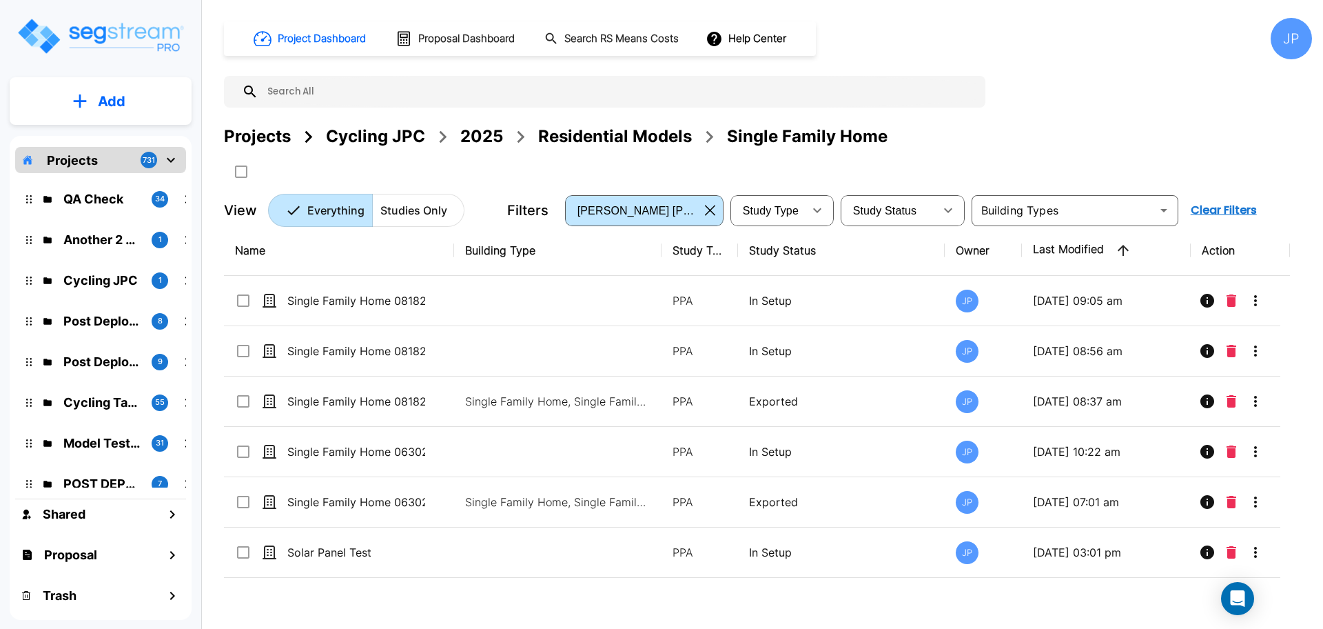
click at [477, 141] on div "2025" at bounding box center [481, 136] width 43 height 25
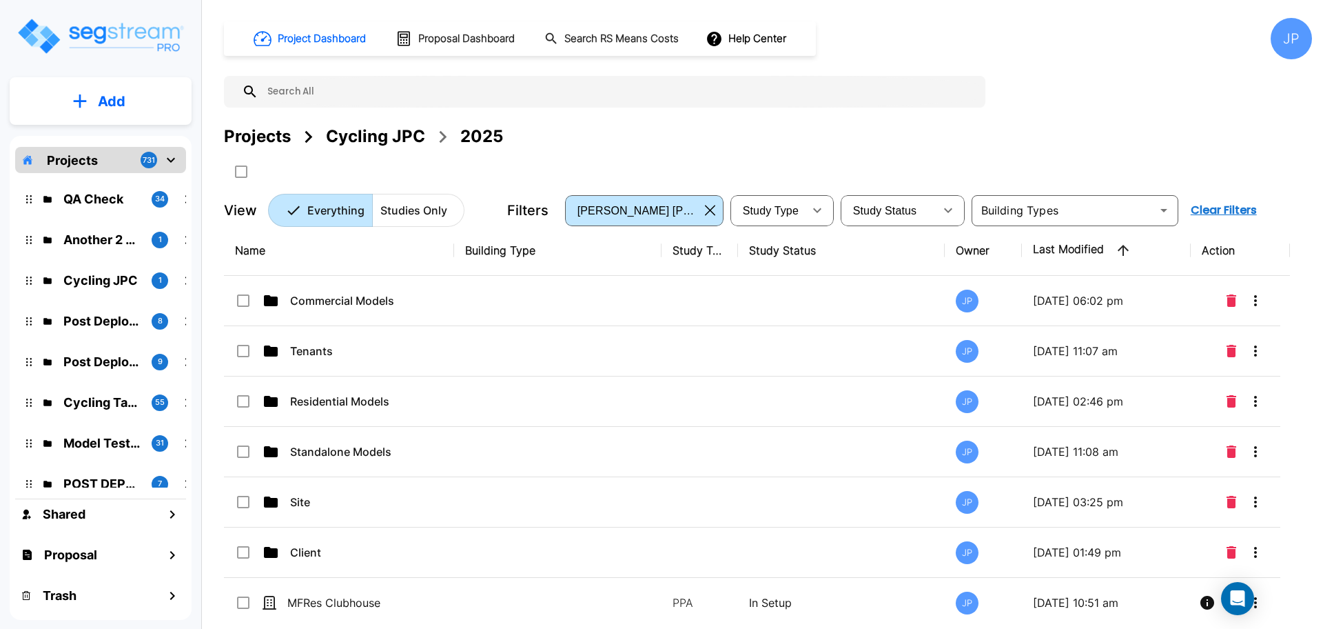
click at [430, 305] on div "Commercial Models" at bounding box center [338, 300] width 207 height 17
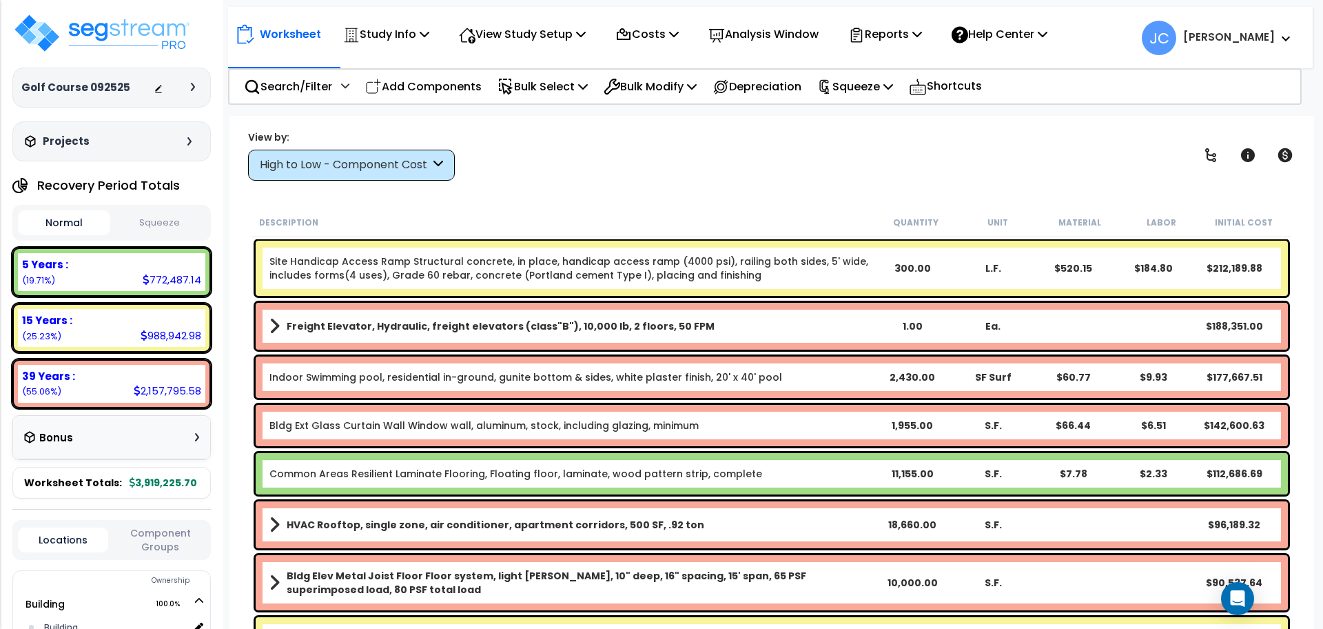
click at [1243, 34] on b "Jon Paul" at bounding box center [1229, 37] width 92 height 14
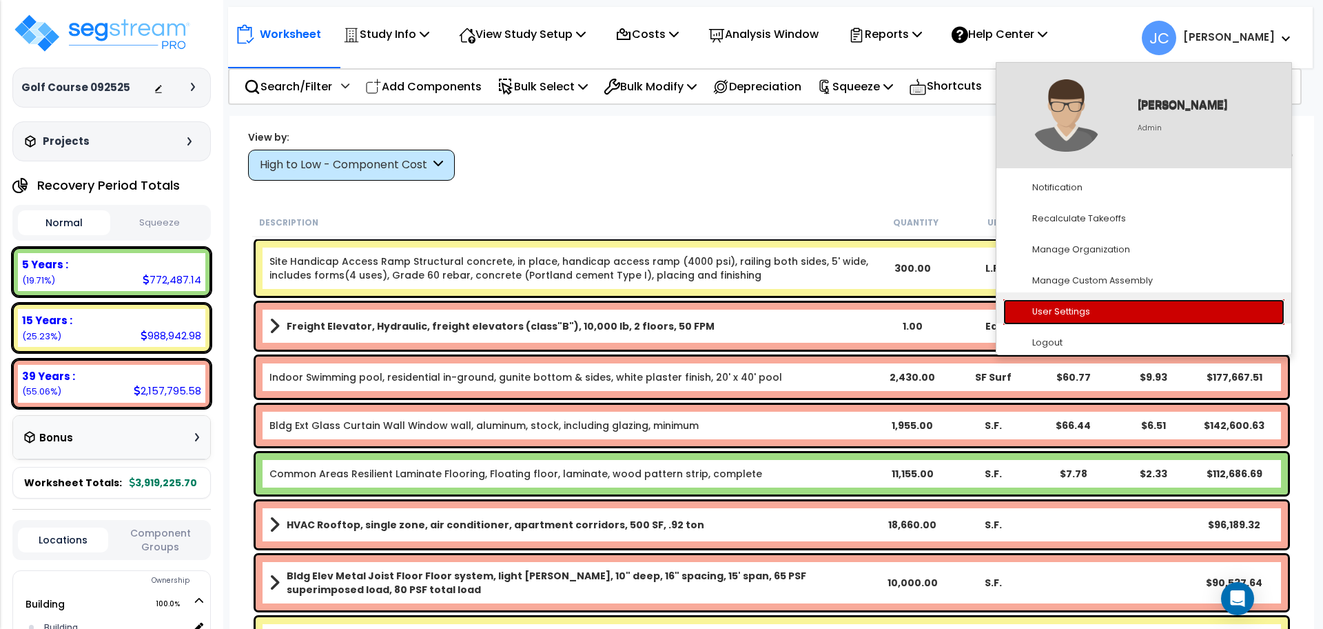
click at [1098, 318] on link "User Settings" at bounding box center [1143, 311] width 281 height 25
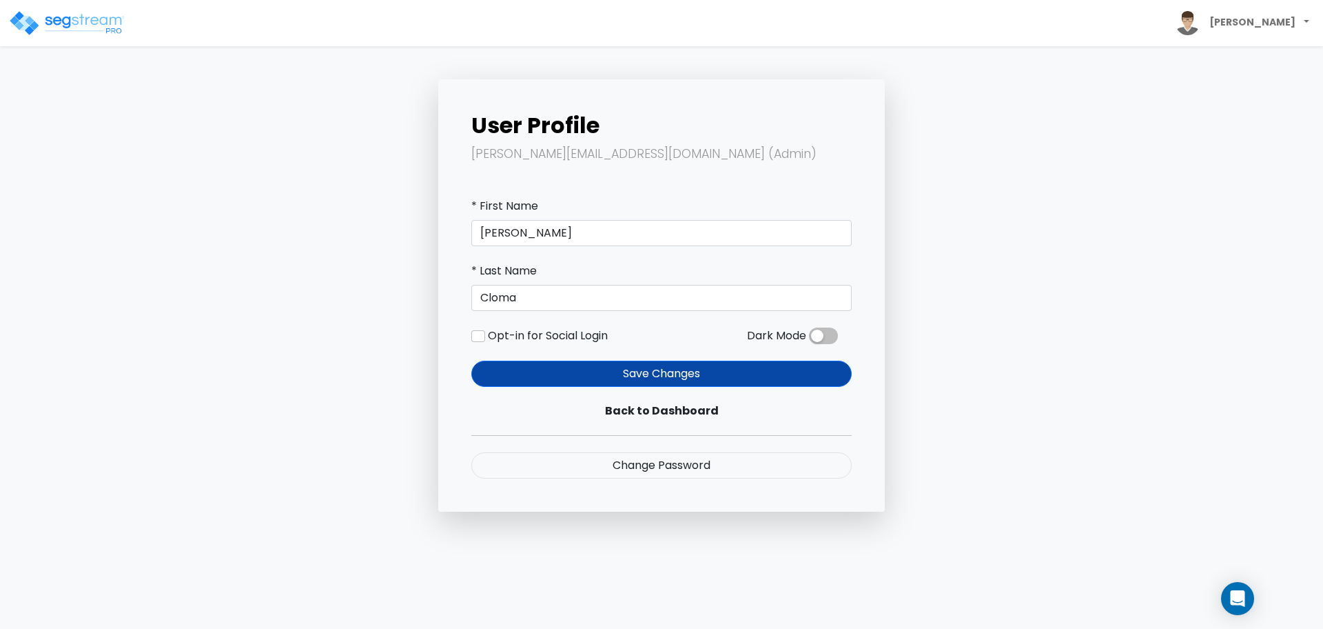
click at [815, 336] on span at bounding box center [823, 335] width 29 height 17
click at [809, 339] on input "checkbox" at bounding box center [809, 339] width 0 height 0
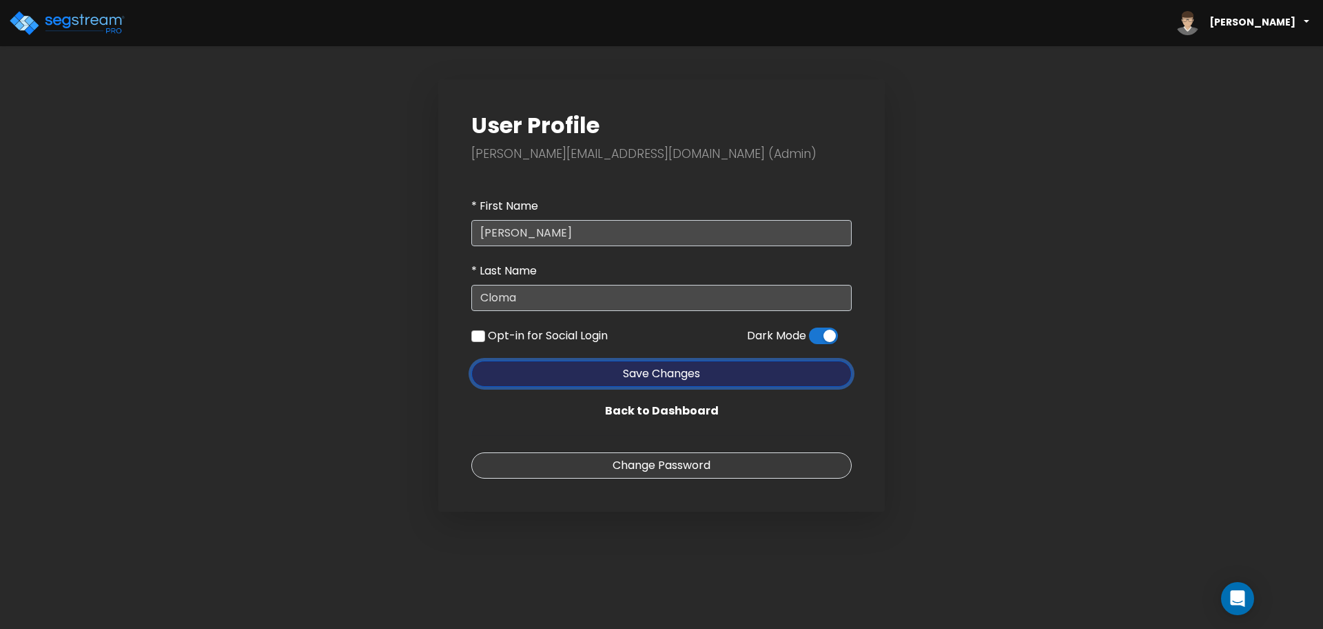
click at [722, 376] on button "Save Changes" at bounding box center [661, 373] width 380 height 26
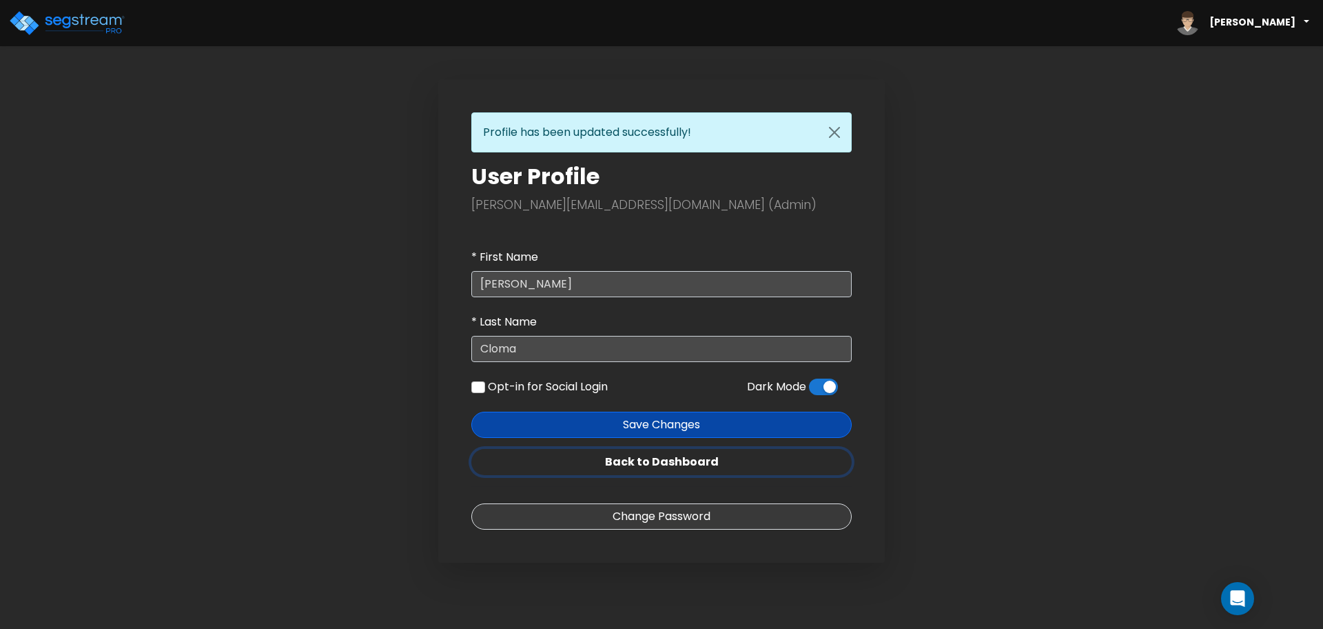
click at [729, 452] on link "Back to Dashboard" at bounding box center [661, 462] width 380 height 26
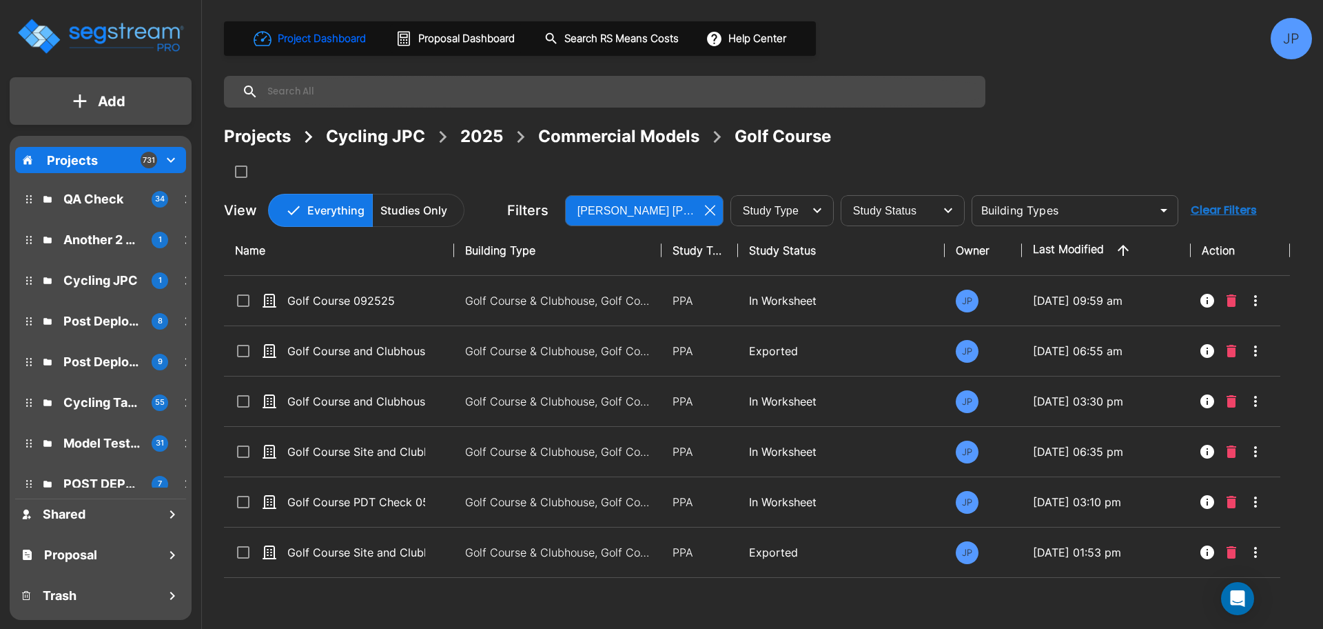
click at [691, 304] on p "PPA" at bounding box center [700, 300] width 54 height 17
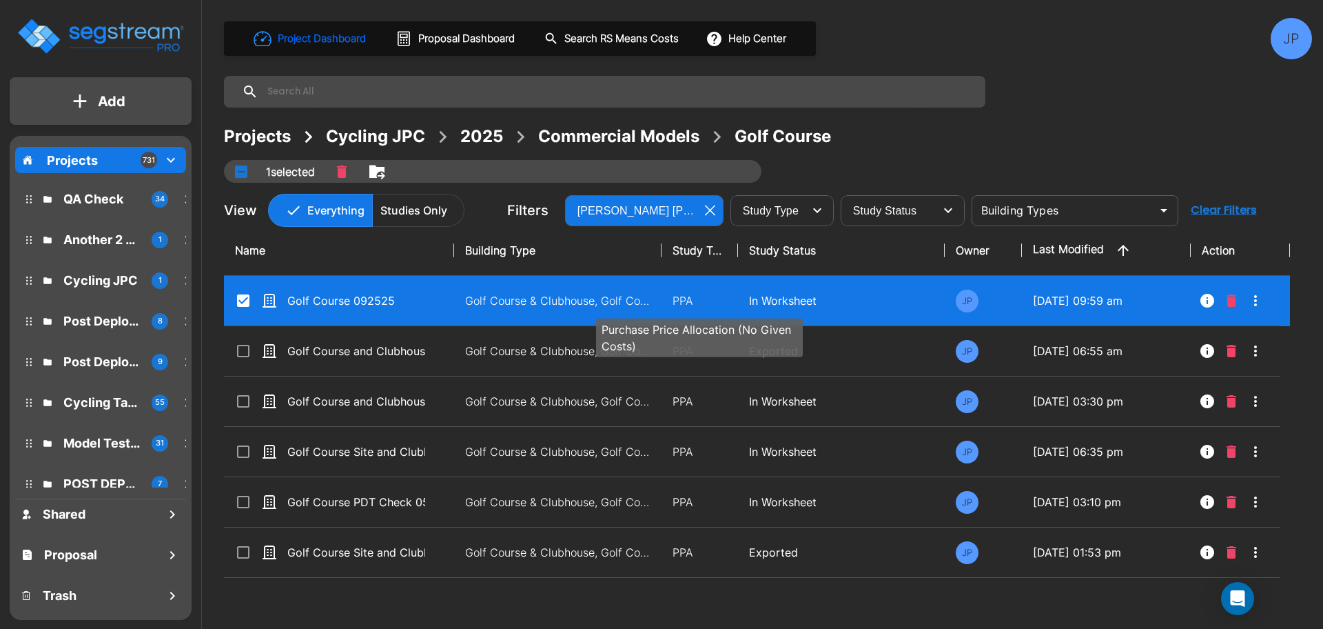
checkbox input "true"
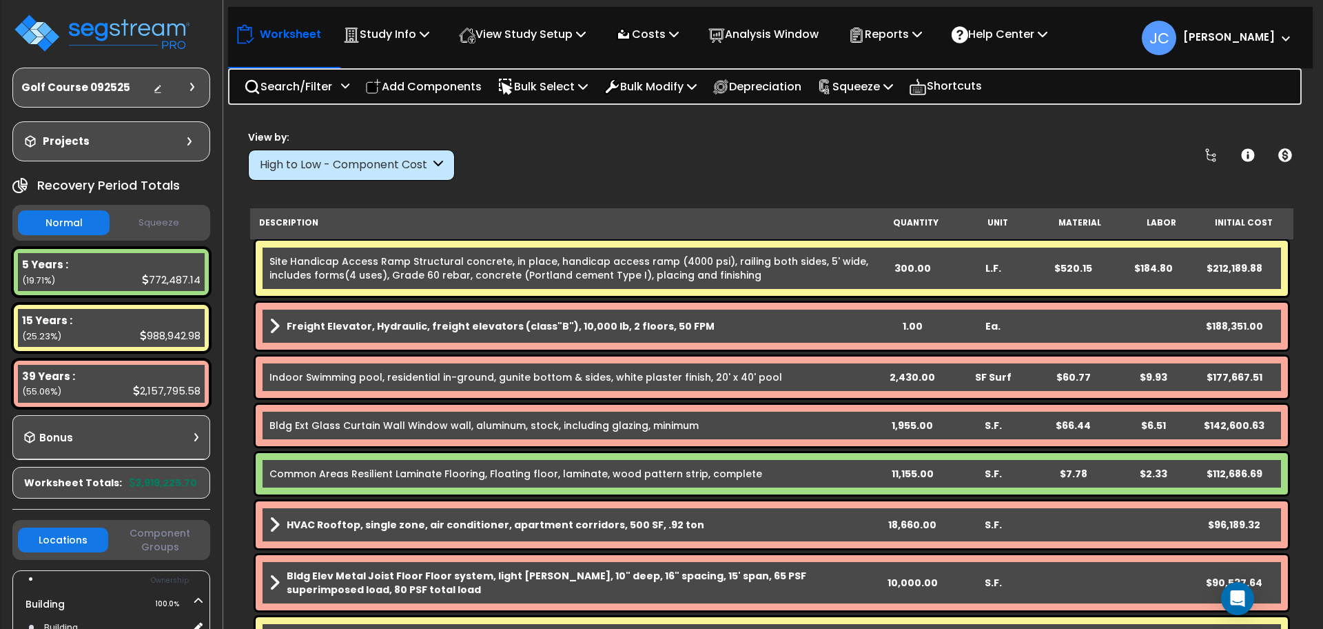
click at [1261, 47] on span "JC Jon Paul" at bounding box center [1217, 38] width 150 height 34
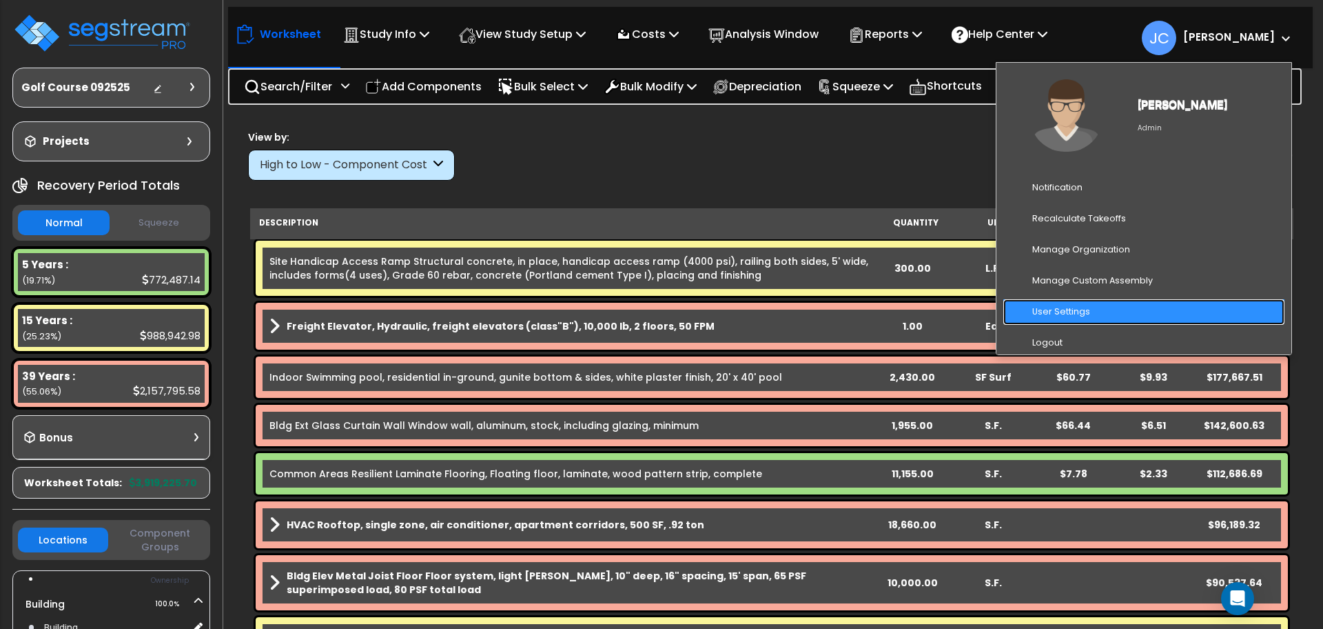
click at [1072, 303] on link "User Settings" at bounding box center [1143, 311] width 281 height 25
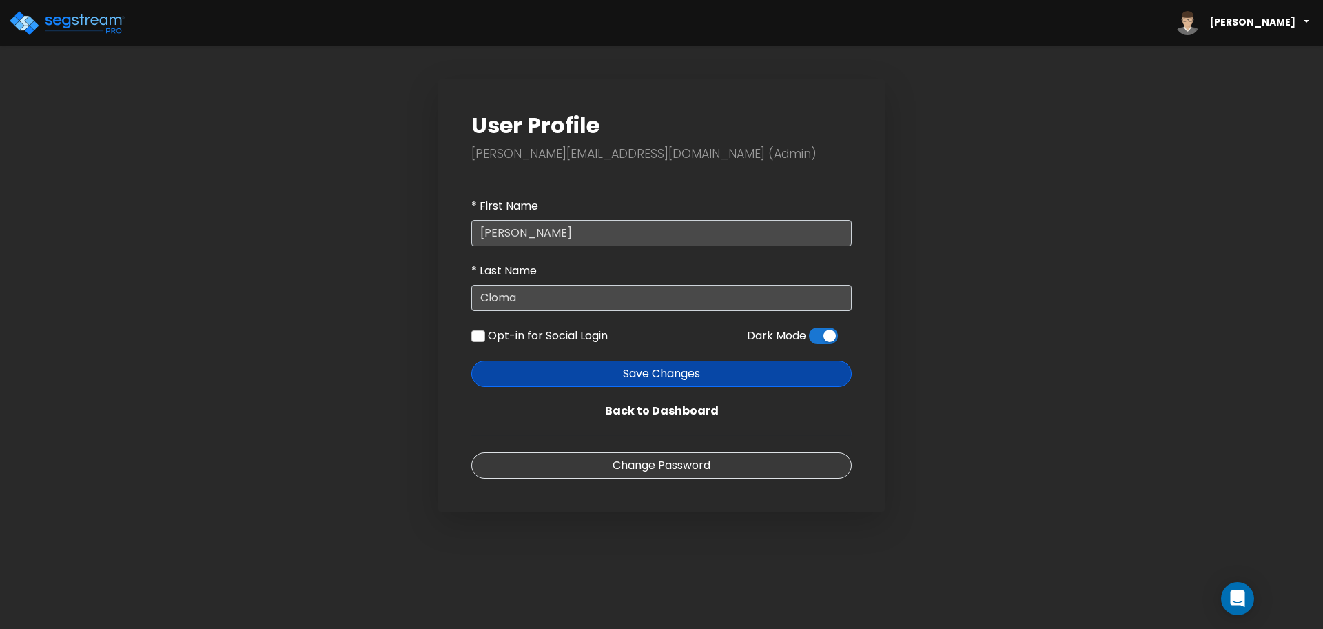
click at [825, 329] on span at bounding box center [823, 335] width 29 height 17
click at [809, 339] on input "checkbox" at bounding box center [809, 339] width 0 height 0
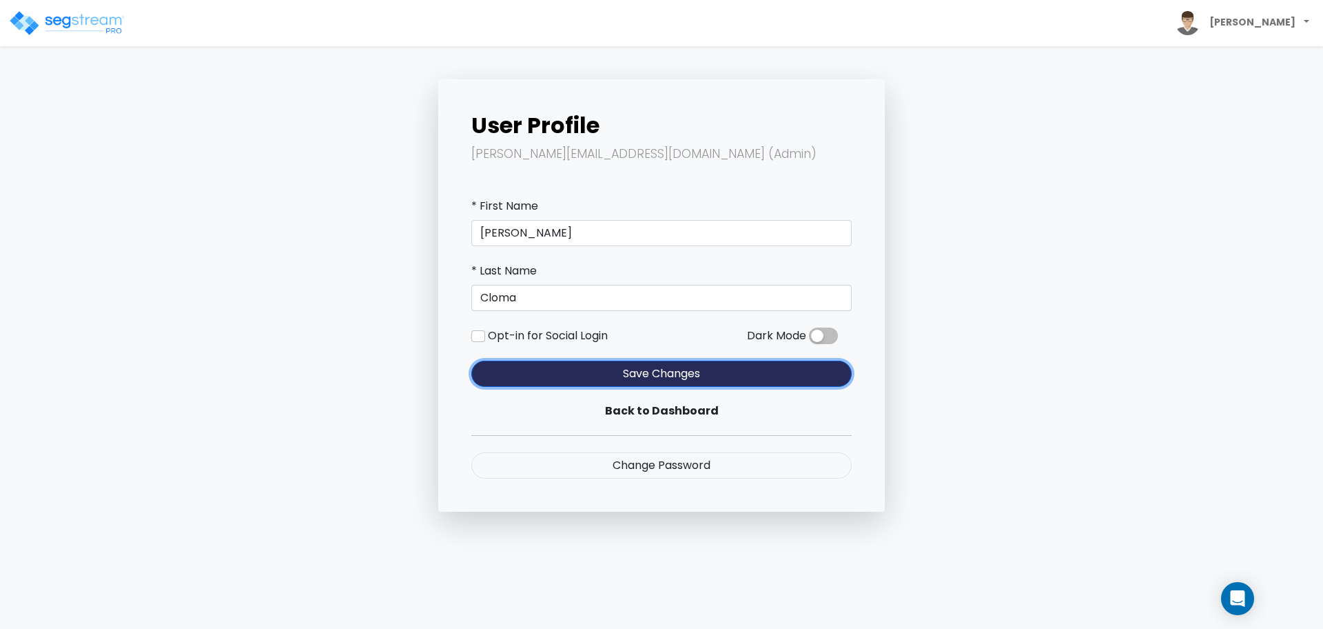
click at [764, 367] on button "Save Changes" at bounding box center [661, 373] width 380 height 26
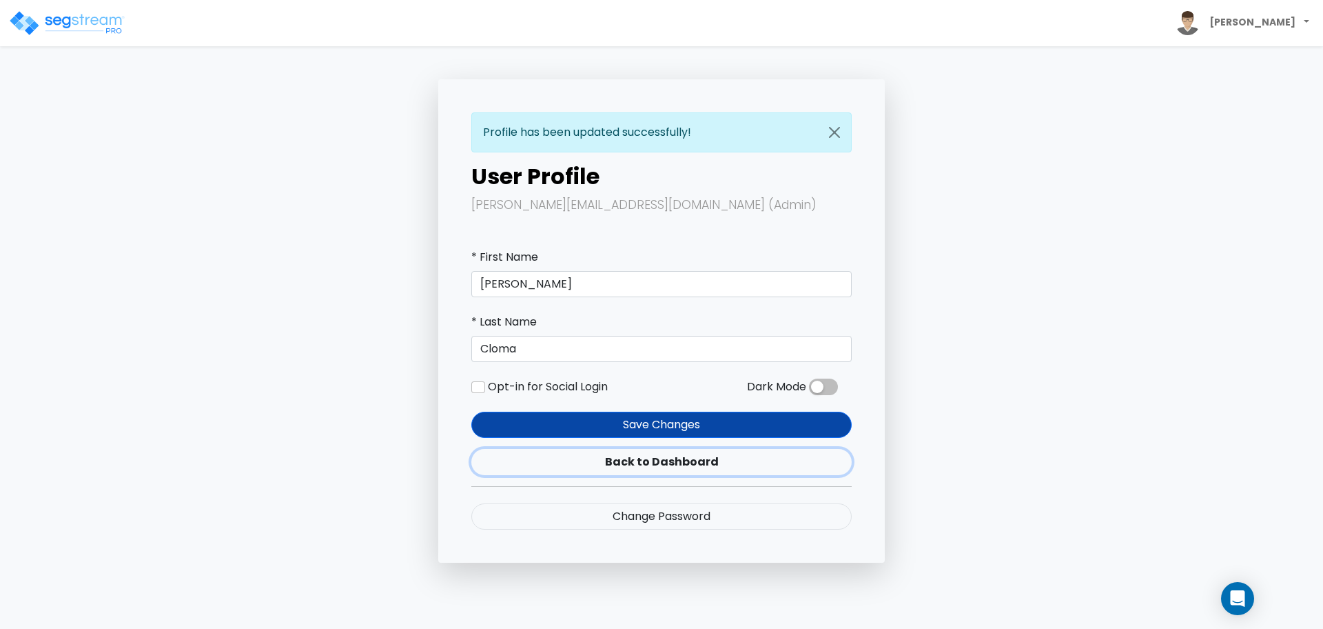
click at [692, 467] on link "Back to Dashboard" at bounding box center [661, 462] width 380 height 26
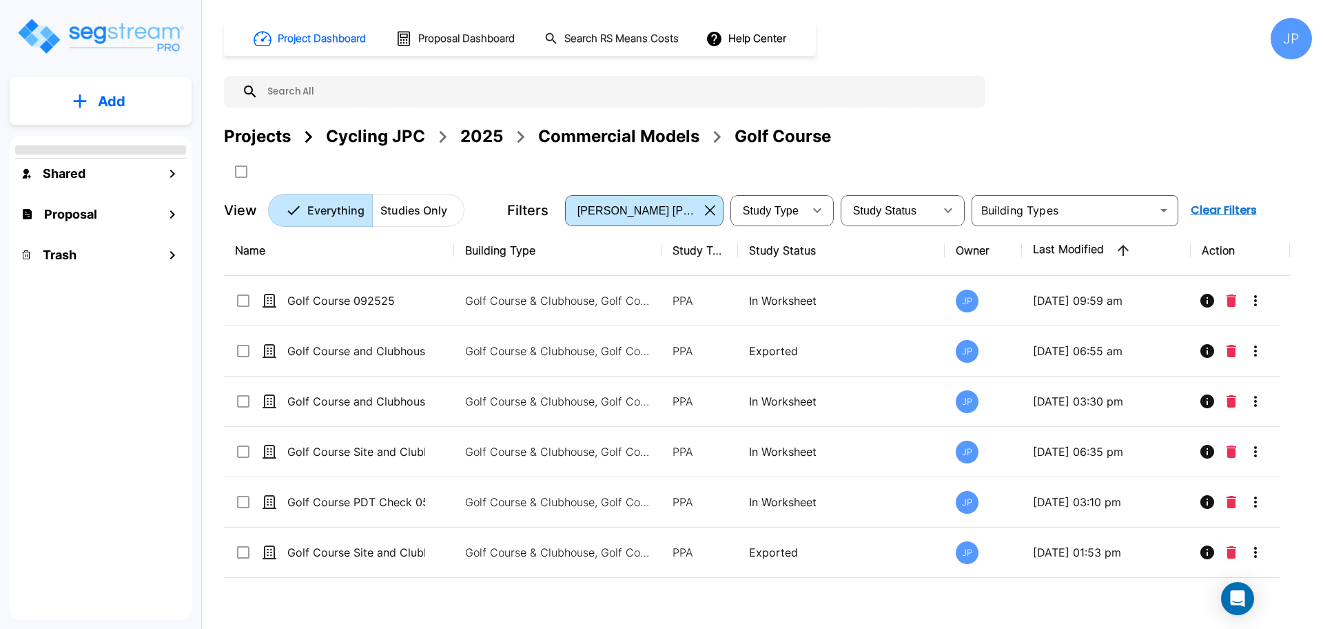
click at [633, 303] on p "Golf Course & Clubhouse, Golf Course Site" at bounding box center [558, 300] width 186 height 17
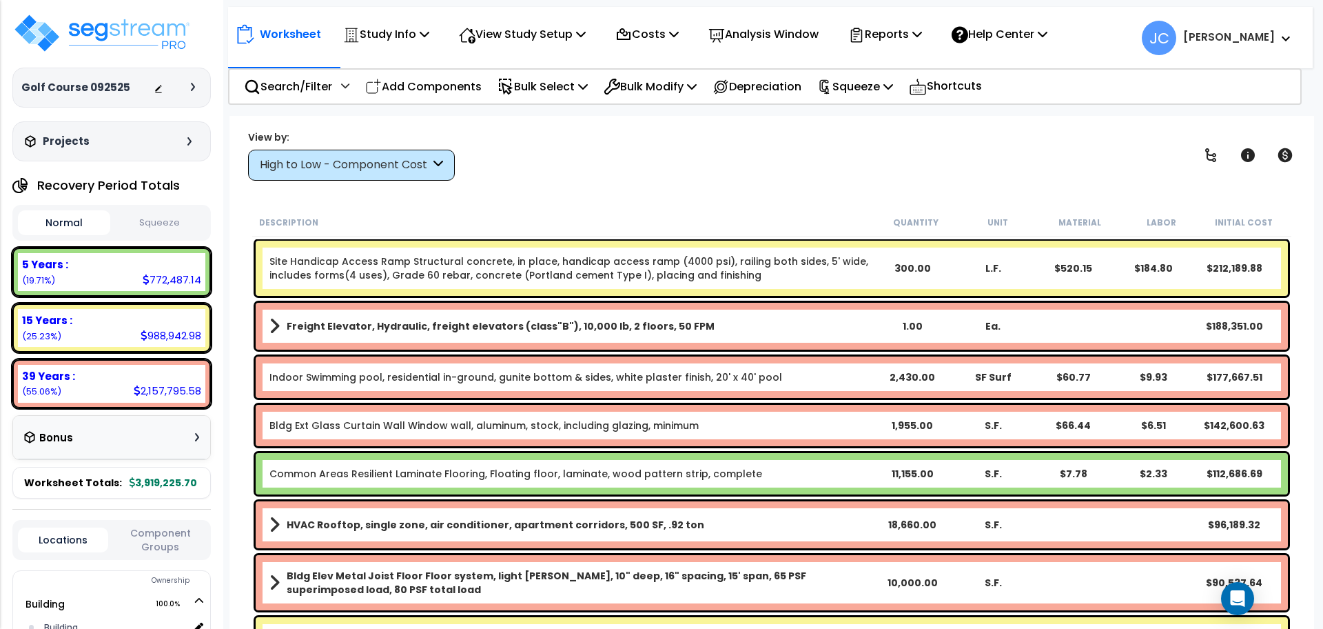
click at [420, 155] on div "High to Low - Component Cost" at bounding box center [351, 165] width 207 height 31
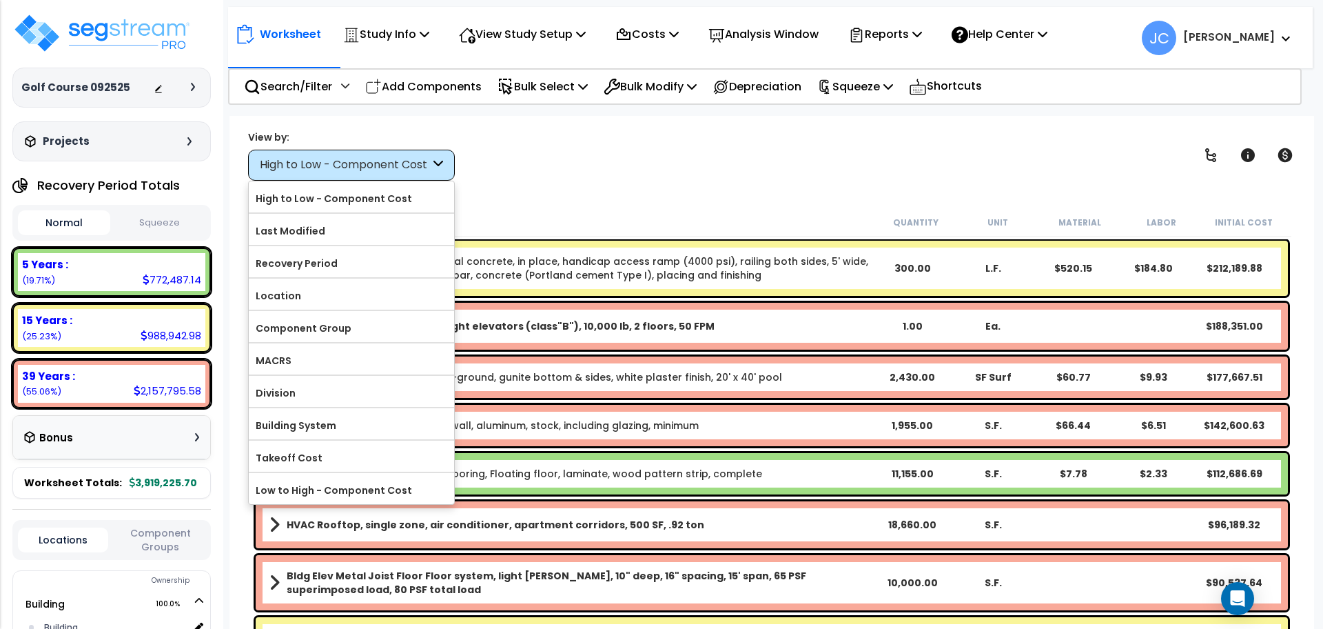
click at [650, 170] on div "View by: High to Low - Component Cost High to Low - Component Cost" at bounding box center [771, 155] width 1057 height 51
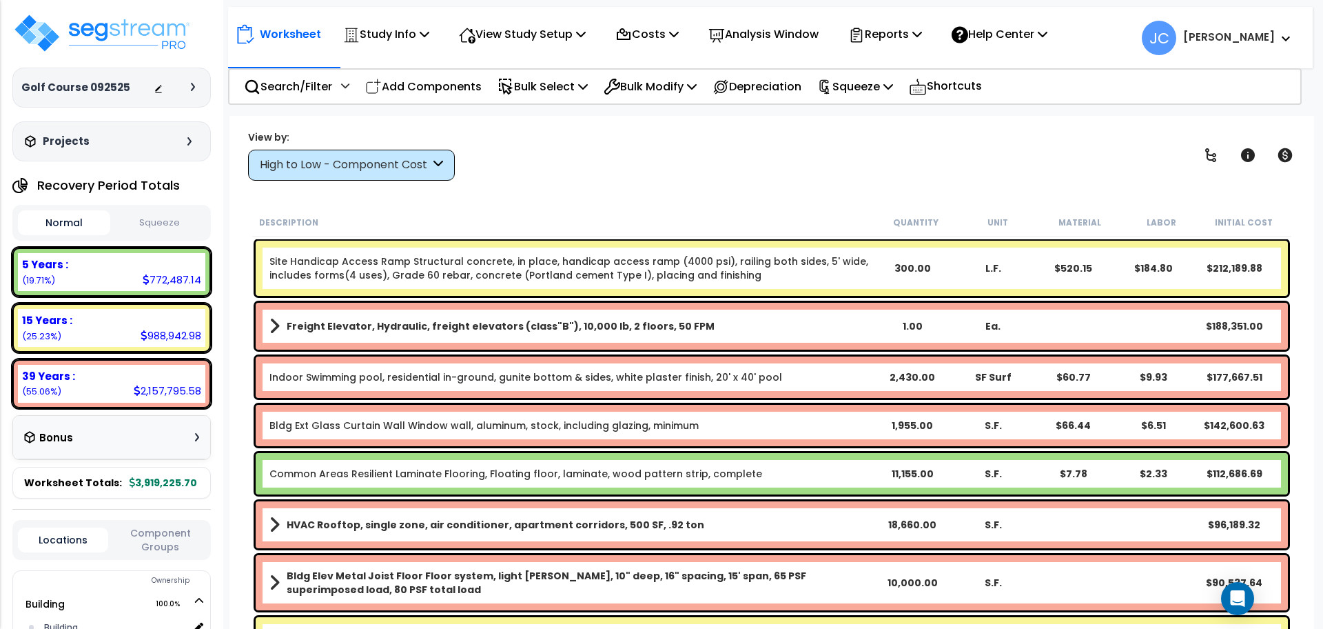
click at [435, 156] on div "High to Low - Component Cost" at bounding box center [351, 165] width 207 height 31
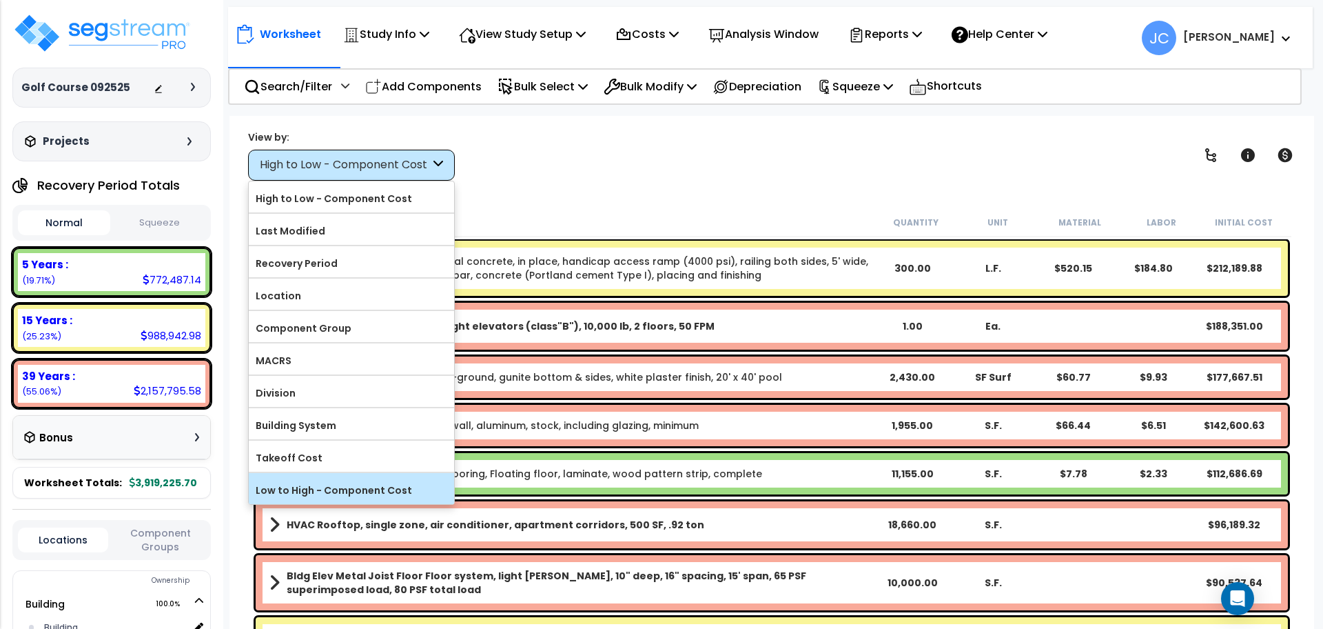
click at [361, 473] on div "Low to High - Component Cost" at bounding box center [351, 488] width 205 height 31
click at [388, 480] on label "Low to High - Component Cost" at bounding box center [351, 490] width 205 height 21
click at [0, 0] on input "Low to High - Component Cost" at bounding box center [0, 0] width 0 height 0
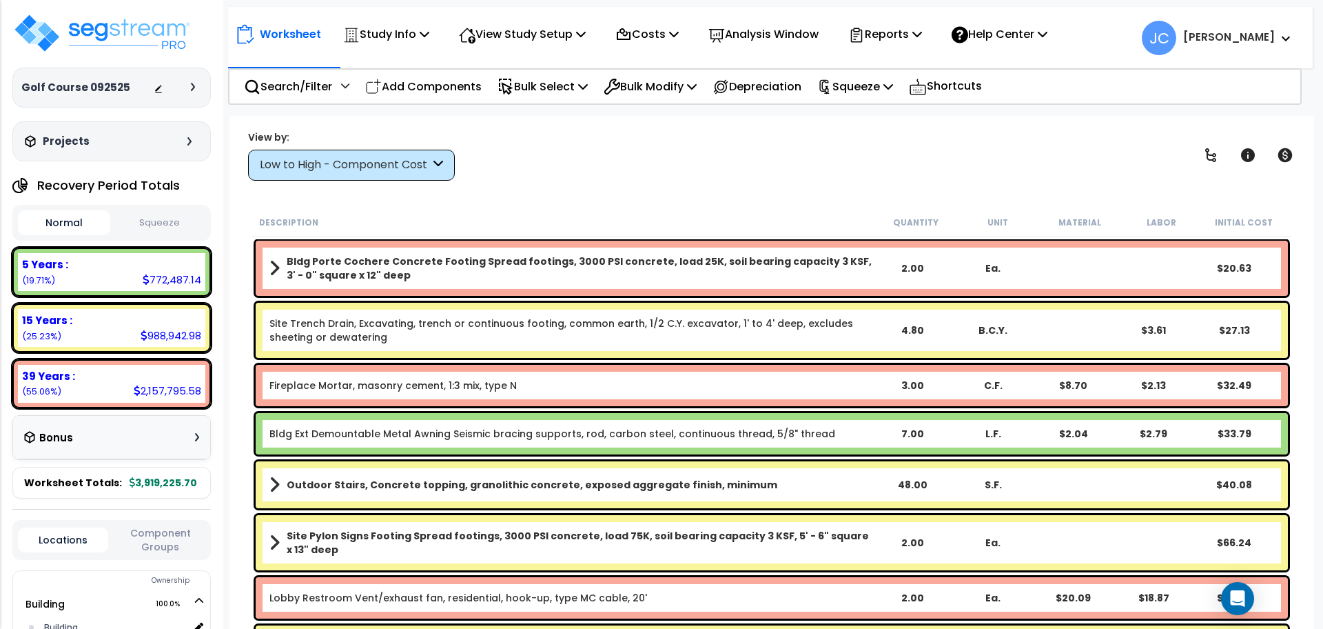
click at [423, 171] on div "Low to High - Component Cost" at bounding box center [345, 165] width 170 height 16
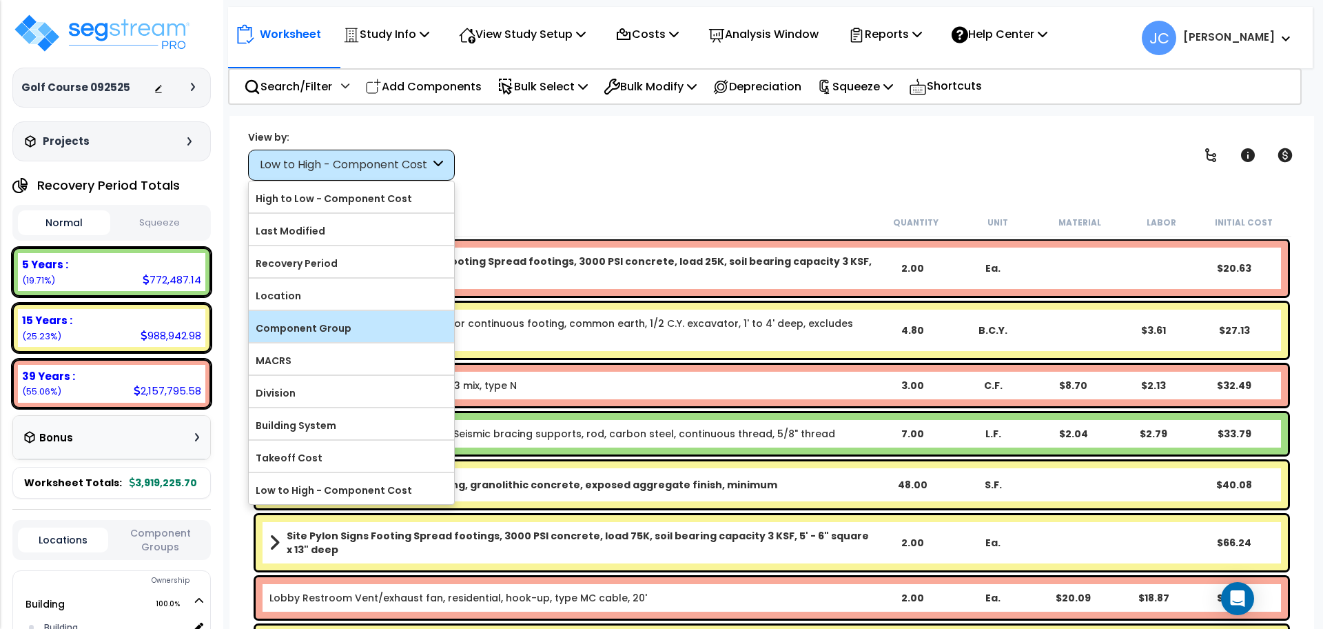
click at [392, 320] on label "Component Group" at bounding box center [351, 328] width 205 height 21
click at [0, 0] on input "Component Group" at bounding box center [0, 0] width 0 height 0
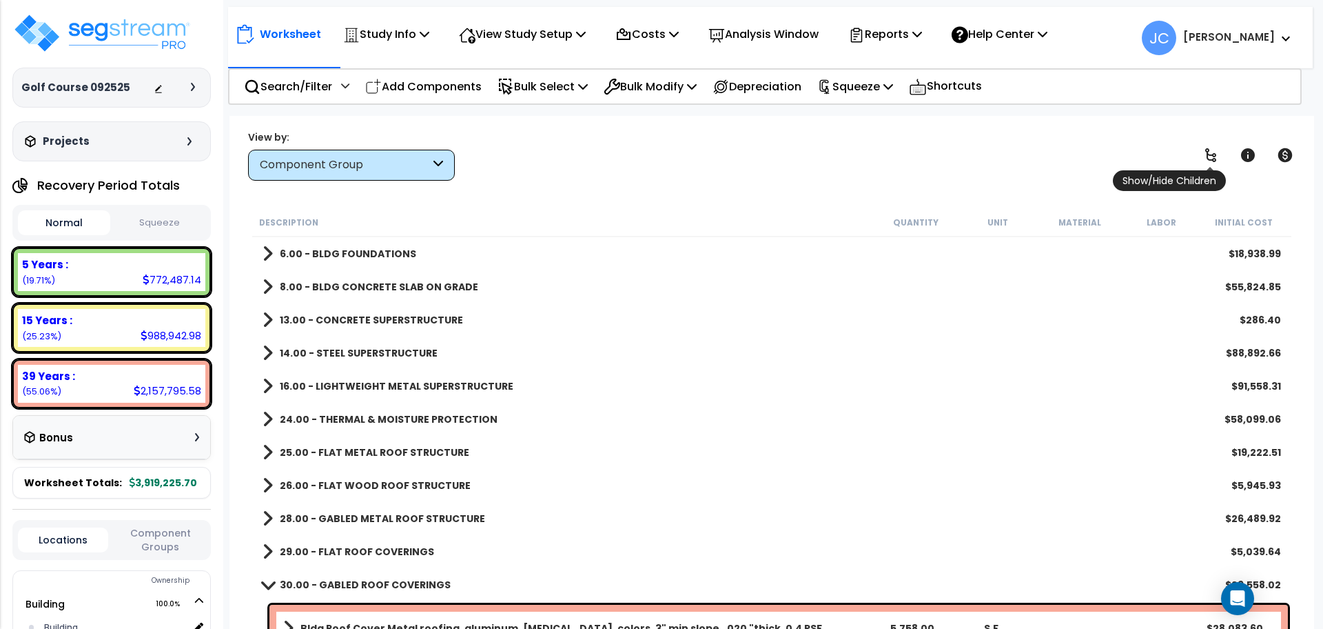
click at [1215, 150] on icon at bounding box center [1211, 155] width 17 height 17
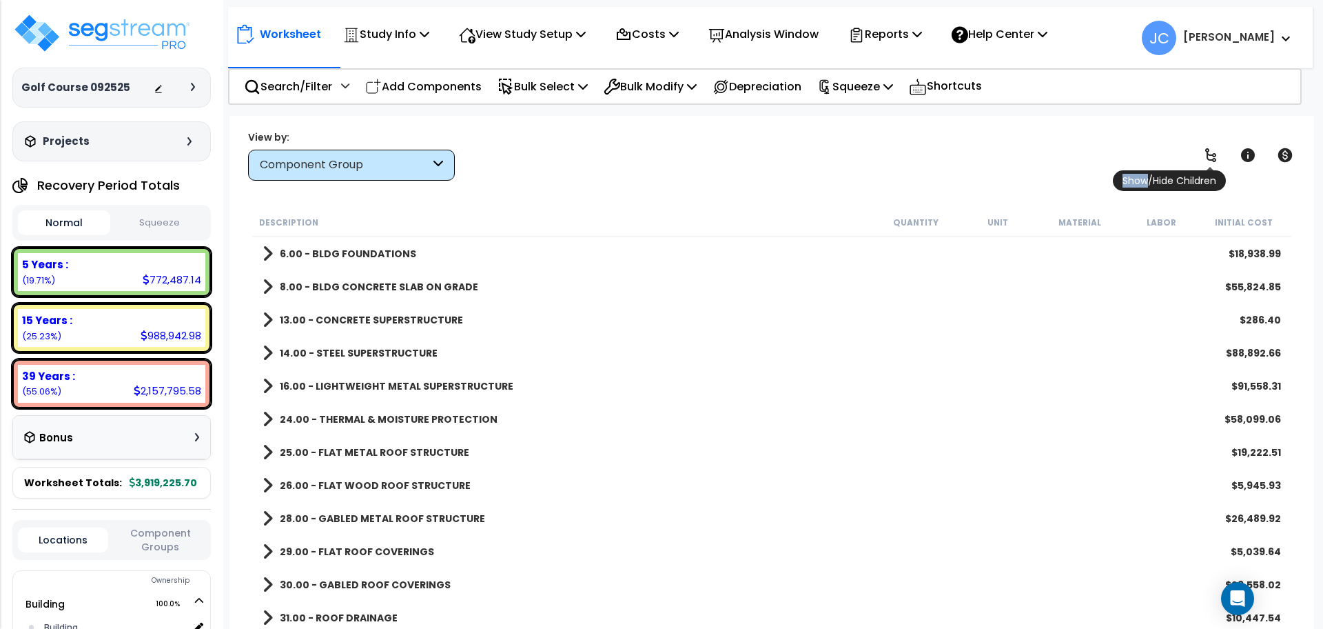
click at [1215, 150] on icon at bounding box center [1211, 155] width 17 height 17
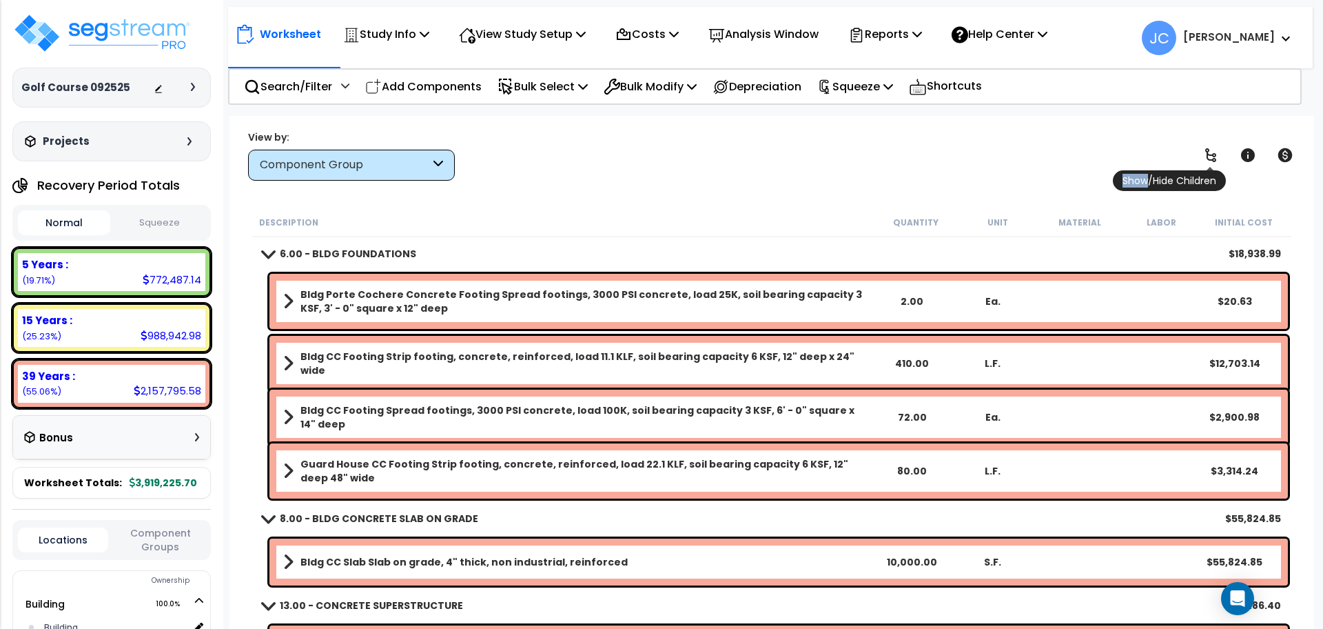
click at [1215, 150] on icon at bounding box center [1211, 155] width 17 height 17
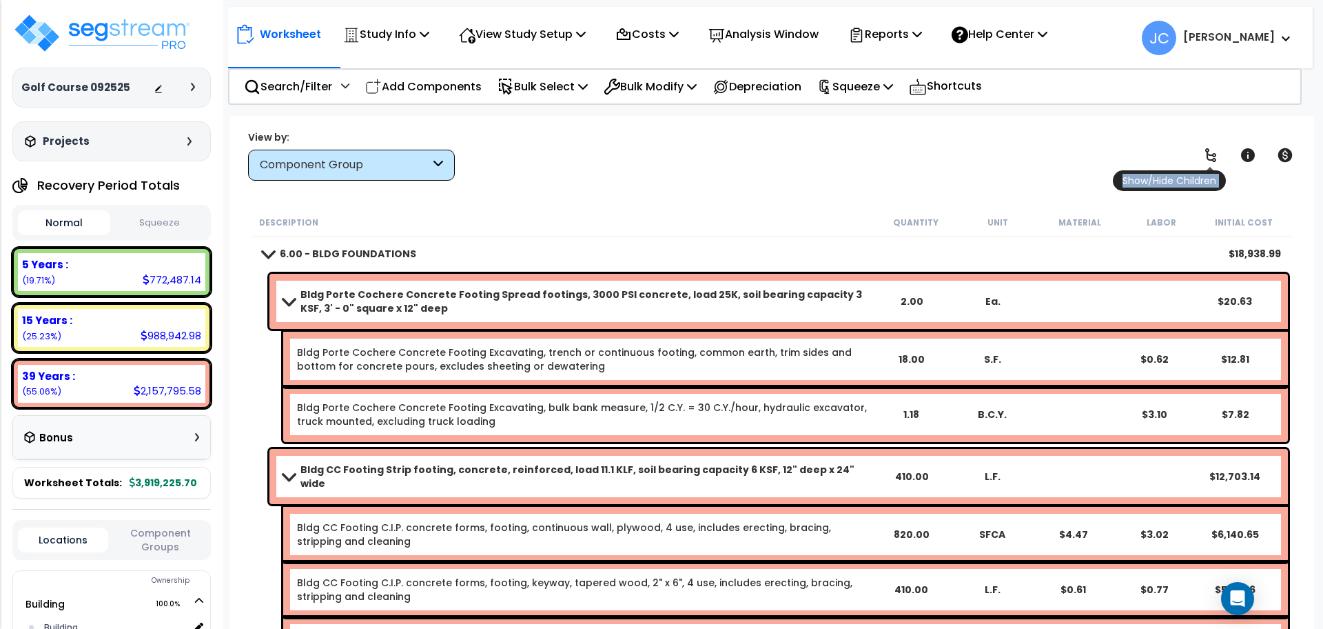
click at [1215, 150] on icon at bounding box center [1211, 155] width 17 height 17
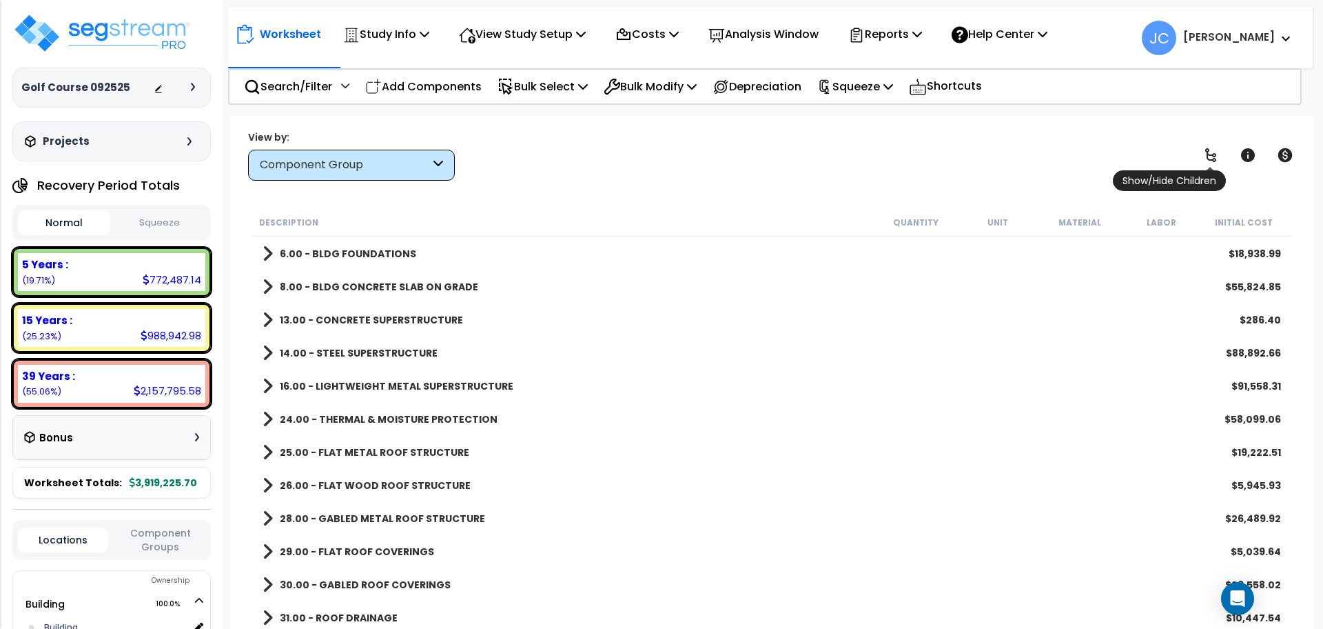
click at [1206, 160] on icon at bounding box center [1211, 155] width 17 height 17
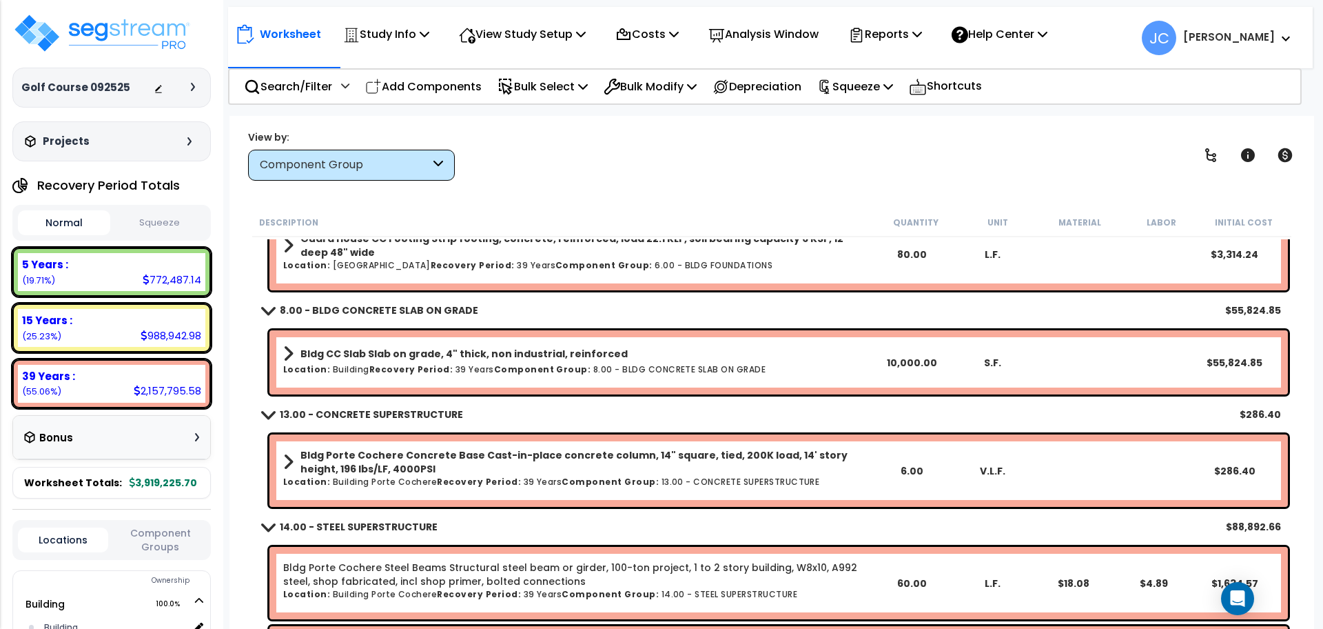
scroll to position [285, 0]
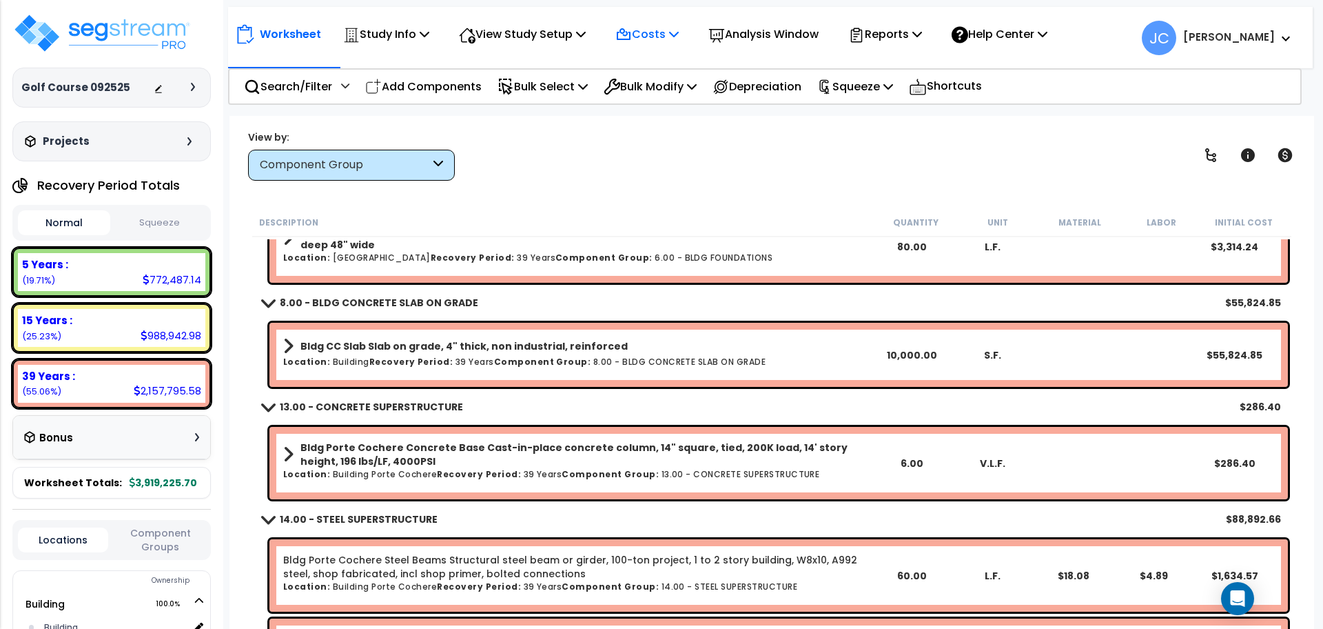
click at [655, 32] on p "Costs" at bounding box center [646, 34] width 63 height 19
click at [560, 39] on p "View Study Setup" at bounding box center [522, 34] width 127 height 19
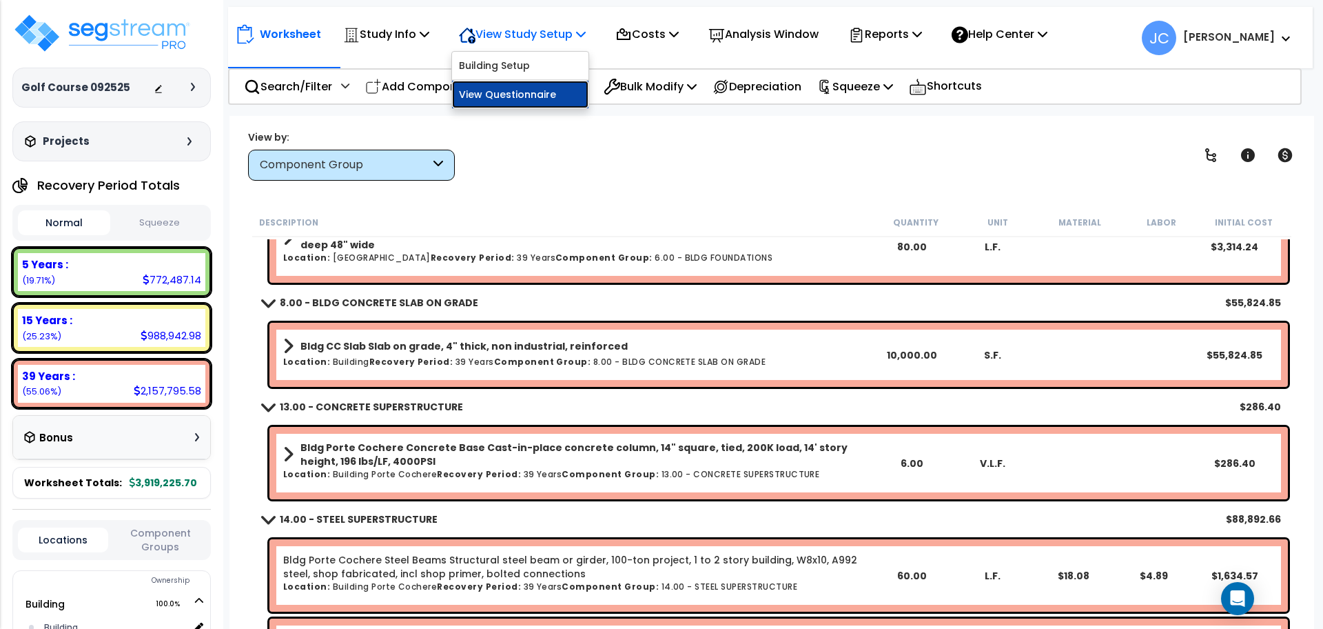
click at [571, 88] on link "View Questionnaire" at bounding box center [520, 95] width 136 height 28
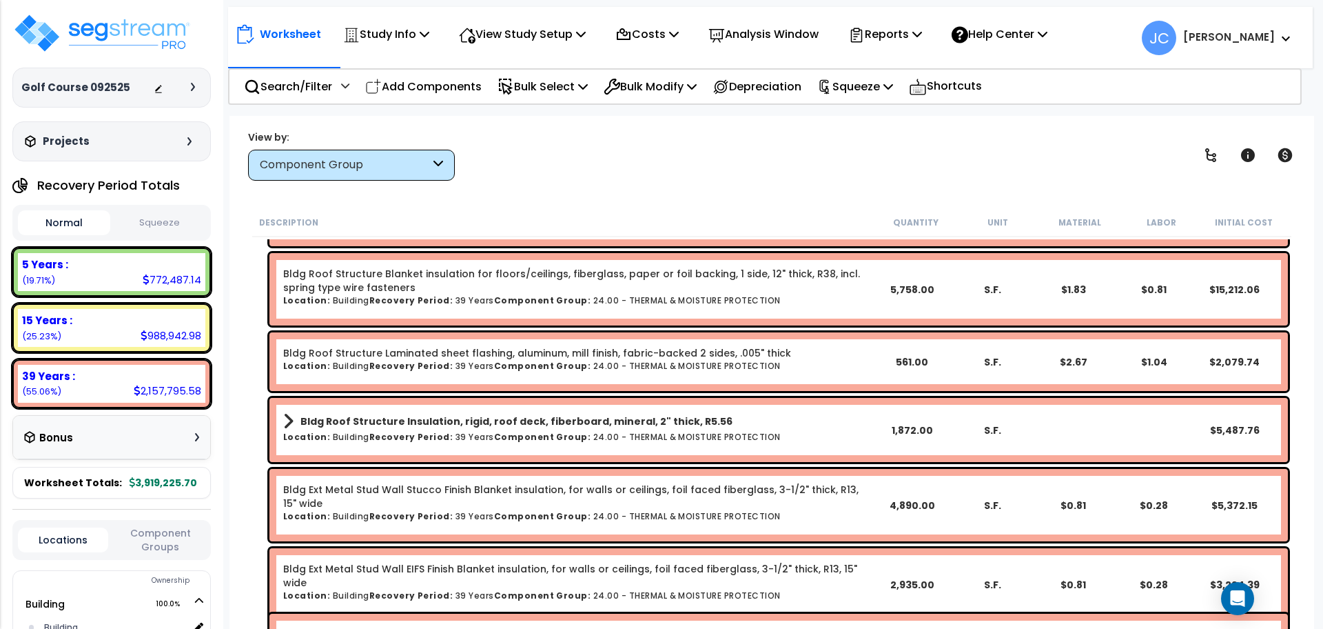
scroll to position [1164, 0]
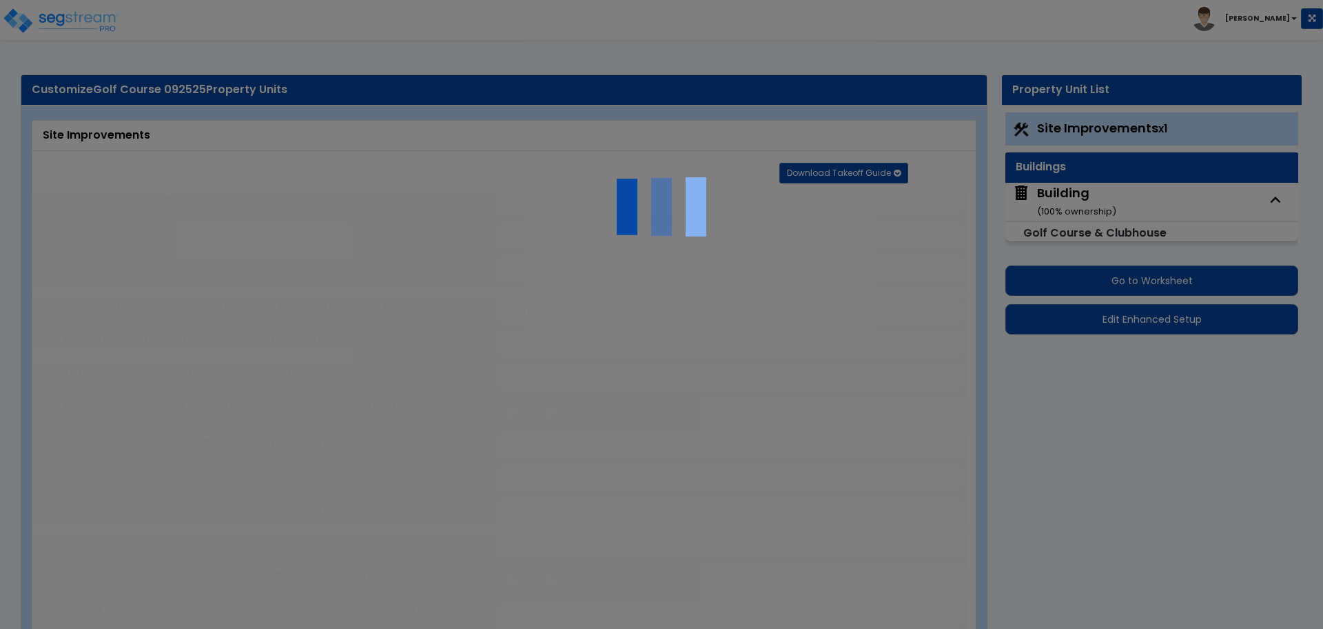
type input "15"
select select "2"
type input "10000"
radio input "true"
type input "30"
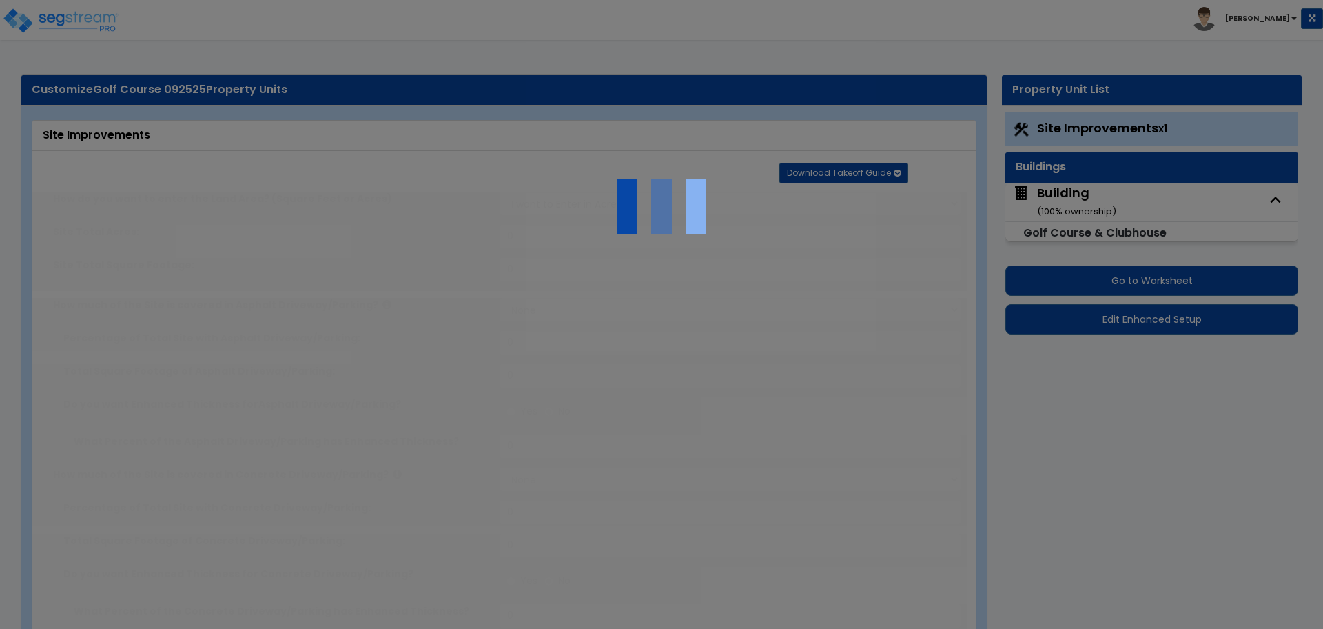
select select "2"
type input "10000"
radio input "true"
type input "30"
radio input "true"
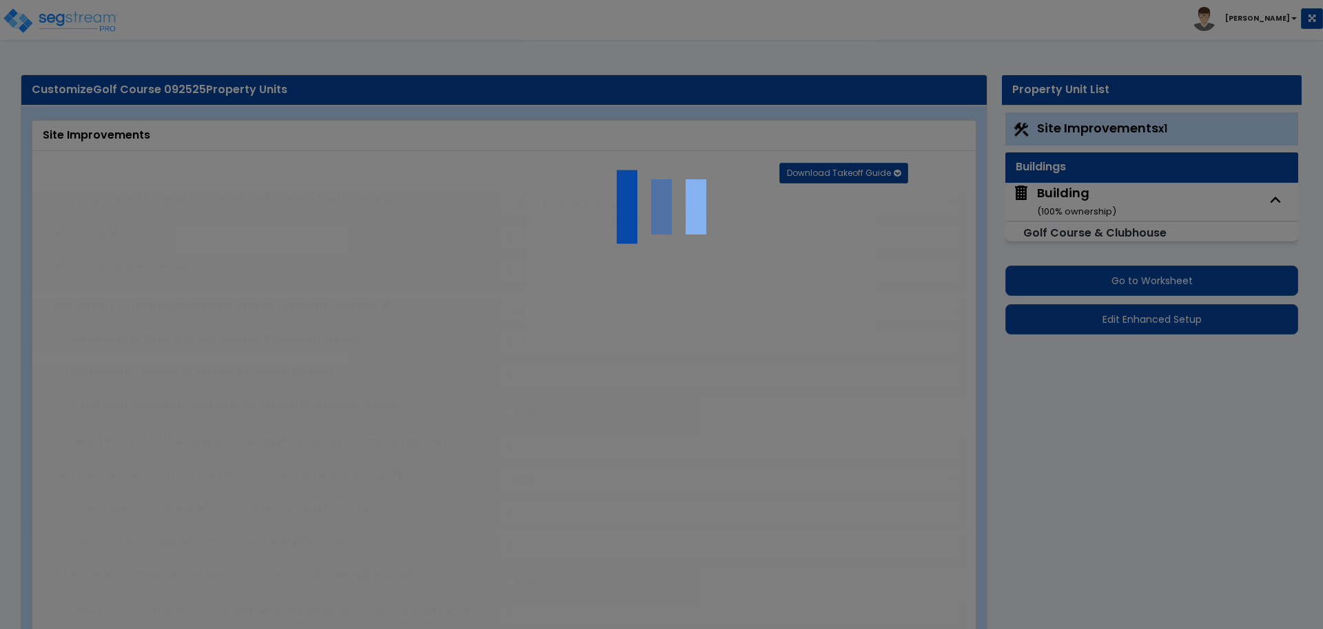
type input "9"
radio input "true"
type input "40"
type input "50"
type input "60"
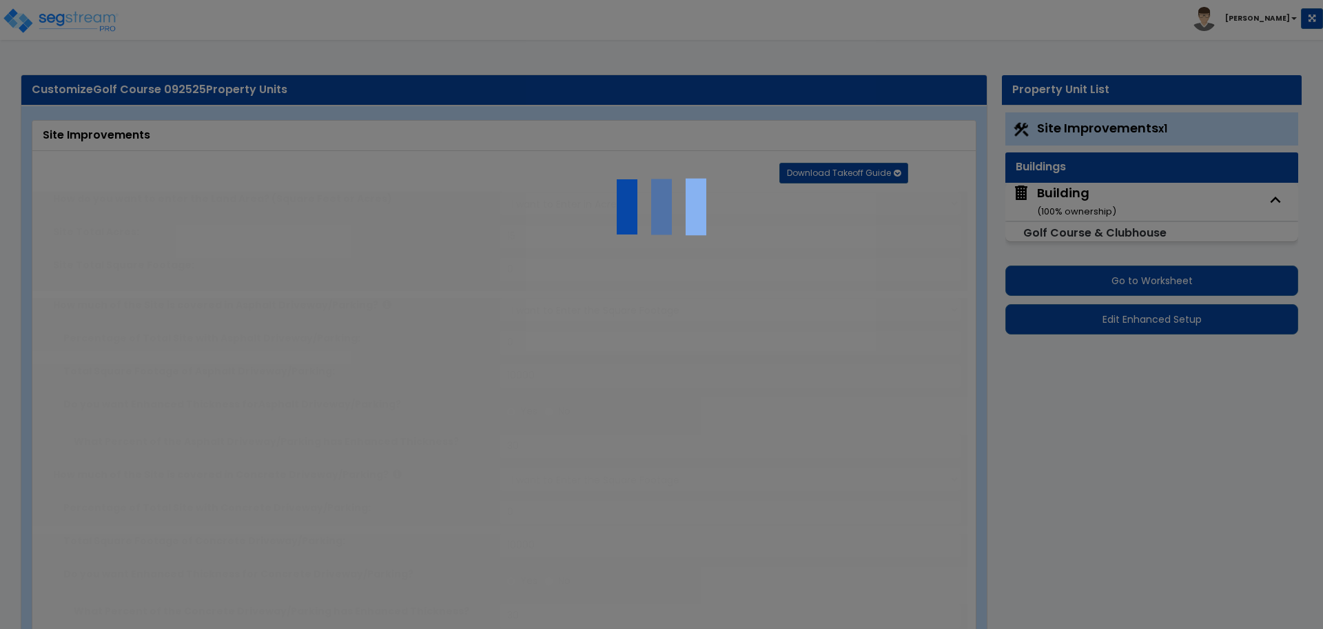
radio input "true"
type input "50"
radio input "true"
select select "3"
select select "1"
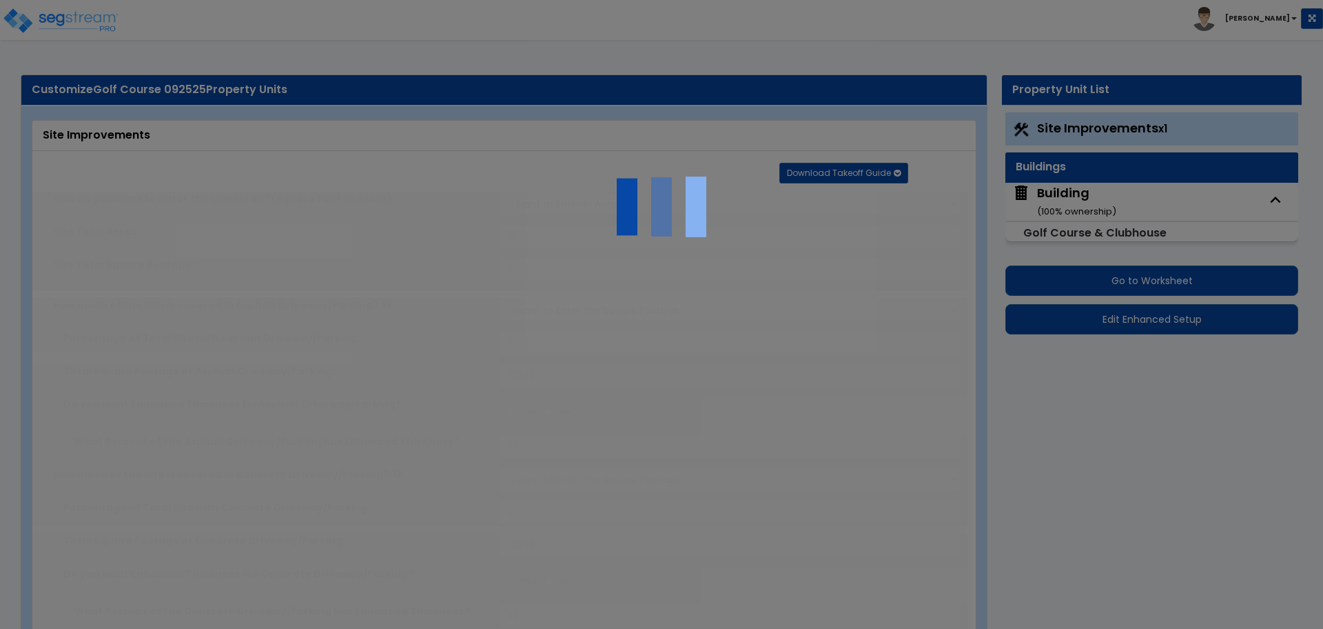
type input "500"
radio input "true"
select select "2"
select select "1"
type input "1"
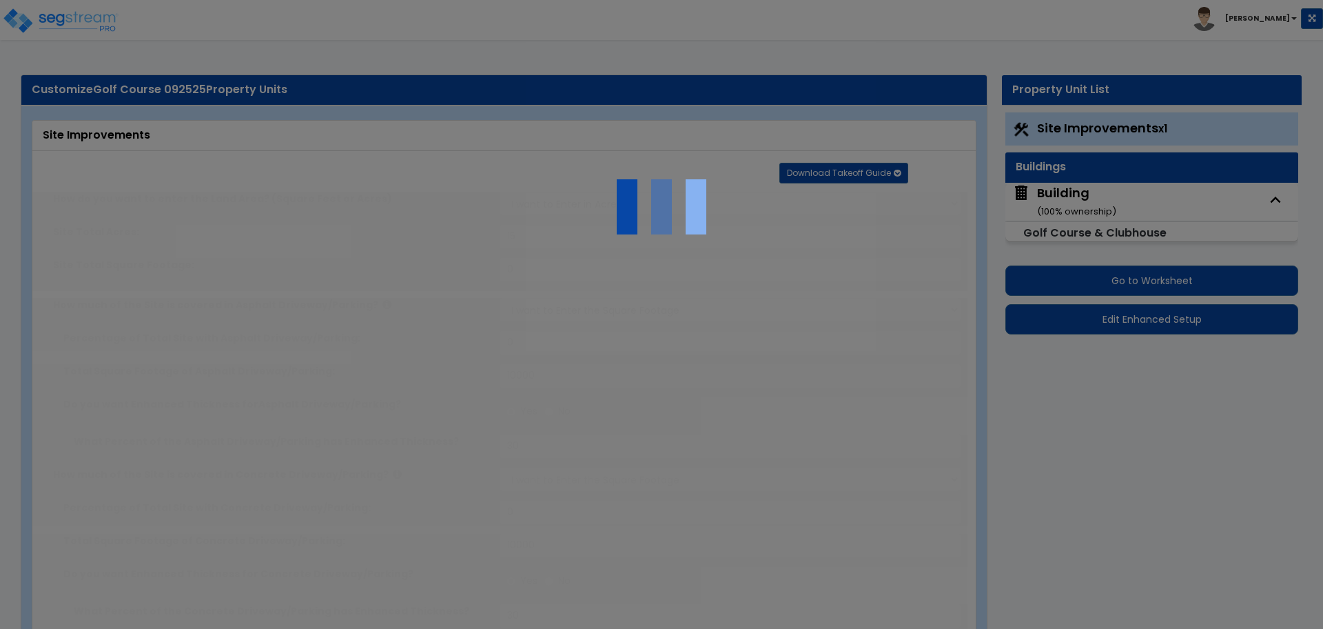
type input "2"
type input "3"
type input "4"
radio input "true"
type input "5"
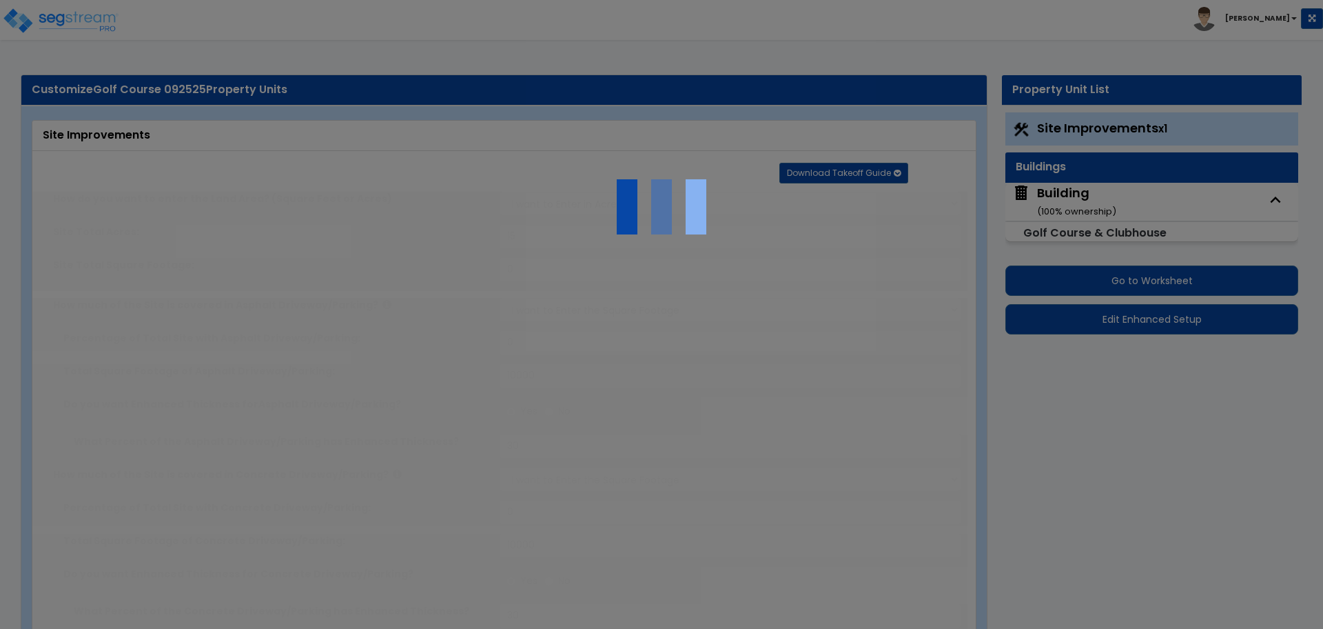
radio input "true"
select select "1"
type input "50"
radio input "true"
type input "50"
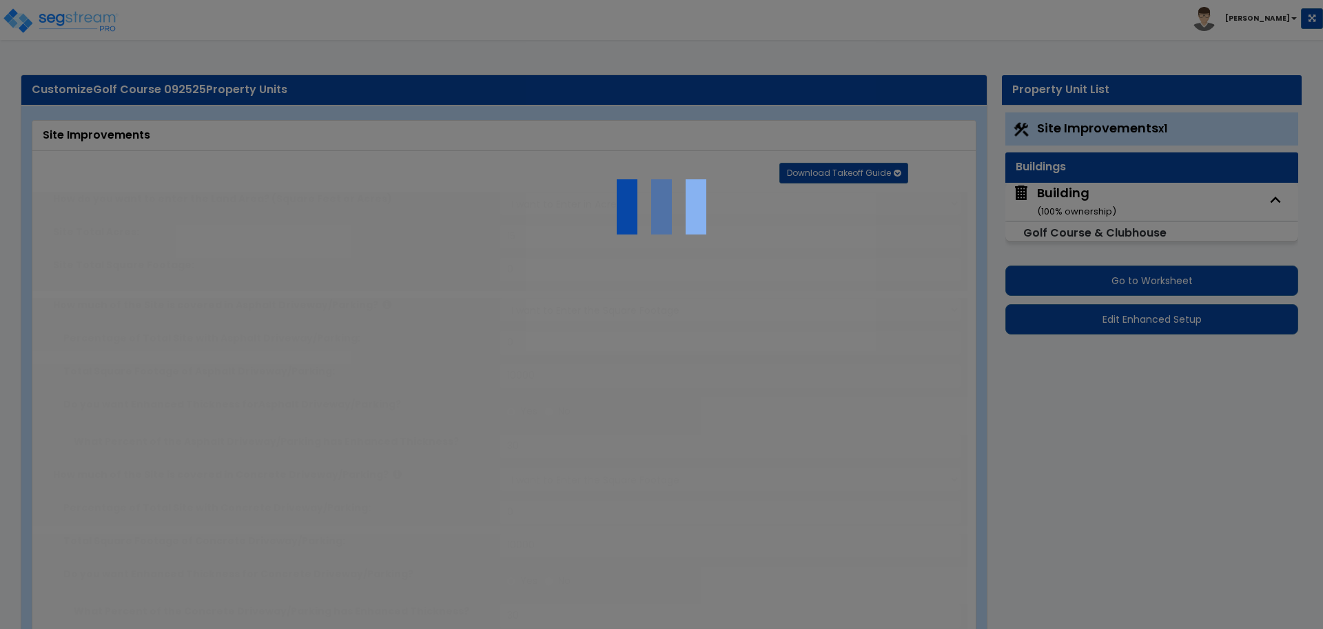
radio input "true"
select select "1"
type input "50"
radio input "true"
type input "3"
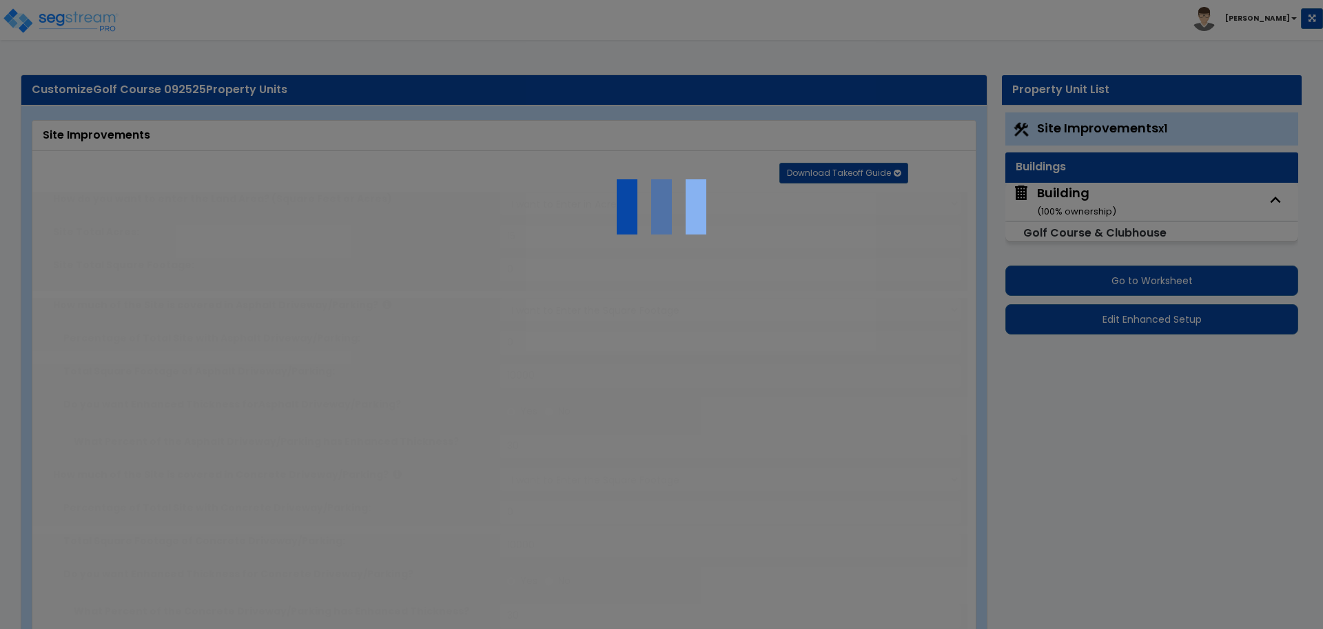
radio input "true"
type input "8"
radio input "true"
select select "2"
select select "4"
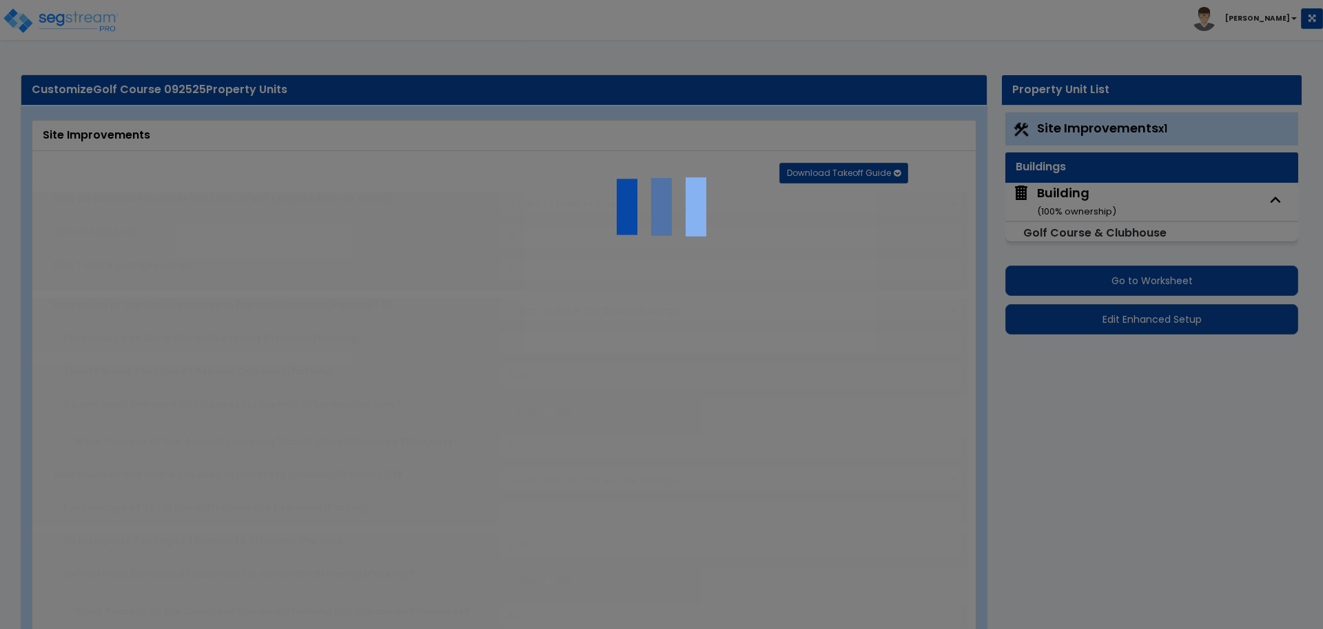
radio input "true"
select select "2"
type input "500"
select select "1"
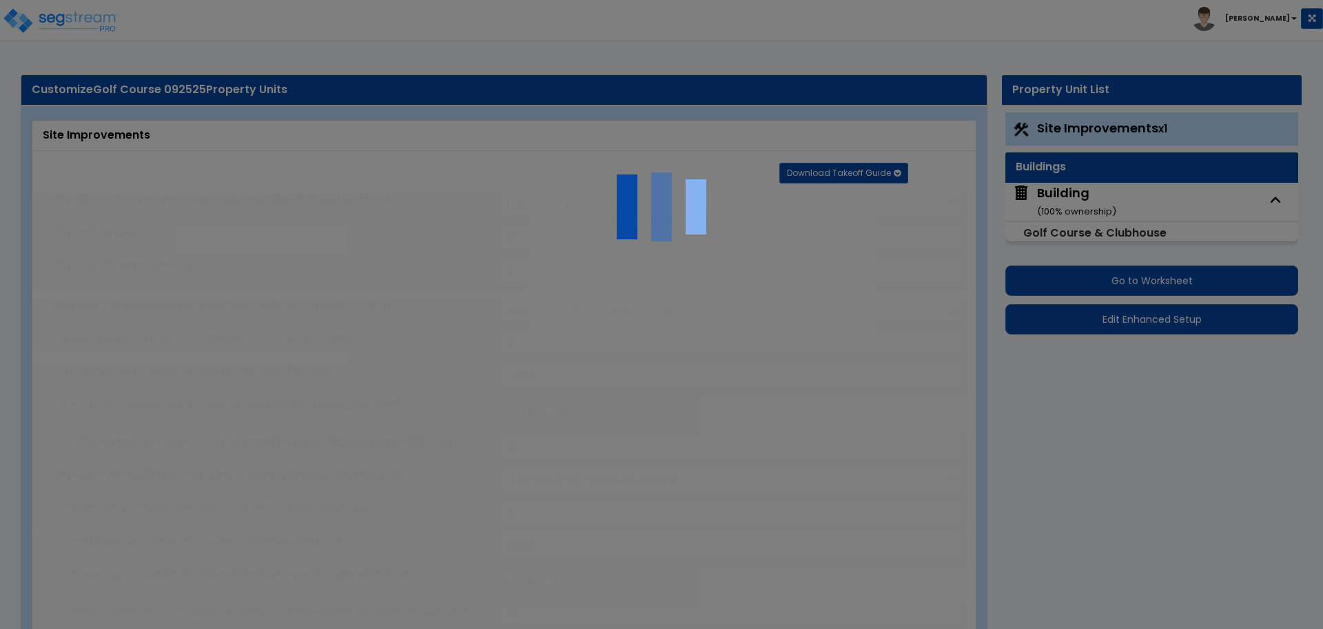
select select "1"
radio input "true"
type input "20"
radio input "true"
select select "2"
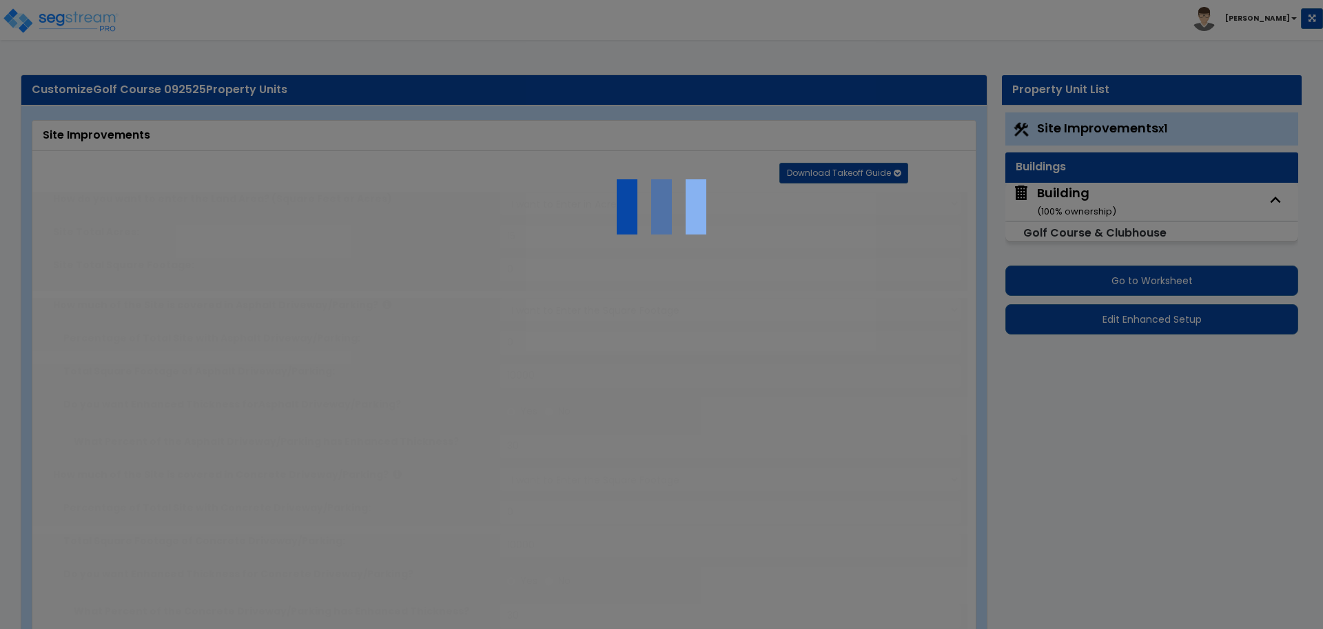
type input "1000"
radio input "true"
select select "2"
type input "4"
type input "8"
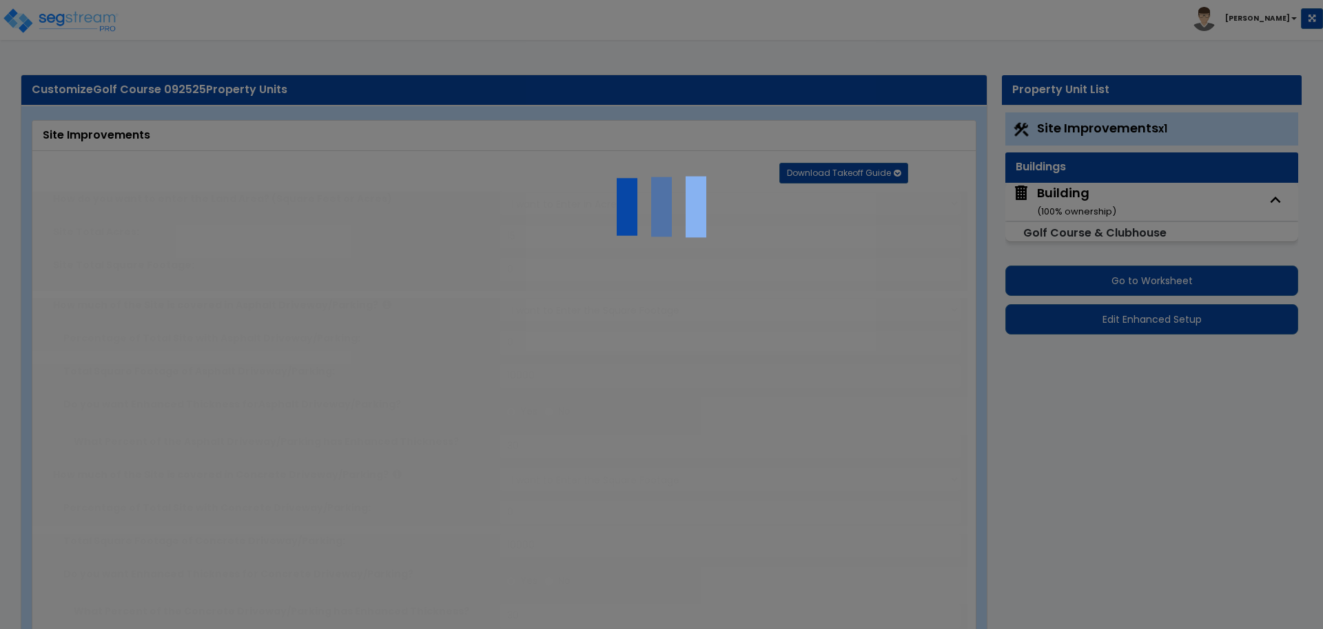
radio input "true"
select select "2"
radio input "true"
select select "2"
type input "300"
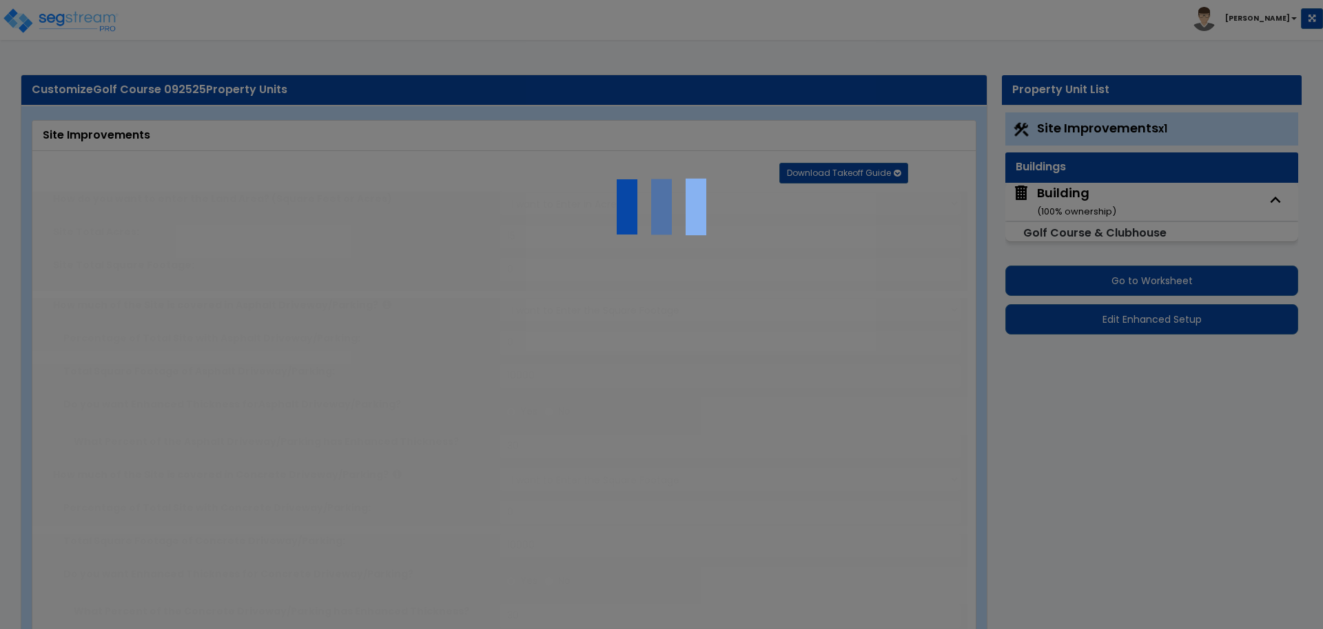
radio input "true"
type input "500"
radio input "true"
select select "4"
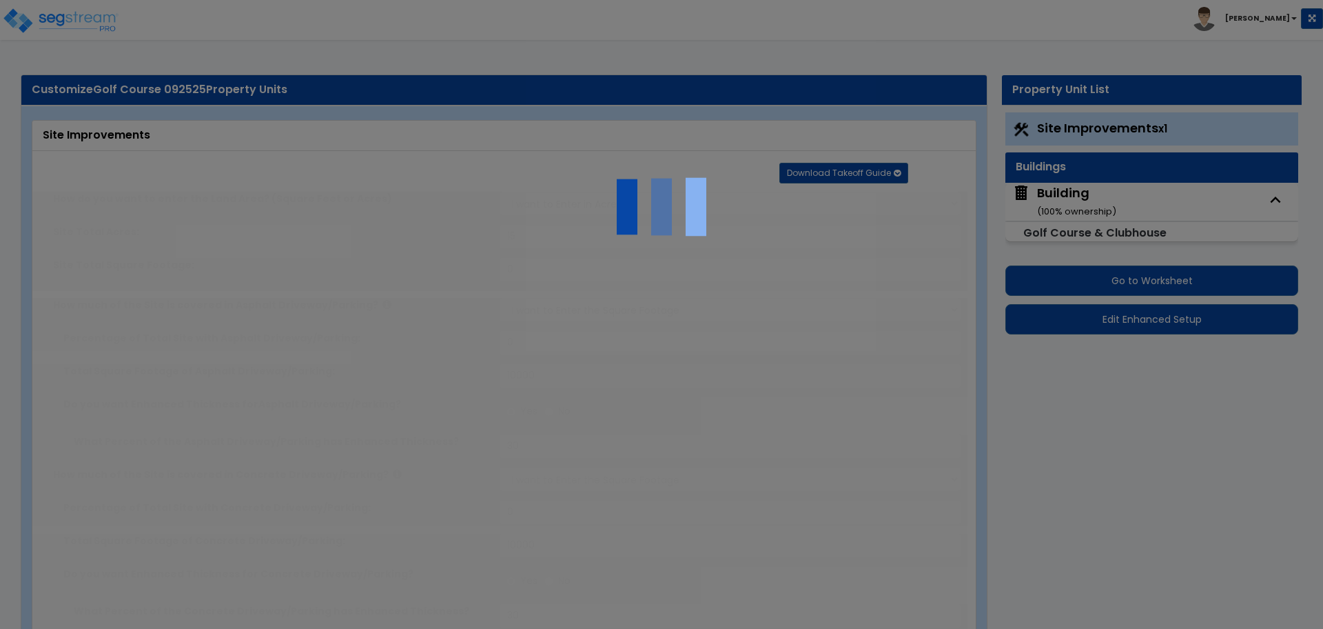
type input "2500"
radio input "true"
select select "1"
type input "2500"
radio input "true"
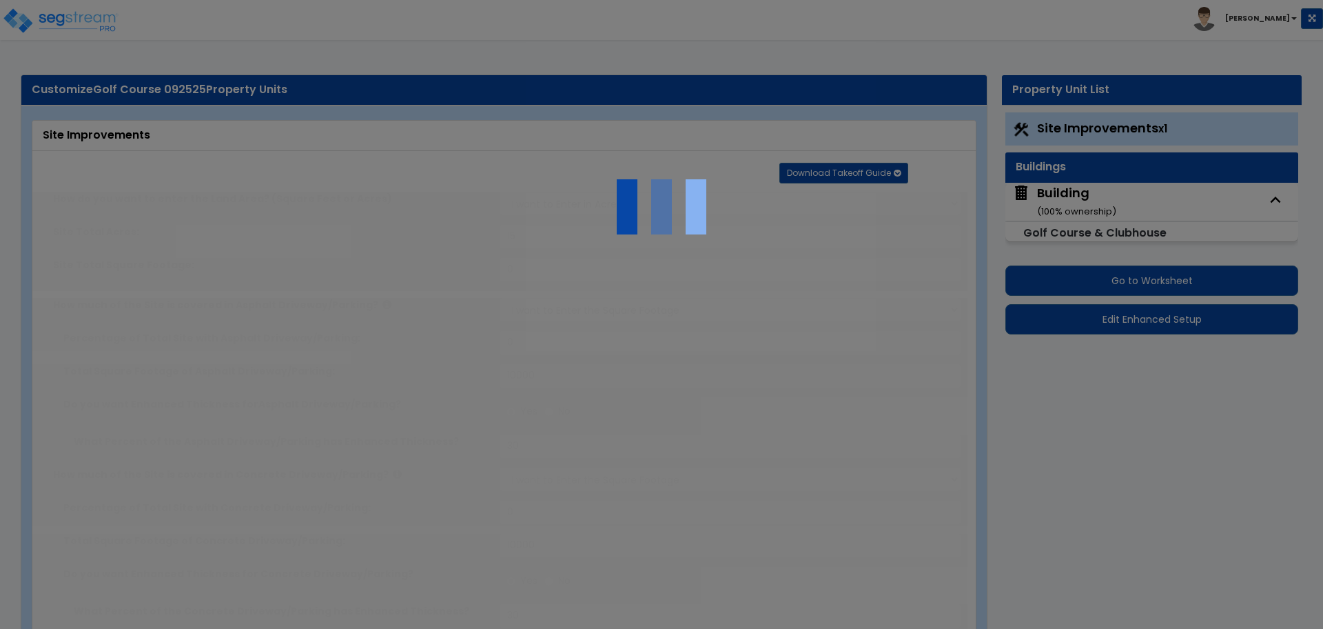
select select "1"
type input "2500"
radio input "true"
select select "2"
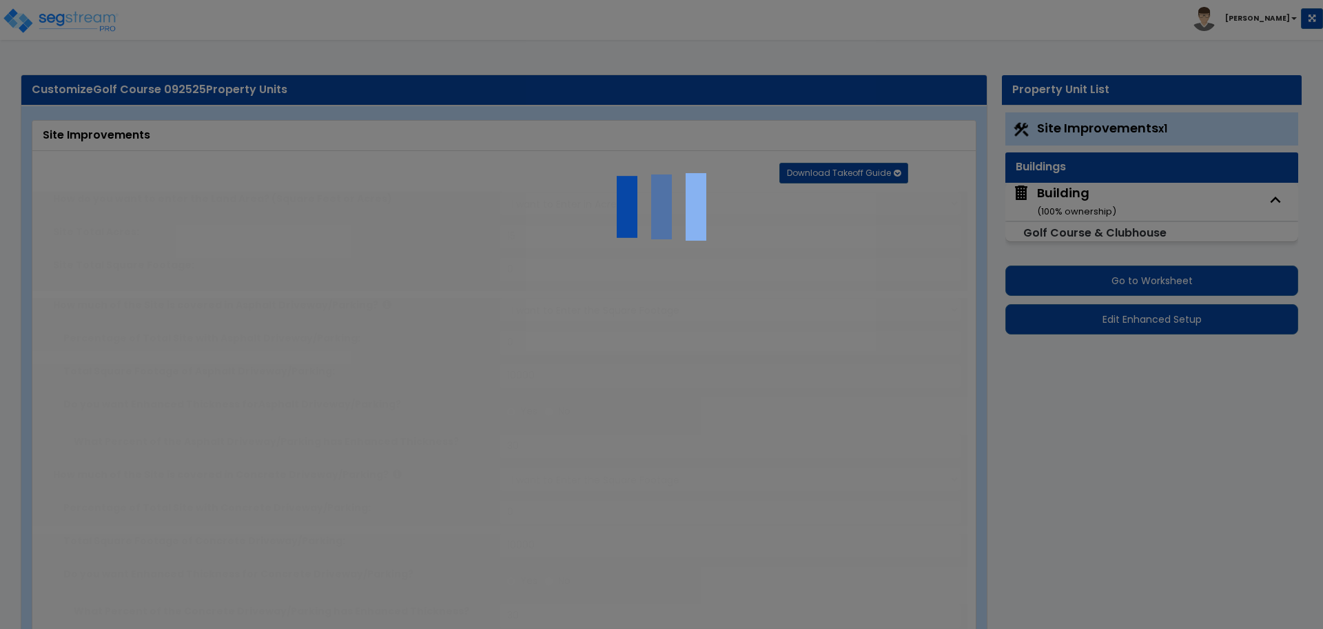
select select "2"
select select "3"
radio input "true"
type input "2"
radio input "true"
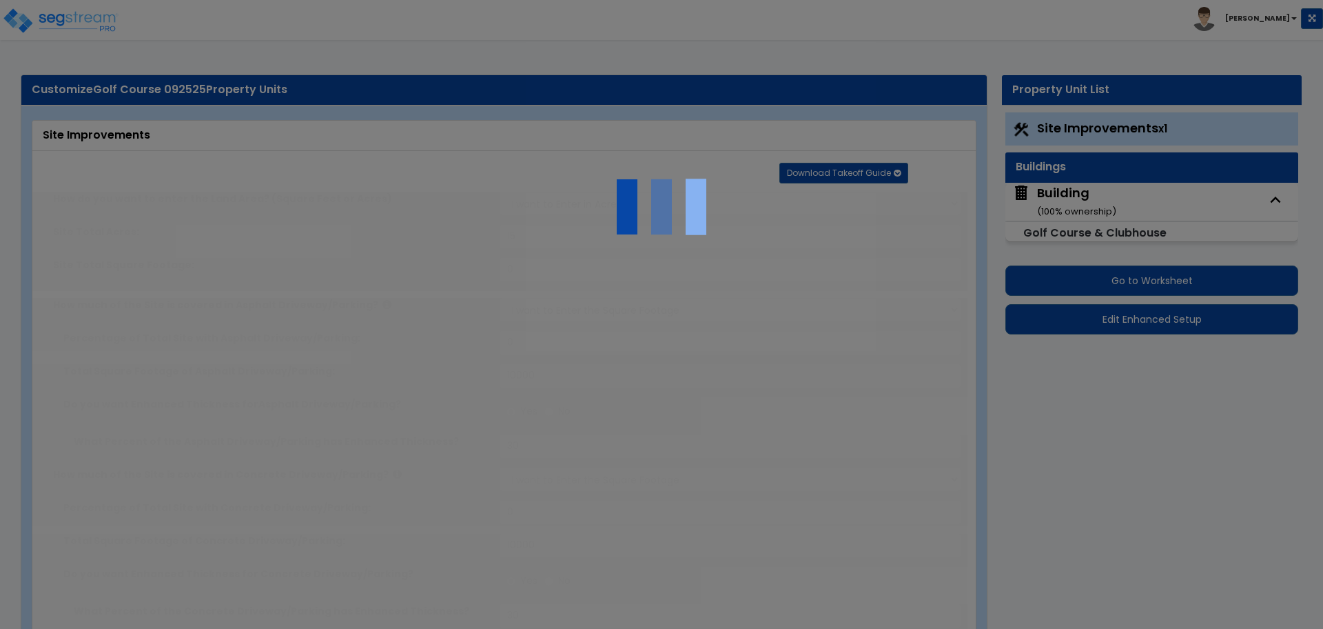
select select "2"
select select "6"
type input "1"
select select "11"
type input "1"
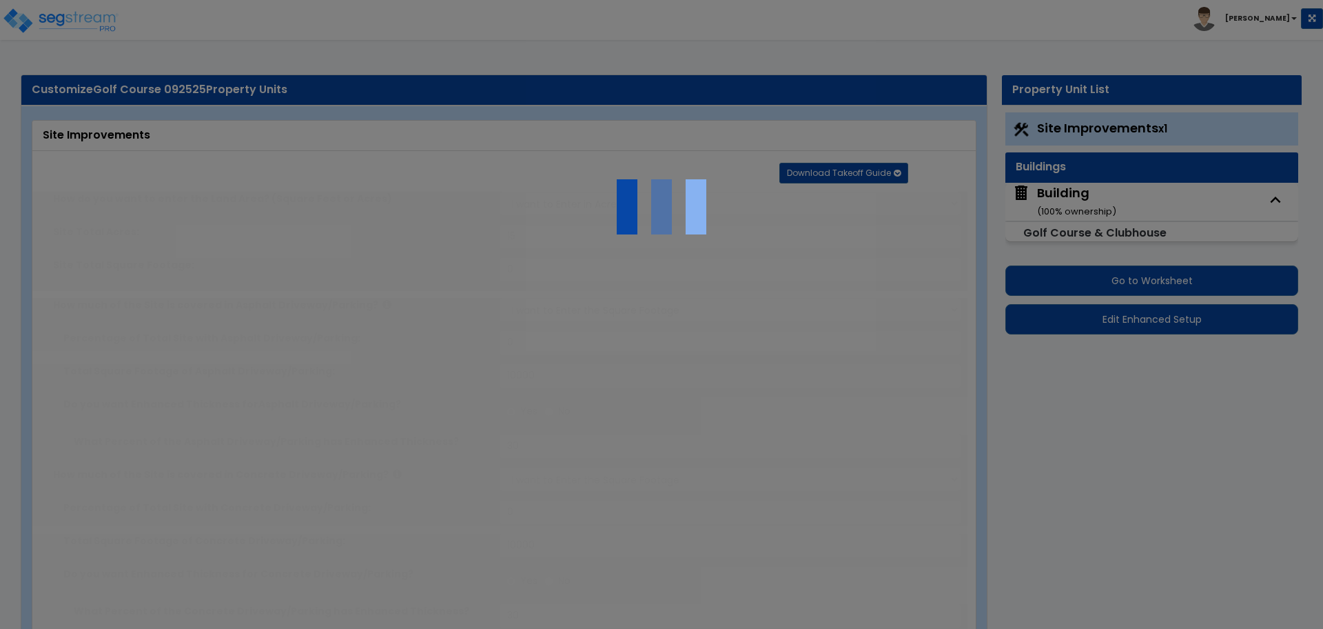
radio input "true"
type input "435600"
select select "2"
select select "1"
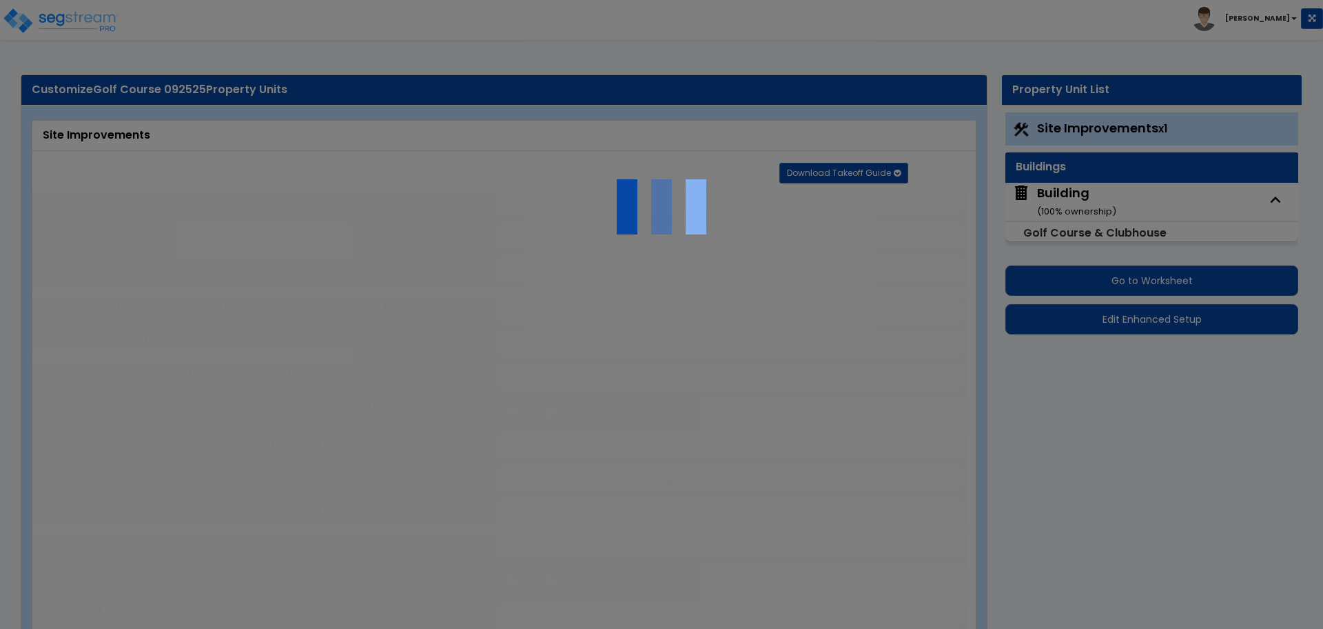
type input "10"
select select "1"
type input "60"
radio input "true"
select select "2"
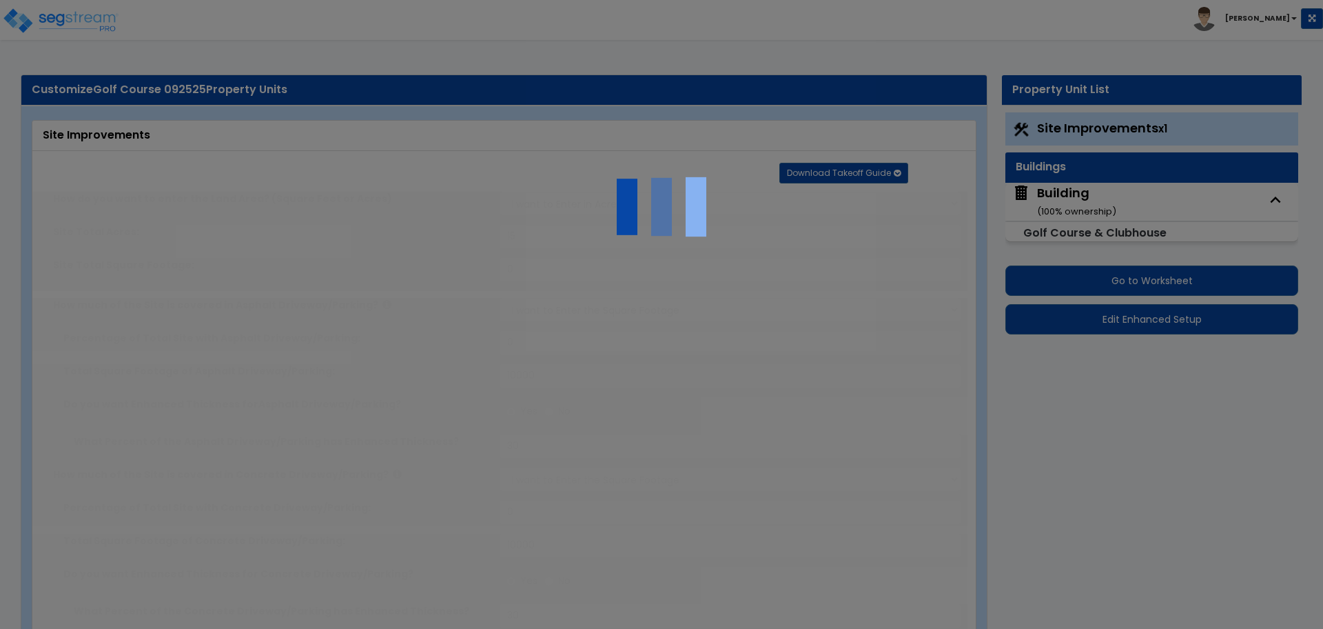
type input "5"
select select "1"
radio input "true"
type input "5"
radio input "true"
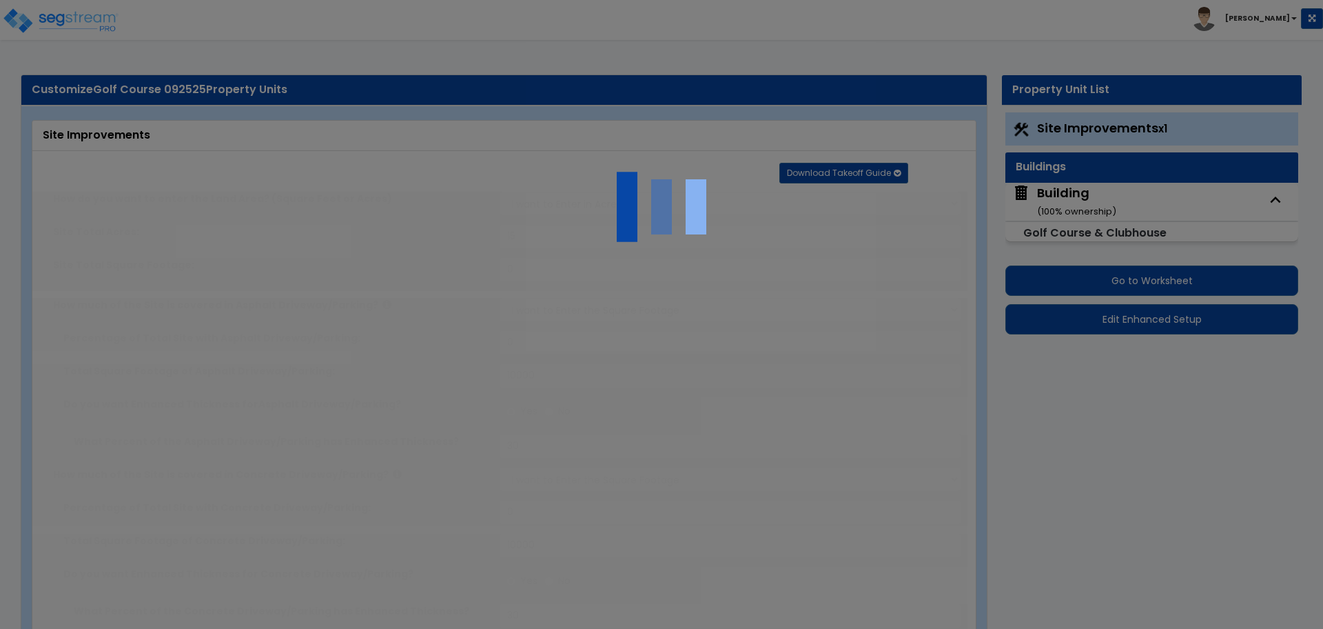
type input "1500"
radio input "true"
type input "2"
type input "43560"
type input "5"
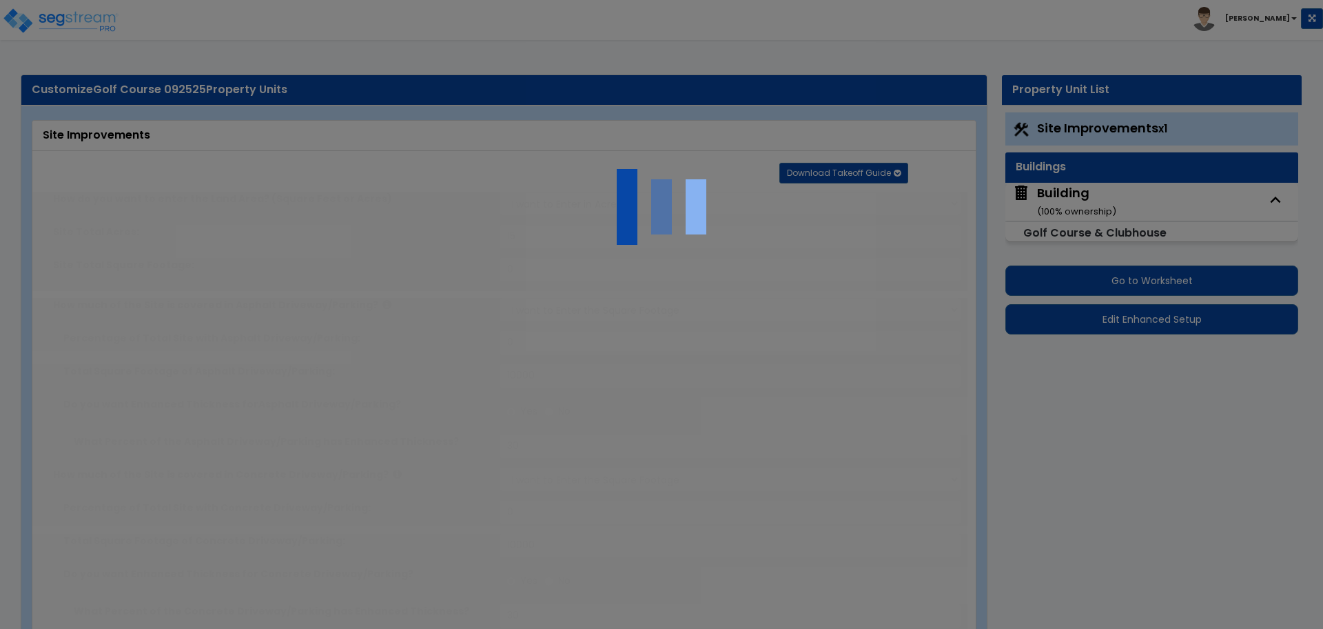
radio input "true"
type input "50"
select select "1"
type input "5"
radio input "true"
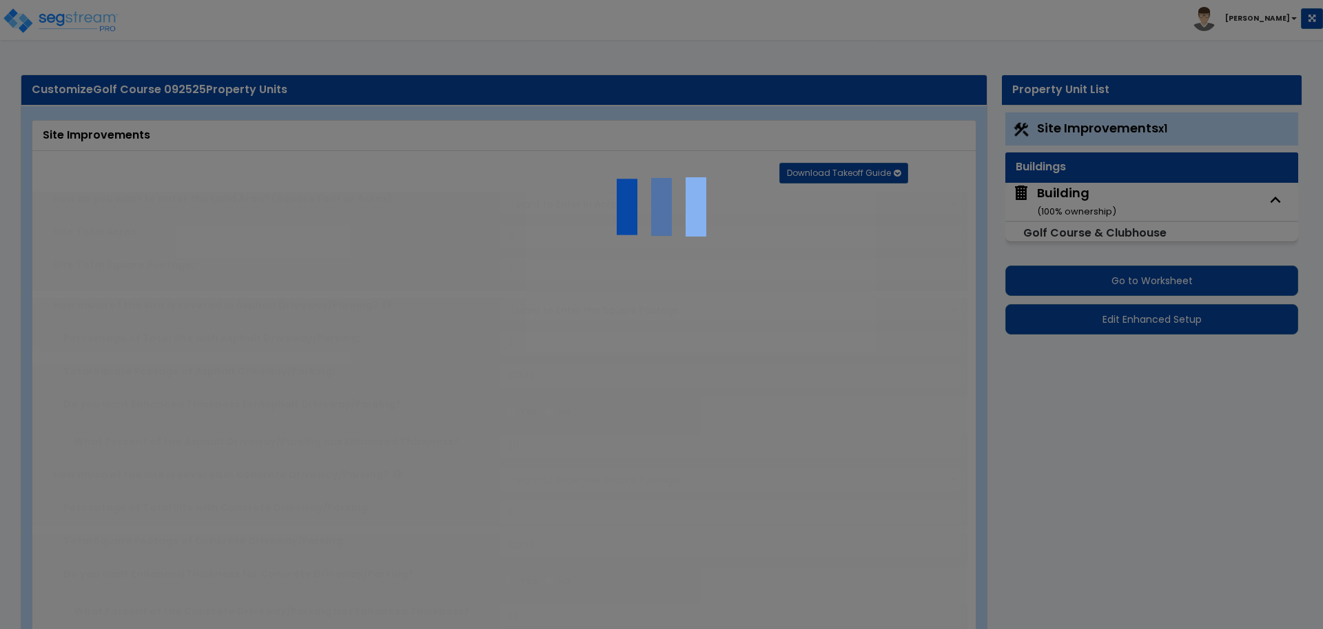
select select "1"
select select "2"
radio input "true"
type input "3"
radio input "true"
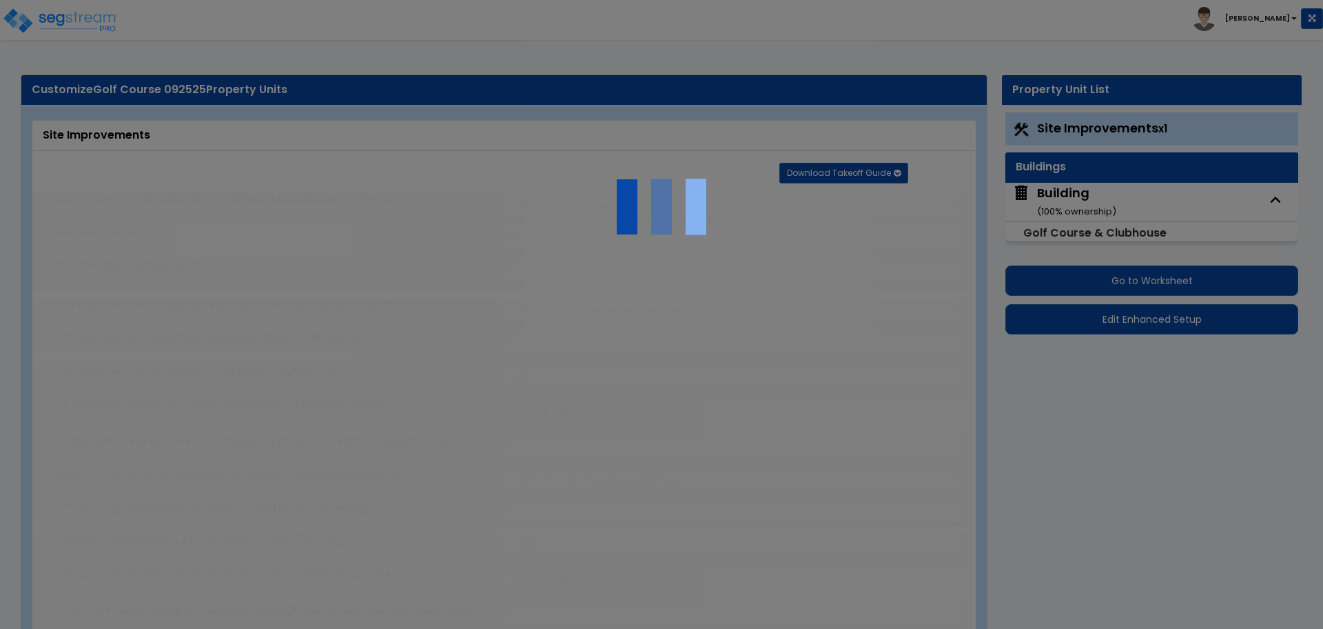
type input "6"
type input "600"
type input "6"
select select "1"
select select "2"
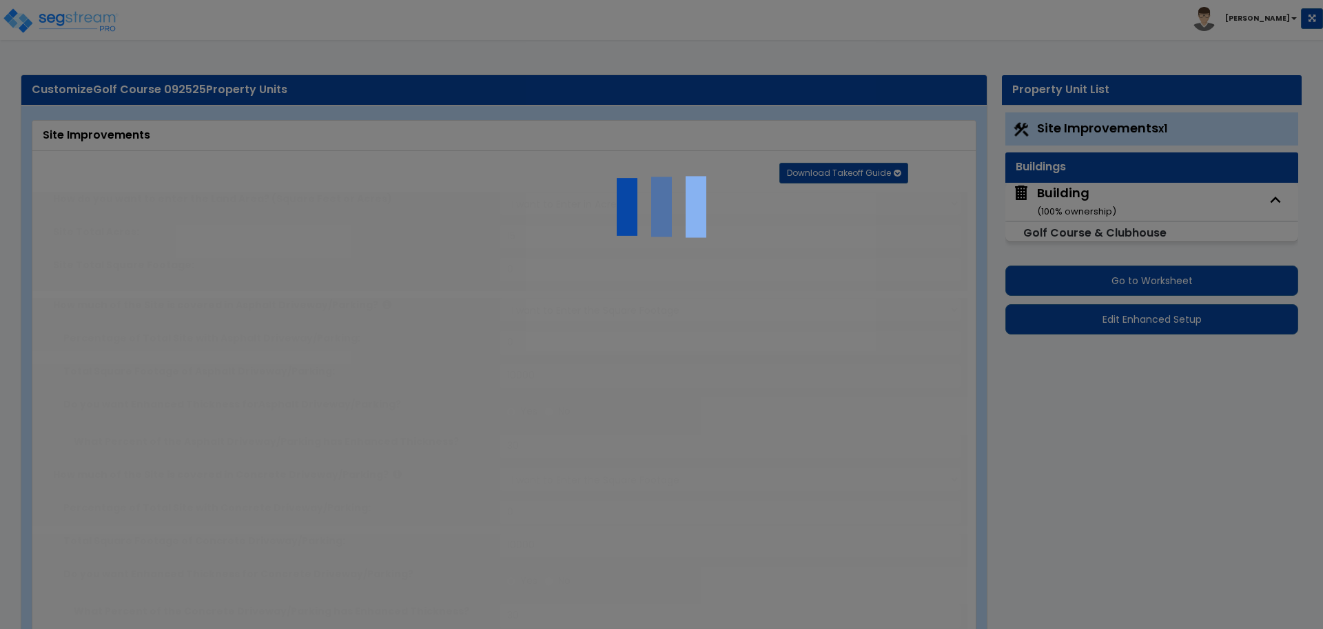
radio input "true"
type input "4"
type input "400"
select select "7"
select select "2"
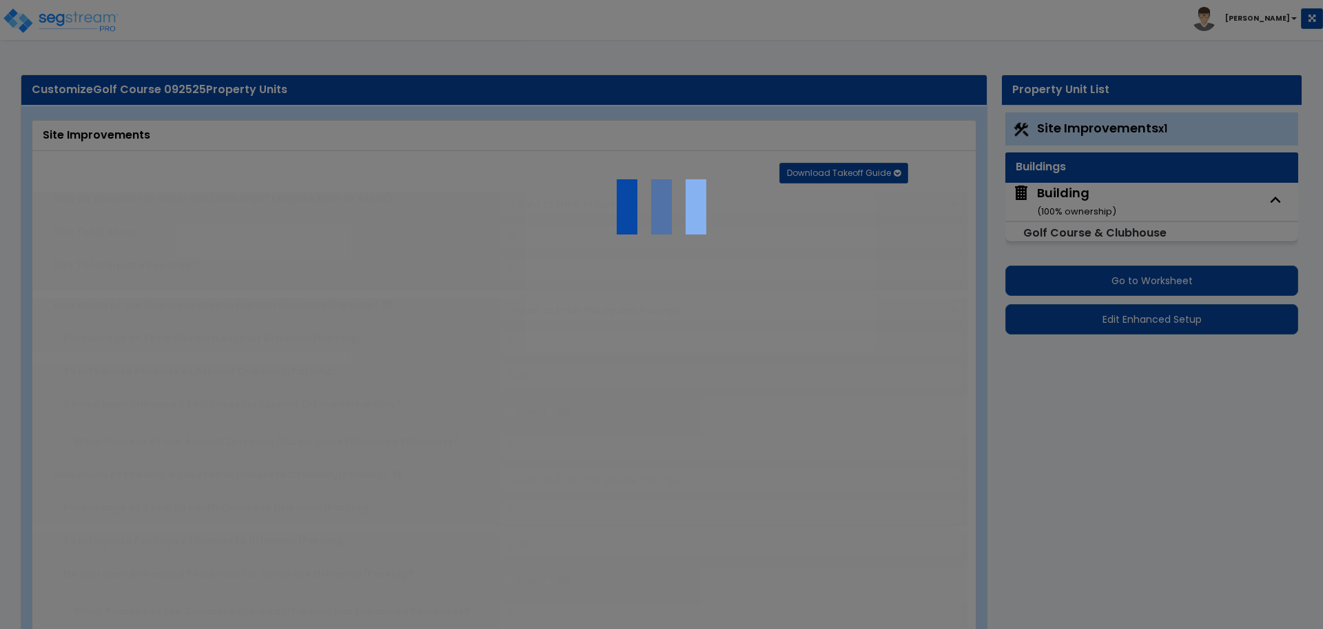
select select "2"
select select "1"
select select "16"
radio input "true"
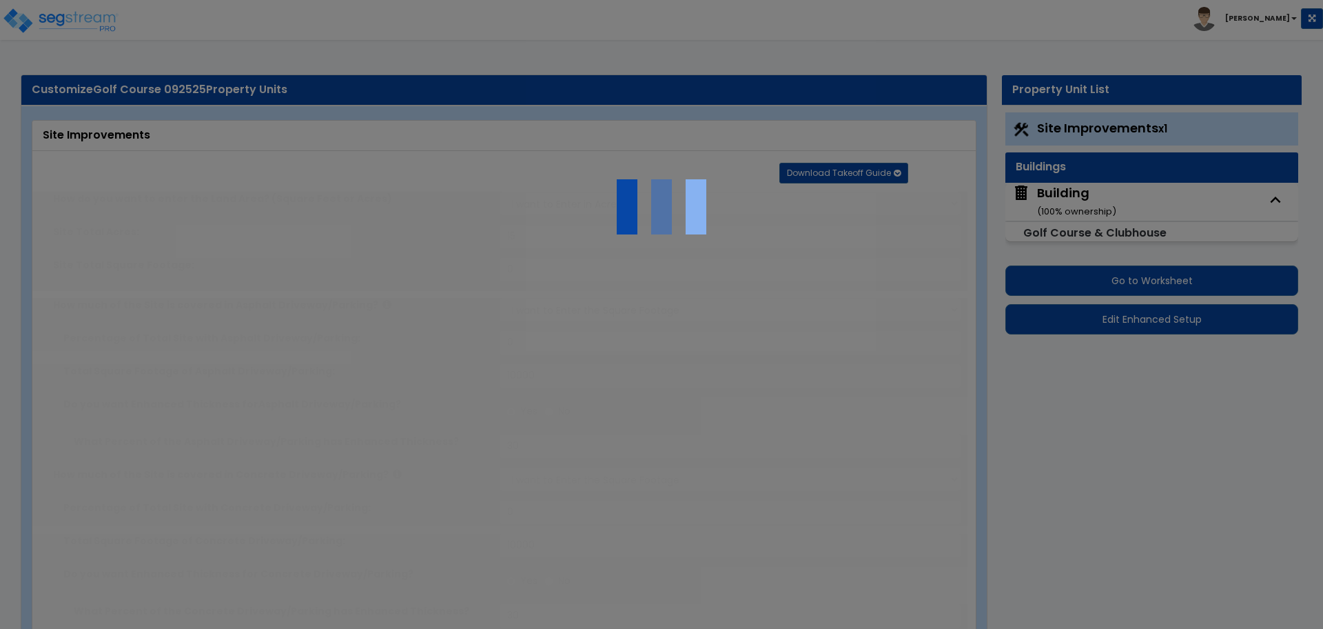
select select "1"
type input "8"
type input "4"
select select "5"
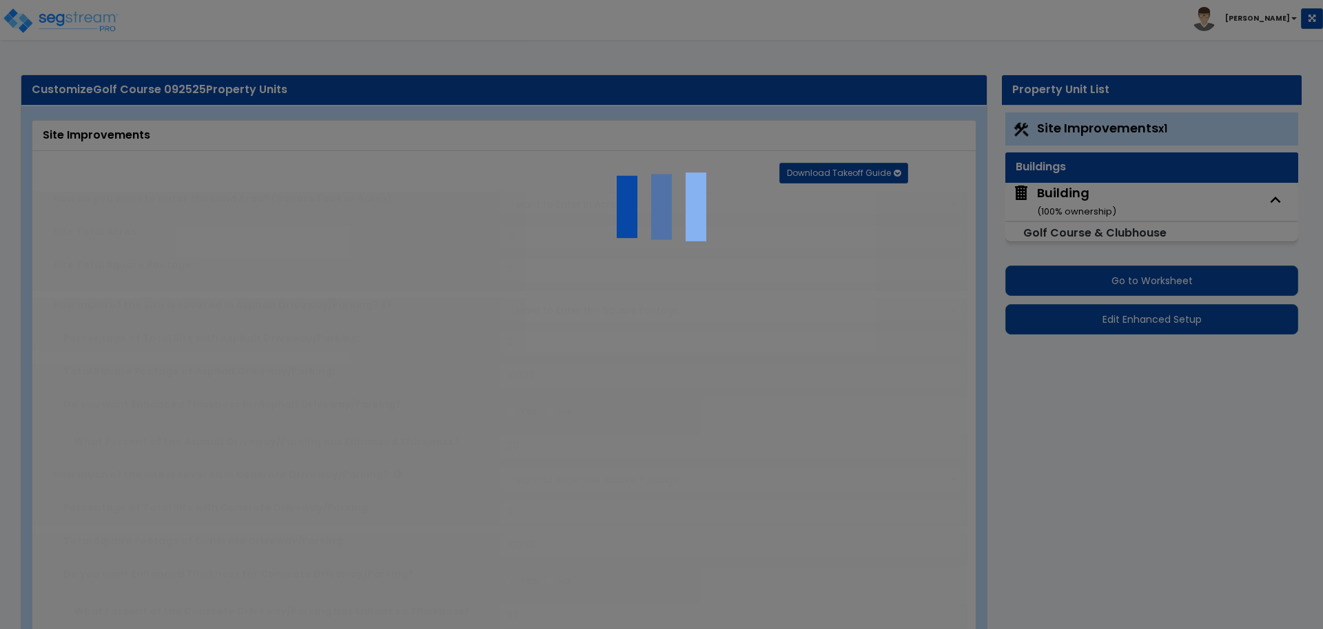
select select "4"
radio input "true"
type input "3"
select select "1"
radio input "true"
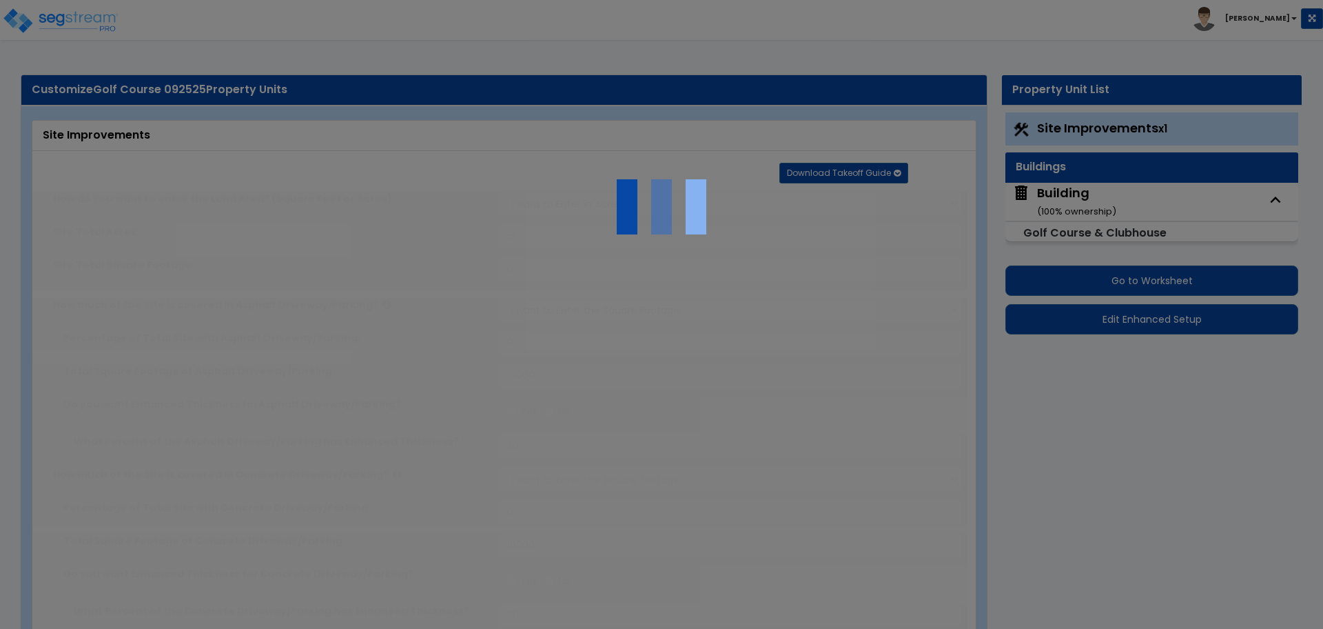
select select "1"
type input "40"
select select "4"
type input "4"
select select "1"
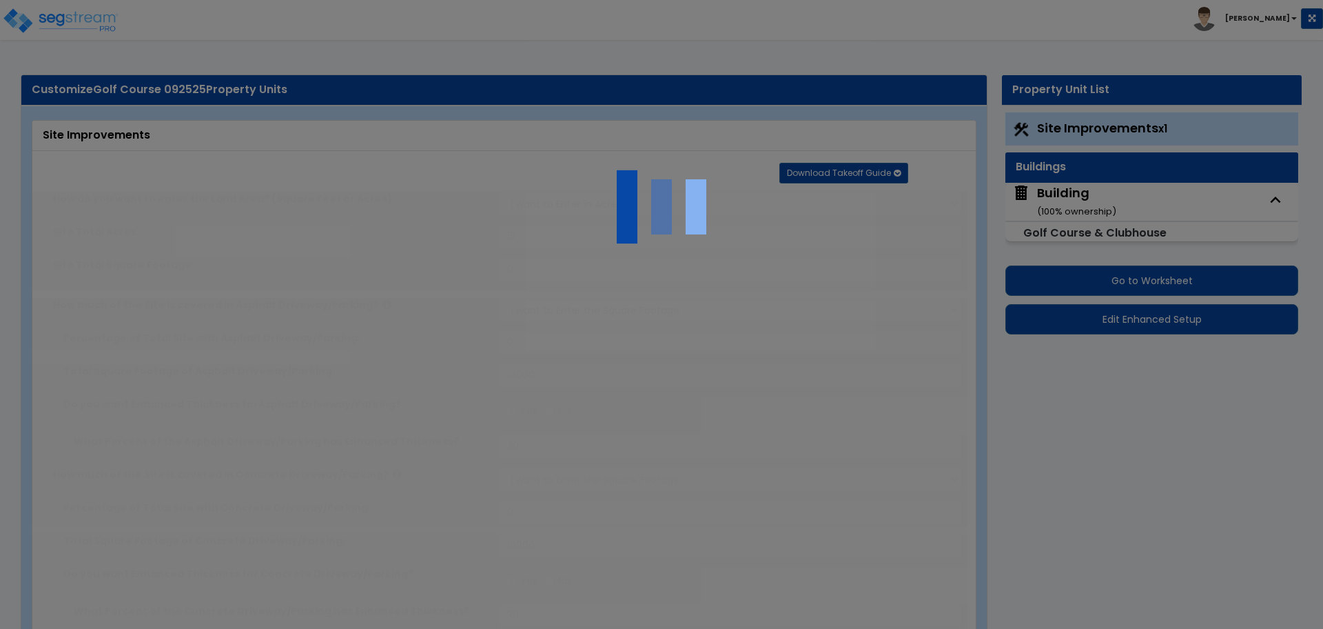
select select "1"
radio input "true"
select select "2"
type input "1"
type input "150"
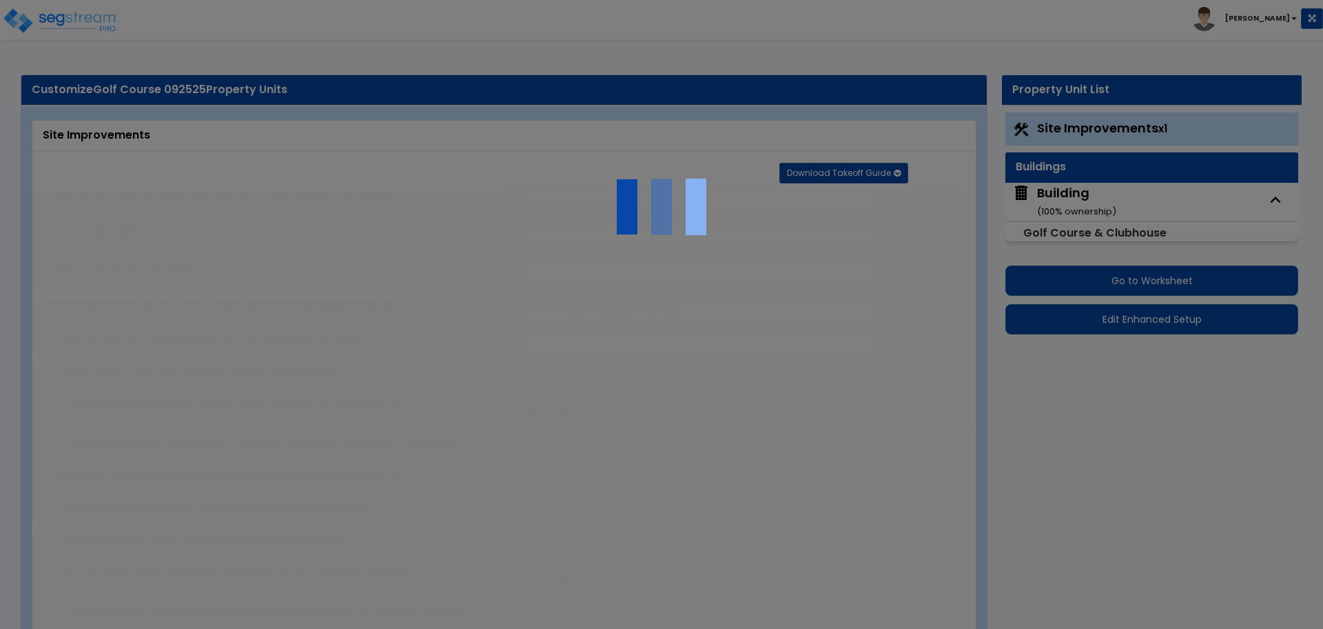
type input "6"
select select "4"
select select "2"
select select "1"
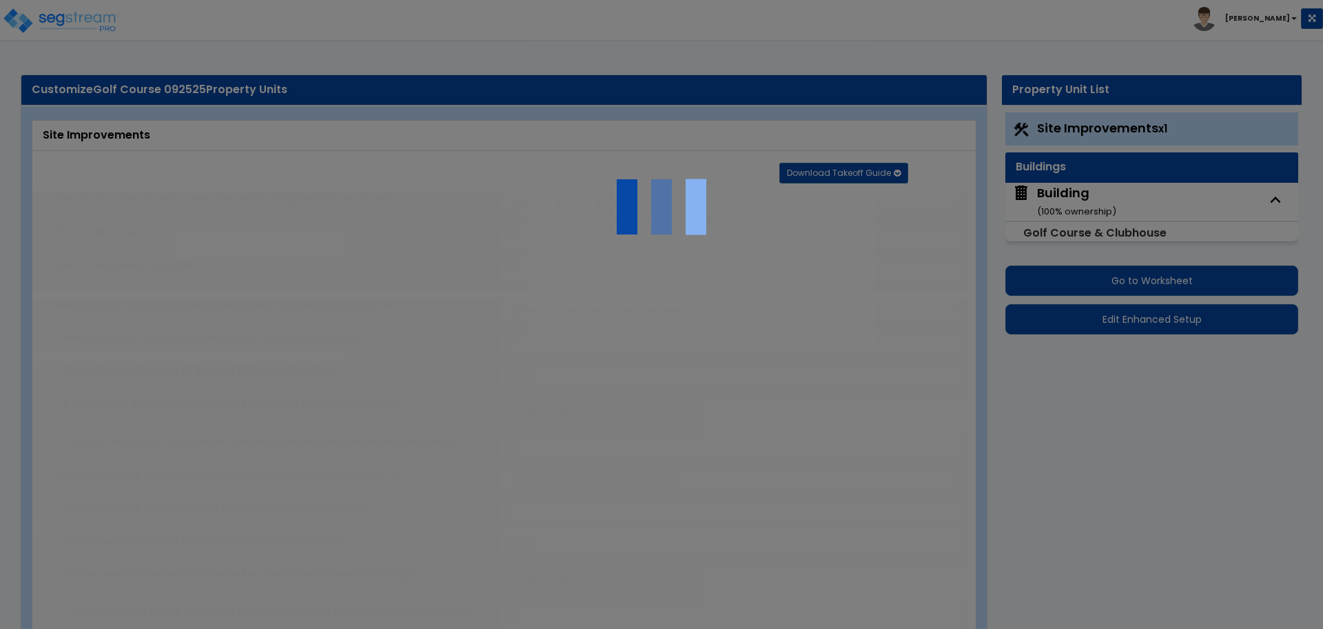
select select "2"
select select "1"
type input "2"
type input "100"
type input "6"
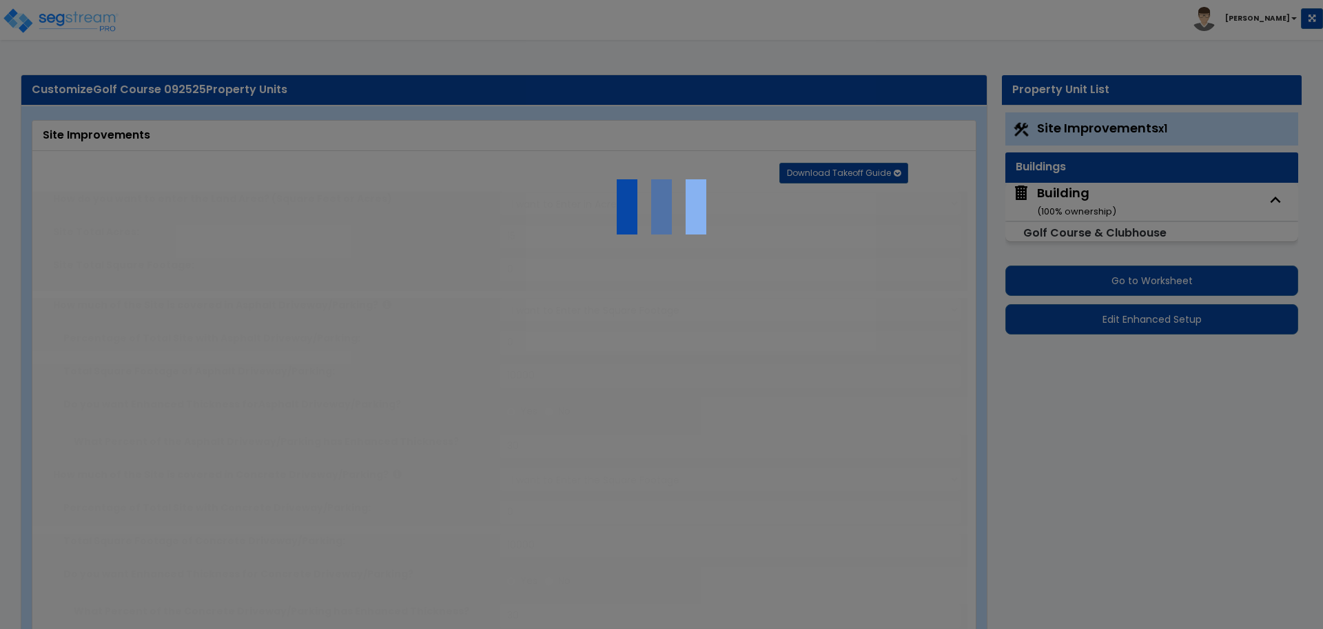
select select "2"
select select "1"
select select "2"
select select "1"
radio input "true"
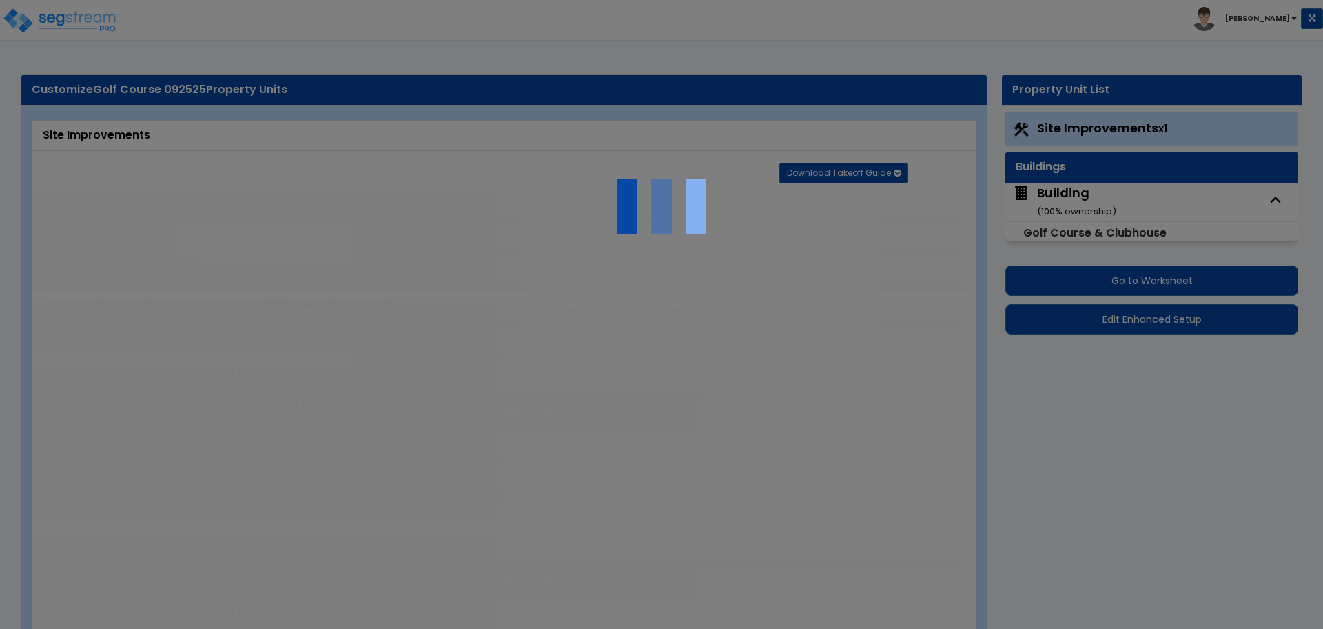
type input "6"
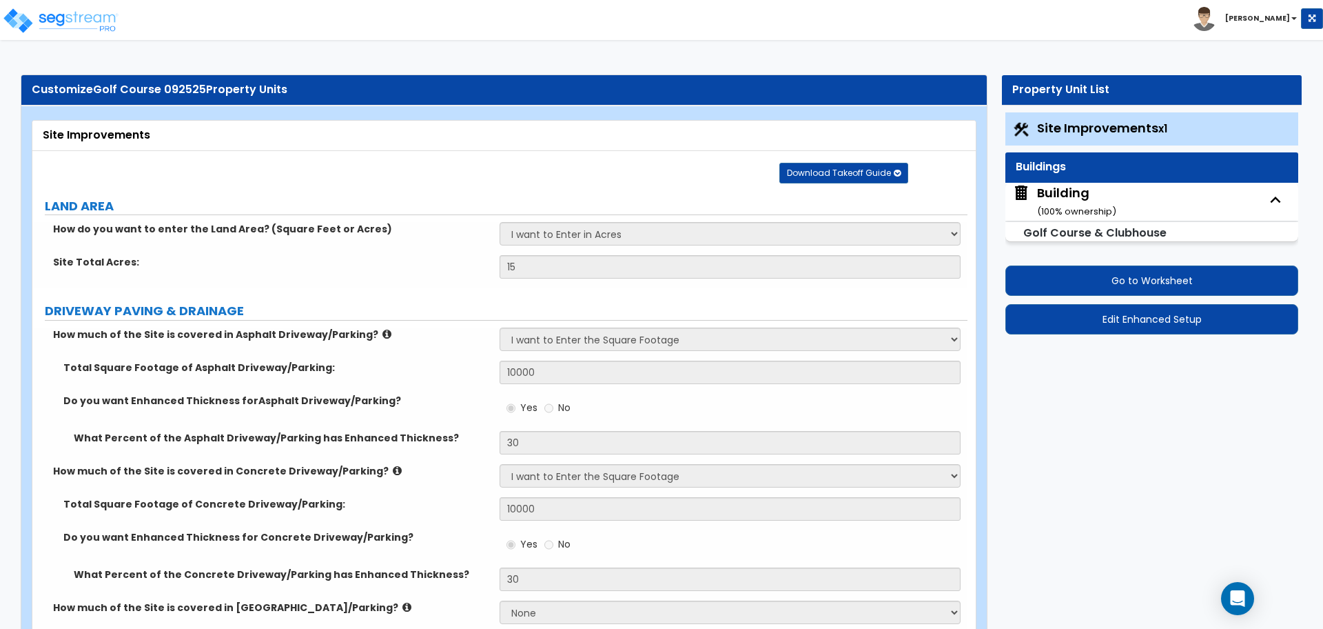
click at [1056, 198] on div "Building ( 100 % ownership)" at bounding box center [1076, 201] width 79 height 35
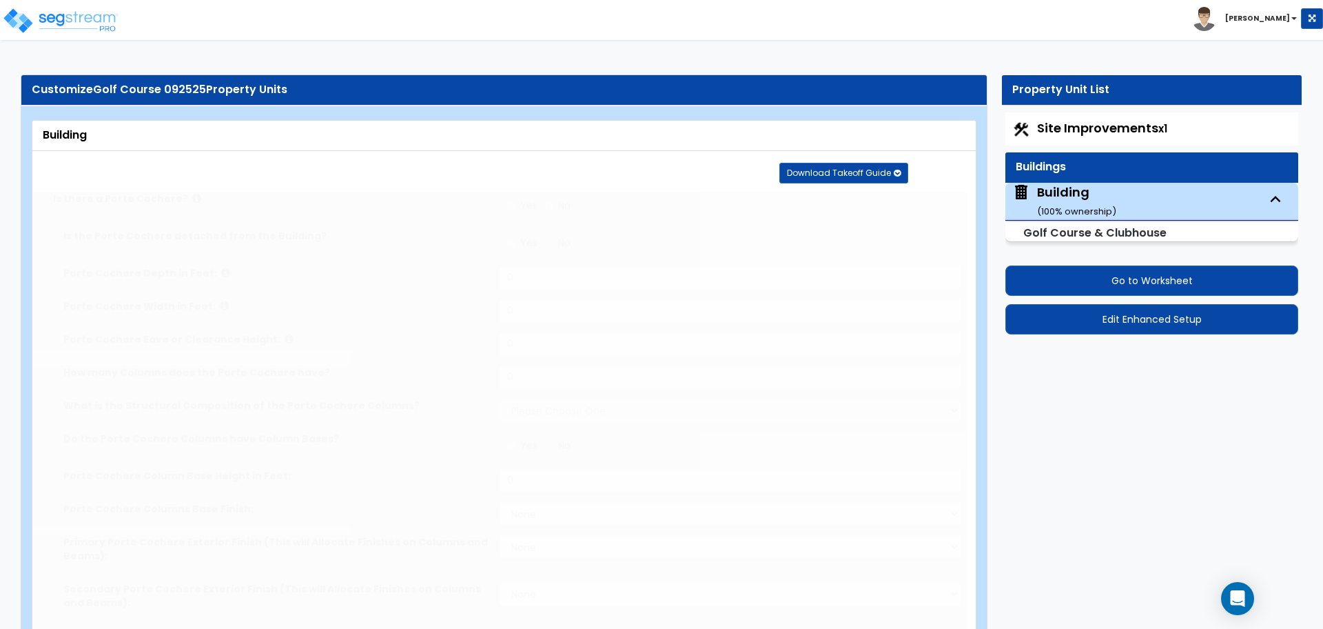
radio input "true"
type input "20"
type input "10"
type input "12"
type input "2"
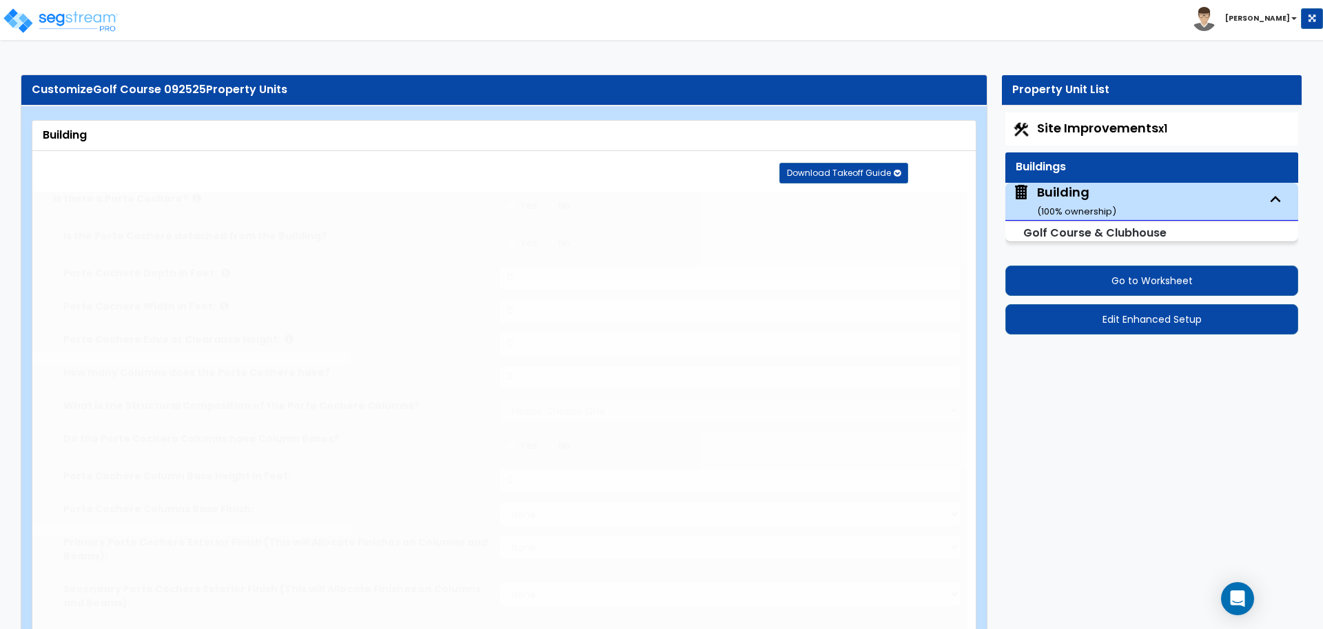
select select "2"
radio input "true"
type input "3"
select select "5"
select select "2"
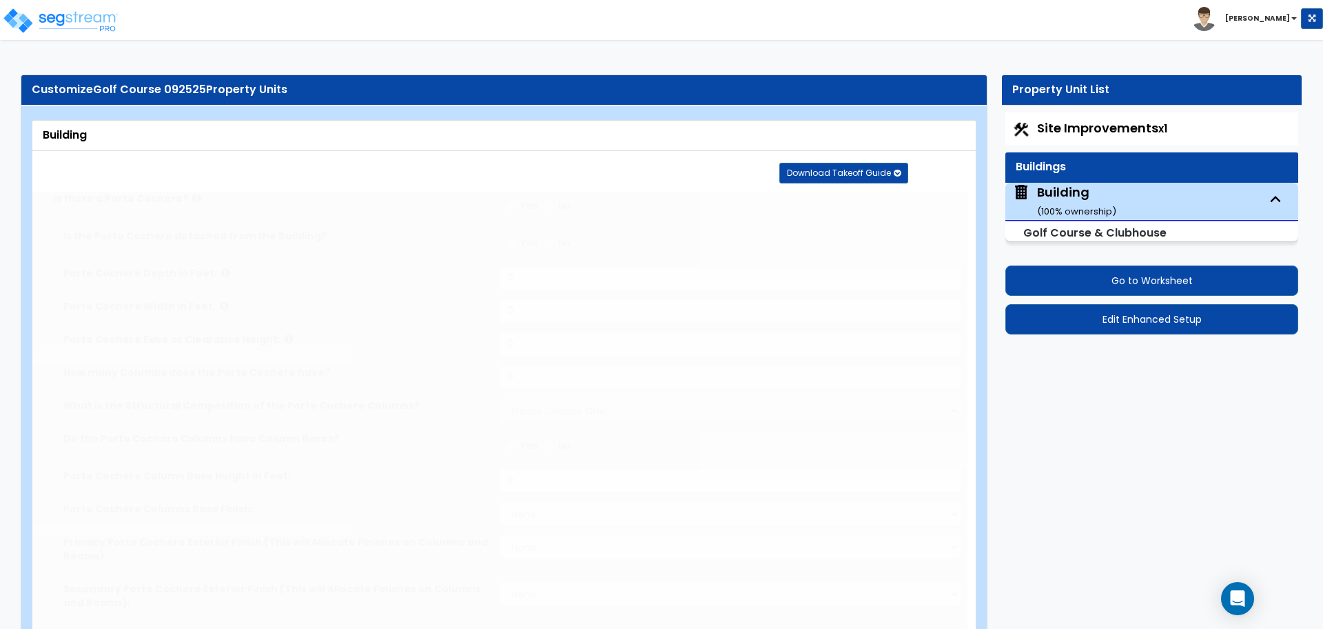
select select "4"
select select "1"
select select "4"
select select "2"
select select "1"
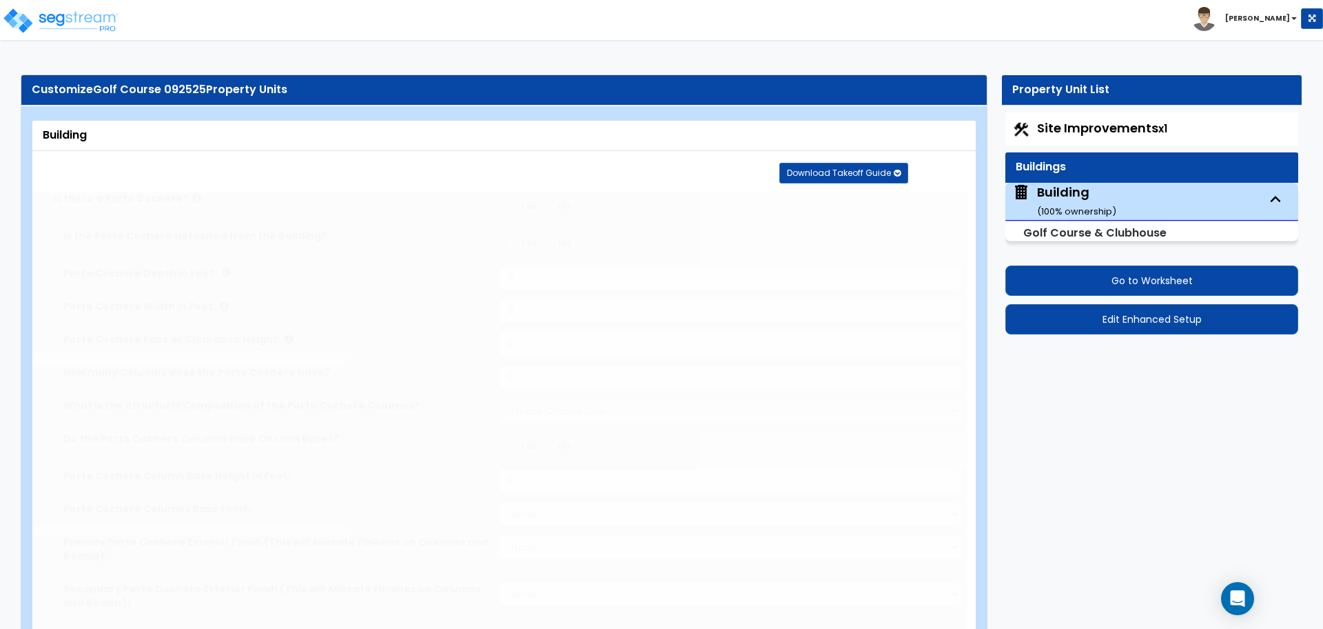
type input "25"
type input "125"
select select "2"
type input "10000"
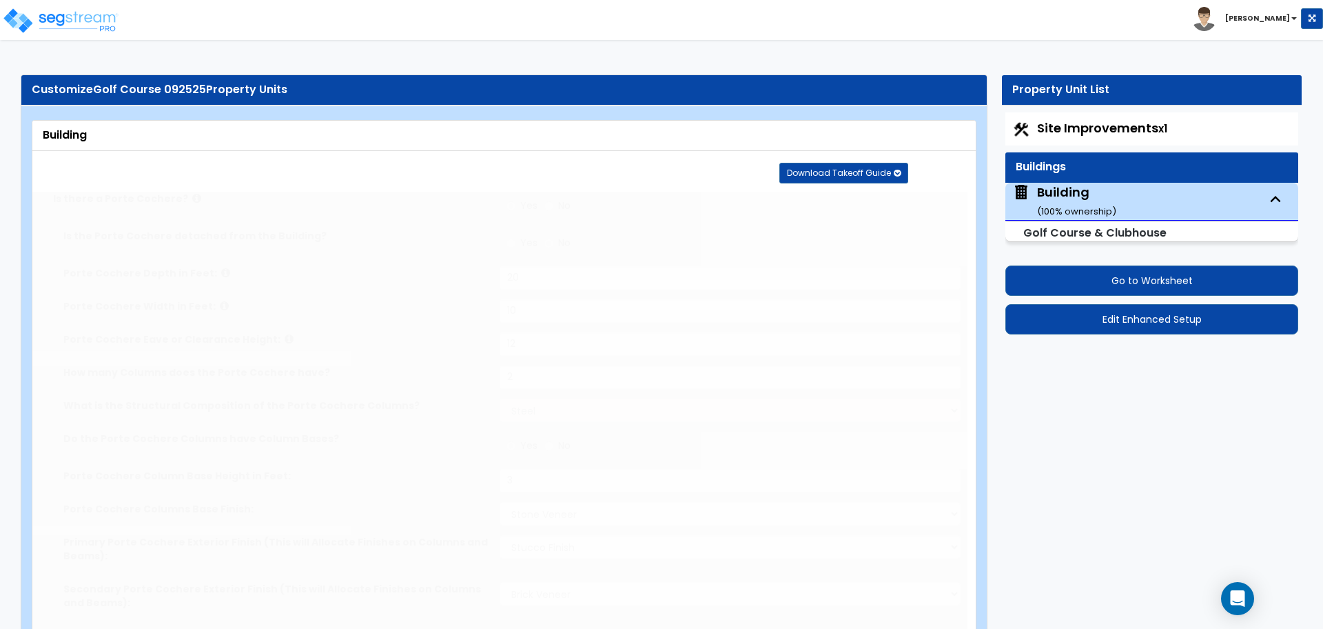
radio input "true"
type input "2500"
select select "3"
select select "8"
select select "1"
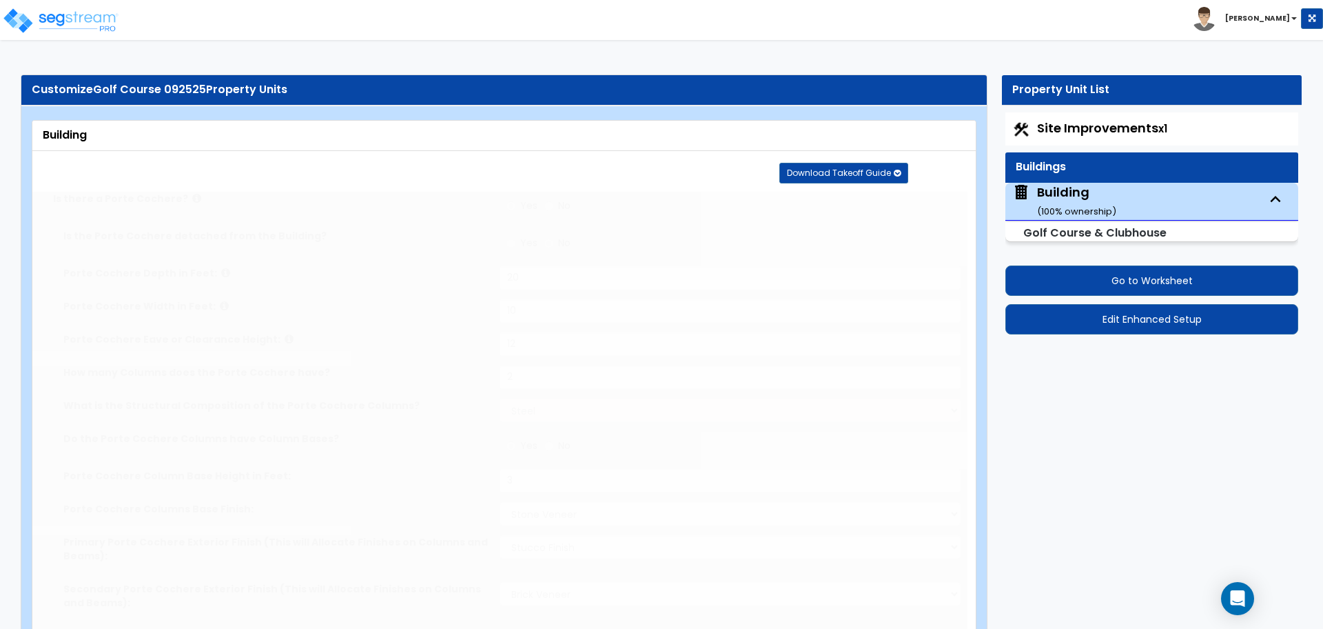
select select "3"
select select "13"
type input "20"
select select "7"
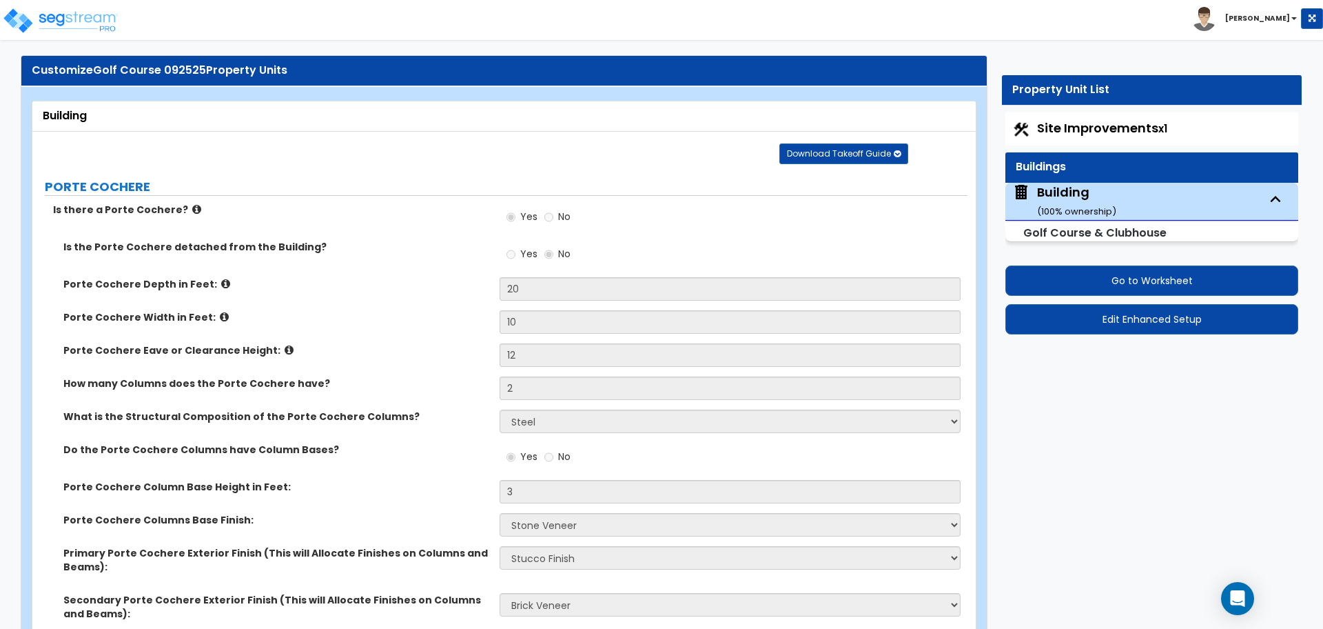
scroll to position [16, 0]
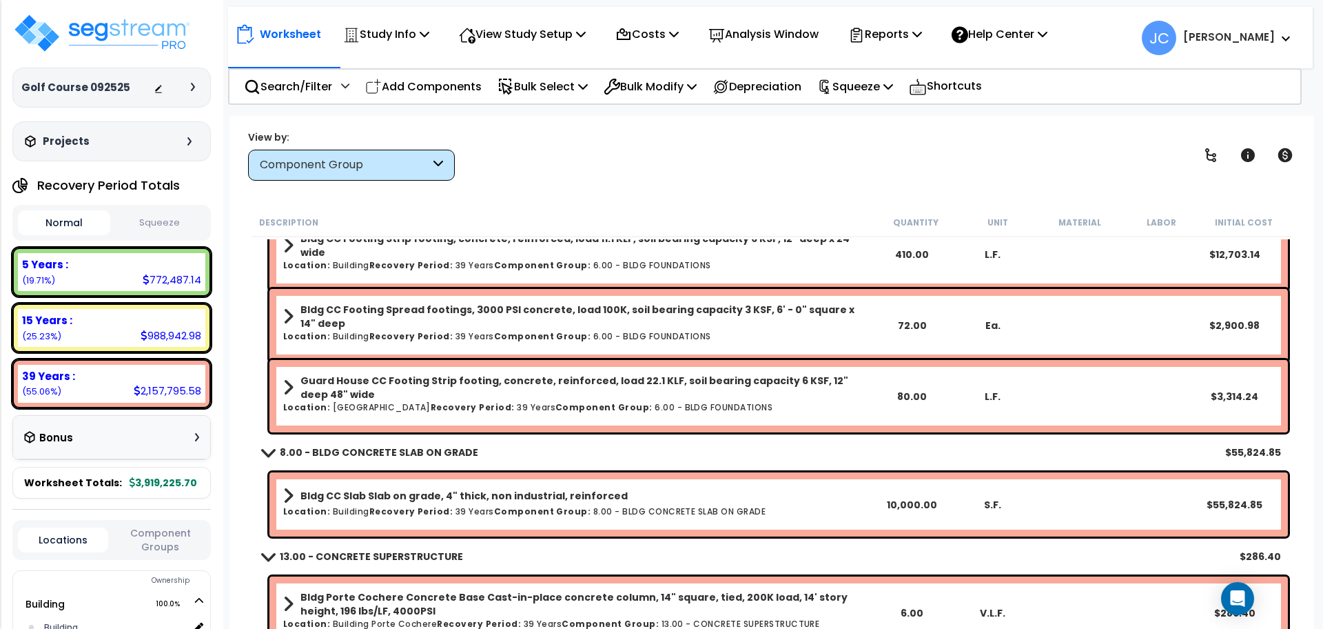
scroll to position [131, 0]
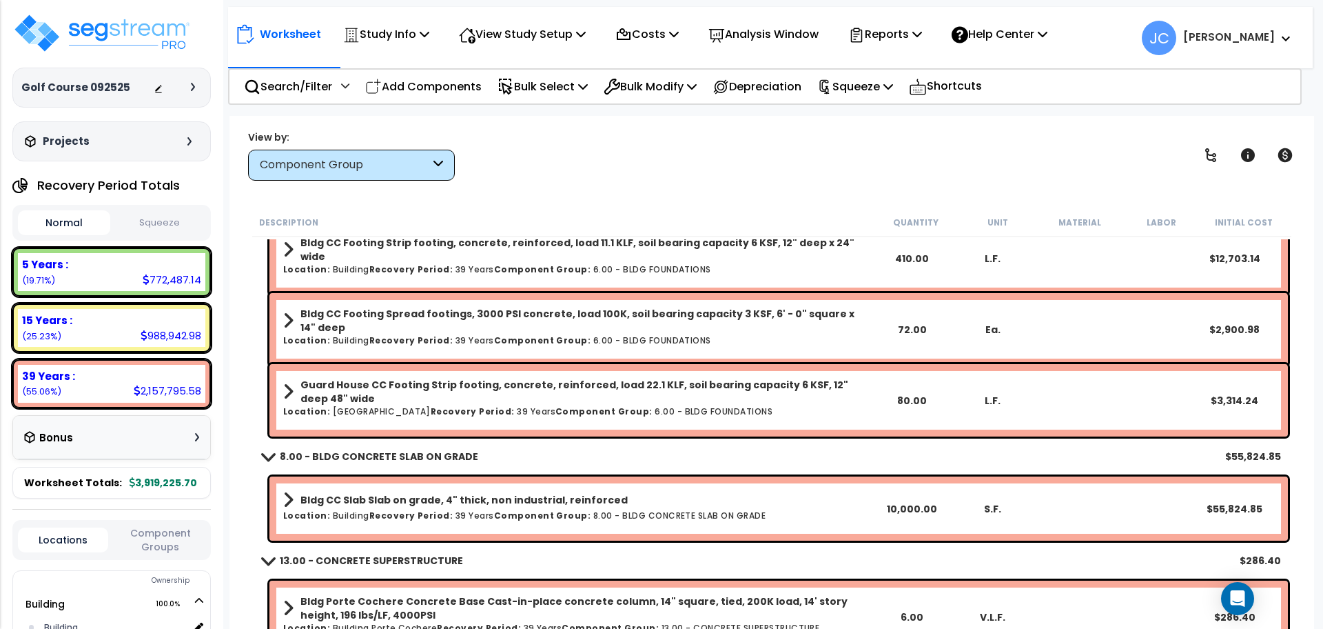
click at [187, 79] on div "Golf Course 092525 Depreciable Tax Basis : $4,000,000.00 Placed-In-Service Date…" at bounding box center [111, 88] width 198 height 40
click at [189, 84] on div at bounding box center [178, 88] width 48 height 14
click at [192, 86] on icon at bounding box center [193, 87] width 4 height 8
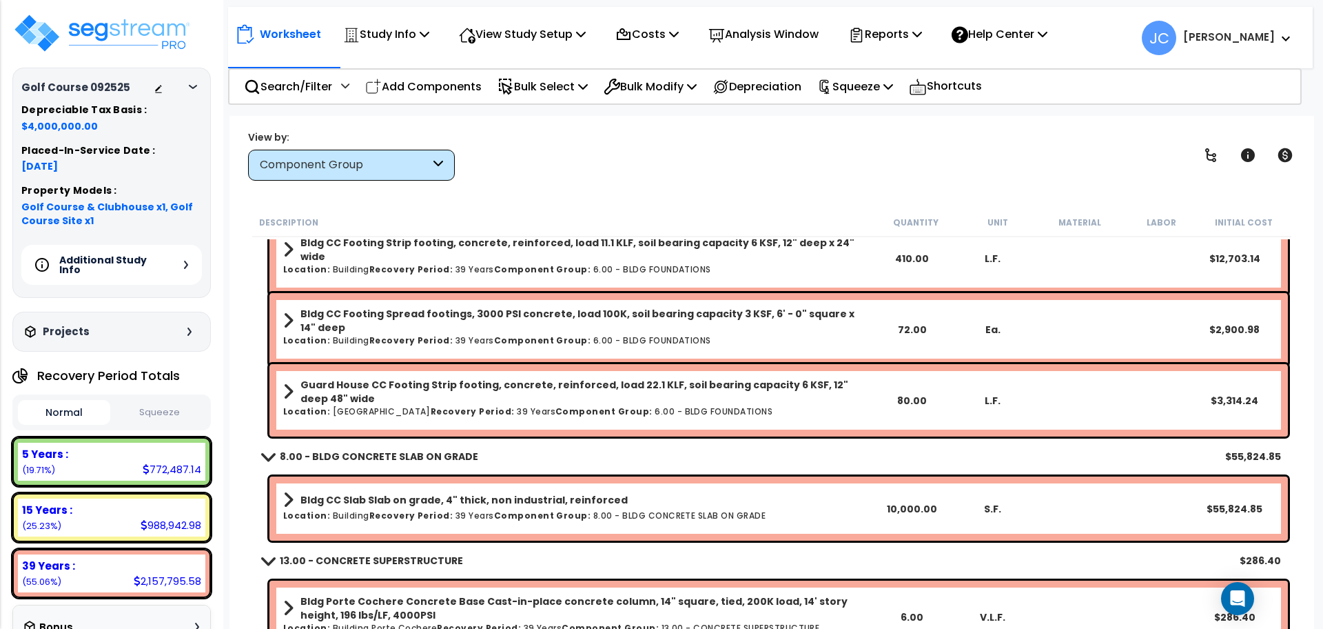
click at [192, 86] on icon at bounding box center [193, 87] width 8 height 4
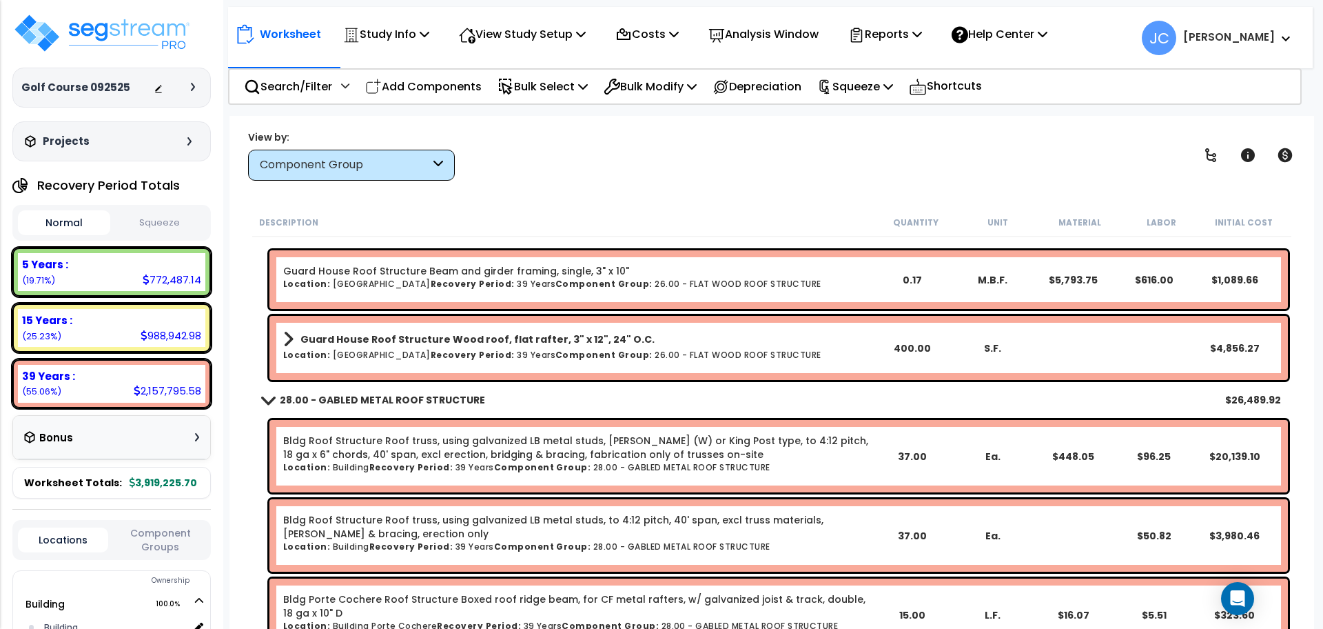
scroll to position [1897, 0]
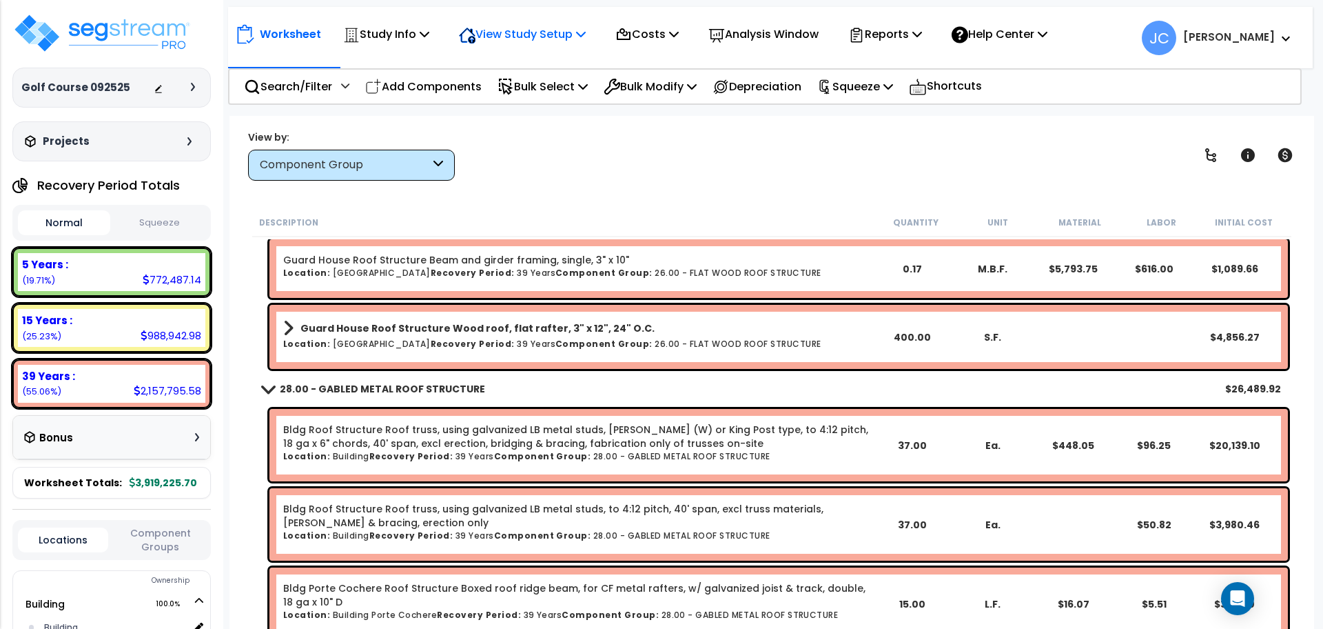
click at [546, 40] on p "View Study Setup" at bounding box center [522, 34] width 127 height 19
click at [518, 96] on link "View Questionnaire" at bounding box center [520, 95] width 136 height 28
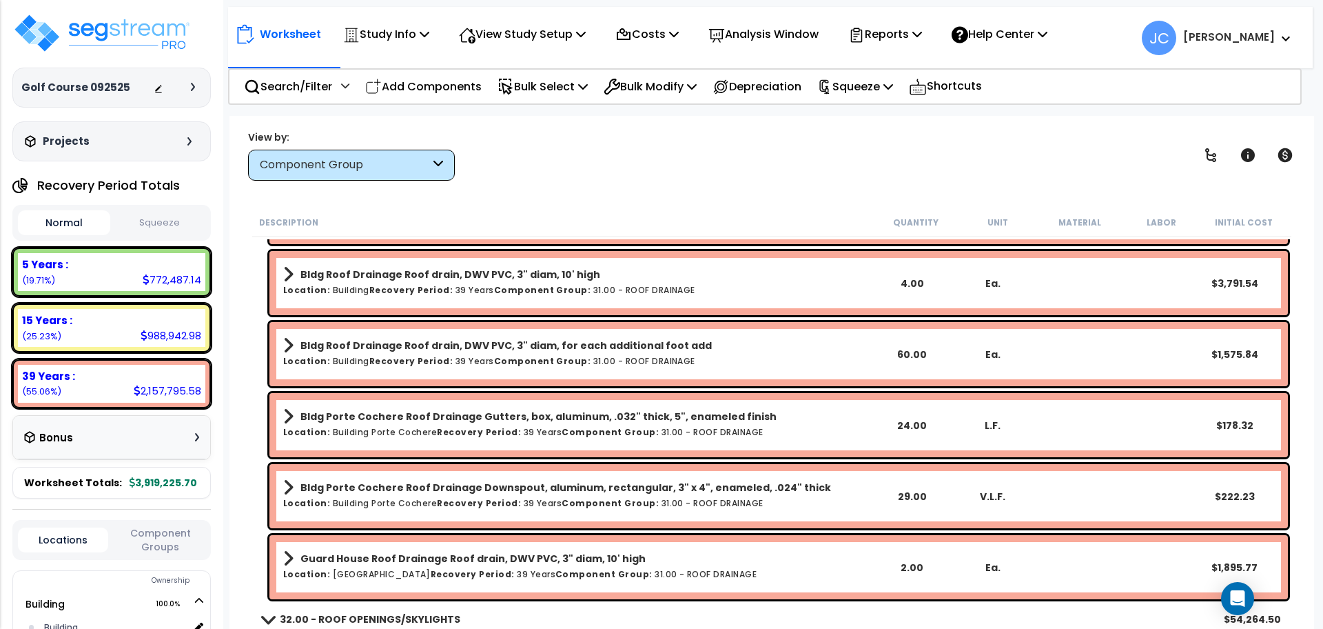
scroll to position [3024, 0]
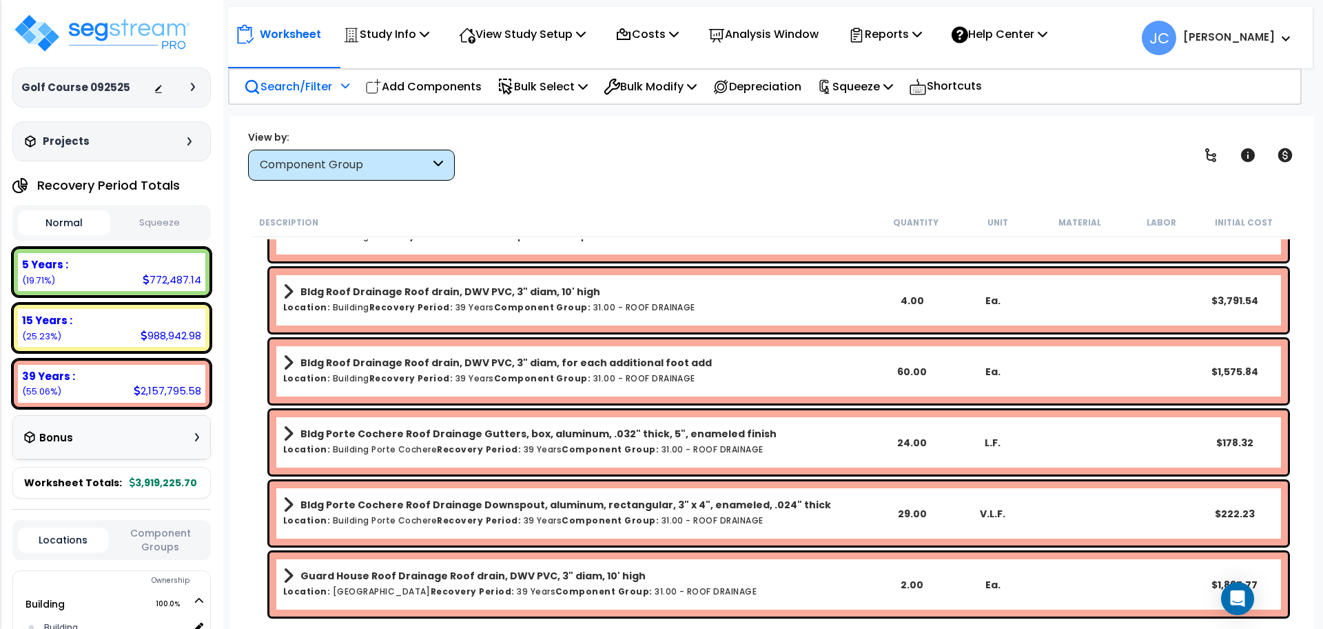
click at [324, 81] on p "Search/Filter" at bounding box center [288, 86] width 88 height 19
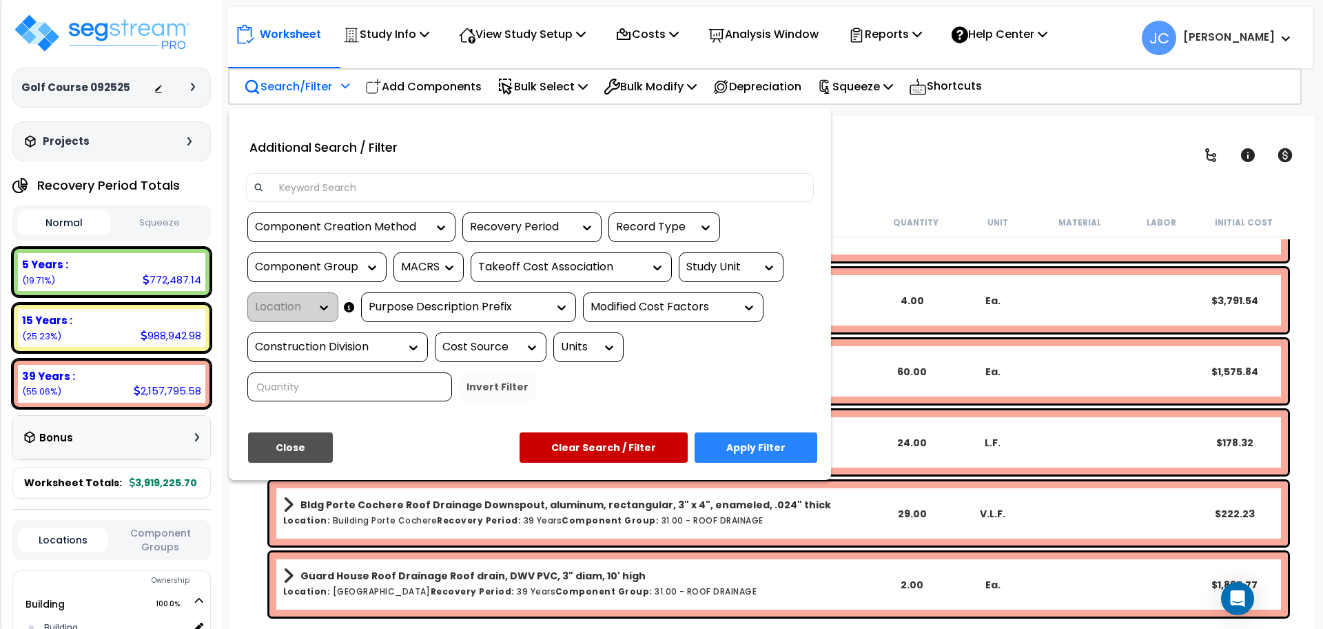
click at [298, 188] on input at bounding box center [538, 187] width 535 height 21
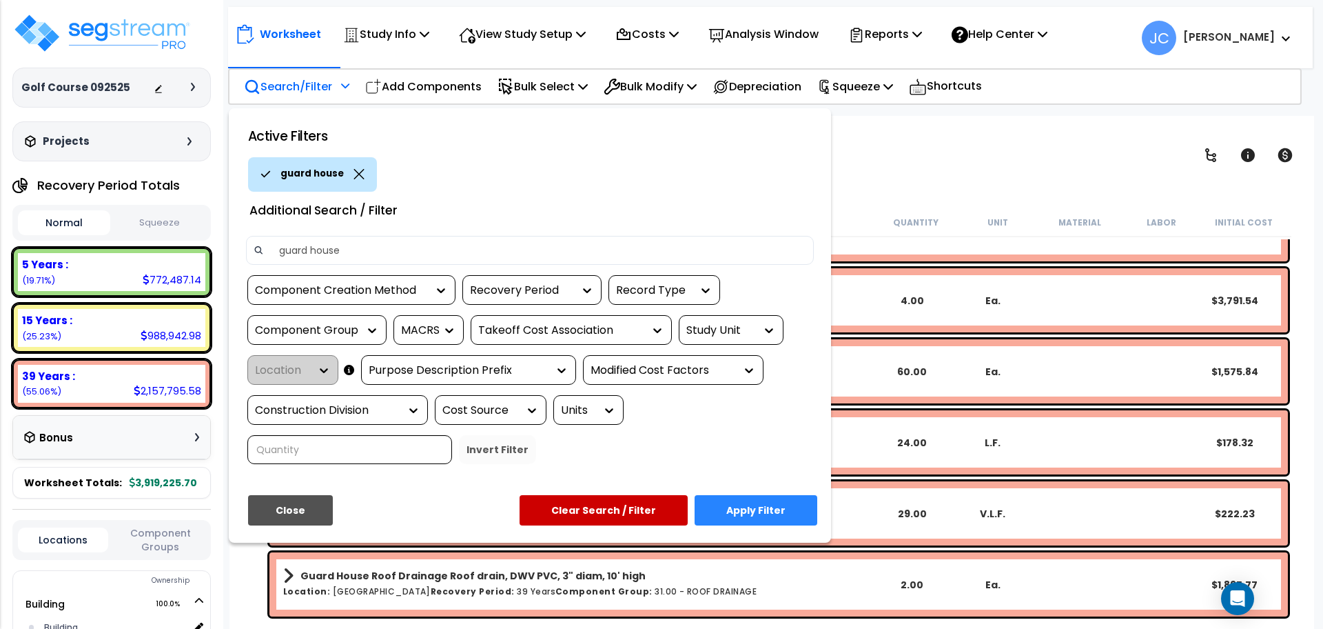
type input "guard house"
click at [747, 495] on button "Apply Filter" at bounding box center [756, 510] width 123 height 30
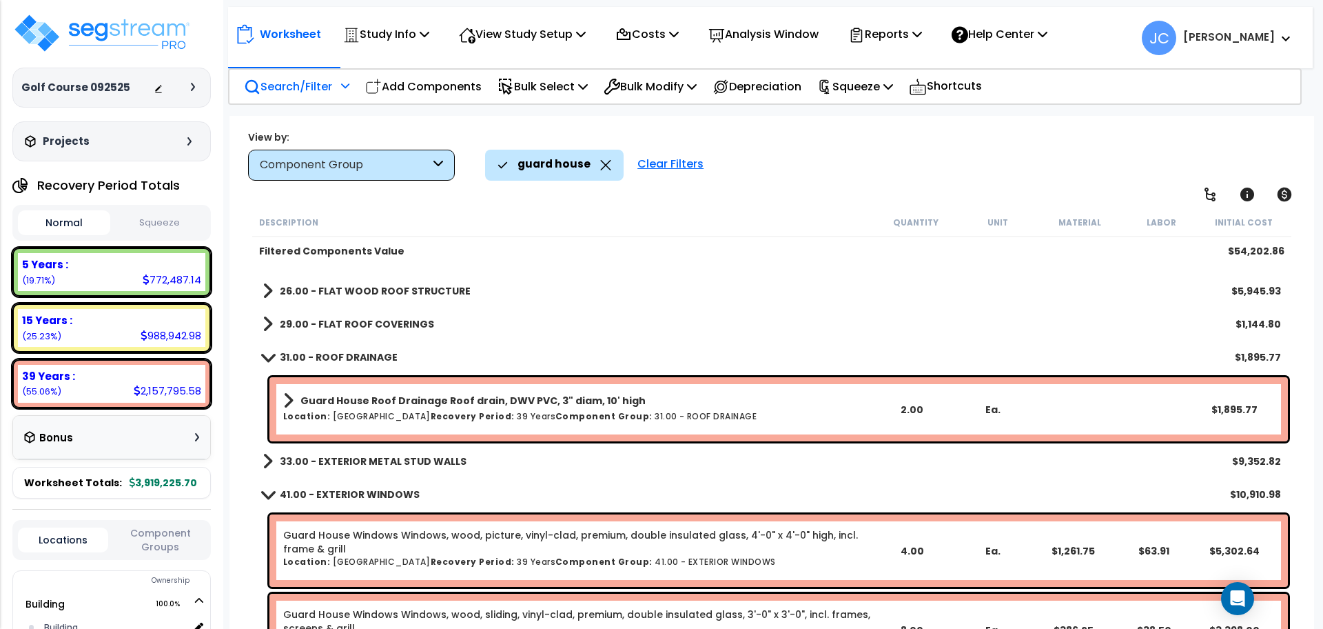
scroll to position [58, 0]
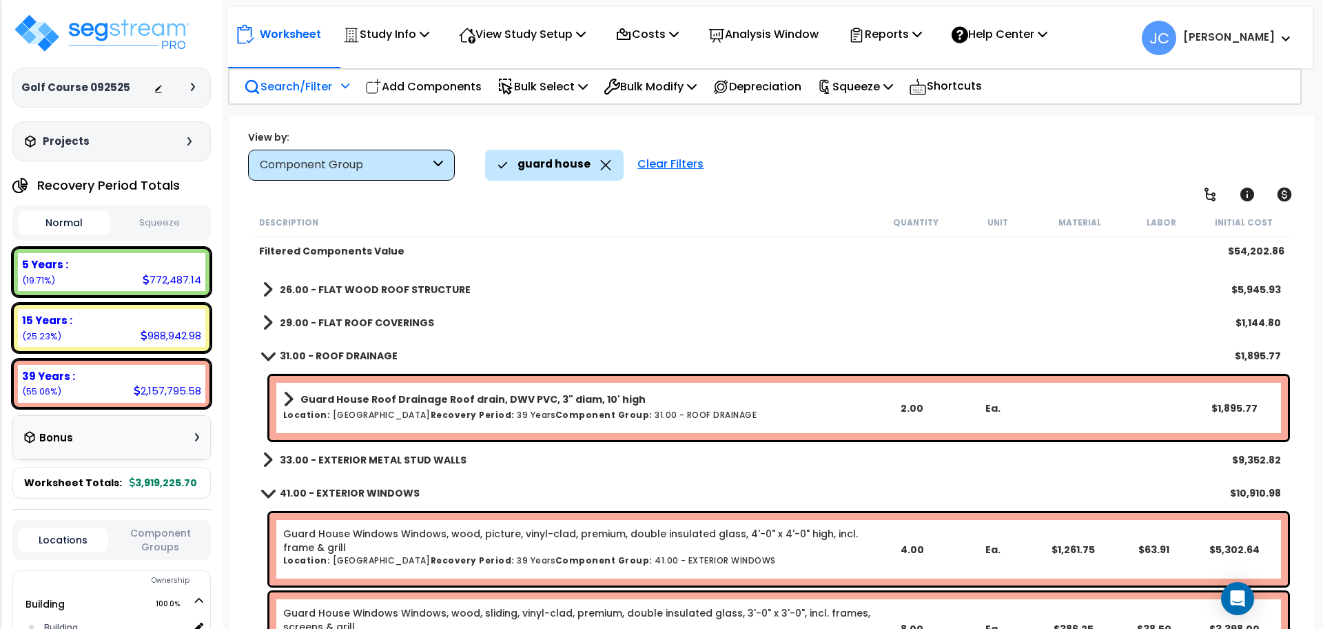
click at [375, 453] on b "33.00 - EXTERIOR METAL STUD WALLS" at bounding box center [373, 460] width 187 height 14
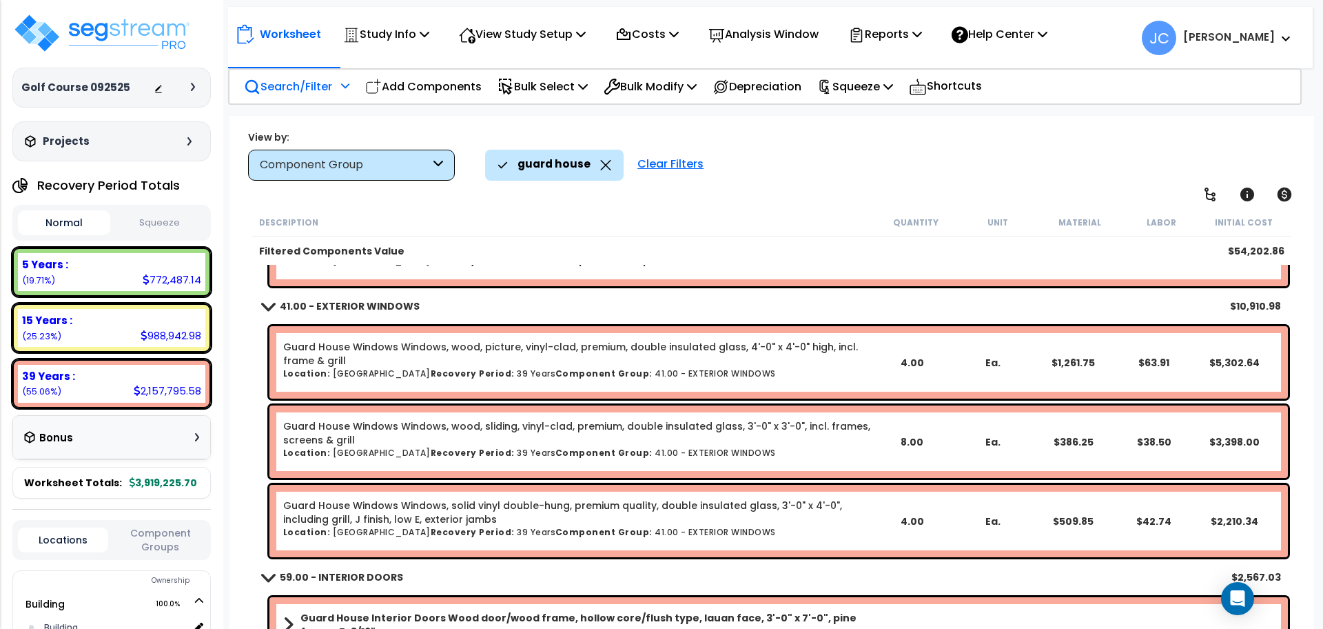
scroll to position [332, 0]
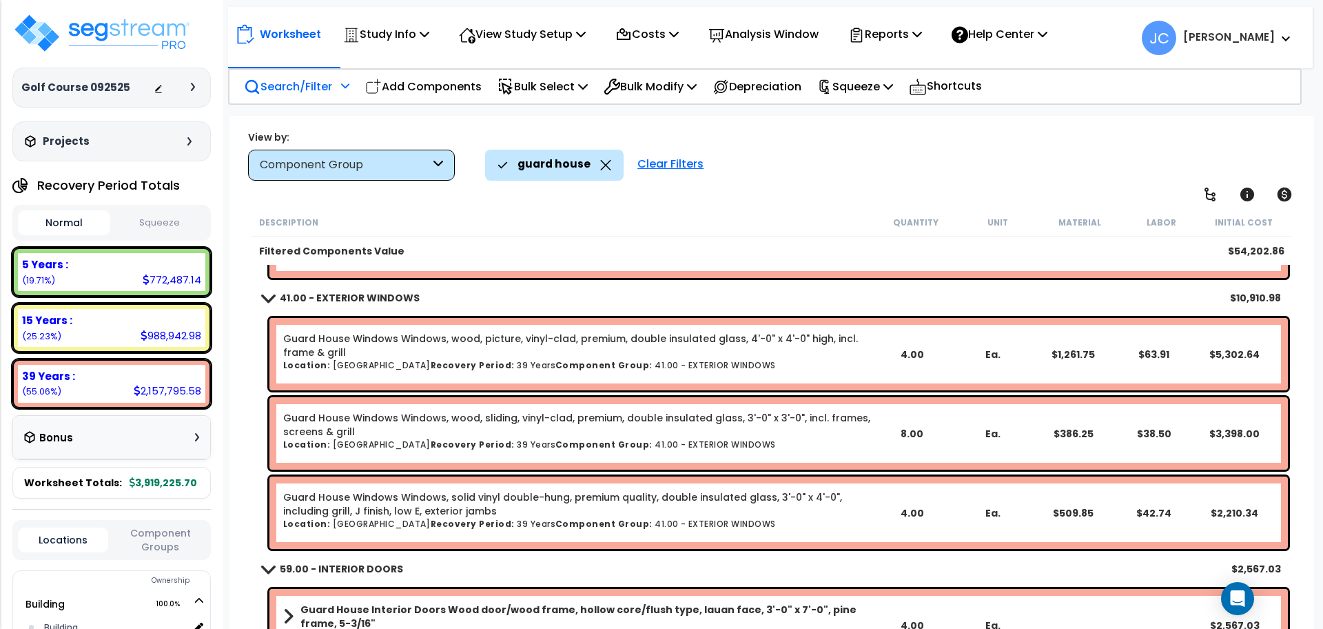
click at [647, 167] on div "Clear Filters" at bounding box center [671, 165] width 80 height 30
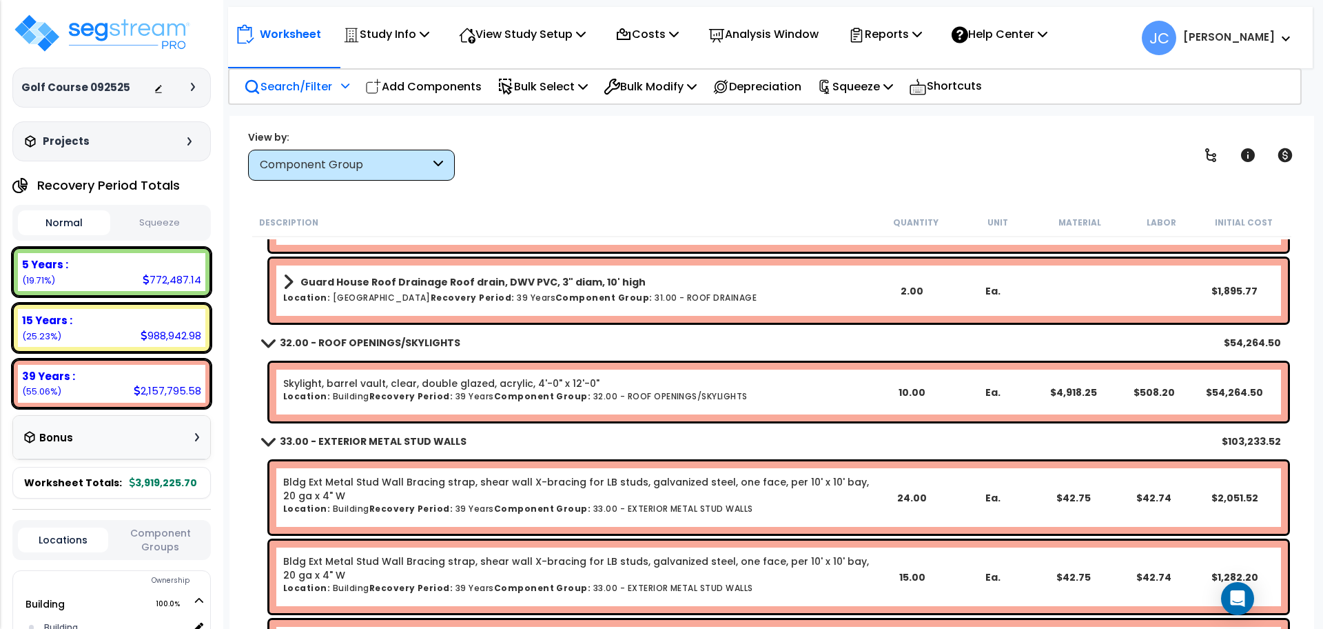
scroll to position [966, 0]
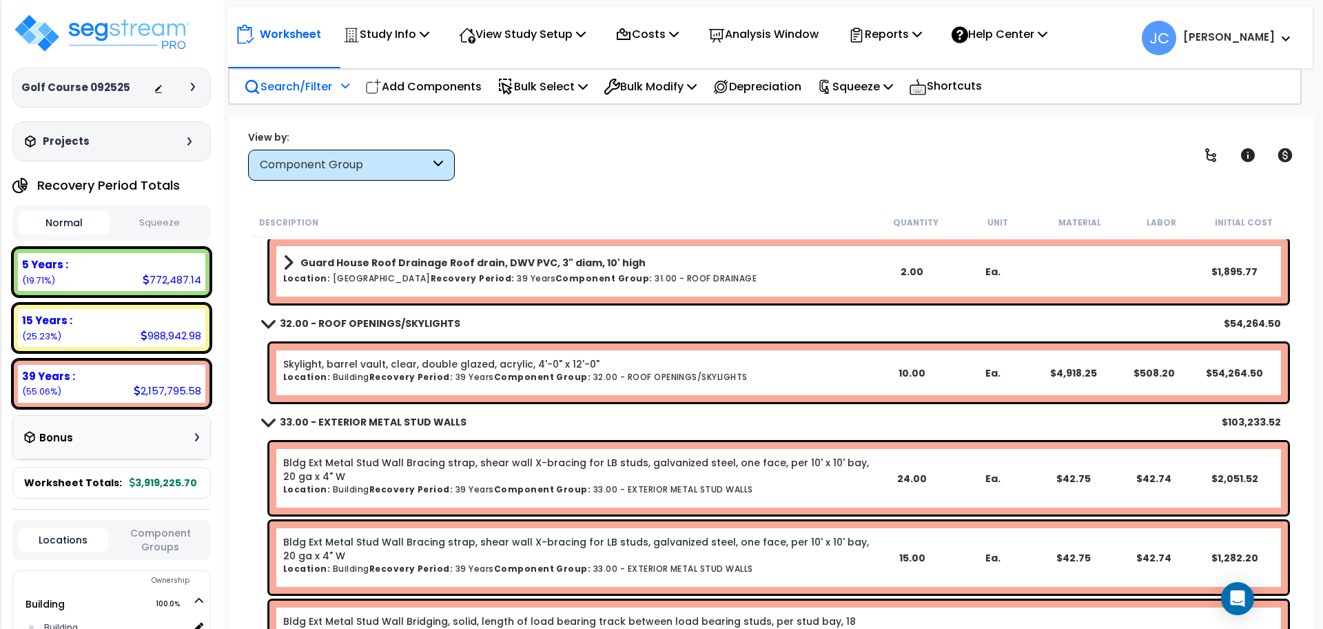
click at [666, 198] on div "Worksheet Study Info Study Setup Add Property Unit Template study Clone study JC" at bounding box center [771, 430] width 1085 height 629
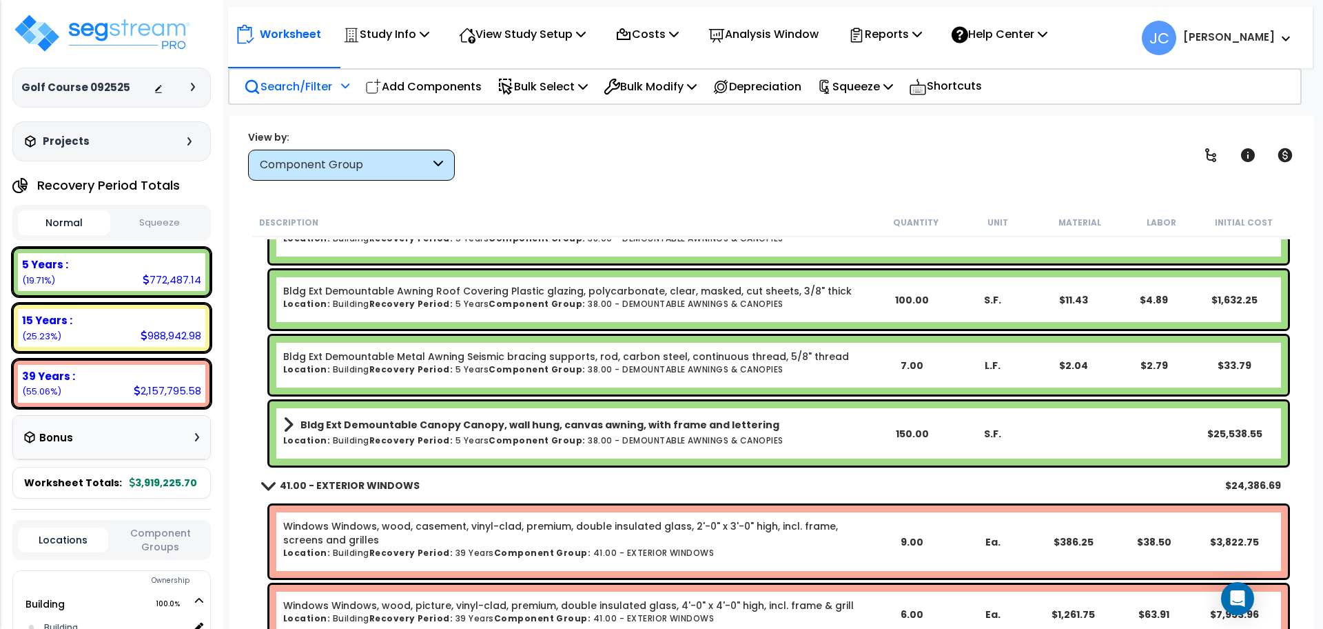
scroll to position [2291, 0]
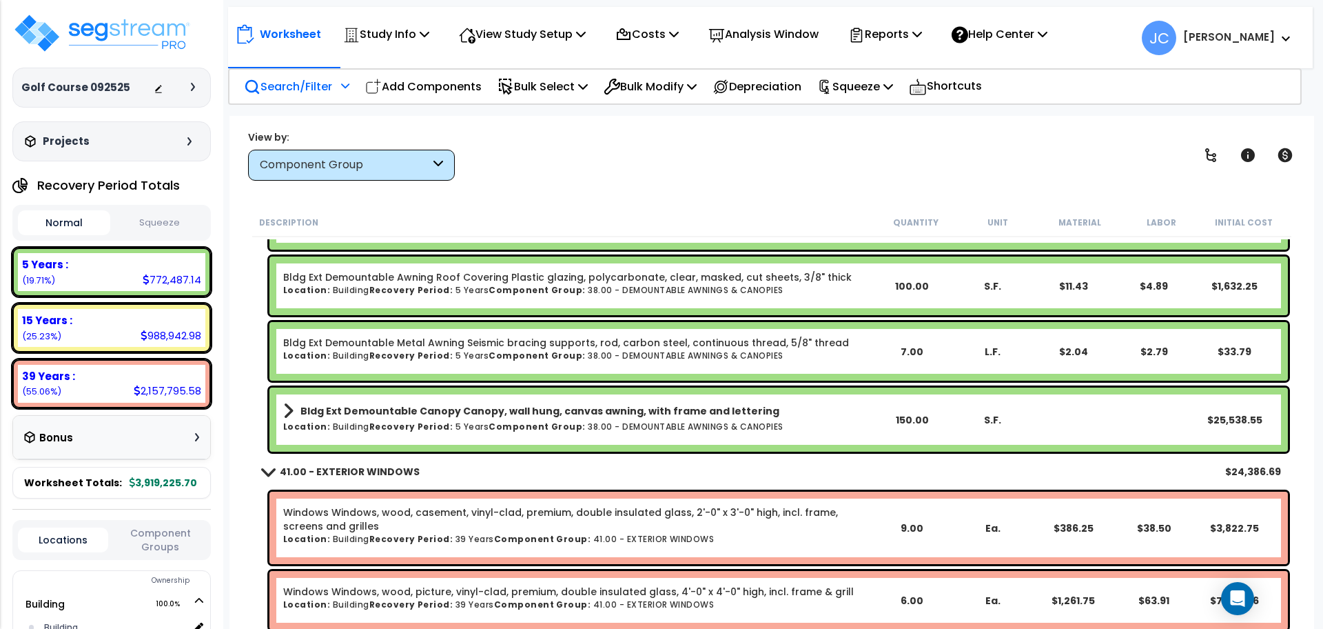
click at [580, 398] on div "Bldg Ext Demountable Canopy Canopy, wall hung, canvas awning, with frame and le…" at bounding box center [778, 419] width 1019 height 64
click at [538, 420] on b "Component Group:" at bounding box center [537, 426] width 97 height 12
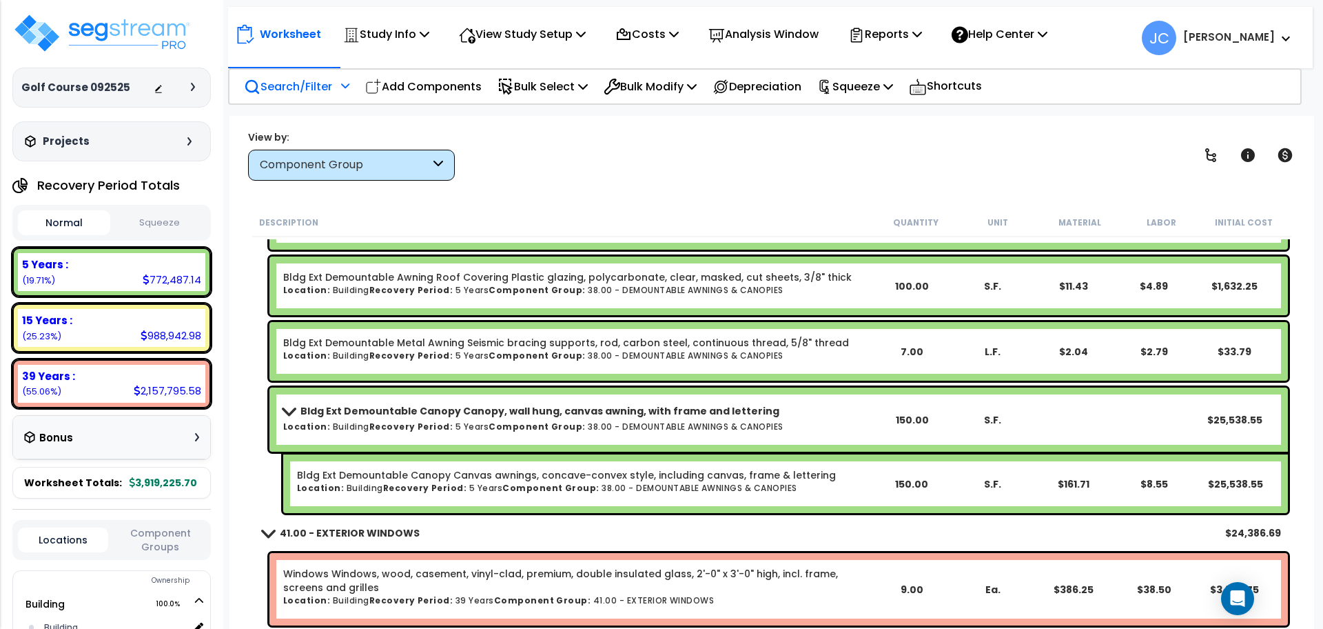
click at [514, 418] on link "Bldg Ext Demountable Canopy Canopy, wall hung, canvas awning, with frame and le…" at bounding box center [577, 410] width 588 height 19
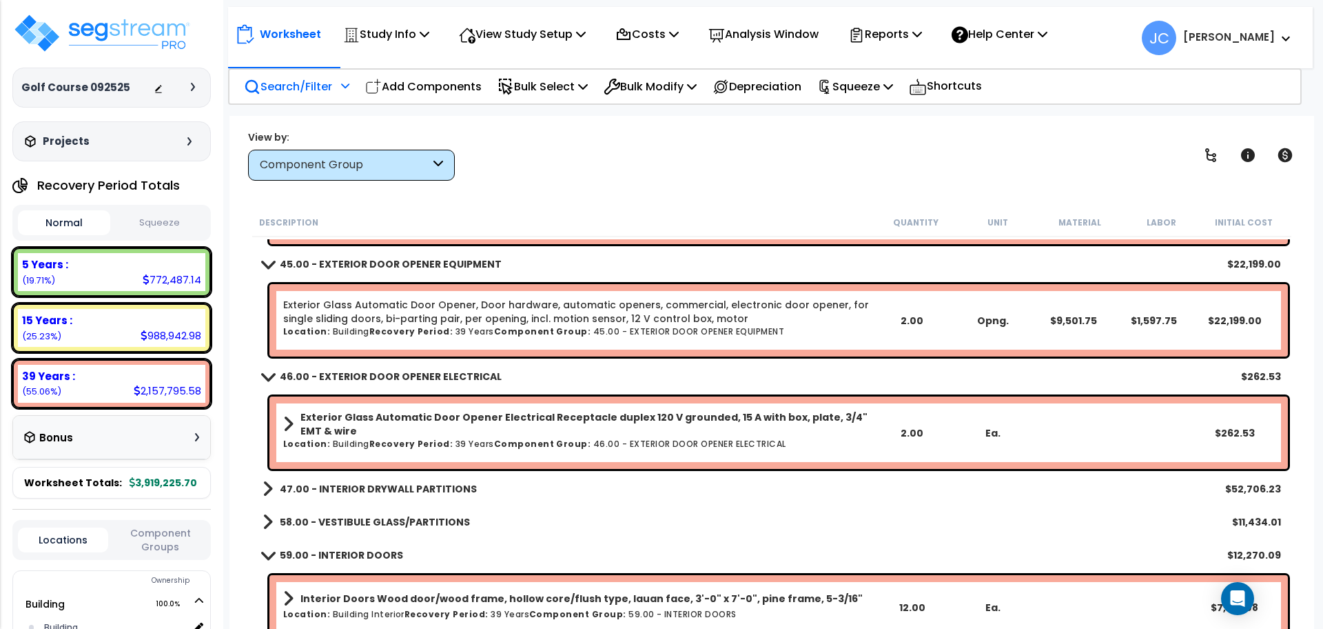
scroll to position [3521, 0]
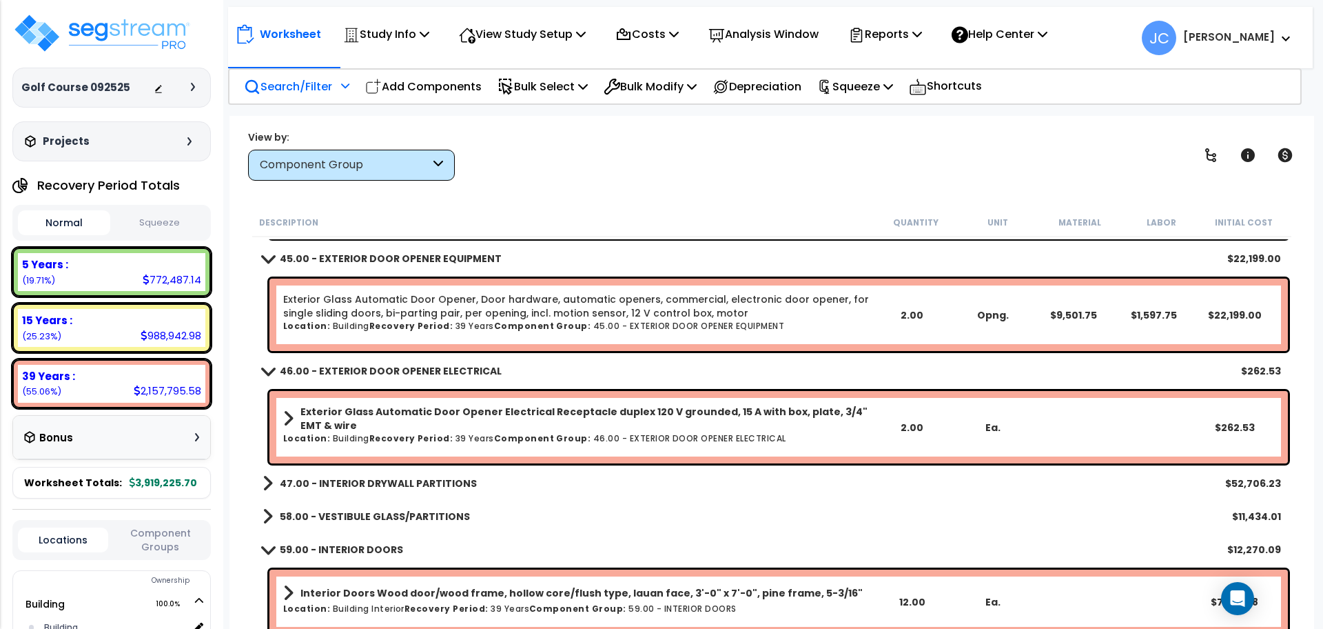
click at [432, 487] on b "47.00 - INTERIOR DRYWALL PARTITIONS" at bounding box center [378, 483] width 197 height 14
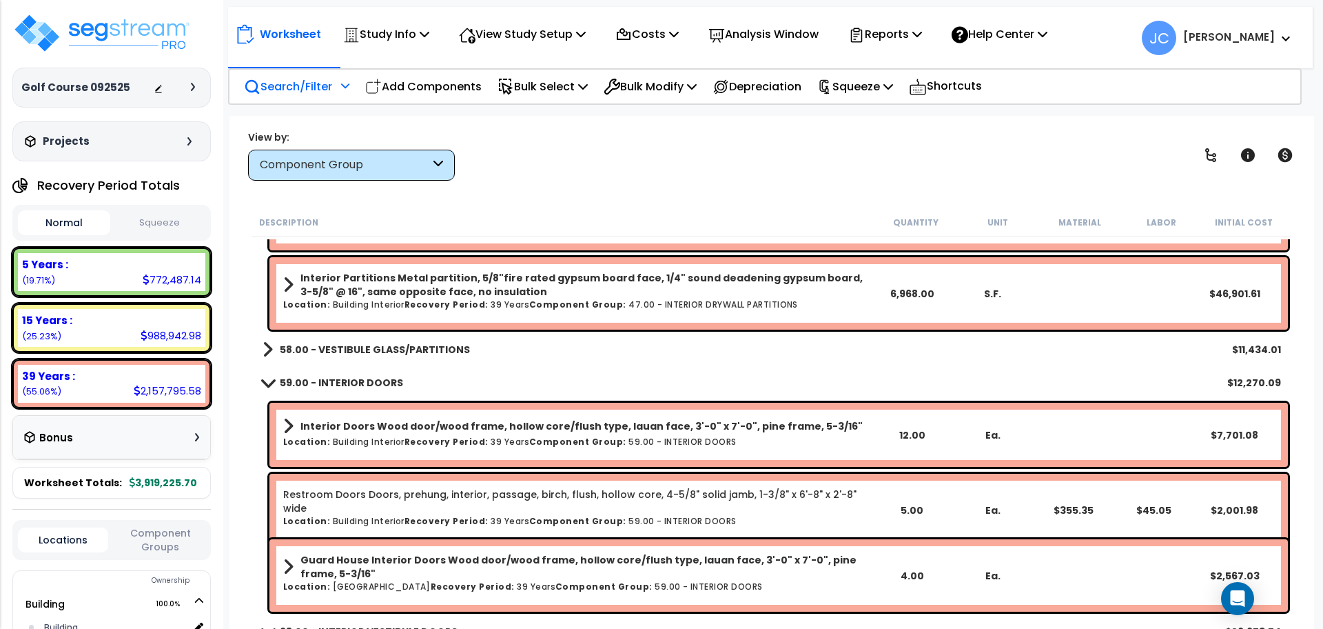
scroll to position [3843, 0]
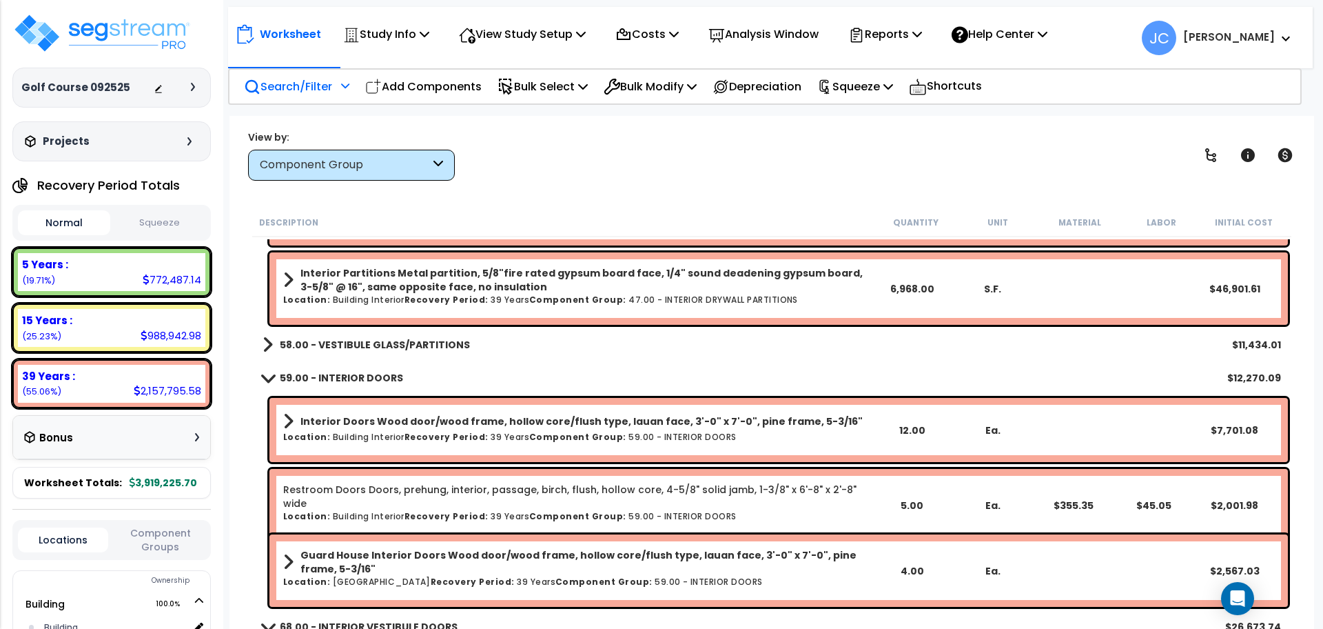
click at [374, 380] on b "59.00 - INTERIOR DOORS" at bounding box center [341, 378] width 123 height 14
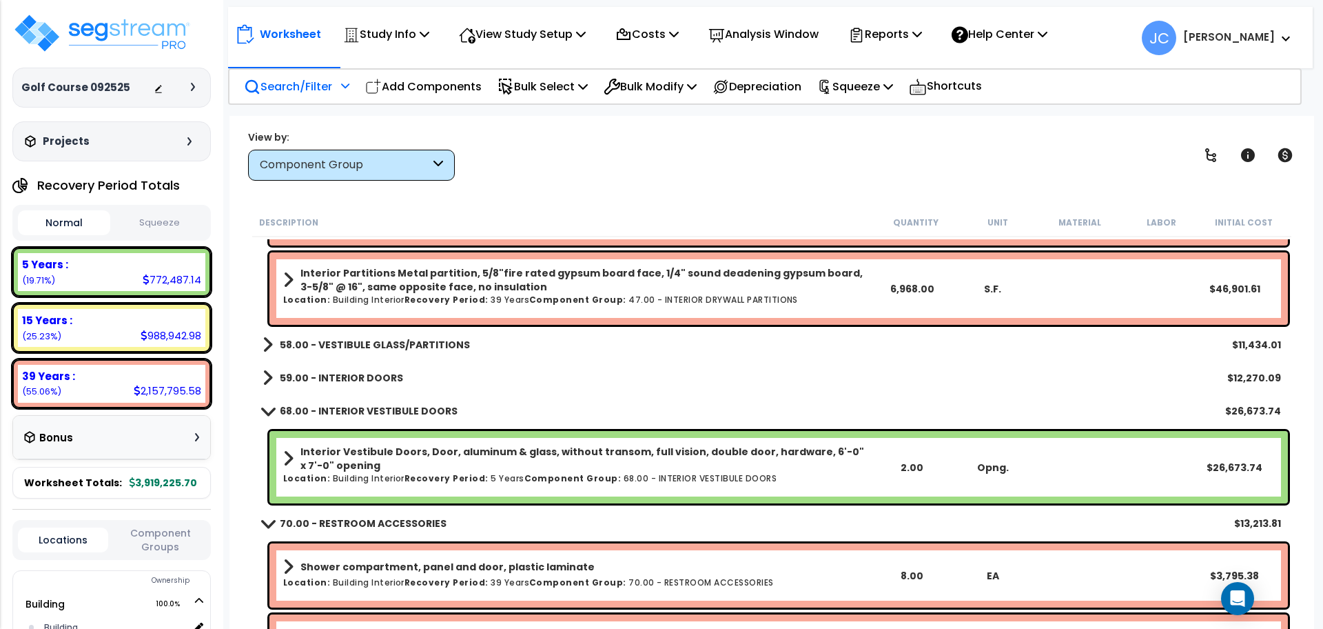
click at [371, 407] on b "68.00 - INTERIOR VESTIBULE DOORS" at bounding box center [369, 411] width 178 height 14
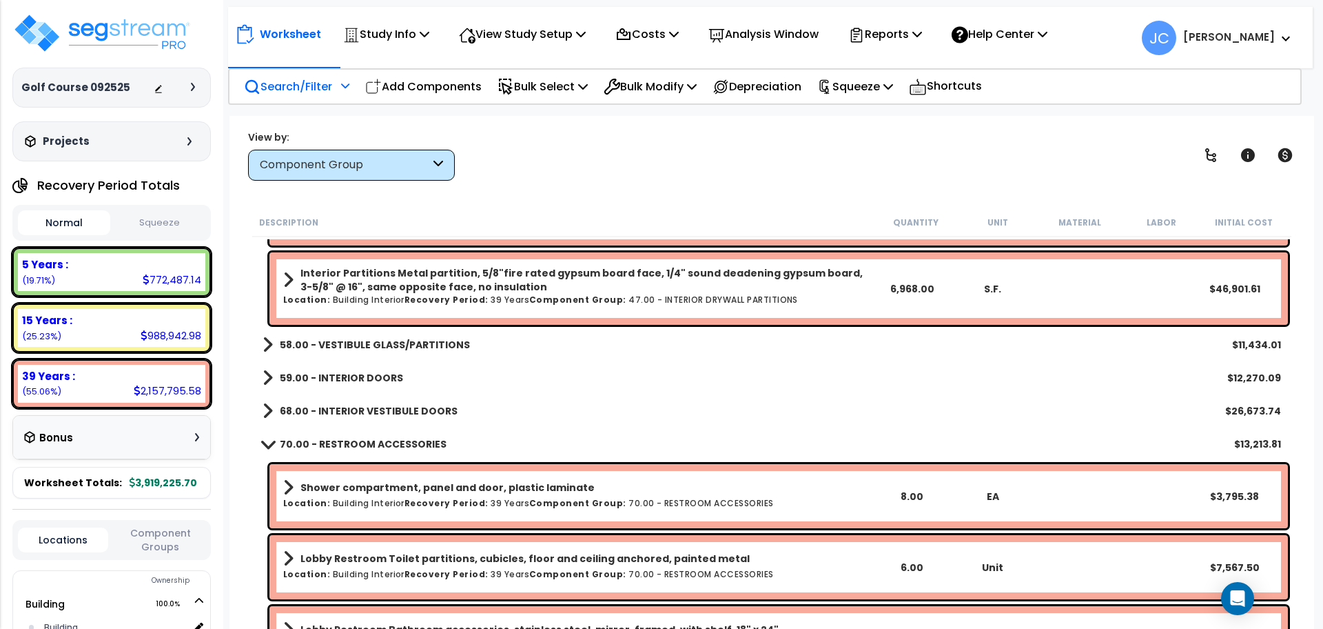
click at [370, 444] on b "70.00 - RESTROOM ACCESSORIES" at bounding box center [363, 444] width 167 height 14
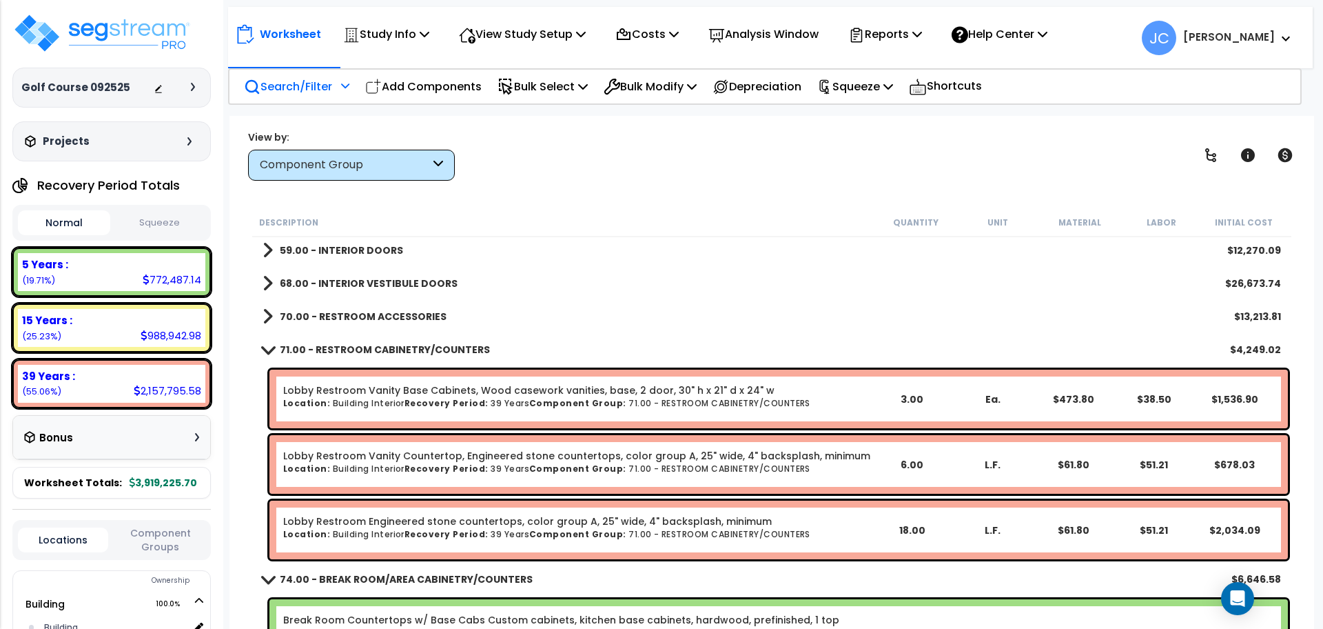
scroll to position [3971, 0]
click at [356, 350] on b "71.00 - RESTROOM CABINETRY/COUNTERS" at bounding box center [385, 349] width 210 height 14
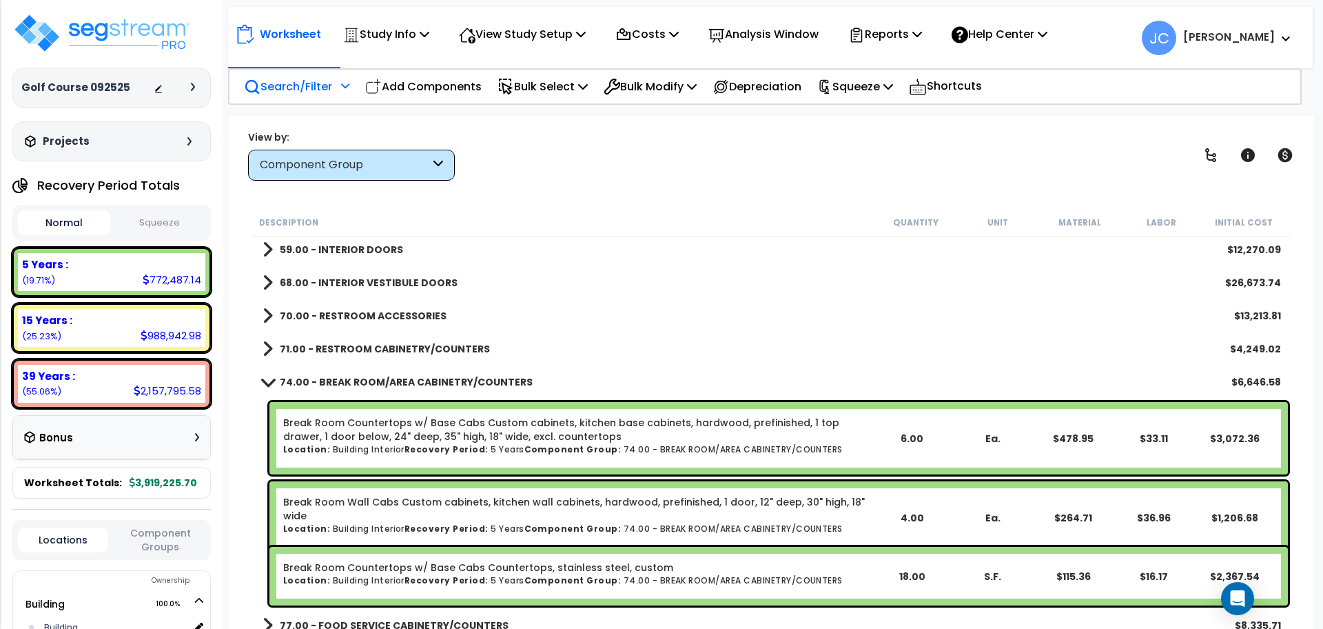
click at [371, 382] on b "74.00 - BREAK ROOM/AREA CABINETRY/COUNTERS" at bounding box center [406, 382] width 253 height 14
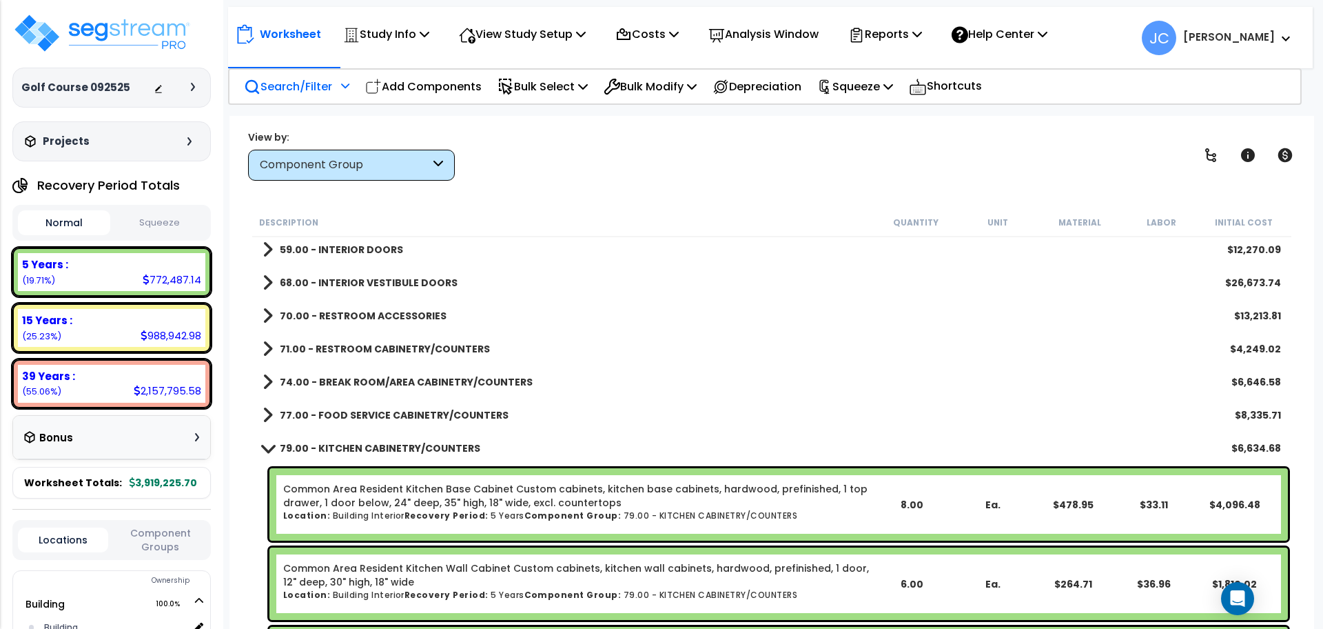
click at [375, 442] on b "79.00 - KITCHEN CABINETRY/COUNTERS" at bounding box center [380, 448] width 201 height 14
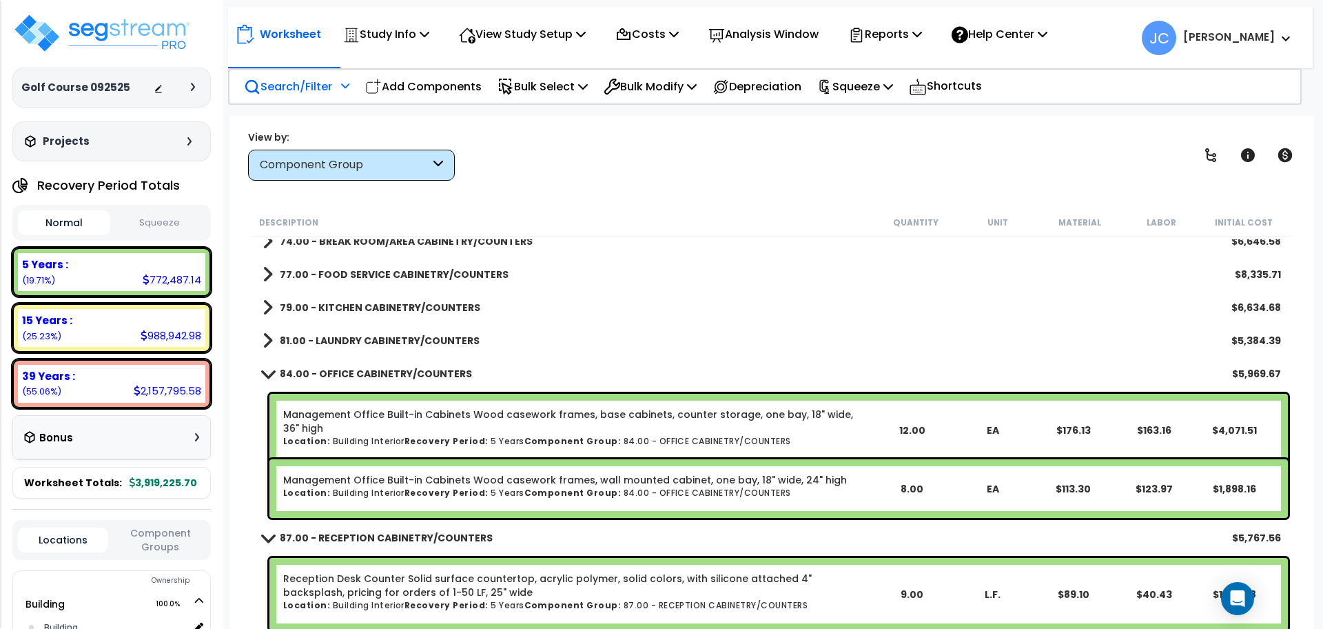
scroll to position [4116, 0]
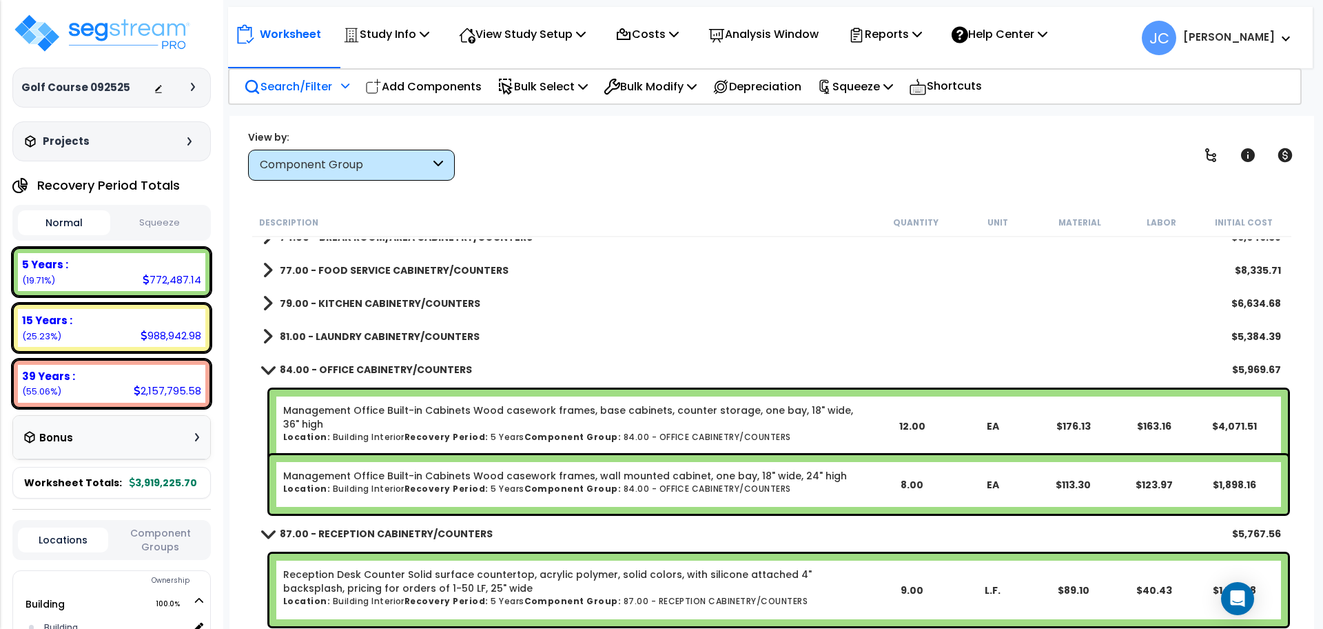
click at [358, 362] on b "84.00 - OFFICE CABINETRY/COUNTERS" at bounding box center [376, 369] width 192 height 14
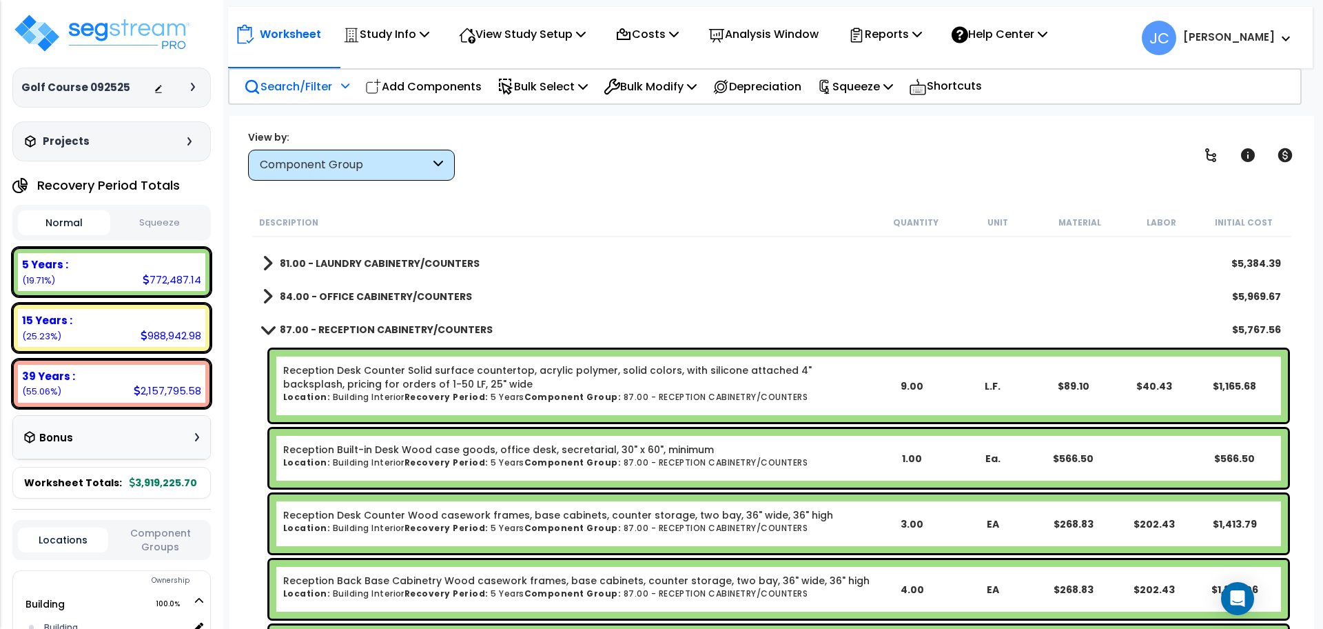
scroll to position [4182, 0]
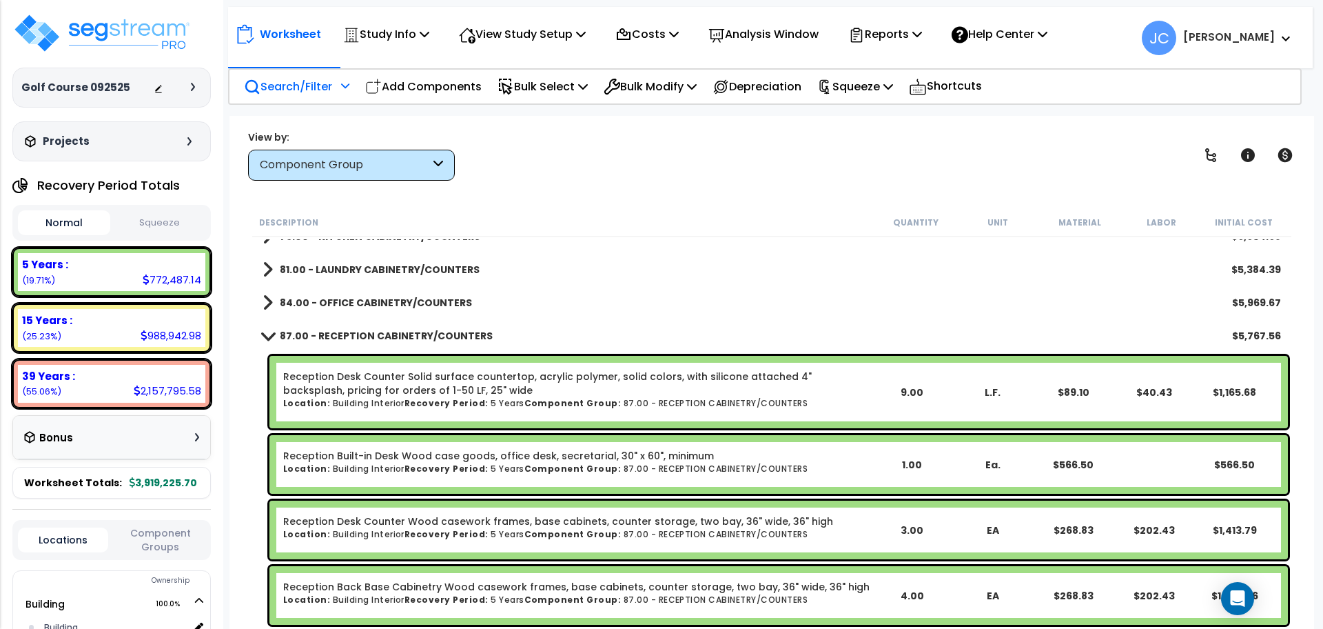
click at [343, 334] on b "87.00 - RECEPTION CABINETRY/COUNTERS" at bounding box center [386, 336] width 213 height 14
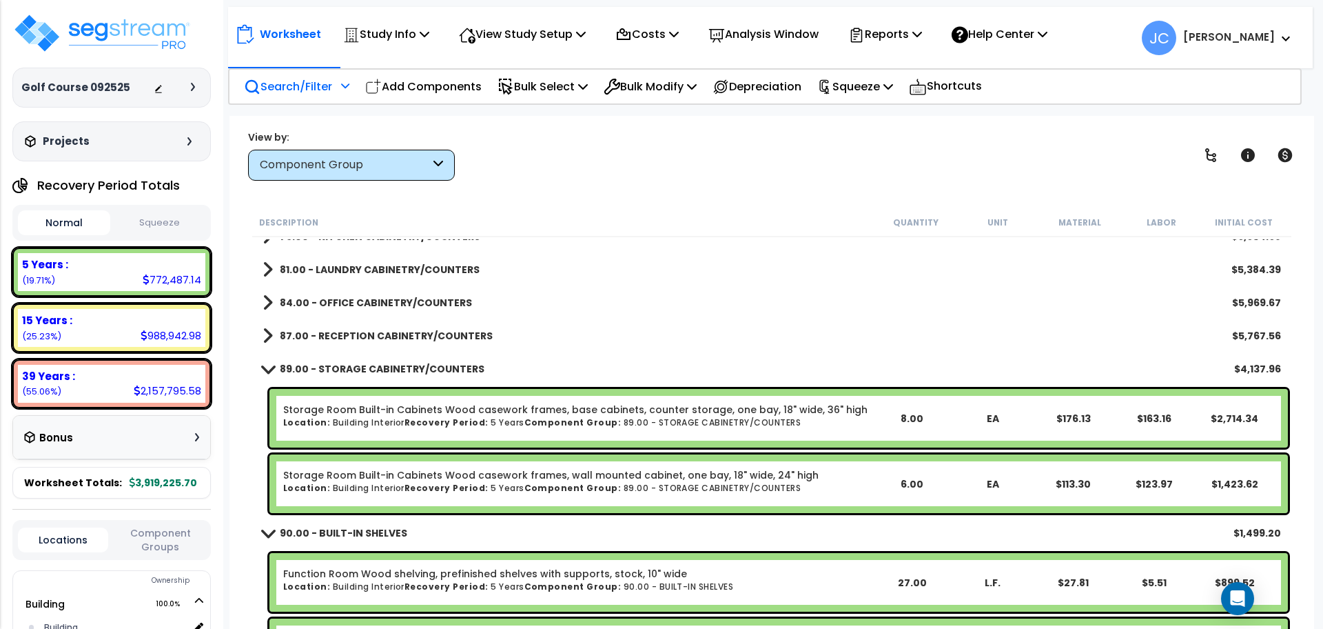
click at [354, 353] on div "89.00 - STORAGE CABINETRY/COUNTERS $4,137.96" at bounding box center [772, 368] width 1032 height 33
click at [359, 360] on link "89.00 - STORAGE CABINETRY/COUNTERS" at bounding box center [374, 368] width 222 height 19
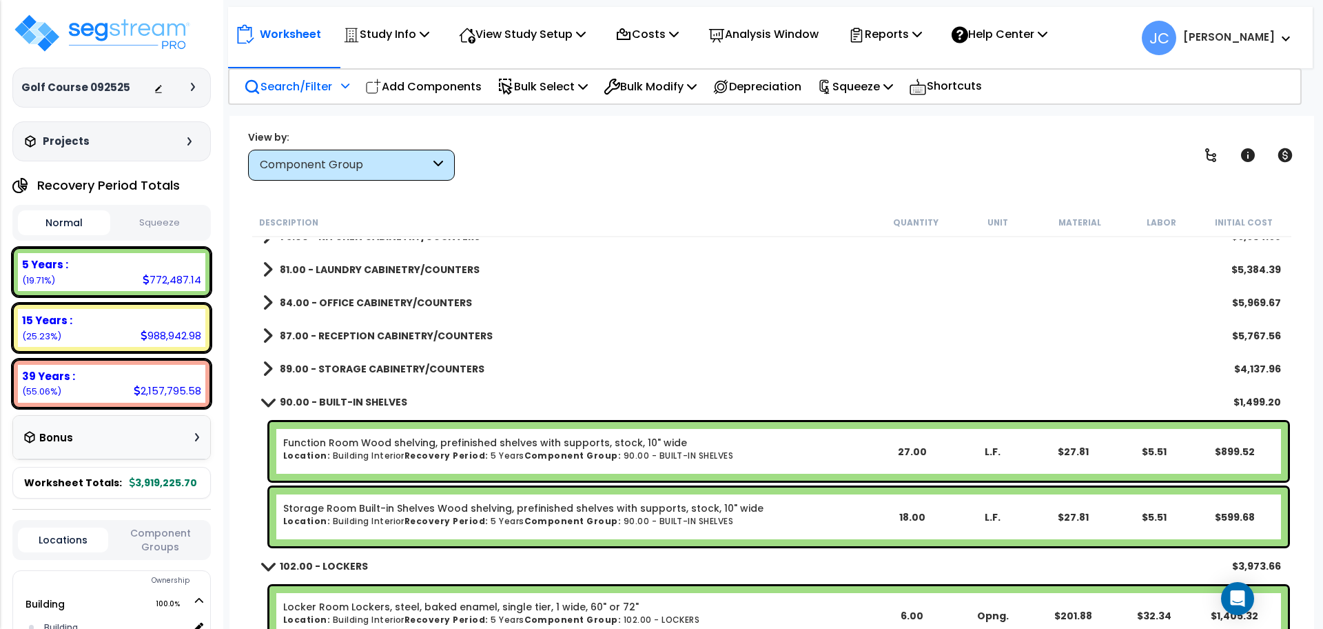
click at [366, 401] on b "90.00 - BUILT-IN SHELVES" at bounding box center [343, 402] width 127 height 14
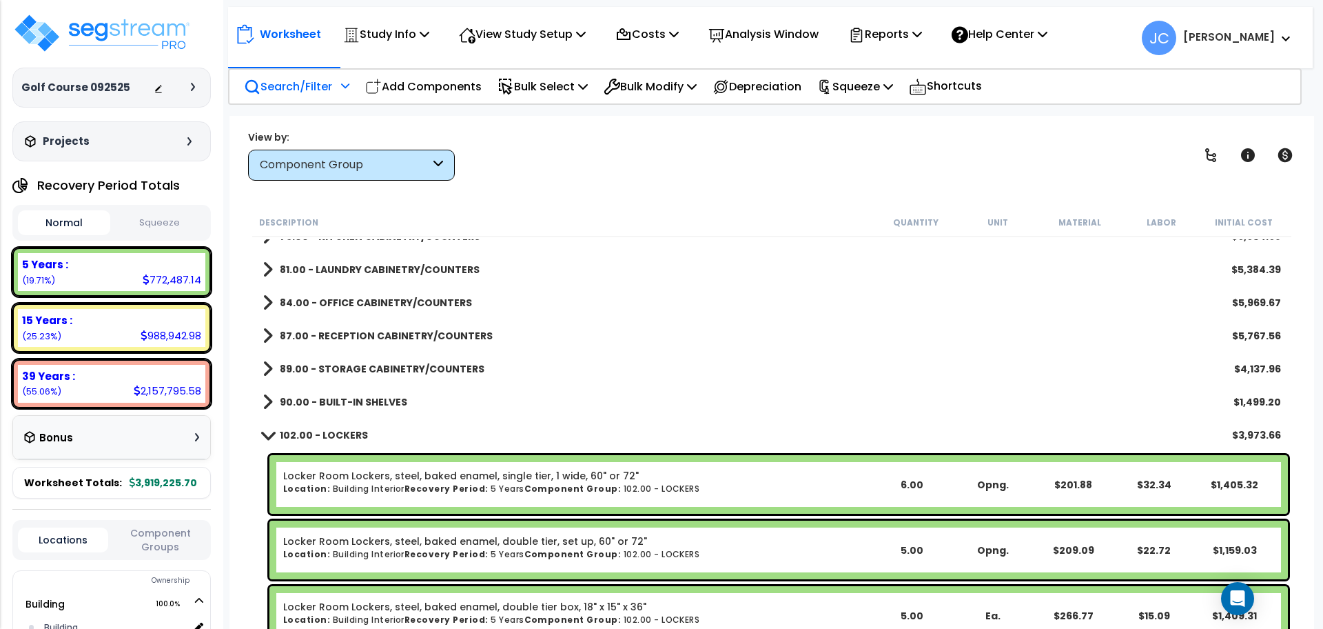
click at [343, 430] on b "102.00 - LOCKERS" at bounding box center [324, 435] width 88 height 14
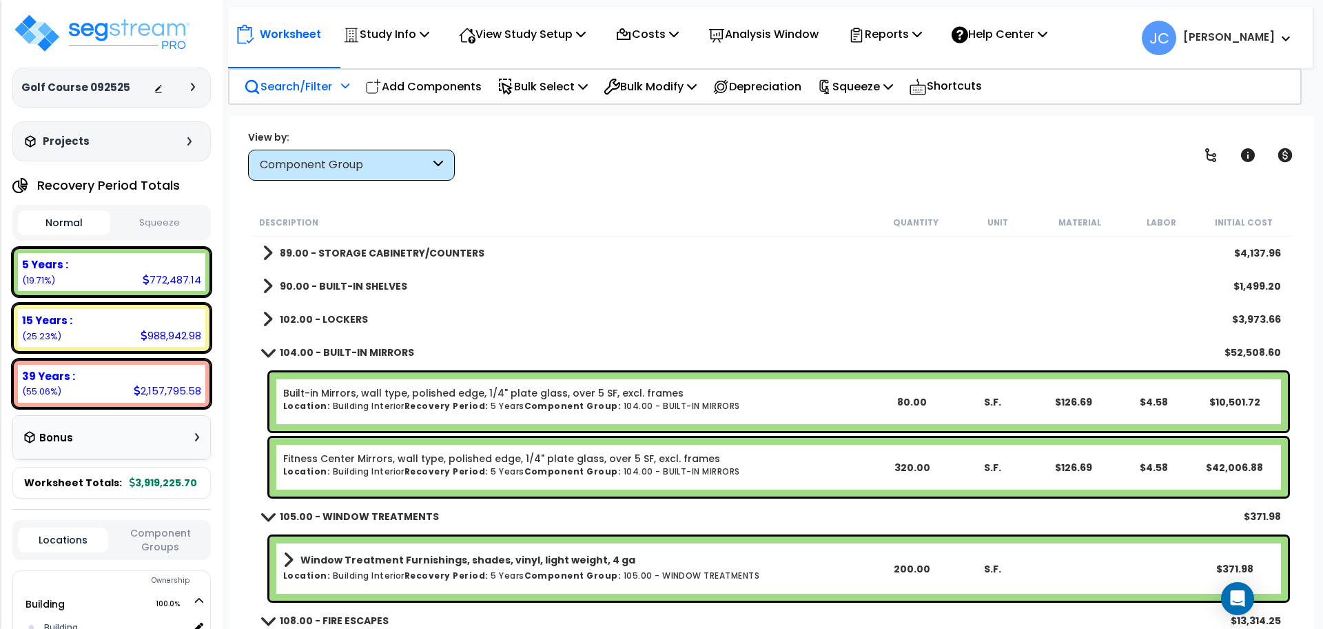
scroll to position [4299, 0]
click at [342, 362] on div "104.00 - BUILT-IN MIRRORS $52,508.60" at bounding box center [772, 351] width 1032 height 33
click at [350, 345] on b "104.00 - BUILT-IN MIRRORS" at bounding box center [347, 352] width 134 height 14
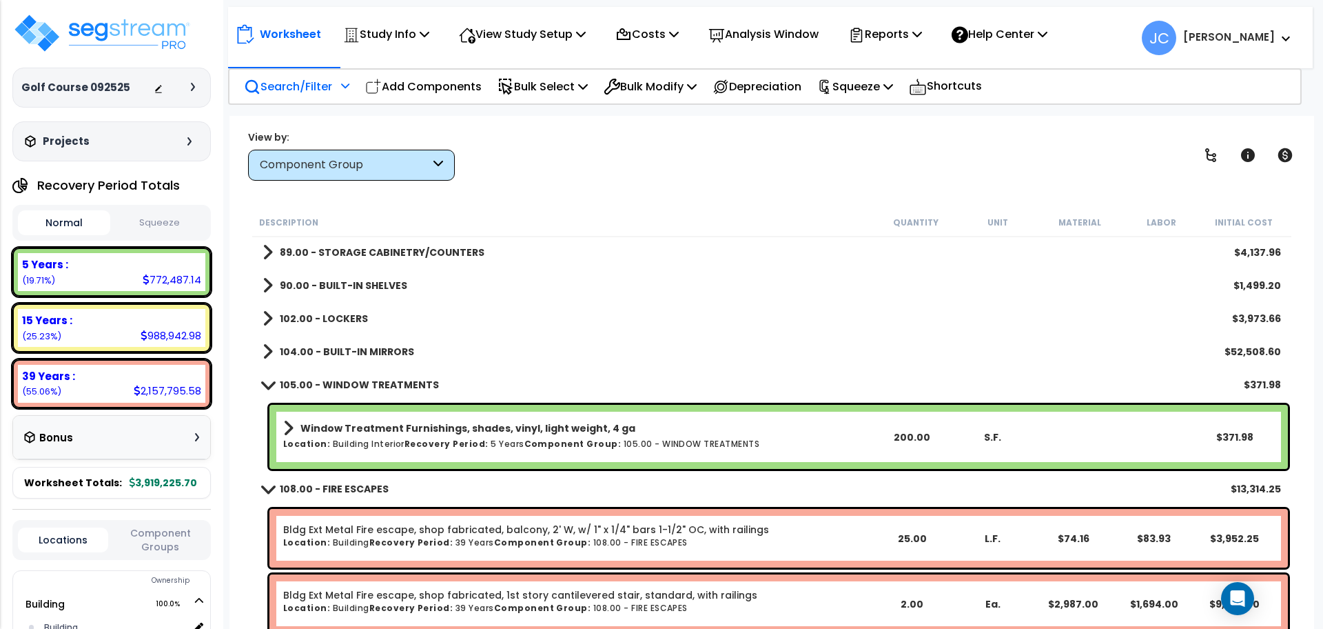
click at [345, 376] on link "105.00 - WINDOW TREATMENTS" at bounding box center [351, 384] width 176 height 19
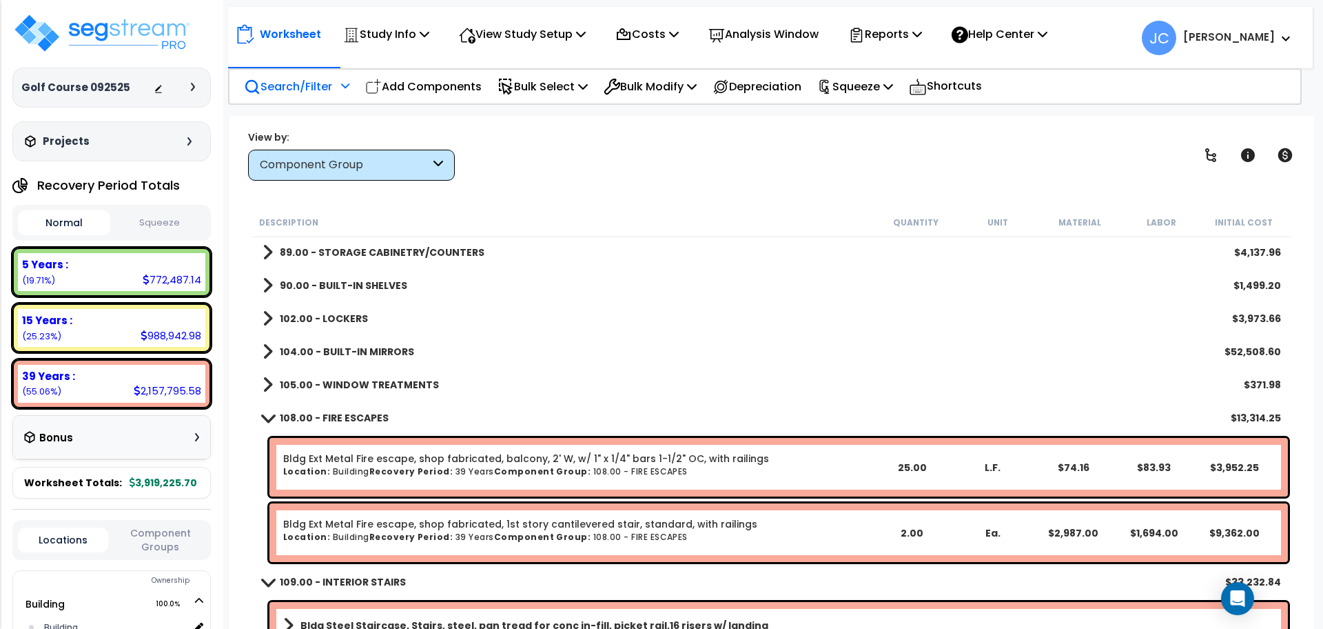
click at [341, 419] on b "108.00 - FIRE ESCAPES" at bounding box center [334, 418] width 109 height 14
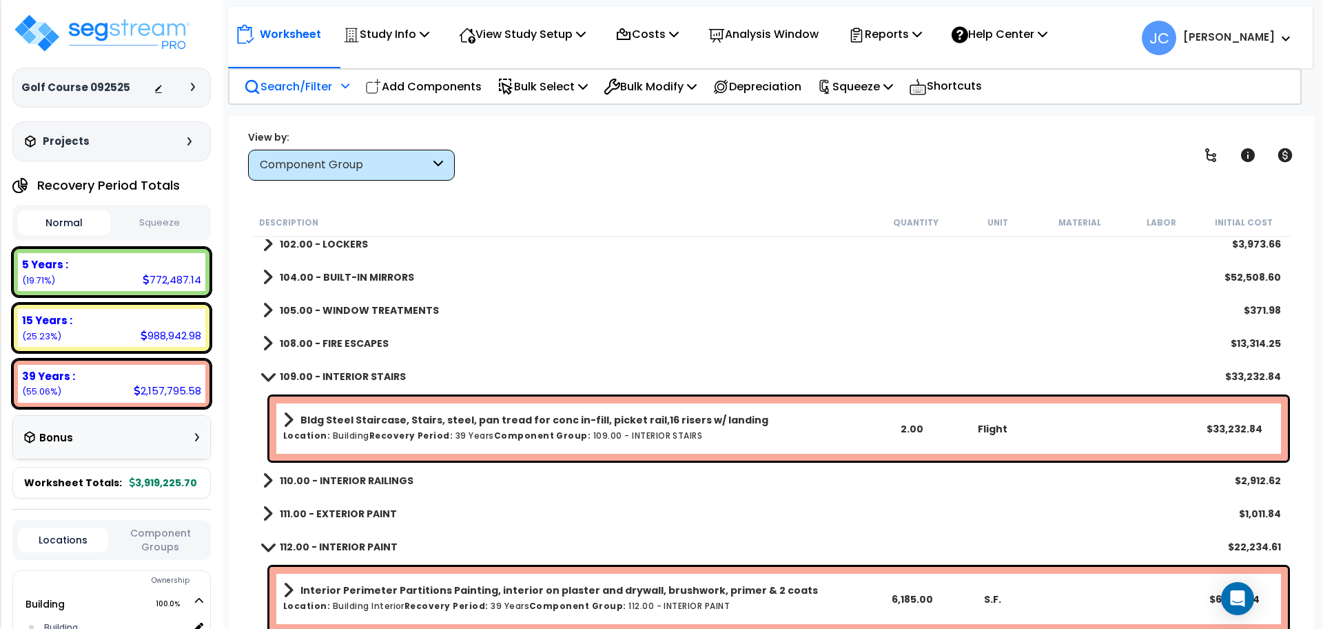
scroll to position [4376, 0]
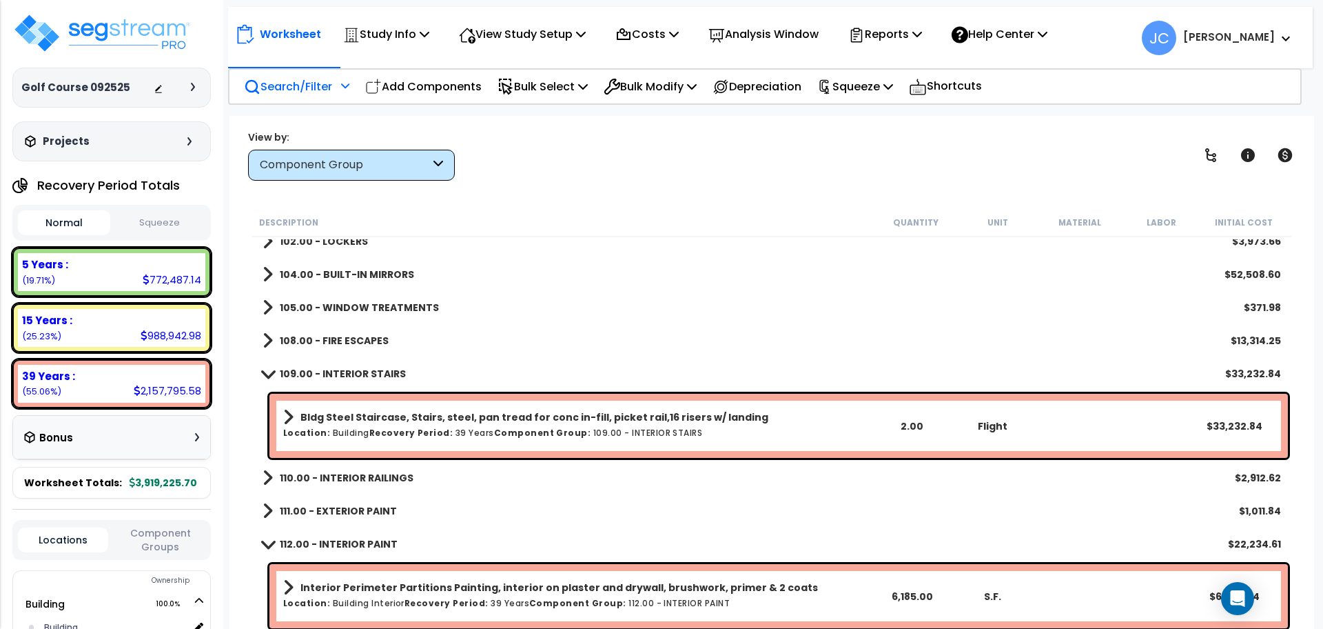
click at [341, 382] on div "109.00 - INTERIOR STAIRS $33,232.84" at bounding box center [772, 373] width 1032 height 33
click at [327, 376] on b "109.00 - INTERIOR STAIRS" at bounding box center [343, 374] width 126 height 14
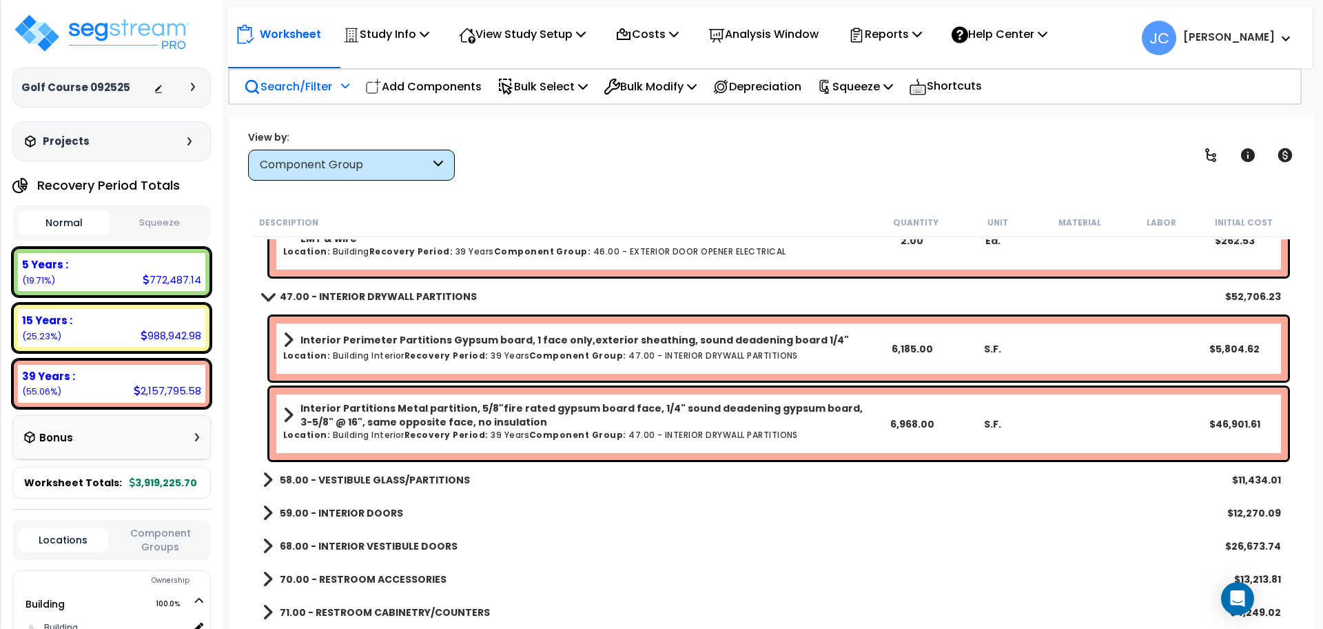
scroll to position [3706, 0]
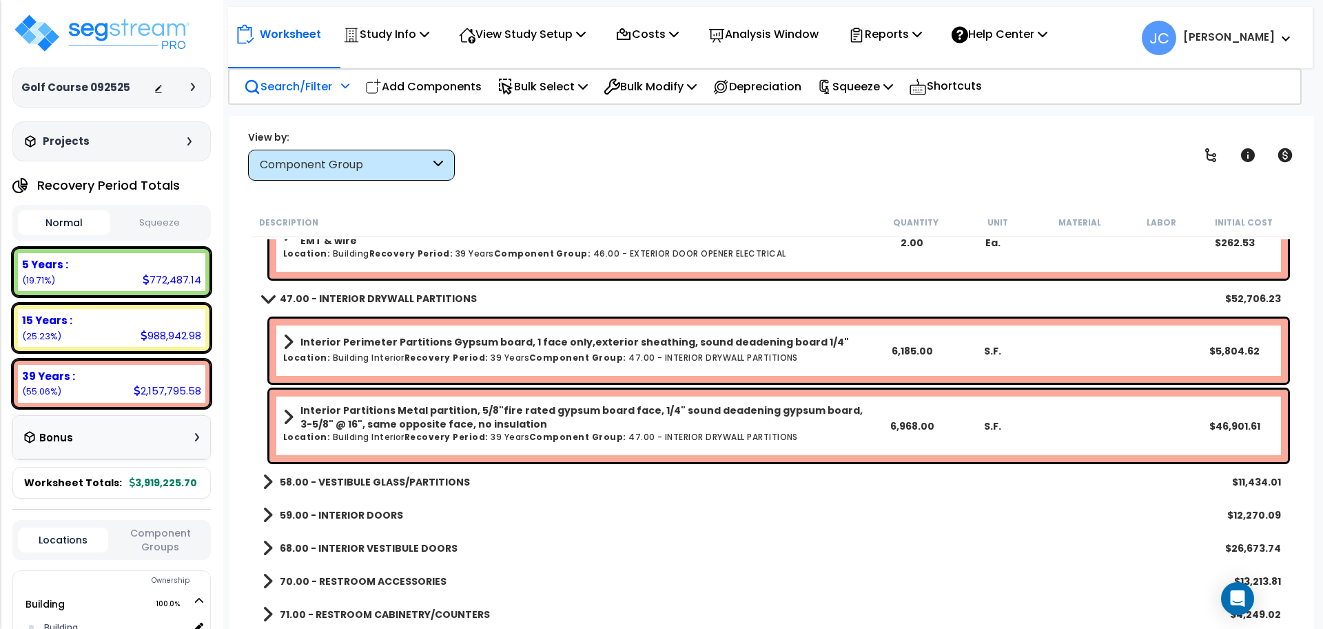
click at [353, 477] on b "58.00 - VESTIBULE GLASS/PARTITIONS" at bounding box center [375, 482] width 190 height 14
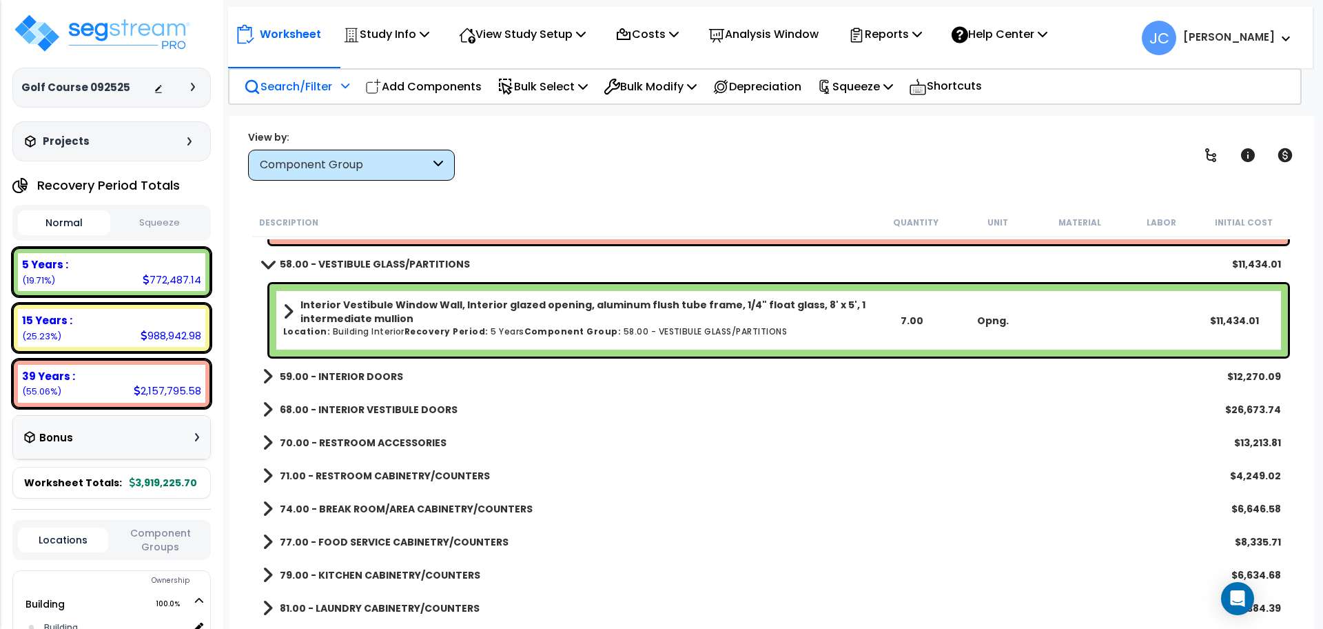
scroll to position [3929, 0]
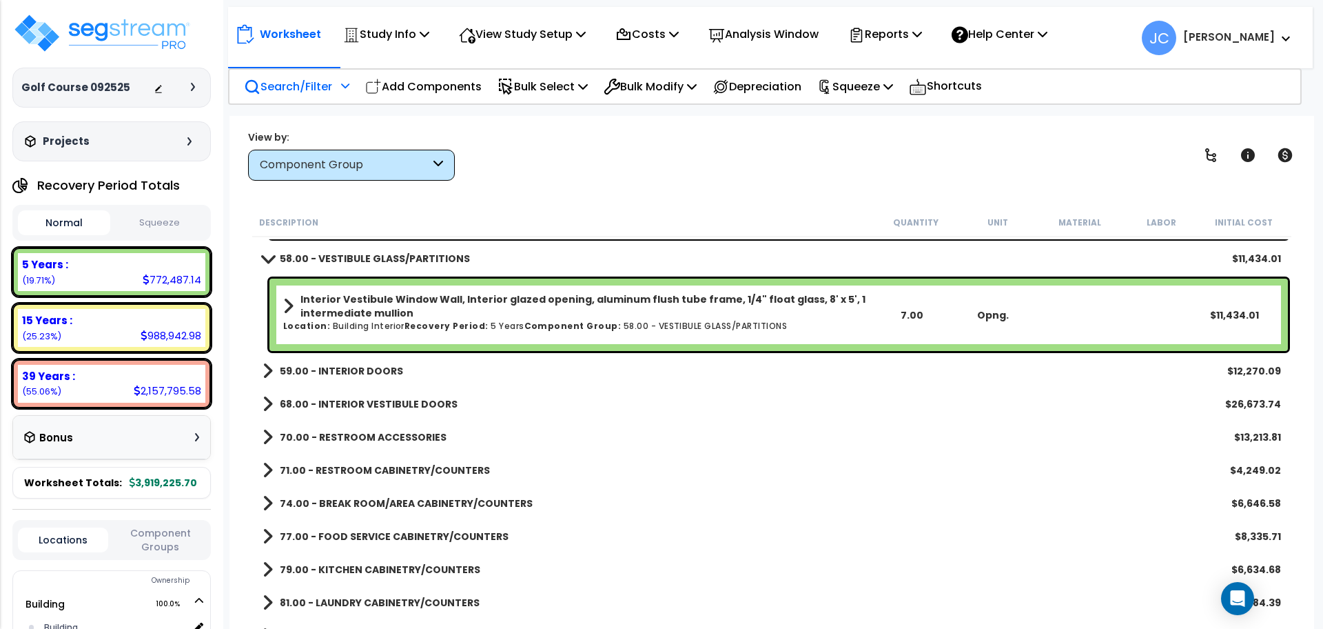
click at [526, 325] on b "Component Group:" at bounding box center [572, 326] width 97 height 12
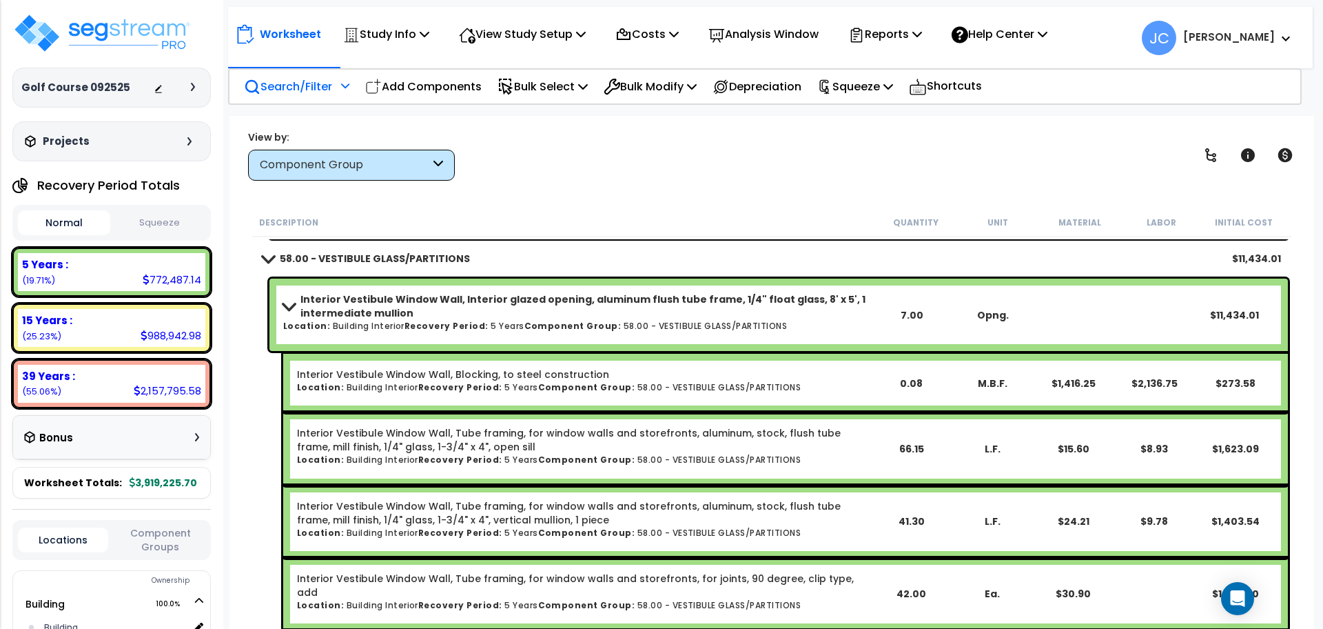
click at [527, 329] on b "Component Group:" at bounding box center [572, 326] width 97 height 12
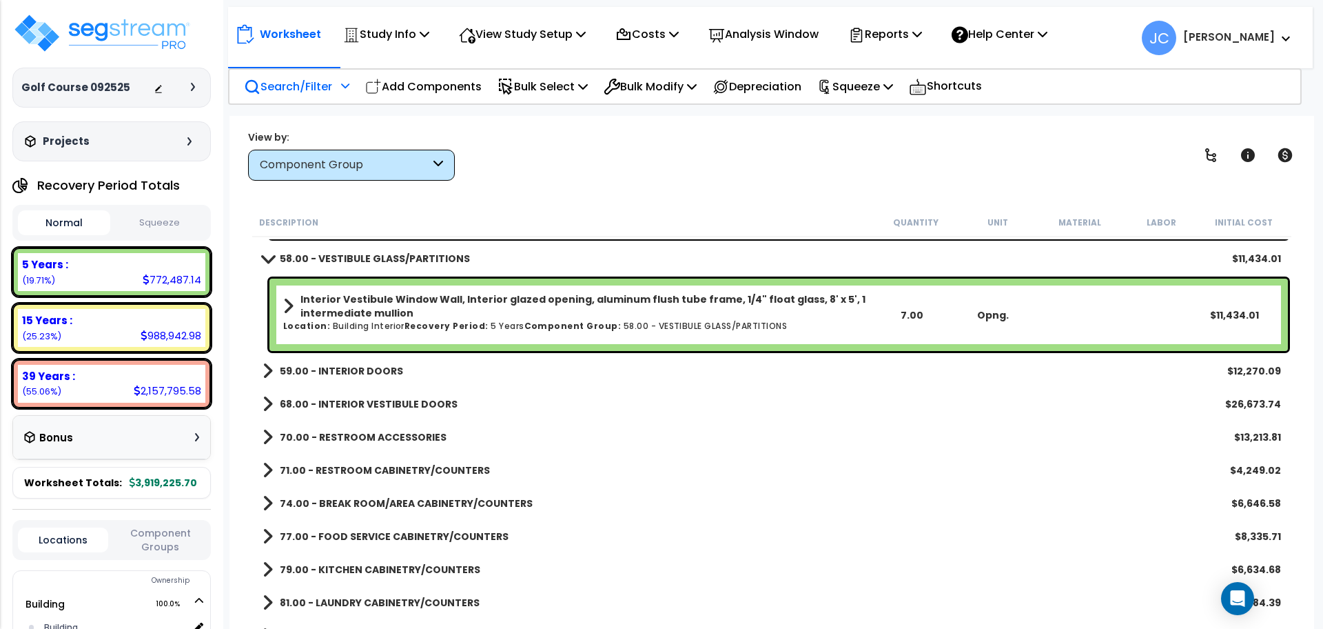
click at [368, 367] on b "59.00 - INTERIOR DOORS" at bounding box center [341, 371] width 123 height 14
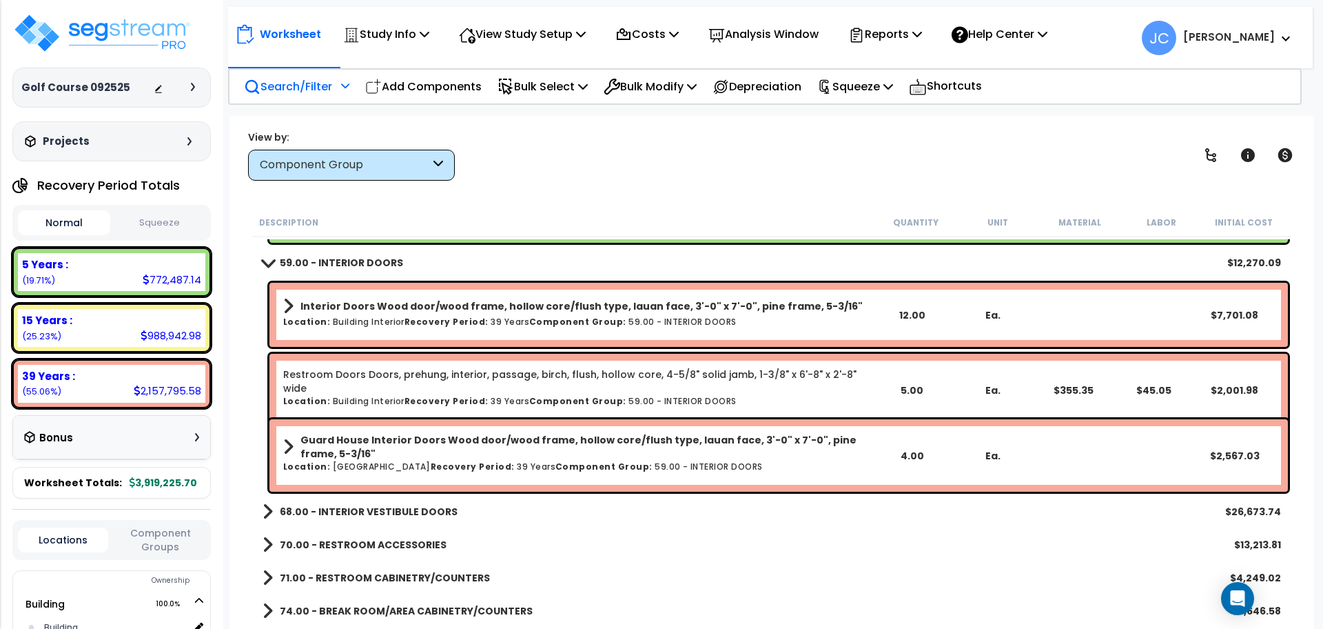
scroll to position [4042, 0]
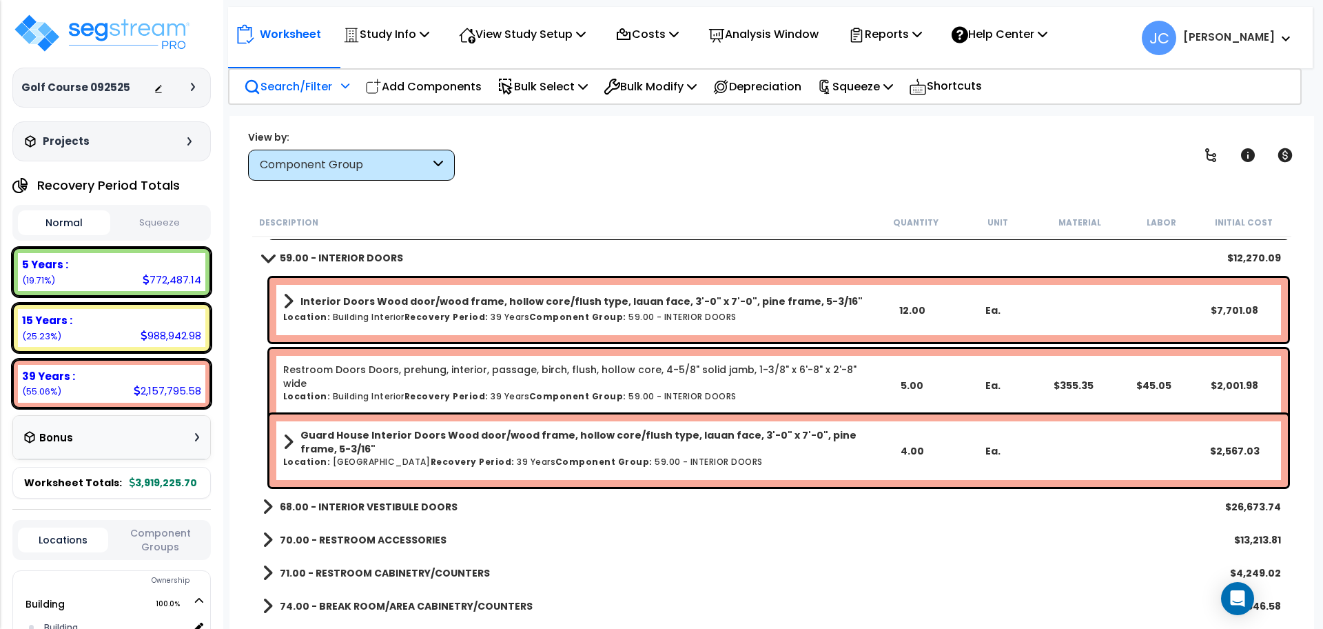
click at [411, 508] on b "68.00 - INTERIOR VESTIBULE DOORS" at bounding box center [369, 507] width 178 height 14
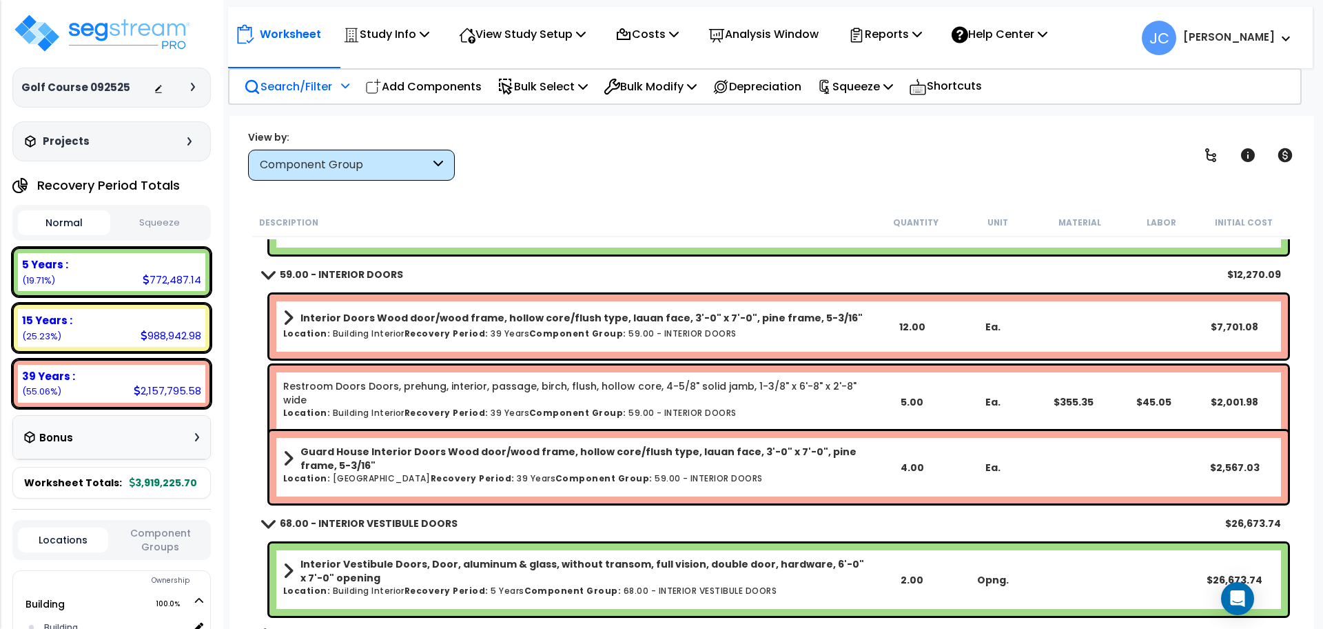
scroll to position [4047, 0]
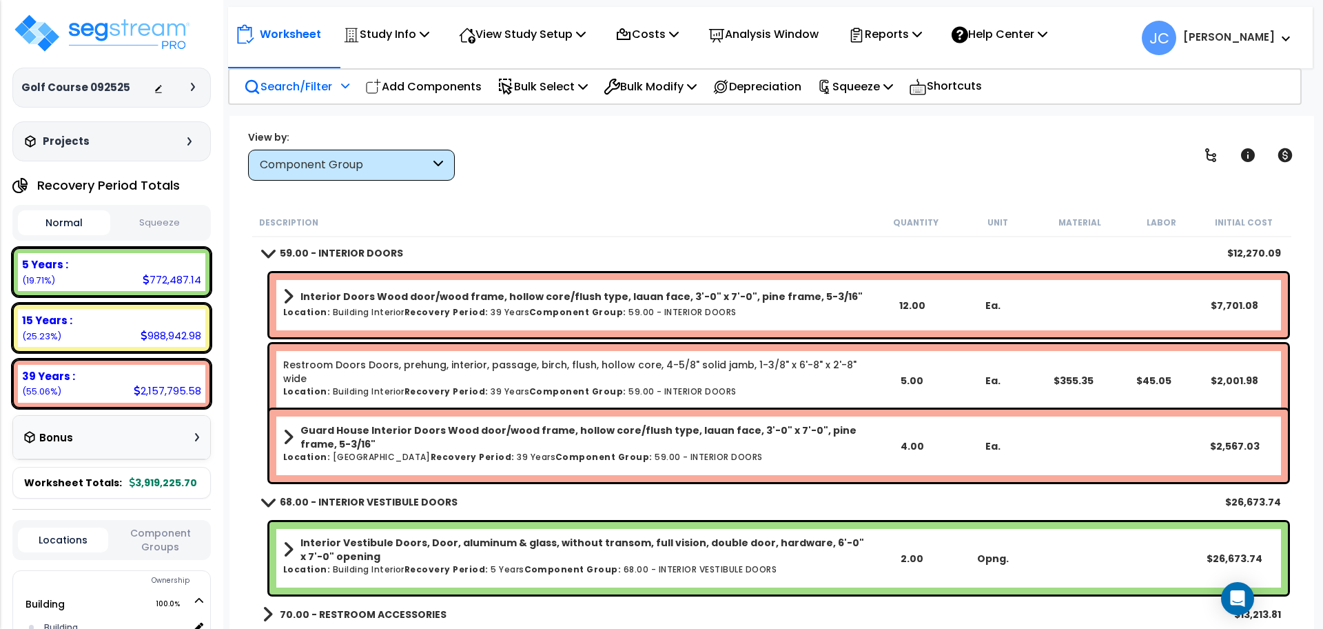
click at [490, 554] on b "Interior Vestibule Doors, Door, aluminum & glass, without transom, full vision,…" at bounding box center [585, 549] width 571 height 28
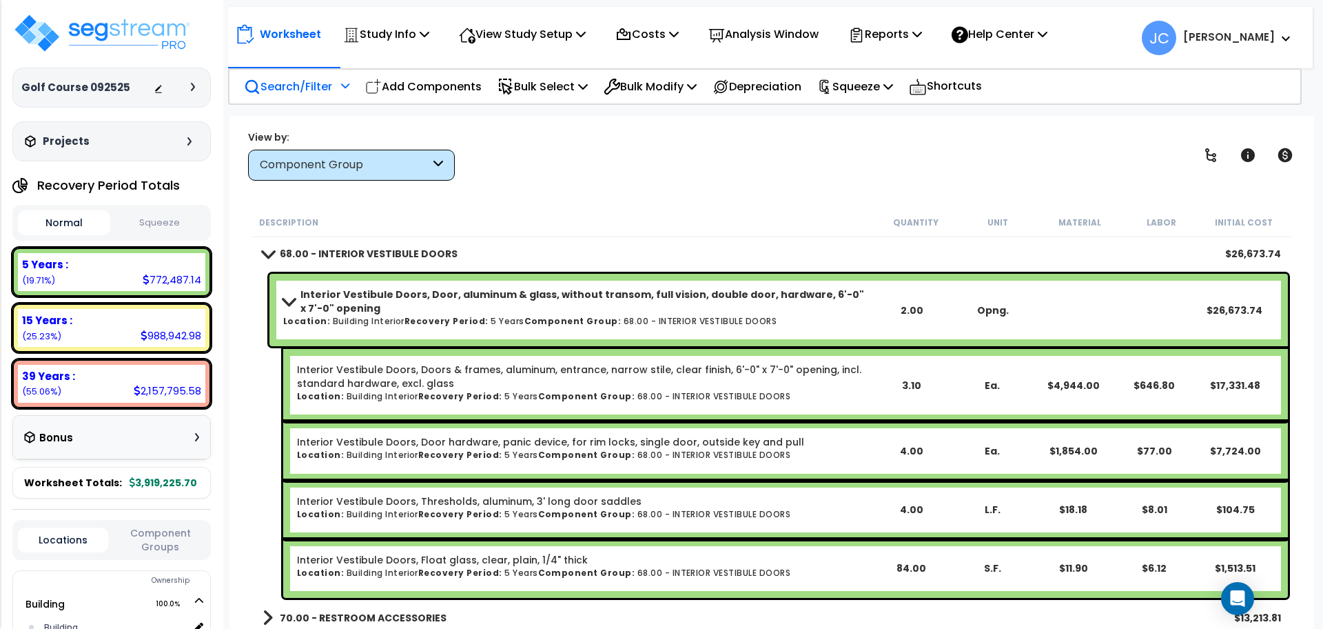
scroll to position [4296, 0]
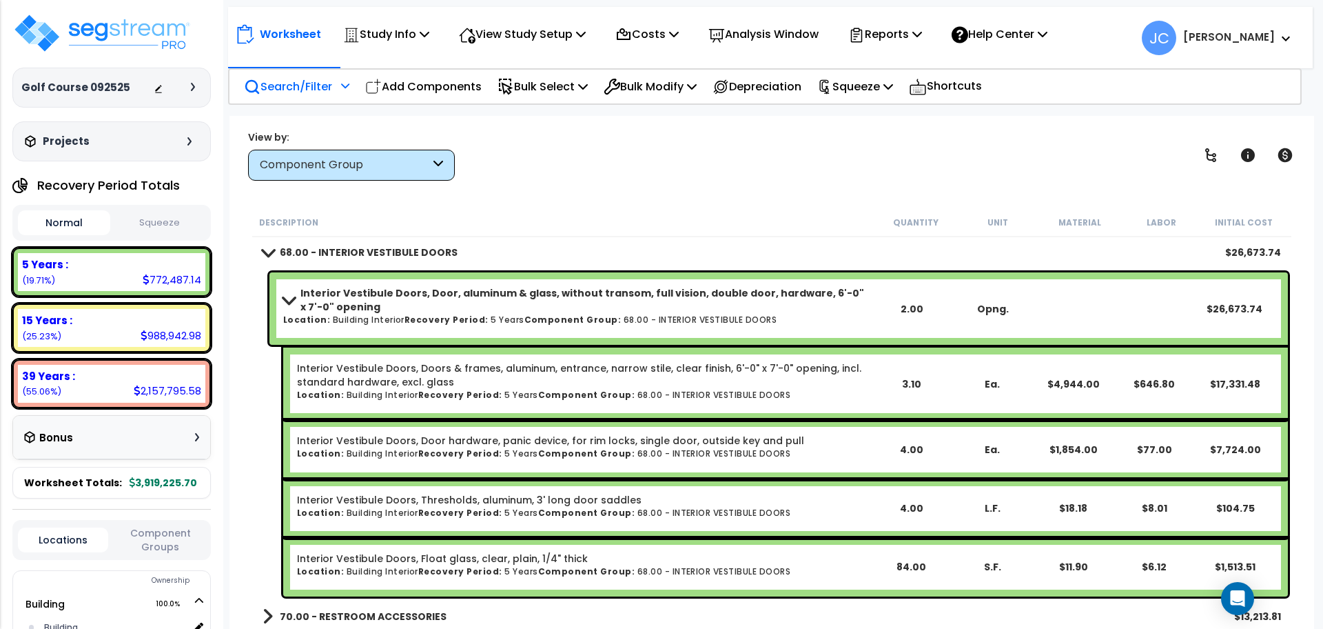
click at [815, 393] on h6 "Location: Building Interior Recovery Period: 5 Years Component Group: 68.00 - I…" at bounding box center [583, 394] width 573 height 9
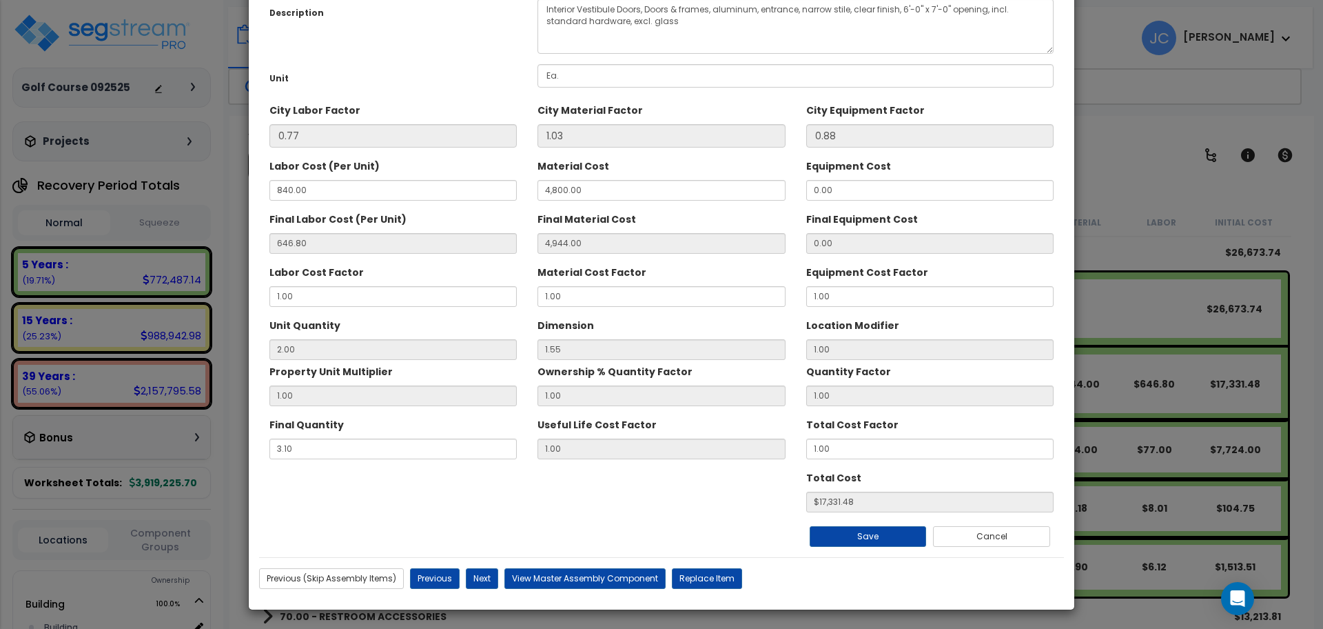
scroll to position [0, 0]
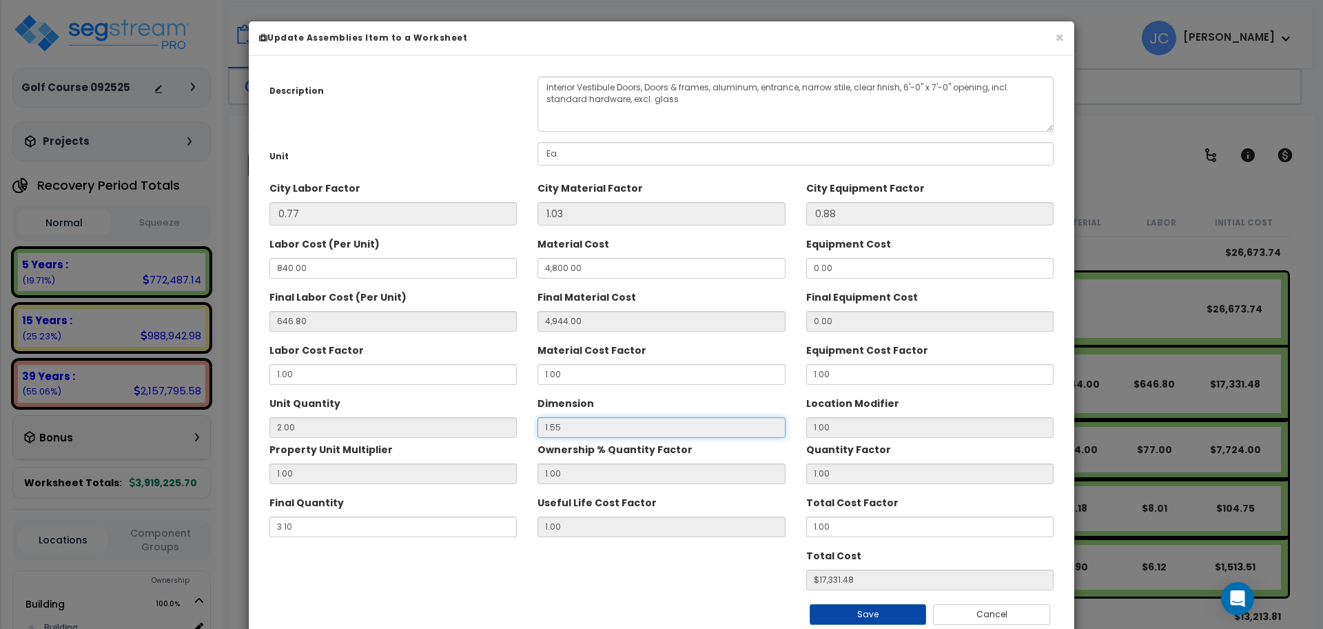
click at [636, 426] on input "1.55" at bounding box center [661, 427] width 247 height 21
click at [1060, 39] on button "×" at bounding box center [1059, 37] width 9 height 14
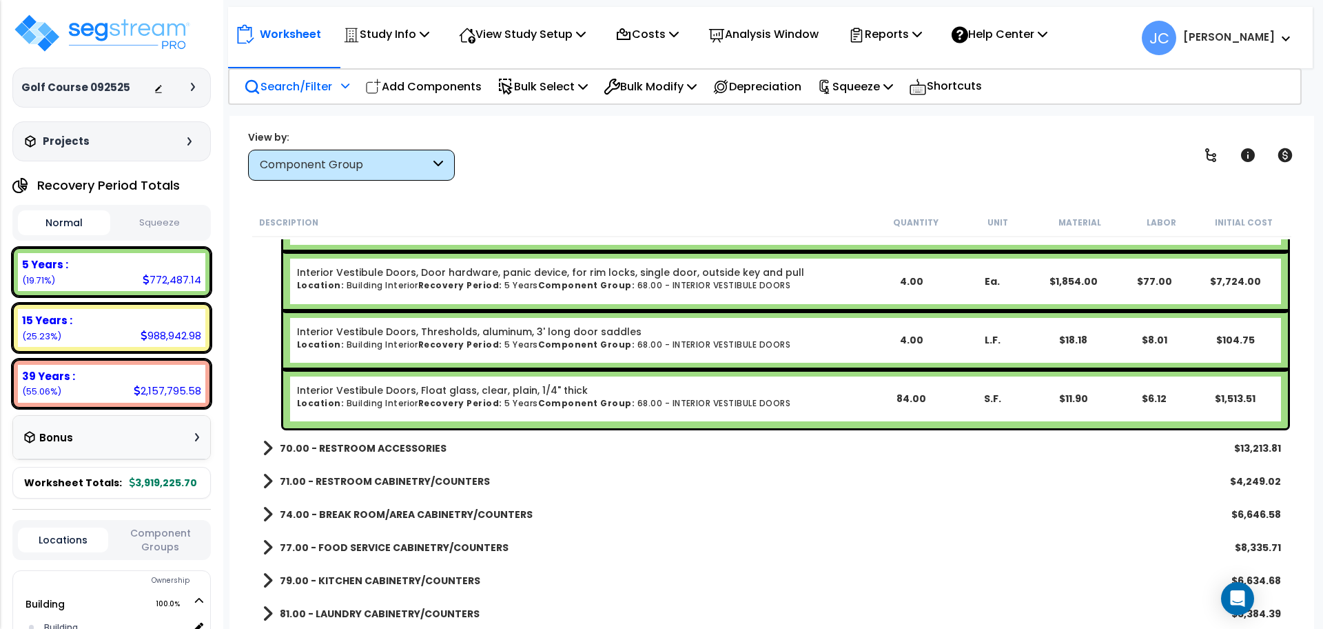
scroll to position [4466, 0]
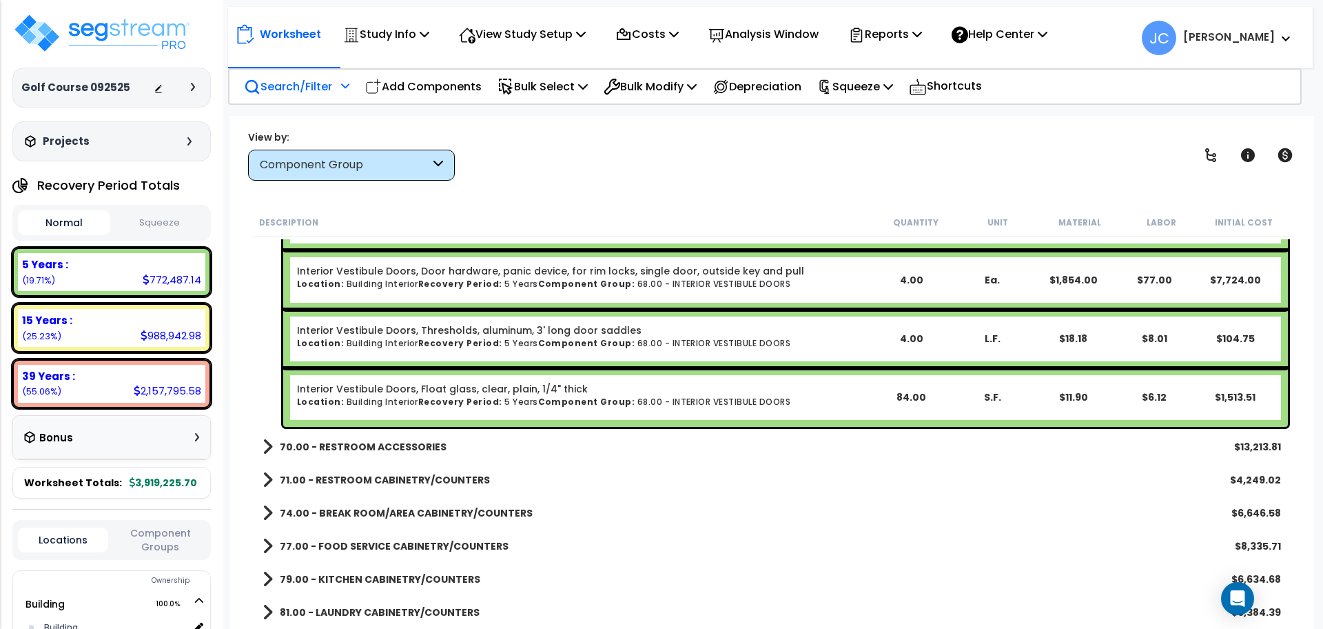
click at [415, 446] on b "70.00 - RESTROOM ACCESSORIES" at bounding box center [363, 447] width 167 height 14
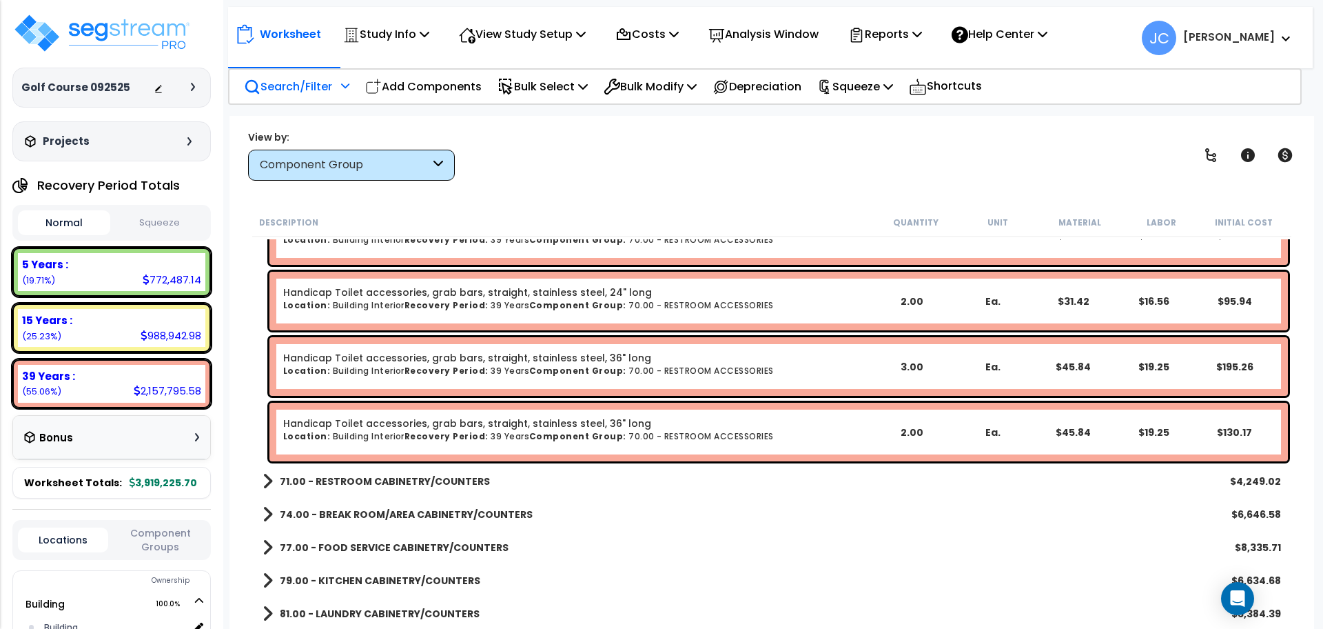
scroll to position [5018, 0]
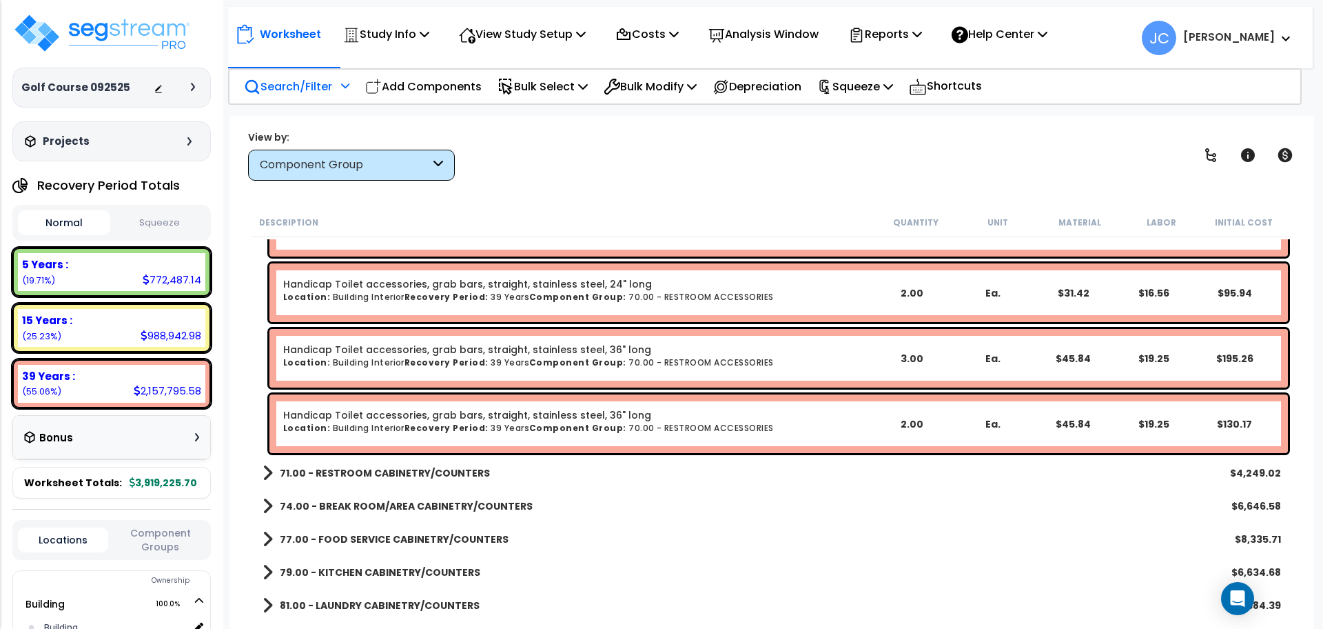
click at [392, 475] on b "71.00 - RESTROOM CABINETRY/COUNTERS" at bounding box center [385, 473] width 210 height 14
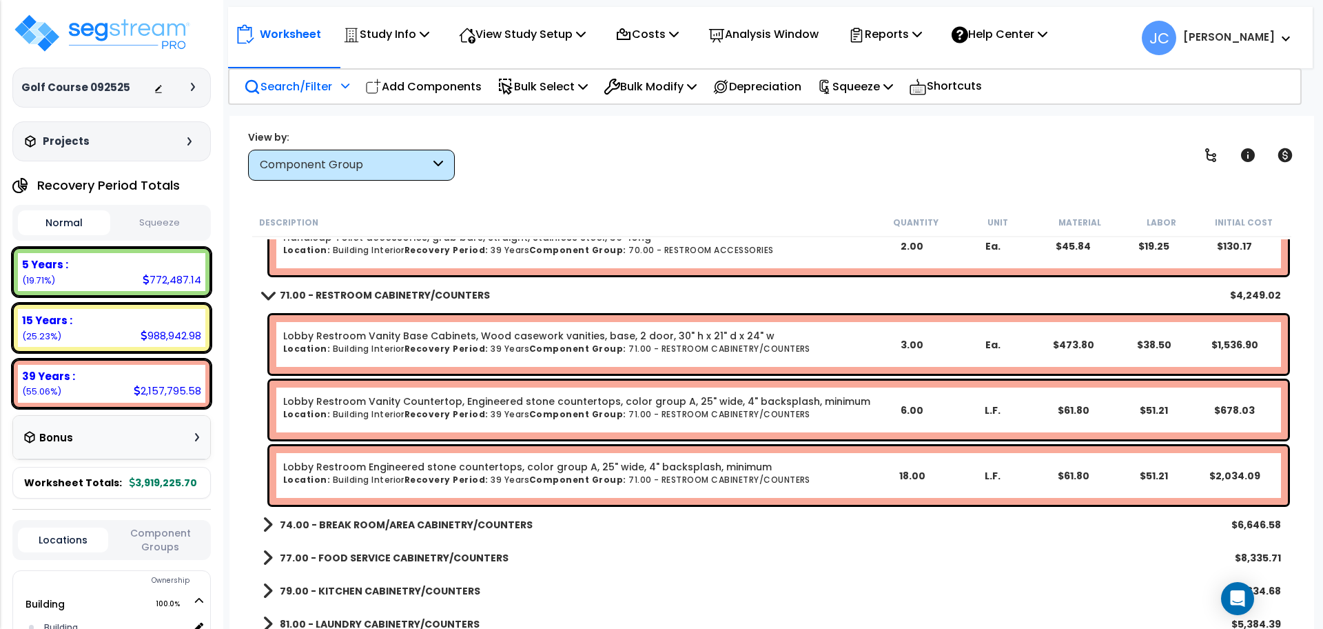
scroll to position [5211, 0]
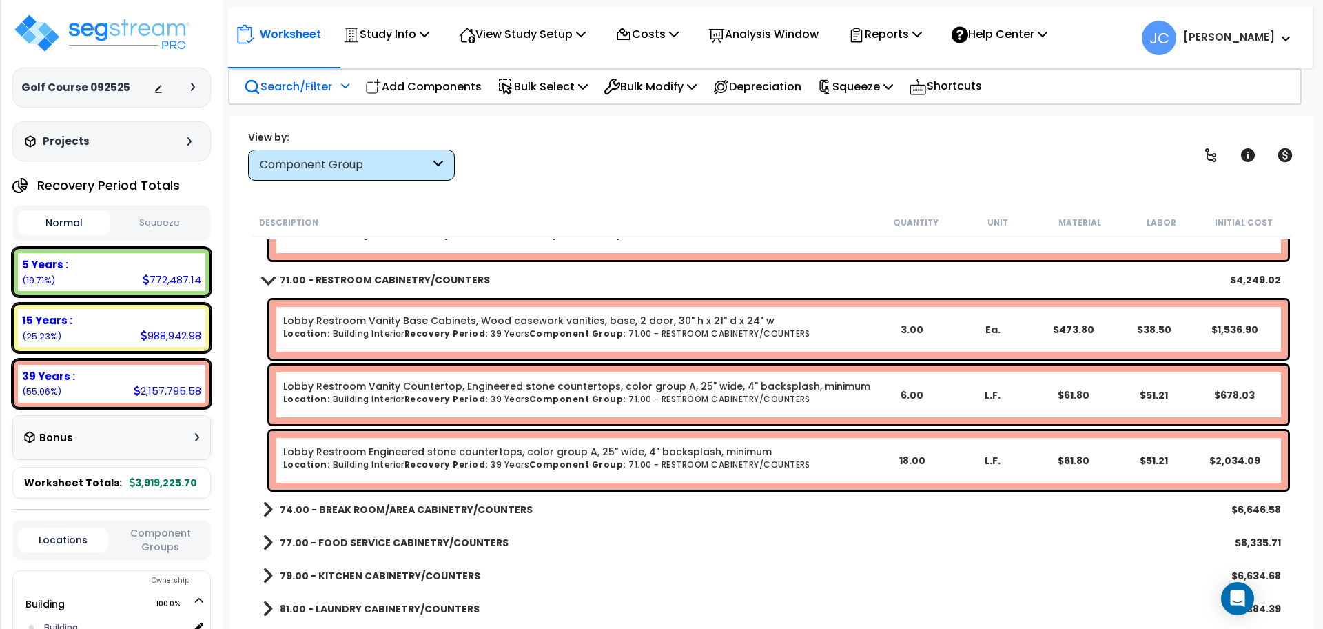
click at [422, 508] on b "74.00 - BREAK ROOM/AREA CABINETRY/COUNTERS" at bounding box center [406, 509] width 253 height 14
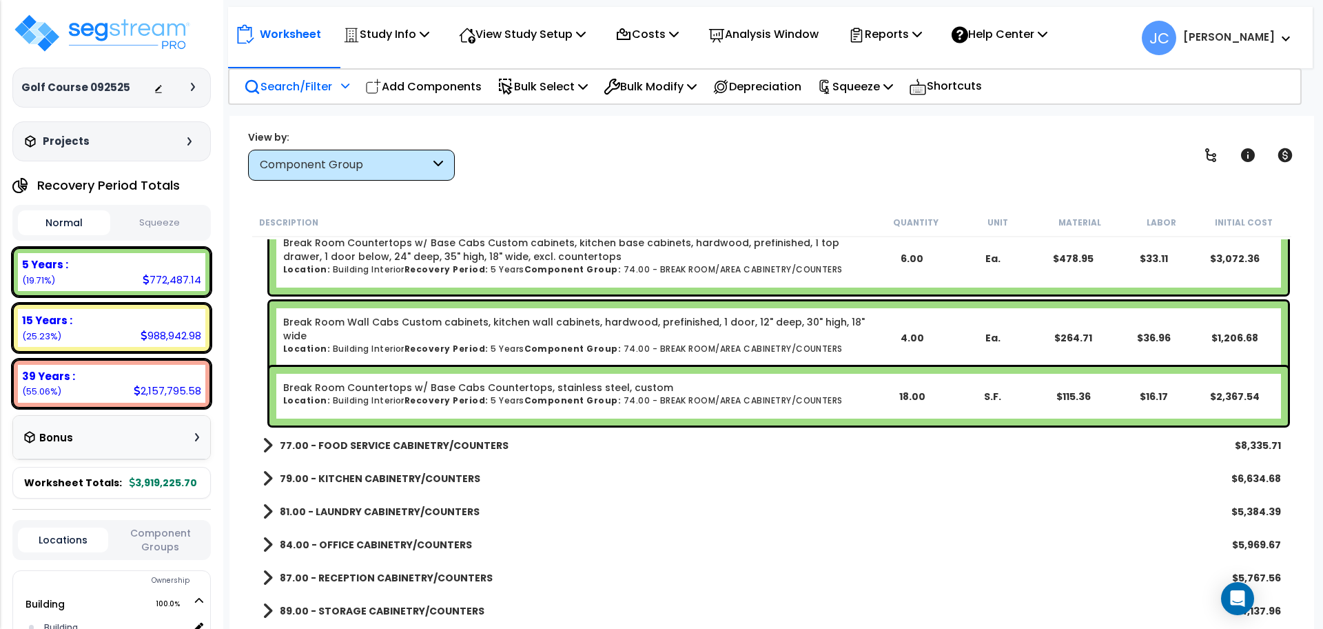
scroll to position [5495, 0]
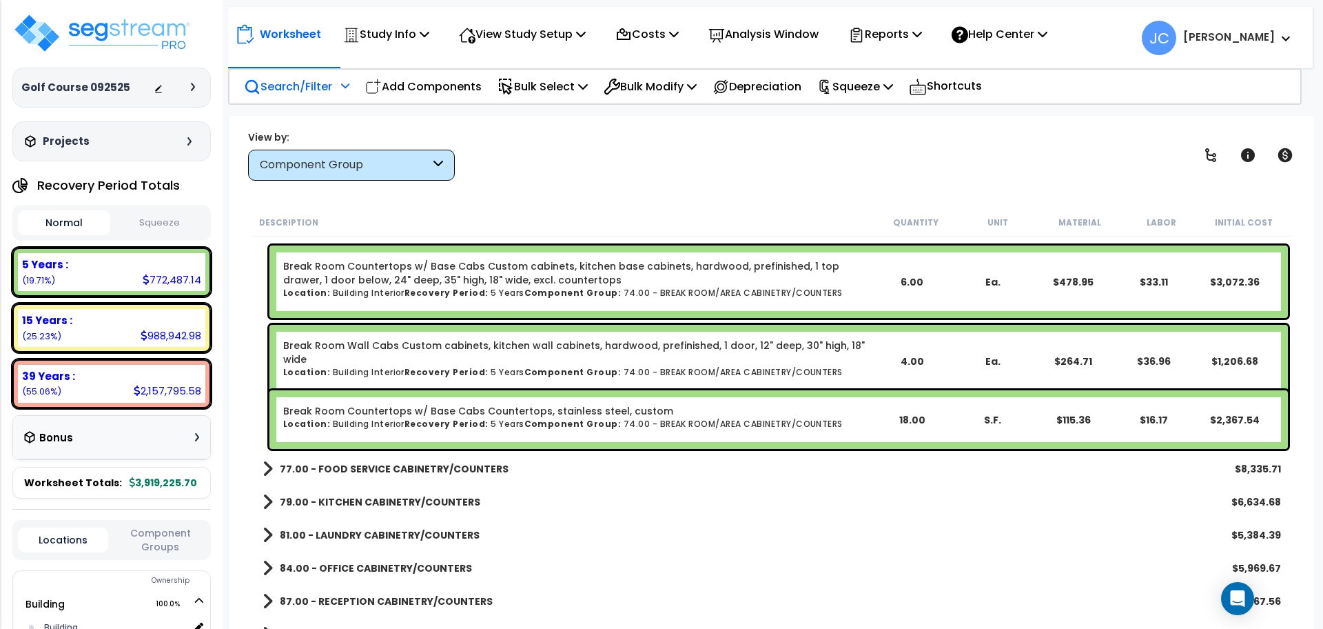
click at [469, 464] on b "77.00 - FOOD SERVICE CABINETRY/COUNTERS" at bounding box center [394, 469] width 229 height 14
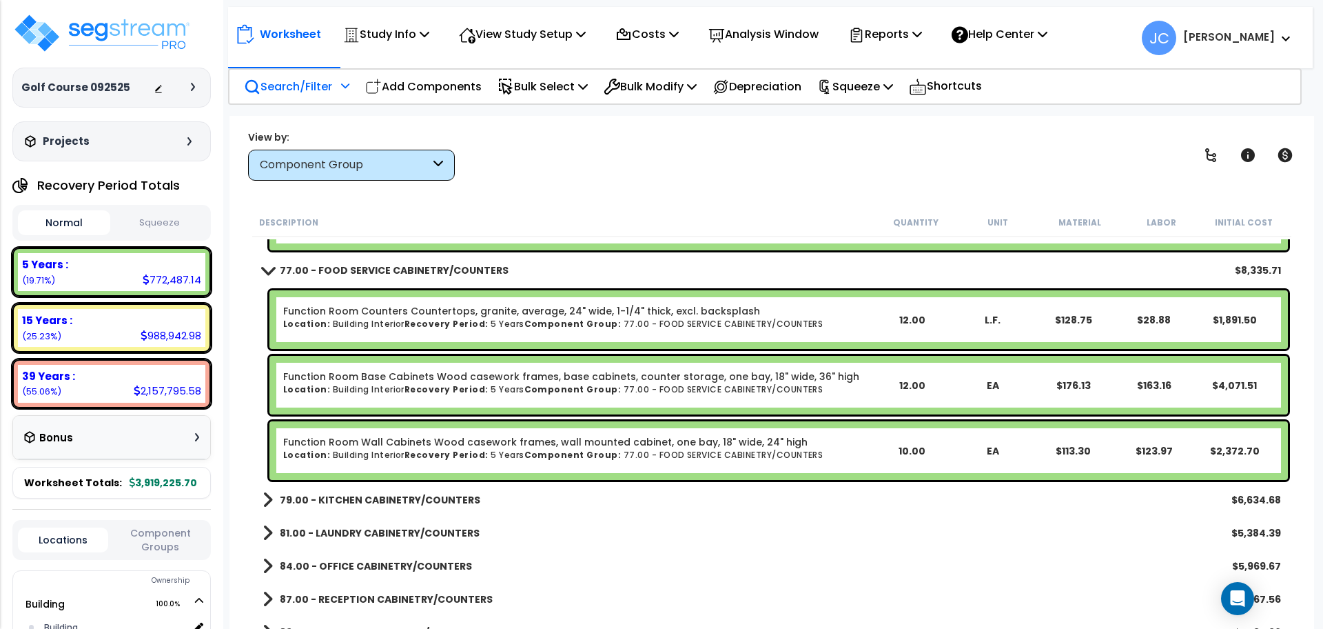
scroll to position [5703, 0]
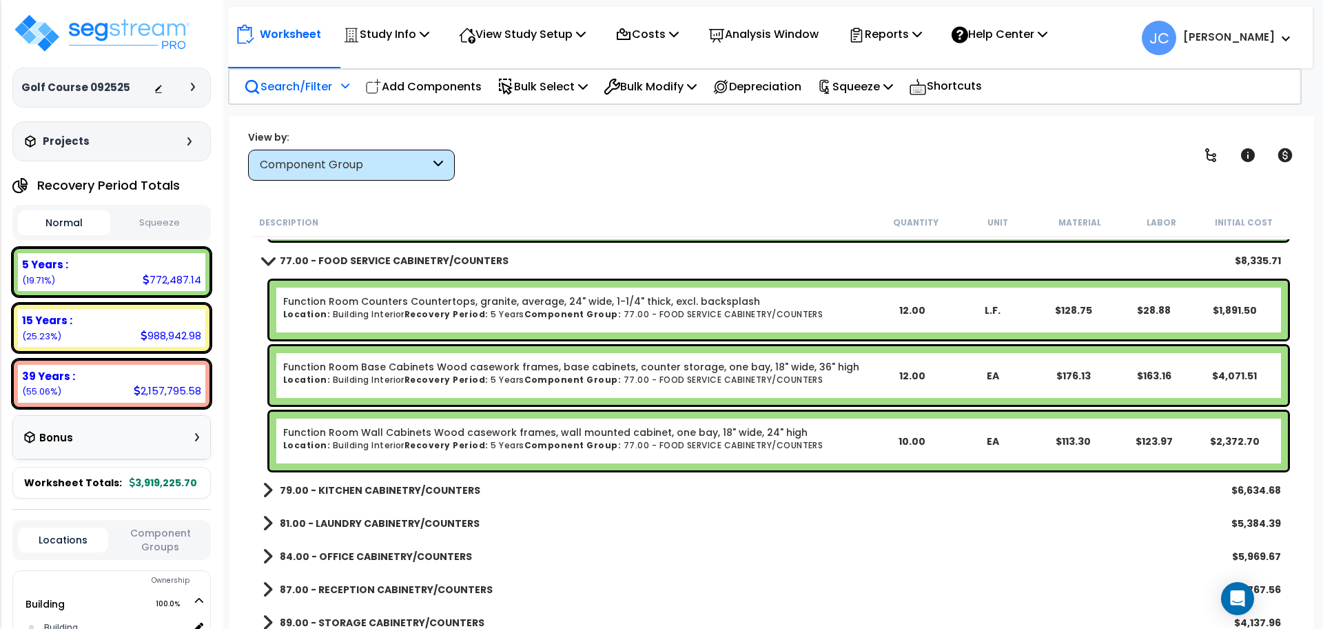
click at [444, 484] on b "79.00 - KITCHEN CABINETRY/COUNTERS" at bounding box center [380, 490] width 201 height 14
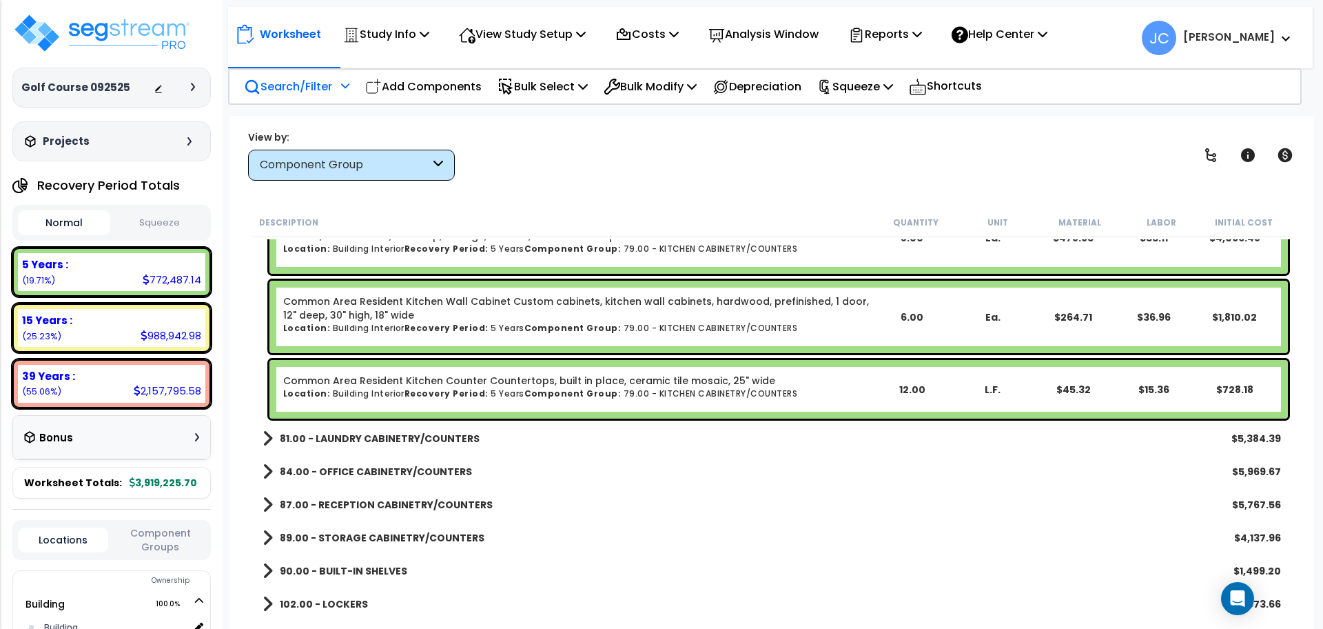
scroll to position [6048, 0]
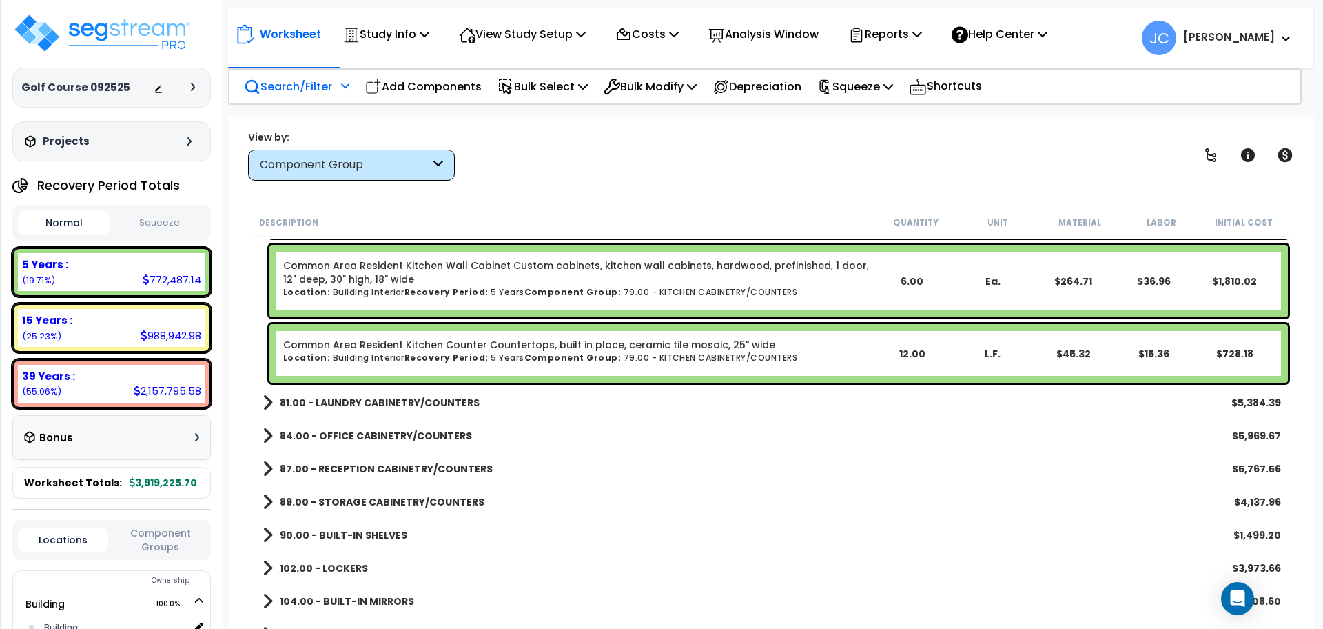
click at [433, 402] on b "81.00 - LAUNDRY CABINETRY/COUNTERS" at bounding box center [380, 403] width 200 height 14
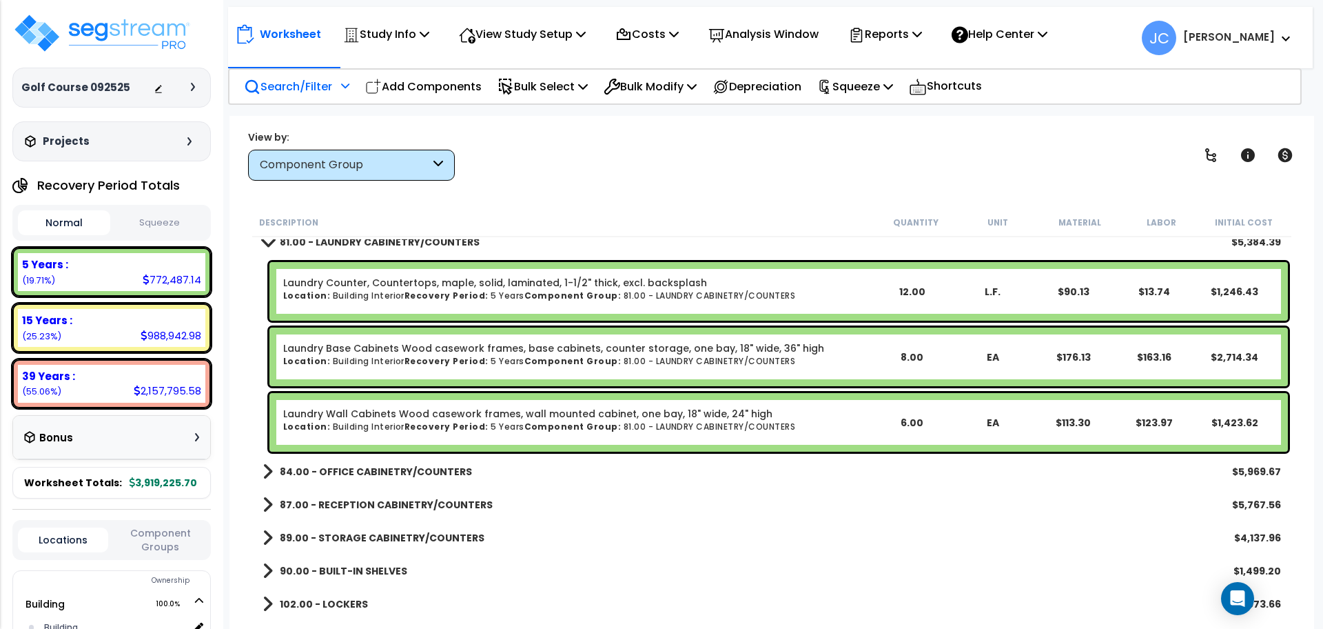
scroll to position [6214, 0]
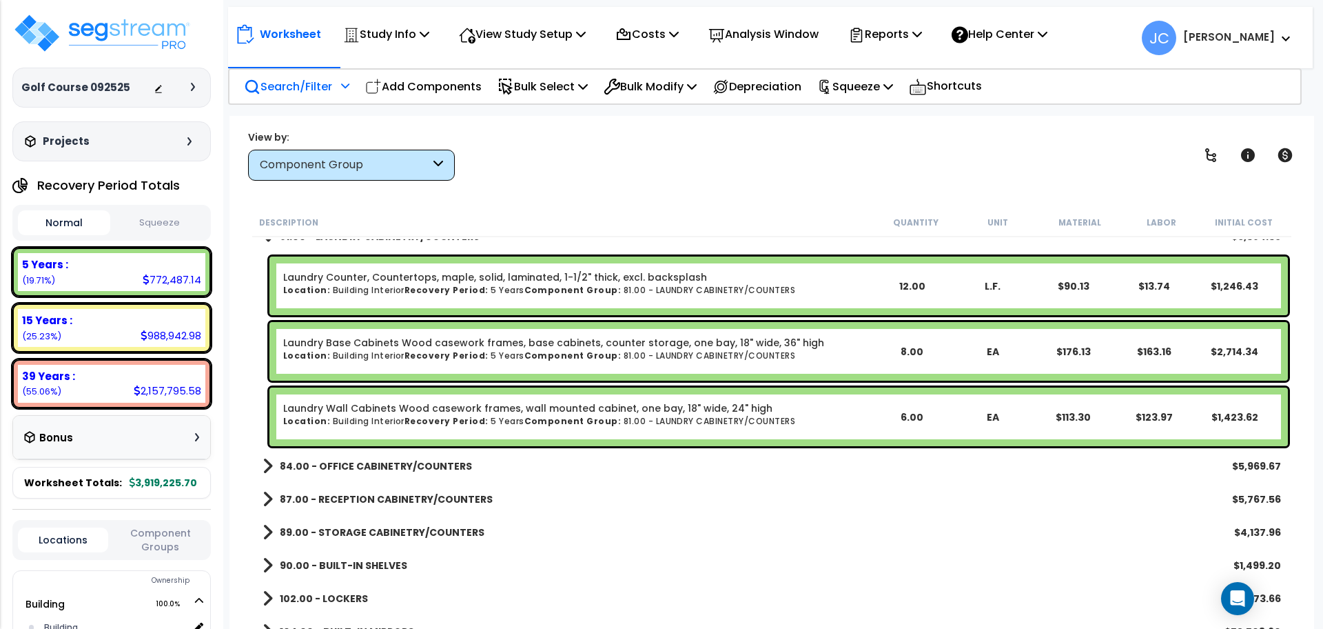
click at [413, 472] on link "84.00 - OFFICE CABINETRY/COUNTERS" at bounding box center [368, 465] width 210 height 19
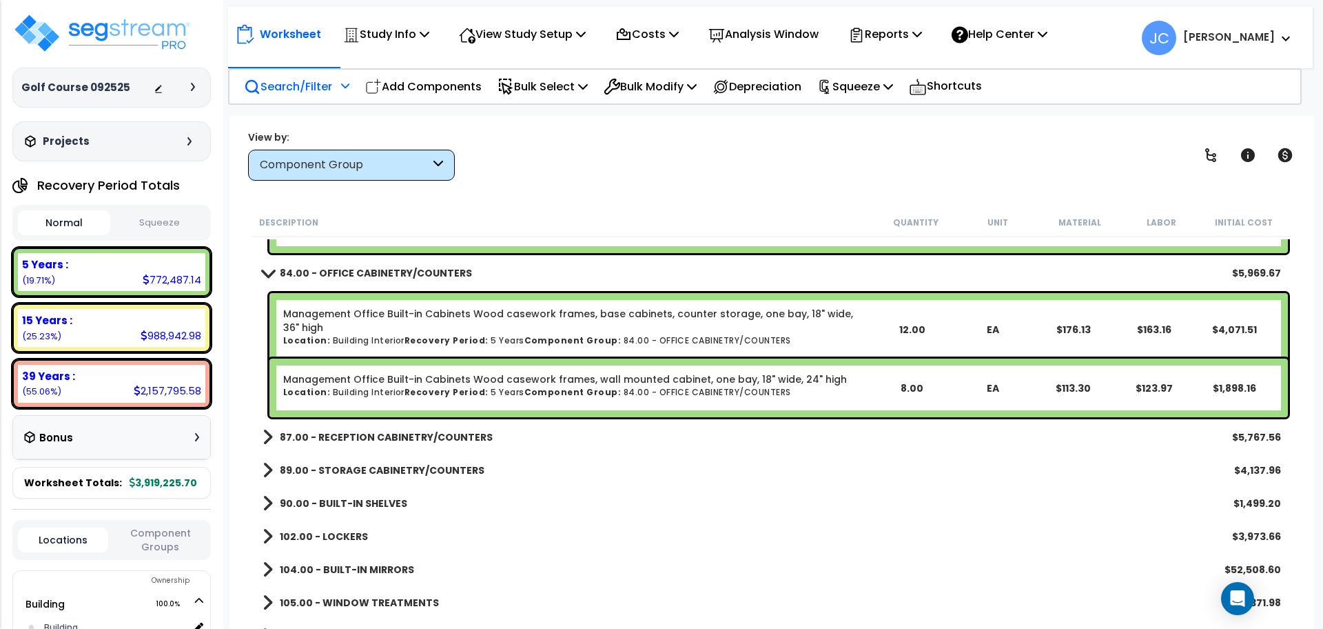
scroll to position [6415, 0]
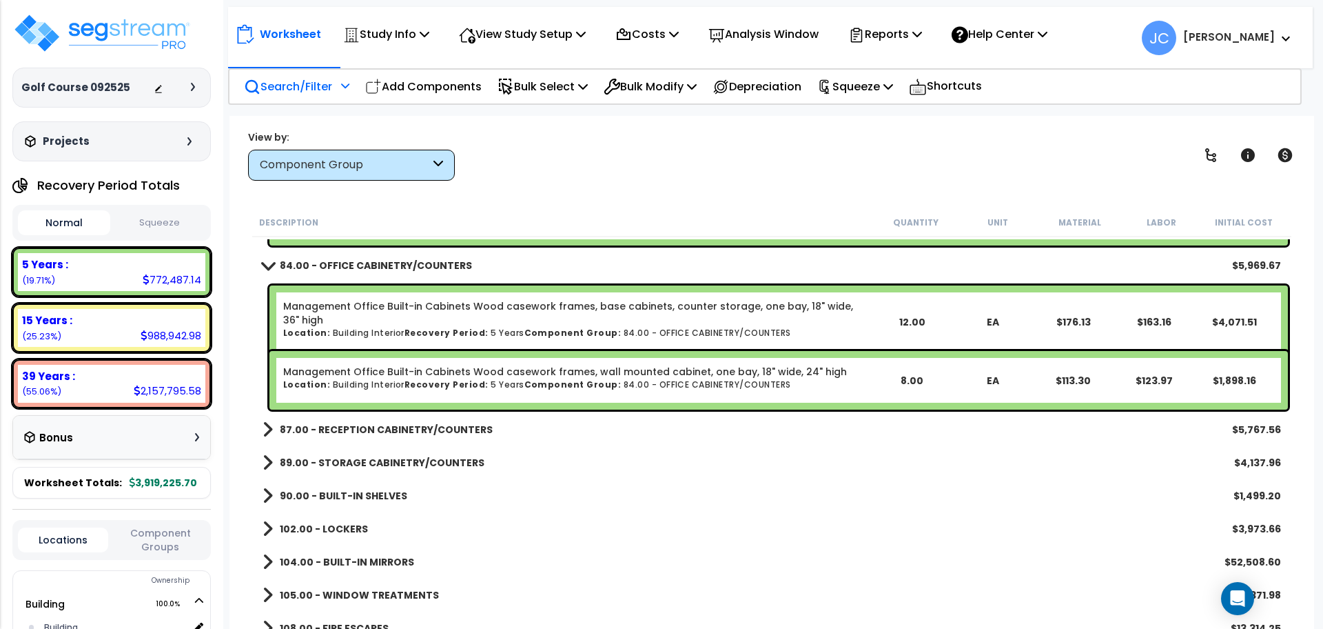
click at [400, 425] on b "87.00 - RECEPTION CABINETRY/COUNTERS" at bounding box center [386, 429] width 213 height 14
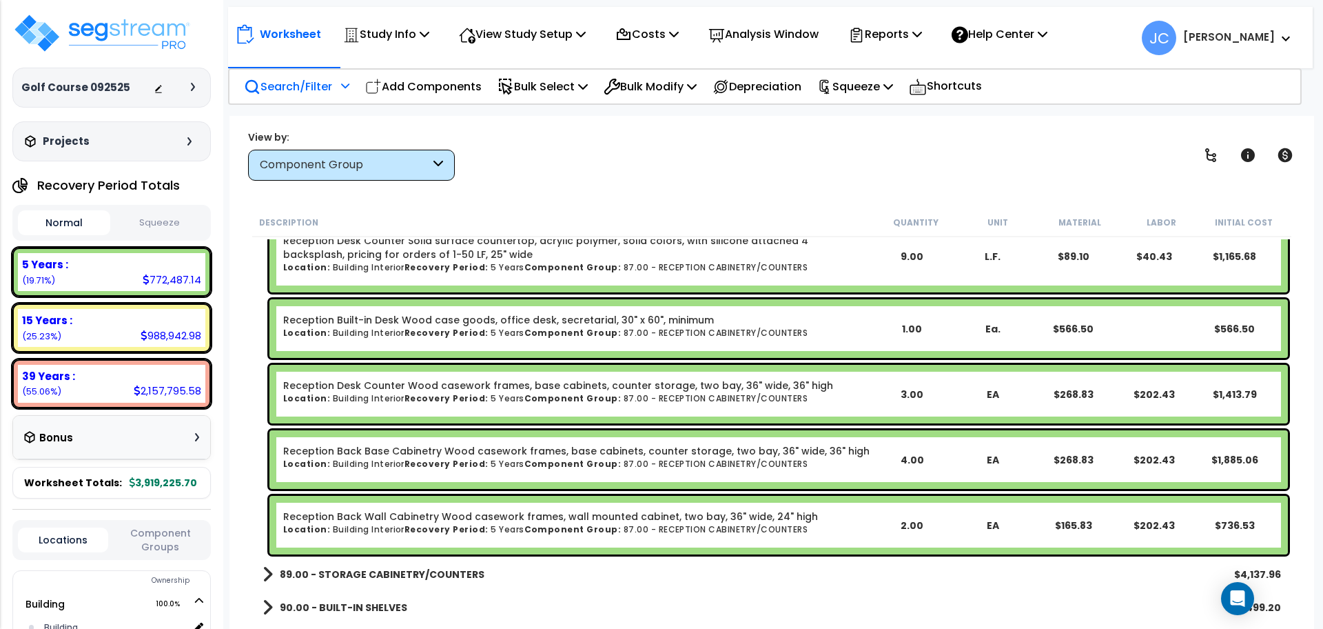
scroll to position [6617, 0]
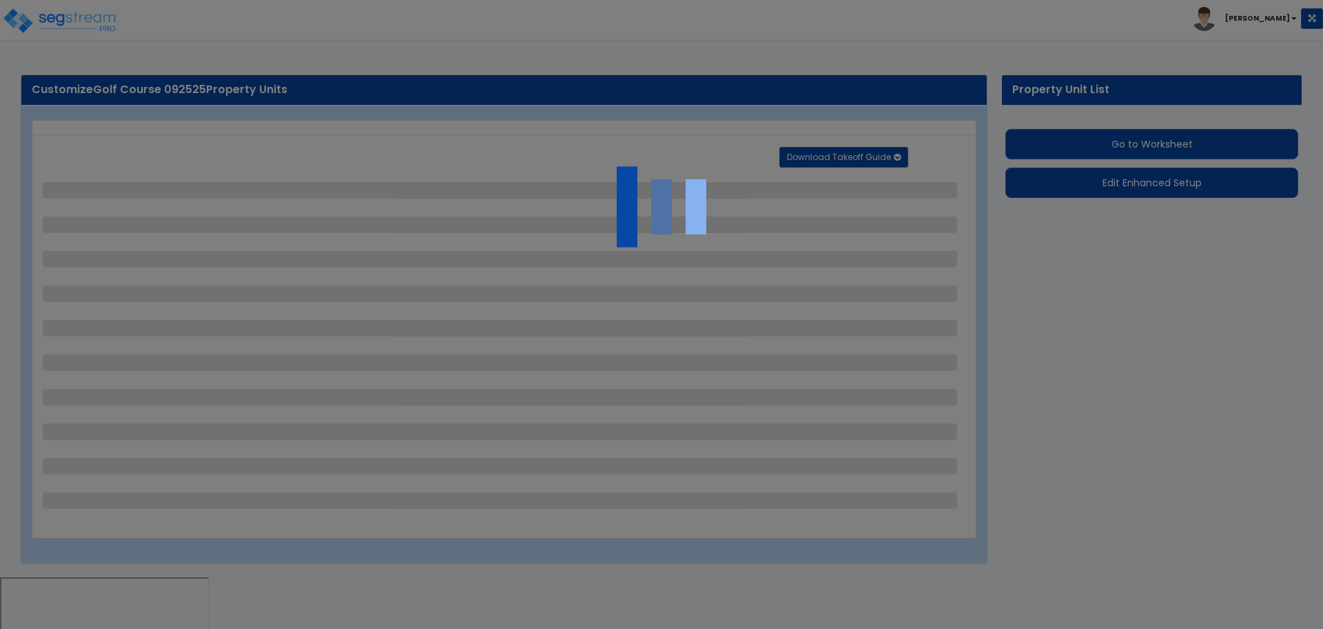
select select "2"
select select "3"
select select "1"
select select "2"
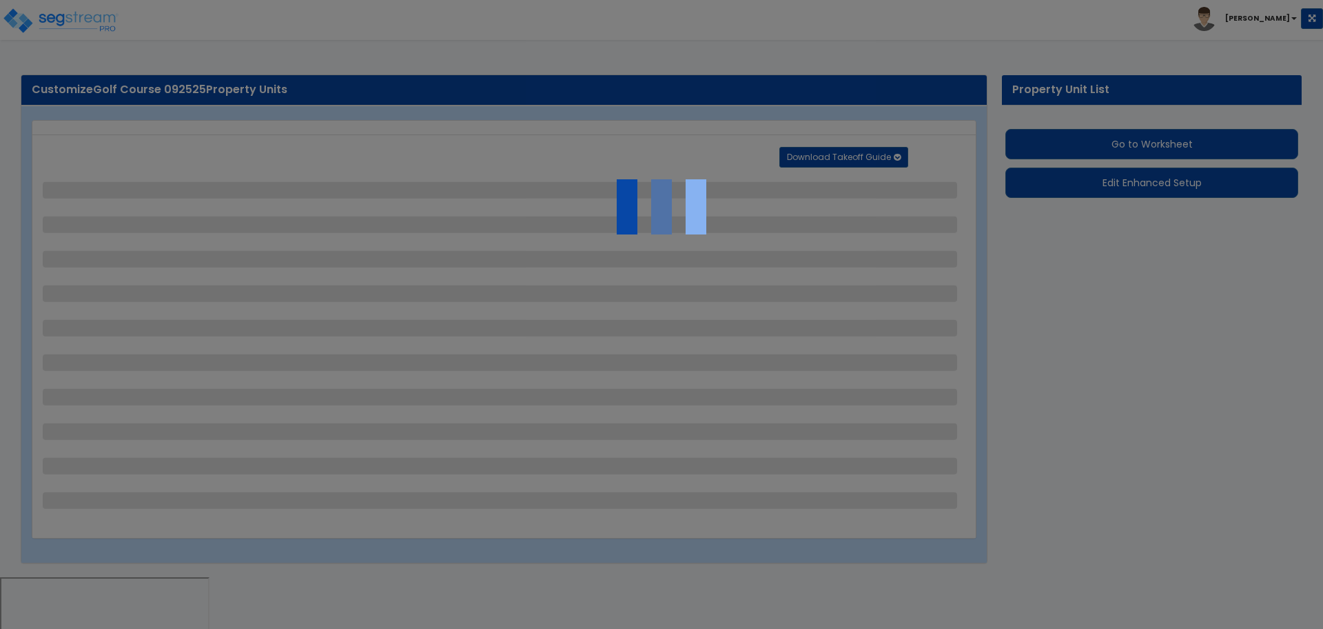
select select "1"
select select "2"
select select "4"
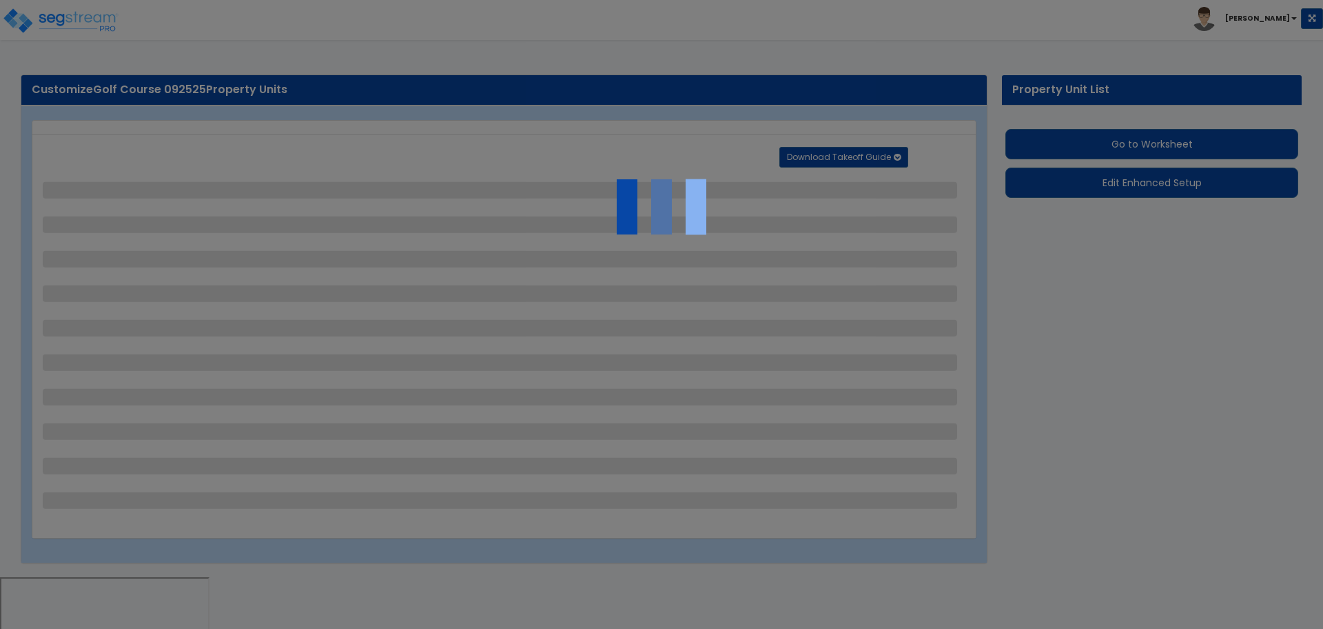
select select "2"
select select "1"
select select "2"
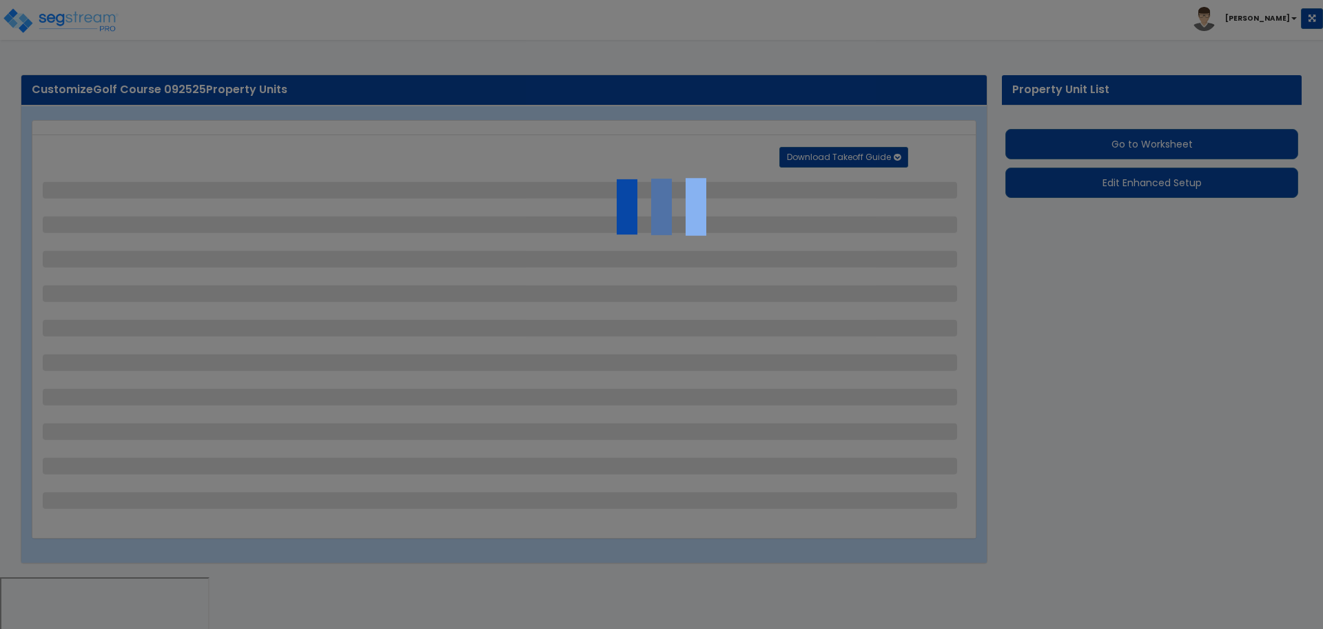
select select "2"
select select "4"
select select "1"
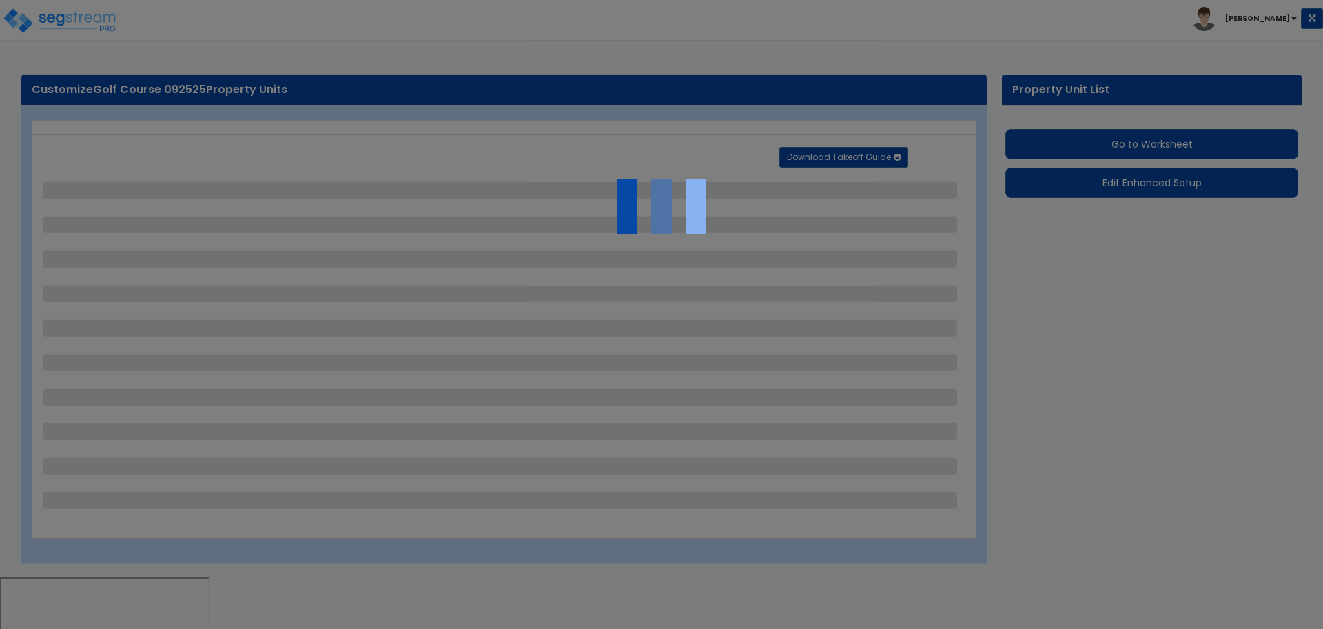
select select "2"
select select "3"
select select "2"
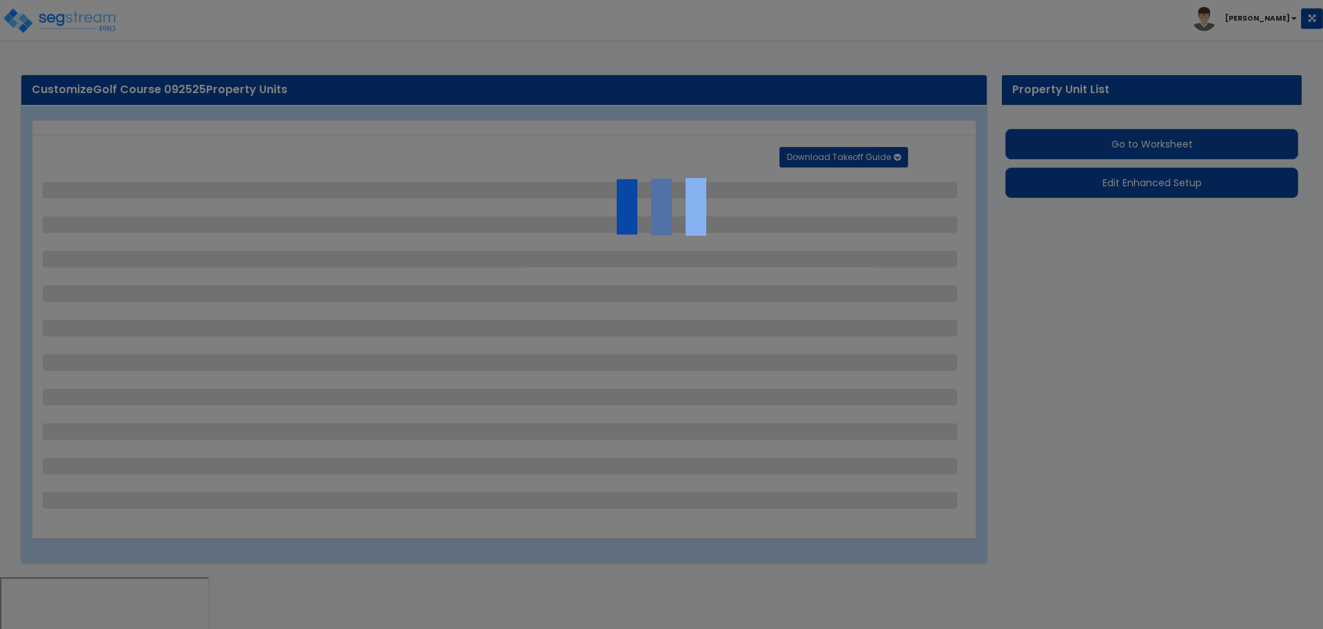
select select "6"
select select "11"
select select "2"
select select "1"
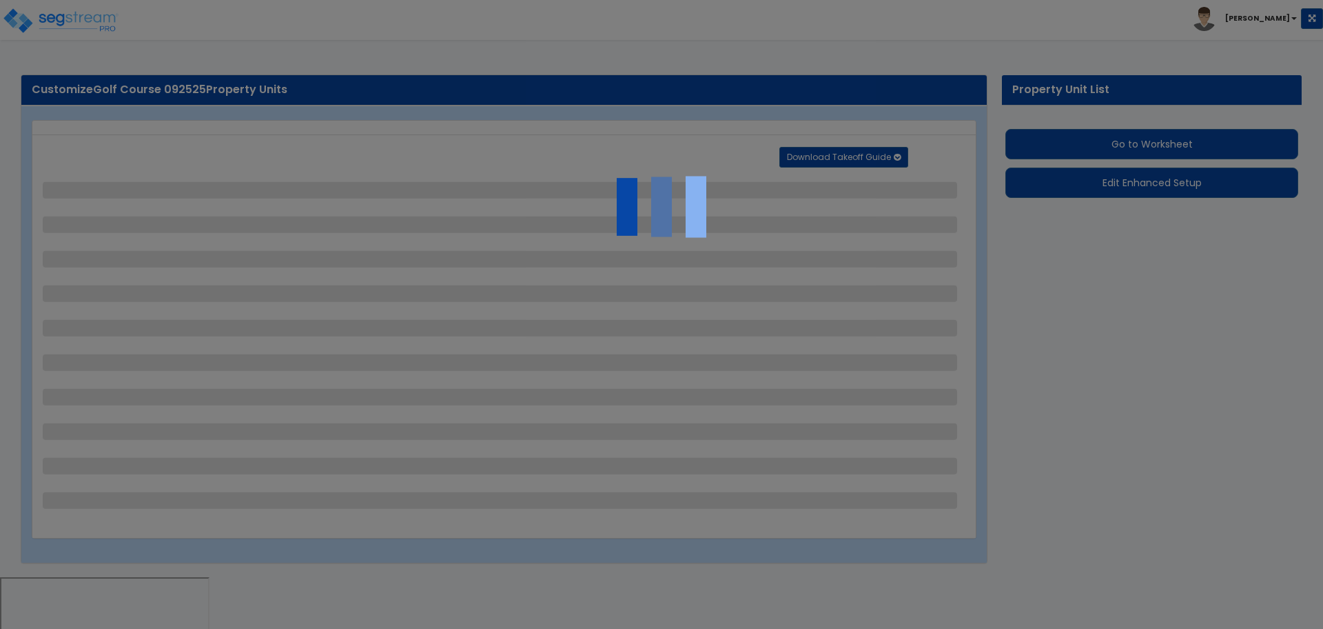
select select "1"
select select "2"
select select "1"
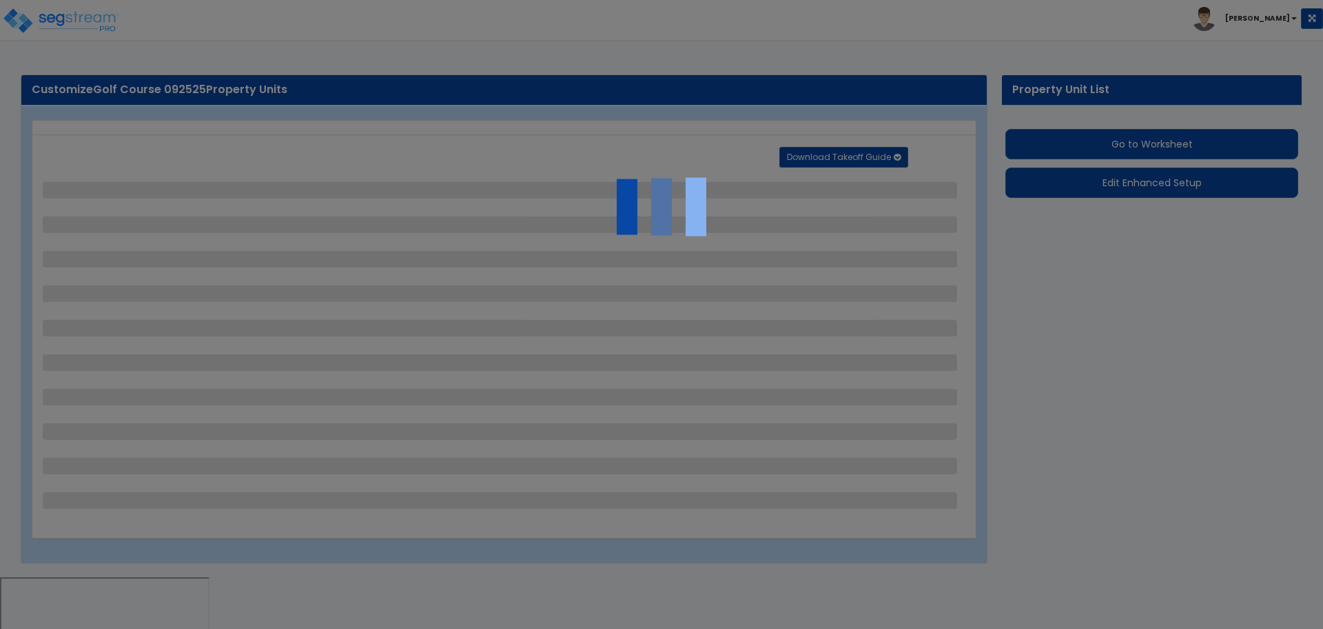
select select "2"
select select "1"
select select "2"
select select "7"
select select "2"
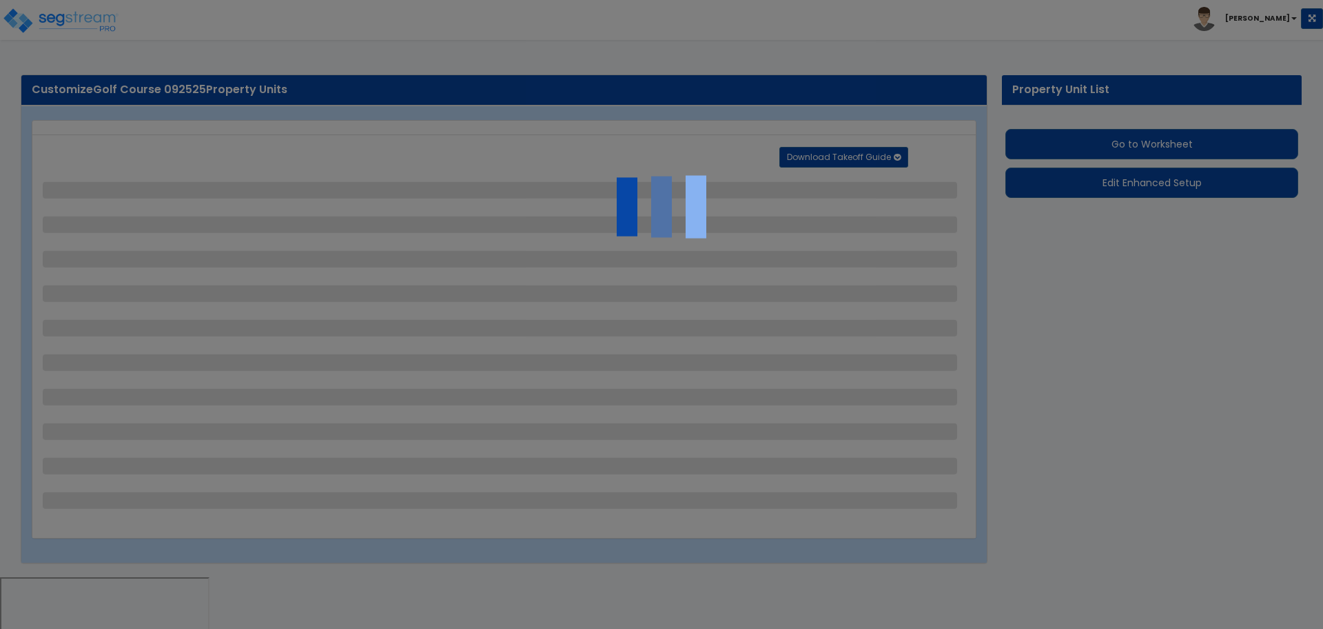
select select "2"
select select "1"
select select "16"
select select "1"
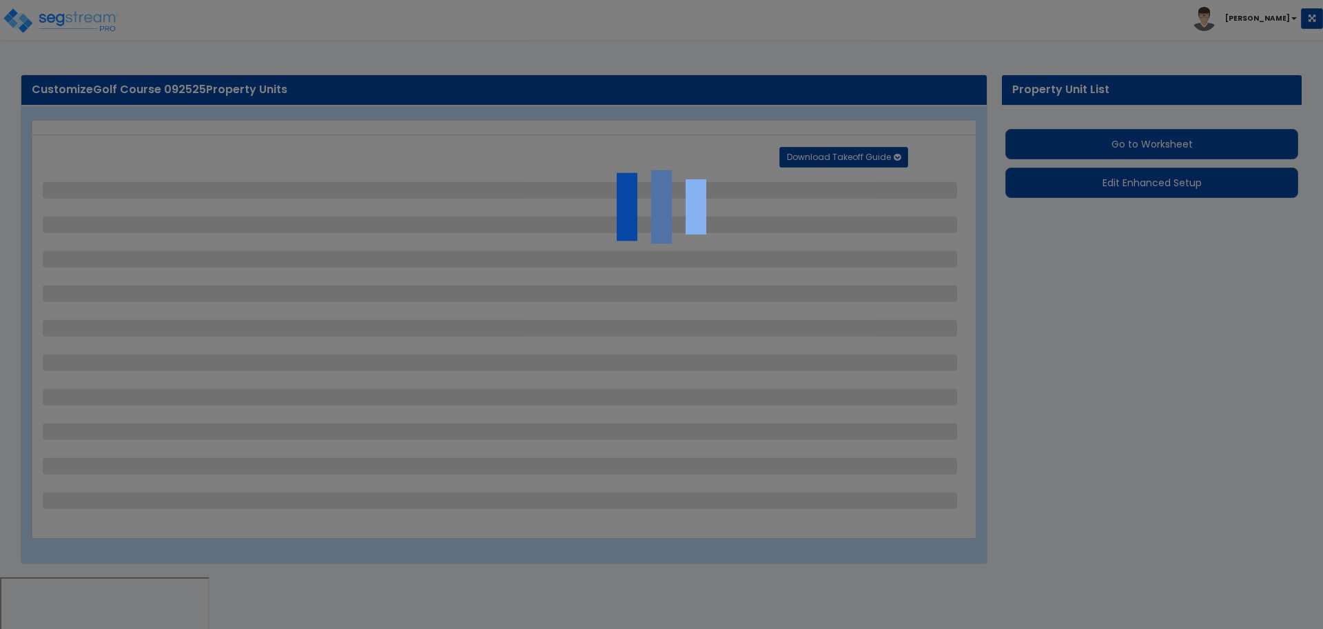
select select "5"
select select "4"
select select "1"
select select "4"
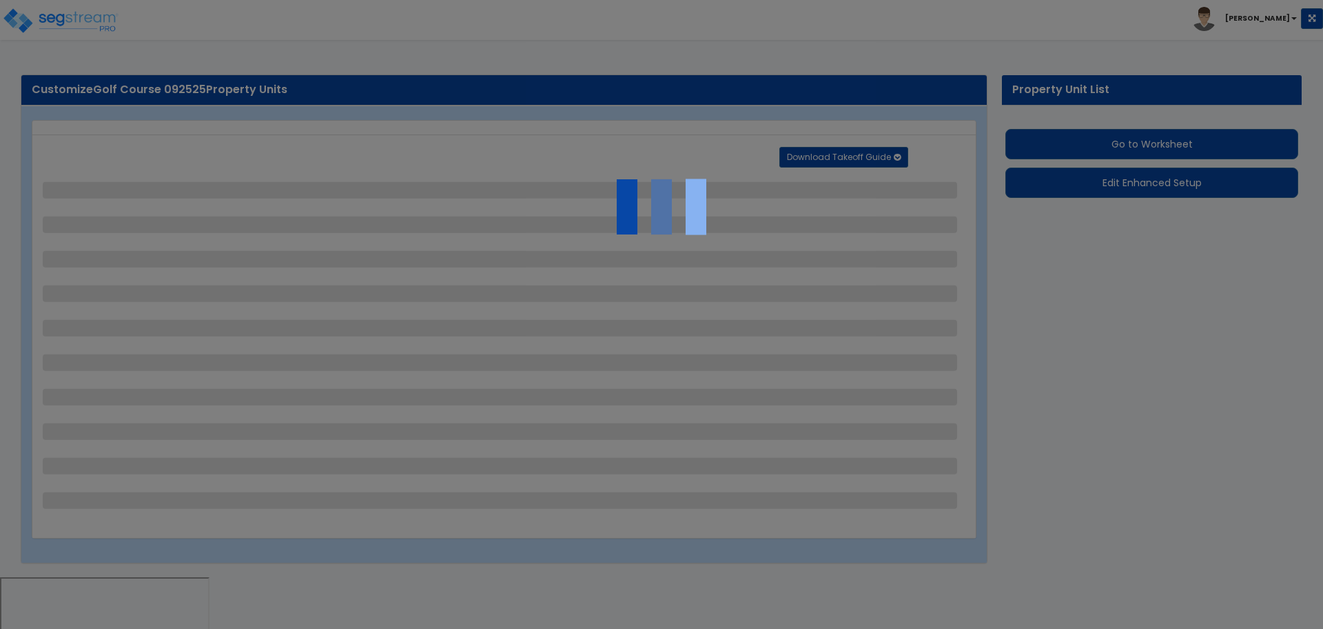
select select "1"
select select "2"
select select "4"
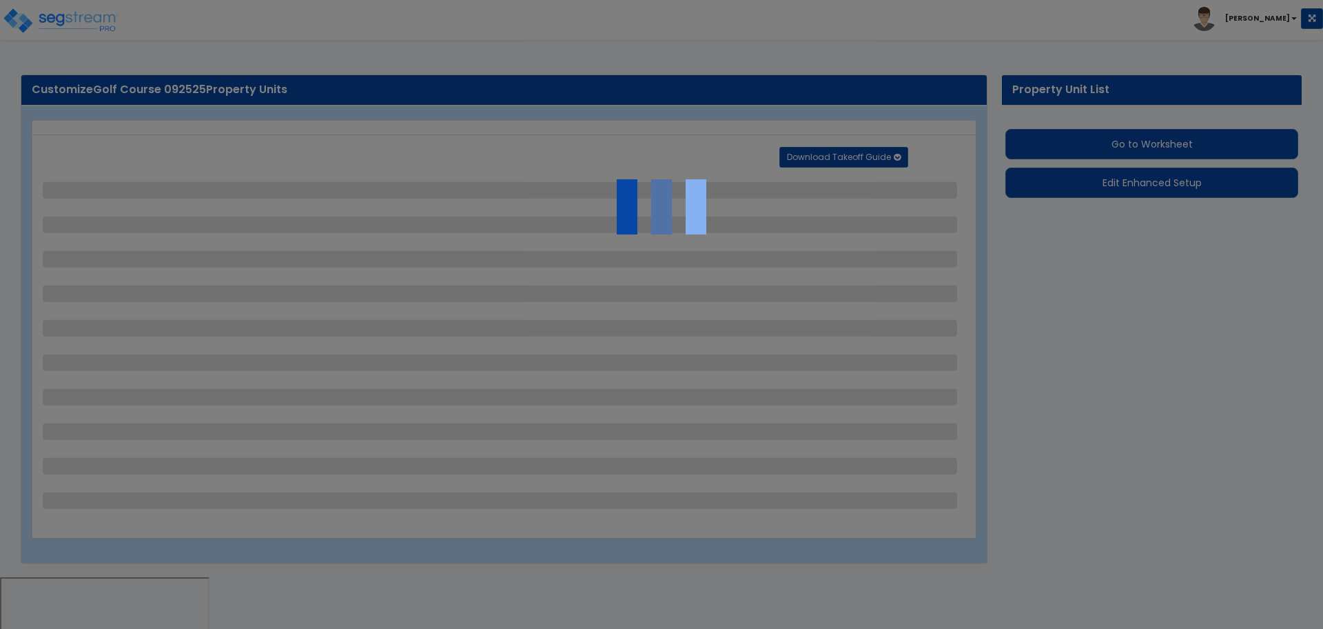
select select "2"
select select "1"
select select "2"
select select "1"
select select "2"
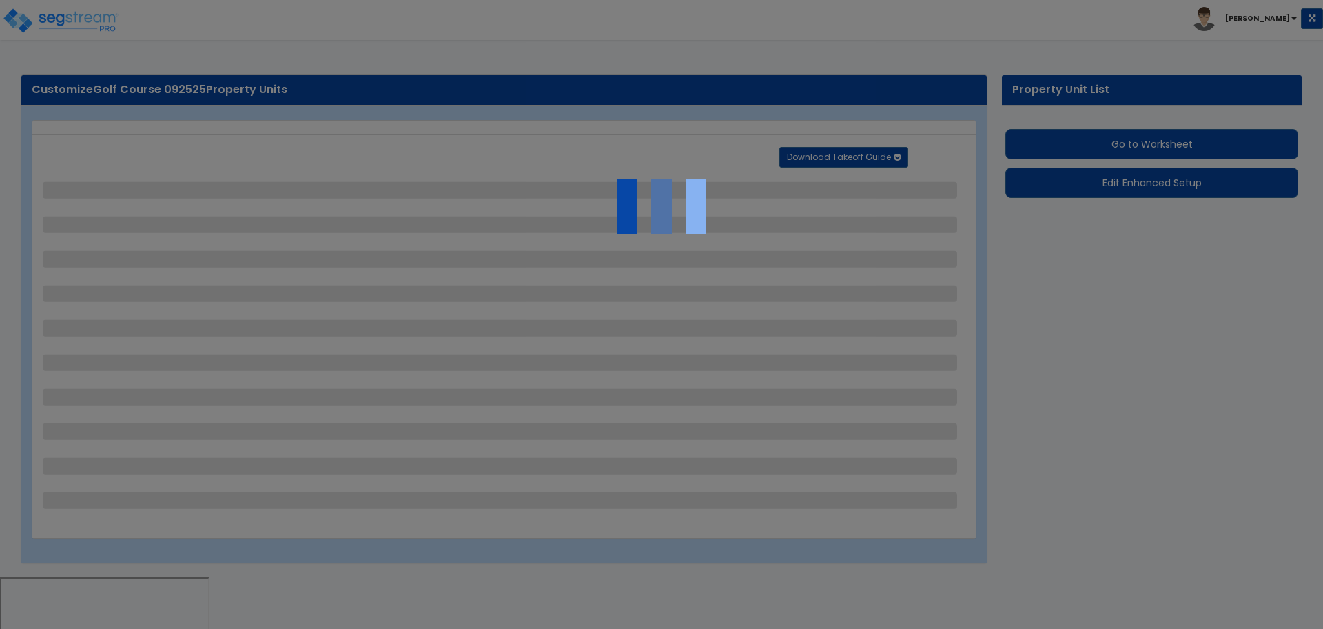
select select "1"
select select "2"
select select "1"
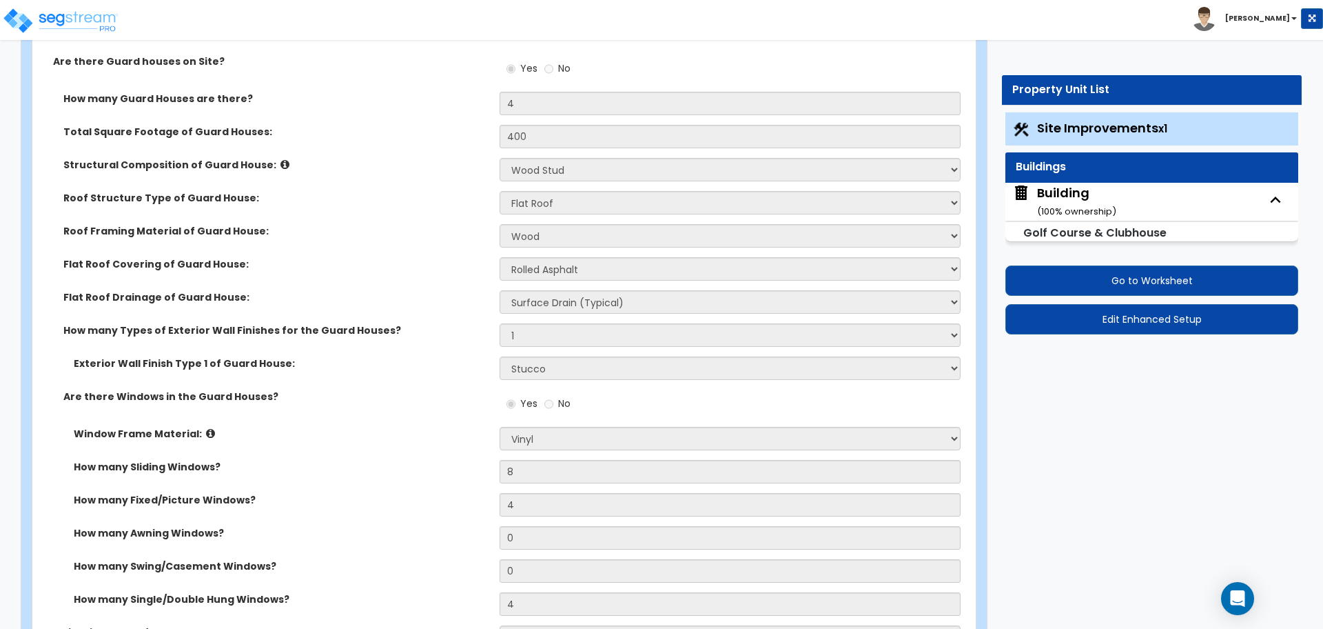
scroll to position [5559, 0]
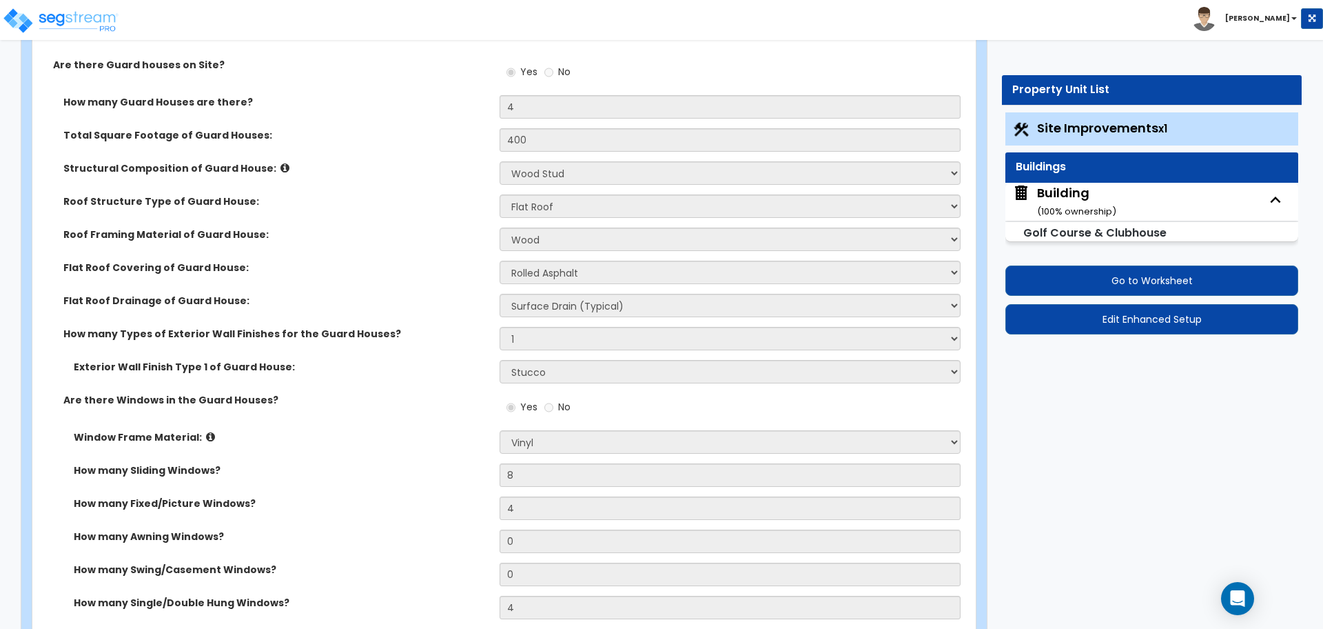
click at [425, 76] on div "Are there Guard houses on Site? Yes No" at bounding box center [499, 76] width 935 height 37
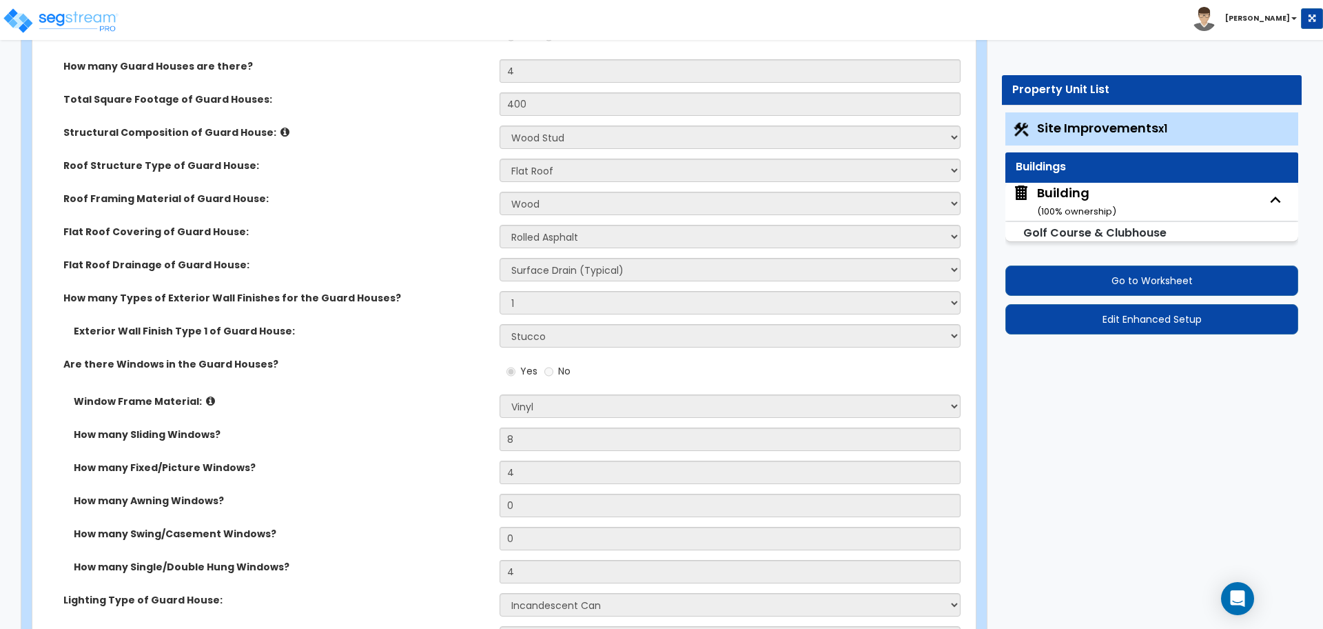
scroll to position [5595, 0]
click at [443, 177] on div "Roof Structure Type of Guard House: Please Choose One Gabled Roof Flat Roof Hyb…" at bounding box center [499, 174] width 935 height 33
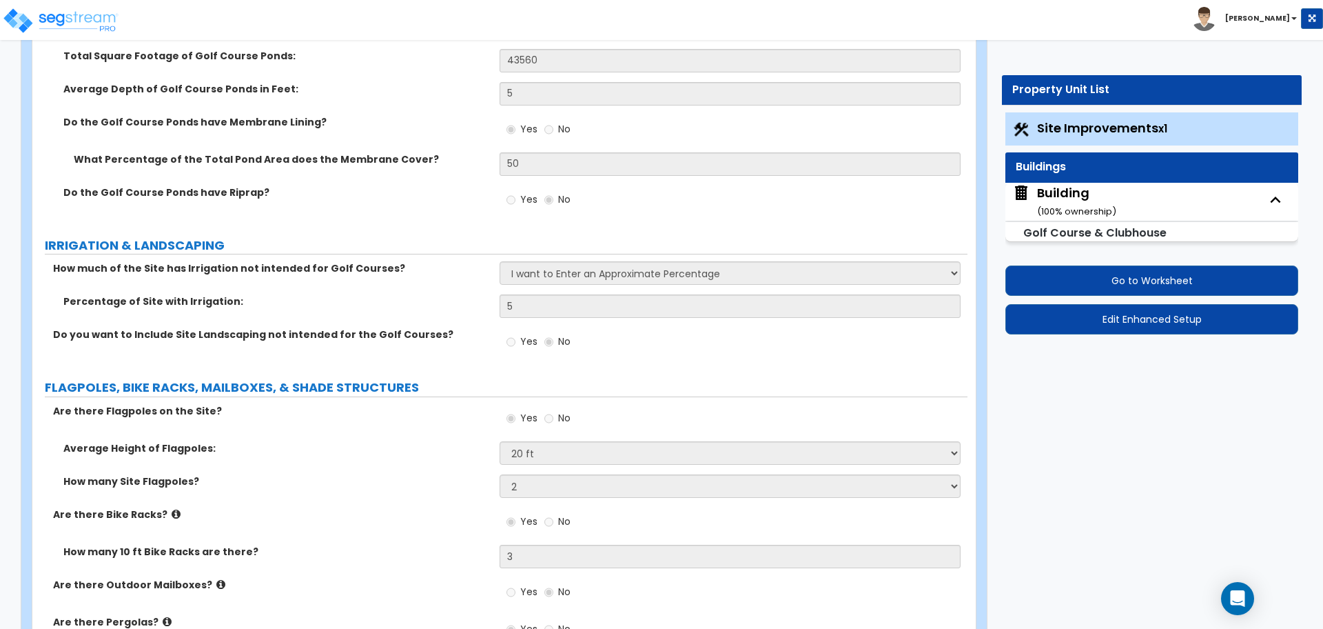
scroll to position [4769, 0]
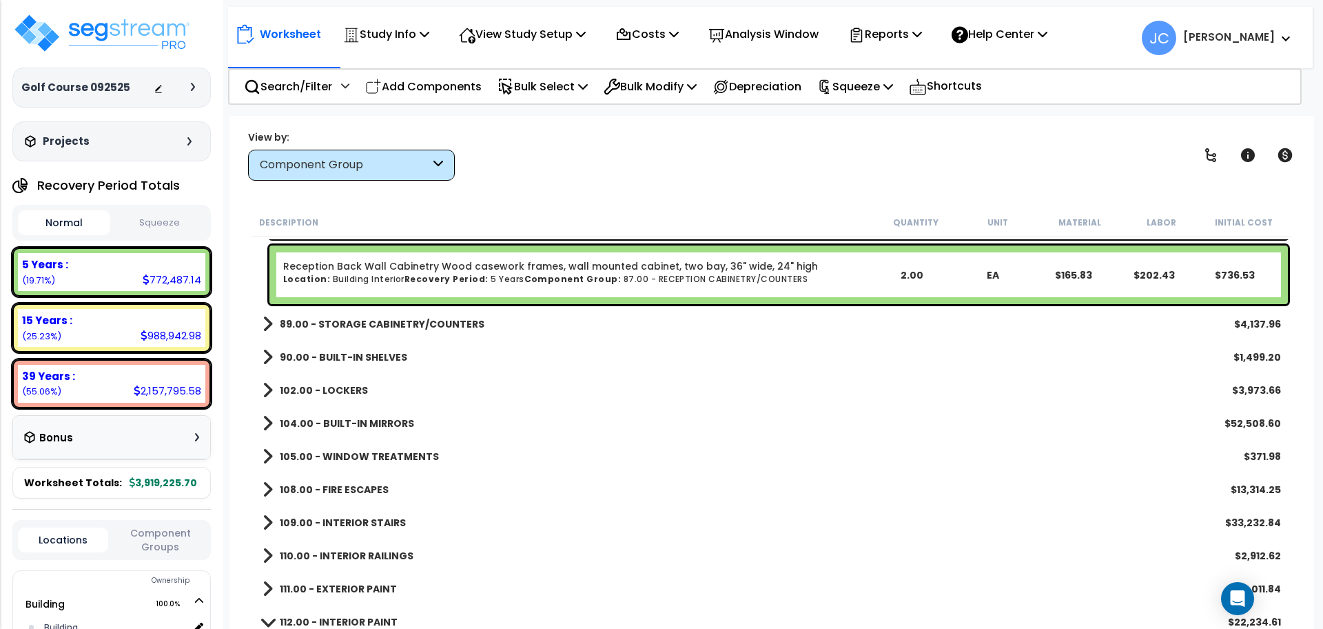
scroll to position [6895, 0]
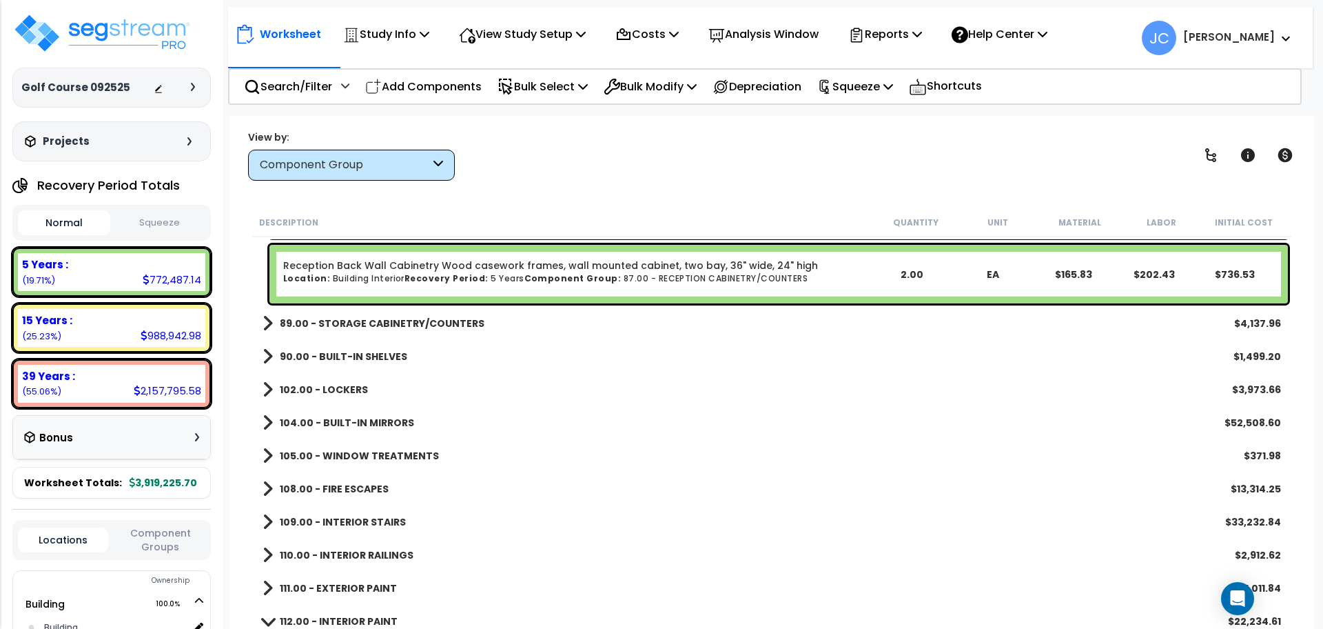
click at [428, 316] on b "89.00 - STORAGE CABINETRY/COUNTERS" at bounding box center [382, 323] width 205 height 14
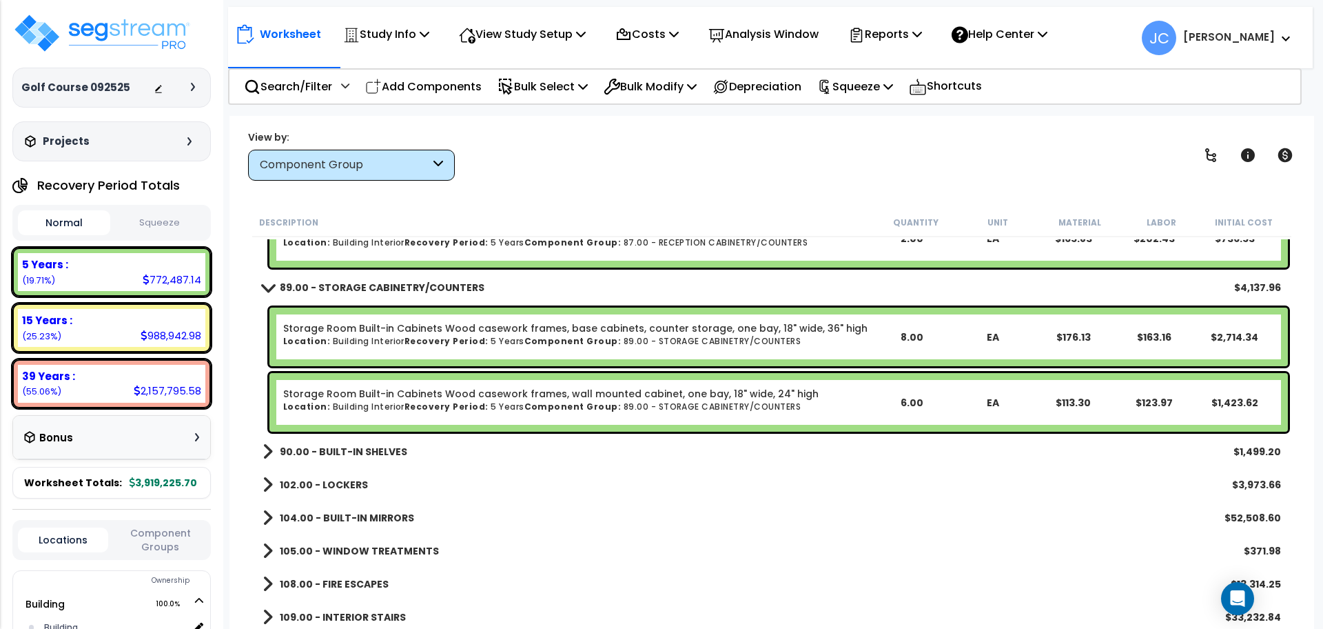
scroll to position [6934, 0]
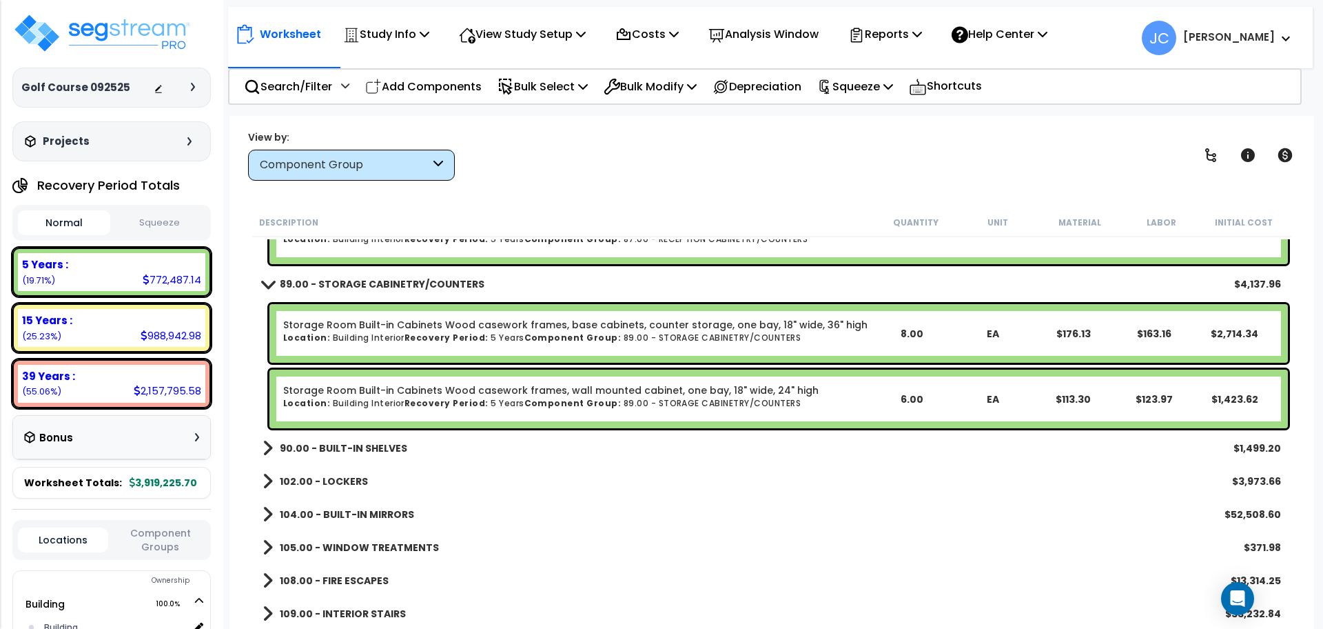
click at [357, 451] on b "90.00 - BUILT-IN SHELVES" at bounding box center [343, 448] width 127 height 14
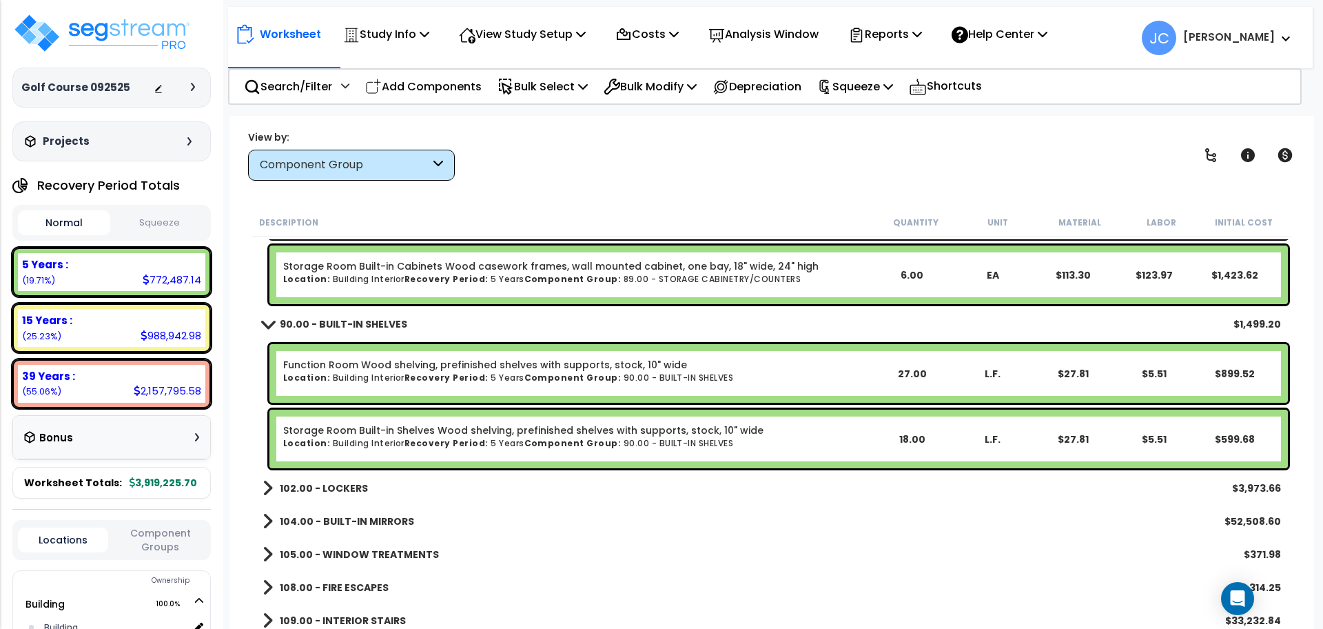
scroll to position [7089, 0]
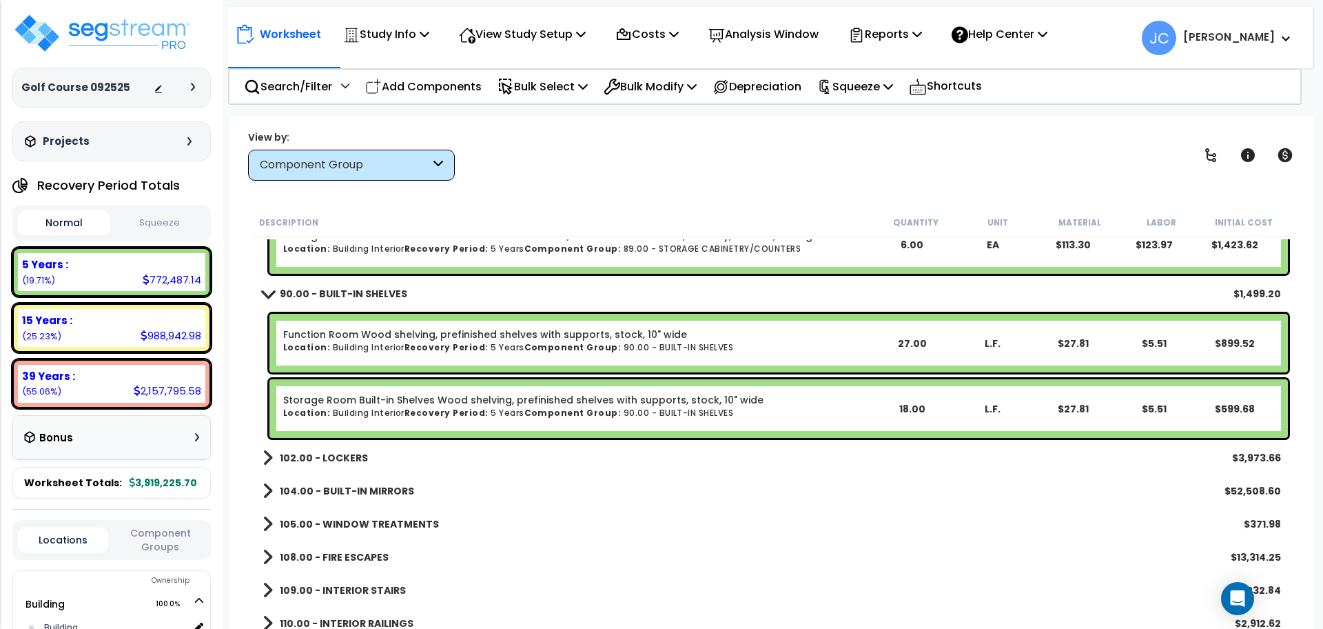
click at [337, 459] on b "102.00 - LOCKERS" at bounding box center [324, 458] width 88 height 14
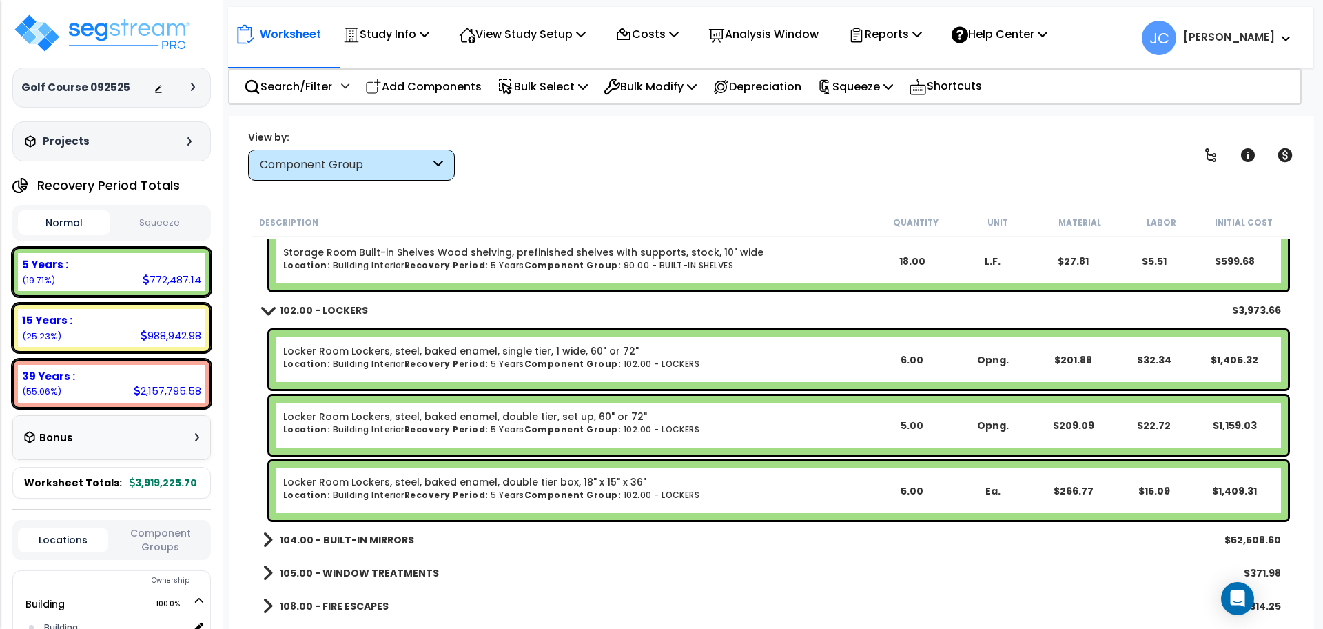
scroll to position [7237, 0]
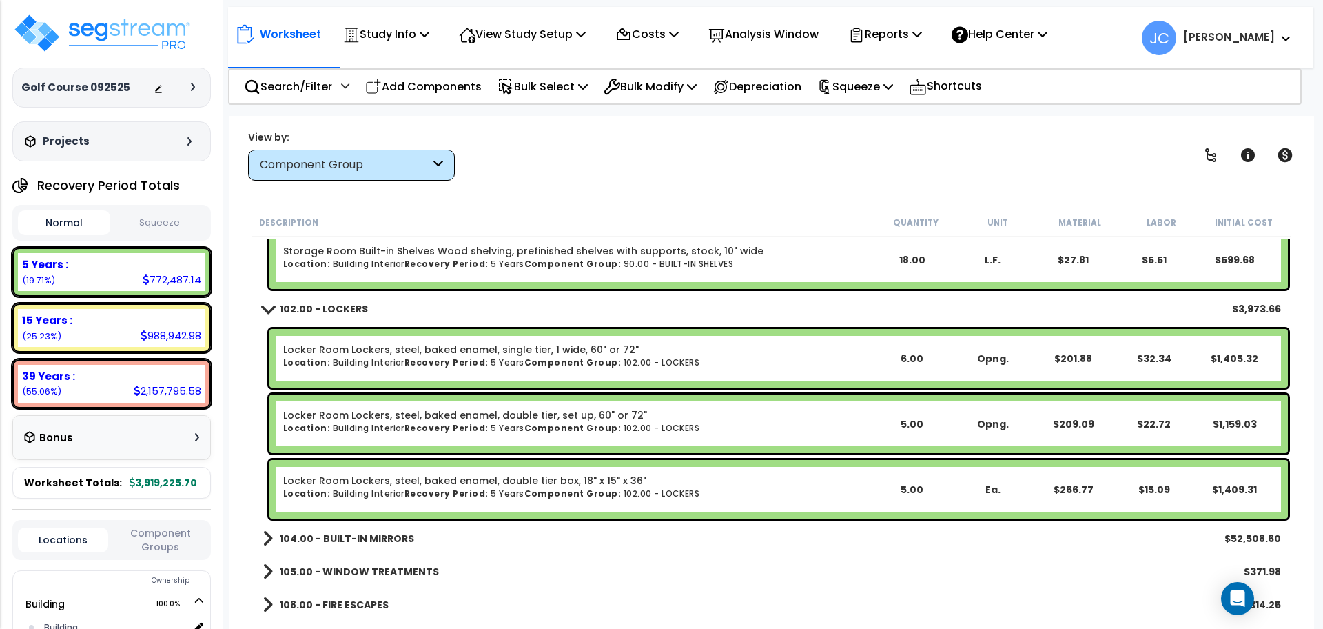
click at [340, 535] on b "104.00 - BUILT-IN MIRRORS" at bounding box center [347, 538] width 134 height 14
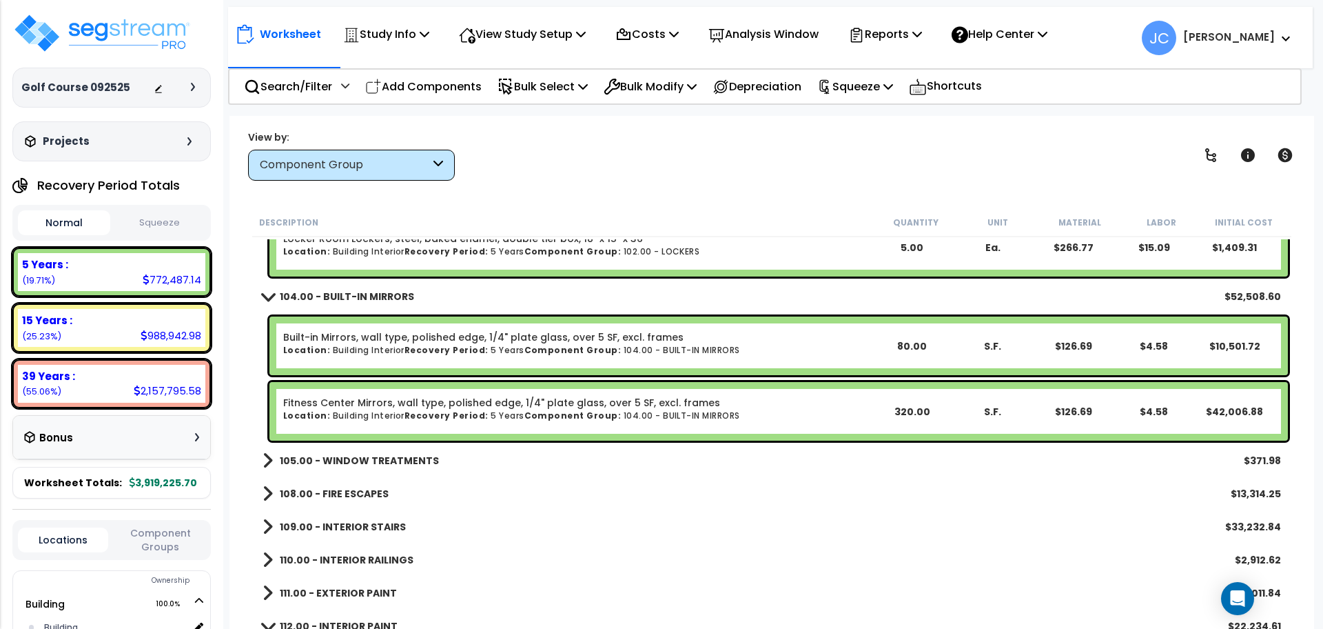
scroll to position [7491, 0]
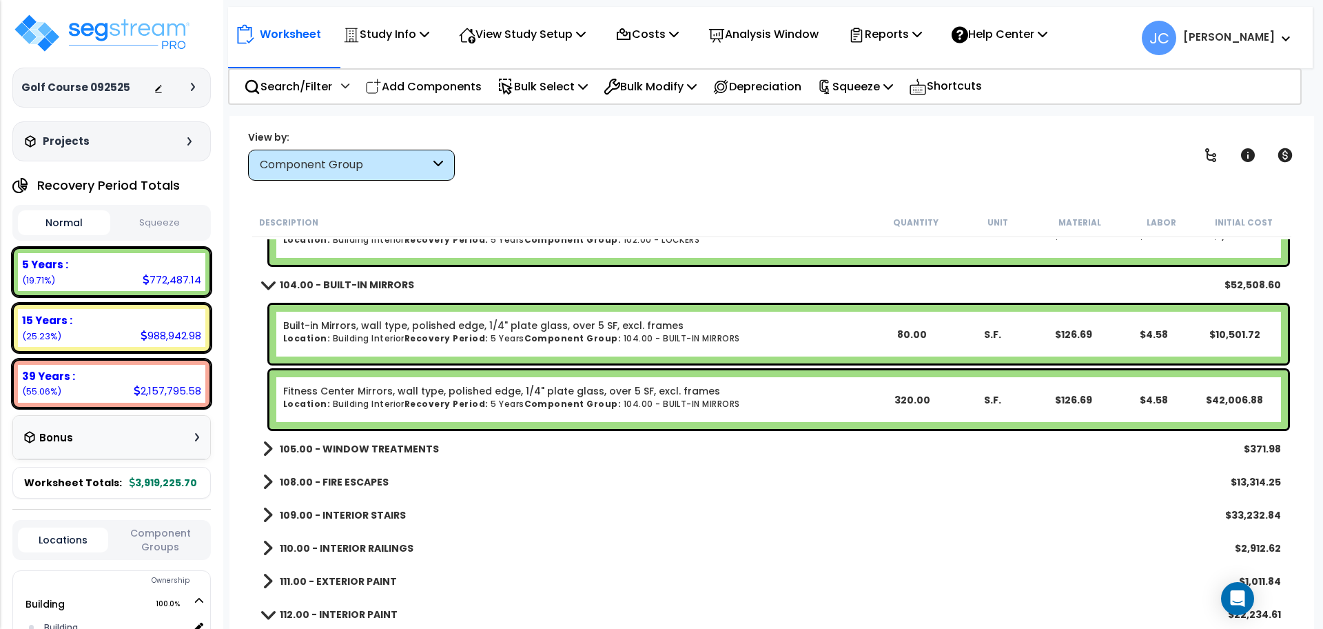
click at [387, 449] on b "105.00 - WINDOW TREATMENTS" at bounding box center [359, 449] width 159 height 14
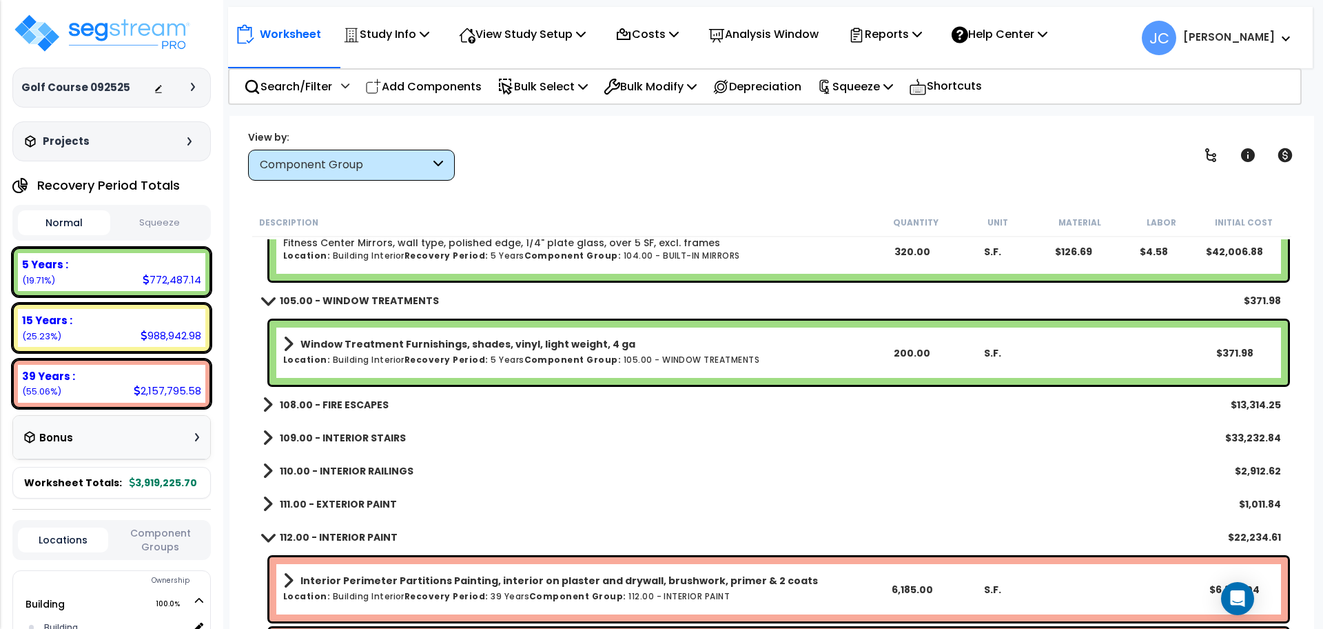
scroll to position [7641, 0]
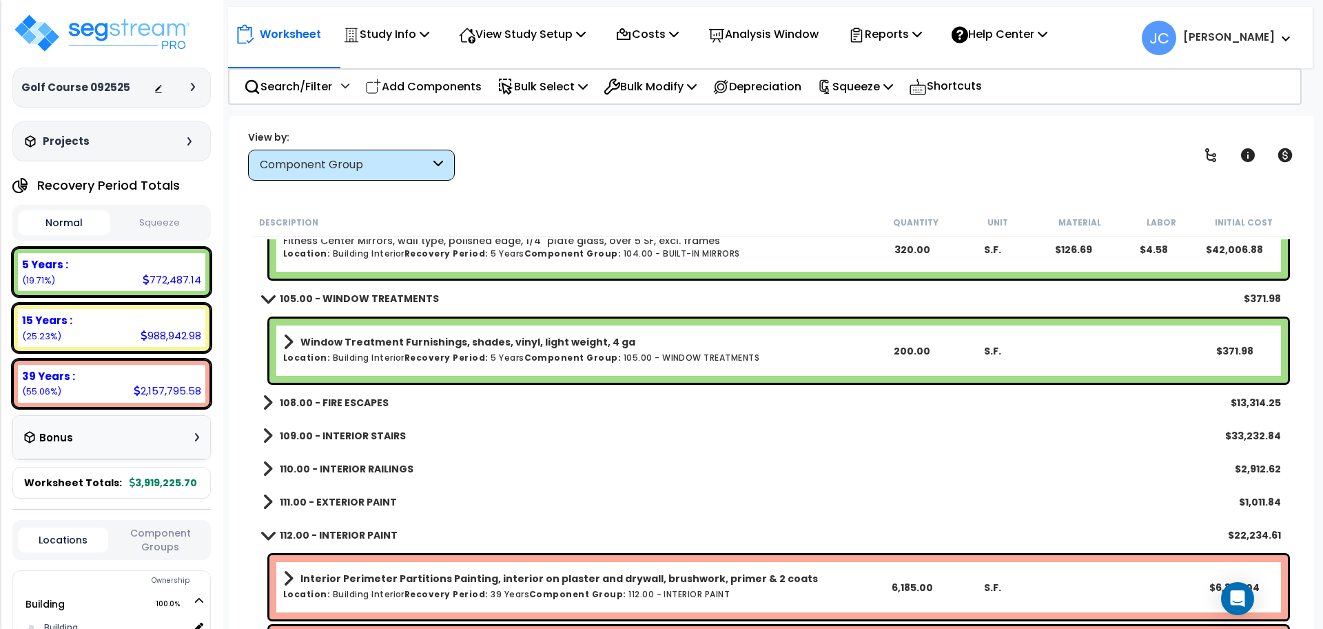
click at [347, 404] on b "108.00 - FIRE ESCAPES" at bounding box center [334, 403] width 109 height 14
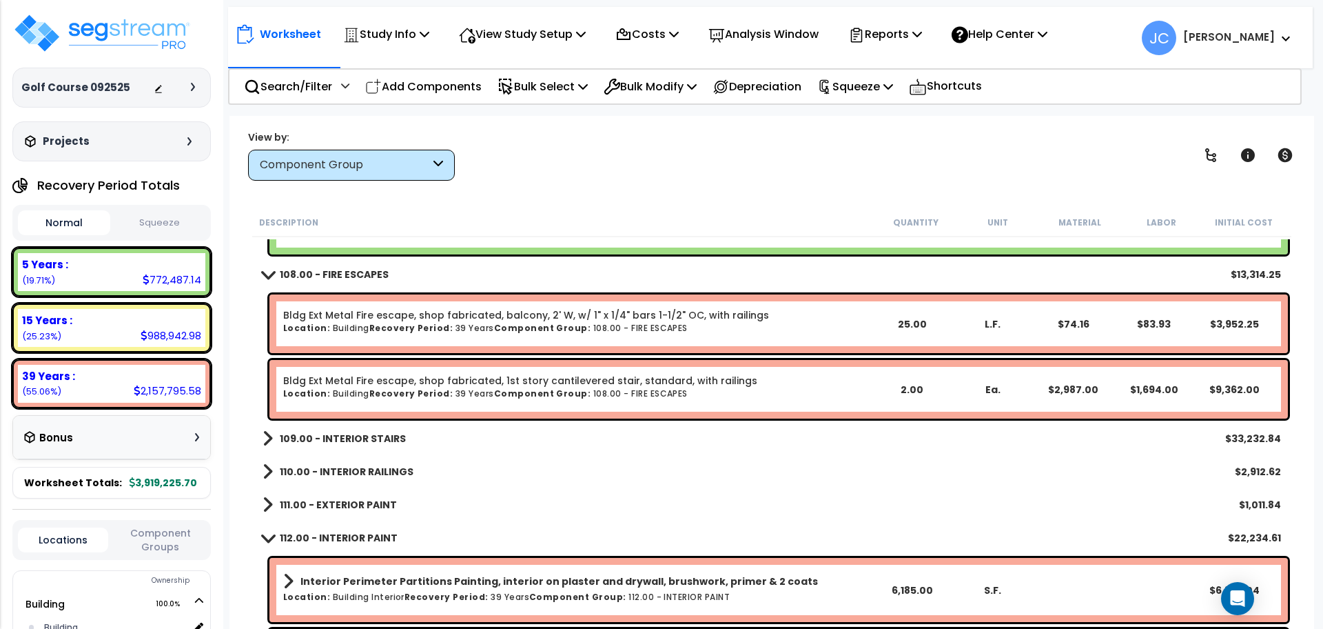
scroll to position [7789, 0]
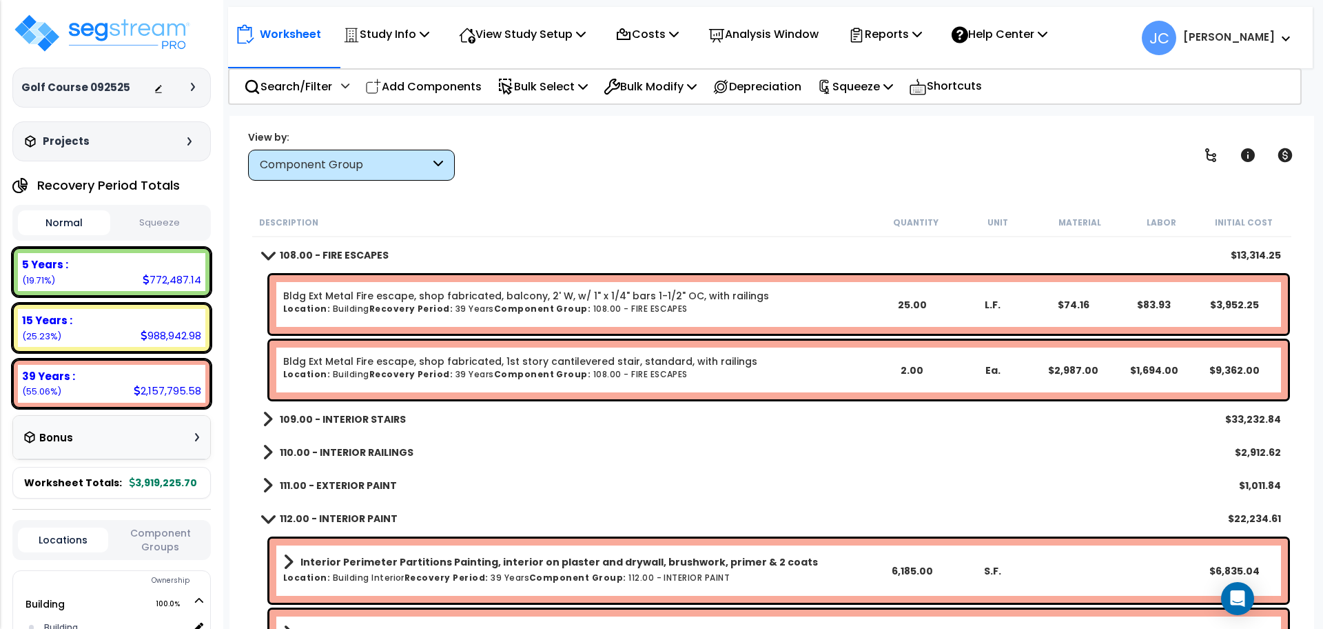
click at [381, 419] on b "109.00 - INTERIOR STAIRS" at bounding box center [343, 419] width 126 height 14
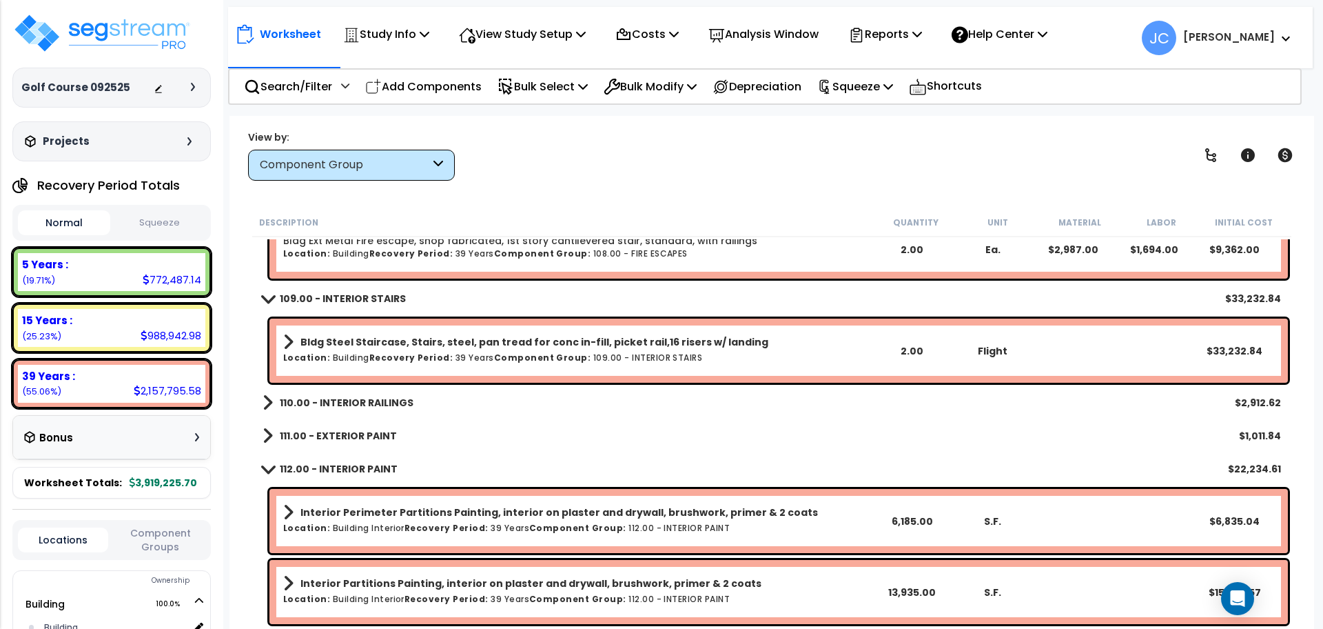
scroll to position [7909, 0]
click at [362, 408] on b "110.00 - INTERIOR RAILINGS" at bounding box center [347, 403] width 134 height 14
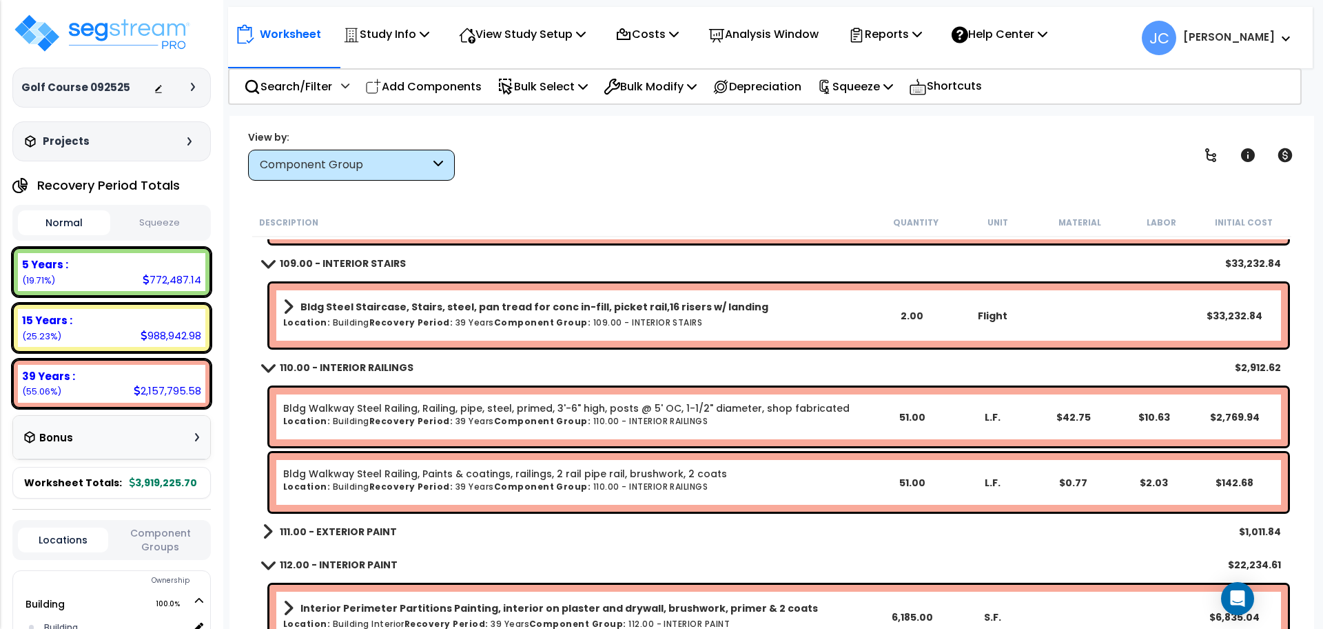
scroll to position [7961, 0]
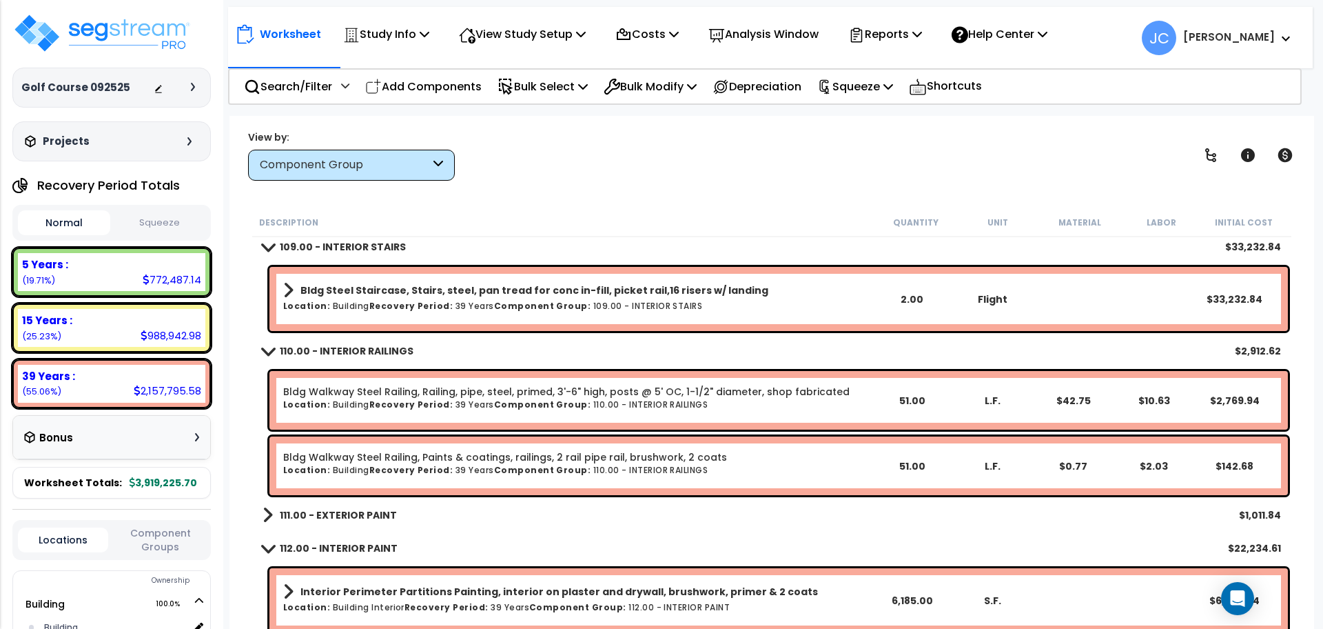
click at [314, 518] on b "111.00 - EXTERIOR PAINT" at bounding box center [338, 515] width 117 height 14
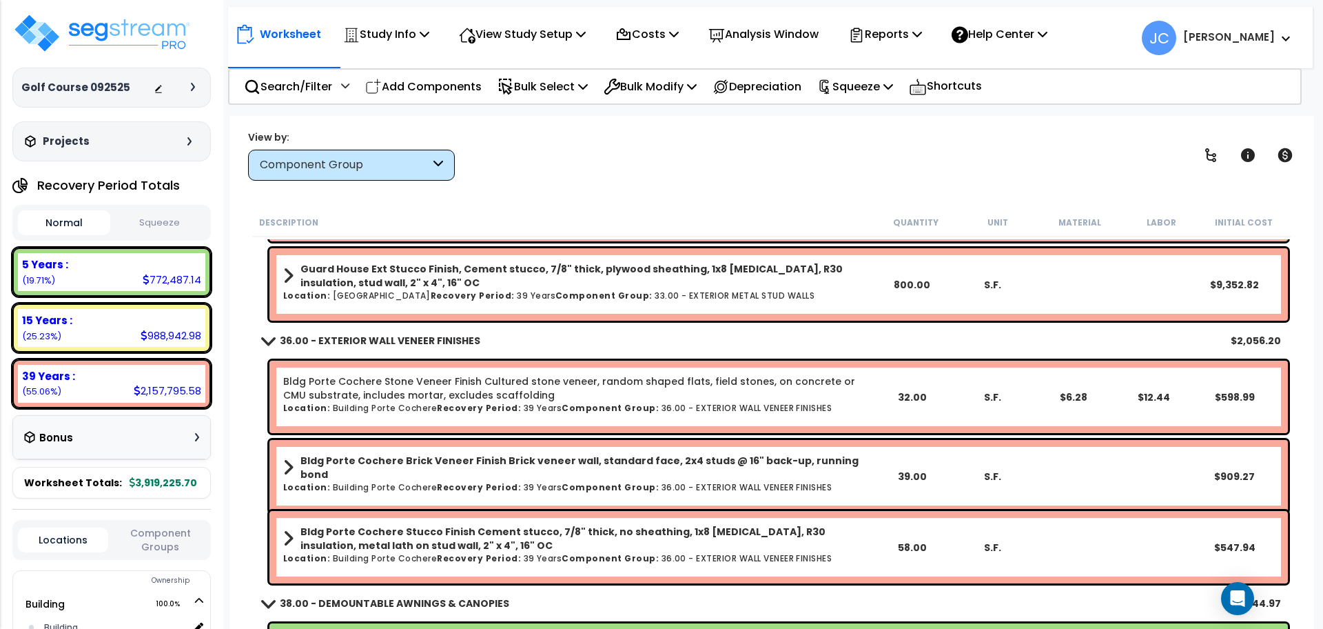
scroll to position [1850, 0]
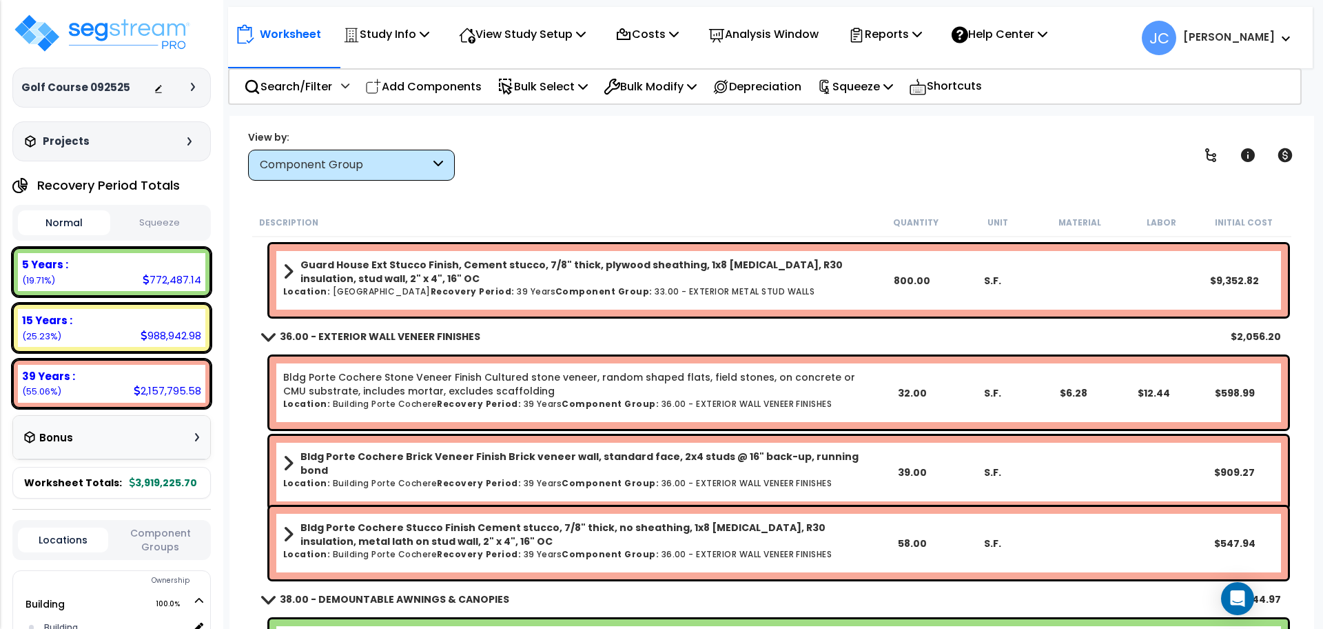
click at [704, 181] on div "Worksheet Study Info Study Setup Add Property Unit Template study Clone study JC" at bounding box center [771, 430] width 1085 height 629
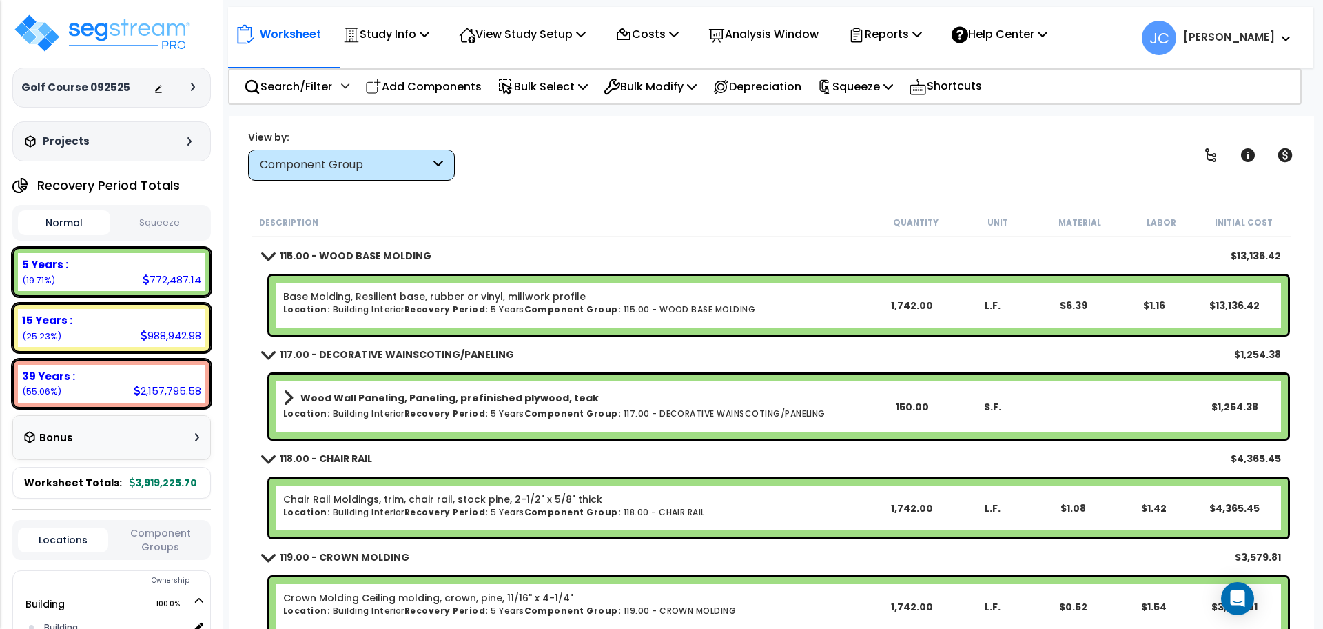
scroll to position [8497, 0]
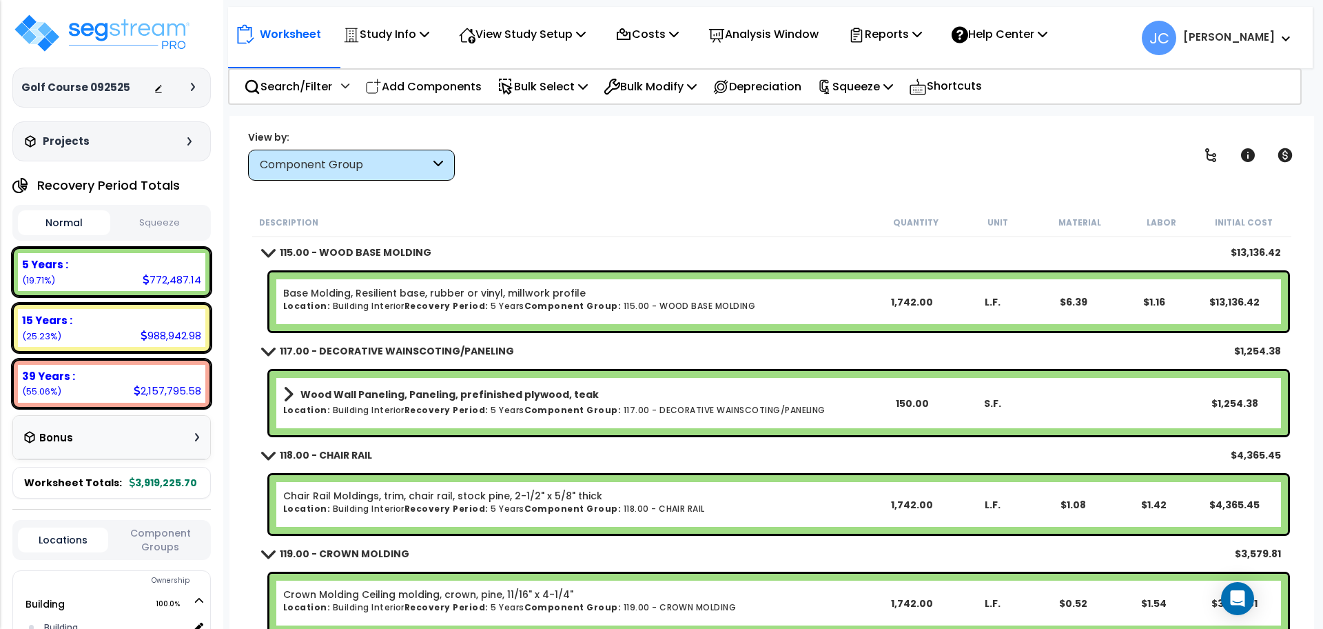
click at [648, 176] on div "View by: Component Group High to Low - Component Cost" at bounding box center [771, 155] width 1057 height 51
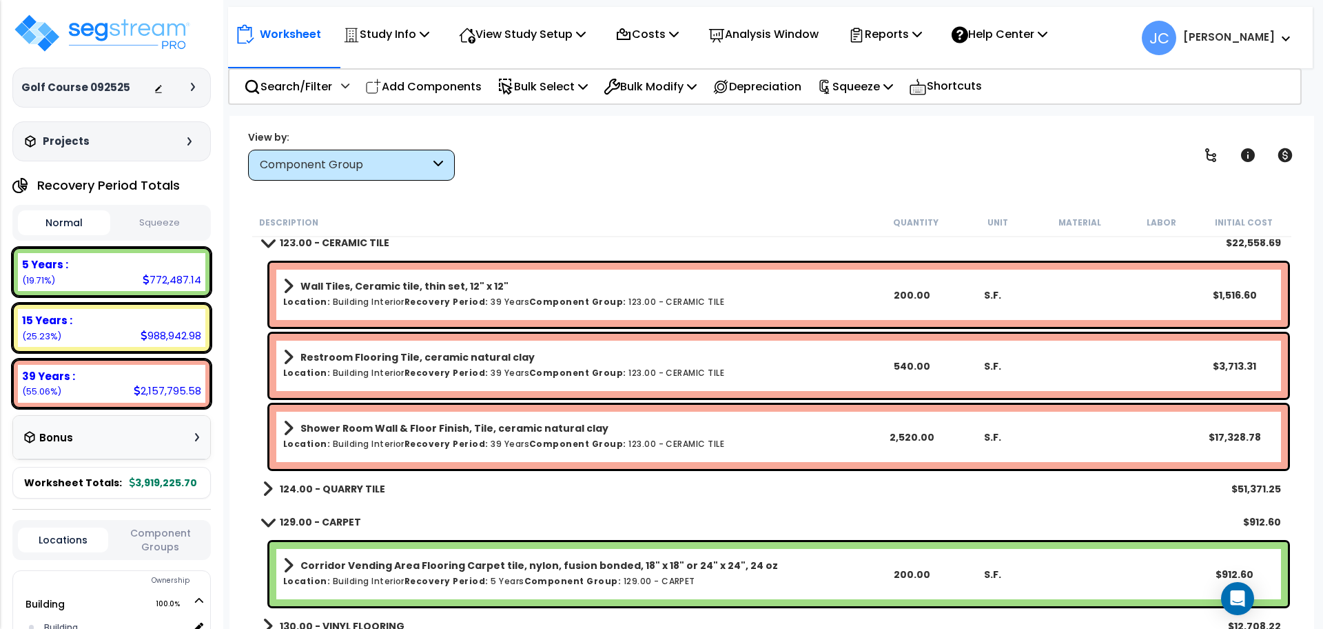
scroll to position [9083, 0]
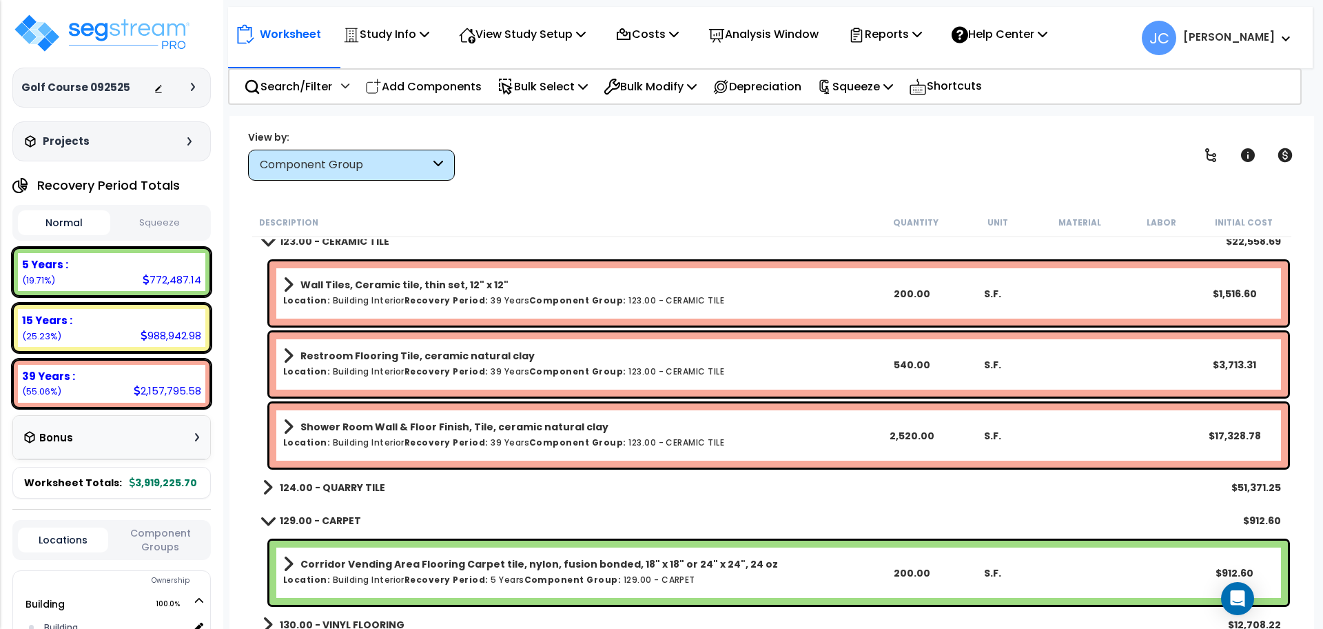
click at [370, 486] on b "124.00 - QUARRY TILE" at bounding box center [332, 487] width 105 height 14
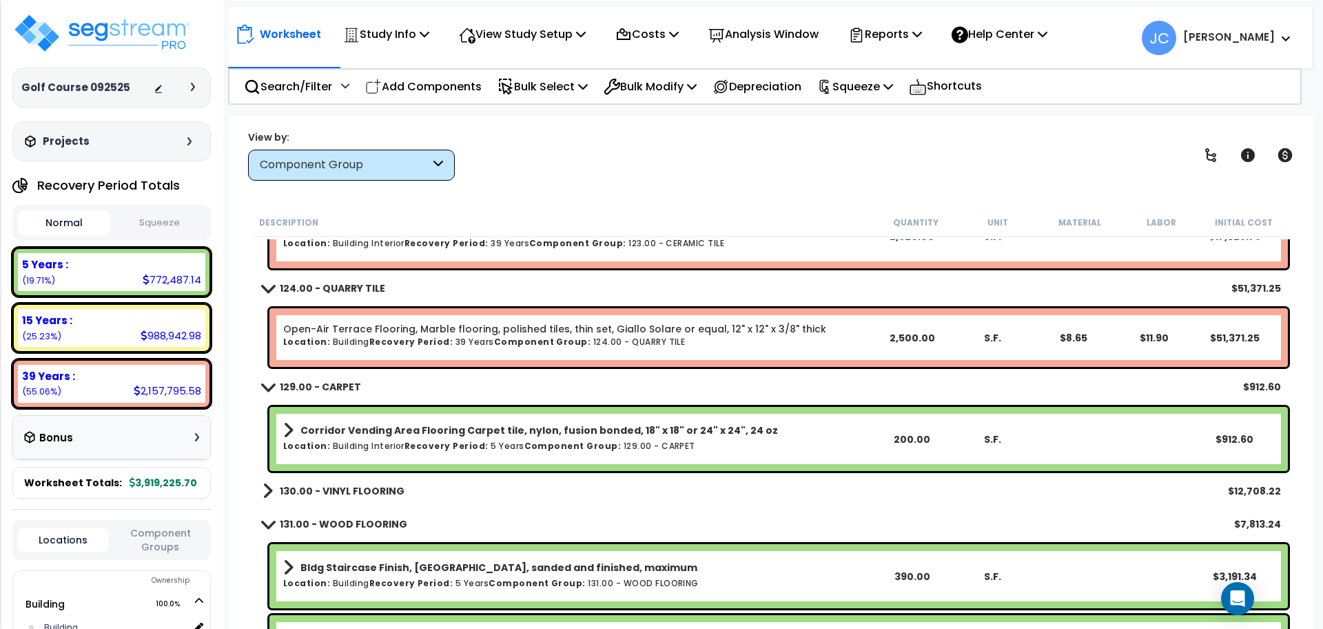
scroll to position [9291, 0]
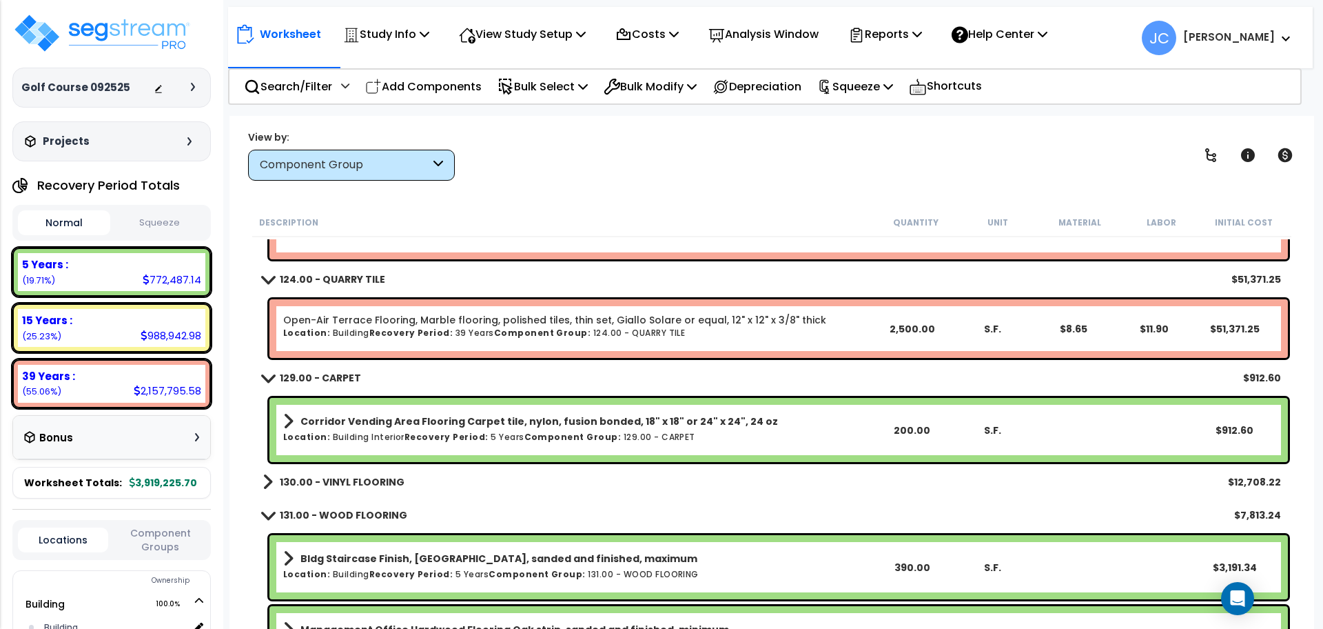
click at [378, 480] on b "130.00 - VINYL FLOORING" at bounding box center [342, 482] width 125 height 14
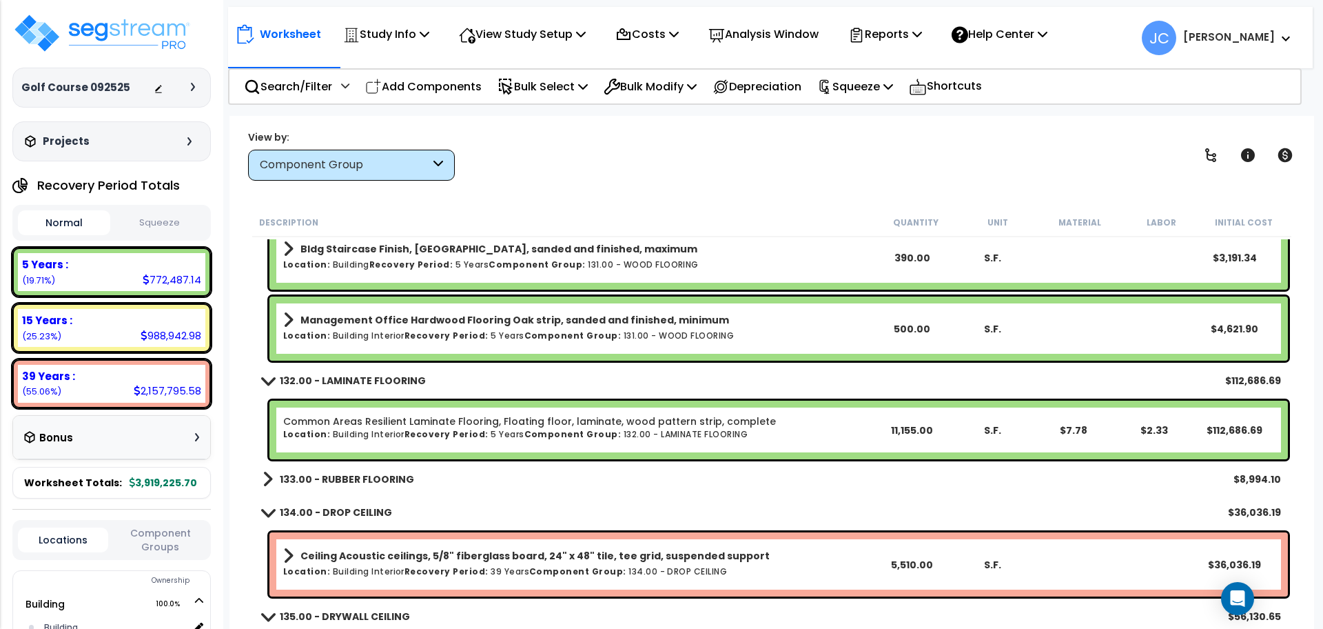
scroll to position [9745, 0]
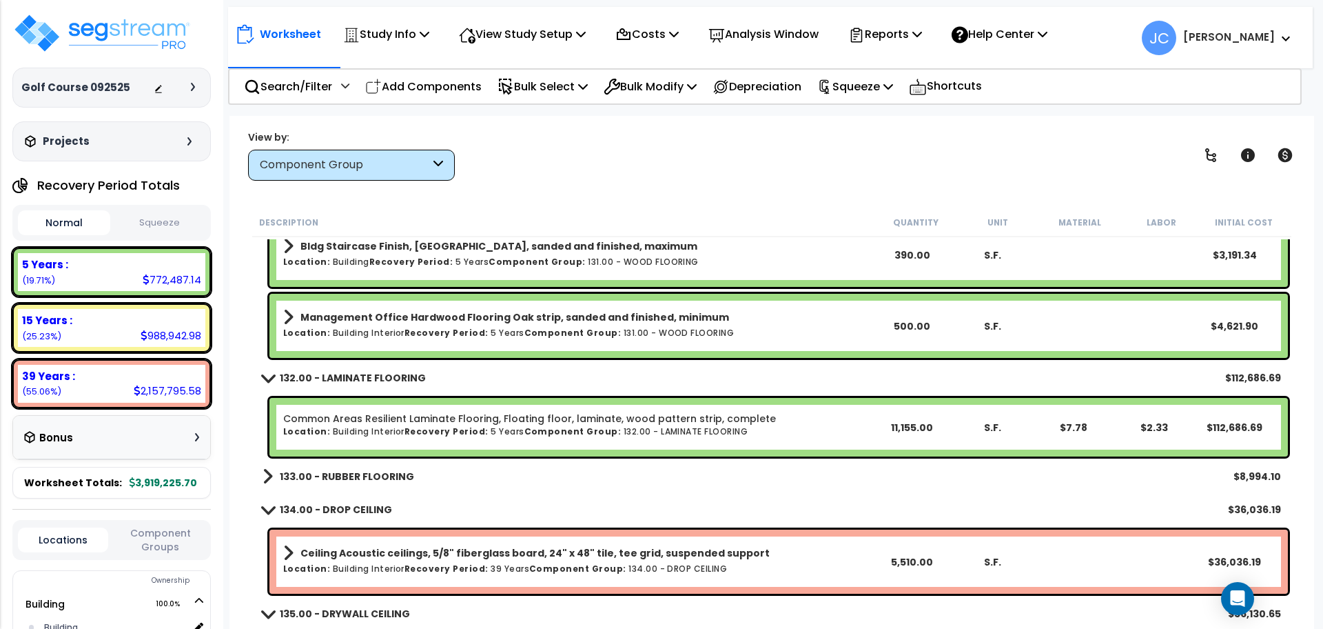
click at [386, 471] on b "133.00 - RUBBER FLOORING" at bounding box center [347, 476] width 134 height 14
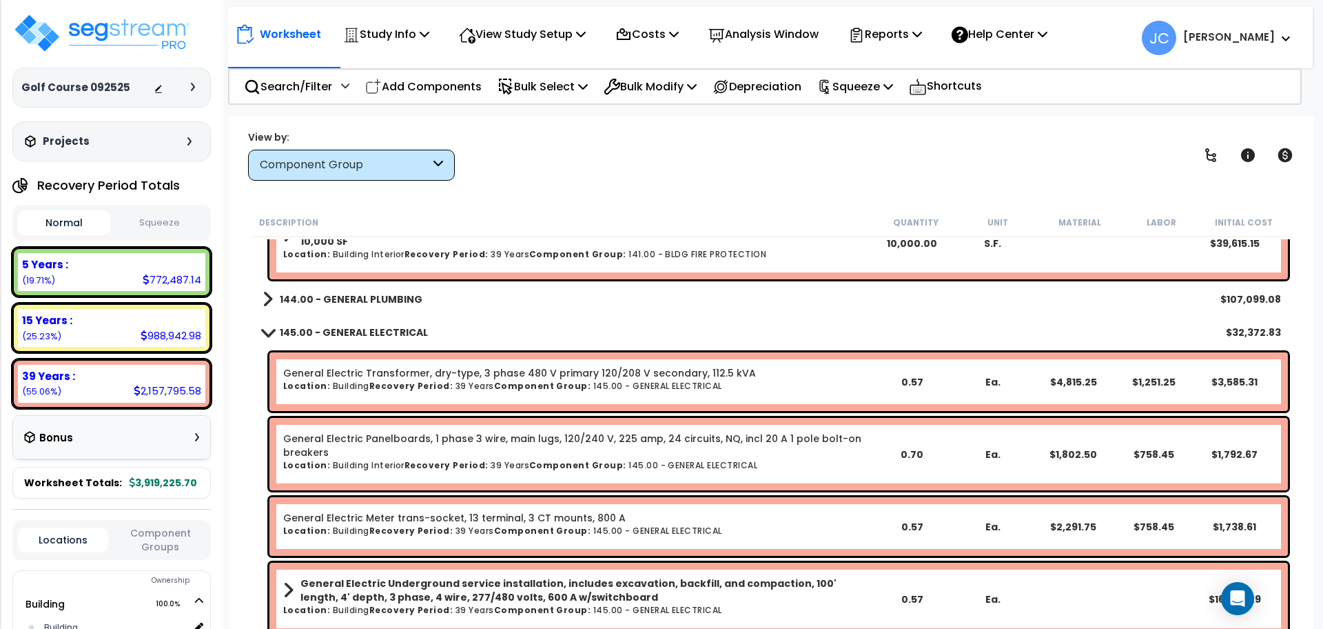
scroll to position [10494, 0]
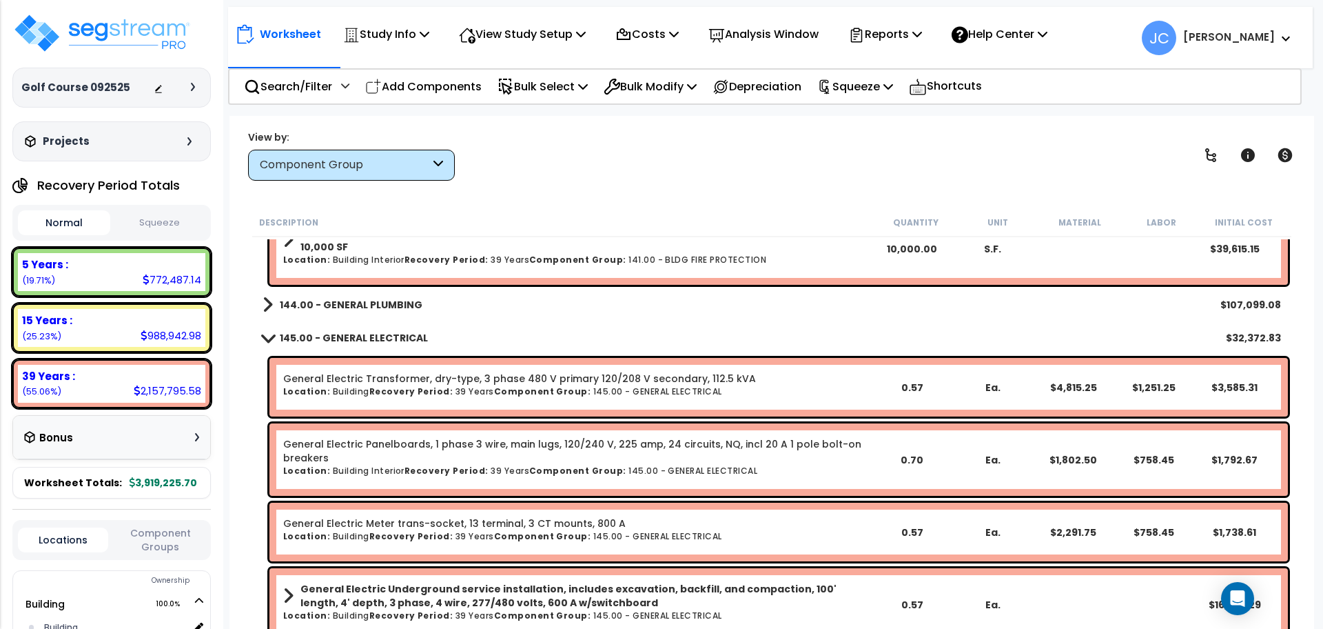
click at [380, 311] on link "144.00 - GENERAL PLUMBING" at bounding box center [343, 304] width 160 height 19
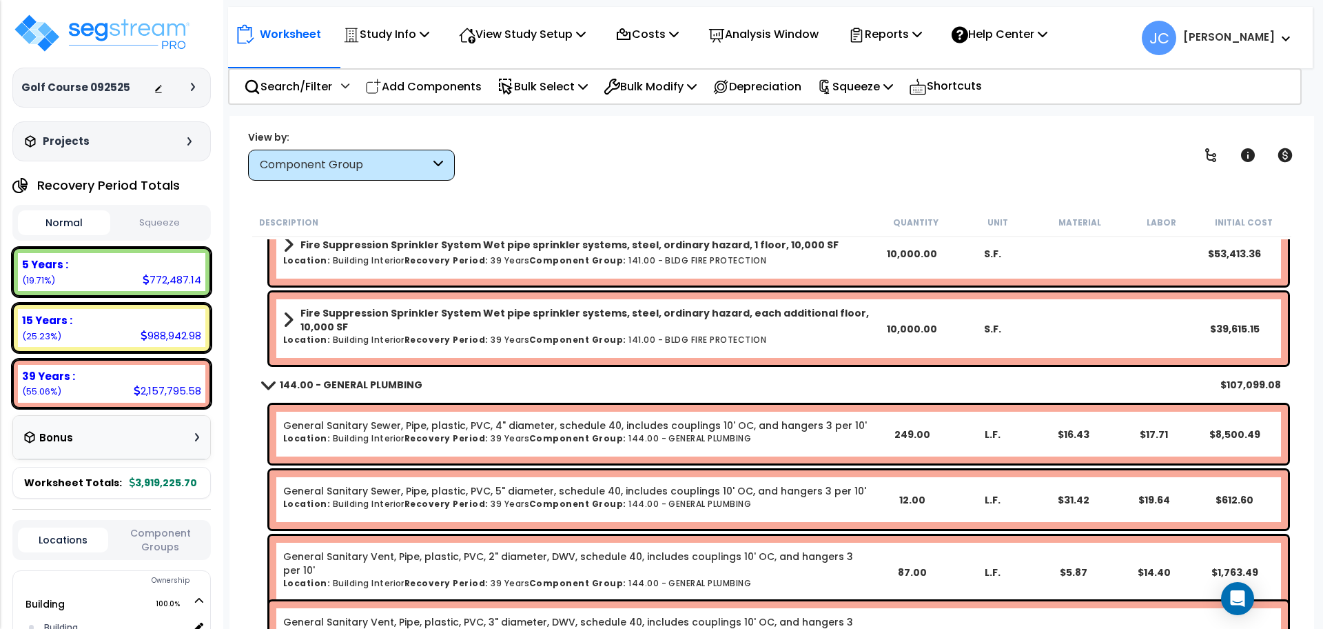
scroll to position [10406, 0]
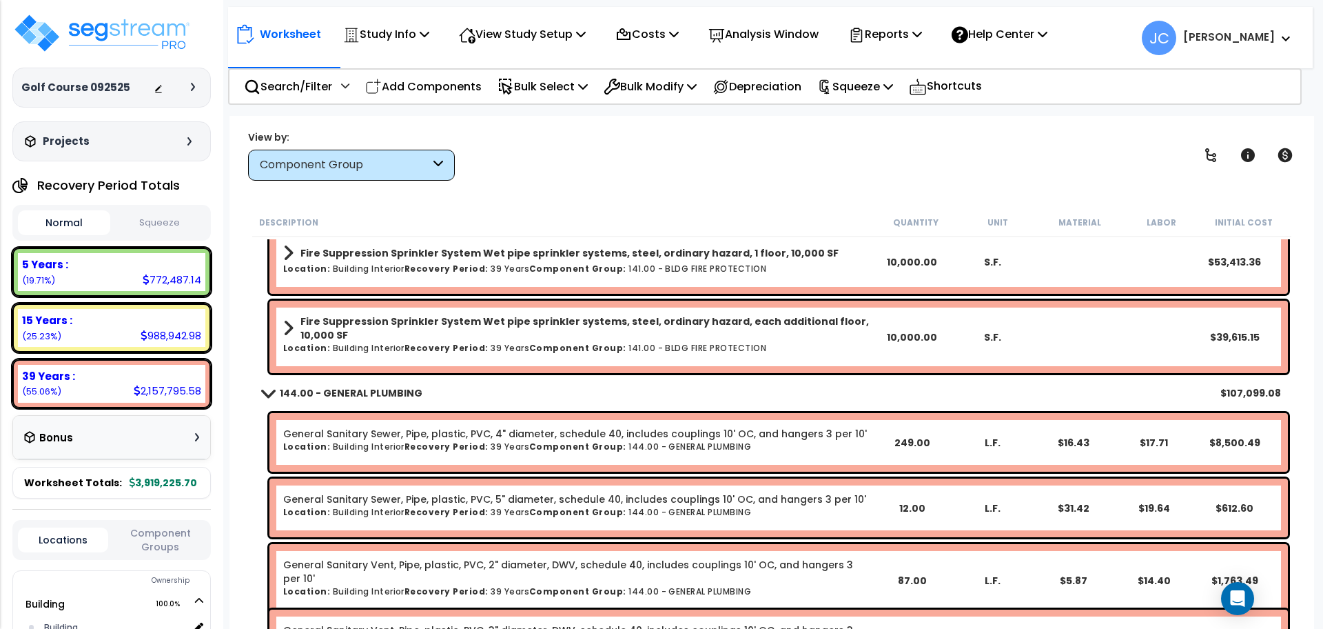
click at [391, 381] on div "144.00 - GENERAL PLUMBING $107,099.08" at bounding box center [772, 392] width 1032 height 33
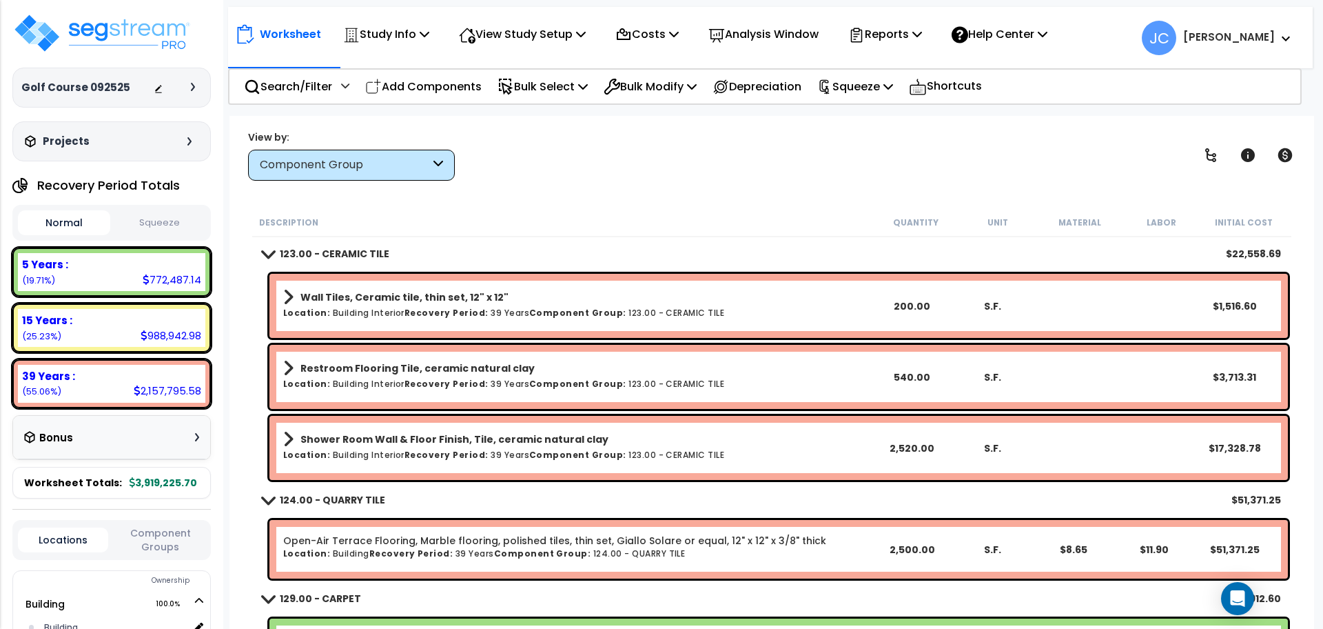
scroll to position [9075, 0]
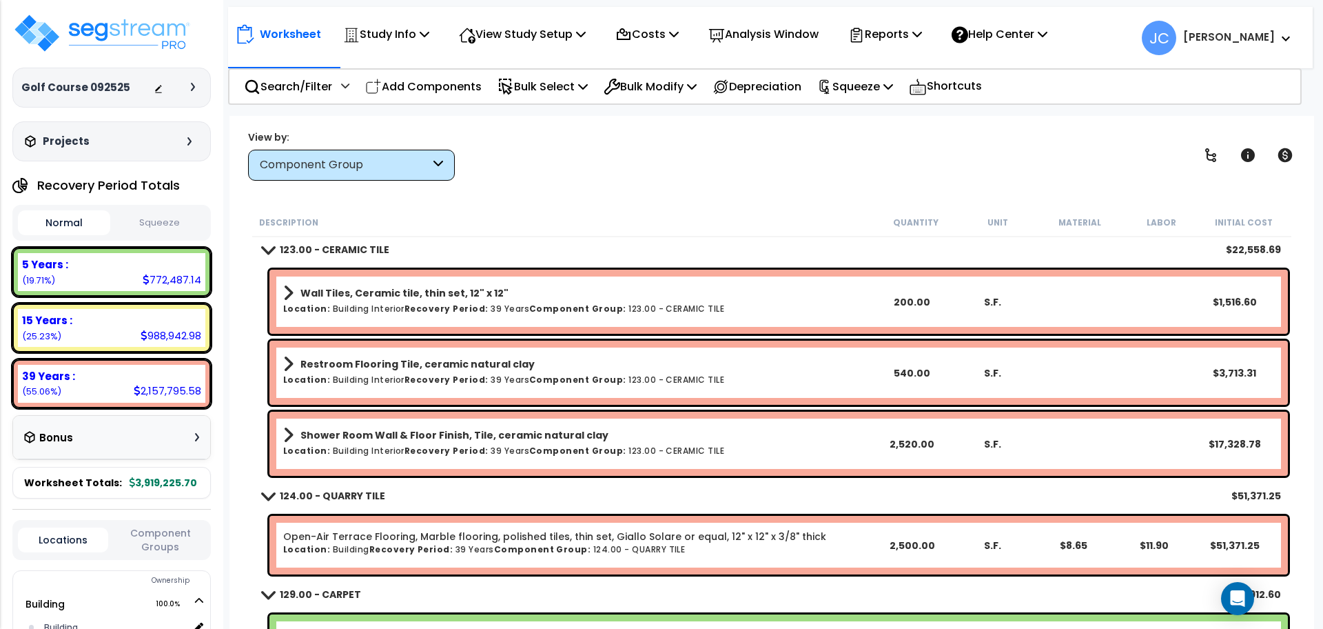
click at [653, 167] on div "View by: Component Group High to Low - Component Cost" at bounding box center [771, 155] width 1057 height 51
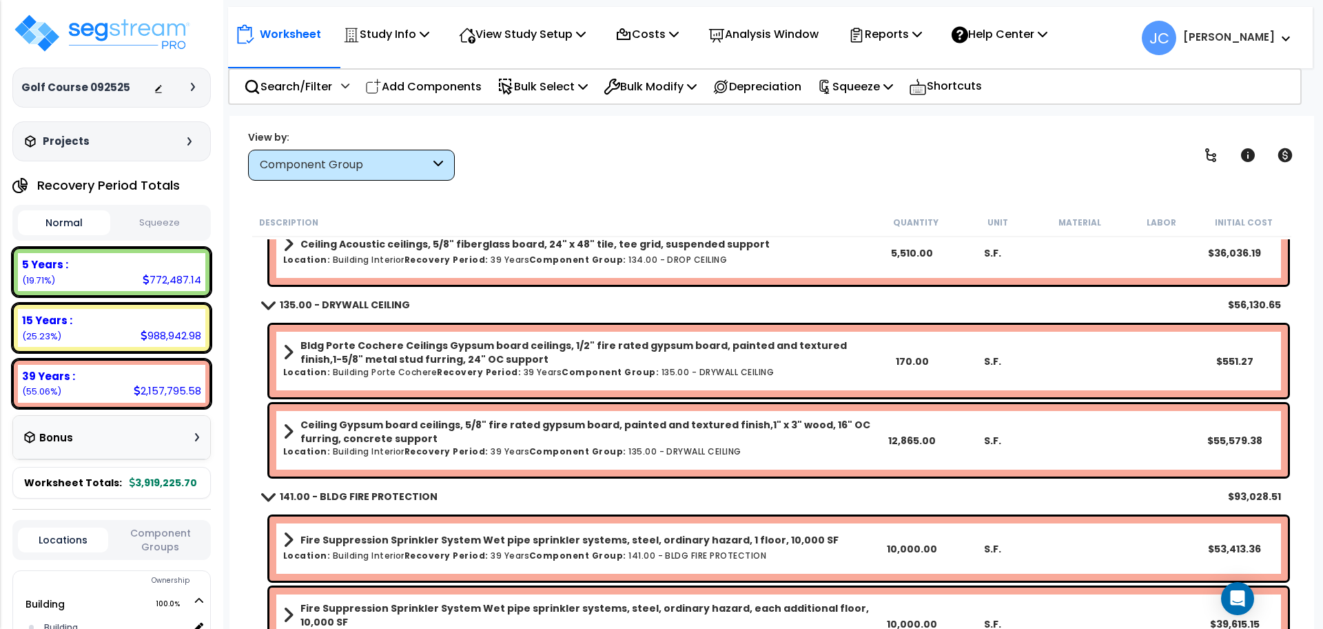
scroll to position [10122, 0]
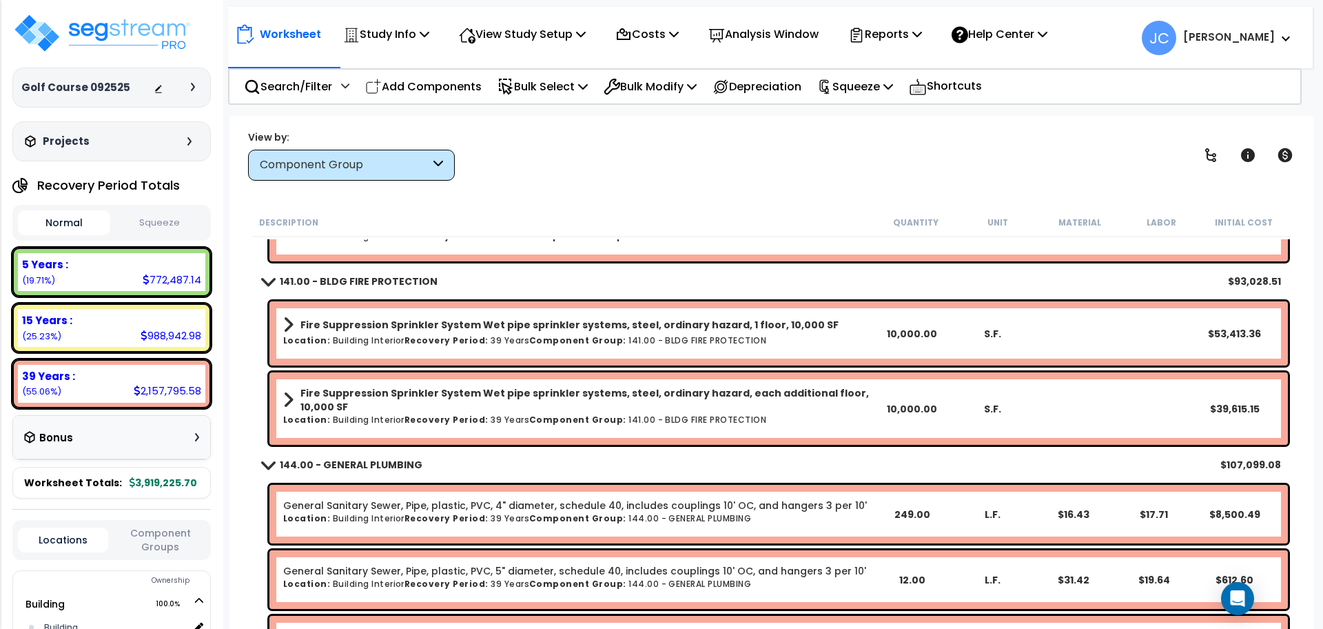
click at [370, 467] on b "144.00 - GENERAL PLUMBING" at bounding box center [351, 465] width 143 height 14
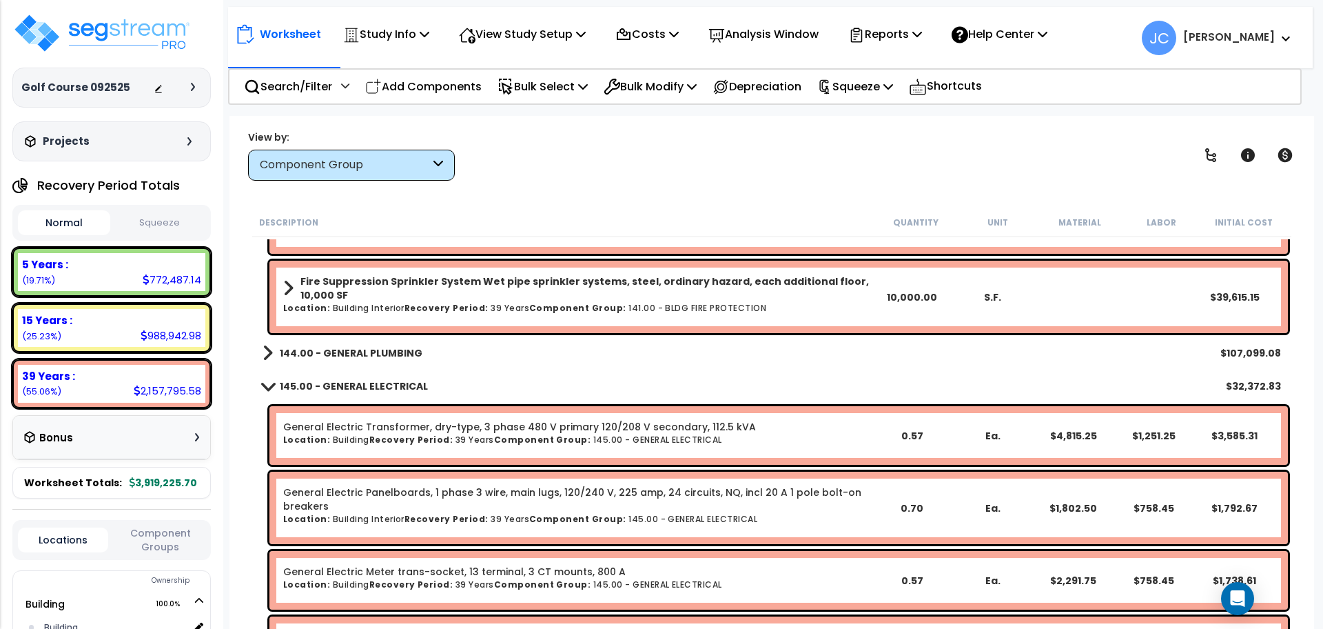
scroll to position [10445, 0]
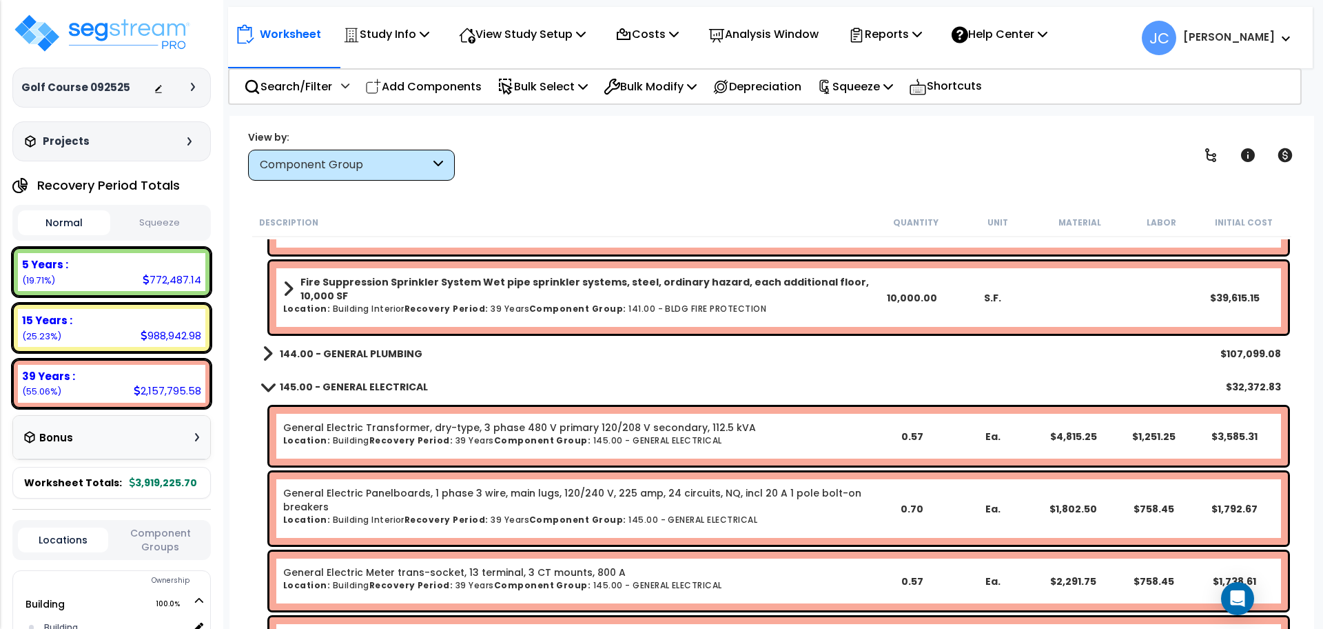
click at [380, 385] on b "145.00 - GENERAL ELECTRICAL" at bounding box center [354, 387] width 148 height 14
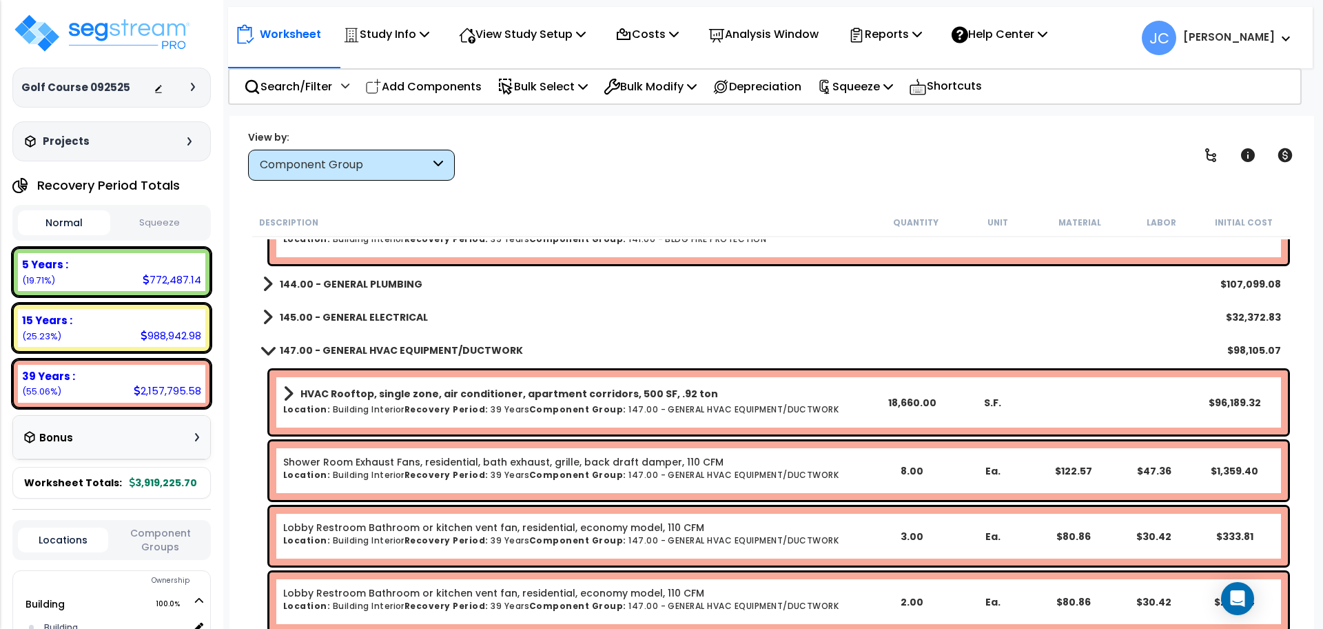
scroll to position [10501, 0]
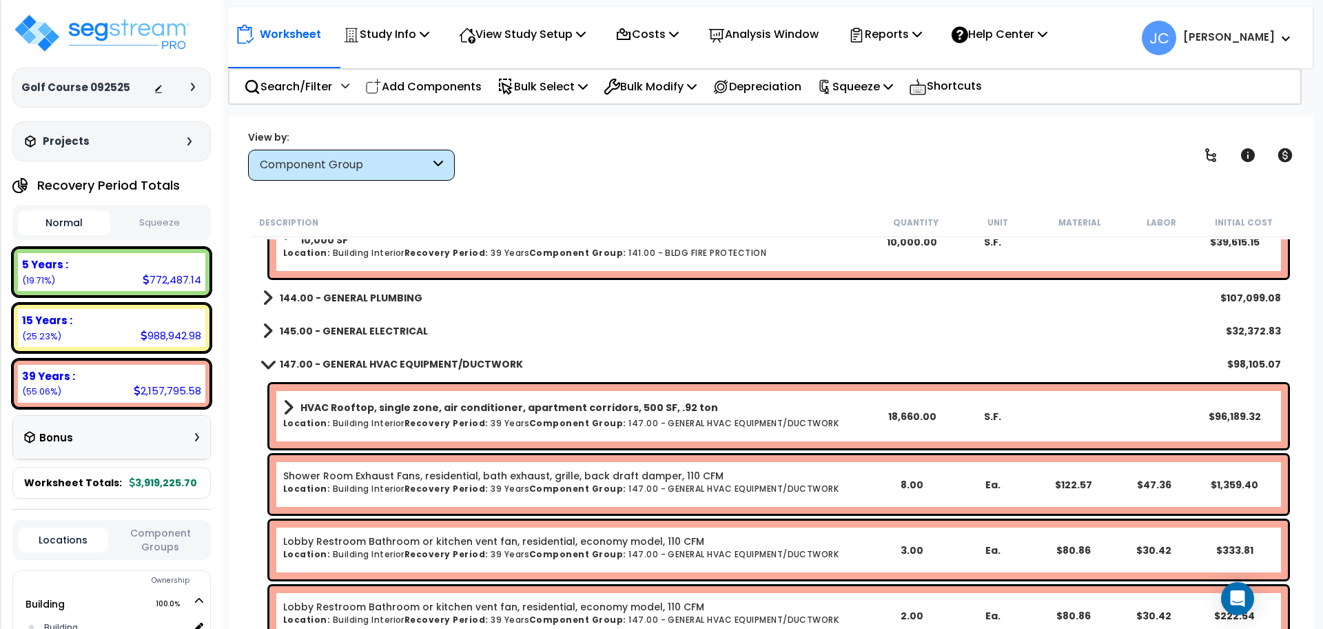
click at [361, 336] on link "145.00 - GENERAL ELECTRICAL" at bounding box center [345, 330] width 165 height 19
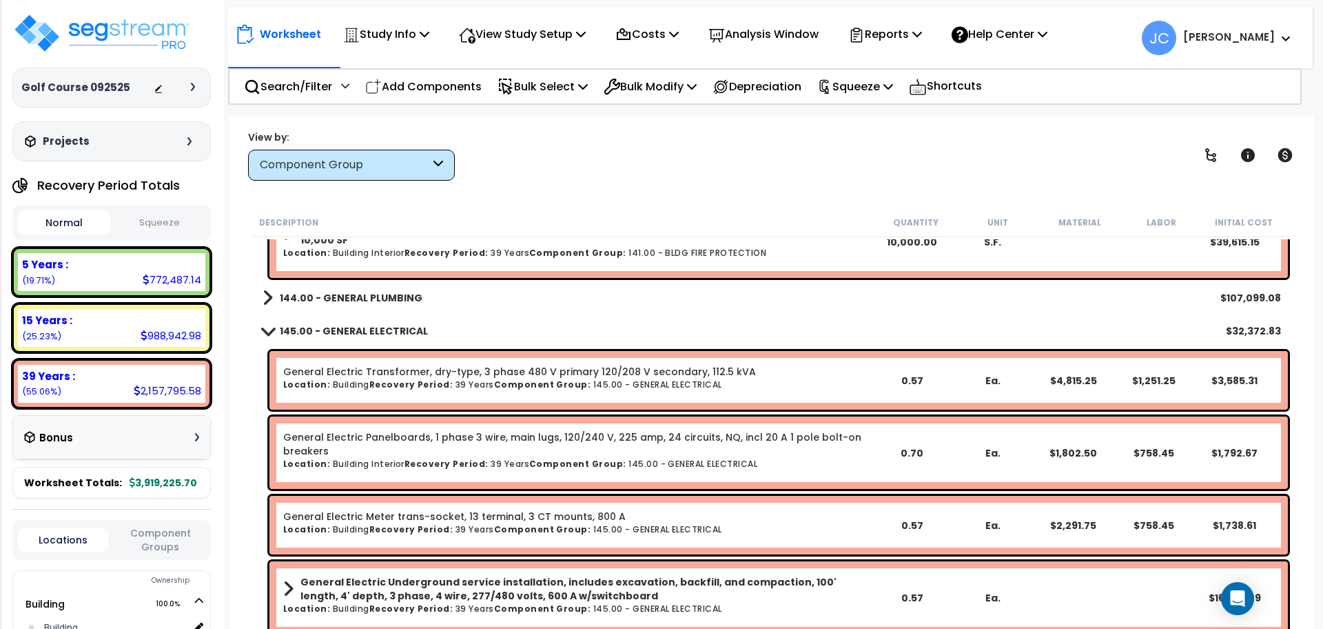
click at [358, 297] on b "144.00 - GENERAL PLUMBING" at bounding box center [351, 298] width 143 height 14
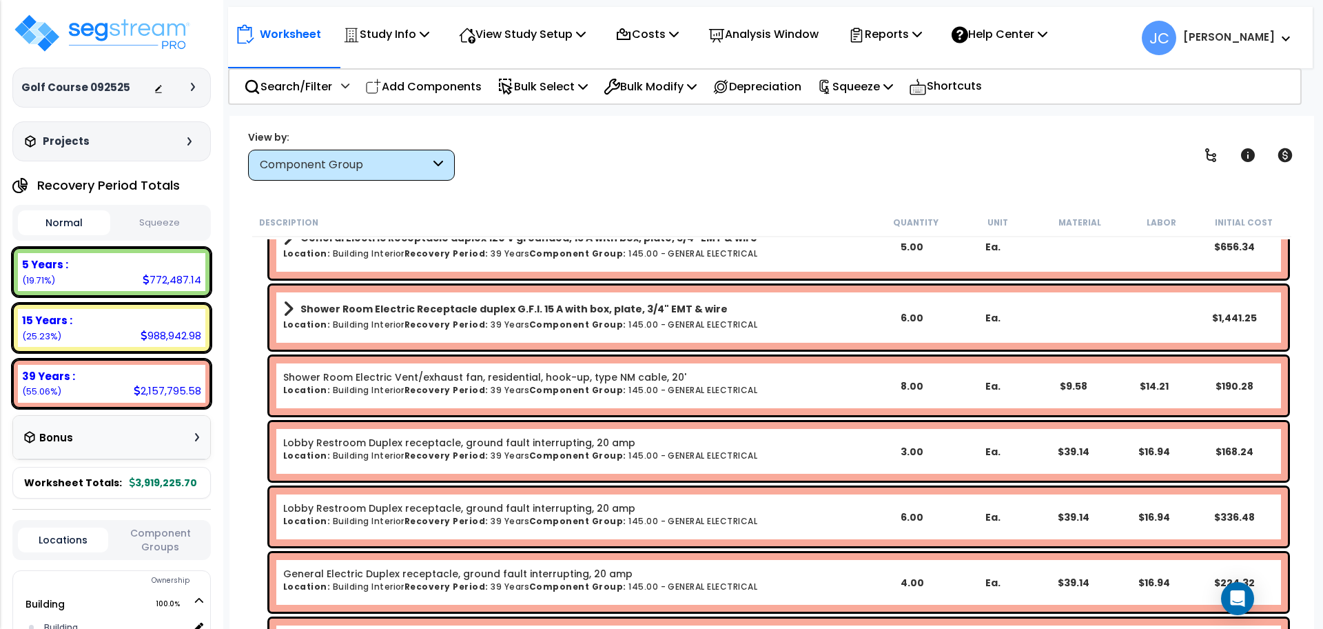
scroll to position [12292, 0]
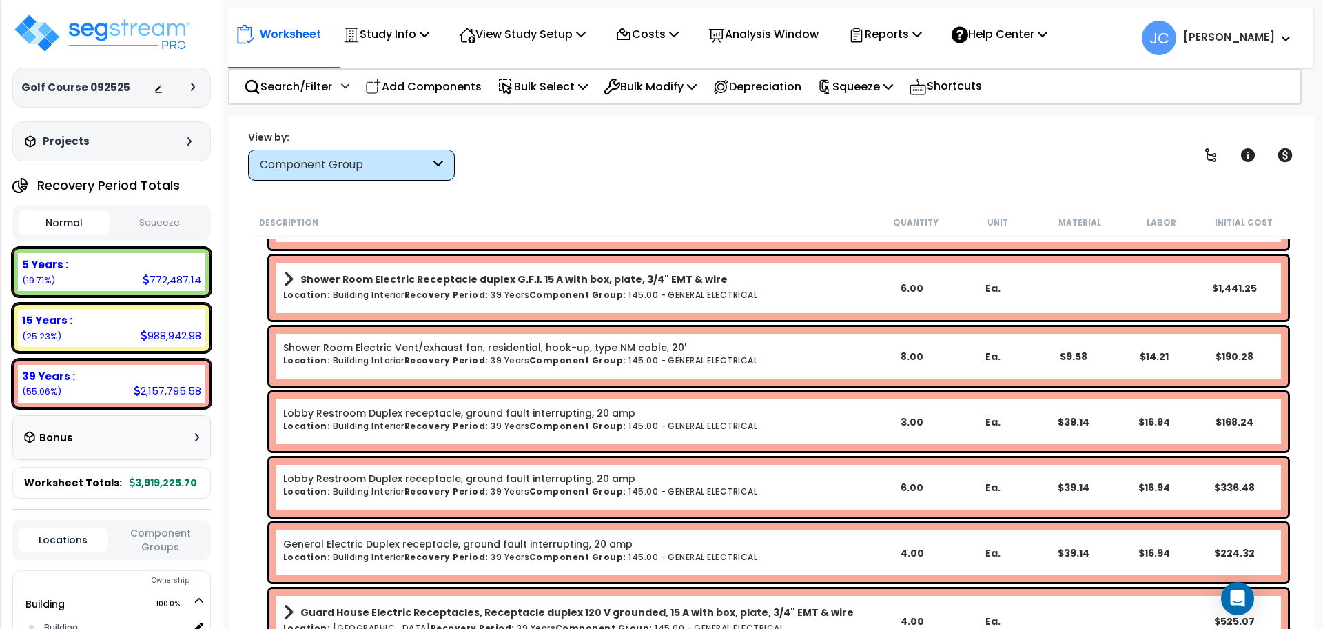
click at [566, 295] on b "Component Group:" at bounding box center [577, 295] width 97 height 12
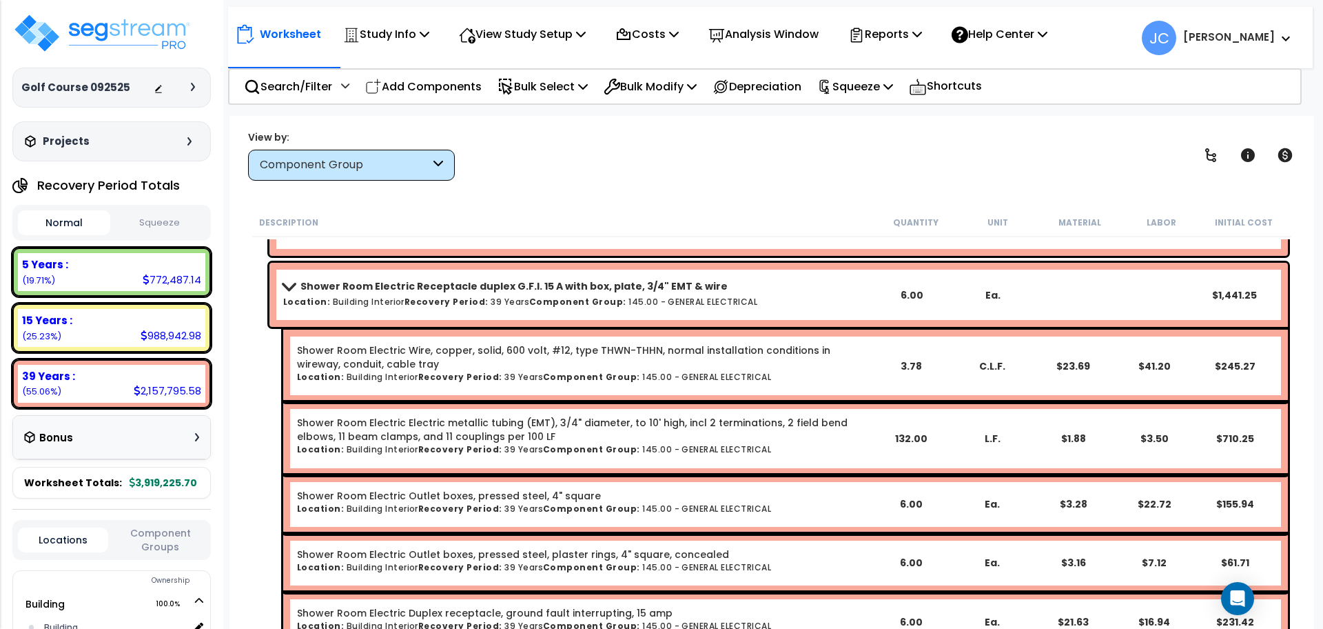
scroll to position [12279, 0]
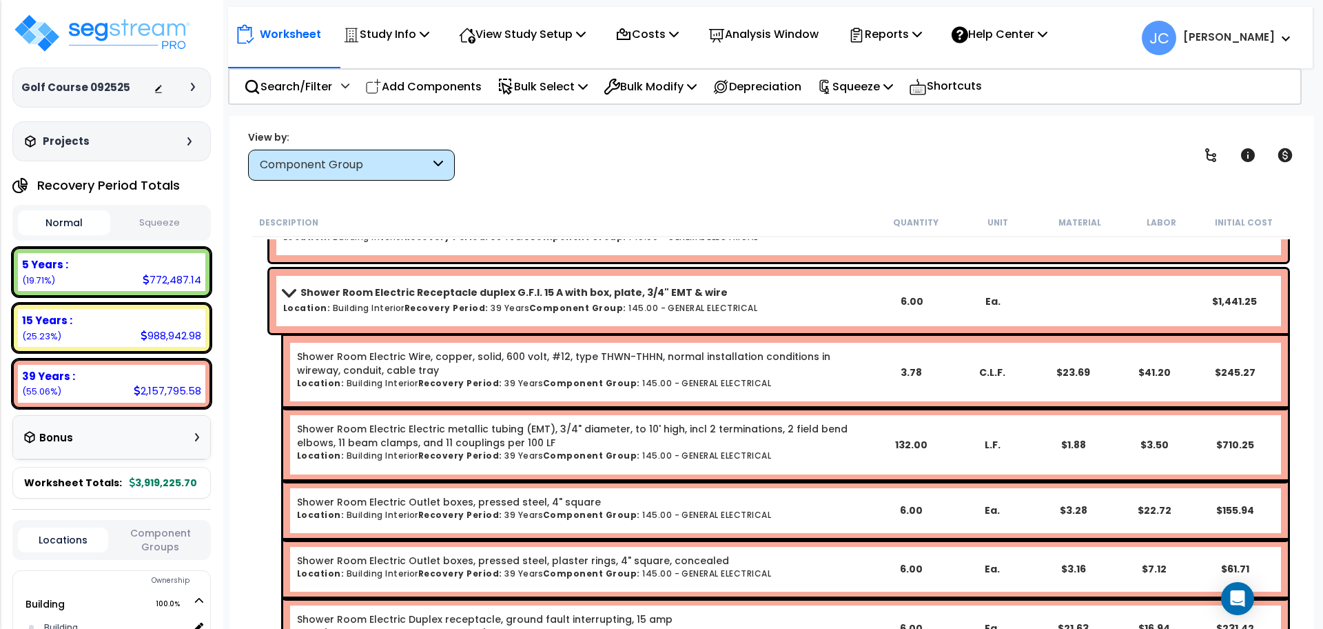
click at [512, 296] on b "Shower Room Electric Receptacle duplex G.F.I. 15 A with box, plate, 3/4" EMT & …" at bounding box center [513, 292] width 427 height 14
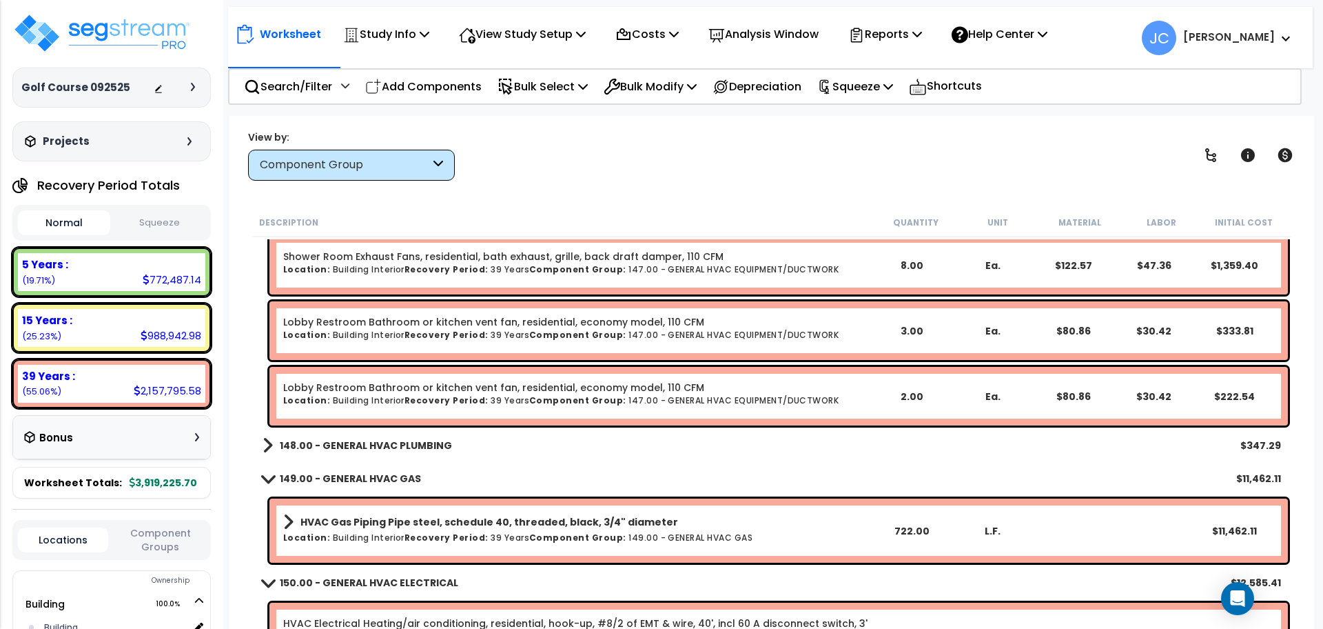
scroll to position [12822, 0]
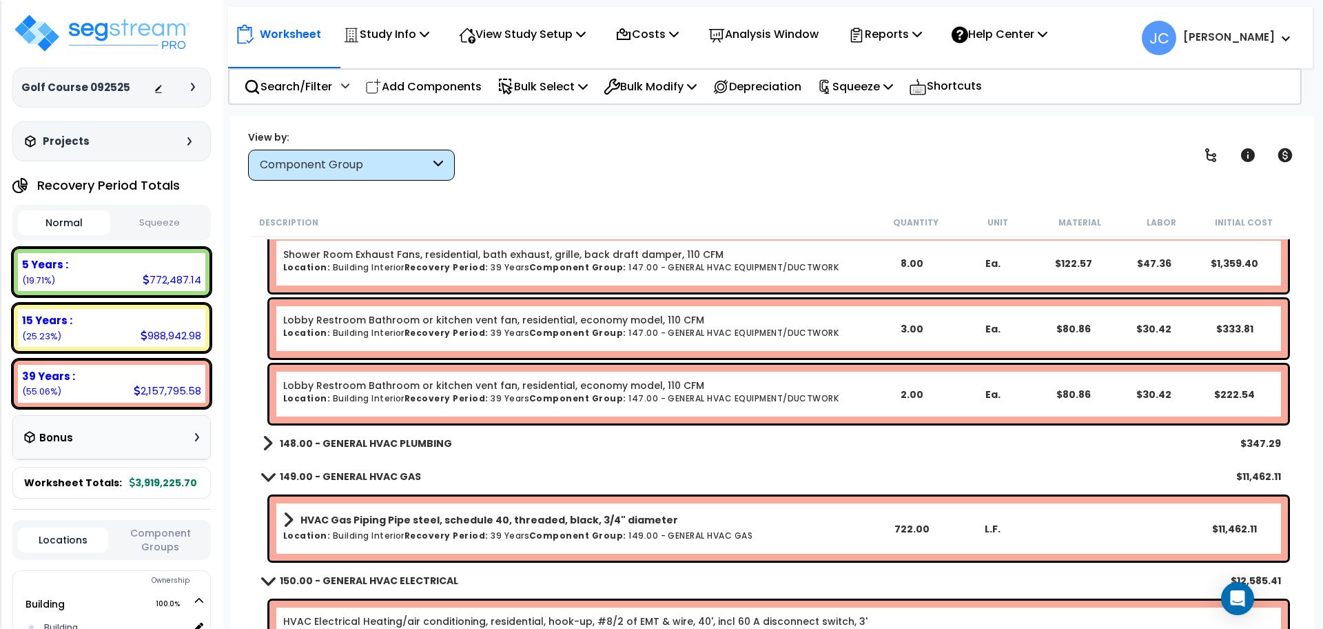
click at [421, 436] on b "148.00 - GENERAL HVAC PLUMBING" at bounding box center [366, 443] width 172 height 14
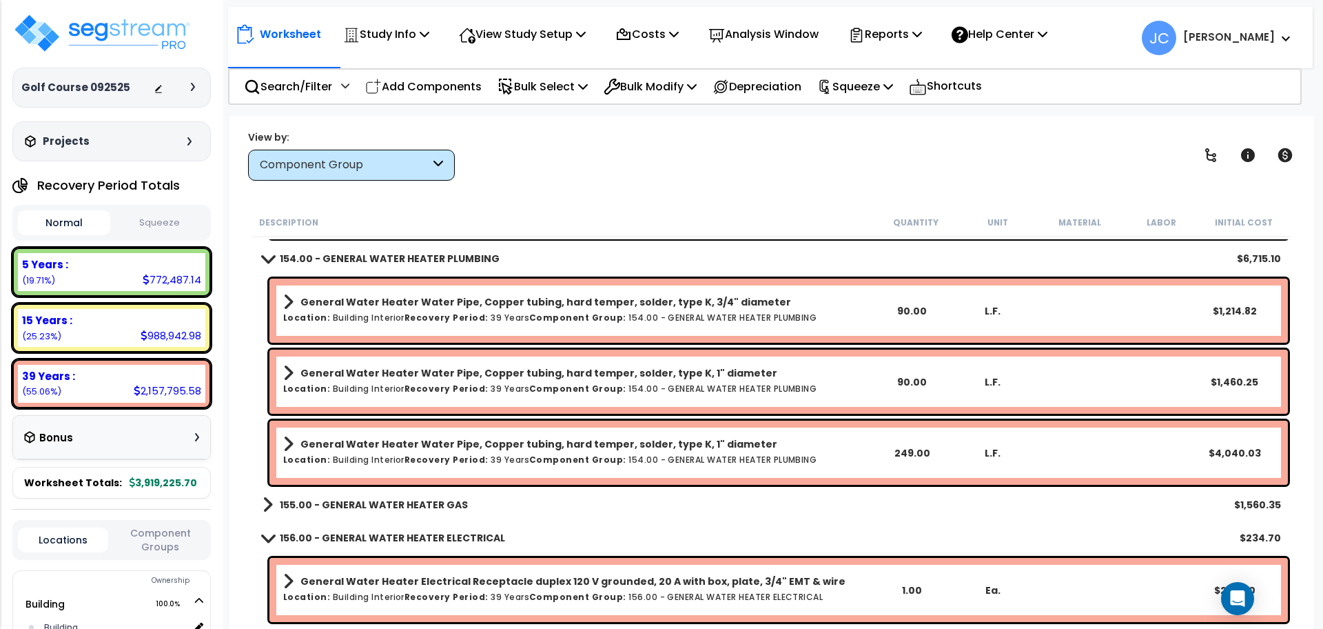
scroll to position [14103, 0]
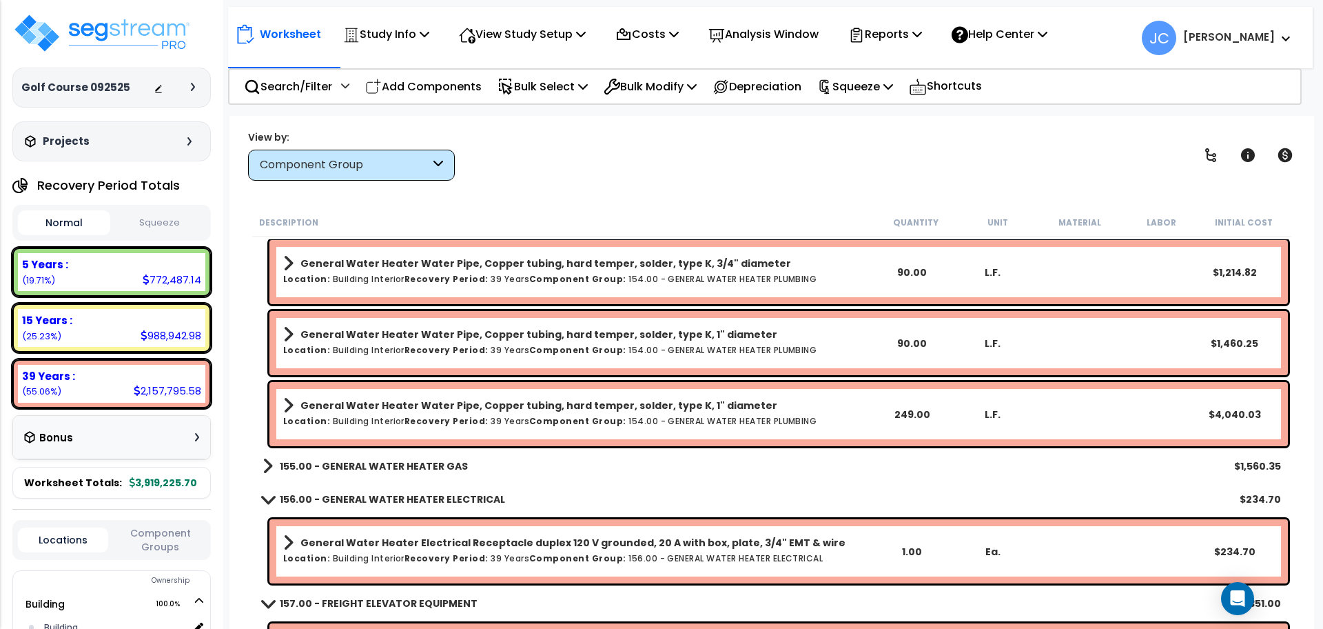
click at [435, 468] on b "155.00 - GENERAL WATER HEATER GAS" at bounding box center [374, 466] width 188 height 14
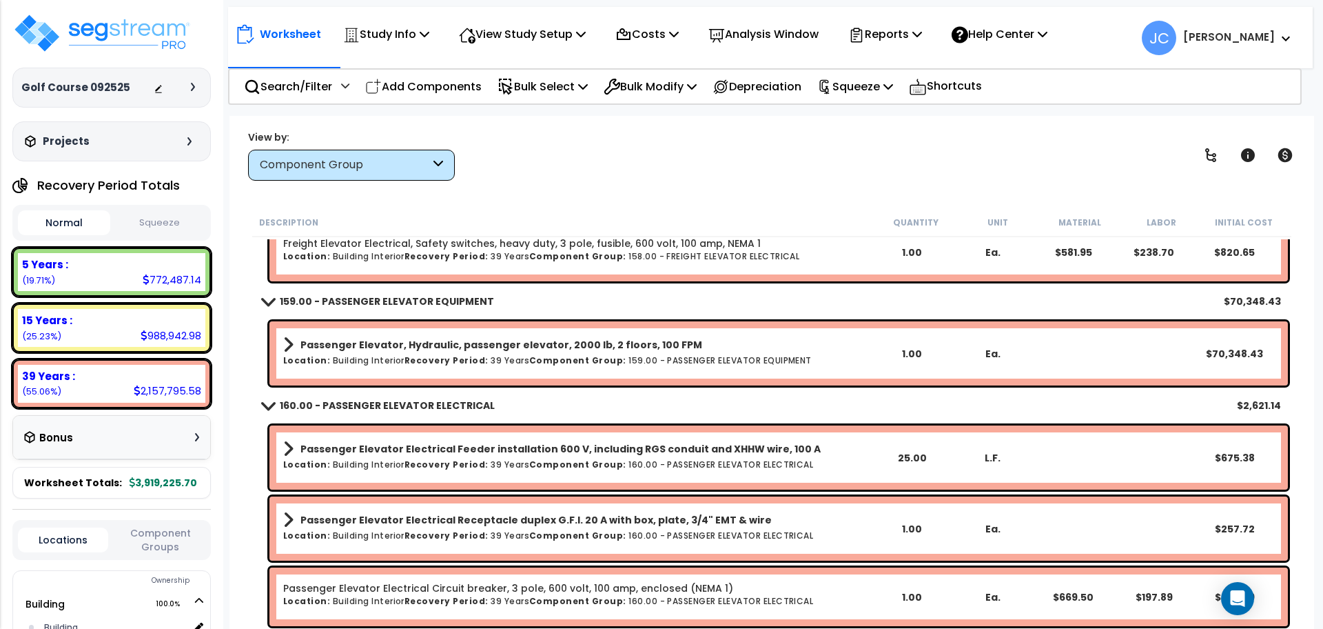
scroll to position [14899, 0]
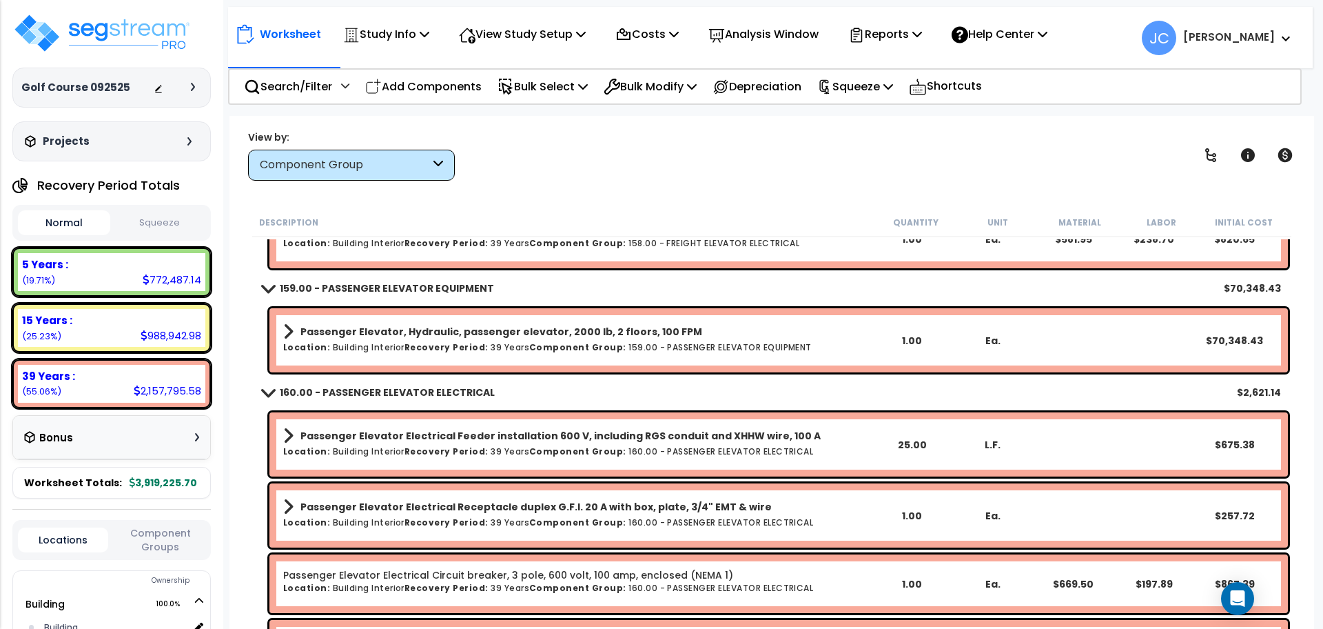
click at [494, 338] on link "Passenger Elevator, Hydraulic, passenger elevator, 2000 lb, 2 floors, 100 FPM" at bounding box center [577, 331] width 588 height 19
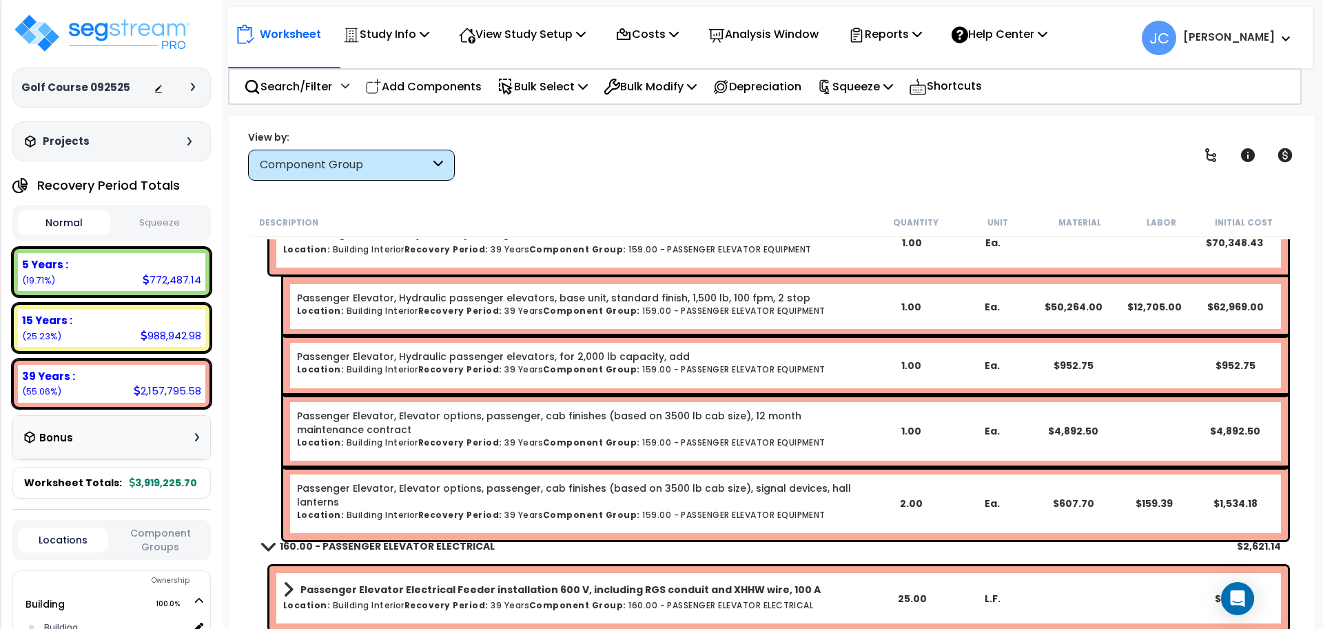
scroll to position [14888, 0]
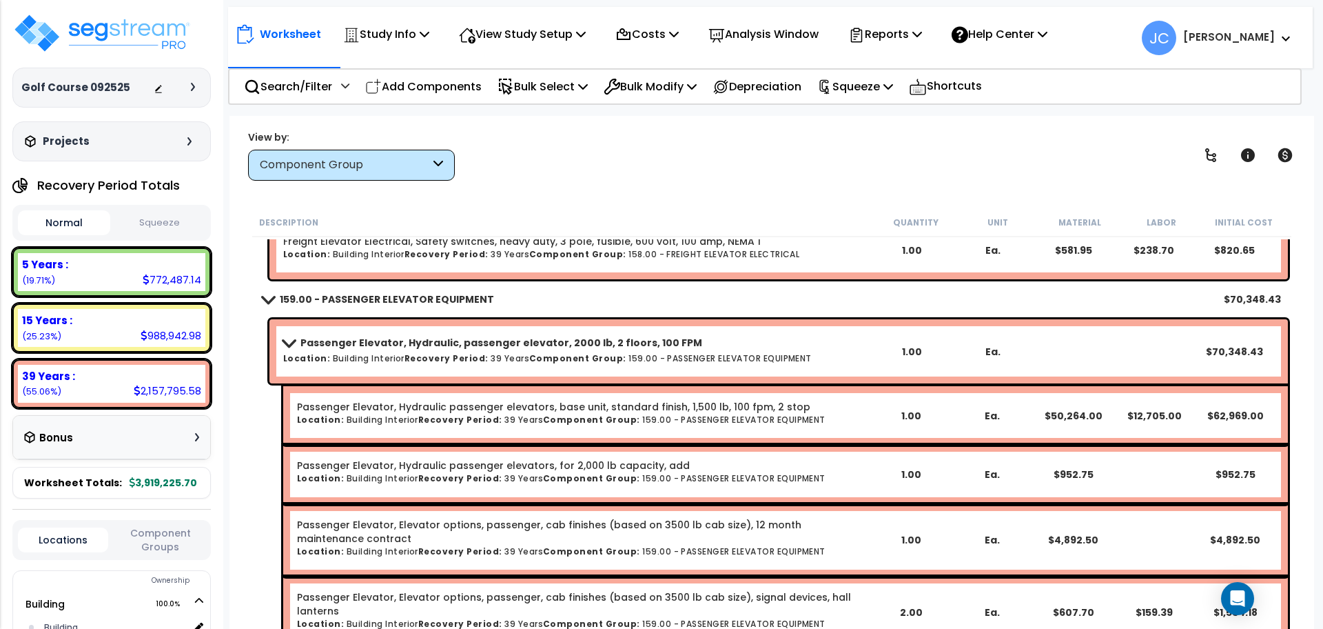
click at [473, 336] on b "Passenger Elevator, Hydraulic, passenger elevator, 2000 lb, 2 floors, 100 FPM" at bounding box center [501, 343] width 402 height 14
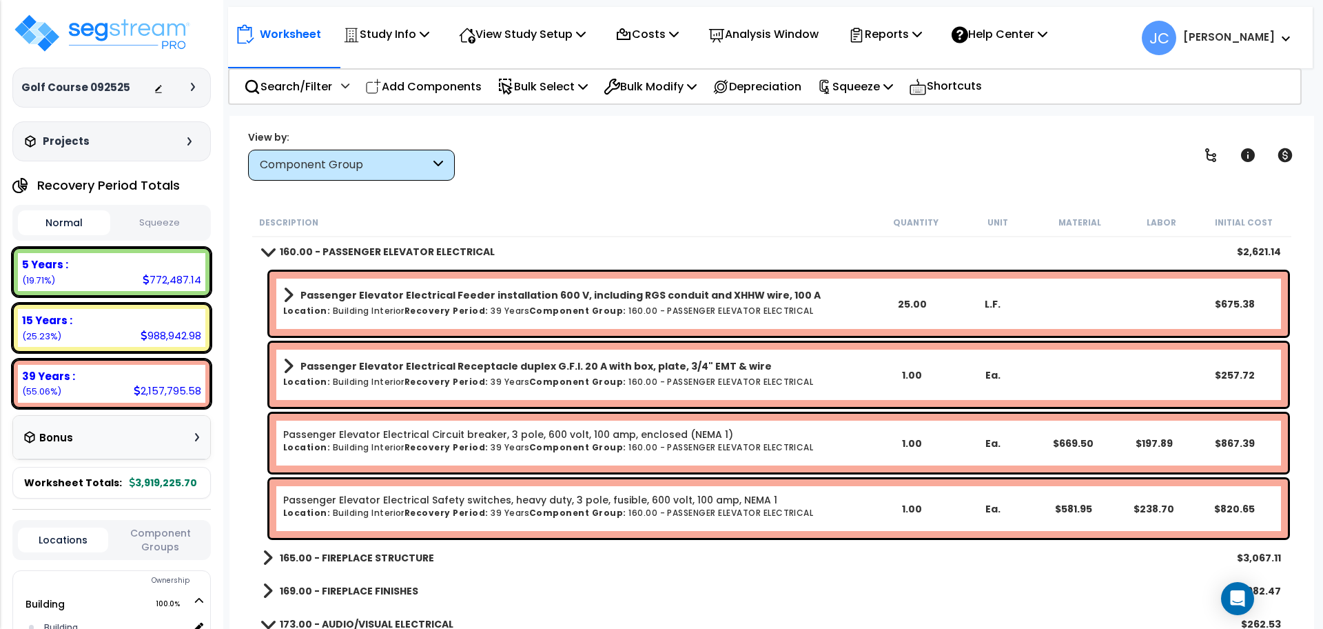
scroll to position [15046, 0]
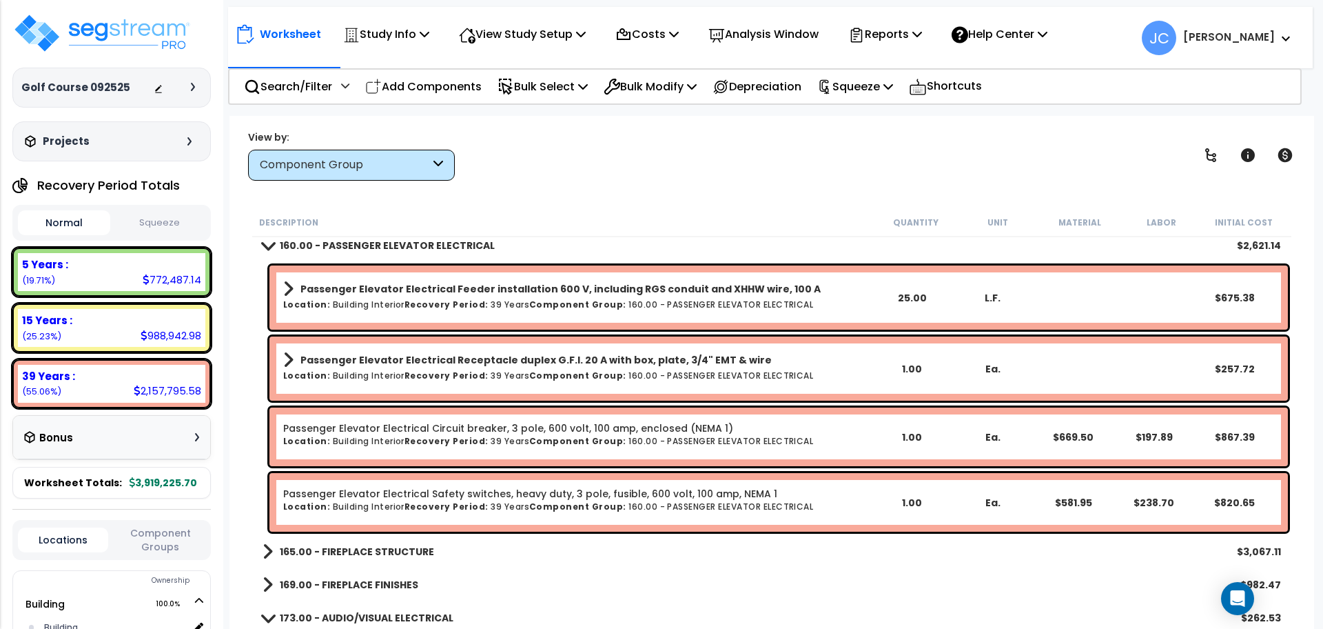
click at [613, 176] on div "View by: Component Group High to Low - Component Cost" at bounding box center [771, 155] width 1057 height 51
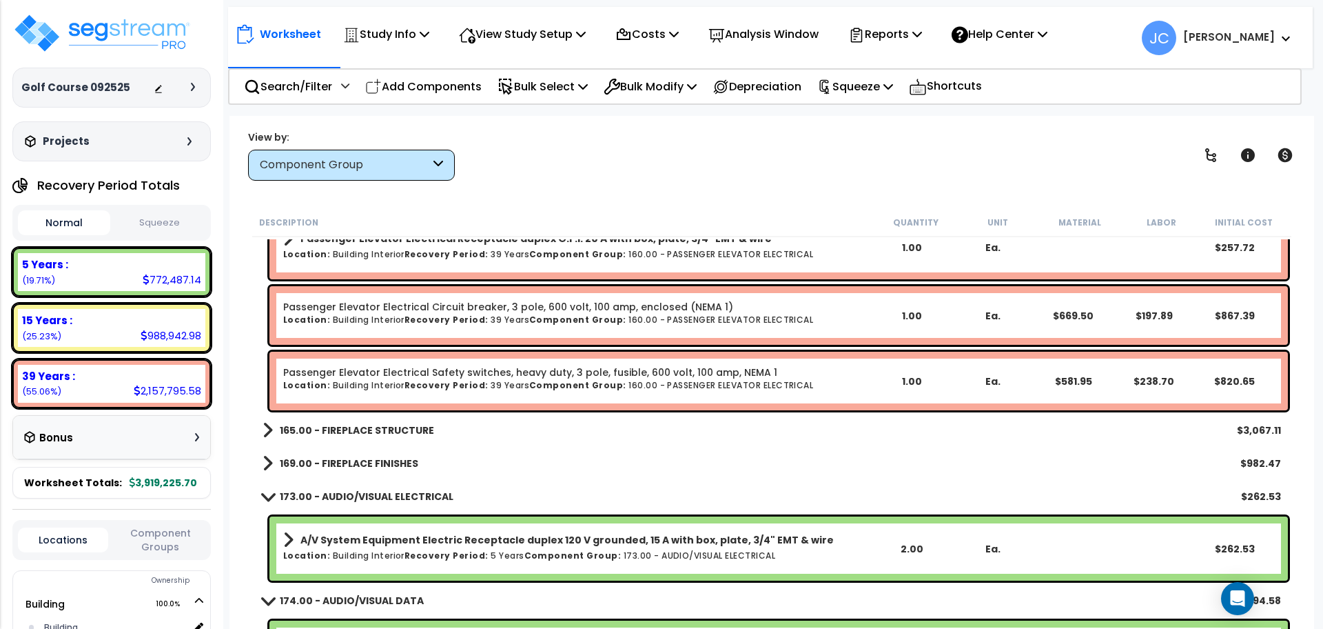
click at [372, 427] on b "165.00 - FIREPLACE STRUCTURE" at bounding box center [357, 430] width 154 height 14
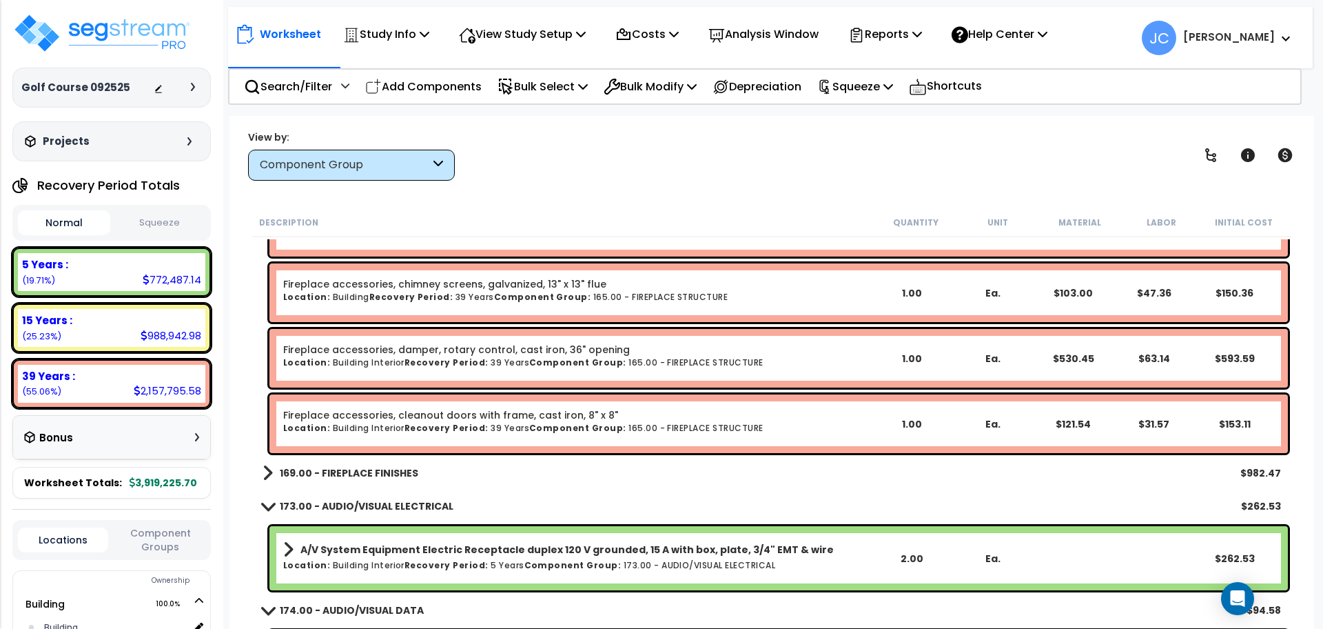
scroll to position [15636, 0]
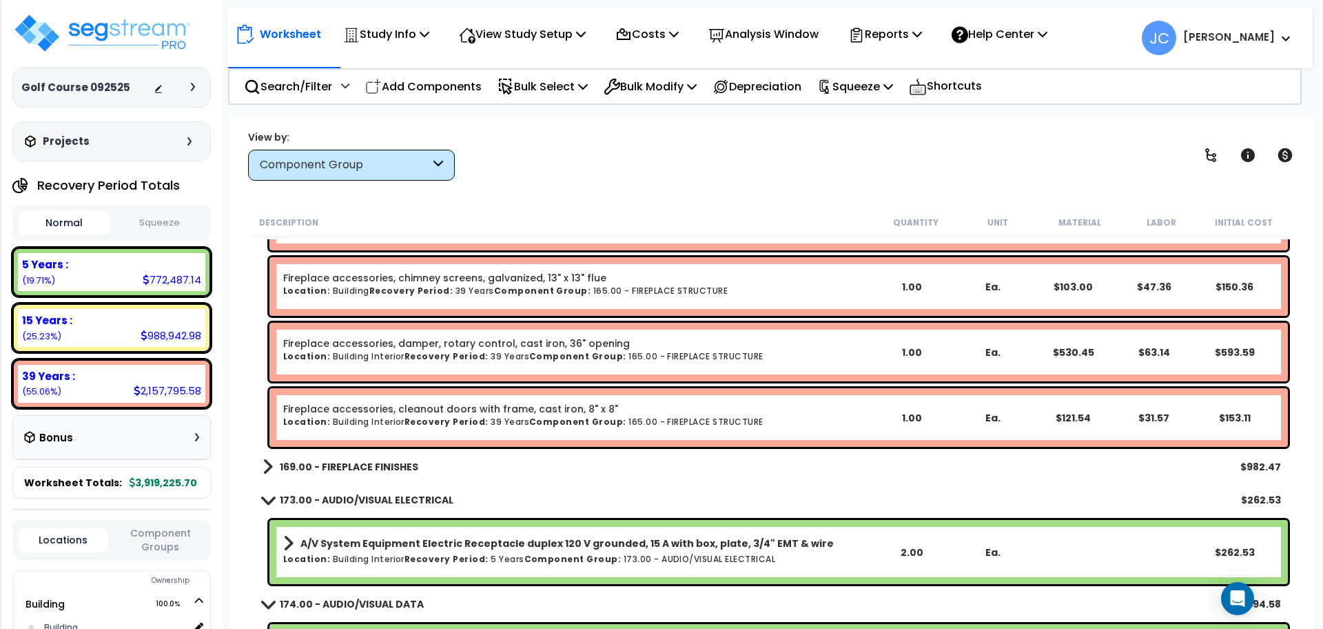
click at [385, 469] on b "169.00 - FIREPLACE FINISHES" at bounding box center [349, 467] width 139 height 14
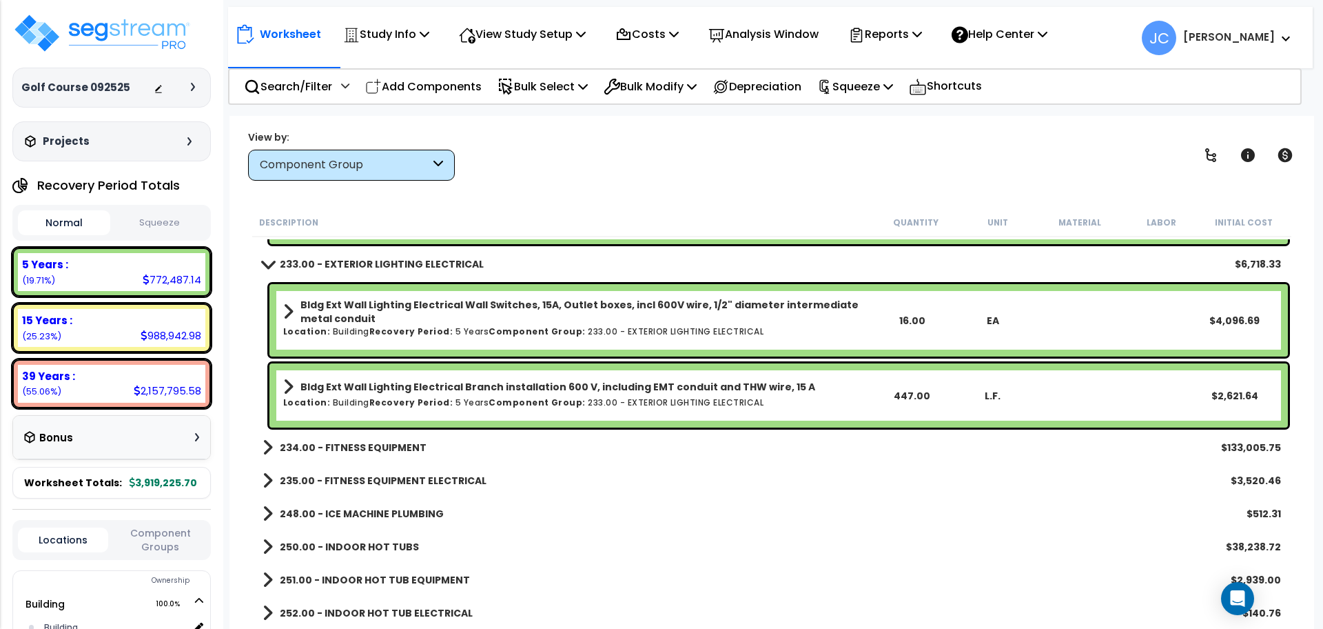
scroll to position [19730, 0]
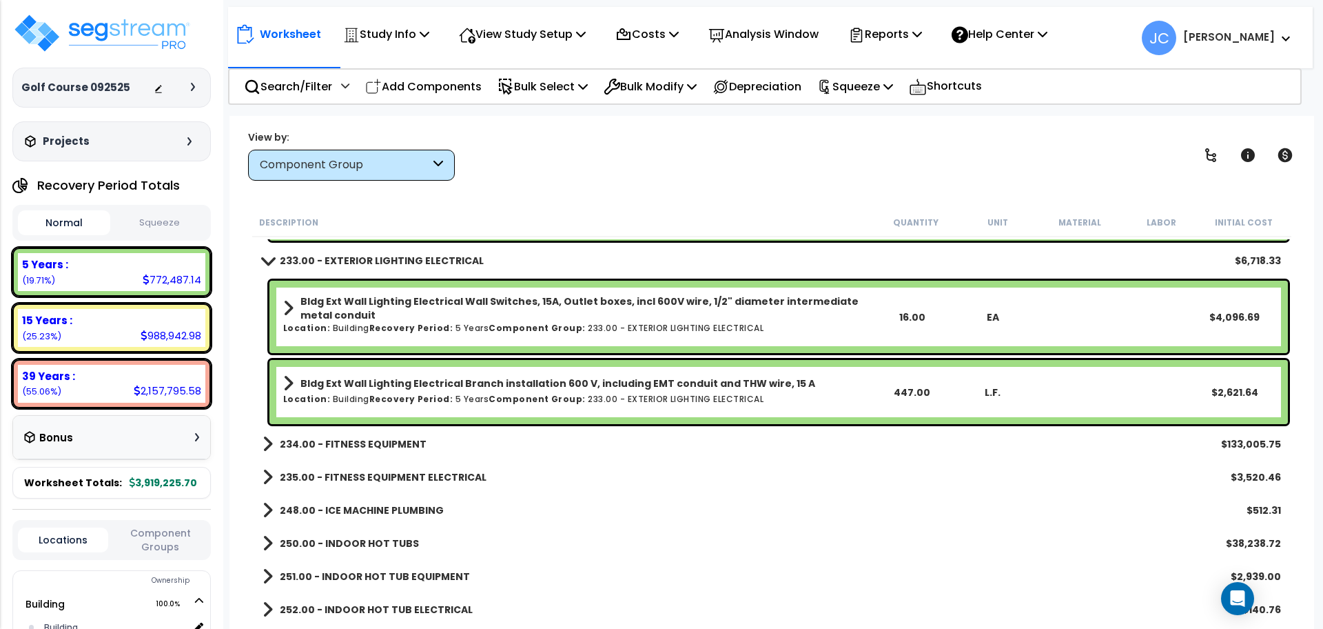
click at [402, 445] on b "234.00 - FITNESS EQUIPMENT" at bounding box center [353, 444] width 147 height 14
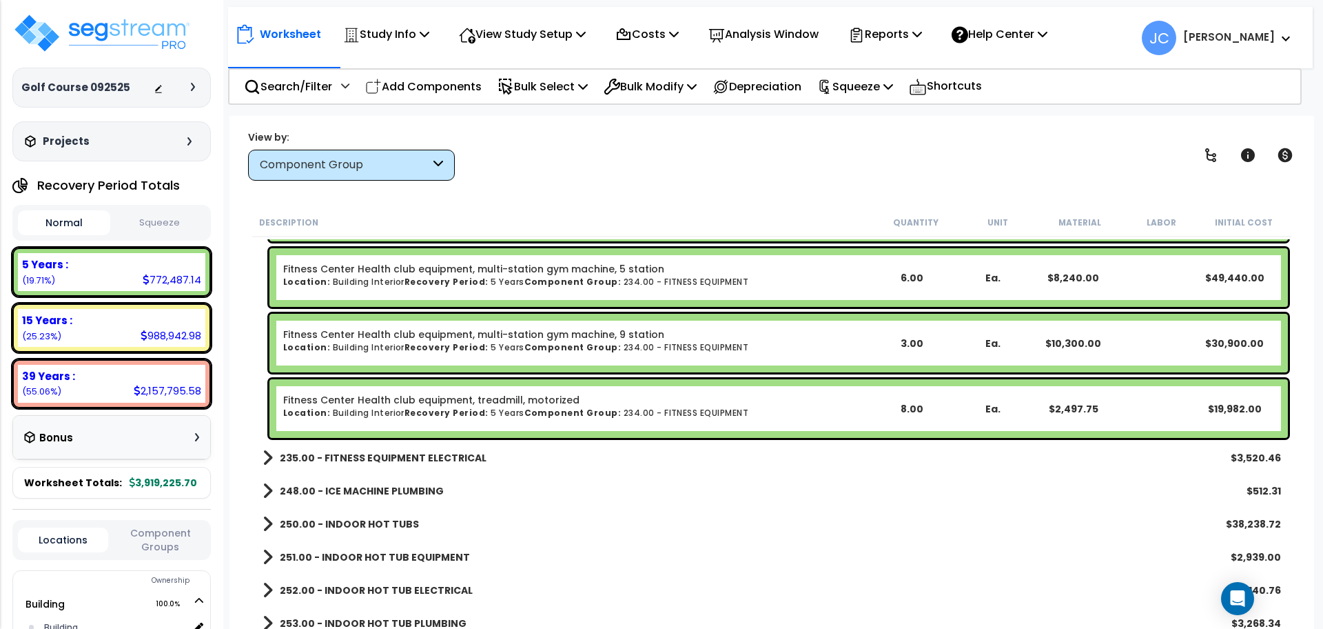
scroll to position [20521, 0]
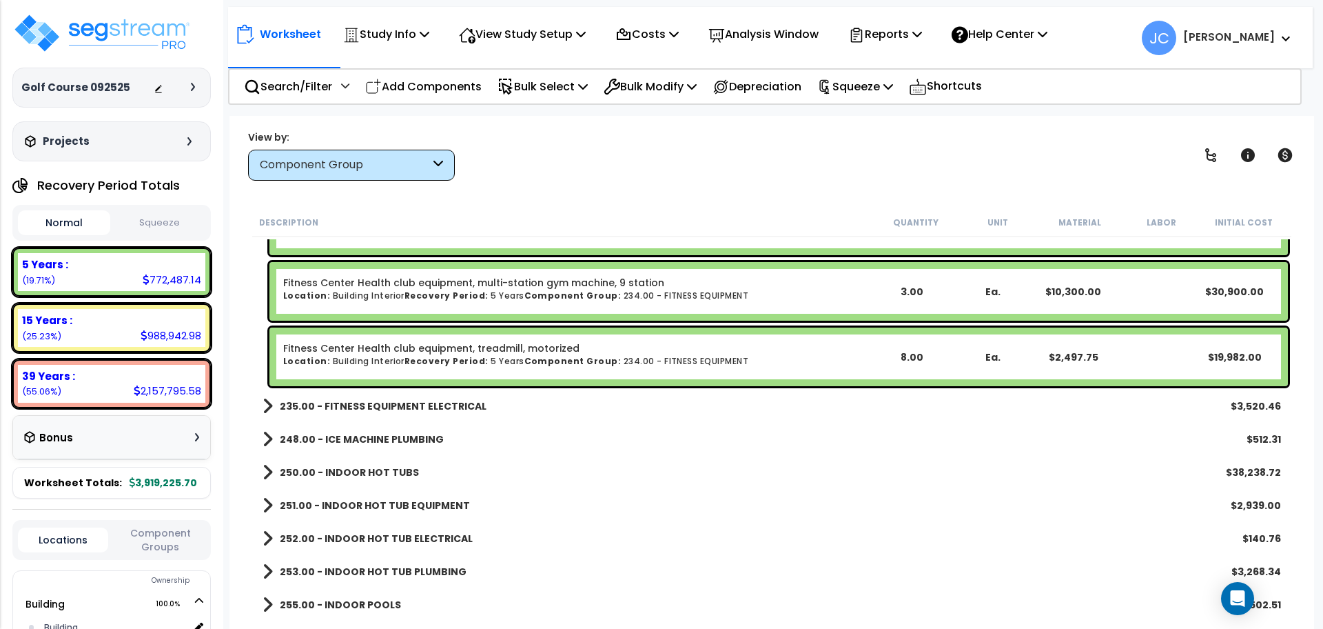
click at [449, 405] on b "235.00 - FITNESS EQUIPMENT ELECTRICAL" at bounding box center [383, 406] width 207 height 14
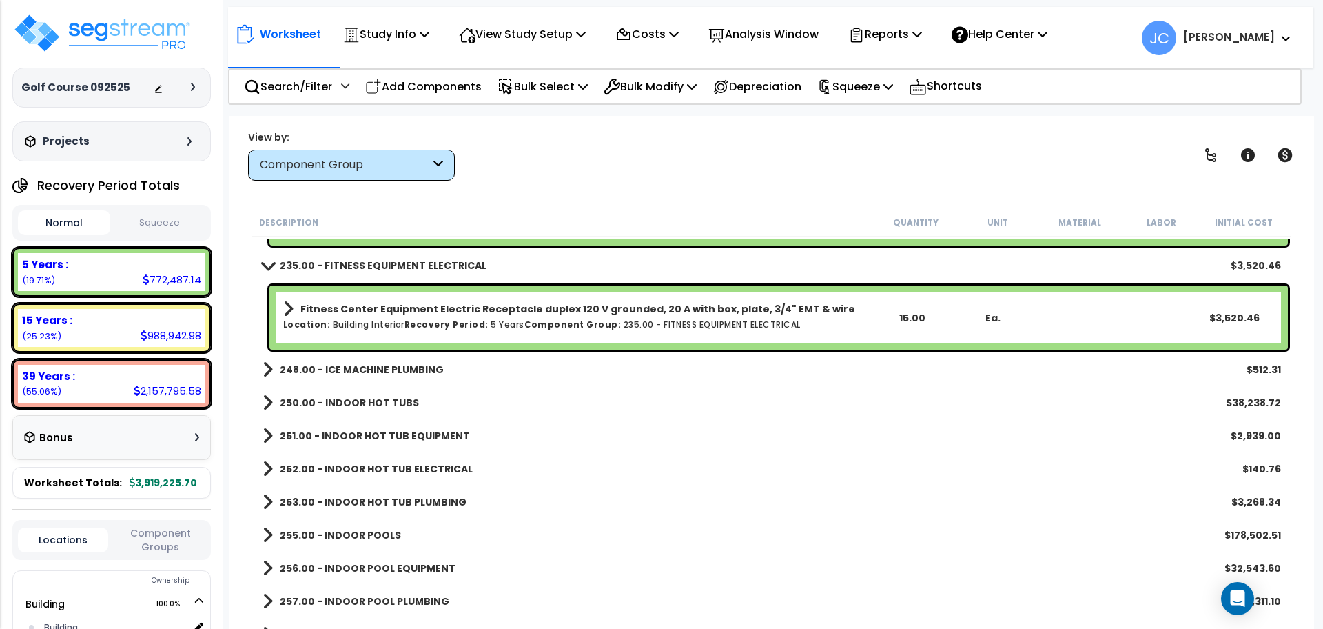
scroll to position [20672, 0]
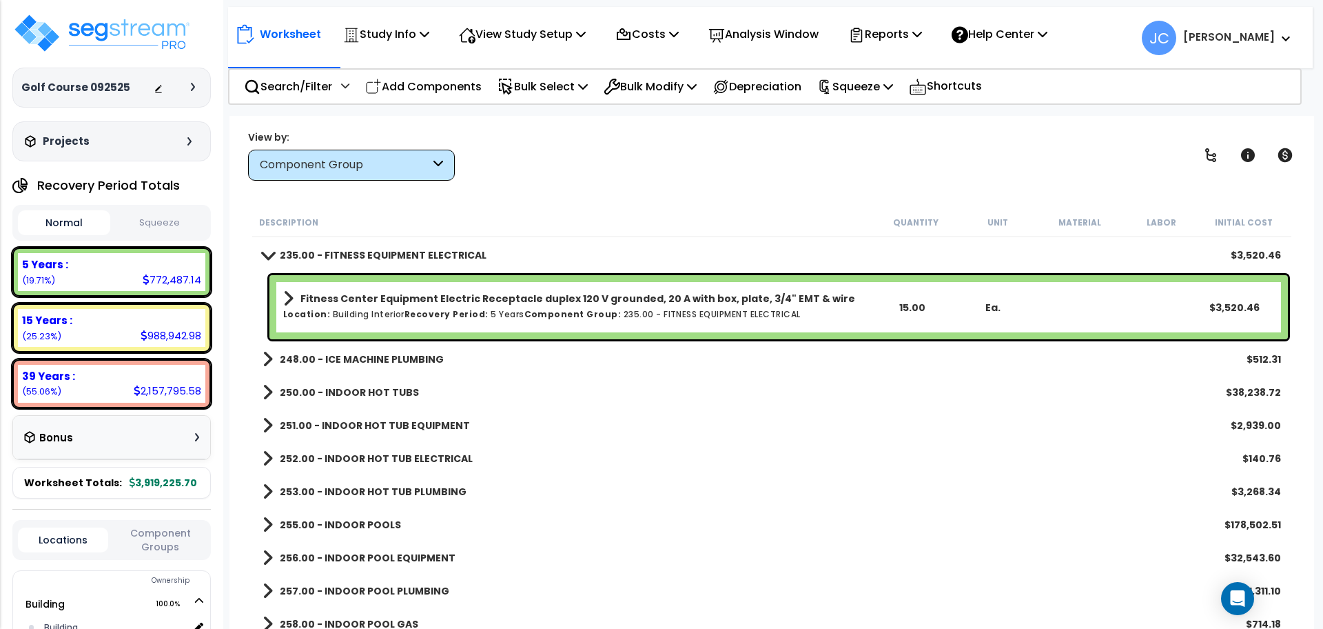
click at [402, 363] on b "248.00 - ICE MACHINE PLUMBING" at bounding box center [362, 359] width 164 height 14
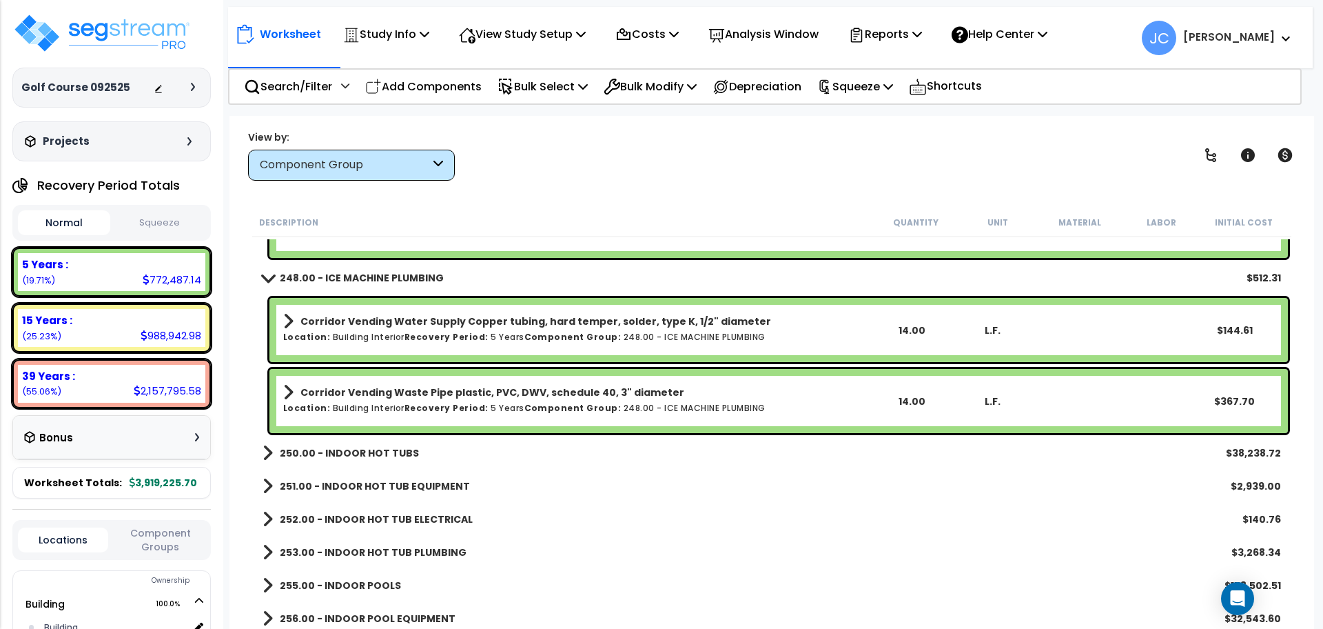
scroll to position [20756, 0]
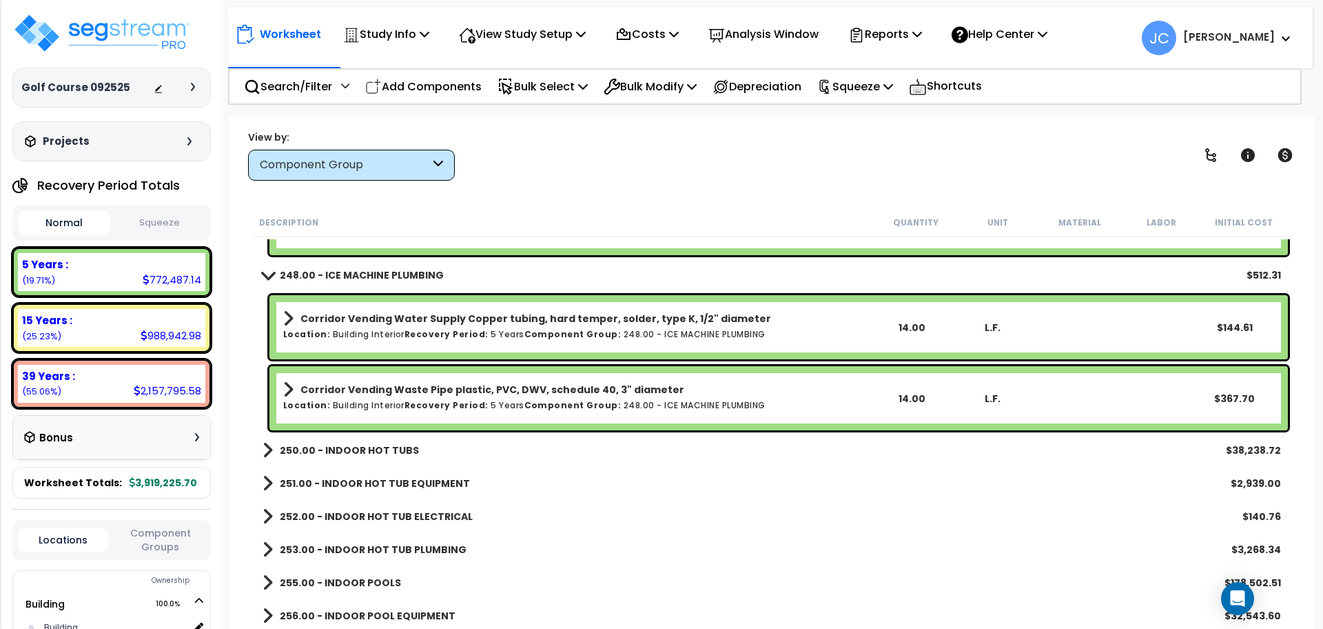
click at [363, 453] on b "250.00 - INDOOR HOT TUBS" at bounding box center [349, 450] width 139 height 14
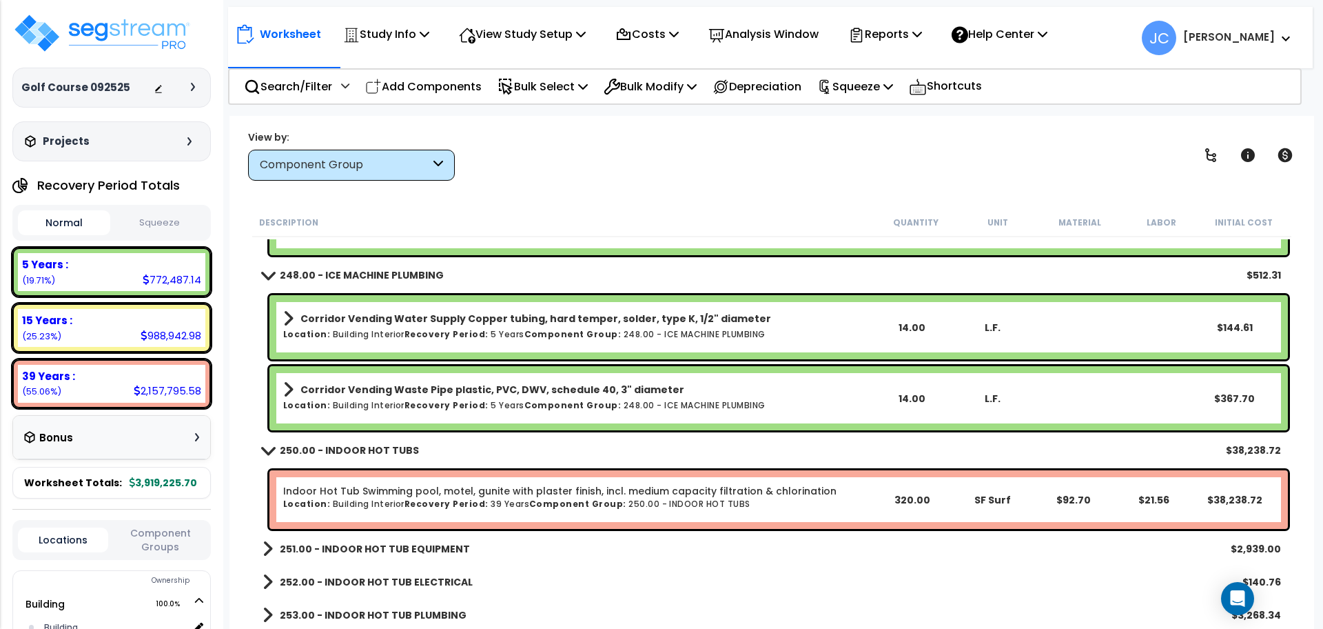
scroll to position [20876, 0]
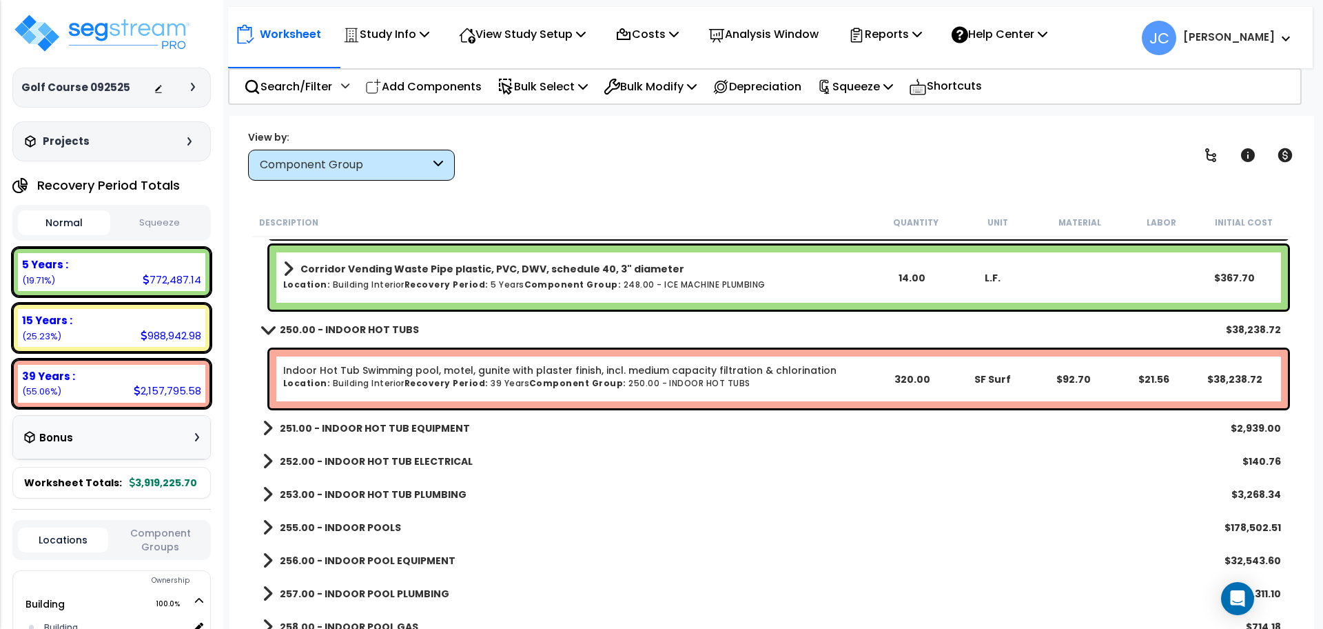
click at [358, 427] on b "251.00 - INDOOR HOT TUB EQUIPMENT" at bounding box center [375, 428] width 190 height 14
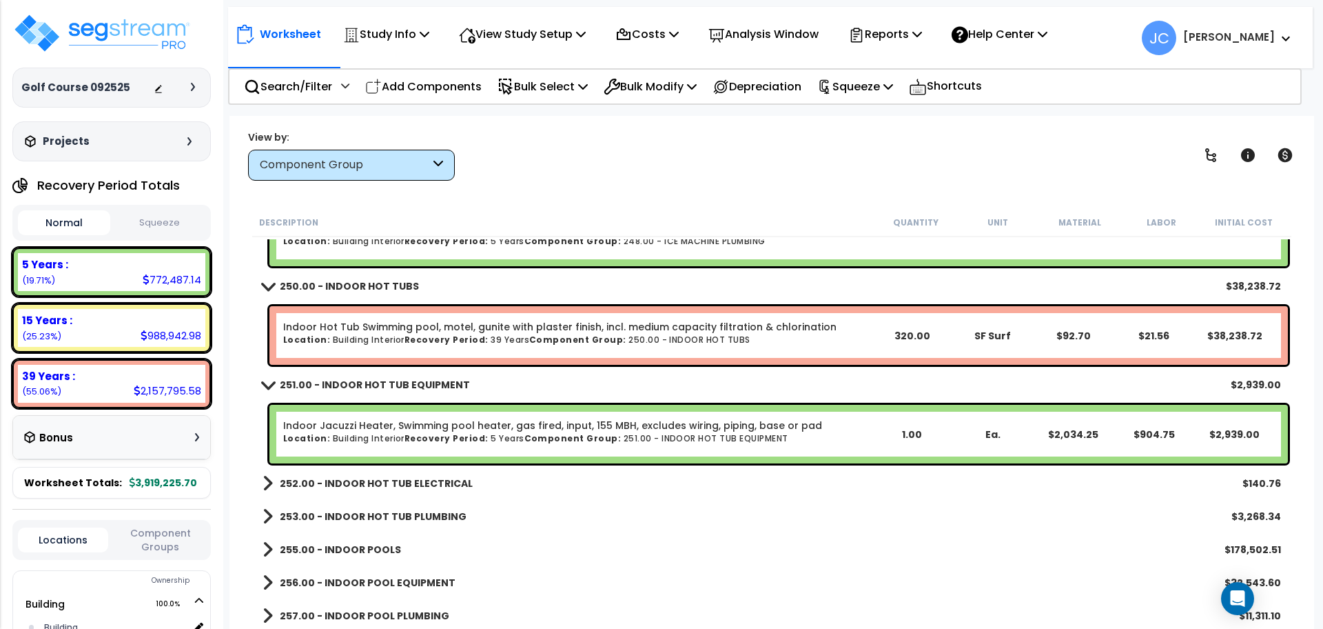
scroll to position [20918, 0]
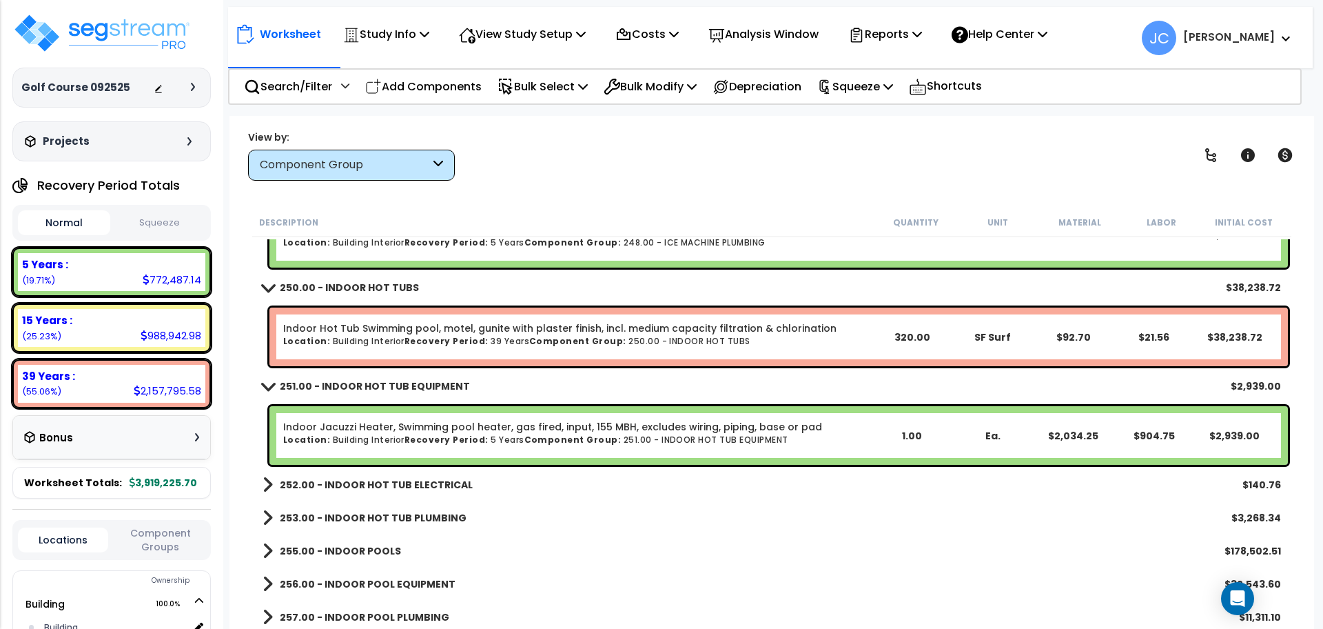
click at [355, 476] on link "252.00 - INDOOR HOT TUB ELECTRICAL" at bounding box center [368, 484] width 210 height 19
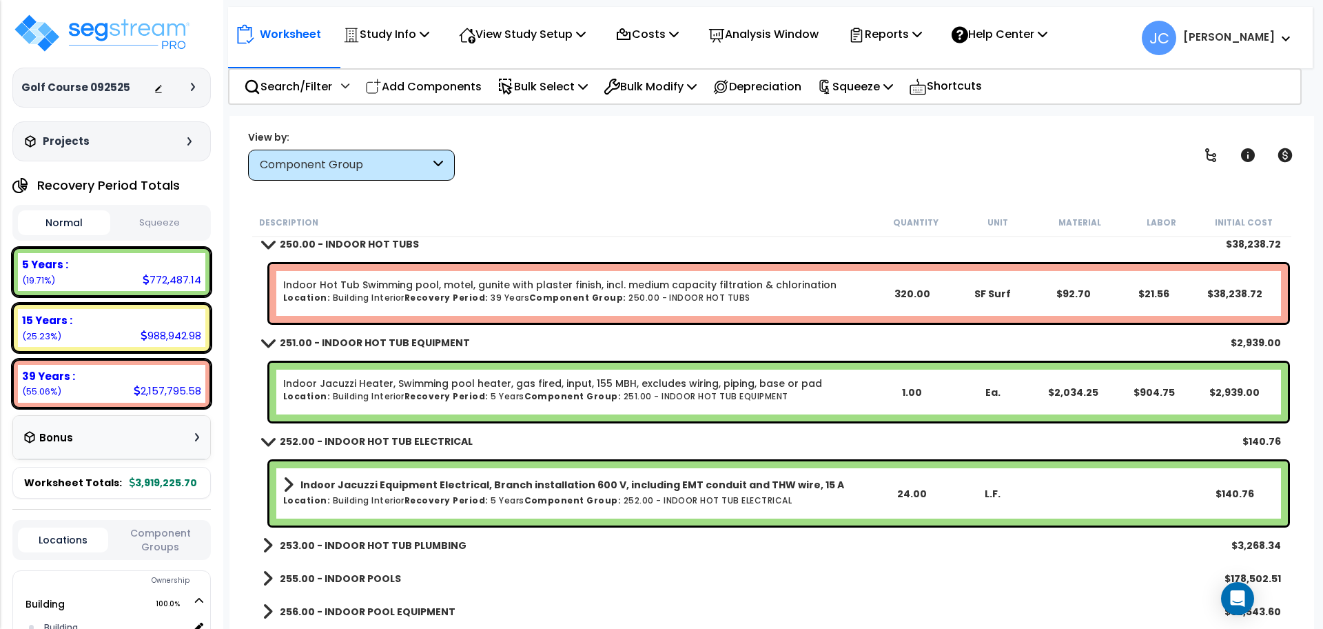
scroll to position [20967, 0]
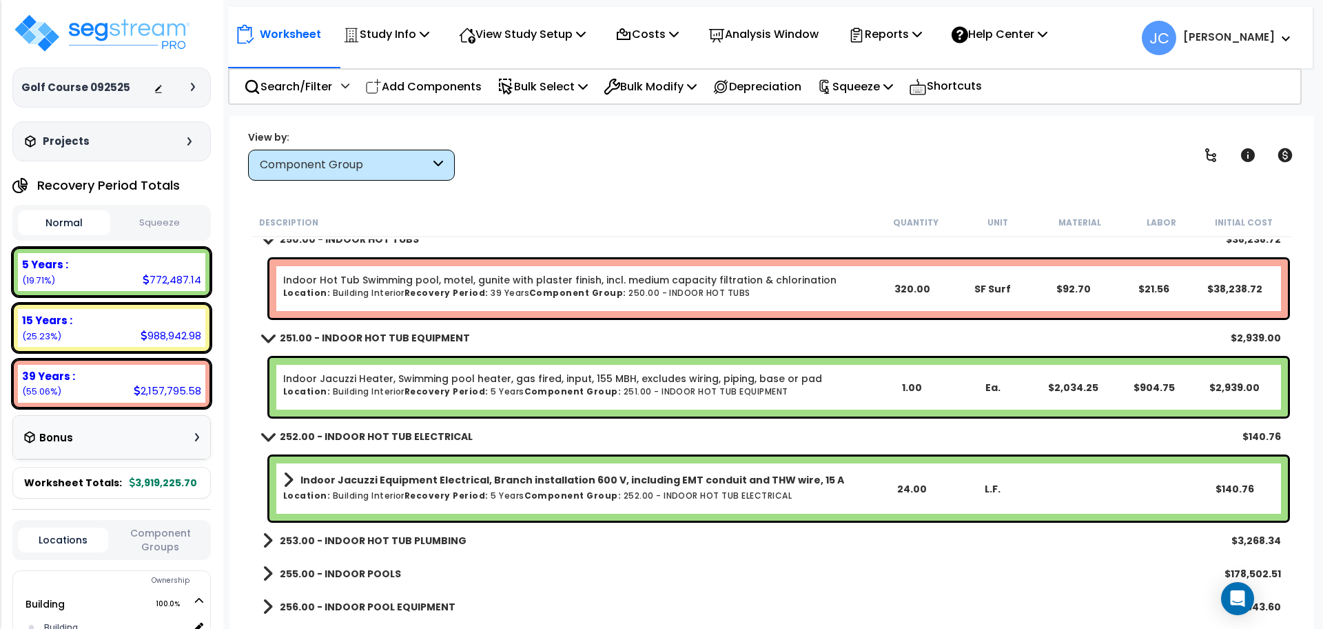
click at [341, 537] on b "253.00 - INDOOR HOT TUB PLUMBING" at bounding box center [373, 540] width 187 height 14
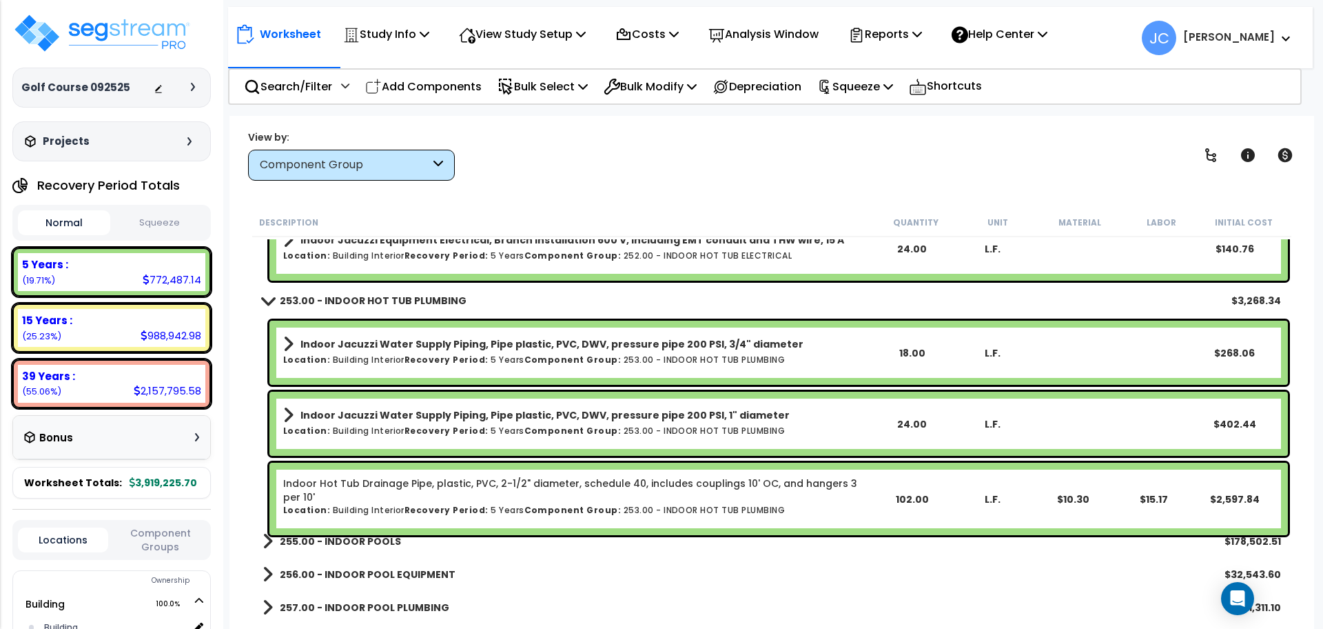
scroll to position [21215, 0]
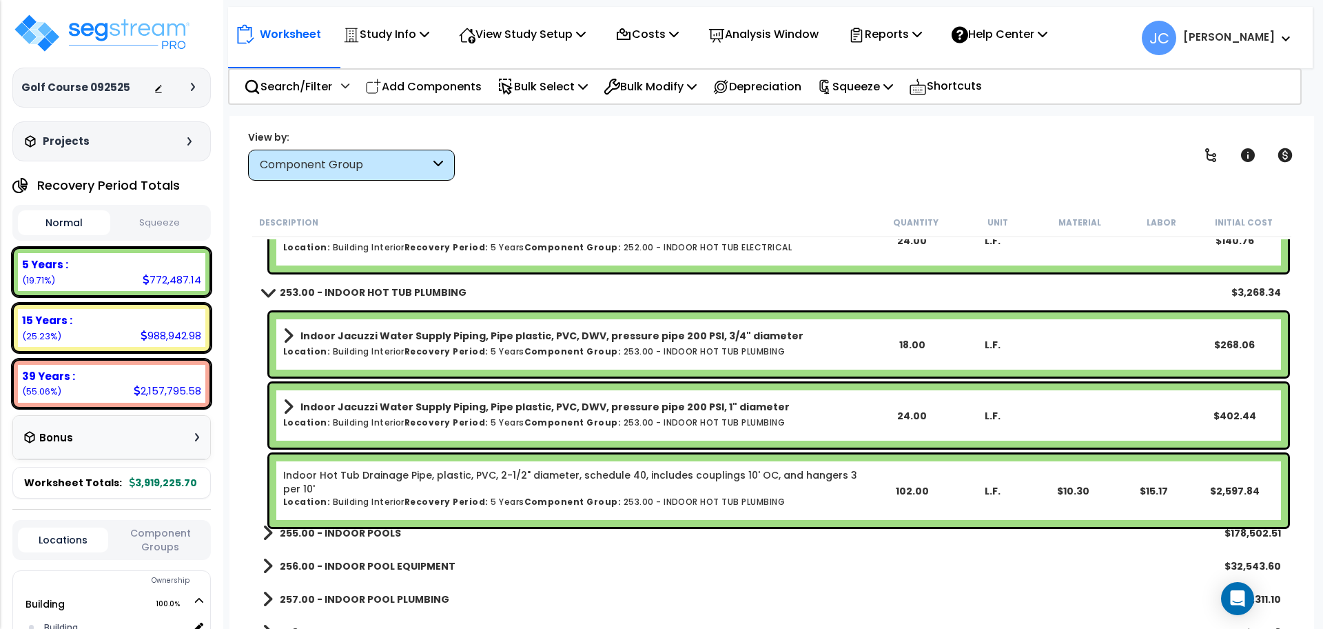
click at [347, 527] on b "255.00 - INDOOR POOLS" at bounding box center [340, 533] width 121 height 14
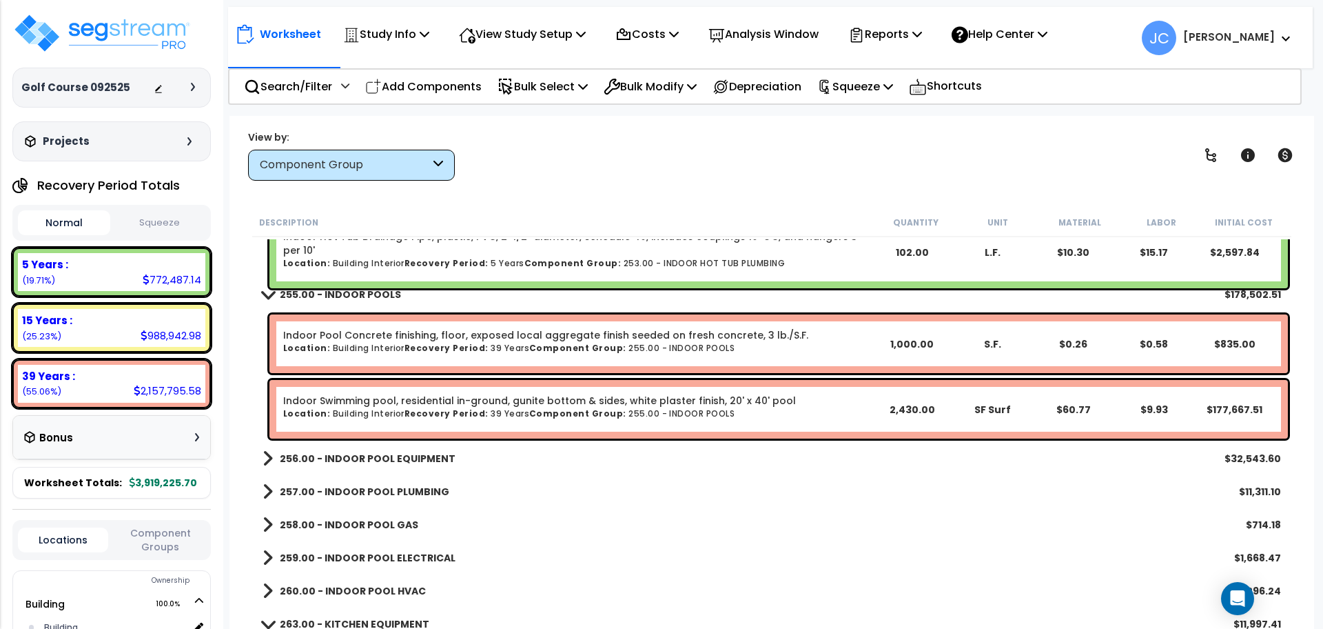
scroll to position [21457, 0]
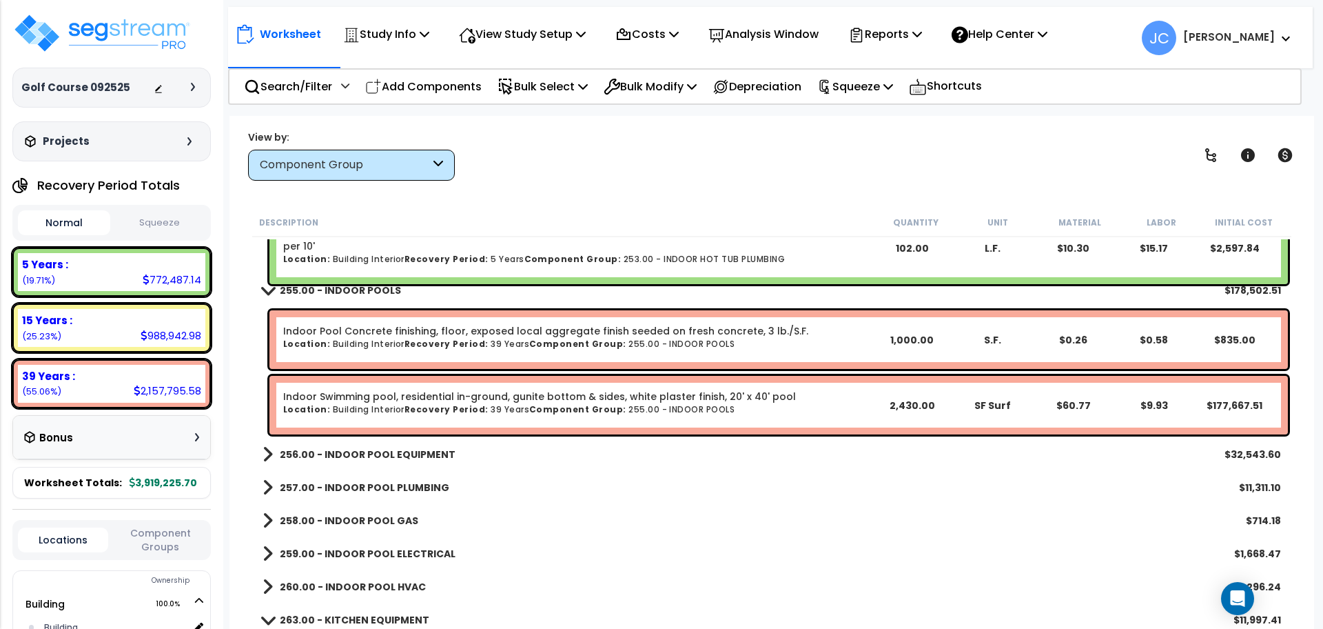
click at [394, 462] on link "256.00 - INDOOR POOL EQUIPMENT" at bounding box center [359, 454] width 193 height 19
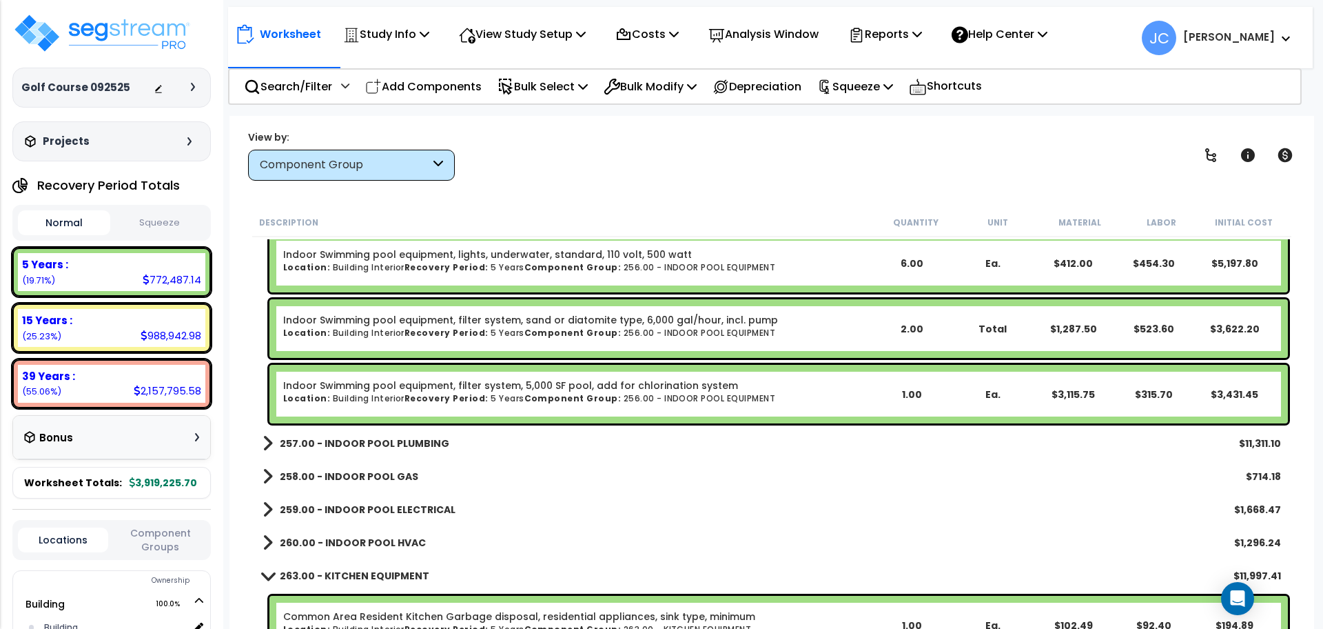
scroll to position [21914, 0]
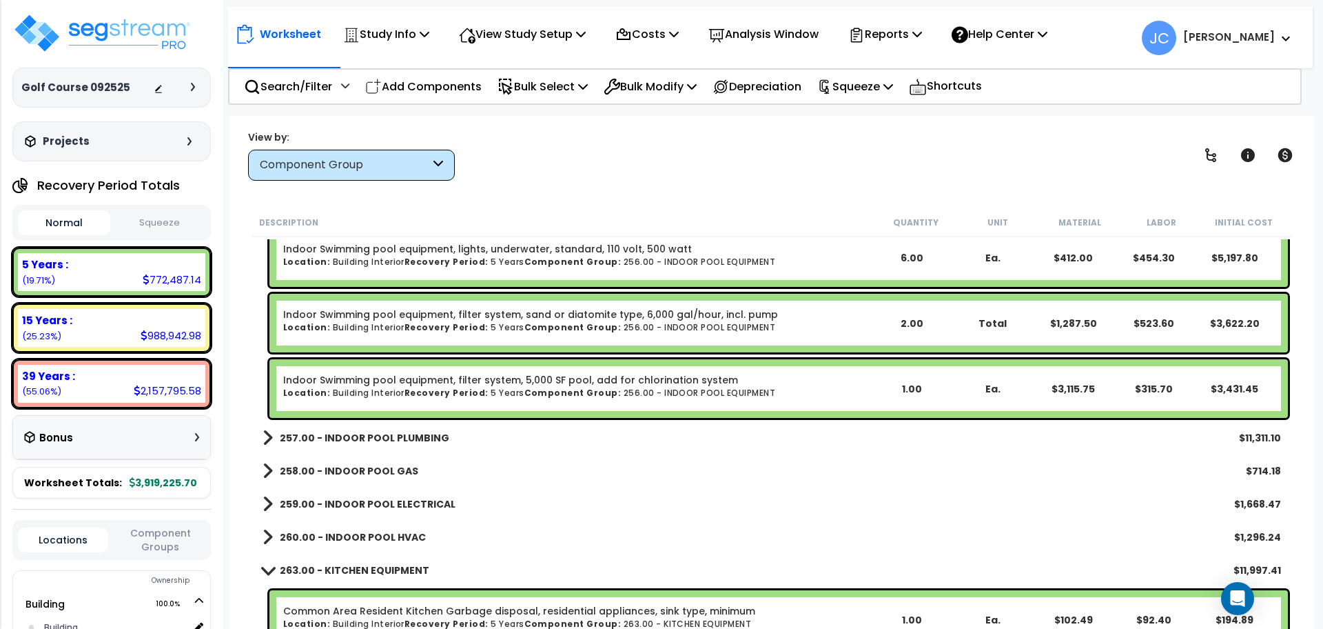
click at [416, 436] on b "257.00 - INDOOR POOL PLUMBING" at bounding box center [365, 438] width 170 height 14
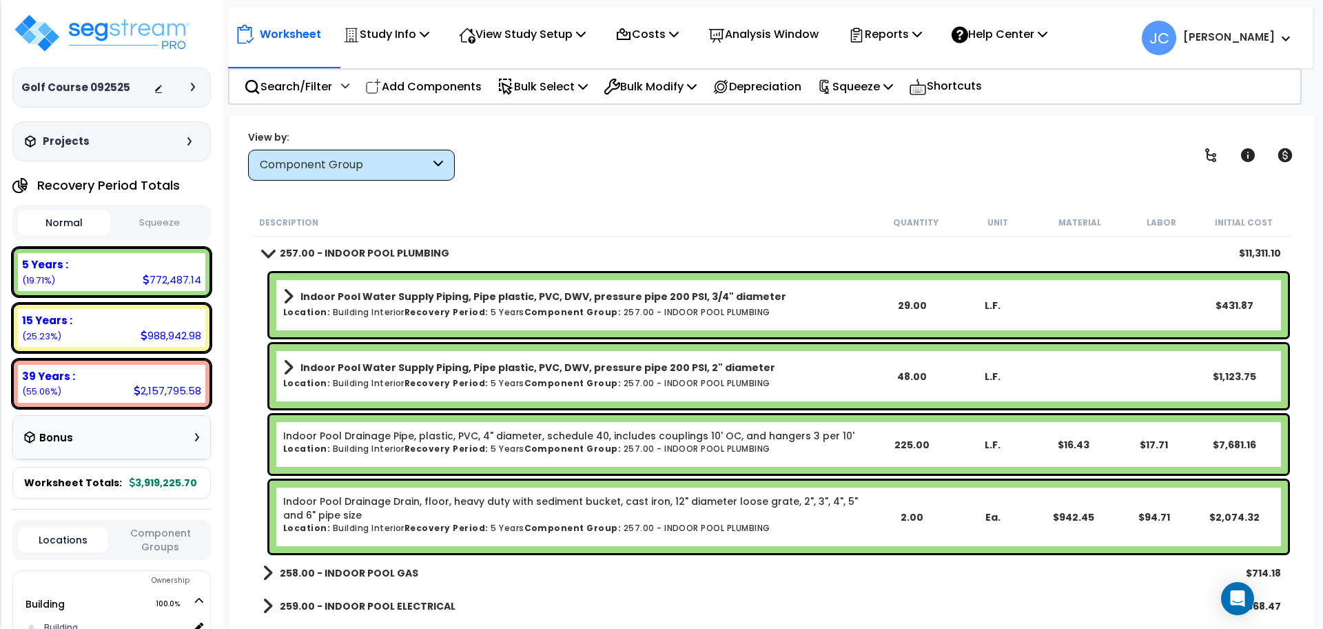
scroll to position [22103, 0]
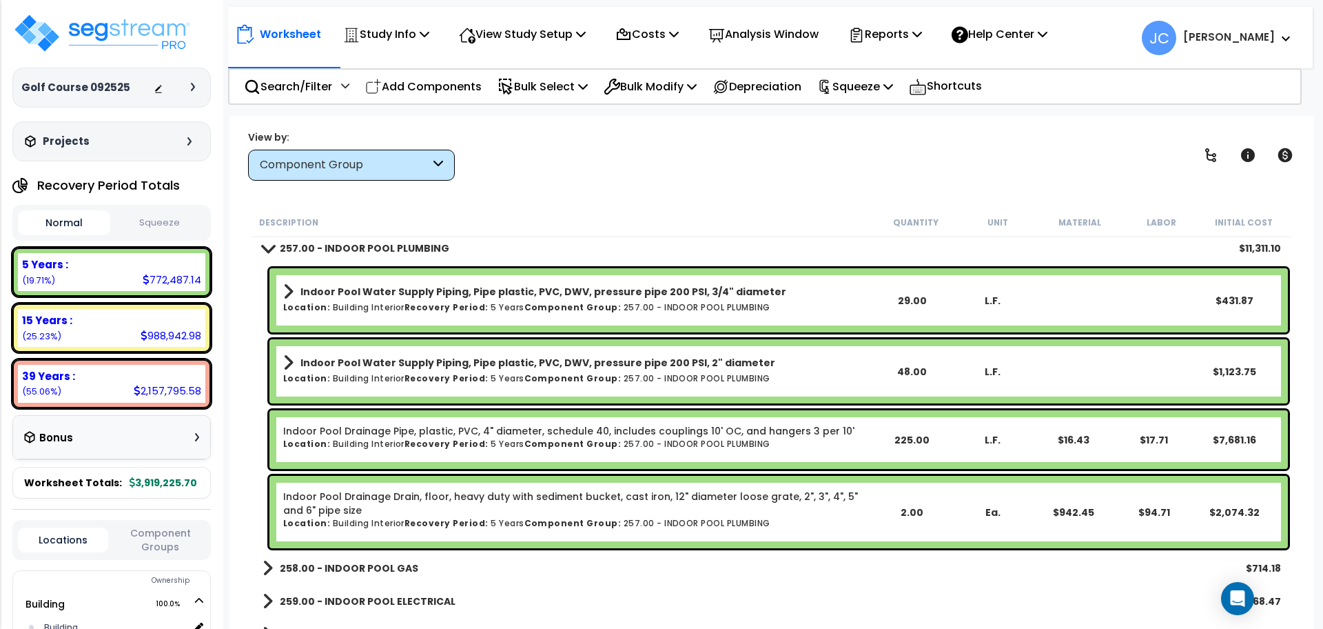
click at [372, 565] on b "258.00 - INDOOR POOL GAS" at bounding box center [349, 568] width 139 height 14
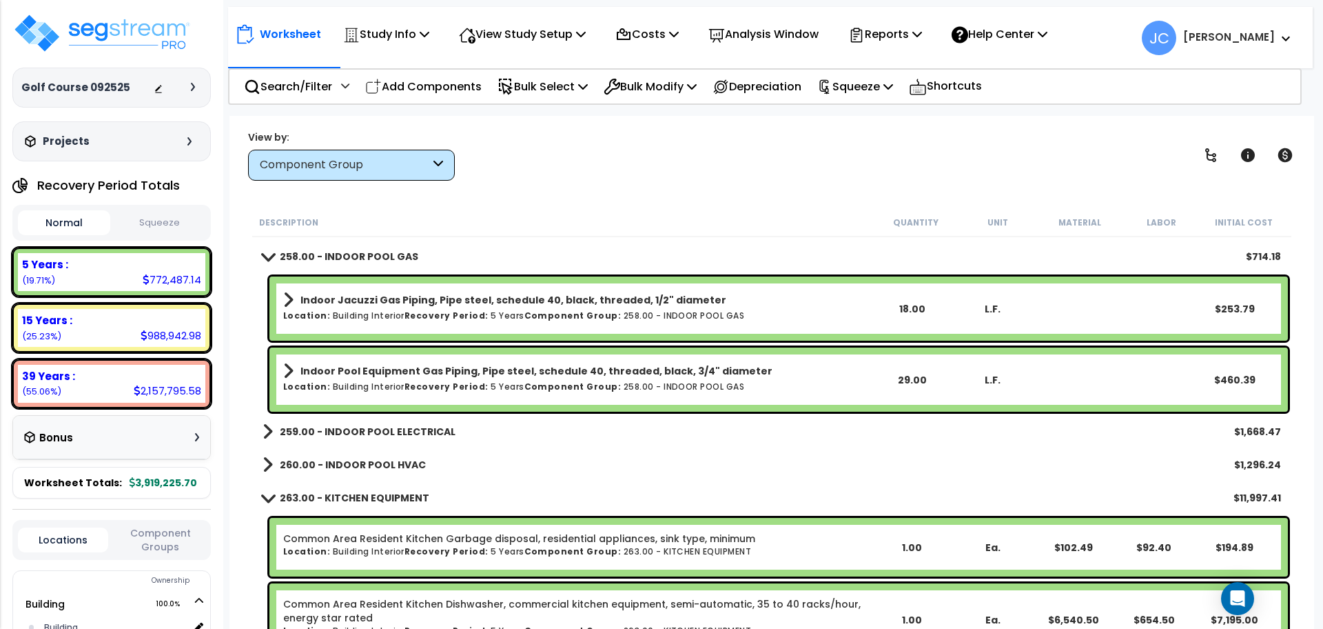
scroll to position [22415, 0]
click at [405, 427] on b "259.00 - INDOOR POOL ELECTRICAL" at bounding box center [368, 431] width 176 height 14
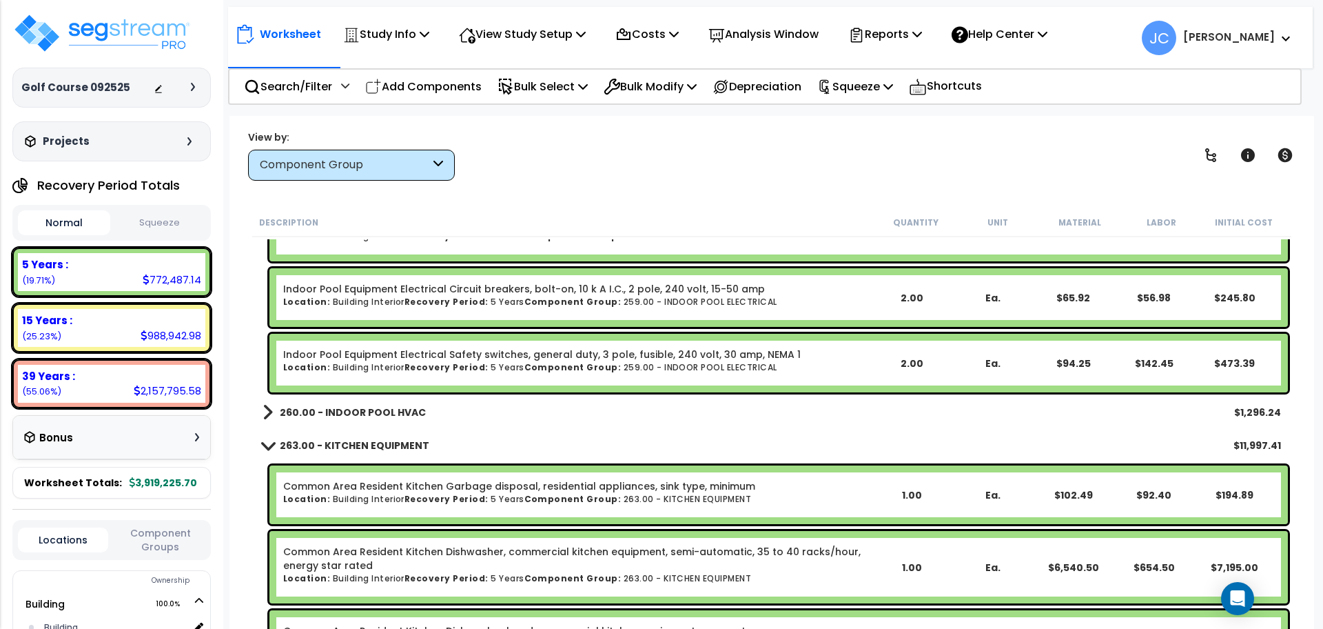
scroll to position [22761, 0]
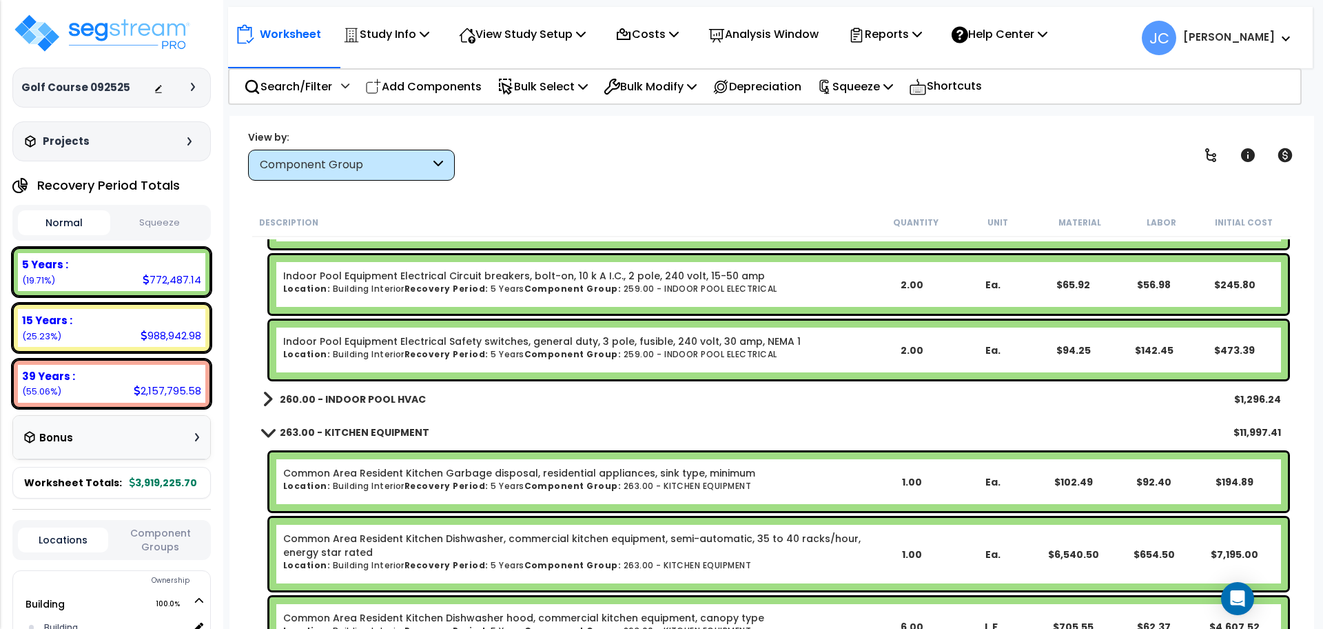
click at [413, 391] on link "260.00 - INDOOR POOL HVAC" at bounding box center [344, 398] width 163 height 19
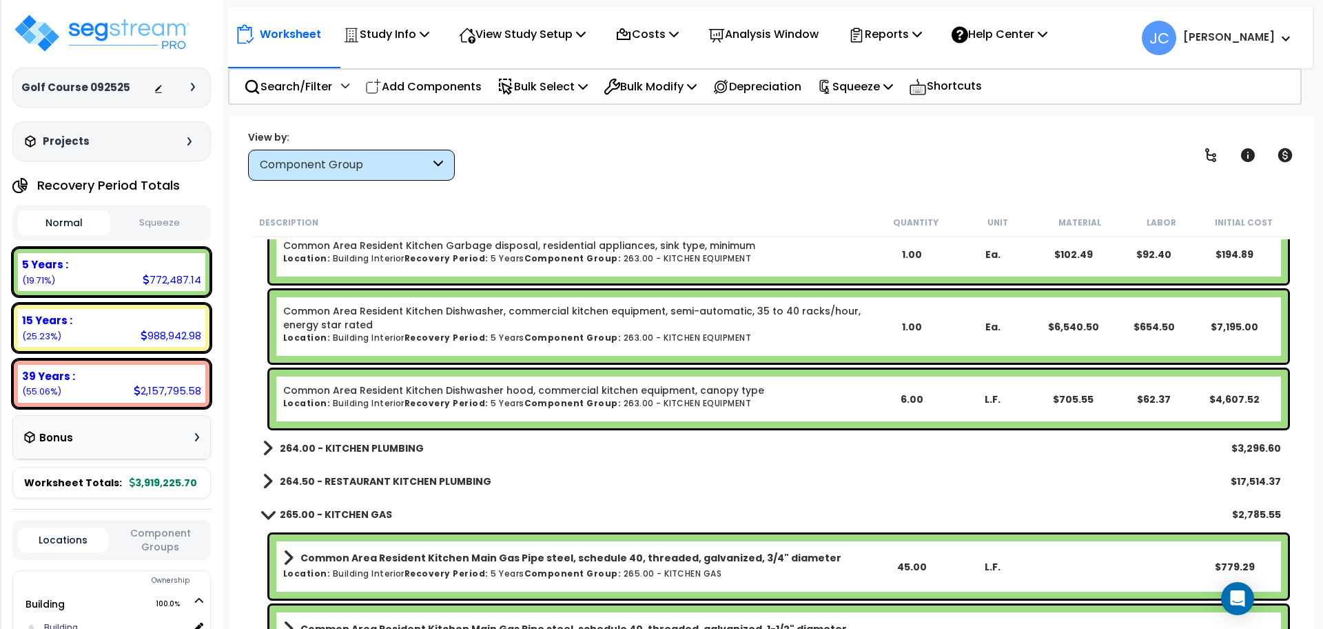
scroll to position [23022, 0]
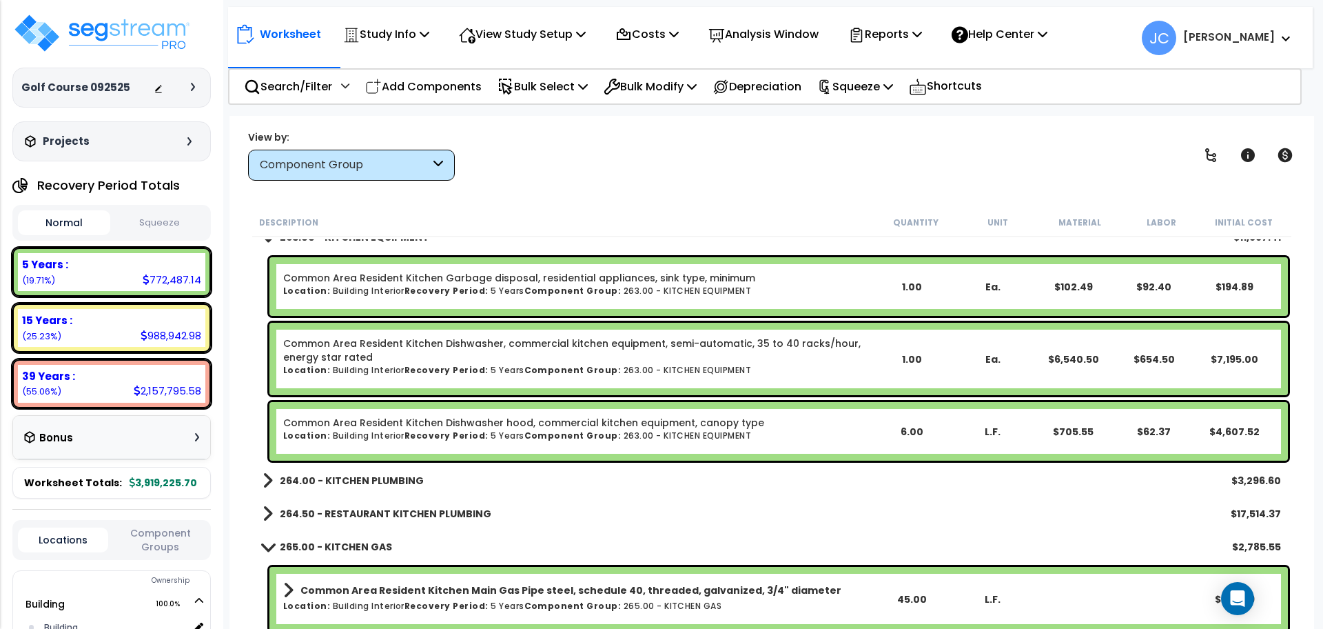
click at [382, 476] on b "264.00 - KITCHEN PLUMBING" at bounding box center [352, 480] width 144 height 14
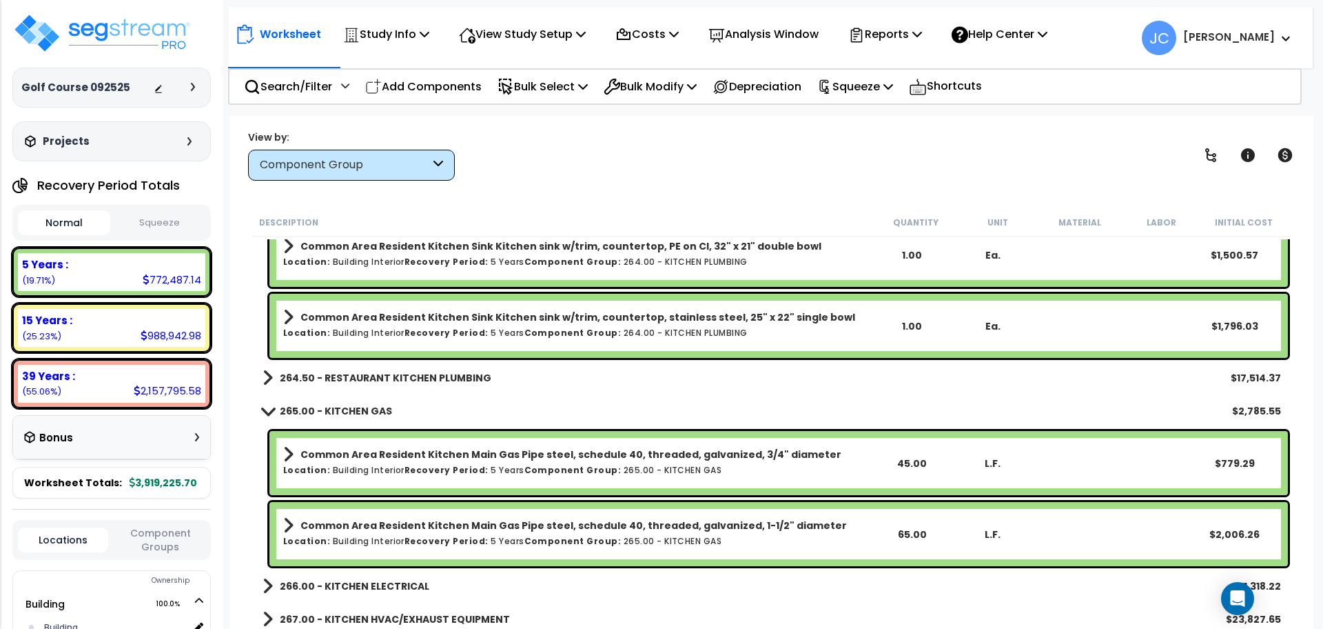
scroll to position [23321, 0]
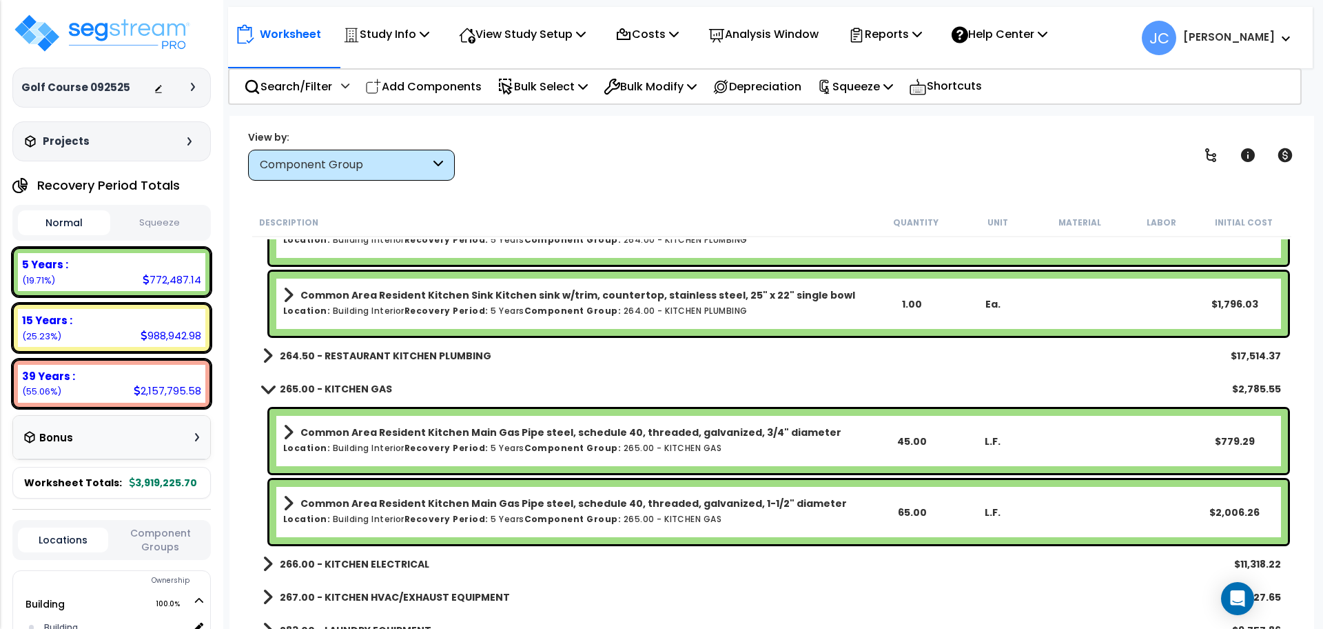
click at [435, 356] on b "264.50 - RESTAURANT KITCHEN PLUMBING" at bounding box center [386, 356] width 212 height 14
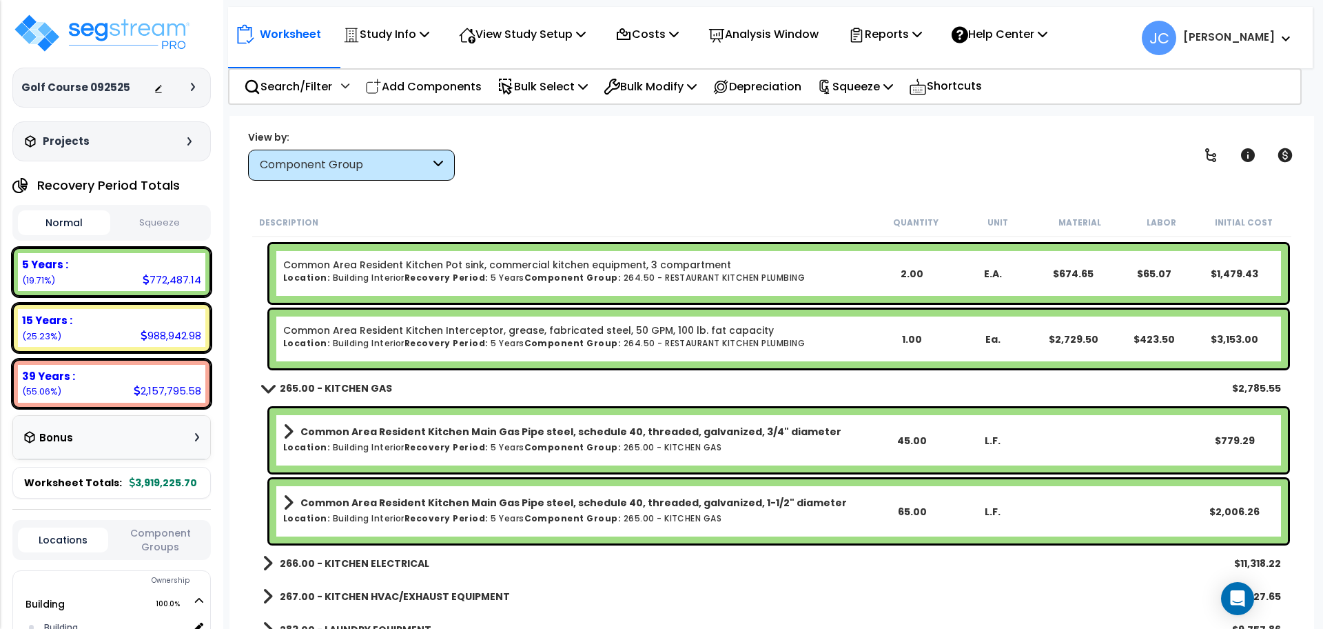
scroll to position [24106, 0]
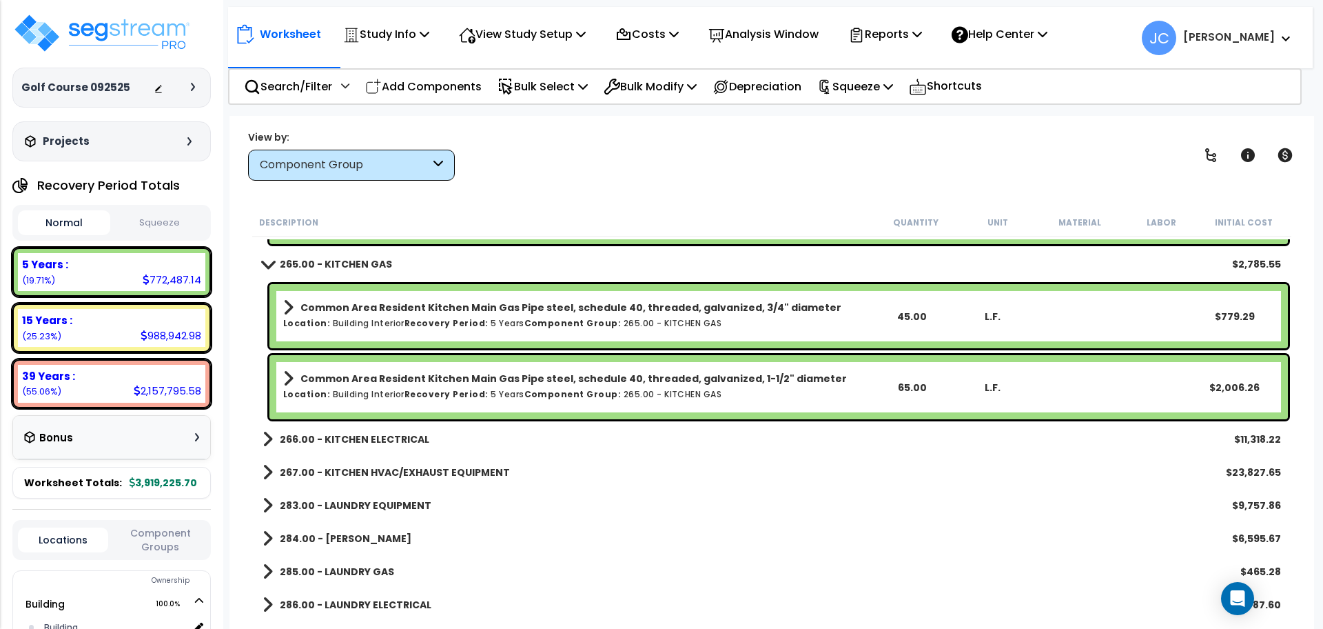
click at [374, 443] on b "266.00 - KITCHEN ELECTRICAL" at bounding box center [355, 439] width 150 height 14
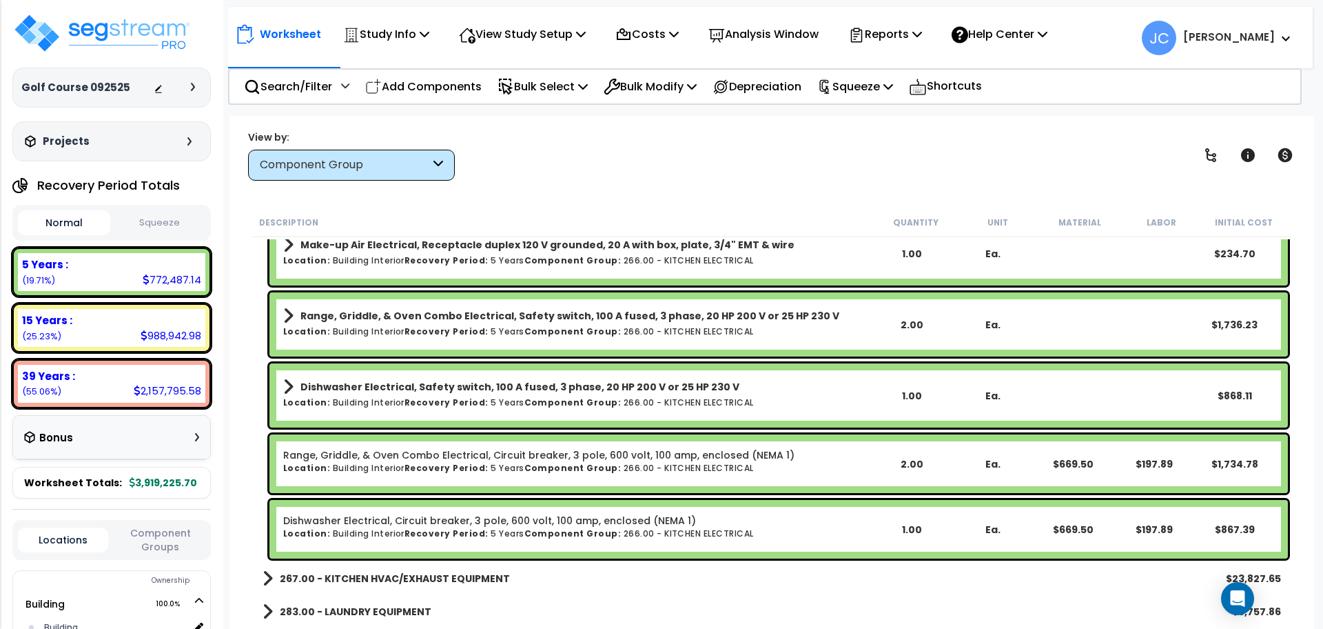
scroll to position [24956, 0]
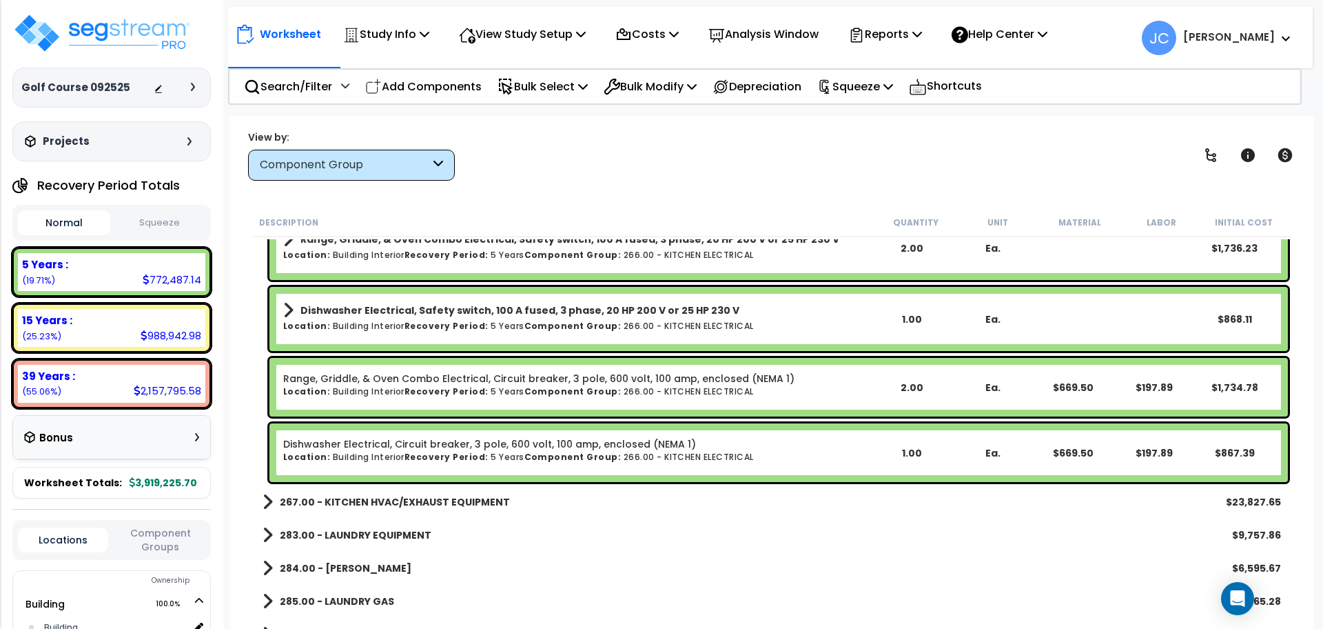
click at [428, 499] on b "267.00 - KITCHEN HVAC/EXHAUST EQUIPMENT" at bounding box center [395, 502] width 230 height 14
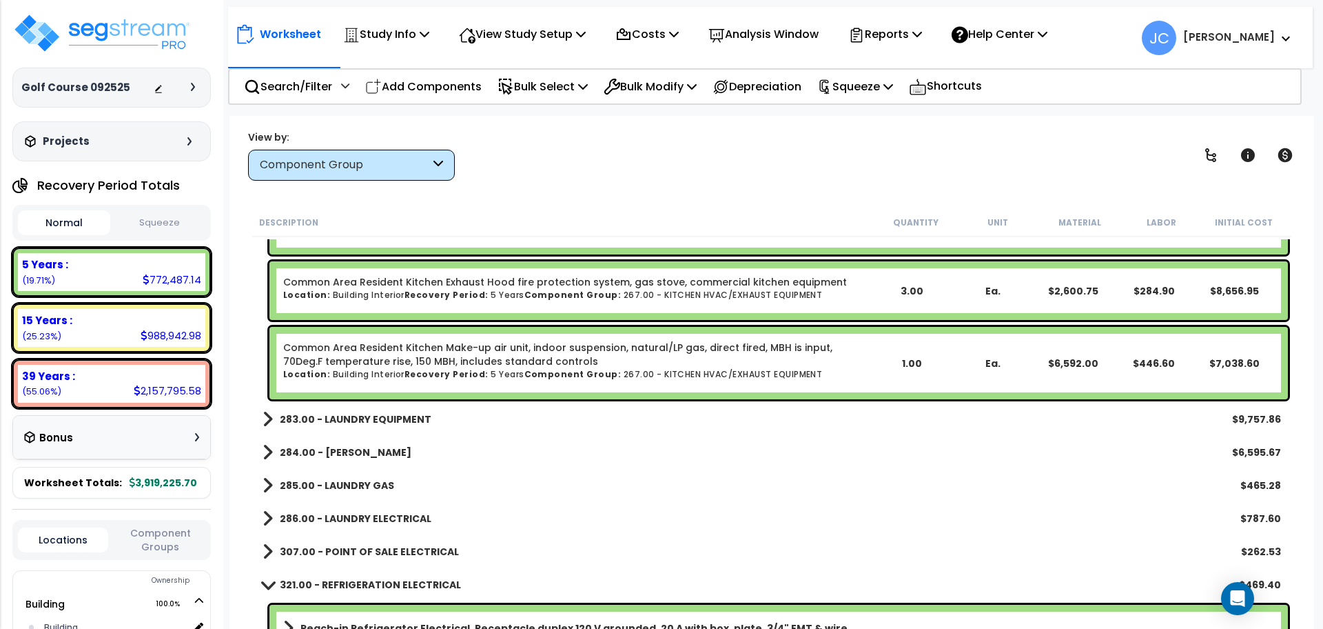
scroll to position [25376, 0]
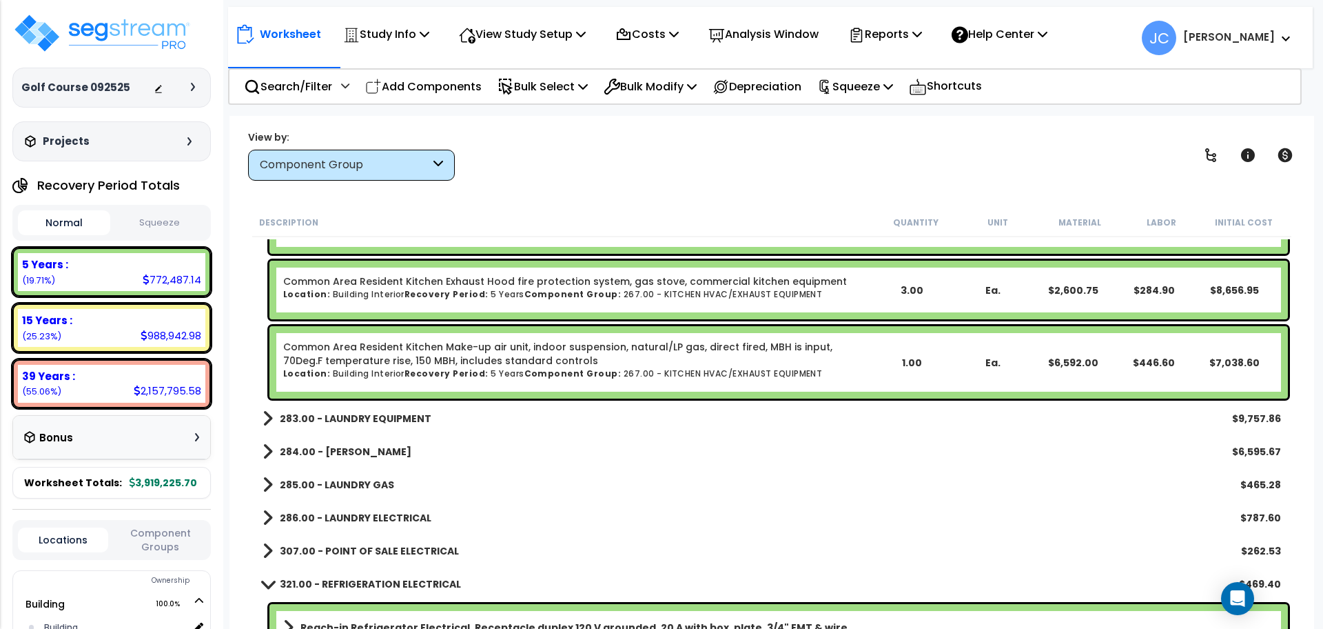
click at [389, 411] on b "283.00 - LAUNDRY EQUIPMENT" at bounding box center [356, 418] width 152 height 14
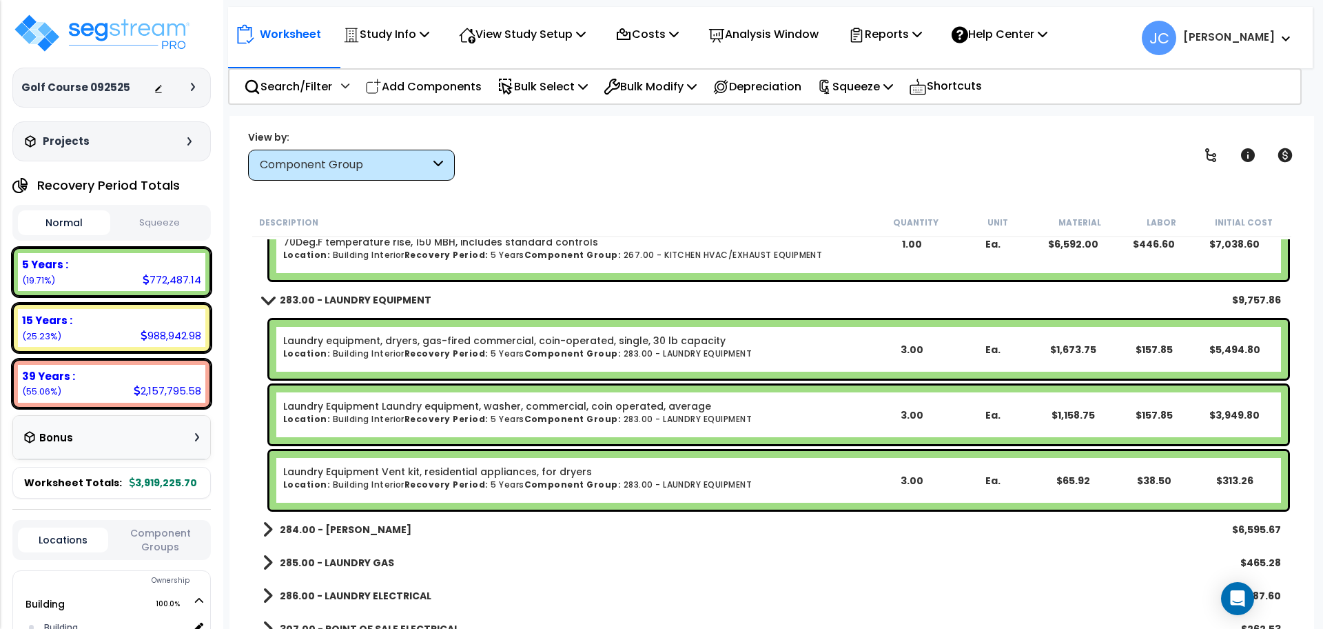
scroll to position [25515, 0]
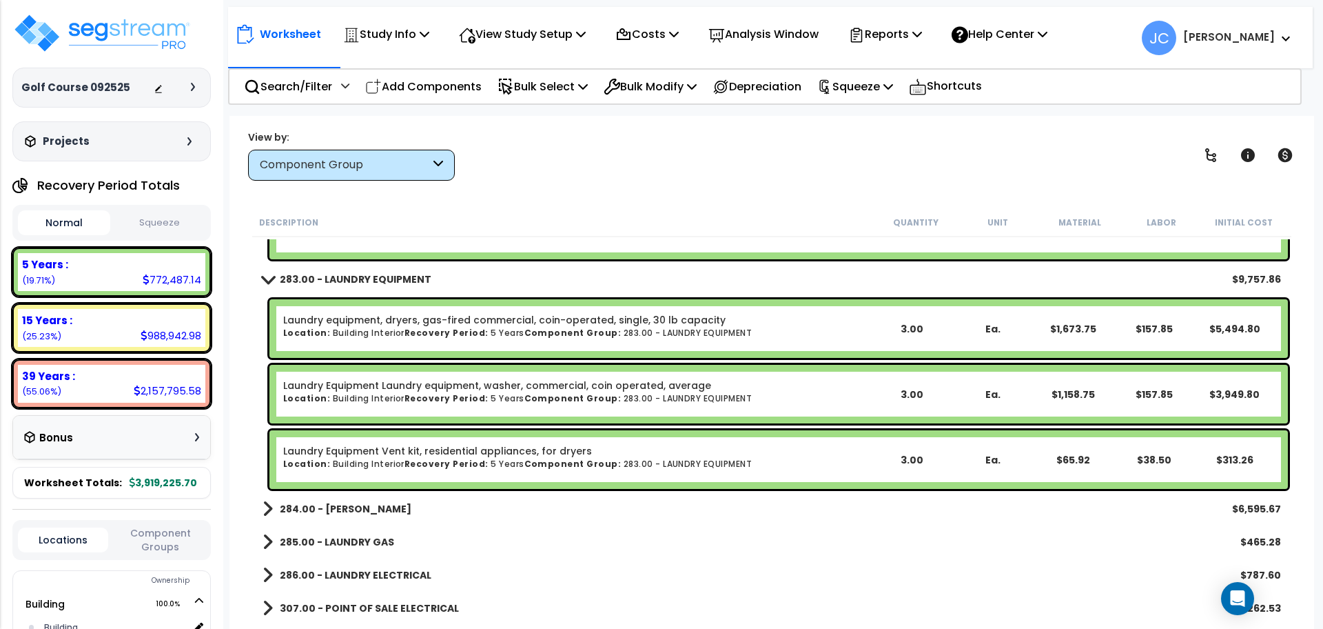
click at [379, 506] on b "284.00 - [PERSON_NAME]" at bounding box center [346, 509] width 132 height 14
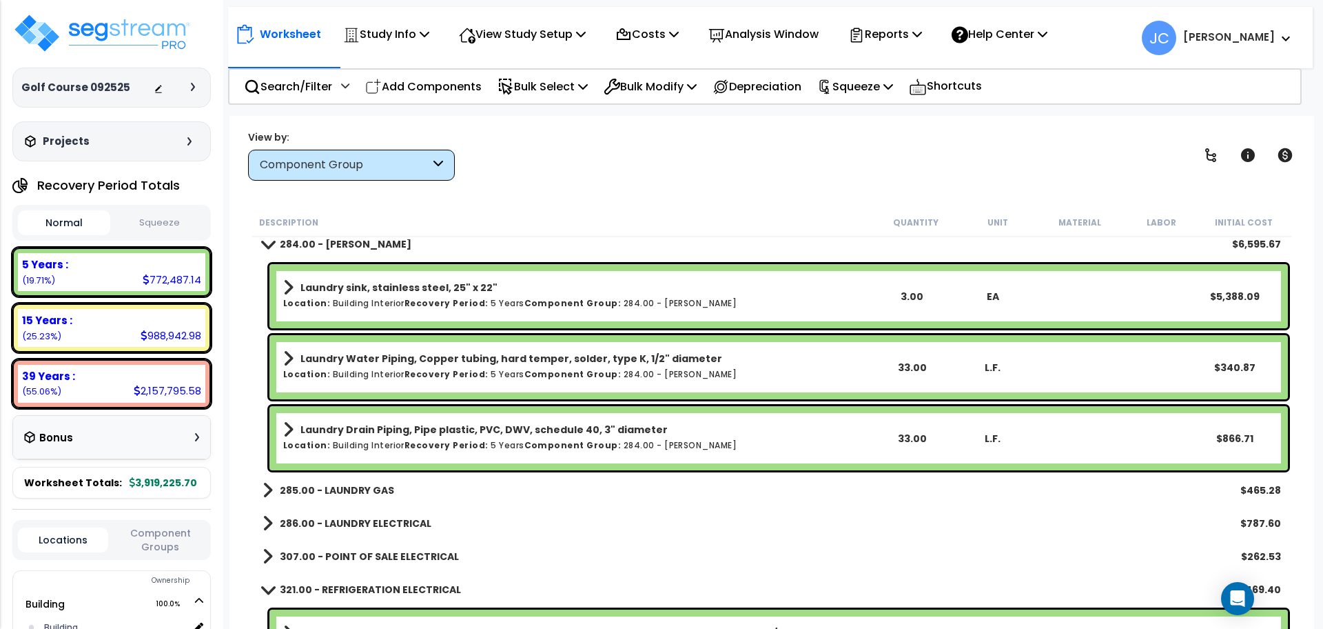
scroll to position [25786, 0]
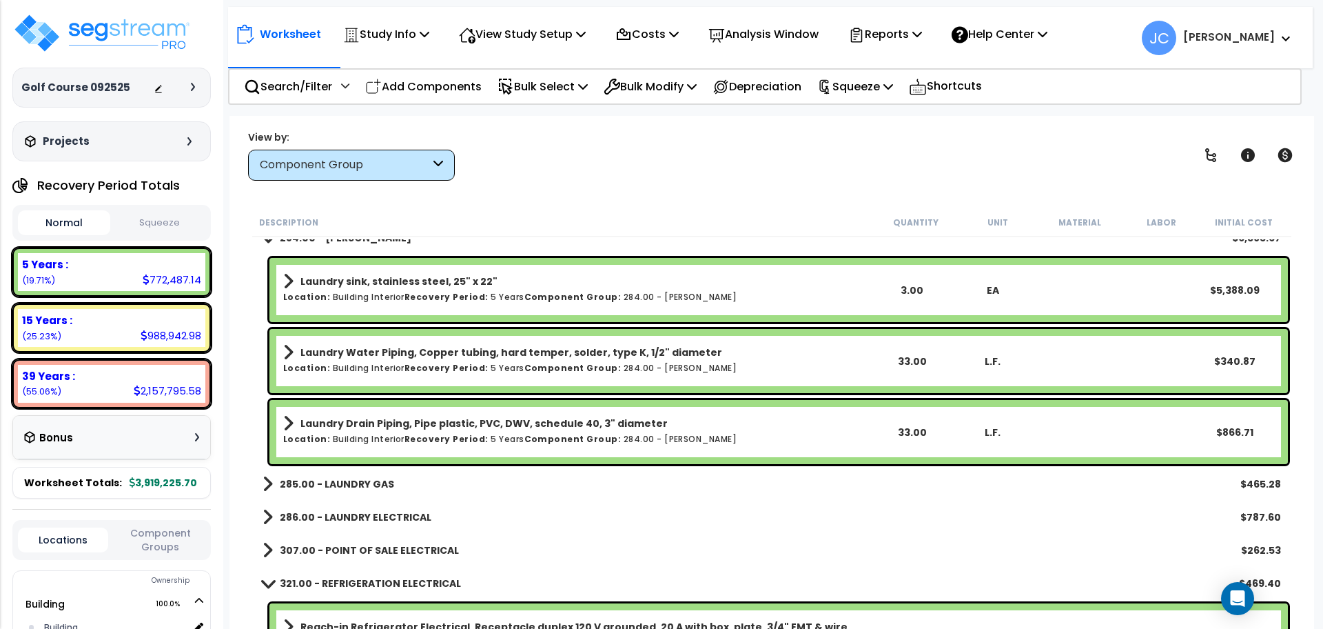
click at [365, 481] on b "285.00 - LAUNDRY GAS" at bounding box center [337, 484] width 114 height 14
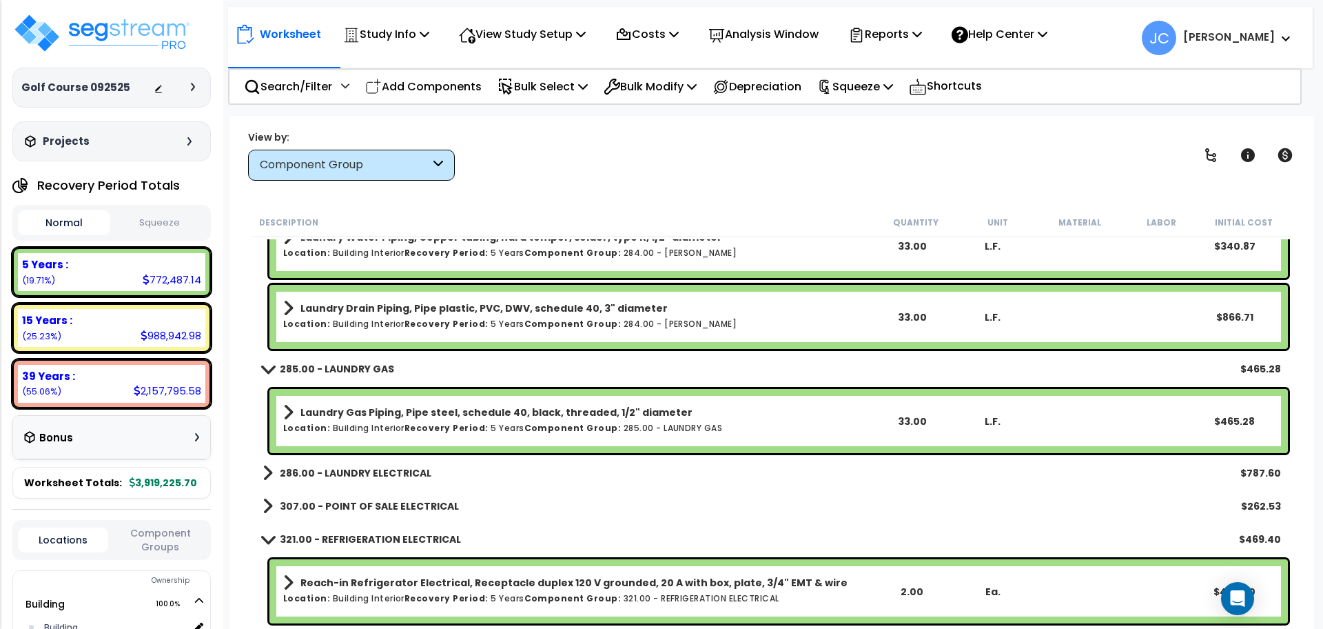
scroll to position [25906, 0]
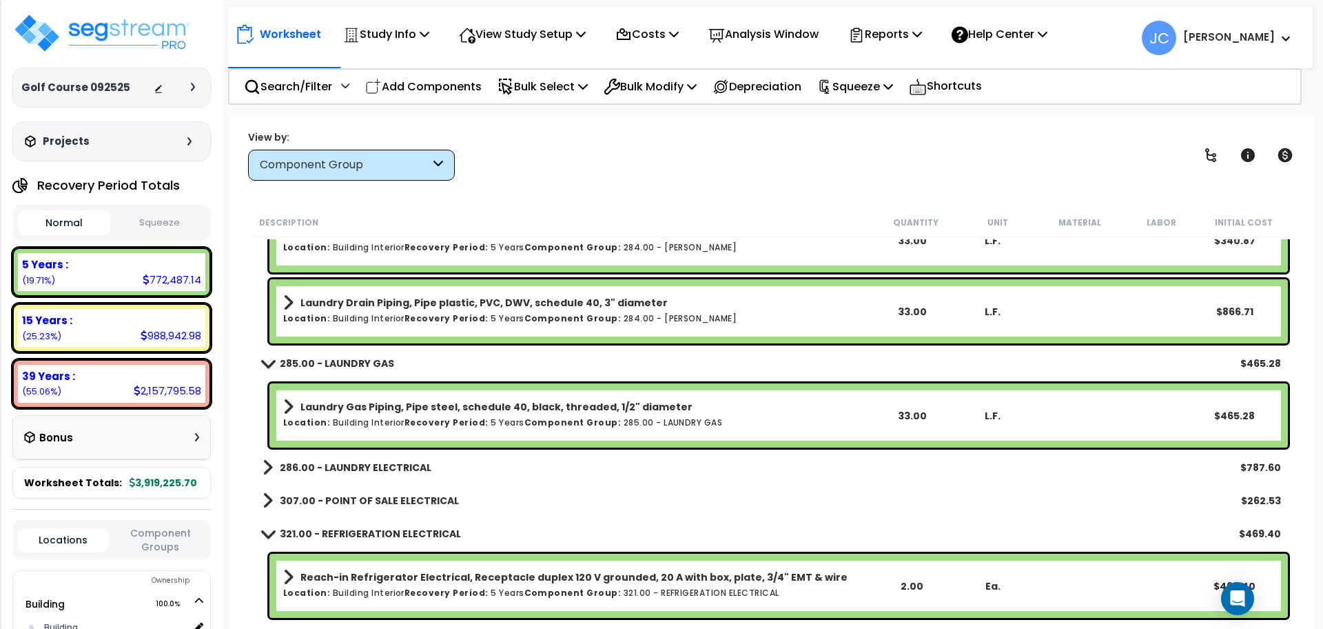
click at [356, 471] on b "286.00 - LAUNDRY ELECTRICAL" at bounding box center [356, 467] width 152 height 14
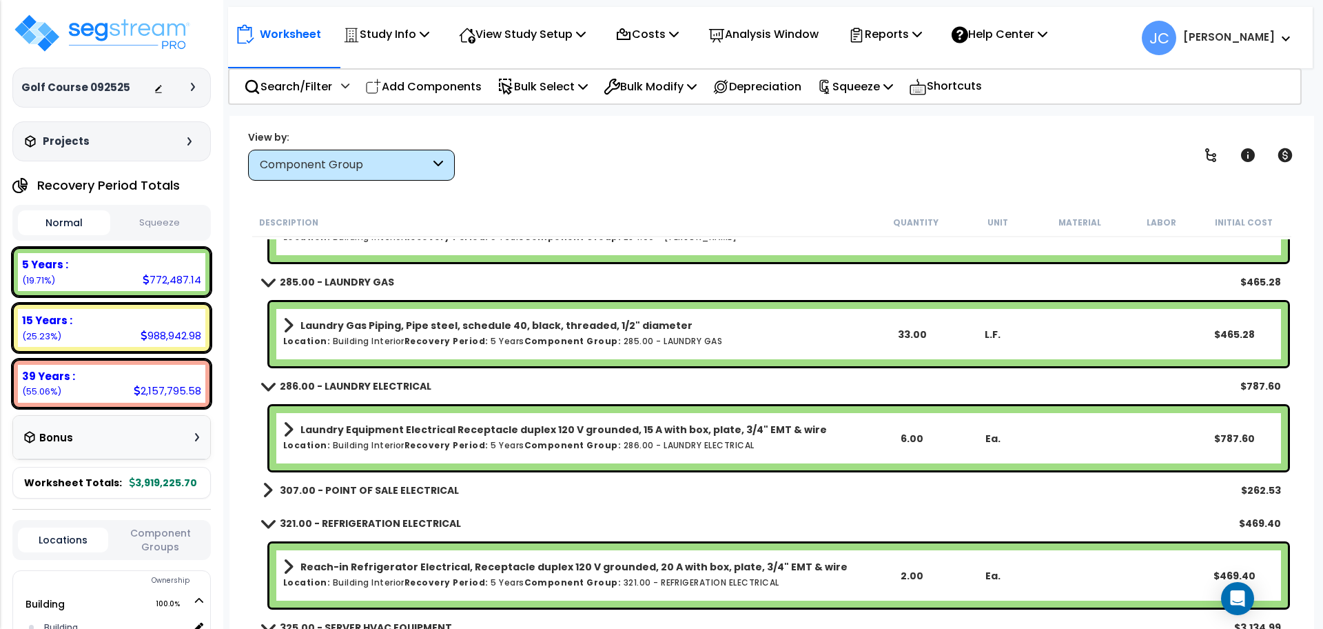
scroll to position [25991, 0]
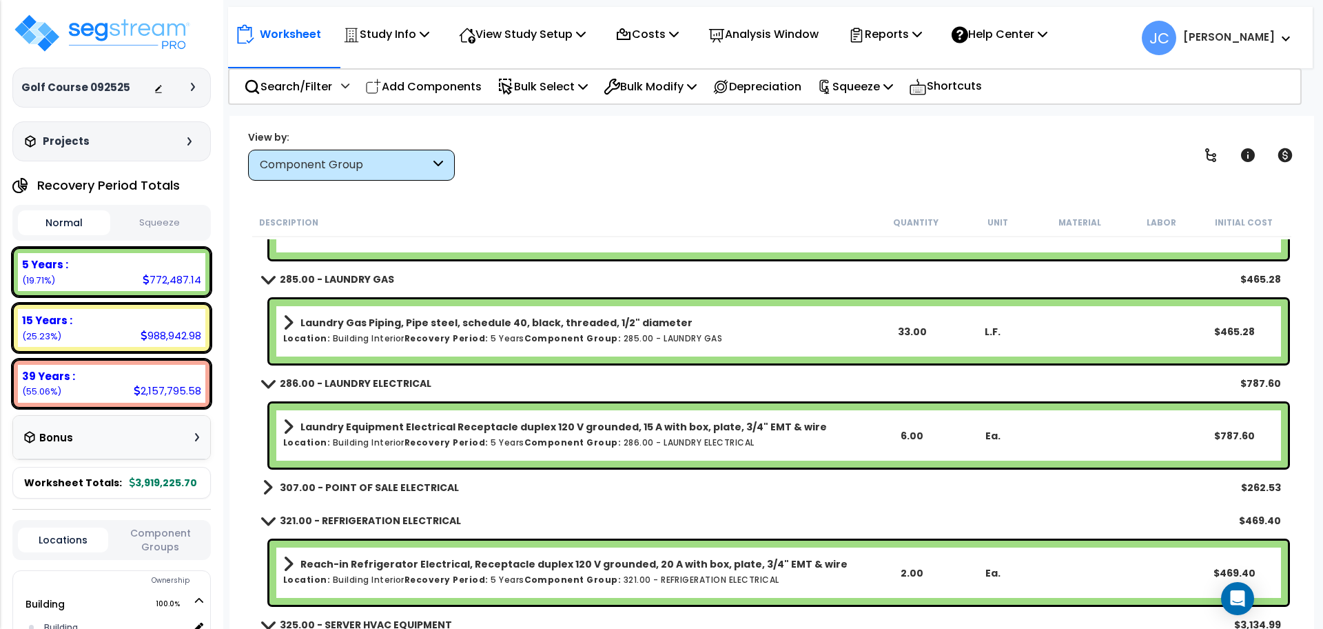
click at [327, 487] on b "307.00 - POINT OF SALE ELECTRICAL" at bounding box center [369, 487] width 179 height 14
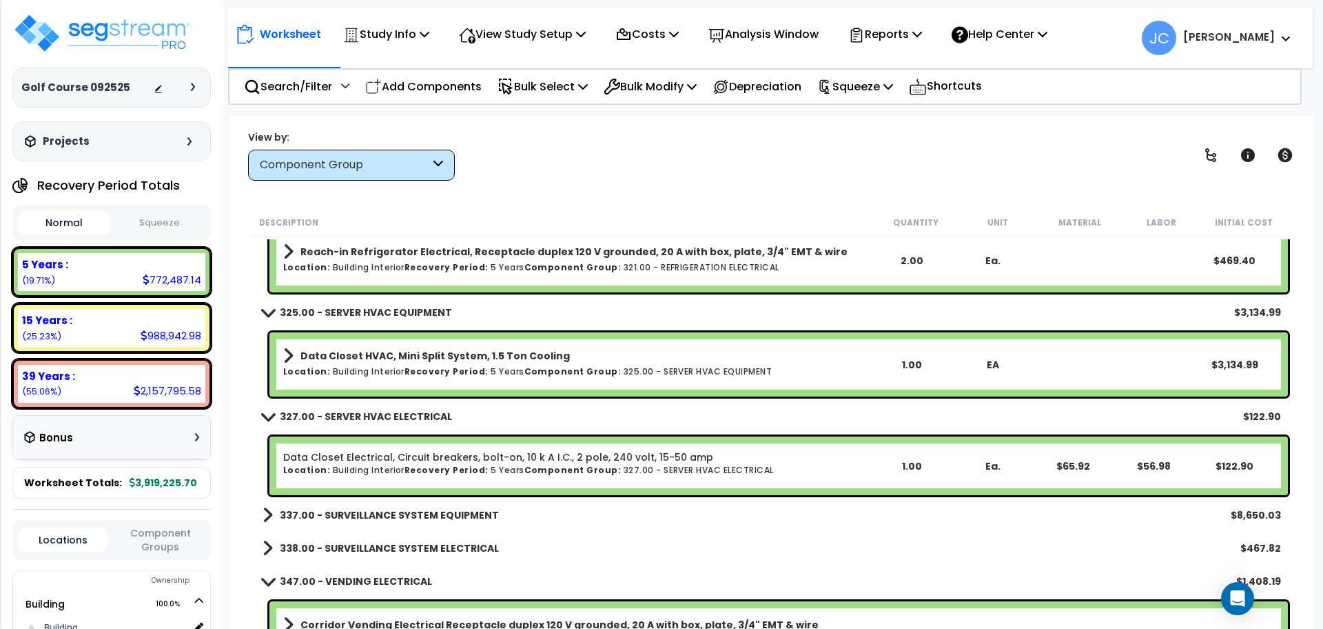
scroll to position [26376, 0]
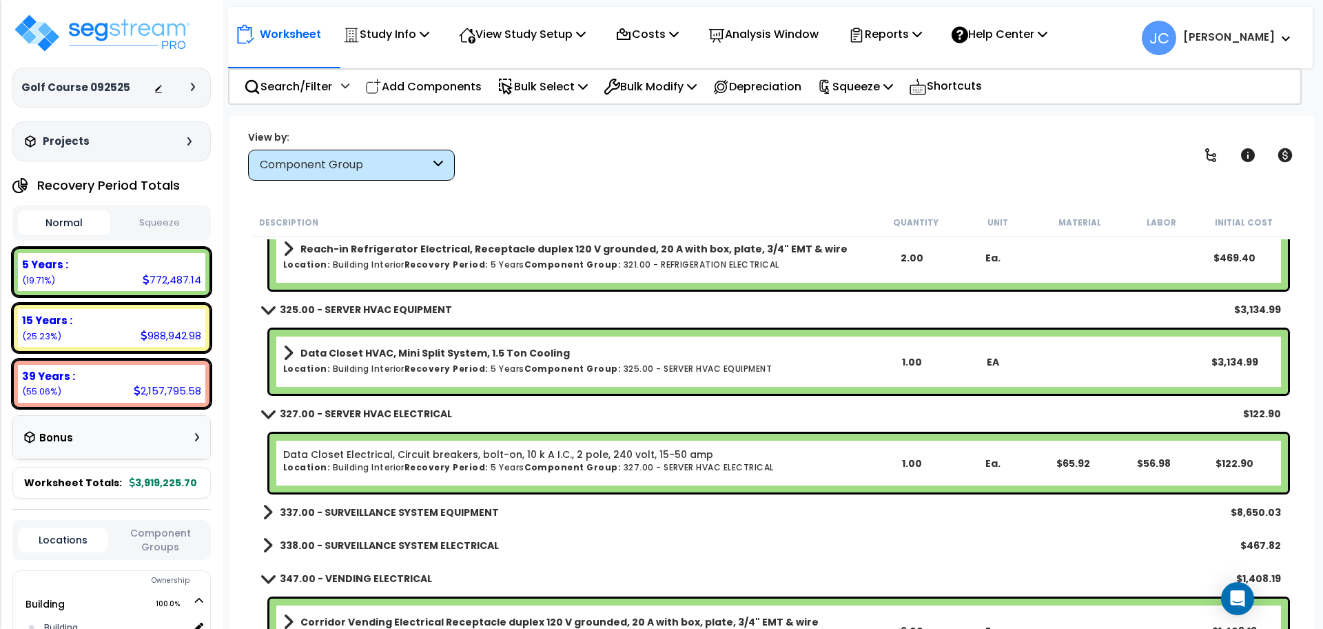
click at [452, 513] on b "337.00 - SURVEILLANCE SYSTEM EQUIPMENT" at bounding box center [389, 512] width 219 height 14
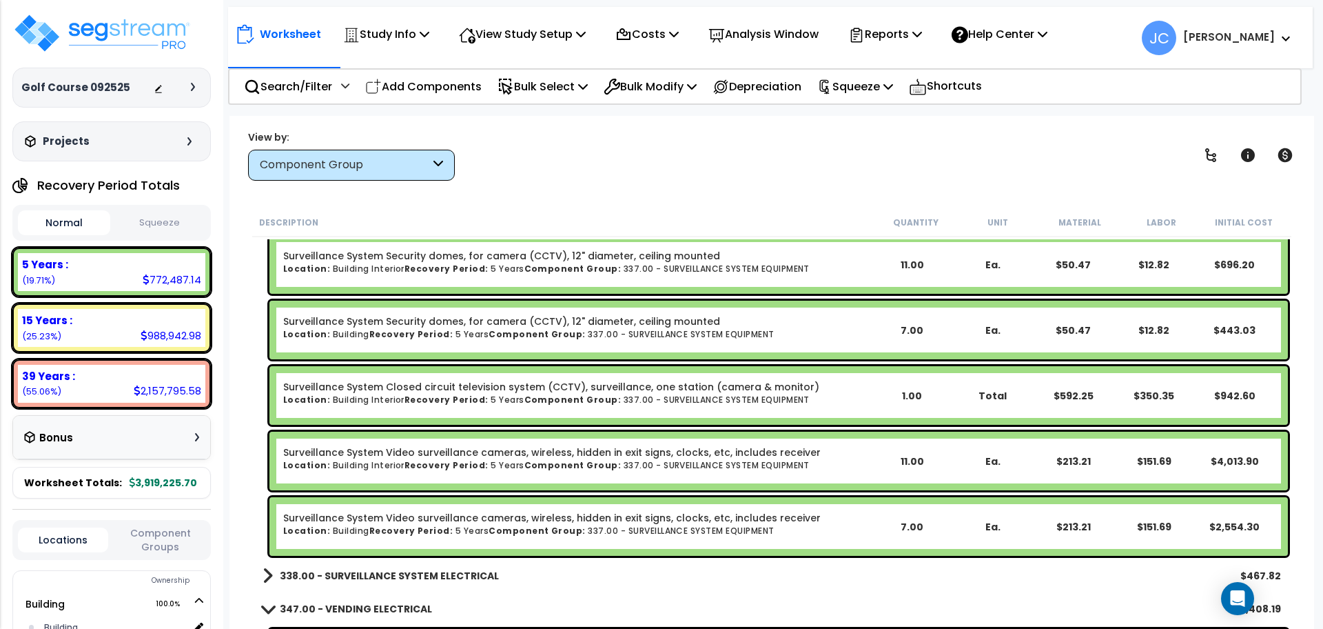
scroll to position [26678, 0]
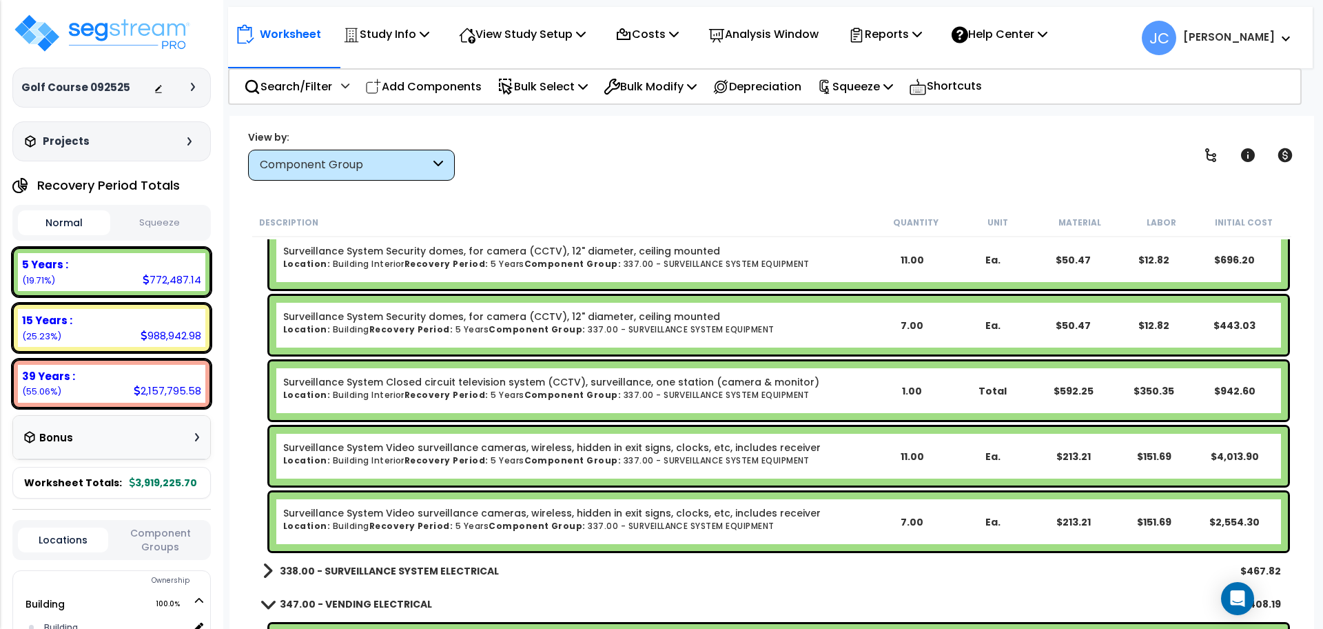
click at [405, 564] on b "338.00 - SURVEILLANCE SYSTEM ELECTRICAL" at bounding box center [389, 571] width 219 height 14
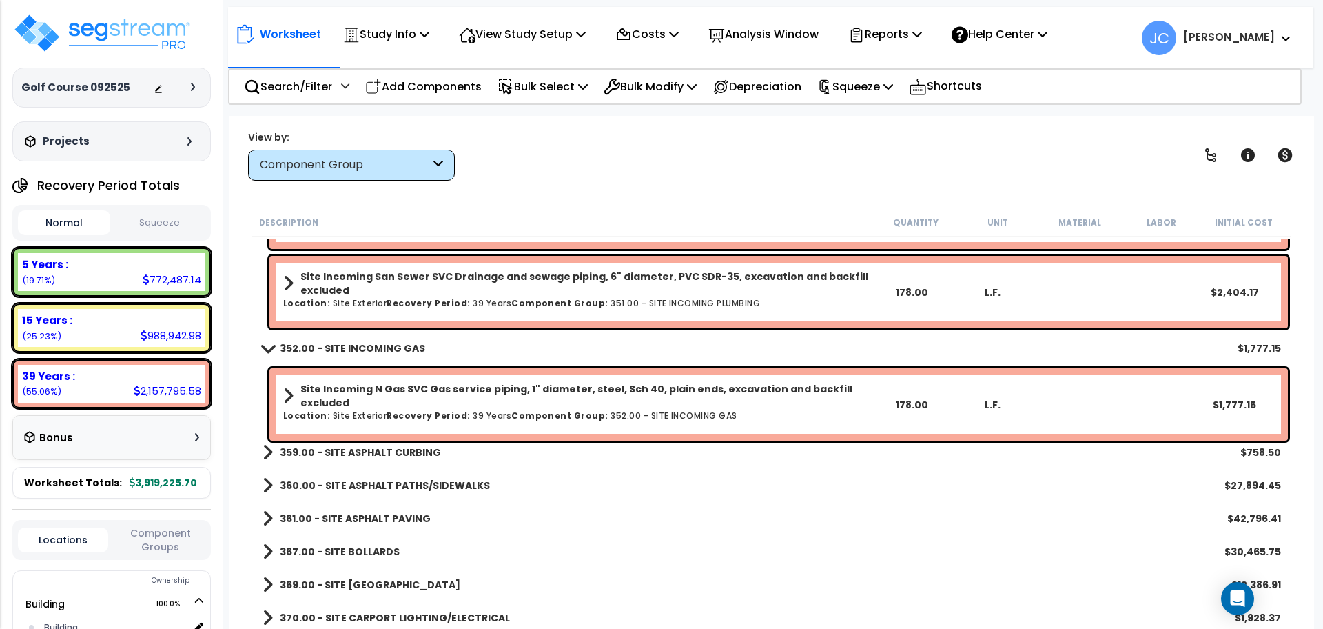
scroll to position [27700, 0]
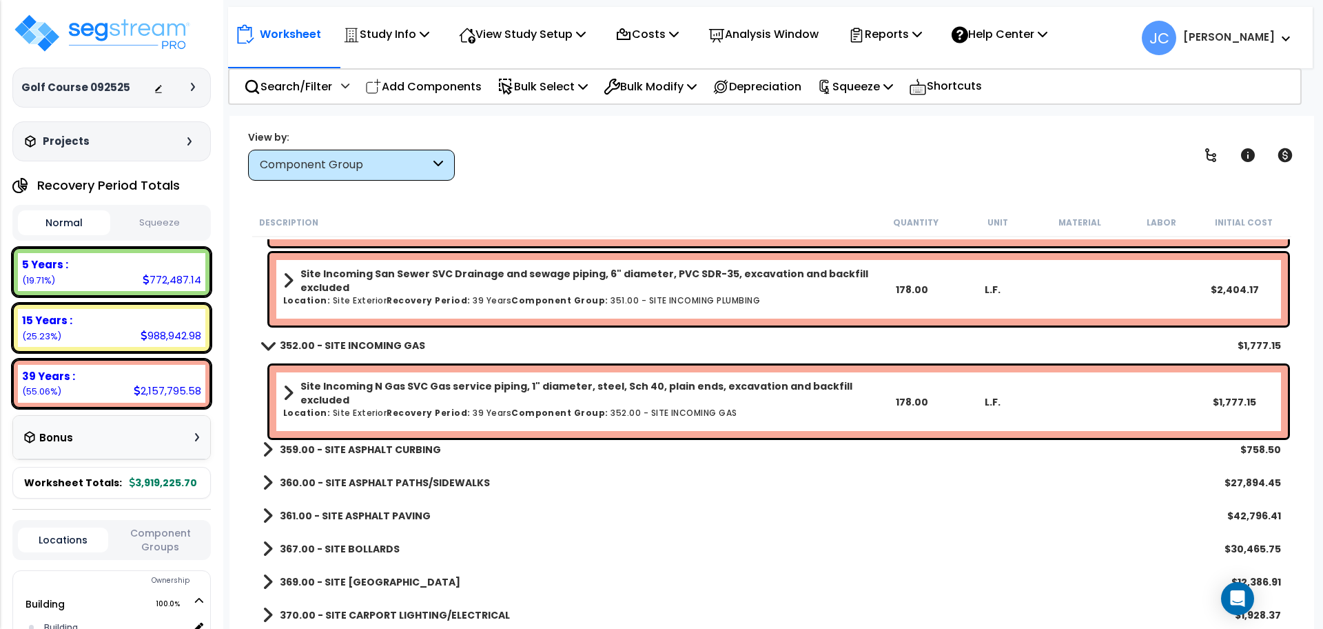
click at [400, 449] on b "359.00 - SITE ASPHALT CURBING" at bounding box center [360, 449] width 161 height 14
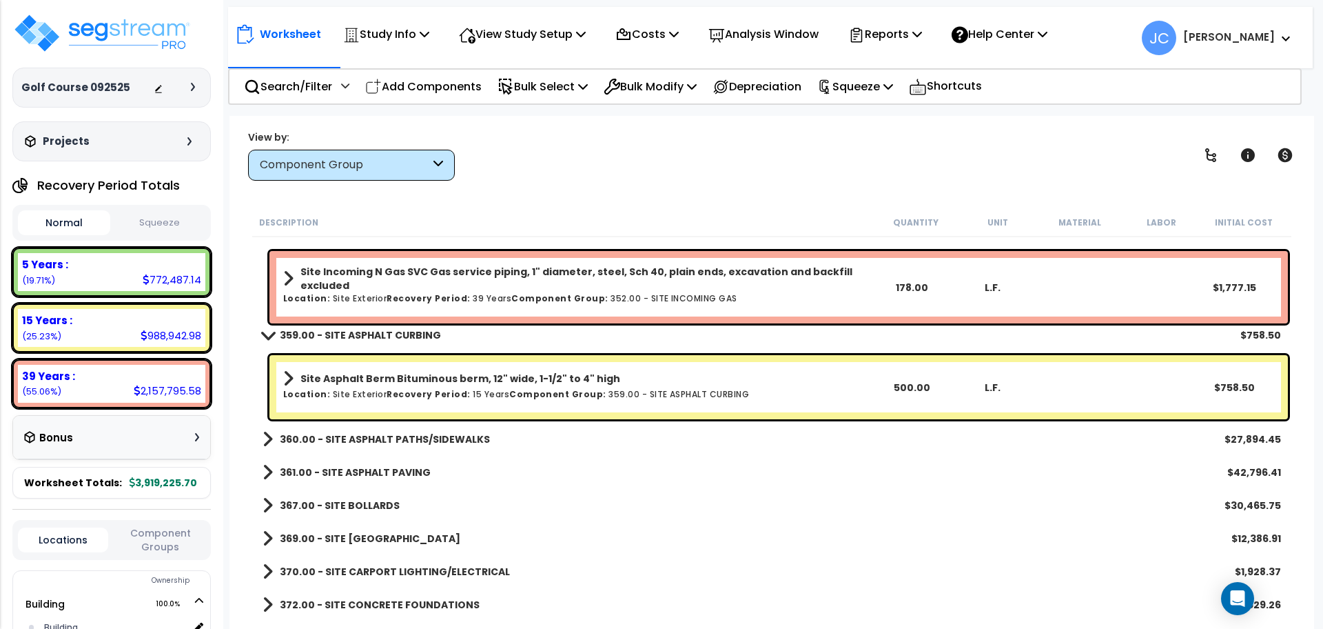
scroll to position [27815, 0]
click at [445, 433] on b "360.00 - SITE ASPHALT PATHS/SIDEWALKS" at bounding box center [385, 438] width 210 height 14
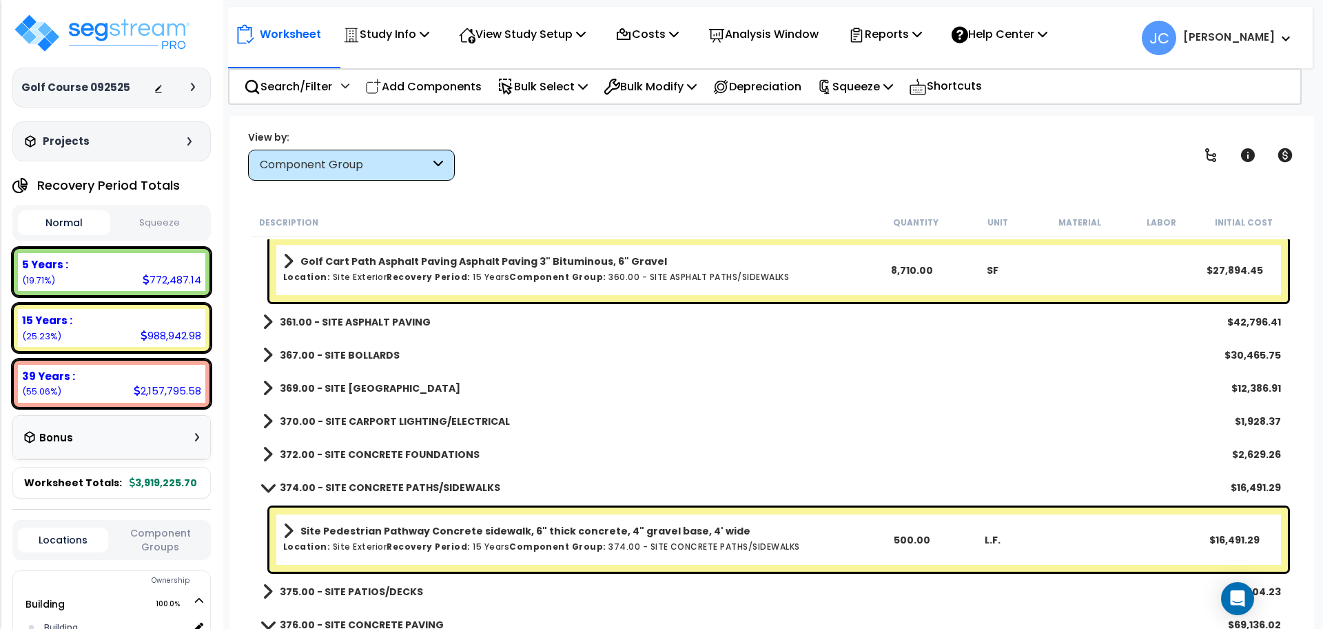
scroll to position [28036, 0]
click at [419, 329] on link "361.00 - SITE ASPHALT PAVING" at bounding box center [347, 320] width 168 height 19
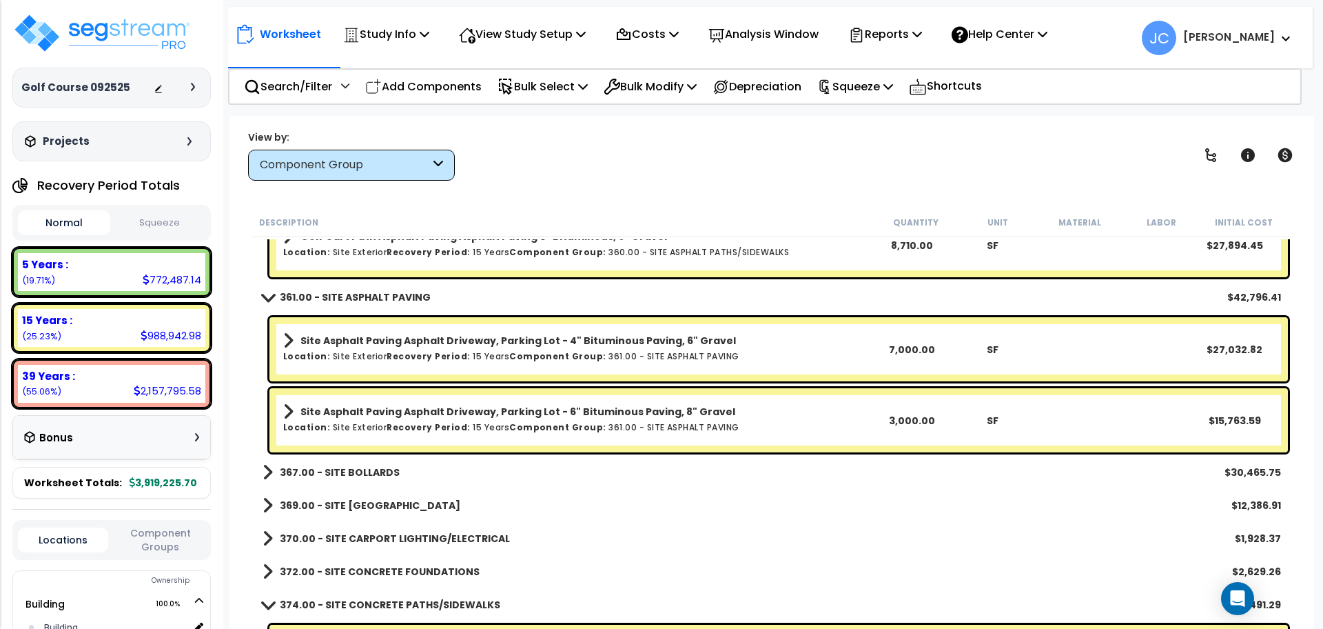
scroll to position [28065, 0]
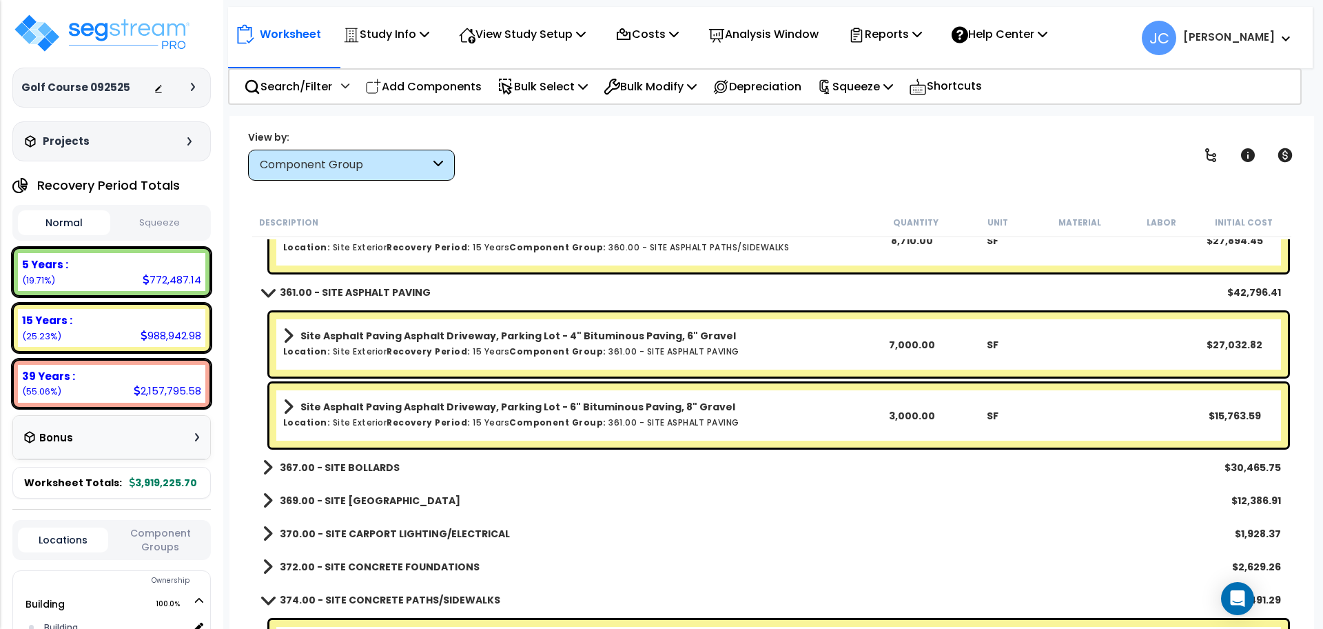
click at [354, 466] on b "367.00 - SITE BOLLARDS" at bounding box center [340, 467] width 120 height 14
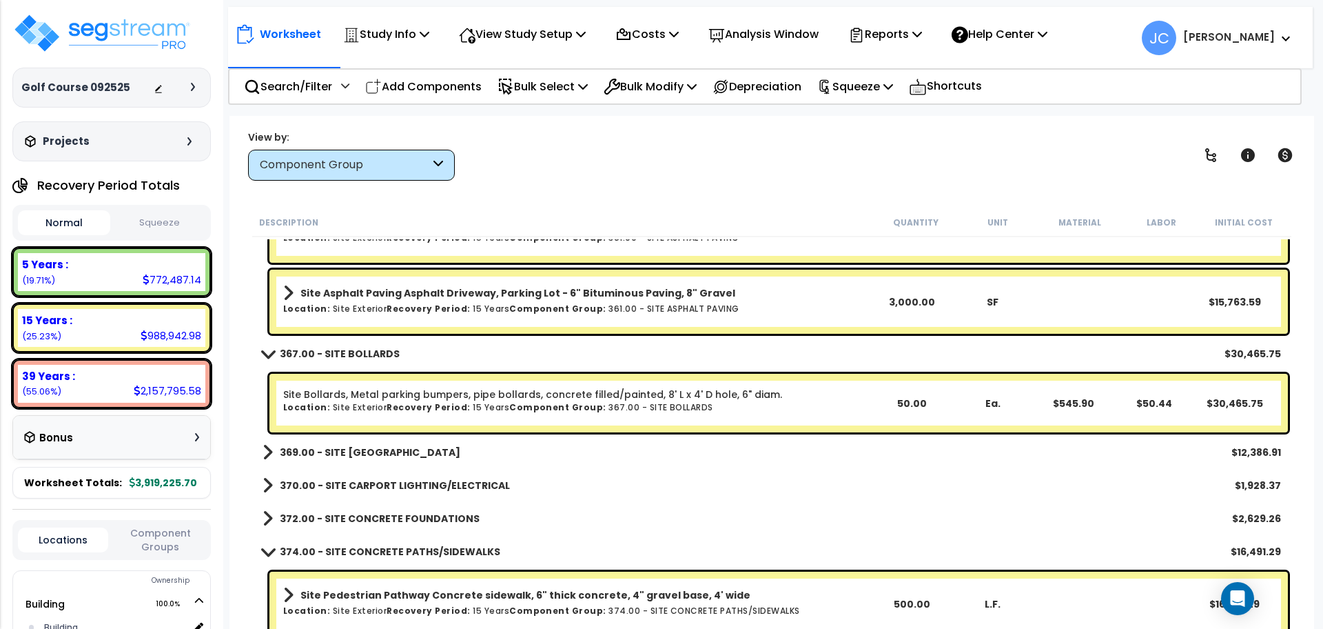
scroll to position [28181, 0]
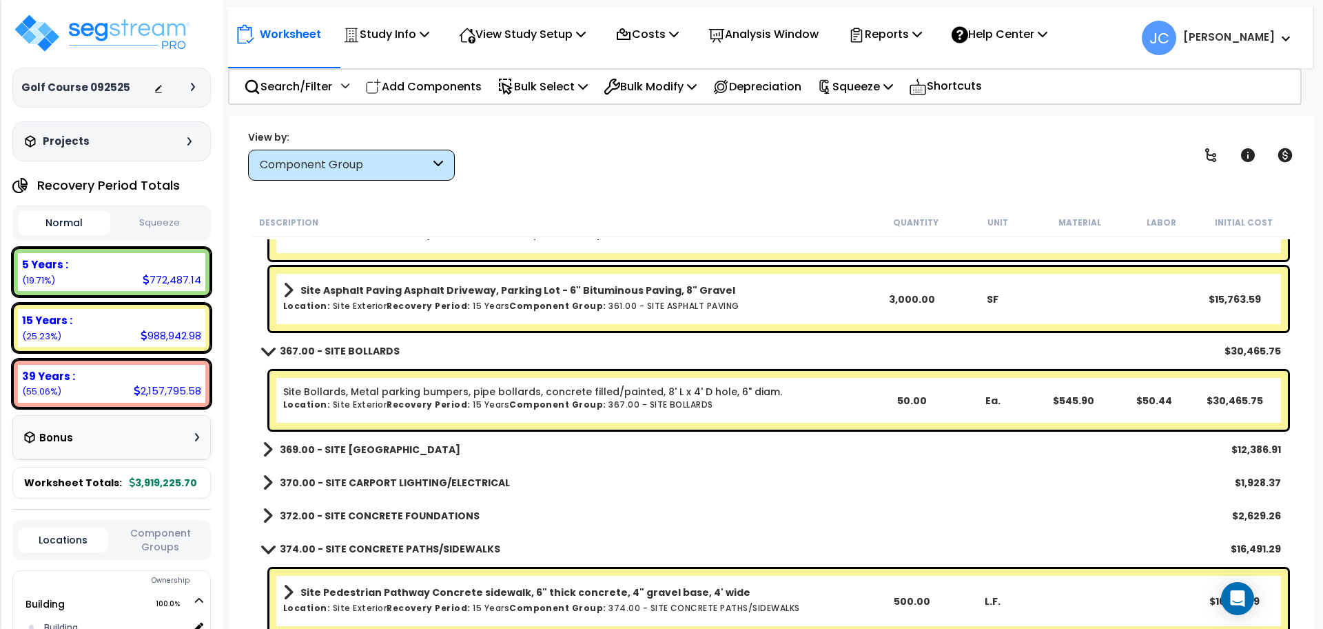
click at [355, 456] on link "369.00 - SITE [GEOGRAPHIC_DATA]" at bounding box center [362, 449] width 198 height 19
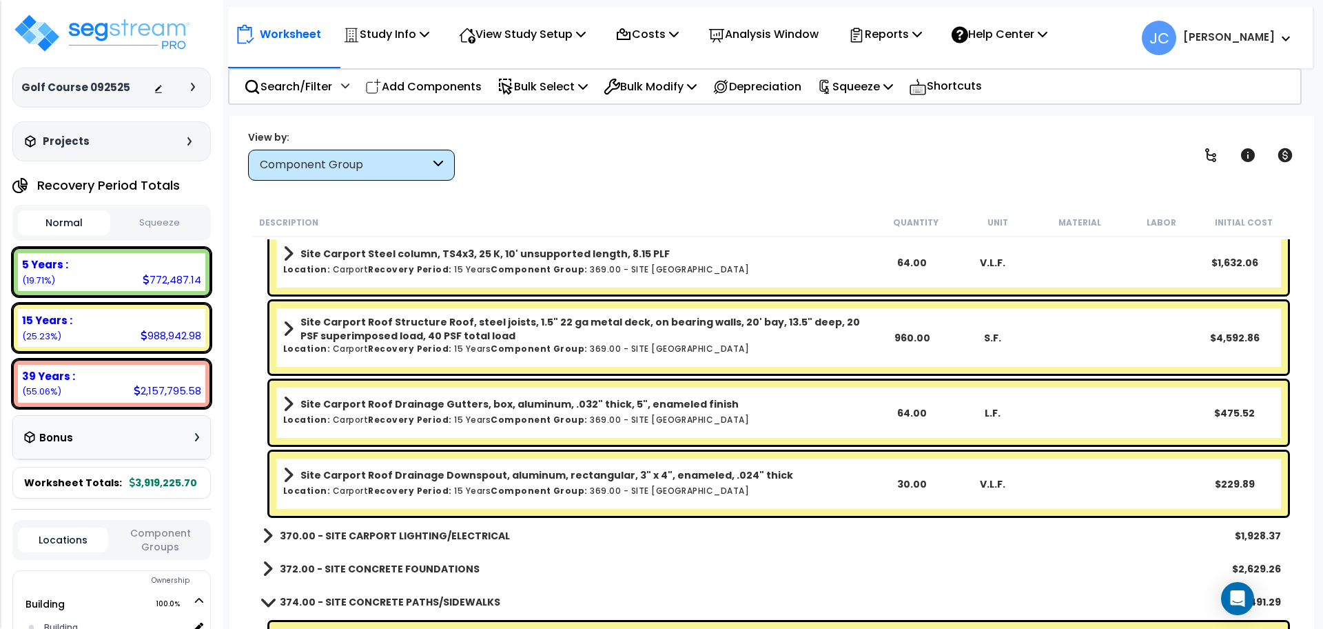
scroll to position [28589, 0]
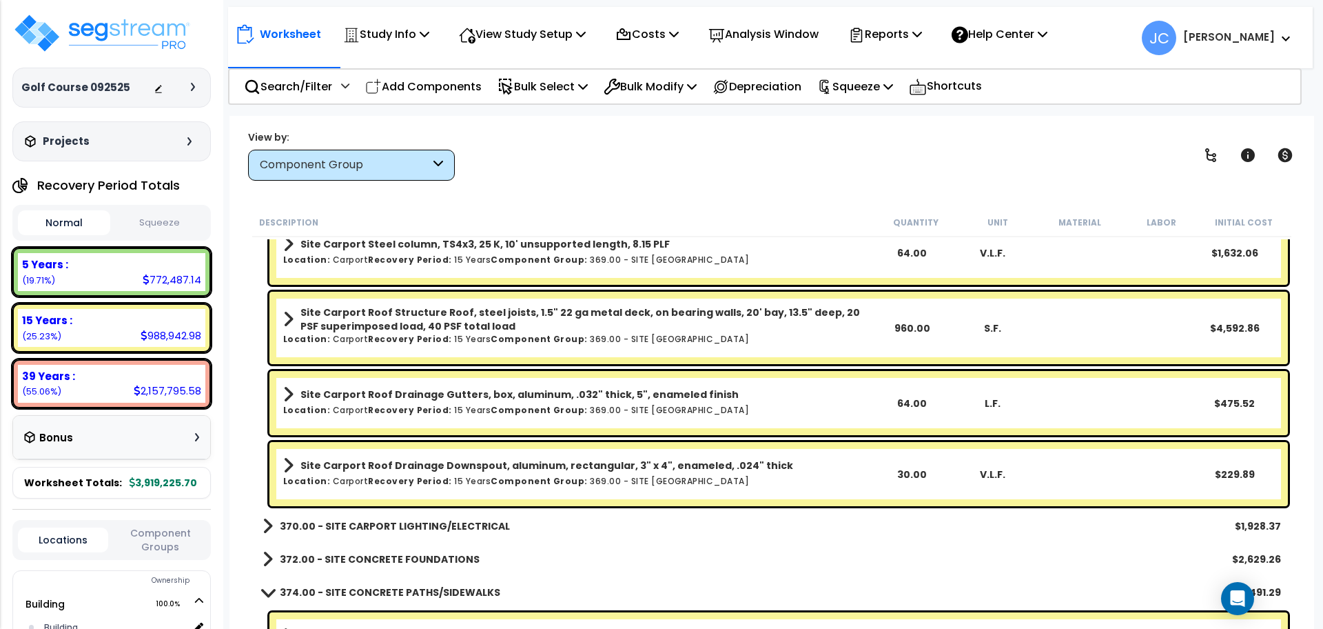
click at [391, 516] on link "370.00 - SITE CARPORT LIGHTING/ELECTRICAL" at bounding box center [386, 525] width 247 height 19
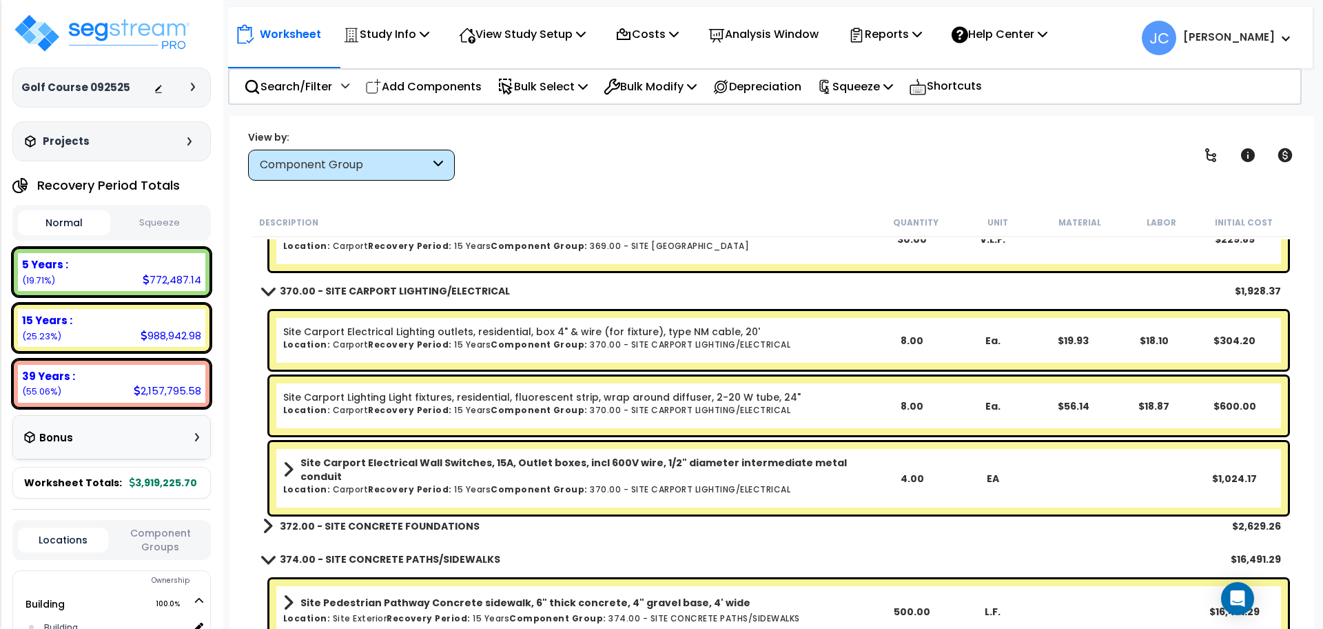
scroll to position [28824, 0]
click at [393, 520] on b "372.00 - SITE CONCRETE FOUNDATIONS" at bounding box center [380, 525] width 200 height 14
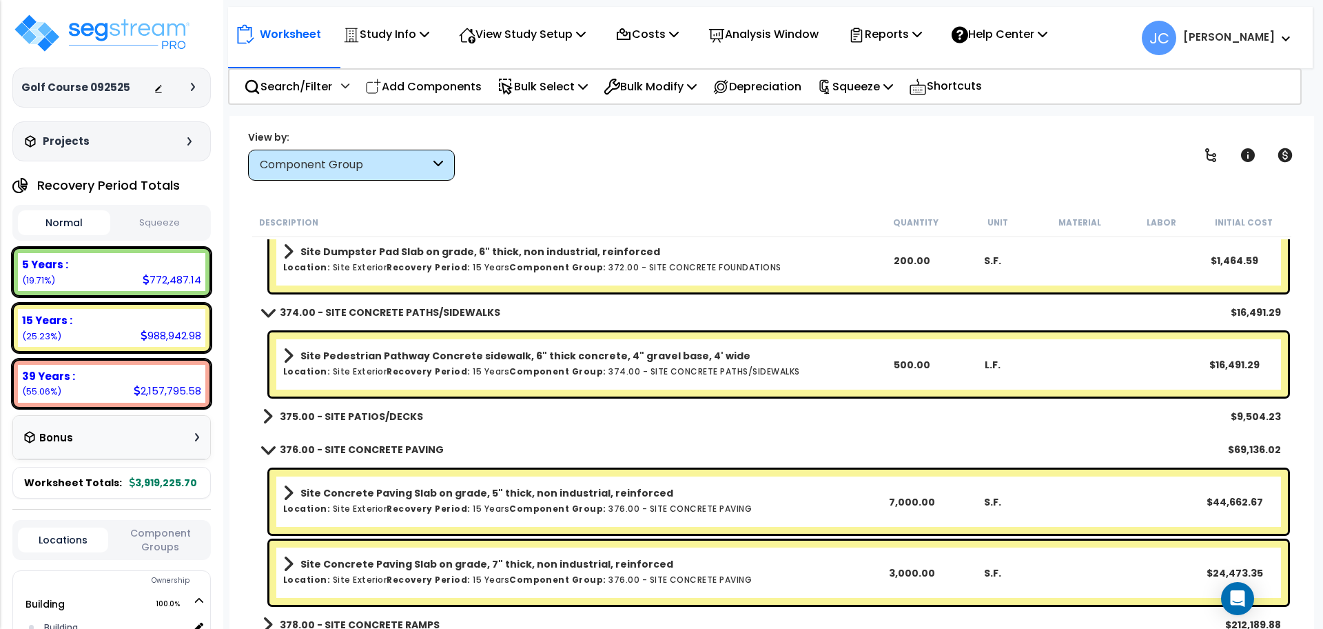
scroll to position [29296, 0]
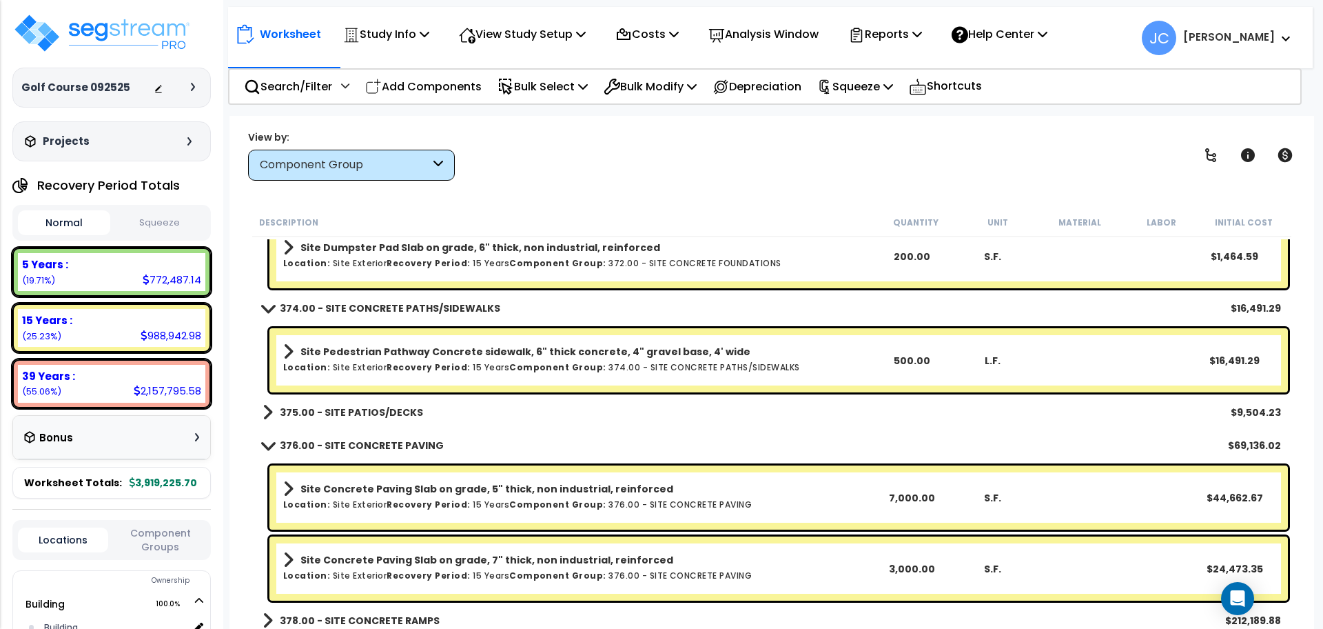
click at [398, 414] on b "375.00 - SITE PATIOS/DECKS" at bounding box center [351, 412] width 143 height 14
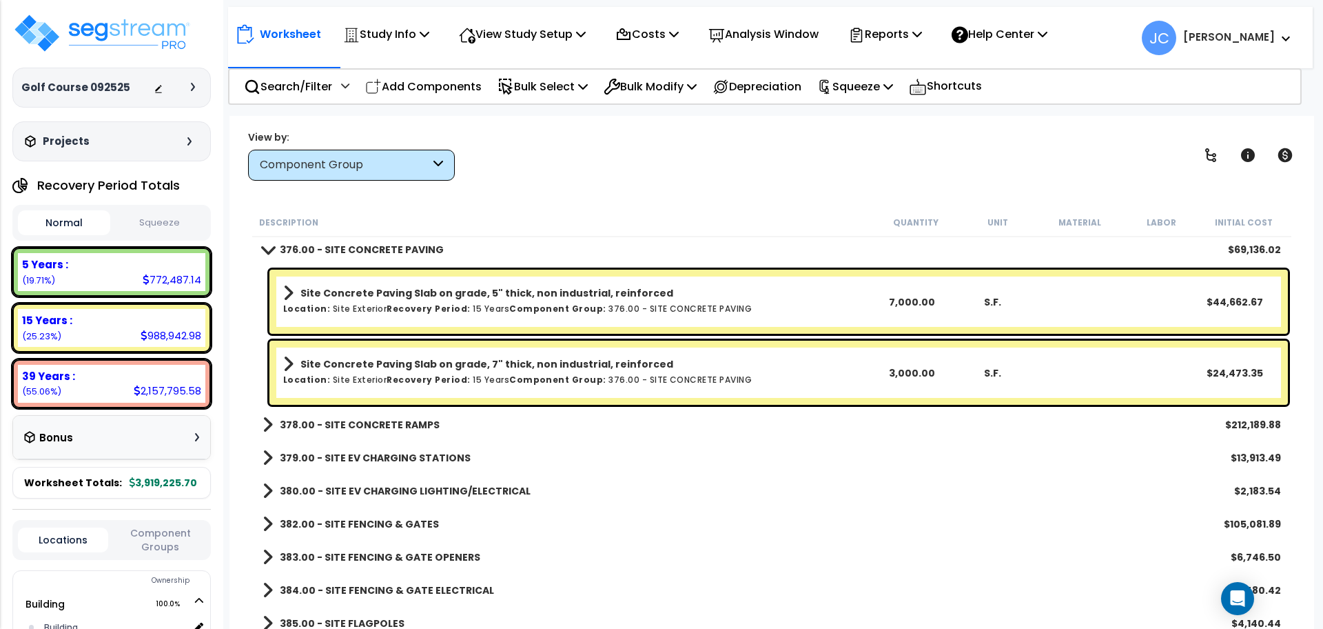
scroll to position [29642, 0]
click at [387, 424] on b "378.00 - SITE CONCRETE RAMPS" at bounding box center [360, 424] width 160 height 14
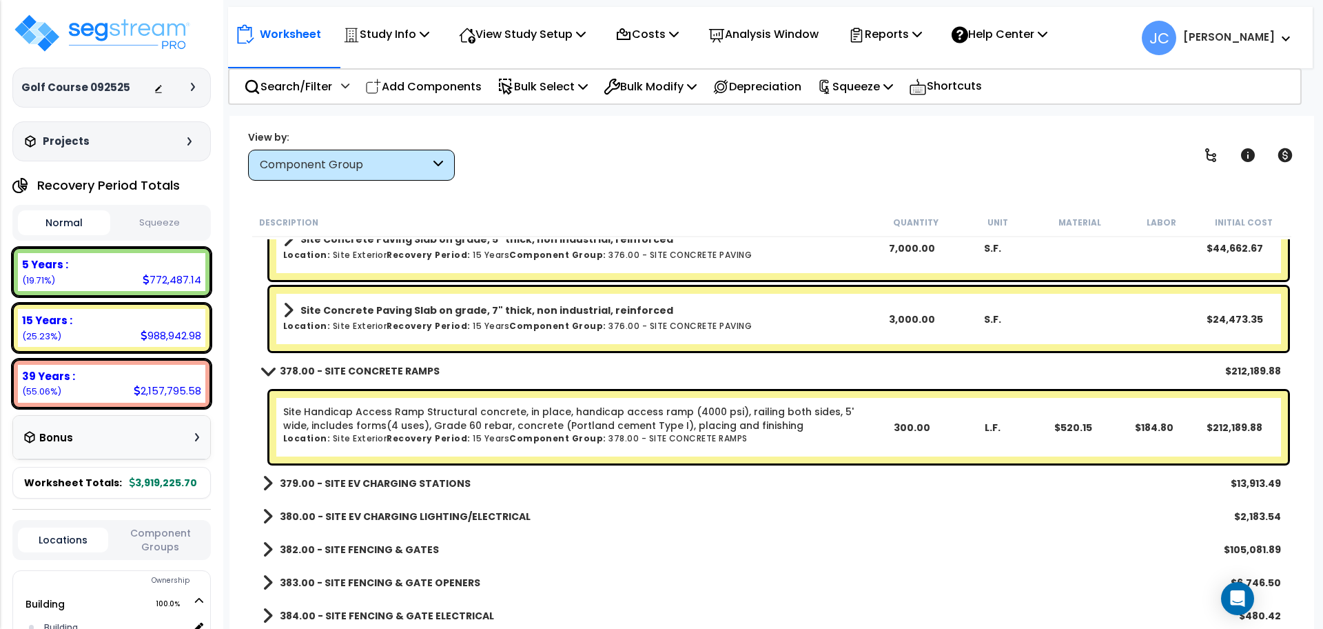
scroll to position [29699, 0]
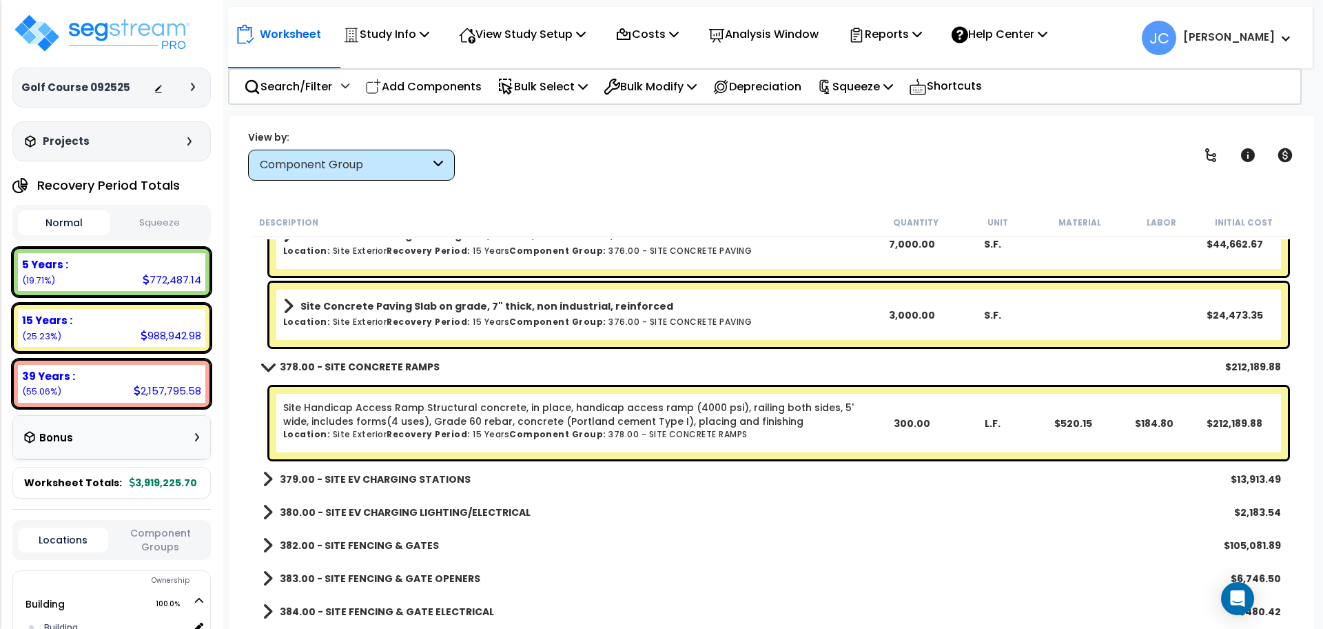
click at [367, 473] on b "379.00 - SITE EV CHARGING STATIONS" at bounding box center [375, 479] width 191 height 14
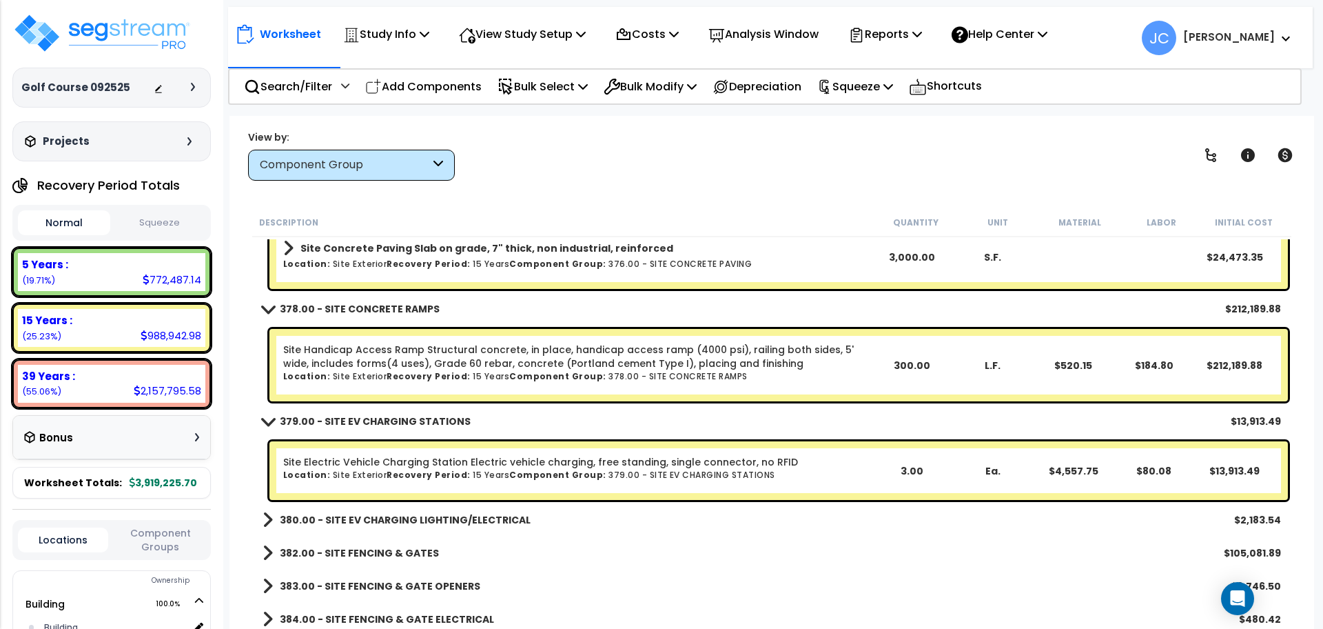
scroll to position [29788, 0]
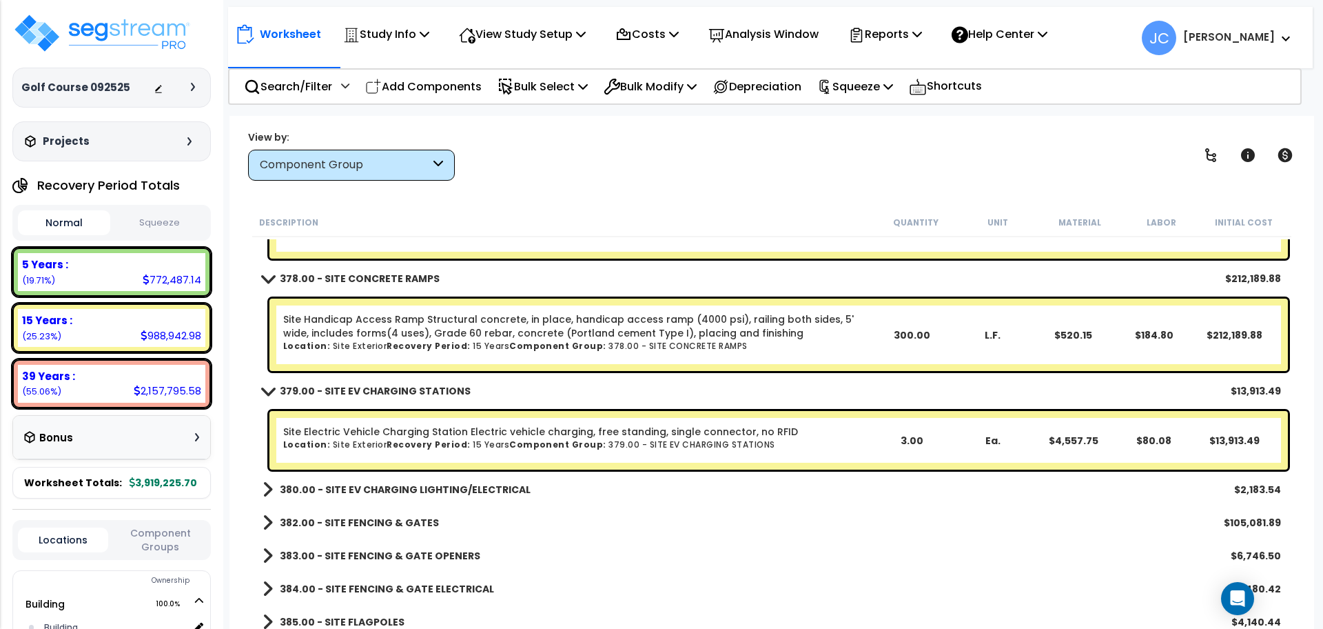
click at [412, 480] on link "380.00 - SITE EV CHARGING LIGHTING/ELECTRICAL" at bounding box center [397, 489] width 268 height 19
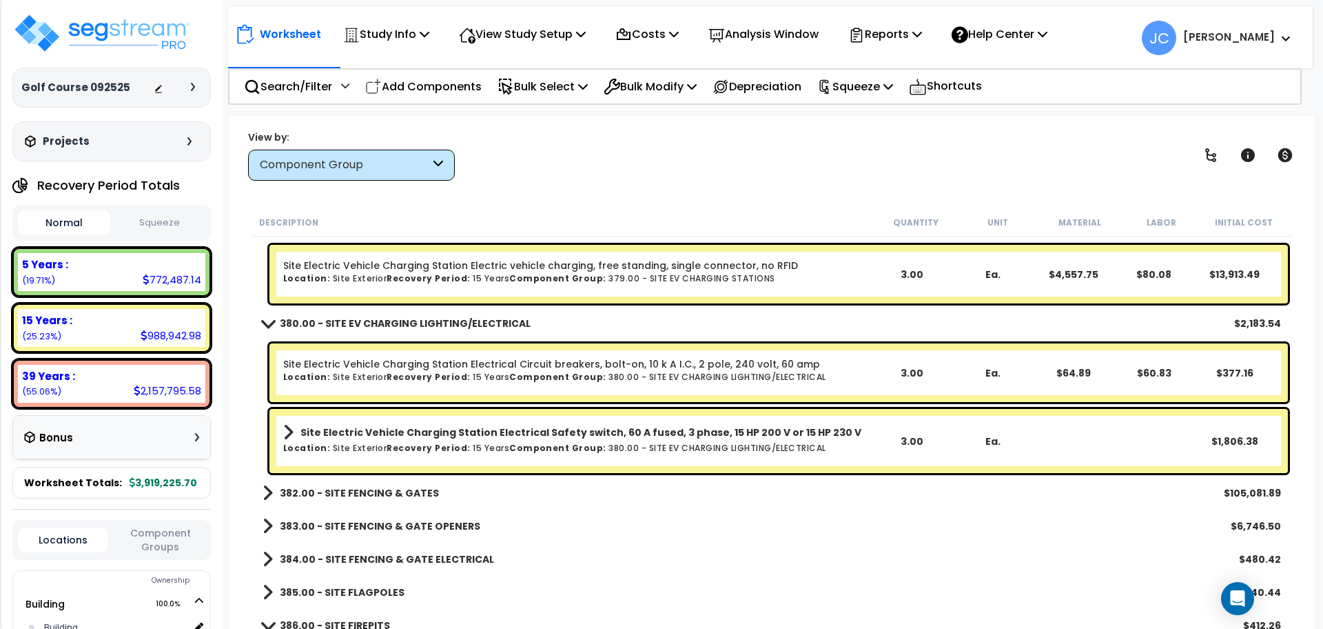
scroll to position [30030, 0]
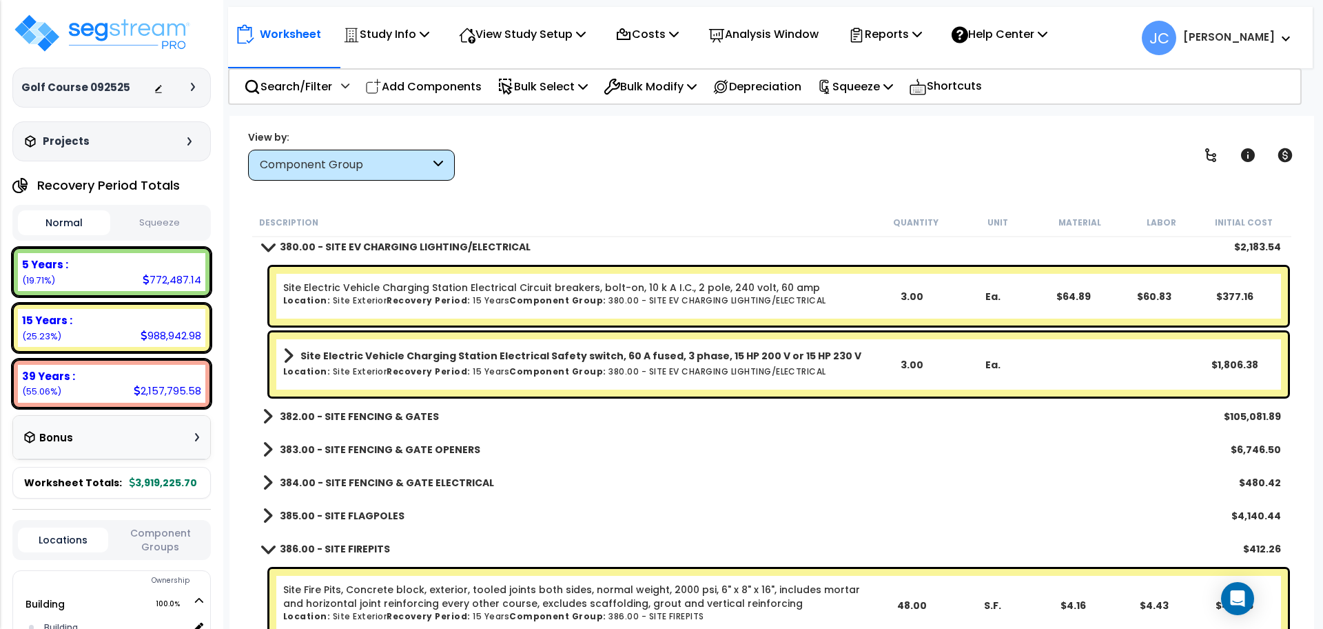
click at [400, 407] on link "382.00 - SITE FENCING & GATES" at bounding box center [351, 416] width 176 height 19
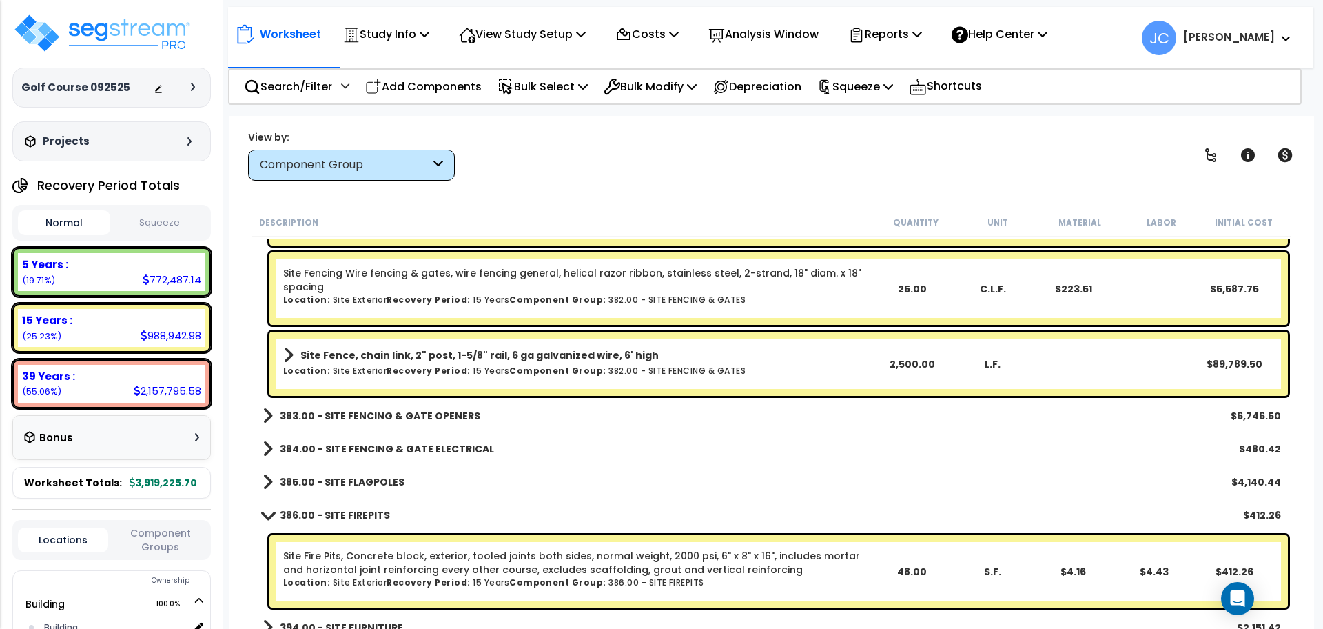
scroll to position [30610, 0]
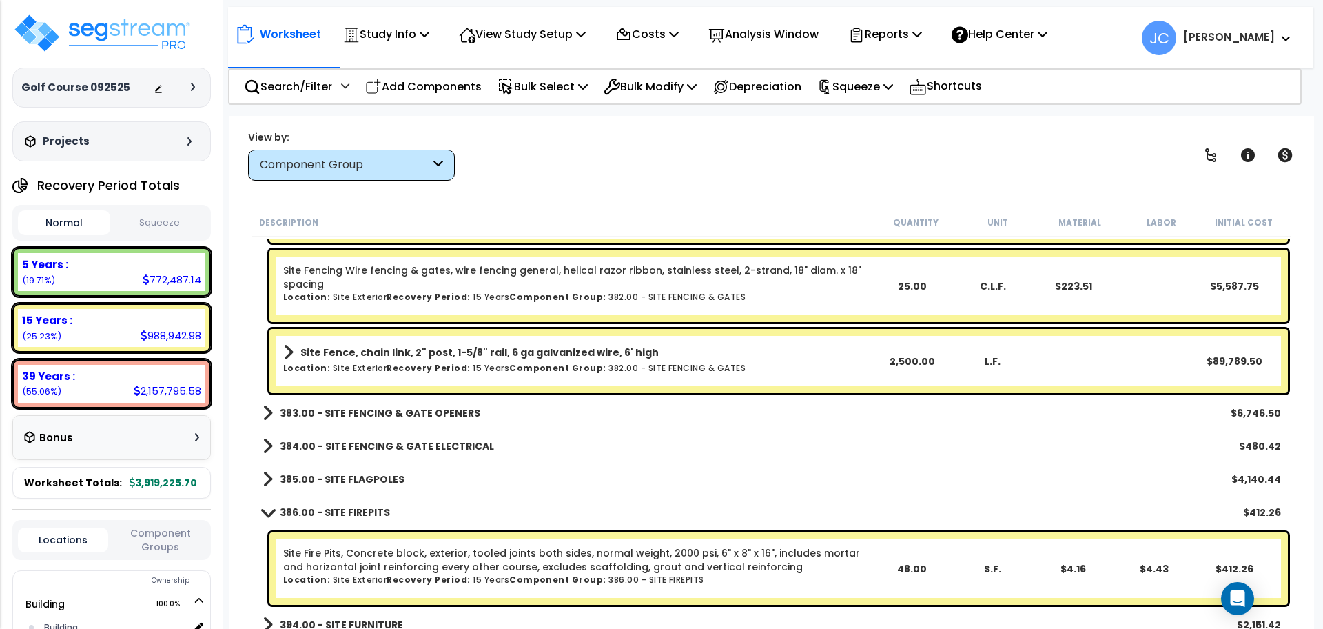
click at [425, 407] on b "383.00 - SITE FENCING & GATE OPENERS" at bounding box center [380, 413] width 201 height 14
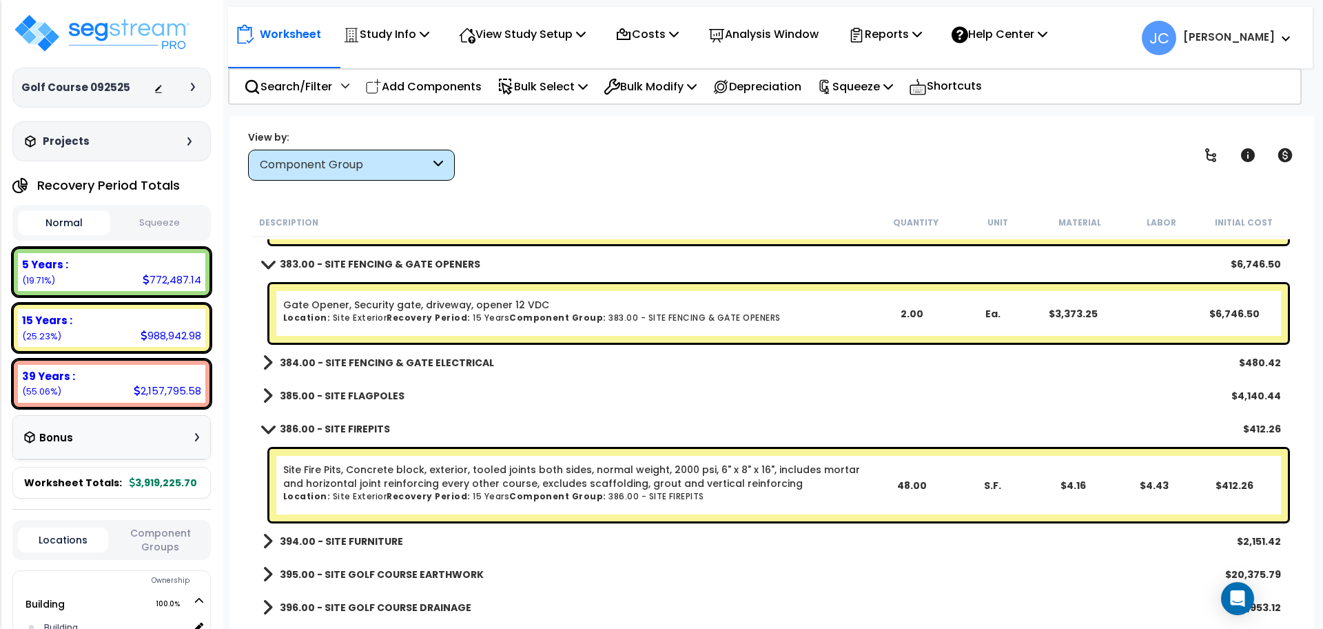
scroll to position [30761, 0]
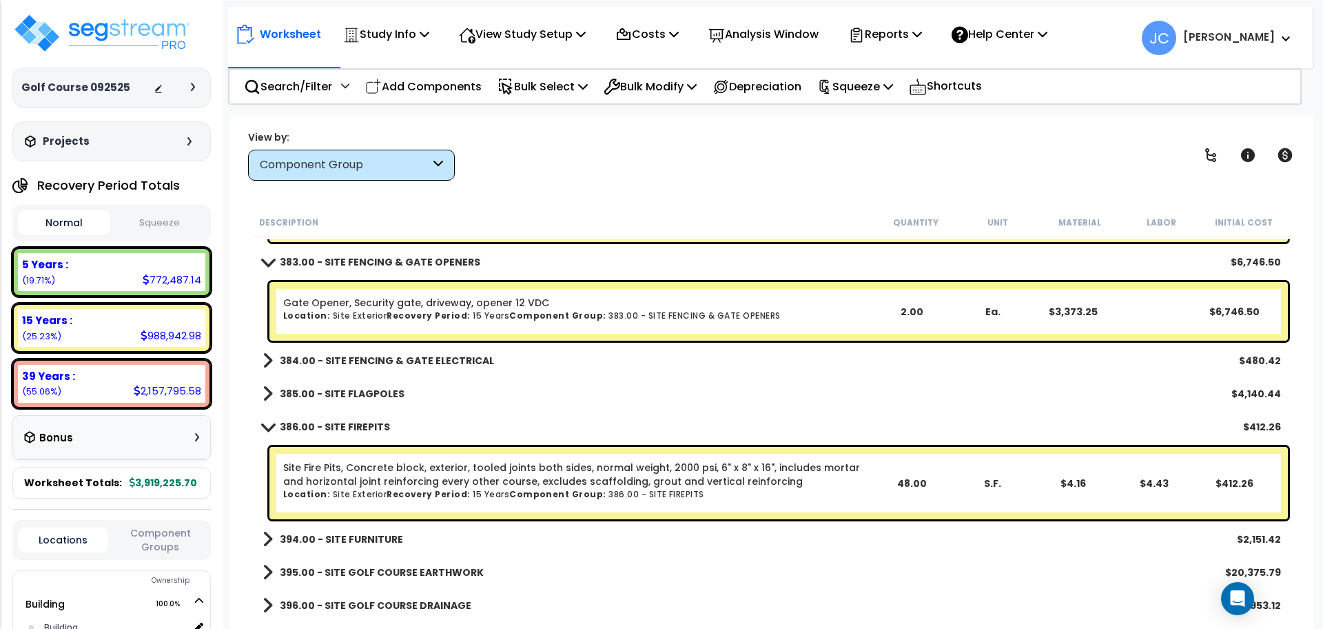
click at [412, 363] on b "384.00 - SITE FENCING & GATE ELECTRICAL" at bounding box center [387, 361] width 214 height 14
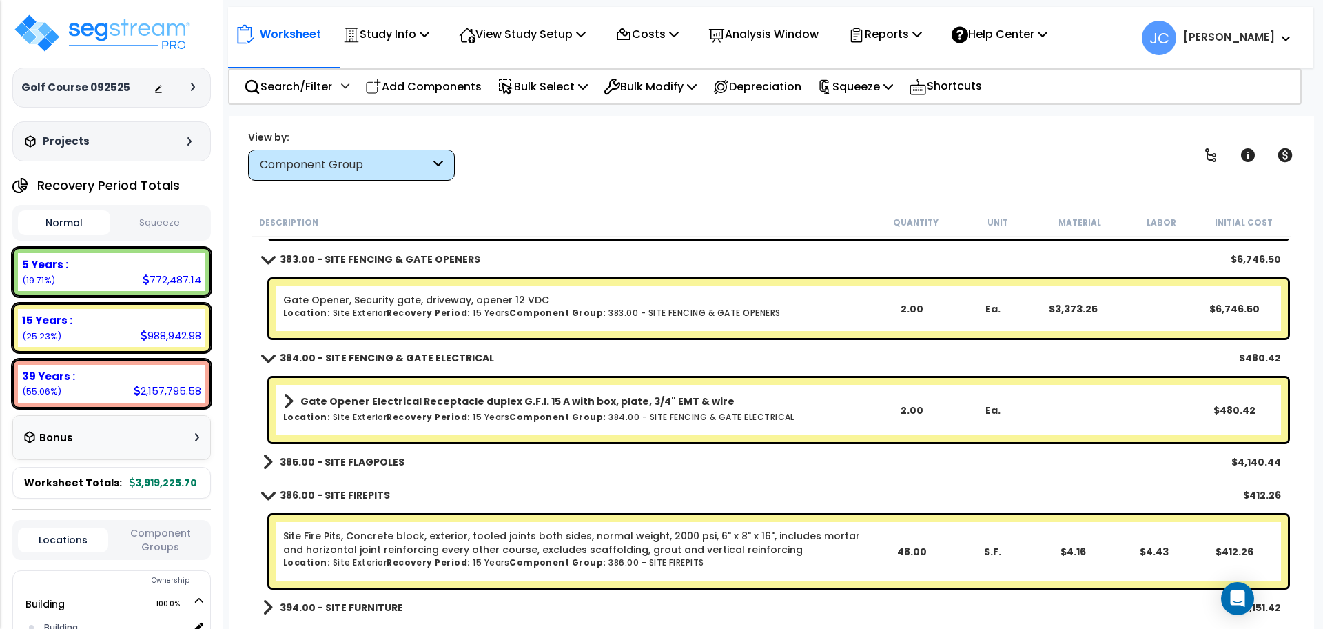
scroll to position [30764, 0]
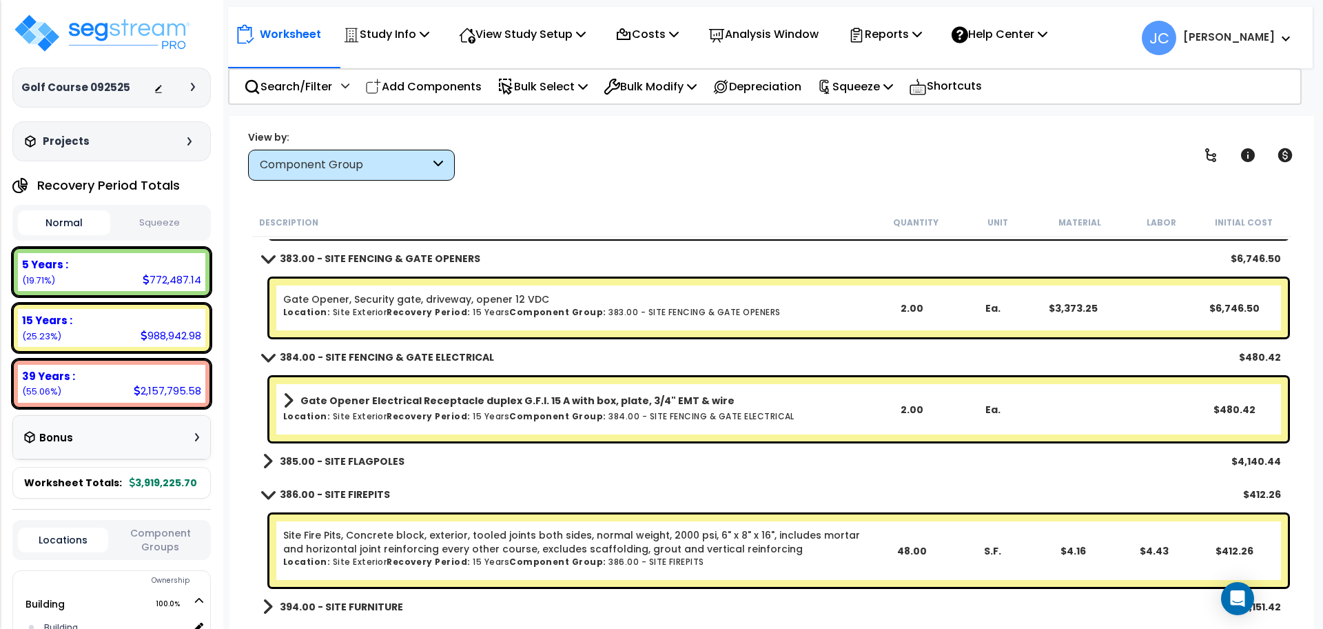
click at [362, 467] on b "385.00 - SITE FLAGPOLES" at bounding box center [342, 461] width 125 height 14
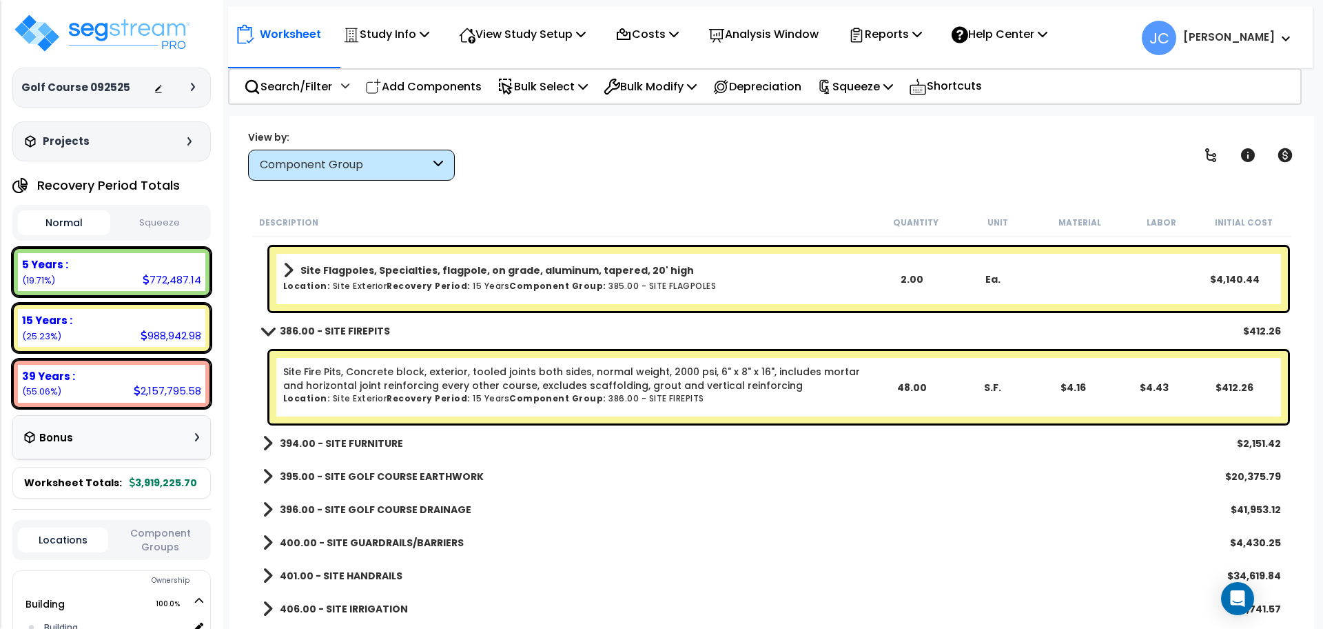
scroll to position [31001, 0]
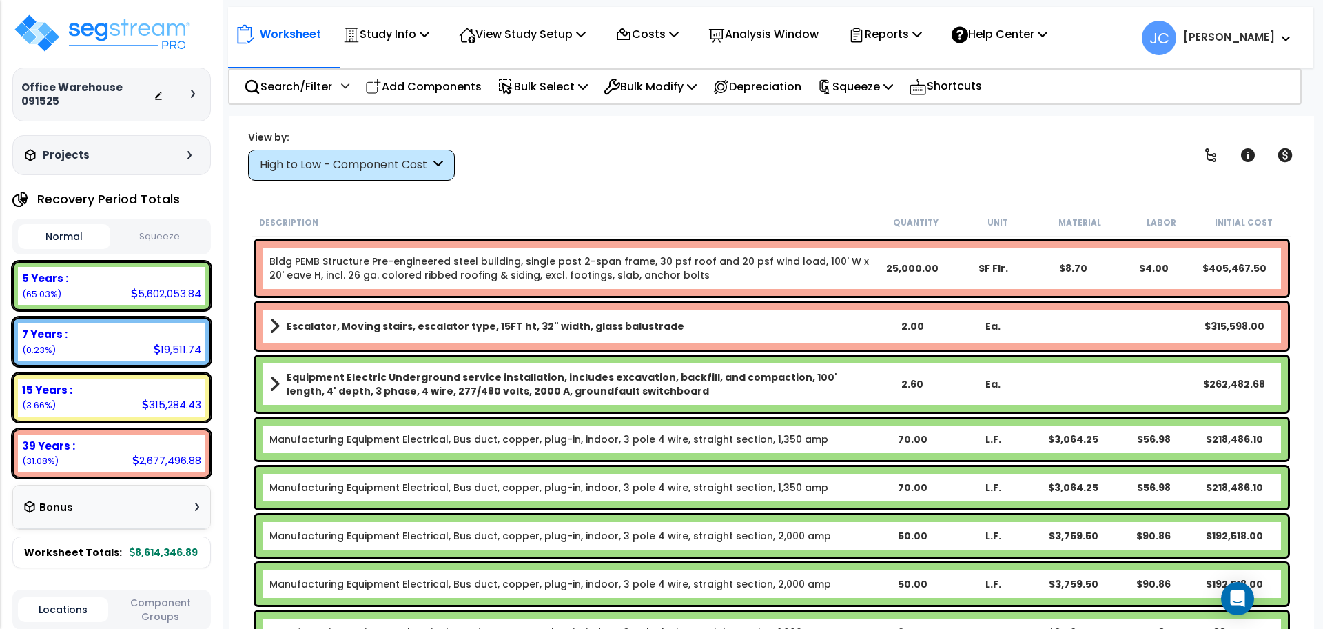
click at [386, 155] on div "High to Low - Component Cost" at bounding box center [351, 165] width 207 height 31
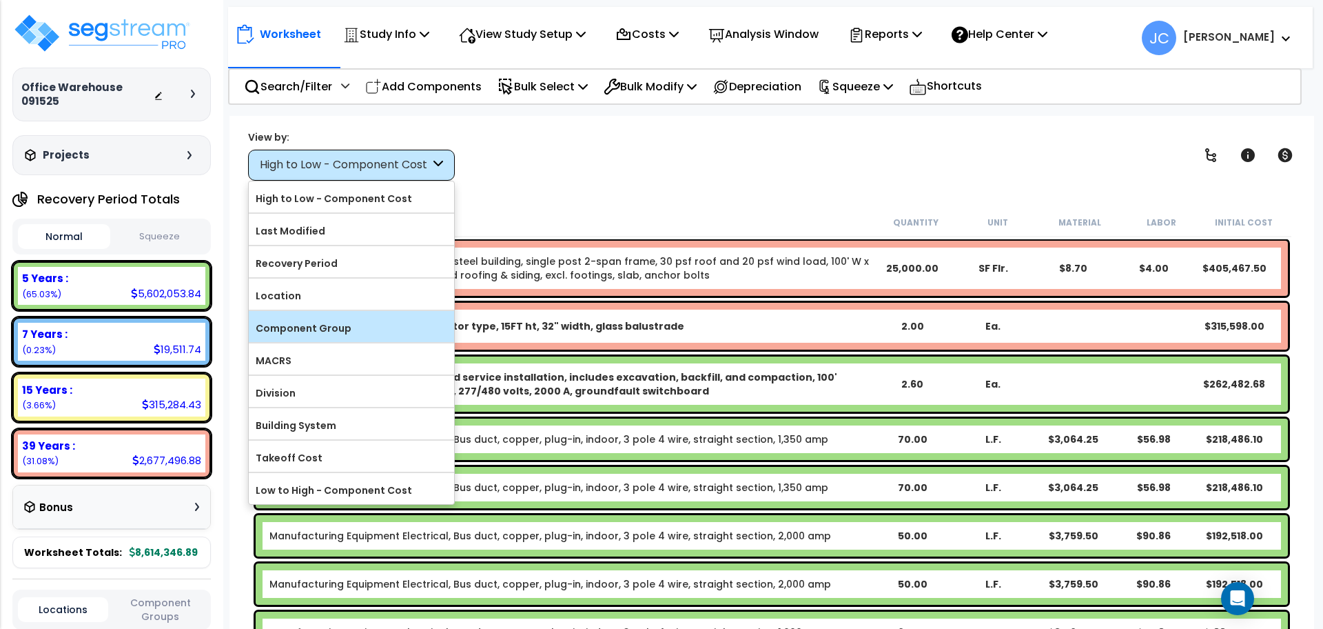
click at [358, 323] on label "Component Group" at bounding box center [351, 328] width 205 height 21
click at [0, 0] on input "Component Group" at bounding box center [0, 0] width 0 height 0
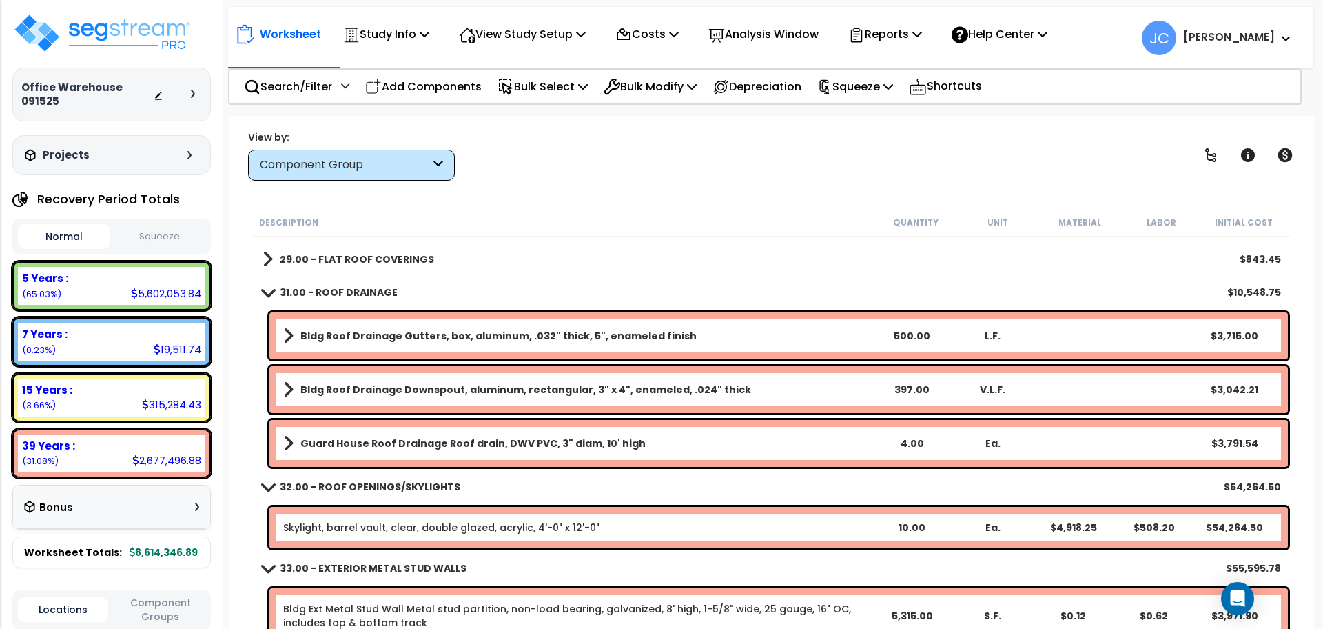
scroll to position [194, 0]
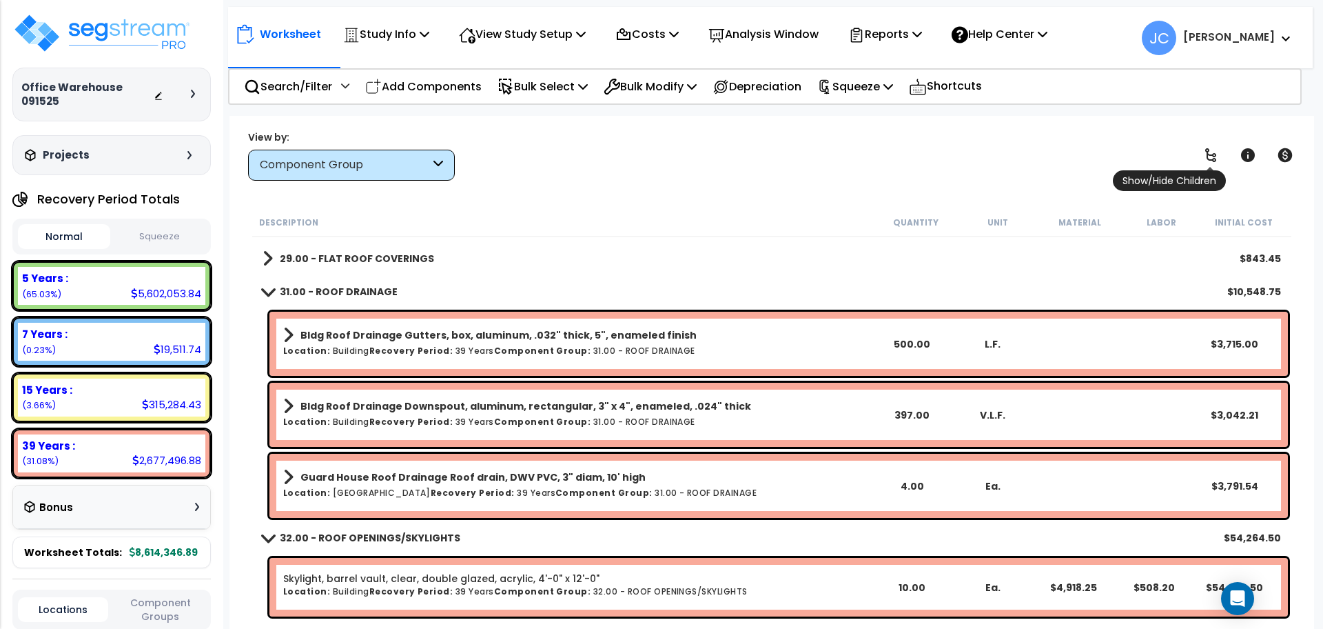
click at [1203, 158] on icon at bounding box center [1211, 155] width 17 height 17
click at [1203, 159] on icon at bounding box center [1211, 155] width 17 height 17
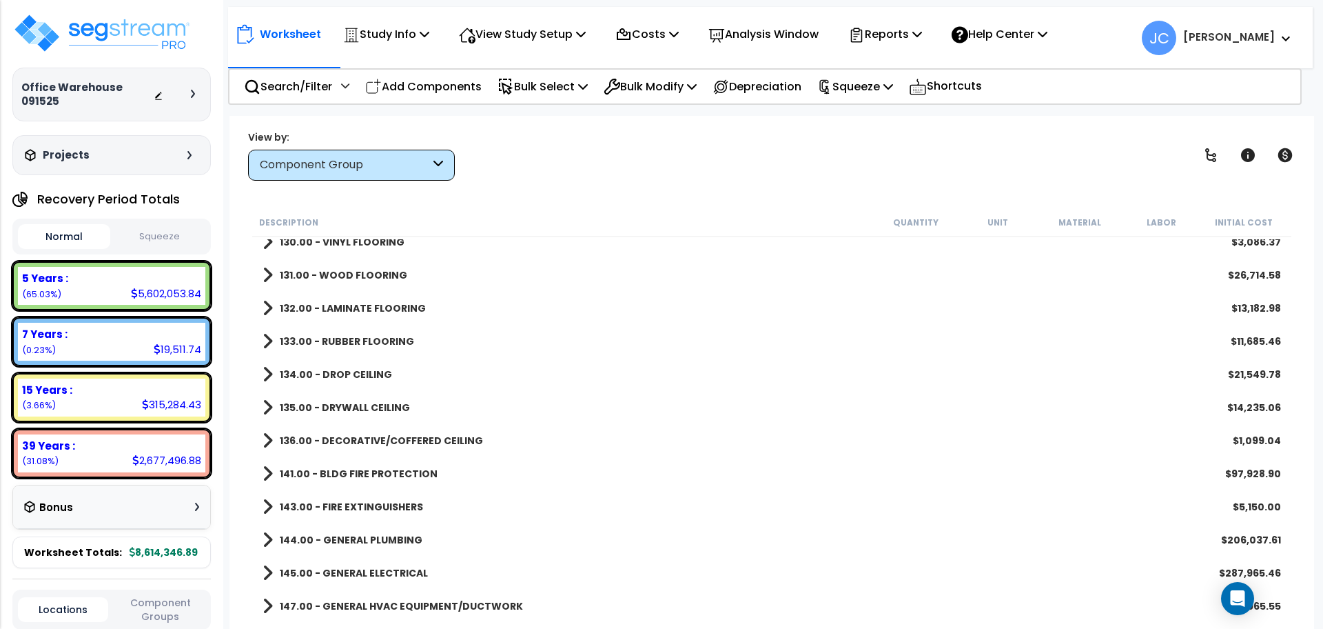
click at [373, 568] on b "145.00 - GENERAL ELECTRICAL" at bounding box center [354, 573] width 148 height 14
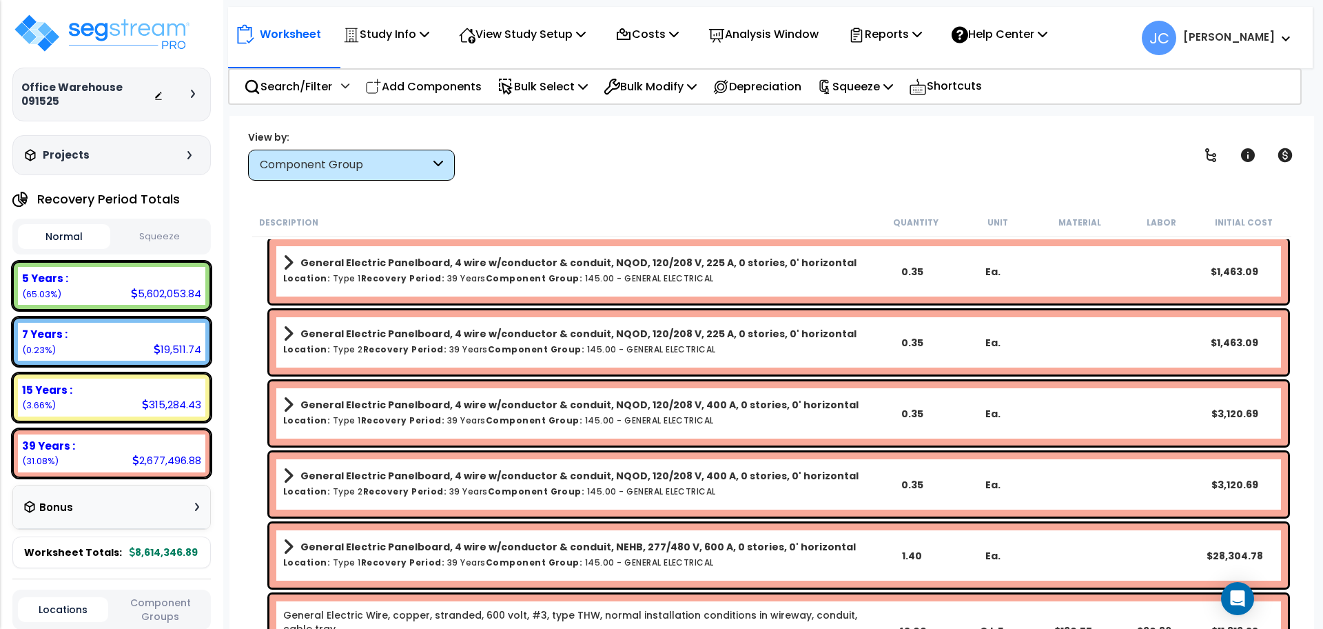
scroll to position [3072, 0]
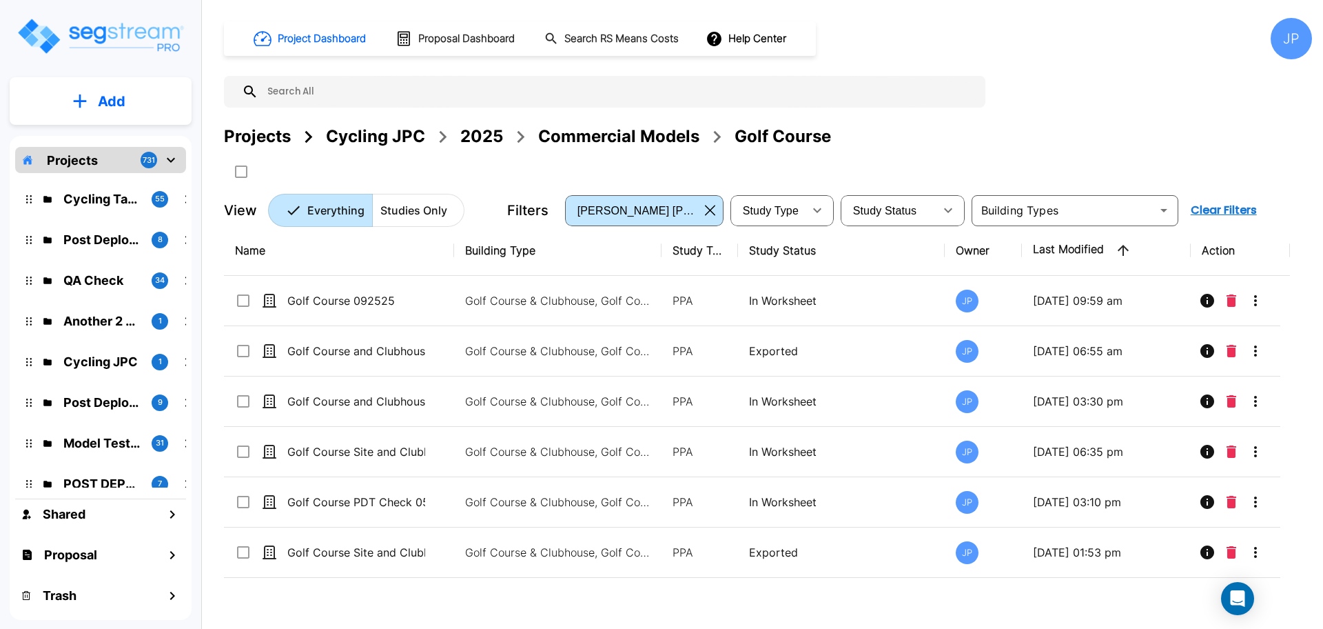
click at [260, 132] on div "Projects" at bounding box center [257, 136] width 67 height 25
click at [714, 211] on icon "button" at bounding box center [710, 210] width 10 height 11
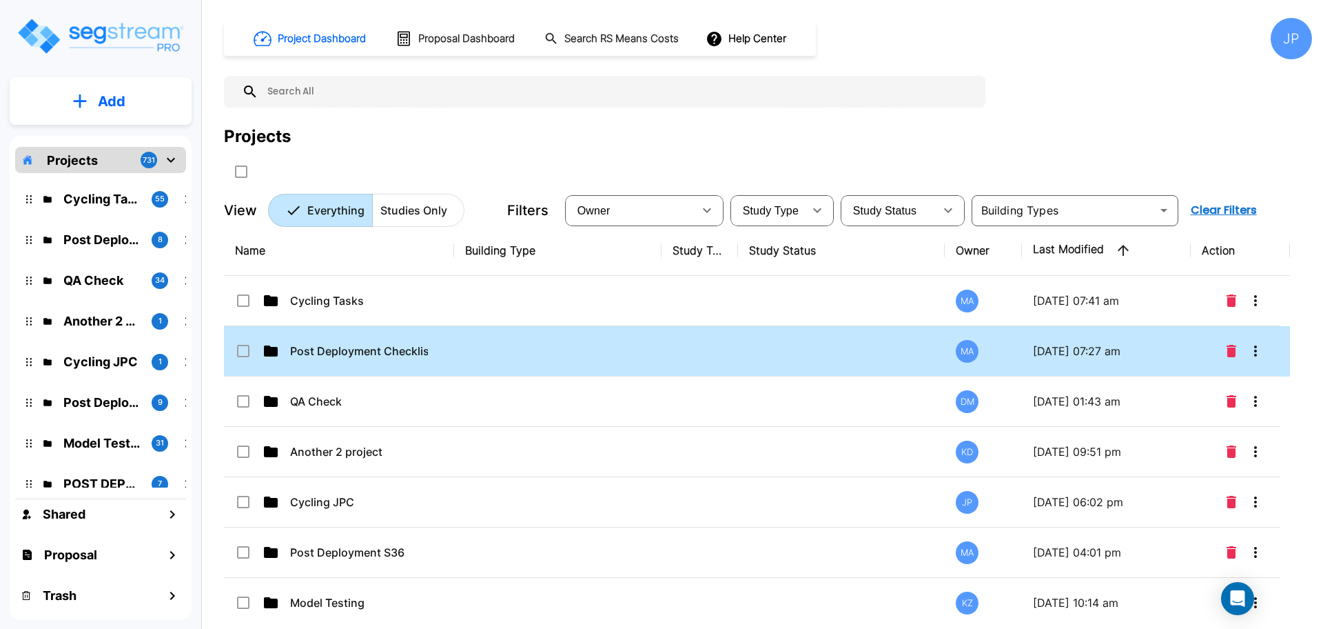
click at [458, 354] on td at bounding box center [557, 351] width 207 height 50
click at [459, 354] on td at bounding box center [557, 351] width 207 height 50
checkbox input "true"
click at [425, 354] on p "Post Deployment Checklist - Sprint 36" at bounding box center [359, 351] width 138 height 17
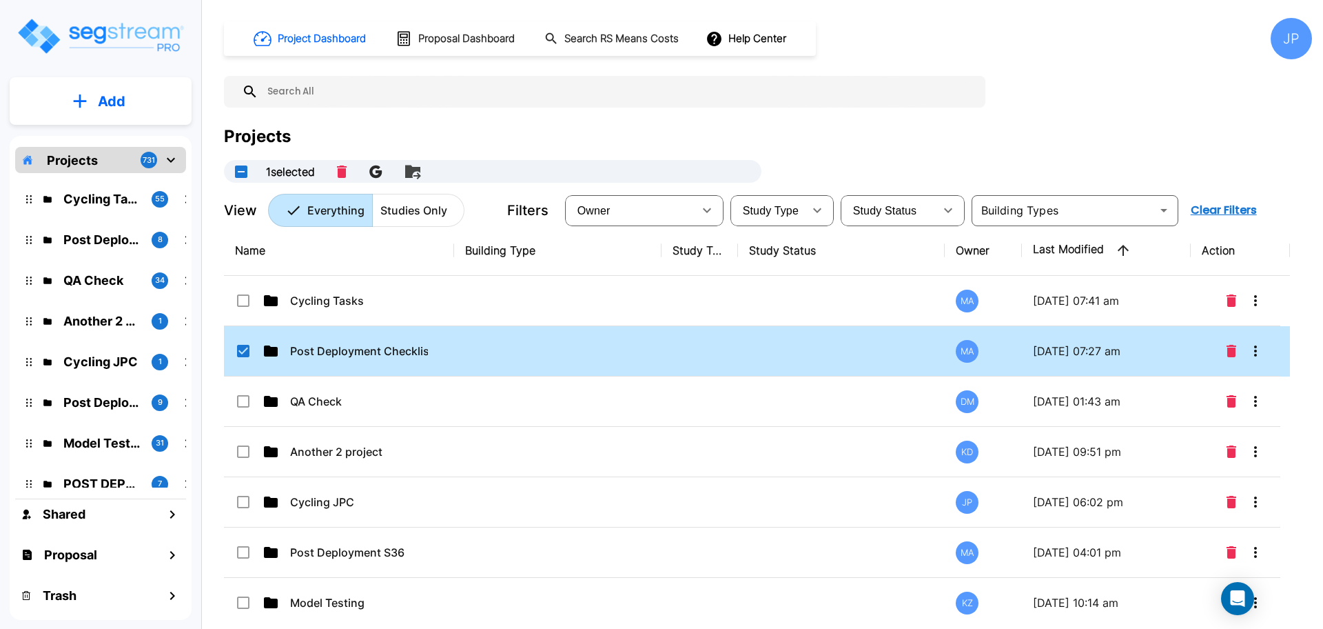
click at [425, 354] on div "Name Building Type Study Type Study Status Owner Last Modified Action Cycling T…" at bounding box center [757, 419] width 1066 height 389
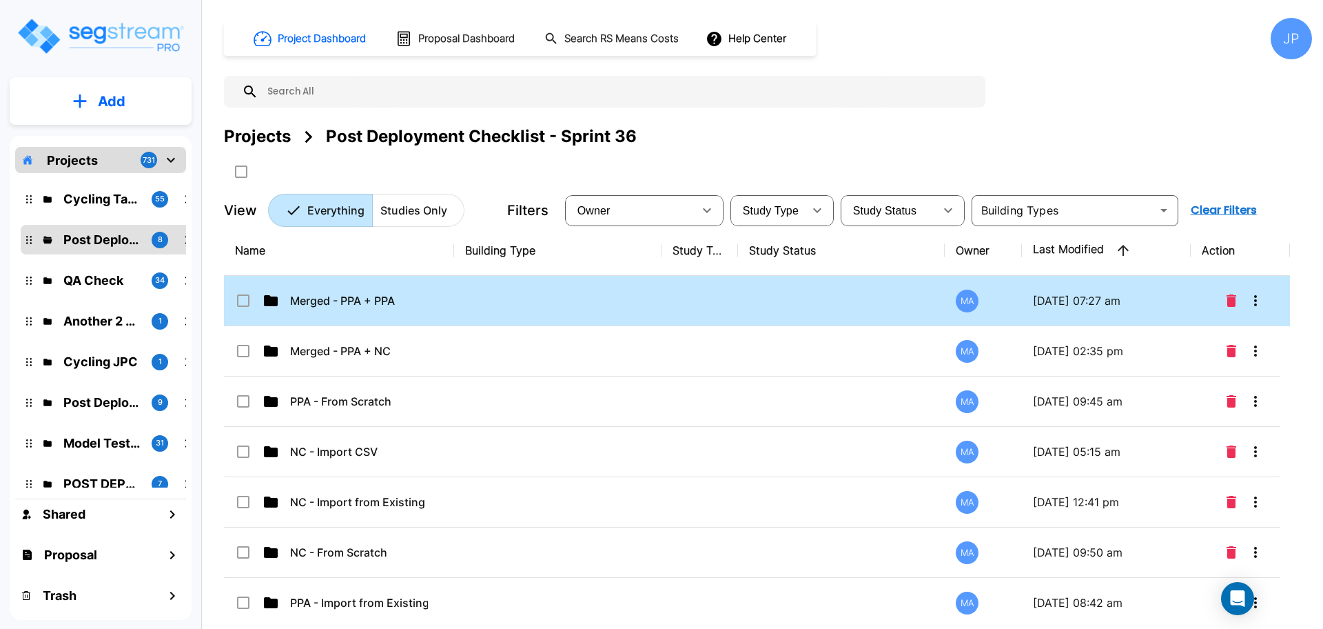
drag, startPoint x: 554, startPoint y: 309, endPoint x: 615, endPoint y: 385, distance: 97.5
click at [553, 309] on td at bounding box center [557, 301] width 207 height 50
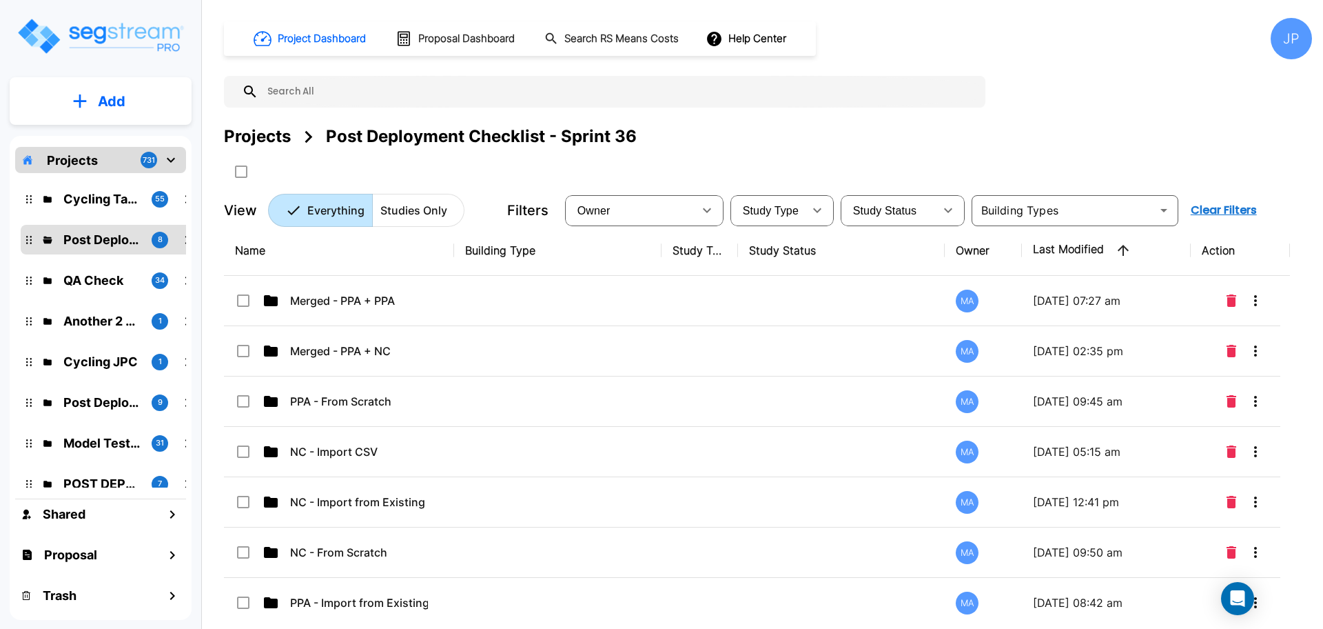
click at [553, 309] on td at bounding box center [557, 301] width 207 height 50
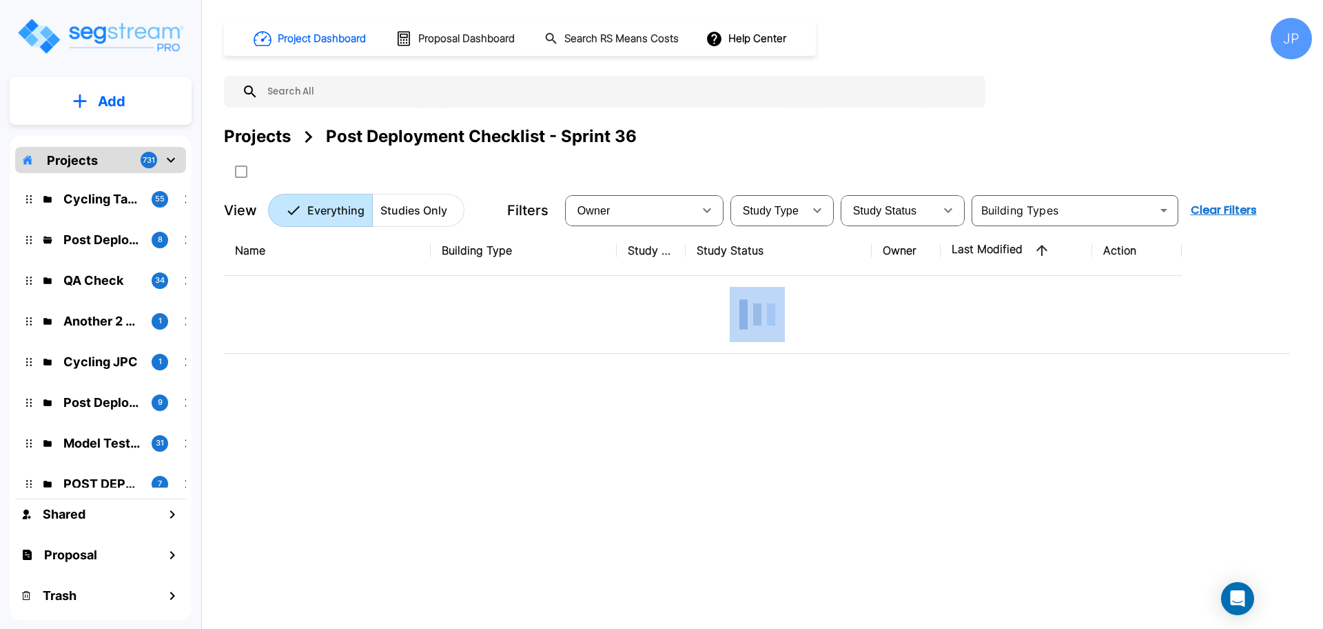
click at [850, 305] on div at bounding box center [757, 314] width 1044 height 55
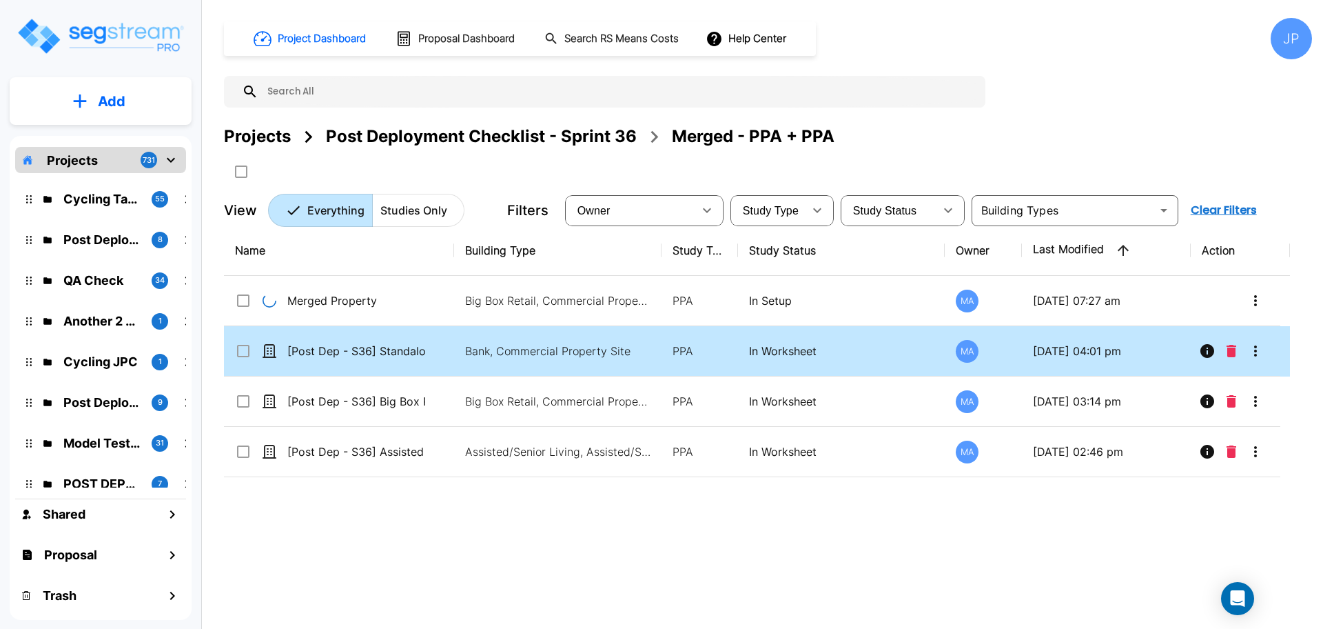
click at [1211, 349] on icon "Info" at bounding box center [1207, 351] width 14 height 14
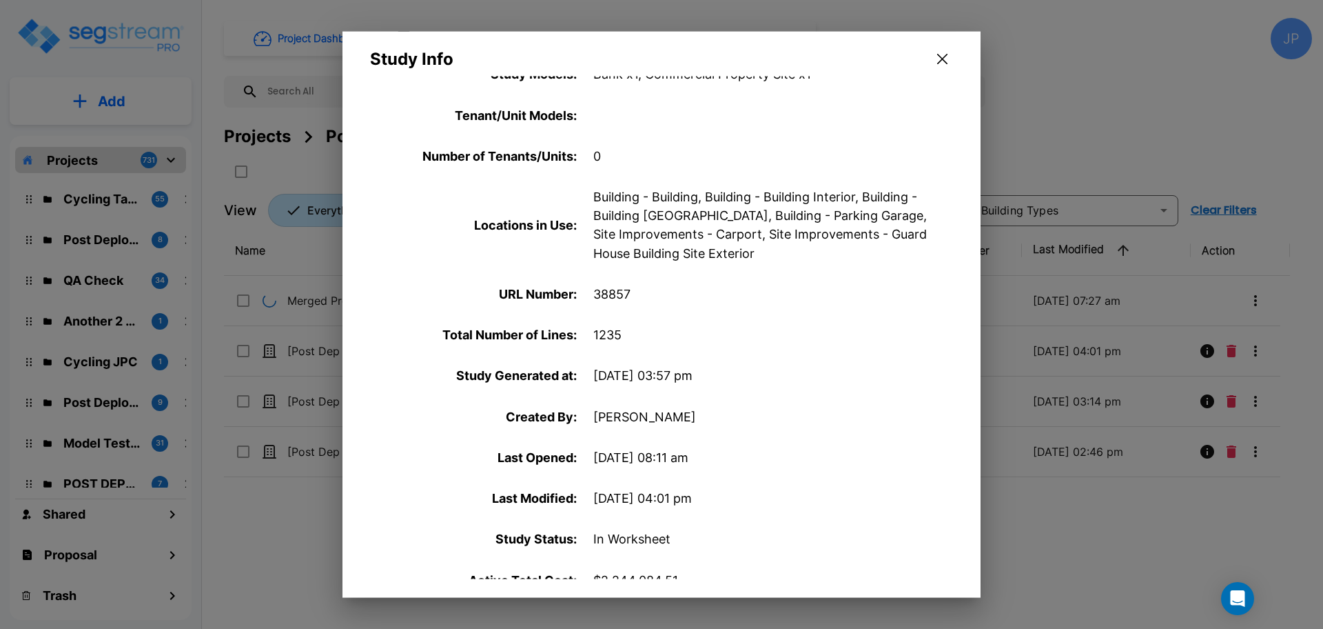
scroll to position [514, 0]
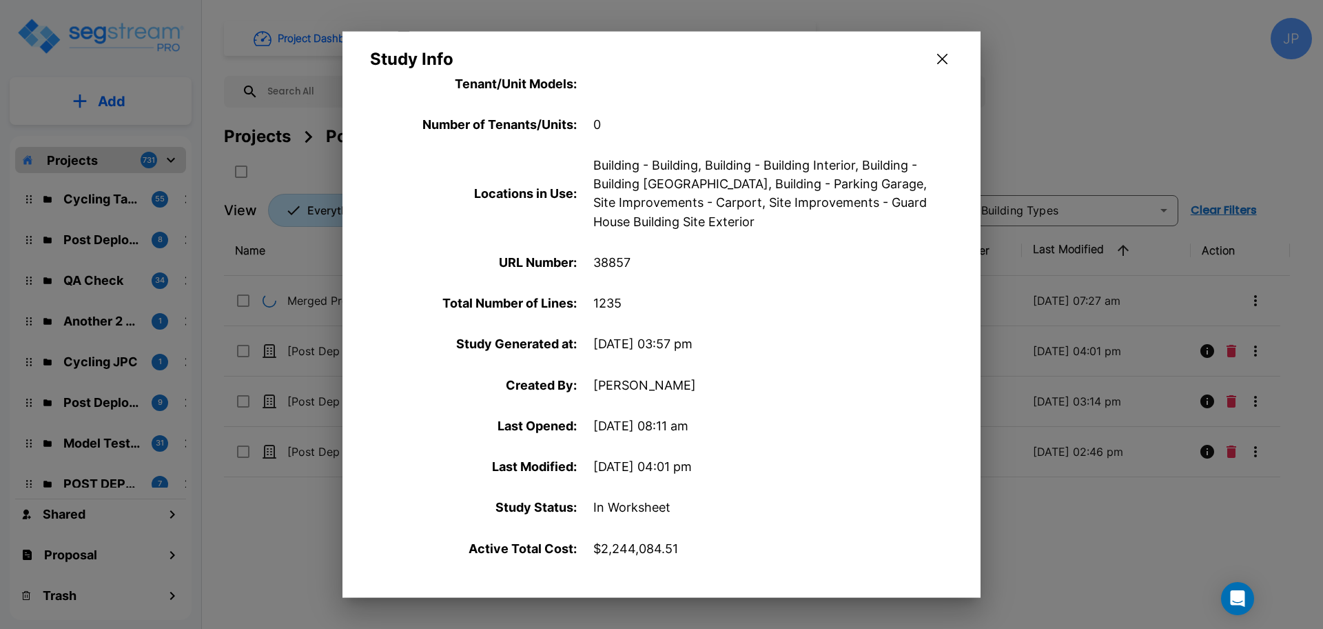
click at [939, 63] on icon "button" at bounding box center [942, 59] width 10 height 11
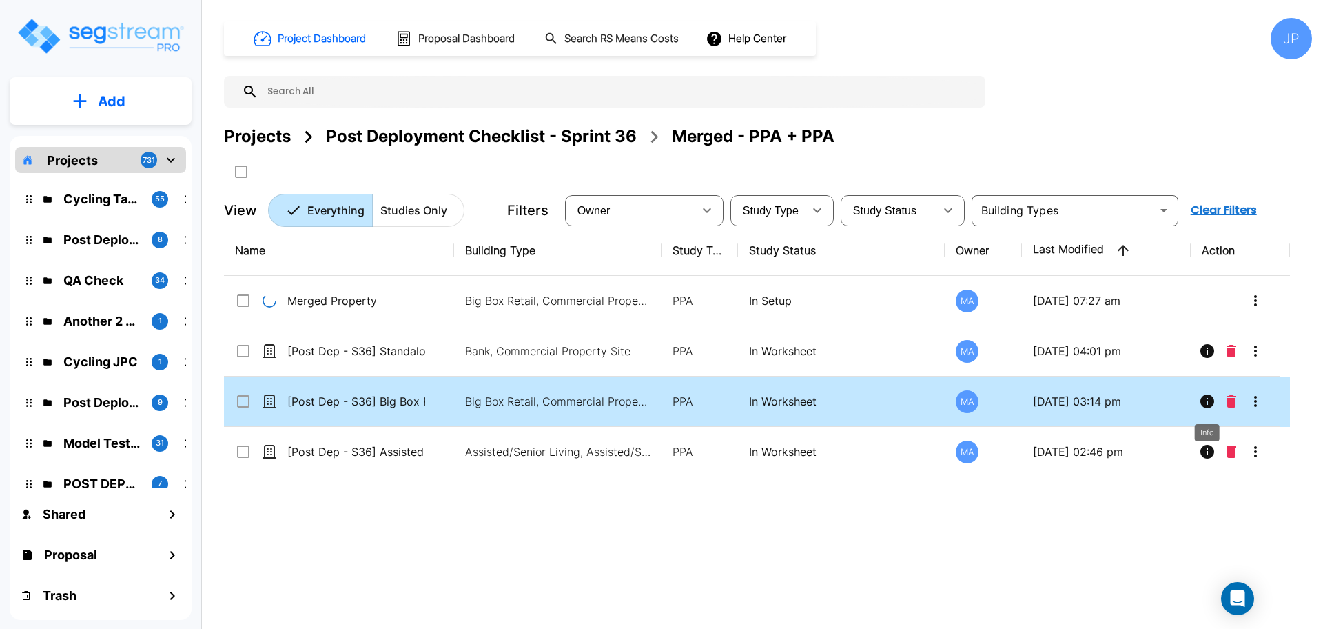
click at [1206, 402] on icon "Info" at bounding box center [1207, 401] width 14 height 14
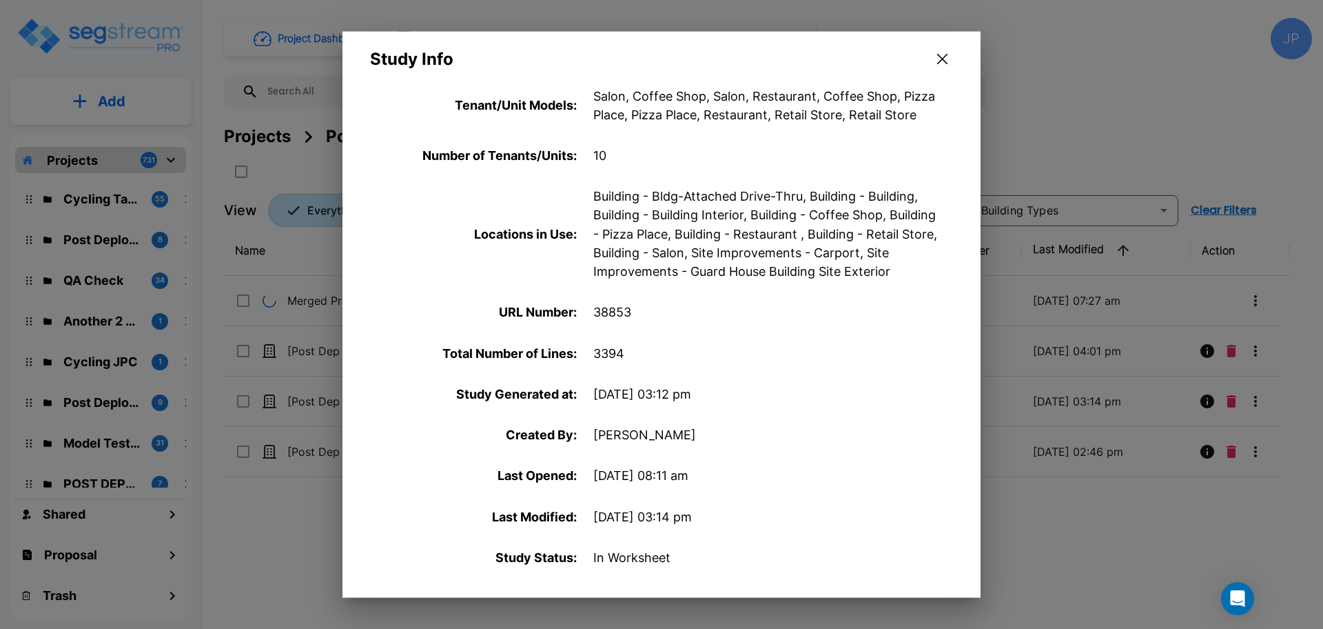
scroll to position [470, 0]
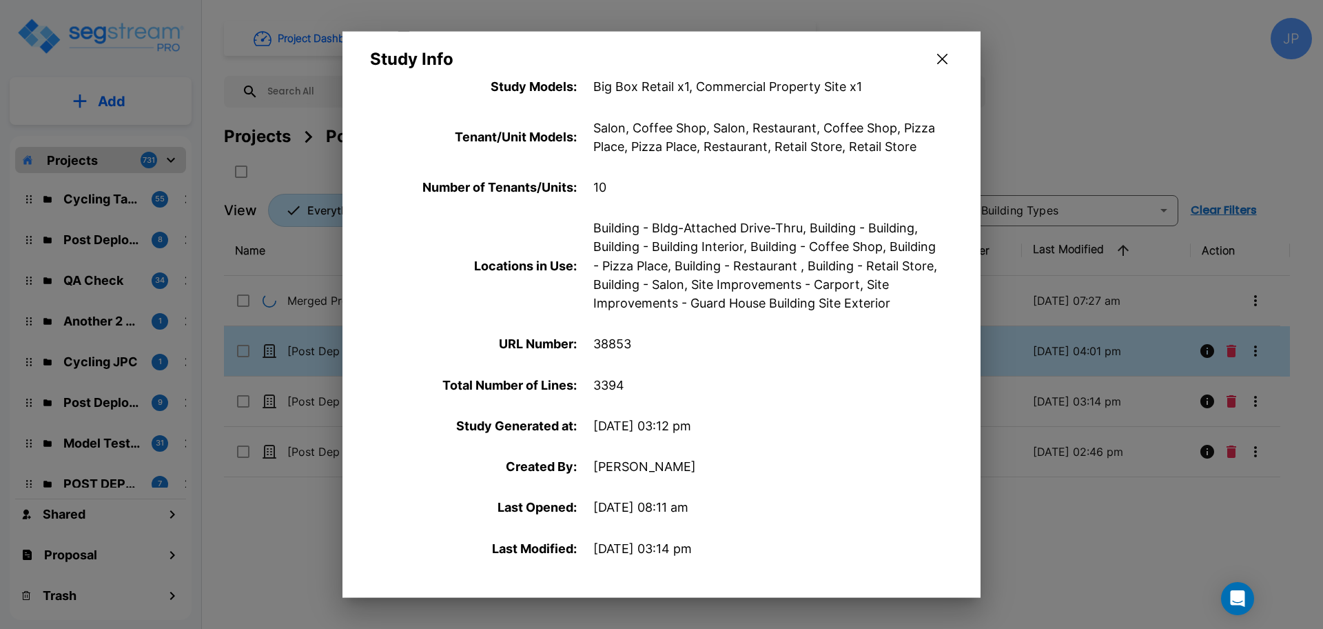
click at [942, 61] on icon "button" at bounding box center [942, 59] width 10 height 11
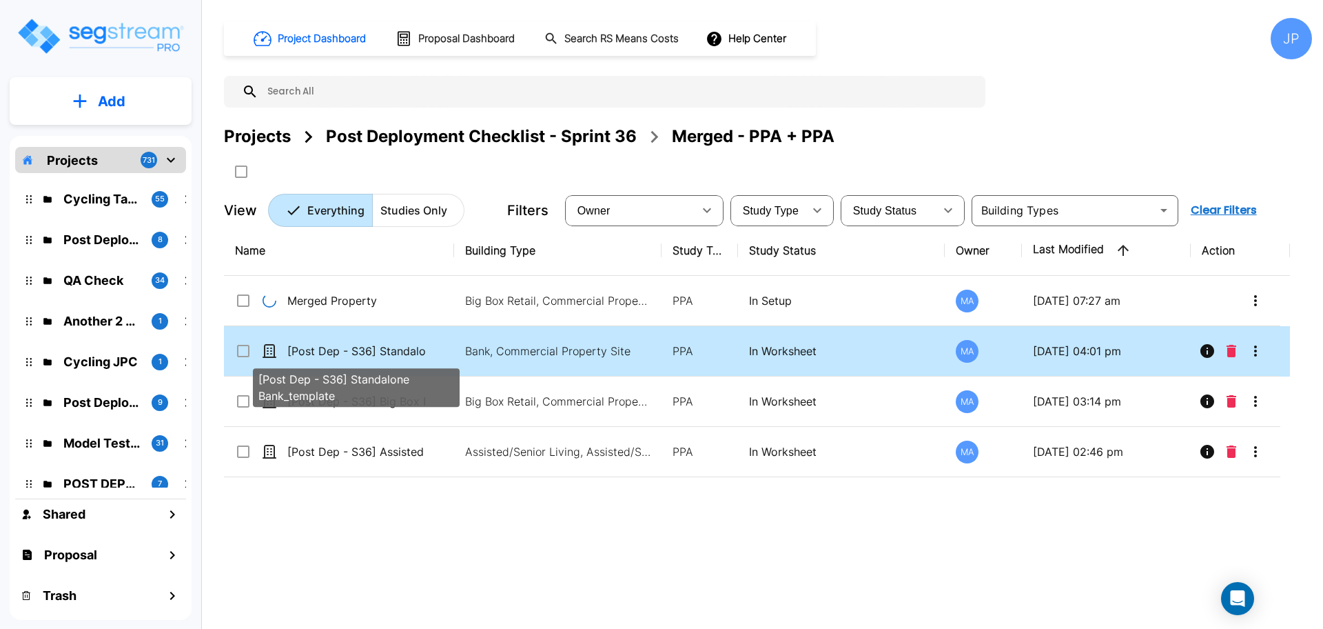
drag, startPoint x: 385, startPoint y: 345, endPoint x: 501, endPoint y: 325, distance: 118.2
click at [385, 345] on p "[Post Dep - S36] Standalone Bank_template" at bounding box center [356, 351] width 138 height 17
checkbox Bank_template"] "true"
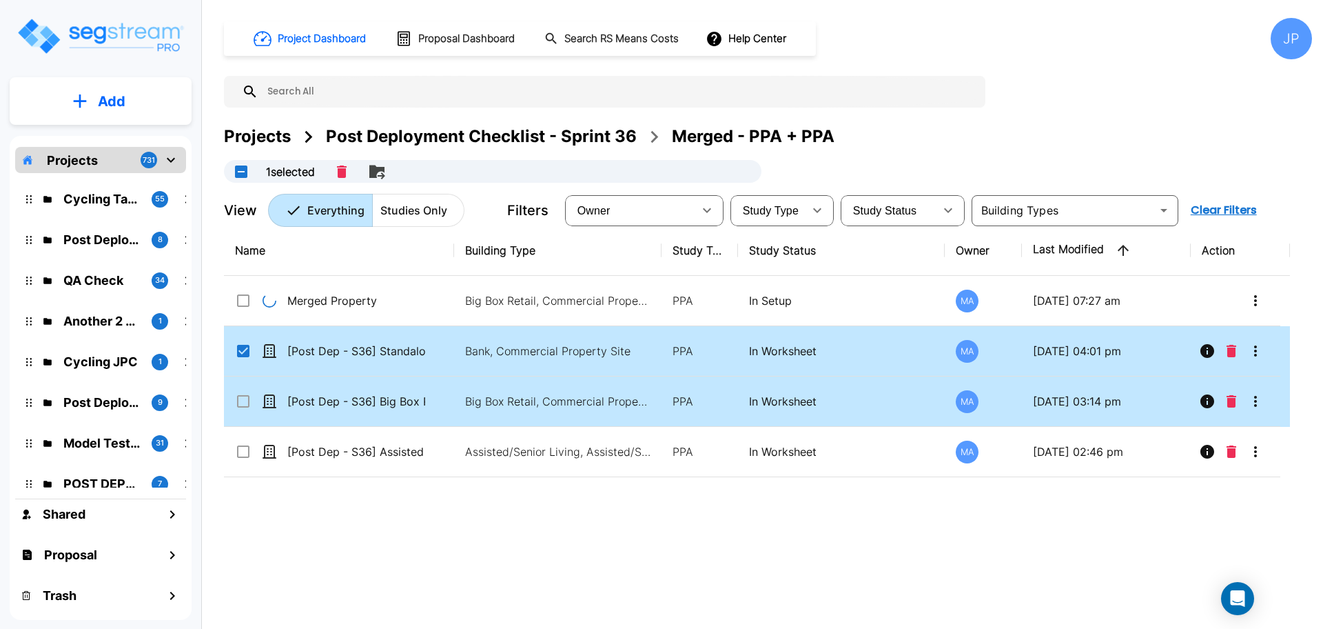
drag, startPoint x: 243, startPoint y: 400, endPoint x: 753, endPoint y: 1, distance: 647.5
click at [242, 400] on Retail_template"] "select row [Post Dep - S36] Big Box Retail_template" at bounding box center [242, 399] width 14 height 12
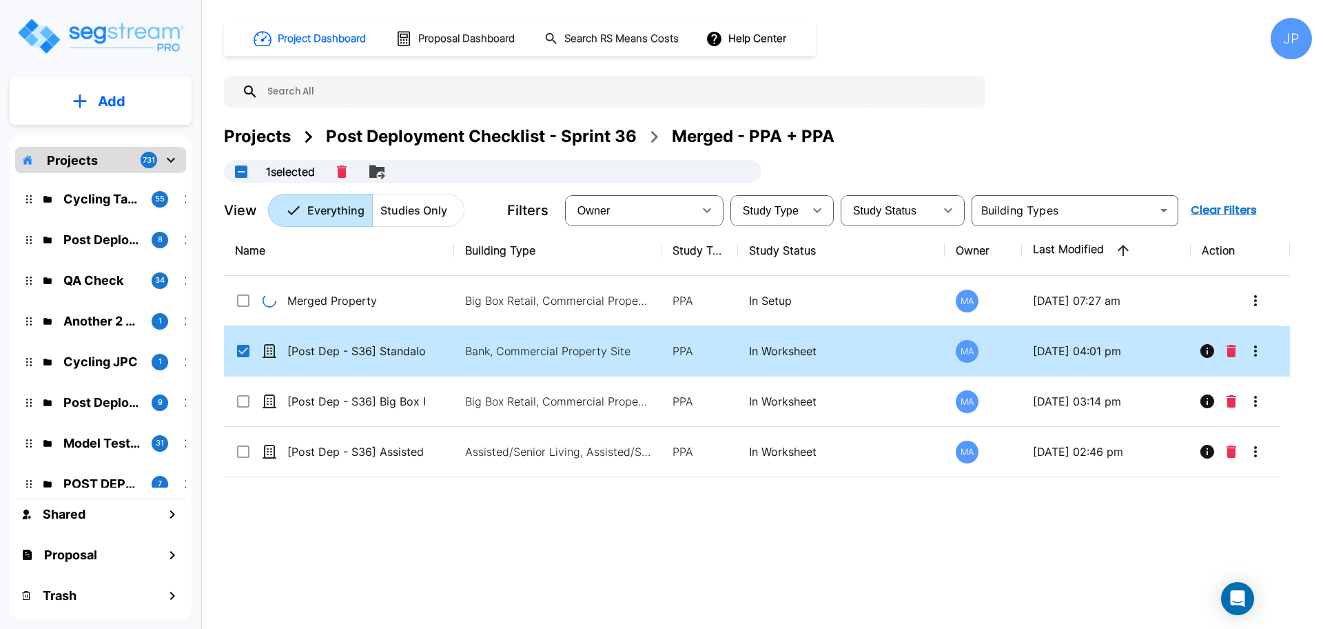
checkbox Retail_template"] "true"
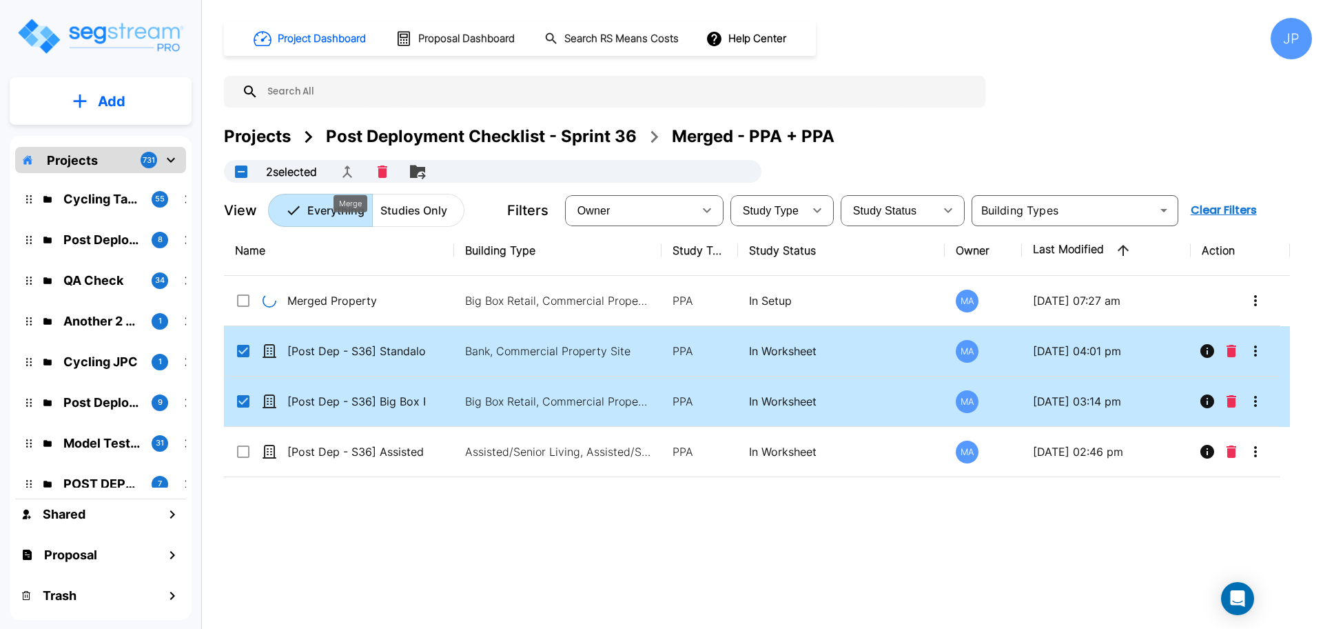
click at [343, 173] on icon "Merge" at bounding box center [347, 171] width 17 height 17
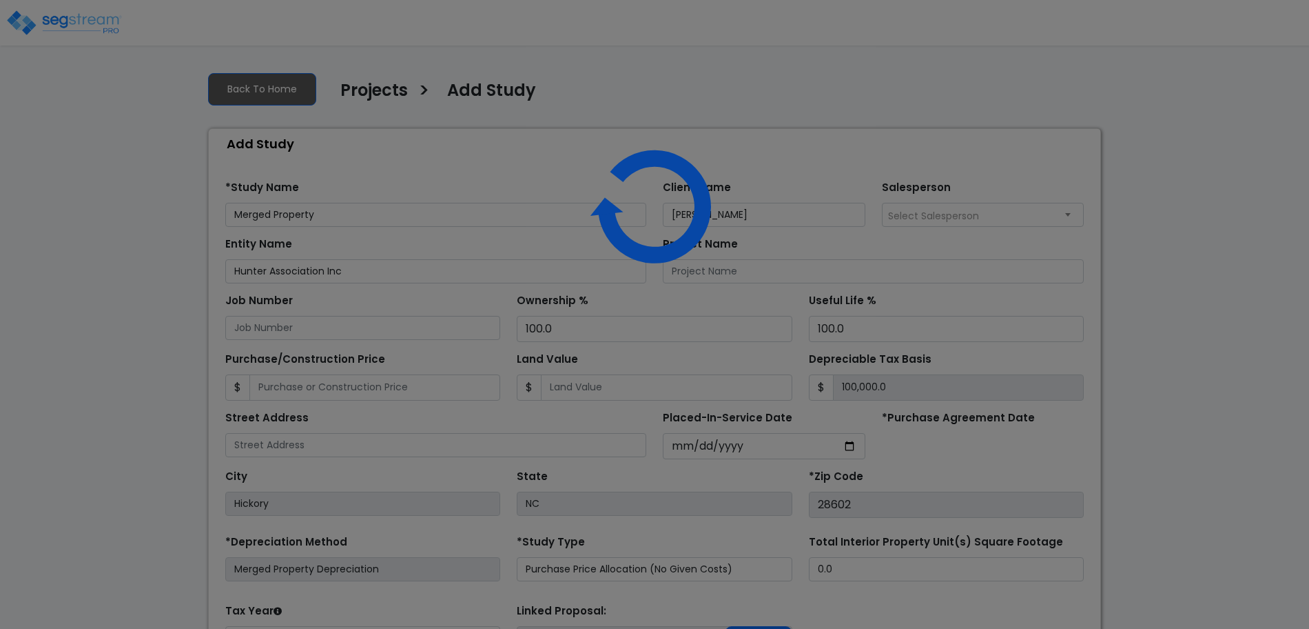
select select "2025"
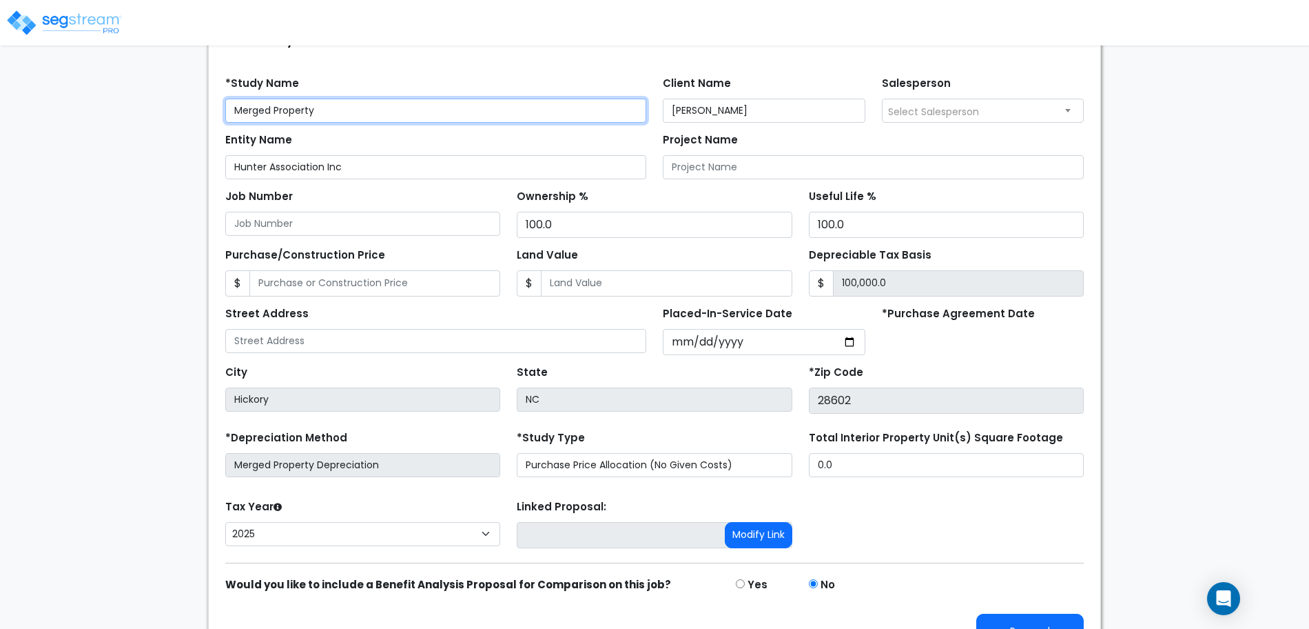
scroll to position [131, 0]
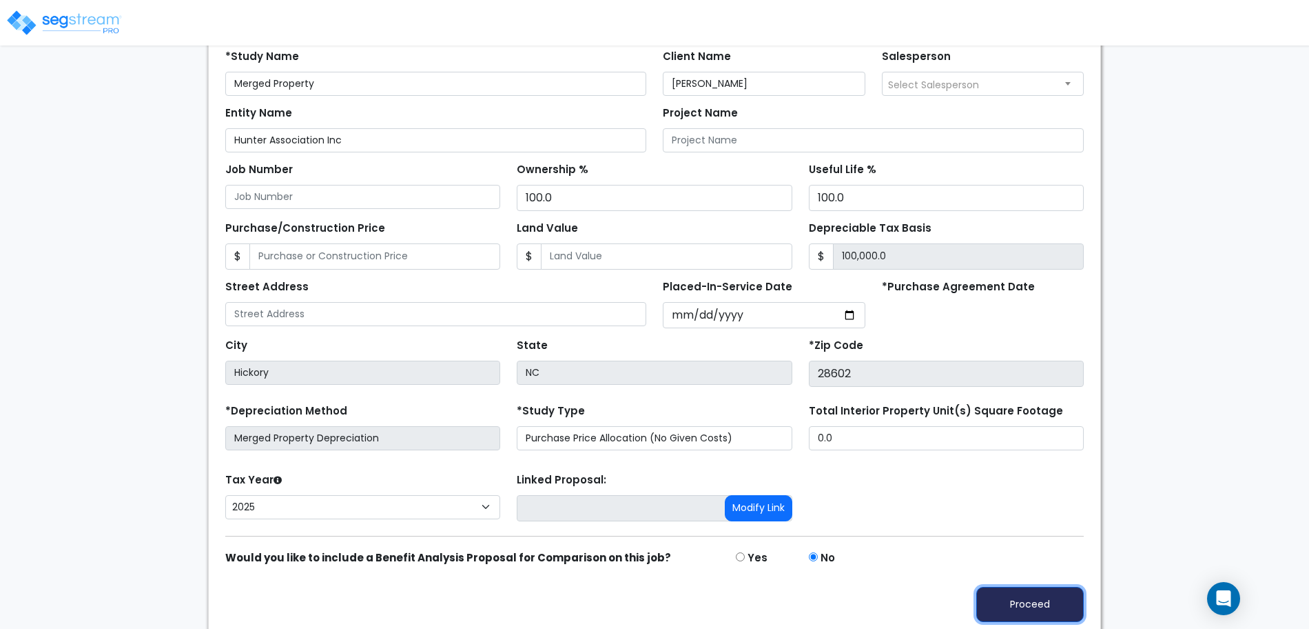
click at [1025, 601] on button "Proceed" at bounding box center [1031, 603] width 108 height 35
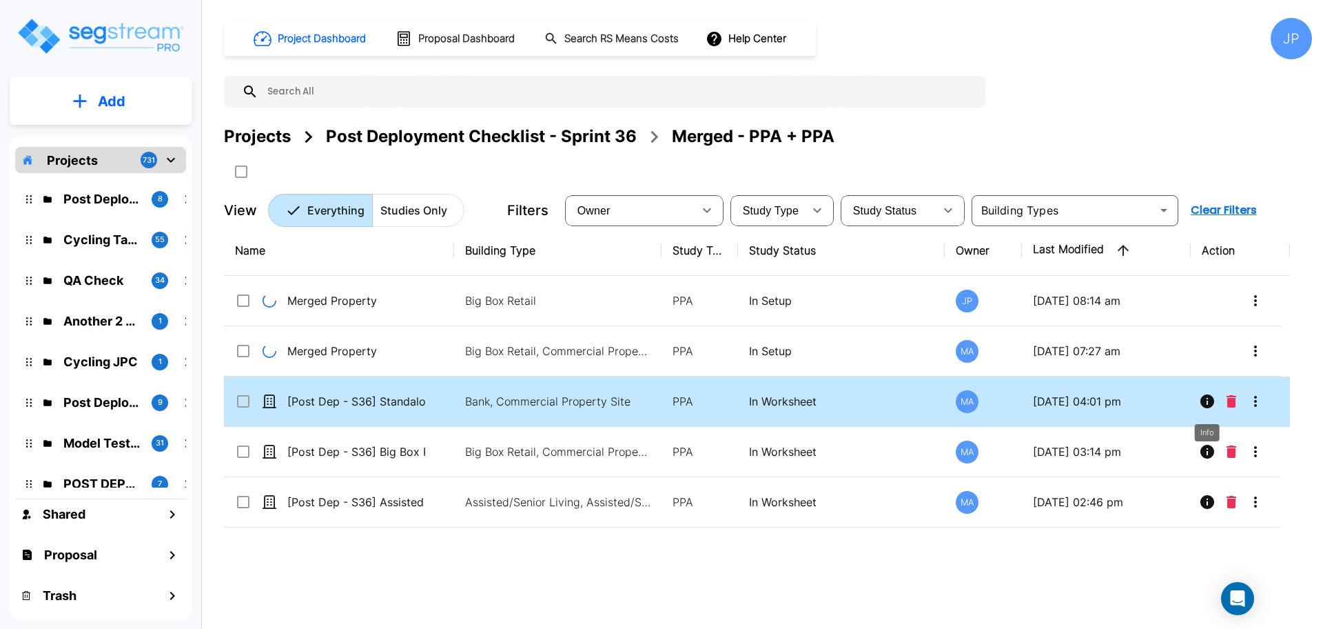
click at [1204, 405] on icon "Info" at bounding box center [1207, 401] width 14 height 14
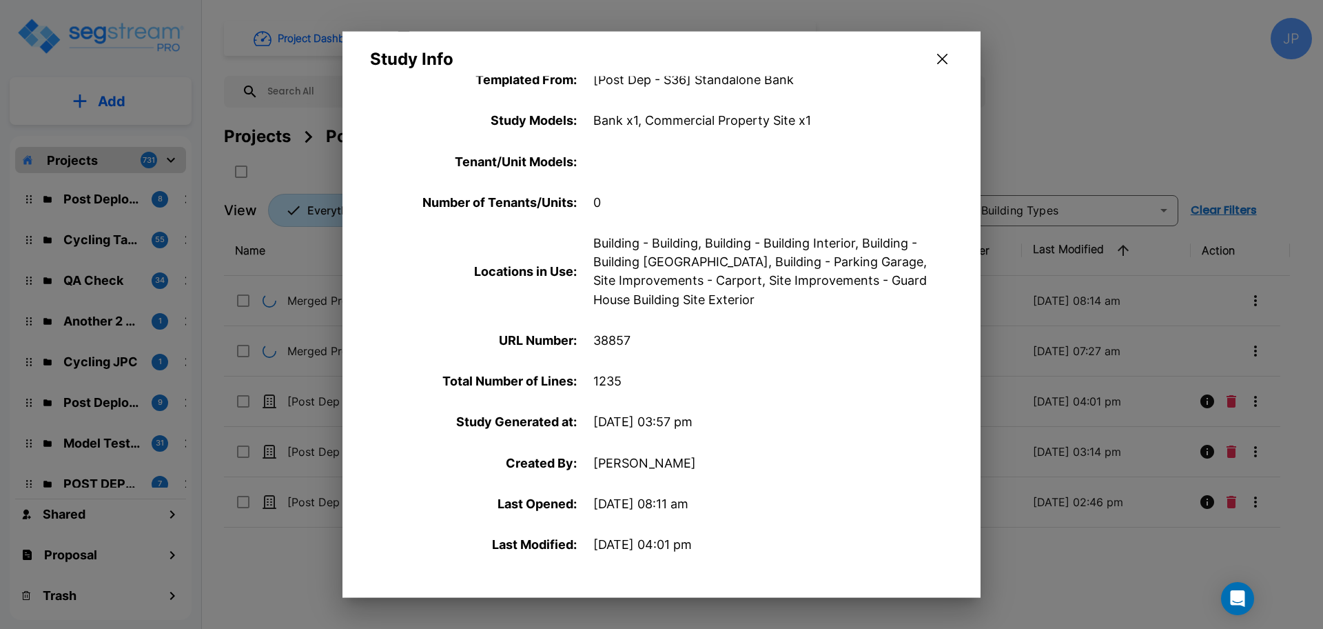
scroll to position [458, 0]
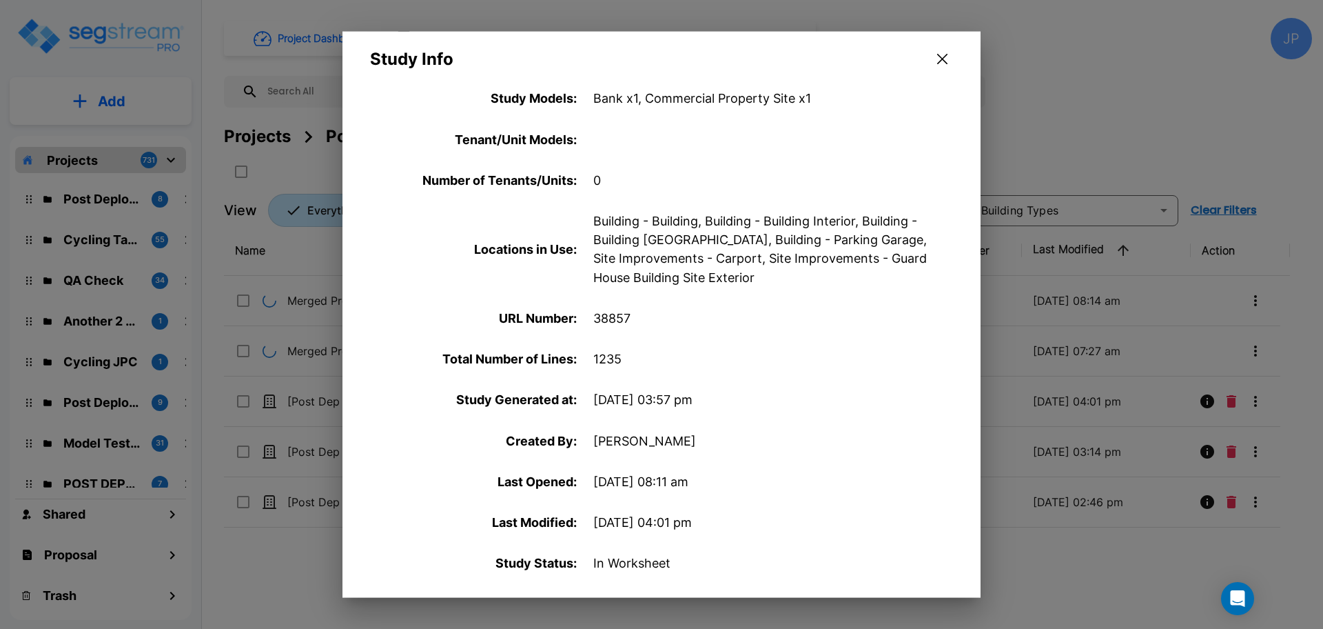
click at [934, 59] on button "button" at bounding box center [942, 59] width 21 height 22
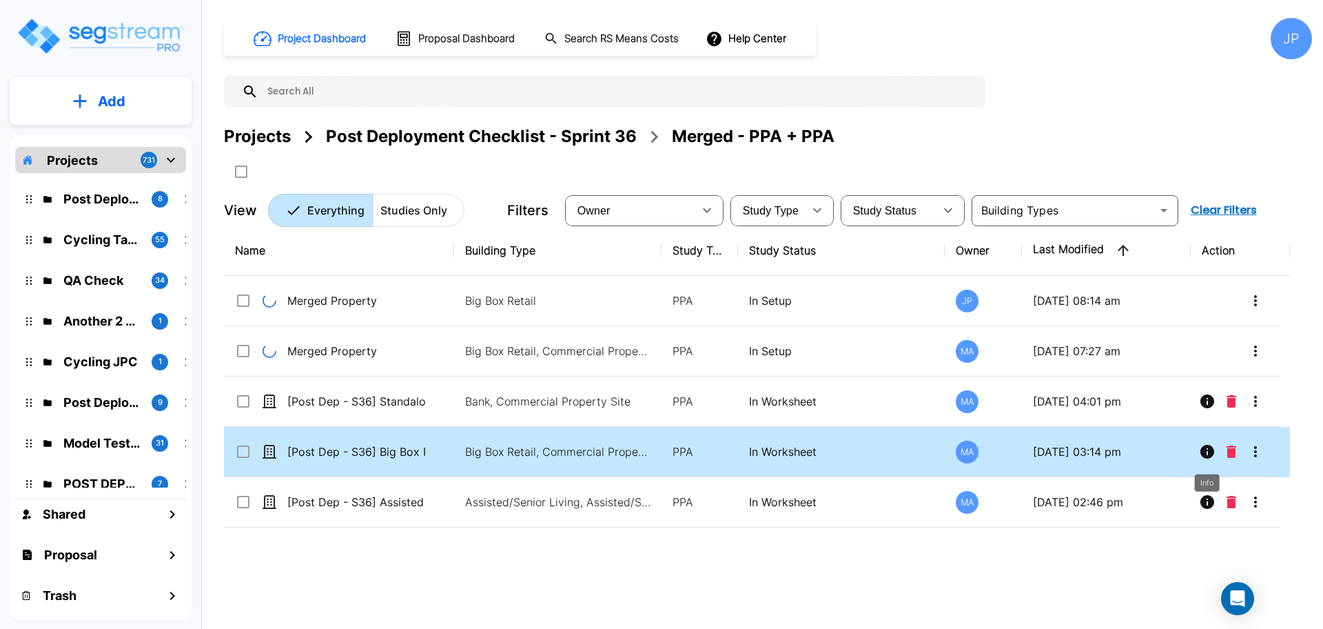
click at [1202, 447] on icon "Info" at bounding box center [1207, 452] width 14 height 14
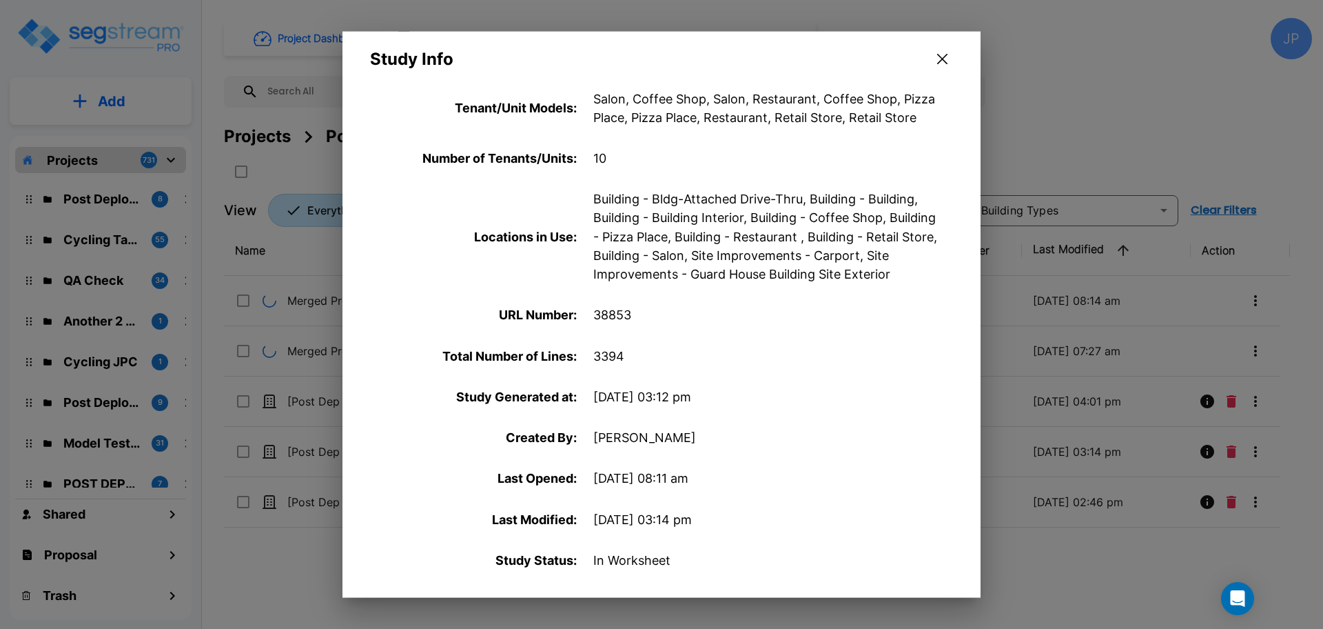
scroll to position [480, 0]
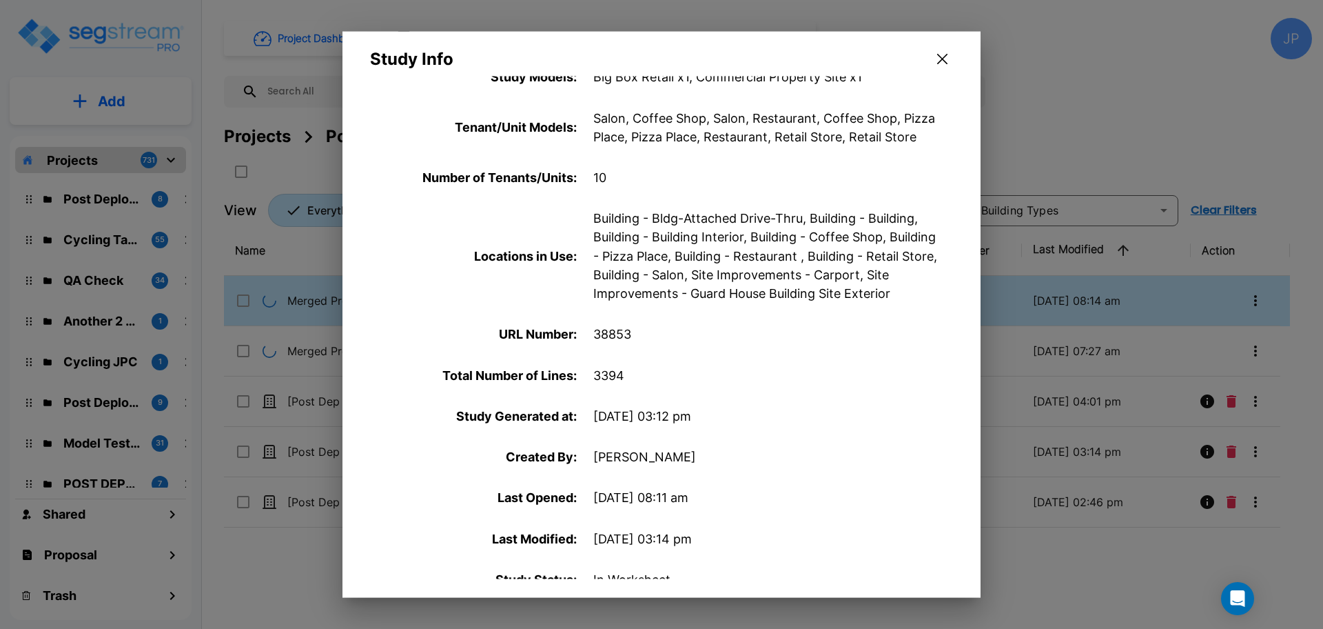
click at [950, 59] on button "button" at bounding box center [942, 59] width 21 height 22
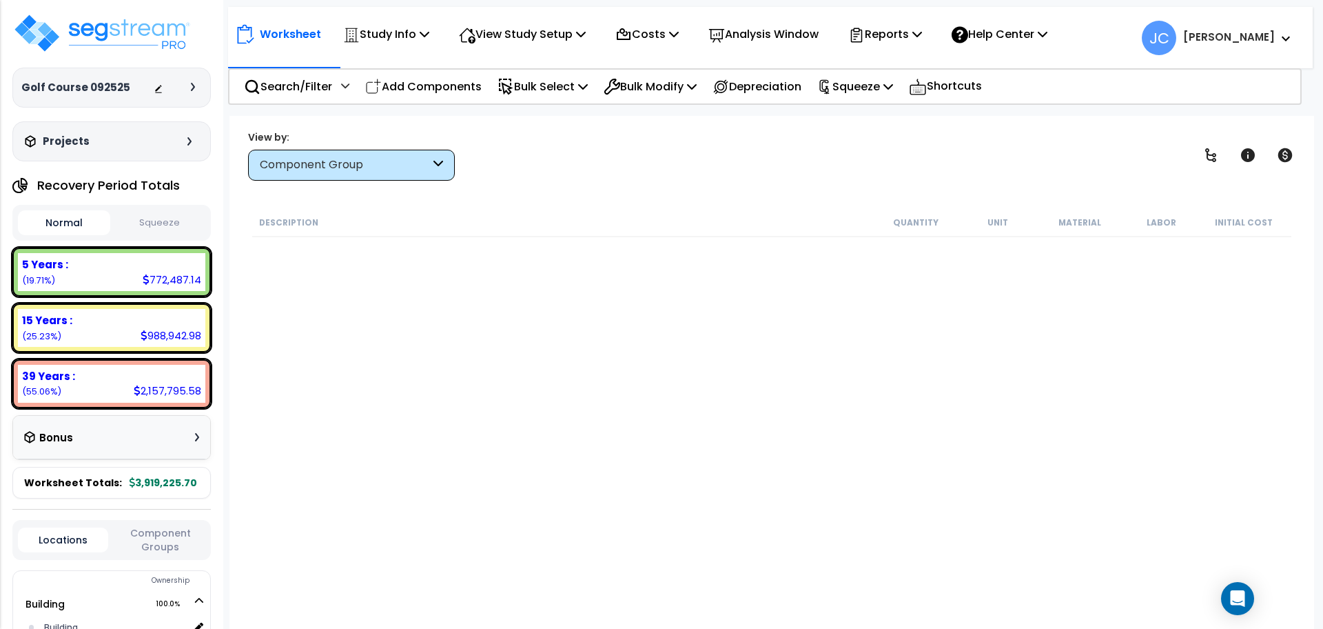
scroll to position [31001, 0]
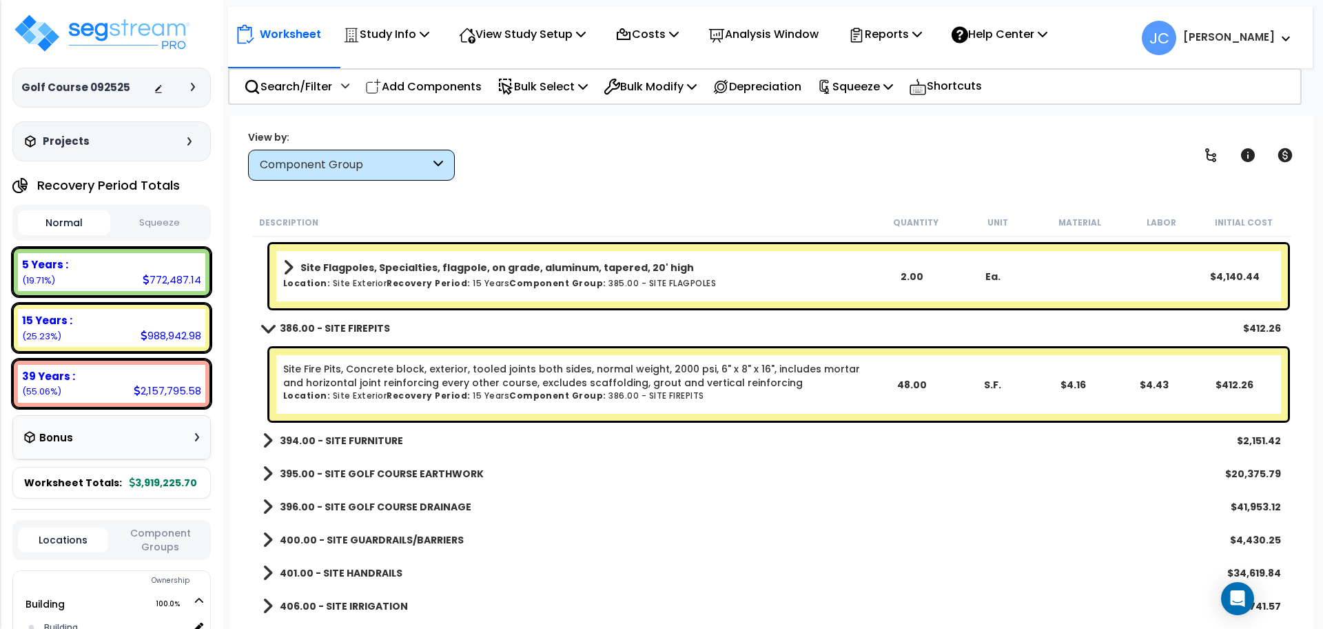
click at [369, 436] on b "394.00 - SITE FURNITURE" at bounding box center [341, 440] width 123 height 14
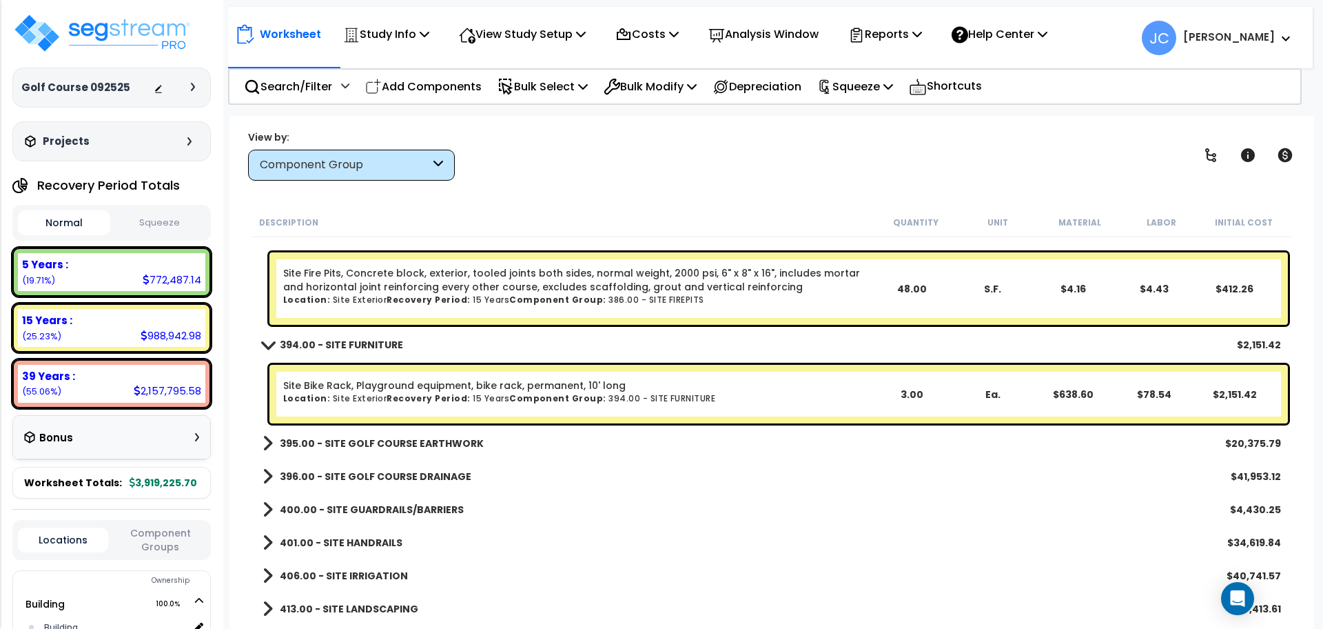
scroll to position [31142, 0]
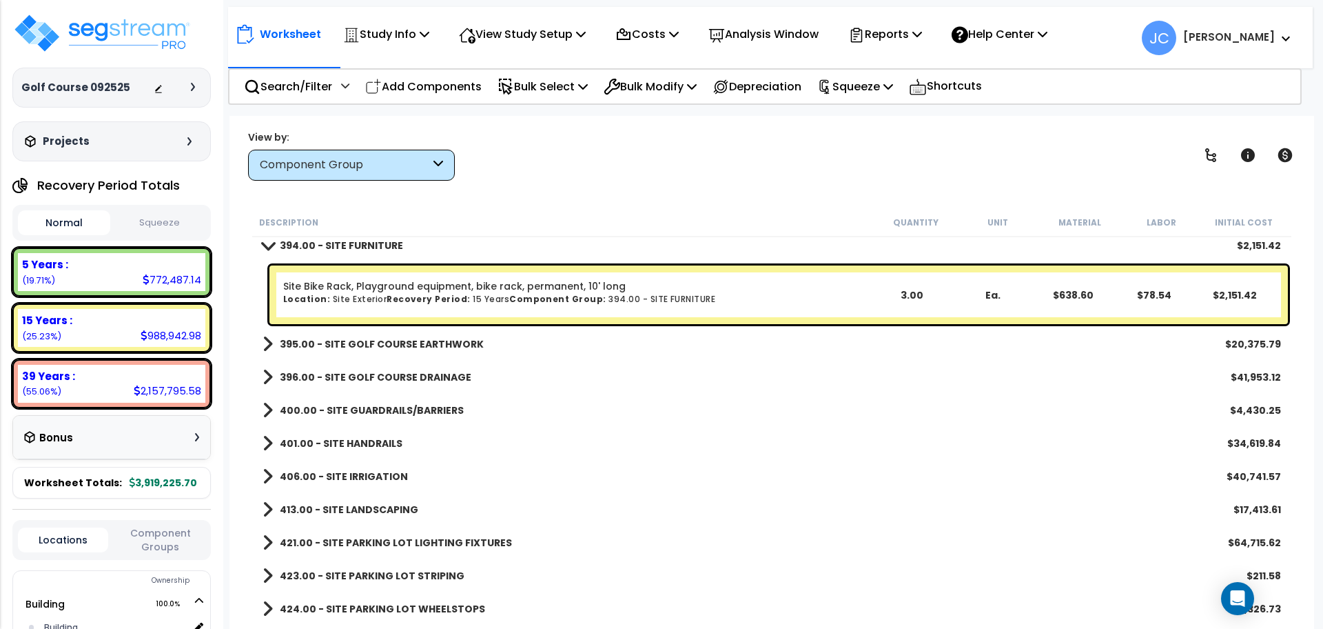
click at [408, 340] on b "395.00 - SITE GOLF COURSE EARTHWORK" at bounding box center [382, 344] width 204 height 14
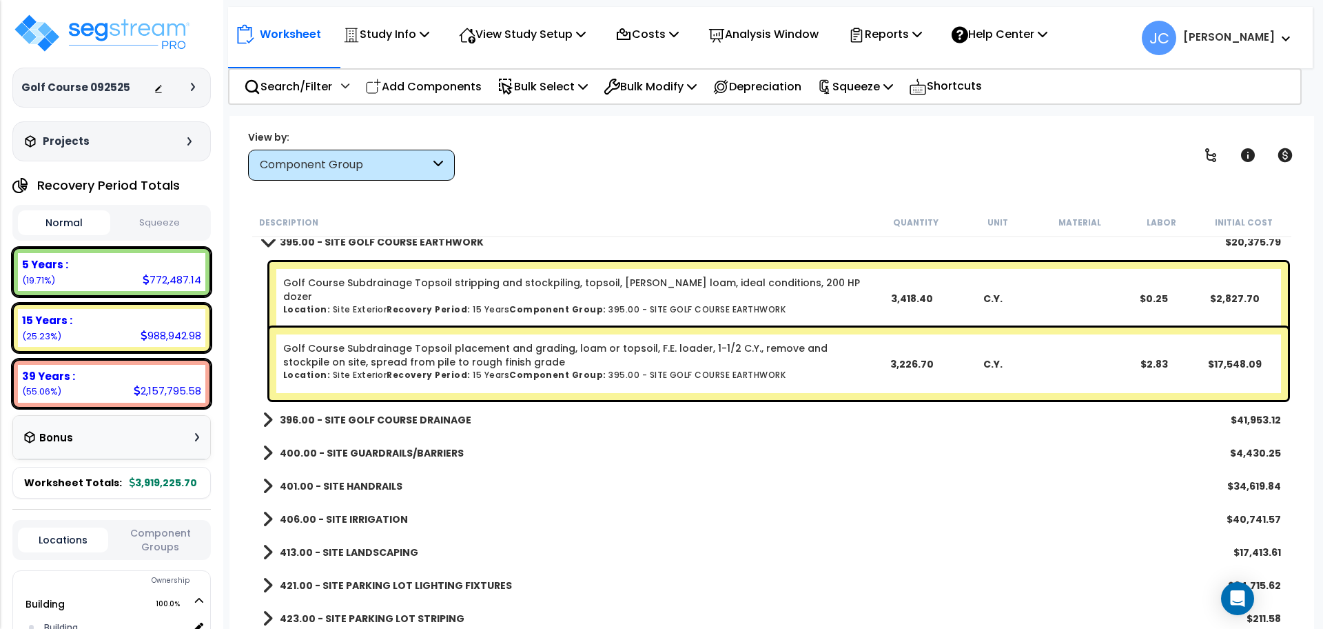
scroll to position [31302, 0]
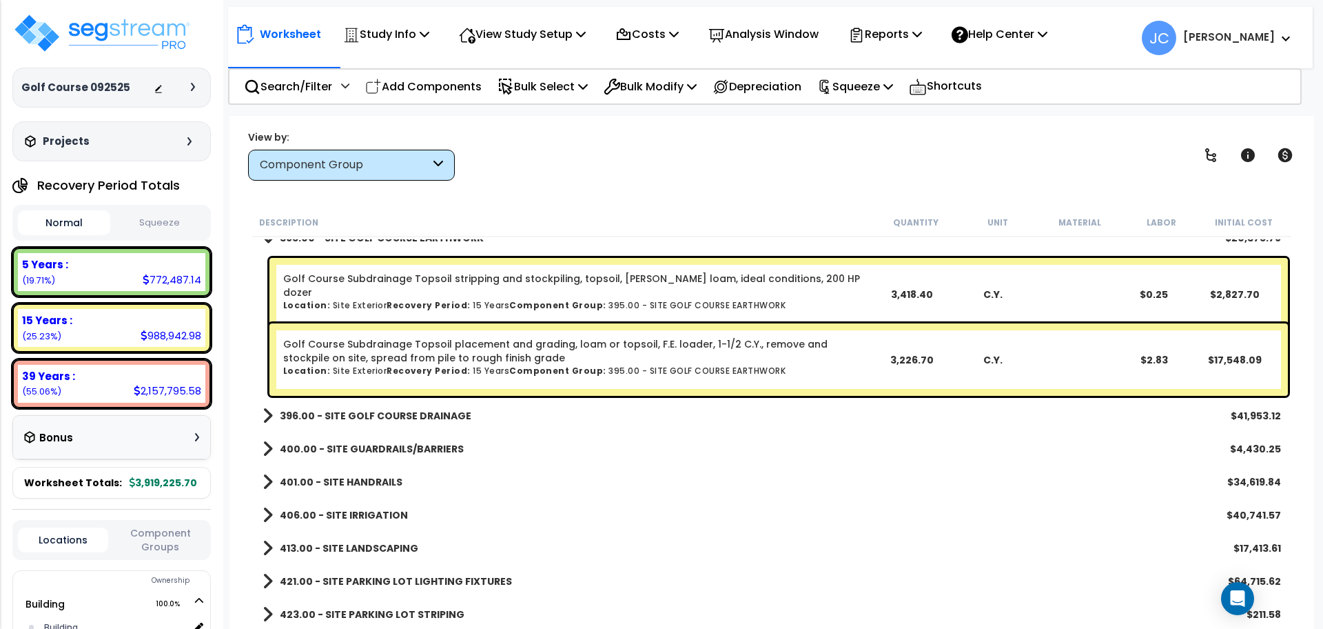
click at [420, 422] on link "396.00 - SITE GOLF COURSE DRAINAGE" at bounding box center [367, 415] width 209 height 19
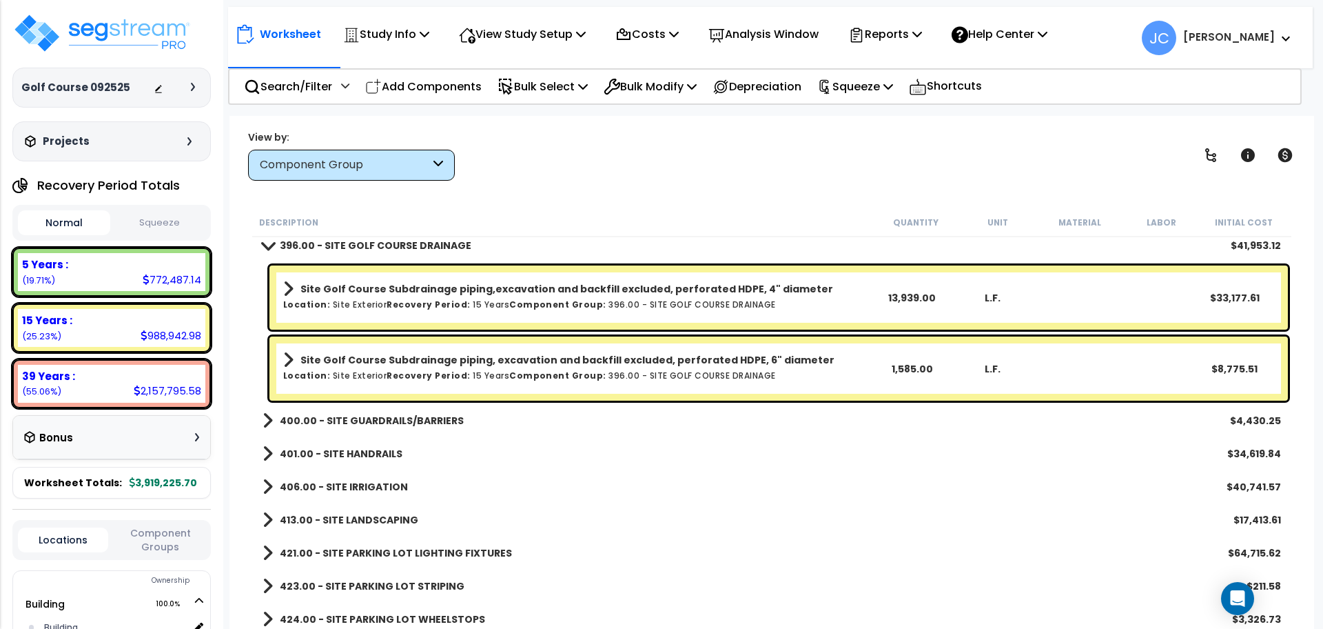
scroll to position [31509, 0]
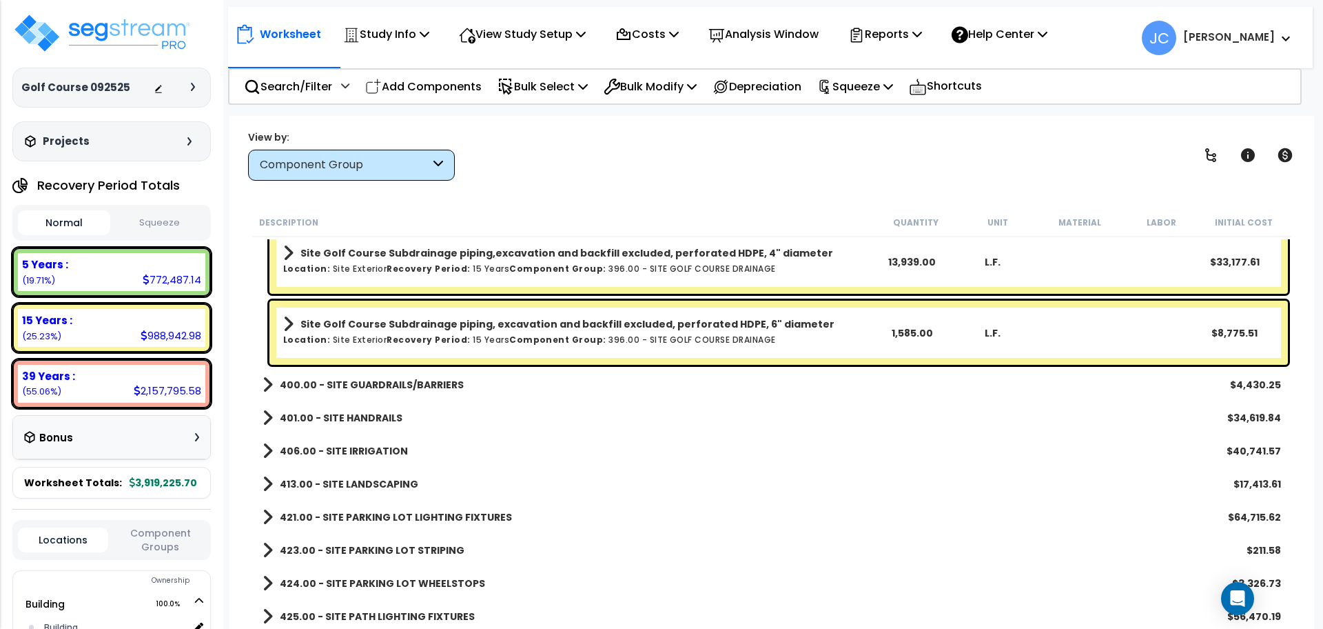
click at [407, 385] on b "400.00 - SITE GUARDRAILS/BARRIERS" at bounding box center [372, 385] width 184 height 14
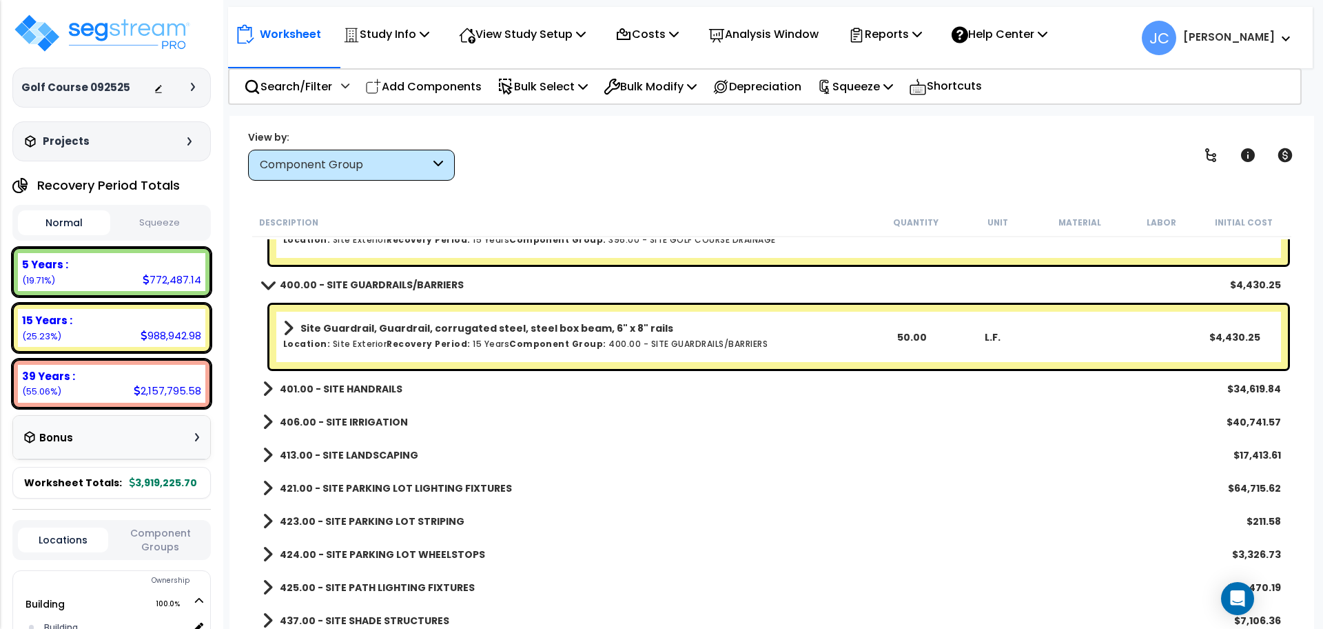
scroll to position [31613, 0]
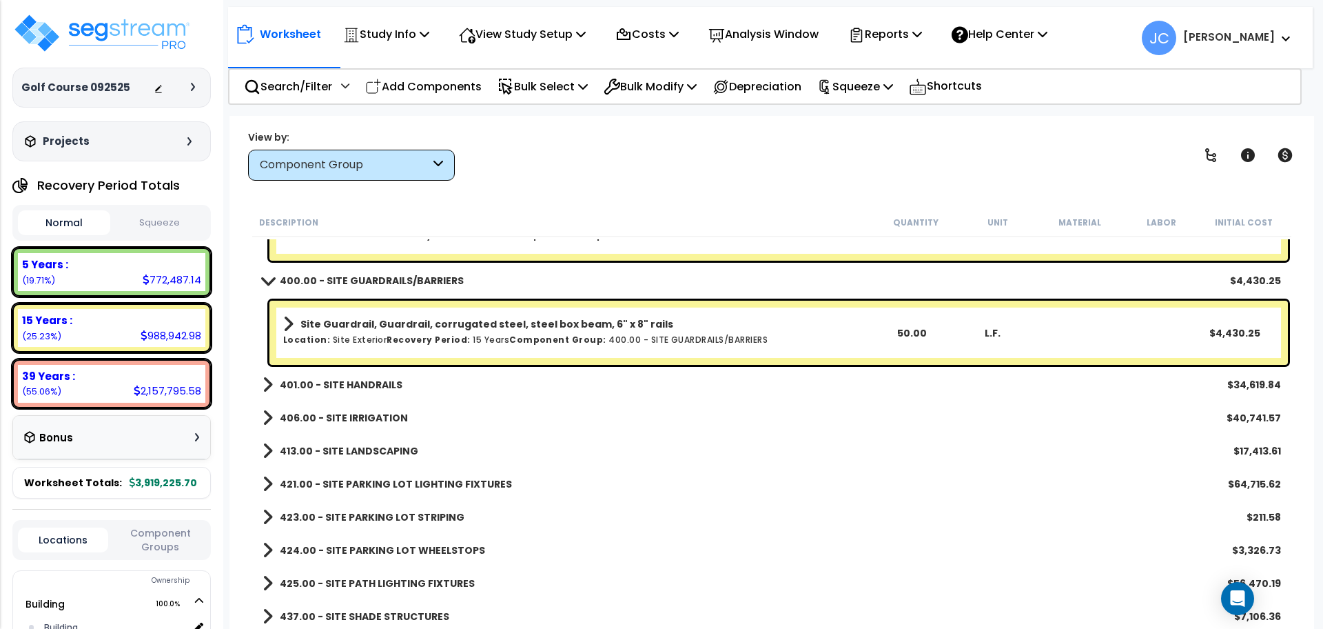
click at [370, 383] on b "401.00 - SITE HANDRAILS" at bounding box center [341, 385] width 123 height 14
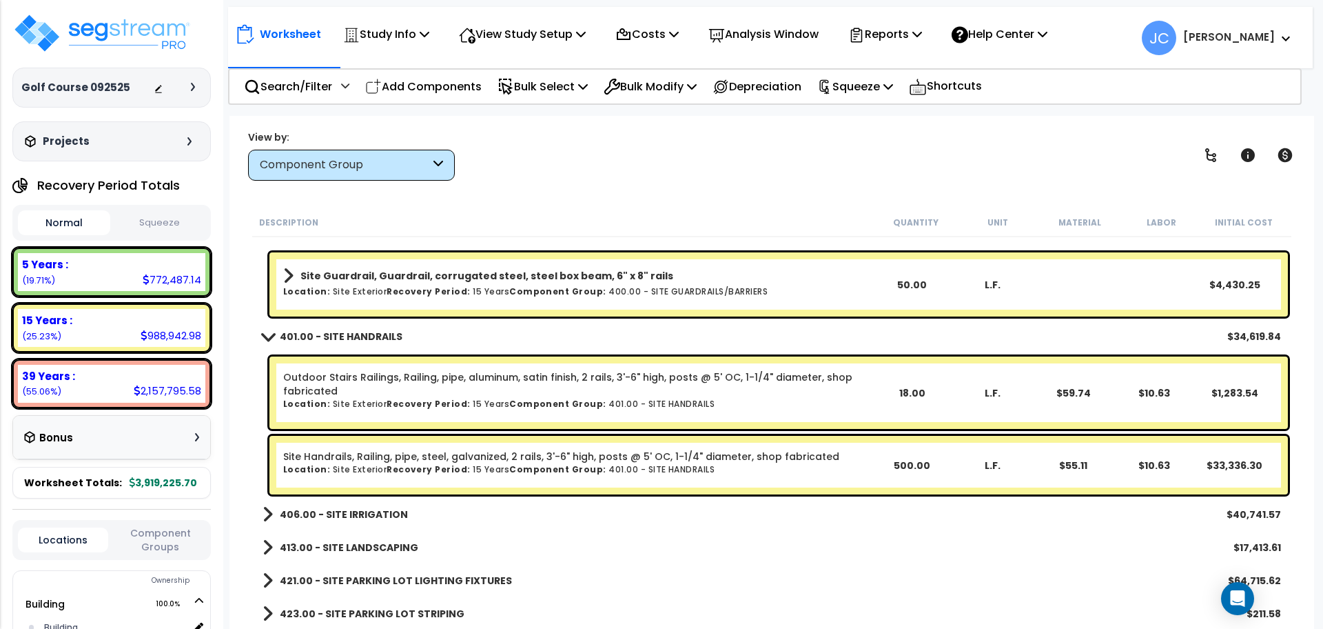
scroll to position [31684, 0]
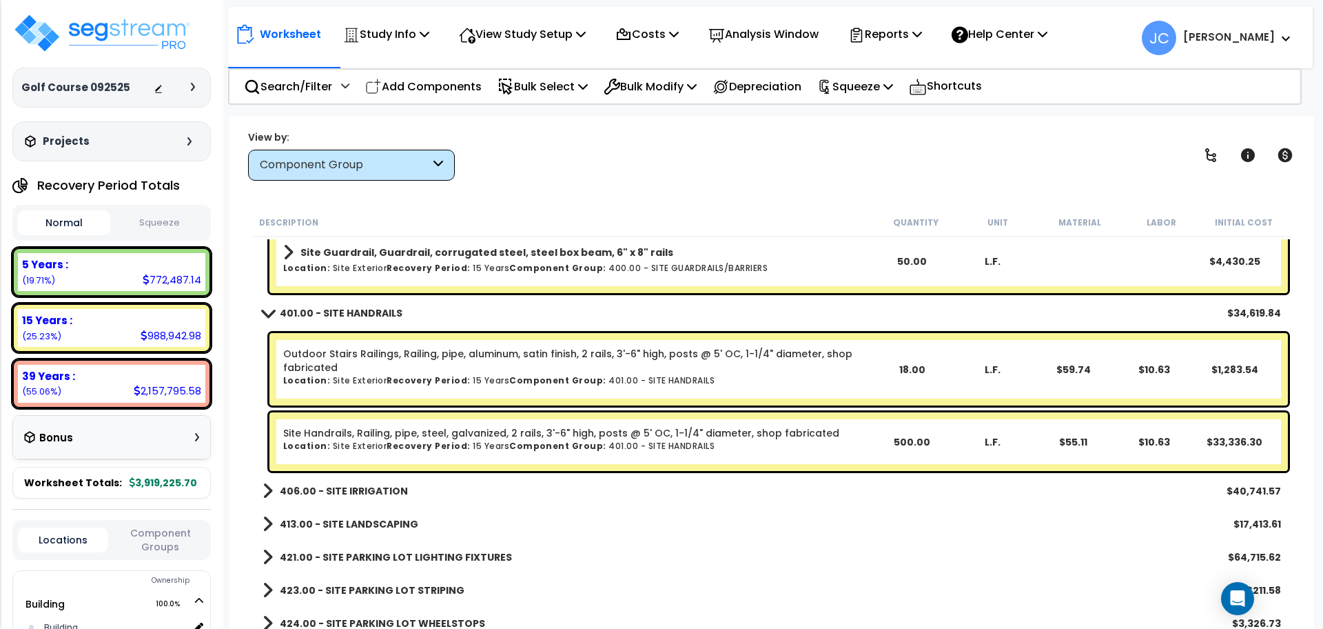
click at [364, 488] on b "406.00 - SITE IRRIGATION" at bounding box center [344, 491] width 128 height 14
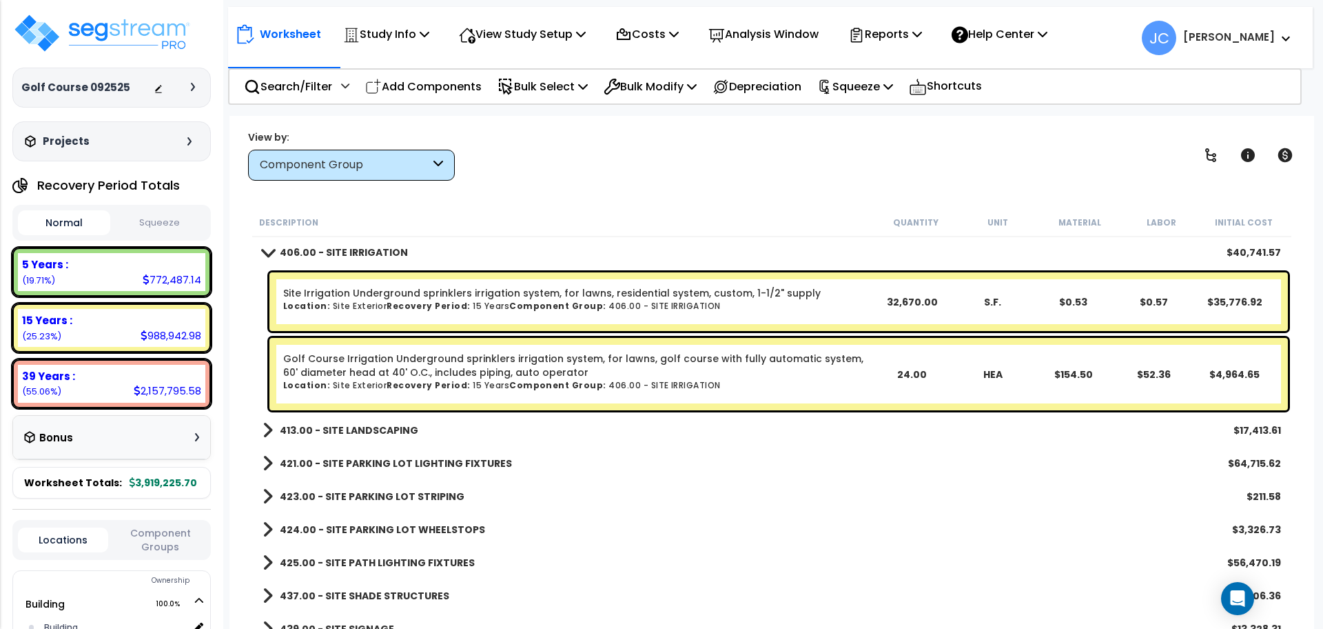
scroll to position [31925, 0]
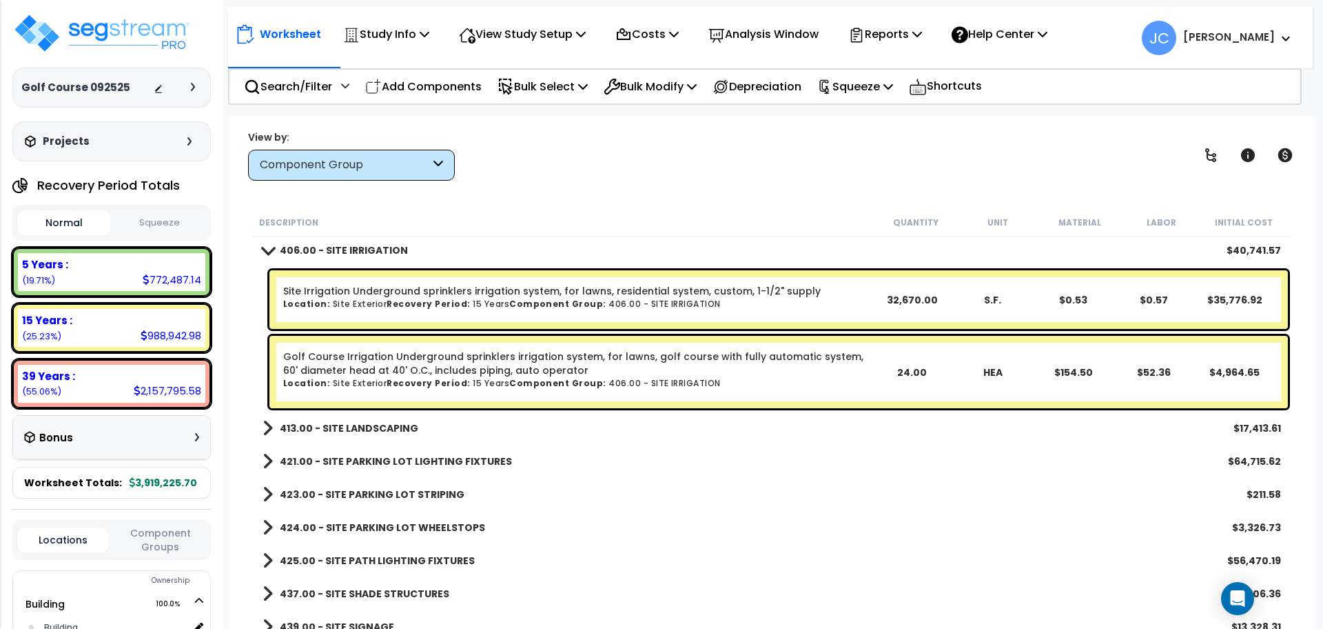
click at [385, 423] on b "413.00 - SITE LANDSCAPING" at bounding box center [349, 428] width 139 height 14
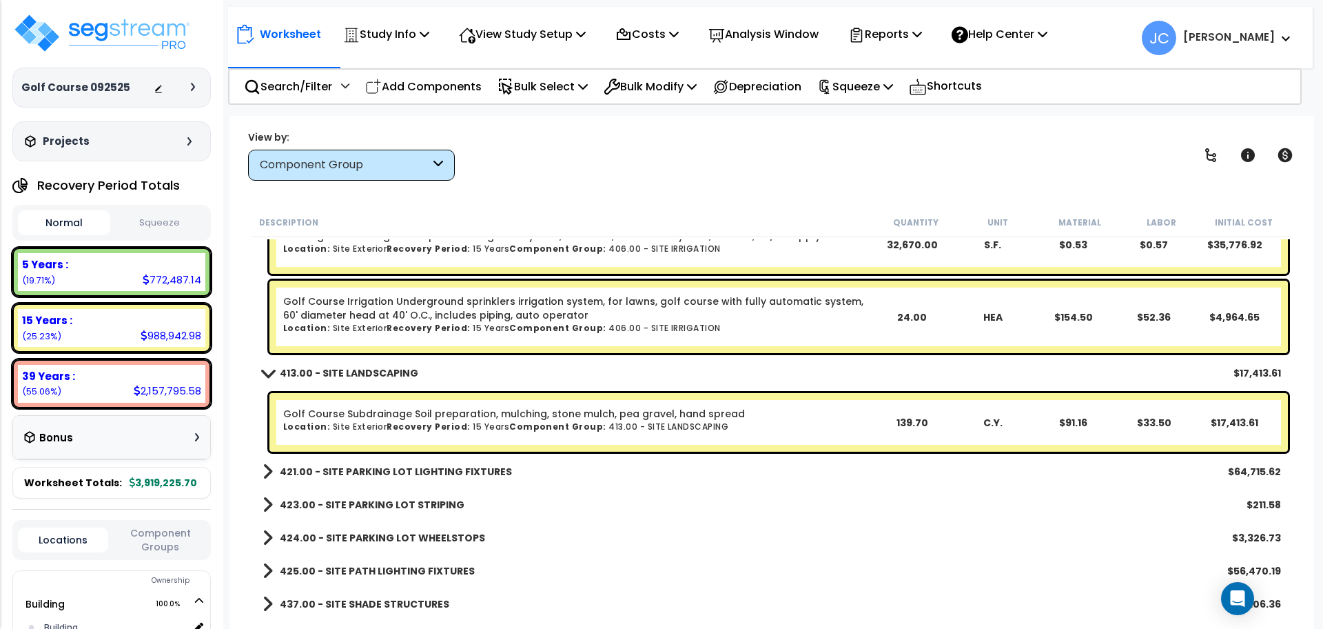
scroll to position [32024, 0]
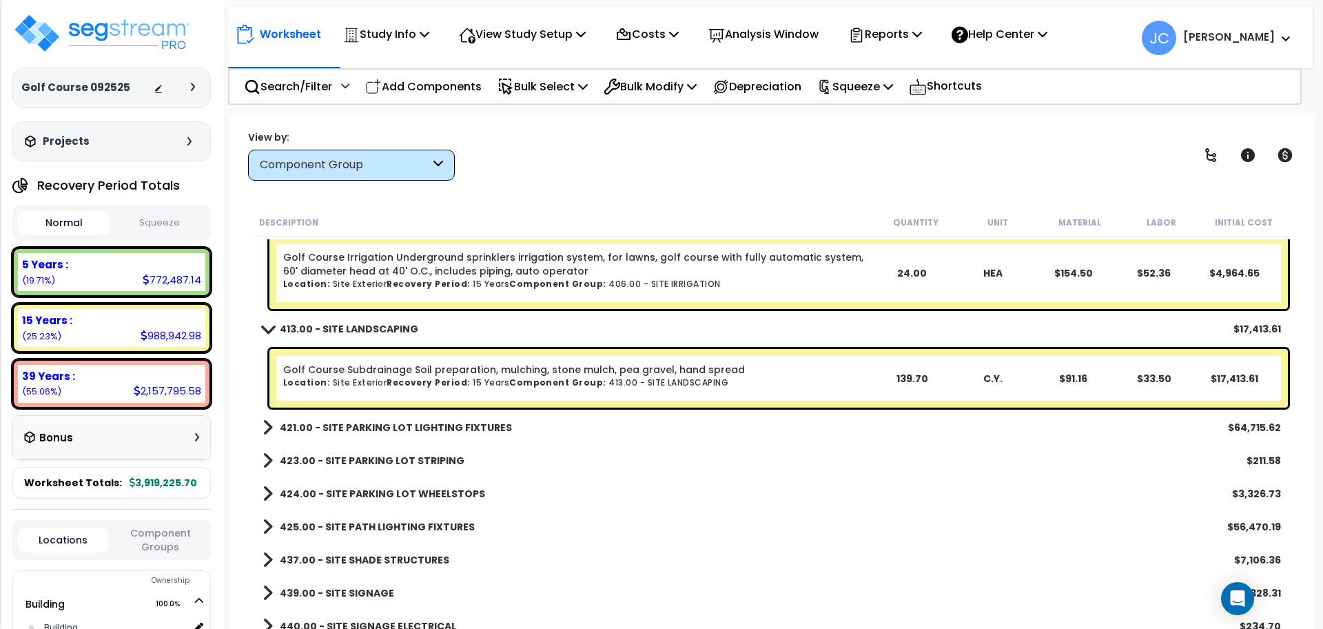
click at [461, 430] on b "421.00 - SITE PARKING LOT LIGHTING FIXTURES" at bounding box center [396, 427] width 232 height 14
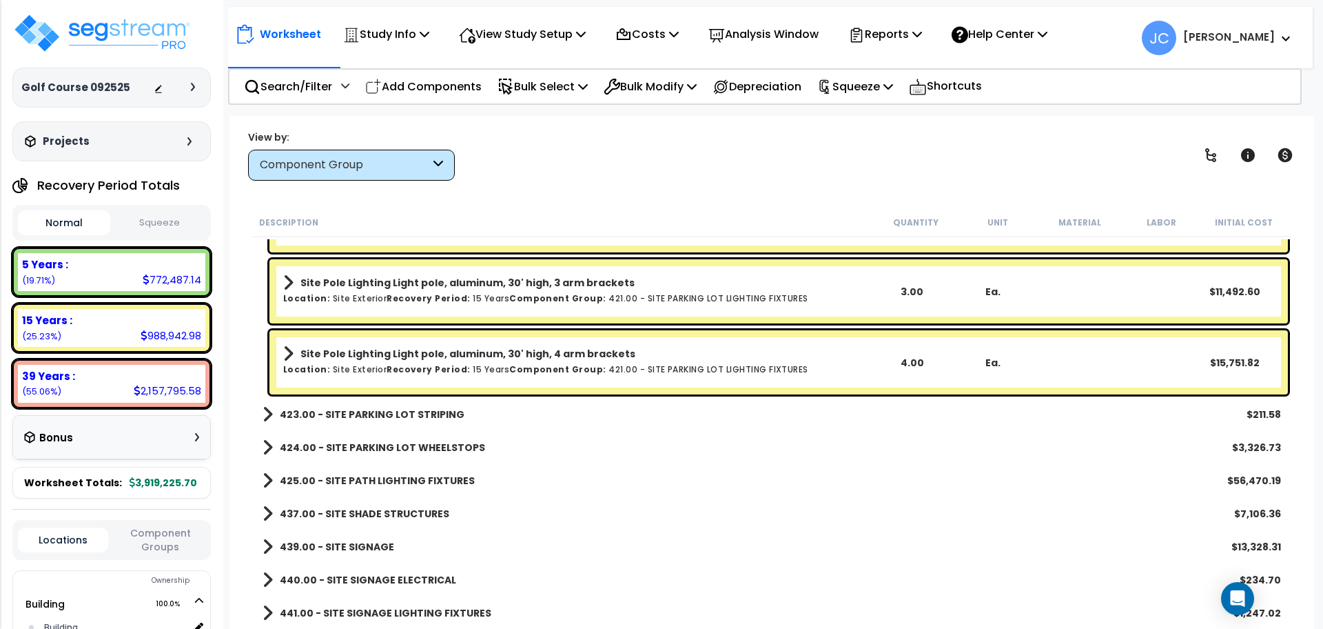
scroll to position [32502, 0]
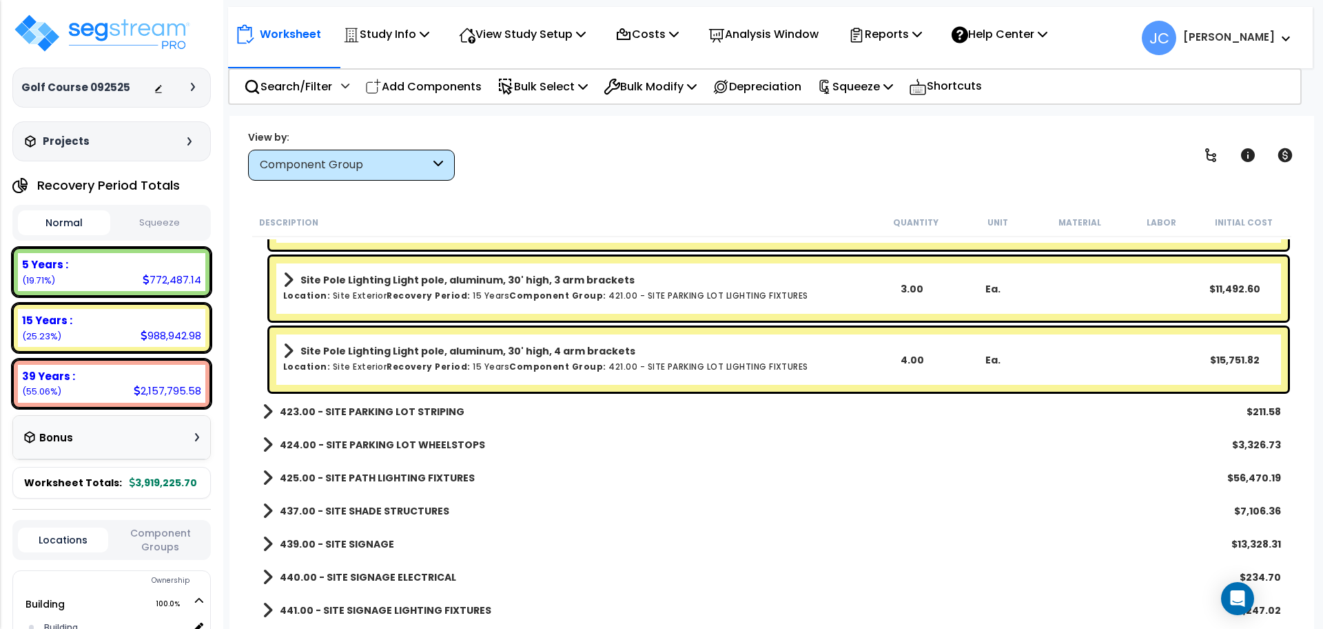
click at [433, 408] on b "423.00 - SITE PARKING LOT STRIPING" at bounding box center [372, 412] width 185 height 14
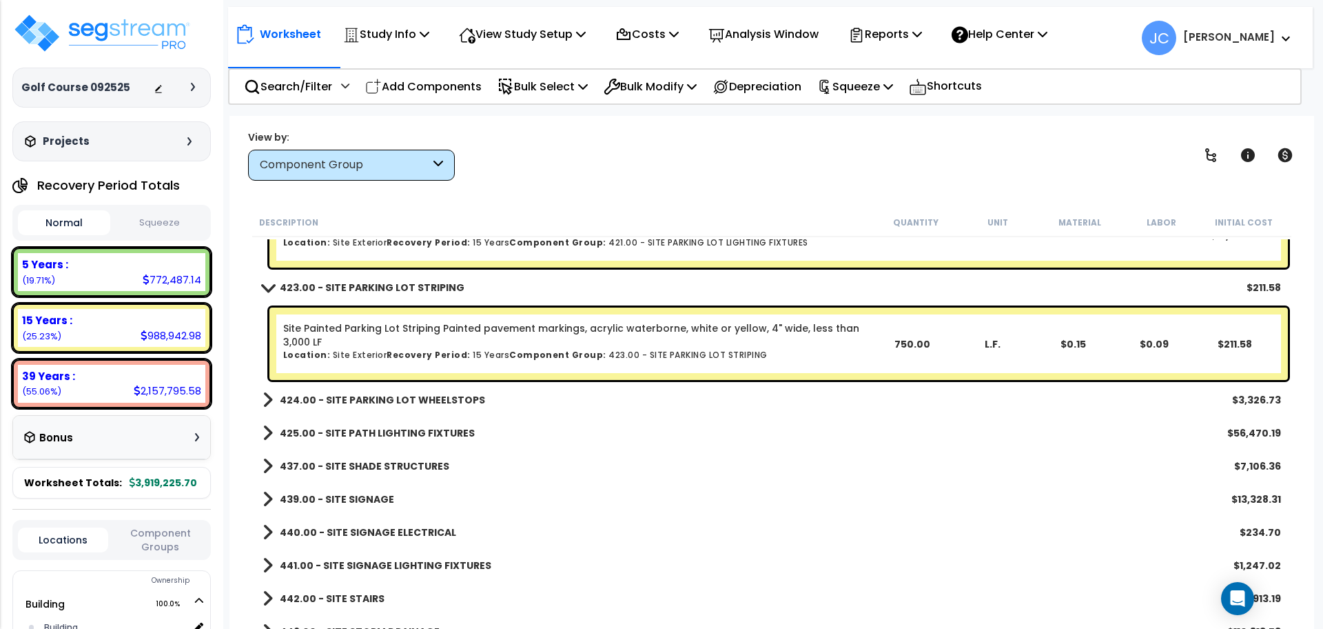
scroll to position [32630, 0]
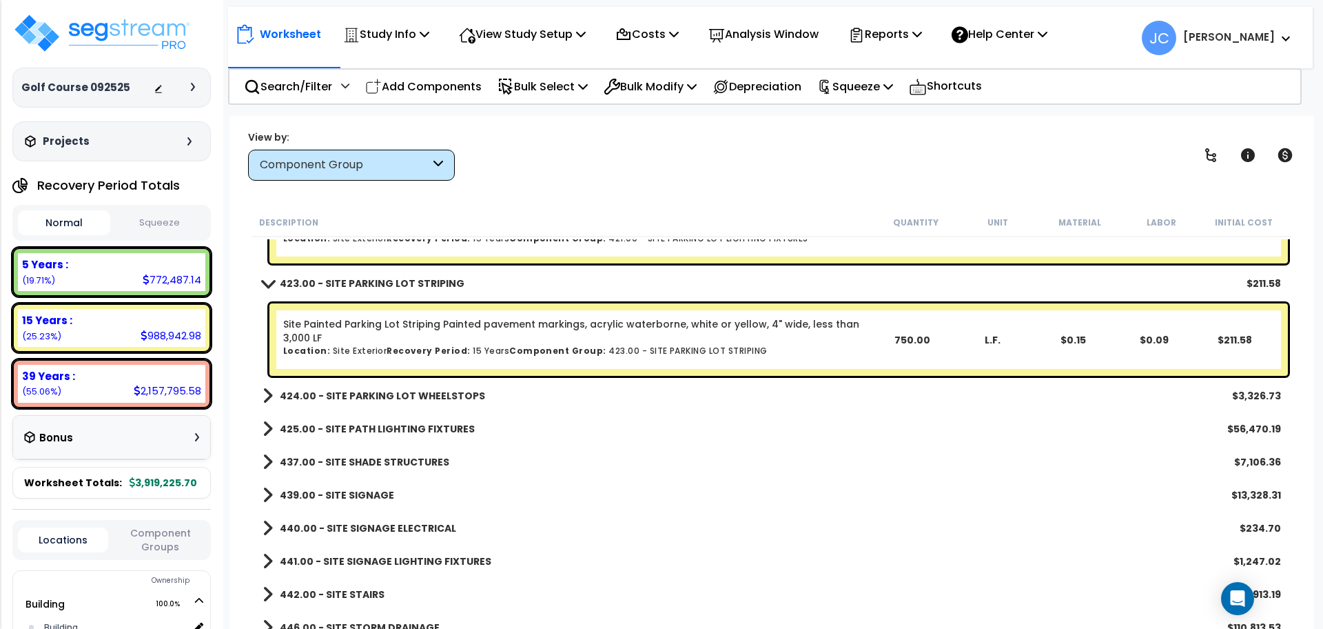
click at [458, 396] on b "424.00 - SITE PARKING LOT WHEELSTOPS" at bounding box center [382, 396] width 205 height 14
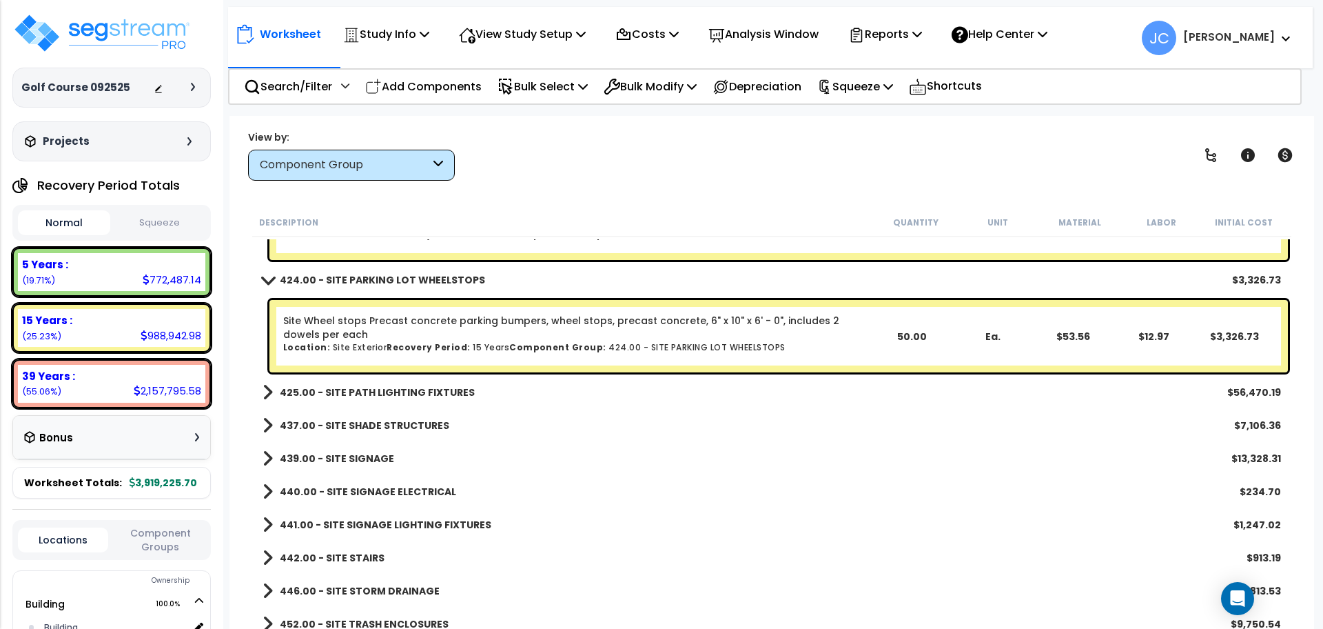
scroll to position [32747, 0]
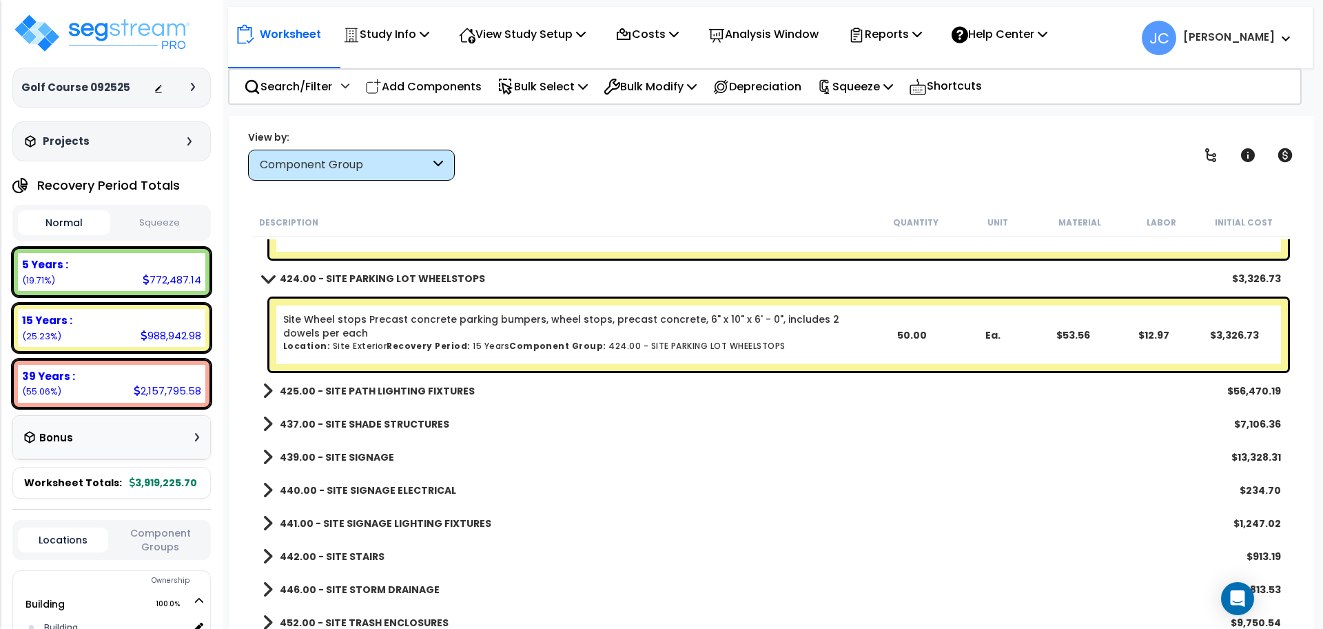
click at [433, 392] on b "425.00 - SITE PATH LIGHTING FIXTURES" at bounding box center [377, 391] width 195 height 14
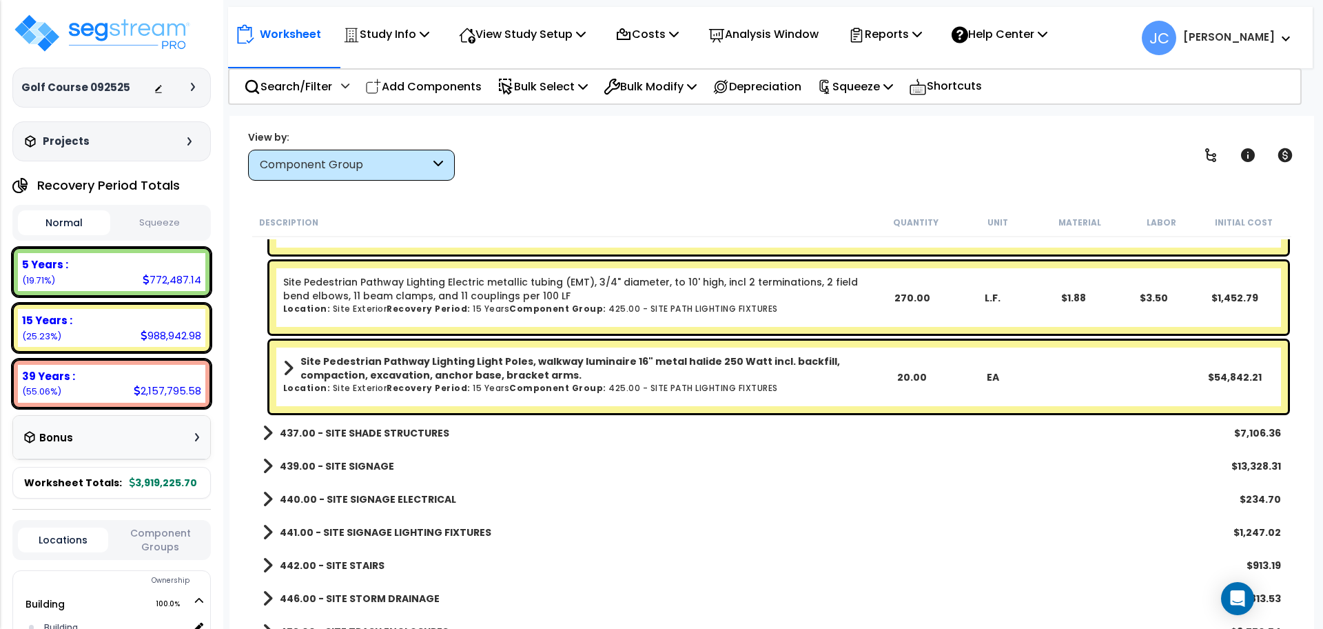
scroll to position [32978, 0]
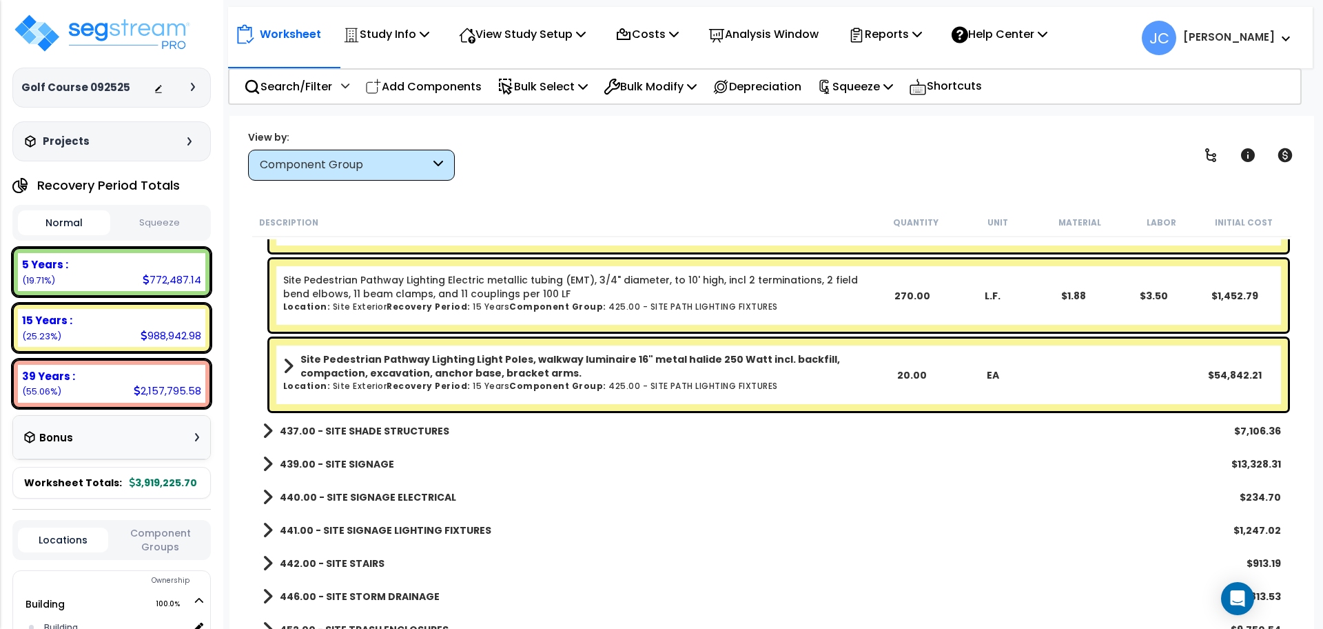
click at [422, 425] on b "437.00 - SITE SHADE STRUCTURES" at bounding box center [365, 431] width 170 height 14
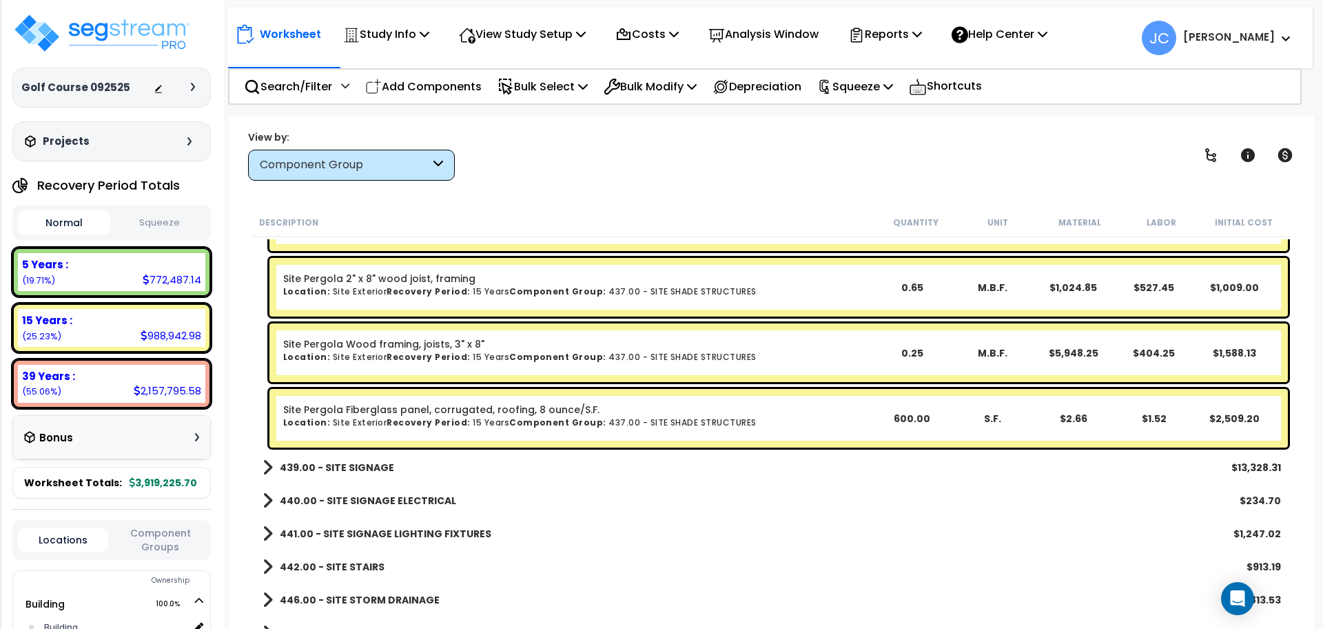
scroll to position [33242, 0]
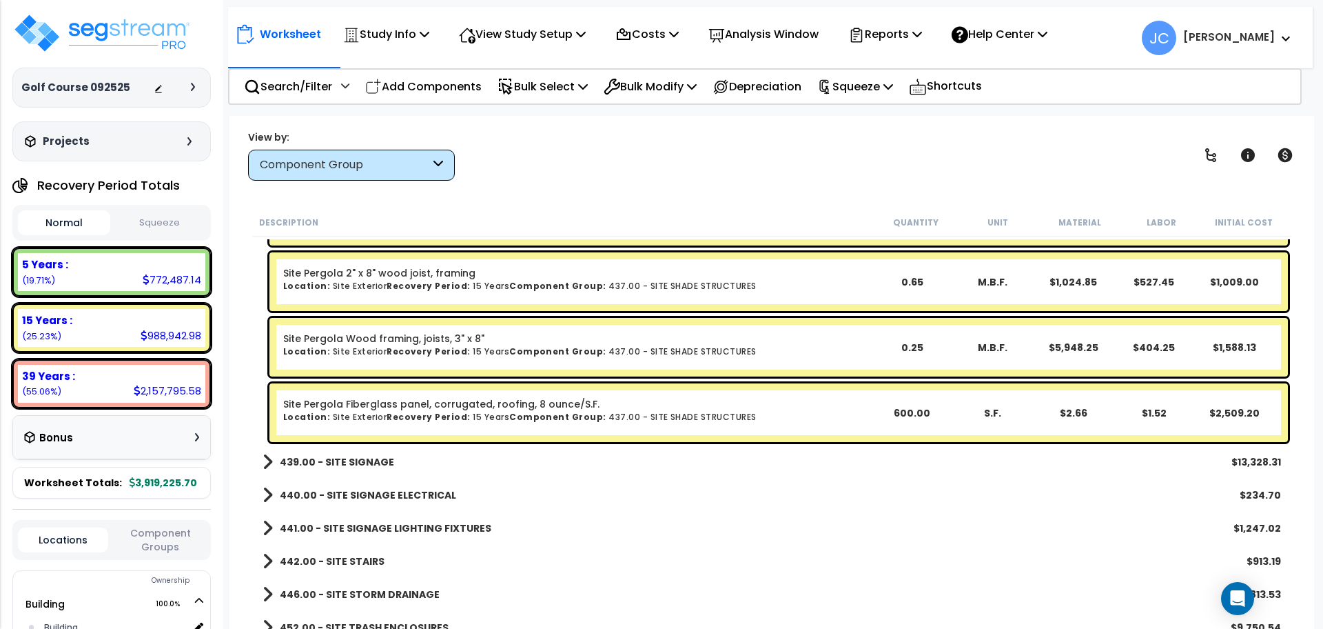
click at [354, 459] on b "439.00 - SITE SIGNAGE" at bounding box center [337, 462] width 114 height 14
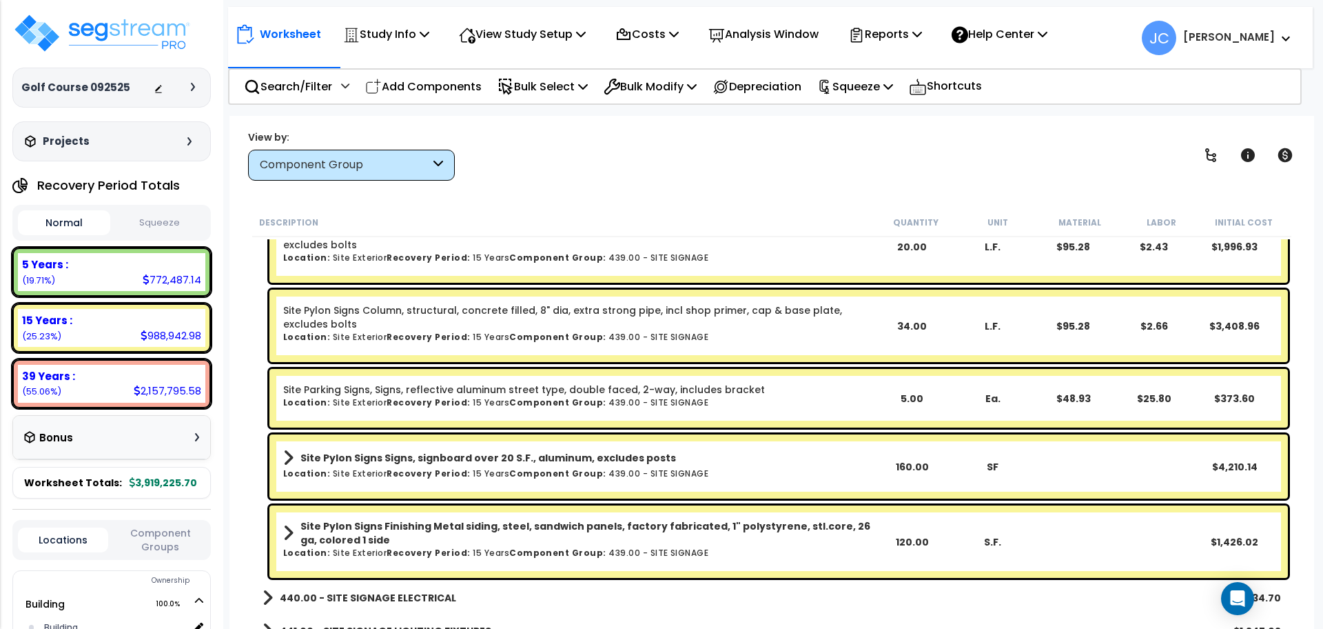
scroll to position [33789, 0]
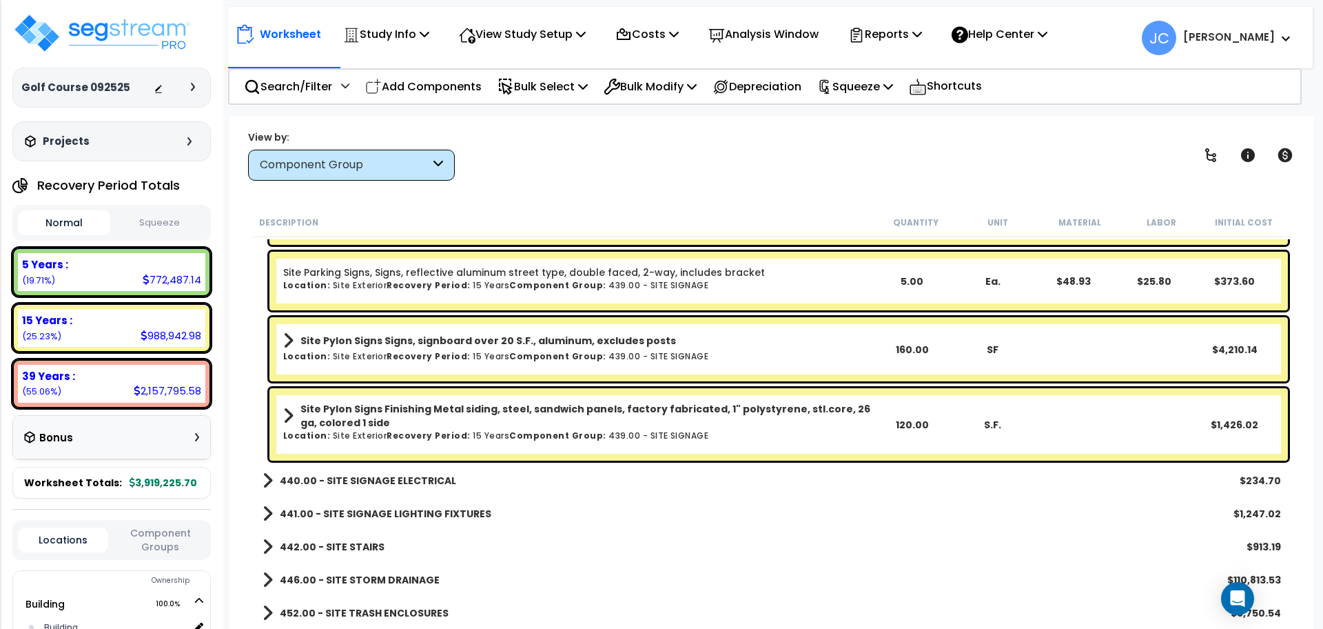
click at [396, 477] on b "440.00 - SITE SIGNAGE ELECTRICAL" at bounding box center [368, 480] width 176 height 14
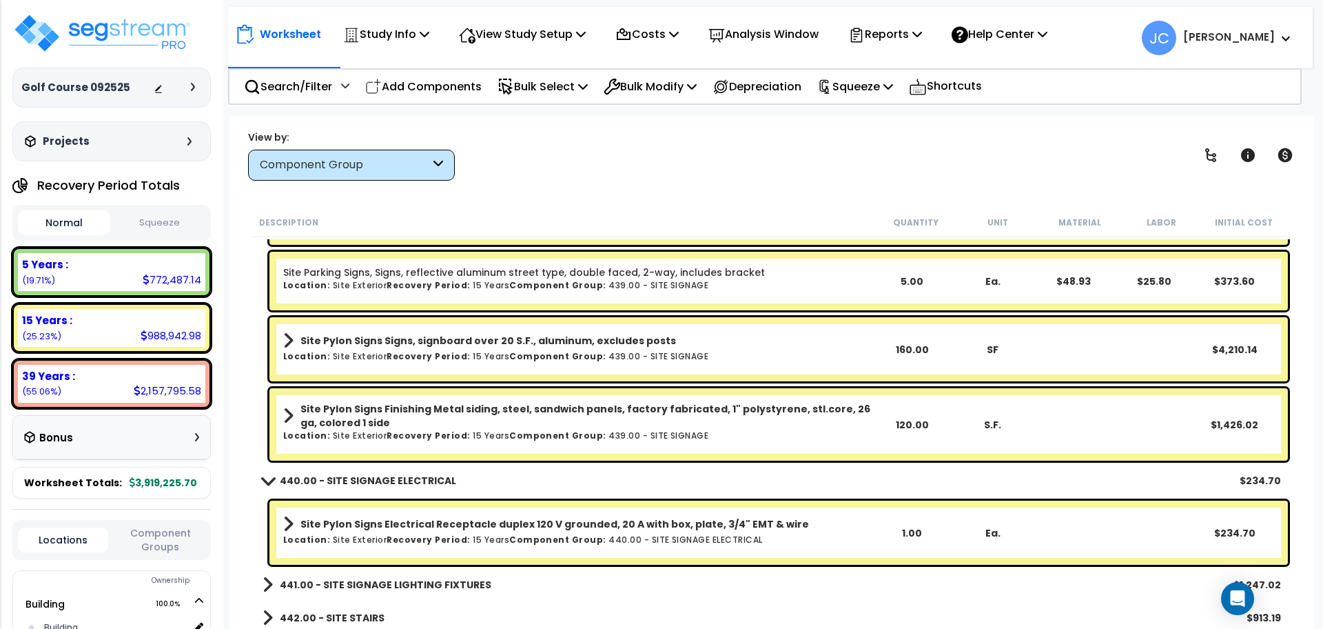
scroll to position [33859, 0]
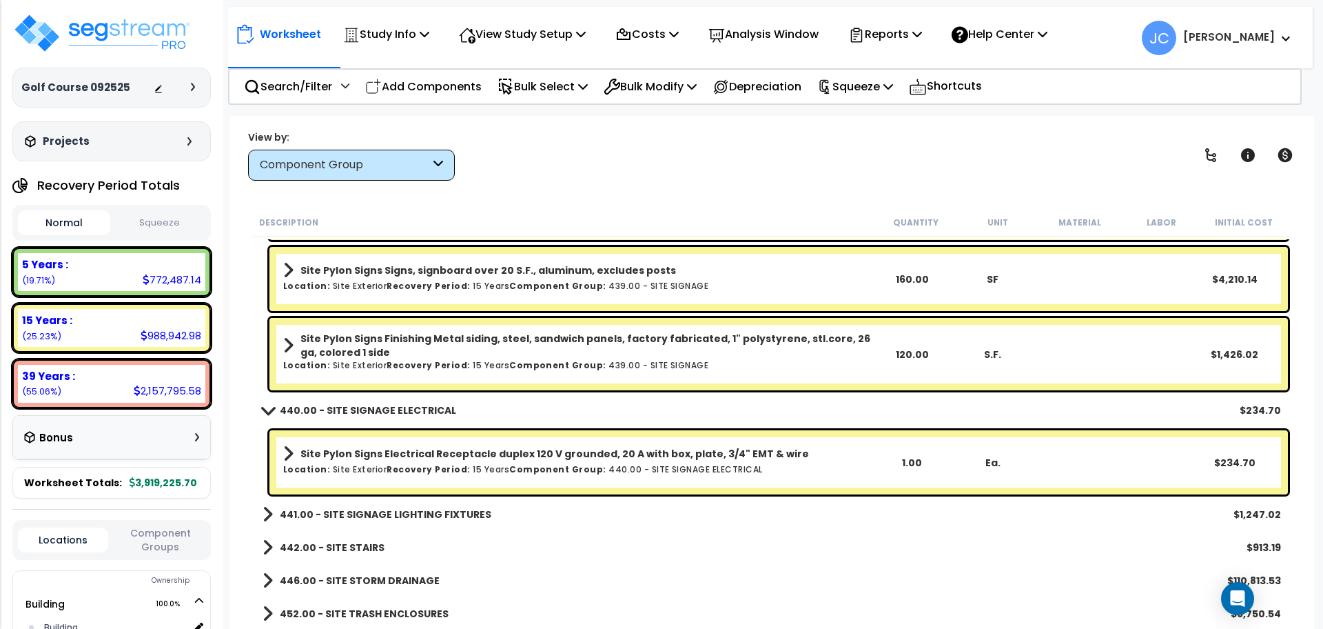
click at [444, 519] on b "441.00 - SITE SIGNAGE LIGHTING FIXTURES" at bounding box center [386, 514] width 212 height 14
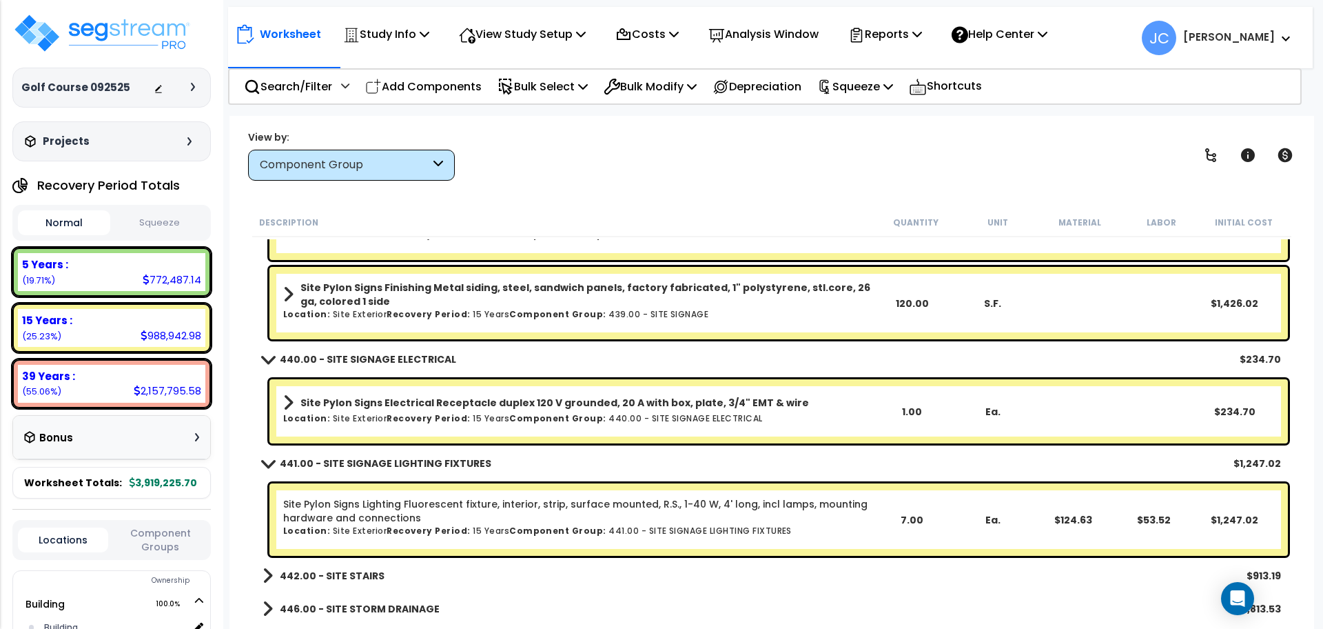
scroll to position [33939, 0]
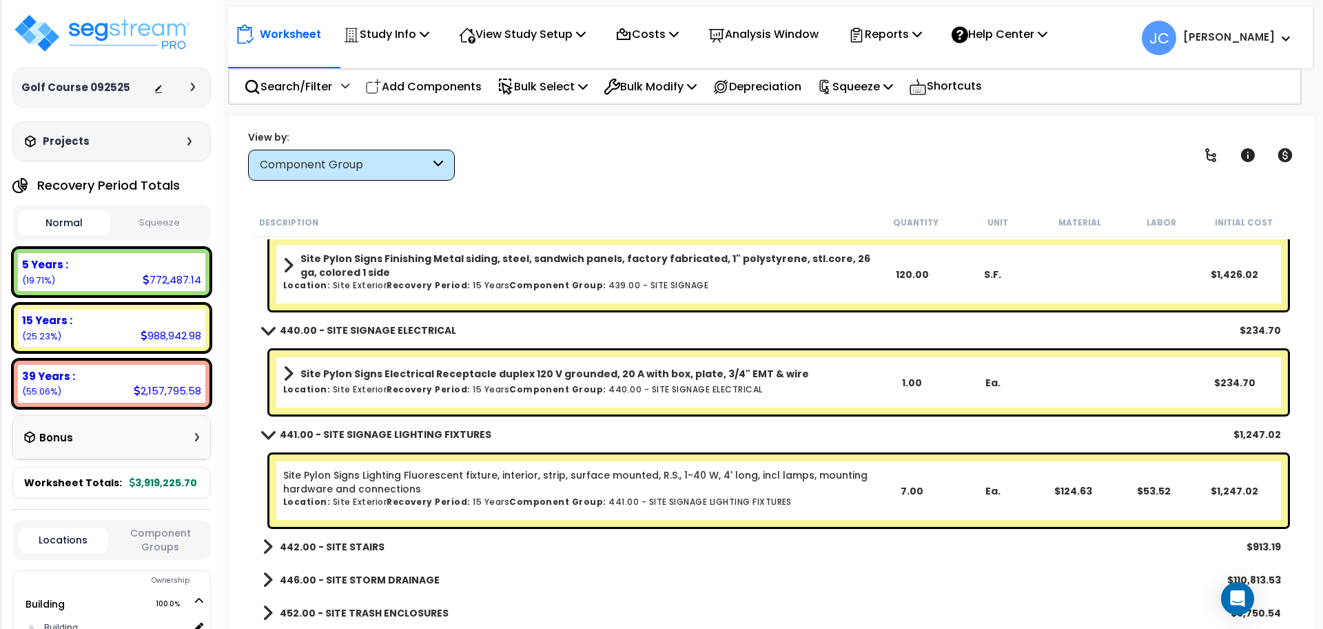
click at [339, 543] on b "442.00 - SITE STAIRS" at bounding box center [332, 547] width 105 height 14
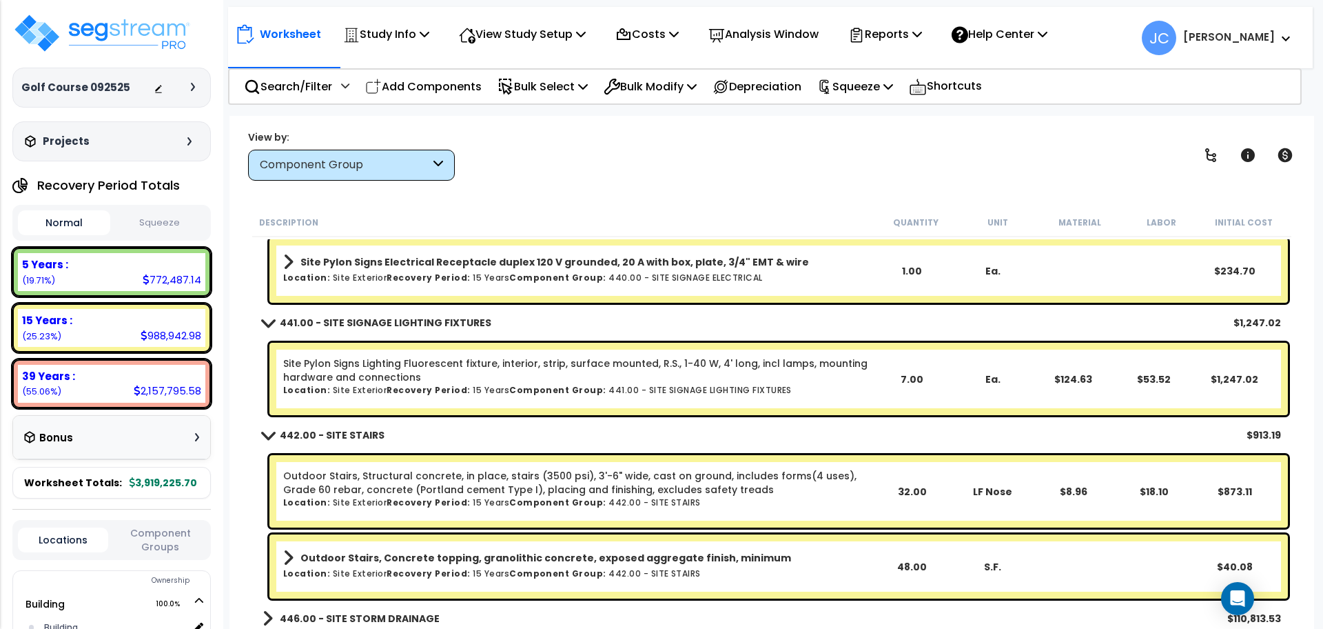
scroll to position [34089, 0]
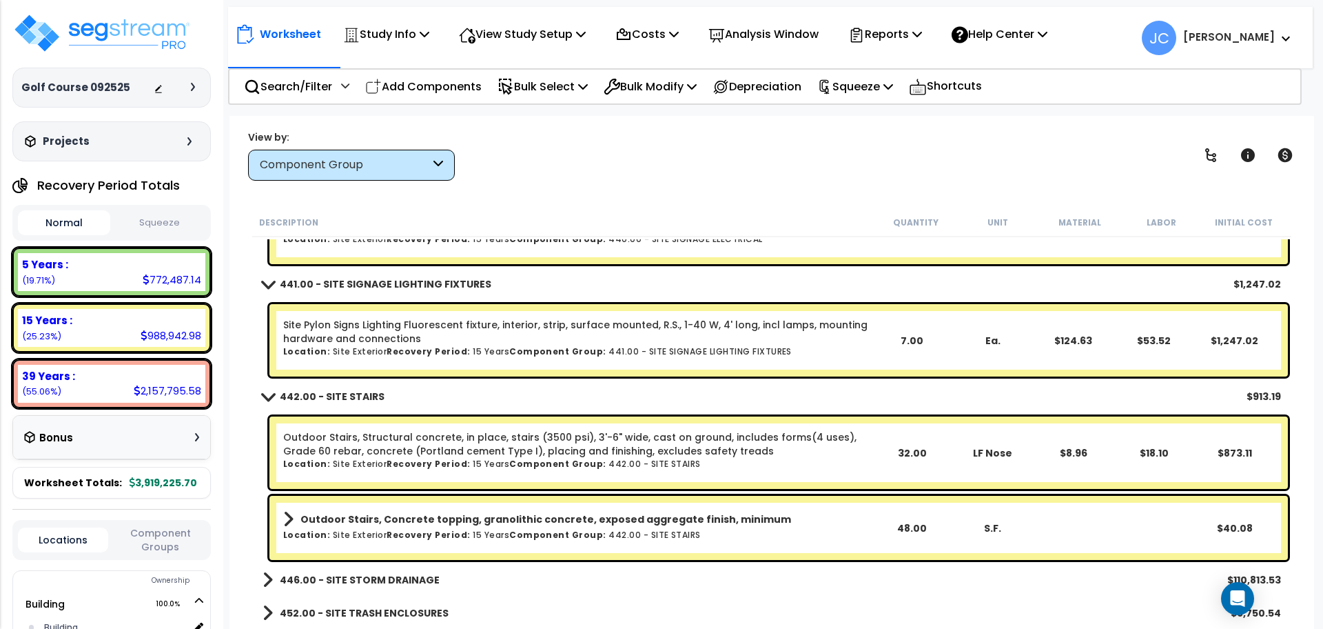
click at [390, 573] on b "446.00 - SITE STORM DRAINAGE" at bounding box center [360, 580] width 160 height 14
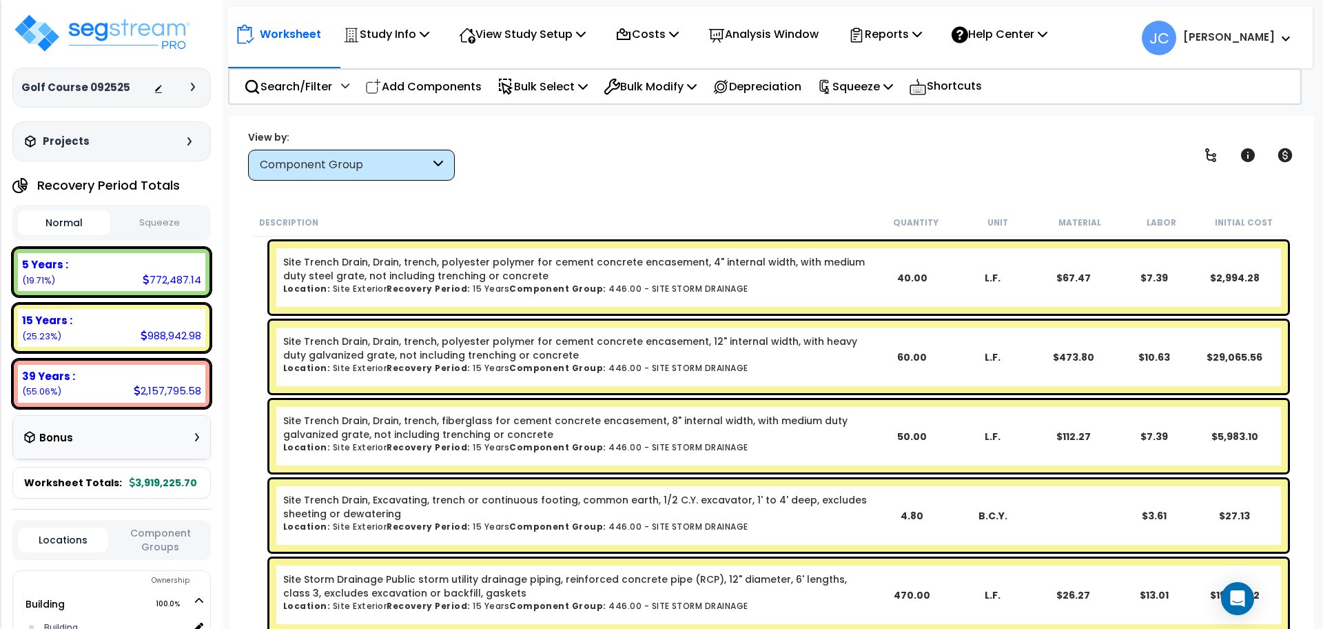
scroll to position [34707, 0]
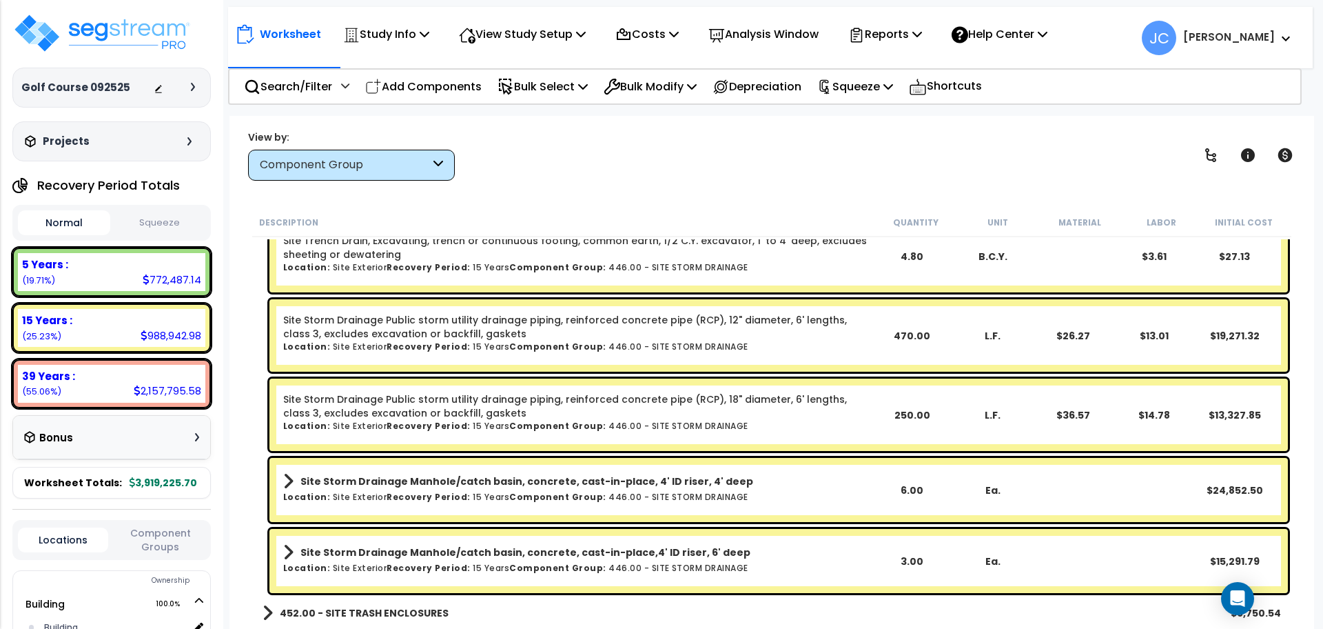
click at [349, 613] on b "452.00 - SITE TRASH ENCLOSURES" at bounding box center [364, 613] width 169 height 14
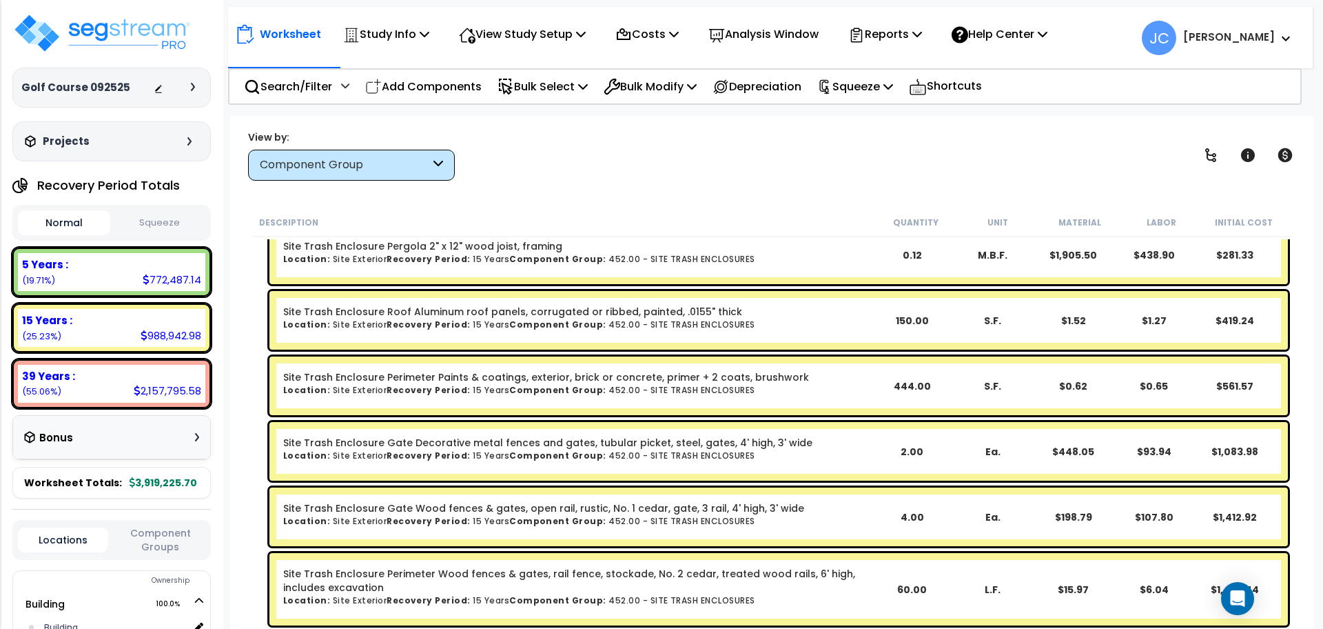
scroll to position [35553, 0]
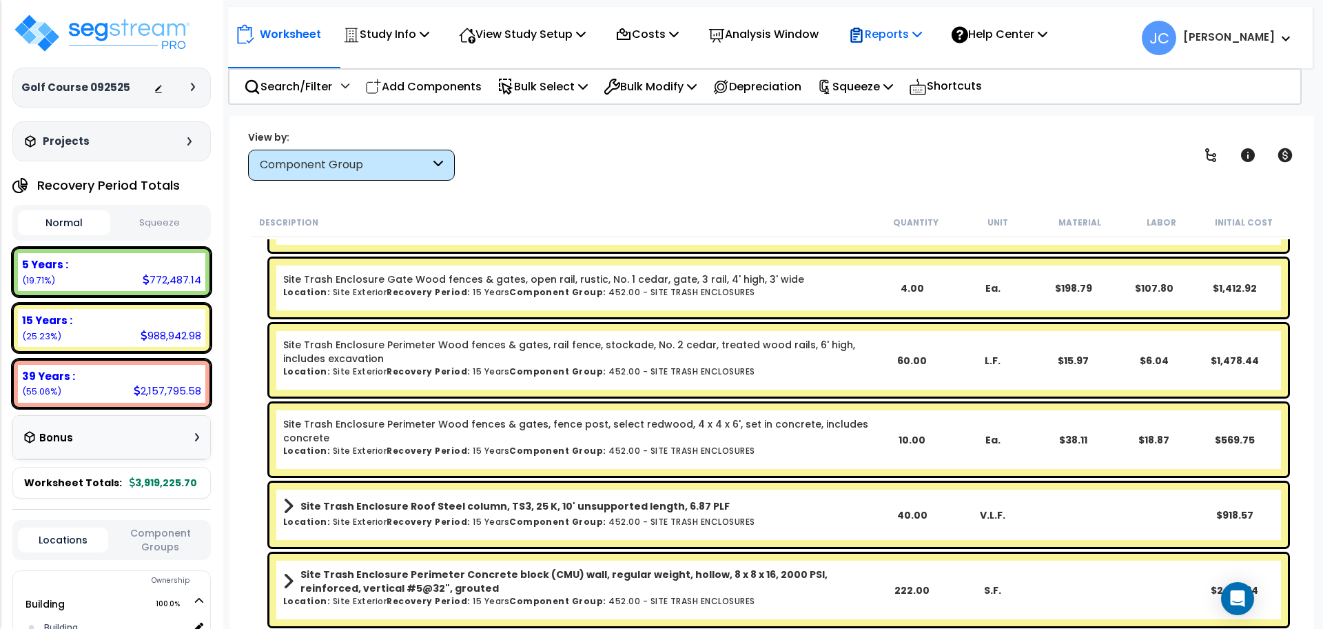
click at [902, 31] on p "Reports" at bounding box center [885, 34] width 74 height 19
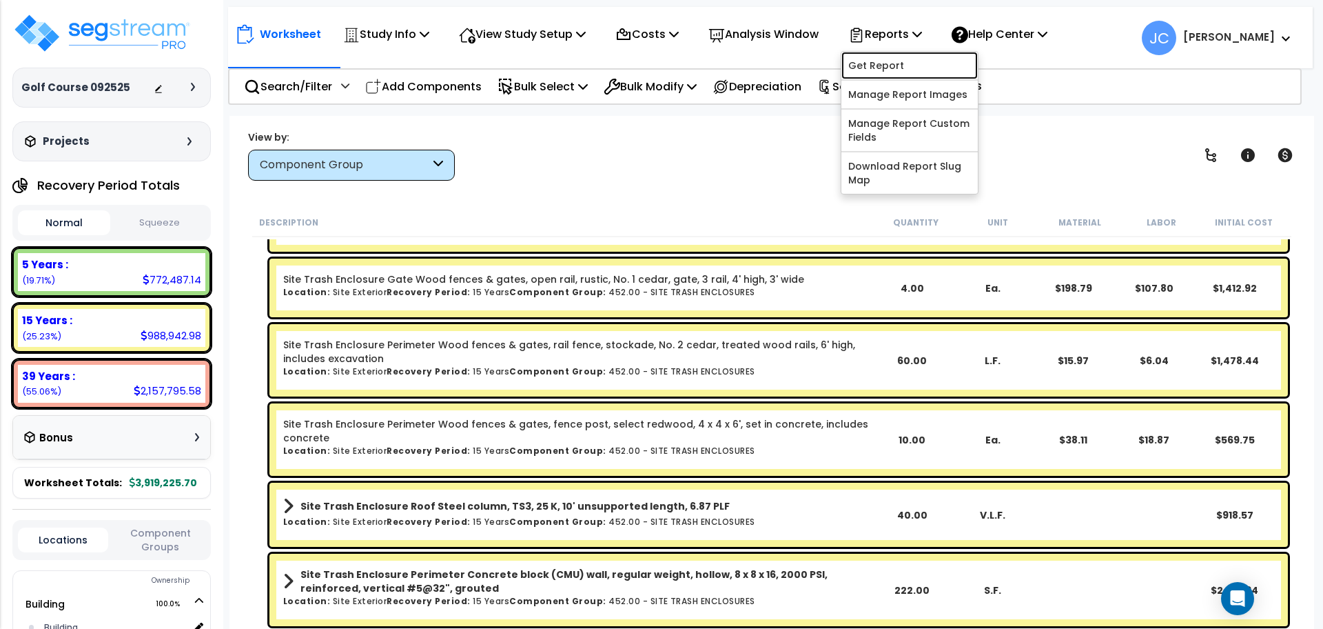
click at [906, 64] on link "Get Report" at bounding box center [909, 66] width 136 height 28
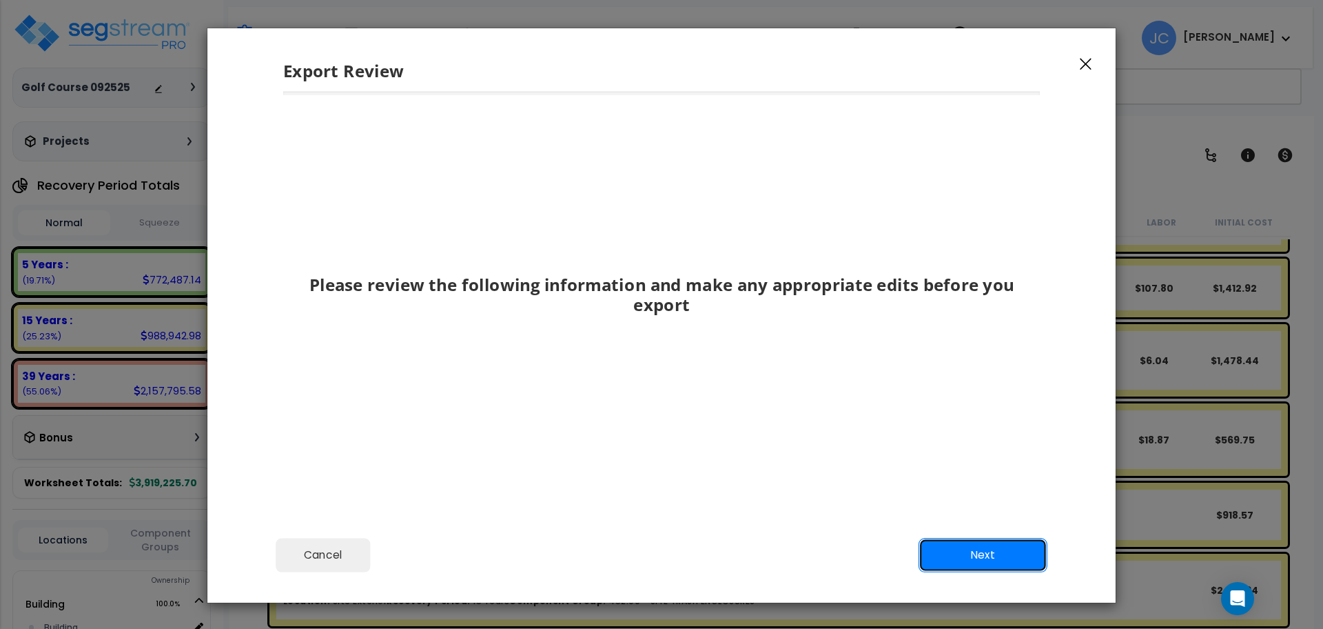
click at [981, 551] on button "Next" at bounding box center [983, 555] width 129 height 34
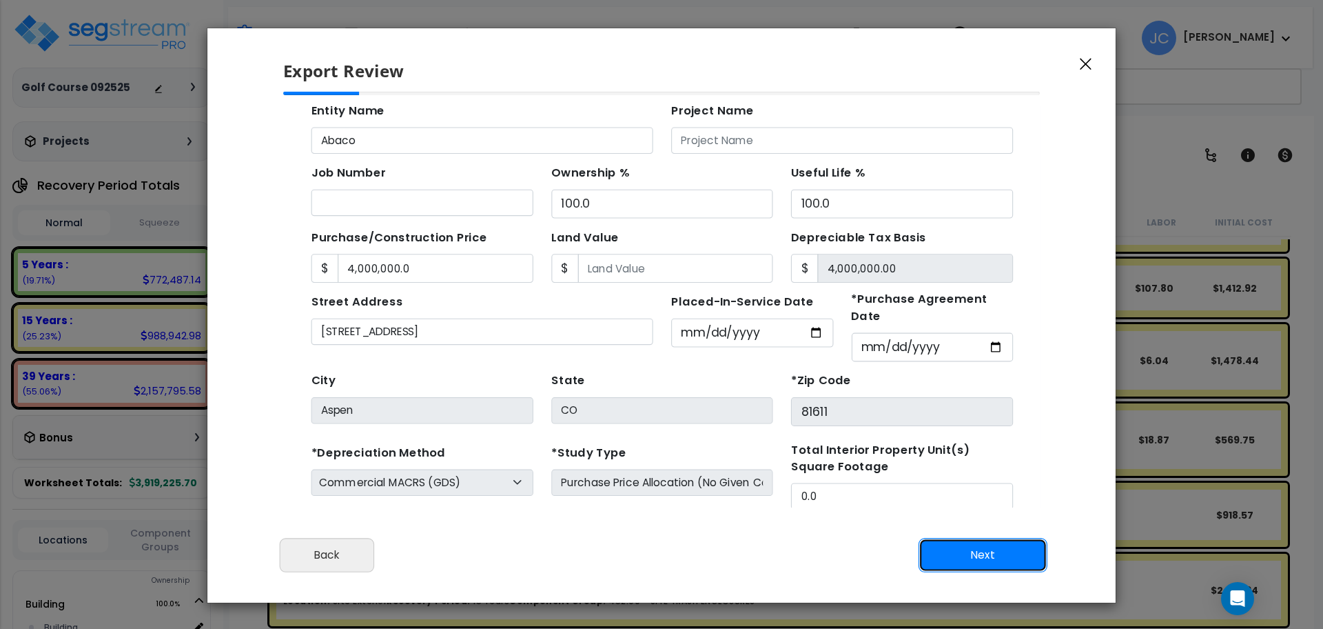
scroll to position [132, 0]
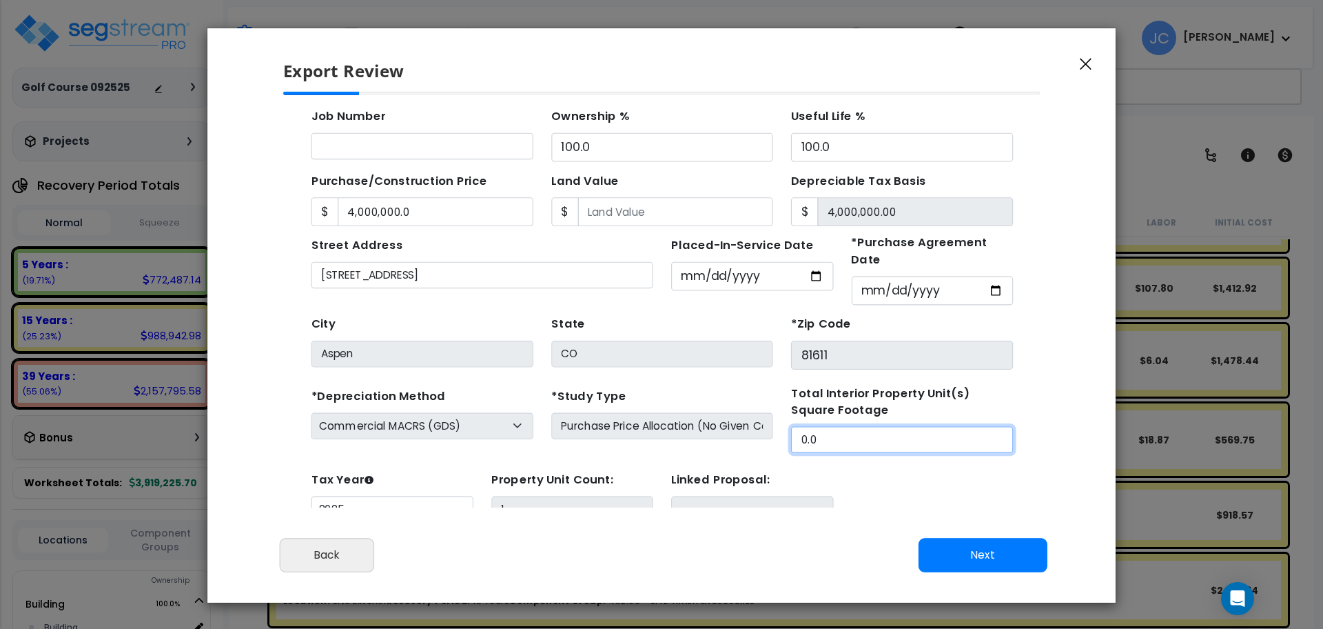
drag, startPoint x: 800, startPoint y: 400, endPoint x: 714, endPoint y: 398, distance: 86.2
click at [714, 398] on div "*Depreciation Method Commercial MACRS (GDS) Residential Rental MACRS (GDS) Comm…" at bounding box center [627, 390] width 655 height 63
type input "20,000"
click at [950, 549] on button "Next" at bounding box center [983, 555] width 129 height 34
type input "4000000"
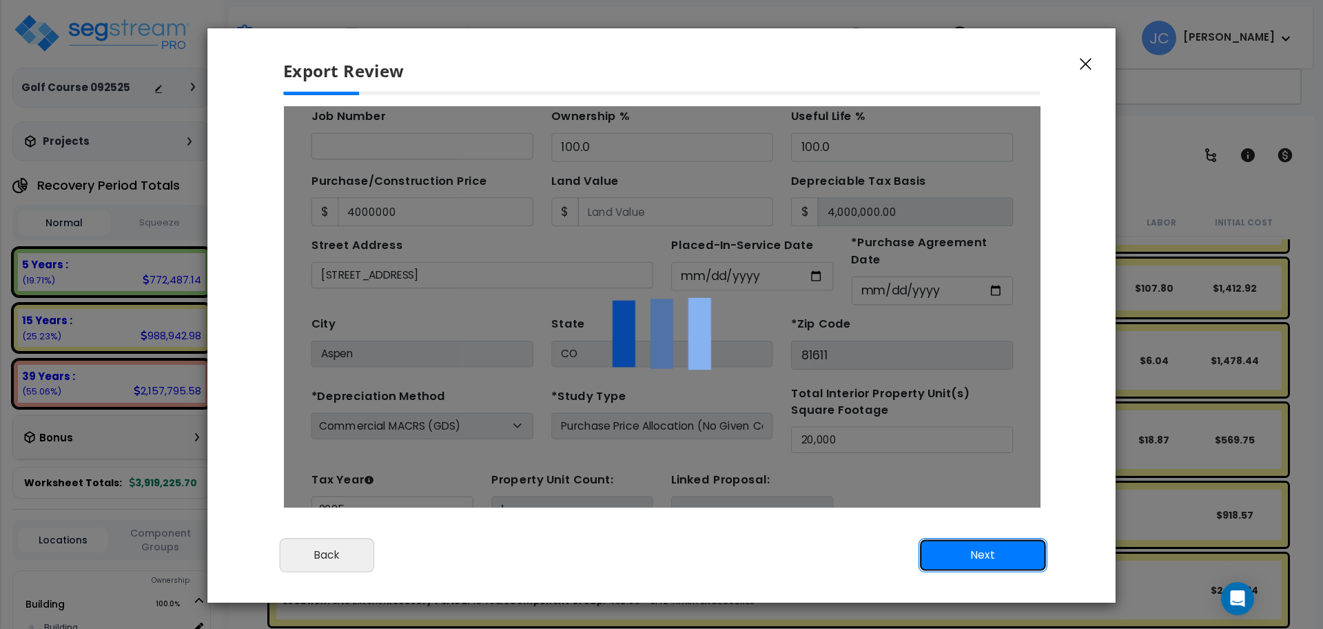
scroll to position [0, 0]
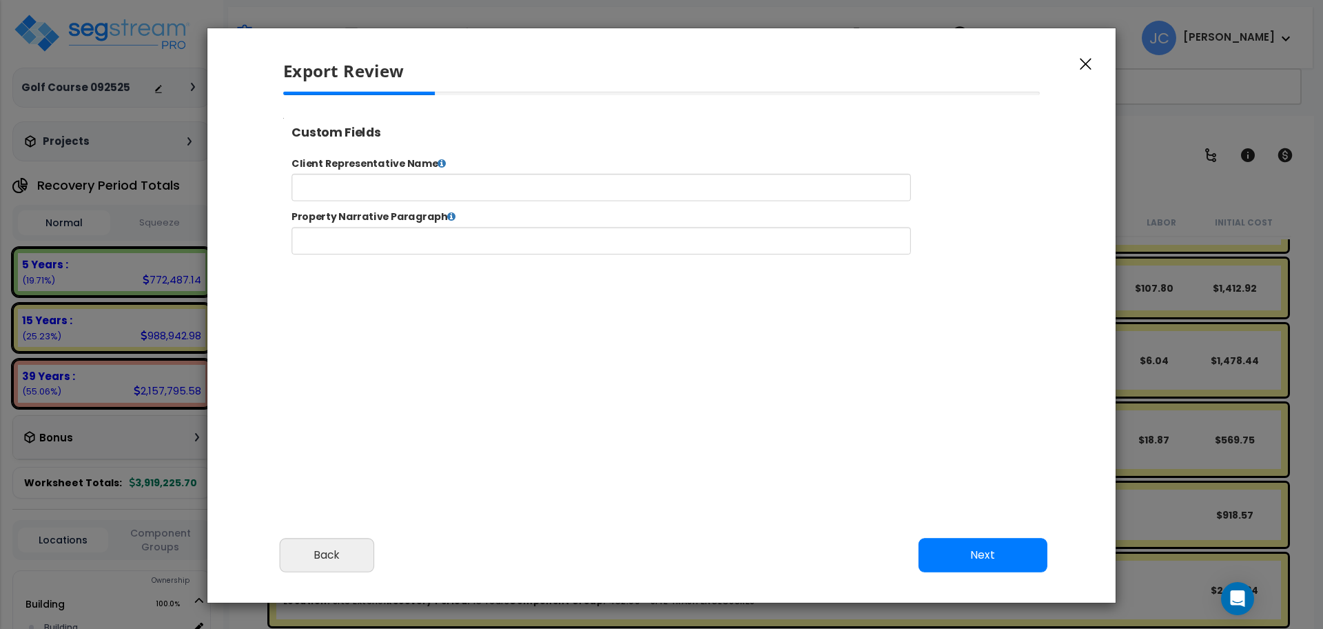
click at [981, 535] on div "Cancel Back Next Export Edit Images" at bounding box center [661, 564] width 908 height 75
click at [990, 548] on button "Next" at bounding box center [983, 555] width 129 height 34
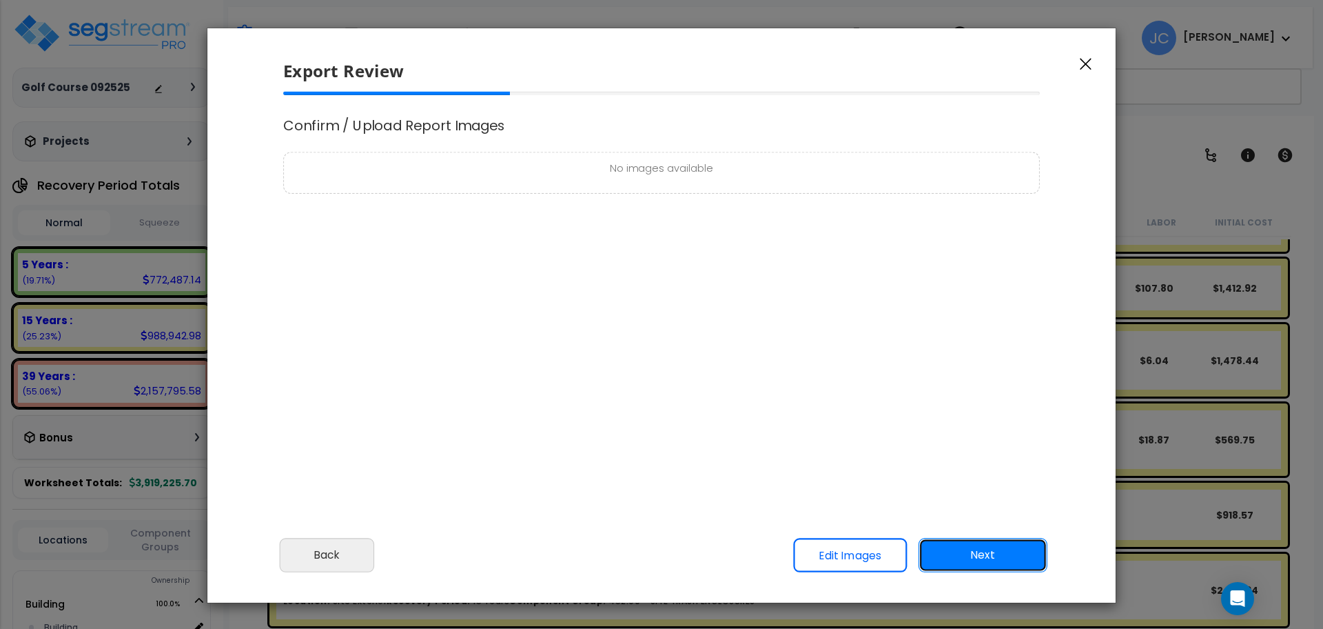
click at [950, 547] on button "Next" at bounding box center [983, 555] width 129 height 34
type input "4,000,000.0"
select select "2025"
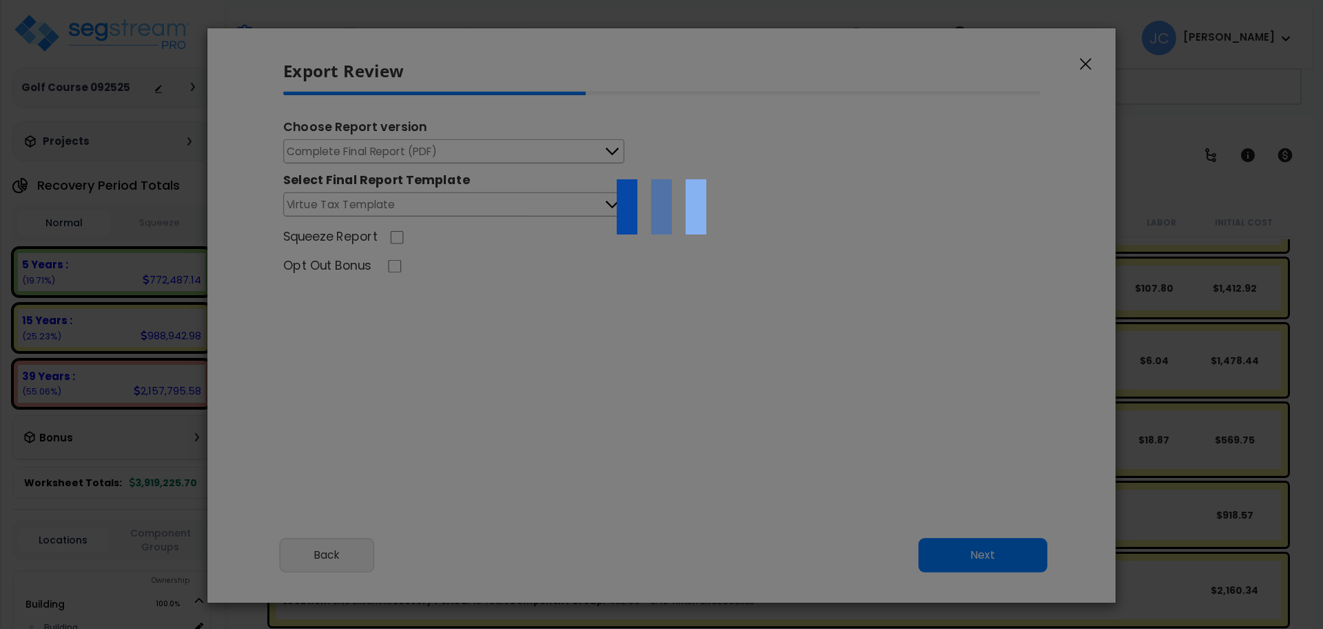
scroll to position [560, 34]
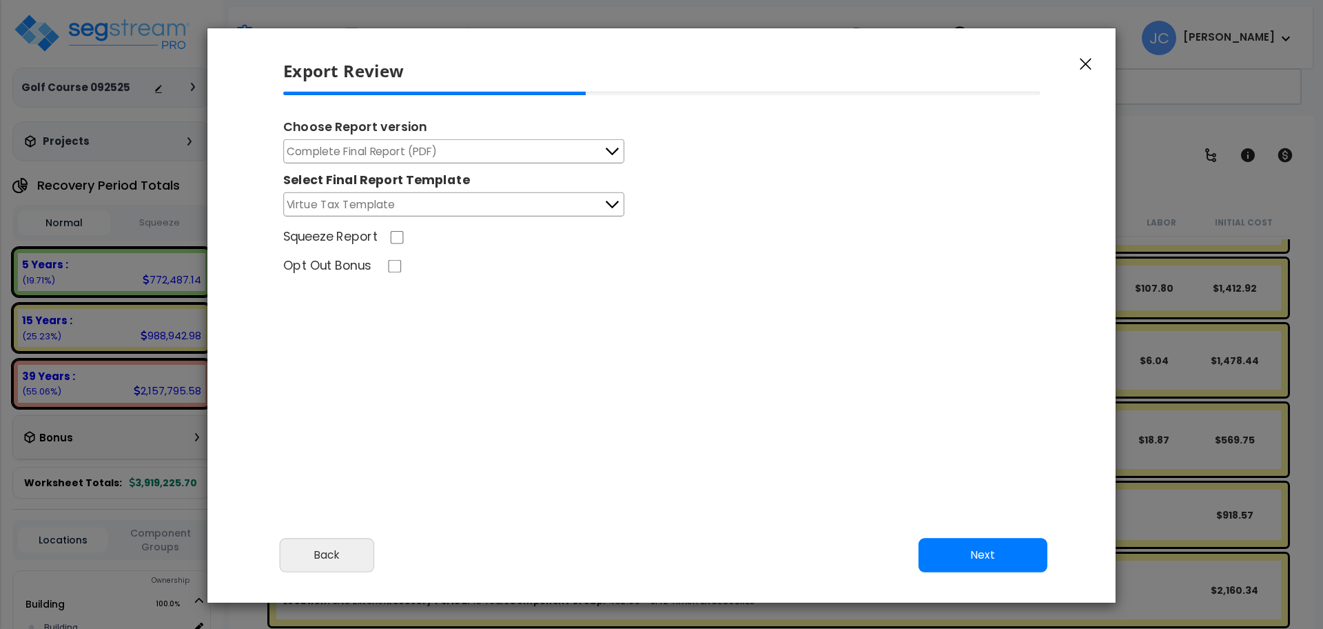
click at [981, 555] on button "Next" at bounding box center [983, 555] width 129 height 34
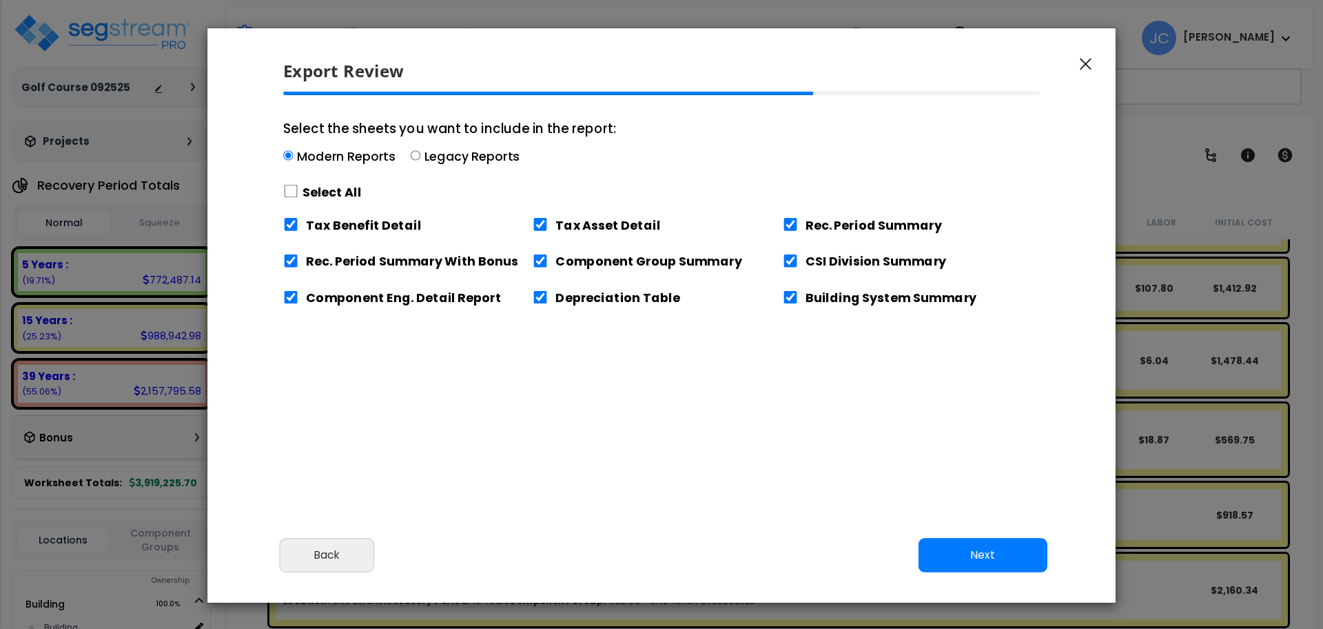
click at [319, 191] on label "Select All" at bounding box center [332, 191] width 59 height 17
click at [307, 192] on label "Select All" at bounding box center [331, 192] width 59 height 17
click at [298, 192] on input "Select the sheets you want to include in the report: Modern Reports Legacy Repo…" at bounding box center [290, 191] width 15 height 13
checkbox input "true"
click at [972, 536] on div "Cancel Back Next Export Edit Images" at bounding box center [661, 565] width 908 height 75
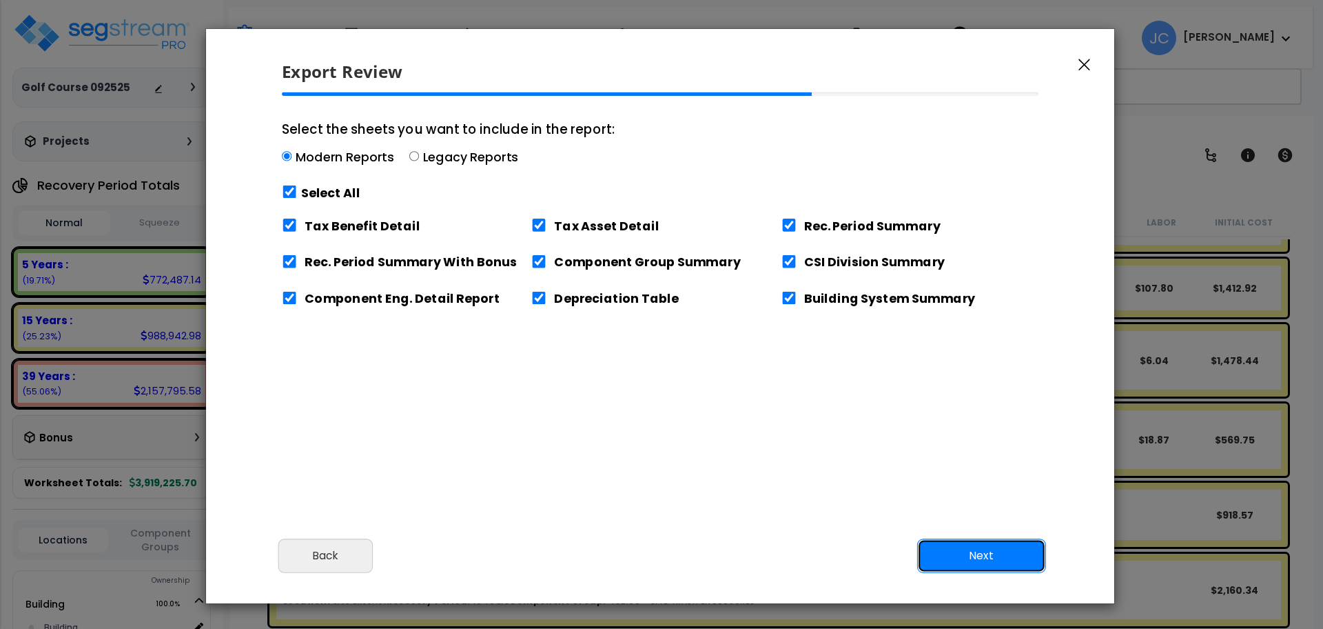
click at [975, 539] on button "Next" at bounding box center [981, 555] width 129 height 34
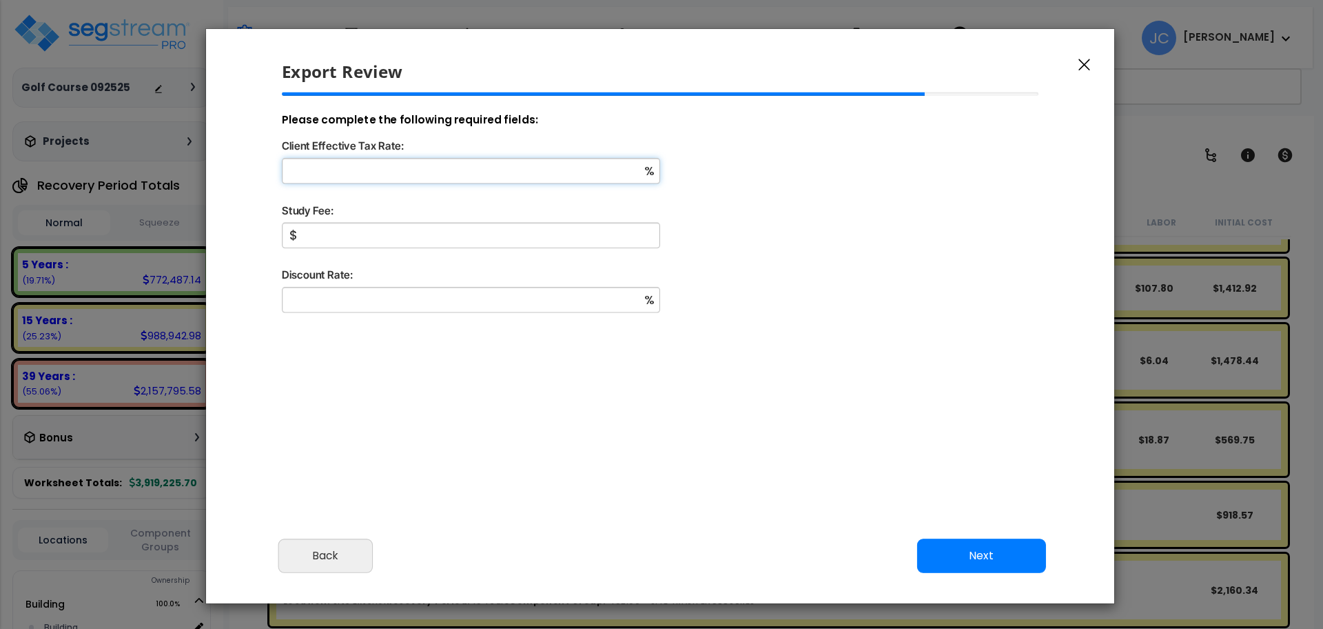
click at [568, 172] on input "Client Effective Tax Rate:" at bounding box center [471, 170] width 378 height 25
type input "32"
type input "5,000"
type input "9"
click at [988, 544] on button "Next" at bounding box center [981, 555] width 129 height 34
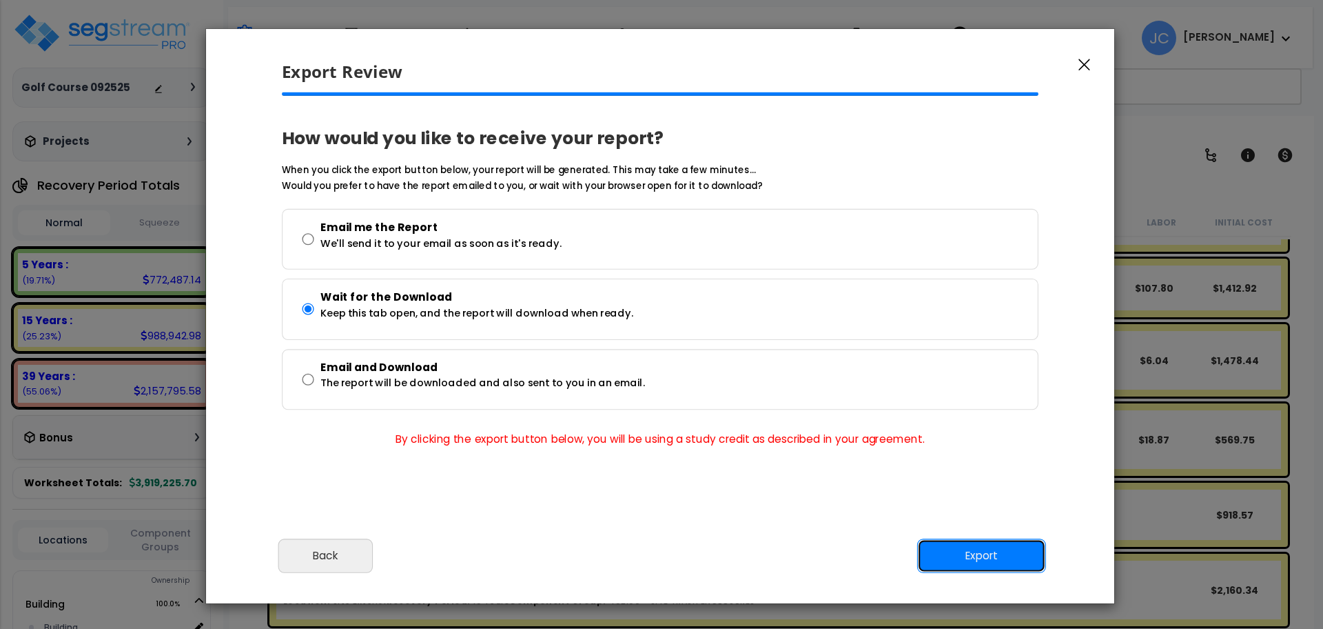
click at [988, 555] on button "Export" at bounding box center [981, 555] width 129 height 34
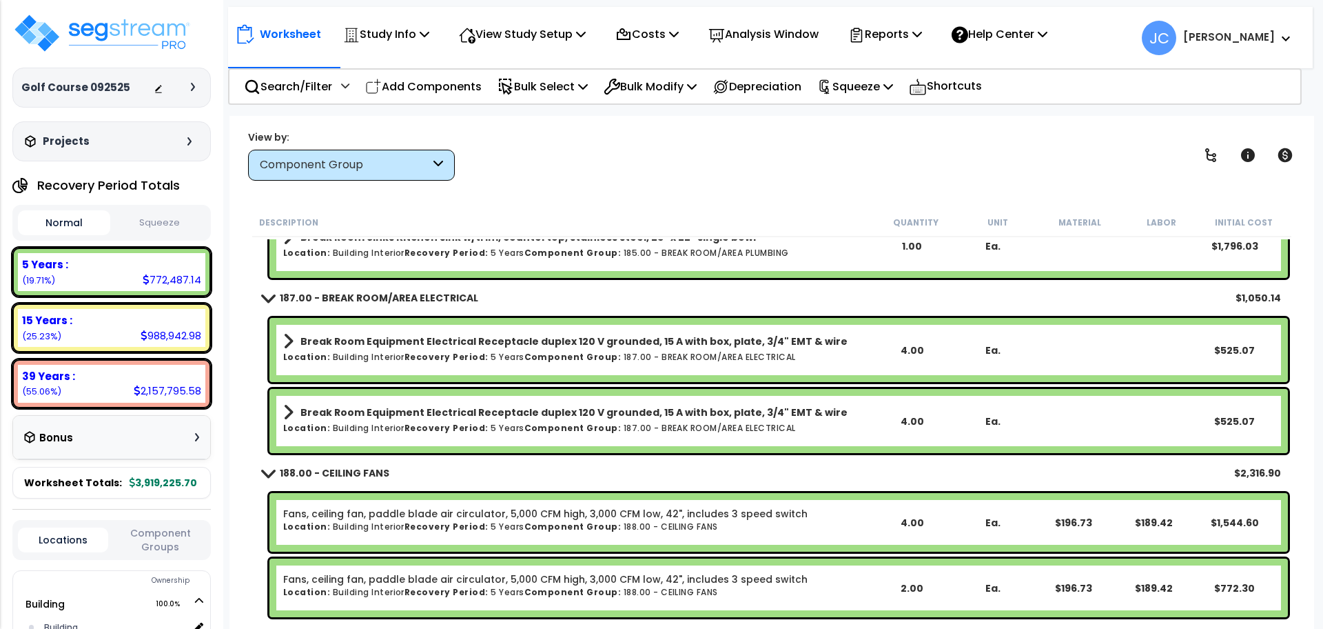
scroll to position [16640, 0]
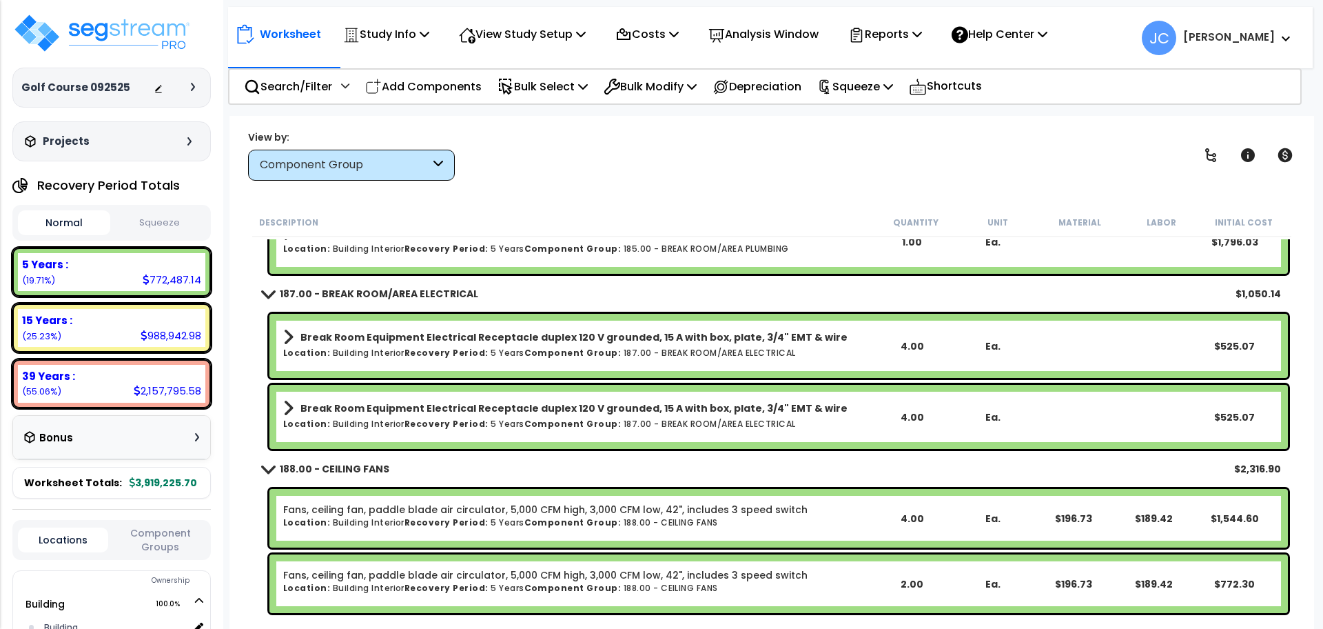
drag, startPoint x: 181, startPoint y: 30, endPoint x: 960, endPoint y: 3, distance: 779.9
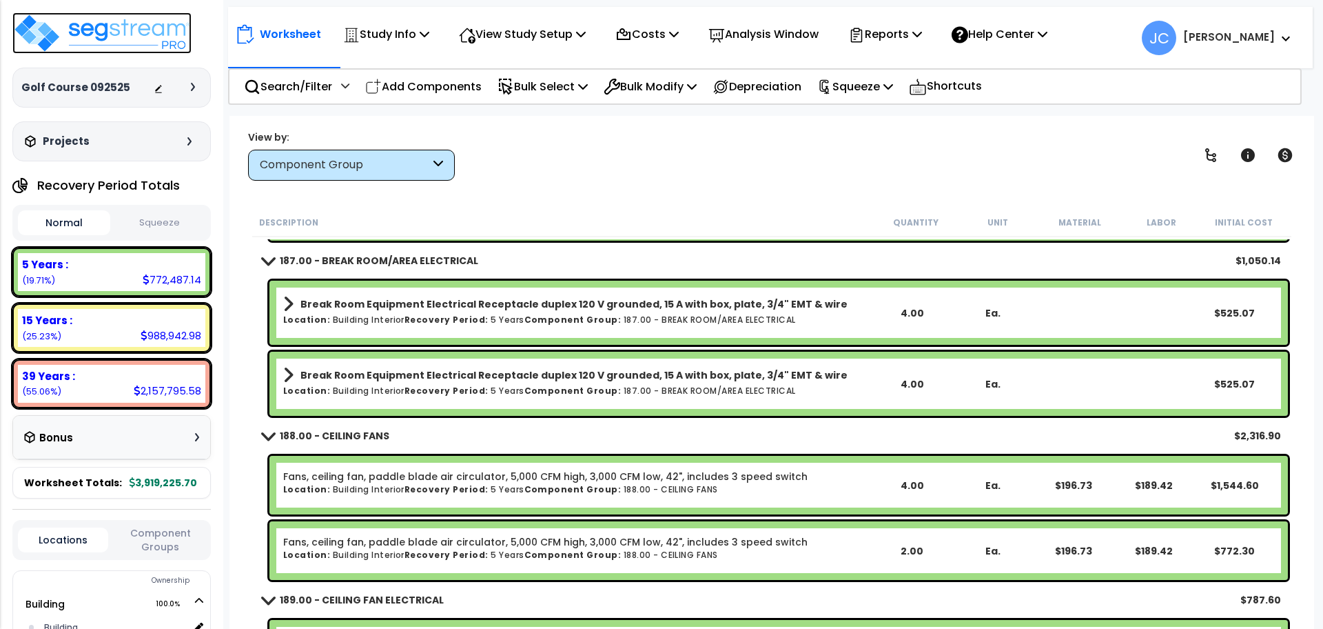
scroll to position [16666, 0]
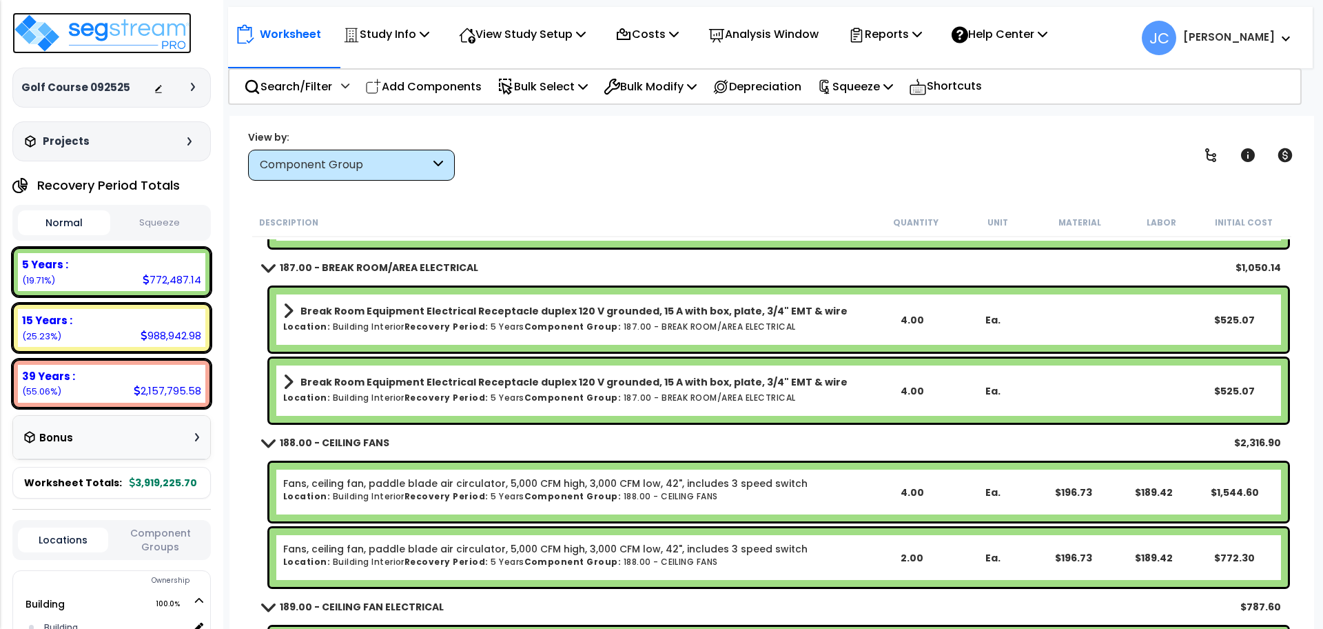
click at [163, 45] on img at bounding box center [101, 32] width 179 height 41
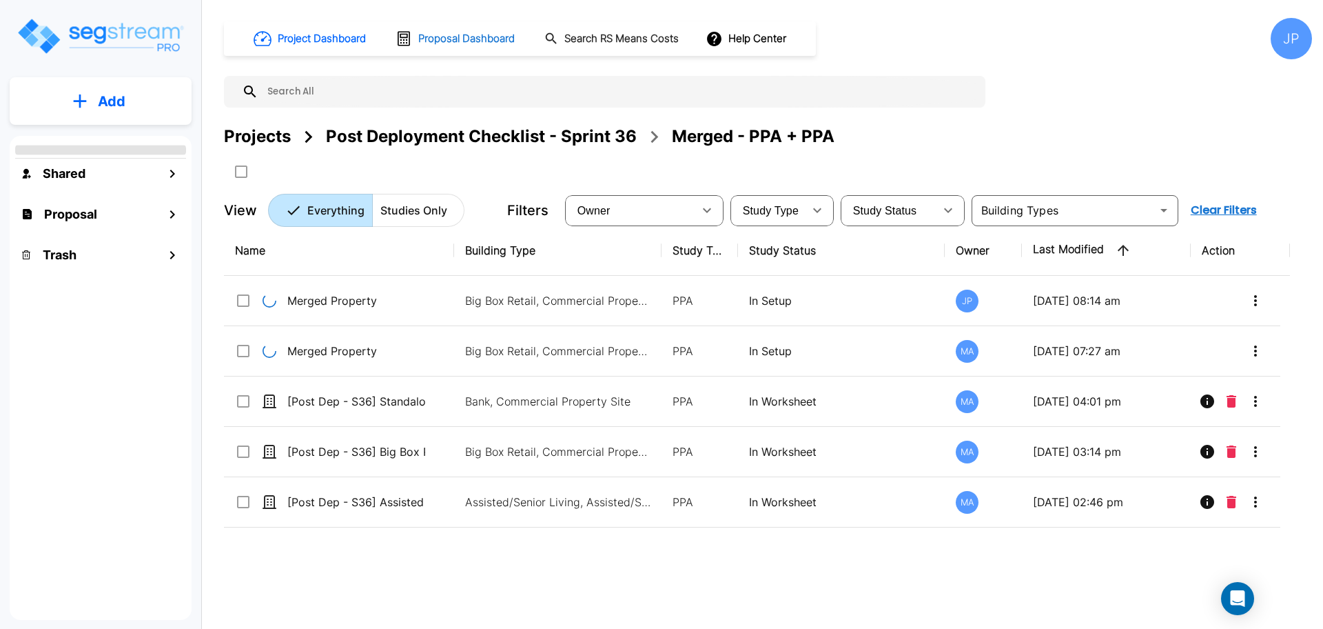
click at [271, 143] on div "Projects" at bounding box center [257, 136] width 67 height 25
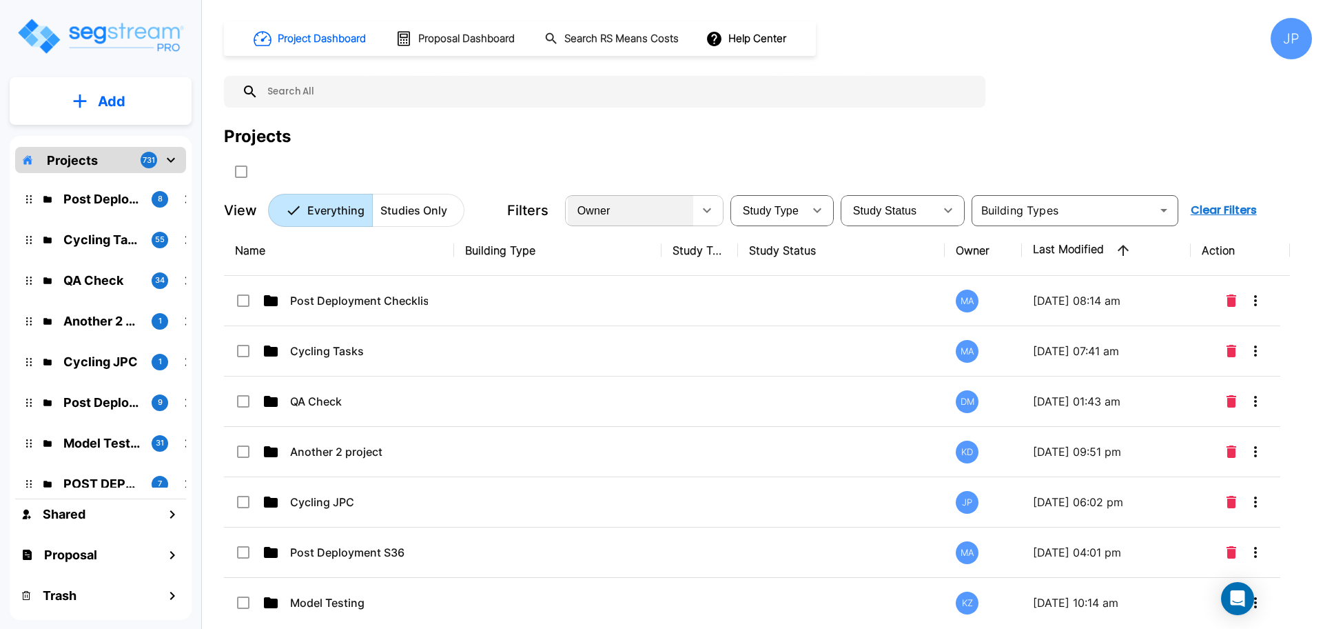
click at [629, 218] on div "Owner" at bounding box center [630, 210] width 125 height 39
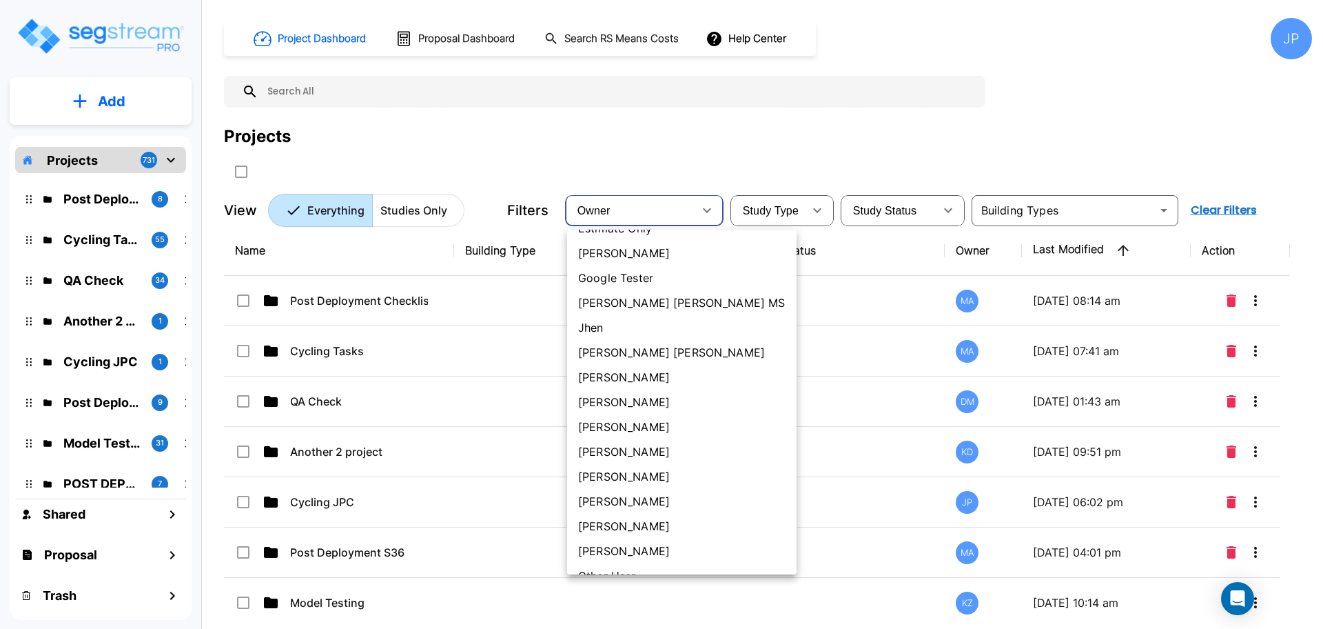
scroll to position [447, 0]
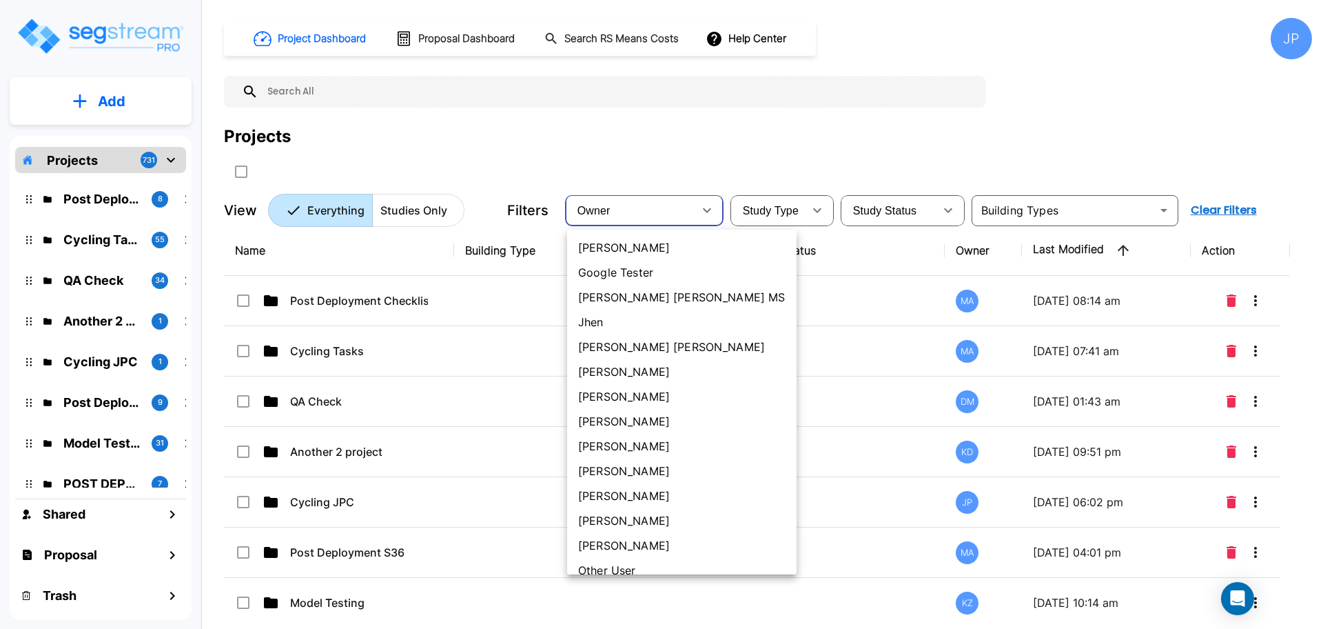
click at [629, 351] on li "[PERSON_NAME] [PERSON_NAME]" at bounding box center [681, 346] width 229 height 25
type input "181"
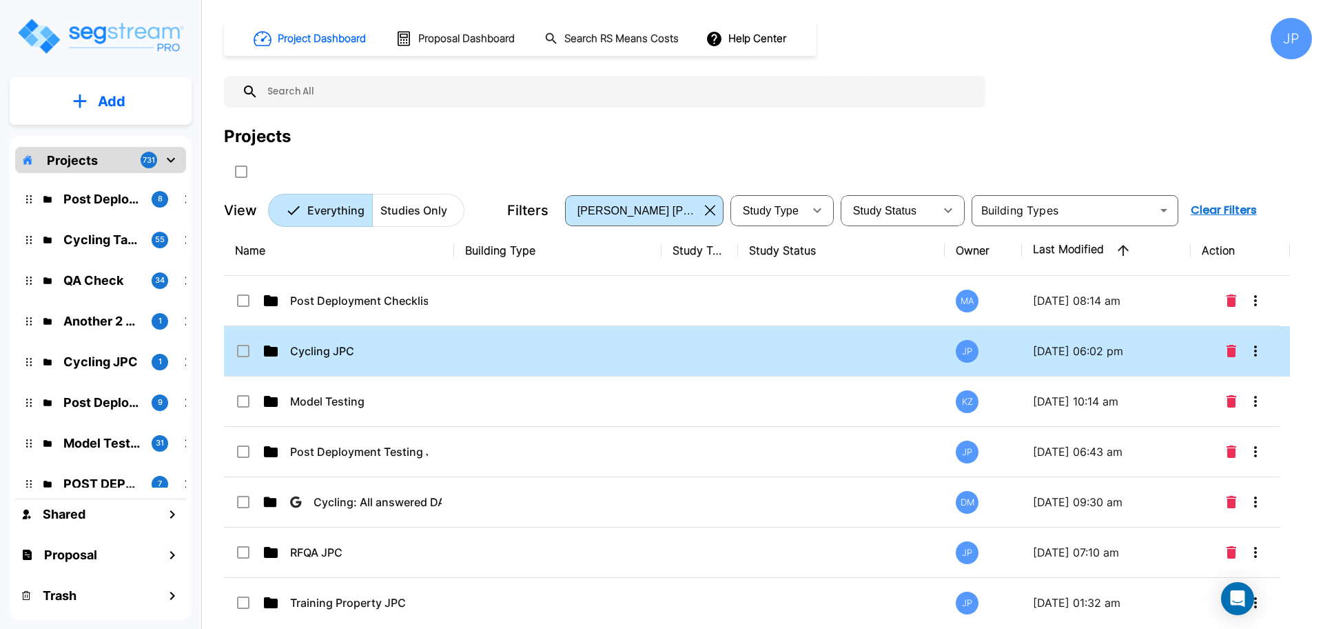
scroll to position [11, 0]
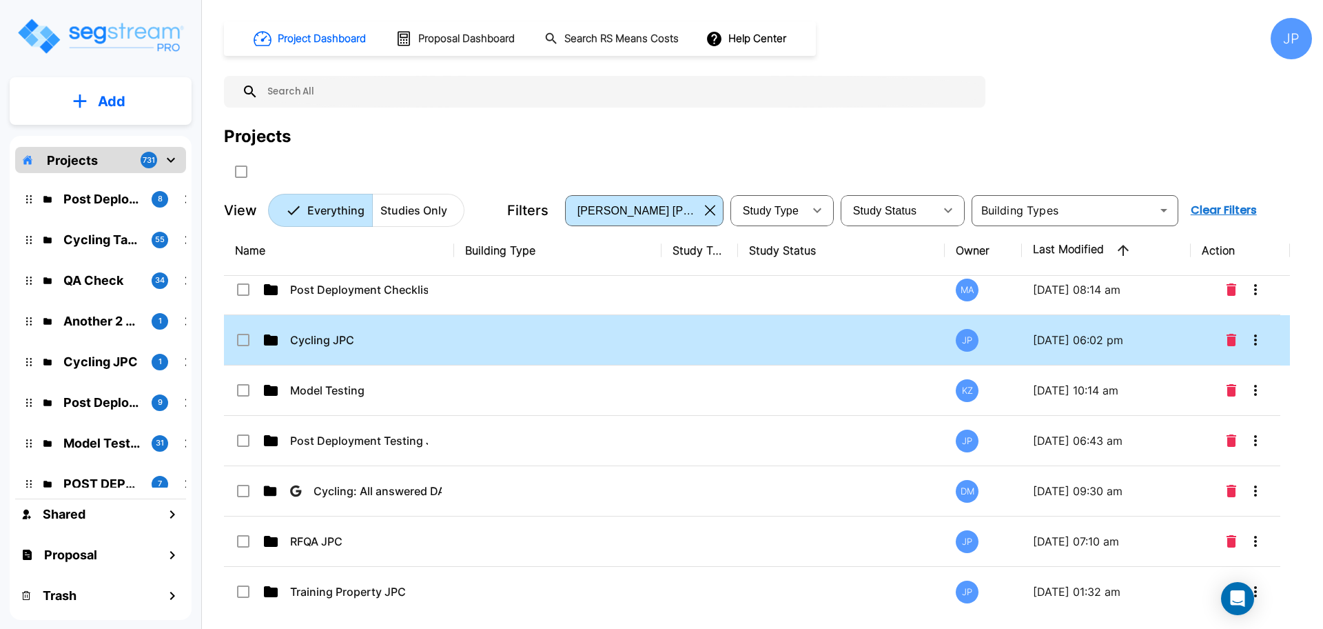
drag, startPoint x: 626, startPoint y: 349, endPoint x: 937, endPoint y: 1, distance: 466.1
click at [626, 349] on td at bounding box center [557, 340] width 207 height 50
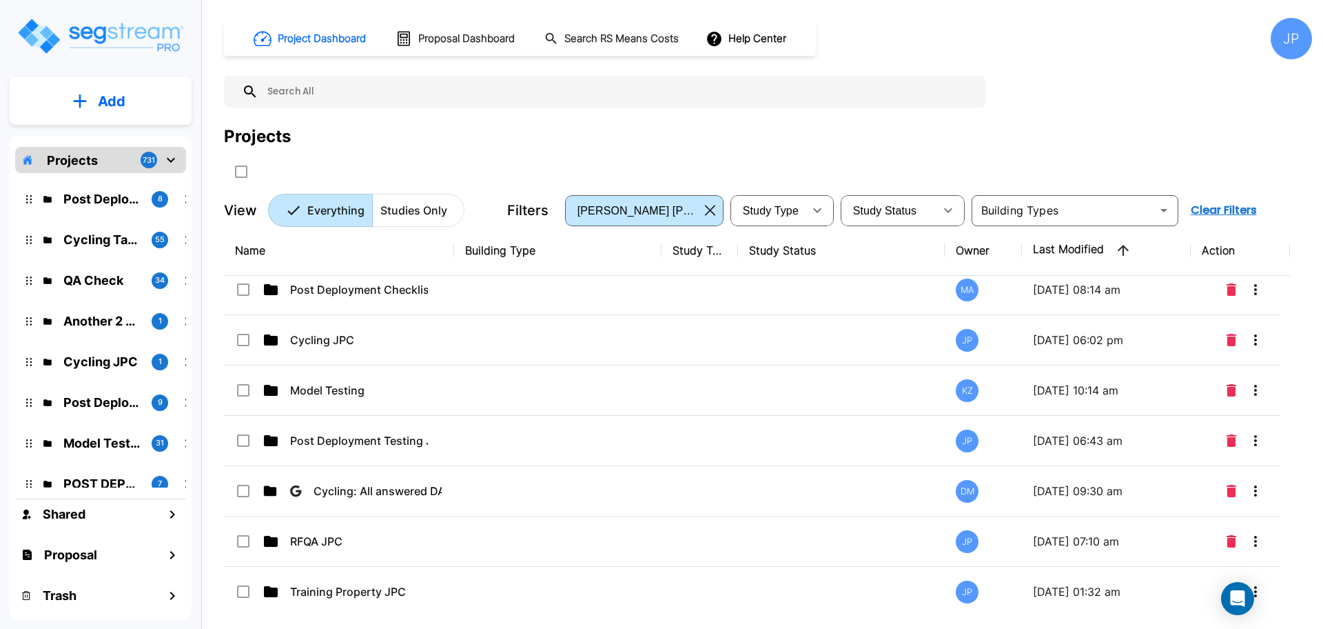
click at [626, 349] on td at bounding box center [557, 340] width 207 height 50
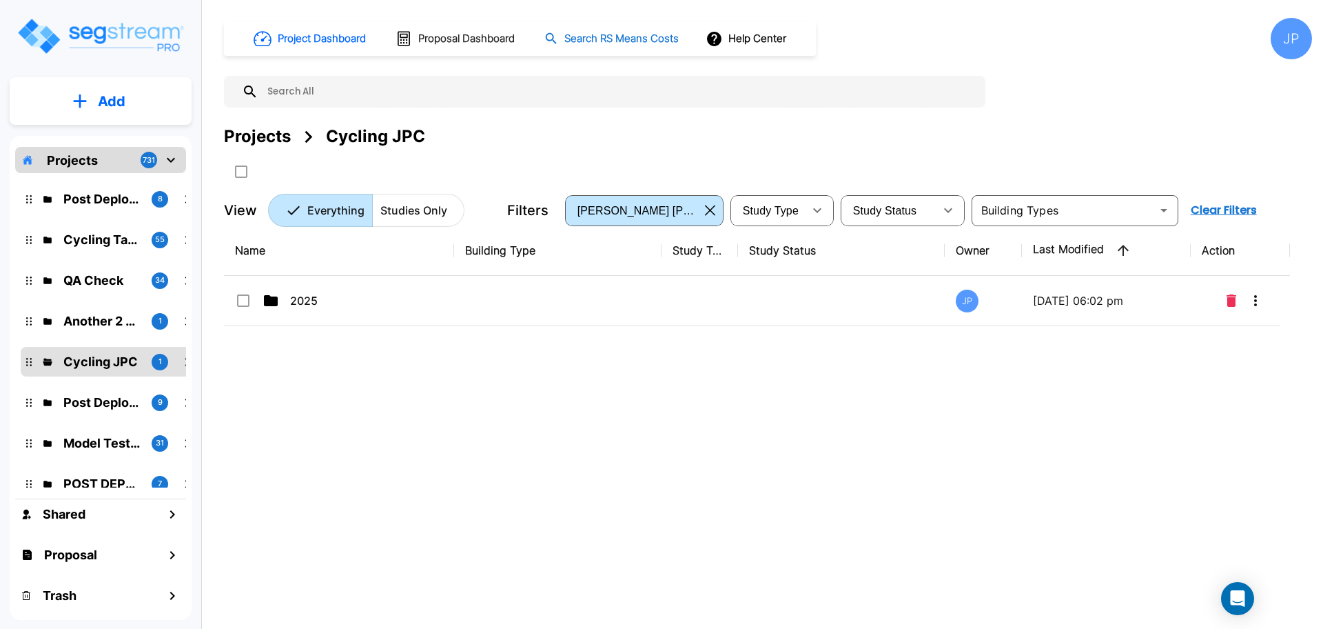
scroll to position [0, 0]
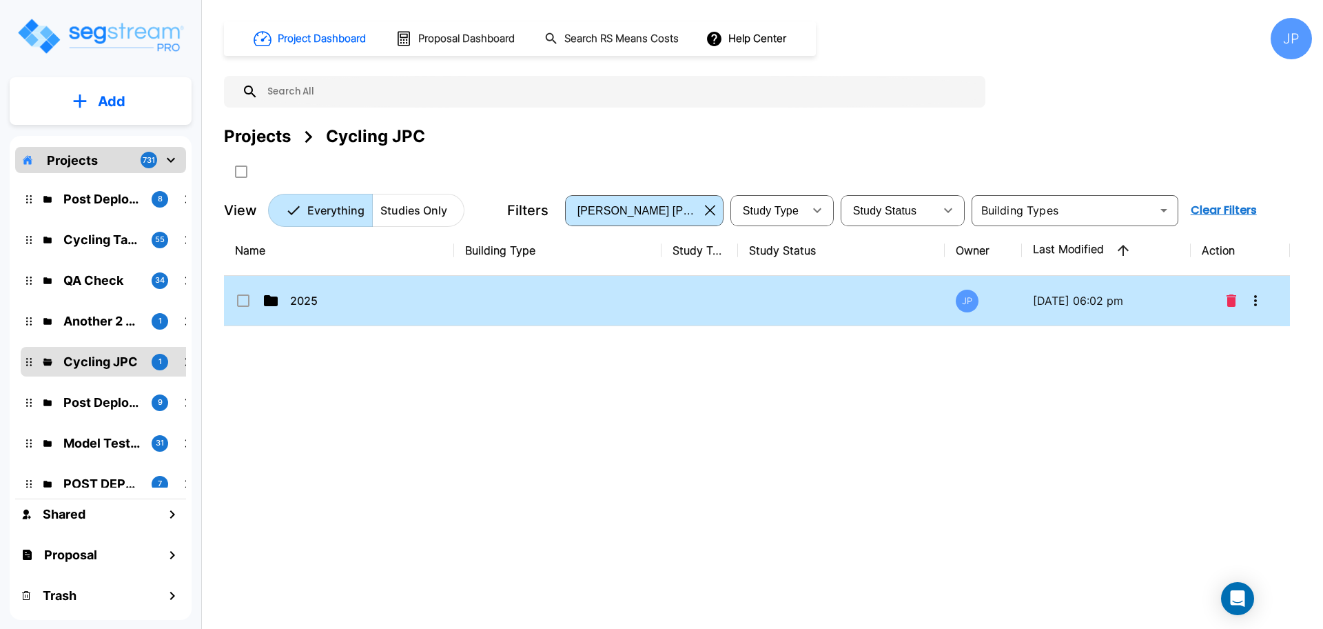
click at [680, 295] on td at bounding box center [700, 301] width 76 height 50
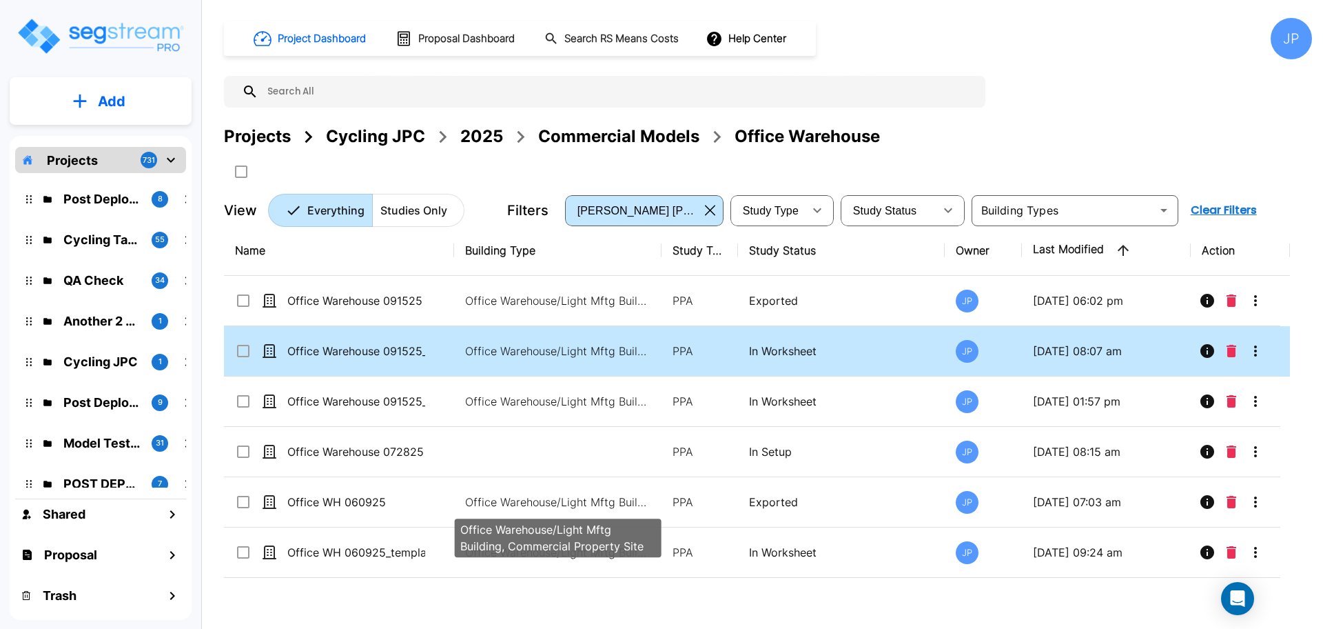
click at [622, 493] on p "Office Warehouse/Light Mftg Building, Commercial Property Site" at bounding box center [558, 501] width 186 height 17
click at [623, 493] on p "Office Warehouse/Light Mftg Building, Commercial Property Site" at bounding box center [558, 501] width 186 height 17
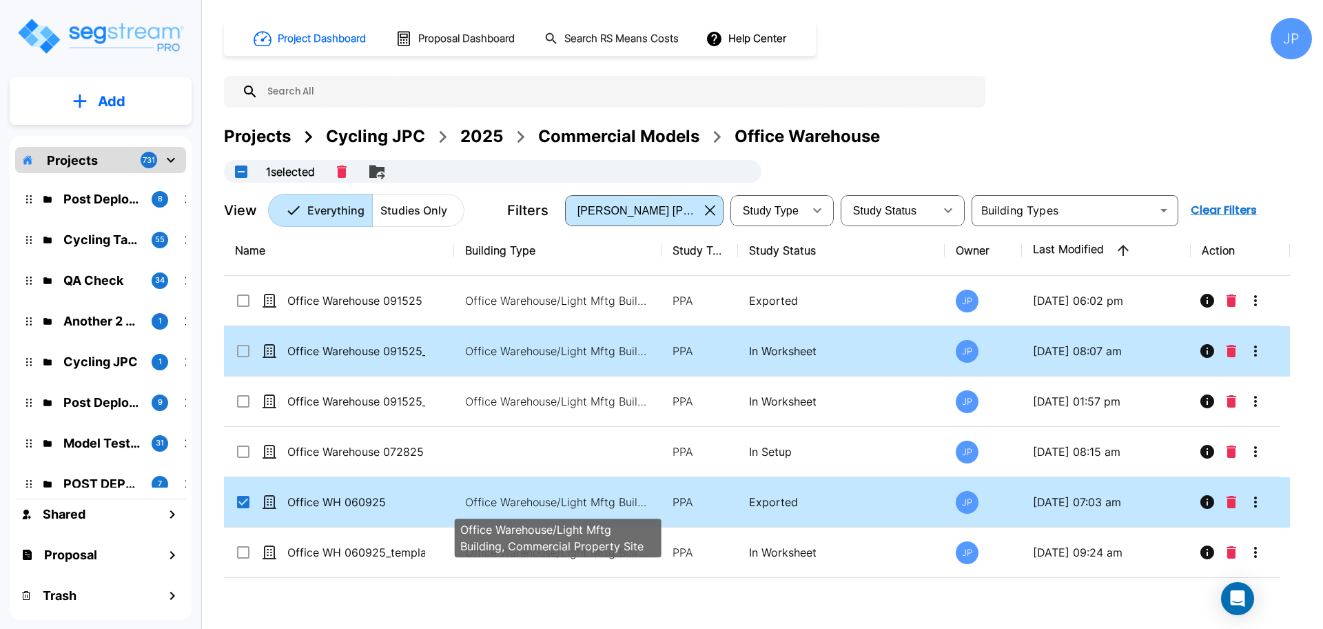
checkbox input "true"
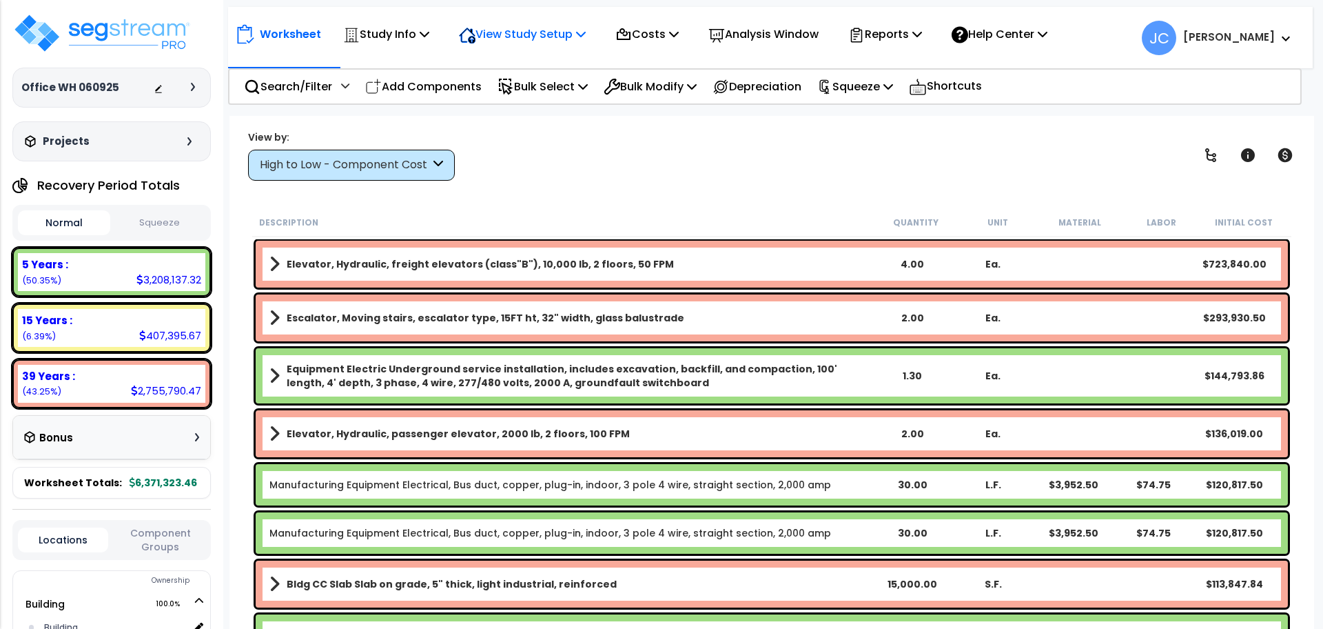
click at [535, 21] on div "View Study Setup" at bounding box center [522, 34] width 127 height 32
click at [534, 90] on link "View Questionnaire" at bounding box center [520, 95] width 136 height 28
click at [463, 172] on div "View by: High to Low - Component Cost High to Low - Component Cost" at bounding box center [771, 155] width 1057 height 51
click at [442, 170] on icon at bounding box center [438, 165] width 10 height 16
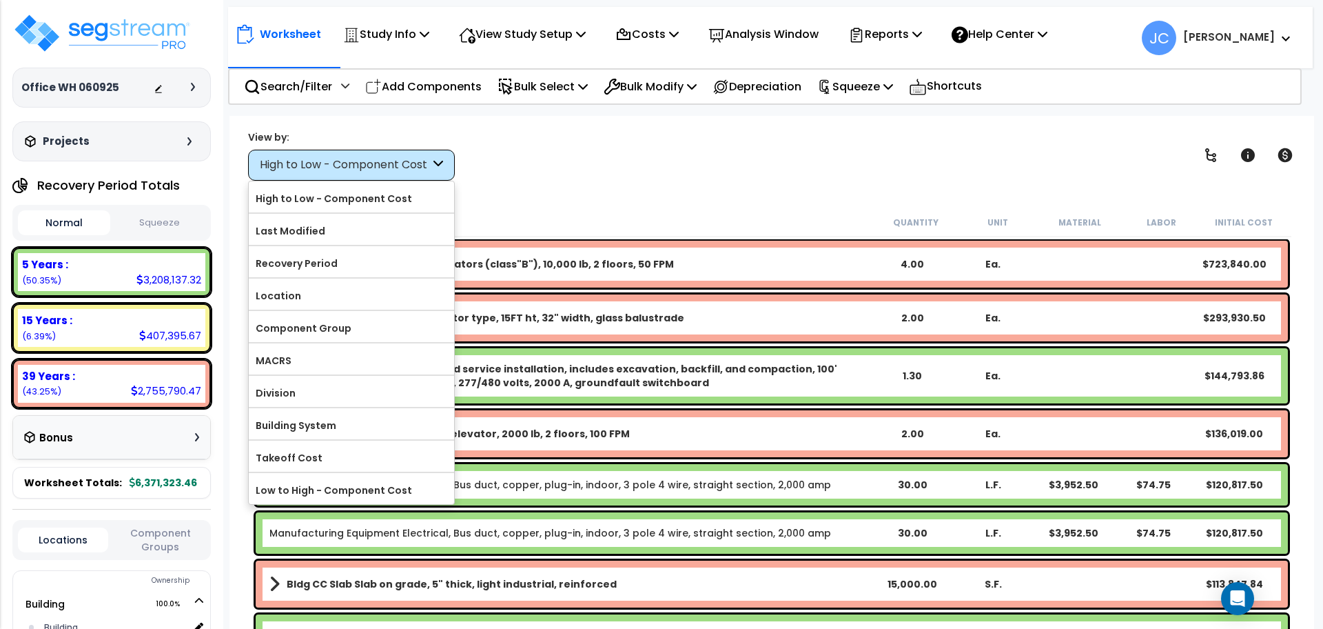
click at [368, 334] on label "Component Group" at bounding box center [351, 328] width 205 height 21
click at [0, 0] on input "Component Group" at bounding box center [0, 0] width 0 height 0
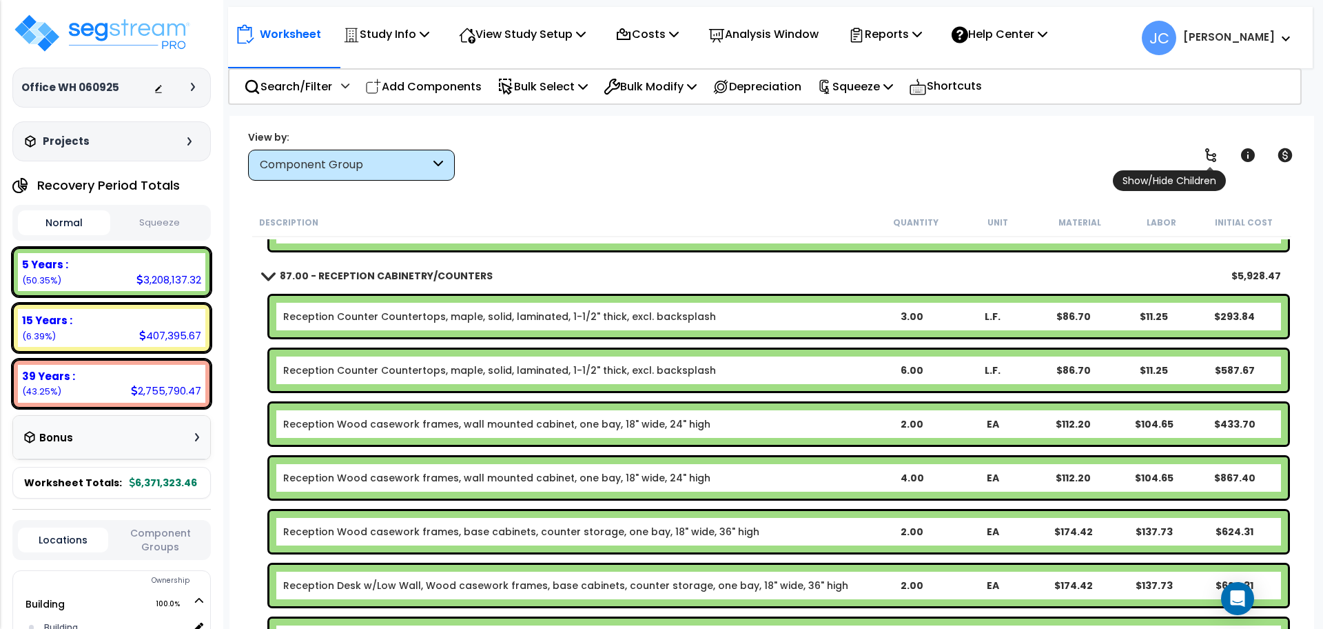
click at [1213, 156] on icon at bounding box center [1211, 155] width 17 height 17
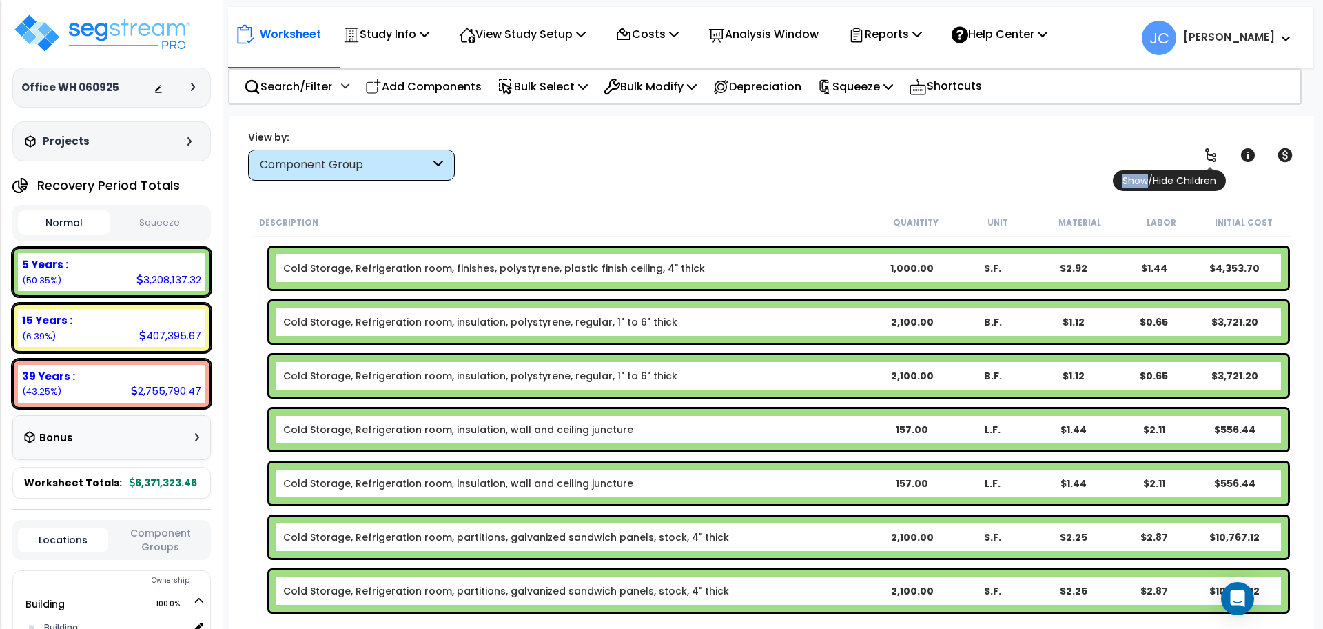
click at [1213, 156] on icon at bounding box center [1211, 155] width 17 height 17
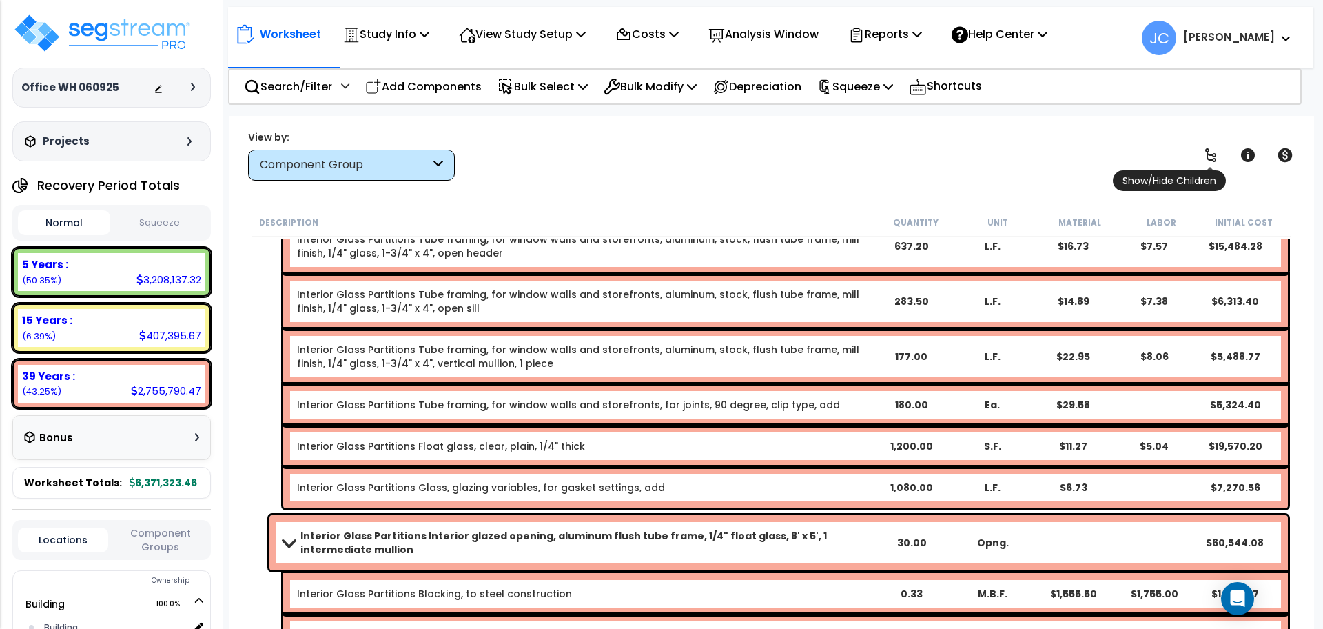
click at [1213, 156] on icon at bounding box center [1211, 155] width 17 height 17
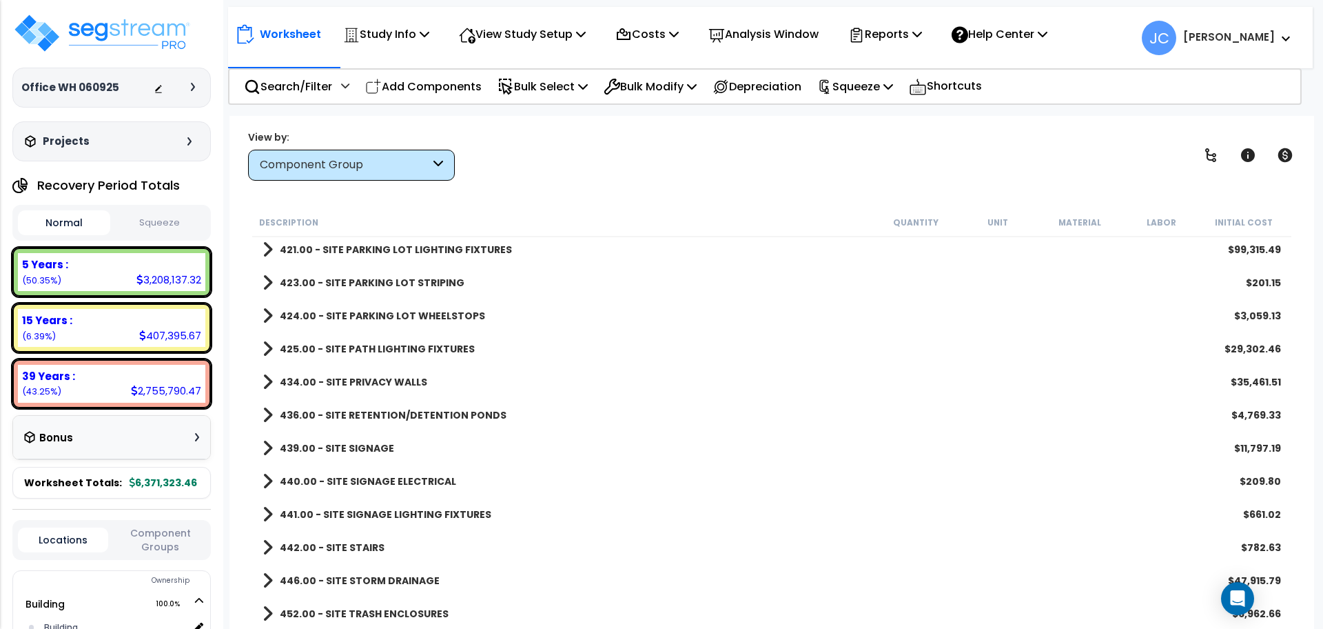
scroll to position [61, 0]
click at [391, 609] on b "452.00 - SITE TRASH ENCLOSURES" at bounding box center [364, 613] width 169 height 14
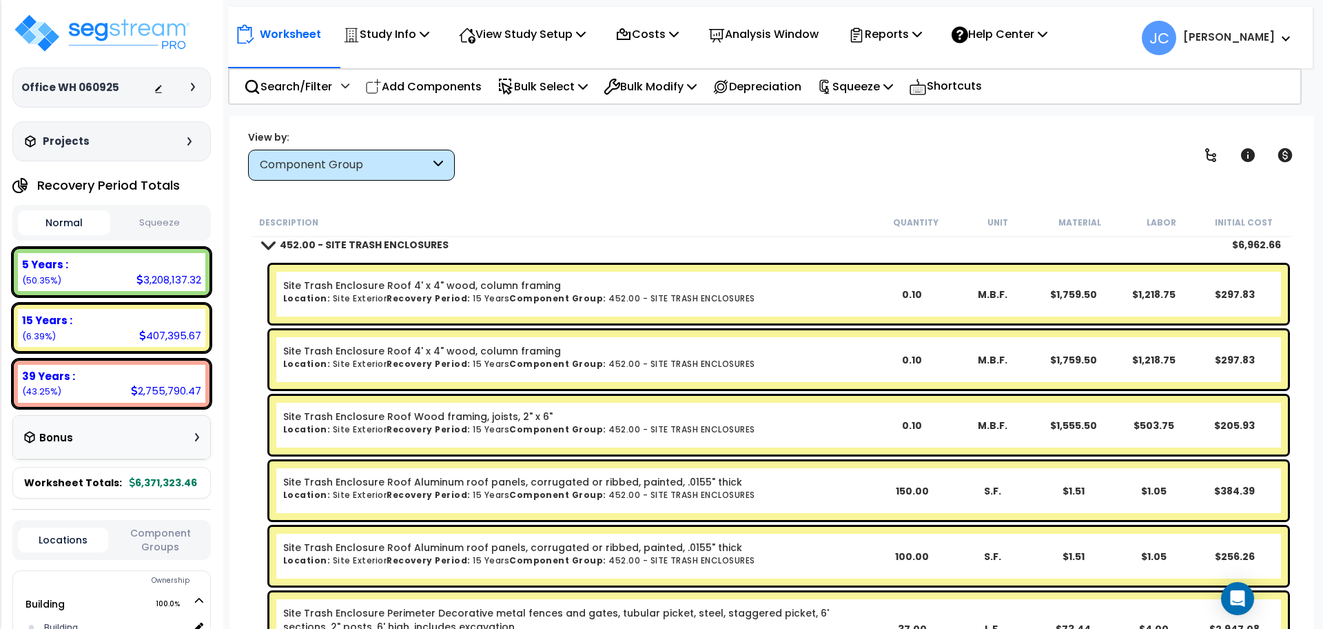
scroll to position [7104, 0]
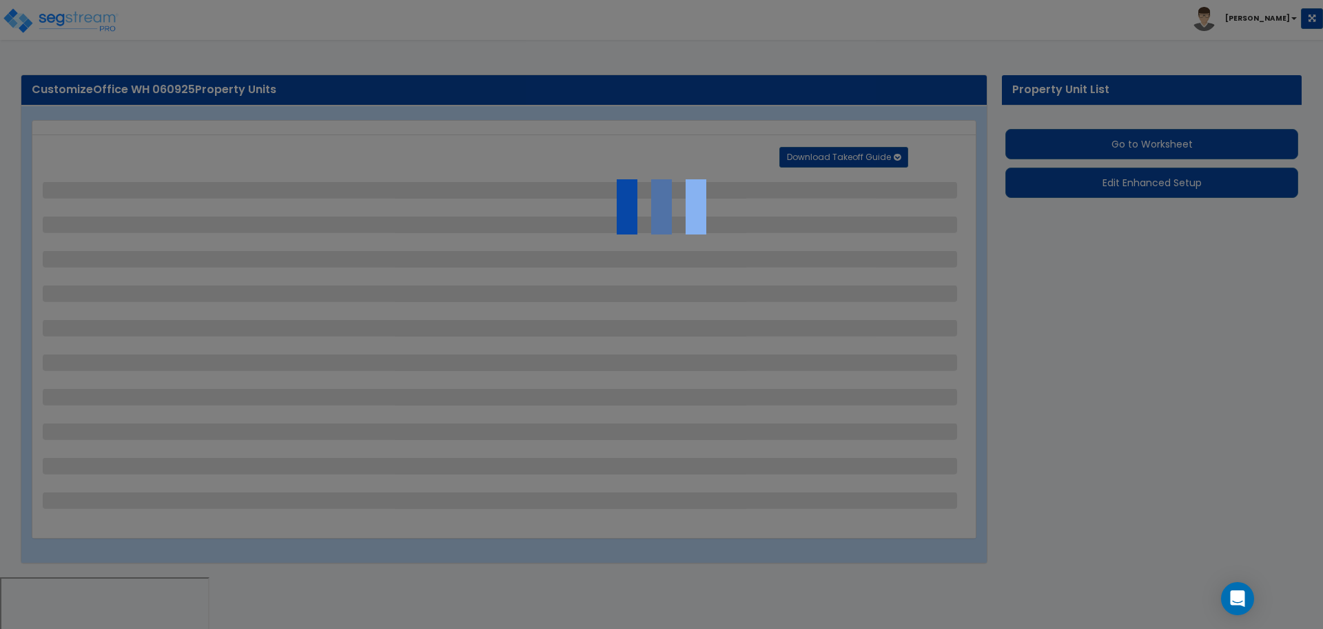
select select "2"
select select "1"
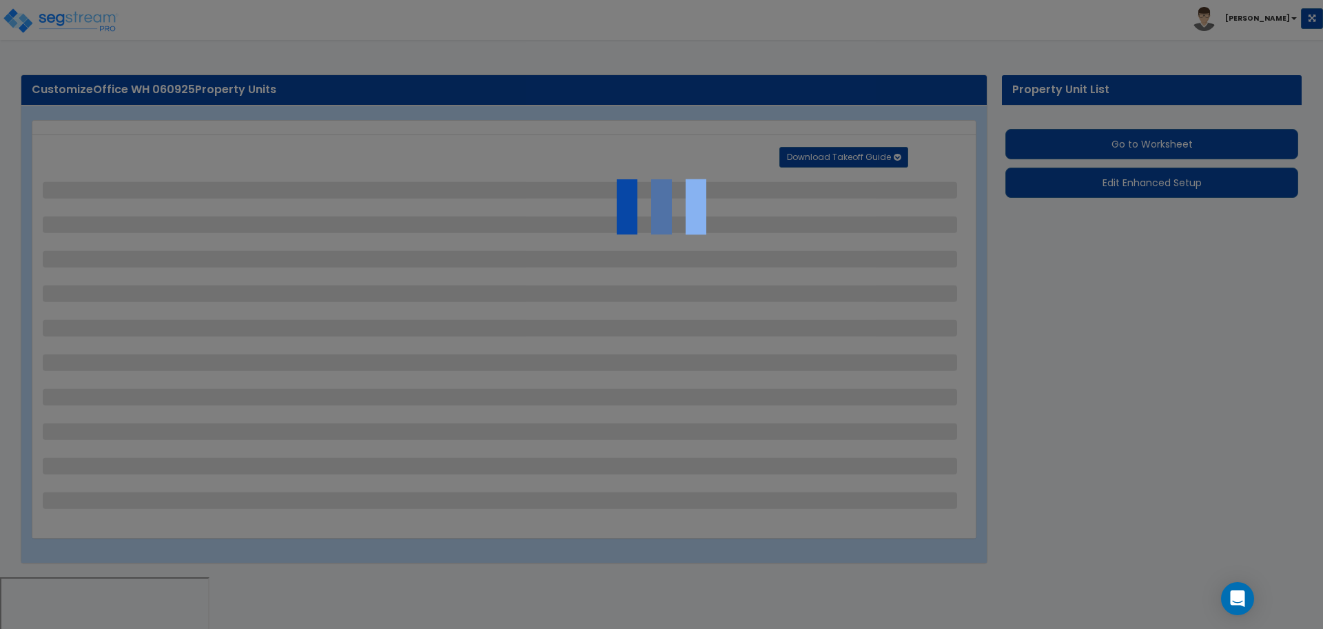
select select "2"
select select "1"
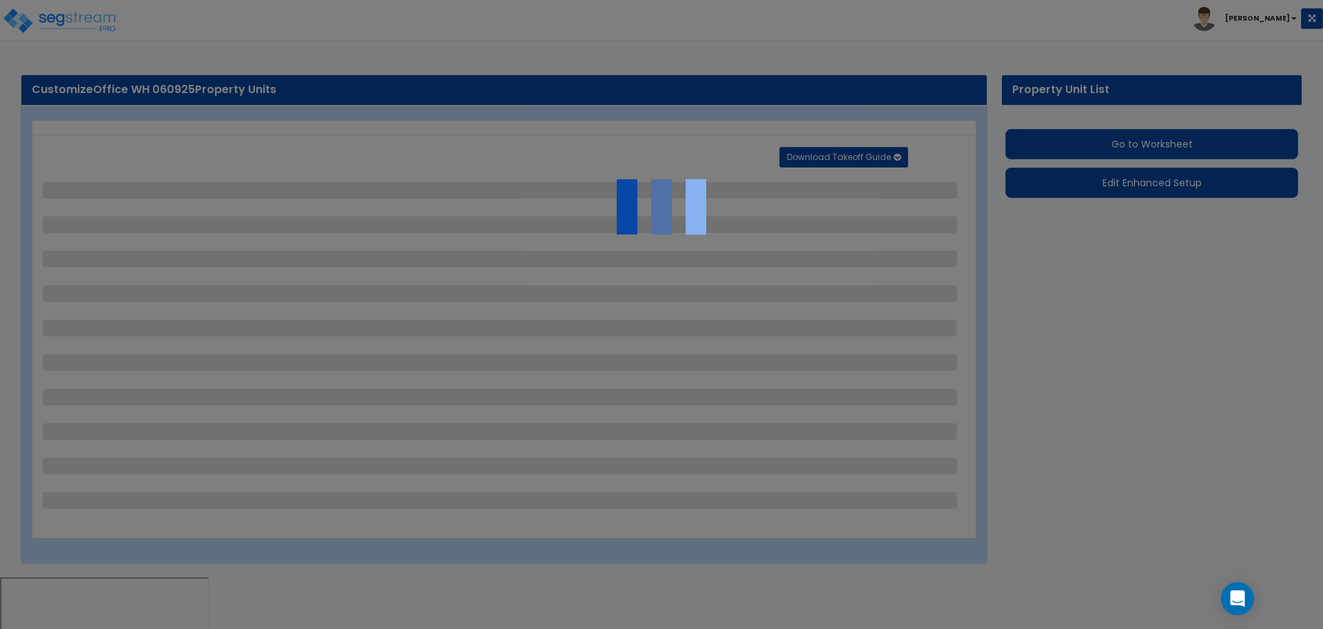
select select "2"
select select "1"
select select "2"
select select "1"
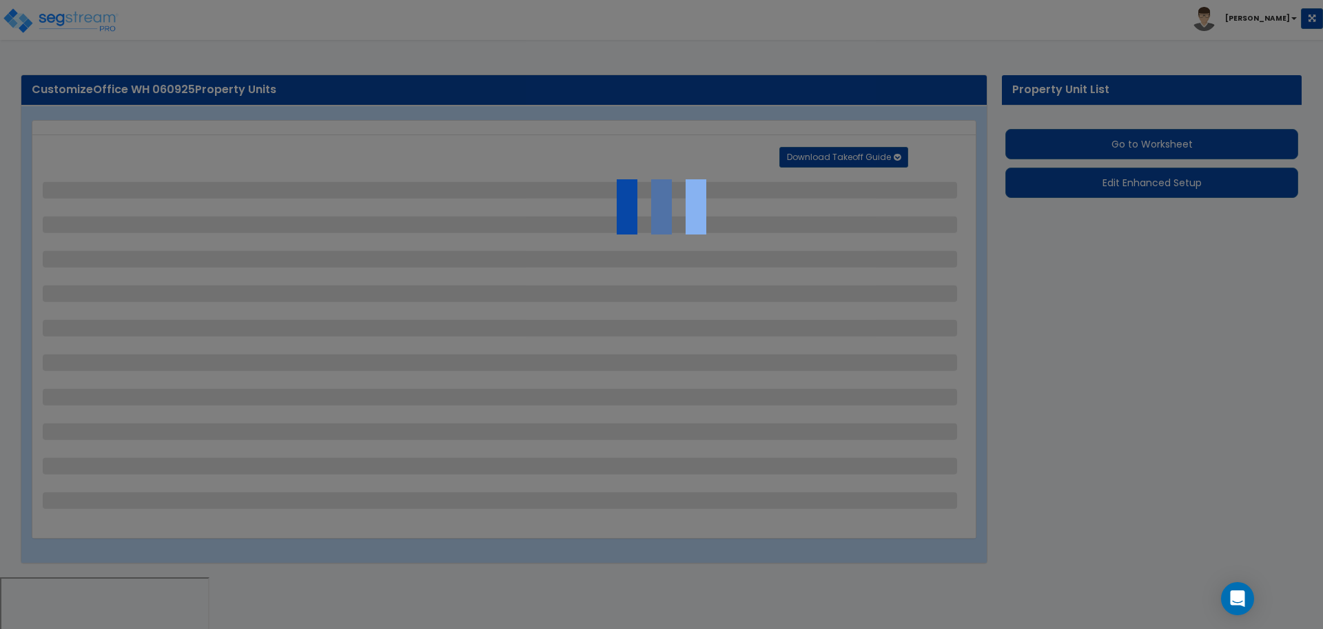
select select "2"
select select "1"
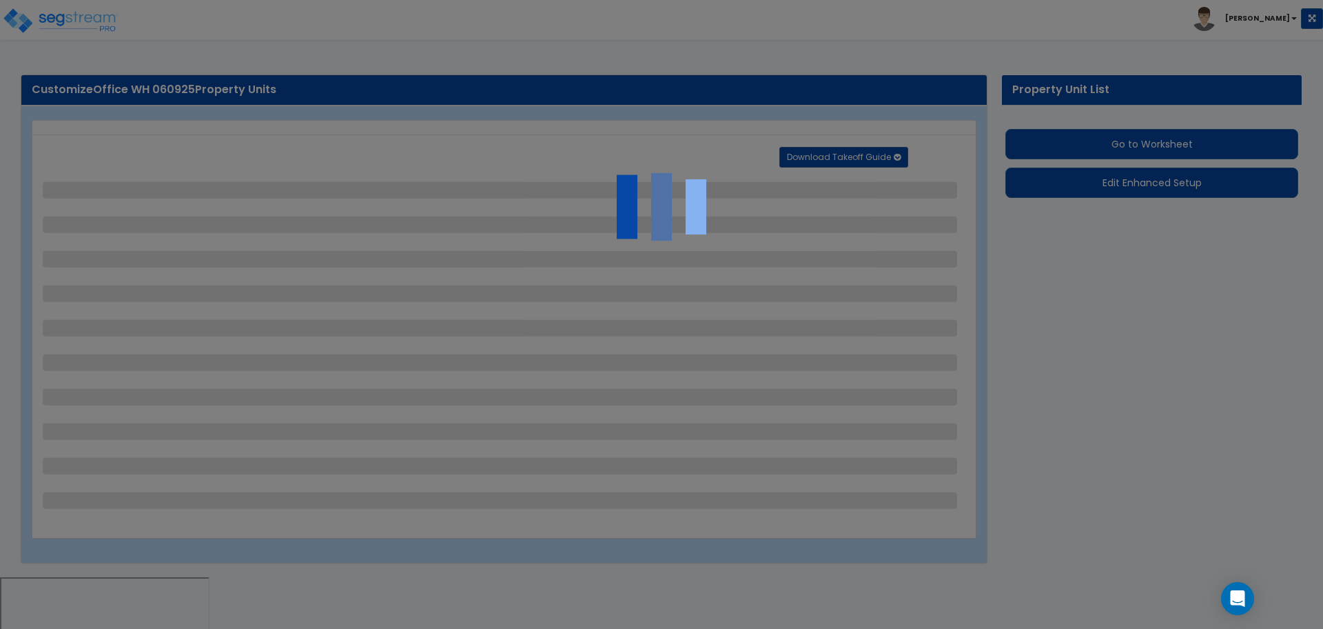
select select "1"
select select "6"
select select "2"
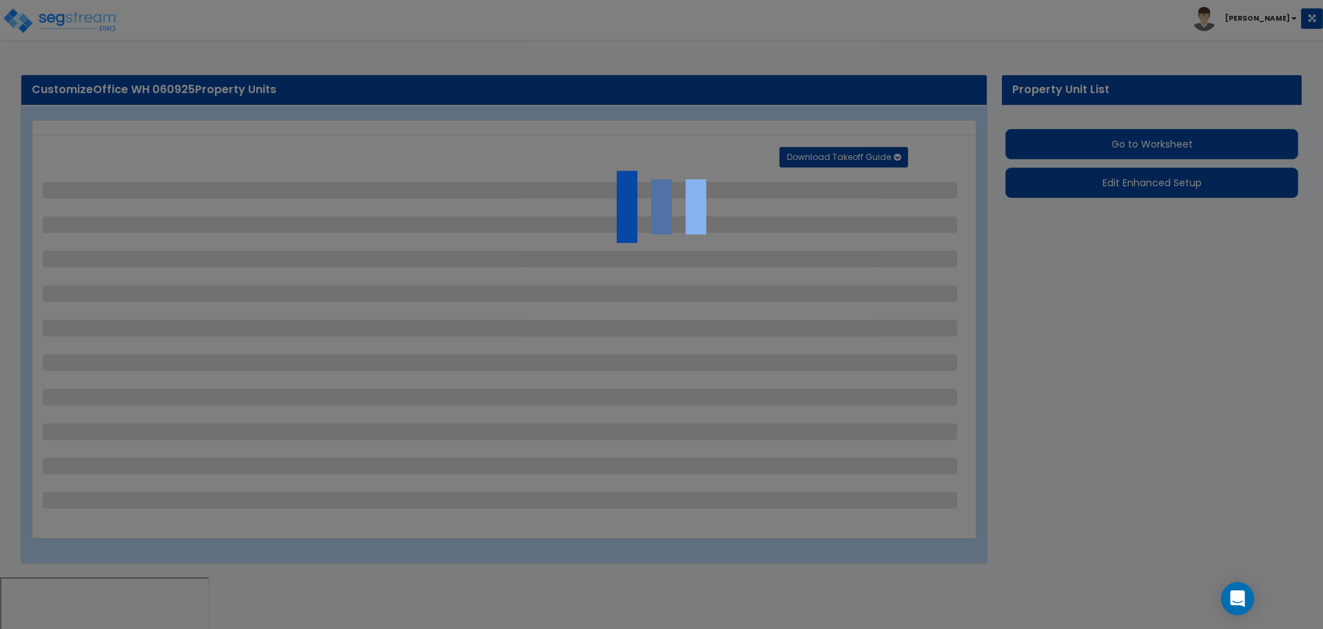
select select "2"
select select "3"
select select "2"
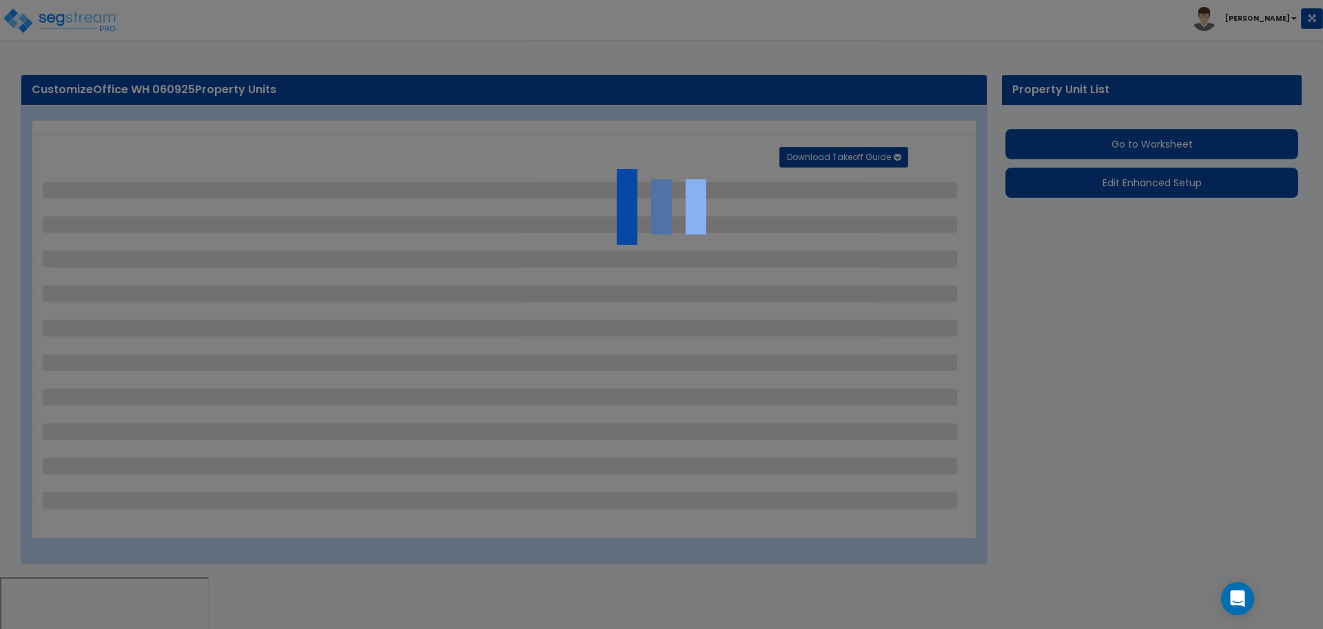
select select "2"
select select "3"
select select "7"
select select "2"
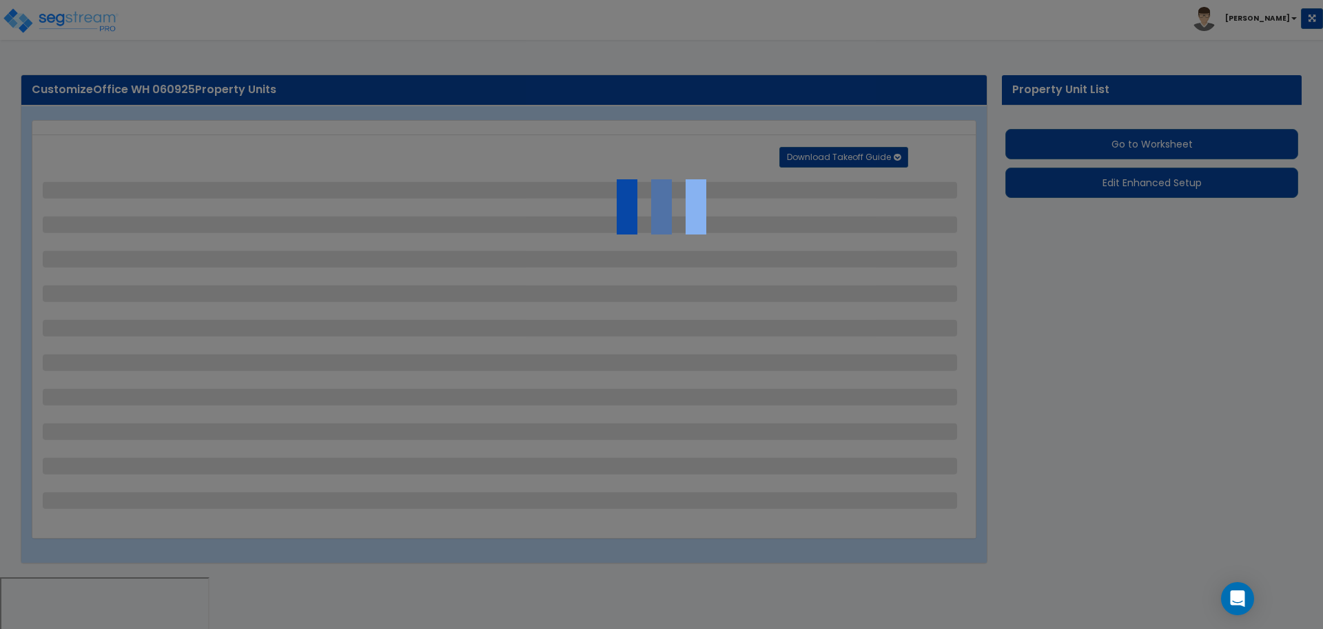
select select "3"
select select "1"
select select "20"
select select "2"
select select "1"
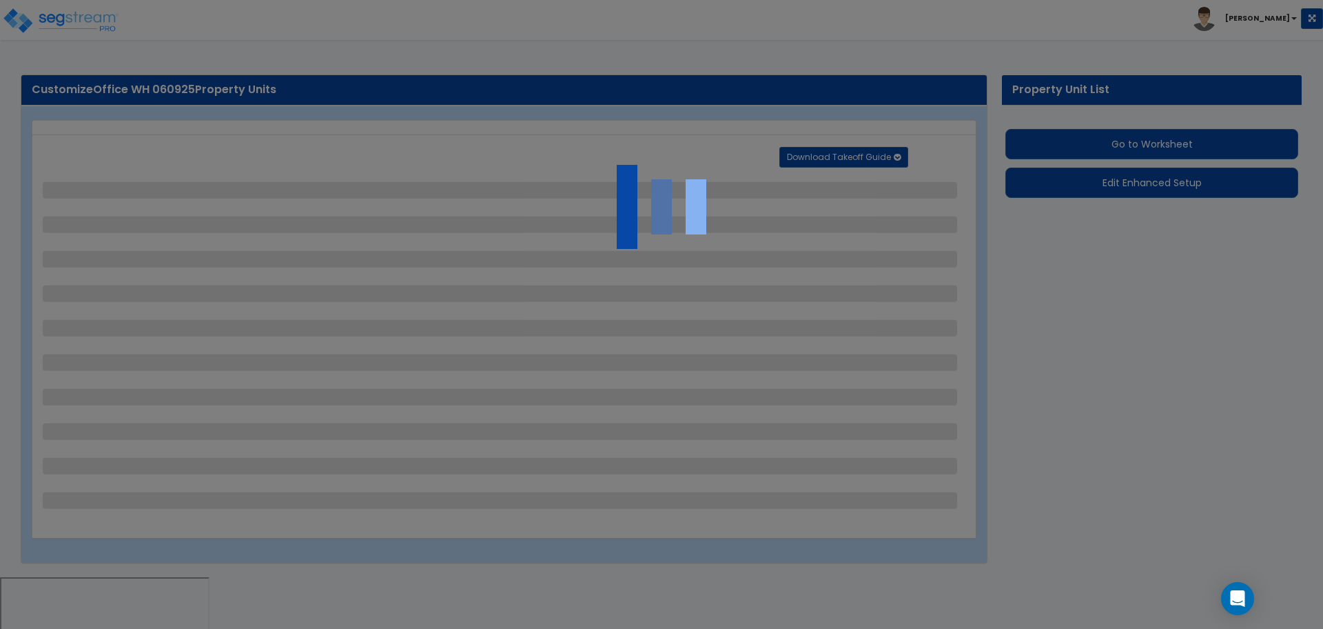
select select "2"
select select "1"
select select "2"
select select "3"
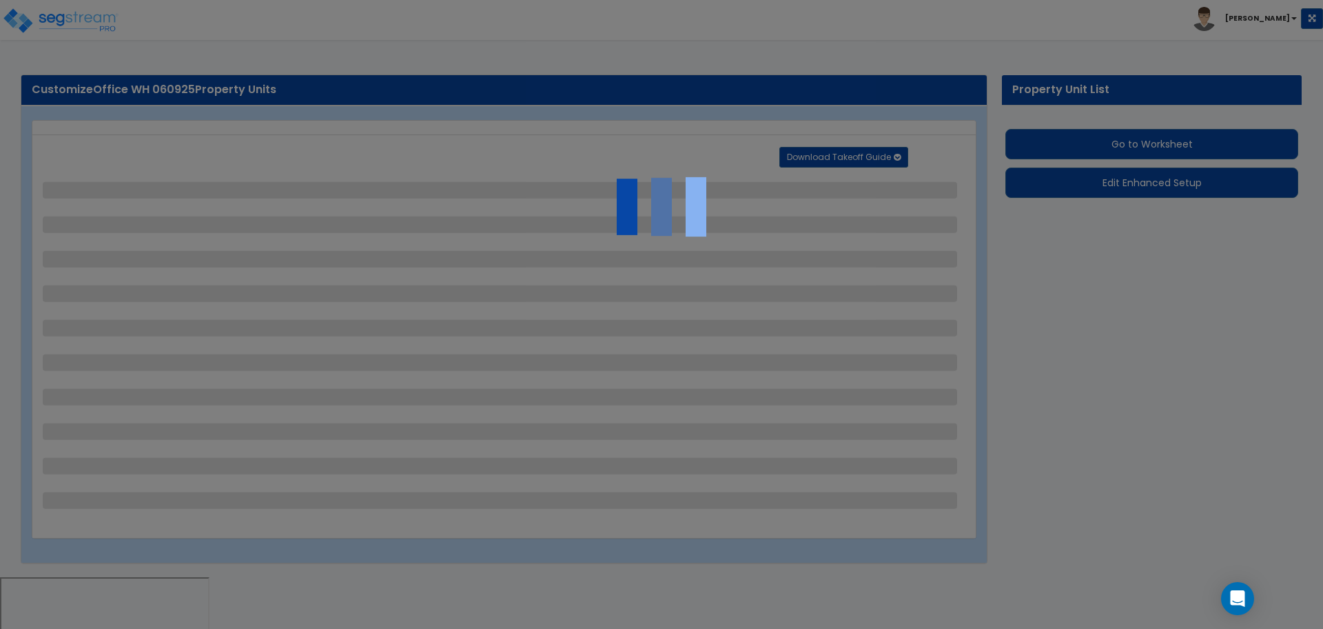
select select "2"
select select "1"
select select "2"
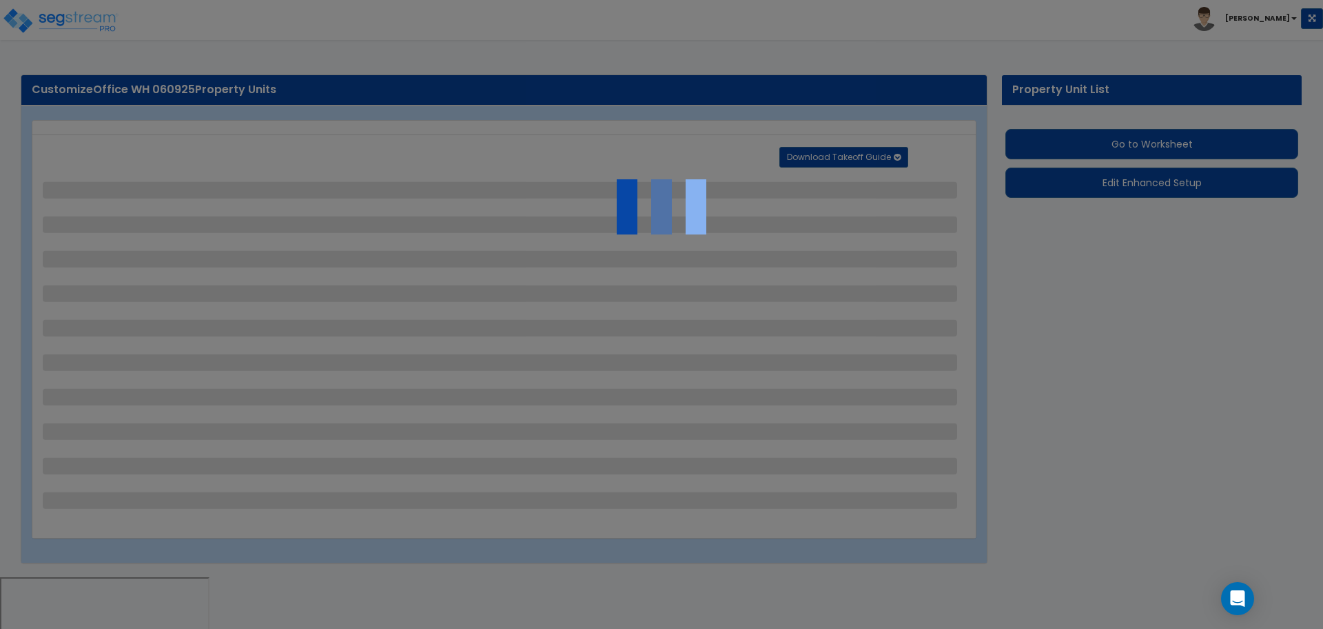
select select "1"
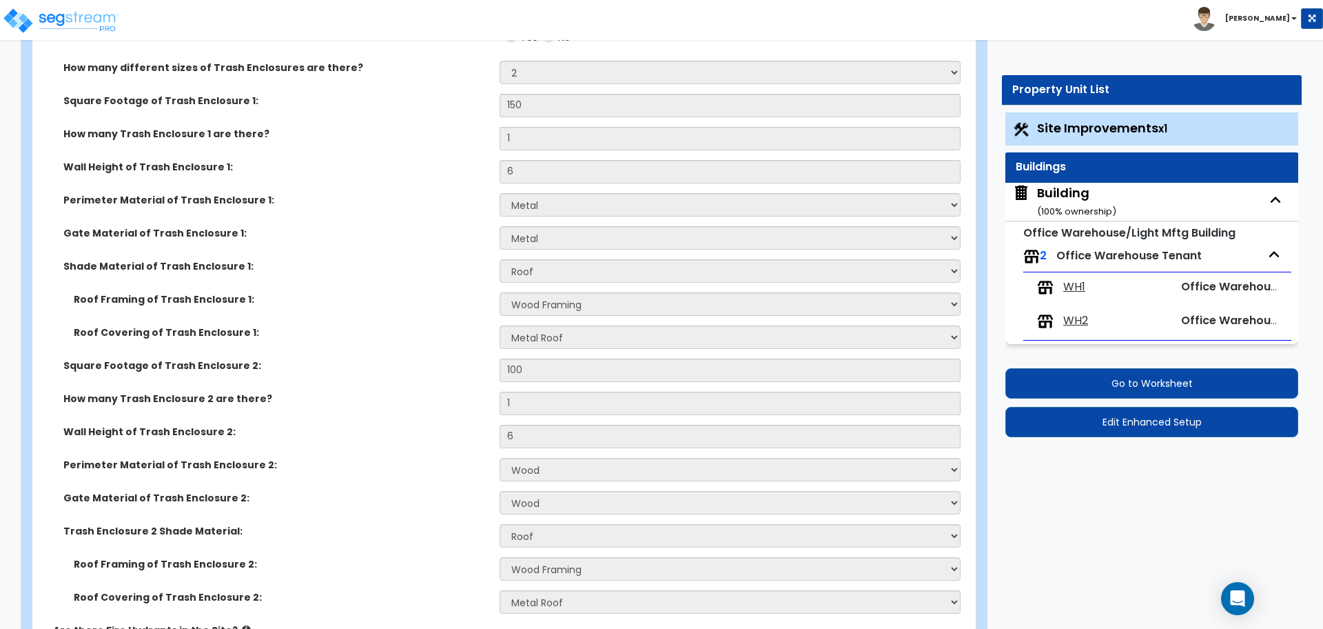
scroll to position [6285, 0]
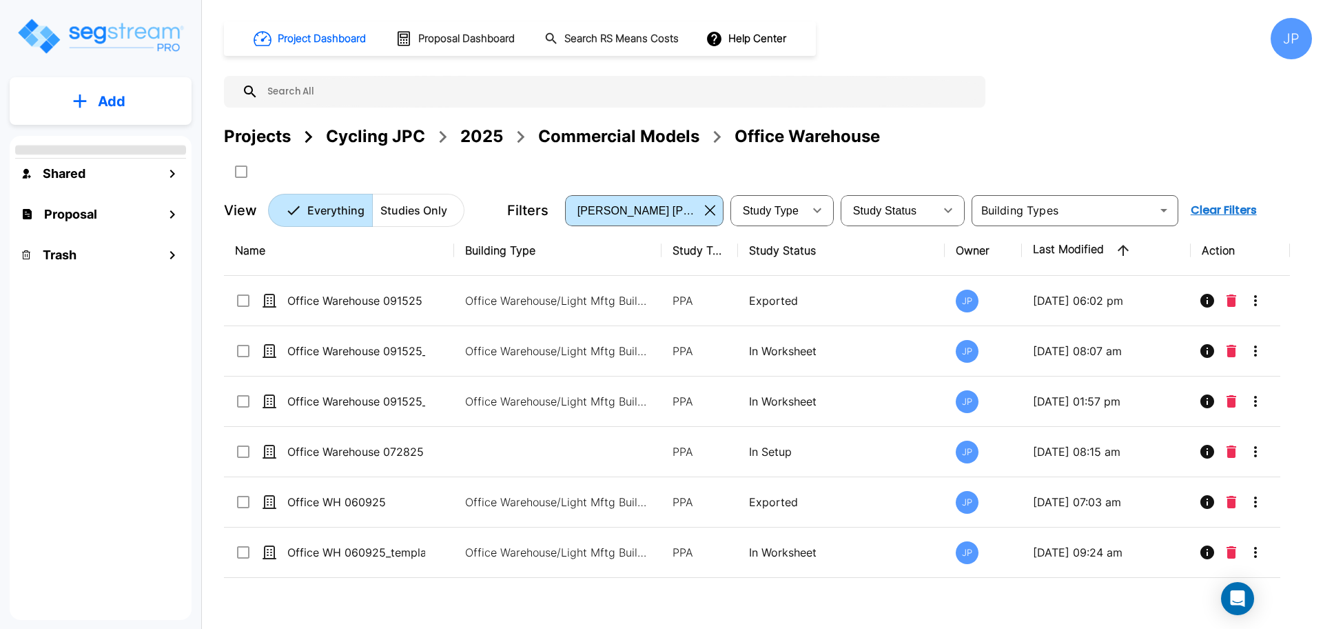
click at [602, 141] on div "Commercial Models" at bounding box center [618, 136] width 161 height 25
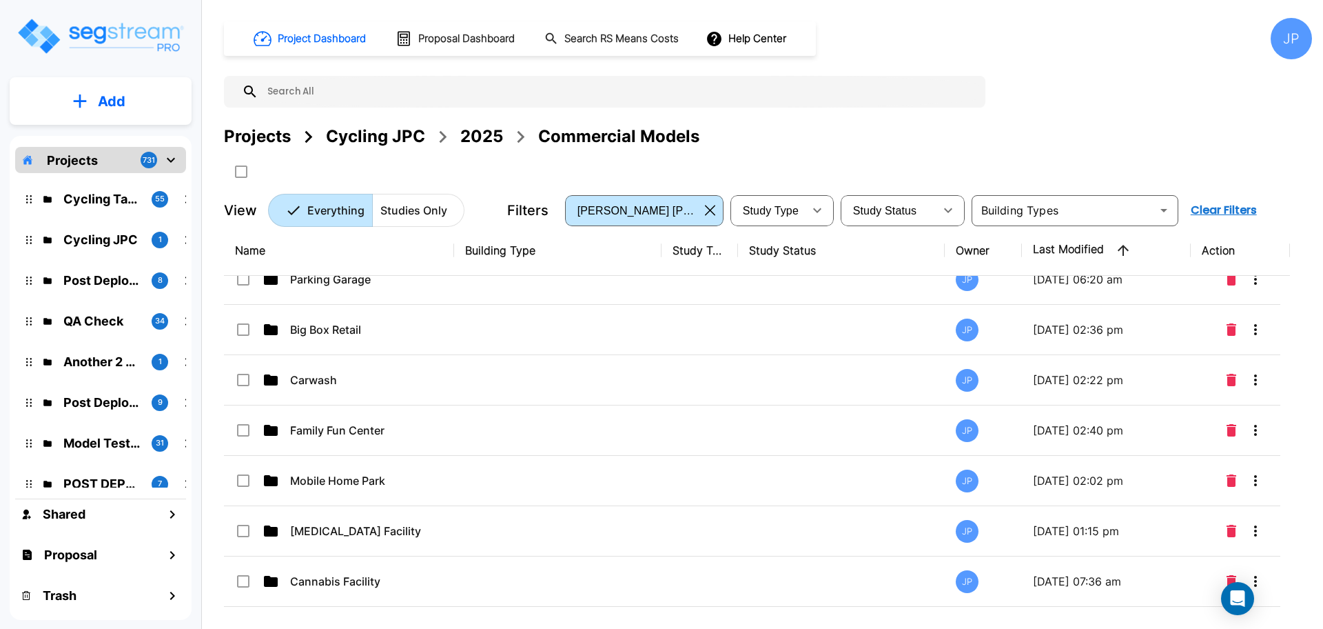
scroll to position [476, 0]
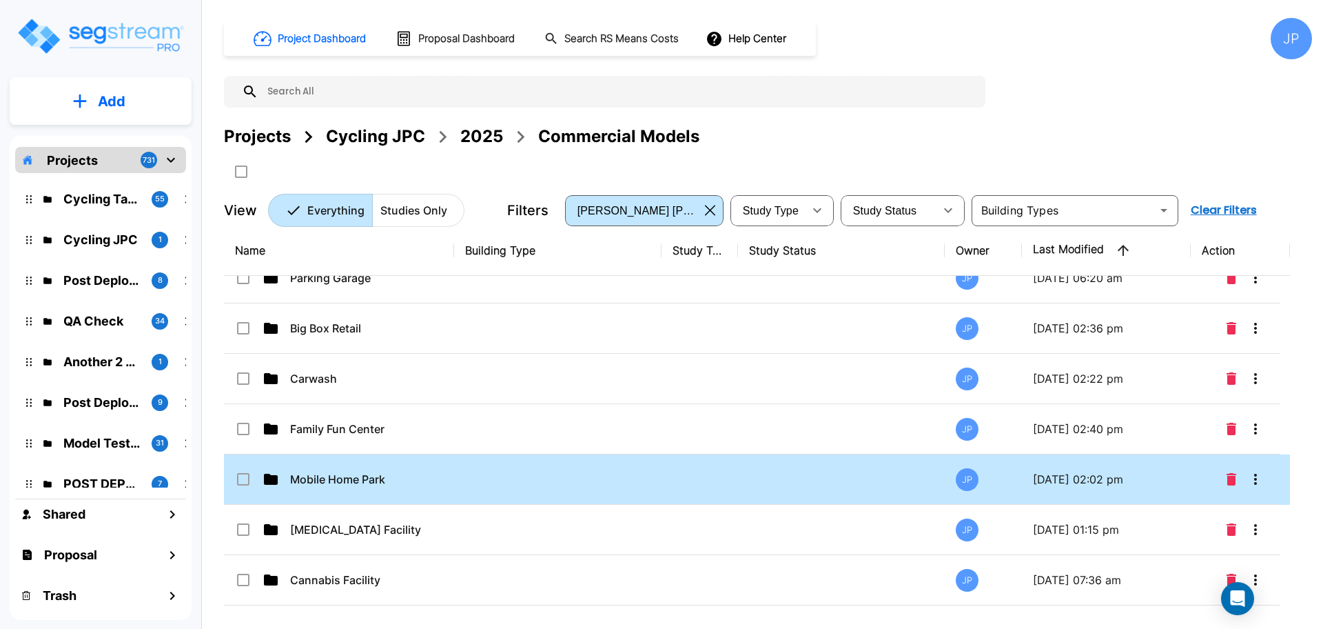
click at [560, 476] on td at bounding box center [557, 479] width 207 height 50
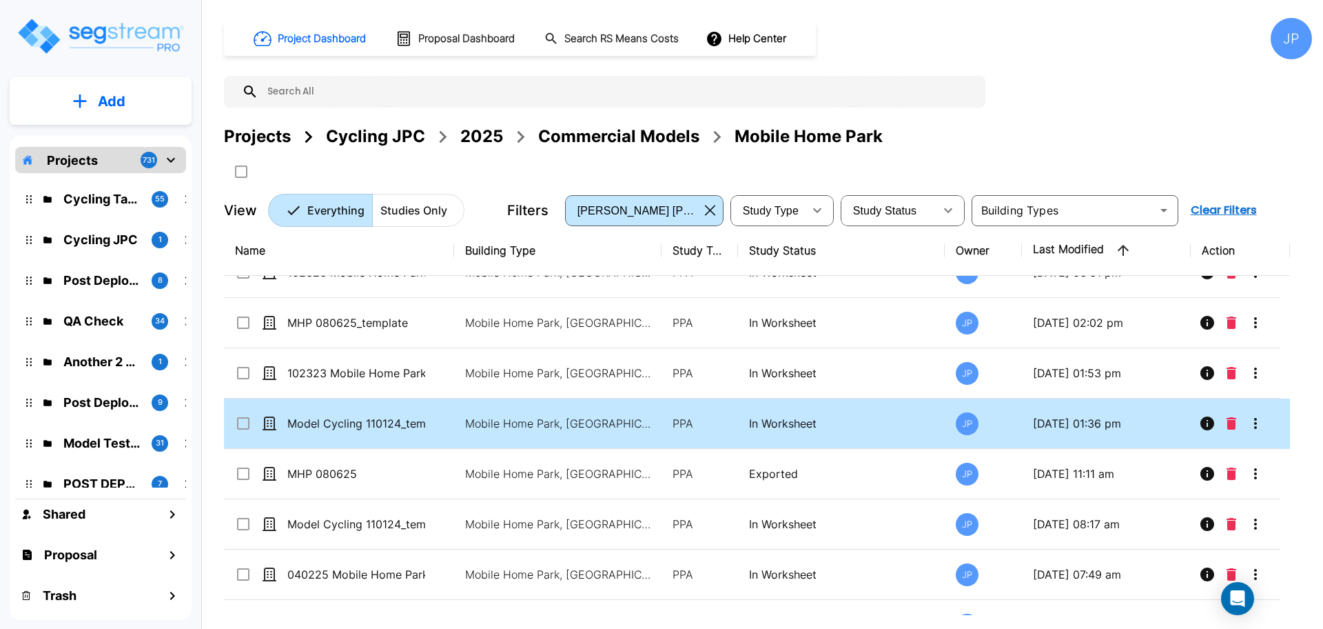
scroll to position [37, 0]
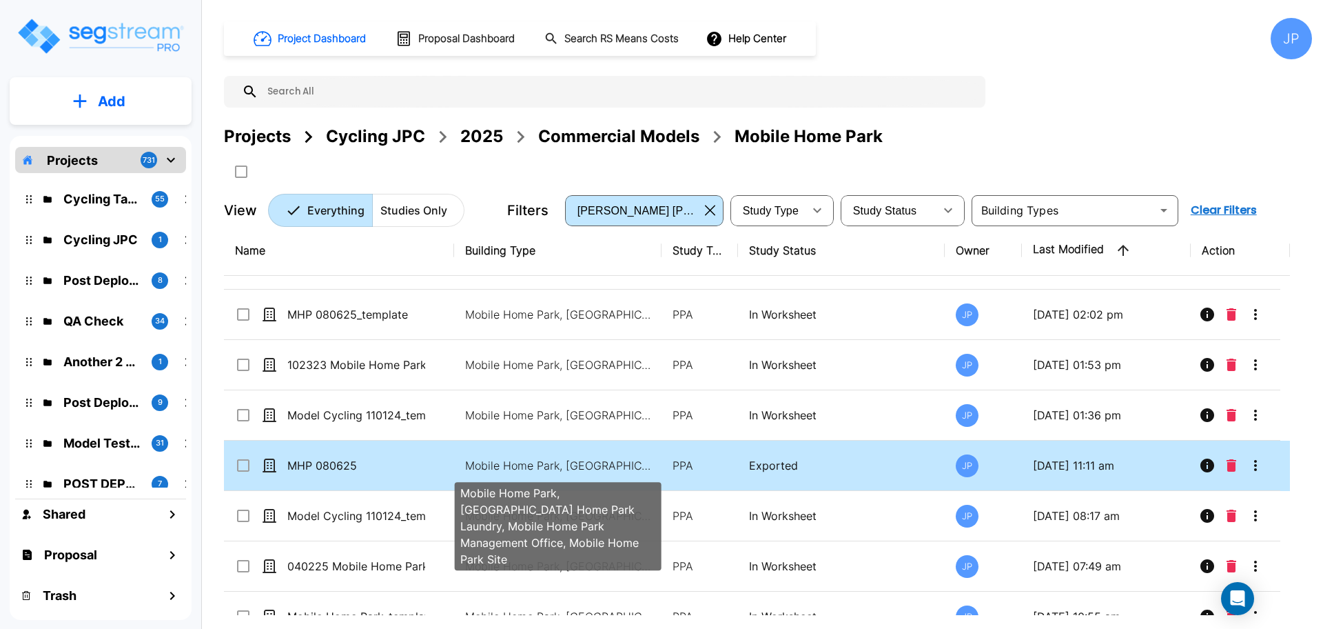
click at [490, 464] on p "Mobile Home Park, Mobile Home Park Laundry, Mobile Home Park Management Office,…" at bounding box center [558, 465] width 186 height 17
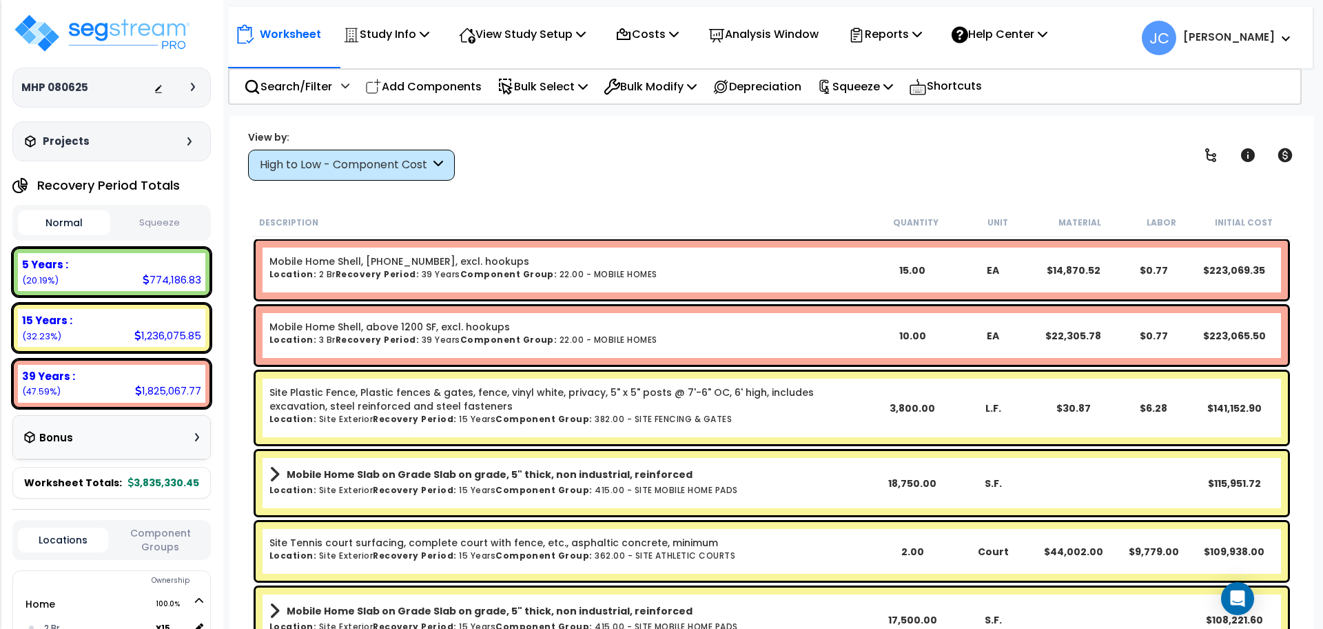
click at [441, 161] on icon at bounding box center [438, 165] width 10 height 16
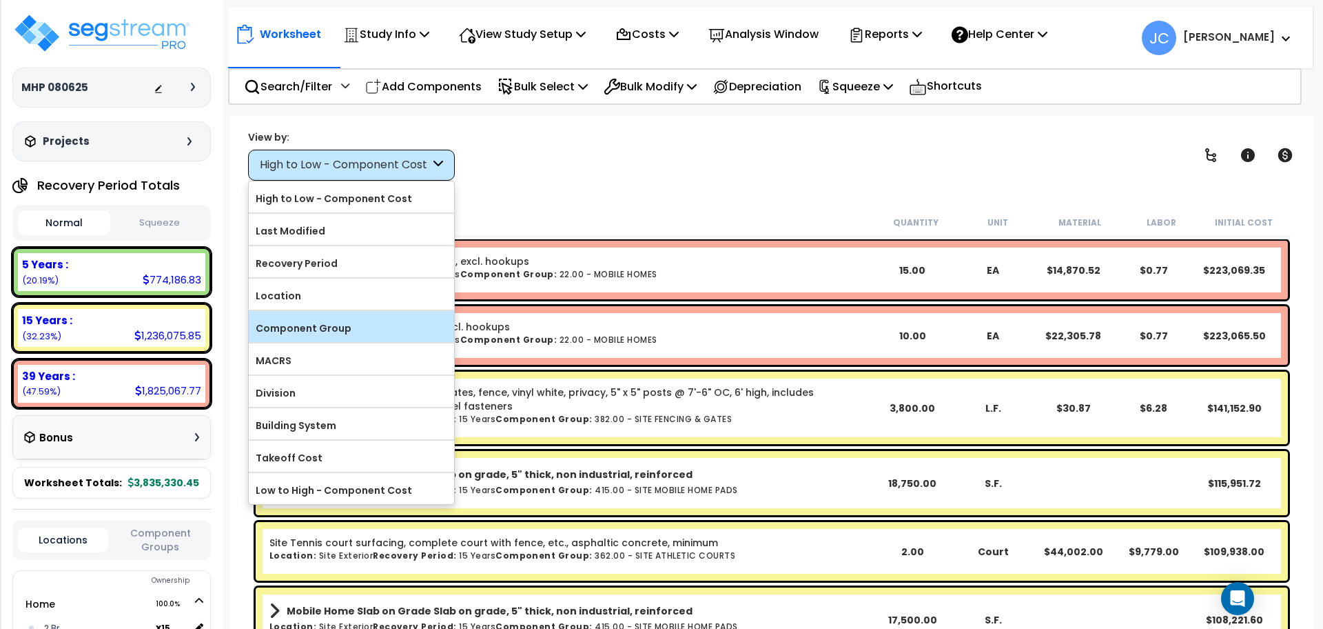
click at [409, 334] on label "Component Group" at bounding box center [351, 328] width 205 height 21
click at [0, 0] on input "Component Group" at bounding box center [0, 0] width 0 height 0
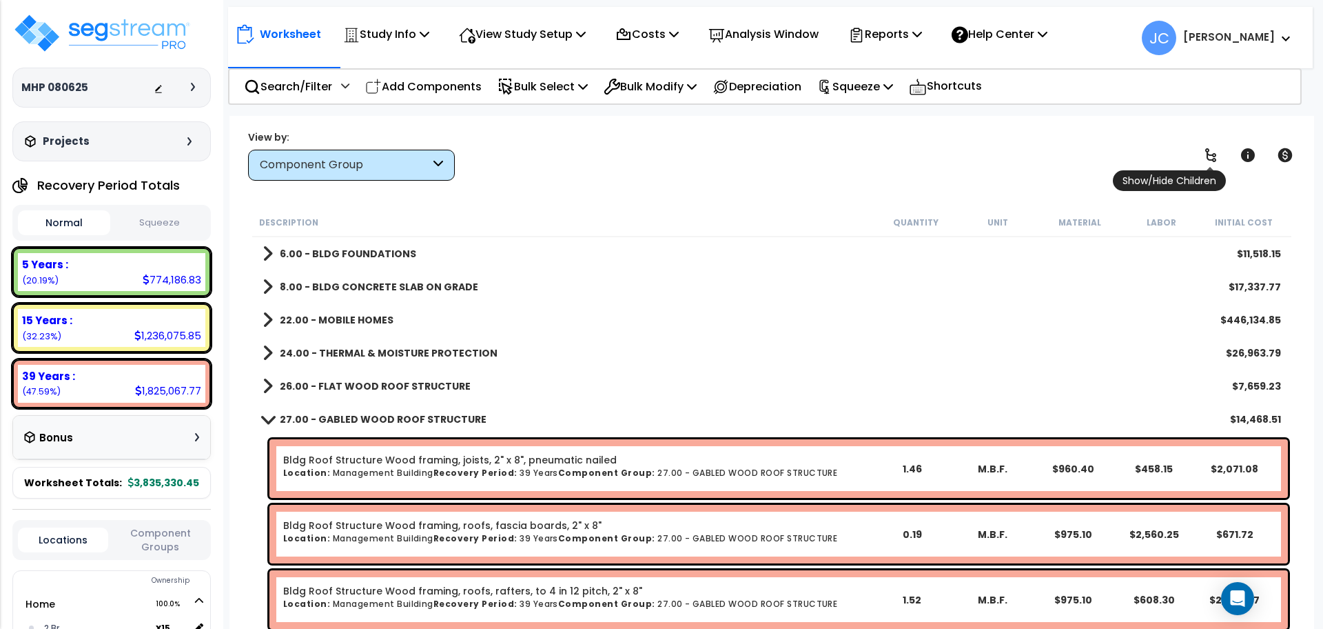
click at [1212, 153] on icon at bounding box center [1211, 155] width 17 height 17
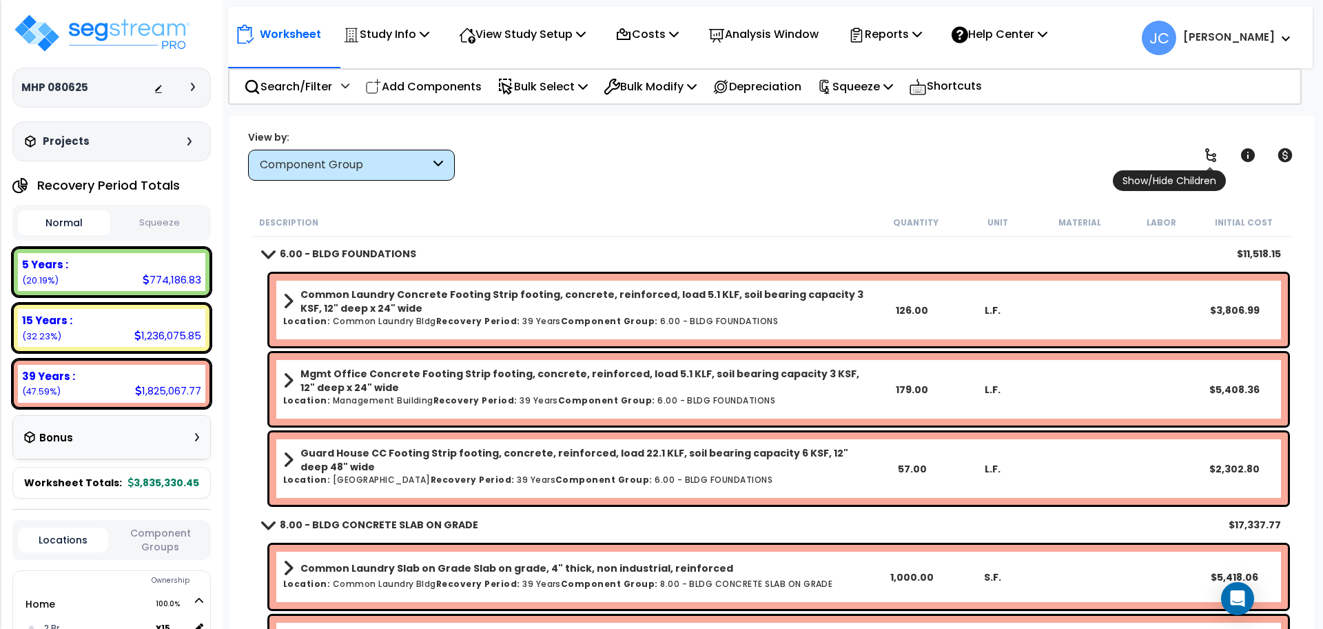
click at [1212, 153] on icon at bounding box center [1211, 155] width 17 height 17
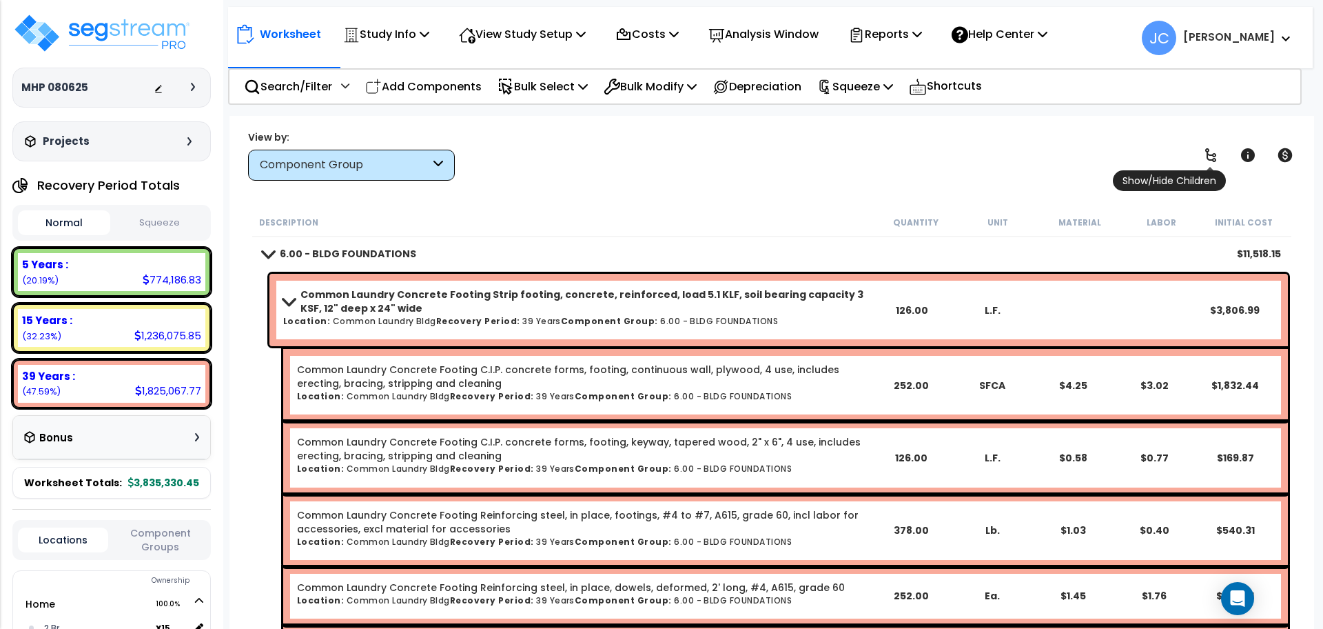
click at [1212, 153] on icon at bounding box center [1211, 155] width 17 height 17
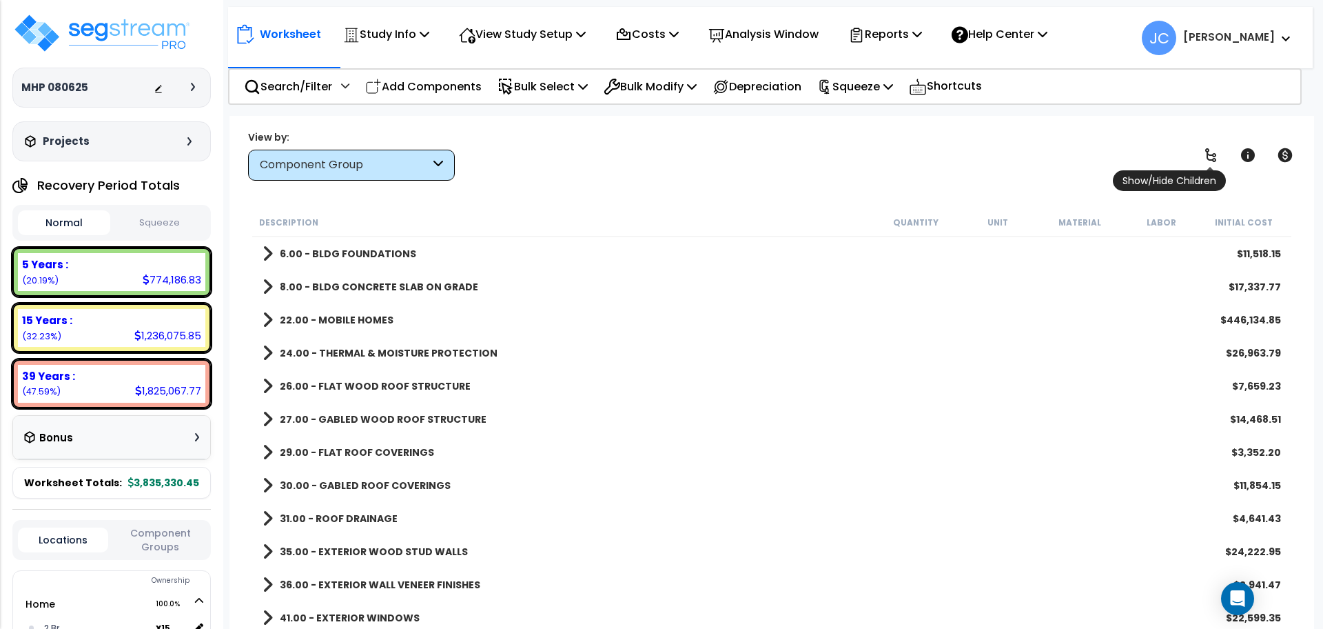
click at [1212, 153] on icon at bounding box center [1211, 155] width 17 height 17
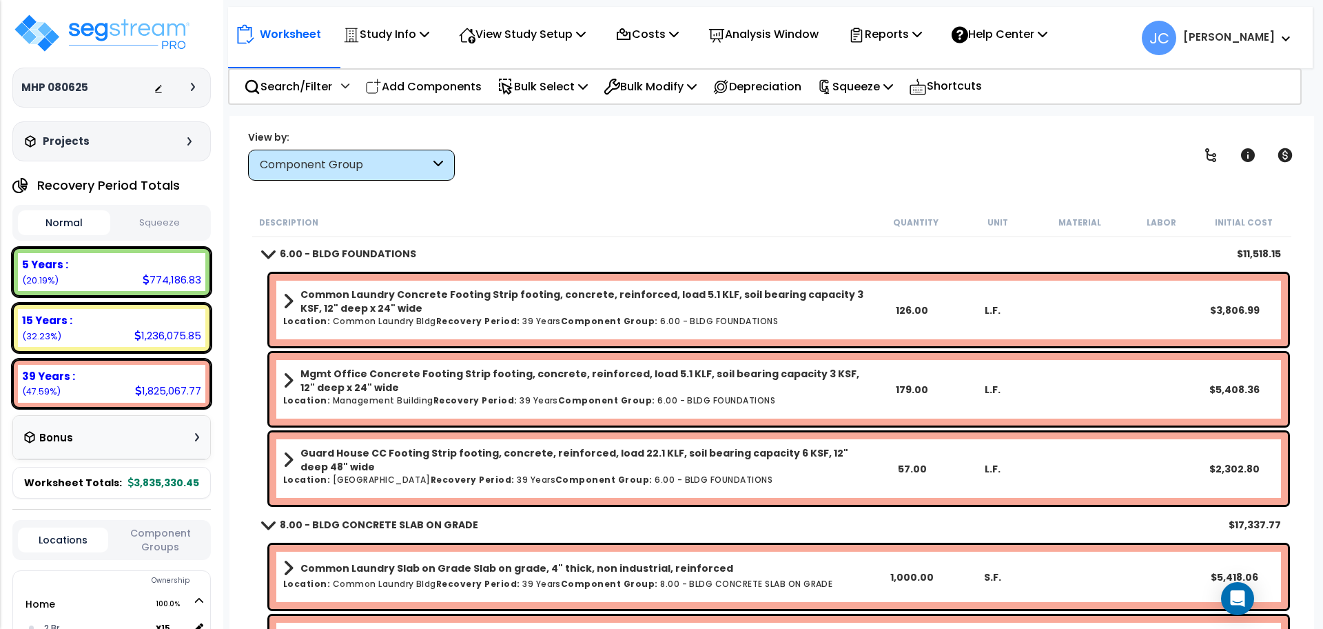
click at [192, 89] on icon at bounding box center [193, 87] width 4 height 8
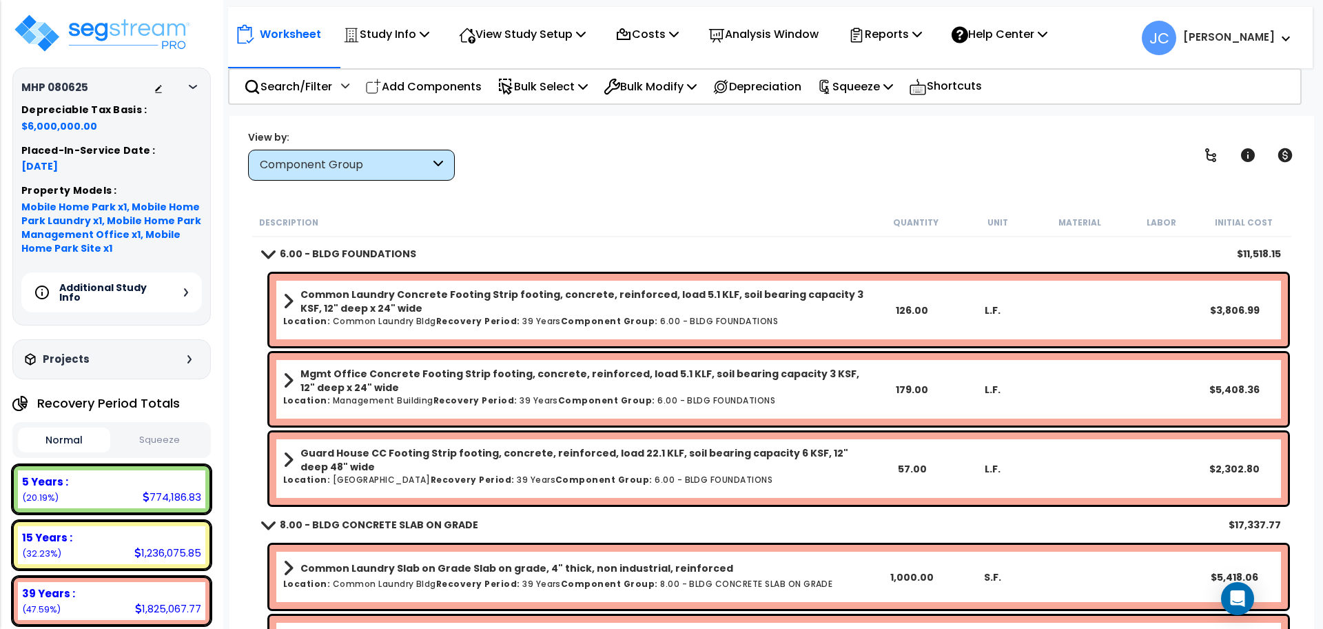
click at [155, 296] on div "Additional Study Info" at bounding box center [111, 292] width 181 height 40
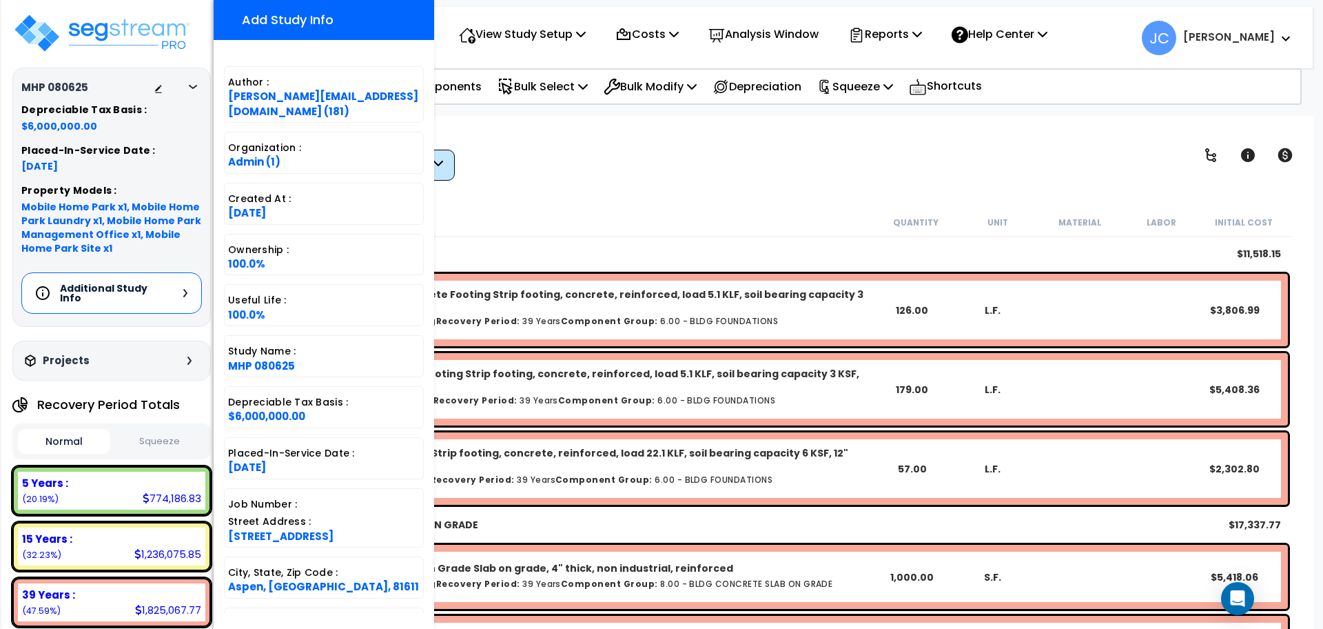
scroll to position [290, 0]
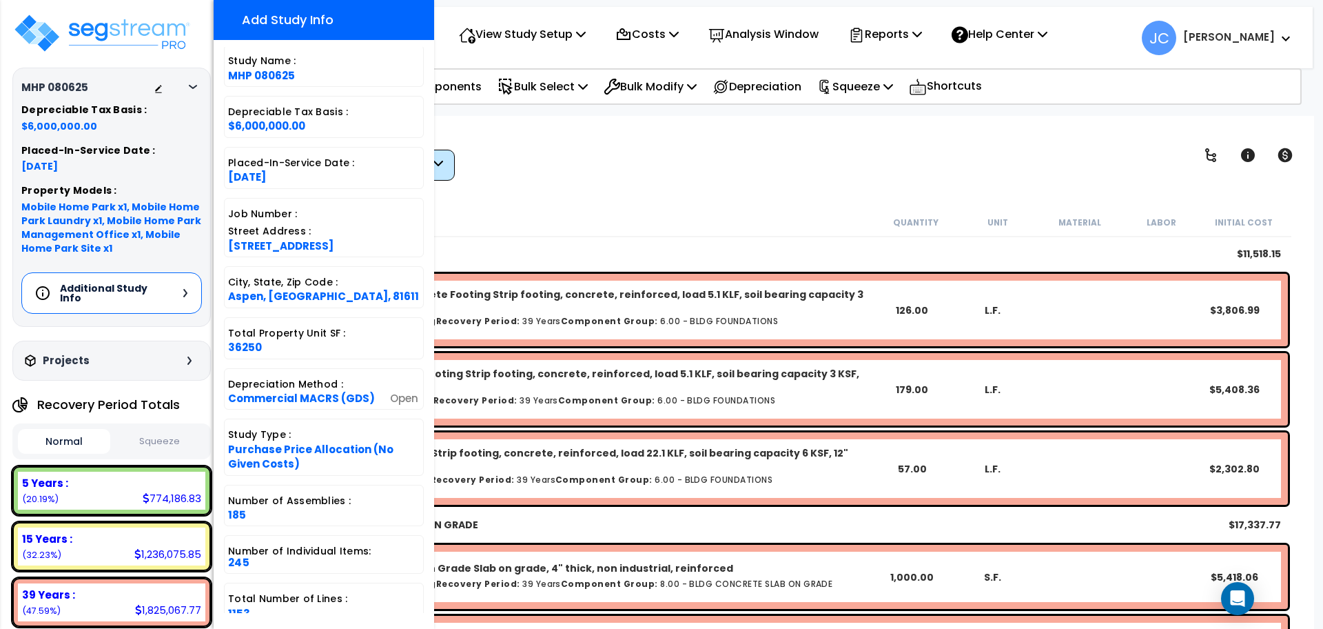
click at [509, 227] on div "Description" at bounding box center [566, 222] width 615 height 14
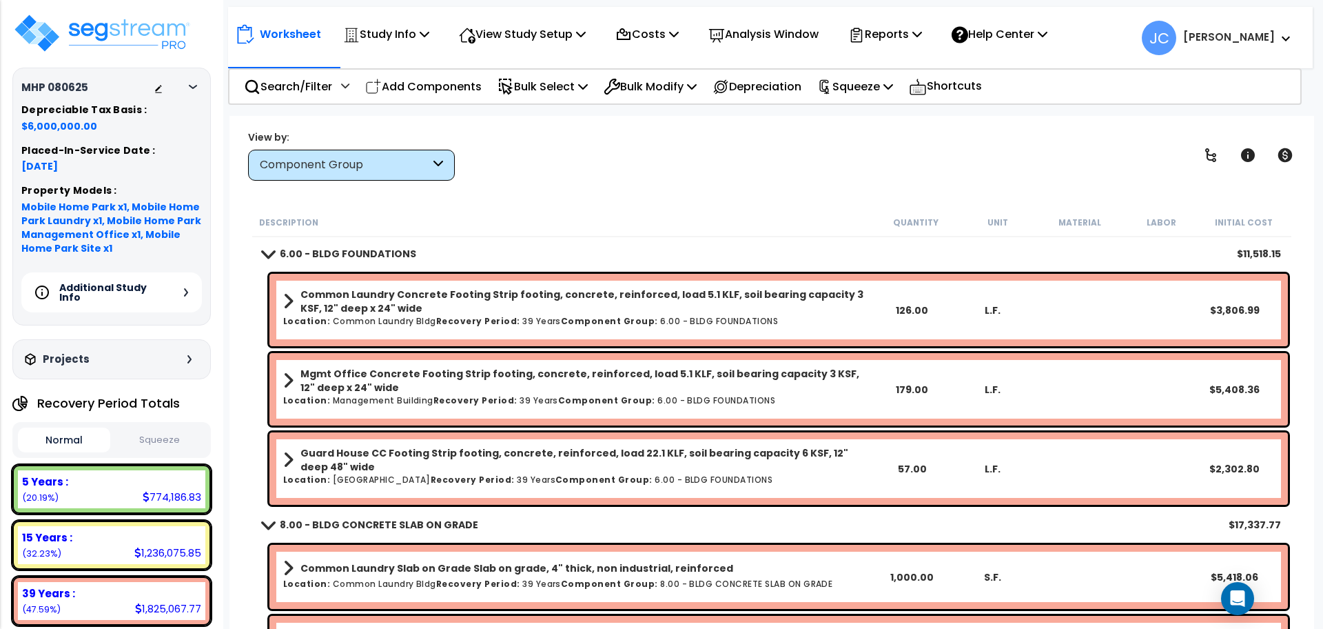
click at [196, 85] on icon at bounding box center [193, 87] width 8 height 4
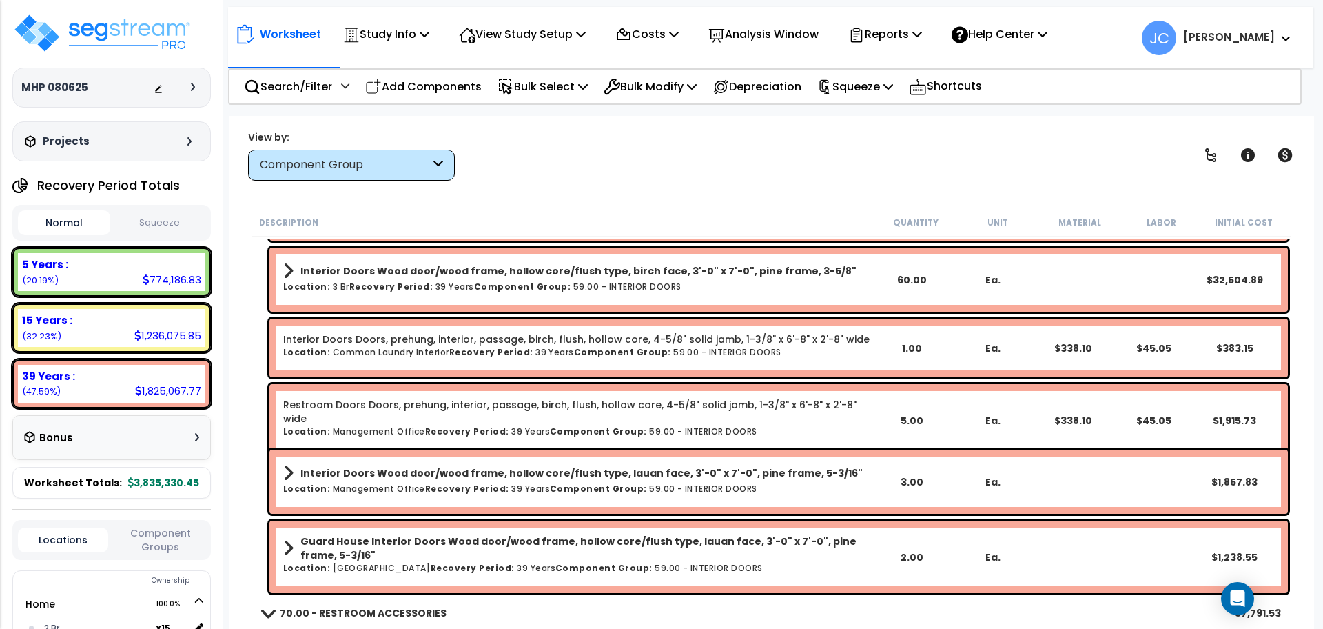
scroll to position [5120, 0]
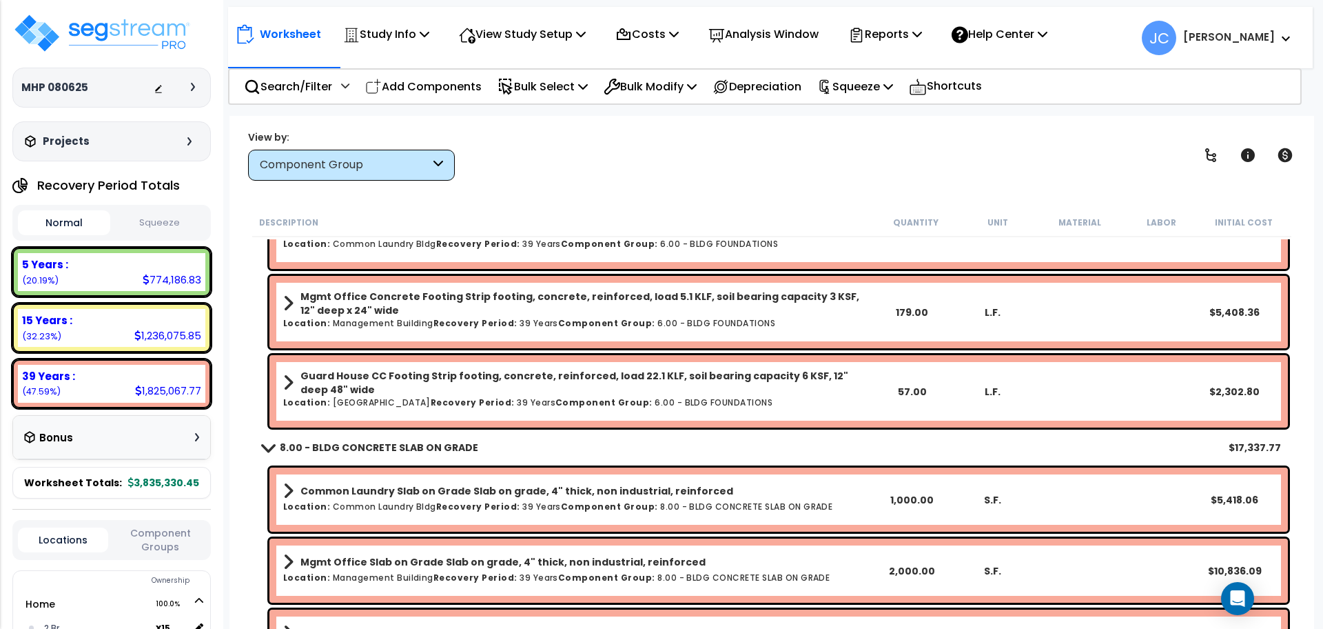
scroll to position [70, 0]
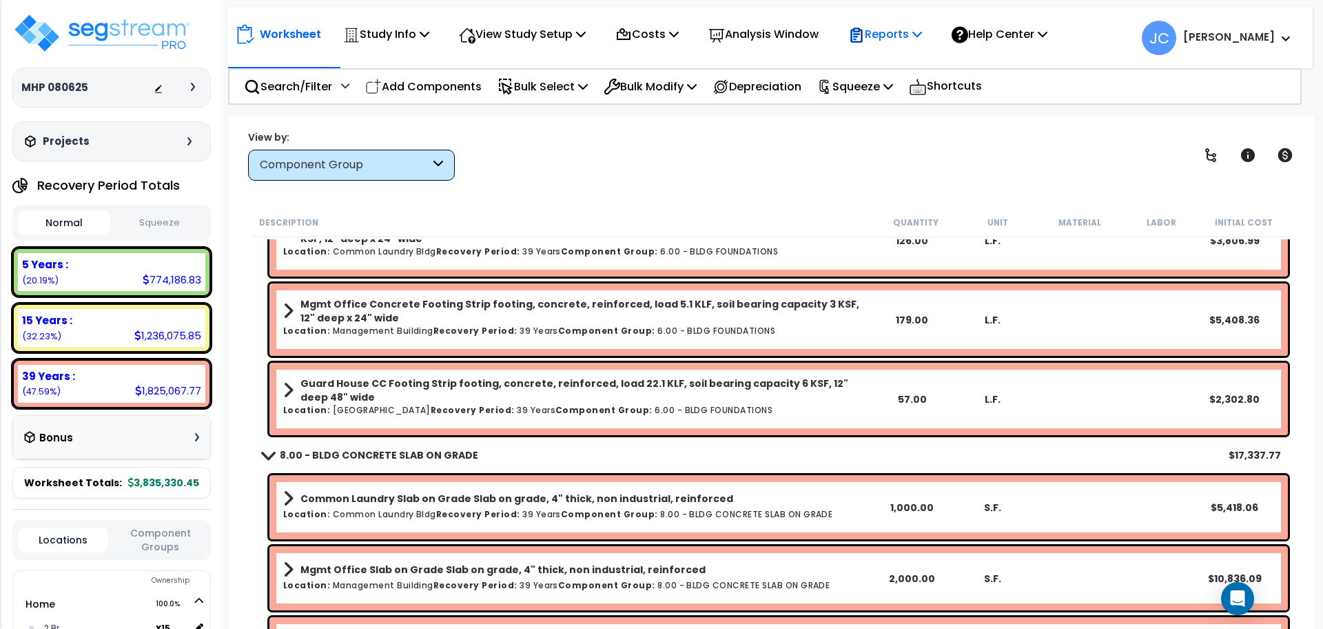
click at [881, 32] on p "Reports" at bounding box center [885, 34] width 74 height 19
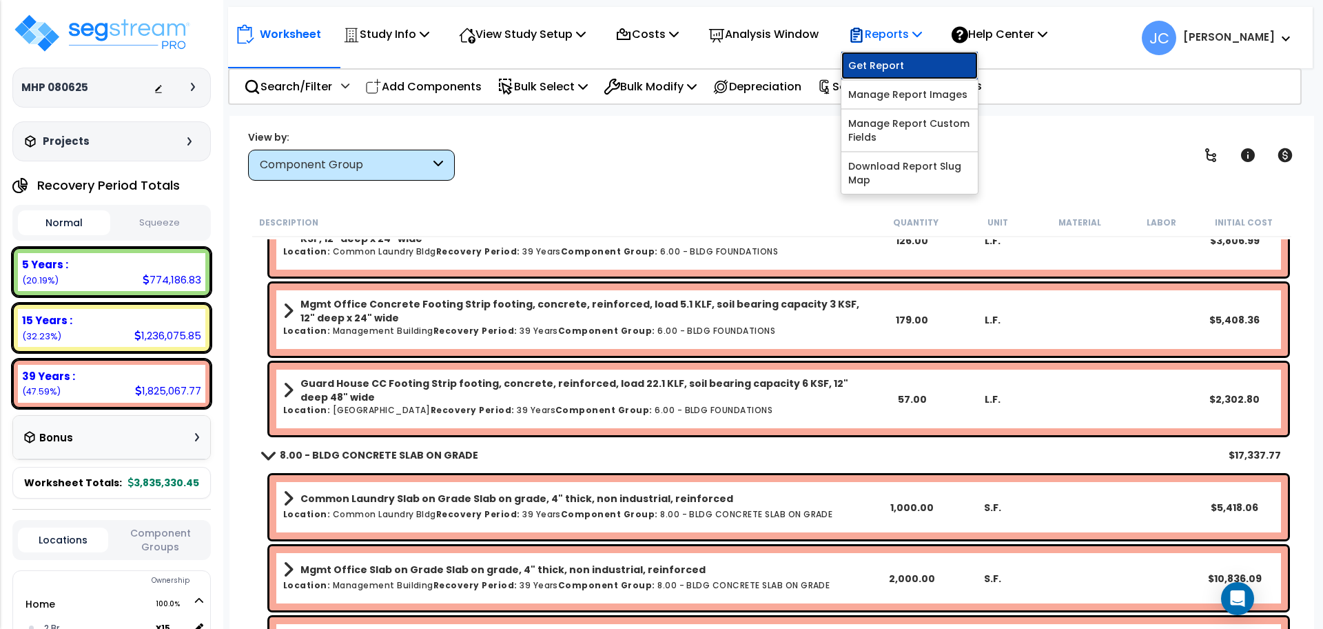
click at [896, 63] on link "Get Report" at bounding box center [909, 66] width 136 height 28
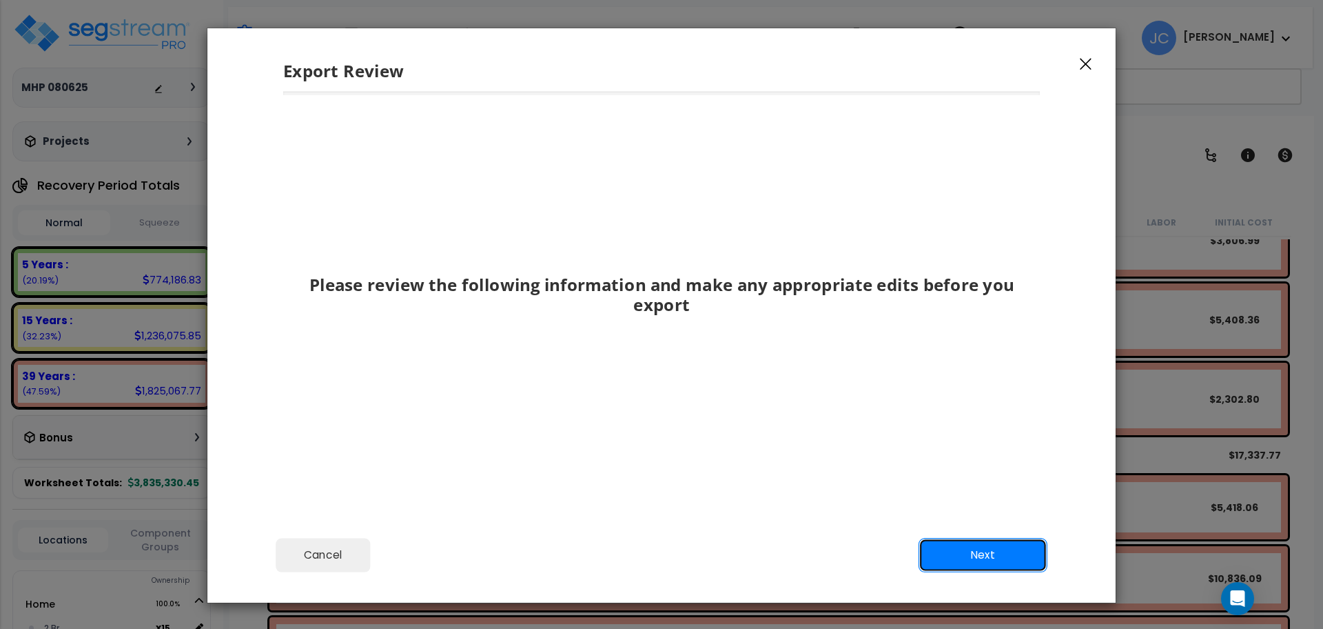
click at [993, 551] on button "Next" at bounding box center [983, 555] width 129 height 34
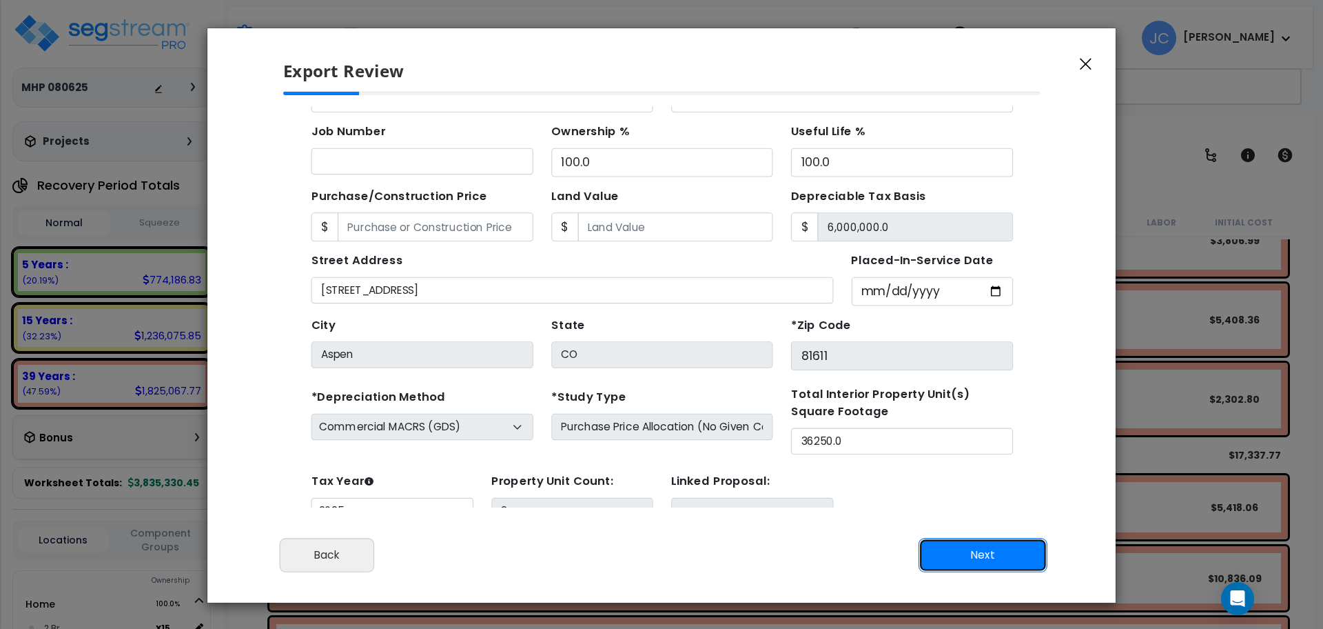
scroll to position [50, 0]
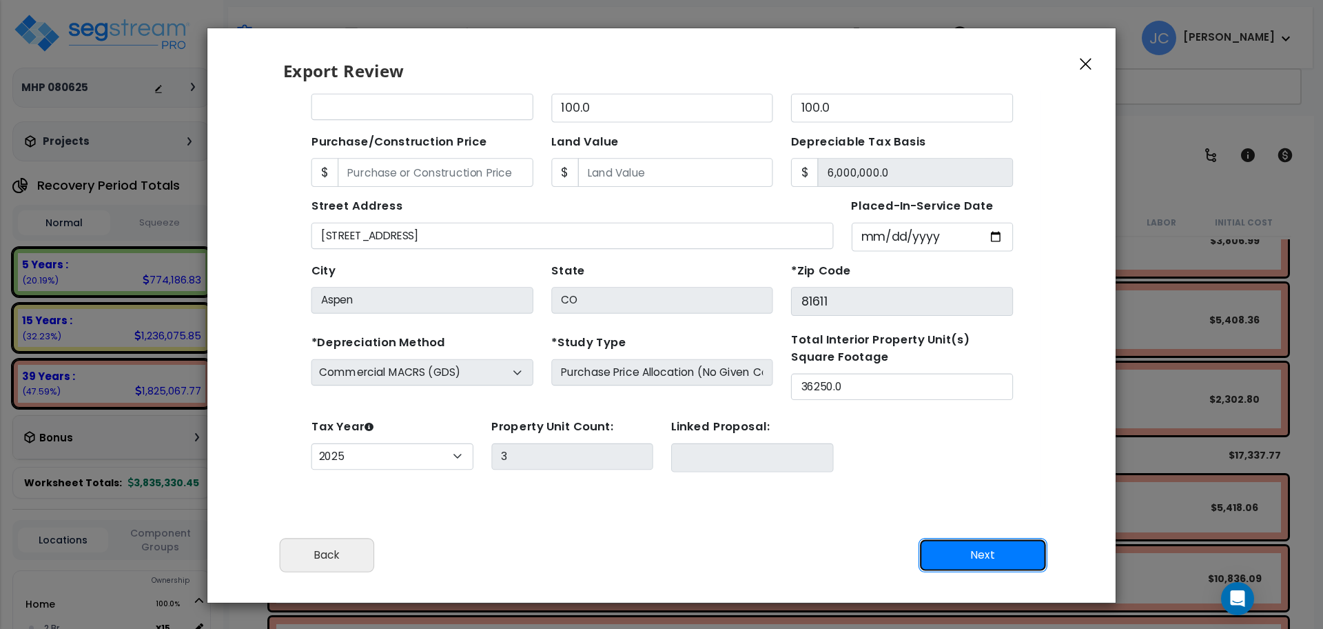
click at [973, 558] on button "Next" at bounding box center [983, 555] width 129 height 34
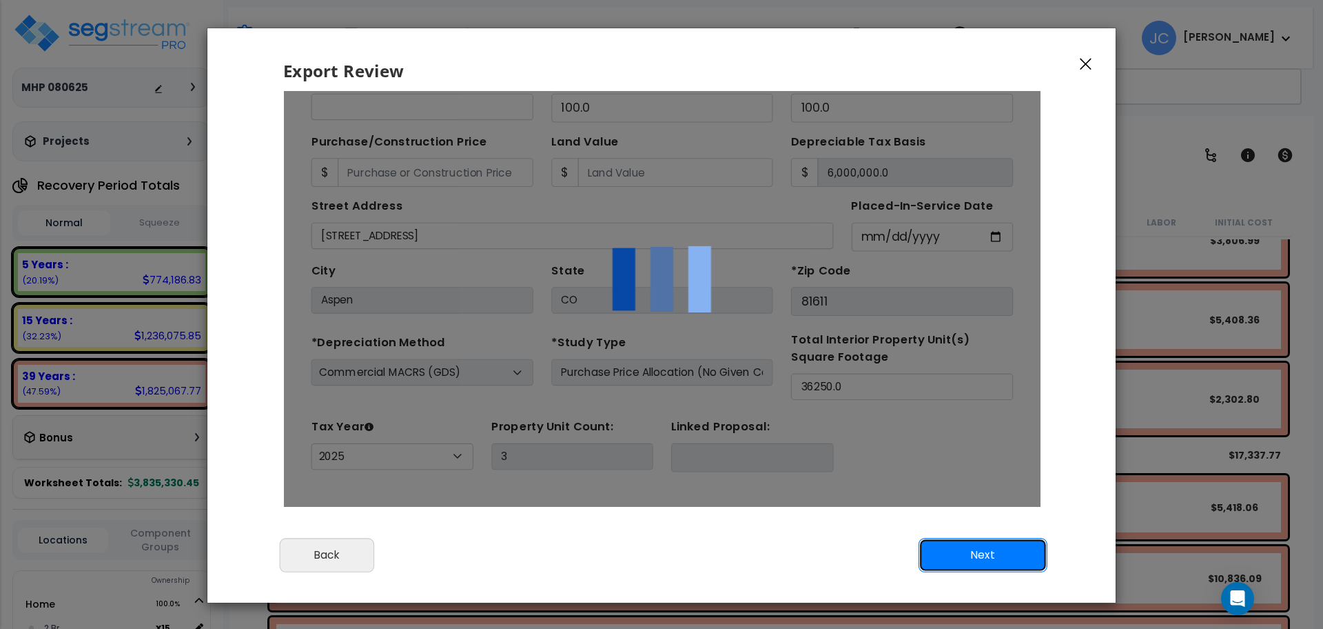
scroll to position [0, 0]
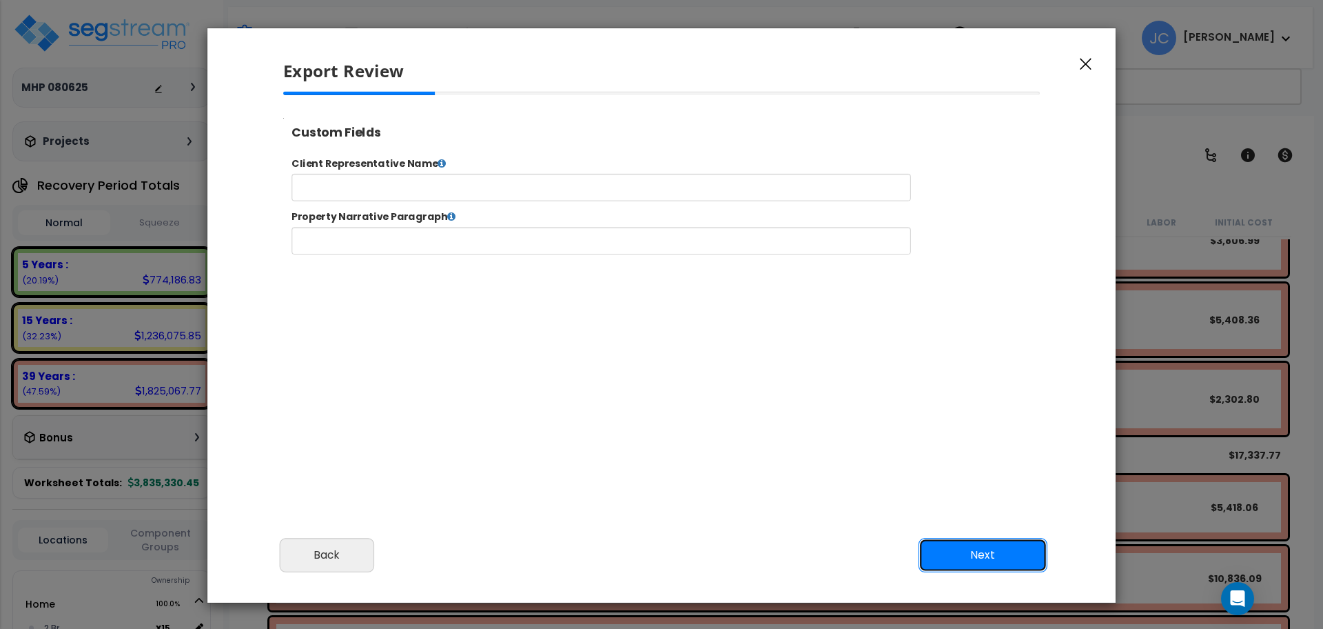
click at [999, 543] on button "Next" at bounding box center [983, 555] width 129 height 34
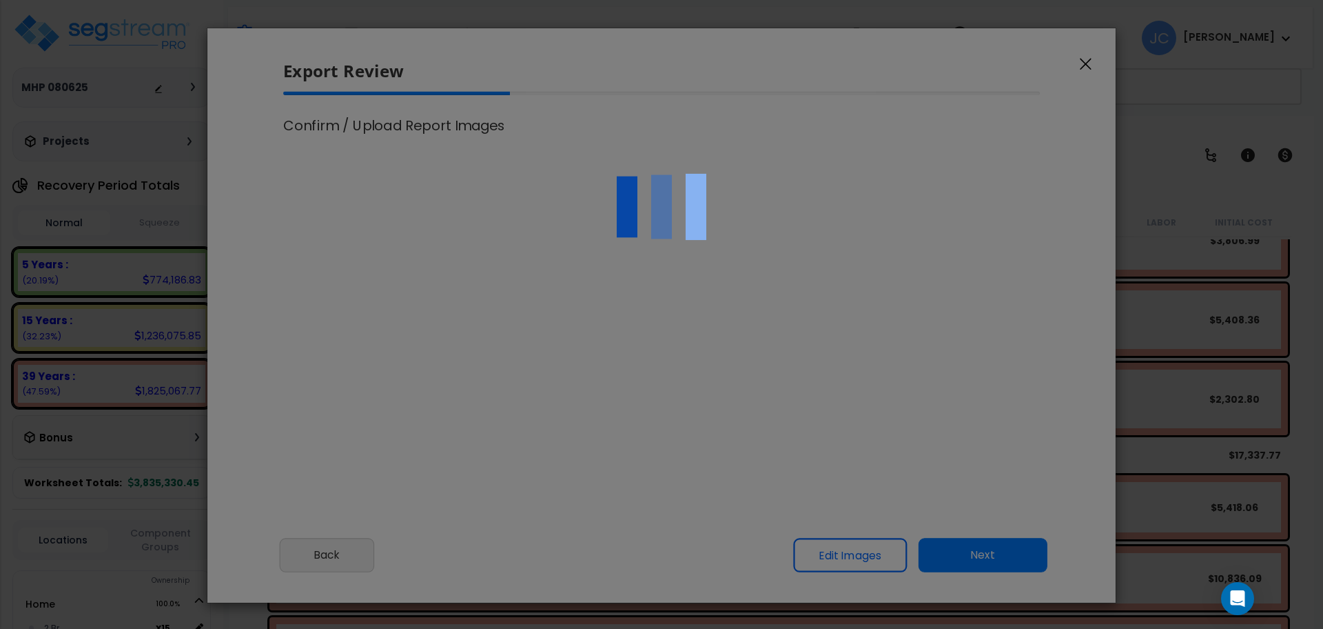
select select "2025"
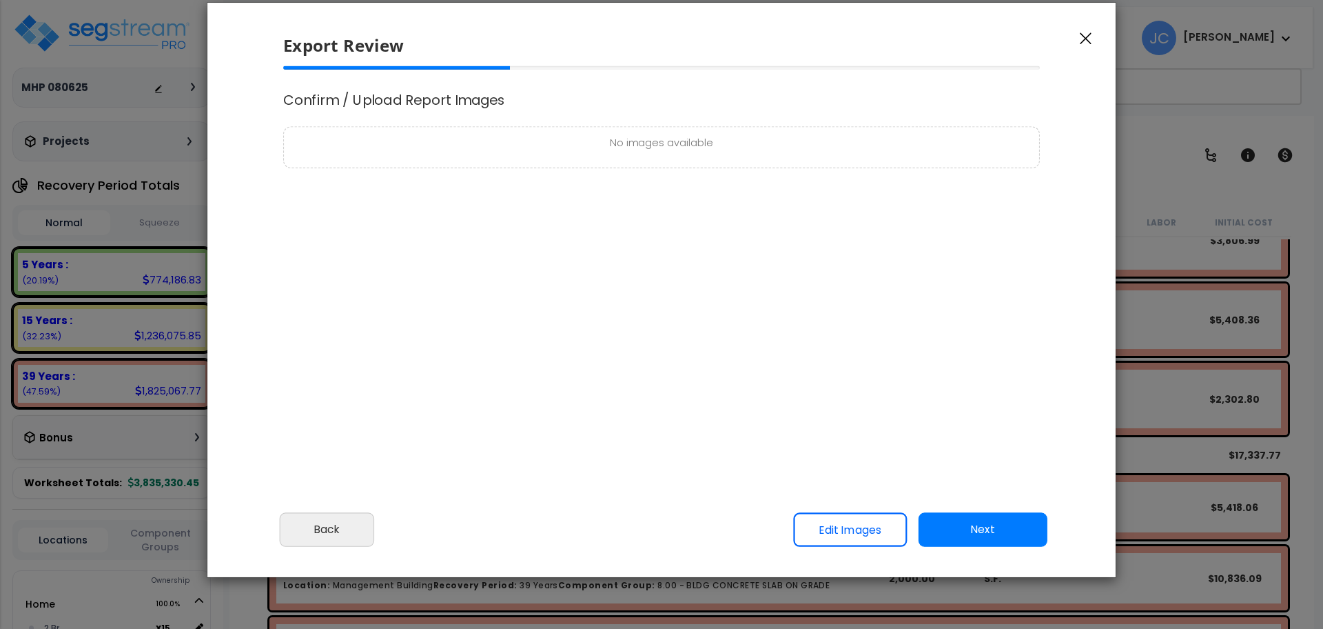
scroll to position [571, 34]
click at [979, 515] on button "Next" at bounding box center [983, 529] width 129 height 34
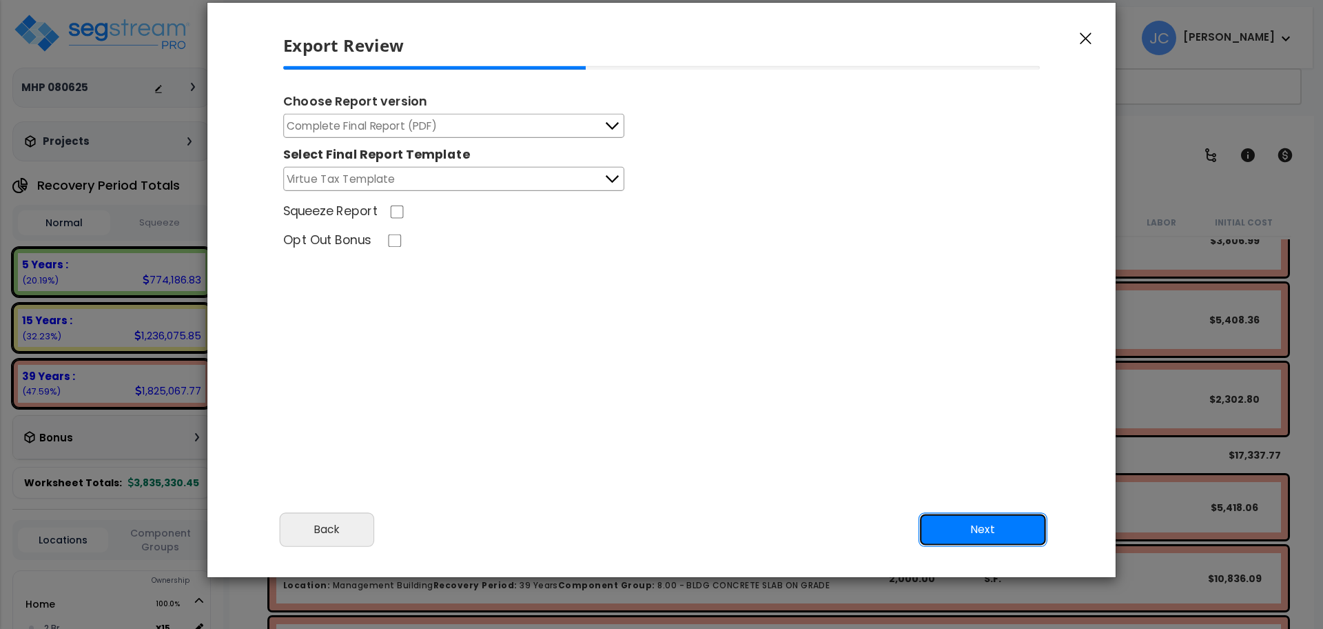
scroll to position [0, 0]
click at [975, 524] on button "Next" at bounding box center [983, 529] width 129 height 34
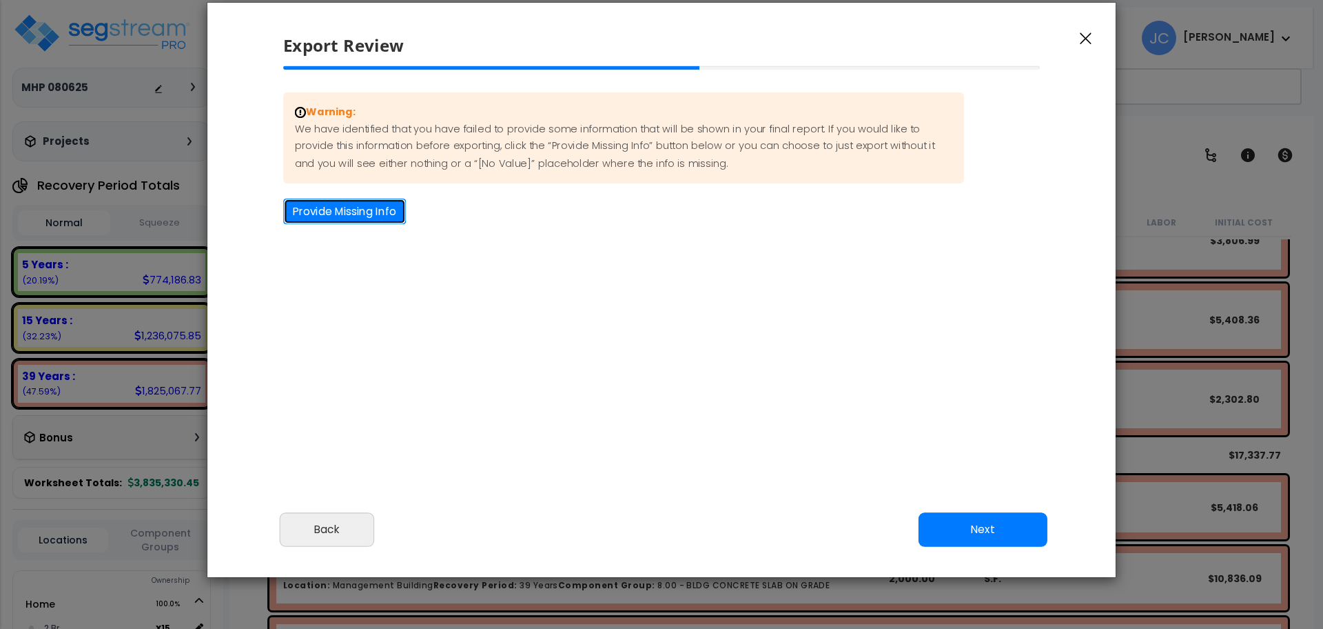
click at [358, 214] on button "Provide Missing Info" at bounding box center [344, 210] width 123 height 25
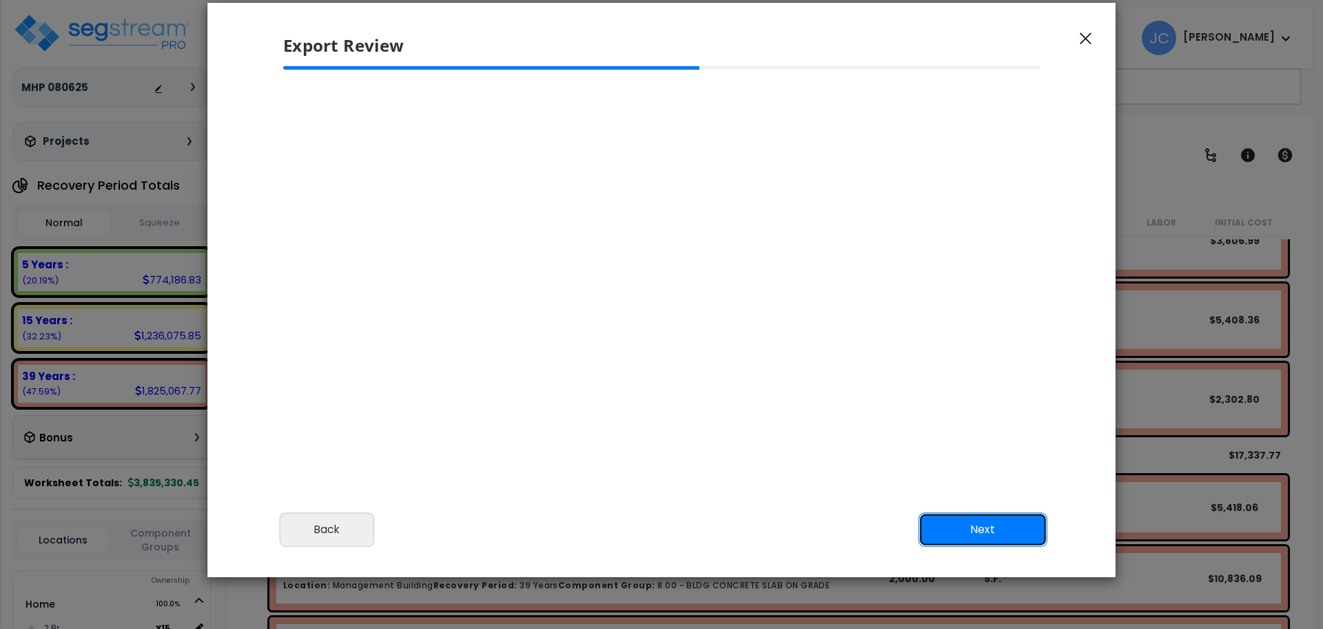
click at [990, 519] on button "Next" at bounding box center [983, 529] width 129 height 34
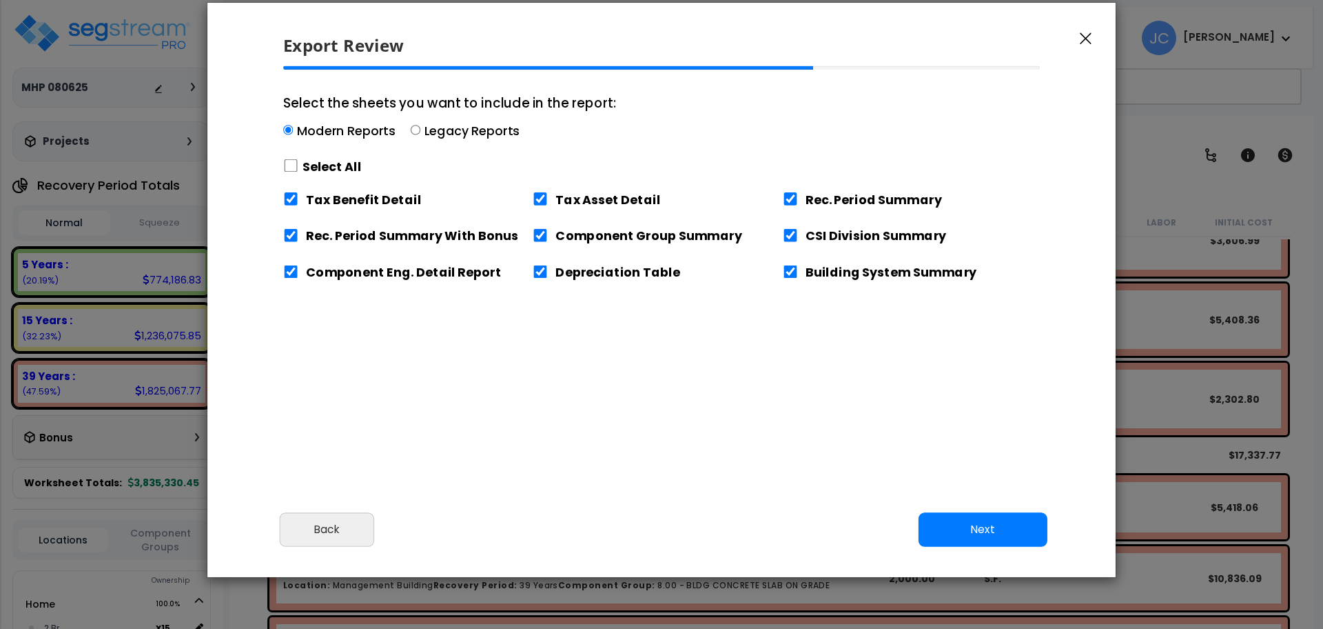
click at [305, 170] on label "Select All" at bounding box center [332, 166] width 59 height 17
click at [298, 170] on input "Select the sheets you want to include in the report: Modern Reports Legacy Repo…" at bounding box center [290, 165] width 15 height 13
checkbox input "true"
click at [1001, 527] on button "Next" at bounding box center [983, 529] width 129 height 34
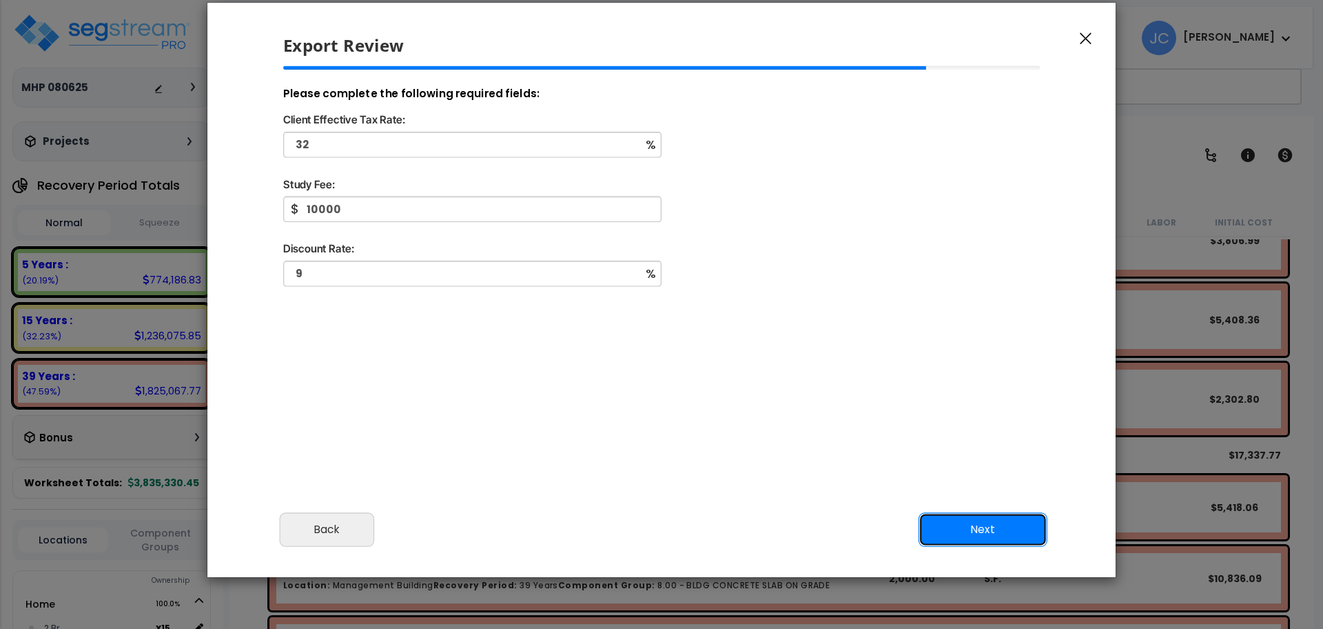
click at [998, 527] on button "Next" at bounding box center [983, 529] width 129 height 34
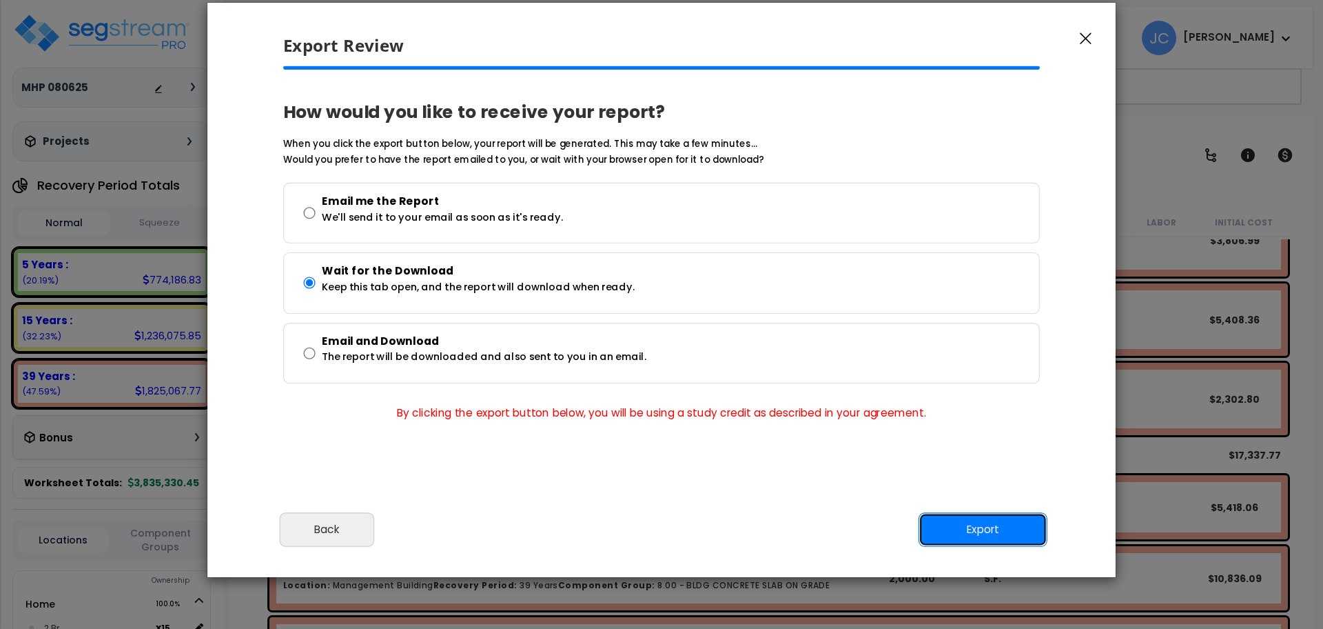
click at [997, 526] on button "Export" at bounding box center [983, 529] width 129 height 34
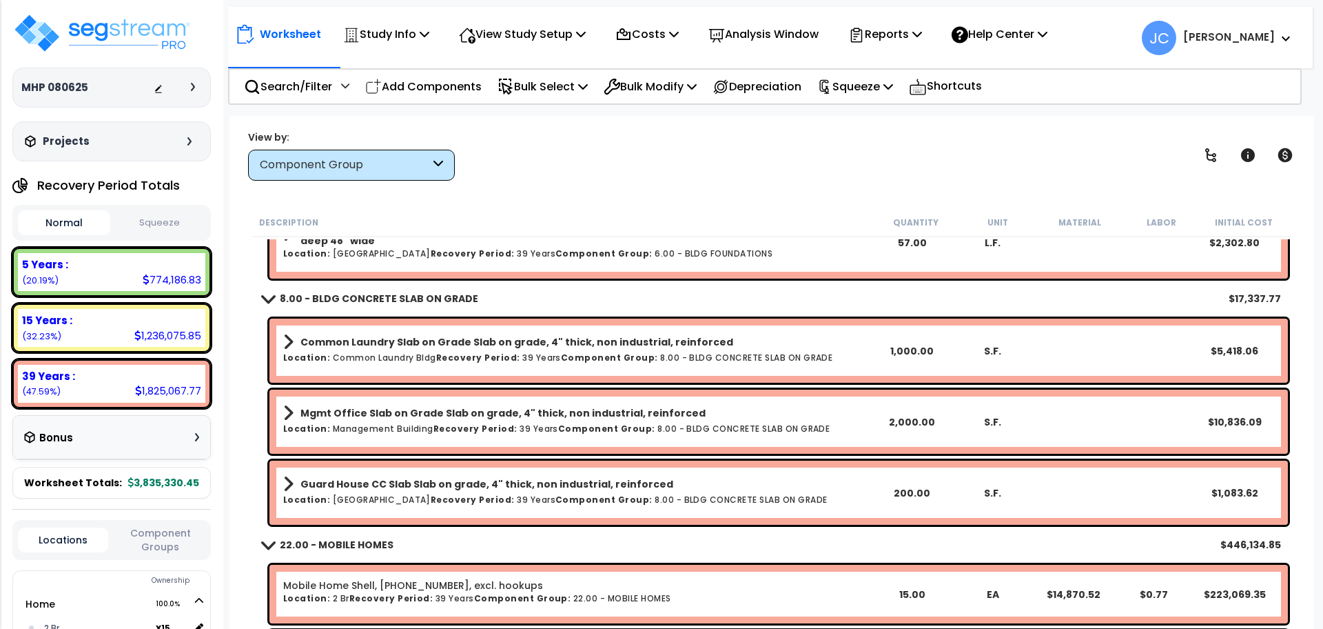
scroll to position [233, 0]
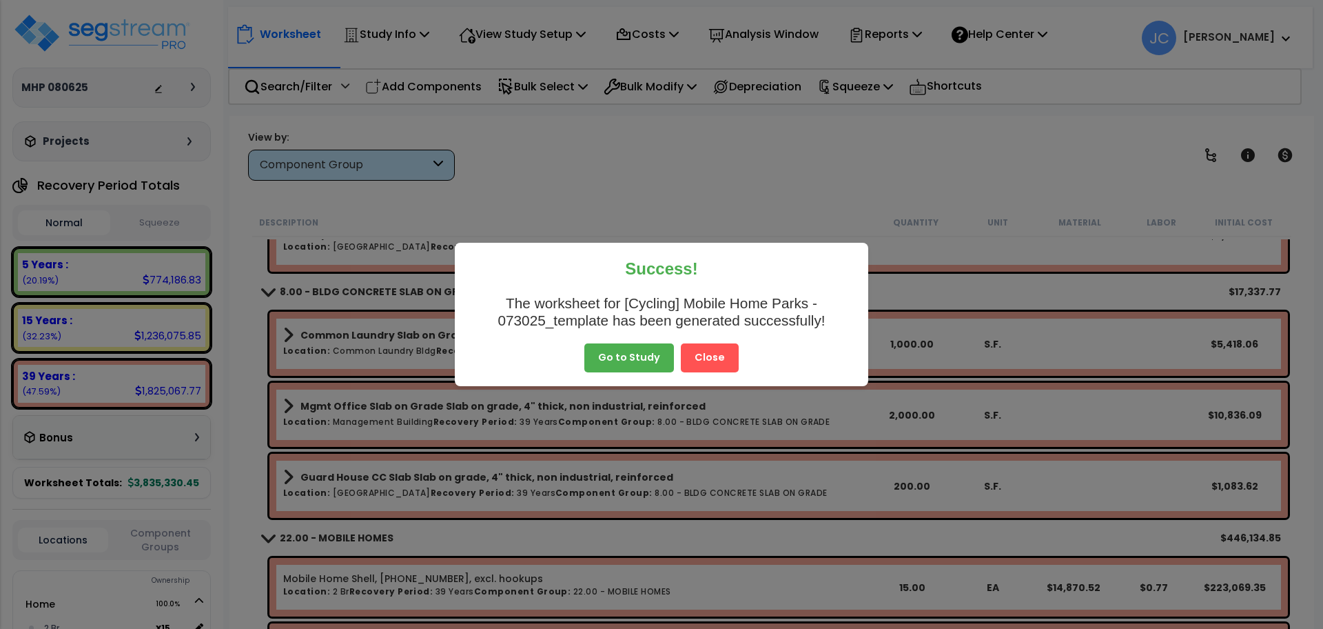
click at [722, 362] on button "Close" at bounding box center [710, 357] width 58 height 29
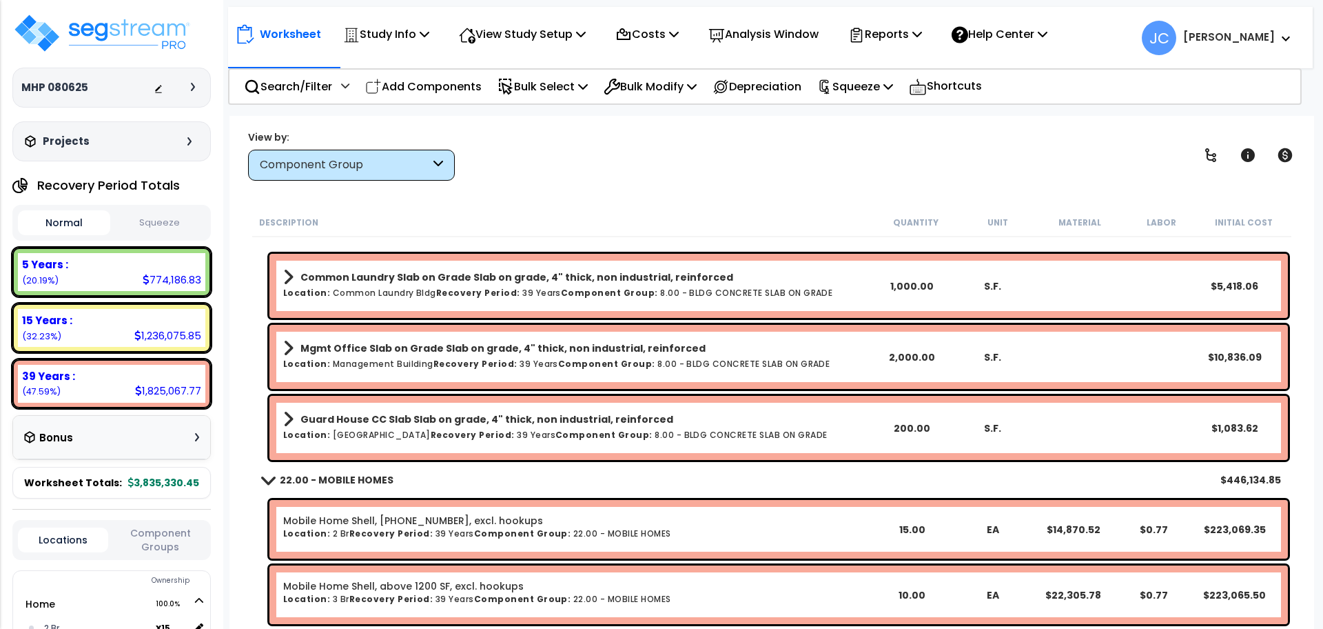
scroll to position [293, 0]
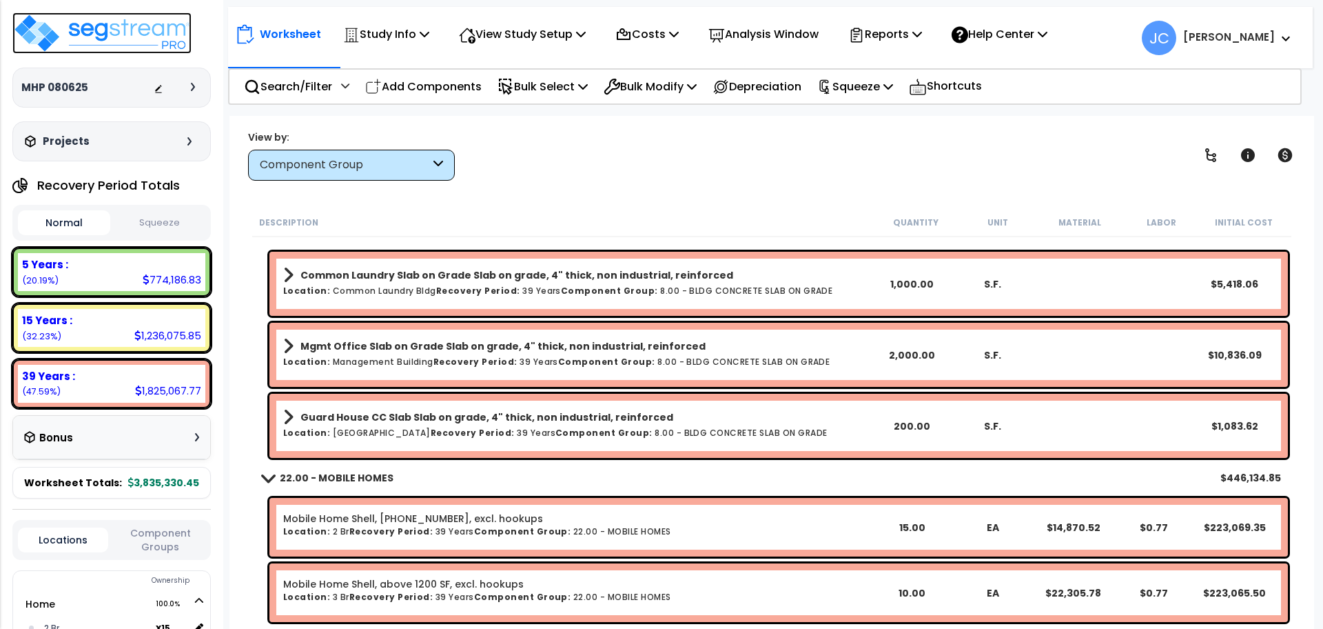
click at [163, 27] on img at bounding box center [101, 32] width 179 height 41
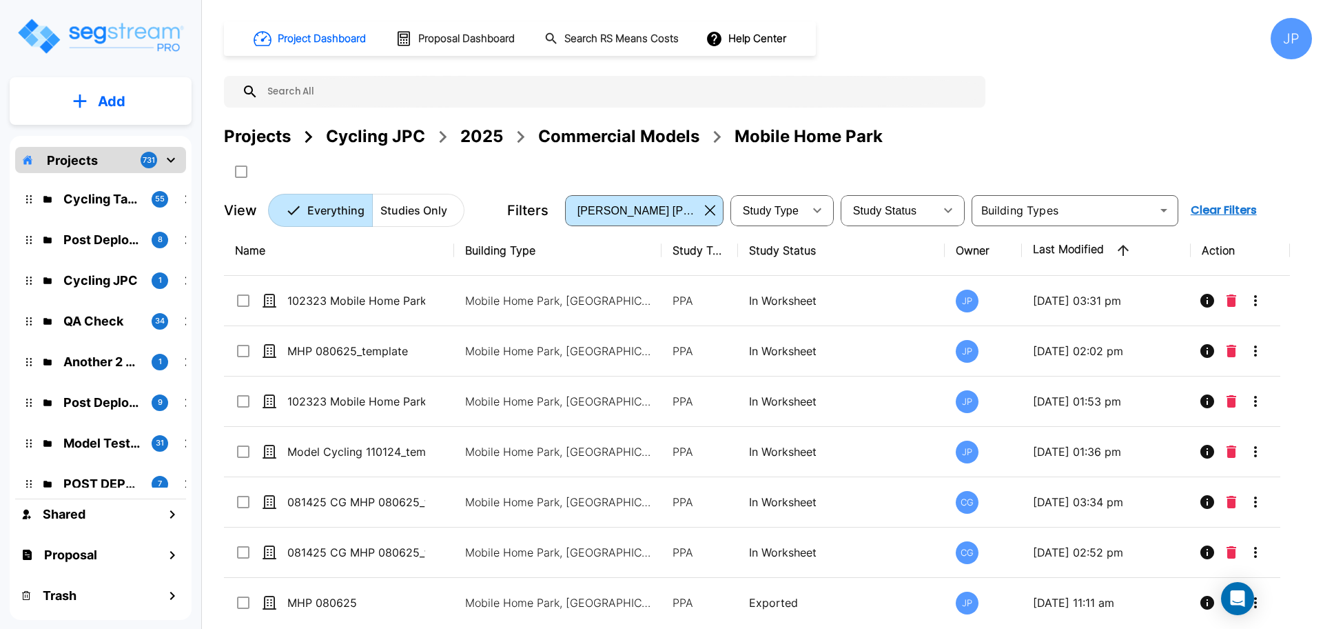
click at [269, 137] on div "Projects" at bounding box center [257, 136] width 67 height 25
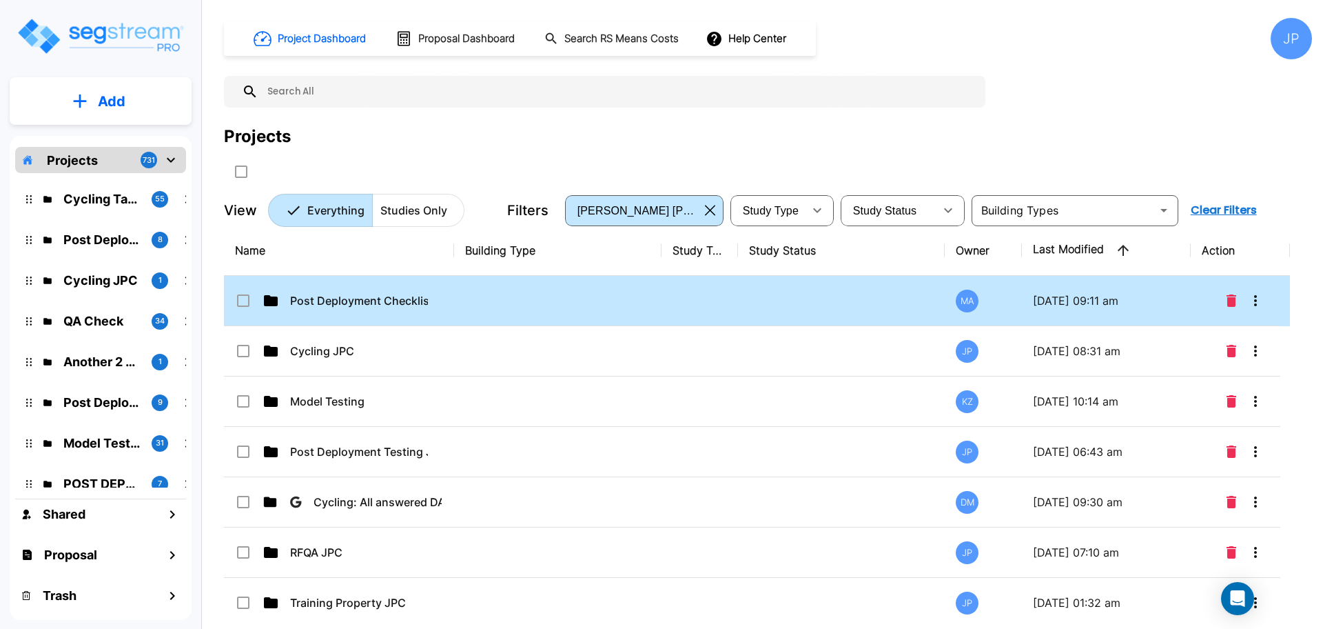
click at [469, 296] on td at bounding box center [557, 301] width 207 height 50
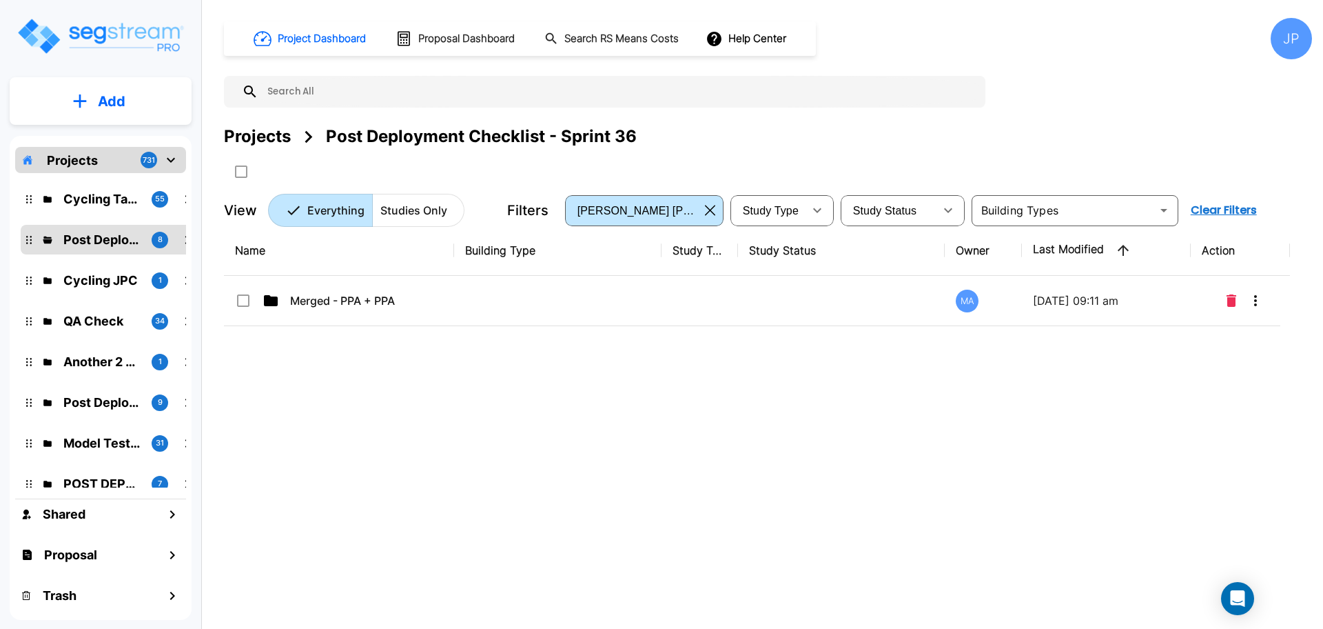
click at [538, 324] on td at bounding box center [557, 301] width 207 height 50
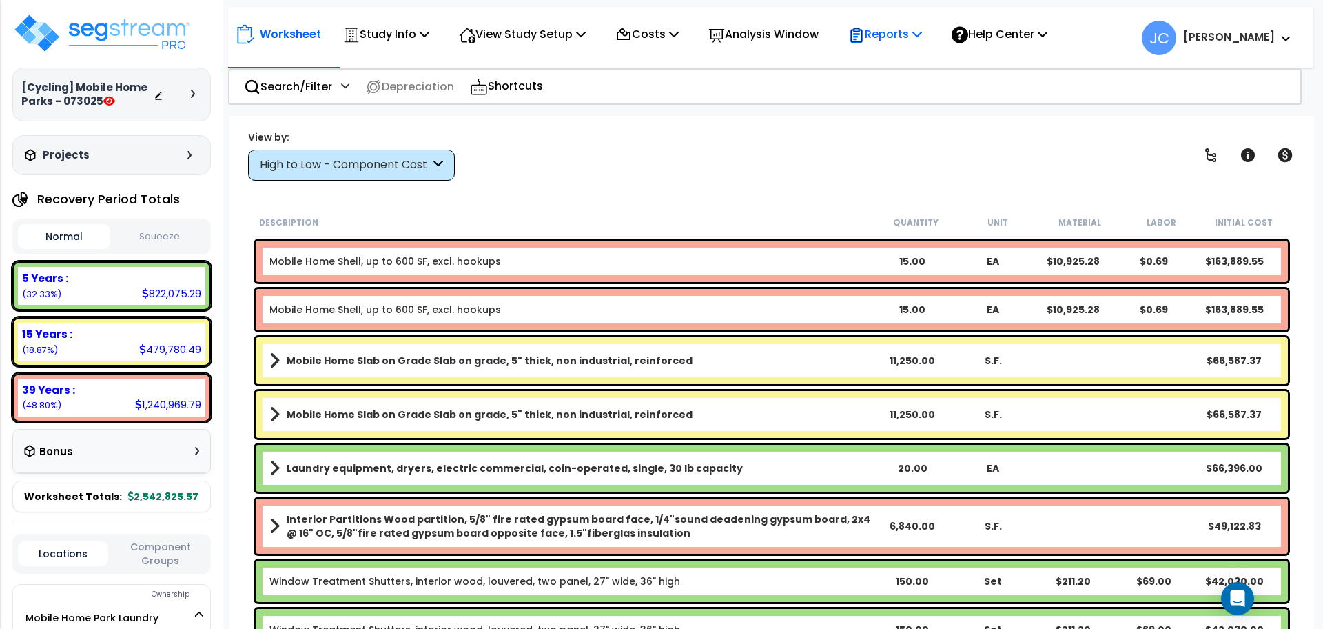
click at [898, 43] on p "Reports" at bounding box center [885, 34] width 74 height 19
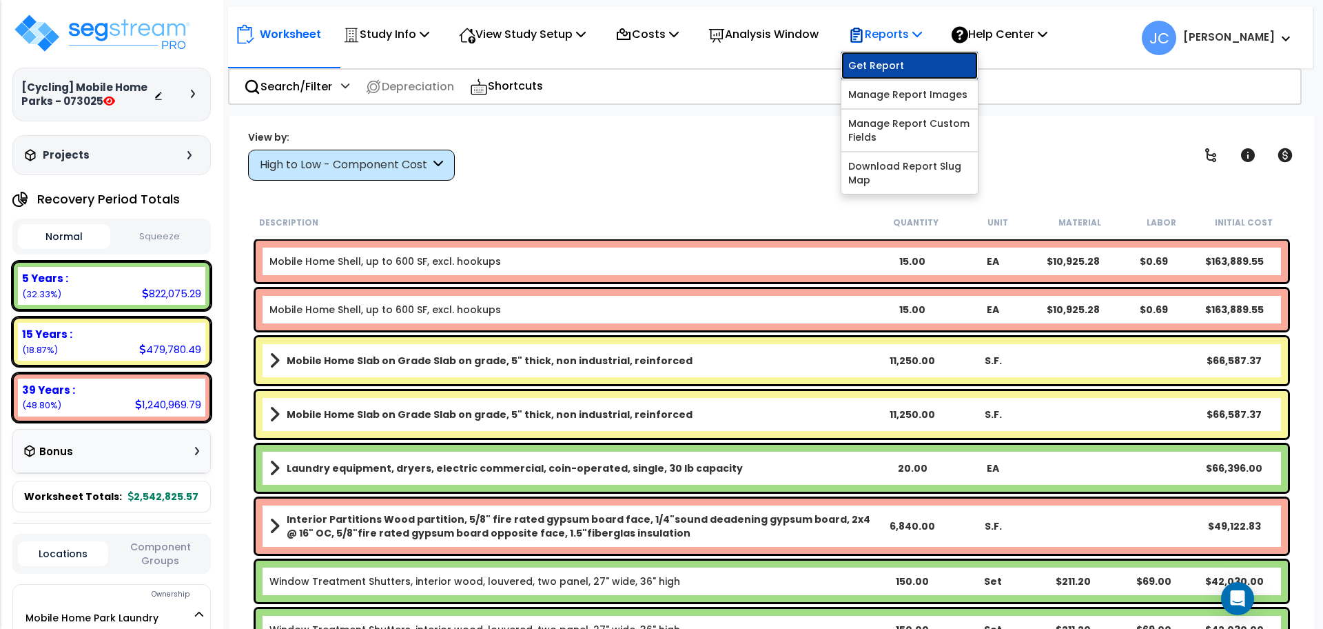
click at [897, 61] on link "Get Report" at bounding box center [909, 66] width 136 height 28
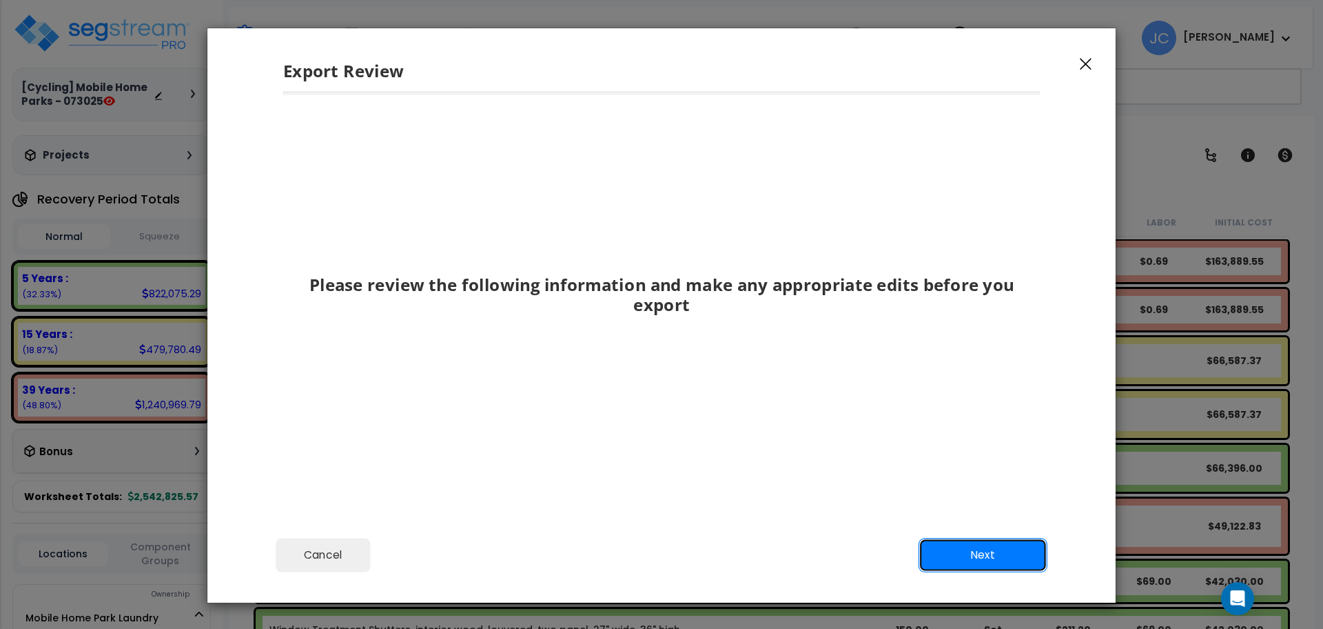
click at [992, 471] on button "Next" at bounding box center [983, 555] width 129 height 34
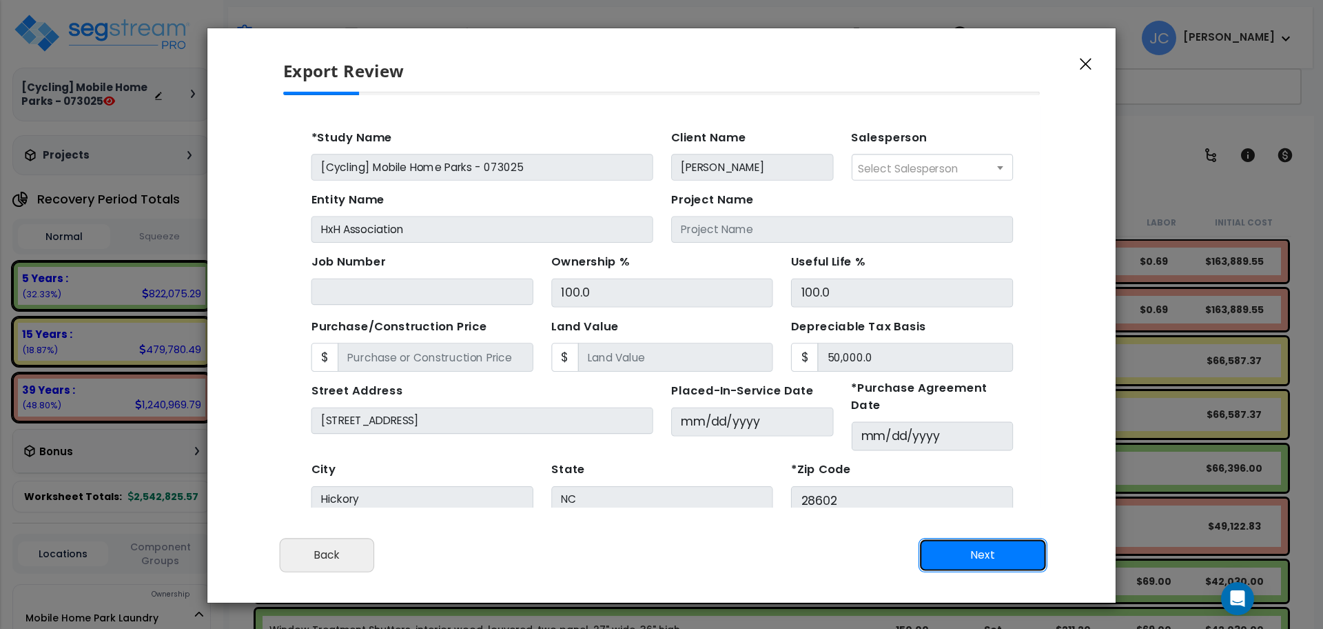
scroll to position [132, 0]
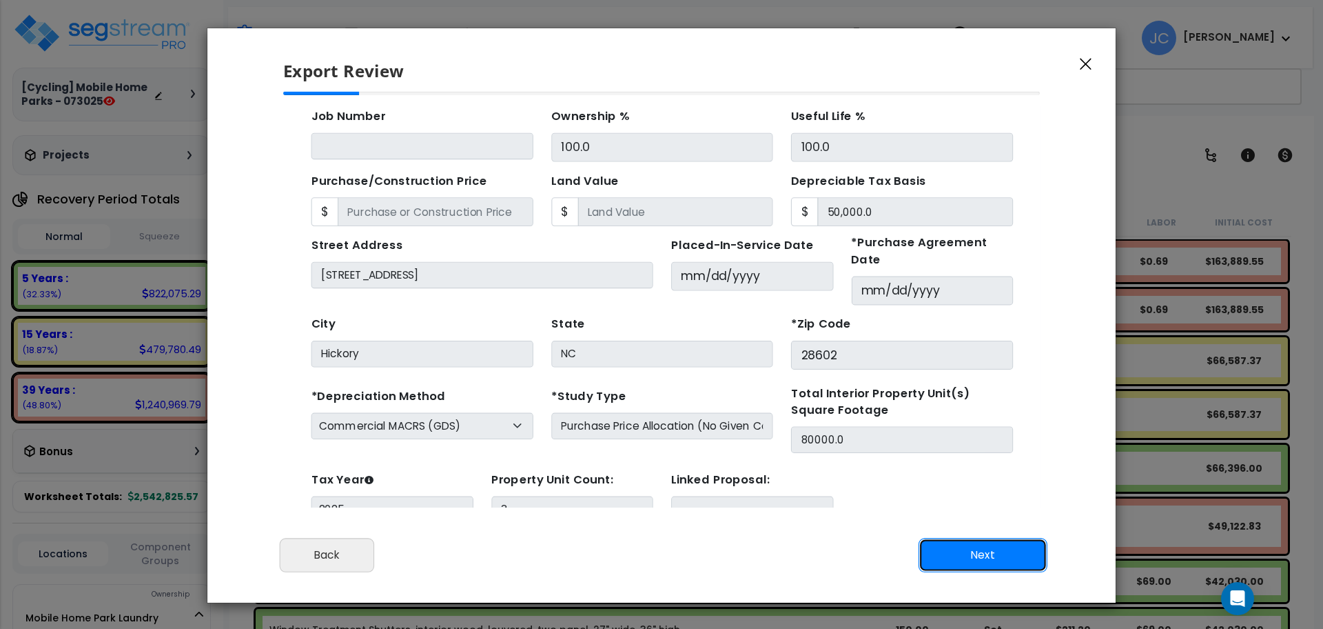
click at [992, 471] on button "Next" at bounding box center [983, 555] width 129 height 34
click at [987, 471] on button "Next" at bounding box center [983, 555] width 129 height 34
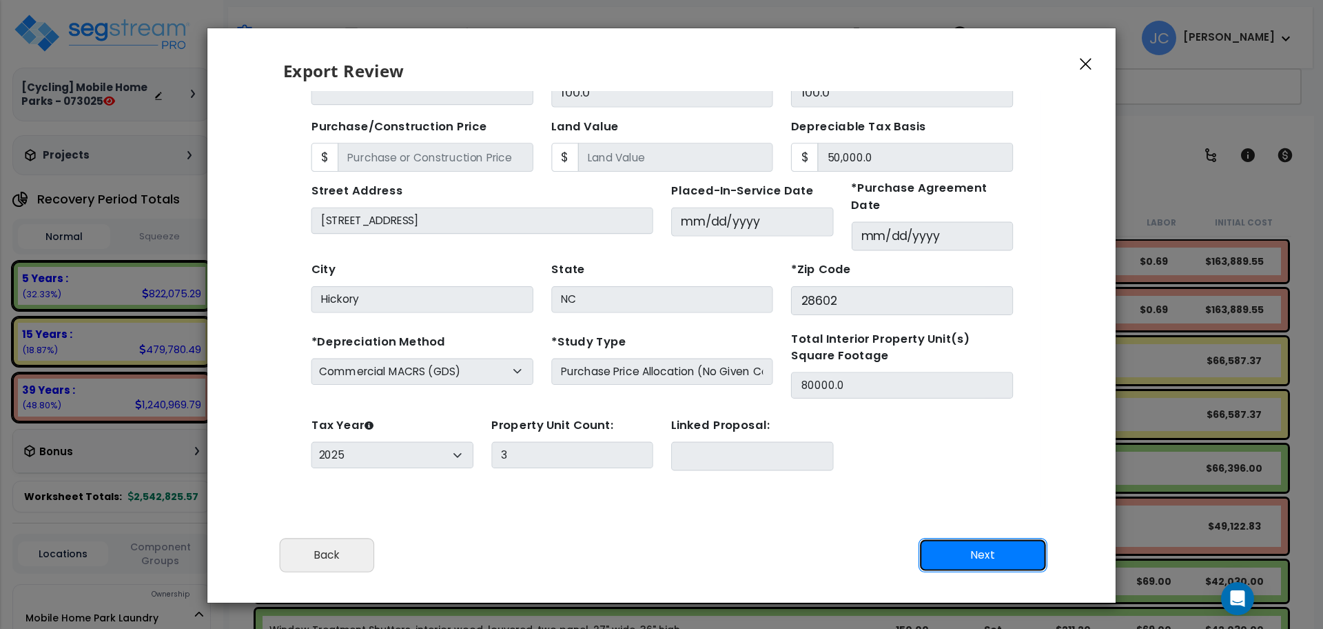
click at [992, 471] on button "Next" at bounding box center [983, 555] width 129 height 34
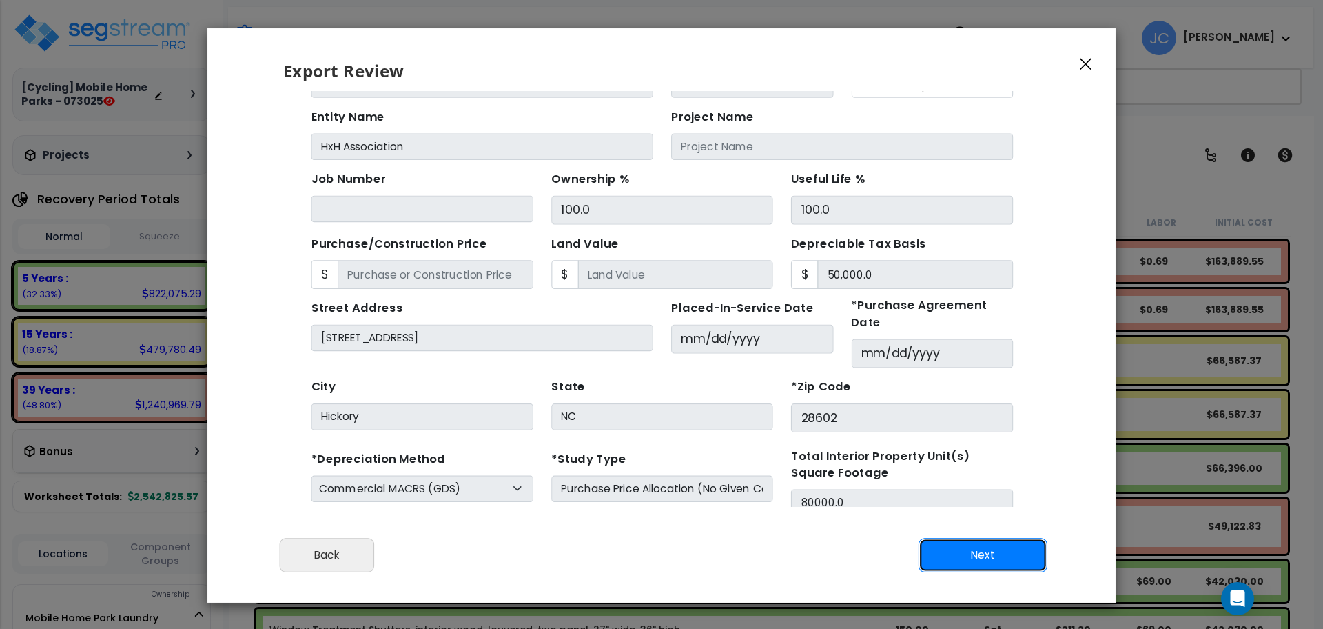
scroll to position [0, 0]
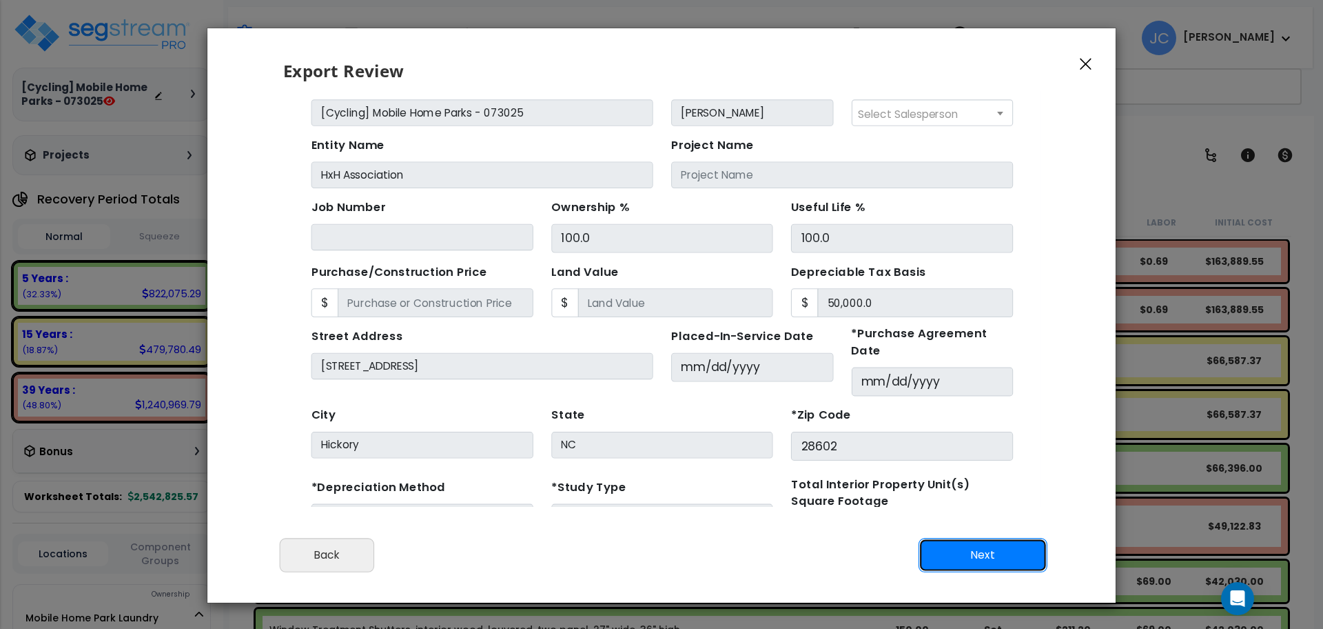
click at [992, 471] on button "Next" at bounding box center [983, 555] width 129 height 34
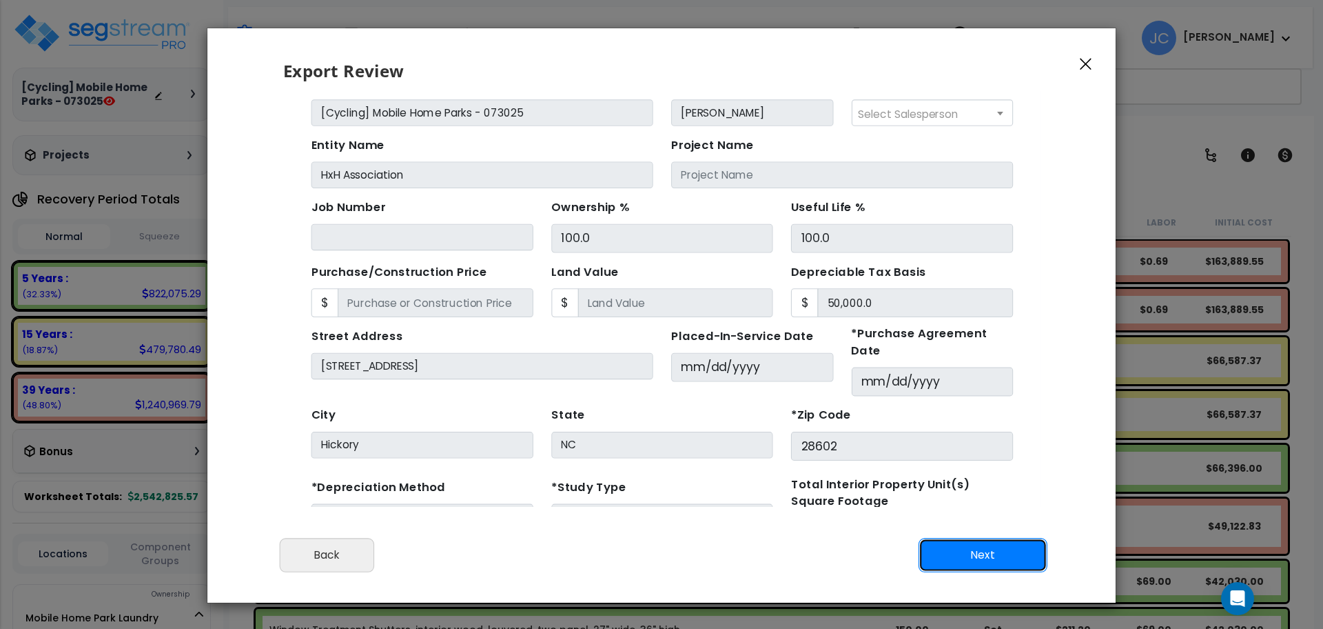
click at [992, 471] on button "Next" at bounding box center [983, 555] width 129 height 34
drag, startPoint x: 1009, startPoint y: 562, endPoint x: 929, endPoint y: 513, distance: 93.4
click at [992, 471] on button "Next" at bounding box center [983, 555] width 129 height 34
click at [360, 471] on button "Back" at bounding box center [327, 555] width 94 height 34
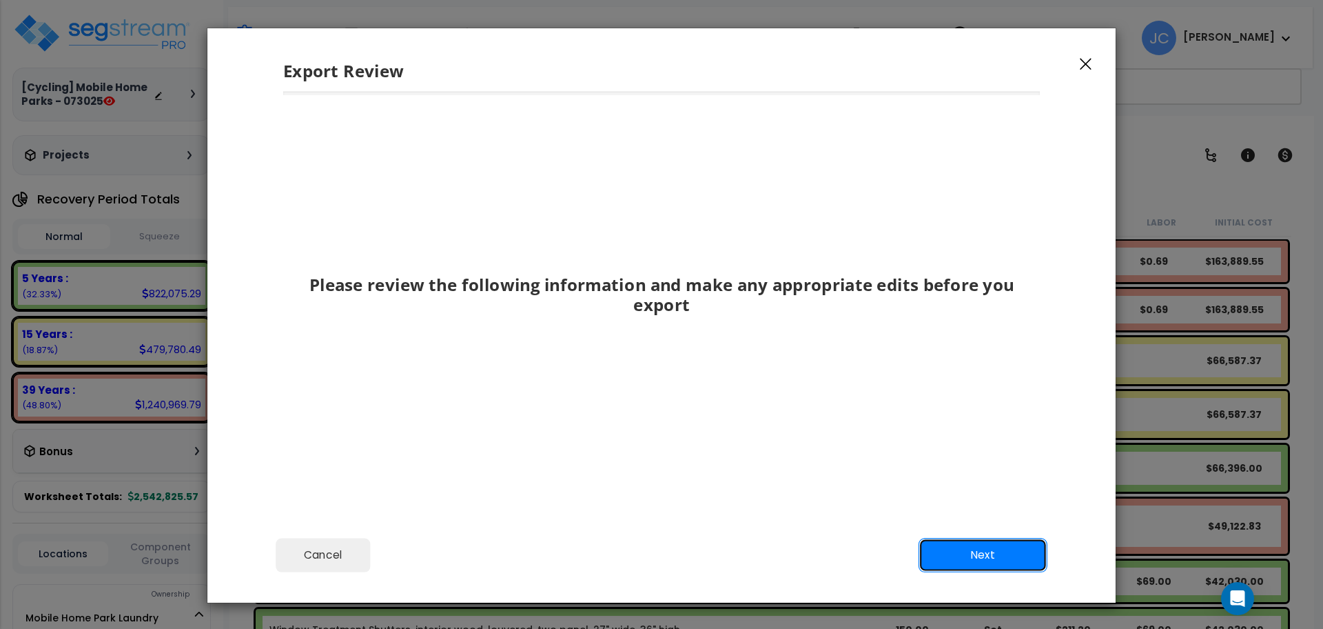
click at [963, 471] on button "Next" at bounding box center [983, 555] width 129 height 34
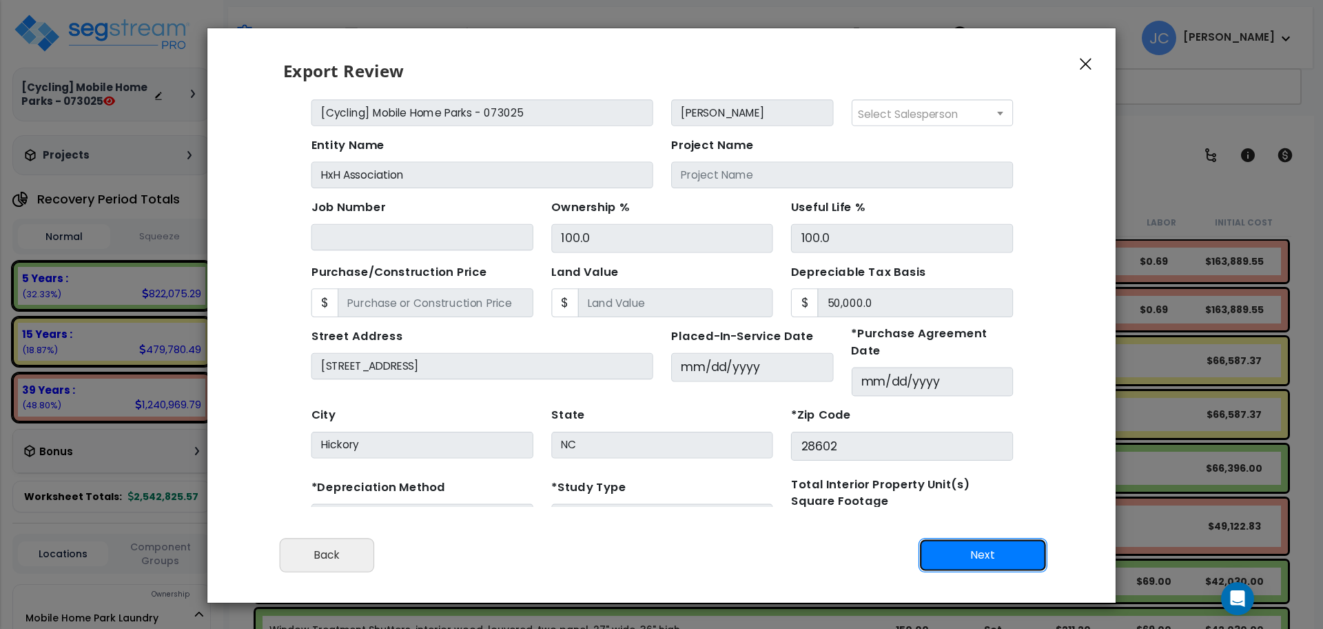
click at [966, 471] on button "Next" at bounding box center [983, 555] width 129 height 34
click at [968, 471] on button "Next" at bounding box center [983, 555] width 129 height 34
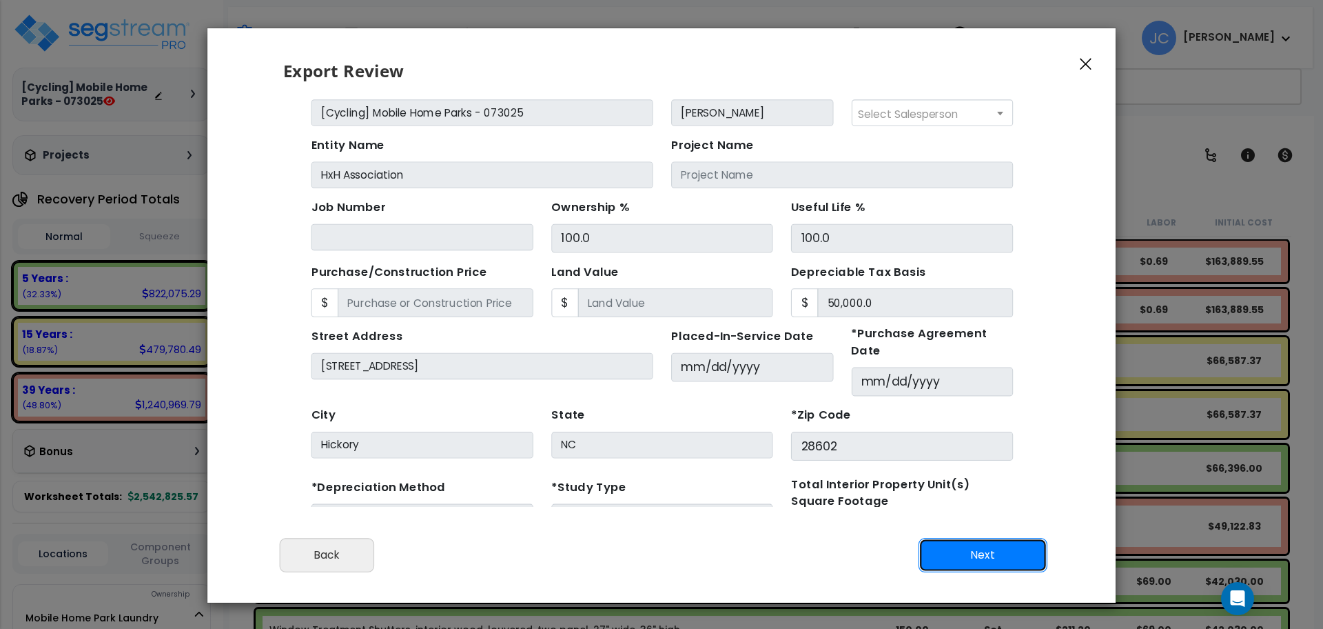
scroll to position [132, 0]
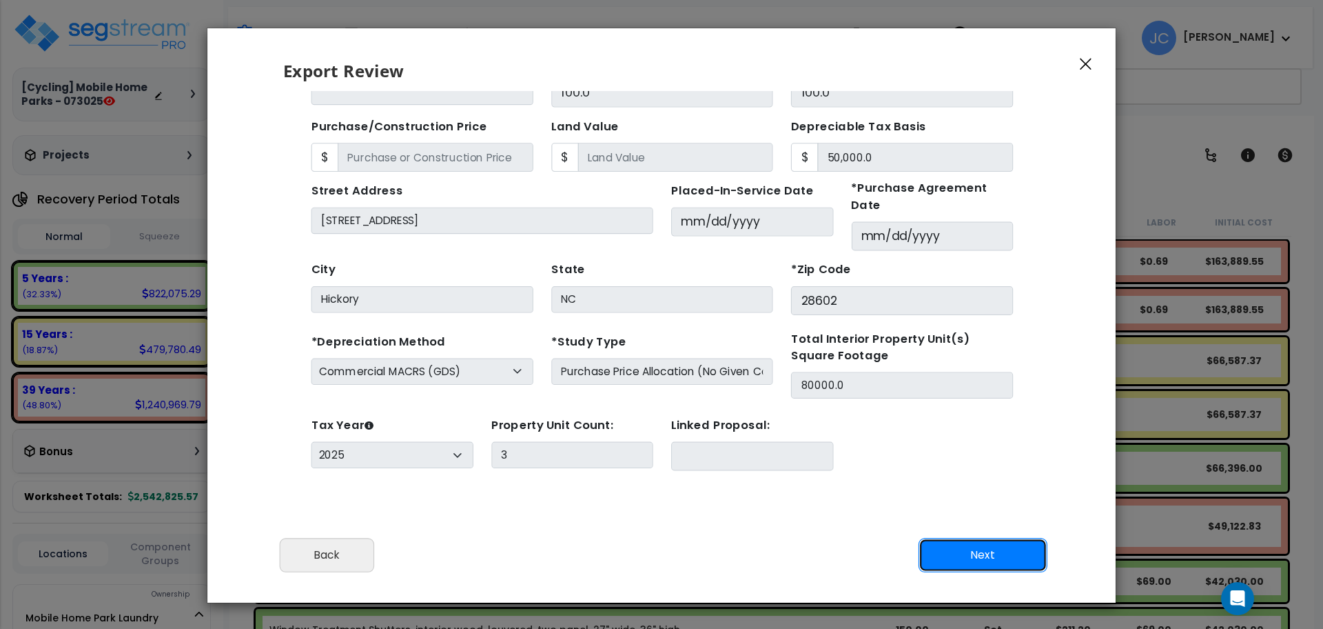
click at [992, 471] on button "Next" at bounding box center [983, 555] width 129 height 34
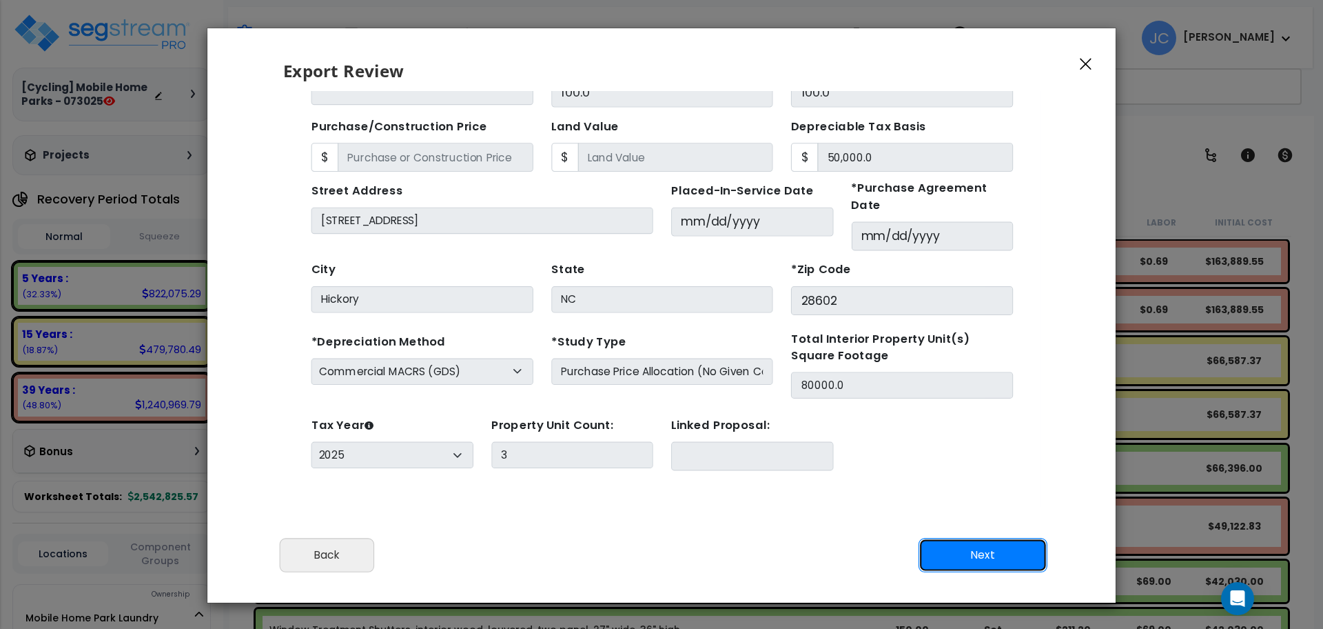
click at [992, 471] on button "Next" at bounding box center [983, 555] width 129 height 34
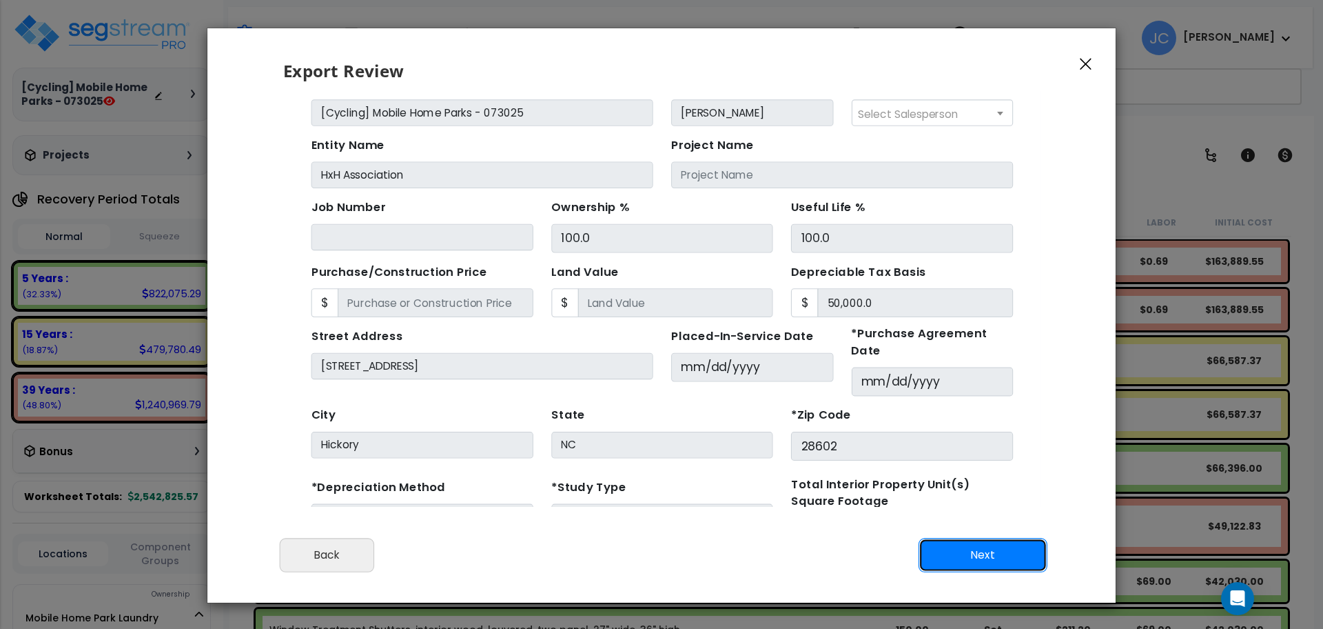
scroll to position [40, 0]
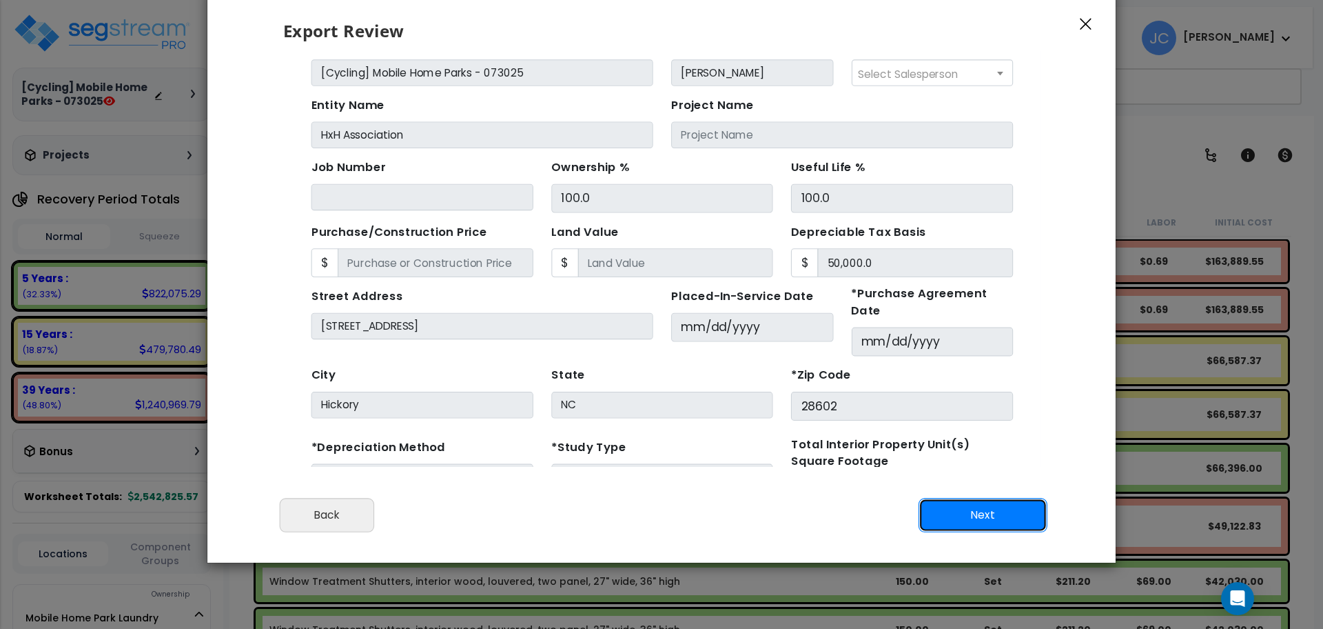
click at [968, 471] on button "Next" at bounding box center [983, 515] width 129 height 34
drag, startPoint x: 968, startPoint y: 514, endPoint x: 939, endPoint y: 493, distance: 35.6
click at [968, 471] on button "Next" at bounding box center [983, 515] width 129 height 34
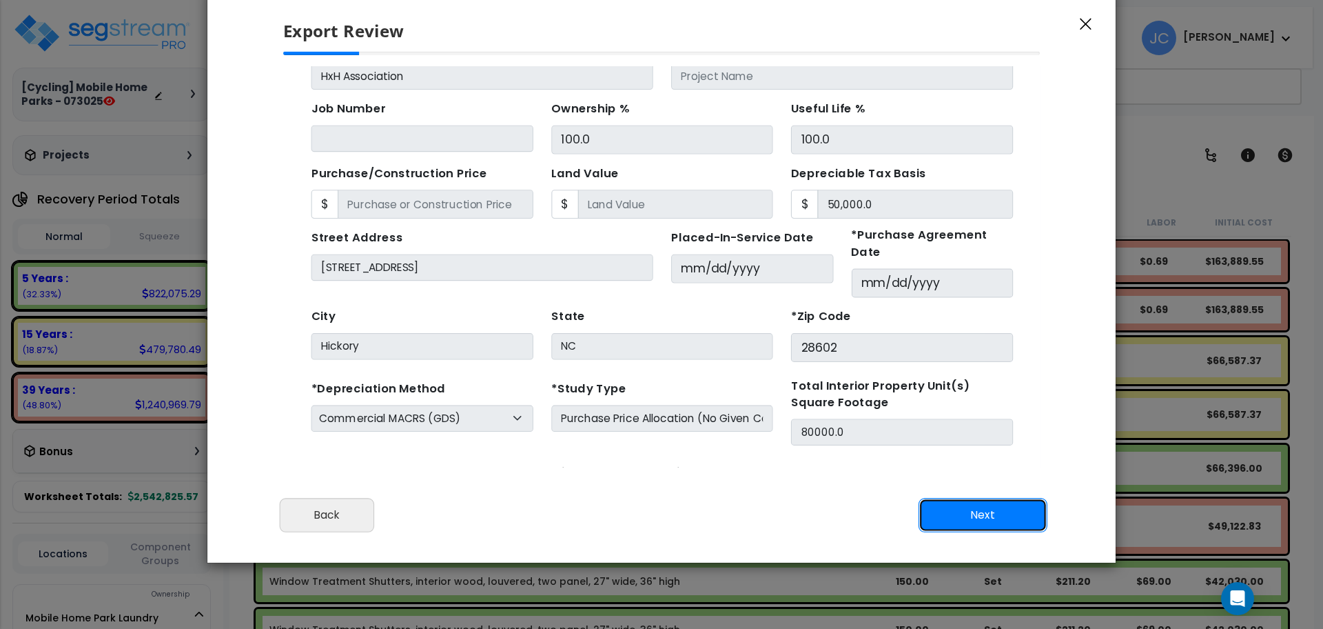
scroll to position [132, 0]
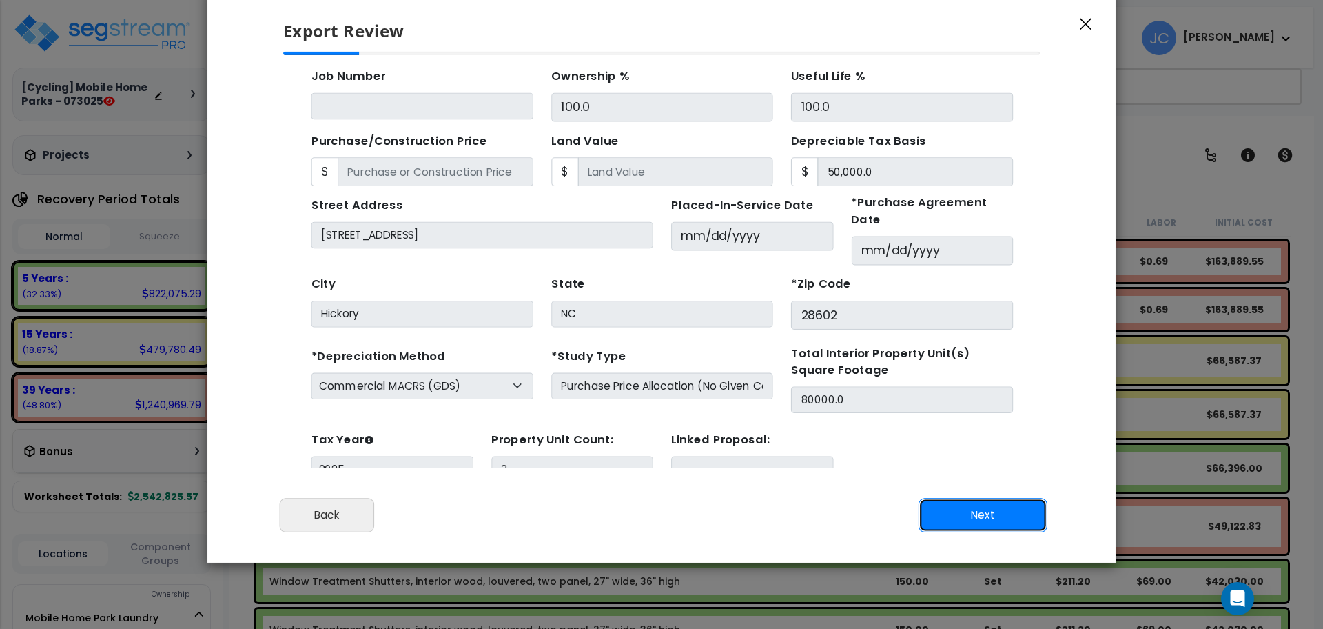
click at [977, 471] on button "Next" at bounding box center [983, 515] width 129 height 34
click at [344, 471] on button "Back" at bounding box center [327, 515] width 94 height 34
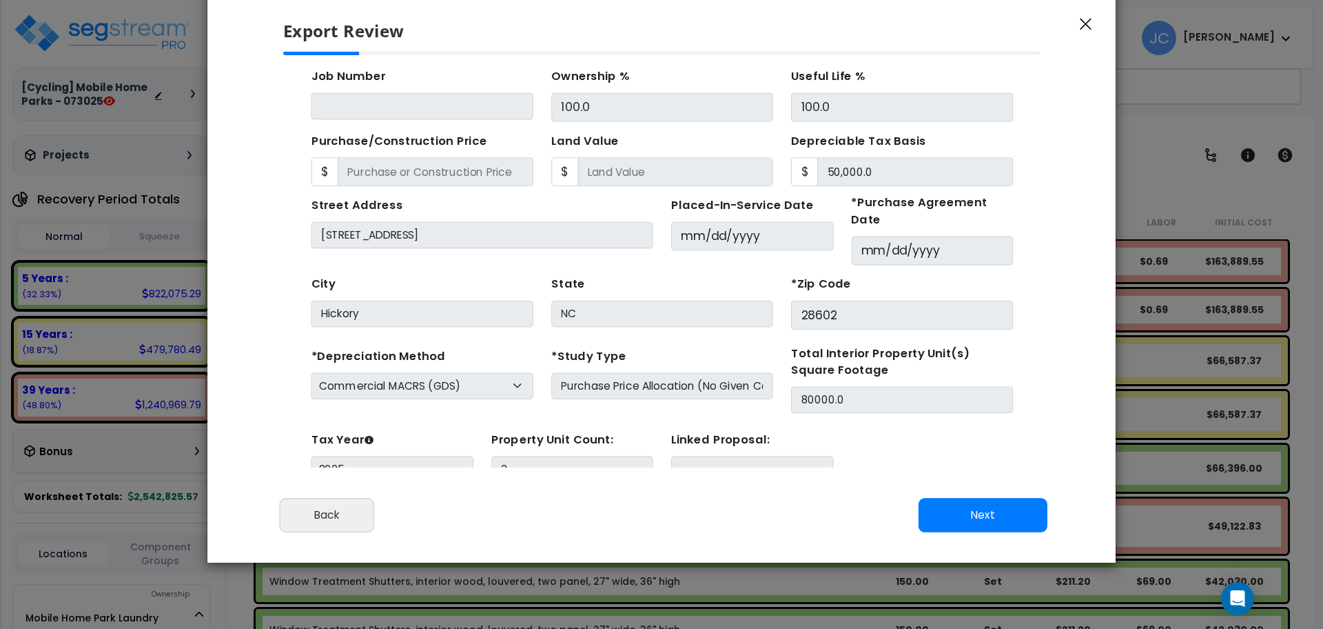
scroll to position [0, 0]
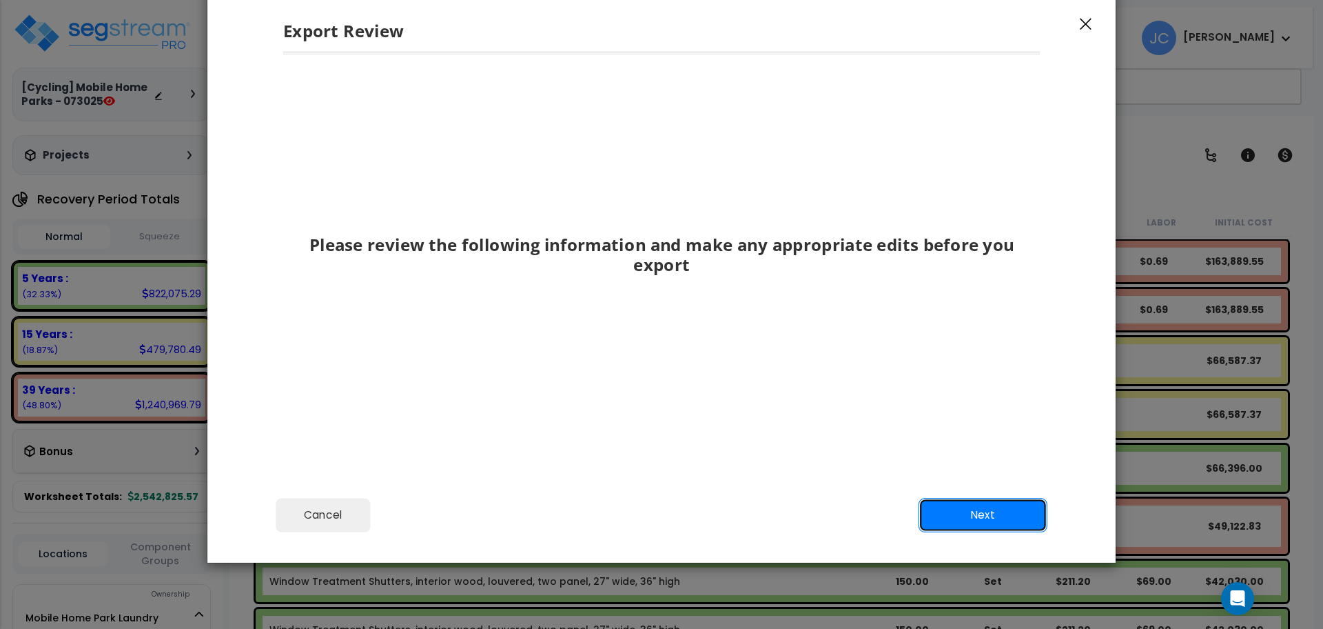
click at [964, 471] on button "Next" at bounding box center [983, 515] width 129 height 34
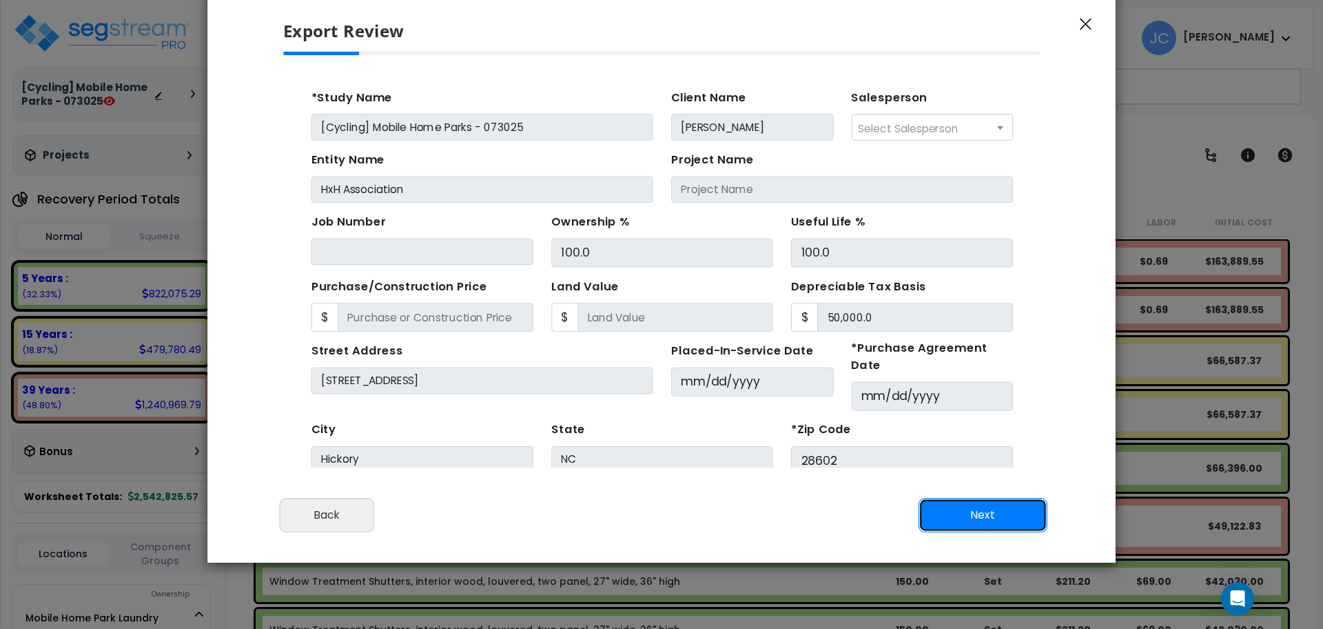
click at [964, 471] on button "Next" at bounding box center [983, 515] width 129 height 34
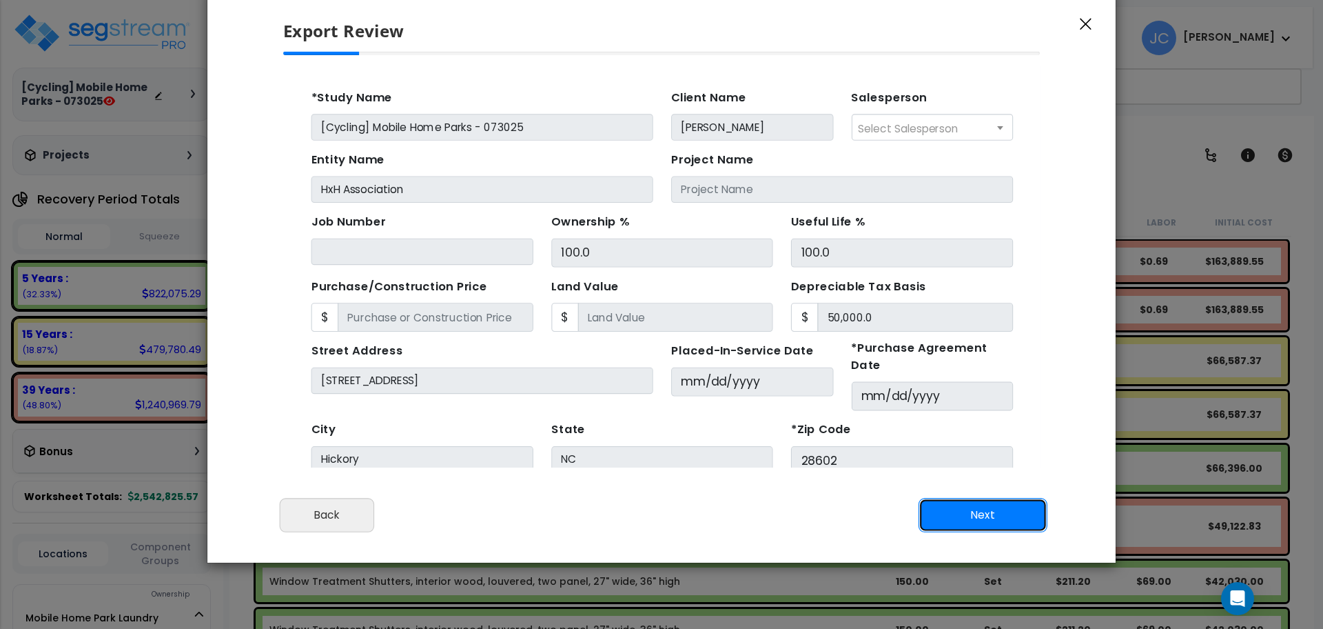
click at [964, 471] on button "Next" at bounding box center [983, 515] width 129 height 34
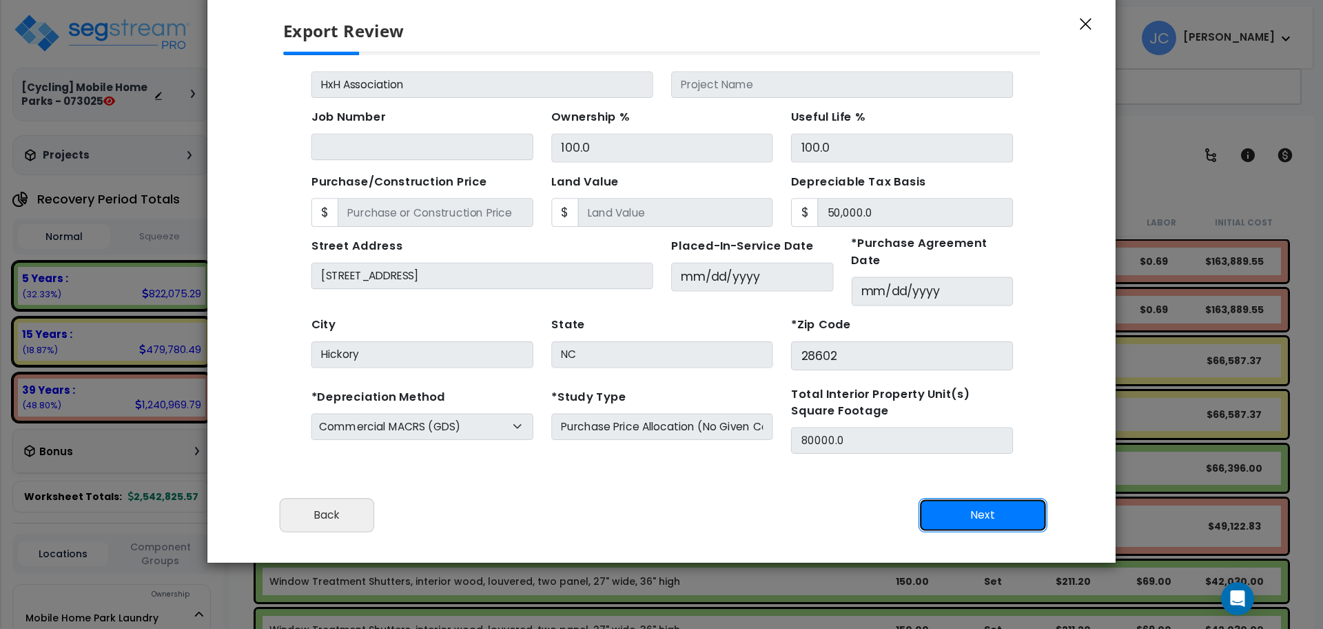
scroll to position [132, 0]
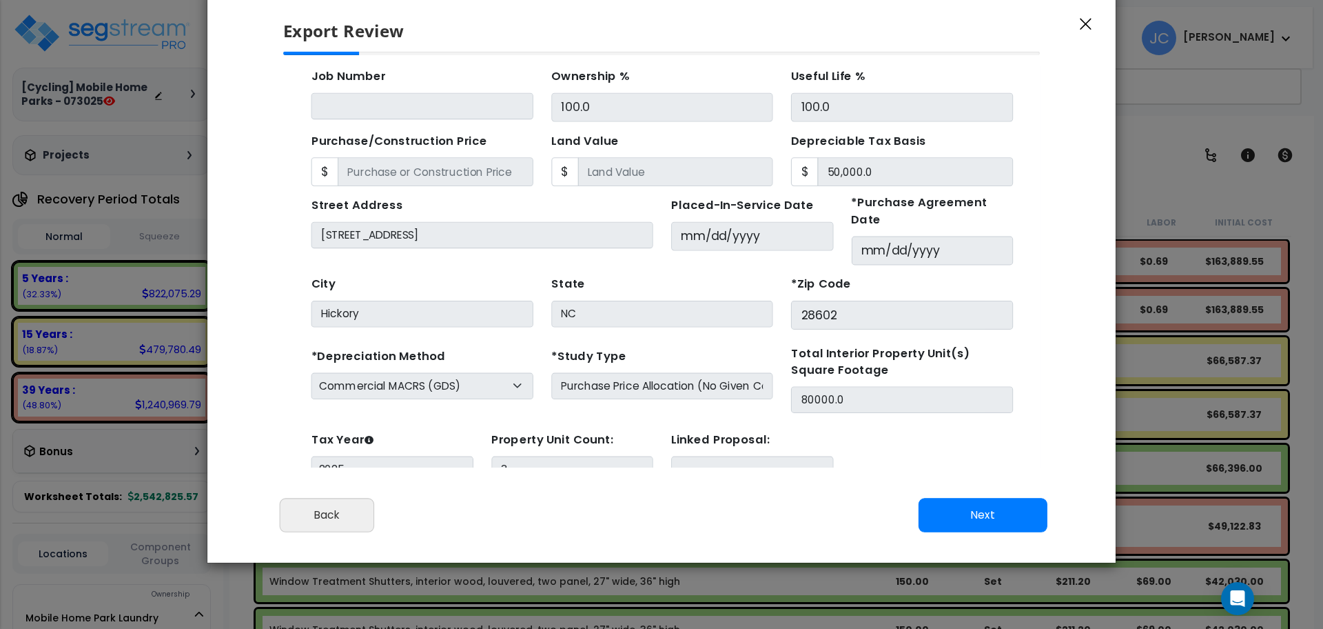
click at [981, 471] on div "Cancel Back Next Export Edit Images" at bounding box center [661, 524] width 908 height 75
click at [978, 471] on button "Next" at bounding box center [983, 515] width 129 height 34
click at [977, 471] on button "Next" at bounding box center [983, 515] width 129 height 34
click at [974, 471] on button "Next" at bounding box center [983, 515] width 129 height 34
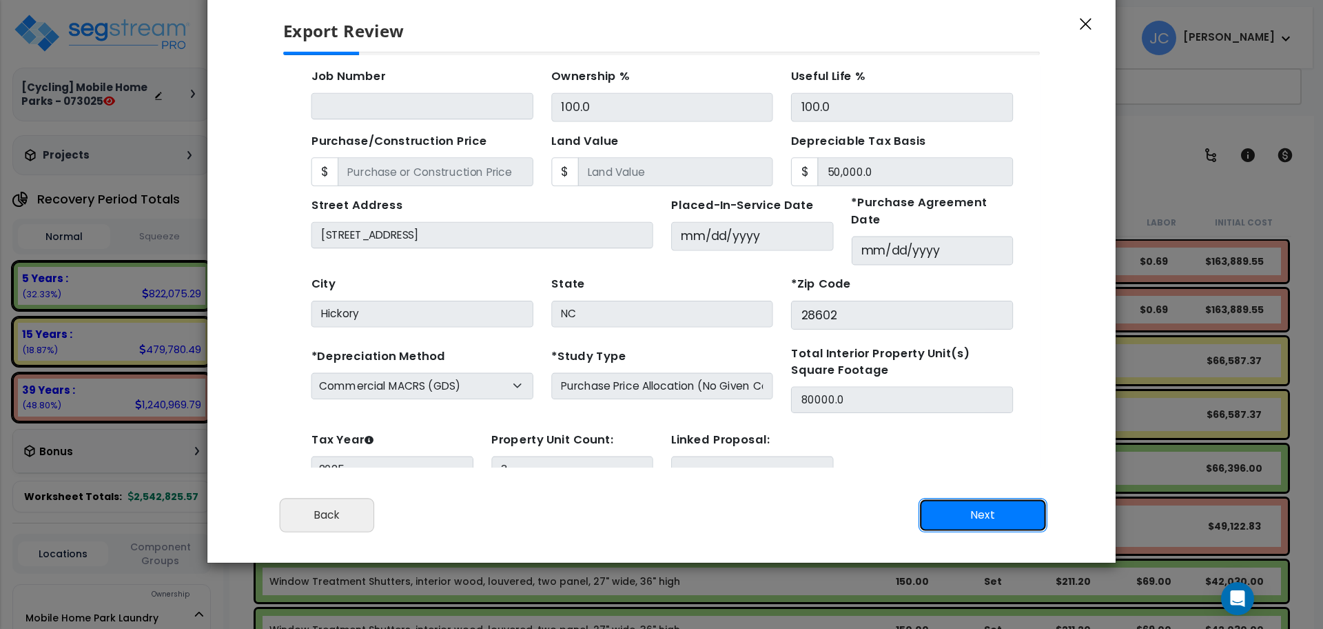
scroll to position [50, 0]
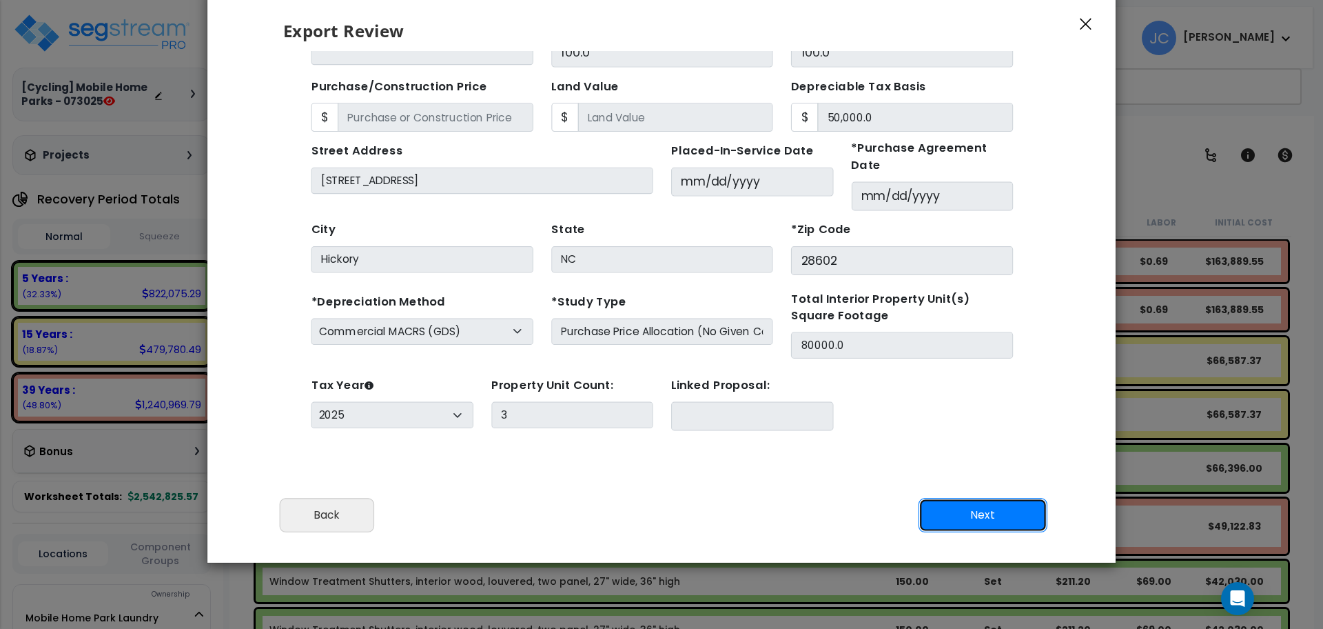
click at [975, 471] on button "Next" at bounding box center [983, 515] width 129 height 34
click at [992, 20] on icon "button" at bounding box center [1086, 24] width 12 height 12
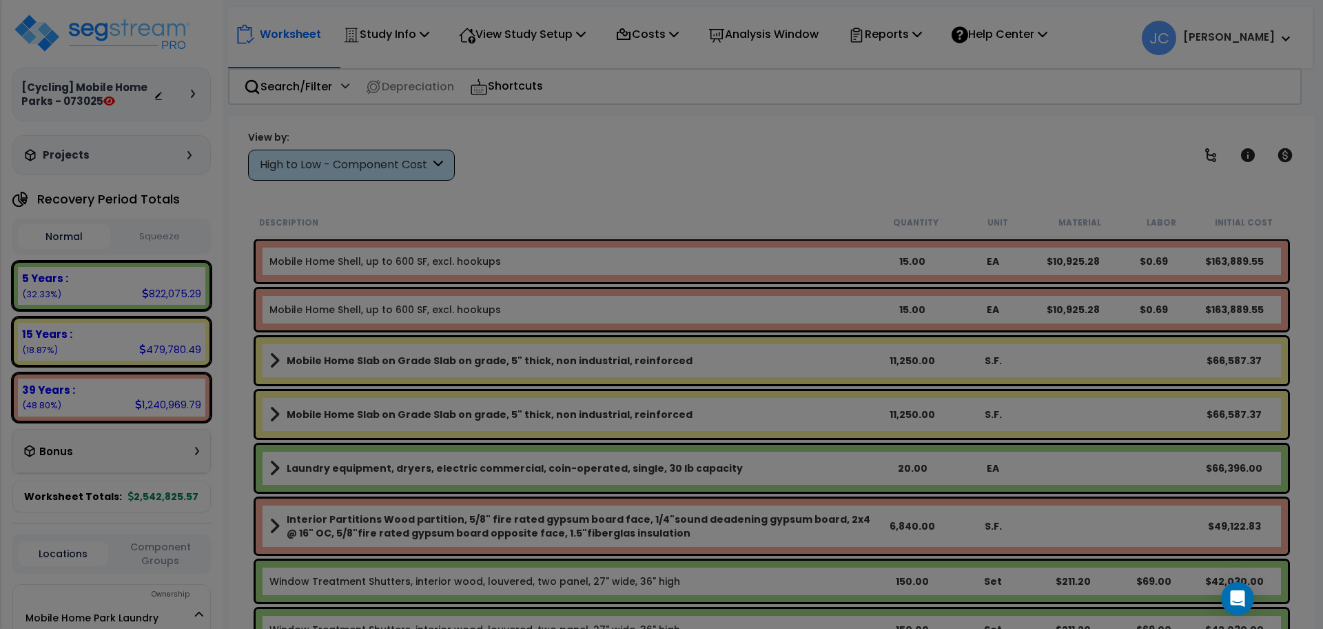
scroll to position [0, 0]
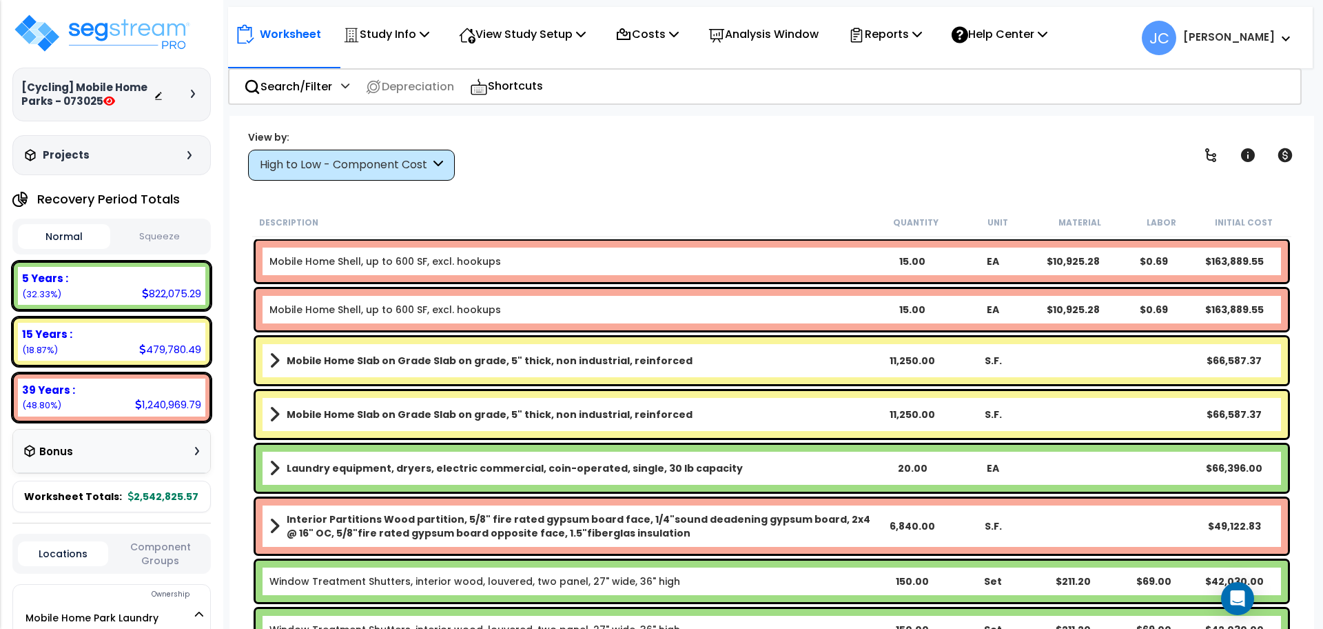
click at [878, 35] on div "Please review the following information and make any appropriate edits before y…" at bounding box center [661, 96] width 757 height 346
click at [897, 38] on div "Please review the following information and make any appropriate edits before y…" at bounding box center [661, 96] width 757 height 346
click at [906, 35] on div "Please review the following information and make any appropriate edits before y…" at bounding box center [661, 96] width 757 height 346
click at [906, 36] on div "Please review the following information and make any appropriate edits before y…" at bounding box center [661, 96] width 757 height 346
click at [813, 41] on div "Please review the following information and make any appropriate edits before y…" at bounding box center [661, 97] width 757 height 346
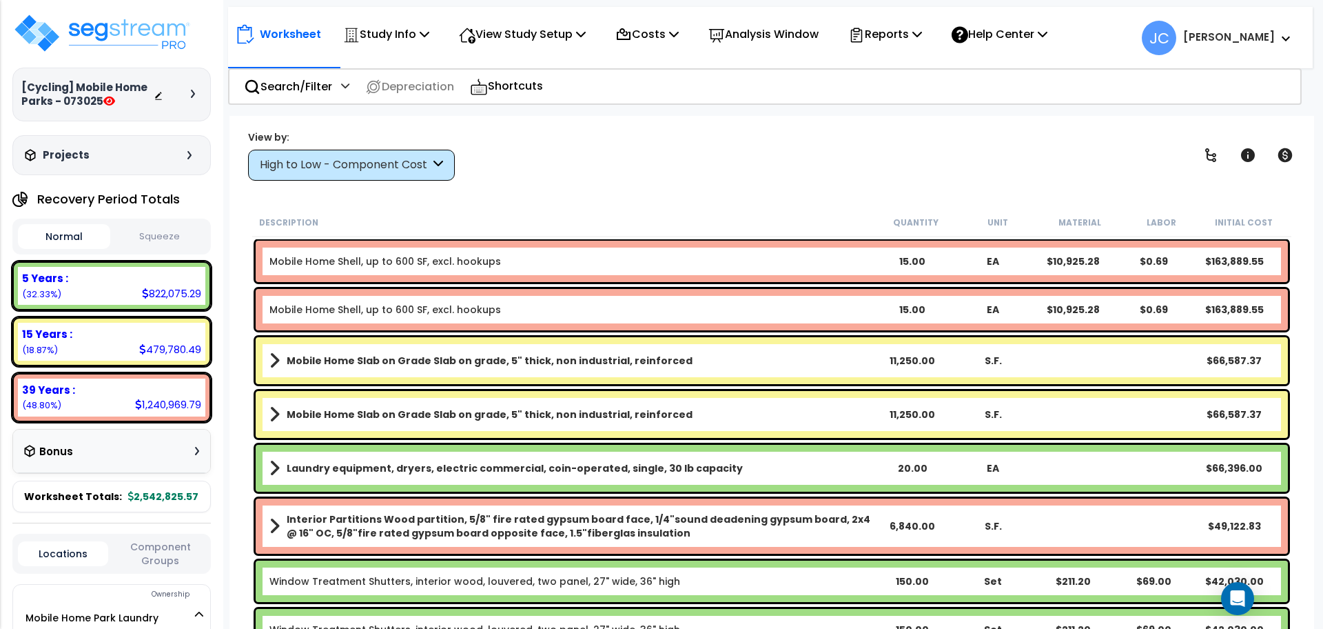
click at [921, 37] on div "Please review the following information and make any appropriate edits before y…" at bounding box center [661, 97] width 757 height 346
click at [753, 38] on div "Please review the following information and make any appropriate edits before y…" at bounding box center [661, 97] width 757 height 346
click at [914, 32] on p "Reports" at bounding box center [885, 34] width 74 height 19
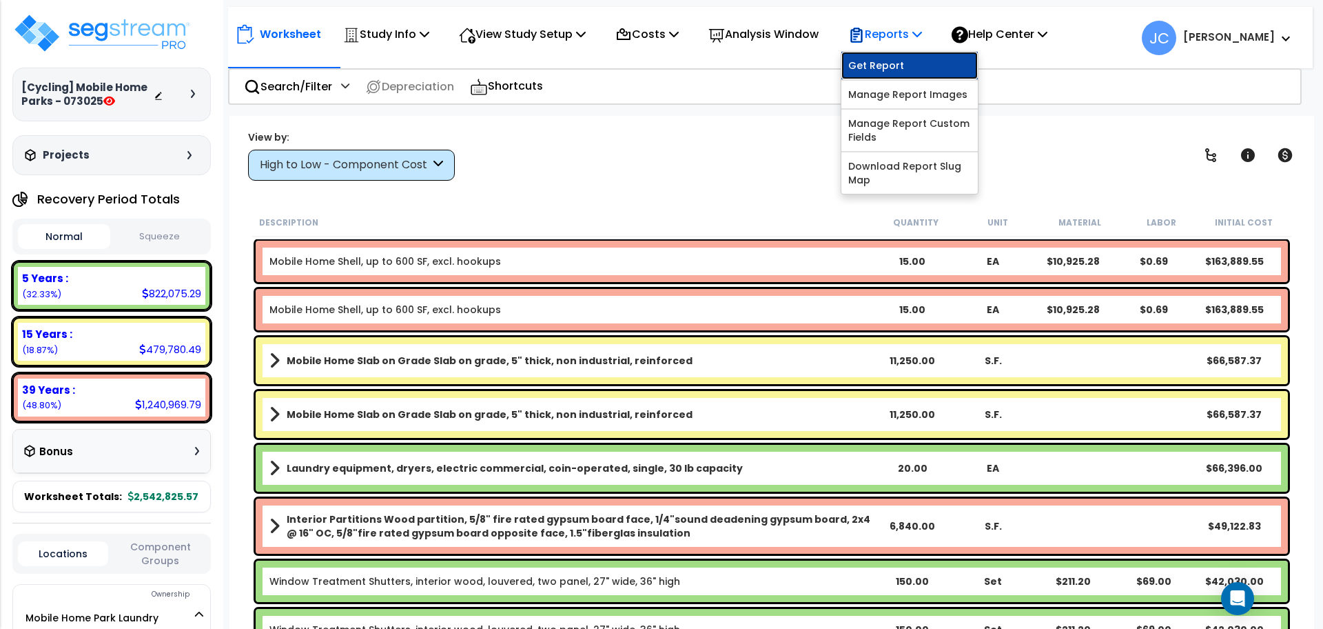
click at [923, 65] on link "Get Report" at bounding box center [909, 66] width 136 height 28
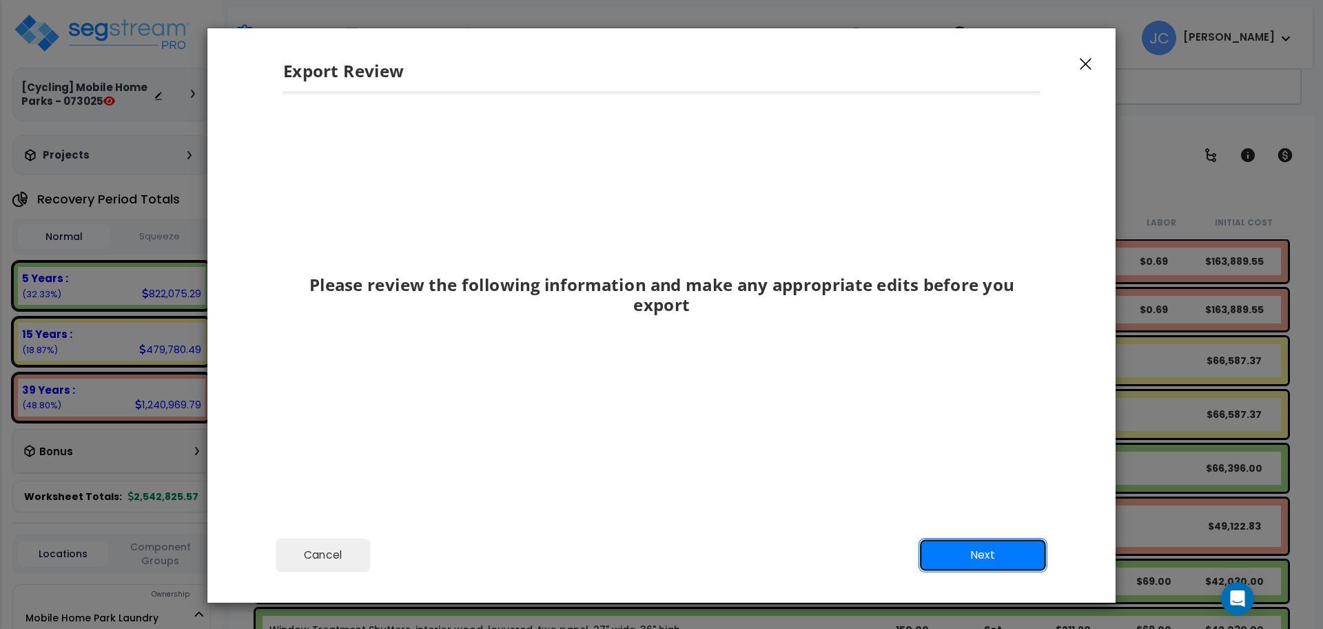
click at [992, 559] on button "Next" at bounding box center [983, 555] width 129 height 34
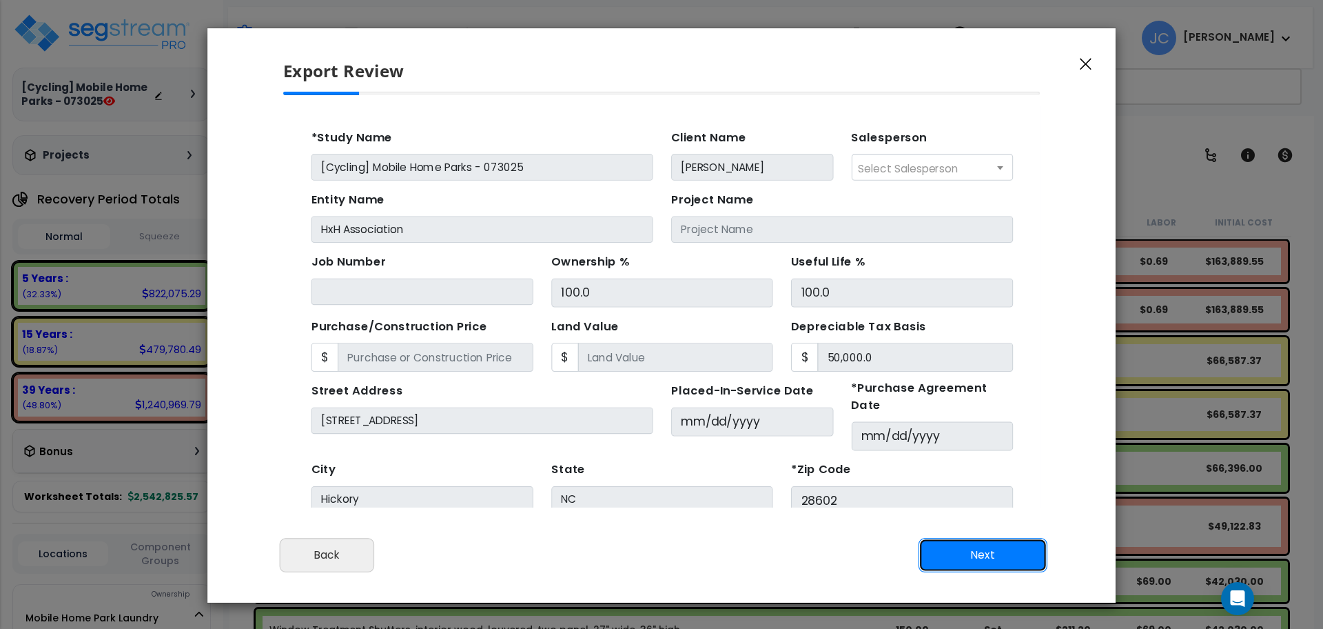
click at [988, 555] on button "Next" at bounding box center [983, 555] width 129 height 34
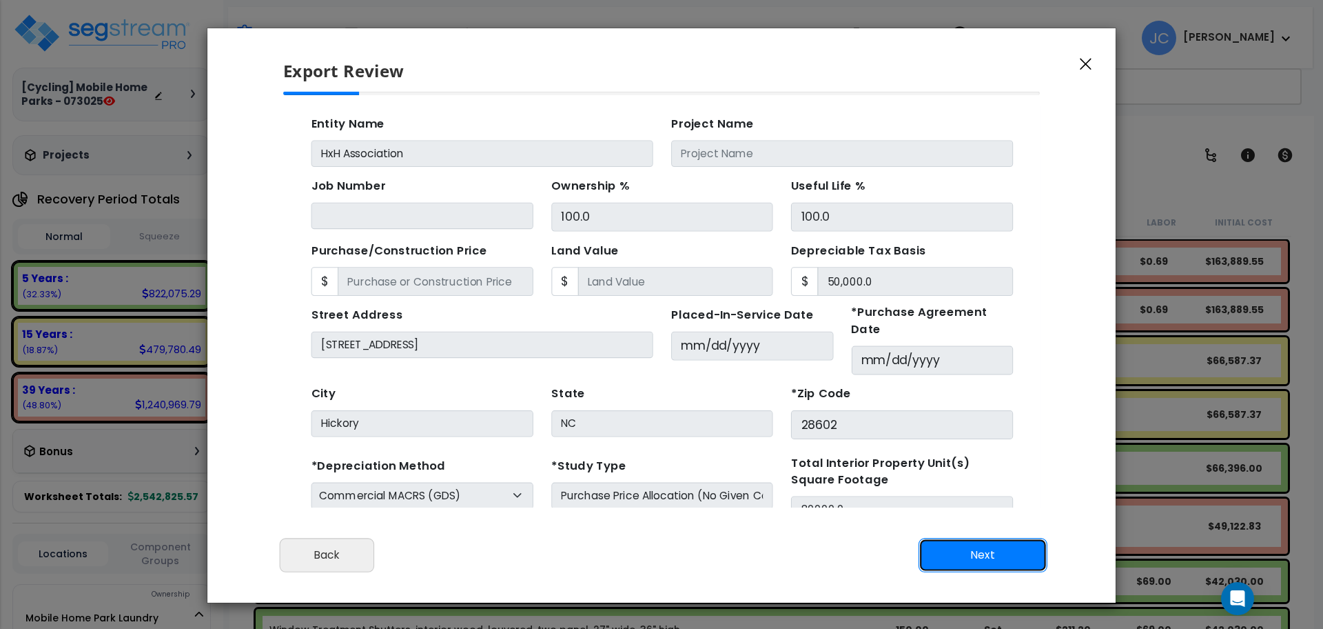
scroll to position [132, 0]
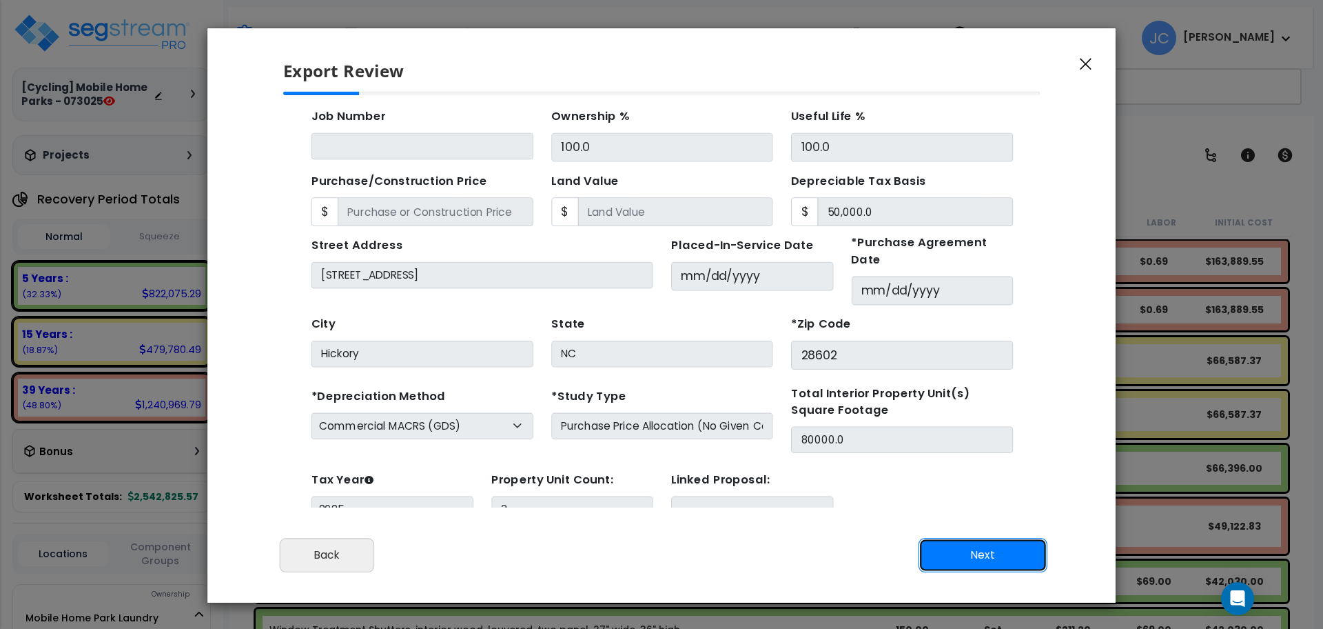
click at [994, 565] on button "Next" at bounding box center [983, 555] width 129 height 34
click at [994, 560] on button "Next" at bounding box center [983, 555] width 129 height 34
click at [994, 559] on button "Next" at bounding box center [983, 555] width 129 height 34
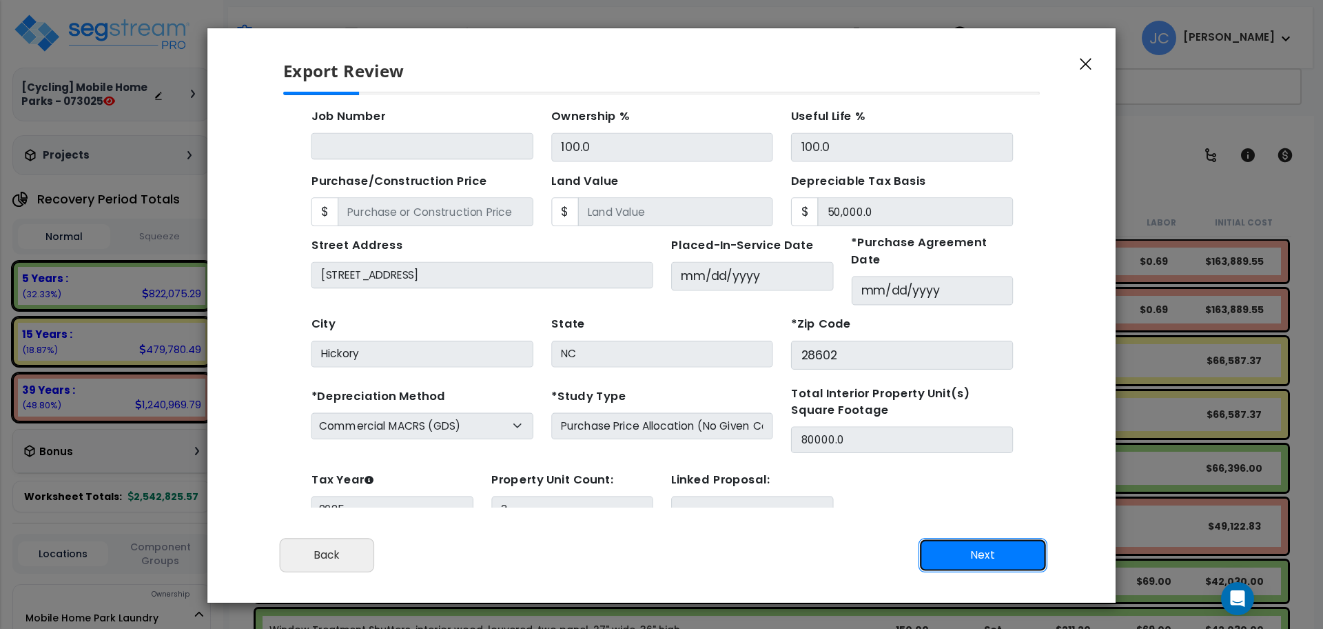
scroll to position [50, 0]
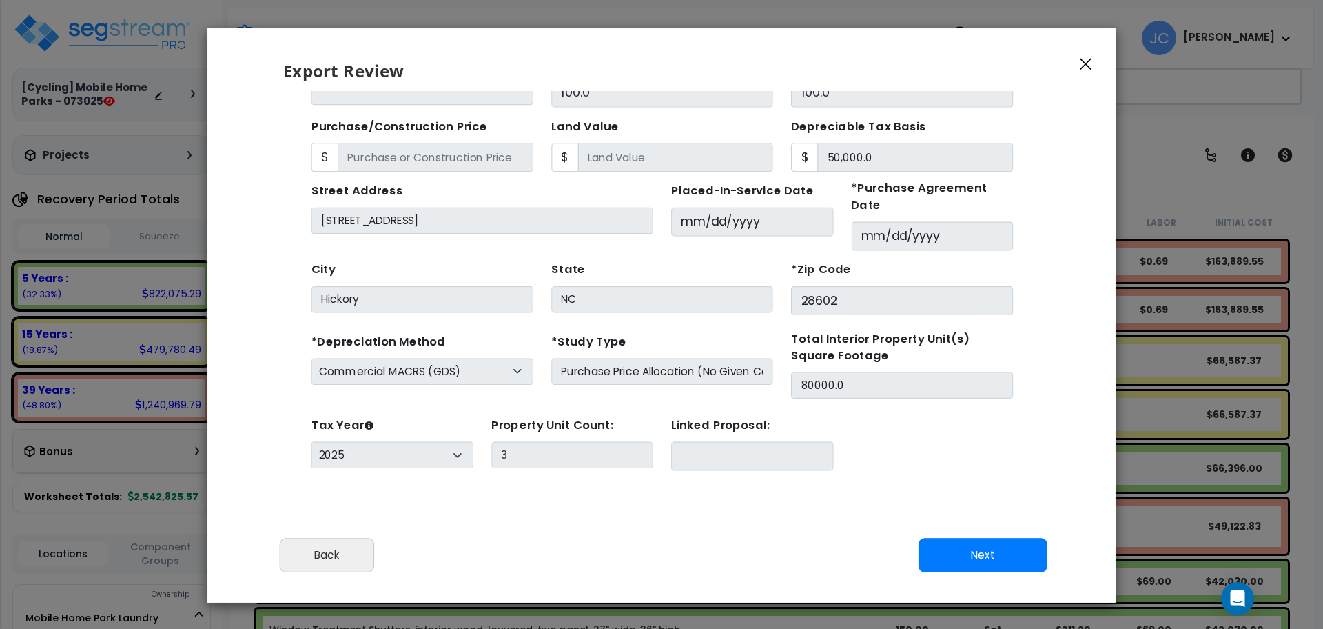
click at [1083, 65] on icon "button" at bounding box center [1086, 65] width 12 height 12
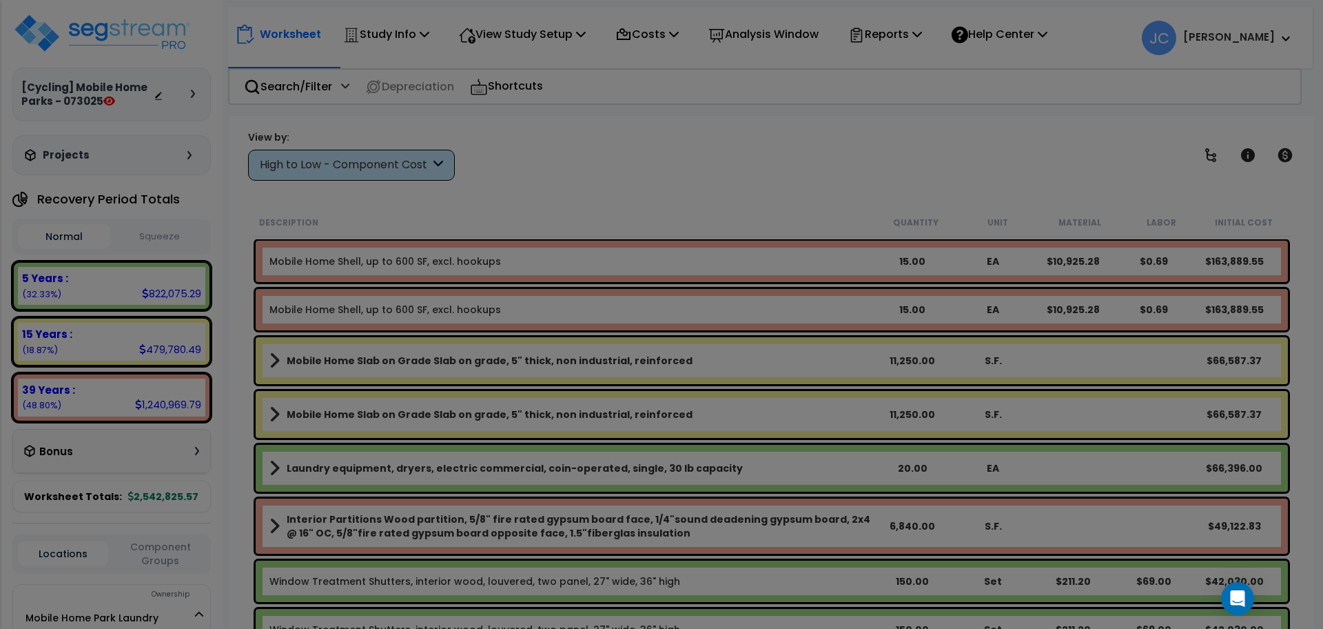
scroll to position [0, 0]
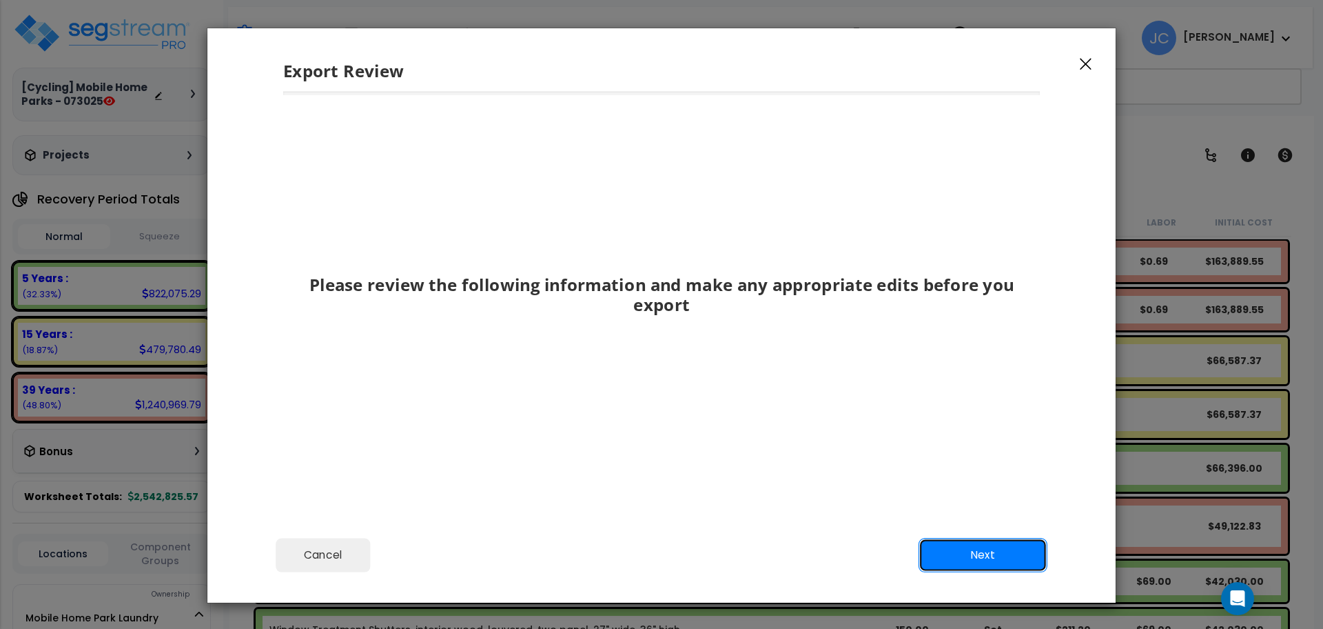
click at [1001, 545] on button "Next" at bounding box center [983, 555] width 129 height 34
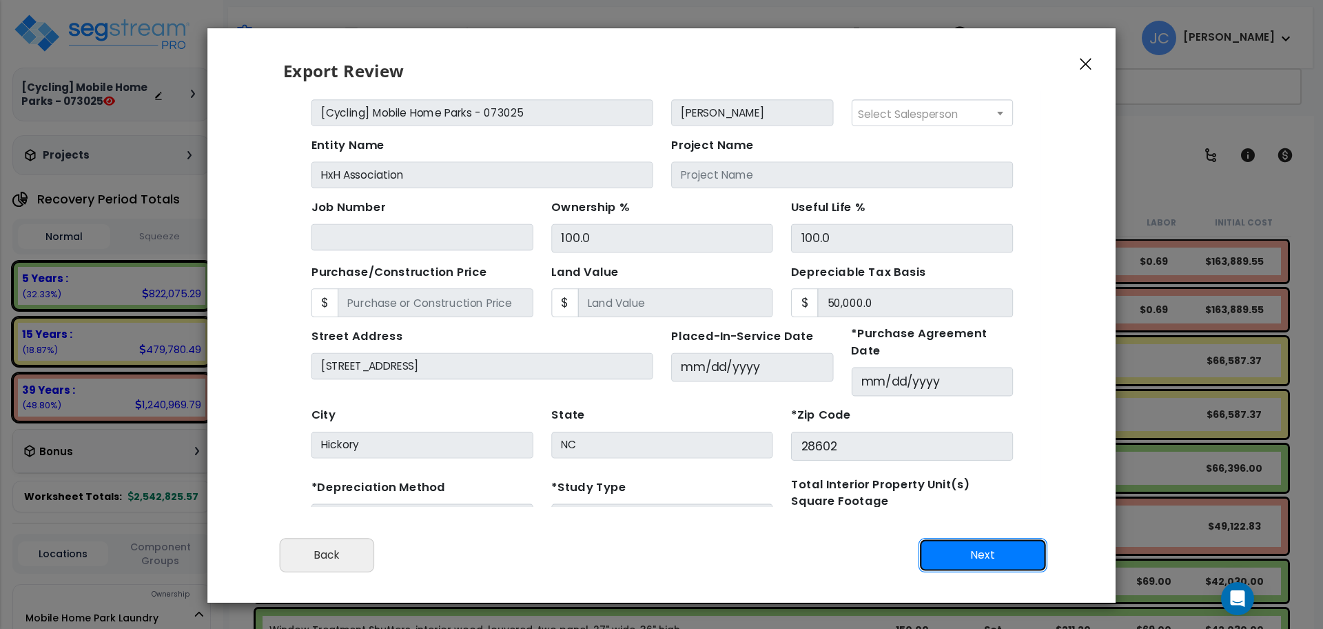
click at [1018, 550] on button "Next" at bounding box center [983, 555] width 129 height 34
click at [1014, 550] on button "Next" at bounding box center [983, 555] width 129 height 34
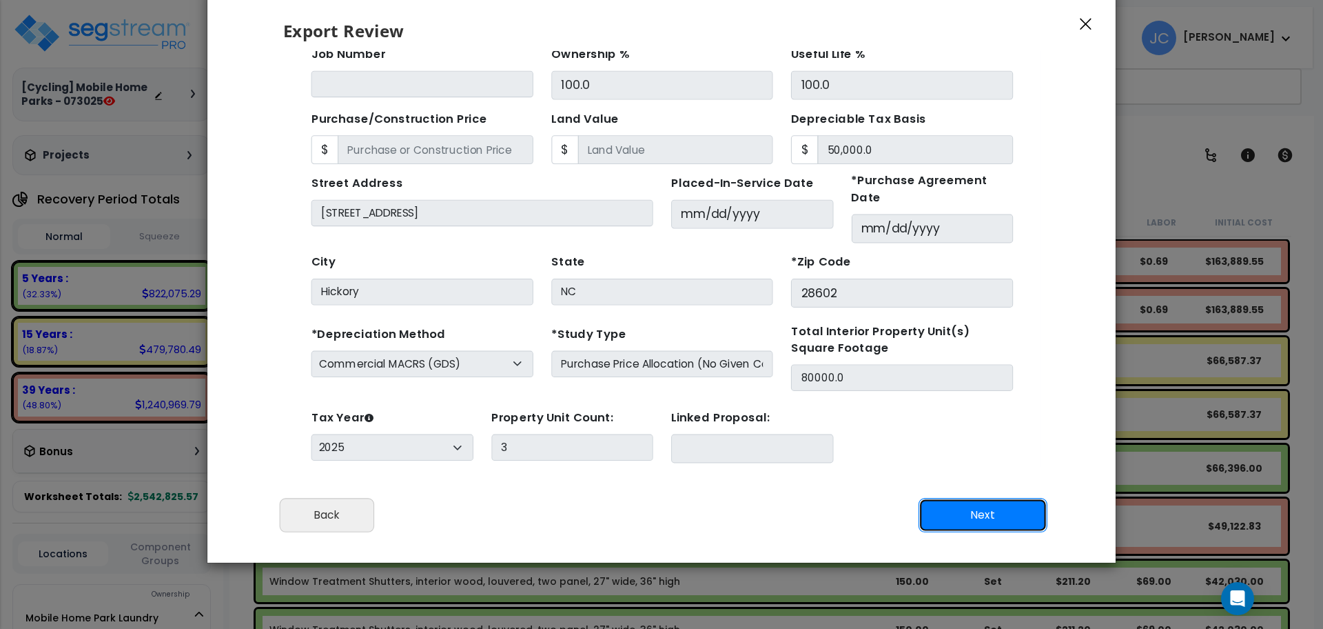
scroll to position [99, 0]
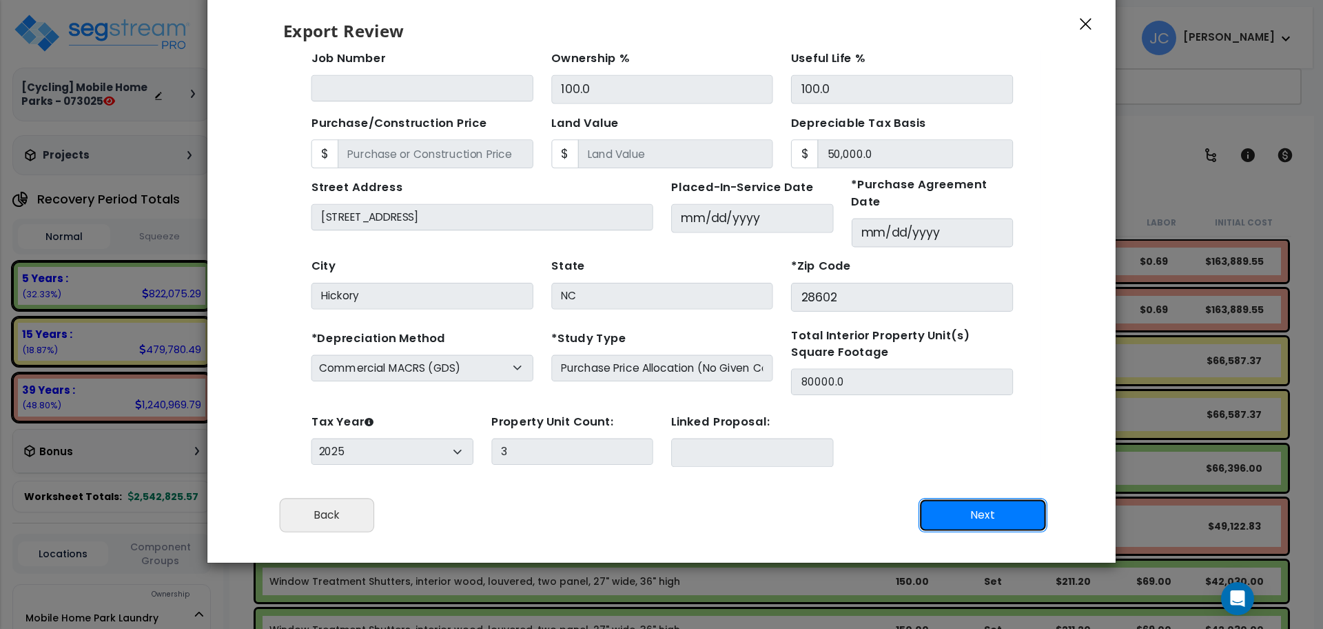
click at [993, 517] on button "Next" at bounding box center [983, 515] width 129 height 34
click at [993, 518] on button "Next" at bounding box center [983, 515] width 129 height 34
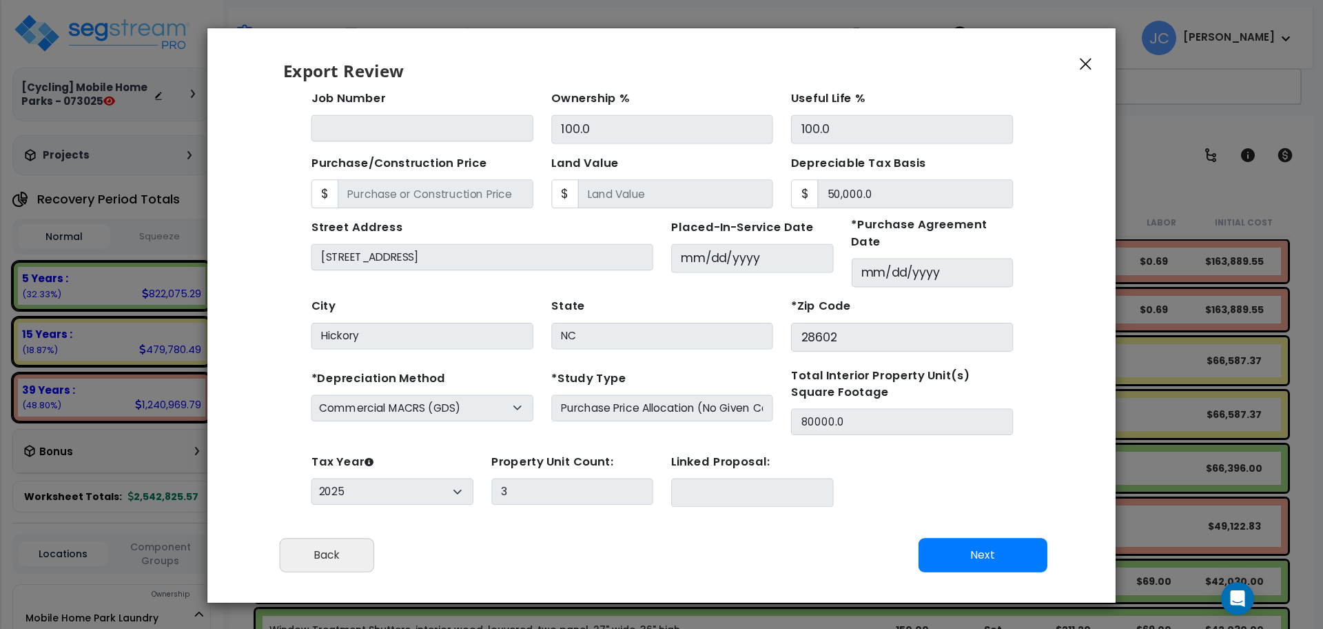
click at [1087, 62] on icon "button" at bounding box center [1086, 65] width 12 height 12
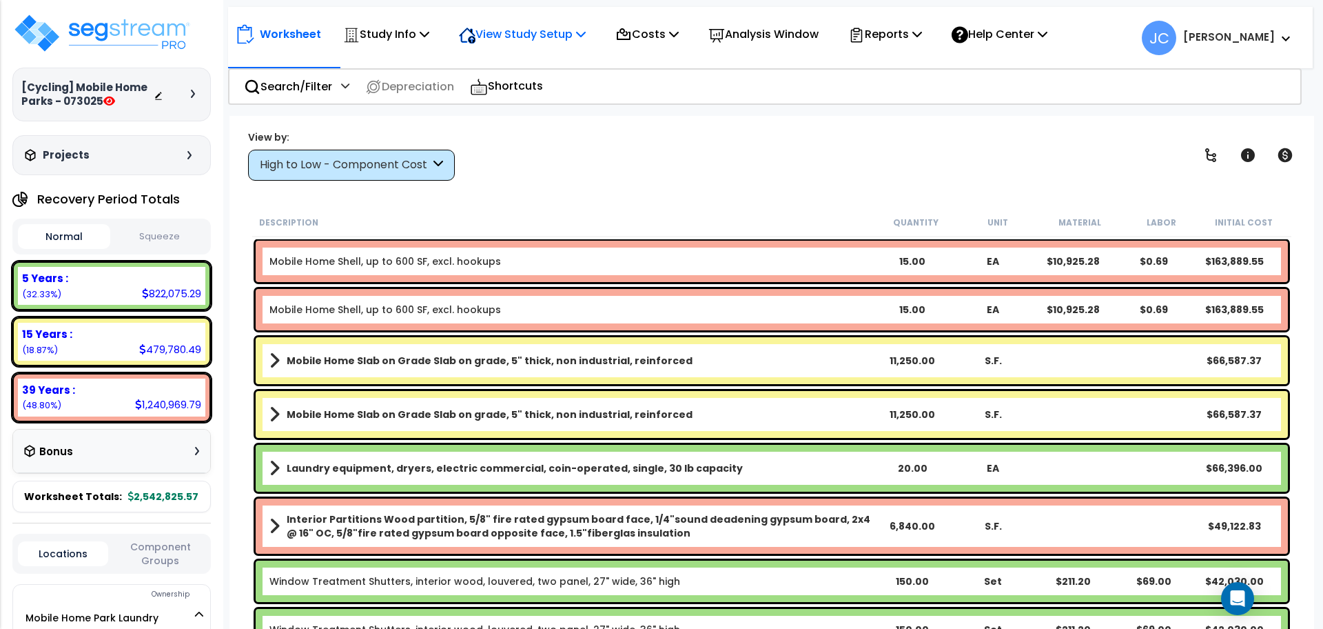
click at [480, 34] on p "View Study Setup" at bounding box center [522, 34] width 127 height 19
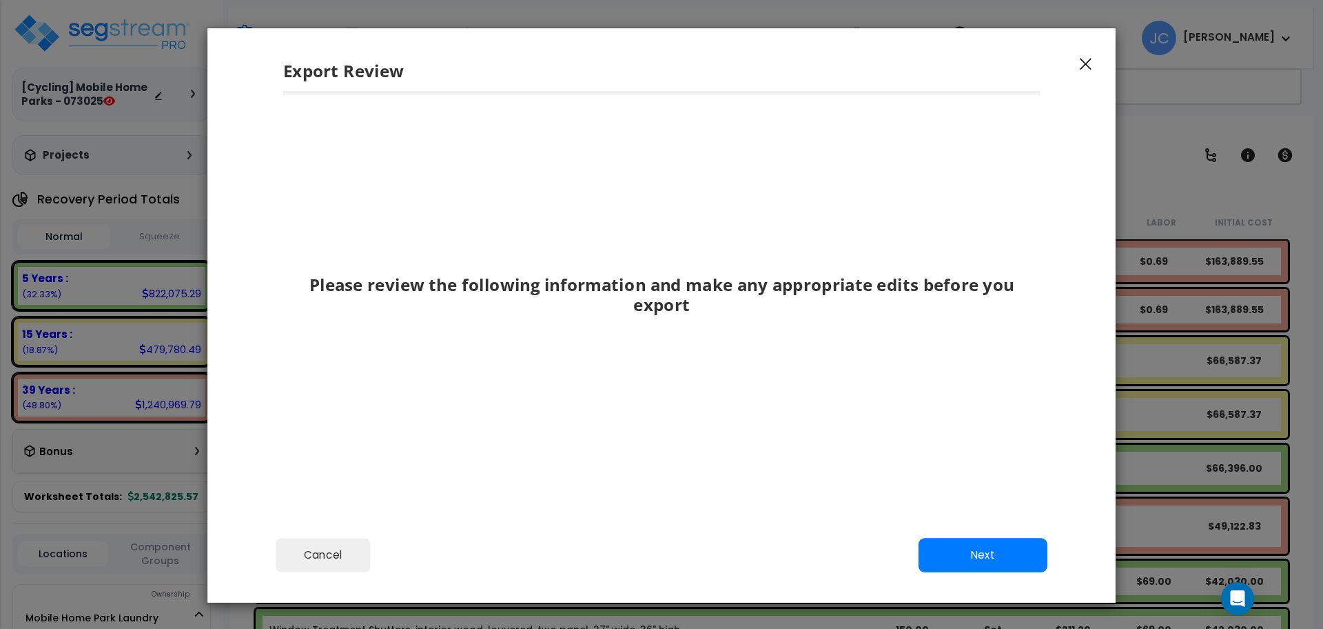
click at [1081, 62] on icon "button" at bounding box center [1086, 64] width 12 height 12
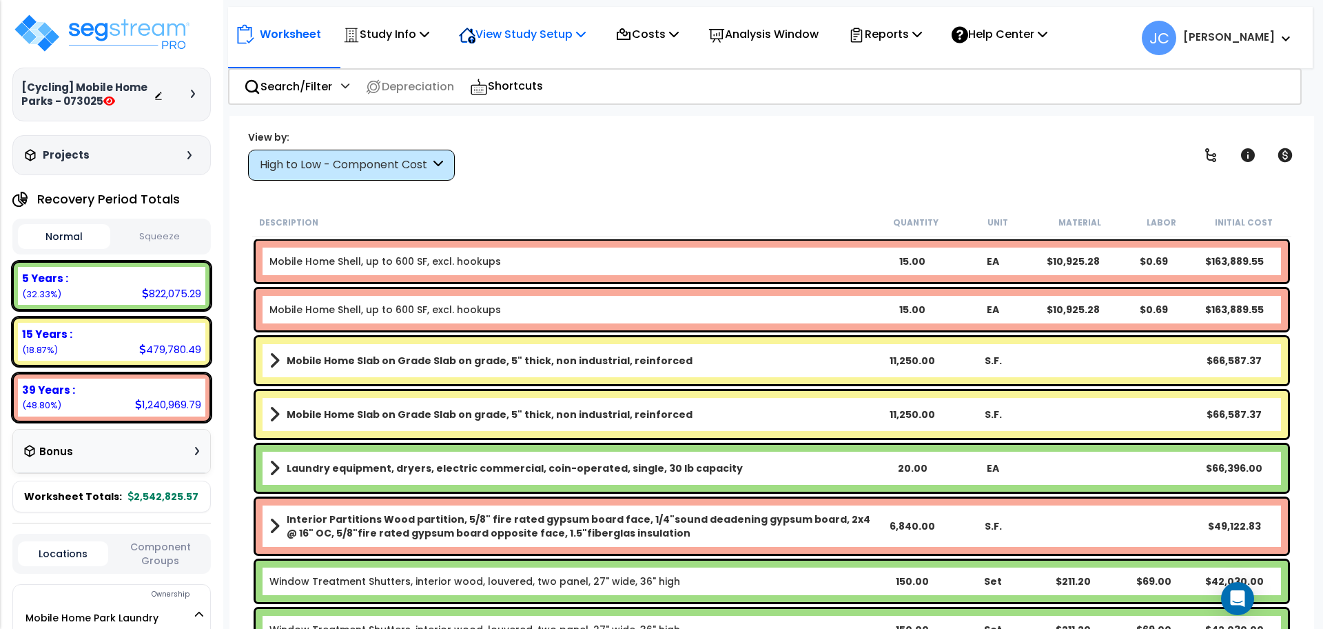
click at [546, 24] on div "View Study Setup" at bounding box center [522, 34] width 127 height 32
click at [395, 32] on p "Study Info" at bounding box center [386, 34] width 86 height 19
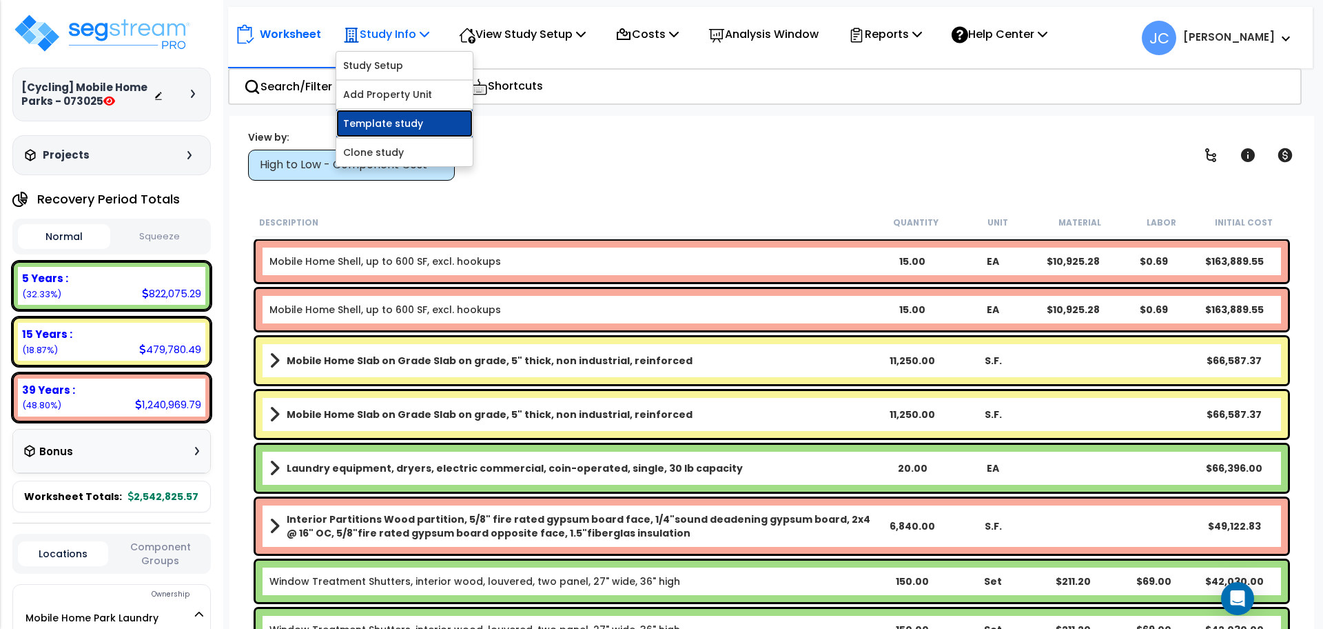
click at [420, 119] on link "Template study" at bounding box center [404, 124] width 136 height 28
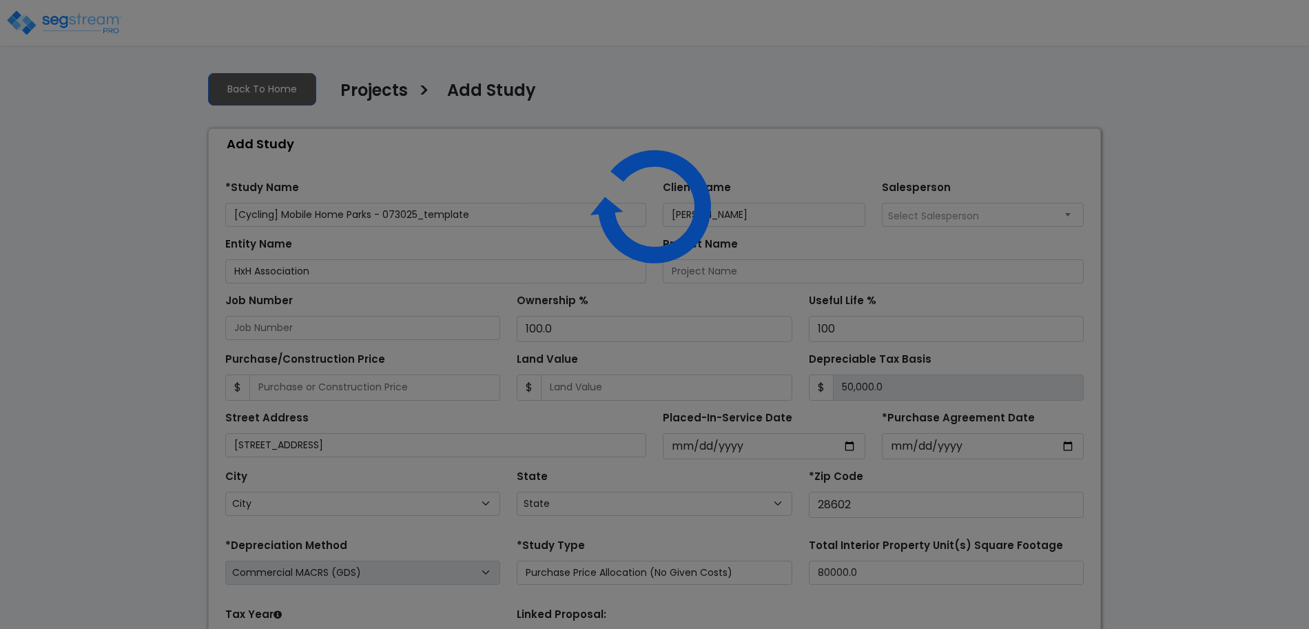
select select "2025"
select select "NC"
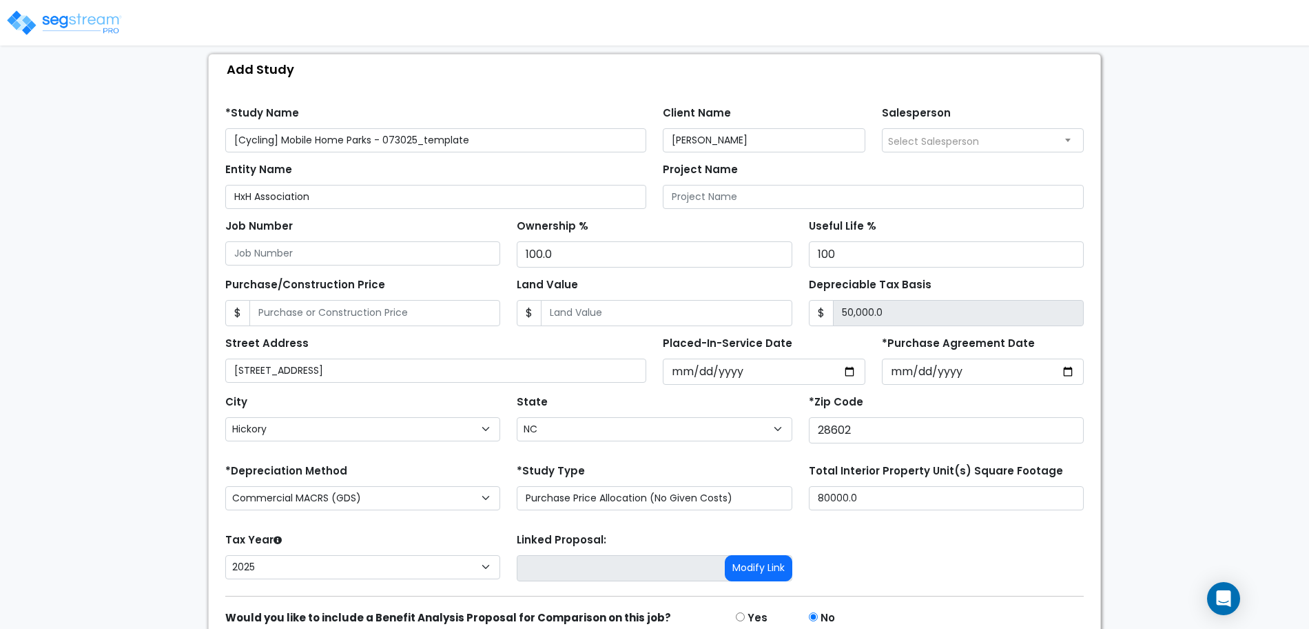
scroll to position [134, 0]
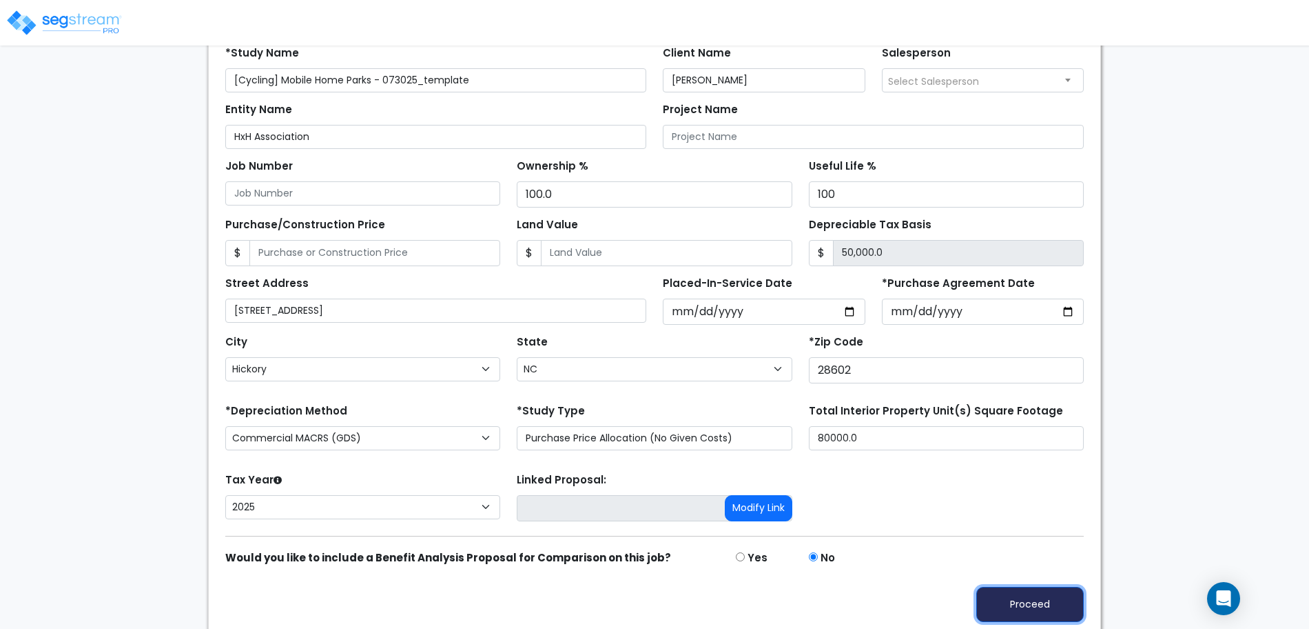
click at [1046, 597] on button "Proceed" at bounding box center [1031, 603] width 108 height 35
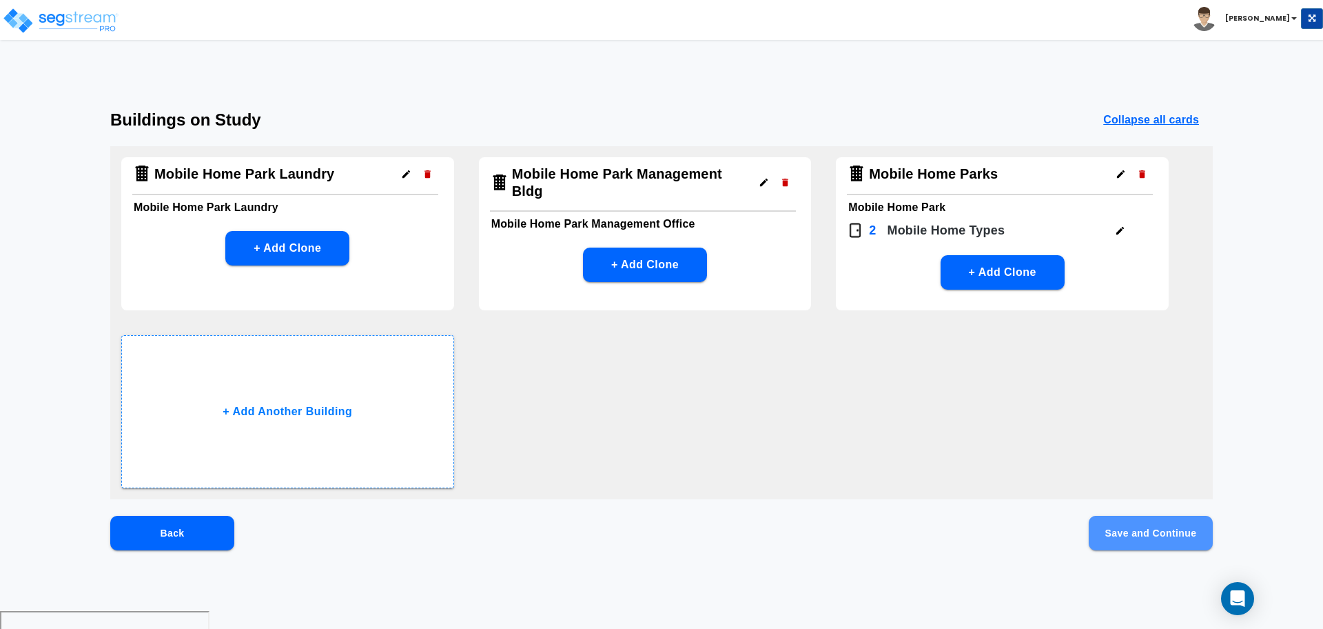
click at [1129, 525] on button "Save and Continue" at bounding box center [1151, 532] width 124 height 34
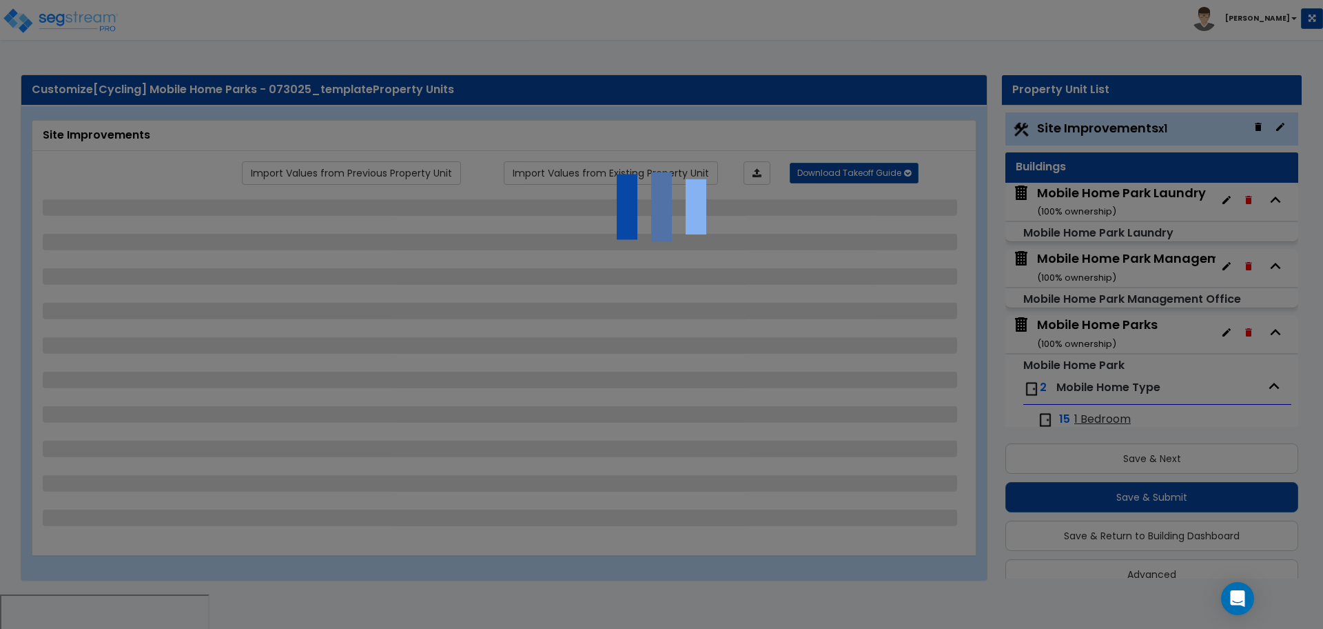
scroll to position [23, 0]
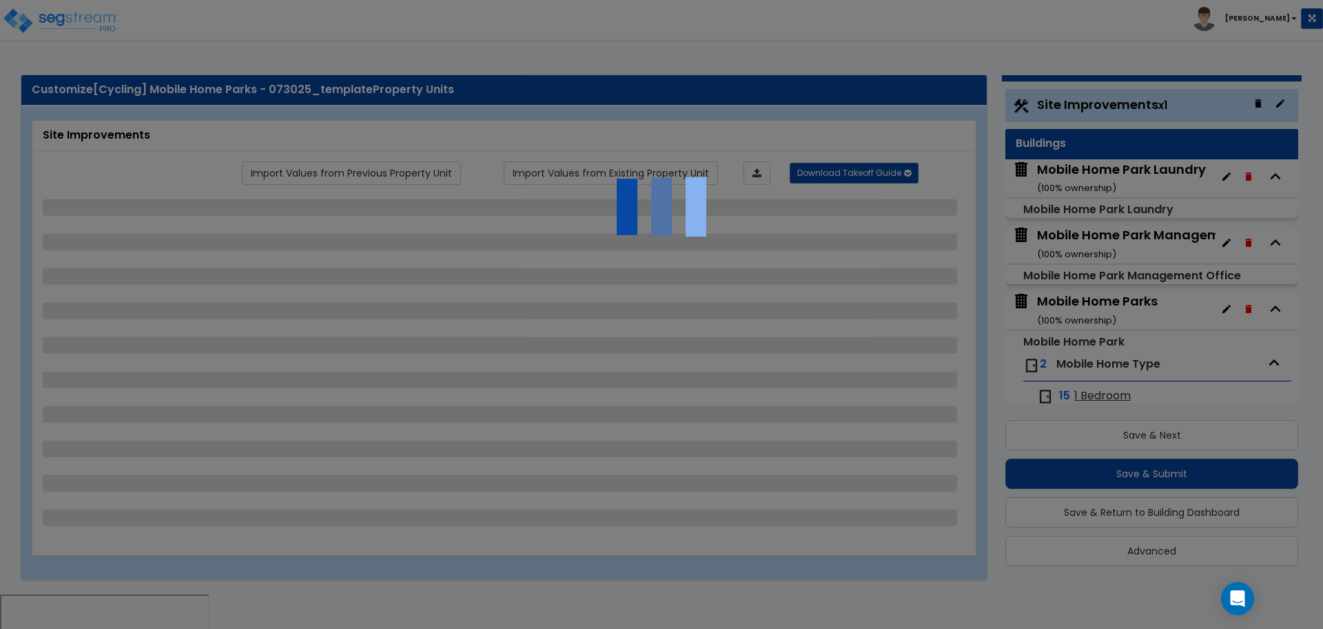
select select "2"
select select "1"
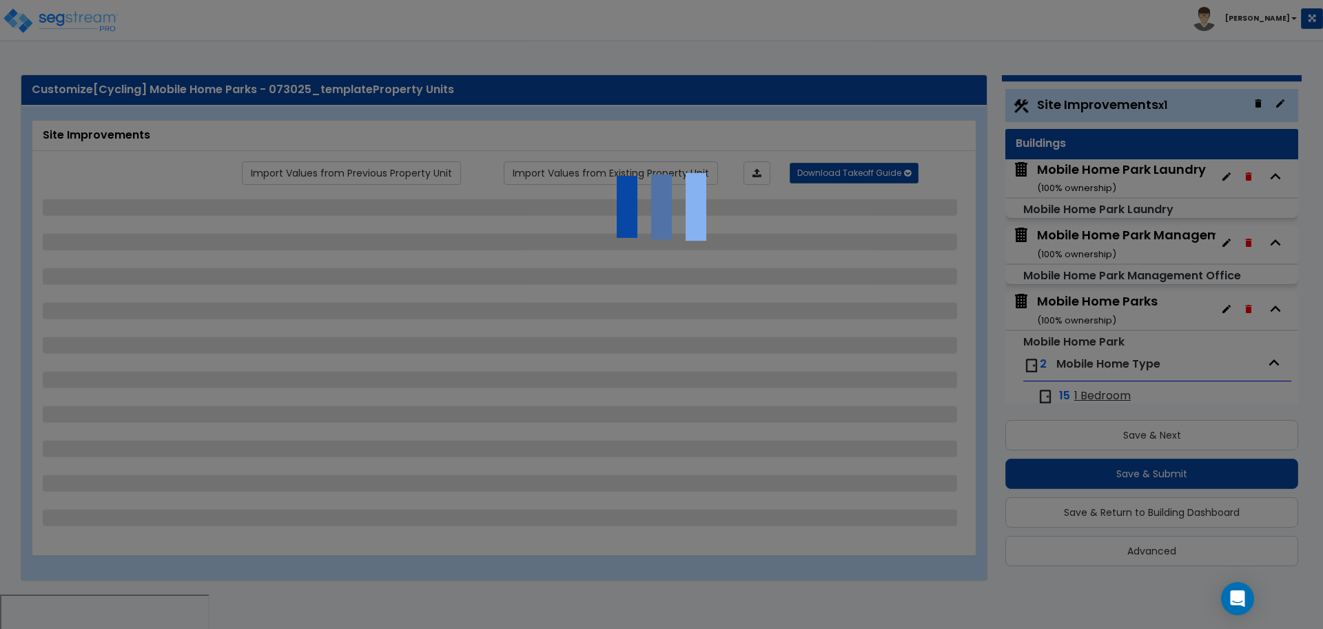
select select "2"
select select "1"
select select "2"
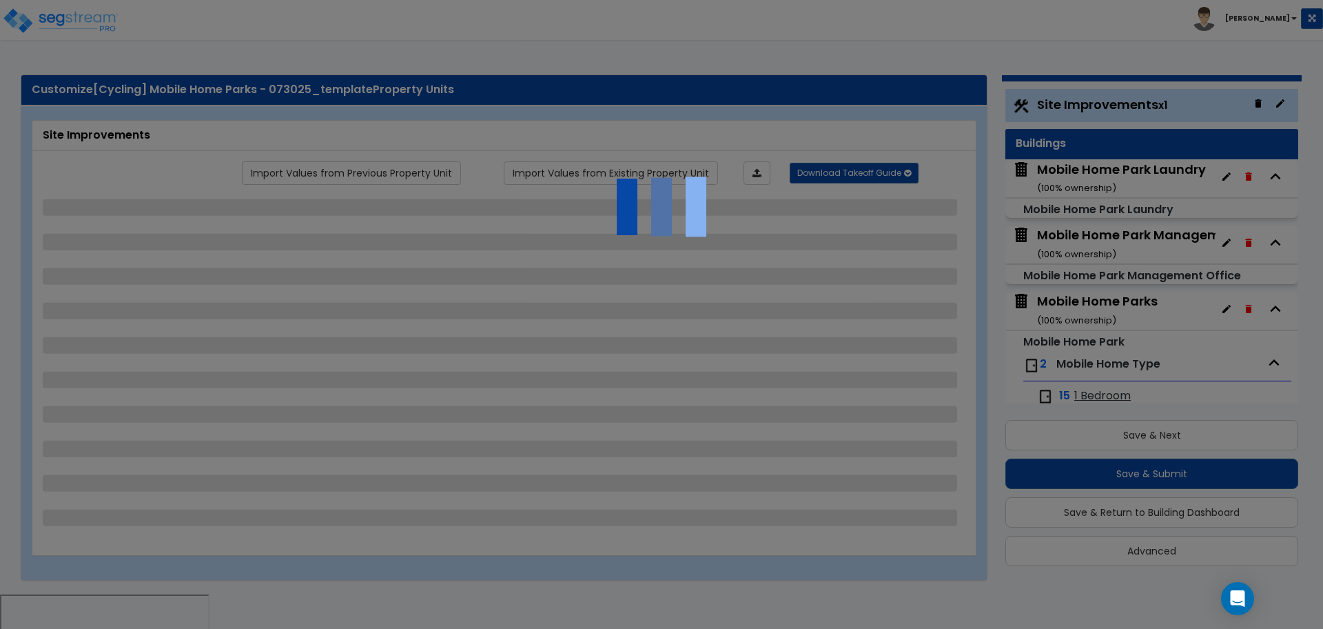
select select "2"
select select "1"
select select "10"
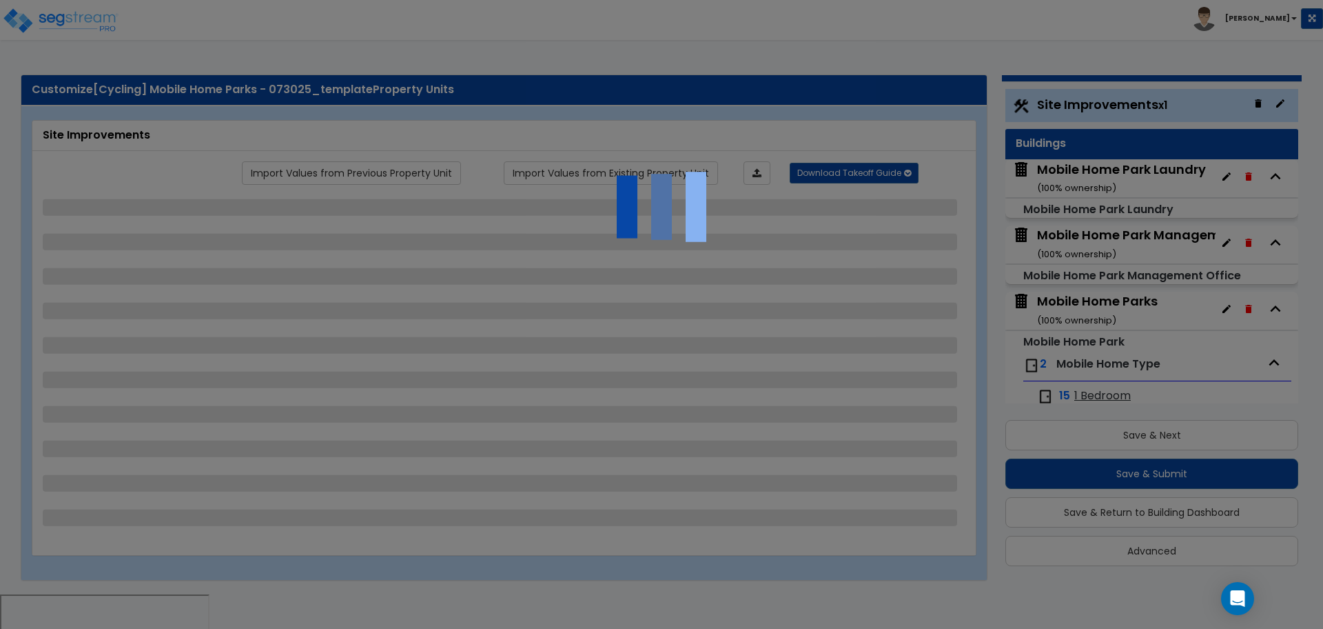
select select "1"
select select "3"
select select "2"
select select "4"
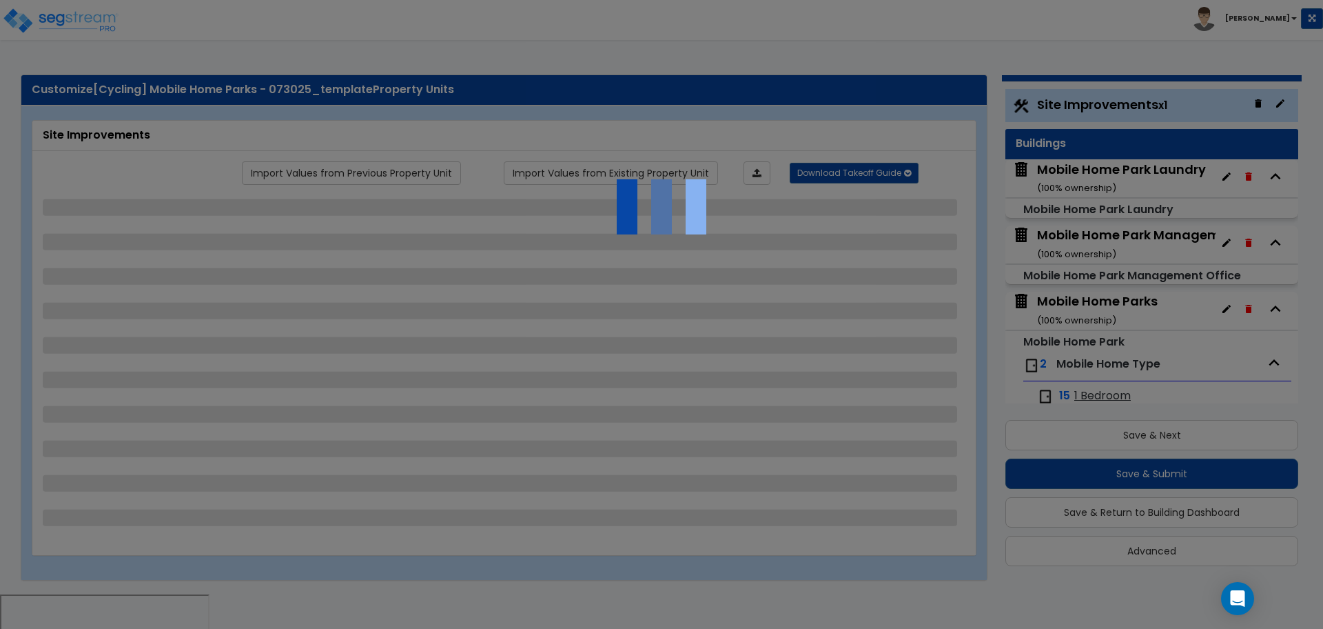
select select "4"
select select "1"
select select "2"
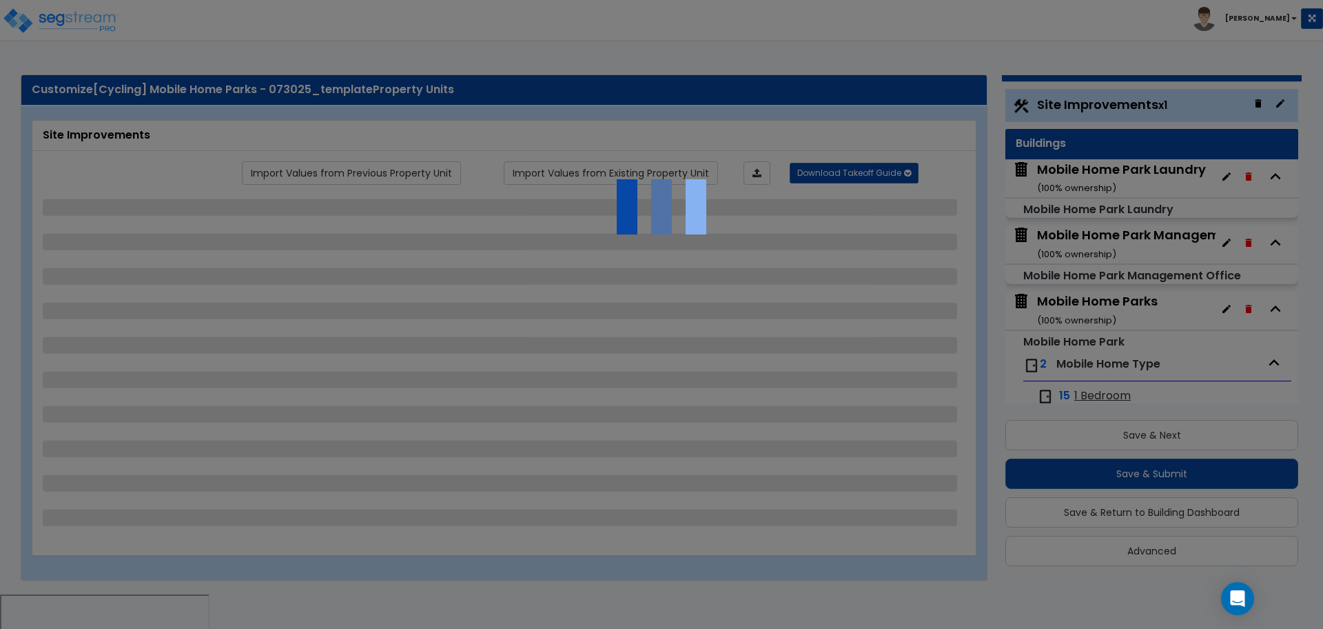
select select "2"
select select "1"
select select "6"
select select "2"
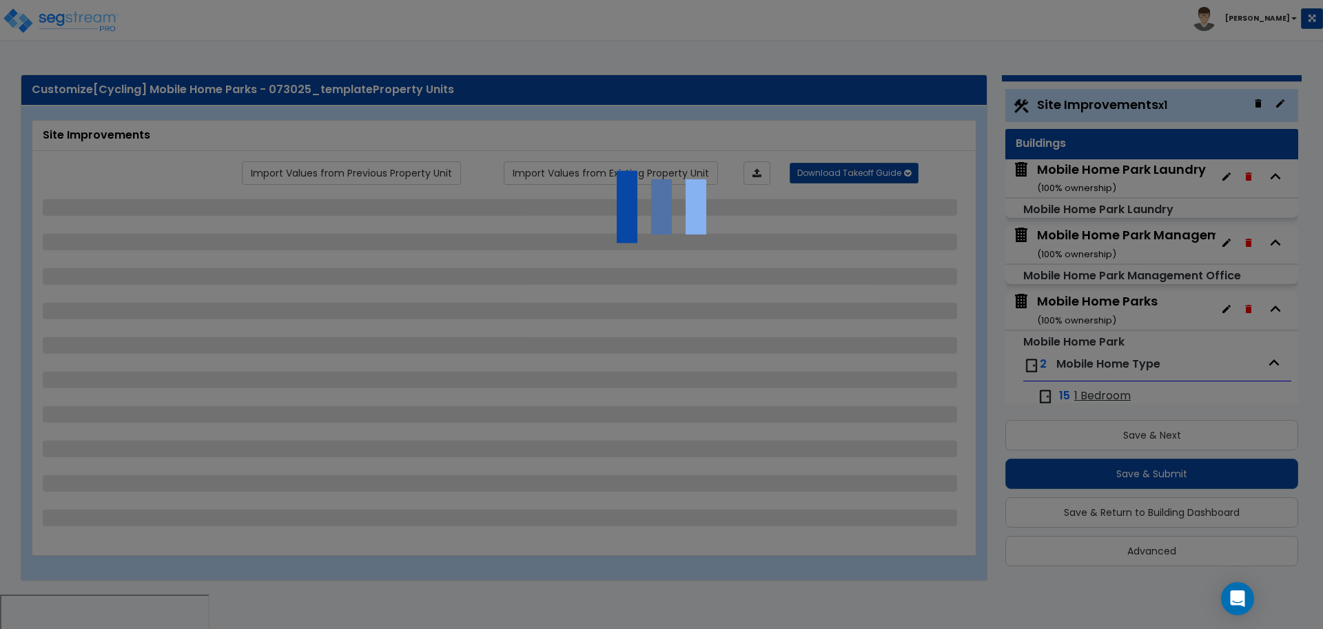
select select "1"
select select "2"
select select "1"
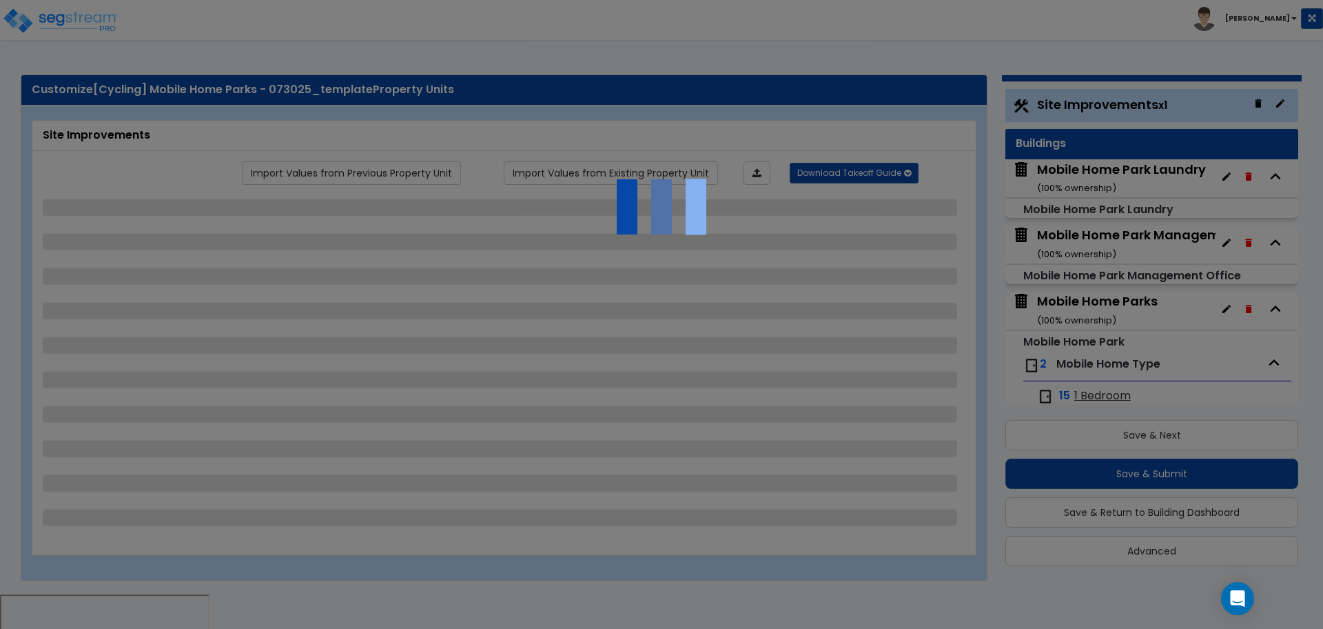
select select "1"
select select "8"
select select "2"
select select "4"
select select "1"
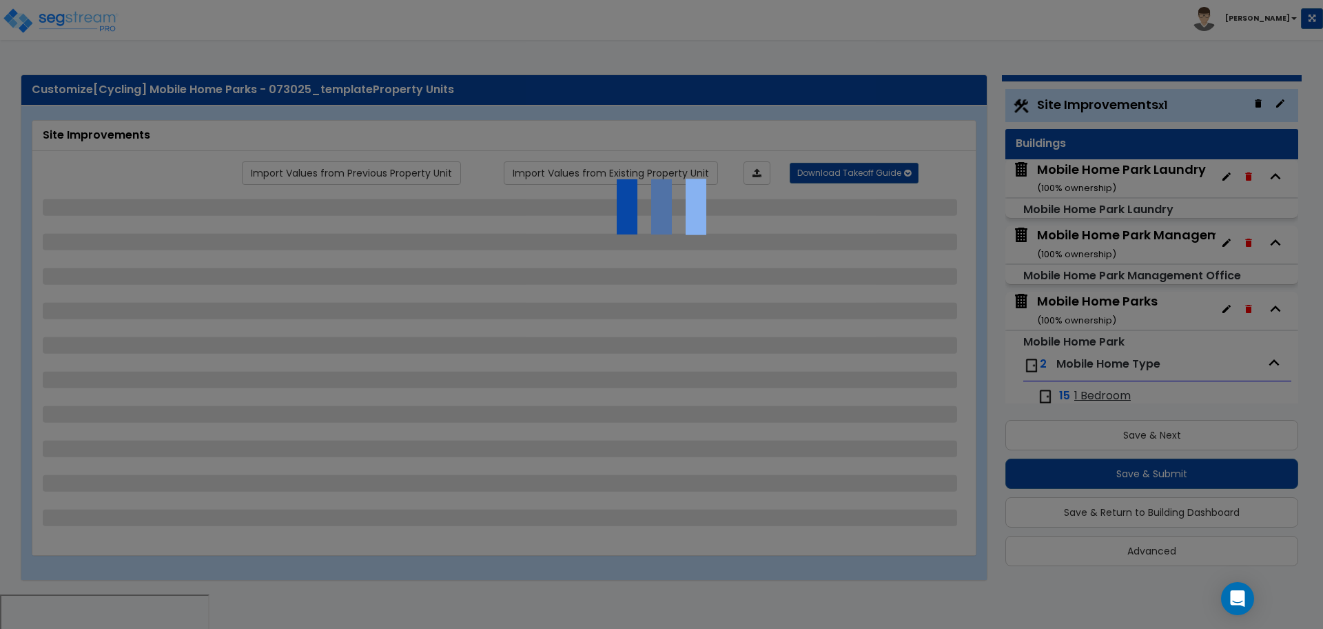
select select "1"
select select "20"
select select "2"
select select "5"
select select "3"
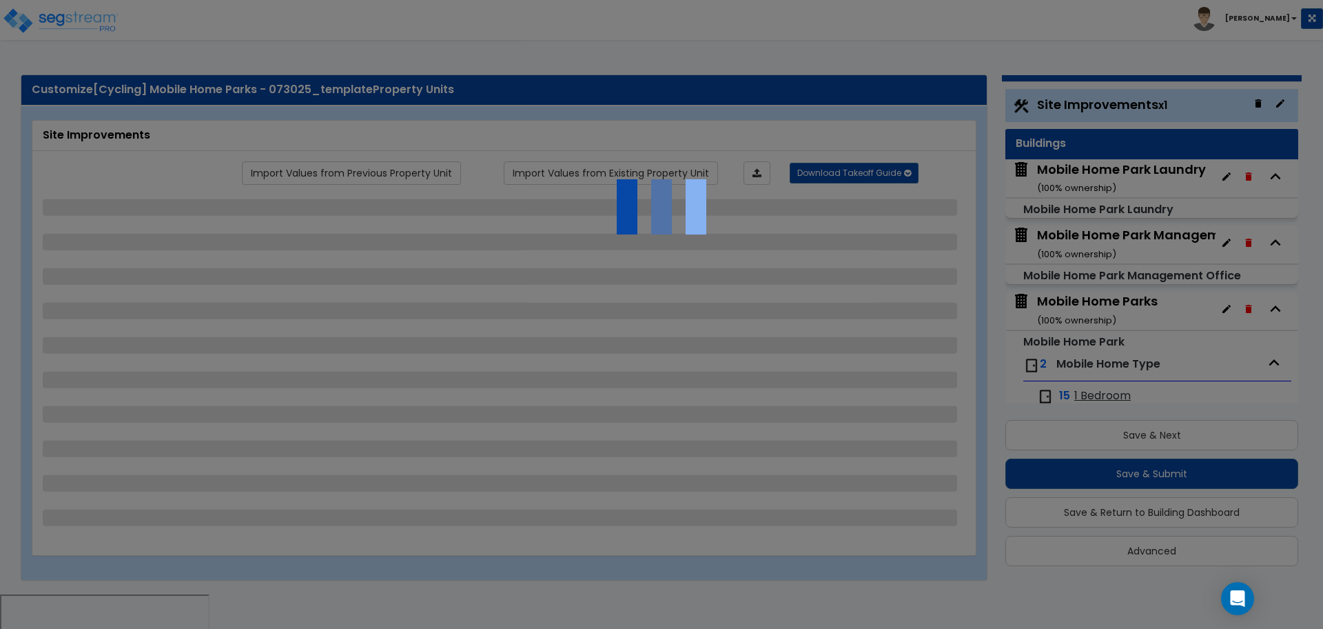
select select "1"
select select "2"
select select "1"
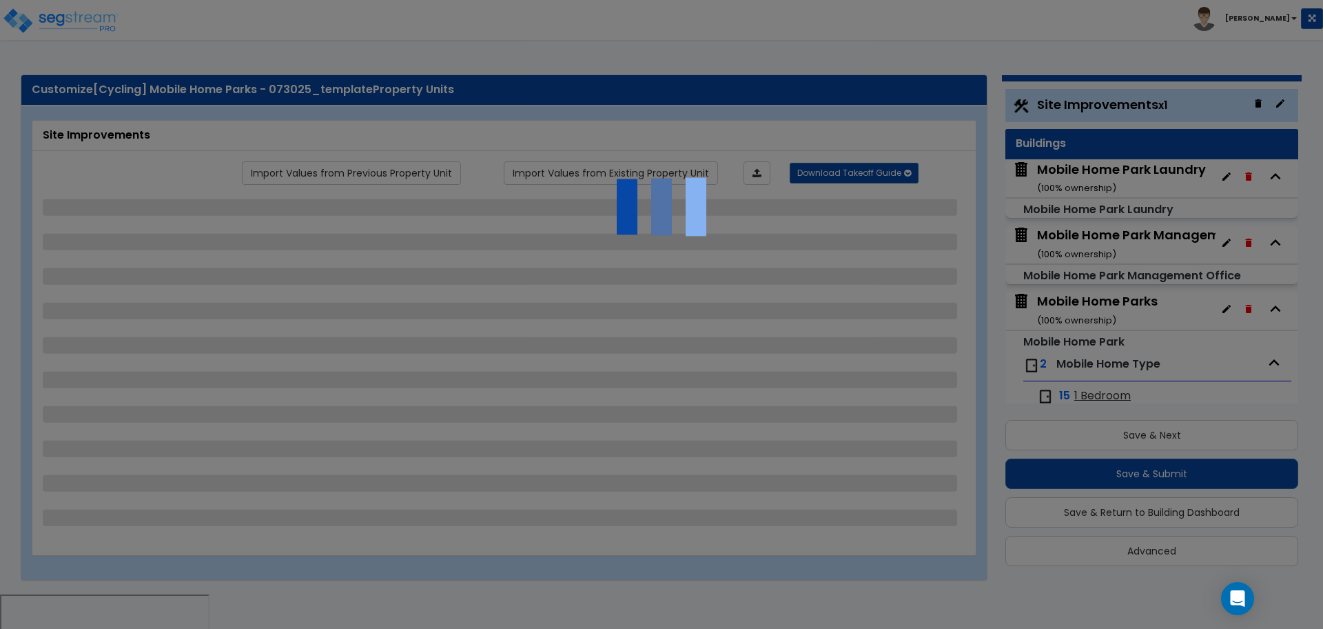
select select "4"
select select "2"
select select "1"
select select "2"
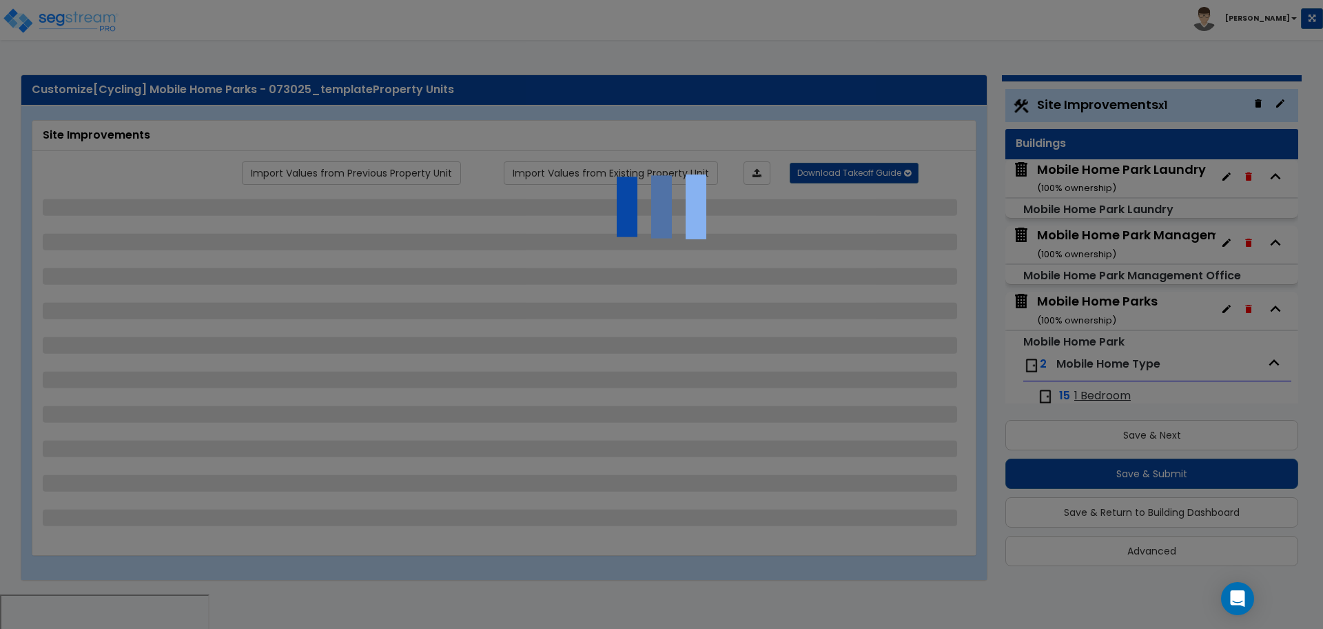
select select "1"
select select "2"
select select "6"
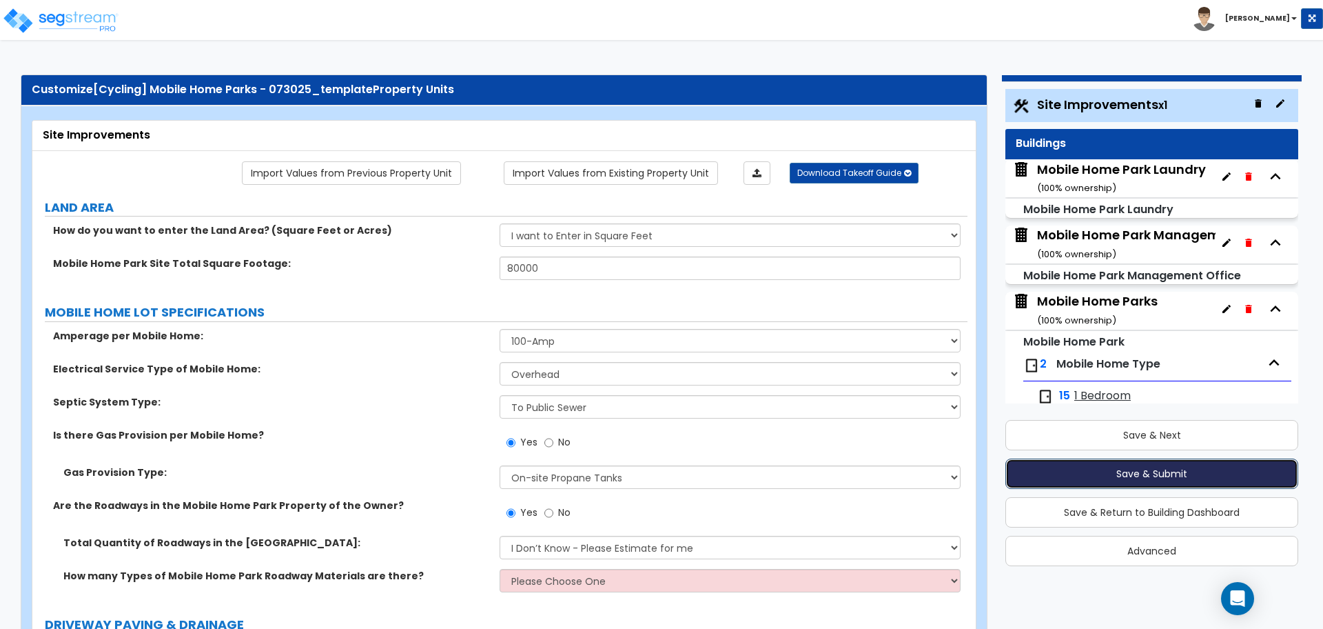
click at [1092, 478] on button "Save & Submit" at bounding box center [1151, 473] width 293 height 30
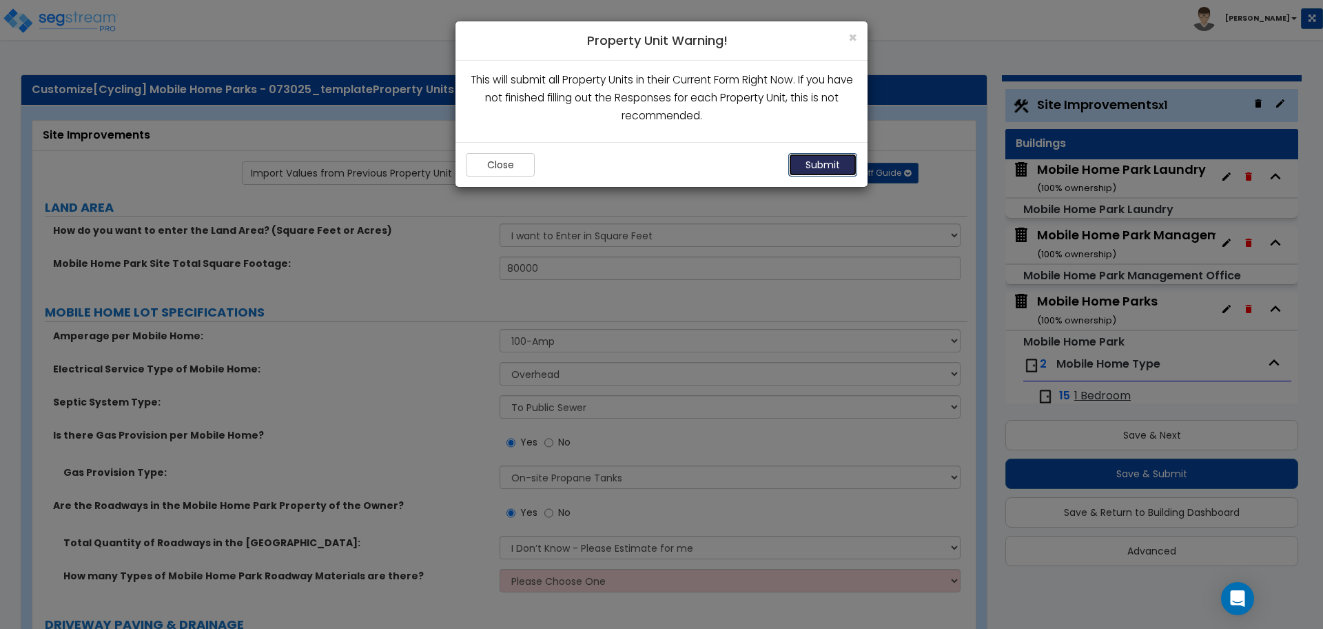
click at [830, 165] on button "Submit" at bounding box center [822, 164] width 69 height 23
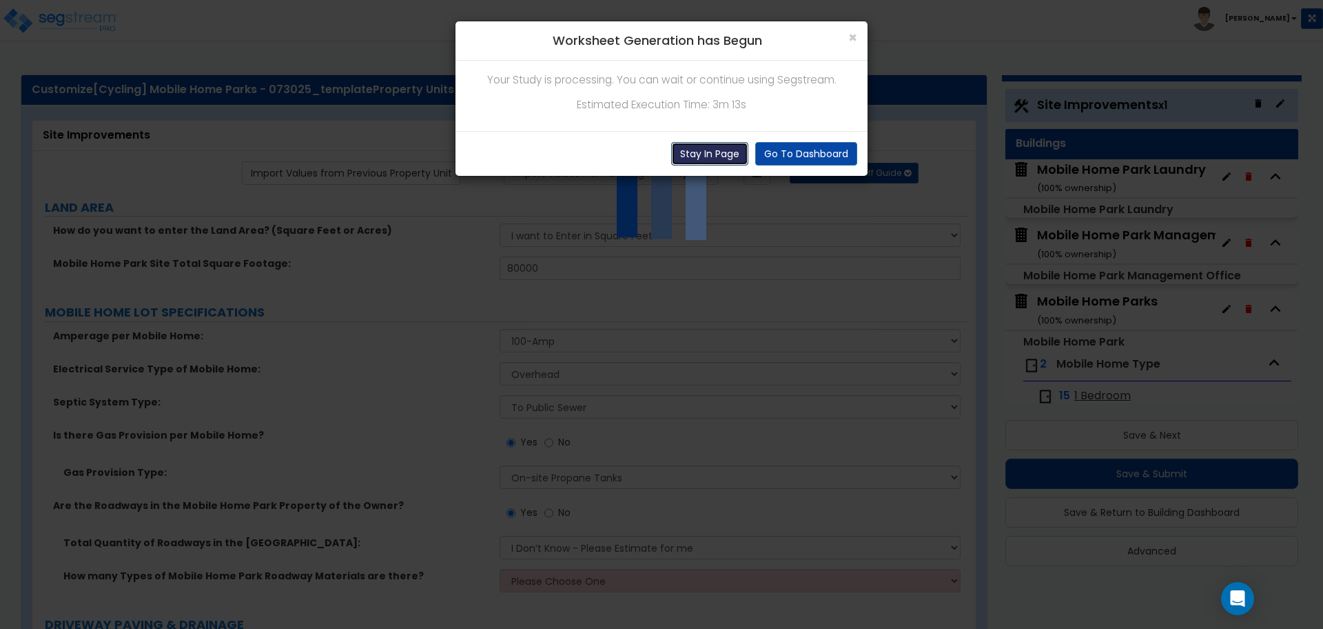
click at [722, 157] on button "Stay In Page" at bounding box center [709, 153] width 77 height 23
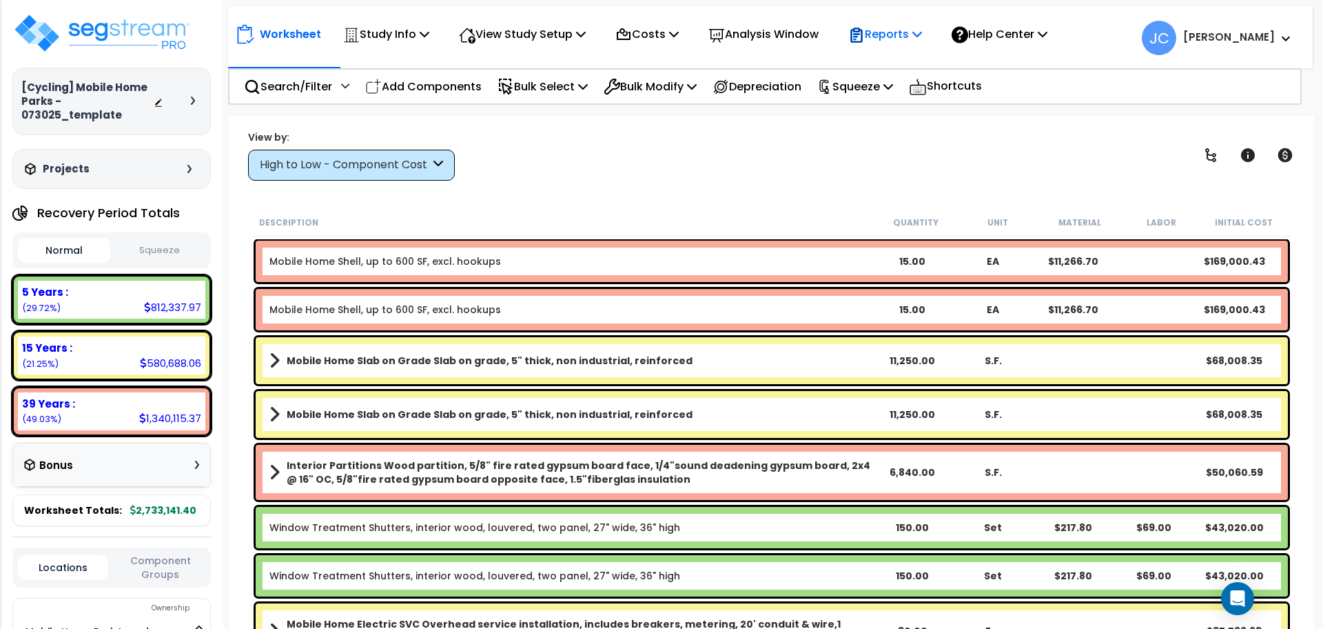
click at [865, 43] on icon at bounding box center [856, 35] width 17 height 17
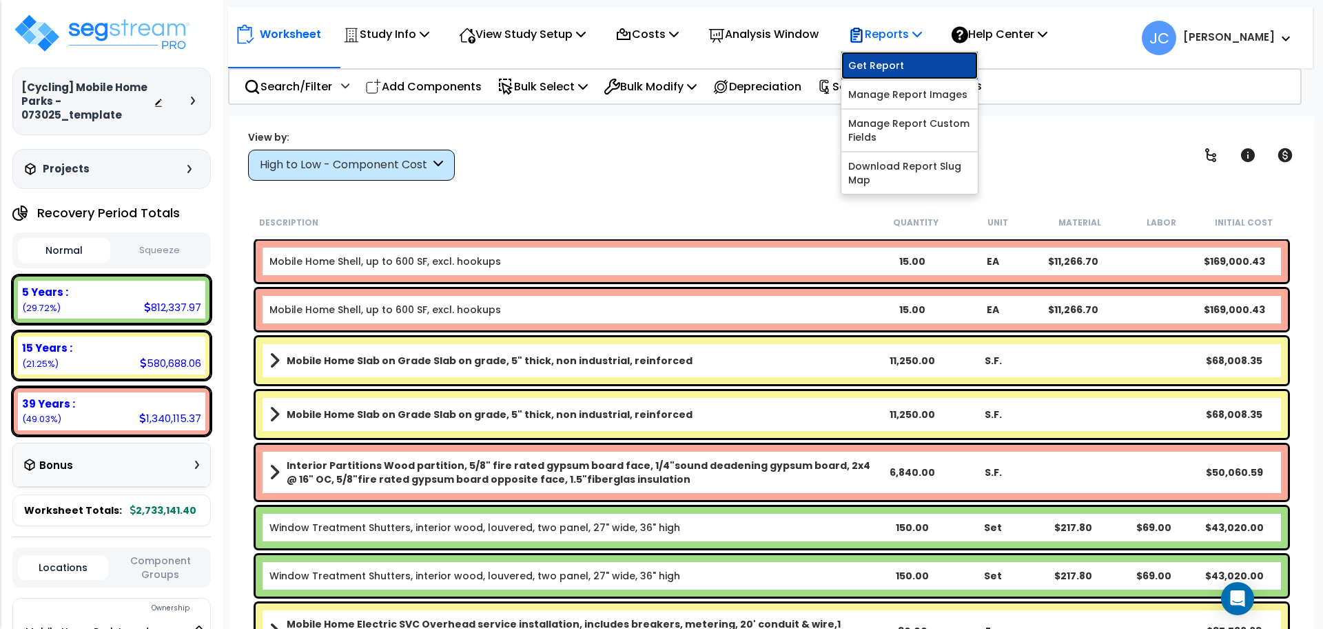
click at [897, 63] on link "Get Report" at bounding box center [909, 66] width 136 height 28
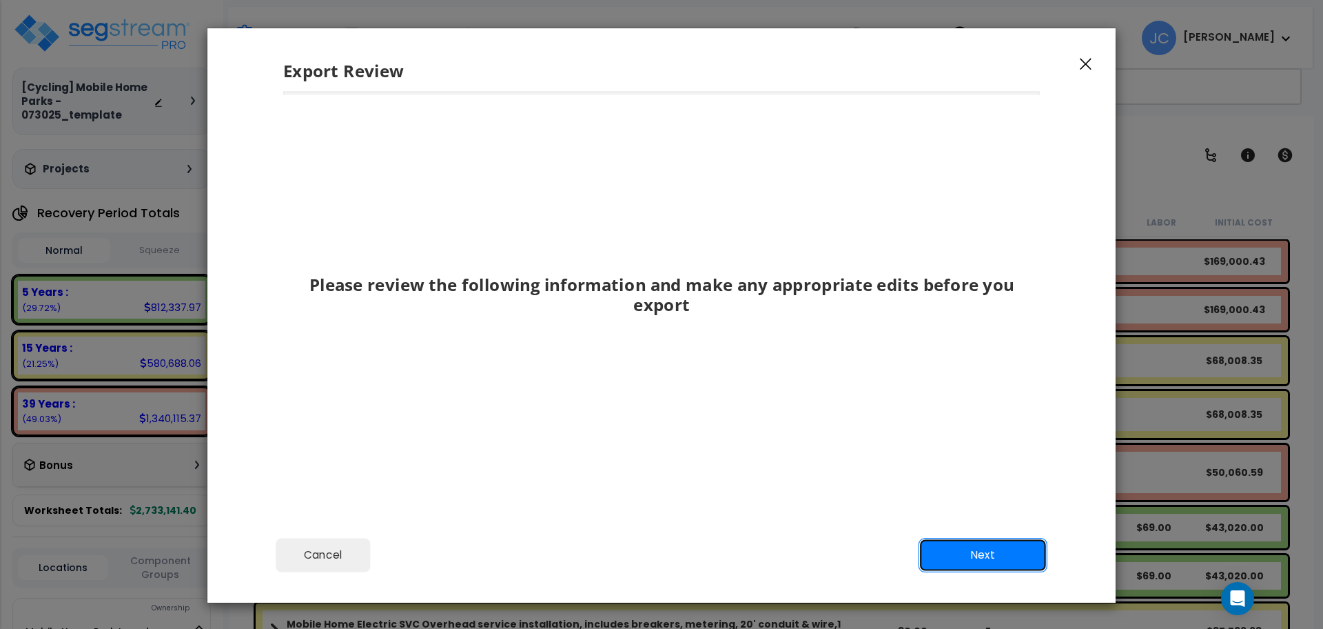
click at [956, 559] on button "Next" at bounding box center [983, 555] width 129 height 34
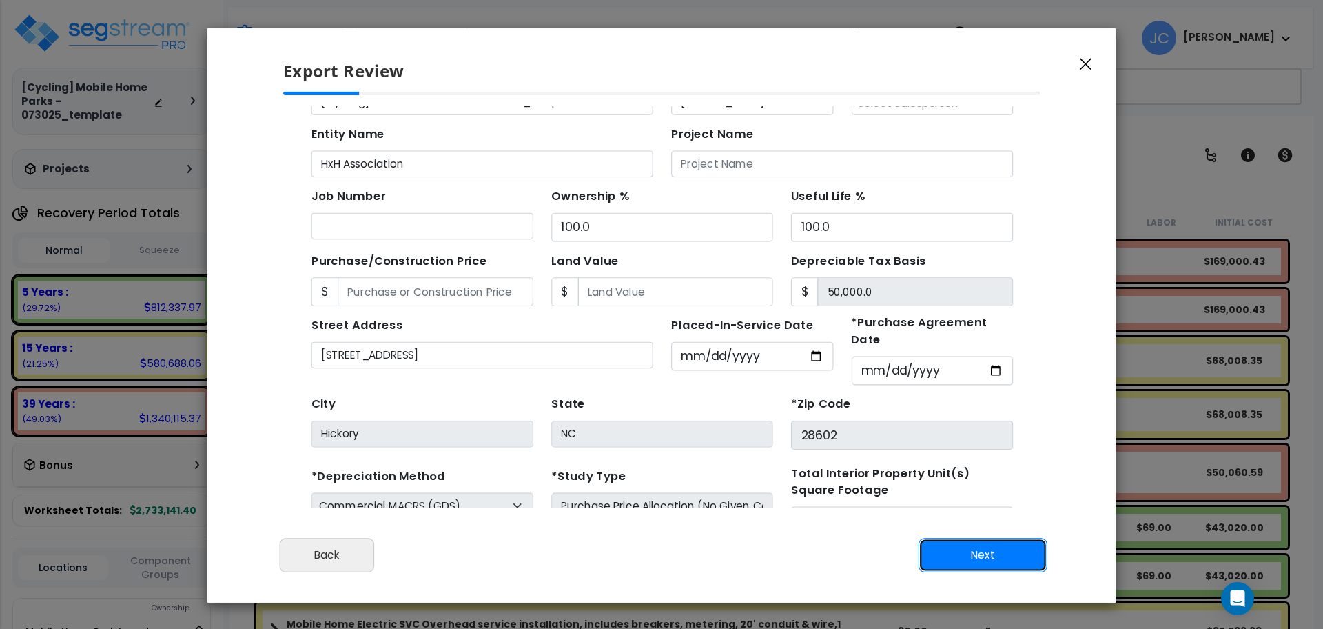
scroll to position [132, 0]
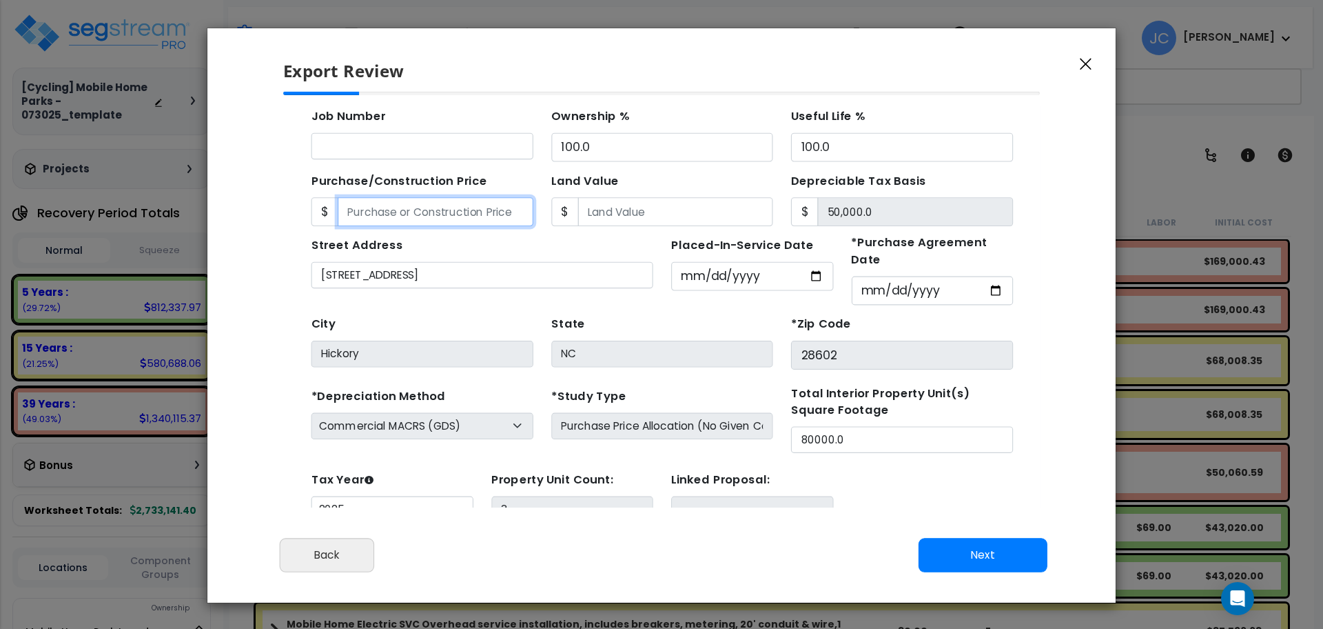
click at [386, 201] on input "Purchase/Construction Price" at bounding box center [421, 202] width 178 height 26
type input "3"
type input "3.00"
type input "30"
type input "30.00"
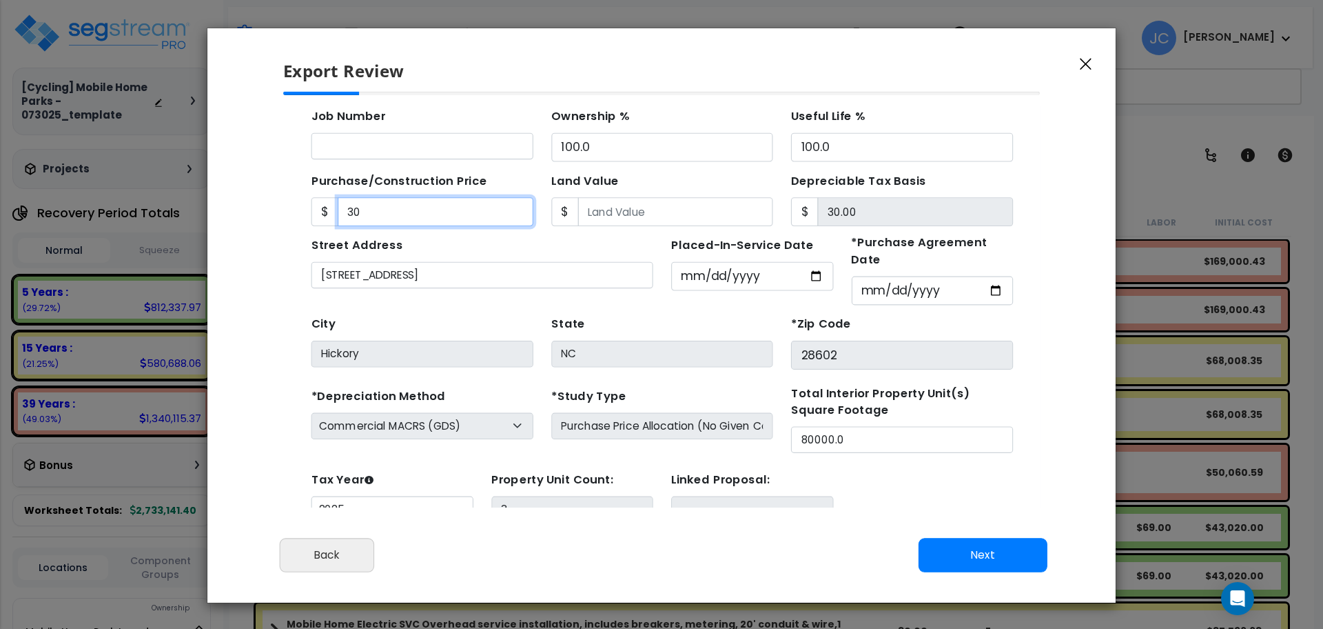
type input "300"
type input "300.00"
type input "3000"
type input "3,000.00"
type input "3,0000"
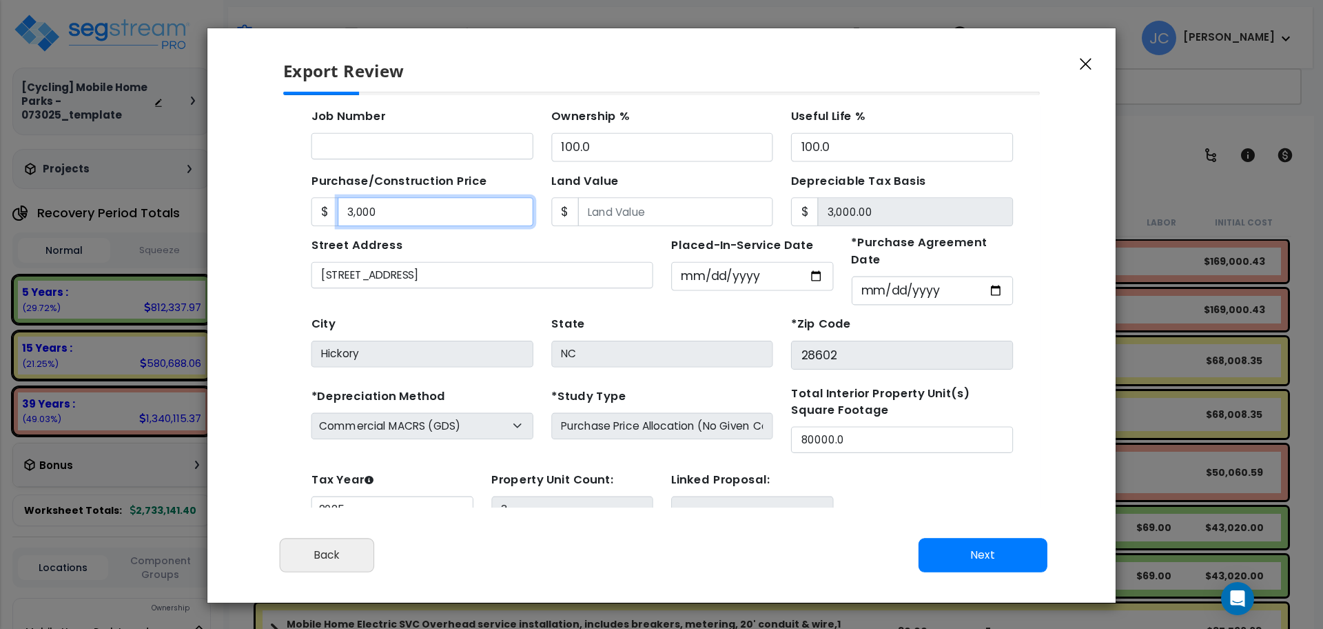
type input "30,000.00"
type input "30,0000"
type input "300,000.00"
type input "300,0000"
type input "3,000,000.00"
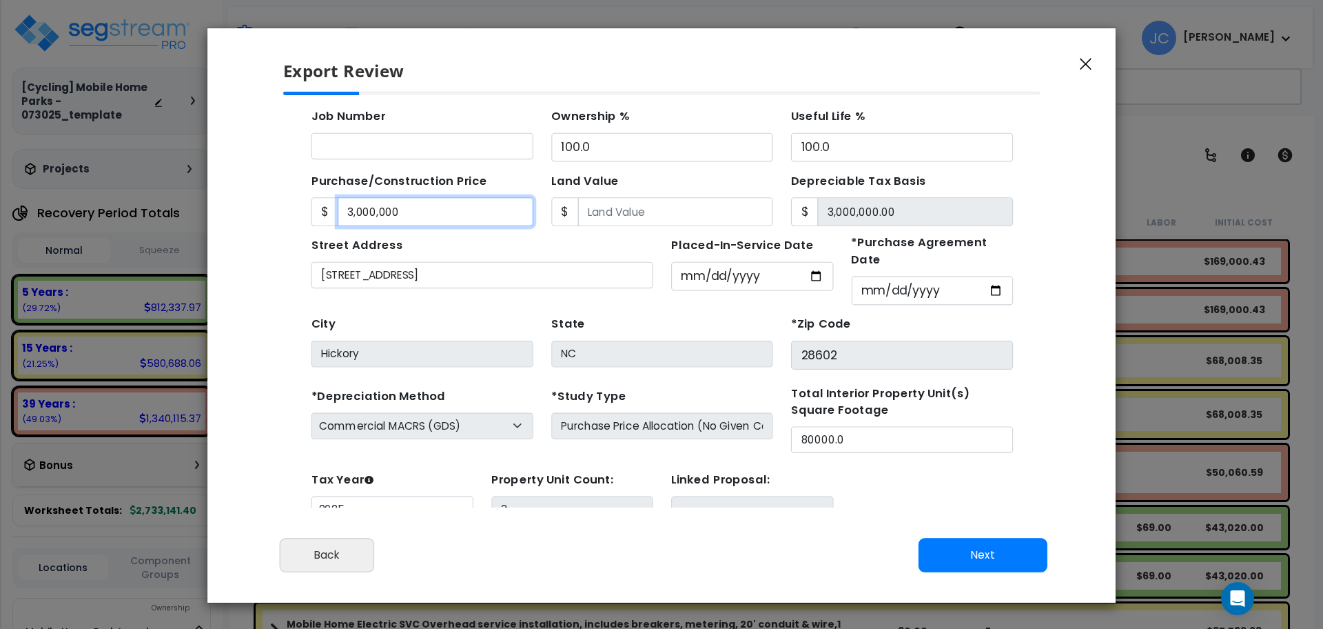
scroll to position [50, 0]
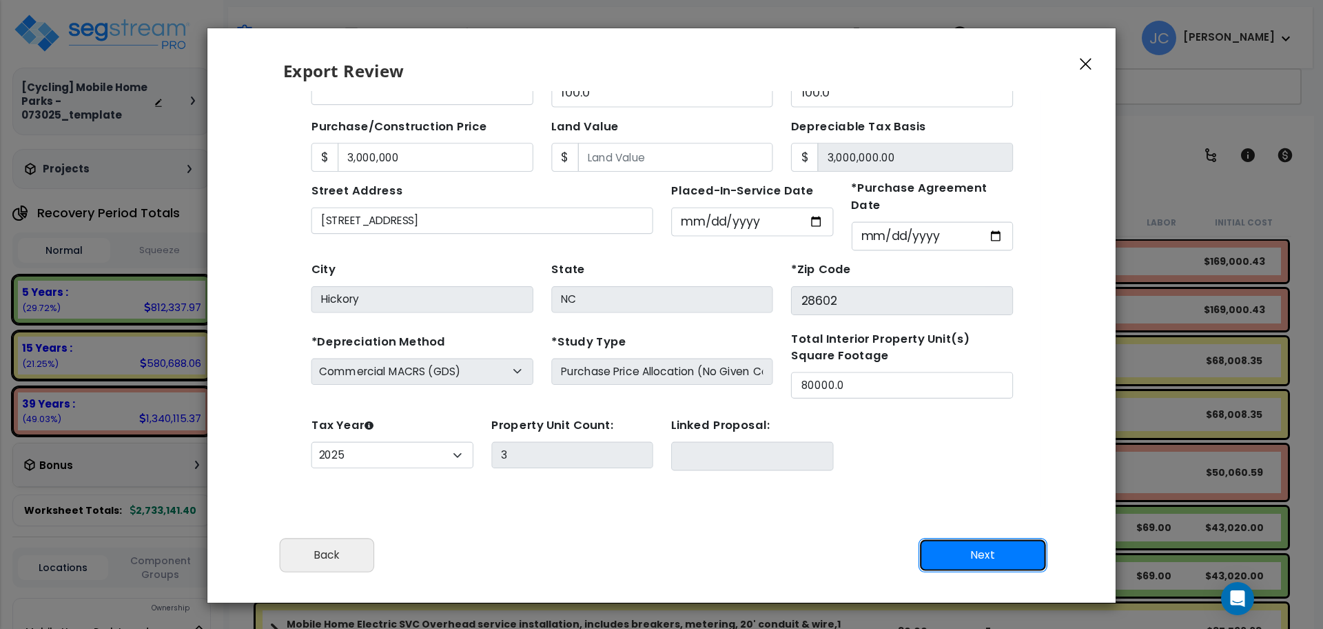
click at [953, 553] on button "Next" at bounding box center [983, 555] width 129 height 34
type input "3000000"
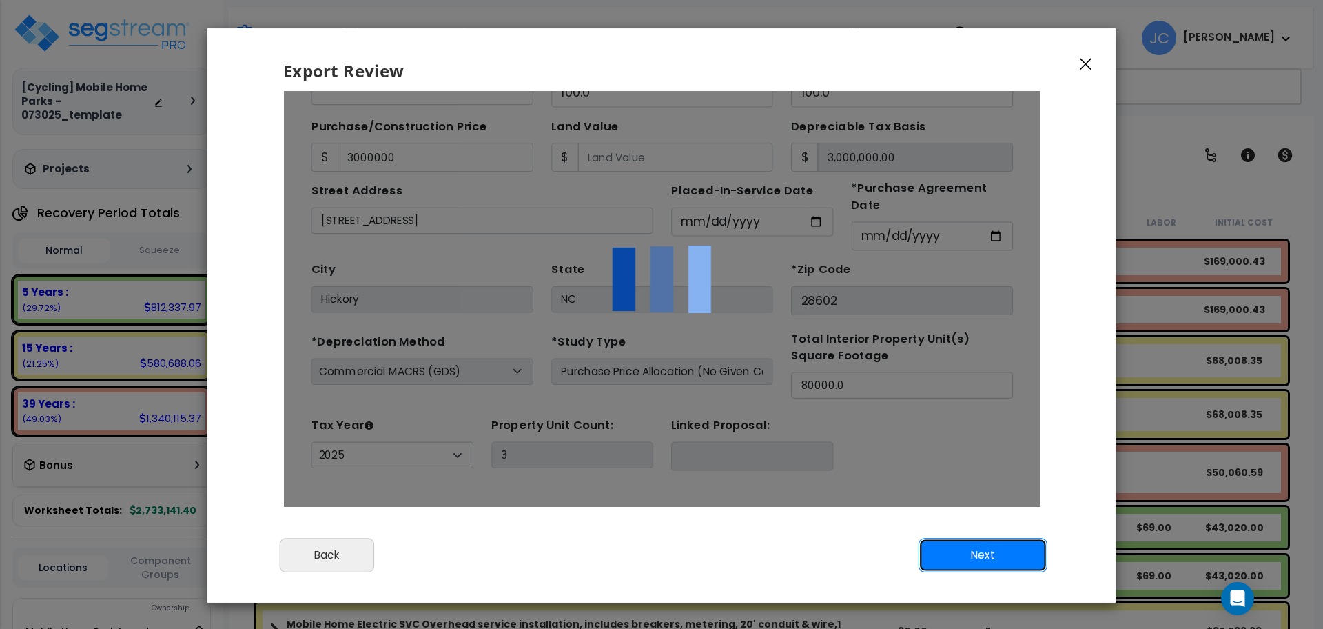
scroll to position [0, 0]
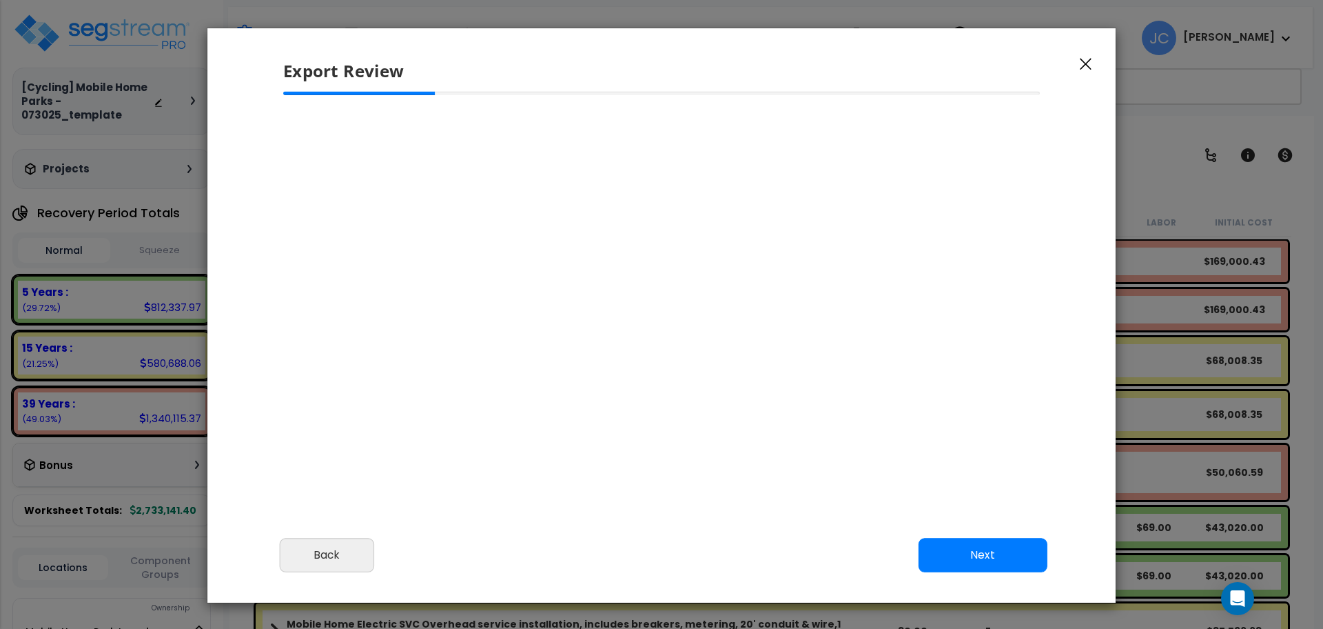
select select "2025"
click at [988, 558] on button "Next" at bounding box center [983, 555] width 129 height 34
click at [320, 552] on button "Back" at bounding box center [327, 555] width 94 height 34
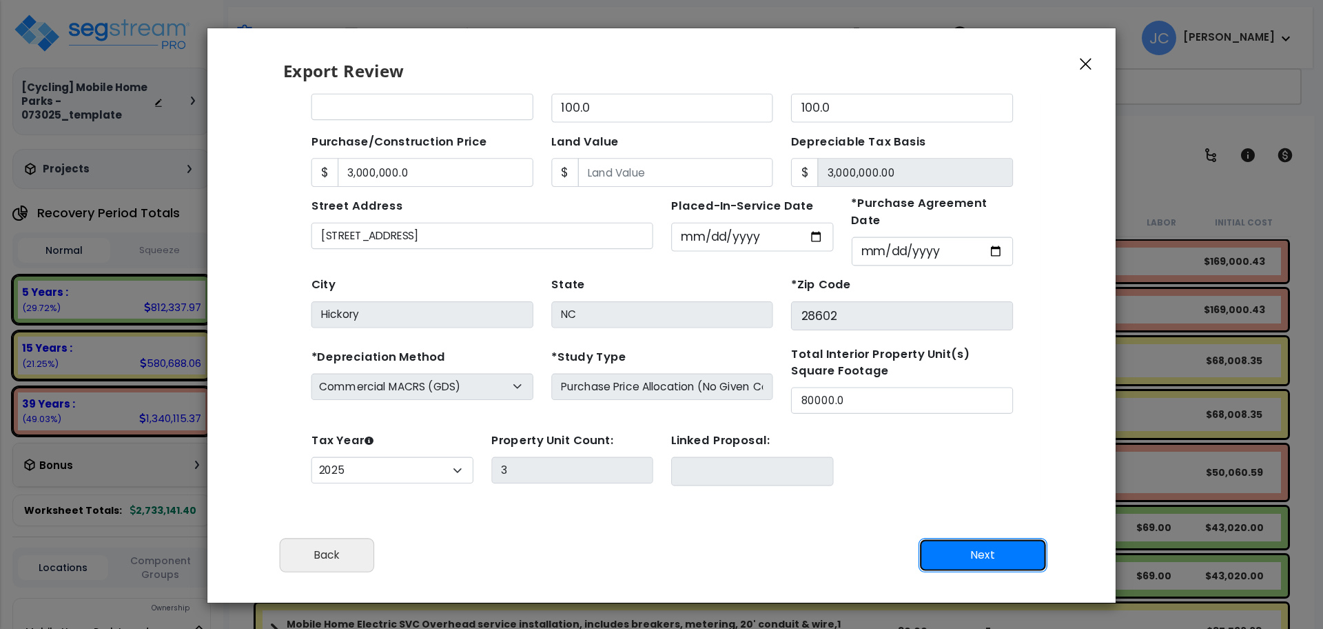
click at [1009, 553] on button "Next" at bounding box center [983, 555] width 129 height 34
type input "3000000"
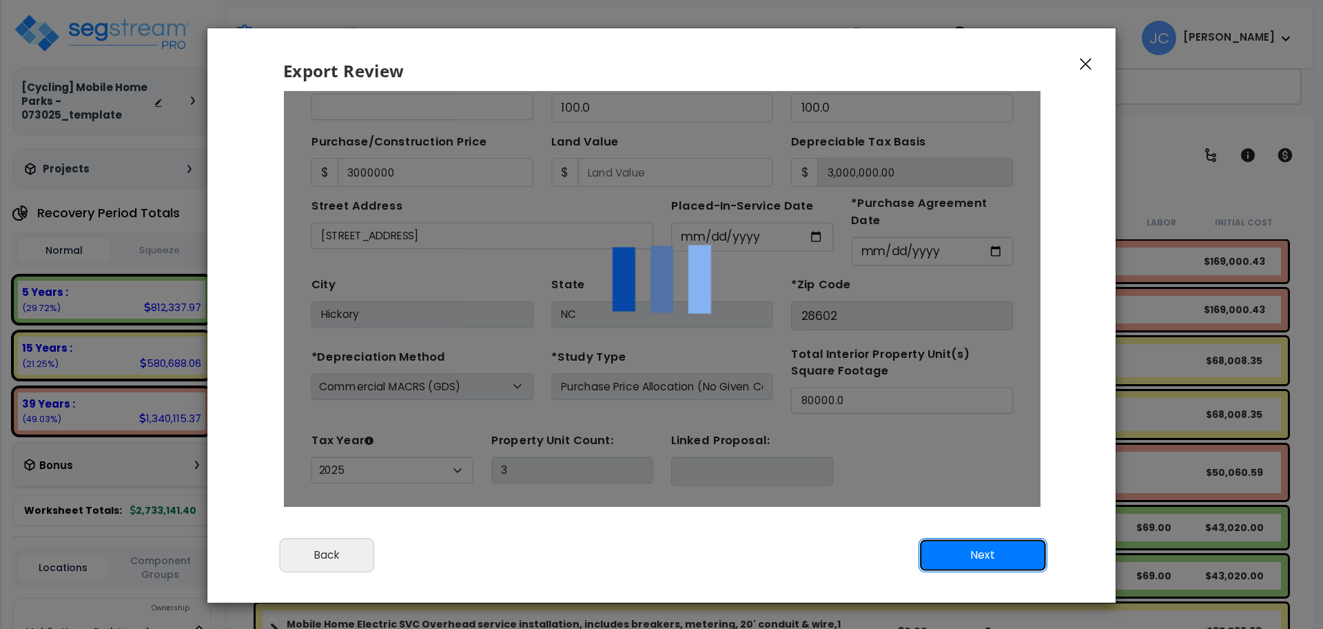
scroll to position [0, 0]
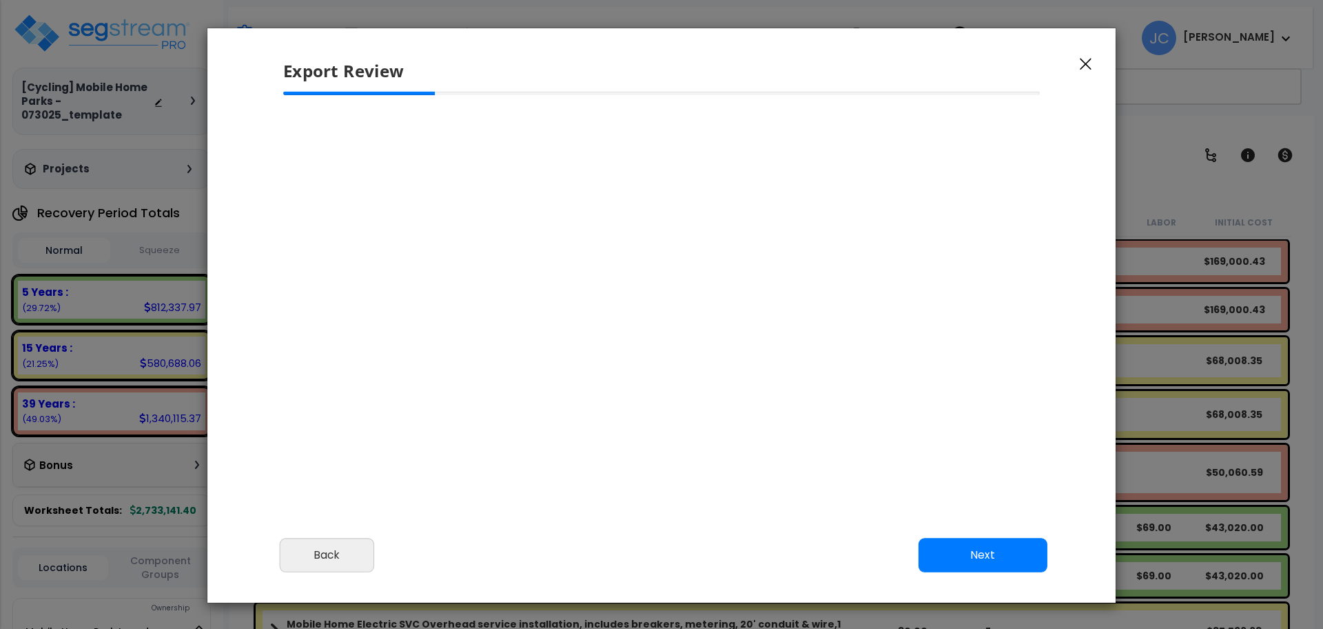
select select "2025"
click at [983, 549] on button "Next" at bounding box center [983, 555] width 129 height 34
click at [1081, 65] on icon "button" at bounding box center [1086, 64] width 12 height 12
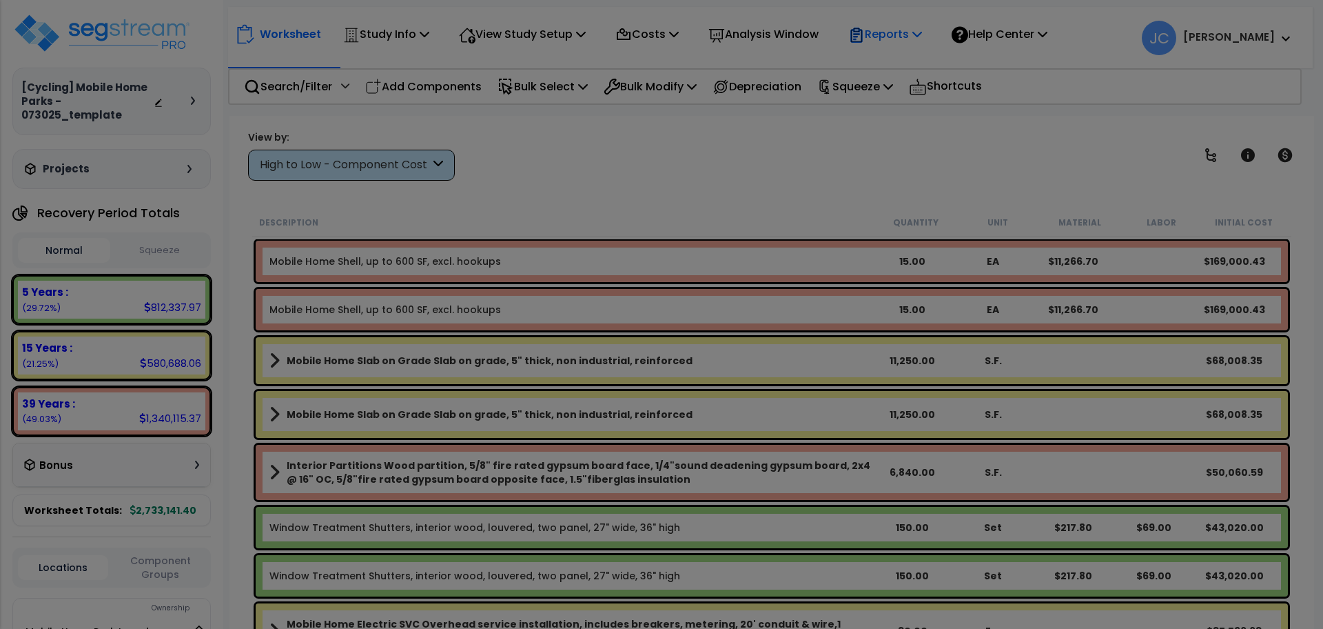
click at [927, 61] on div "We are Building your Study. So please grab a coffee and let us do the heavy lif…" at bounding box center [661, 88] width 1323 height 55
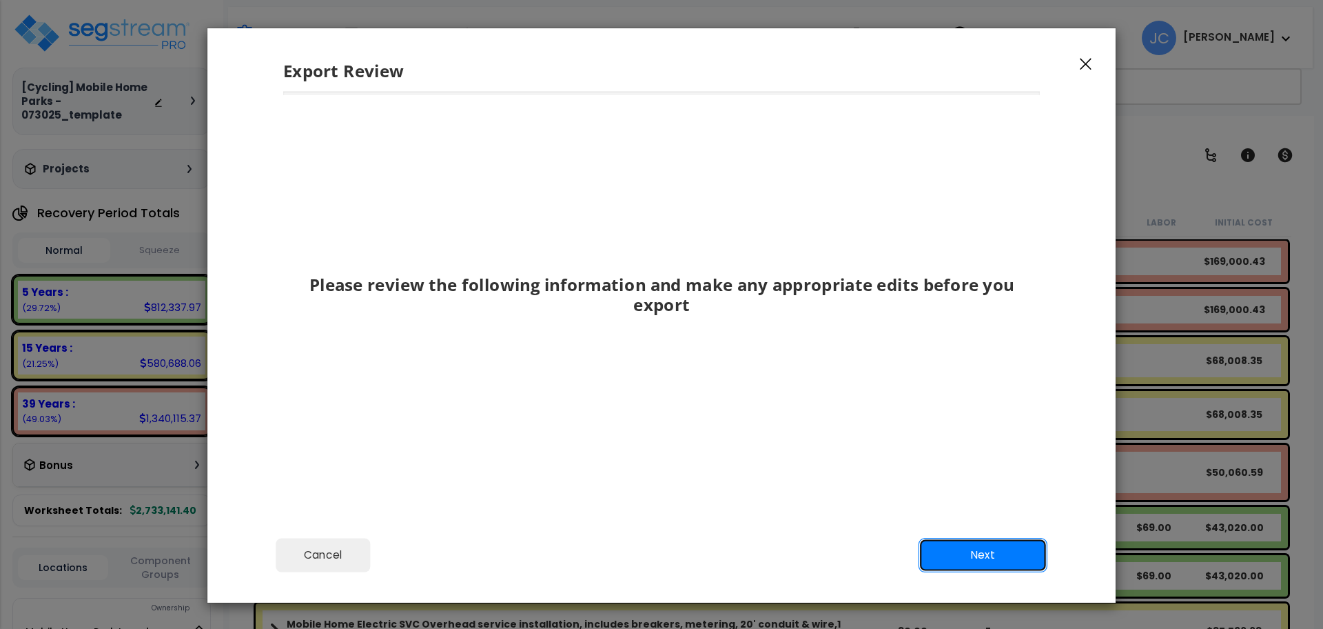
click at [956, 554] on button "Next" at bounding box center [983, 555] width 129 height 34
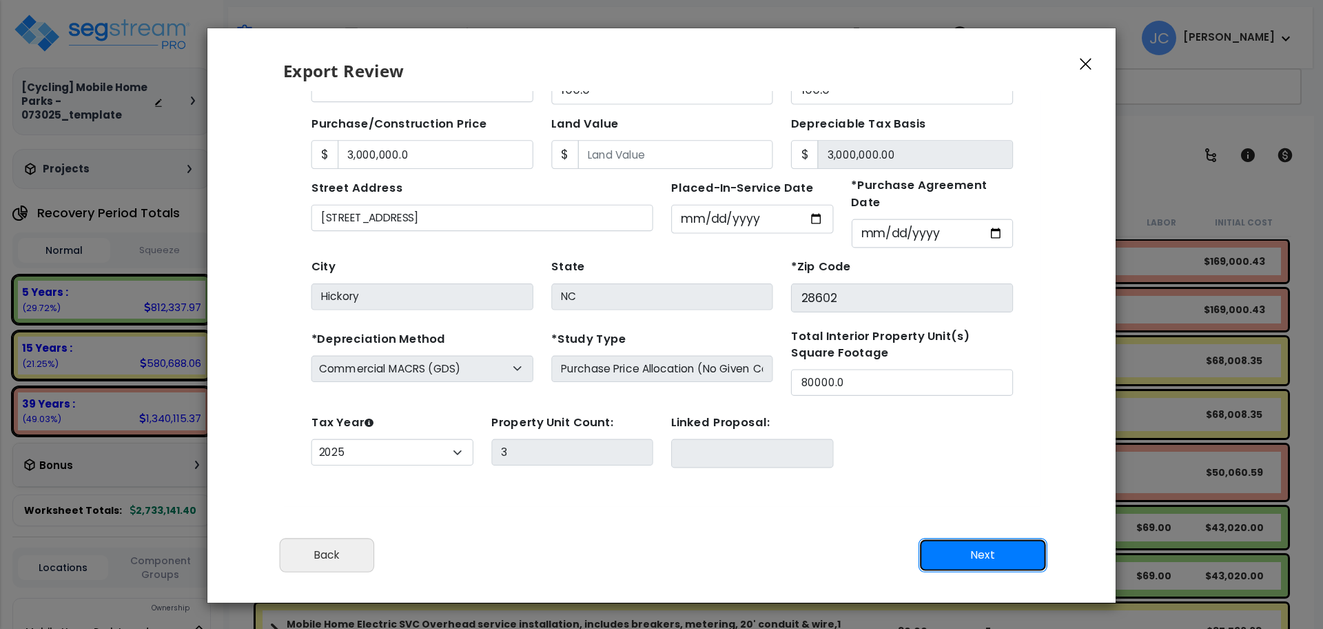
scroll to position [119, 0]
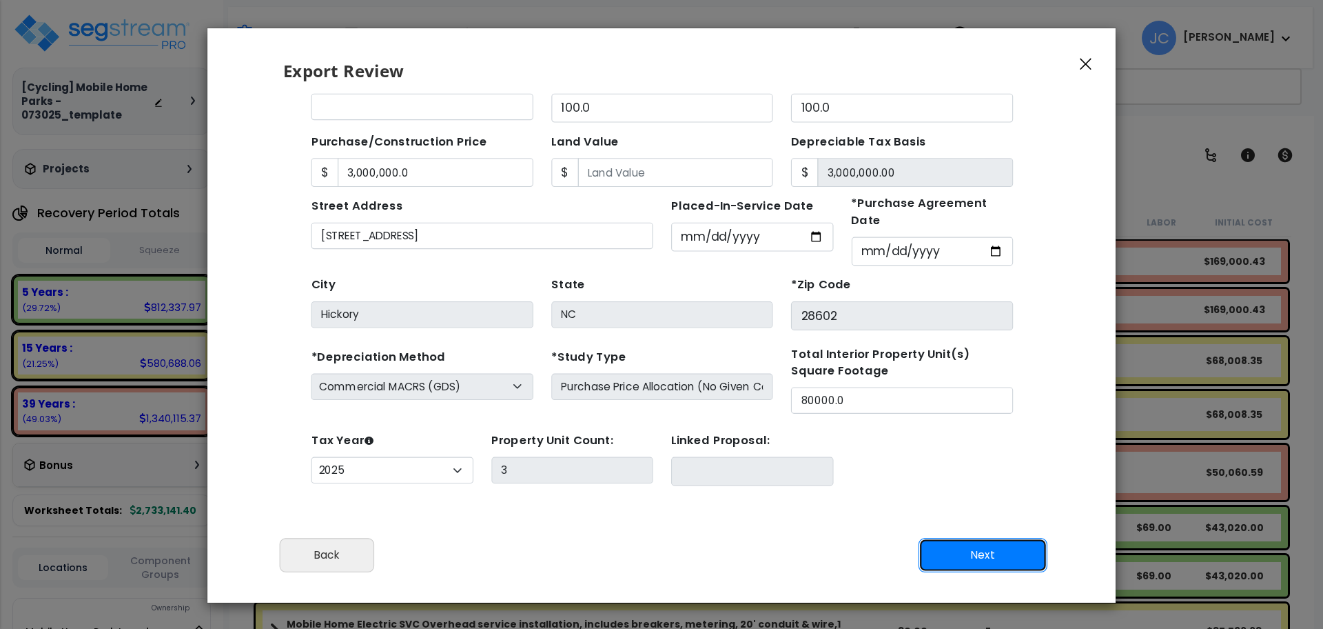
click at [960, 562] on button "Next" at bounding box center [983, 555] width 129 height 34
type input "3000000"
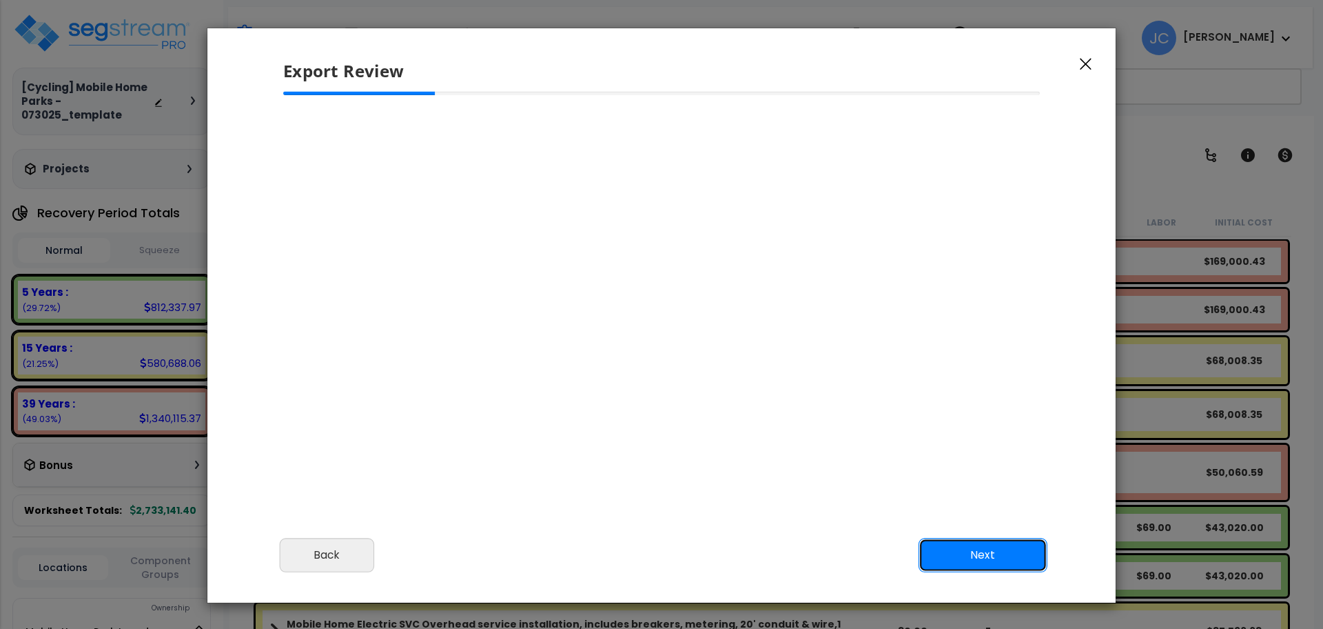
scroll to position [0, 0]
click at [998, 560] on button "Next" at bounding box center [983, 555] width 129 height 34
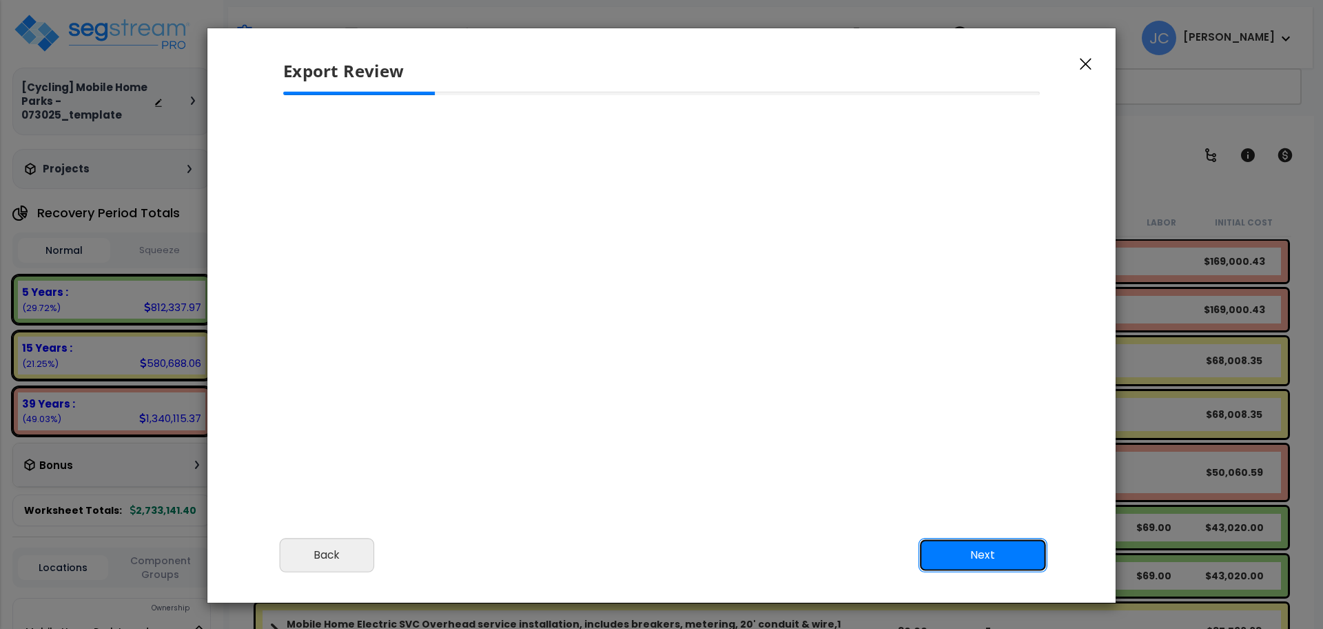
click at [998, 560] on button "Next" at bounding box center [983, 555] width 129 height 34
select select "2025"
click at [1087, 64] on icon "button" at bounding box center [1086, 64] width 12 height 12
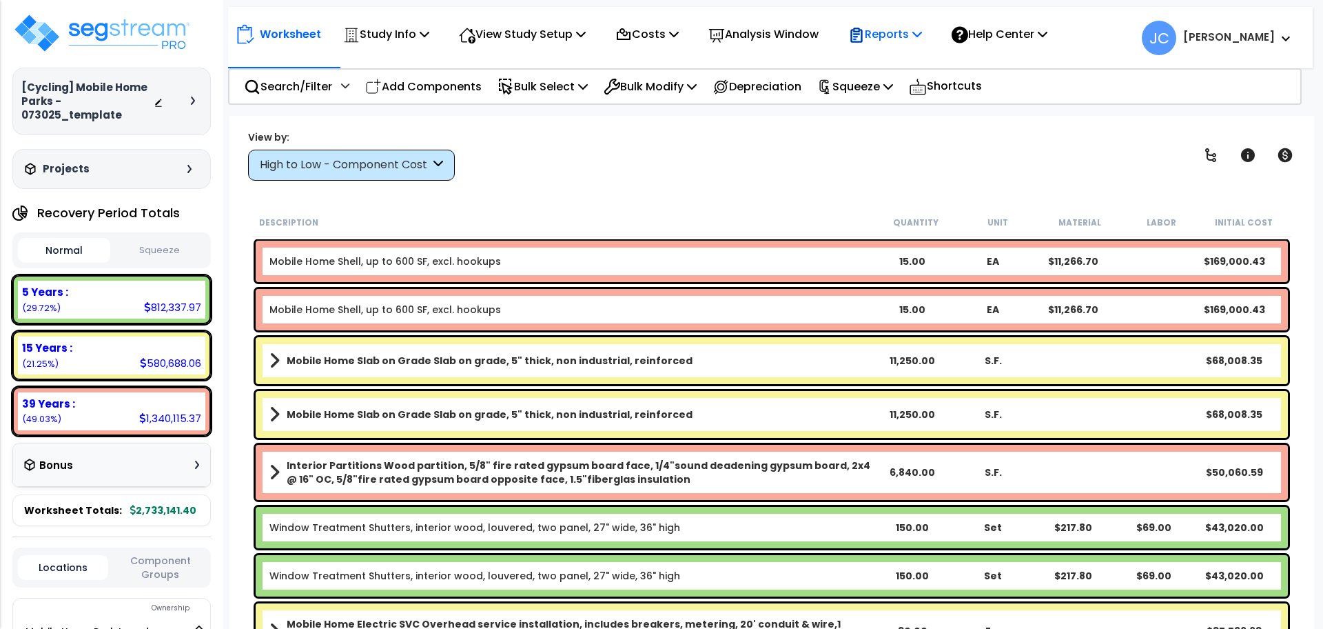
click at [922, 30] on p "Reports" at bounding box center [885, 34] width 74 height 19
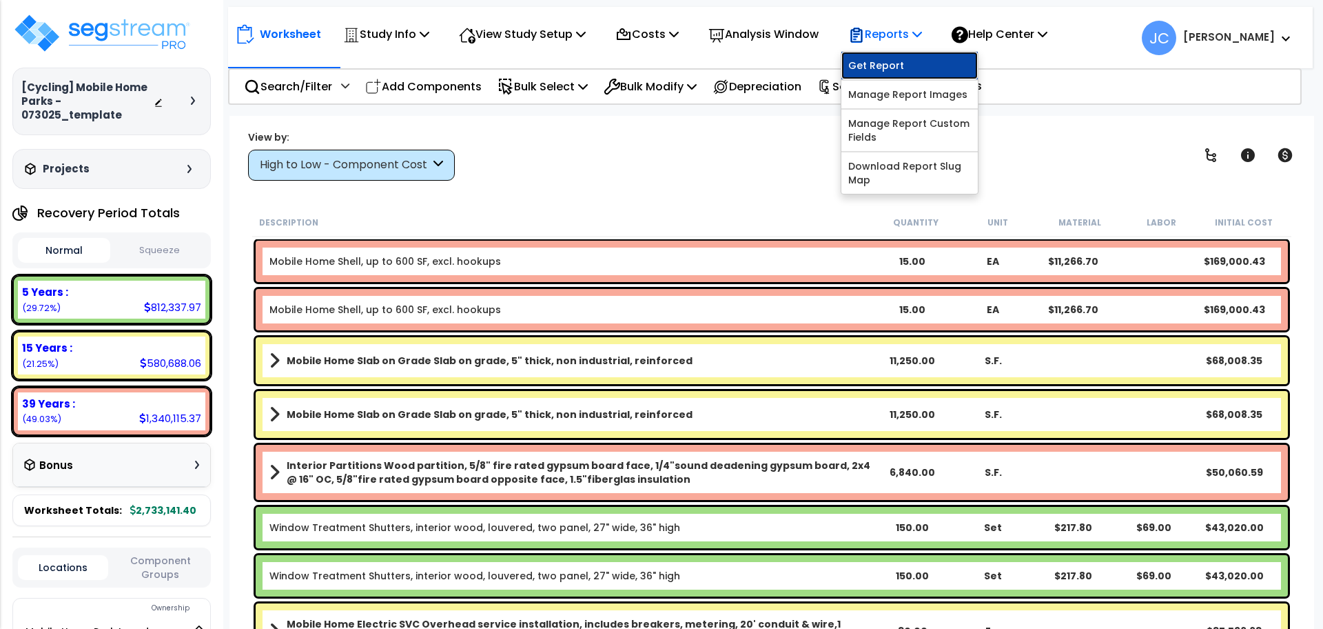
click at [923, 68] on link "Get Report" at bounding box center [909, 66] width 136 height 28
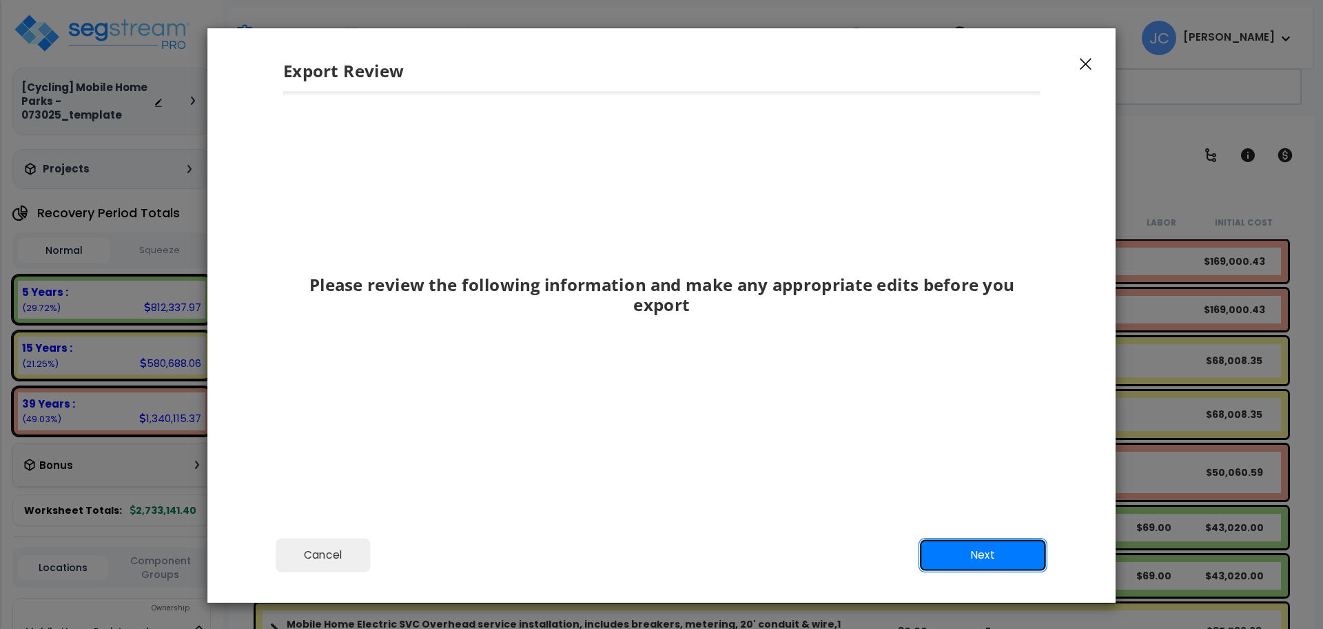
click at [1019, 541] on button "Next" at bounding box center [983, 555] width 129 height 34
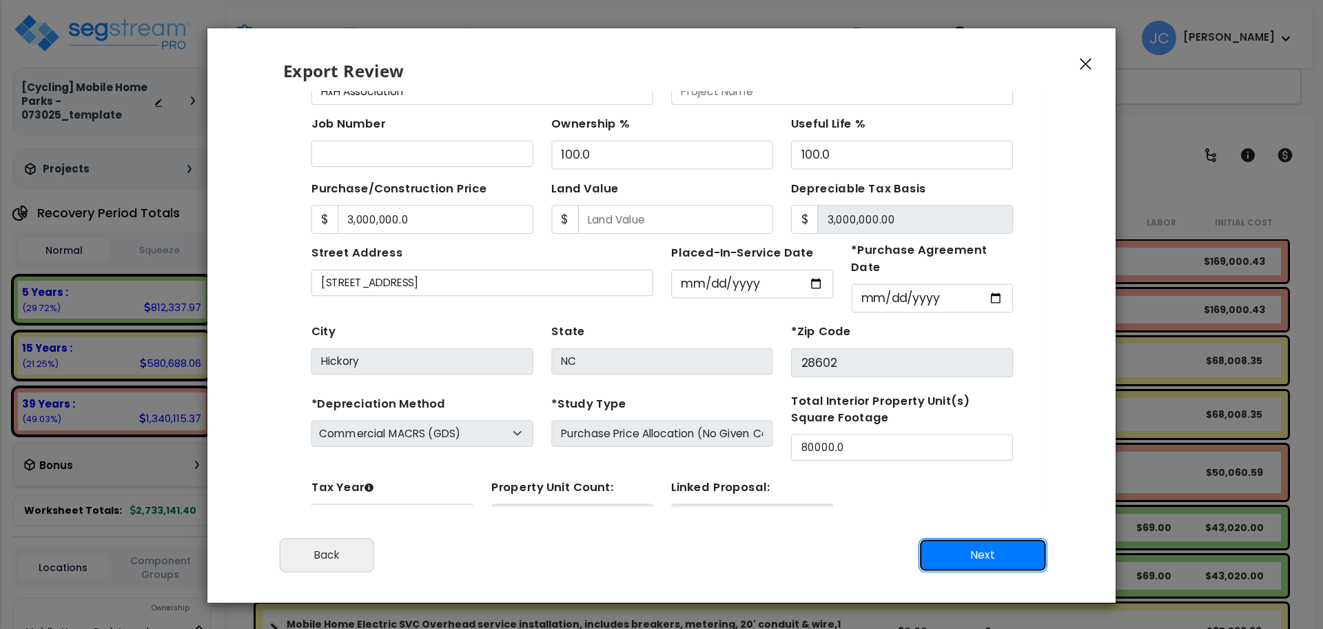
scroll to position [0, 0]
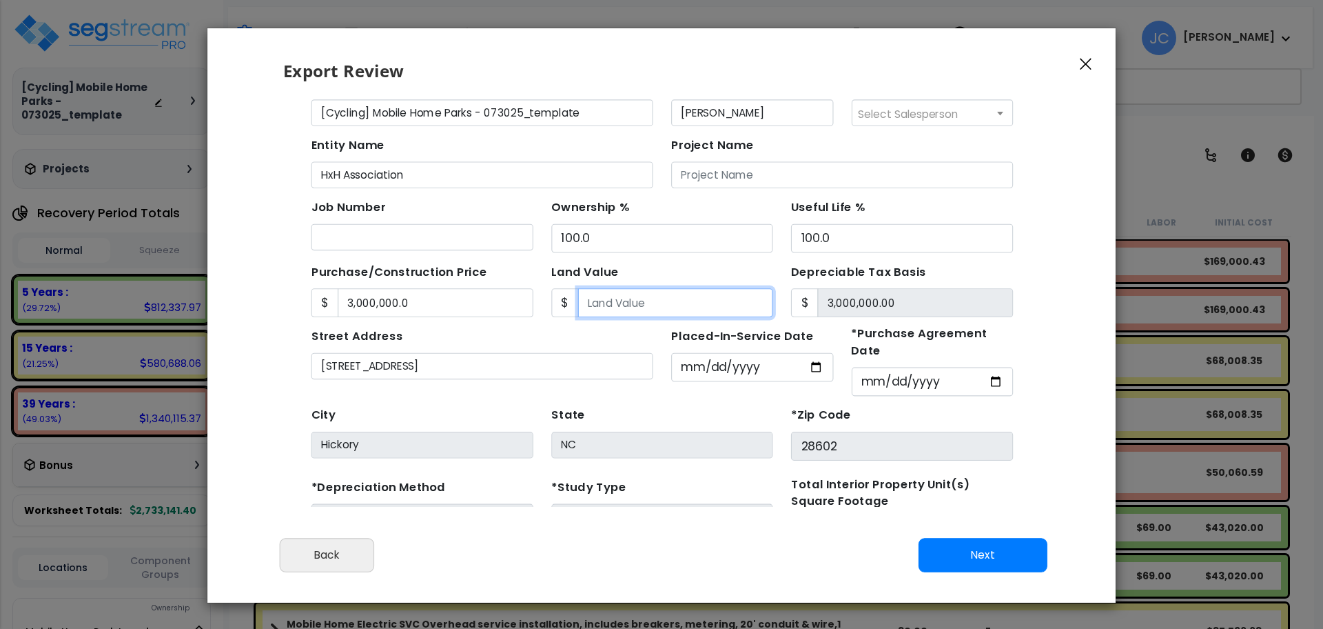
click at [633, 278] on input "Land Value" at bounding box center [640, 280] width 178 height 26
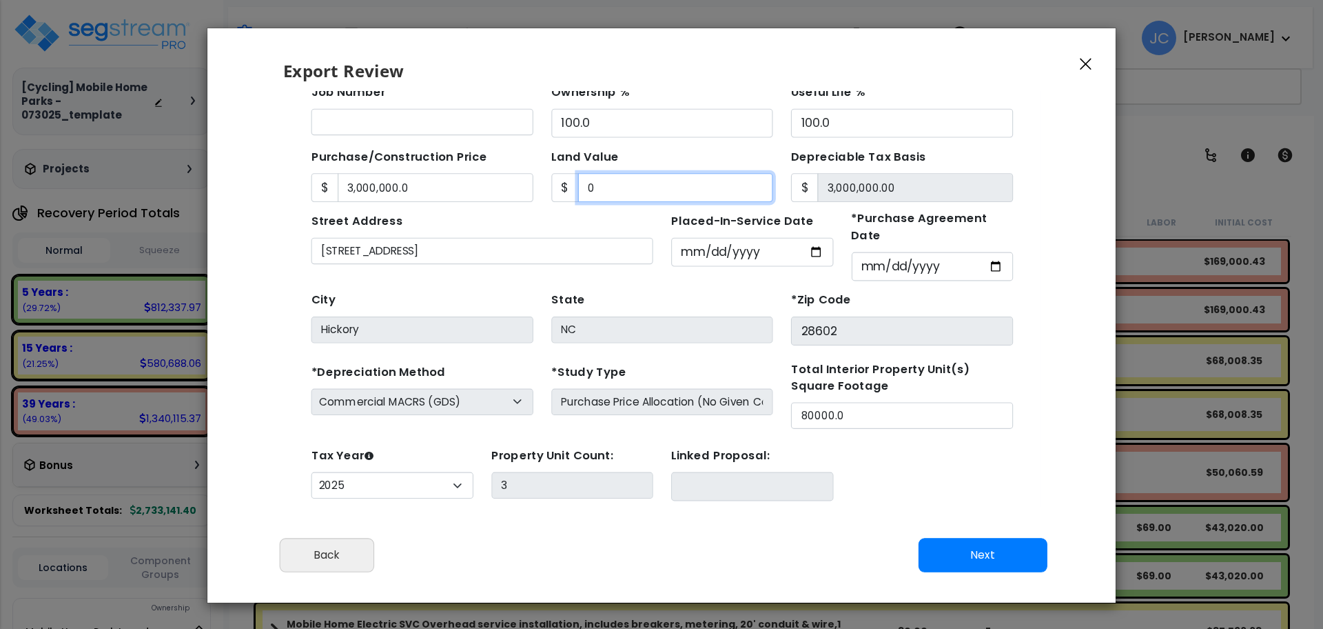
scroll to position [132, 0]
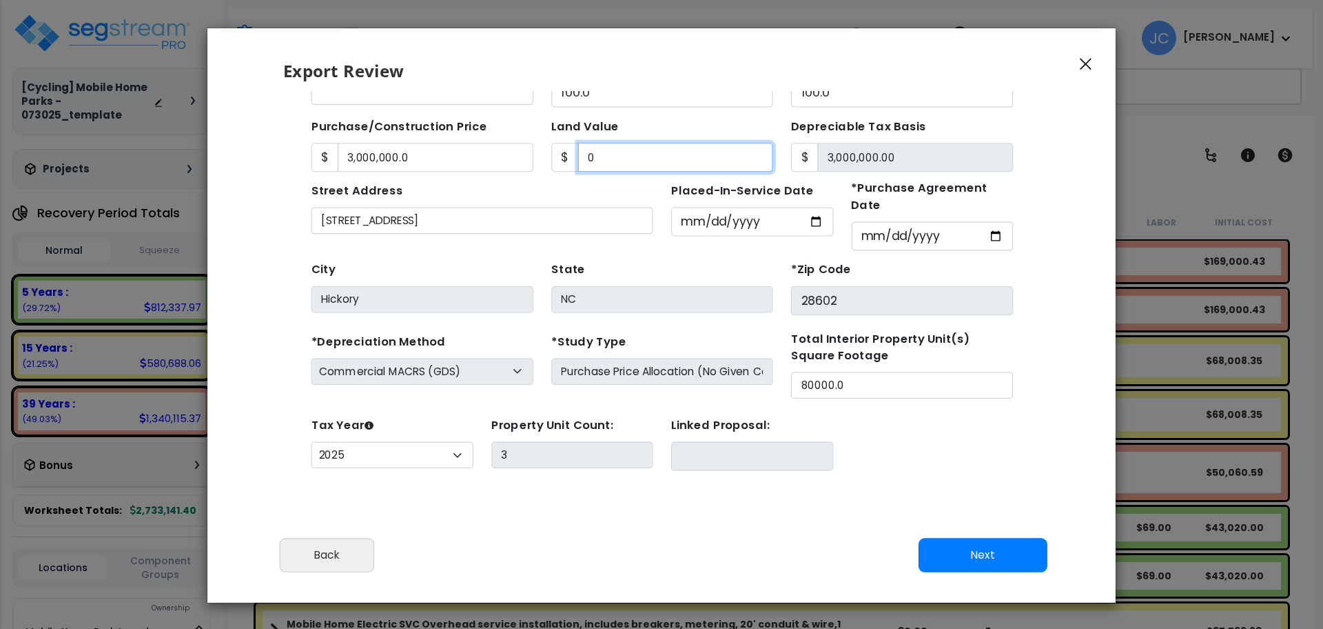
type input "0"
click at [942, 554] on button "Next" at bounding box center [983, 555] width 129 height 34
type input "3000000"
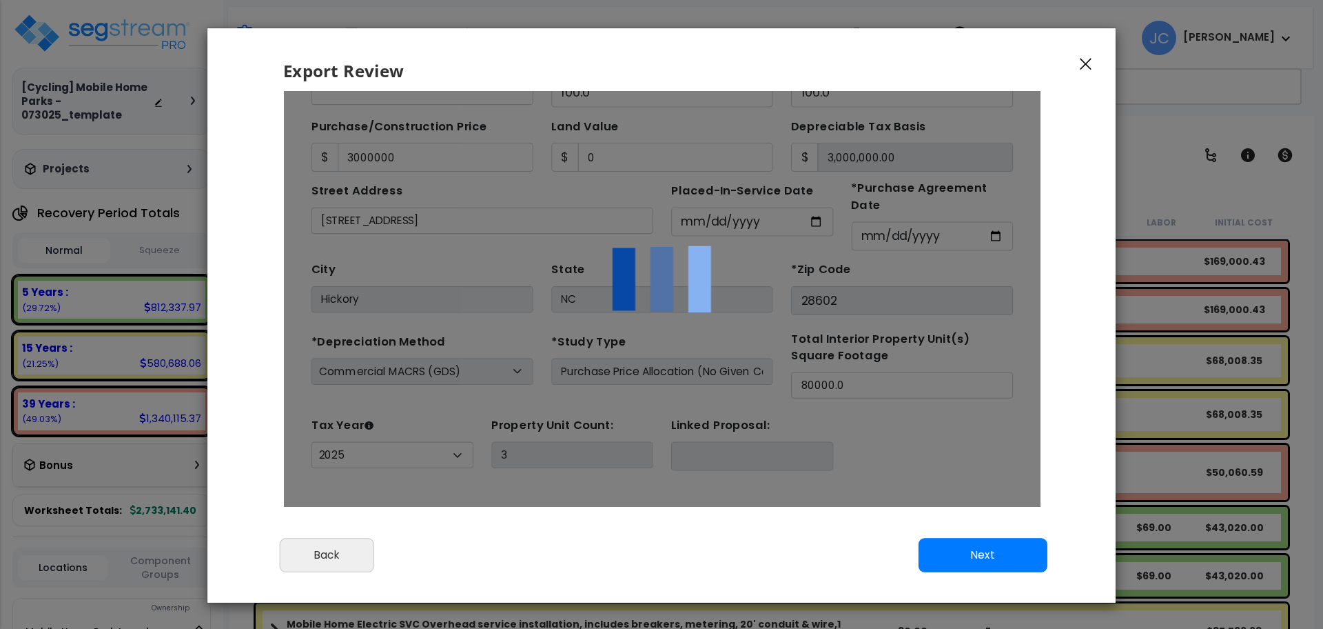
scroll to position [0, 0]
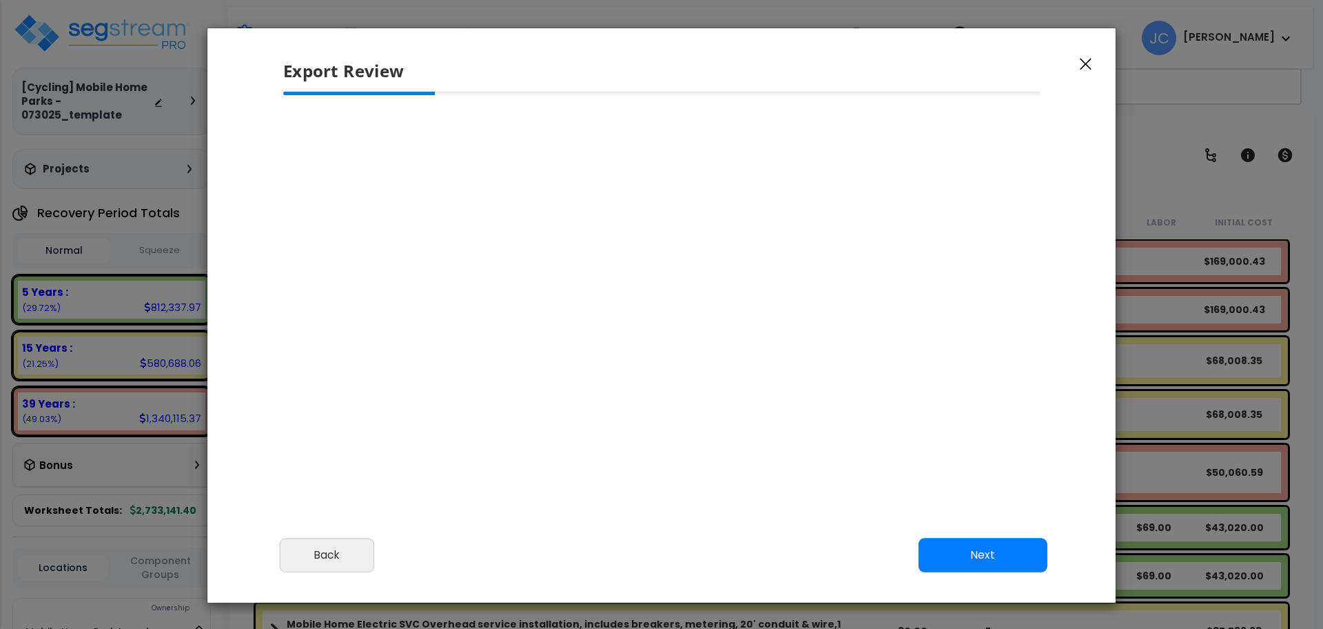
click at [963, 538] on button "Next" at bounding box center [983, 555] width 129 height 34
select select "2025"
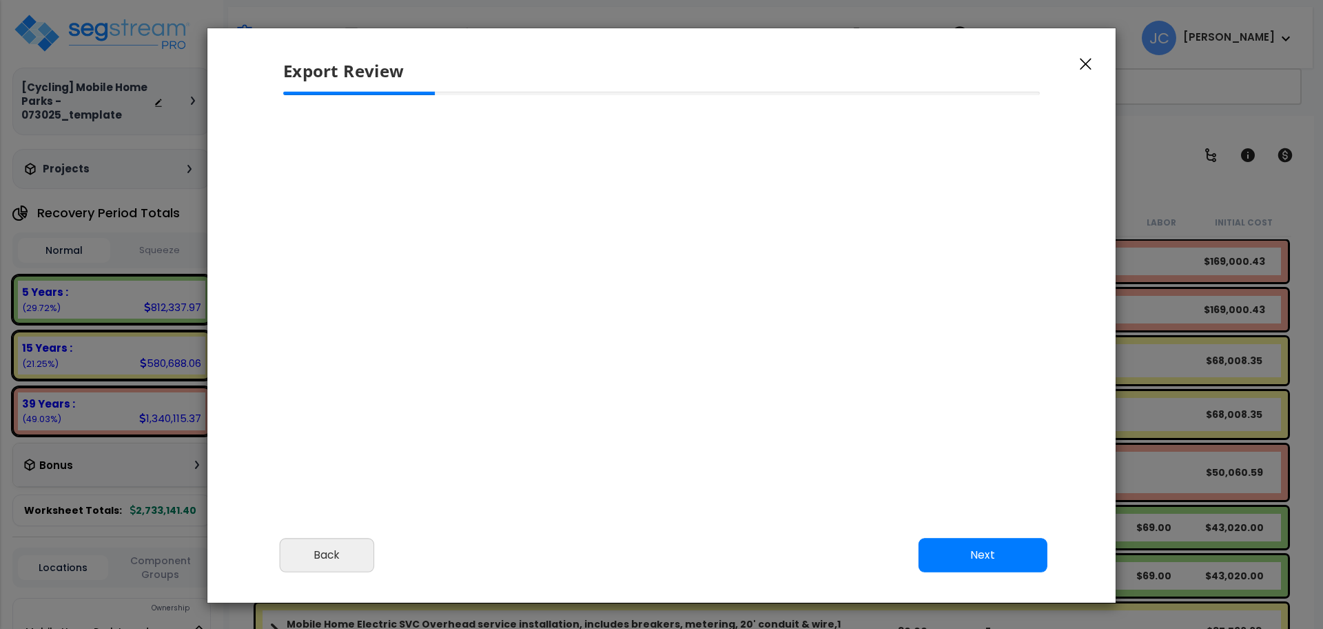
scroll to position [588, 34]
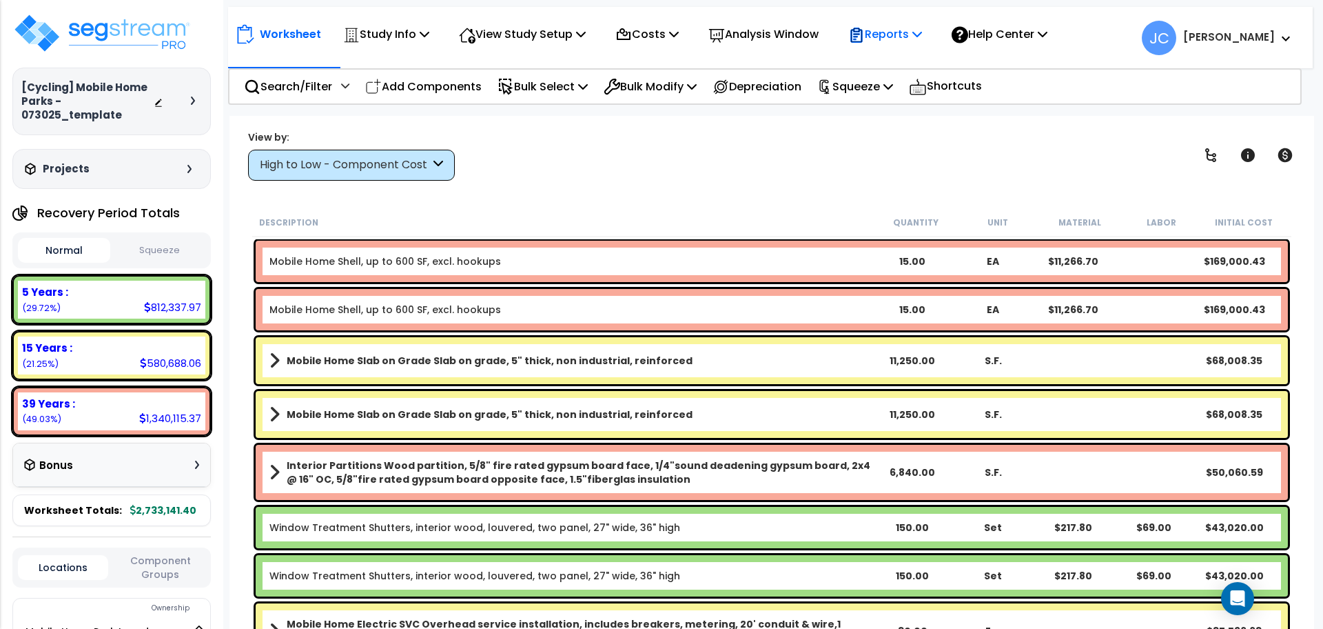
click at [886, 30] on p "Reports" at bounding box center [885, 34] width 74 height 19
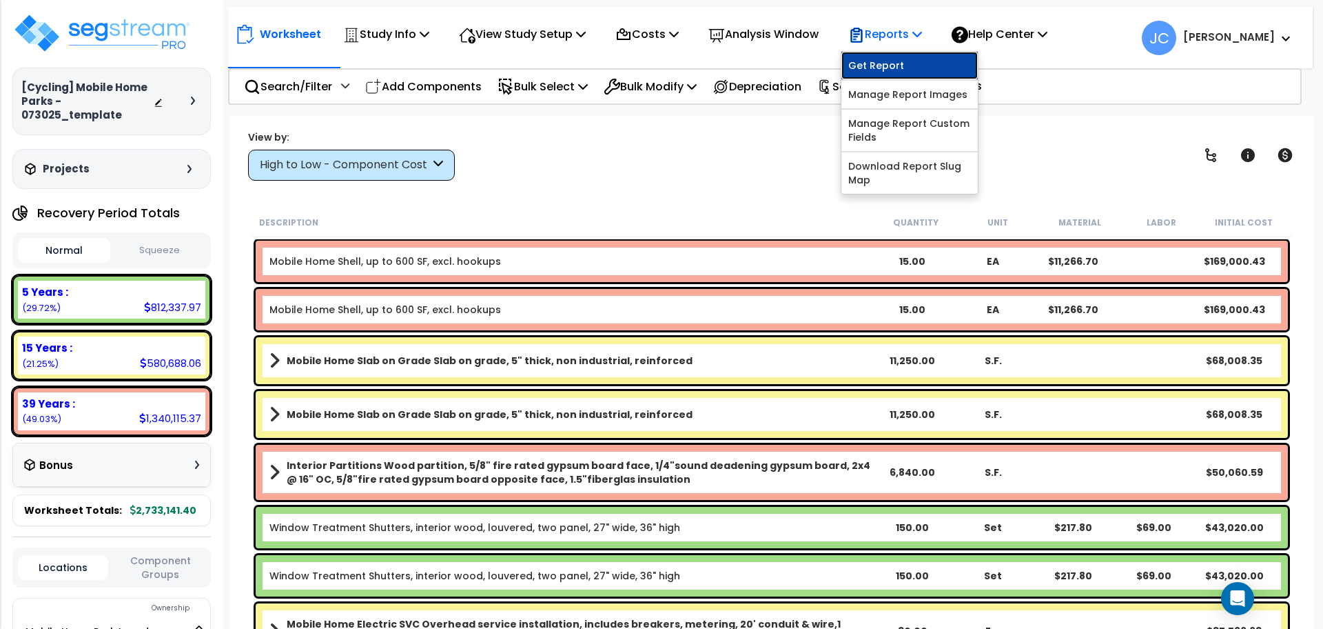
click at [886, 63] on link "Get Report" at bounding box center [909, 66] width 136 height 28
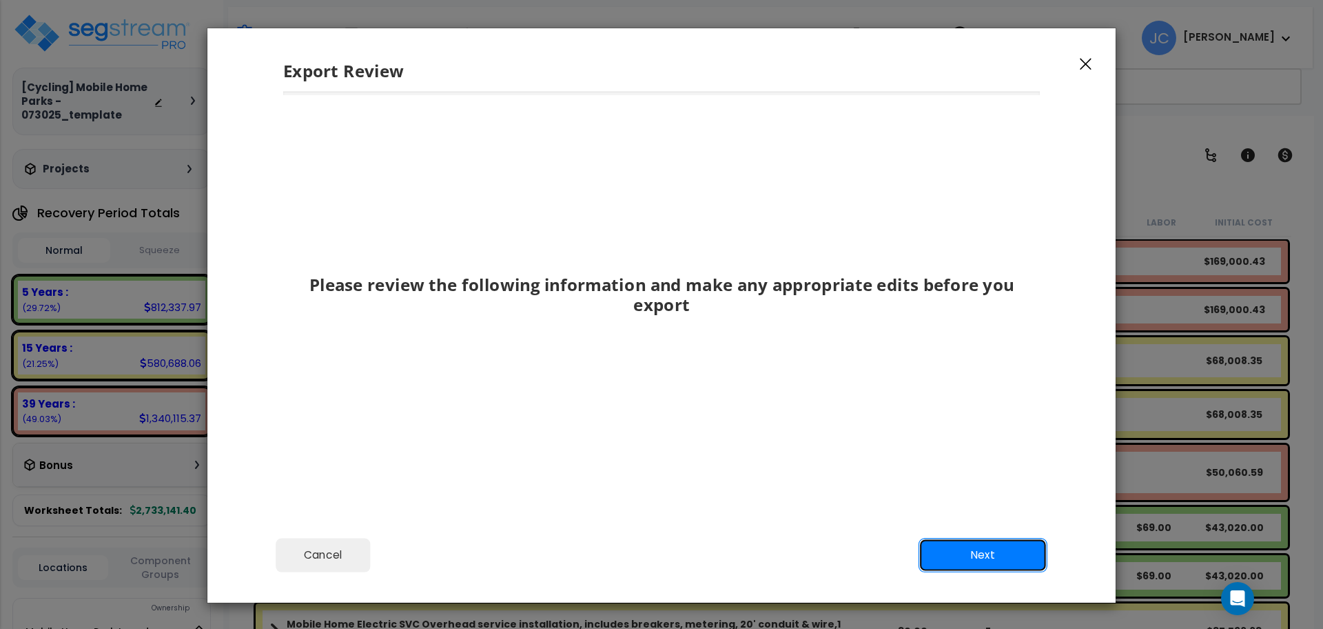
click at [953, 557] on button "Next" at bounding box center [983, 555] width 129 height 34
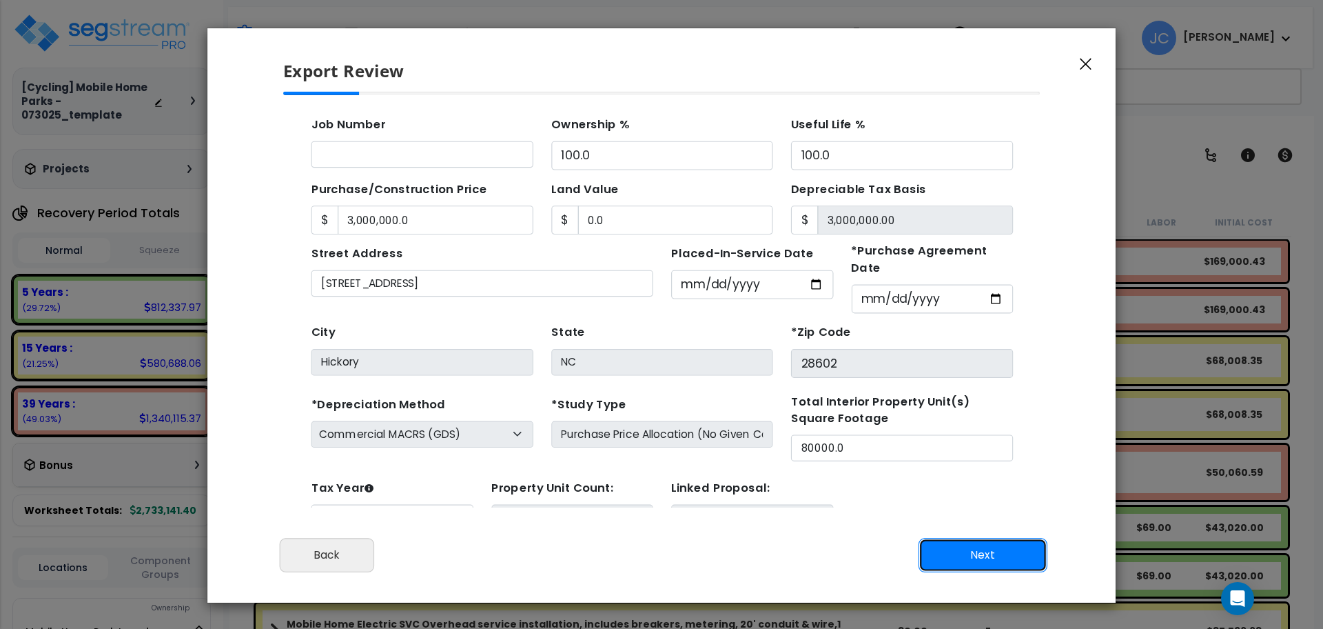
scroll to position [132, 0]
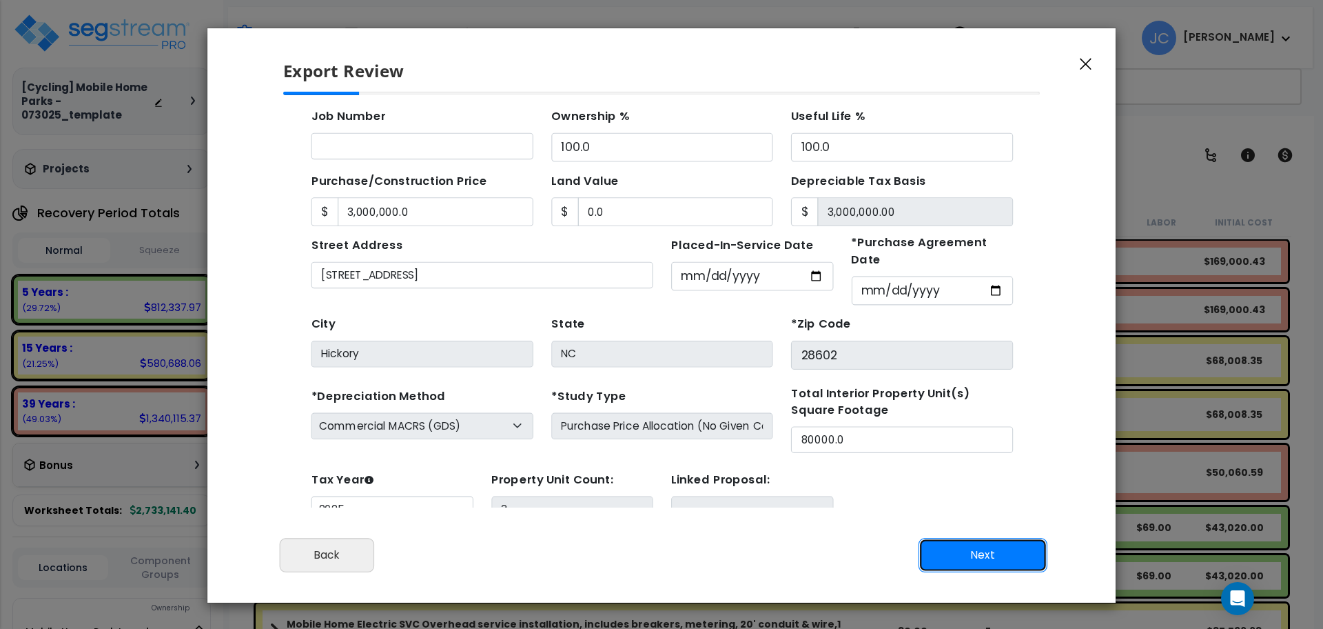
click at [968, 555] on button "Next" at bounding box center [983, 555] width 129 height 34
type input "3000000"
type input "0"
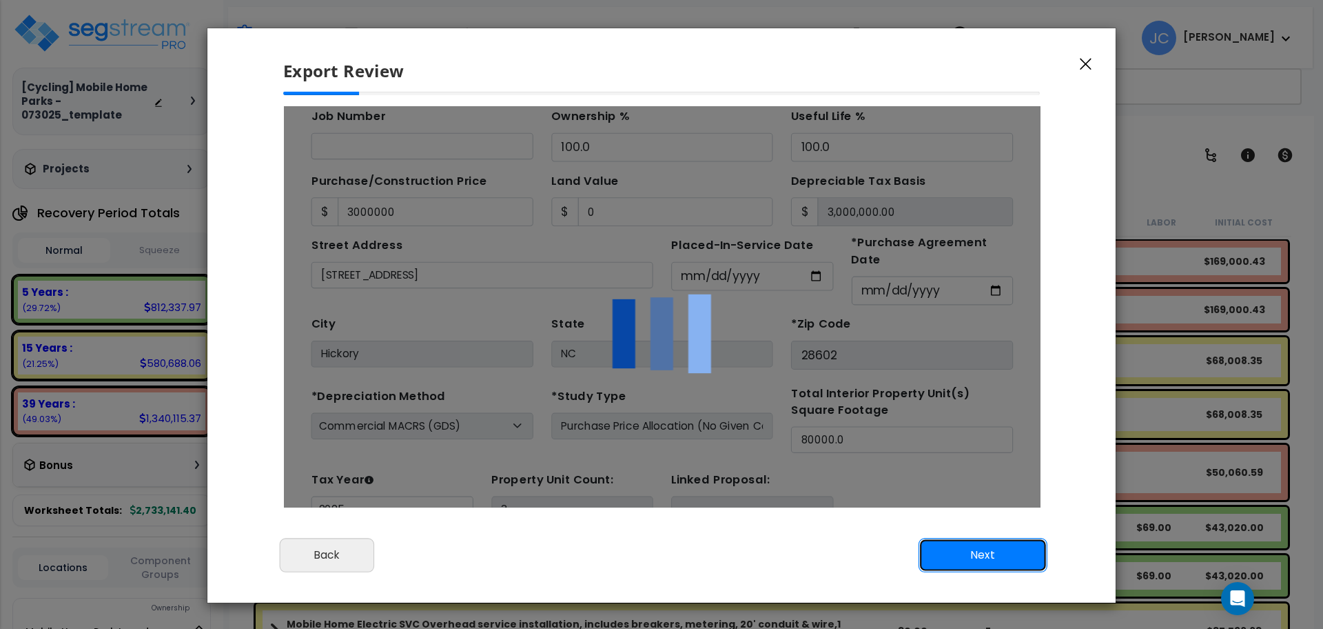
scroll to position [0, 0]
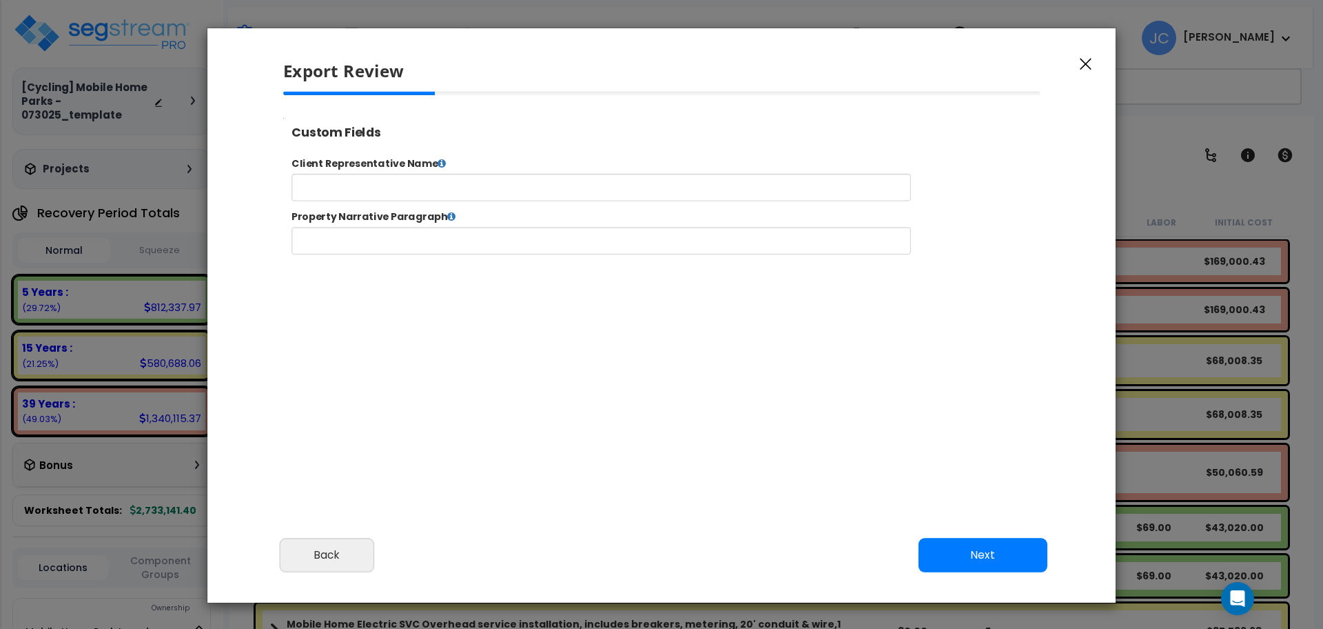
select select "2025"
click at [937, 550] on button "Next" at bounding box center [983, 555] width 129 height 34
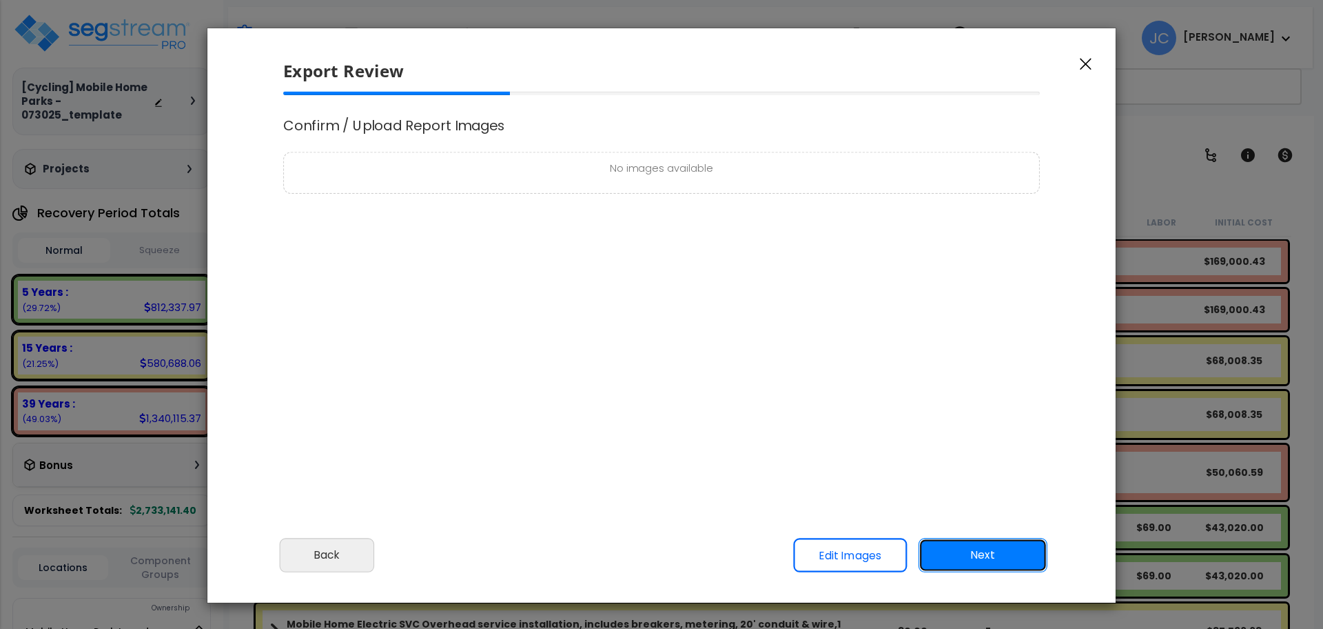
click at [965, 544] on button "Next" at bounding box center [983, 555] width 129 height 34
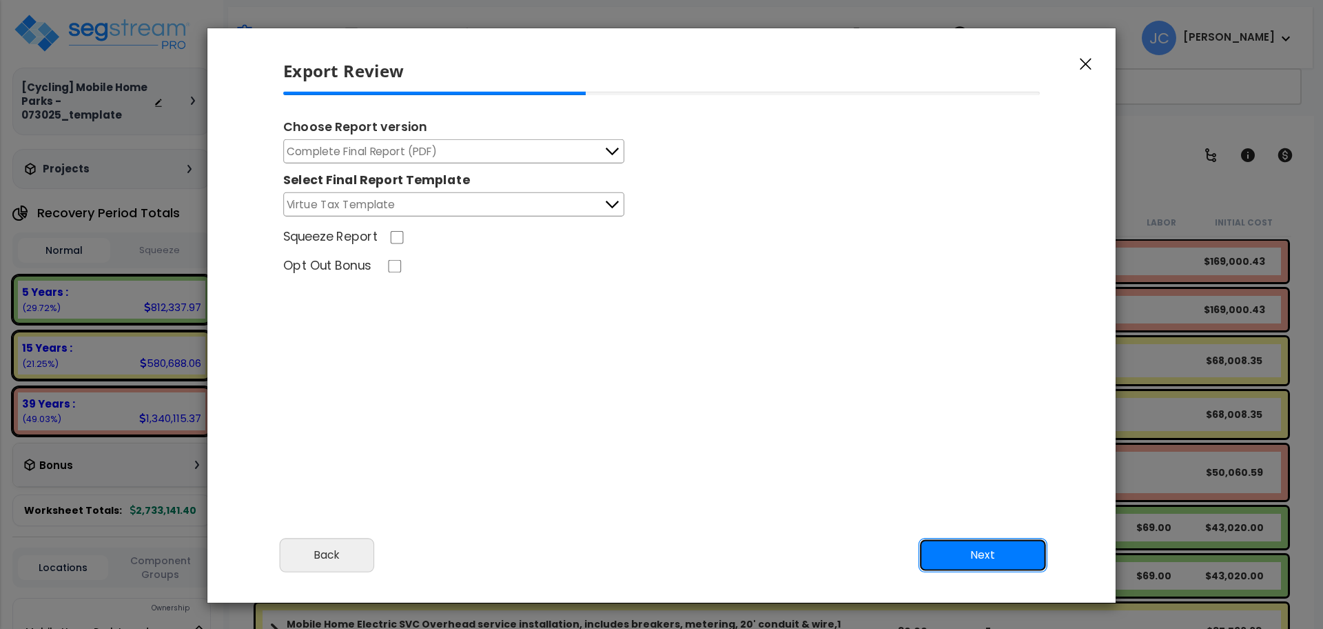
click at [990, 561] on button "Next" at bounding box center [983, 555] width 129 height 34
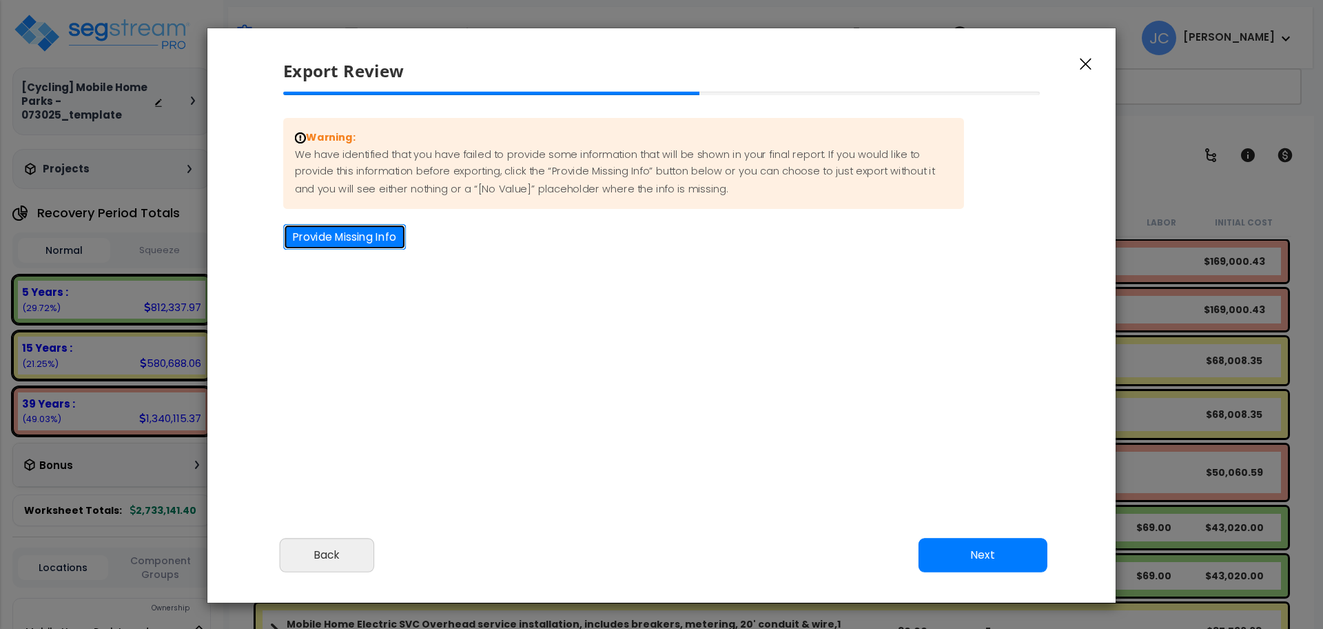
click at [331, 229] on button "Provide Missing Info" at bounding box center [344, 236] width 123 height 25
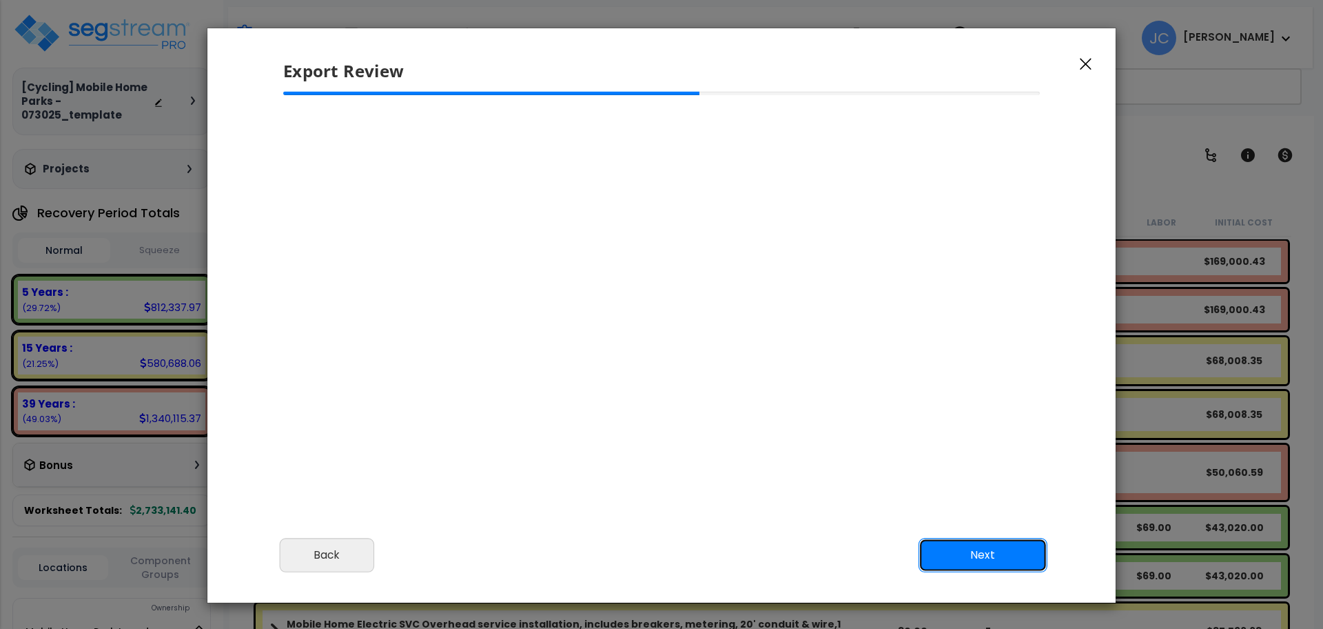
click at [985, 552] on button "Next" at bounding box center [983, 555] width 129 height 34
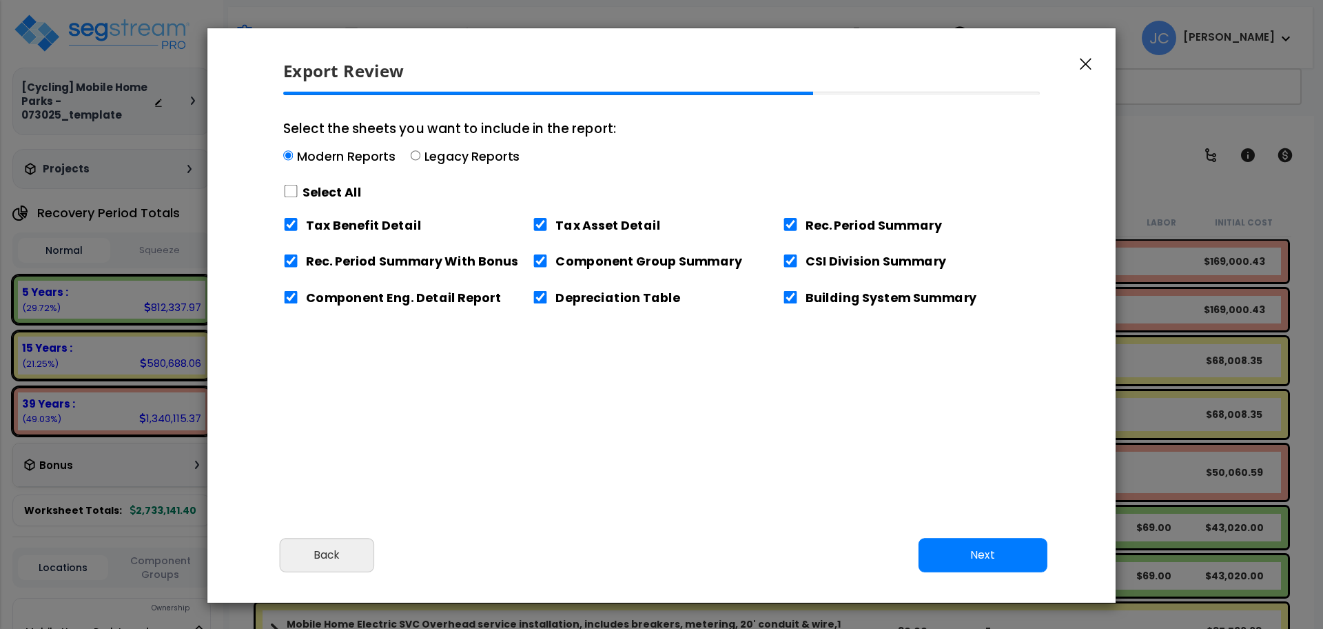
click at [329, 193] on label "Select All" at bounding box center [332, 191] width 59 height 17
click at [298, 193] on input "Select the sheets you want to include in the report: Modern Reports Legacy Repo…" at bounding box center [290, 191] width 15 height 13
checkbox input "true"
click at [974, 541] on button "Next" at bounding box center [983, 555] width 129 height 34
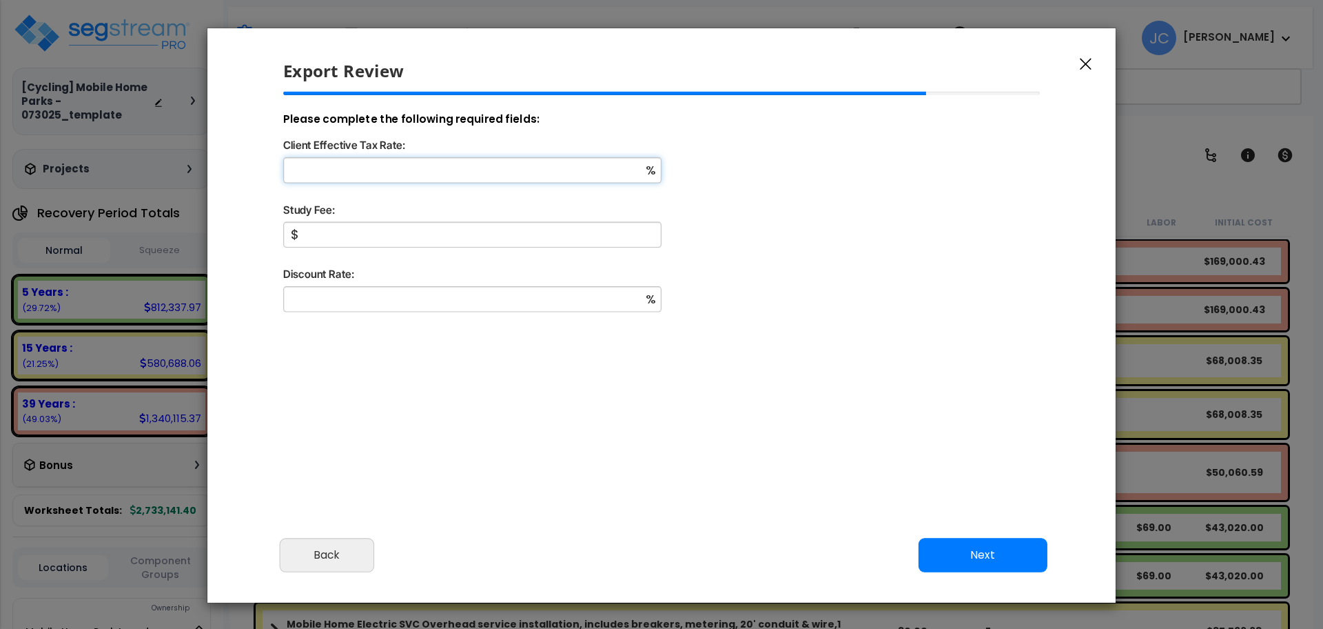
click at [433, 181] on input "Client Effective Tax Rate:" at bounding box center [472, 169] width 378 height 25
type input "32"
type input "5,000"
type input "9"
click at [983, 561] on button "Next" at bounding box center [983, 555] width 129 height 34
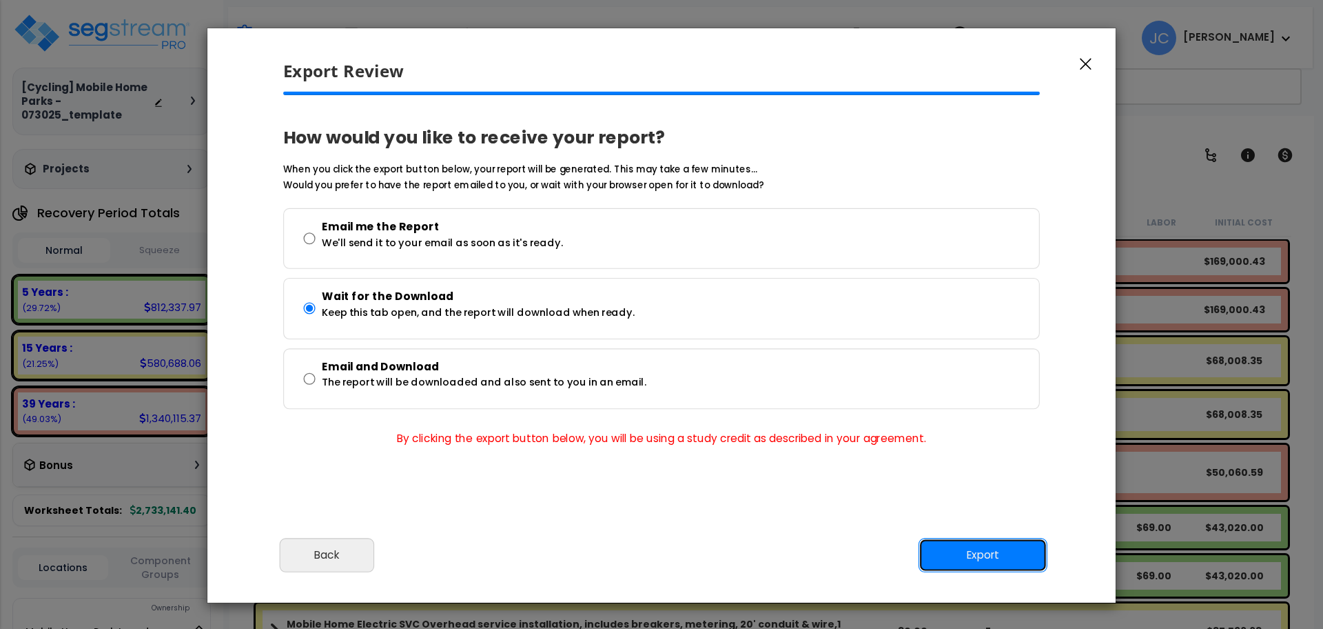
click at [973, 546] on button "Export" at bounding box center [983, 555] width 129 height 34
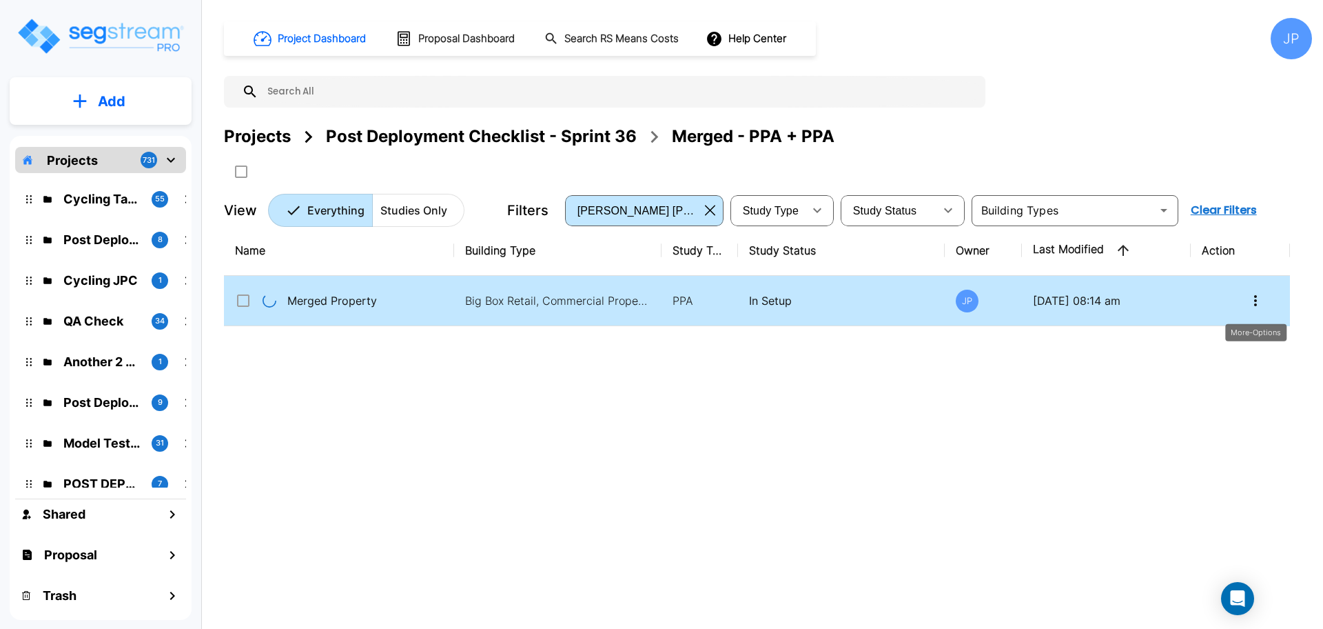
click at [1254, 293] on icon "More-Options" at bounding box center [1255, 300] width 17 height 17
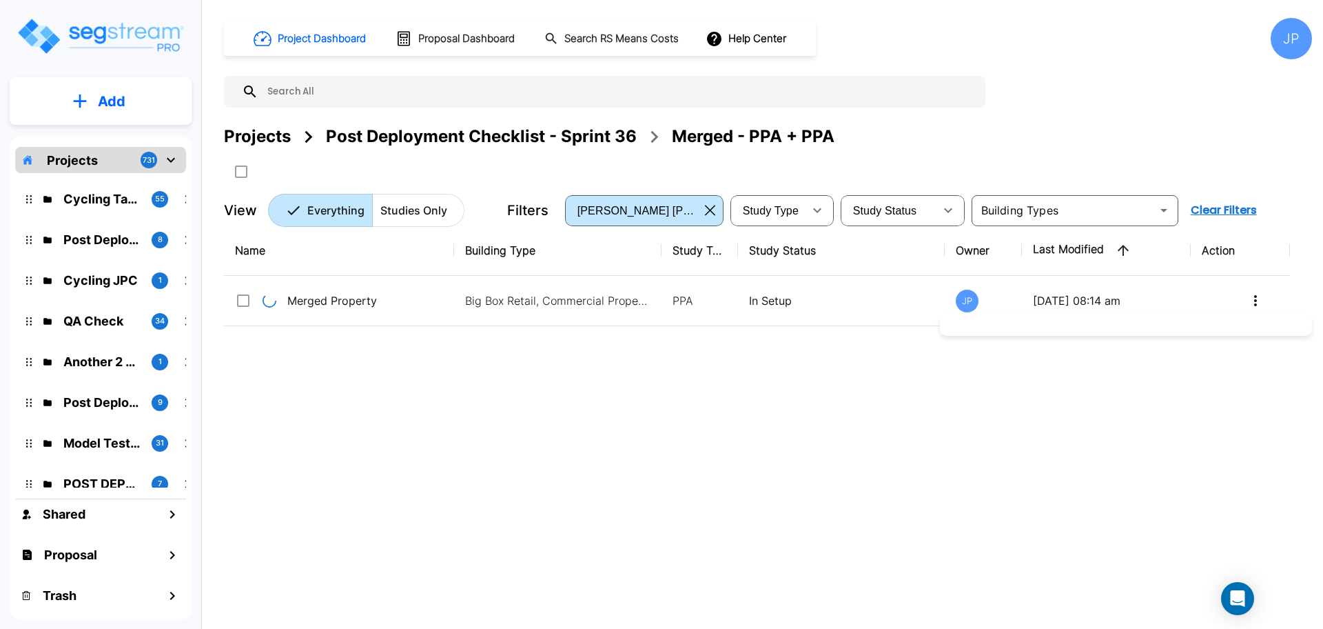
click at [832, 376] on div at bounding box center [661, 314] width 1323 height 629
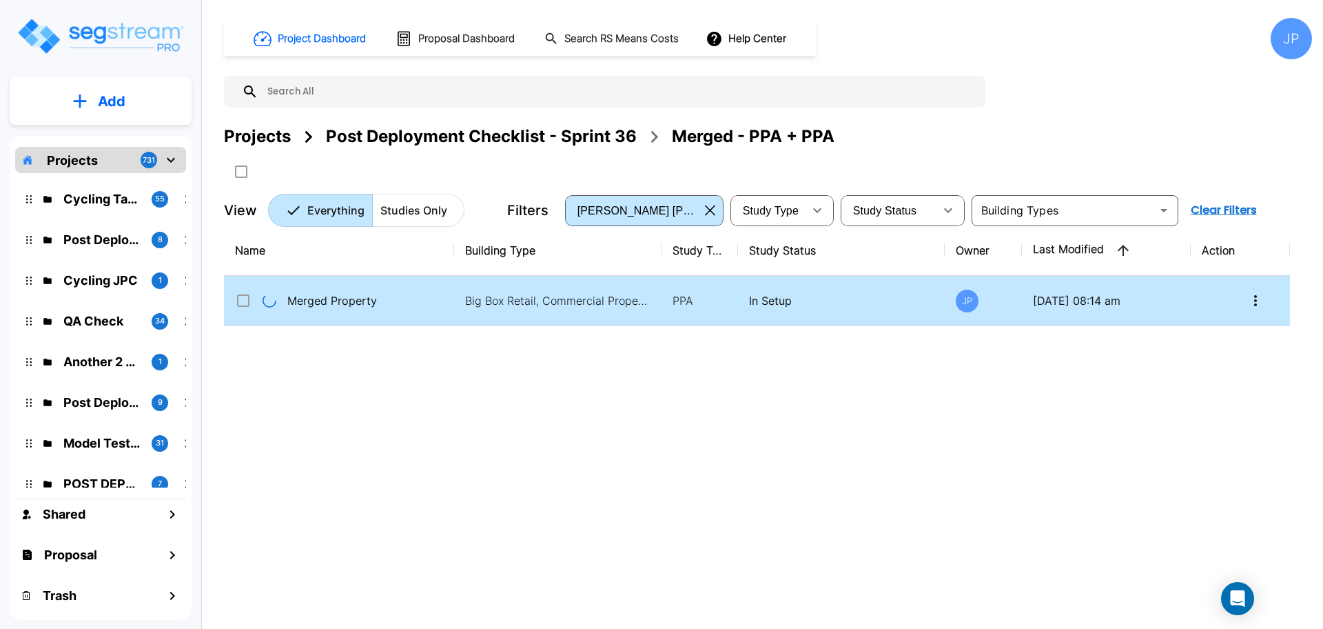
click at [240, 302] on input "select row Merged Property" at bounding box center [242, 298] width 14 height 12
click at [343, 172] on icon "Delete" at bounding box center [342, 171] width 10 height 12
checkbox input "false"
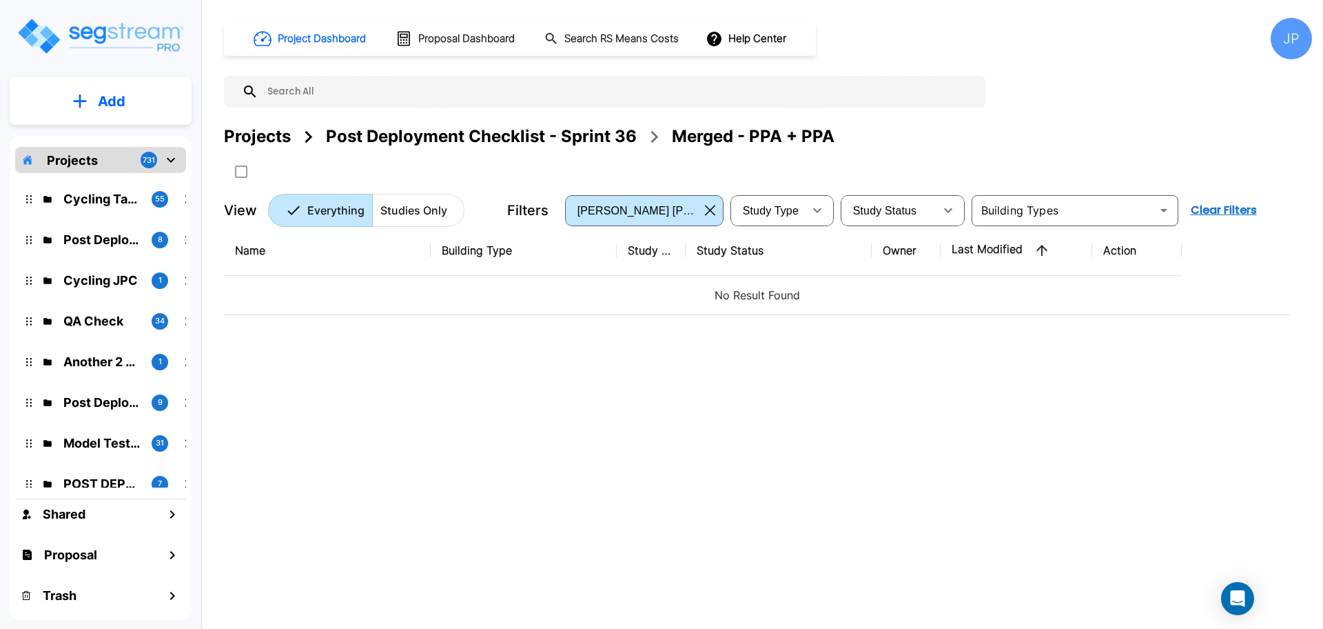
click at [257, 139] on div "Projects" at bounding box center [257, 136] width 67 height 25
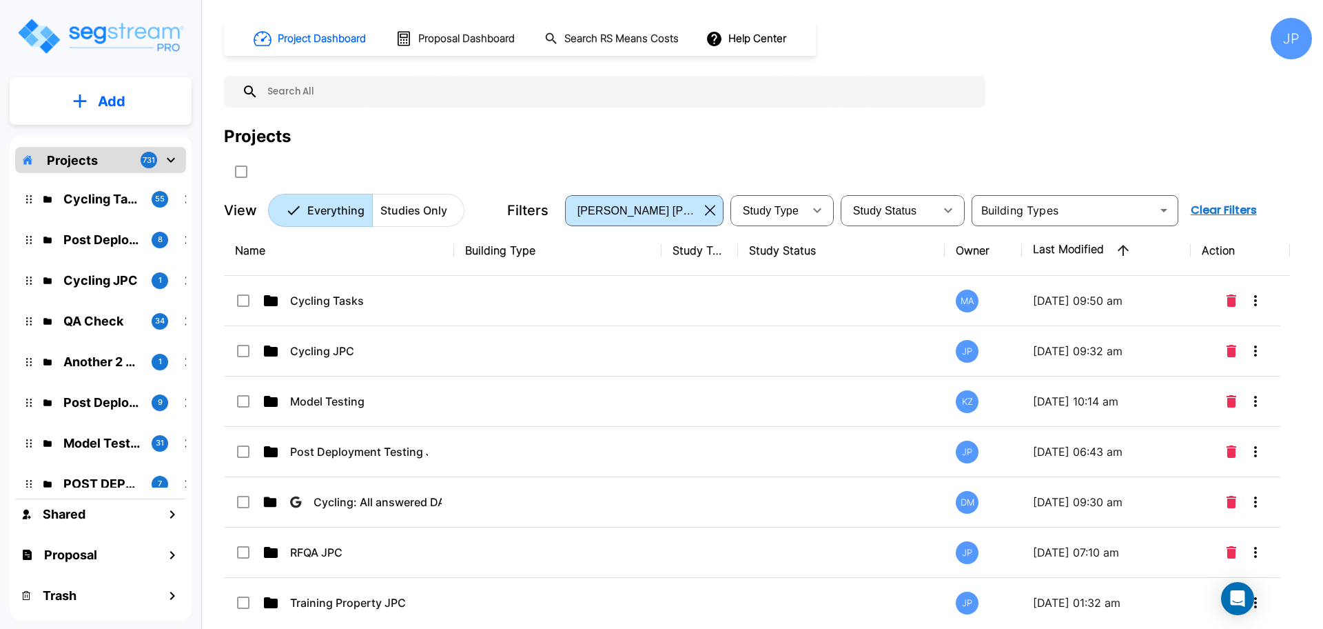
click at [593, 340] on td at bounding box center [557, 351] width 207 height 50
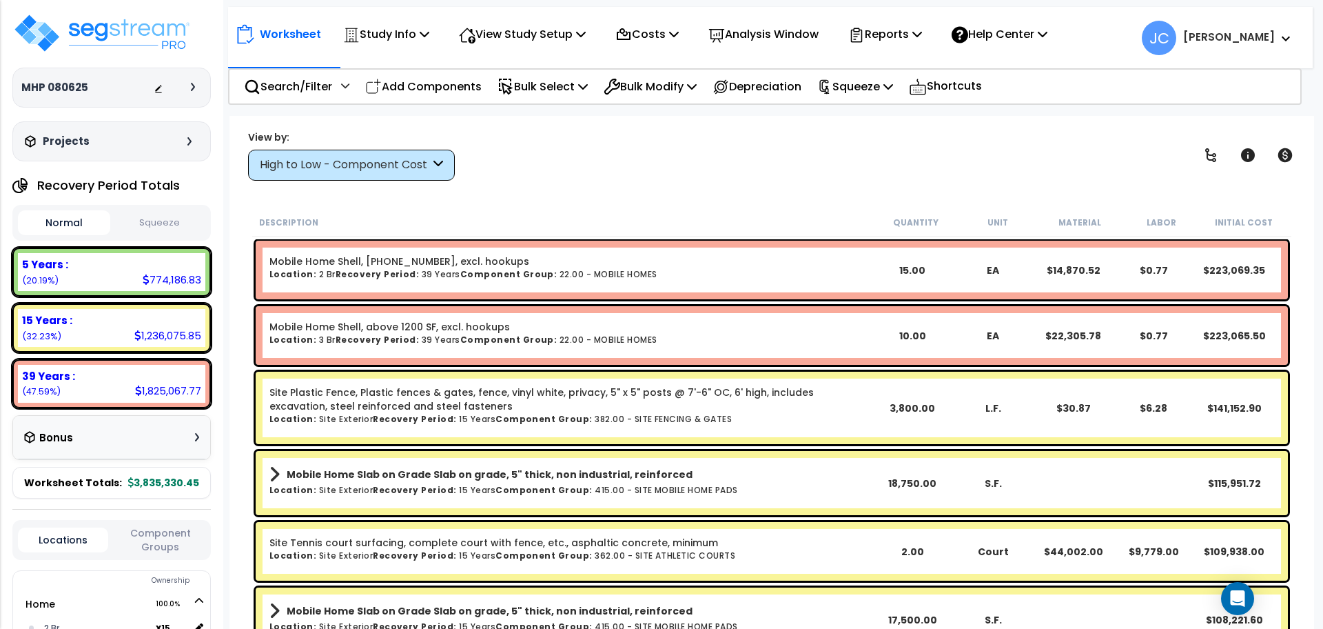
click at [378, 178] on div "High to Low - Component Cost" at bounding box center [351, 165] width 207 height 31
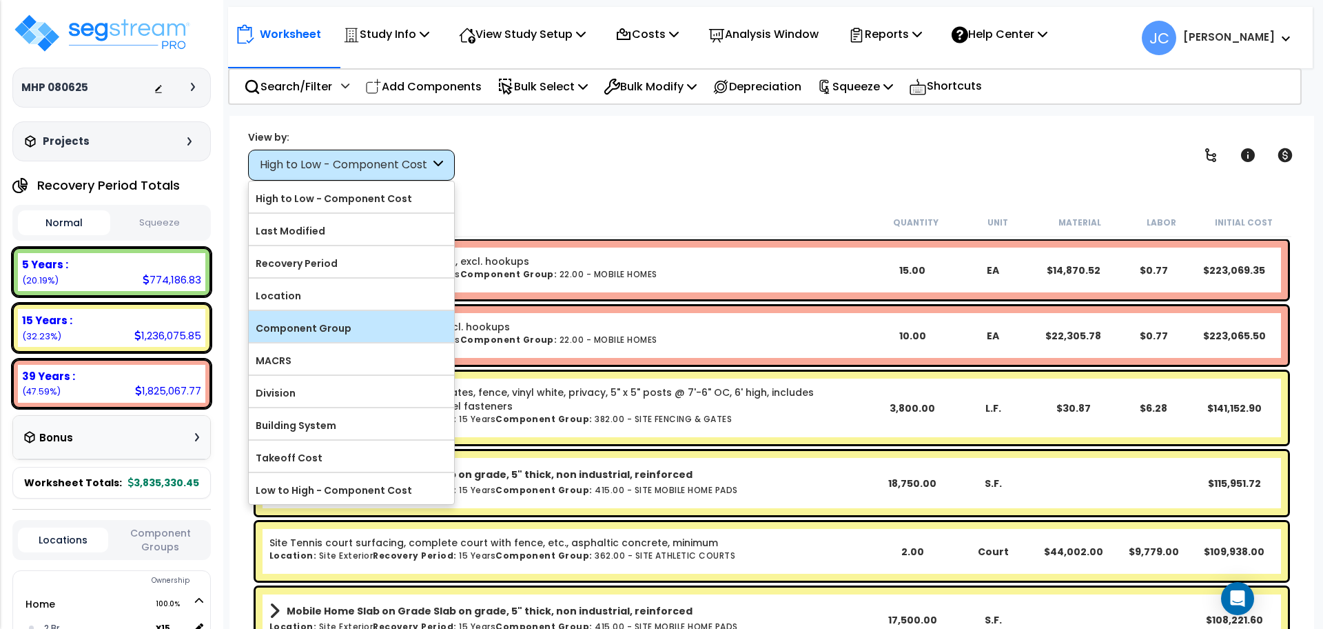
click at [426, 320] on label "Component Group" at bounding box center [351, 328] width 205 height 21
click at [0, 0] on input "Component Group" at bounding box center [0, 0] width 0 height 0
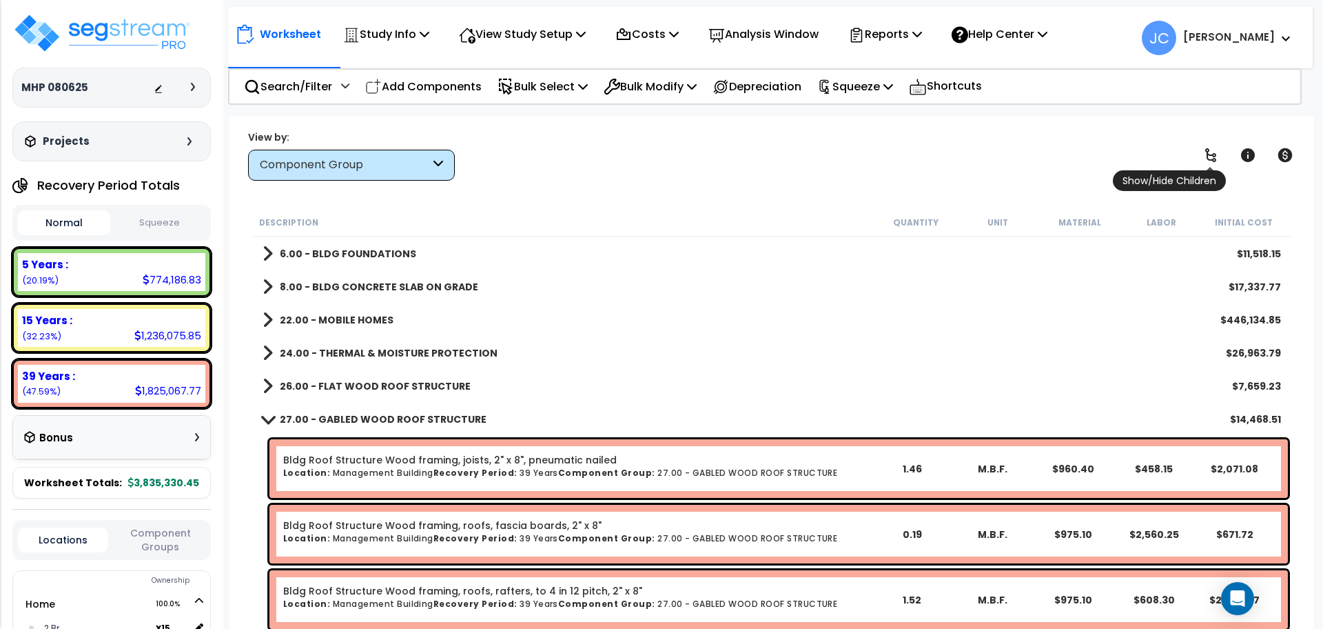
click at [992, 161] on icon at bounding box center [1211, 155] width 17 height 17
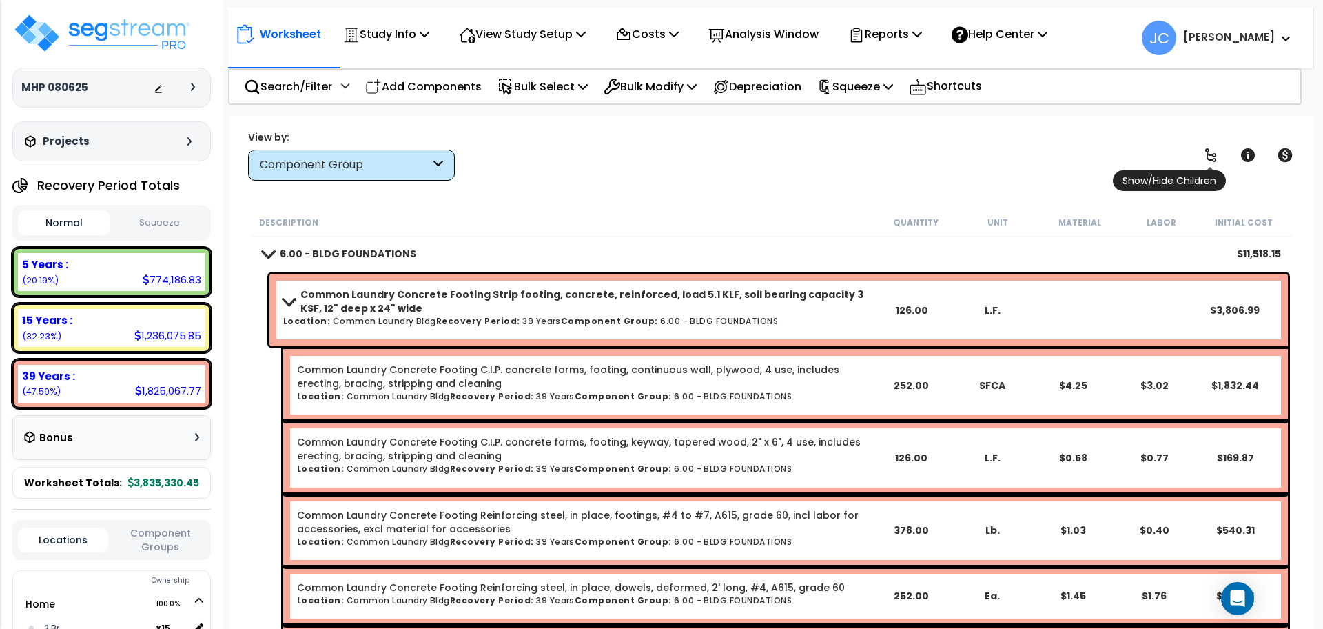
click at [992, 161] on icon at bounding box center [1211, 155] width 17 height 17
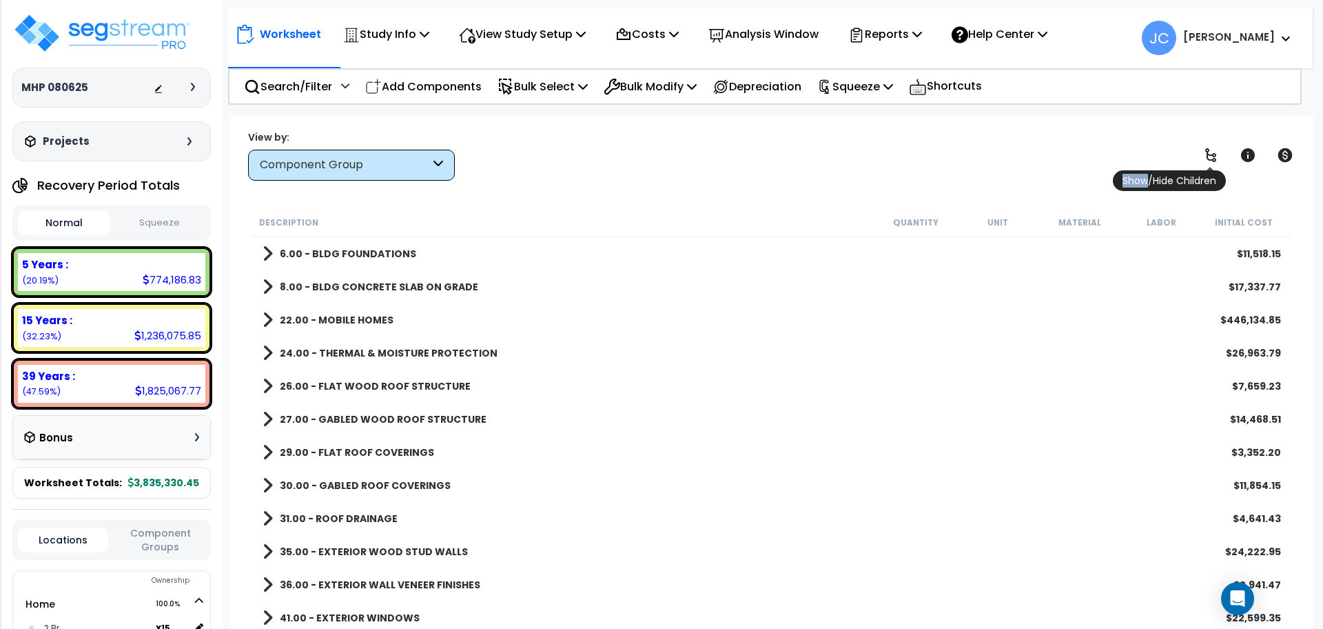
click at [992, 161] on icon at bounding box center [1211, 155] width 17 height 17
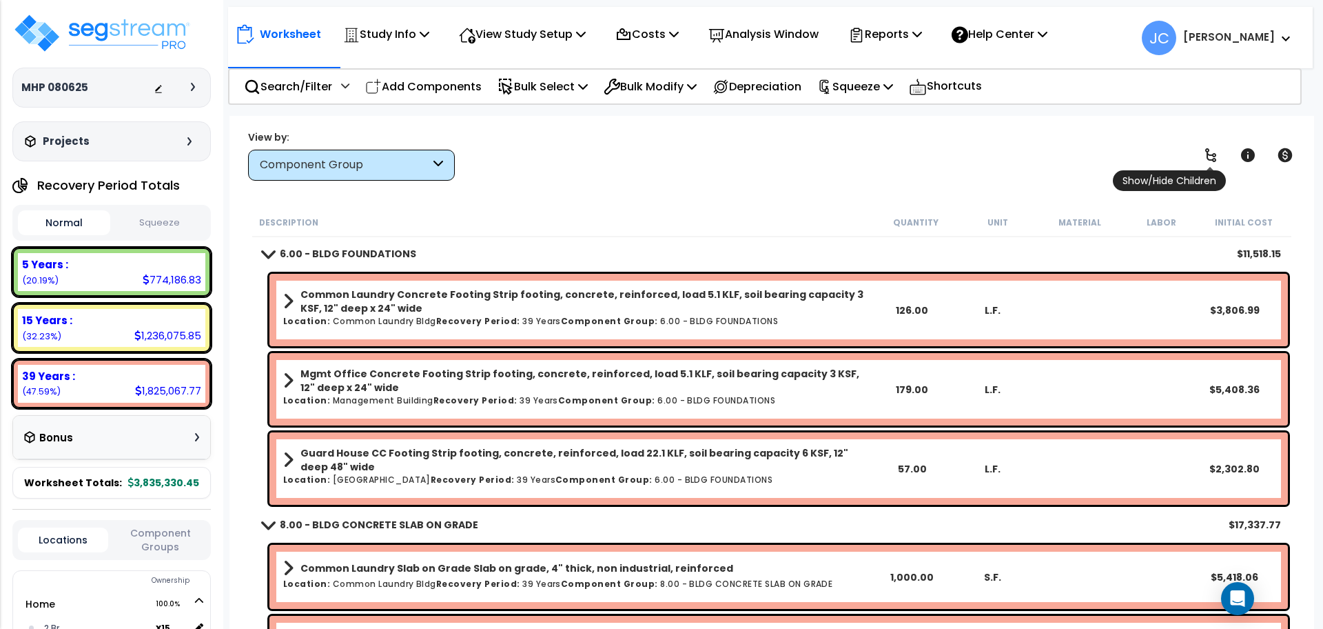
click at [992, 161] on icon at bounding box center [1211, 155] width 17 height 17
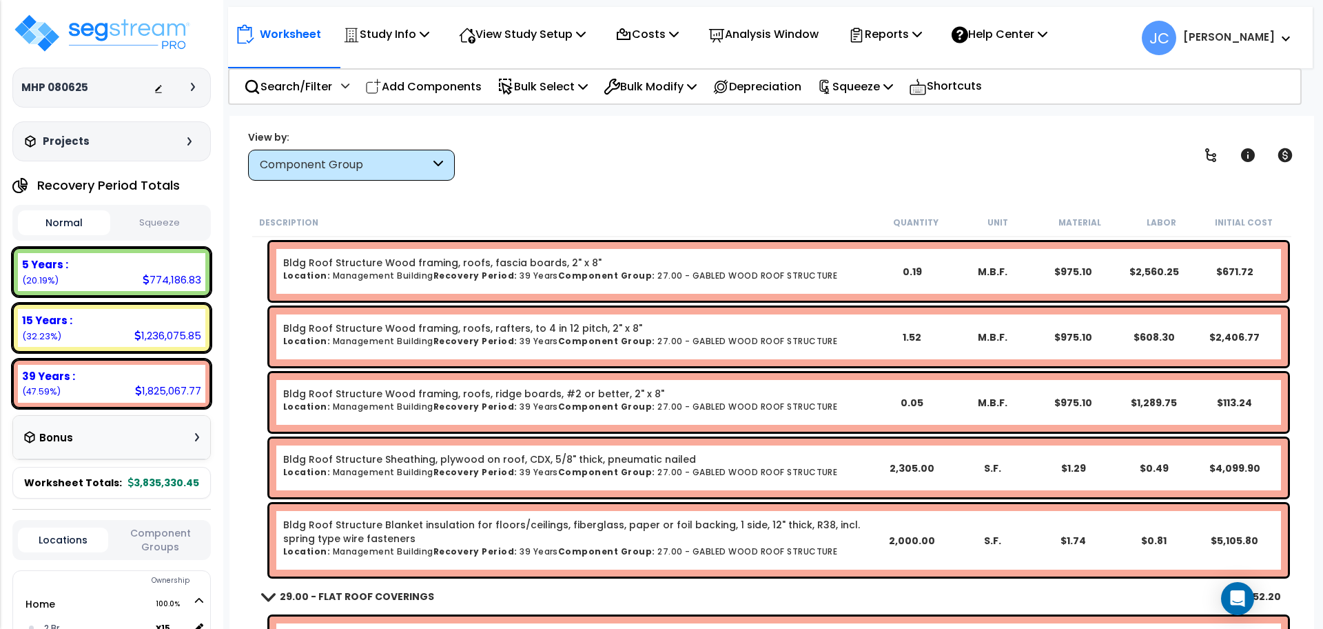
scroll to position [6351, 0]
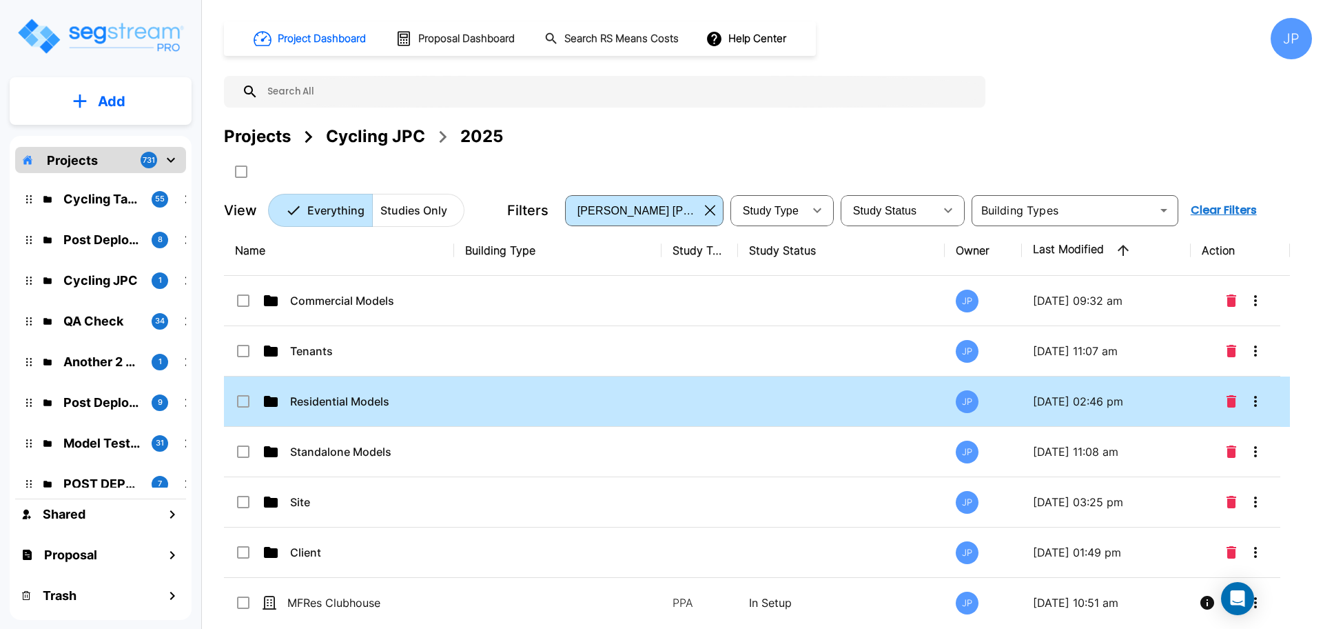
drag, startPoint x: 562, startPoint y: 415, endPoint x: 781, endPoint y: 3, distance: 466.8
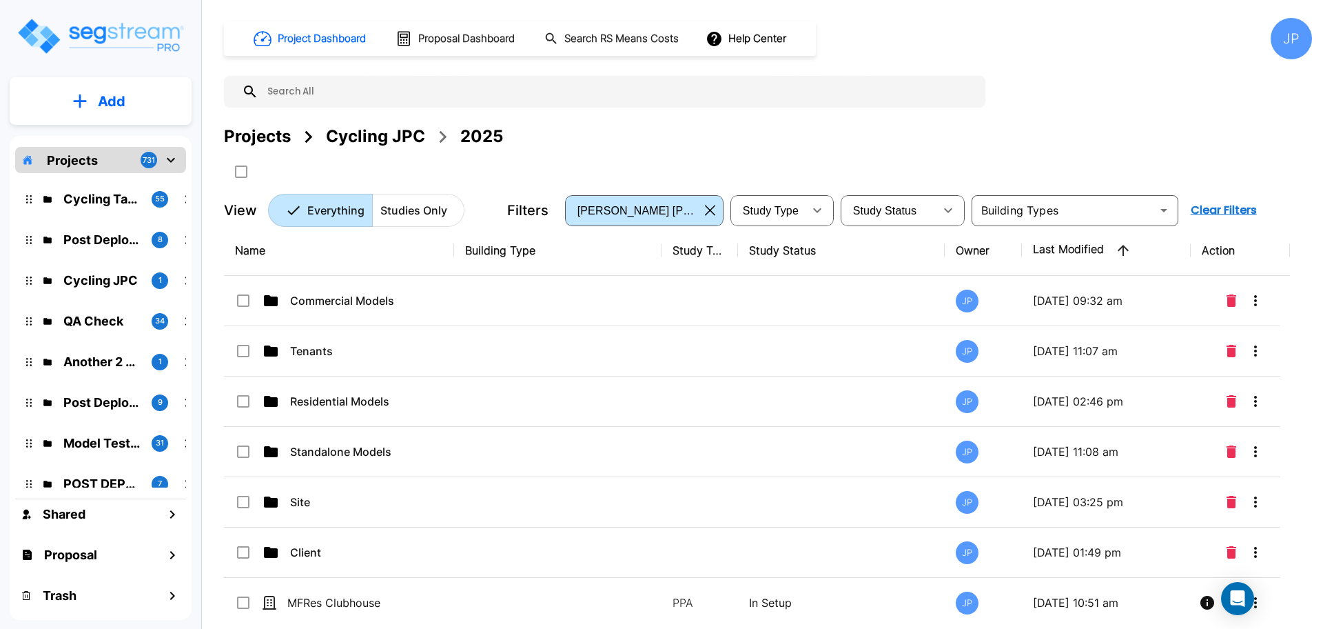
click at [562, 416] on td at bounding box center [557, 401] width 207 height 50
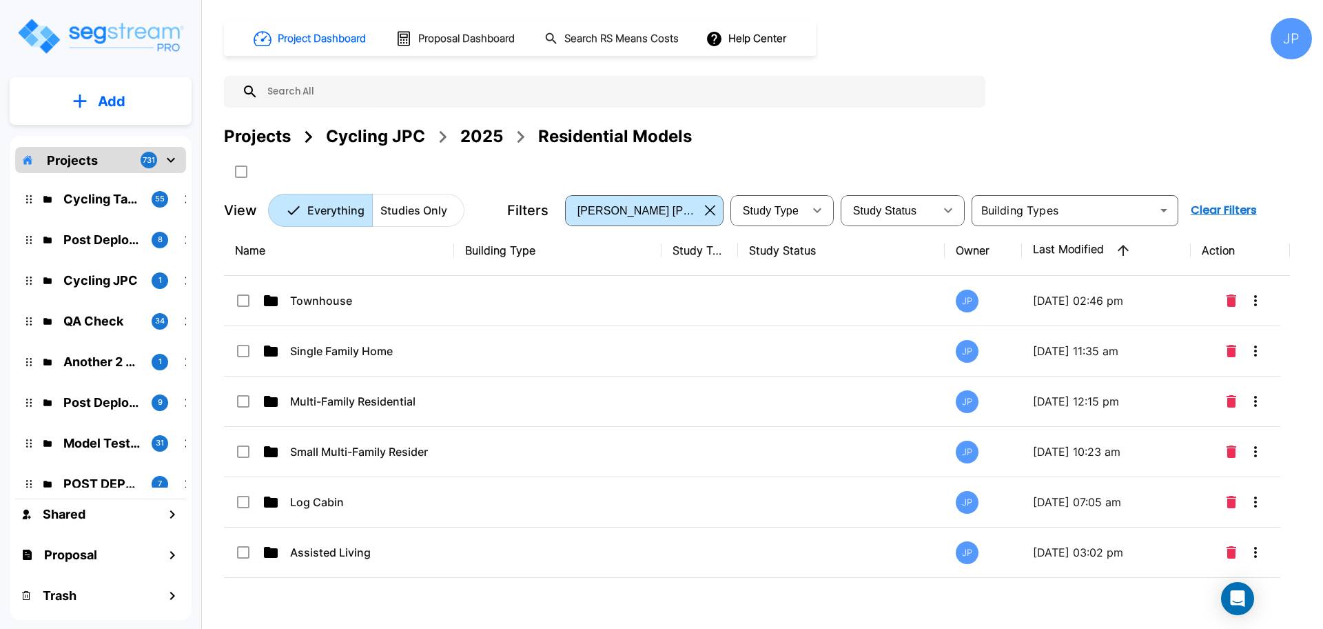
drag, startPoint x: 500, startPoint y: 134, endPoint x: 665, endPoint y: 4, distance: 209.6
click at [500, 134] on div "2025" at bounding box center [481, 136] width 43 height 25
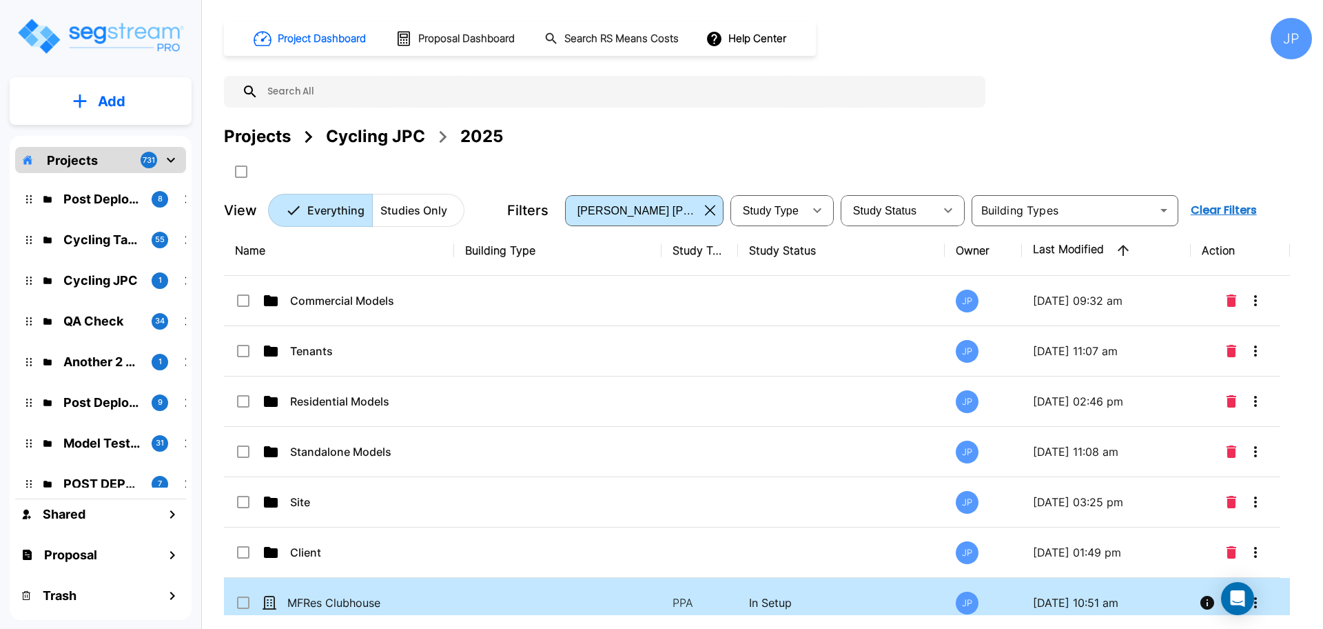
scroll to position [11, 0]
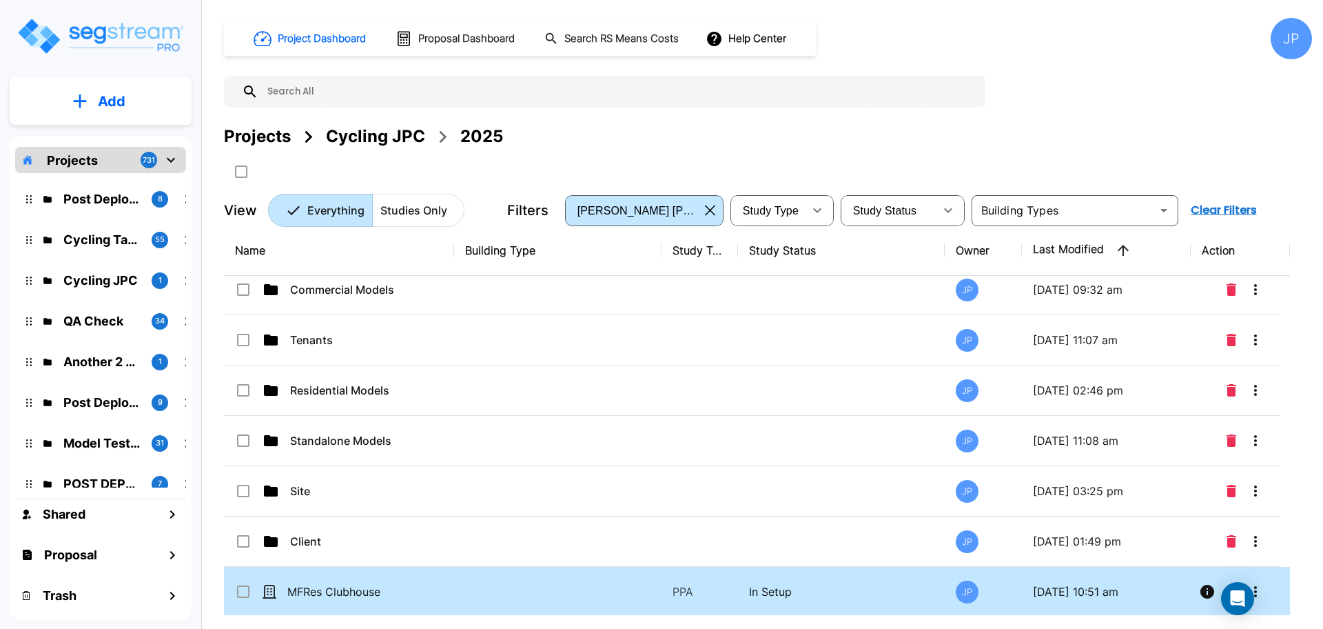
click at [243, 591] on input "select row MFRes Clubhouse" at bounding box center [242, 589] width 14 height 12
click at [343, 172] on icon "Delete" at bounding box center [342, 171] width 10 height 12
checkbox input "false"
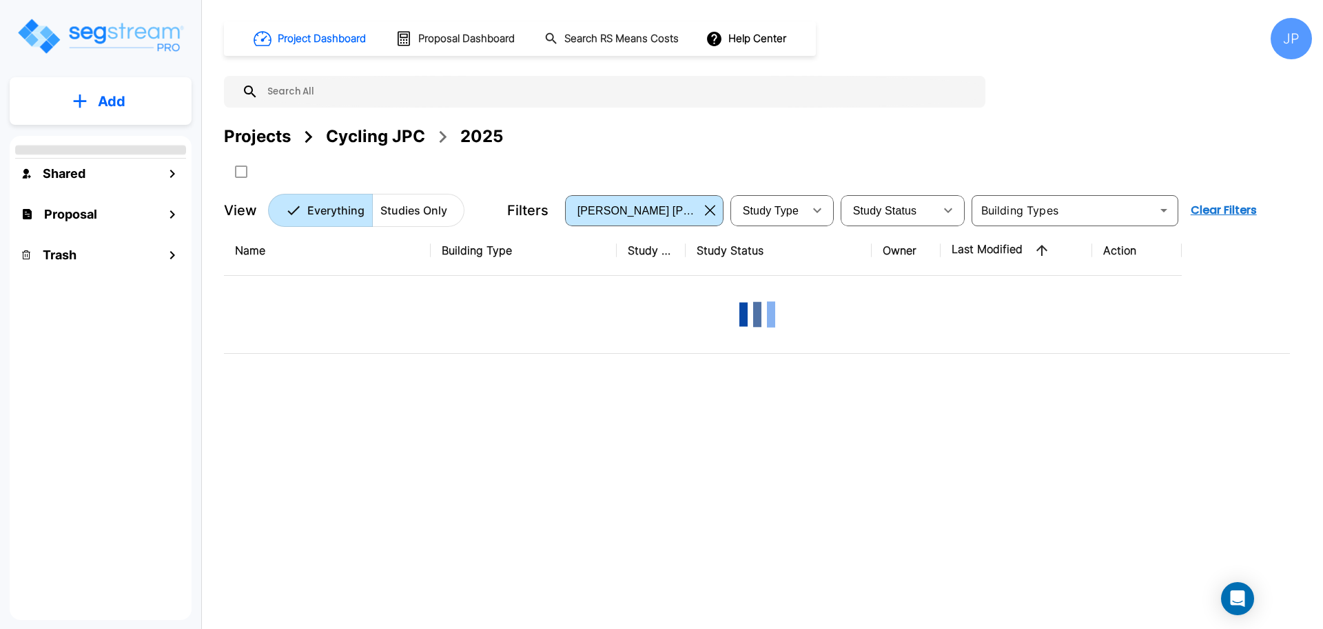
scroll to position [0, 0]
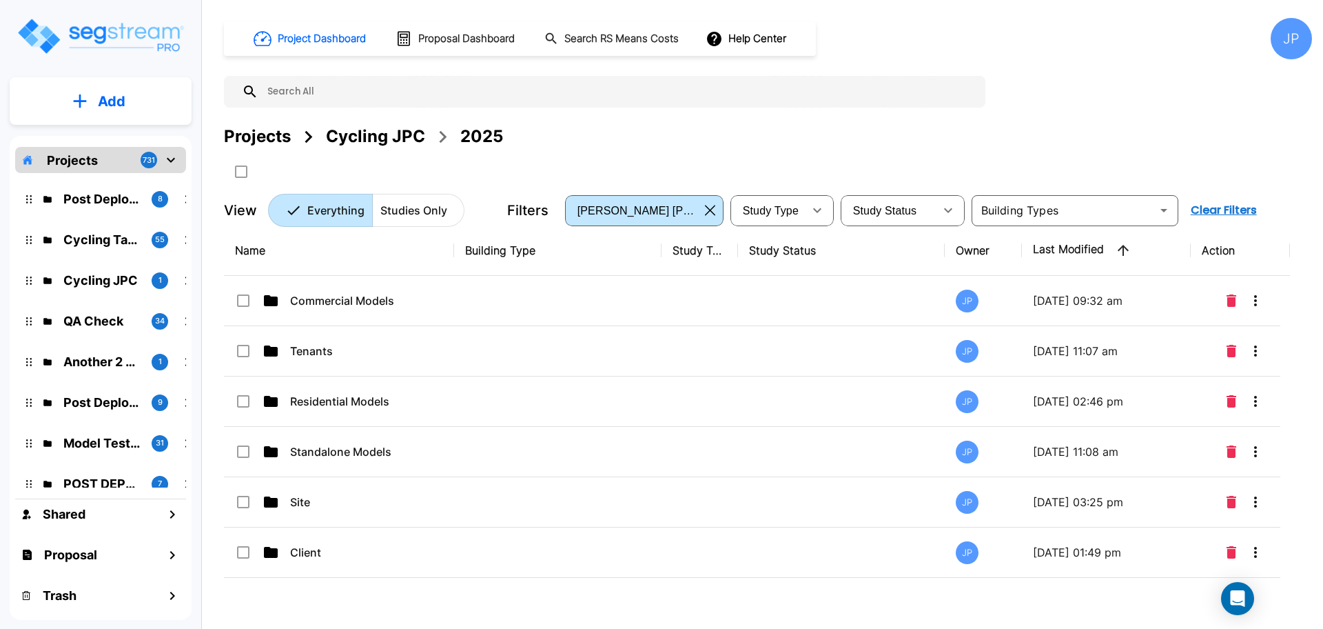
click at [508, 309] on td at bounding box center [557, 301] width 207 height 50
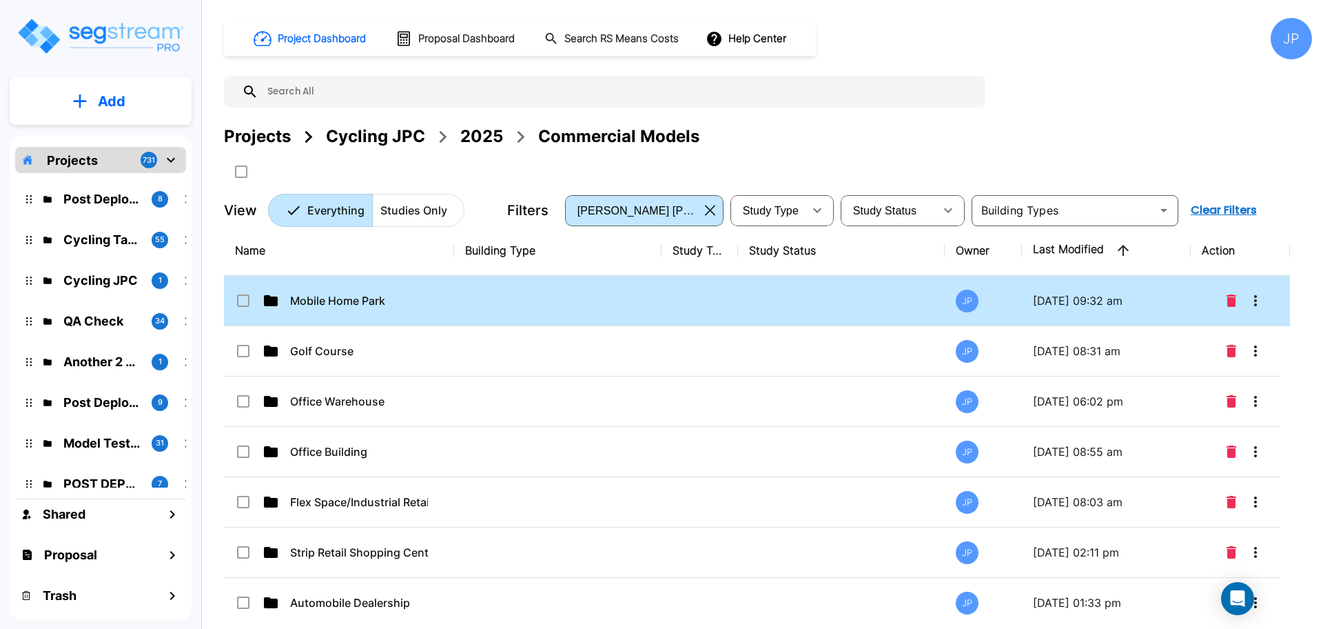
drag, startPoint x: 511, startPoint y: 314, endPoint x: 712, endPoint y: 3, distance: 369.9
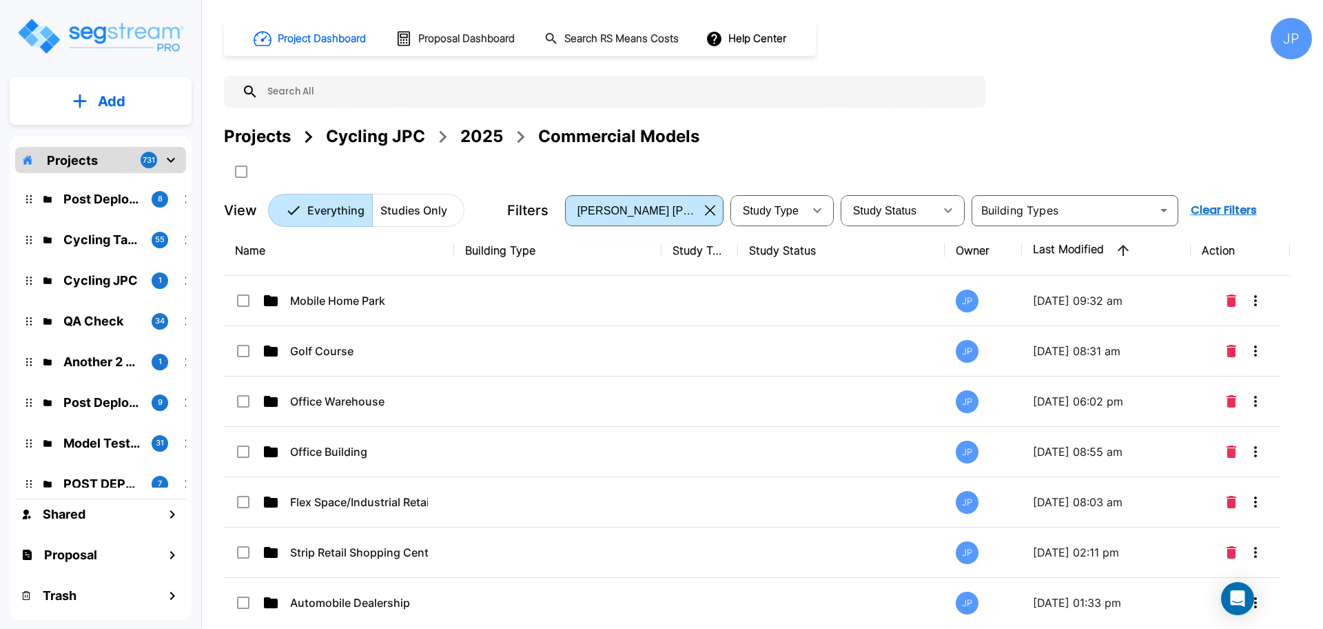
click at [511, 314] on td at bounding box center [557, 301] width 207 height 50
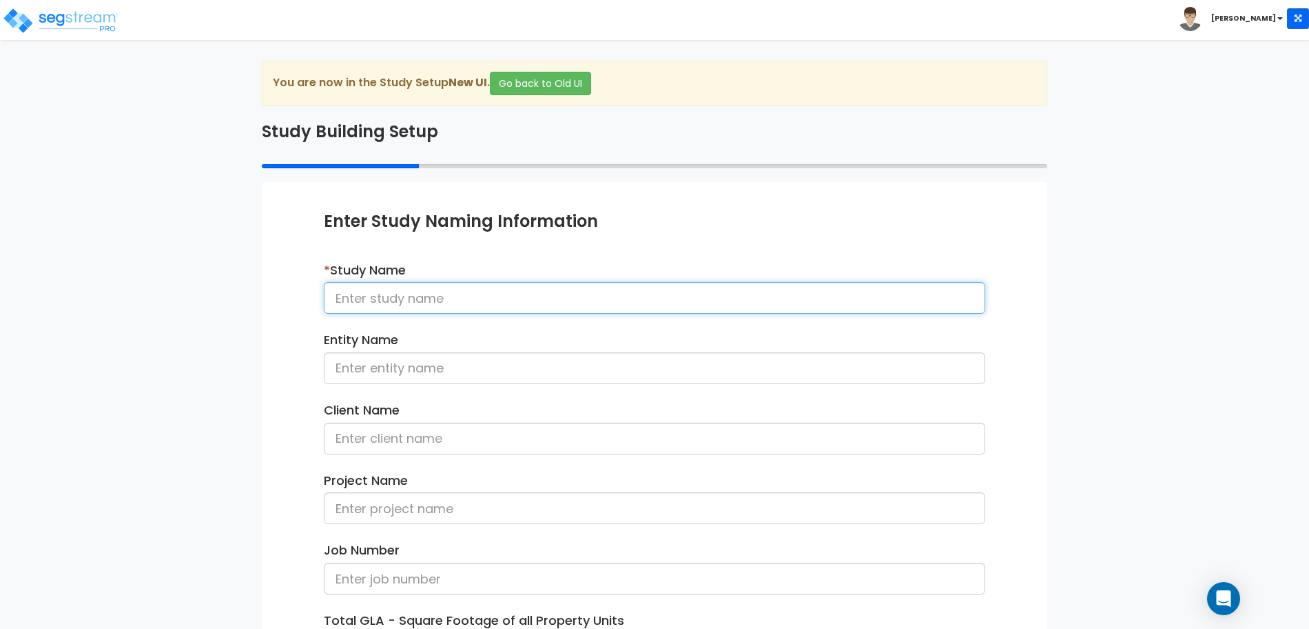
click at [536, 296] on input at bounding box center [655, 298] width 662 height 32
type input "MHP 092625"
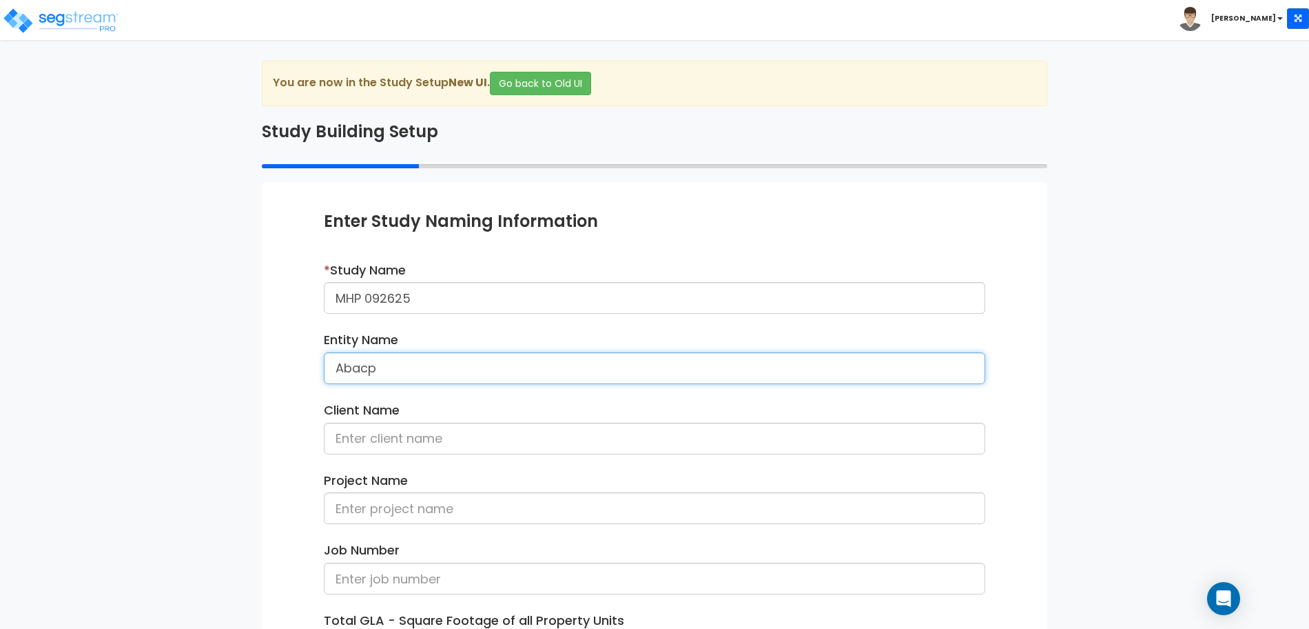
click at [502, 376] on input "Abacp" at bounding box center [655, 368] width 662 height 32
type input "Abaco"
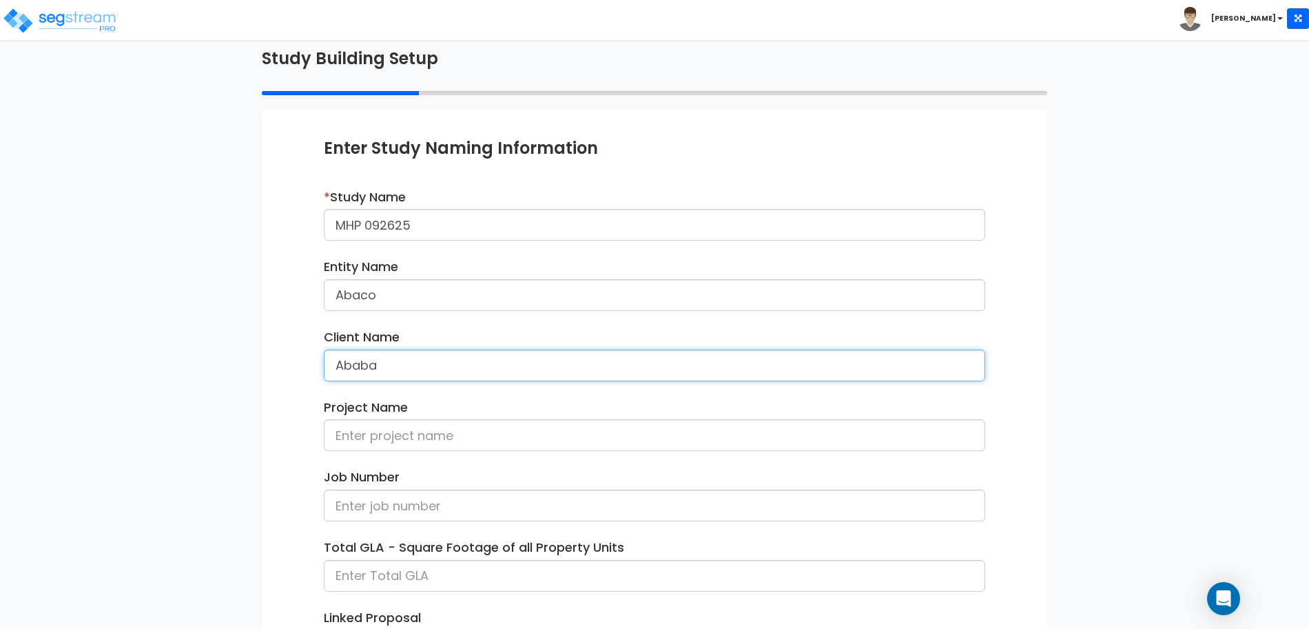
scroll to position [194, 0]
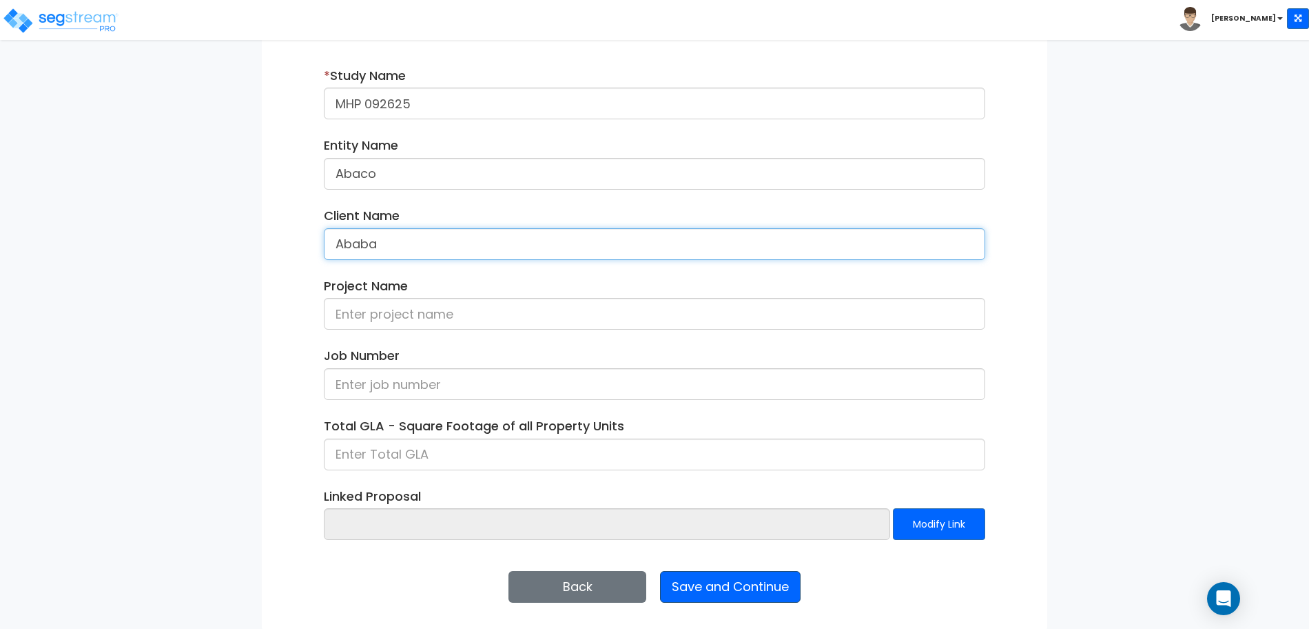
type input "Ababa"
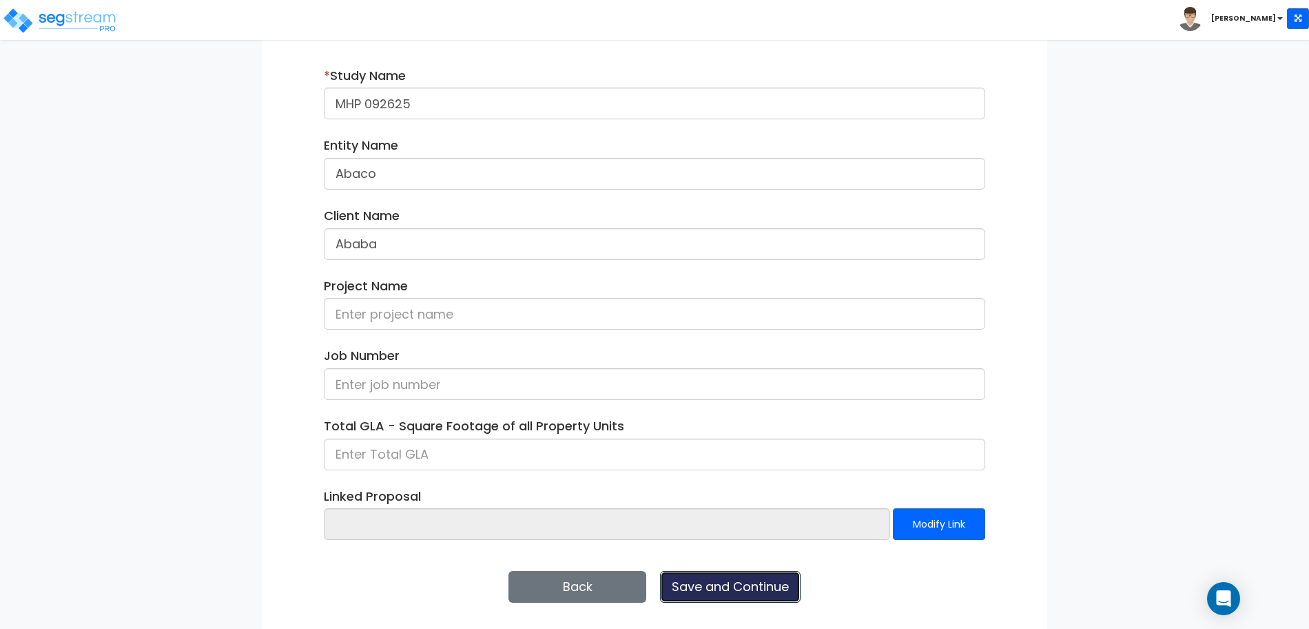
click at [707, 578] on button "Save and Continue" at bounding box center [730, 587] width 141 height 32
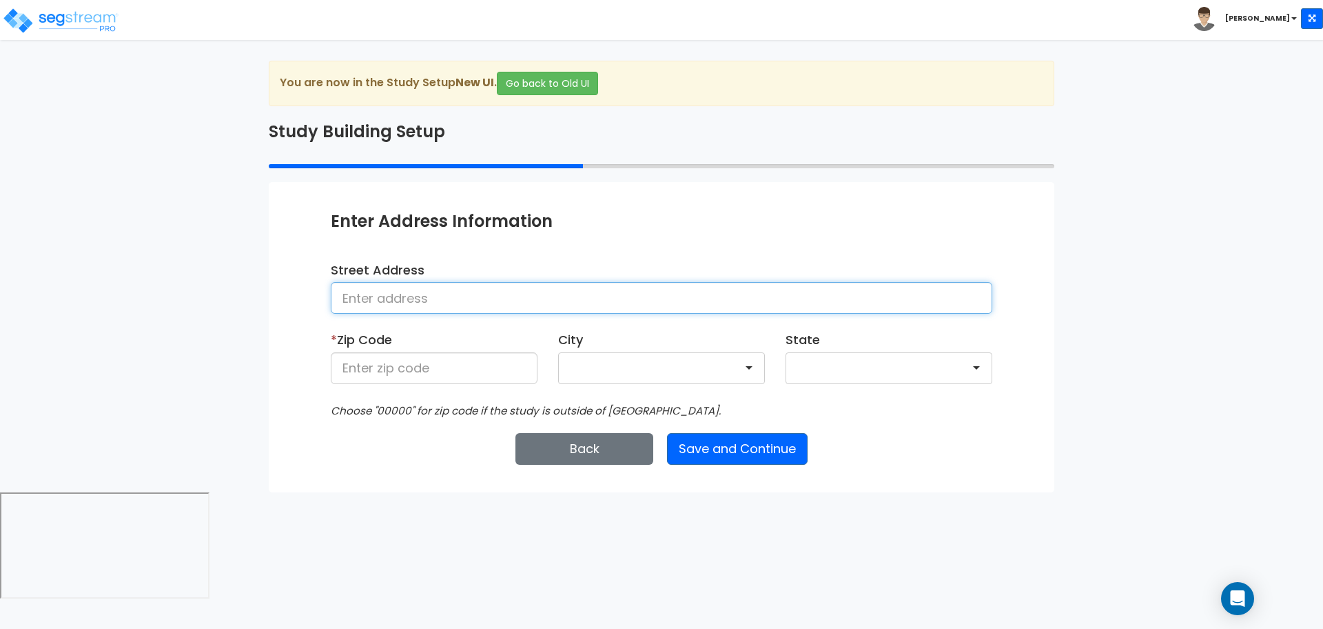
click at [573, 303] on input at bounding box center [662, 298] width 662 height 32
type input "[STREET_ADDRESS]"
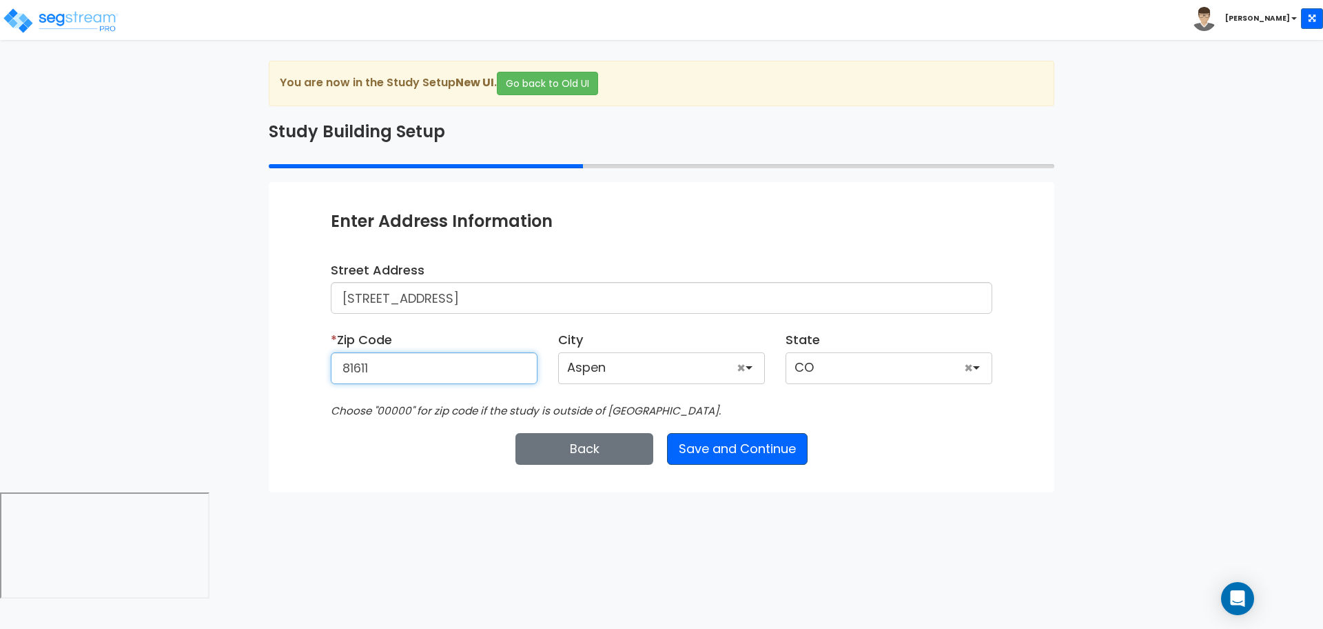
type input "81611"
click at [777, 460] on button "Save and Continue" at bounding box center [737, 449] width 141 height 32
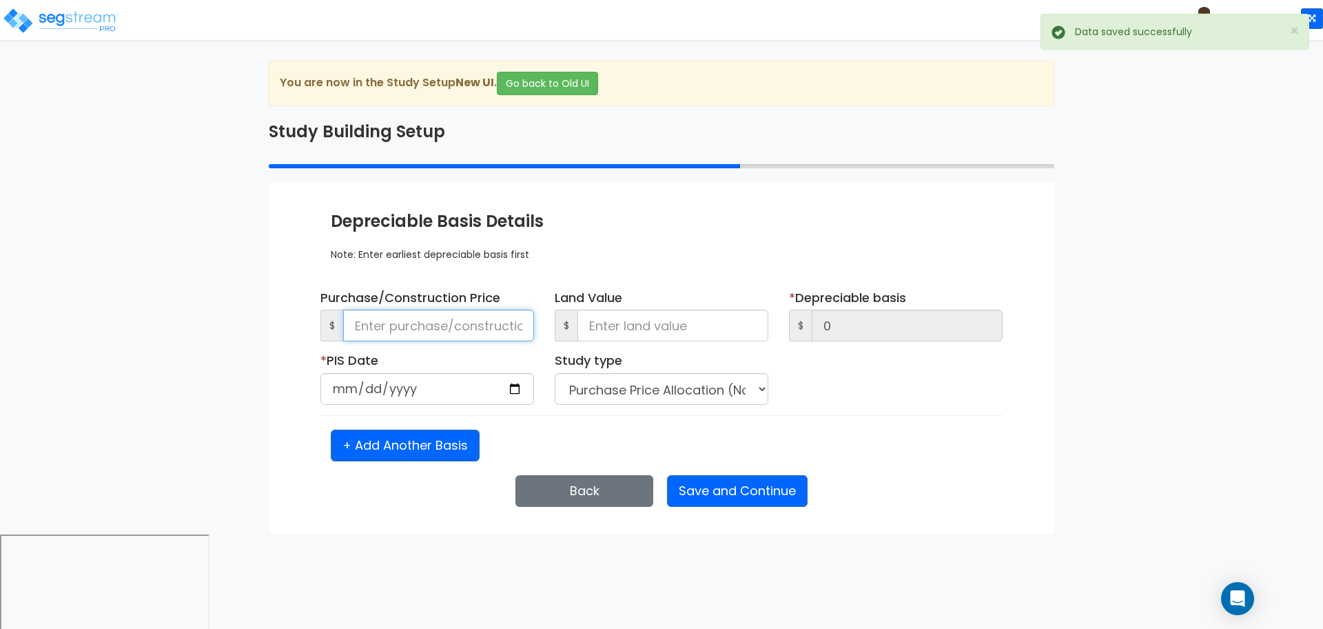
click at [495, 335] on input at bounding box center [438, 325] width 191 height 32
type input "4"
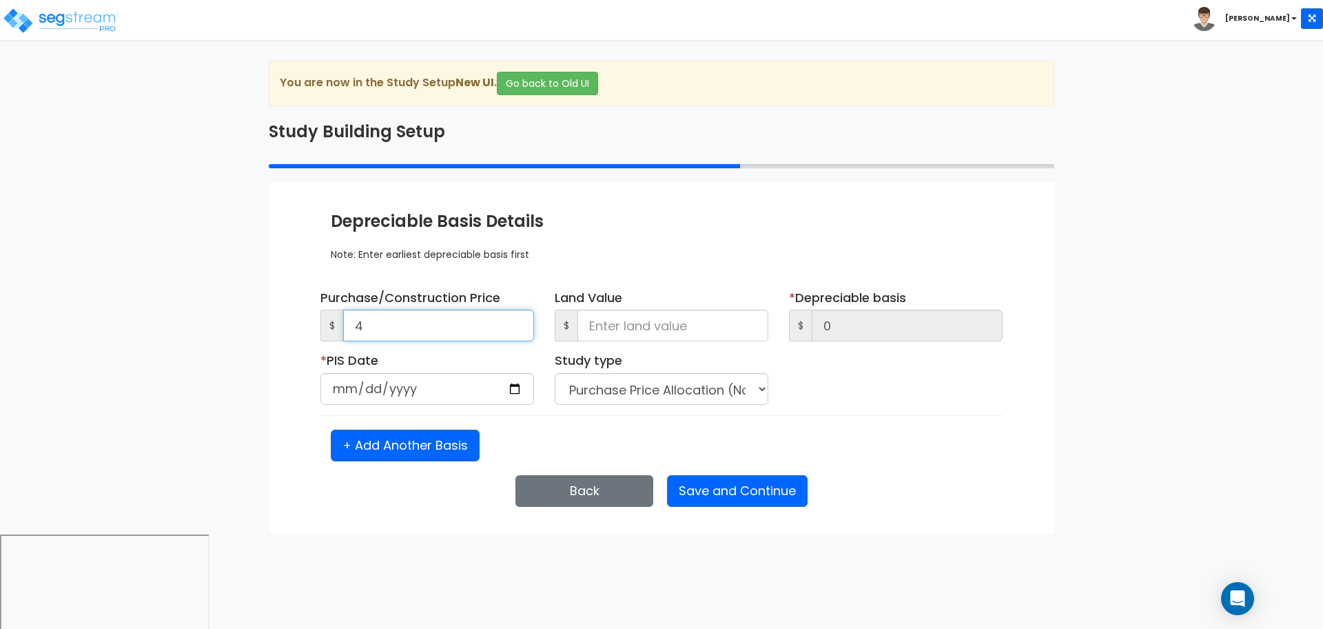
type input "4"
type input "40"
type input "400"
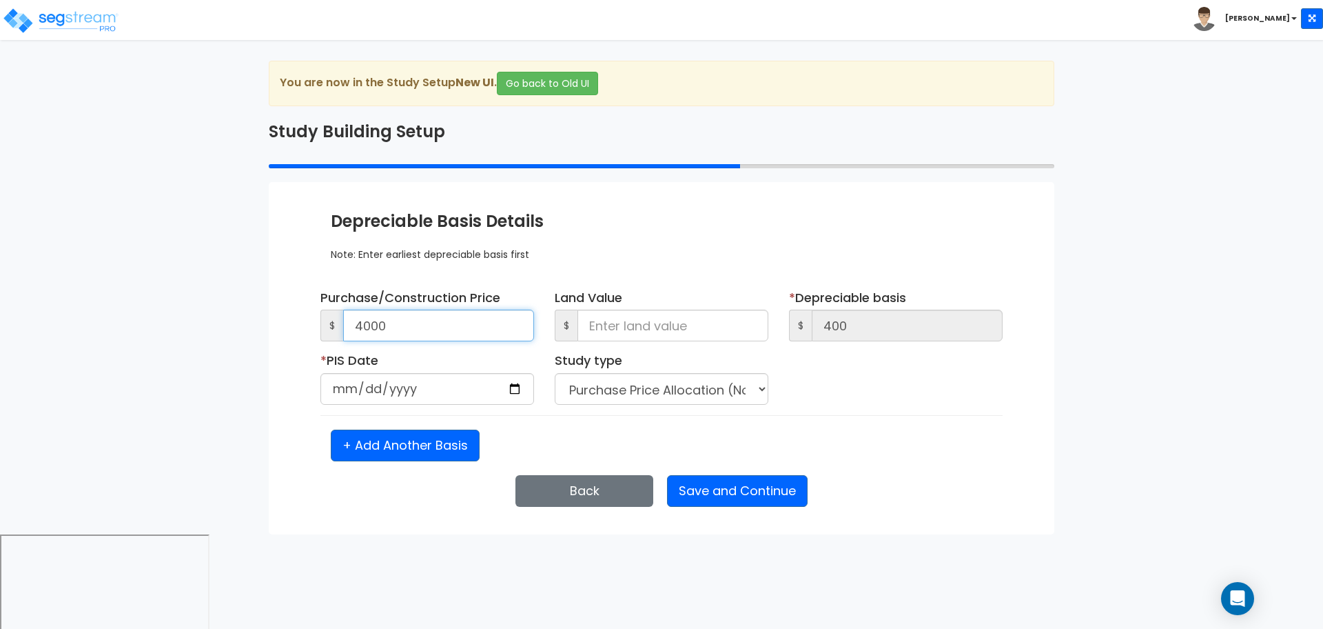
type input "4,000"
type input "40,000"
type input "400,000"
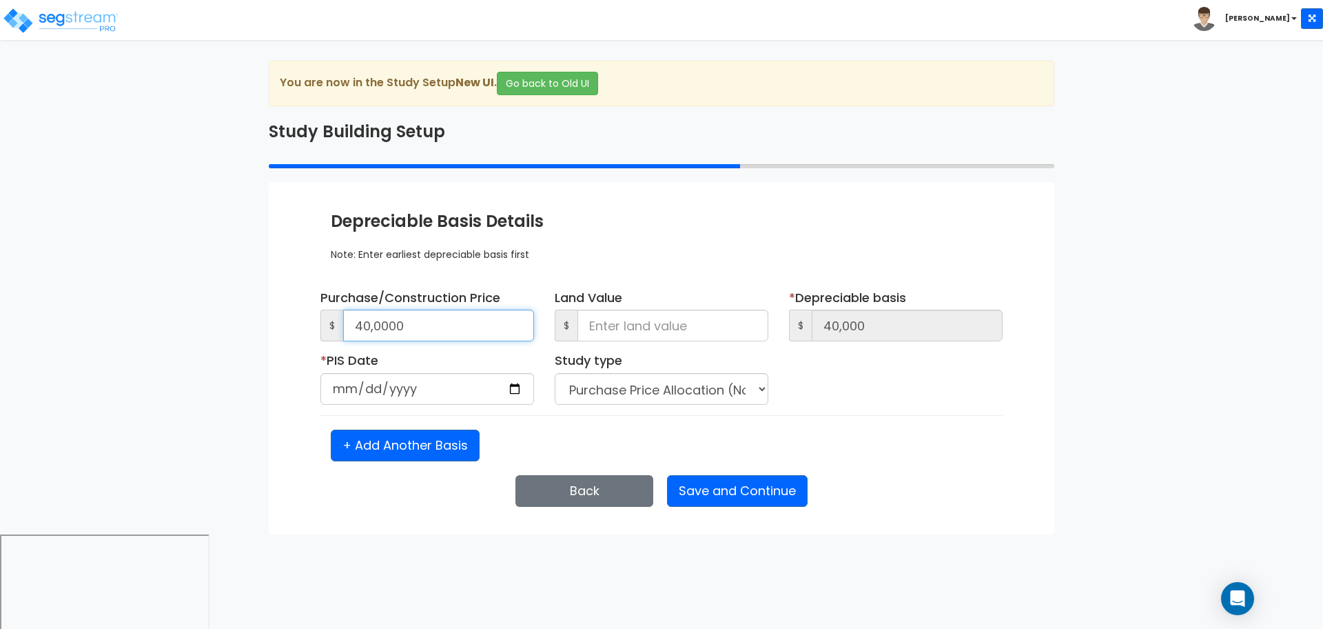
type input "400,000"
type input "4,000,000"
type input "2025-09-26"
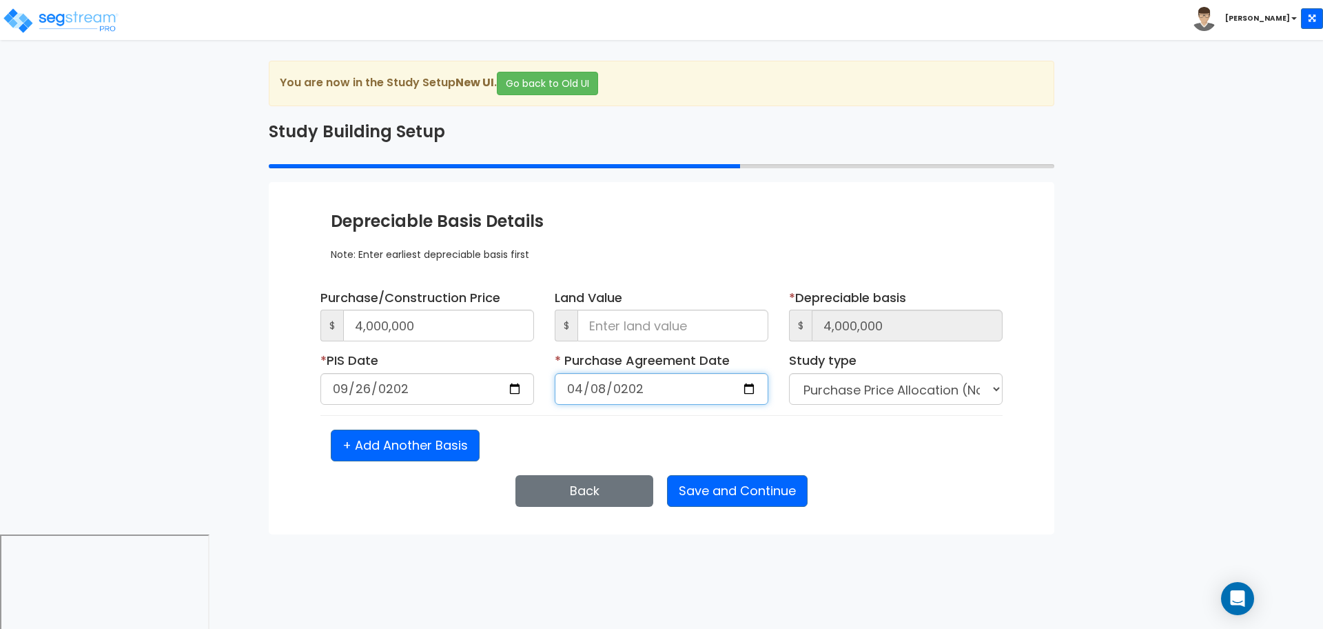
type input "2025-04-08"
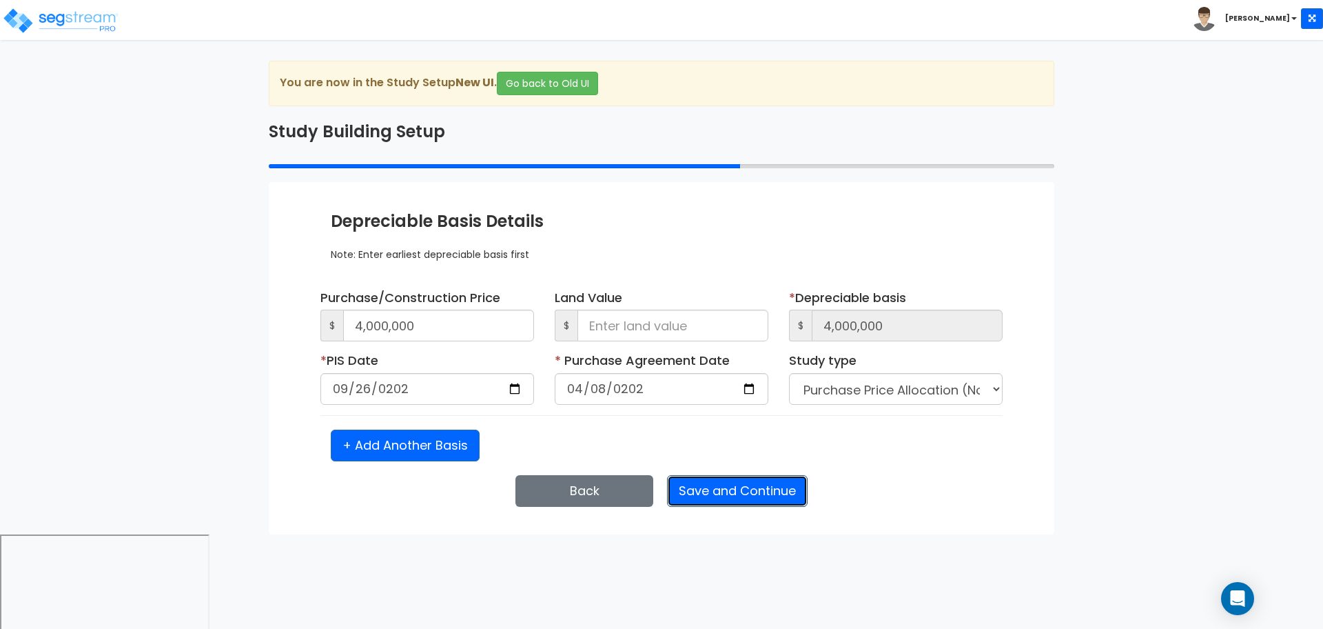
click at [719, 475] on button "Save and Continue" at bounding box center [737, 491] width 141 height 32
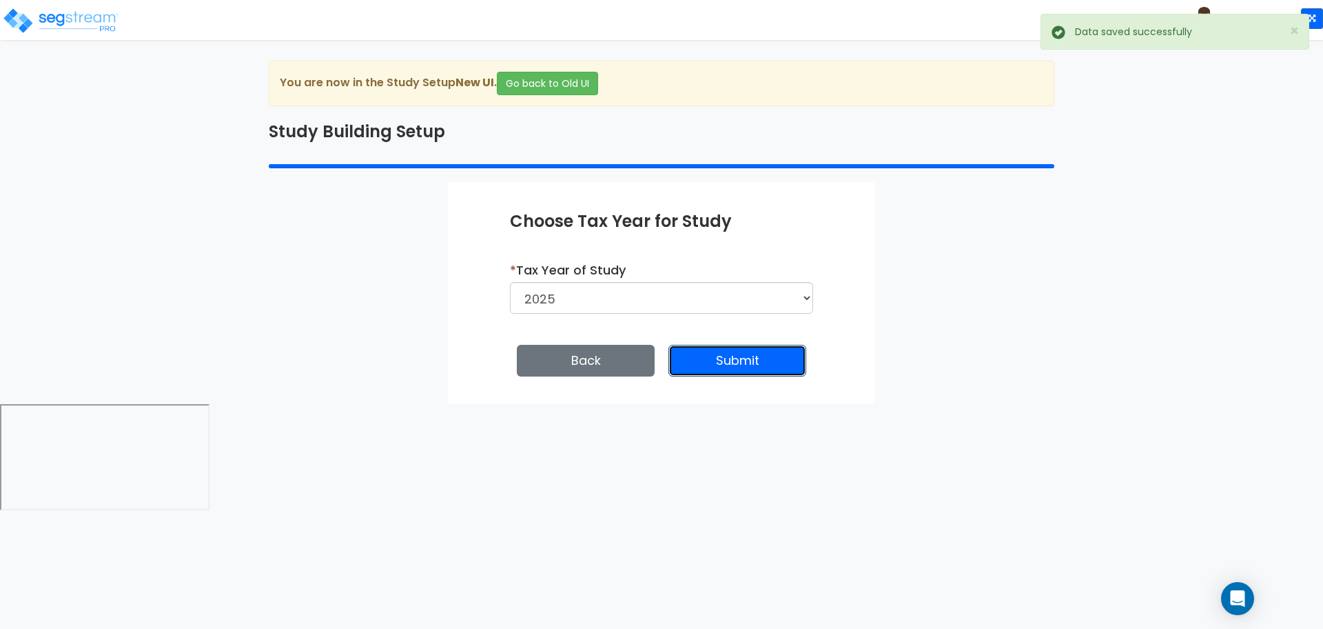
click at [704, 358] on button "Submit" at bounding box center [737, 361] width 138 height 32
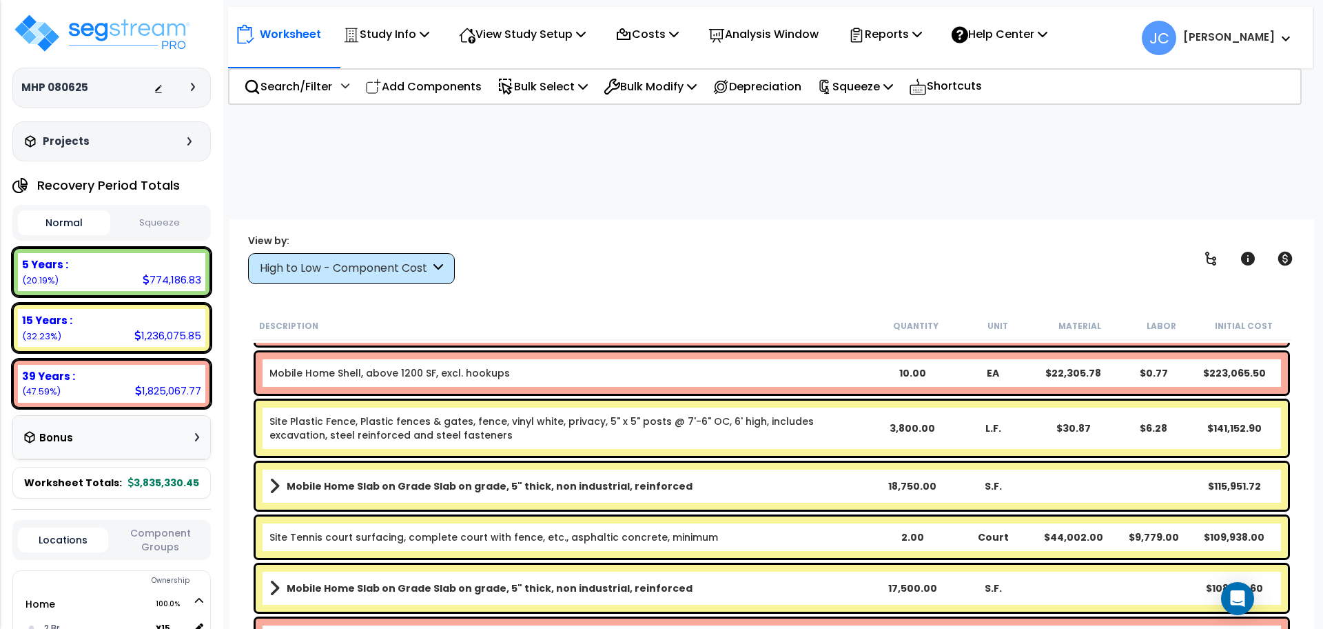
click at [192, 88] on icon at bounding box center [193, 87] width 4 height 8
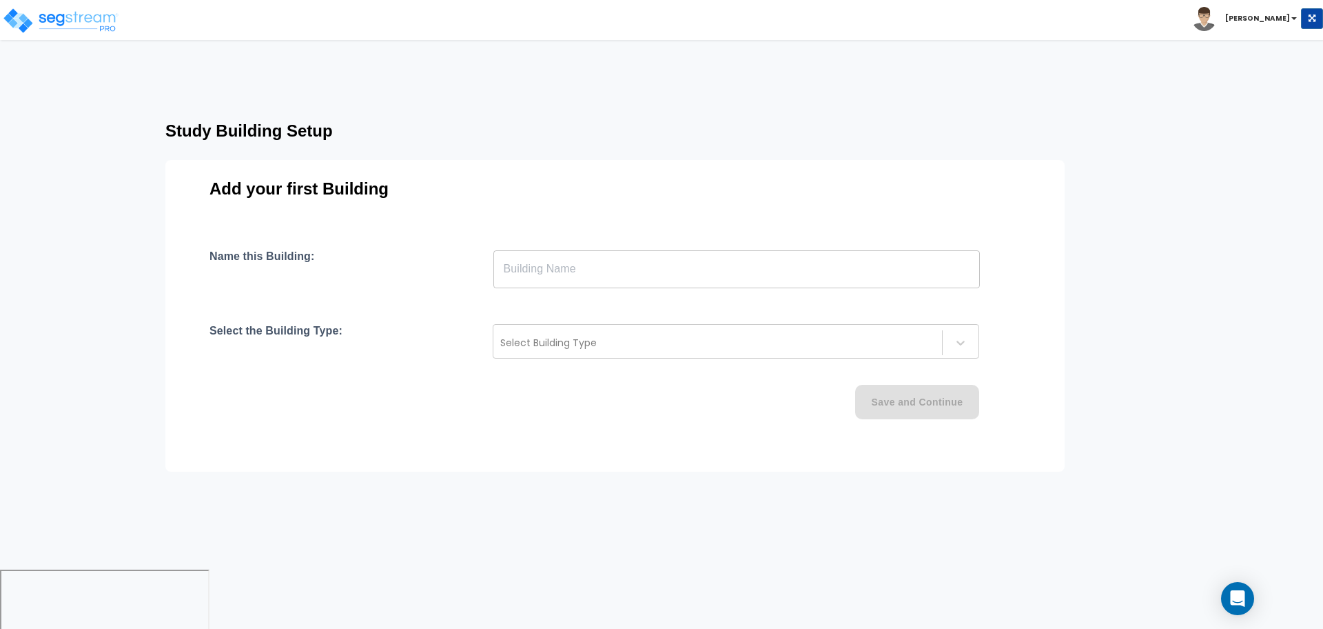
click at [645, 279] on input "text" at bounding box center [736, 268] width 487 height 39
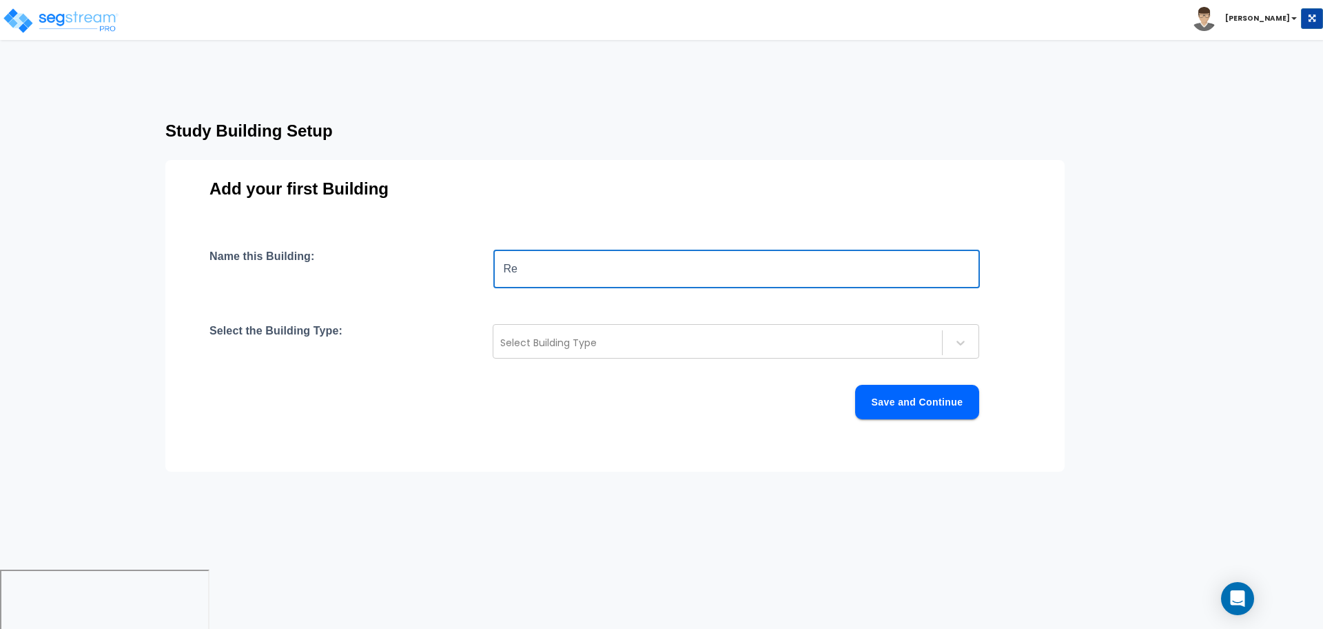
type input "R"
type input "Residential"
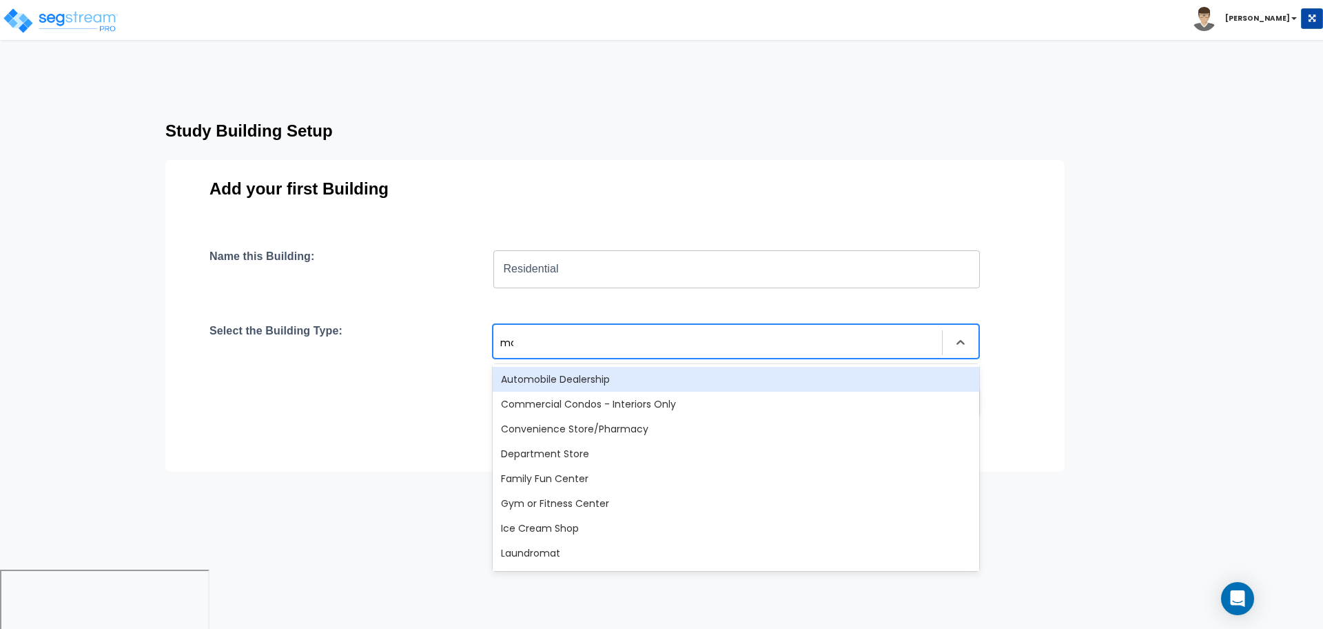
type input "mob"
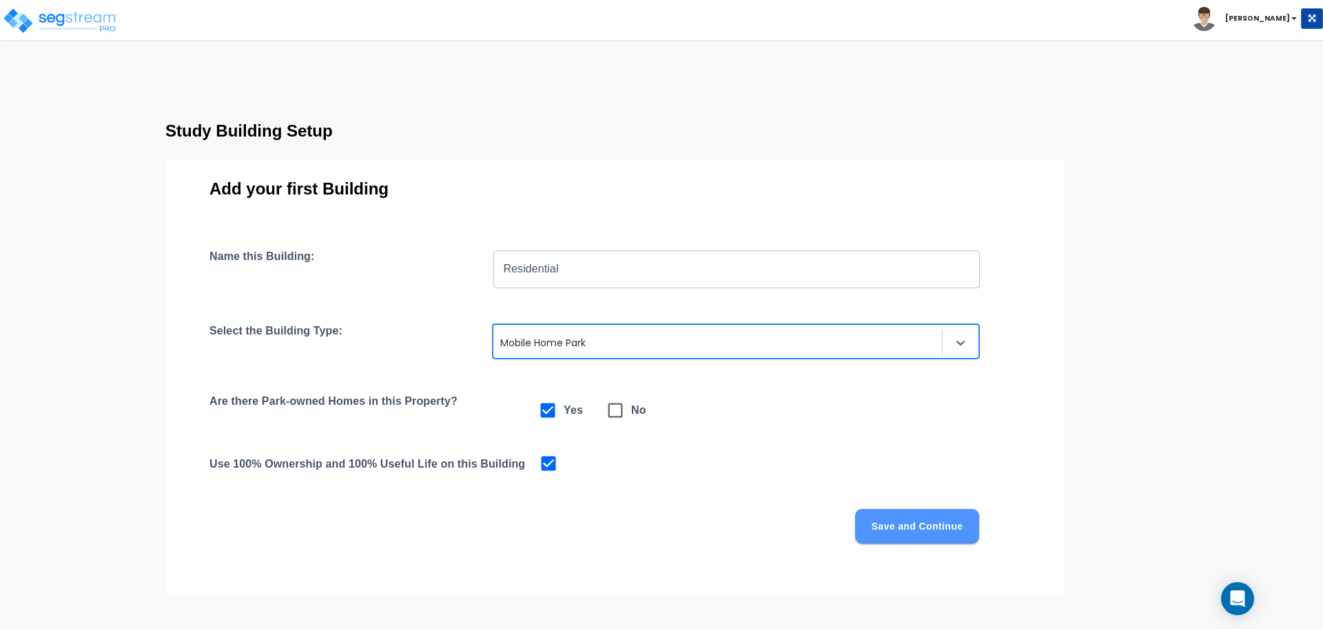
click at [900, 534] on button "Save and Continue" at bounding box center [917, 526] width 124 height 34
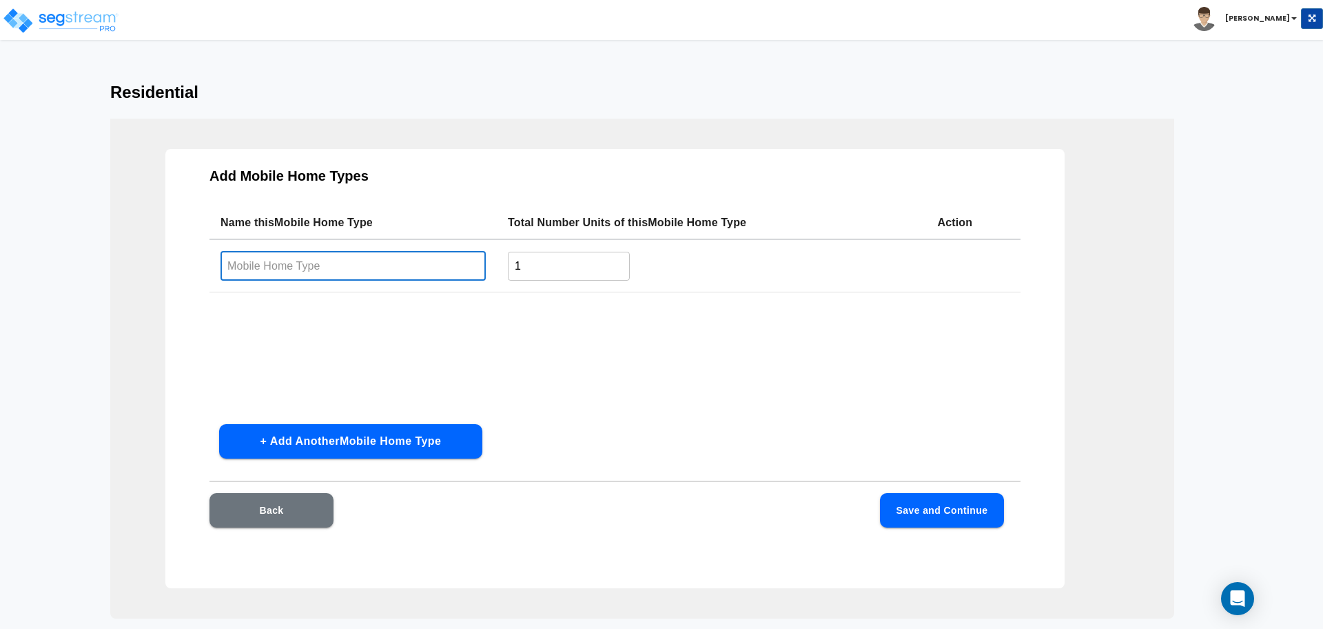
click at [417, 274] on input "text" at bounding box center [353, 266] width 265 height 30
type input "2-BR"
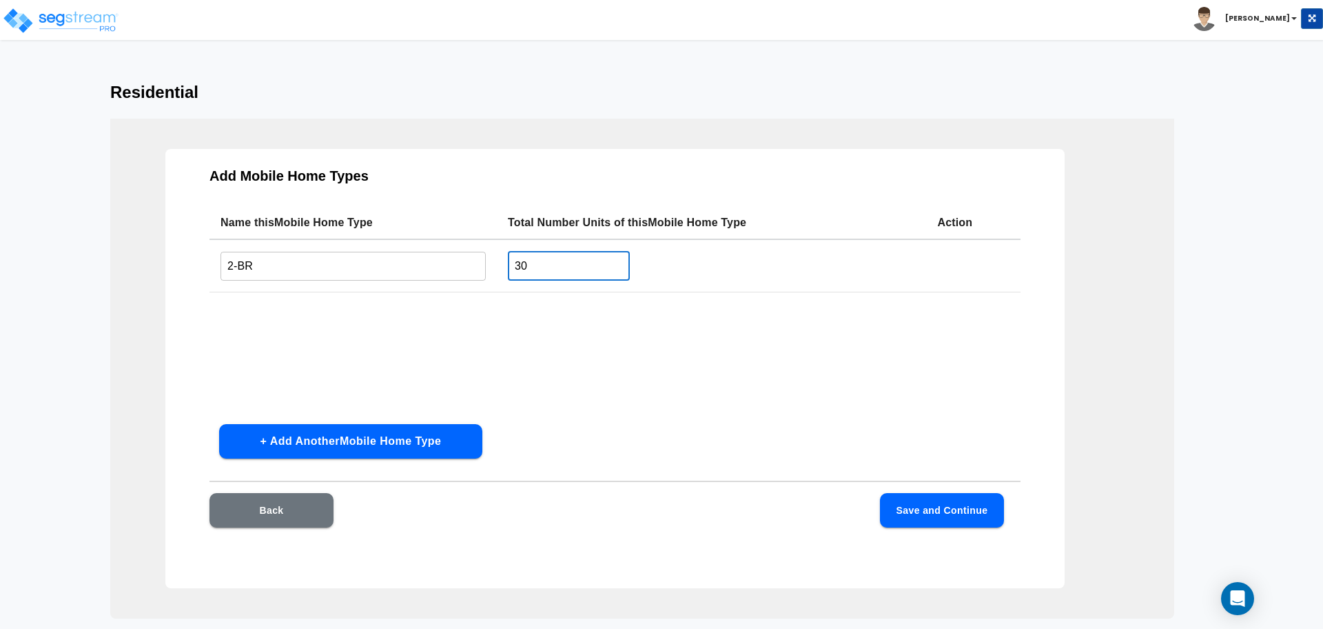
type input "30"
click at [361, 441] on button "+ Add Another Mobile Home Type" at bounding box center [350, 441] width 263 height 34
click at [314, 311] on input "text" at bounding box center [353, 321] width 265 height 30
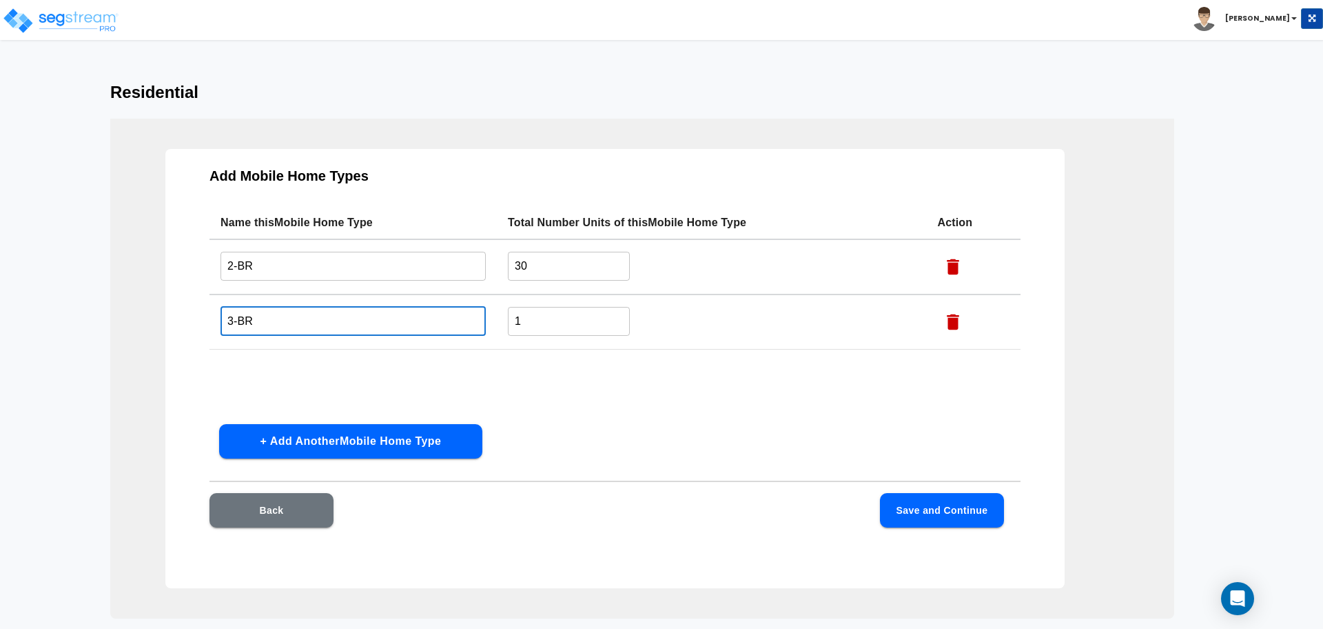
type input "3-BR"
type input "5"
type input "20"
drag, startPoint x: 549, startPoint y: 259, endPoint x: 489, endPoint y: 265, distance: 59.5
click at [489, 265] on tr "2-BR ​ 30 ​" at bounding box center [615, 266] width 811 height 55
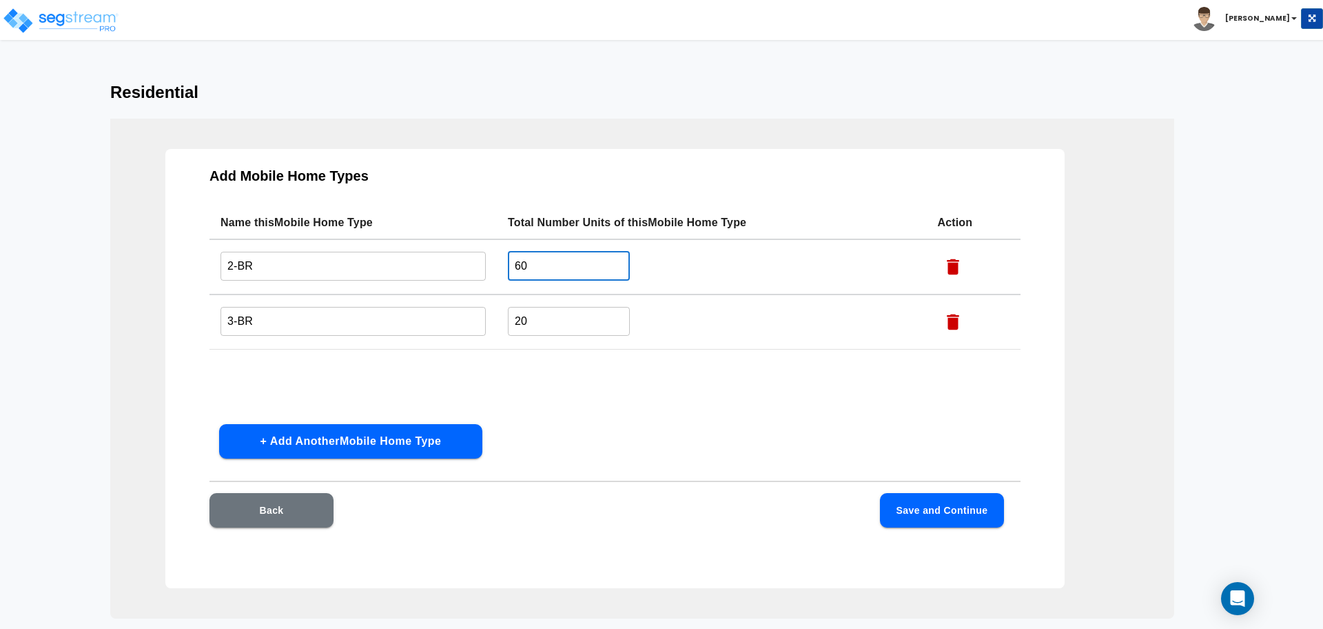
type input "60"
click at [546, 333] on input "20" at bounding box center [569, 321] width 122 height 30
type input "2"
type input "40"
click at [908, 503] on button "Save and Continue" at bounding box center [942, 510] width 124 height 34
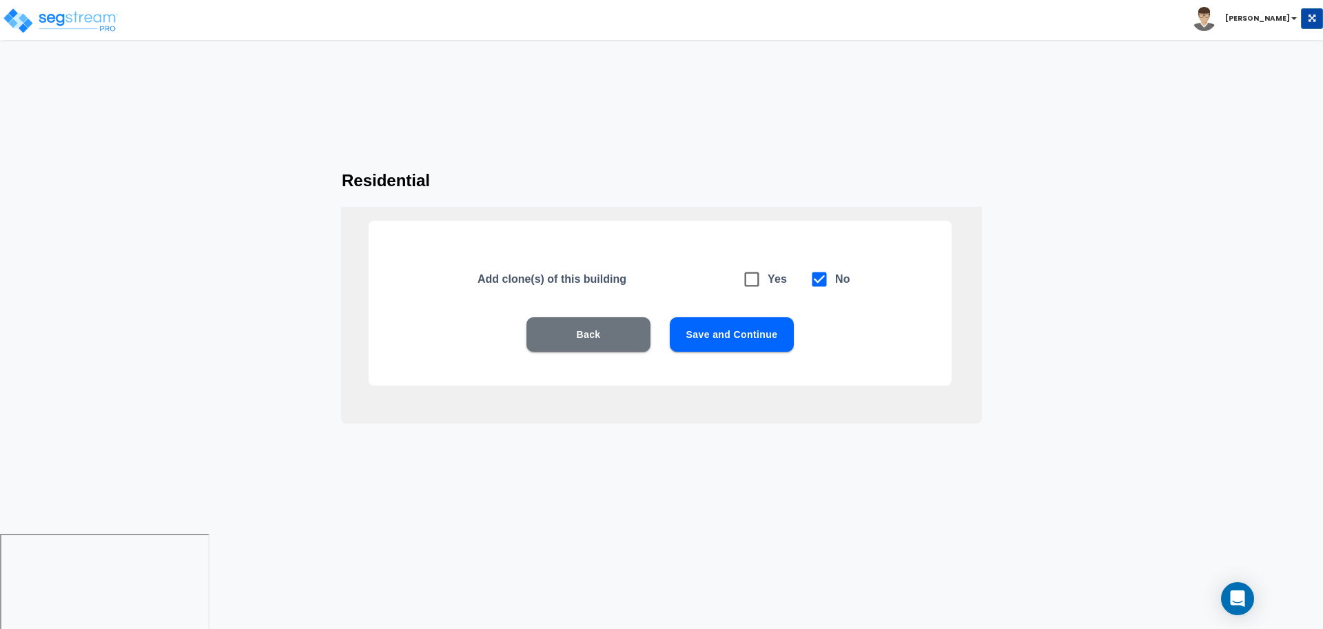
click at [716, 334] on button "Save and Continue" at bounding box center [732, 334] width 124 height 34
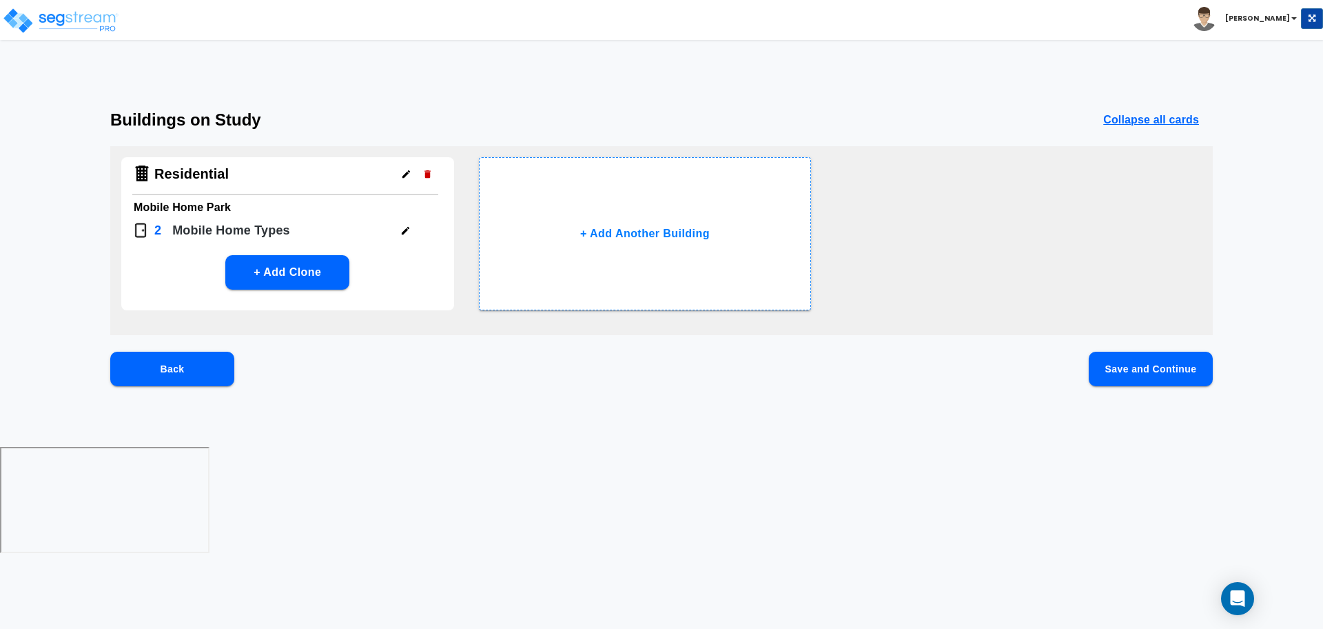
click at [1110, 369] on button "Save and Continue" at bounding box center [1151, 368] width 124 height 34
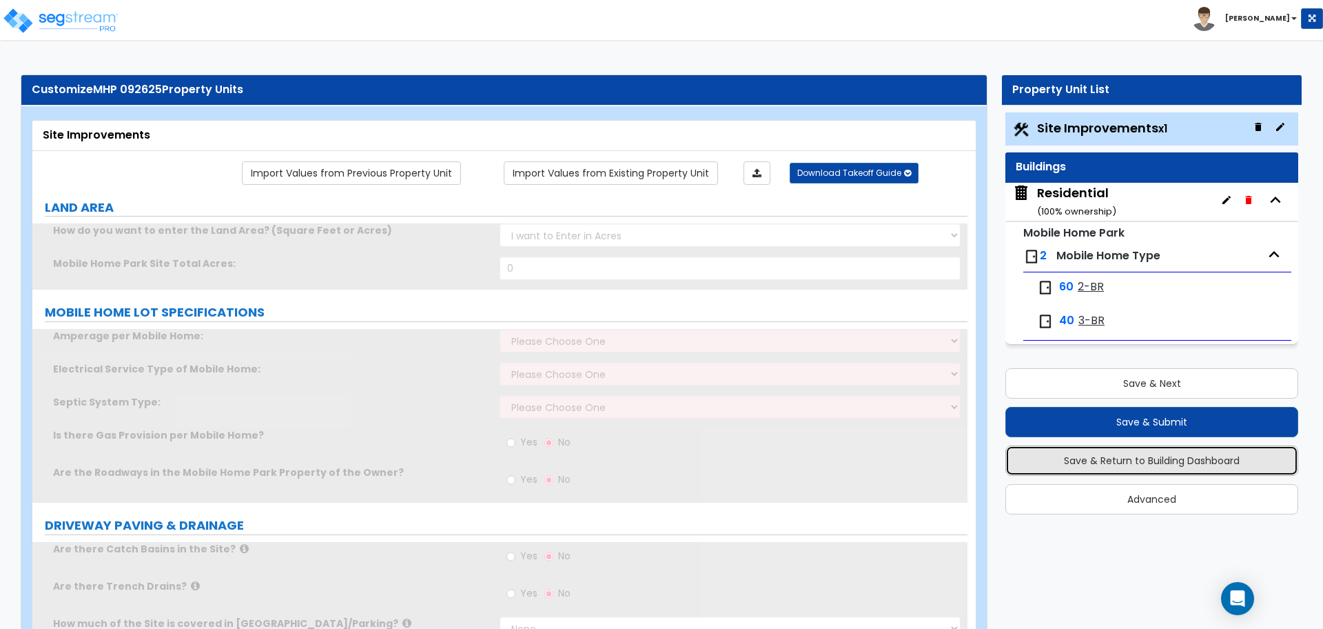
click at [1076, 453] on button "Save & Return to Building Dashboard" at bounding box center [1151, 460] width 293 height 30
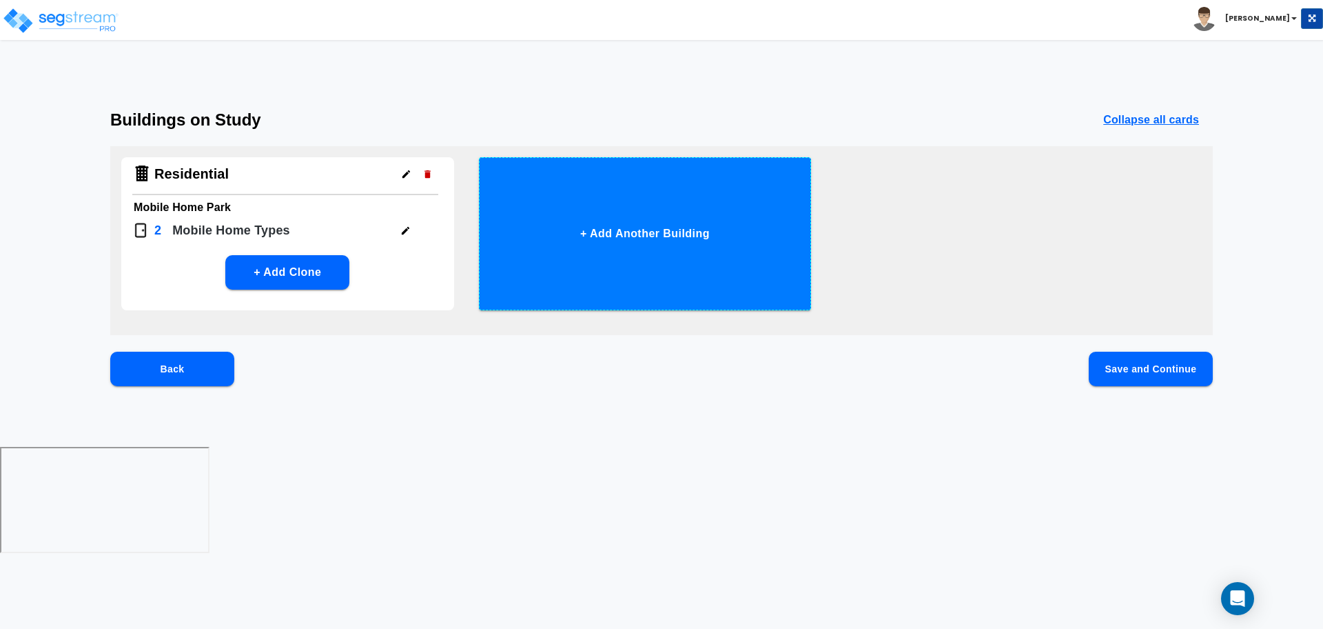
click at [701, 259] on button "+ Add Another Building" at bounding box center [645, 233] width 333 height 153
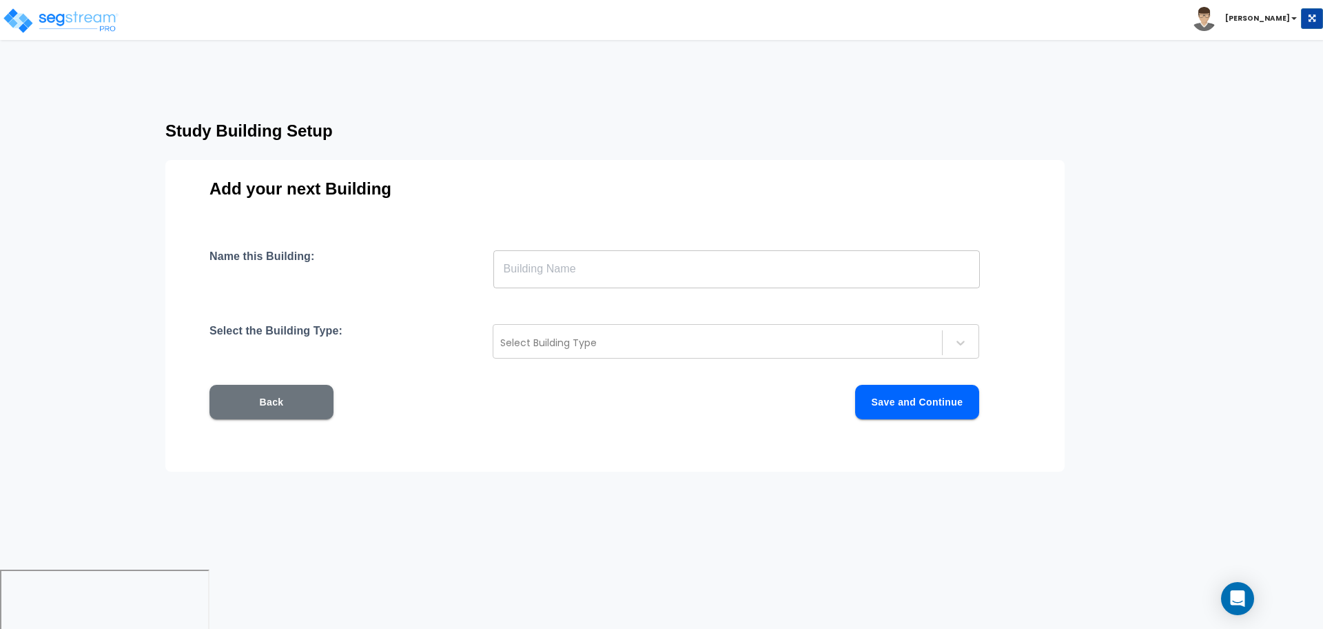
click at [683, 265] on input "text" at bounding box center [736, 268] width 487 height 39
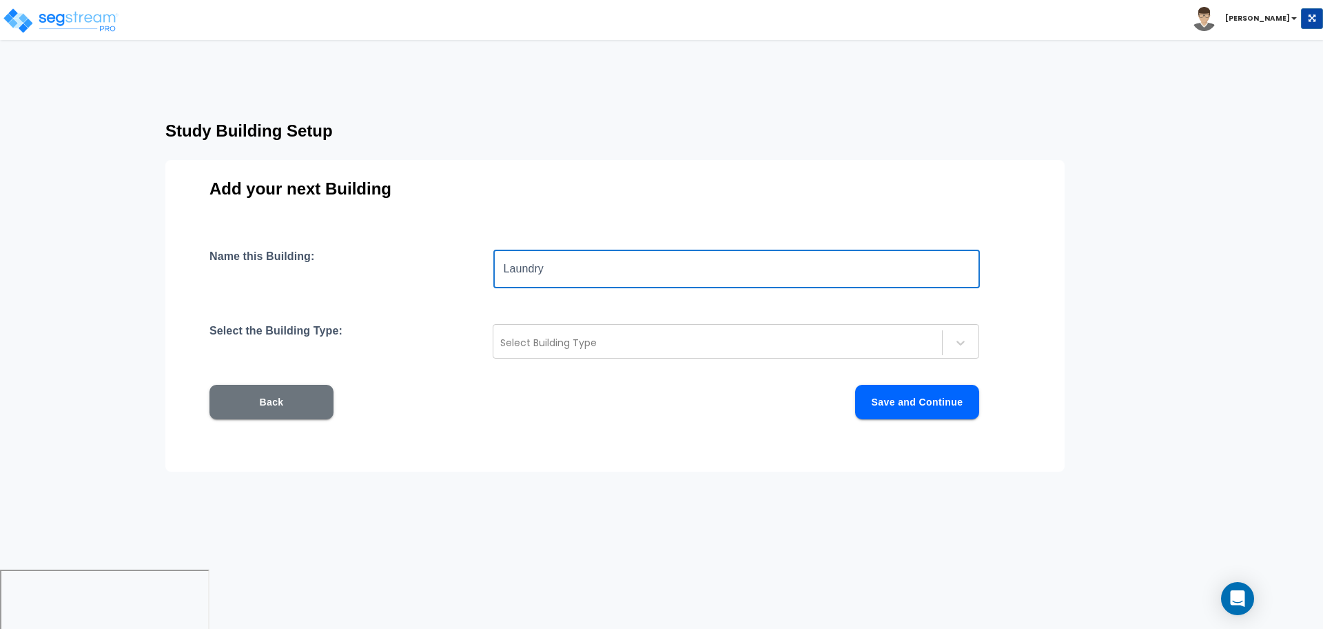
type input "Laundry"
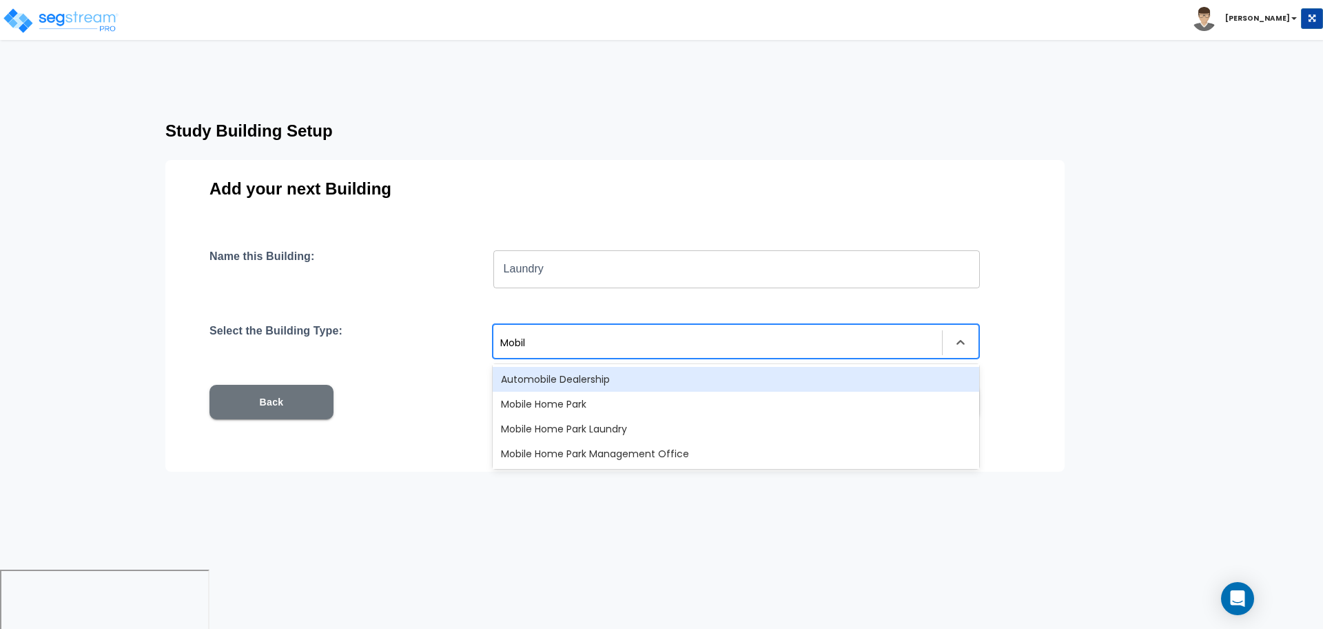
type input "Mobile"
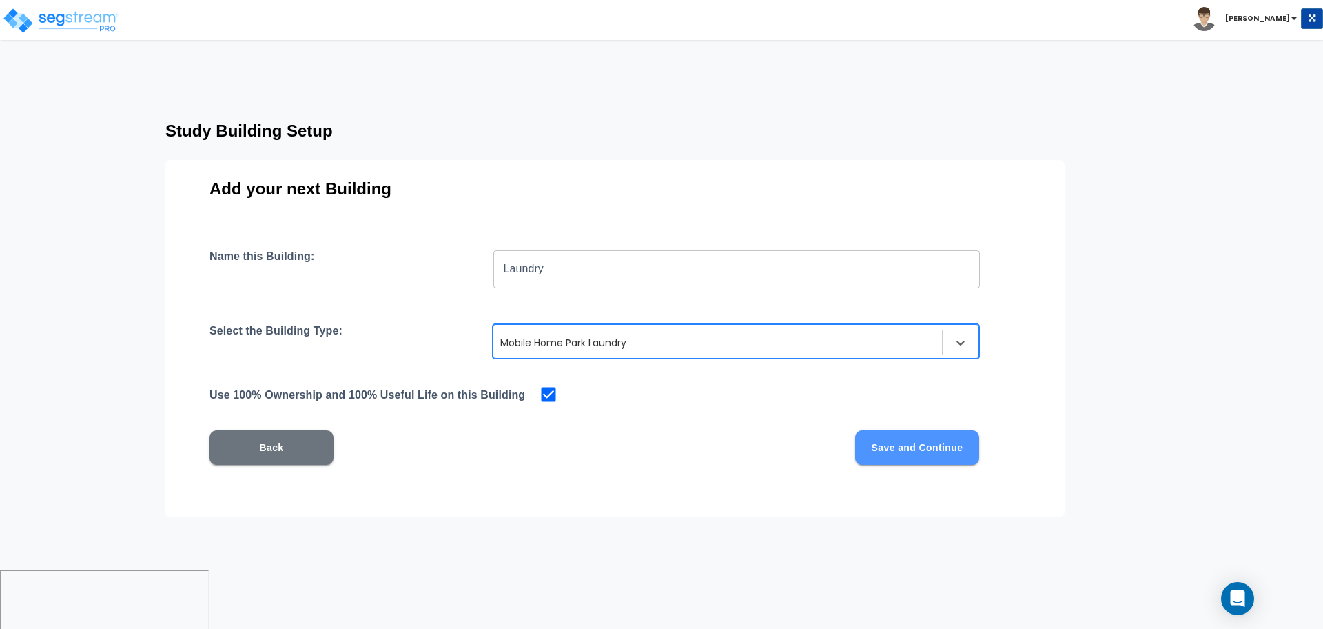
click at [923, 444] on button "Save and Continue" at bounding box center [917, 447] width 124 height 34
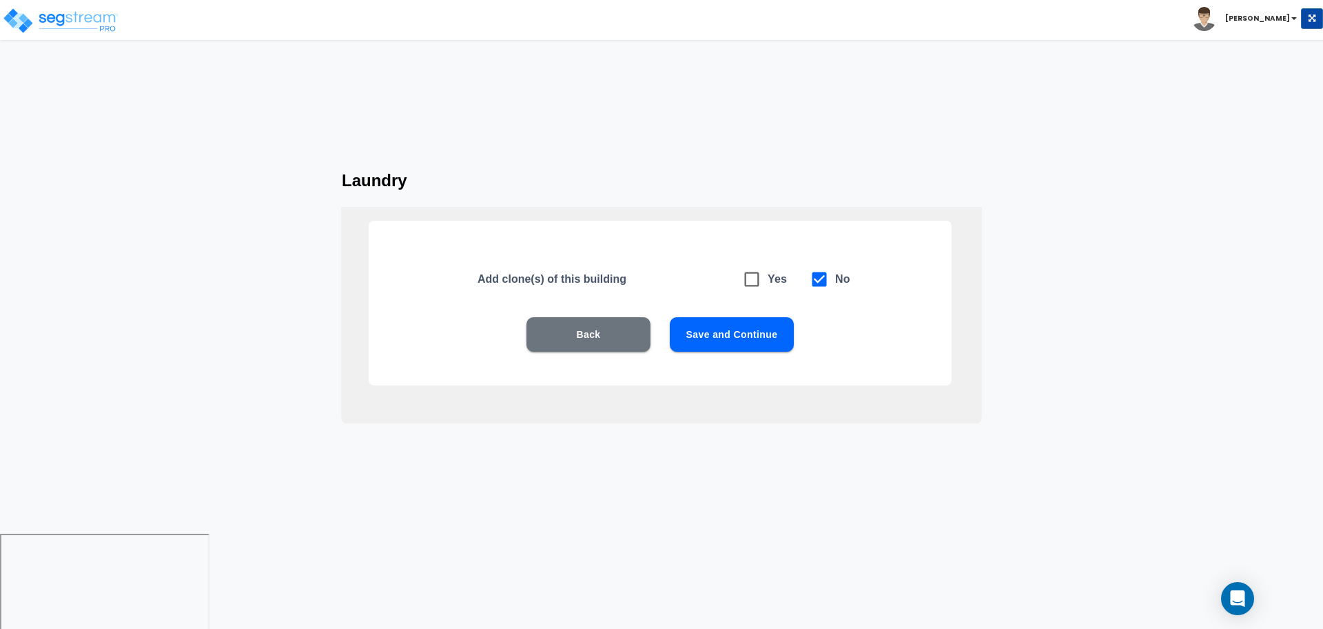
click at [756, 307] on div "Add clone(s) of this building Yes No Back Save and Continue" at bounding box center [660, 303] width 583 height 165
click at [726, 324] on button "Save and Continue" at bounding box center [732, 334] width 124 height 34
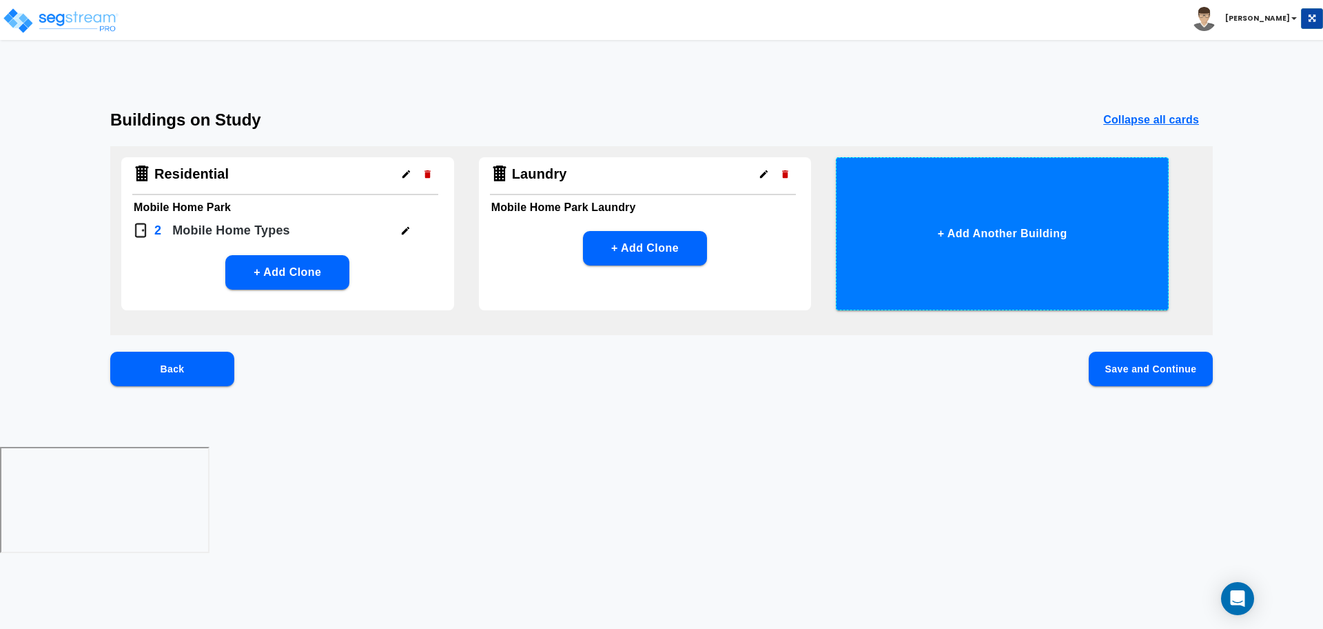
click at [994, 265] on button "+ Add Another Building" at bounding box center [1002, 233] width 333 height 153
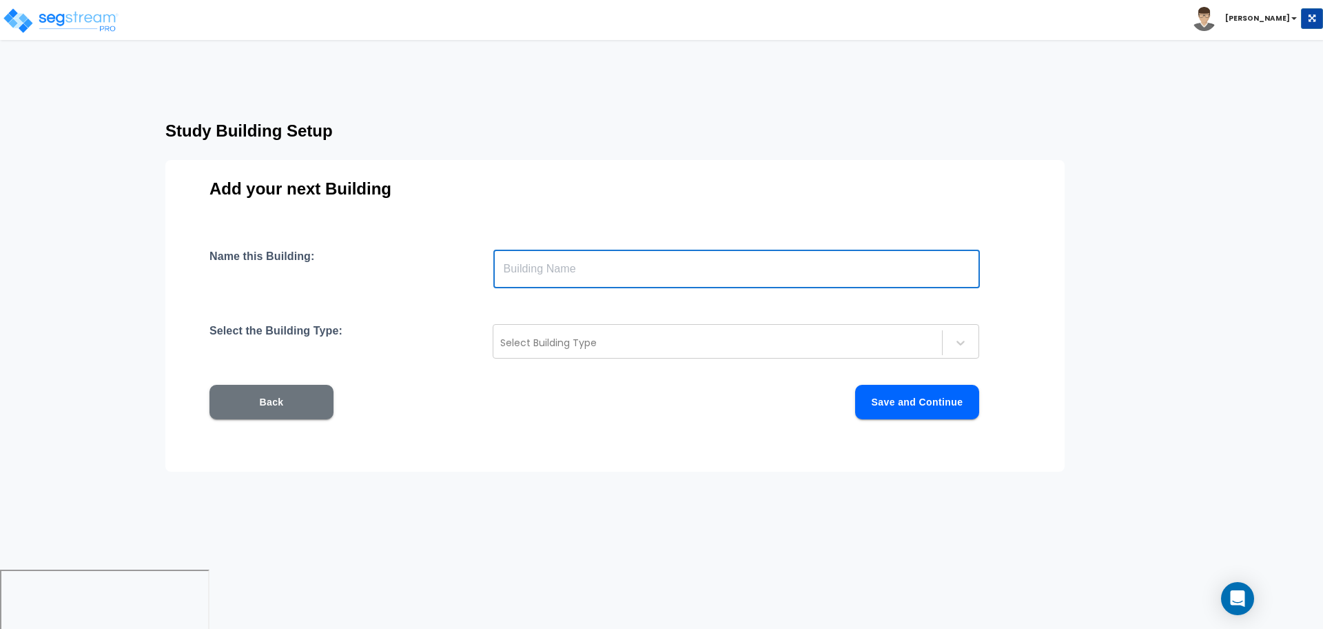
click at [832, 258] on input "text" at bounding box center [736, 268] width 487 height 39
type input "Management"
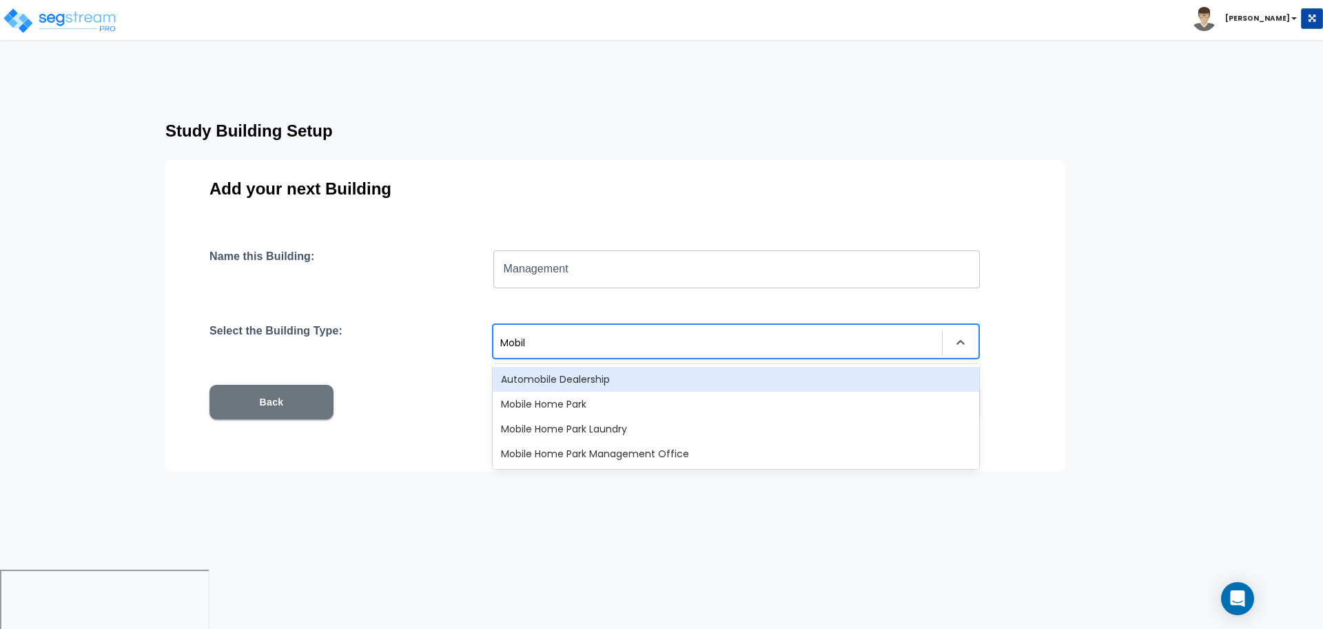
type input "Mobile"
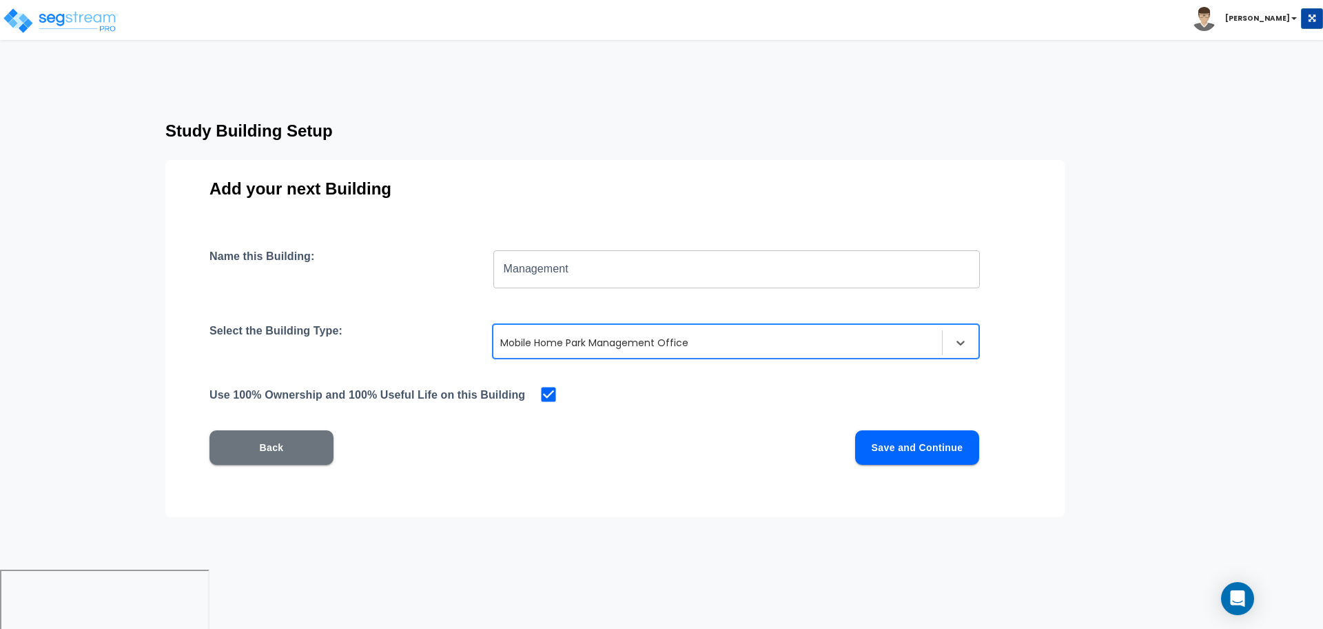
click at [948, 440] on button "Save and Continue" at bounding box center [917, 447] width 124 height 34
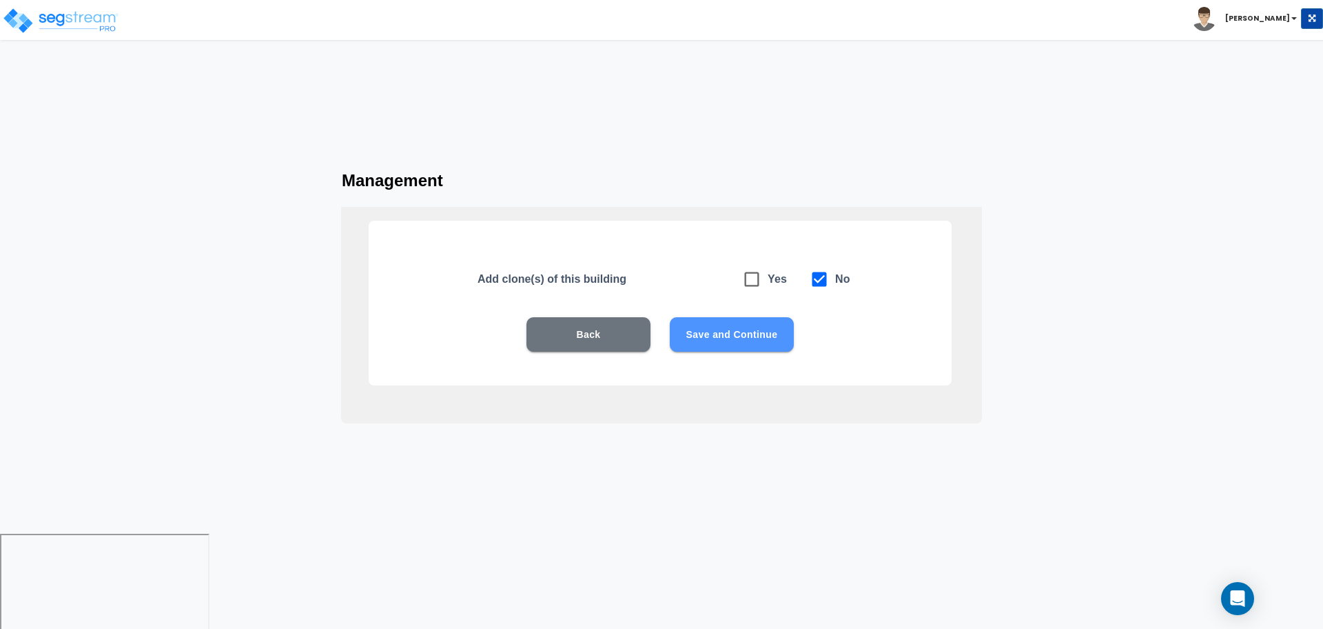
click at [735, 335] on button "Save and Continue" at bounding box center [732, 334] width 124 height 34
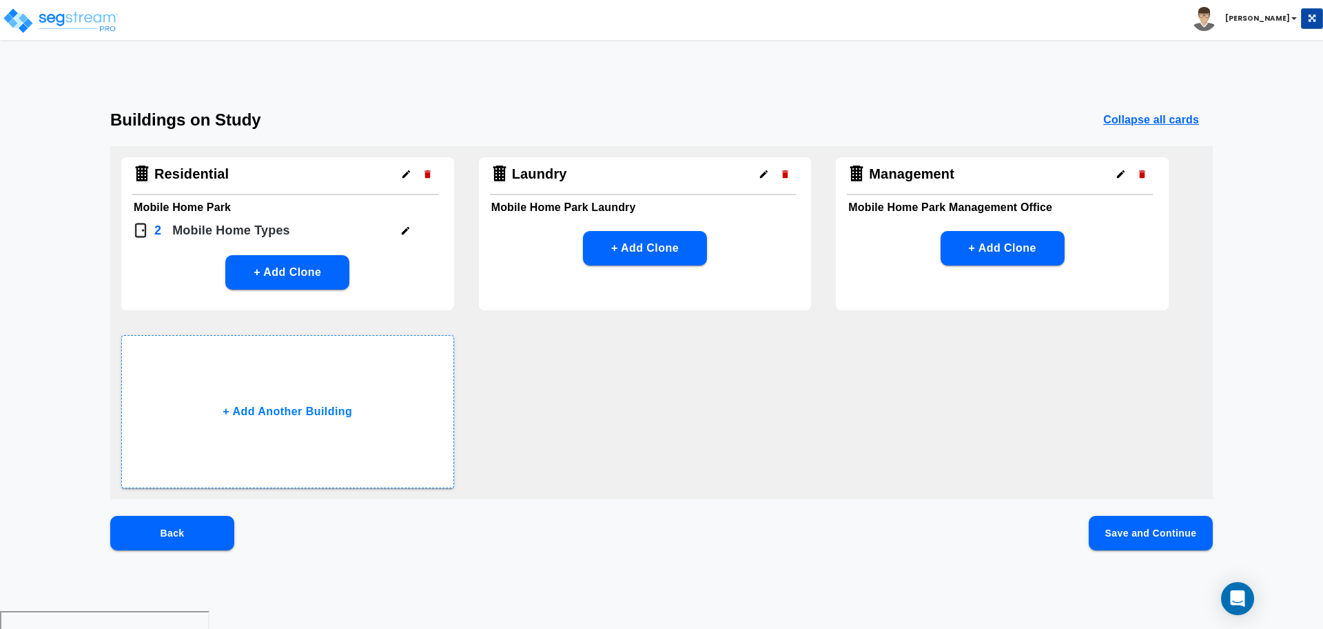
click at [1152, 537] on button "Save and Continue" at bounding box center [1151, 532] width 124 height 34
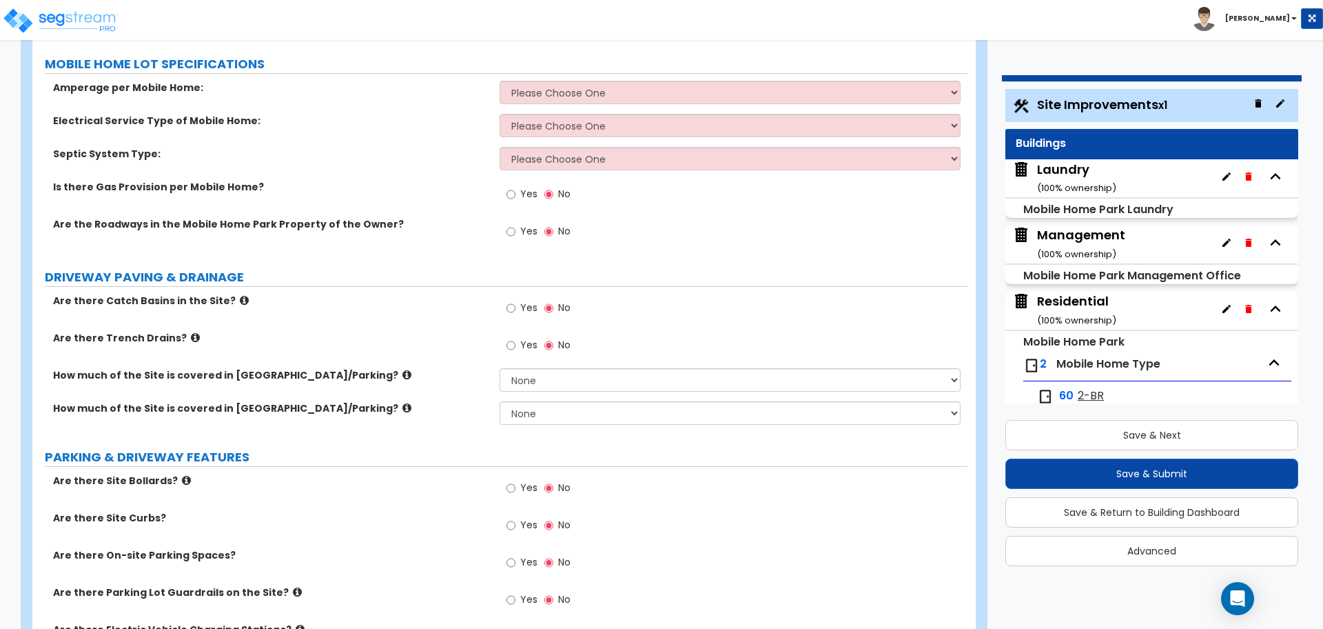
scroll to position [249, 0]
click at [565, 123] on select "Please Choose One Overhead Underground" at bounding box center [730, 123] width 460 height 23
select select "2"
click at [500, 112] on select "Please Choose One Overhead Underground" at bounding box center [730, 123] width 460 height 23
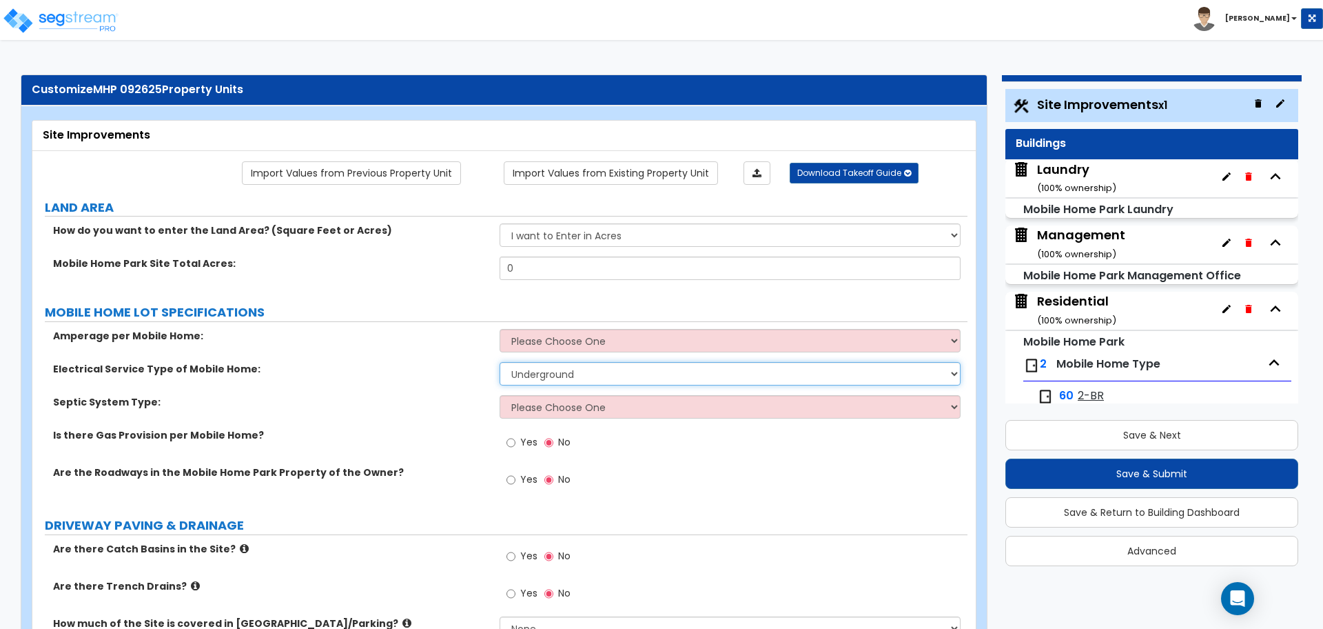
scroll to position [3, 0]
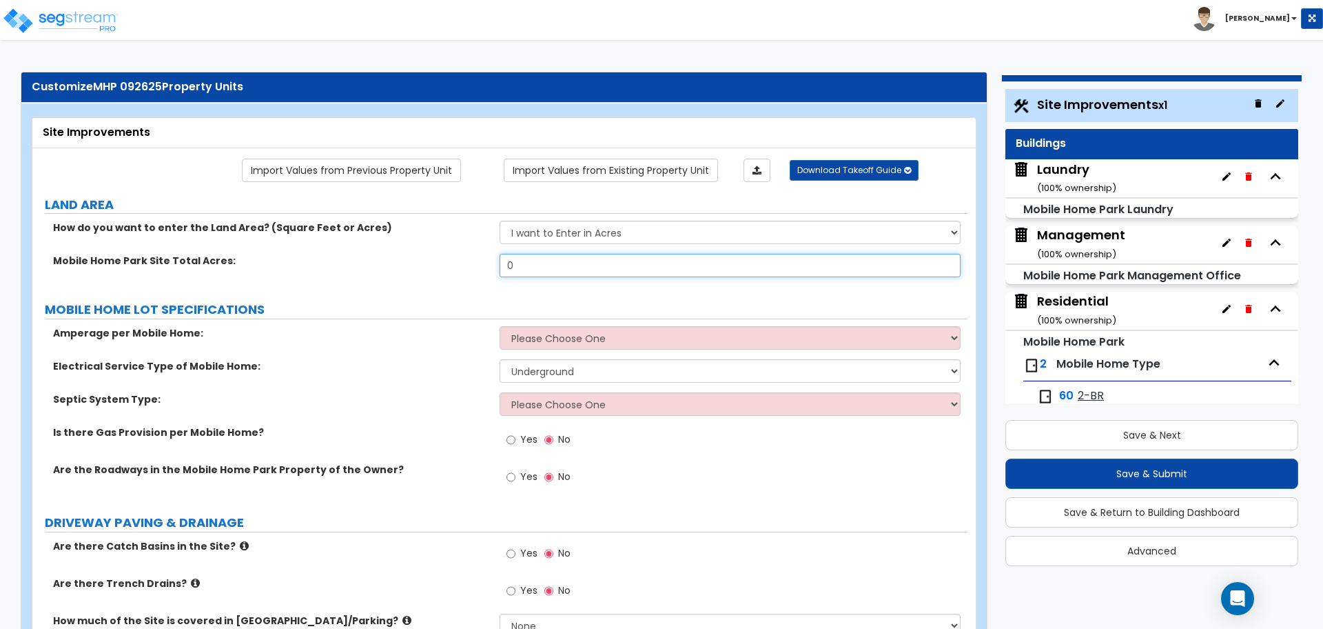
click at [542, 274] on input "0" at bounding box center [730, 265] width 460 height 23
type input "12"
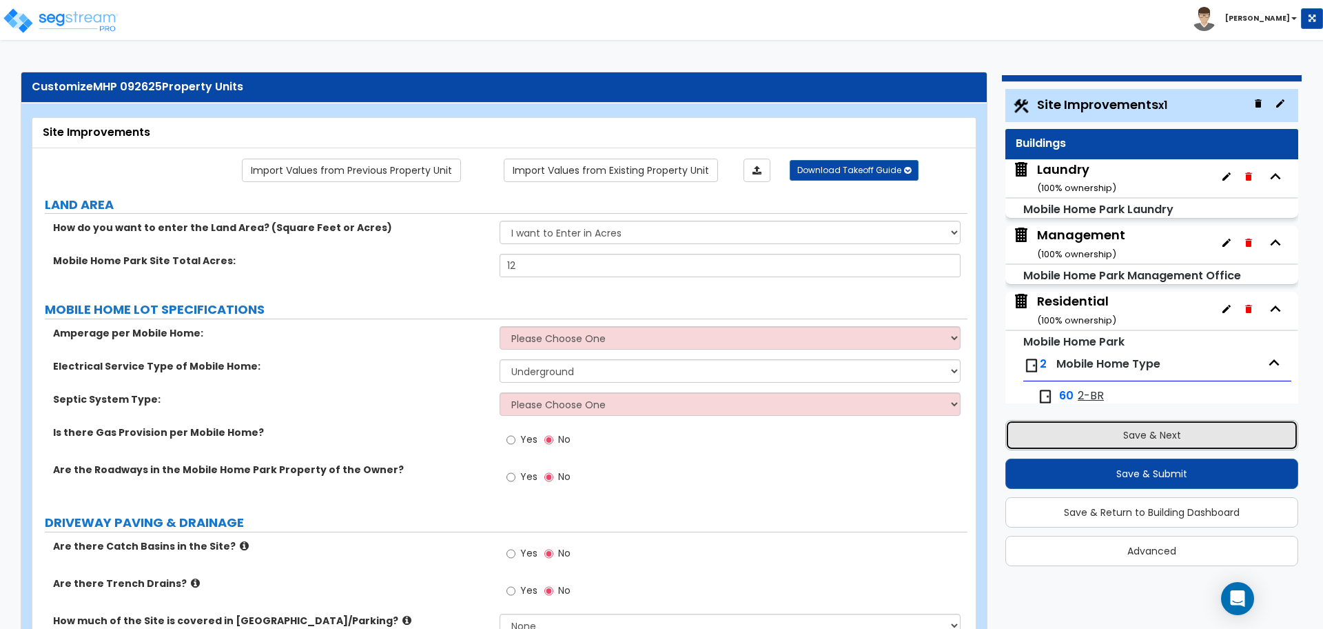
click at [1123, 428] on button "Save & Next" at bounding box center [1151, 435] width 293 height 30
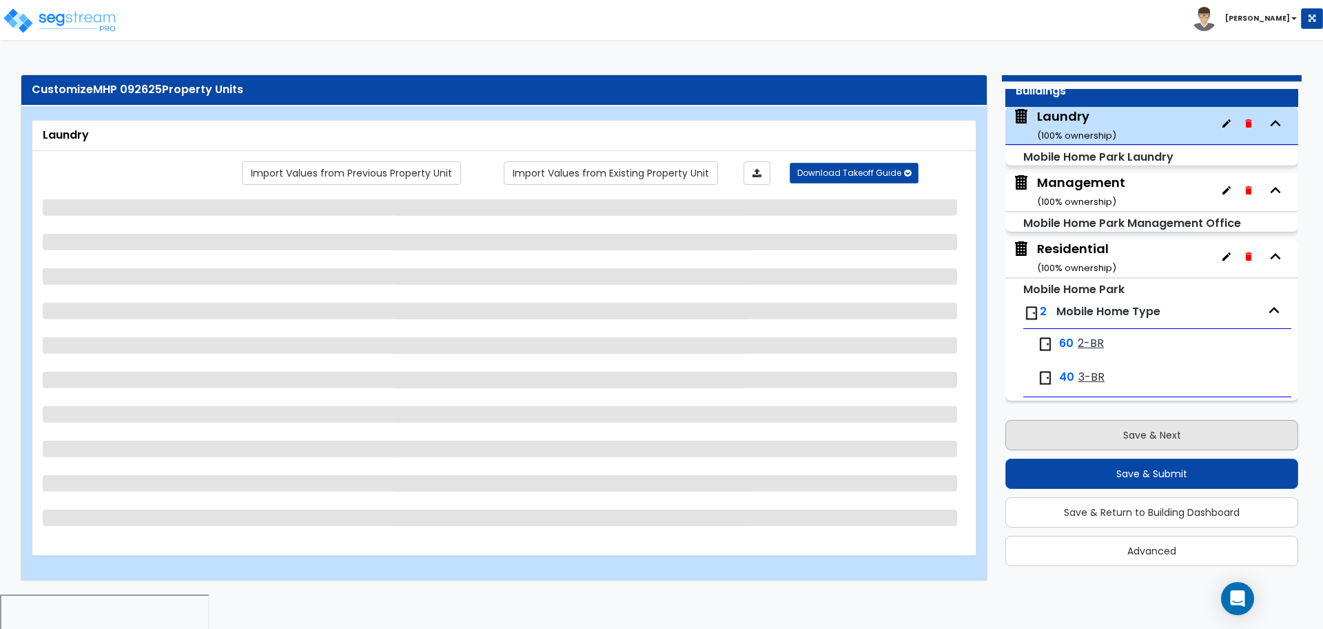
scroll to position [55, 0]
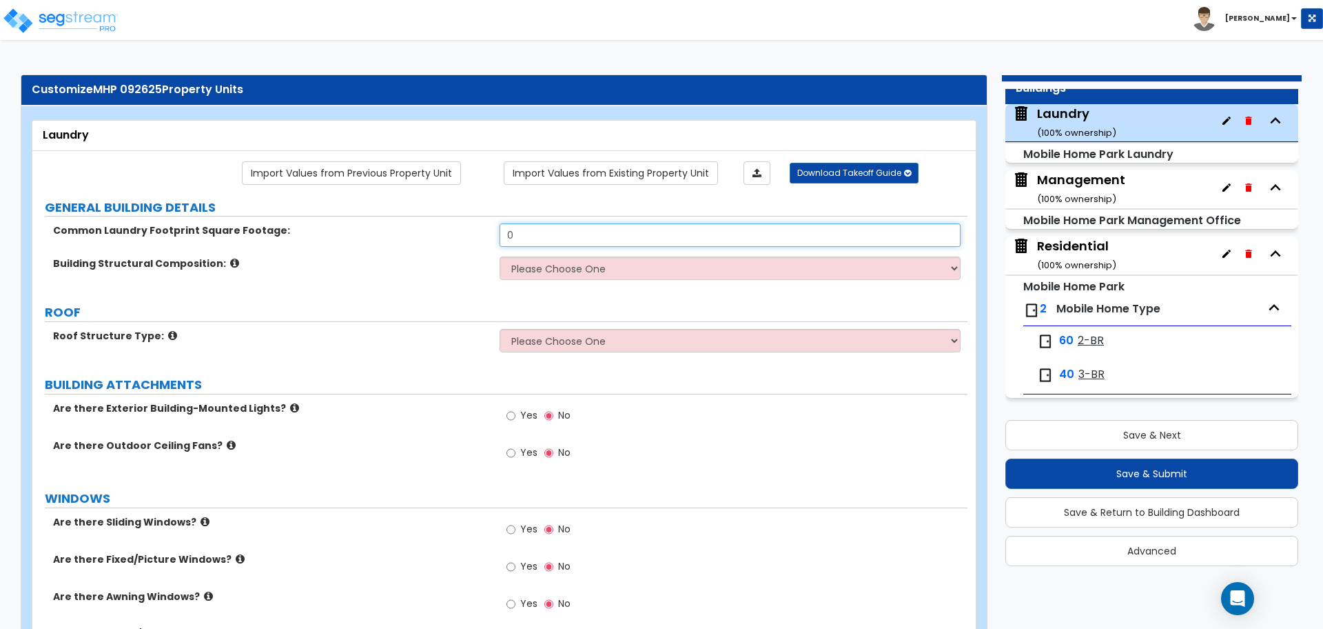
click at [633, 225] on input "0" at bounding box center [730, 234] width 460 height 23
click at [587, 229] on input "0" at bounding box center [730, 234] width 460 height 23
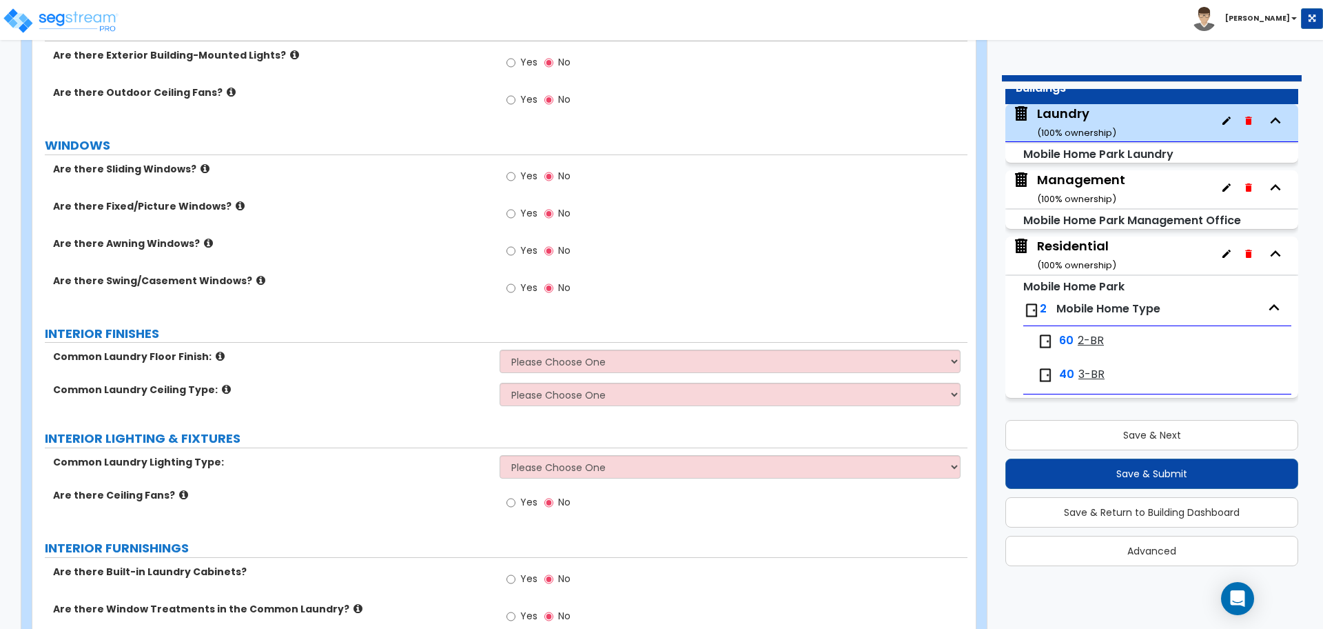
scroll to position [0, 0]
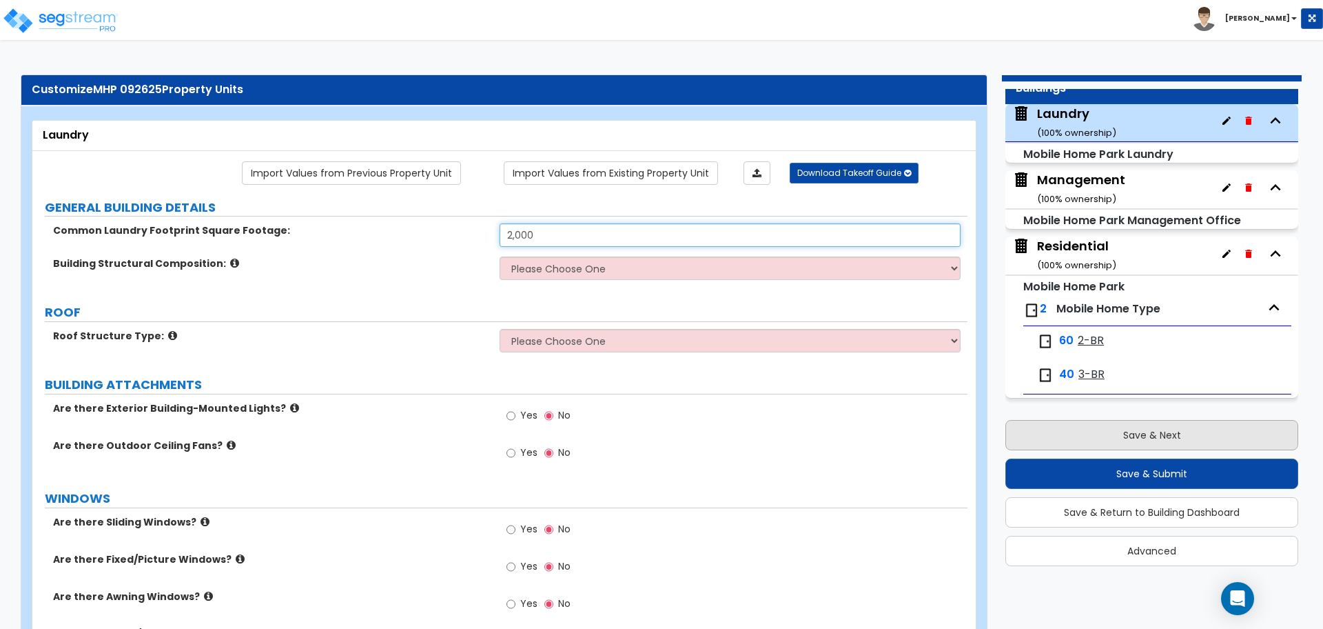
type input "2,000"
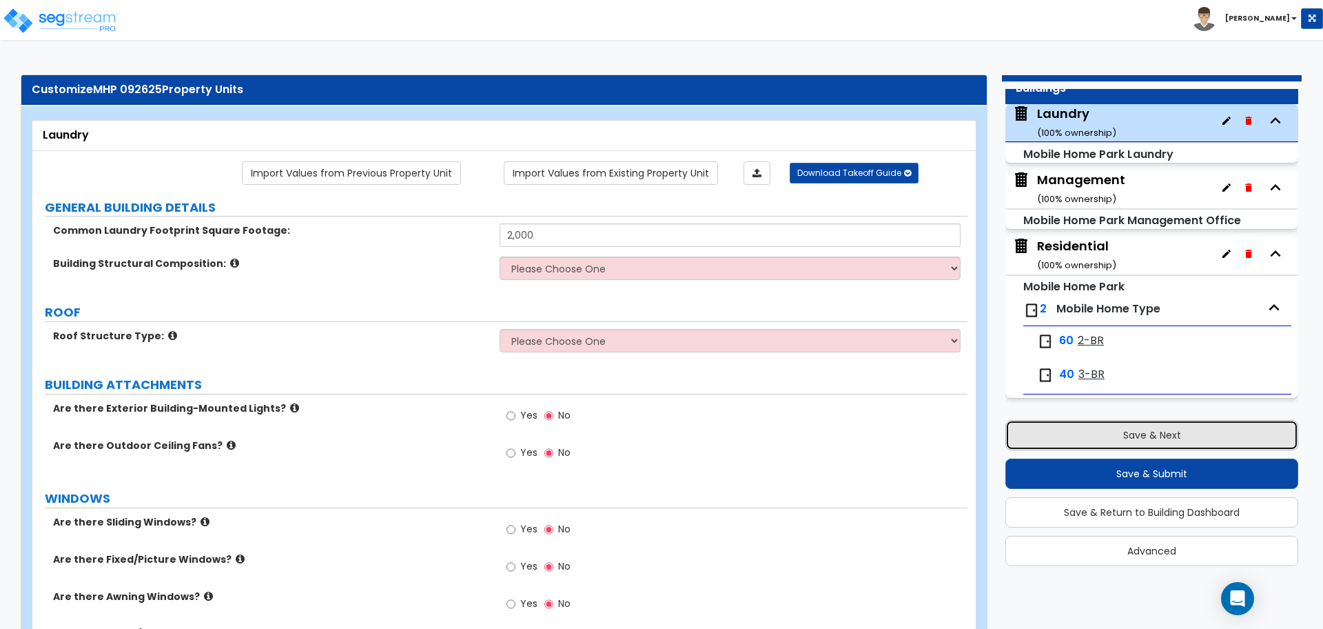
click at [1076, 433] on button "Save & Next" at bounding box center [1151, 435] width 293 height 30
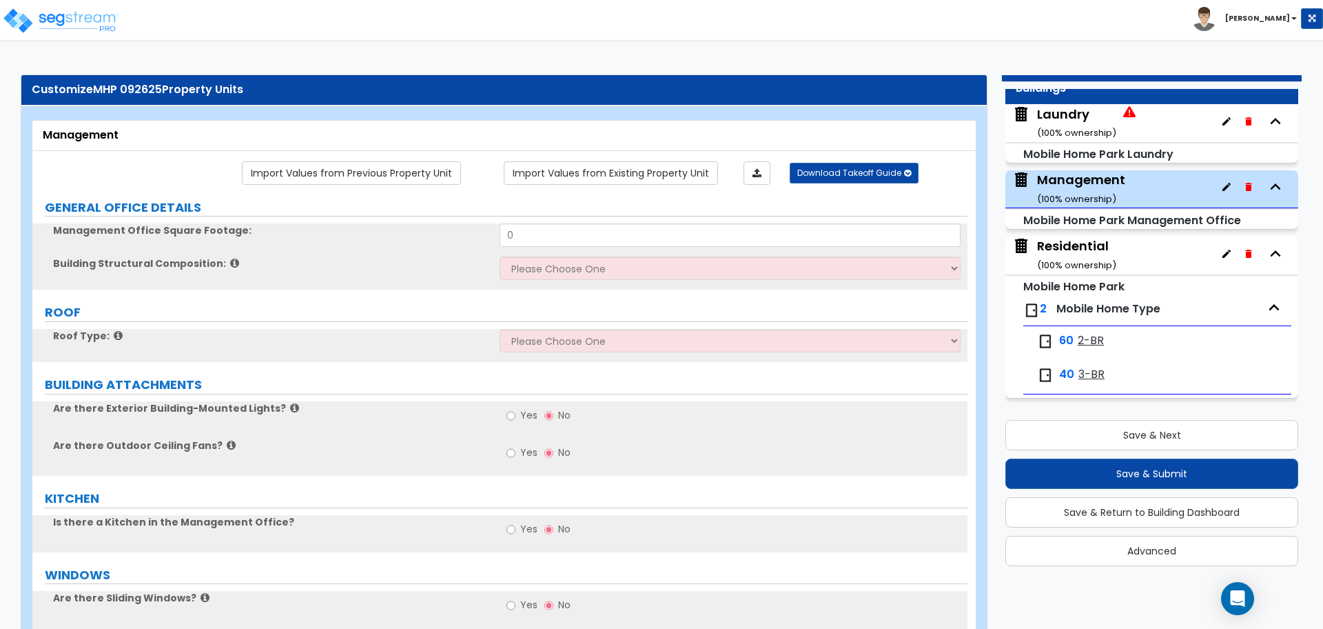
click at [1056, 123] on div "Laundry ( 100 % ownership)" at bounding box center [1076, 122] width 79 height 35
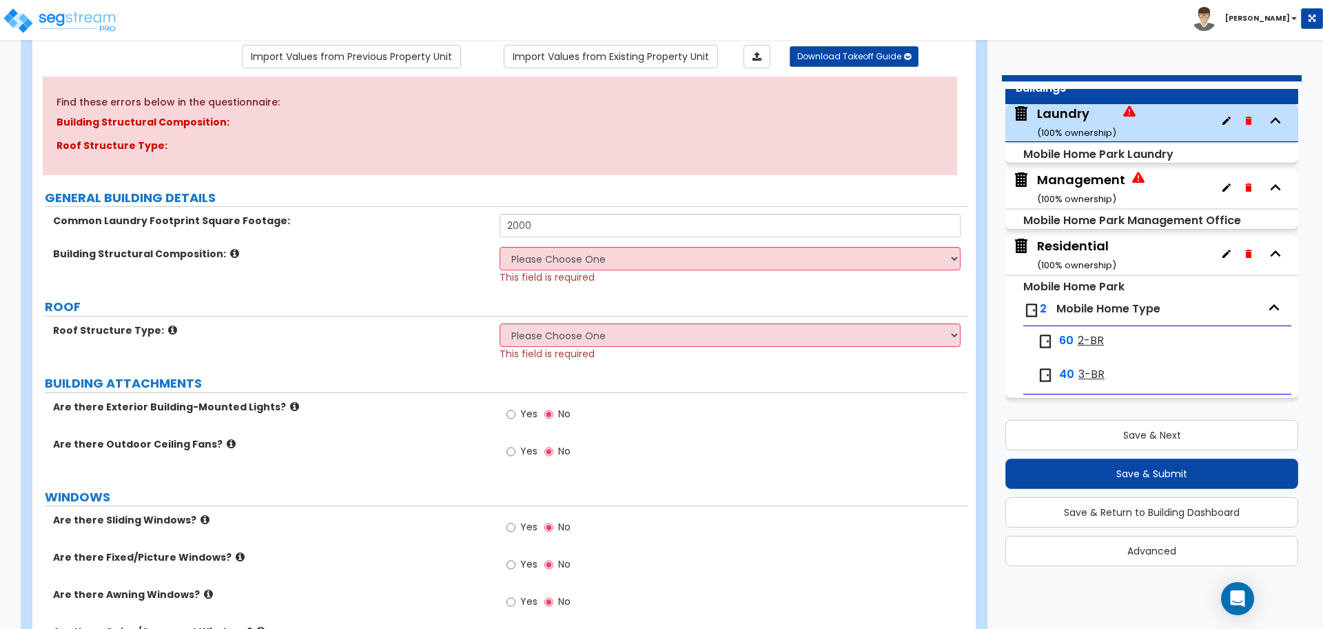
scroll to position [117, 0]
click at [560, 249] on select "Please Choose One Brick Masonry CMU Masonry Wood Stud Metal Stud" at bounding box center [730, 257] width 460 height 23
click at [500, 246] on select "Please Choose One Brick Masonry CMU Masonry Wood Stud Metal Stud" at bounding box center [730, 257] width 460 height 23
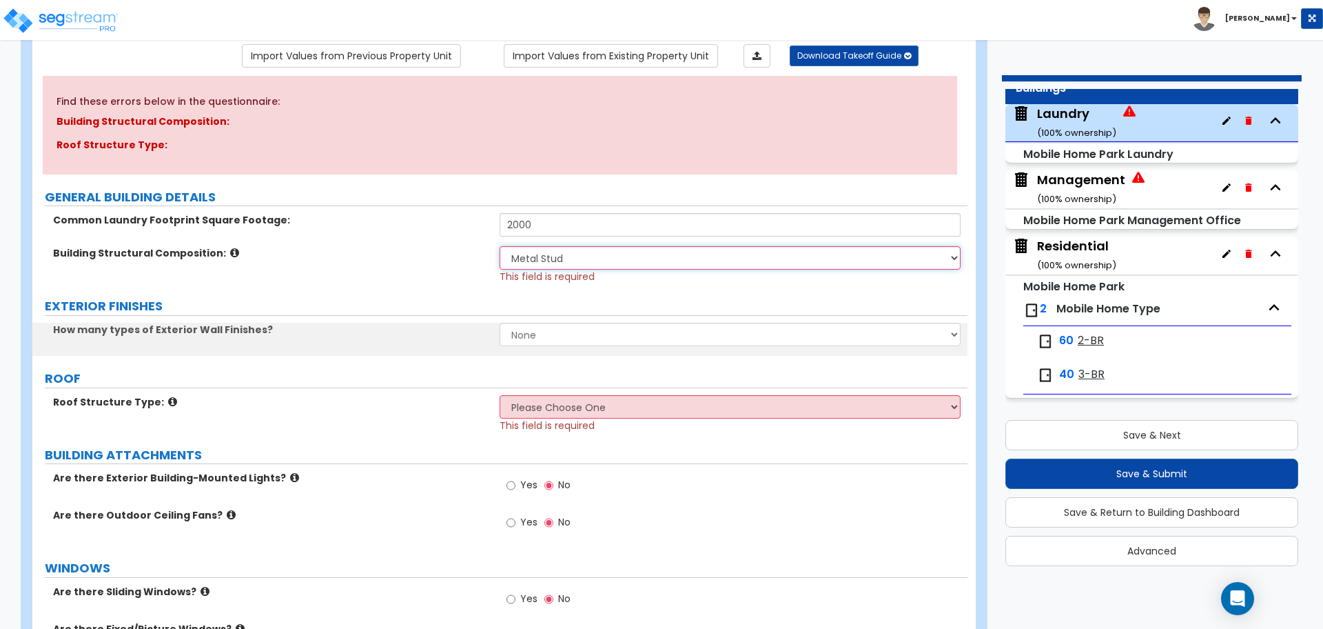
click at [582, 252] on select "Please Choose One Brick Masonry CMU Masonry Wood Stud Metal Stud" at bounding box center [730, 257] width 460 height 23
select select "1"
click at [500, 246] on select "Please Choose One Brick Masonry CMU Masonry Wood Stud Metal Stud" at bounding box center [730, 257] width 460 height 23
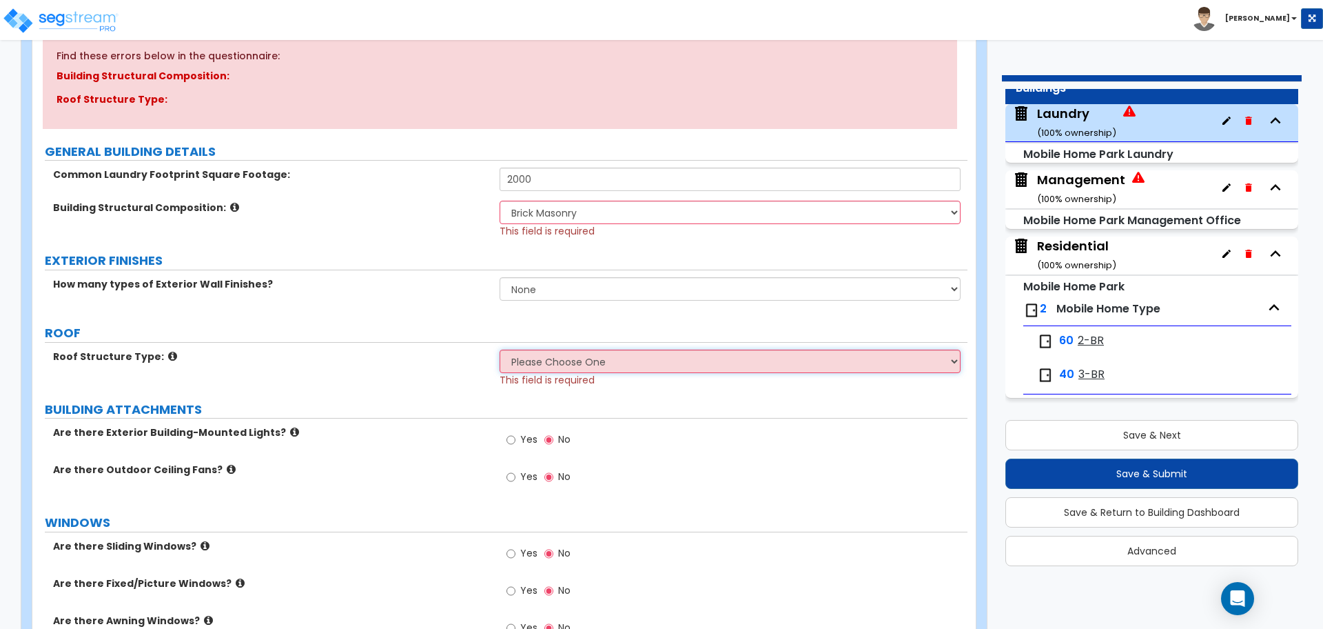
click at [545, 355] on select "Please Choose One Gabled Roof Flat Roof" at bounding box center [730, 360] width 460 height 23
click at [500, 349] on select "Please Choose One Gabled Roof Flat Roof" at bounding box center [730, 360] width 460 height 23
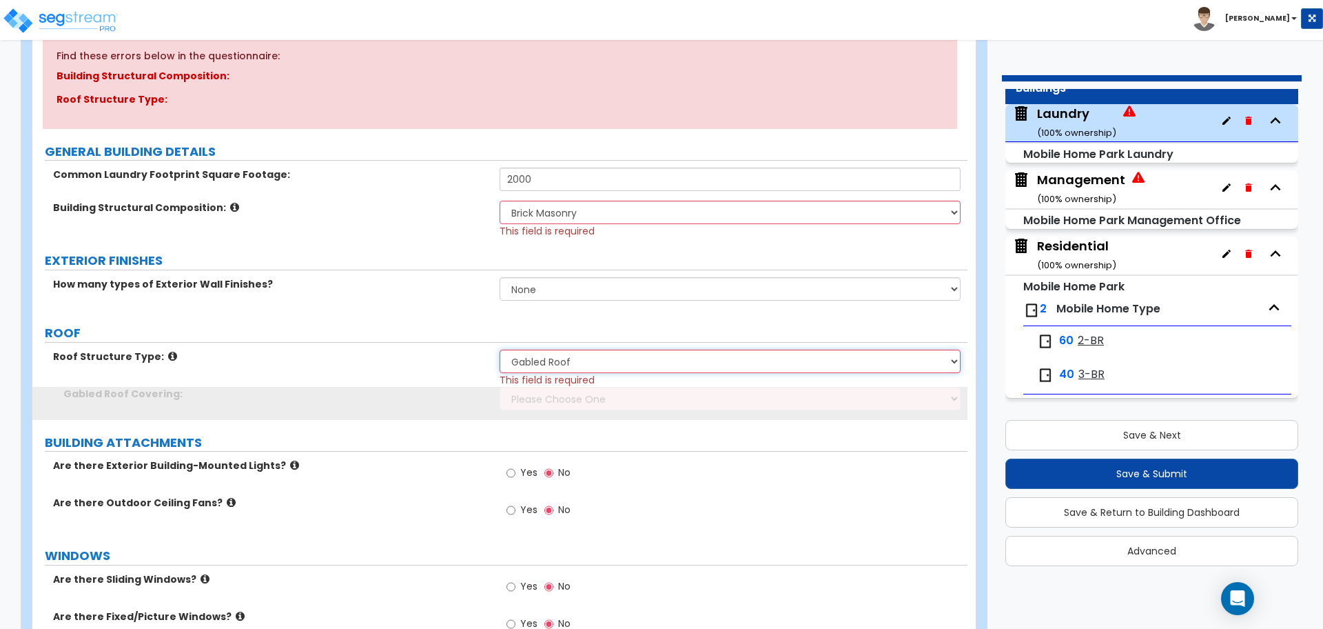
click at [580, 365] on select "Please Choose One Gabled Roof Flat Roof" at bounding box center [730, 360] width 460 height 23
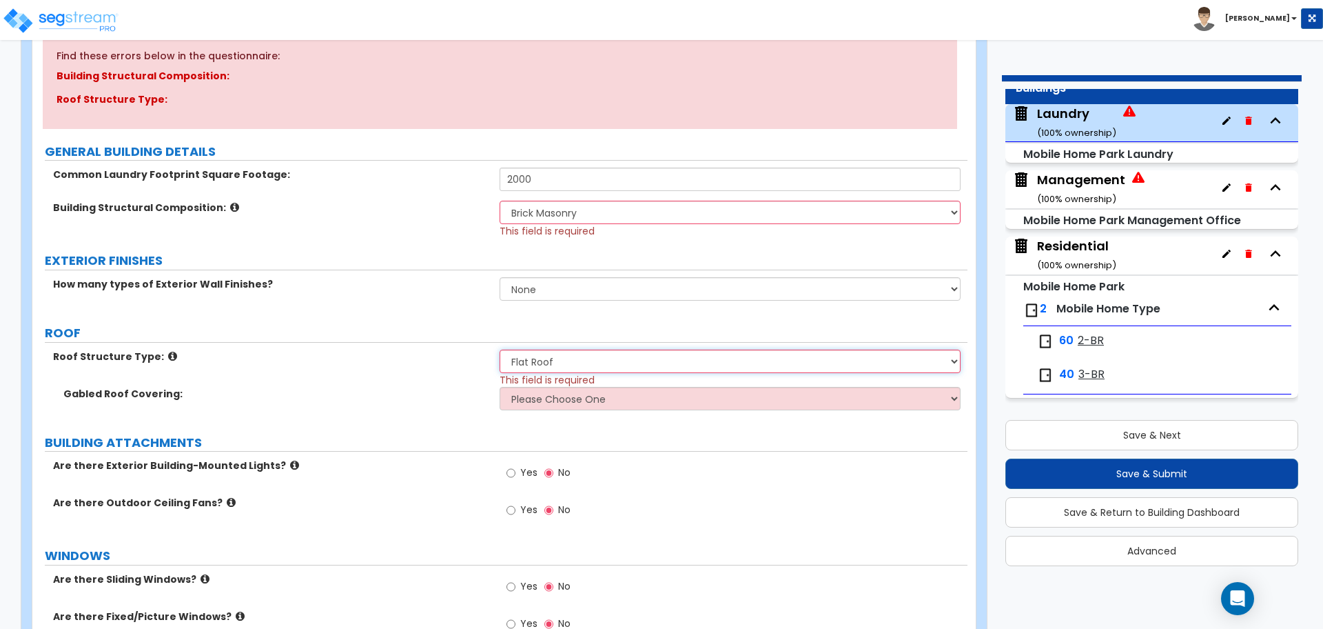
click at [500, 349] on select "Please Choose One Gabled Roof Flat Roof" at bounding box center [730, 360] width 460 height 23
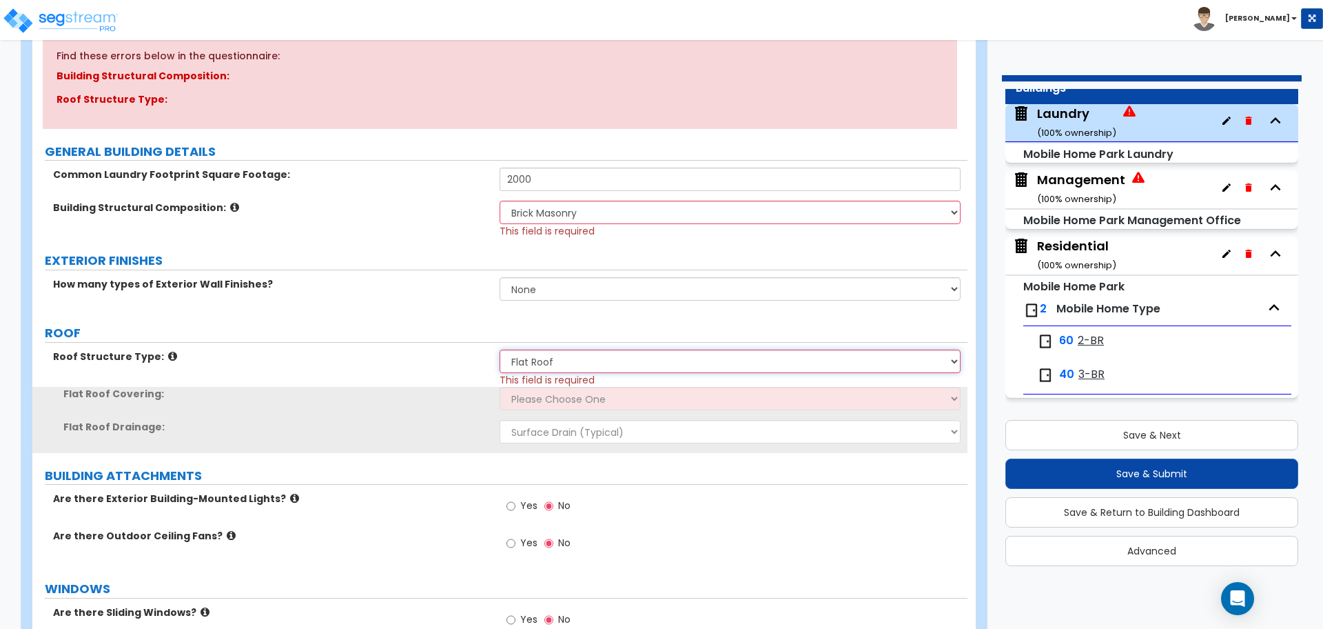
click at [560, 356] on select "Please Choose One Gabled Roof Flat Roof" at bounding box center [730, 360] width 460 height 23
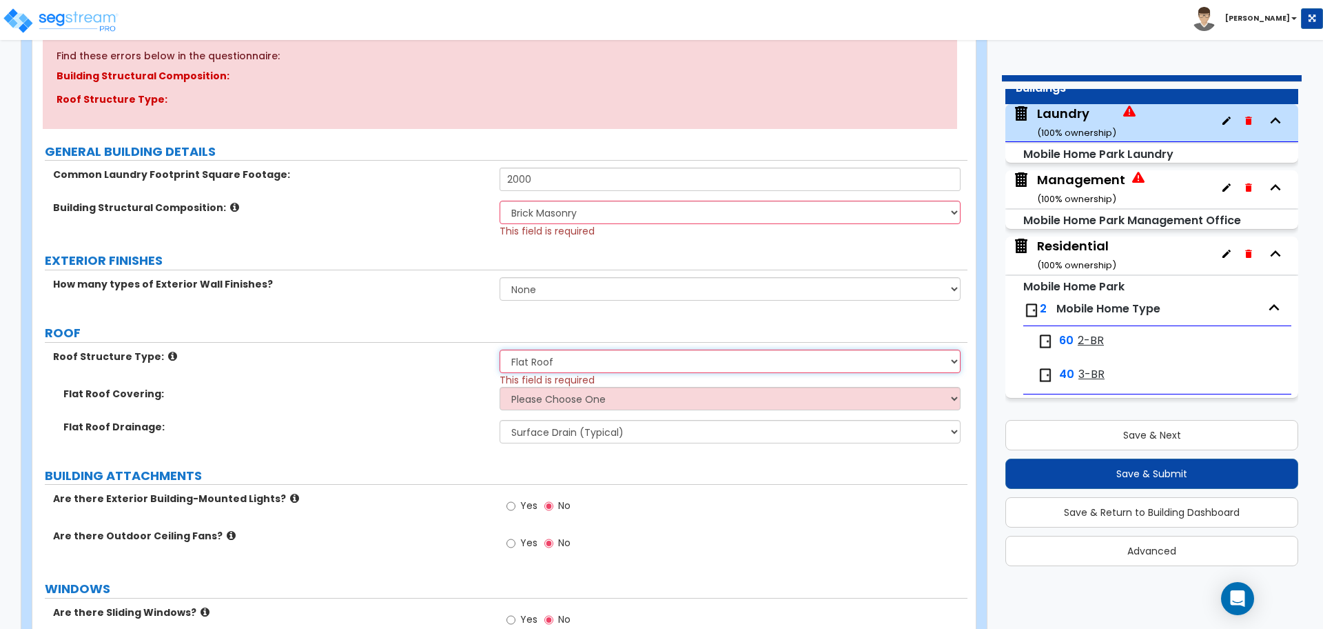
select select "1"
click at [500, 349] on select "Please Choose One Gabled Roof Flat Roof" at bounding box center [730, 360] width 460 height 23
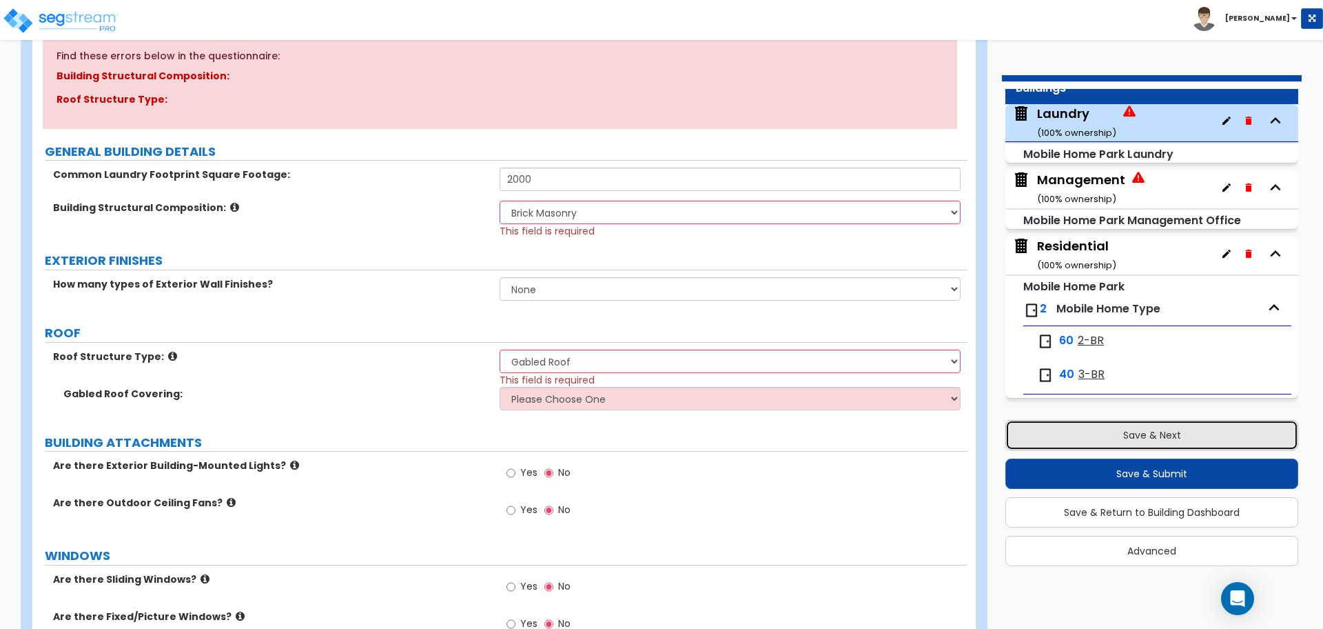
click at [1110, 427] on button "Save & Next" at bounding box center [1151, 435] width 293 height 30
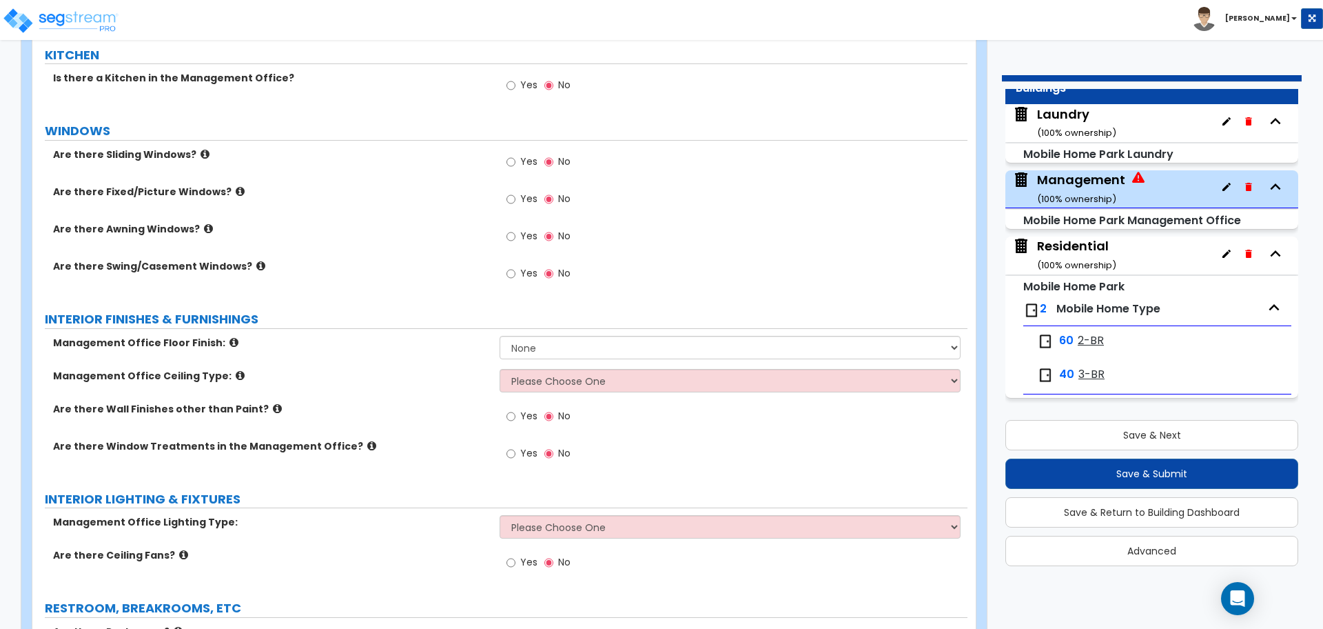
scroll to position [586, 0]
click at [527, 451] on span "Yes" at bounding box center [528, 452] width 17 height 14
click at [515, 451] on input "Yes" at bounding box center [511, 452] width 9 height 15
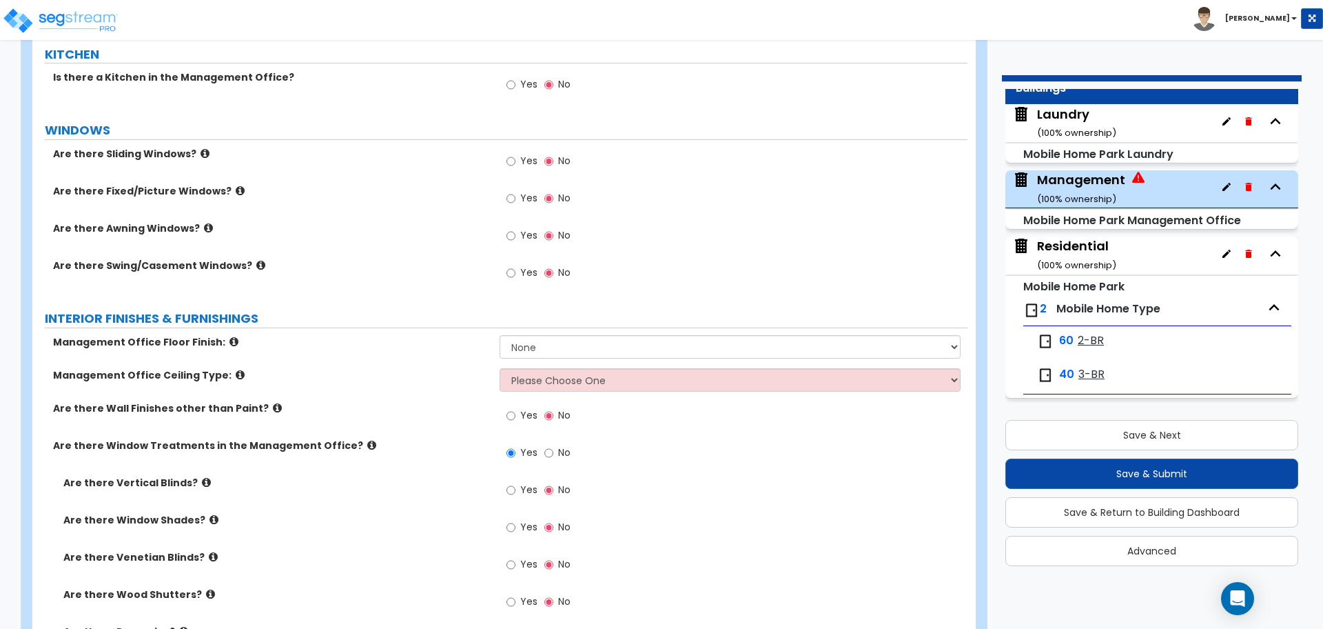
click at [555, 452] on label "No" at bounding box center [557, 453] width 26 height 23
click at [553, 452] on input "No" at bounding box center [548, 452] width 9 height 15
radio input "false"
radio input "true"
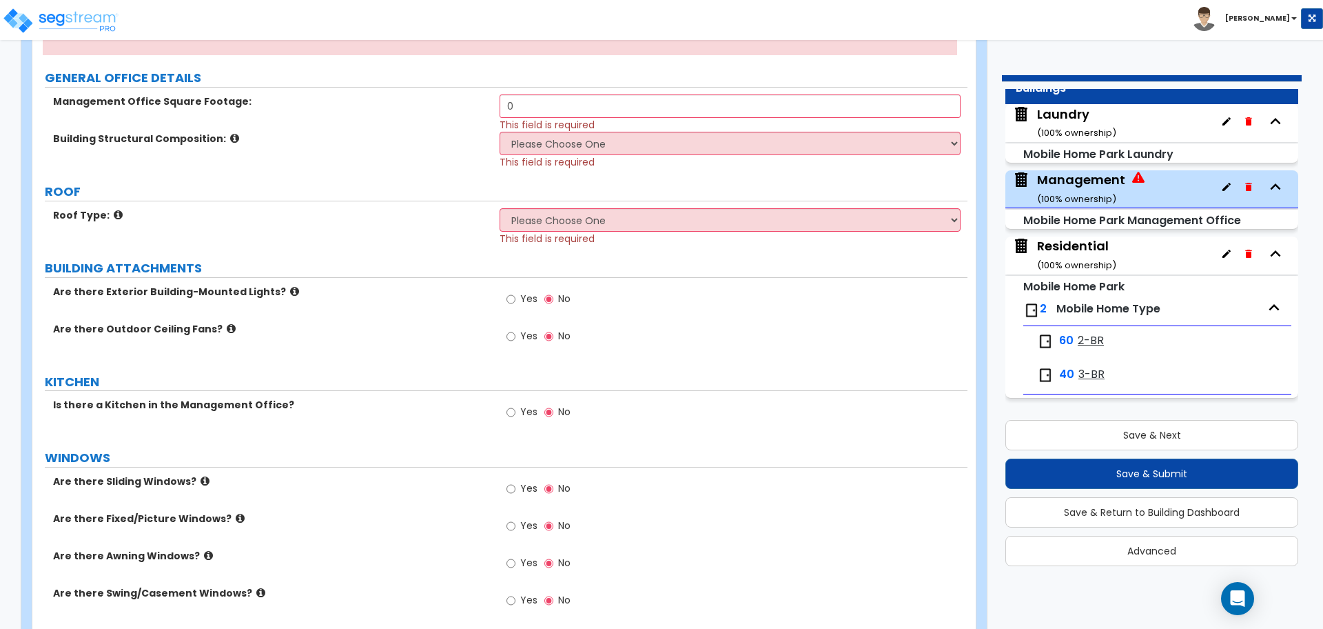
scroll to position [258, 0]
click at [560, 109] on input "0" at bounding box center [730, 107] width 460 height 23
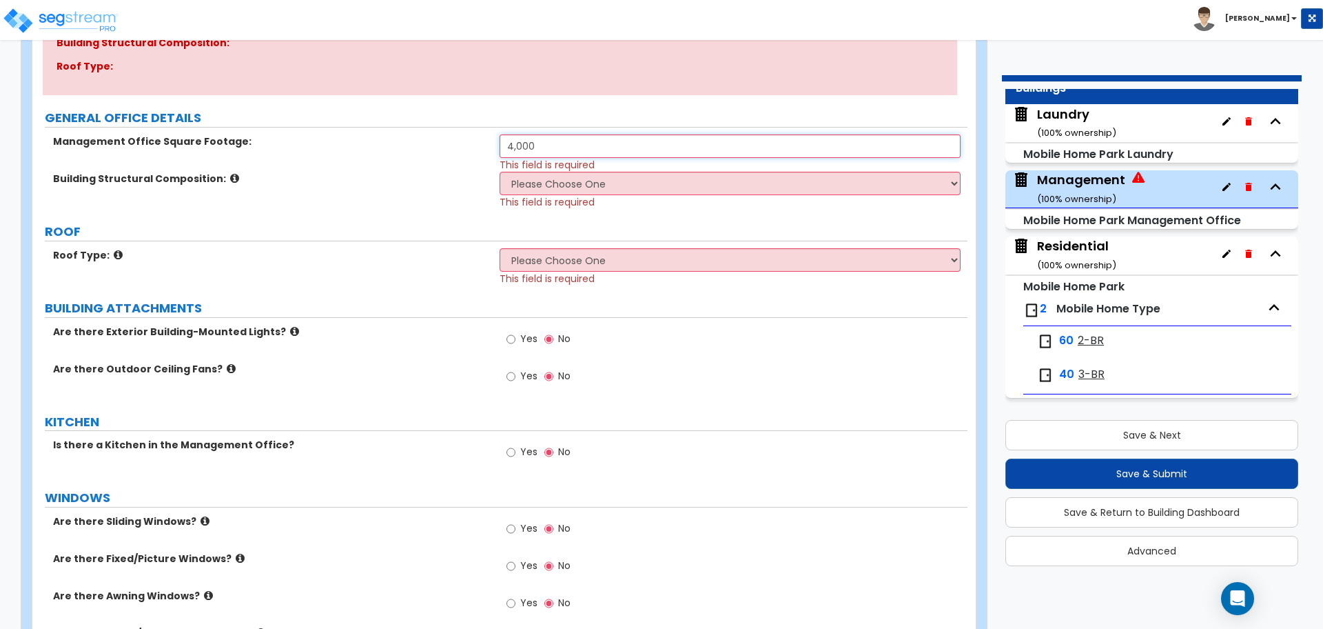
scroll to position [212, 0]
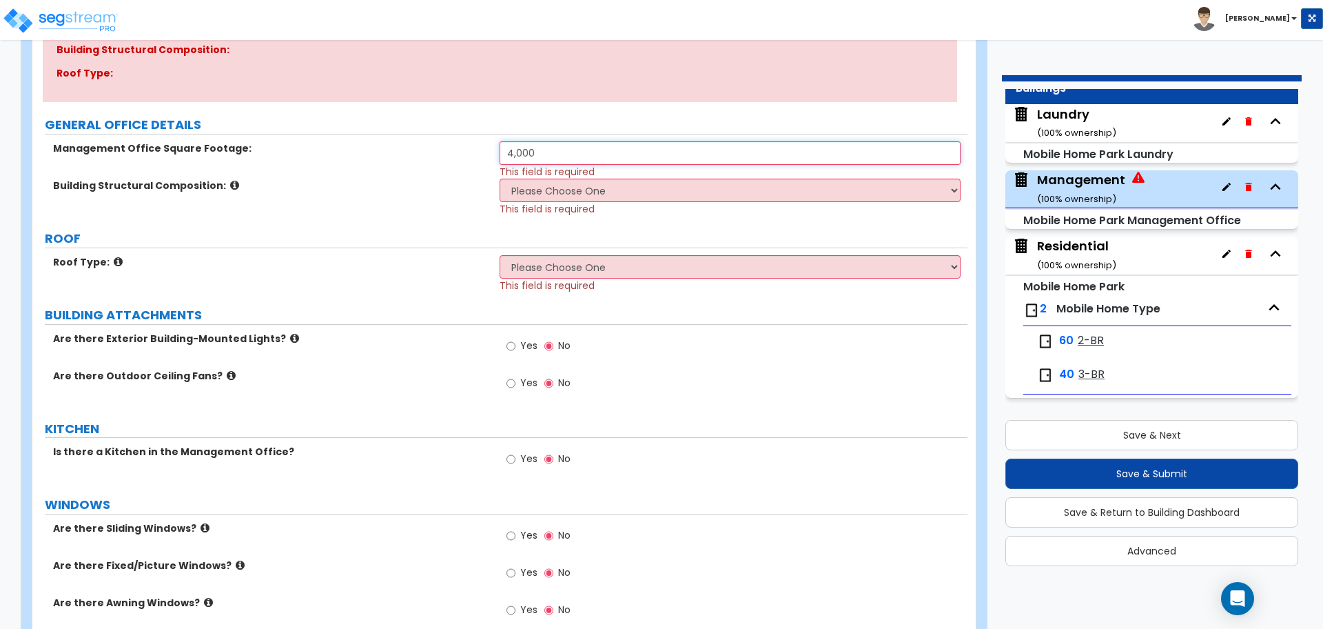
type input "4,000"
click at [615, 186] on select "Please Choose One Brick Masonry CMU Masonry Wood Stud Metal Stud" at bounding box center [730, 189] width 460 height 23
select select "3"
click at [500, 178] on select "Please Choose One Brick Masonry CMU Masonry Wood Stud Metal Stud" at bounding box center [730, 189] width 460 height 23
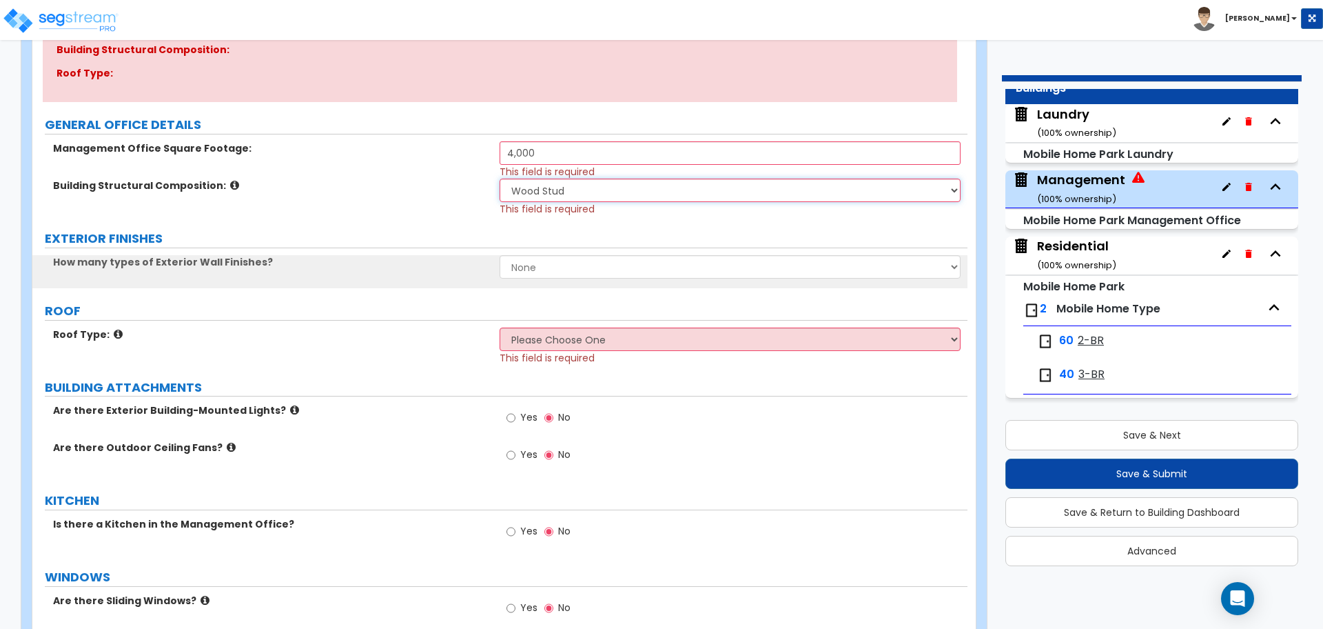
click at [605, 186] on select "Please Choose One Brick Masonry CMU Masonry Wood Stud Metal Stud" at bounding box center [730, 189] width 460 height 23
click at [551, 330] on select "Please Choose One Gabled Roof Flat Roof" at bounding box center [730, 338] width 460 height 23
select select "2"
click at [500, 327] on select "Please Choose One Gabled Roof Flat Roof" at bounding box center [730, 338] width 460 height 23
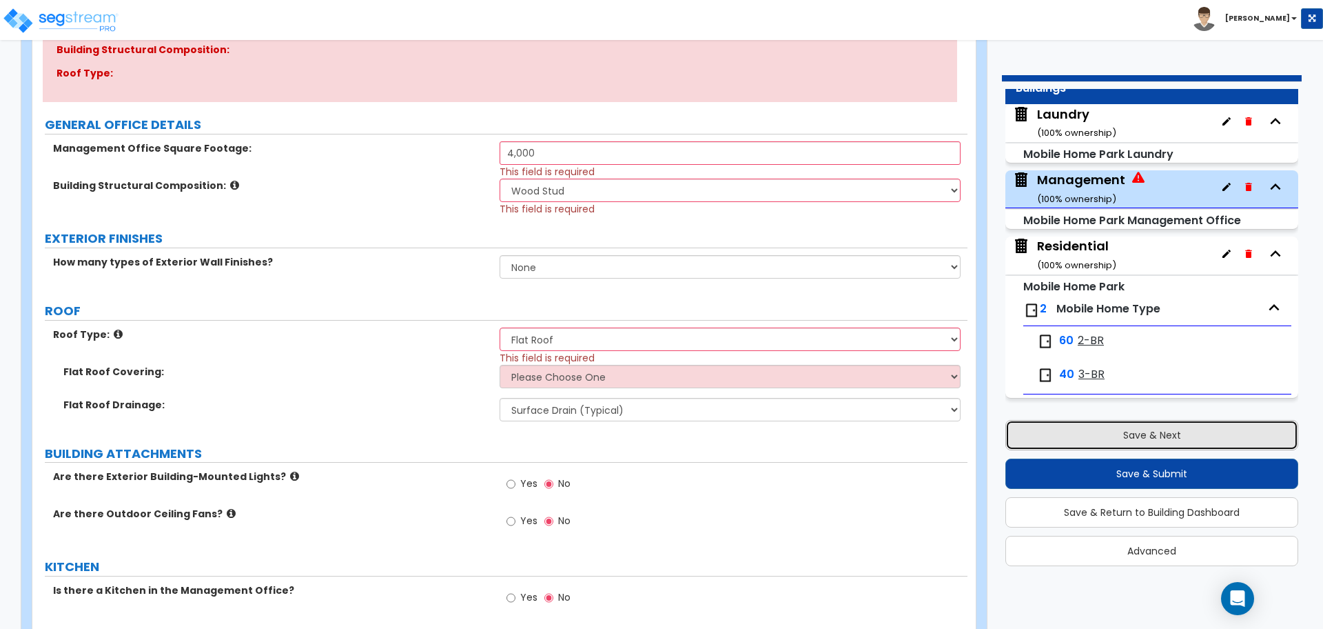
click at [1034, 424] on button "Save & Next" at bounding box center [1151, 435] width 293 height 30
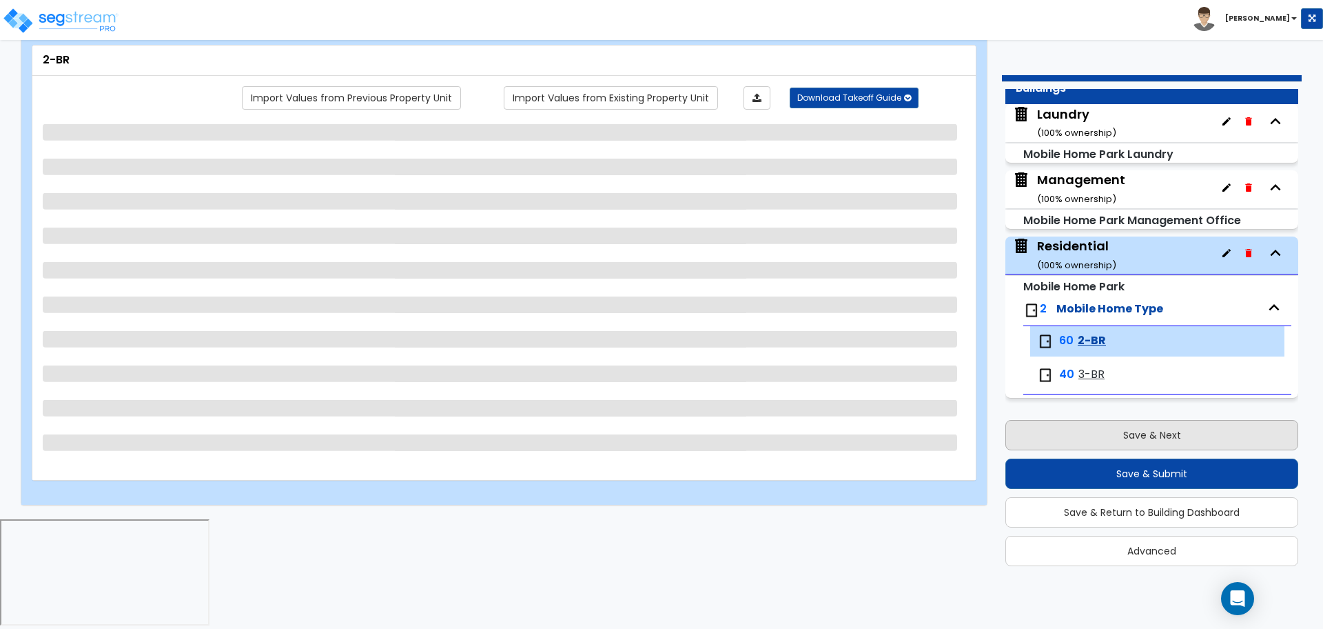
scroll to position [0, 0]
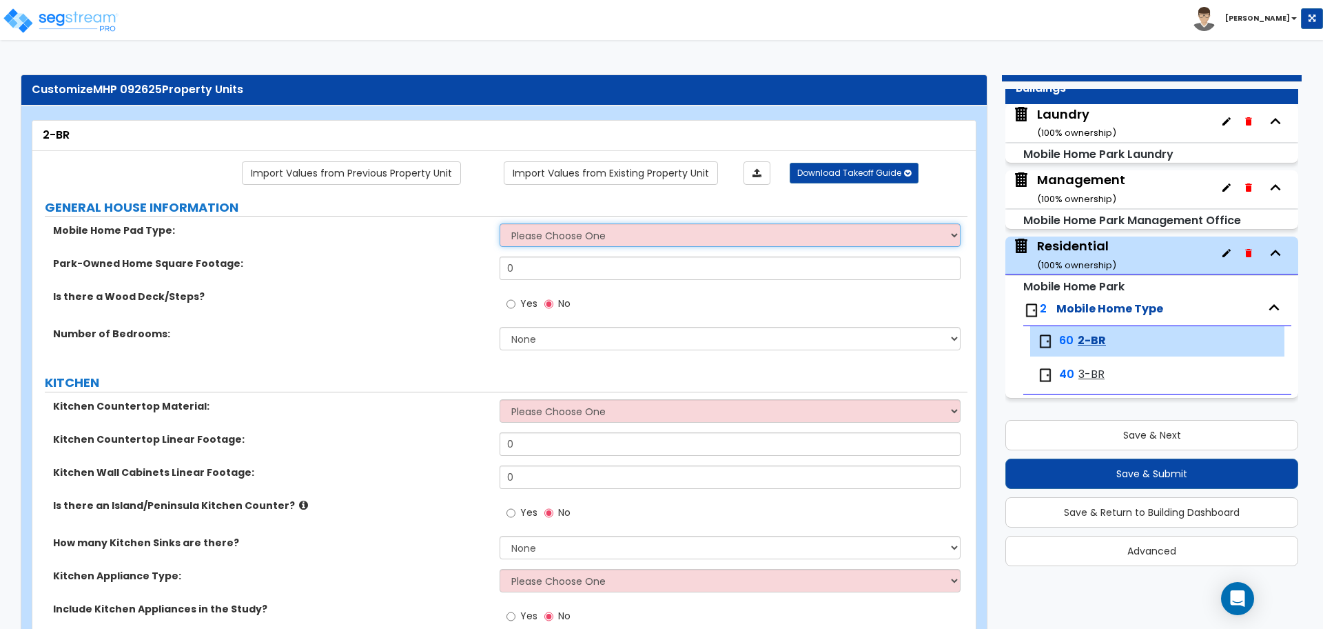
click at [639, 238] on select "Please Choose One Concrete Gravel" at bounding box center [730, 234] width 460 height 23
select select "1"
click at [500, 223] on select "Please Choose One Concrete Gravel" at bounding box center [730, 234] width 460 height 23
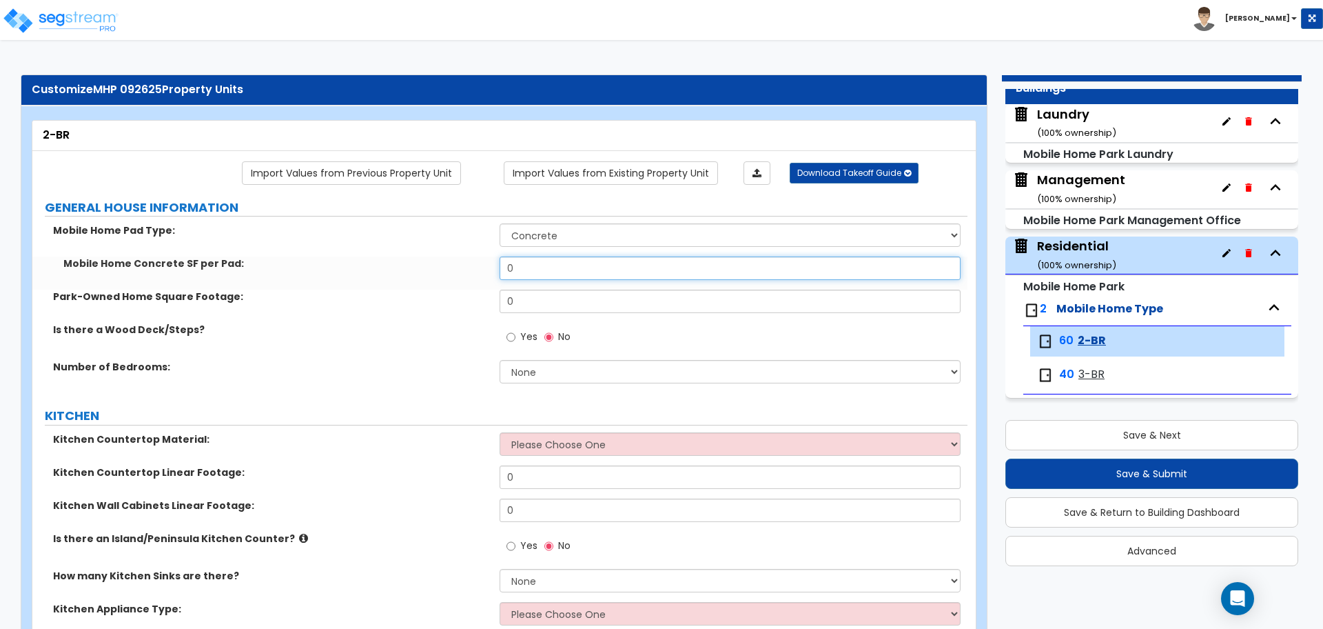
click at [589, 260] on input "0" at bounding box center [730, 267] width 460 height 23
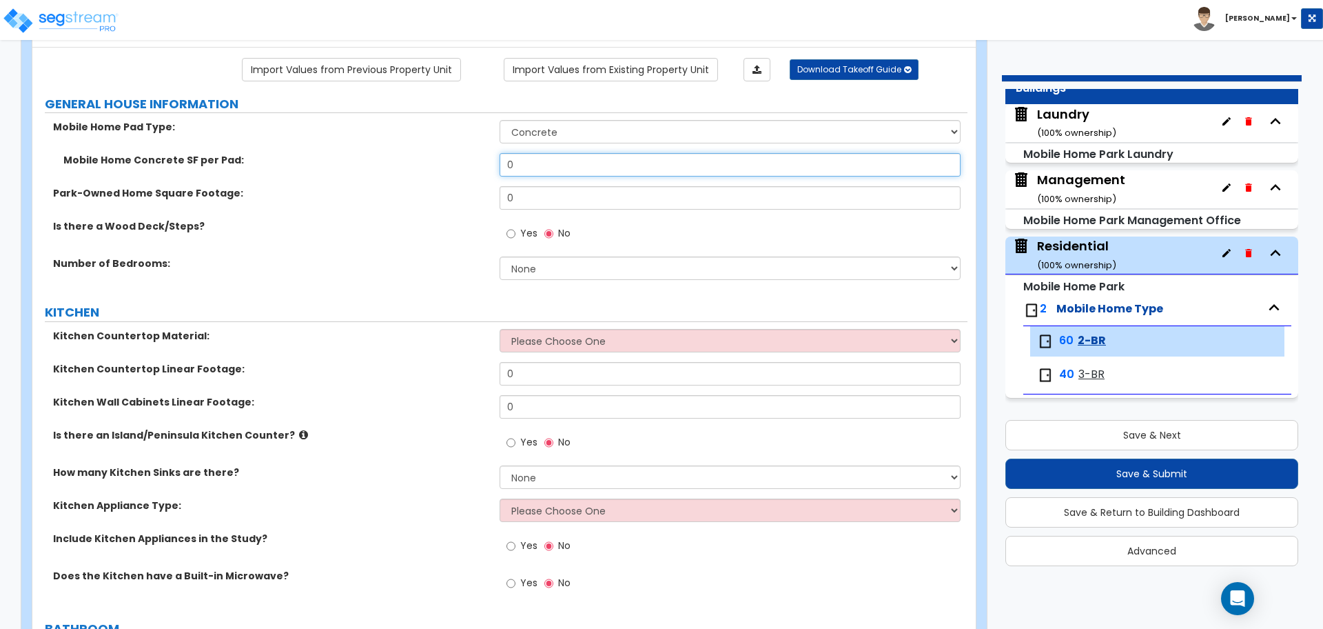
scroll to position [105, 0]
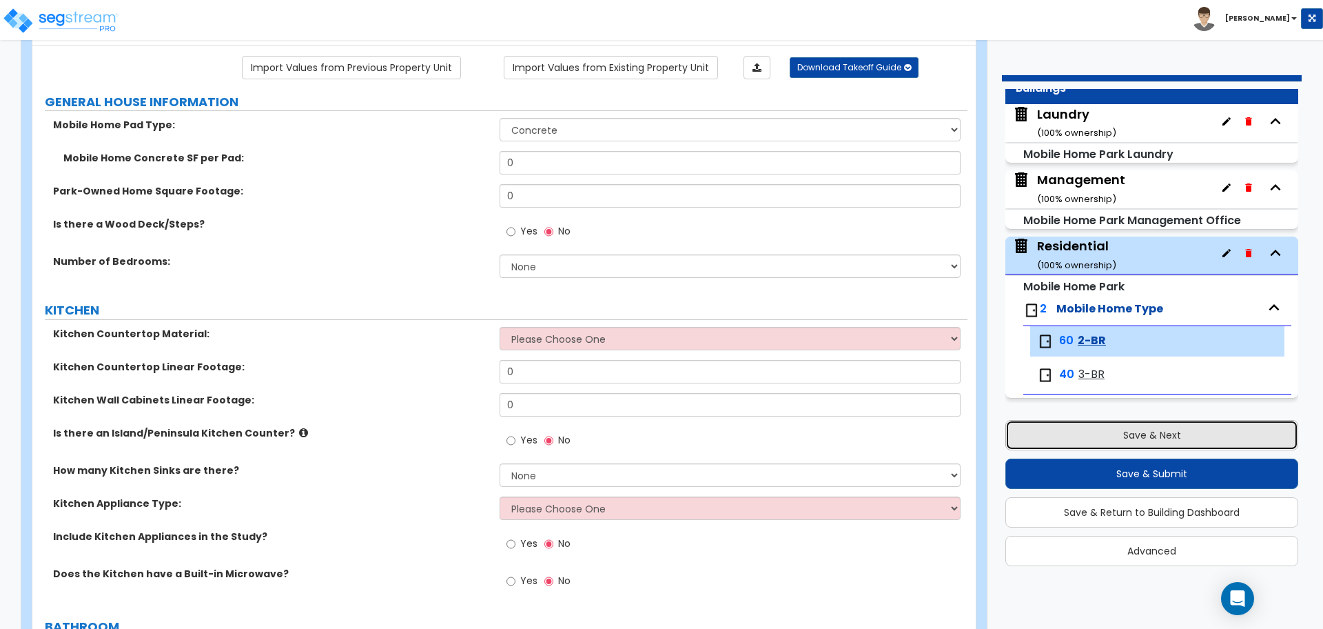
click at [1113, 435] on button "Save & Next" at bounding box center [1151, 435] width 293 height 30
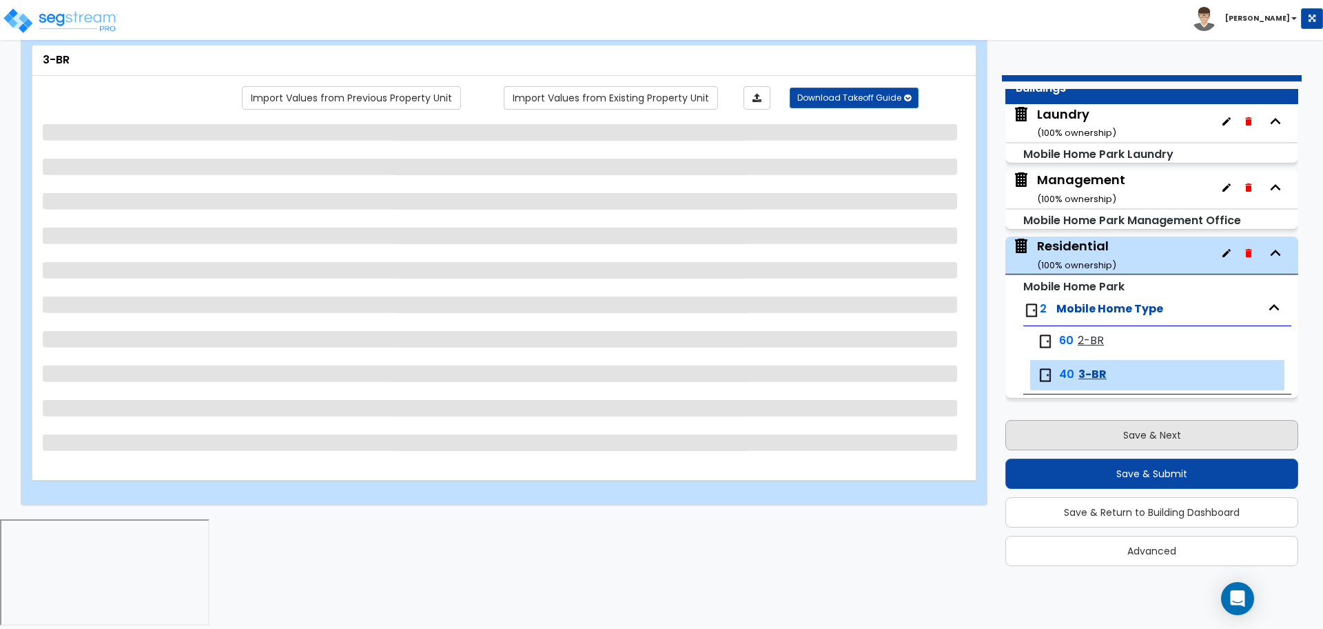
scroll to position [0, 0]
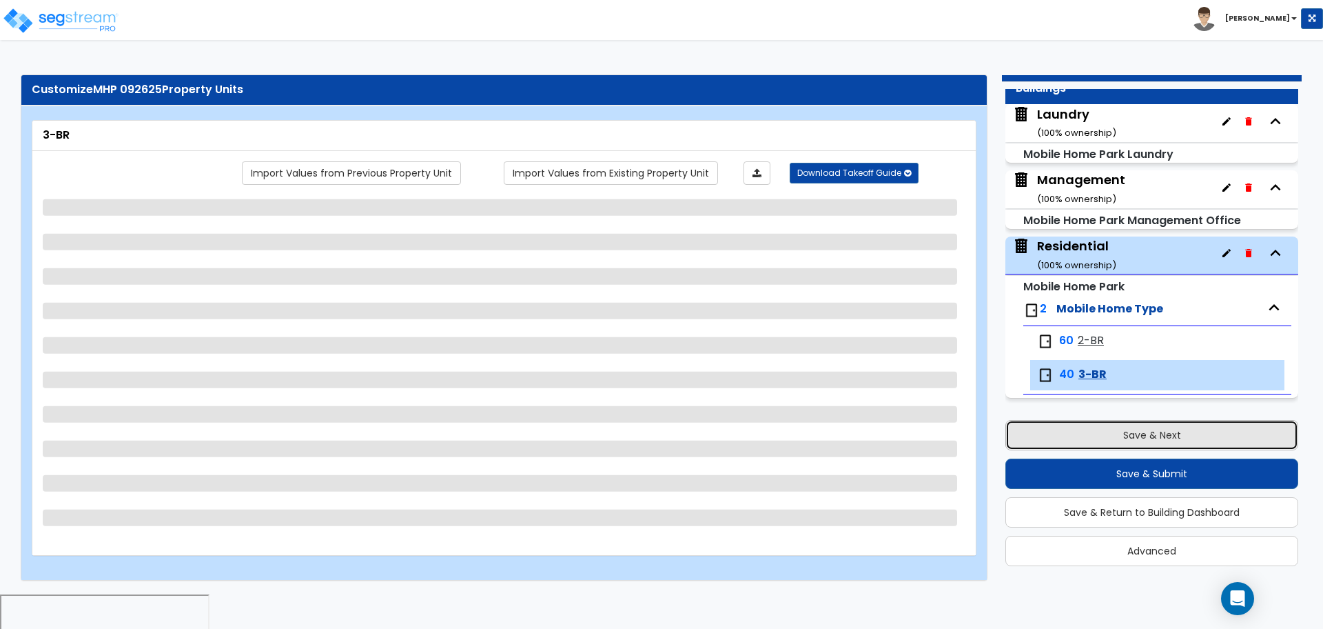
click at [1113, 435] on button "Save & Next" at bounding box center [1151, 435] width 293 height 30
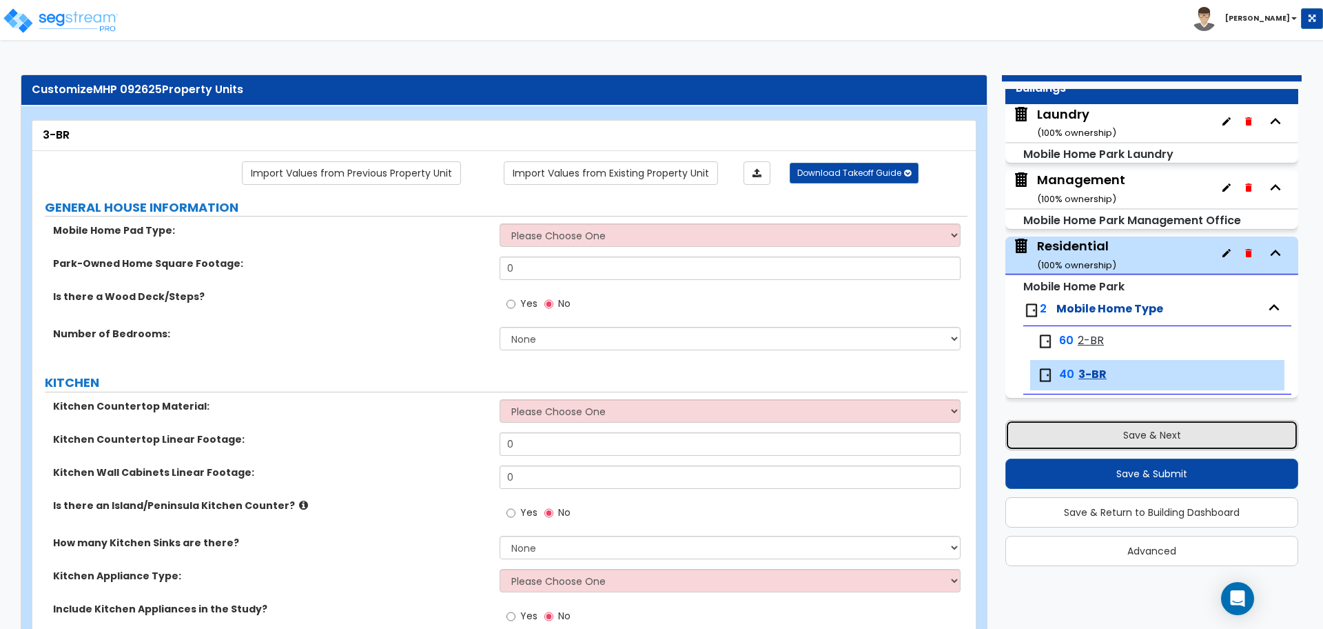
click at [1091, 436] on button "Save & Next" at bounding box center [1151, 435] width 293 height 30
select select "2"
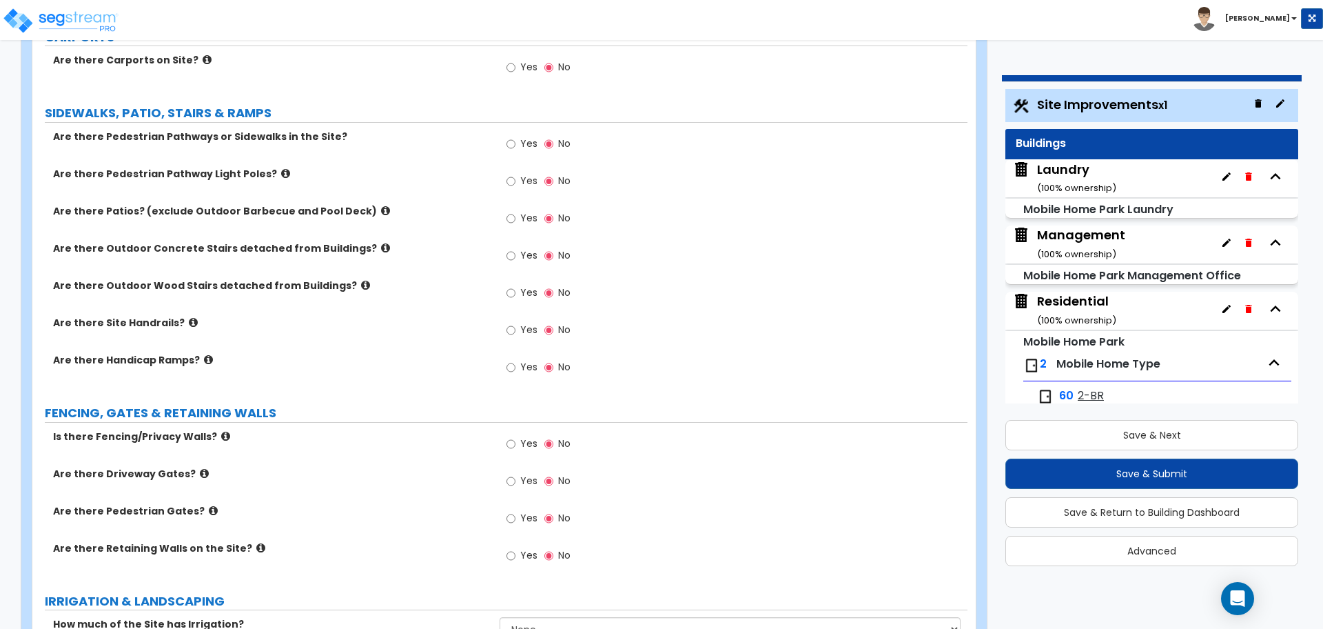
scroll to position [905, 0]
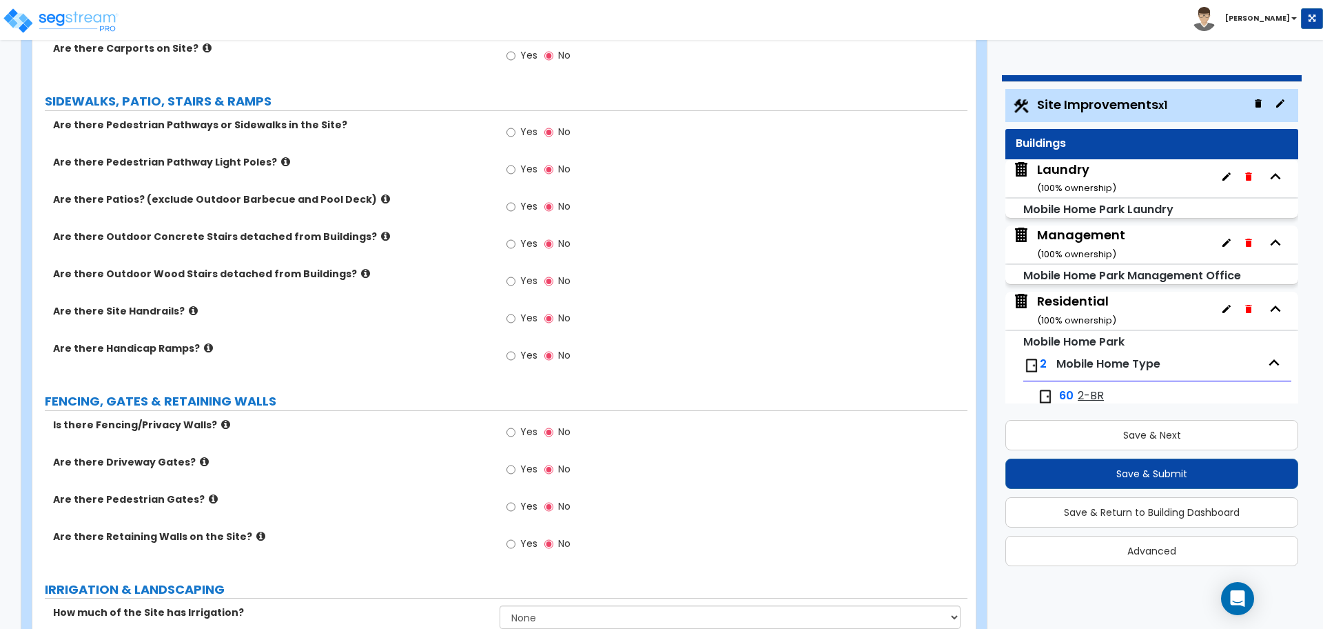
click at [518, 198] on label "Yes" at bounding box center [522, 207] width 31 height 23
click at [515, 199] on input "Yes" at bounding box center [511, 206] width 9 height 15
radio input "true"
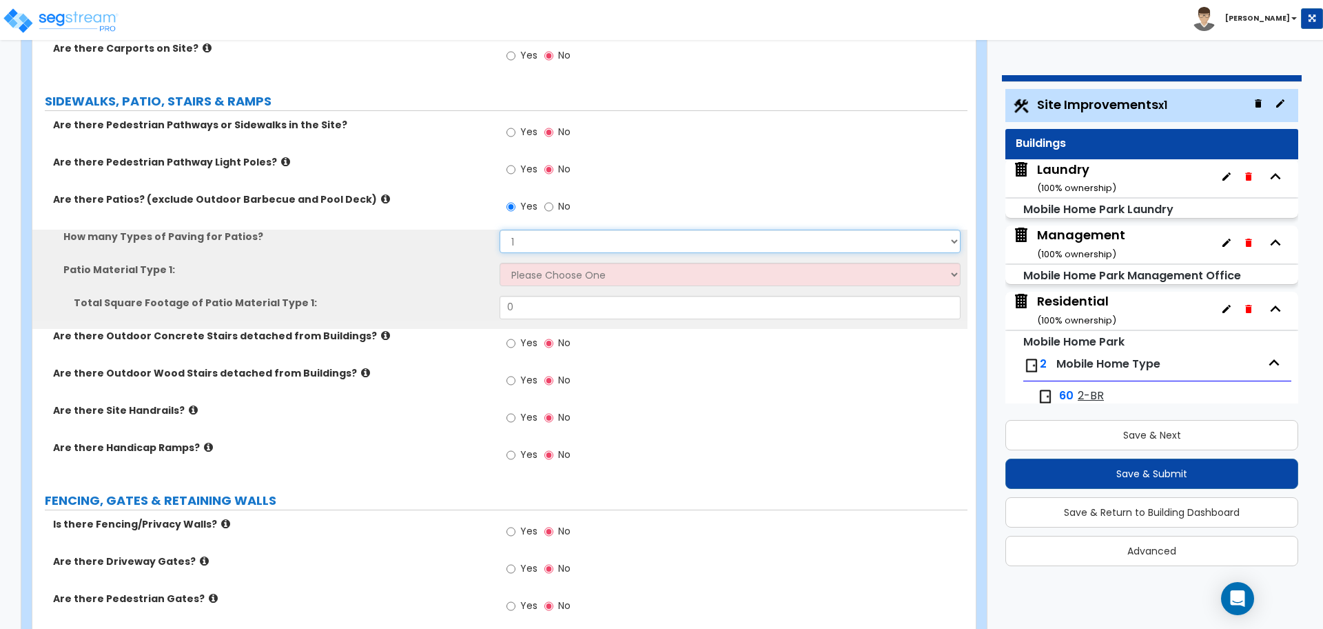
click at [546, 241] on select "1 2 3 4" at bounding box center [730, 240] width 460 height 23
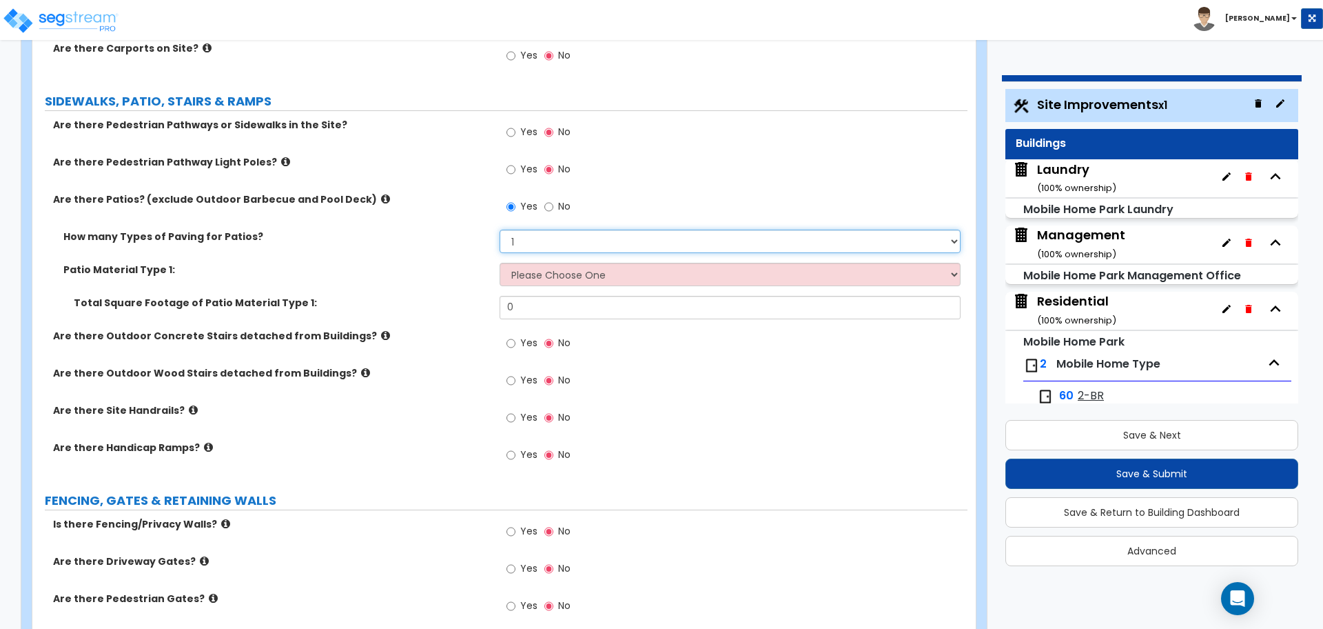
select select "4"
click at [500, 229] on select "1 2 3 4" at bounding box center [730, 240] width 460 height 23
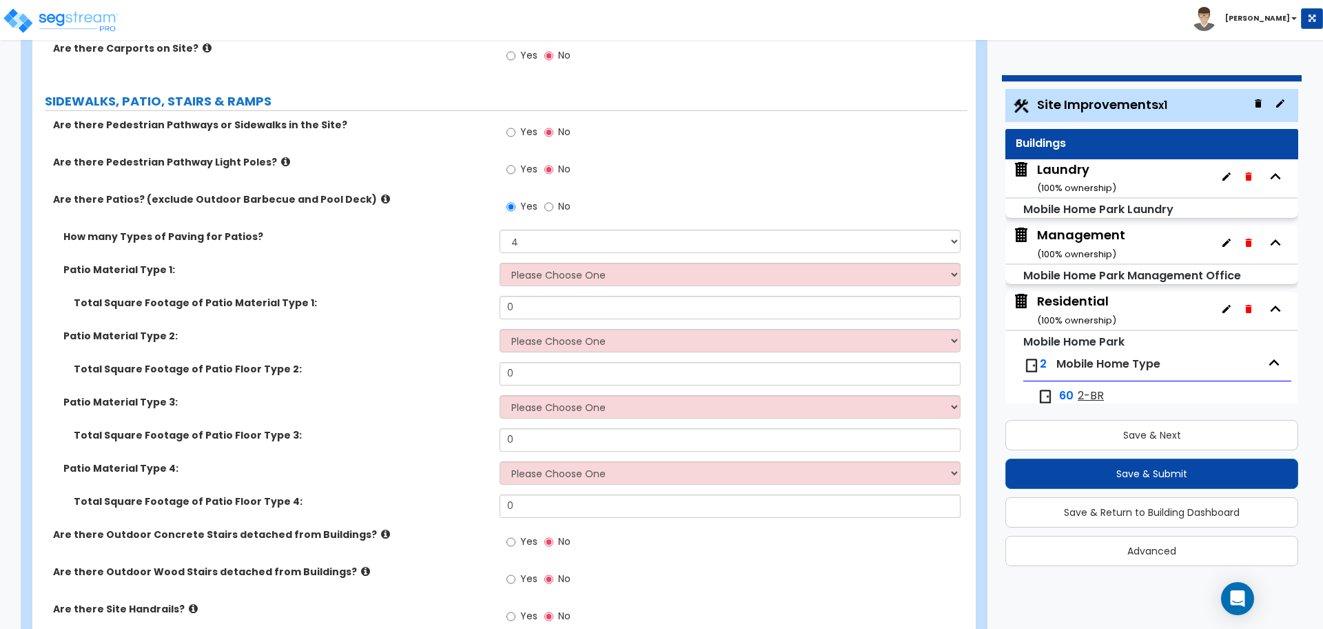
click at [558, 213] on label "No" at bounding box center [557, 207] width 26 height 23
click at [553, 213] on input "No" at bounding box center [548, 206] width 9 height 15
radio input "false"
radio input "true"
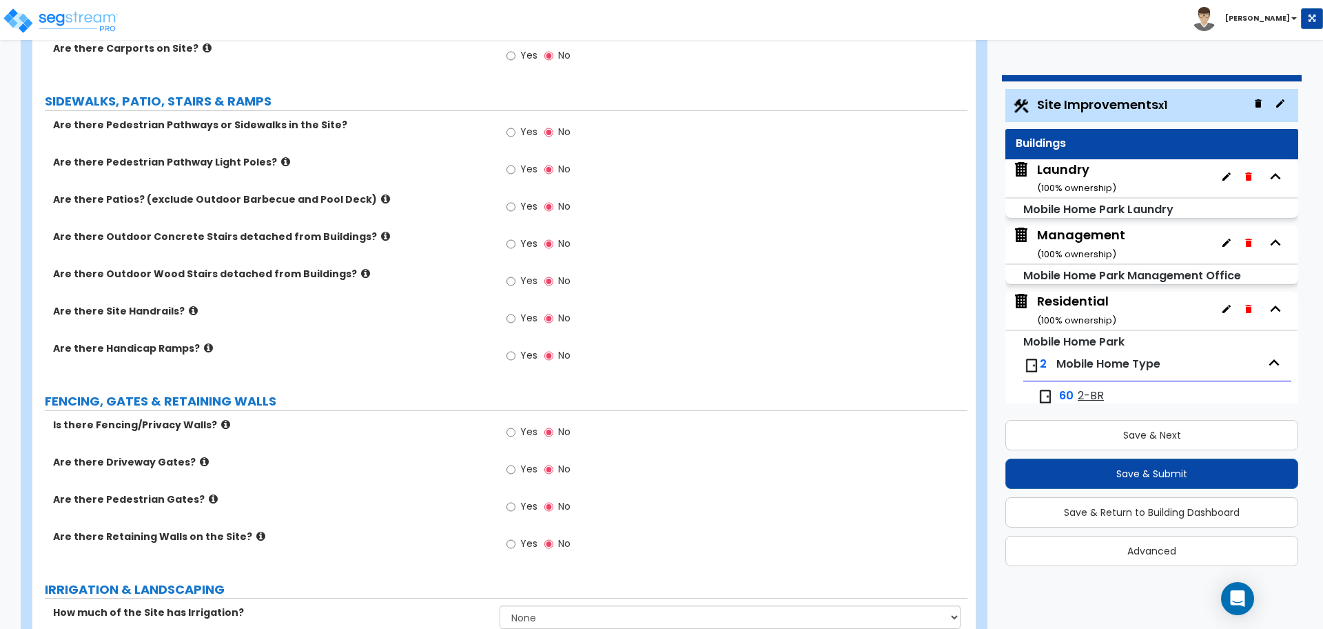
click at [381, 196] on icon at bounding box center [385, 199] width 9 height 10
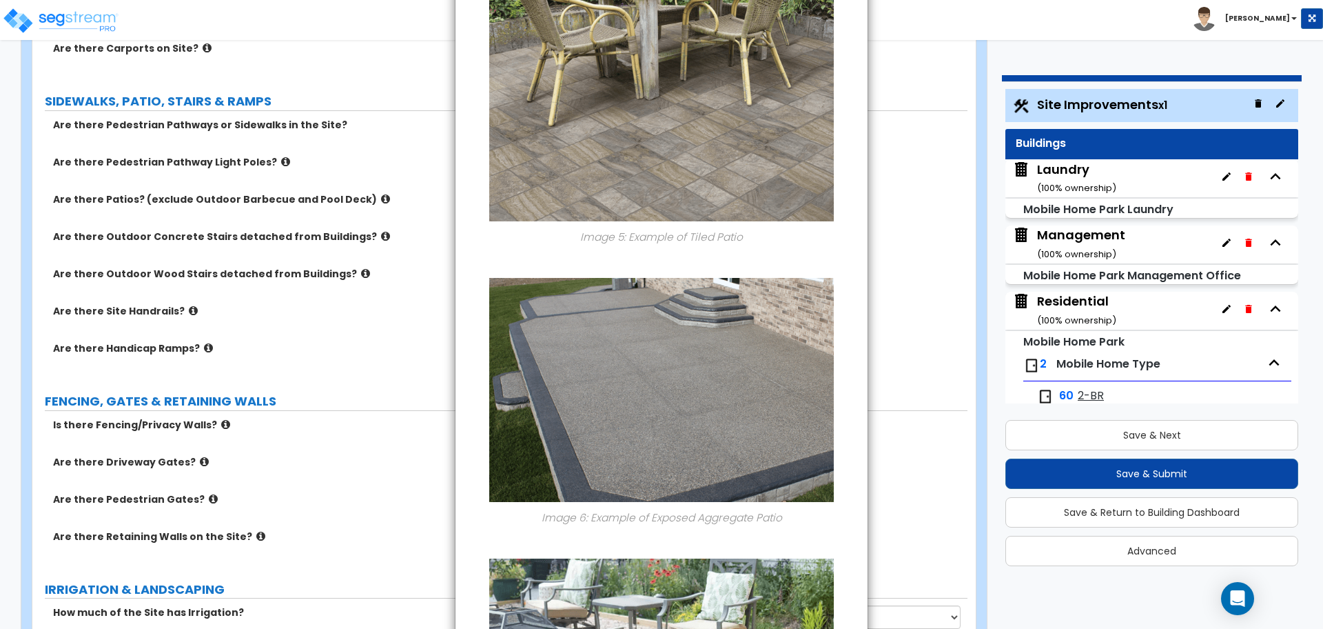
scroll to position [1822, 0]
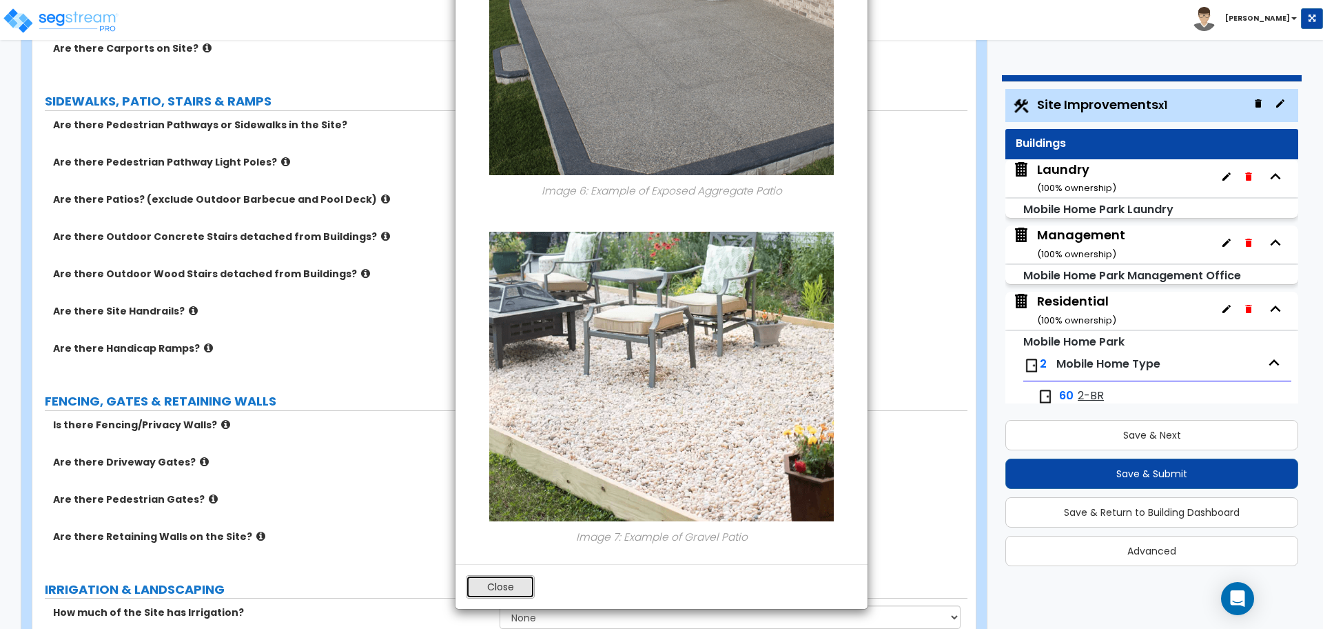
click at [500, 585] on button "Close" at bounding box center [500, 586] width 69 height 23
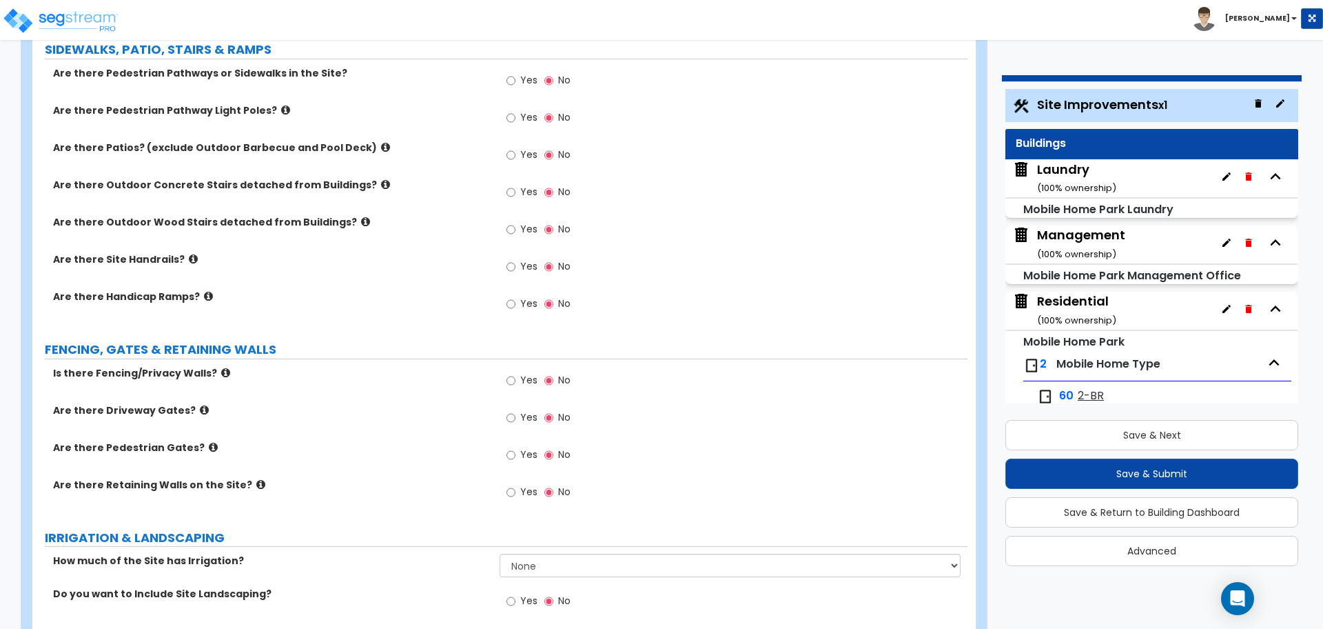
scroll to position [952, 0]
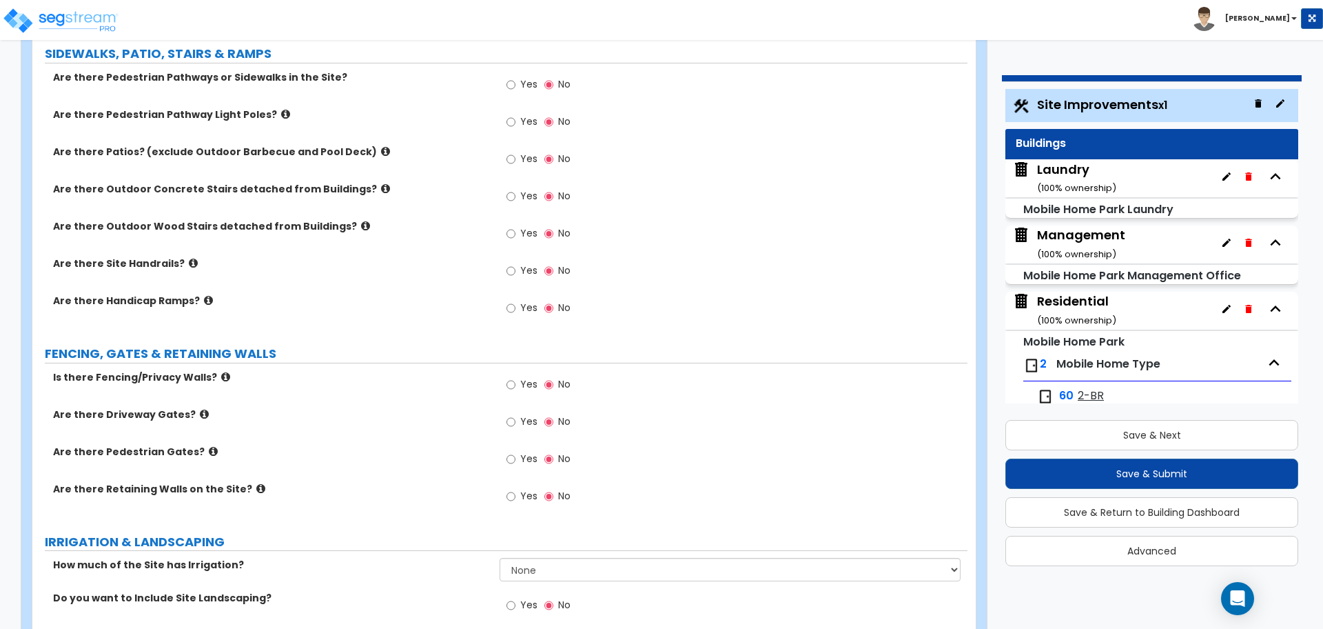
click at [529, 383] on span "Yes" at bounding box center [528, 384] width 17 height 14
click at [515, 383] on input "Yes" at bounding box center [511, 384] width 9 height 15
radio input "true"
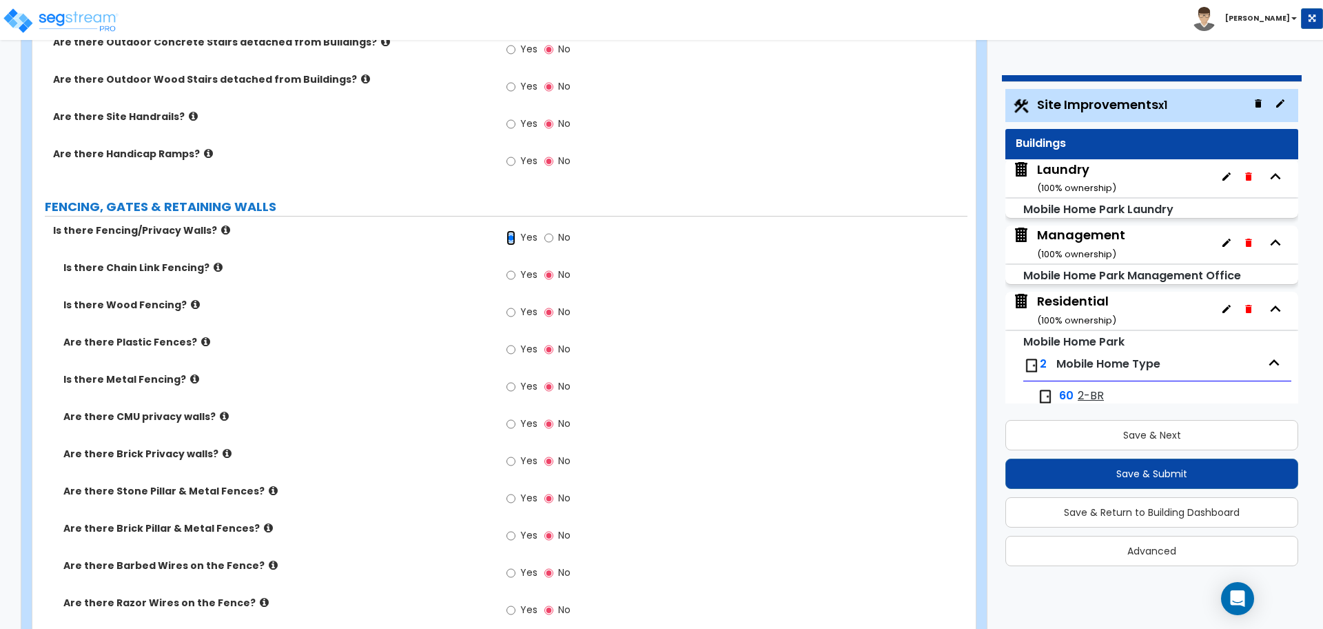
scroll to position [1100, 0]
click at [529, 418] on span "Yes" at bounding box center [528, 423] width 17 height 14
click at [515, 418] on input "Yes" at bounding box center [511, 423] width 9 height 15
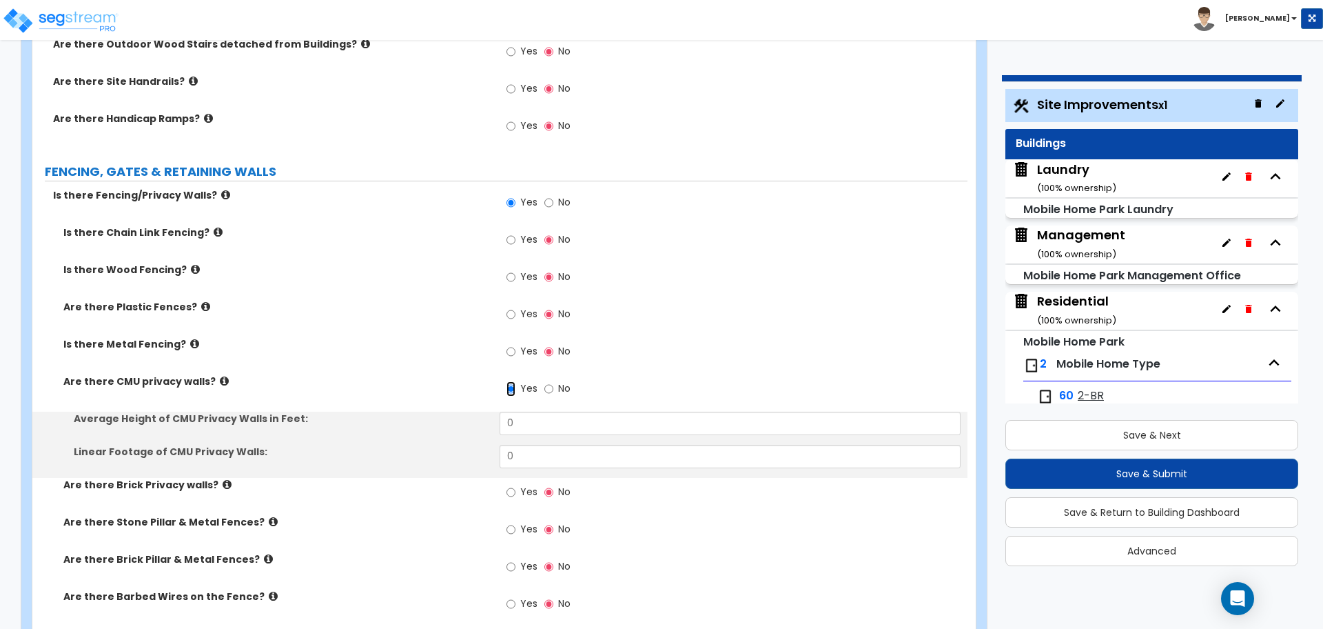
scroll to position [1148, 0]
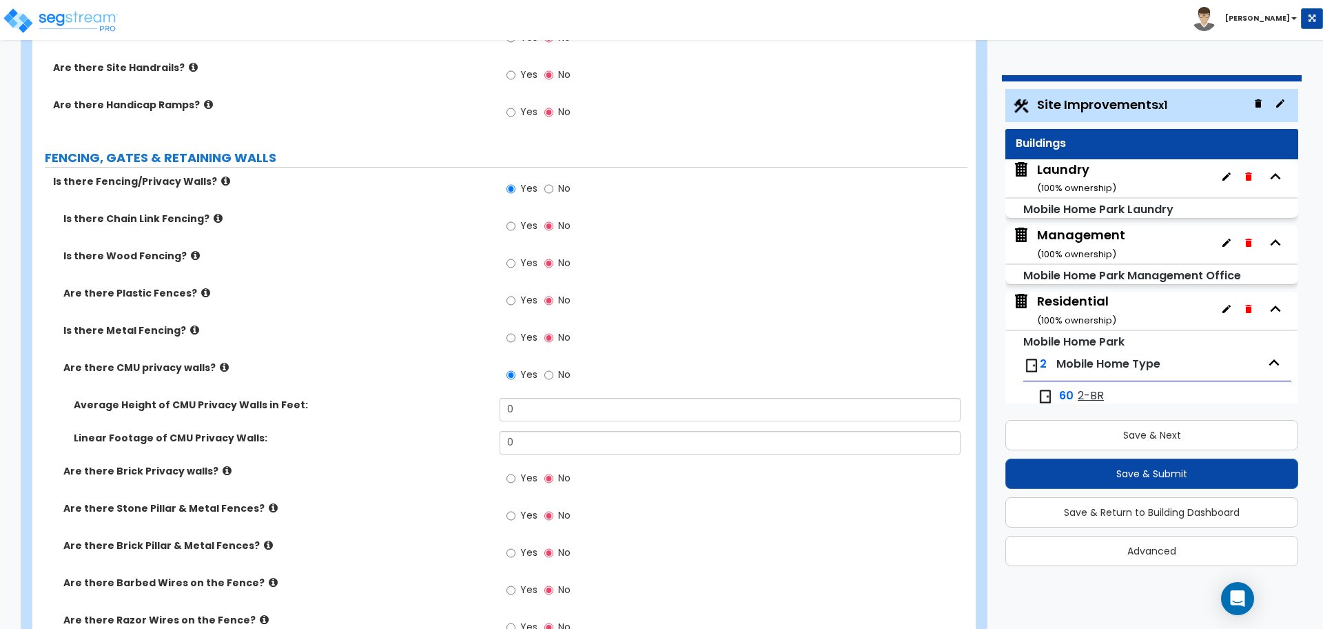
click at [552, 371] on label "No" at bounding box center [557, 376] width 26 height 23
click at [552, 371] on input "No" at bounding box center [548, 374] width 9 height 15
radio input "false"
radio input "true"
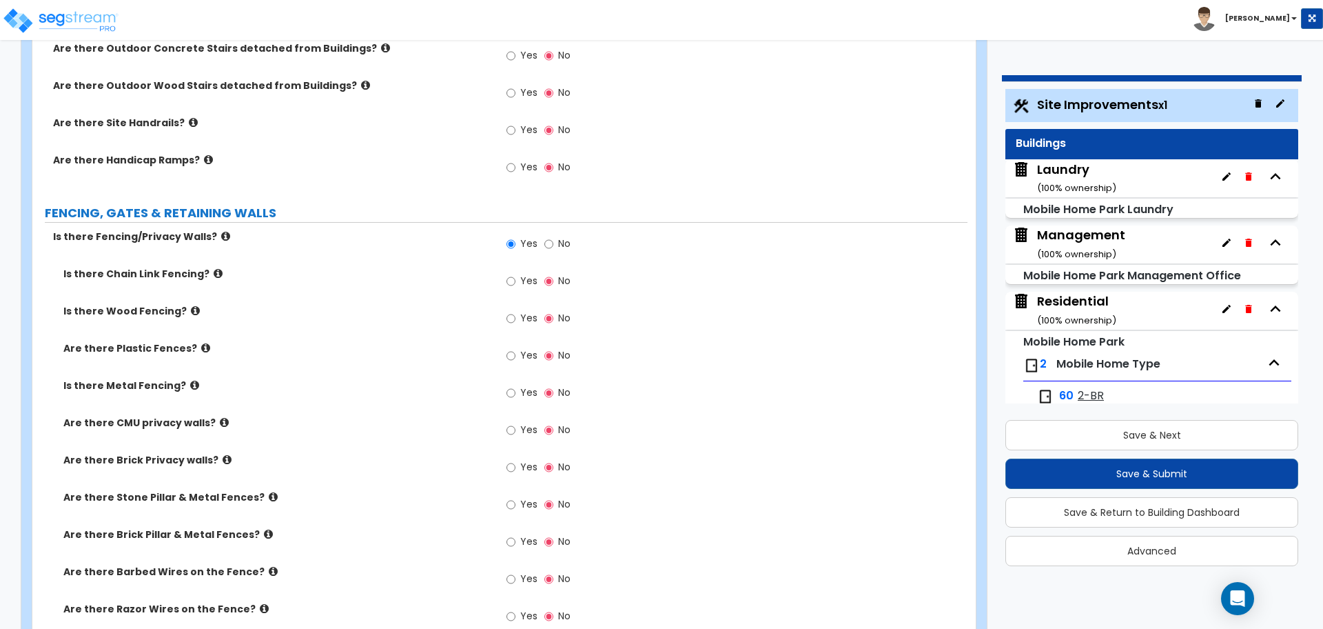
click at [568, 236] on span "No" at bounding box center [564, 243] width 12 height 14
click at [553, 236] on input "No" at bounding box center [548, 243] width 9 height 15
radio input "false"
radio input "true"
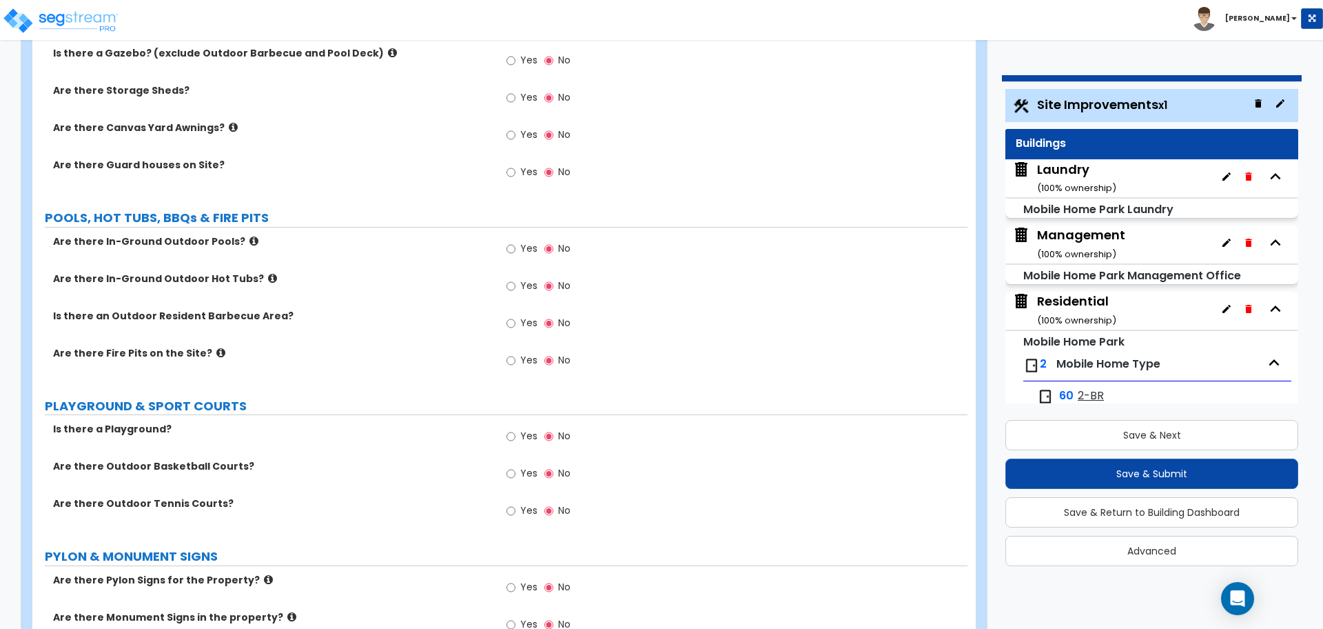
scroll to position [1450, 0]
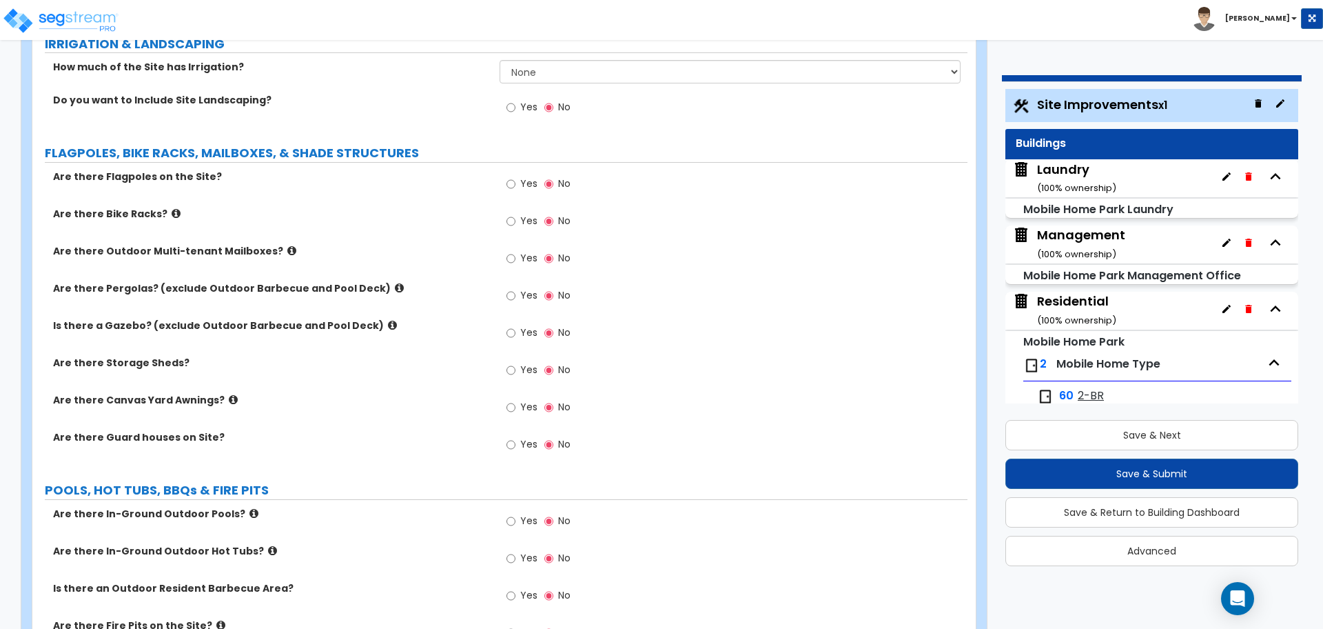
click at [530, 439] on span "Yes" at bounding box center [528, 444] width 17 height 14
click at [515, 439] on input "Yes" at bounding box center [511, 444] width 9 height 15
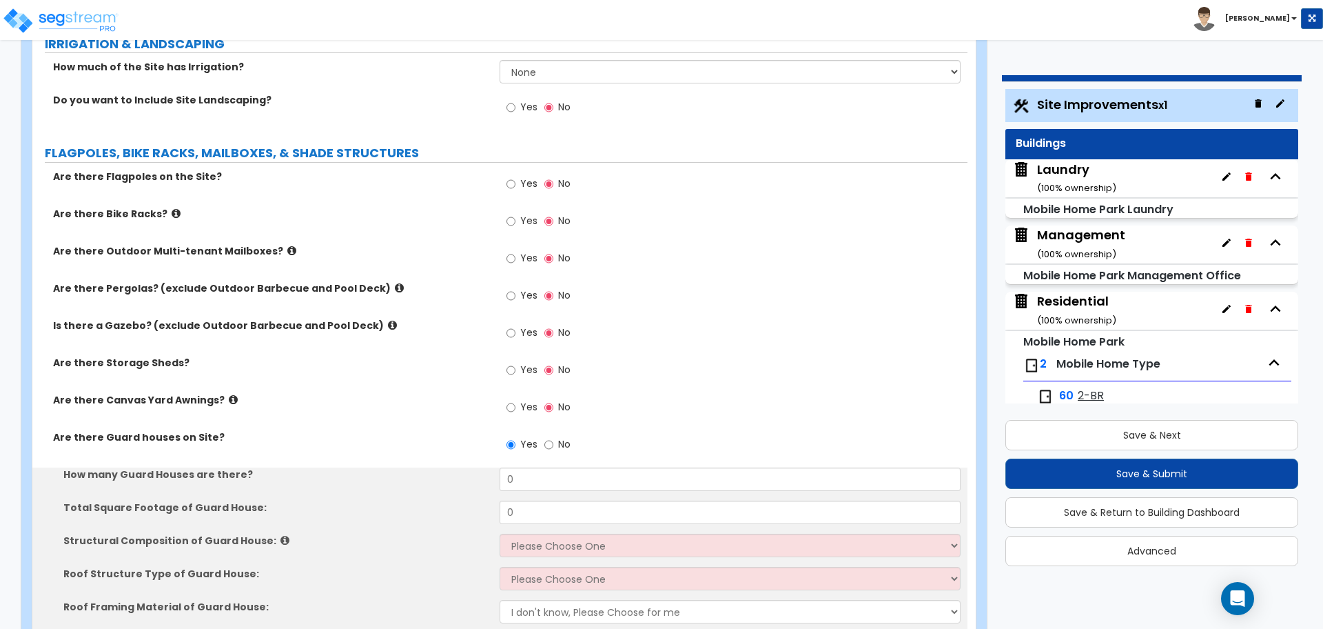
click at [558, 437] on span "No" at bounding box center [564, 444] width 12 height 14
click at [553, 437] on input "No" at bounding box center [548, 444] width 9 height 15
radio input "false"
radio input "true"
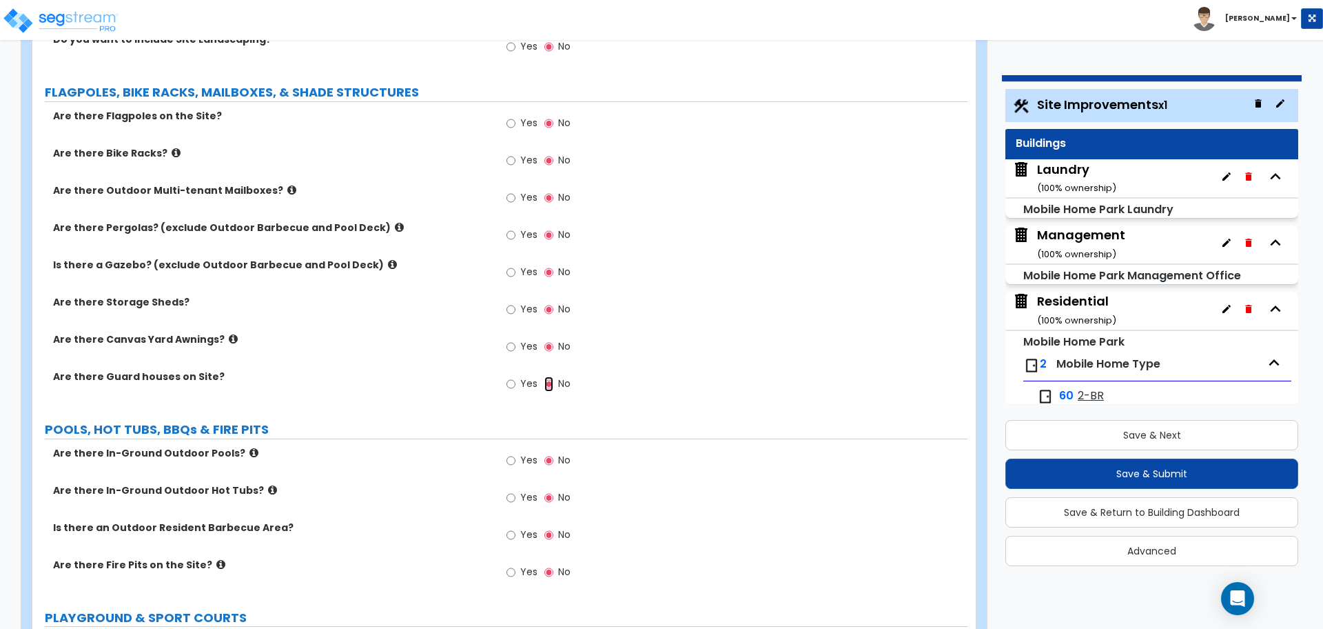
scroll to position [1515, 0]
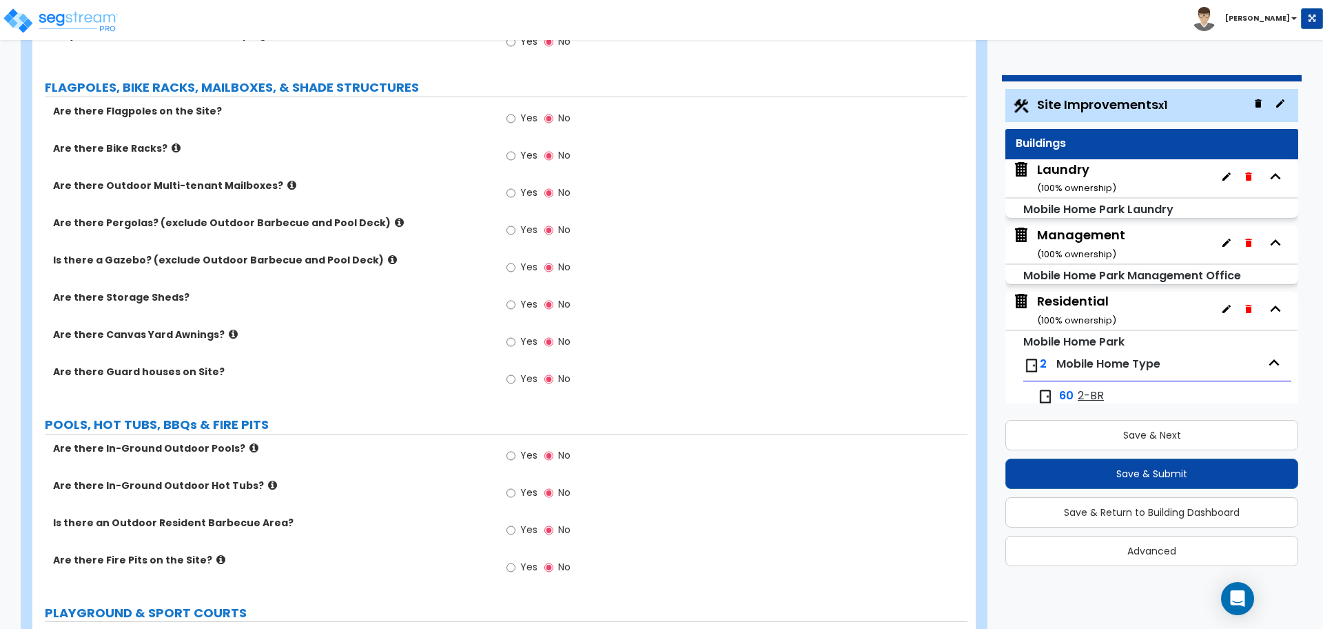
click at [1092, 174] on div "Laundry ( 100 % ownership)" at bounding box center [1076, 178] width 79 height 35
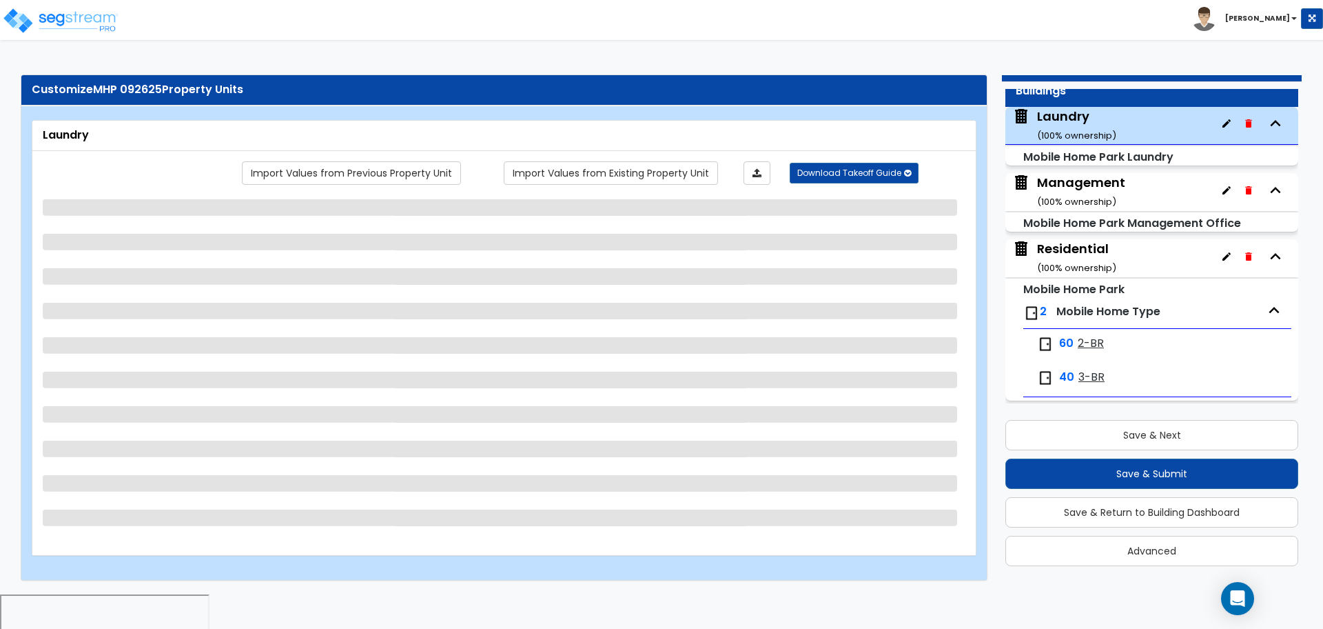
scroll to position [55, 0]
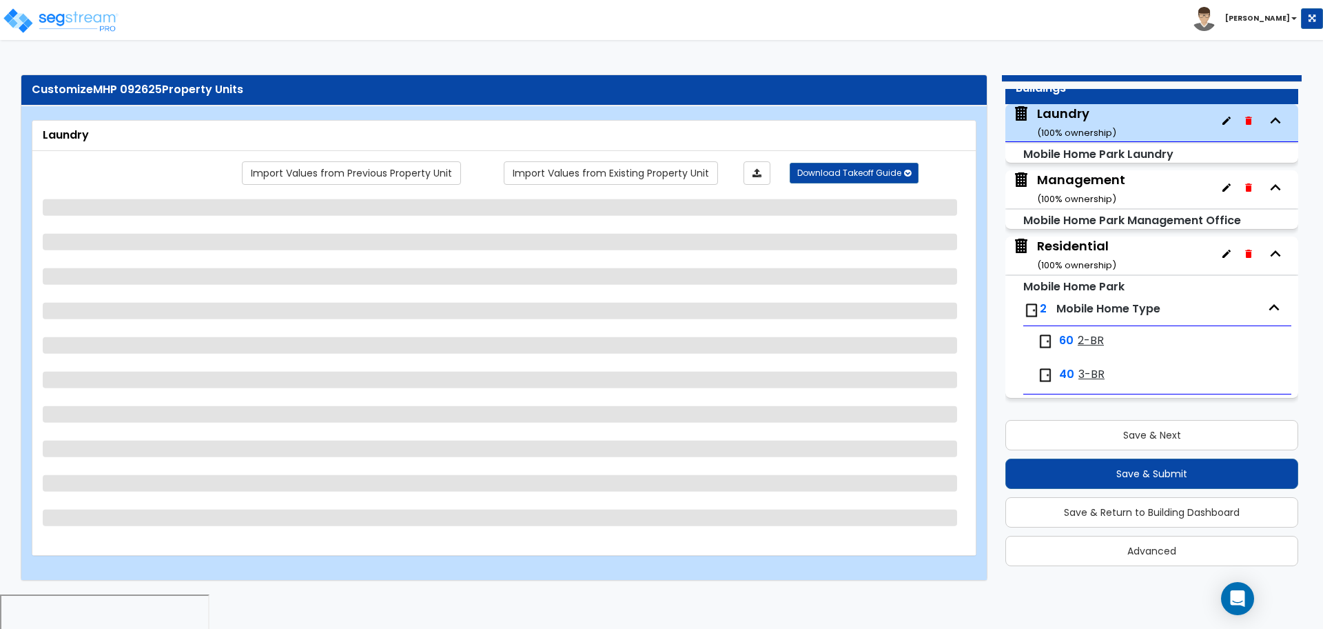
select select "1"
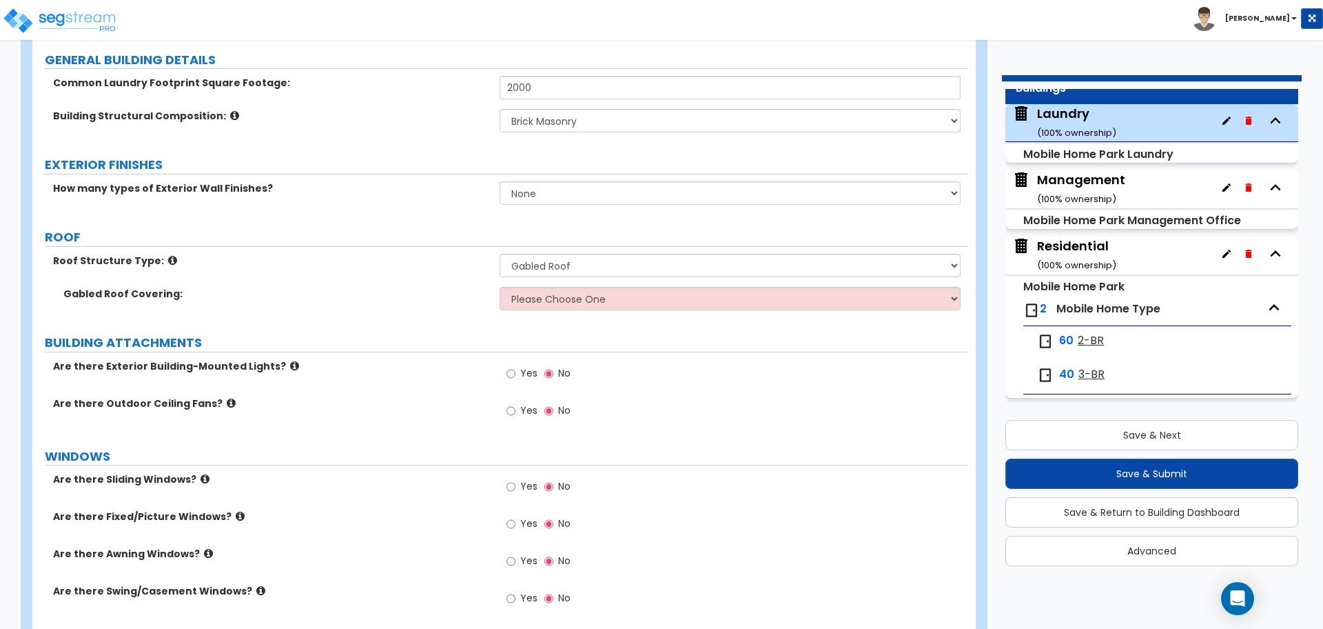
scroll to position [149, 0]
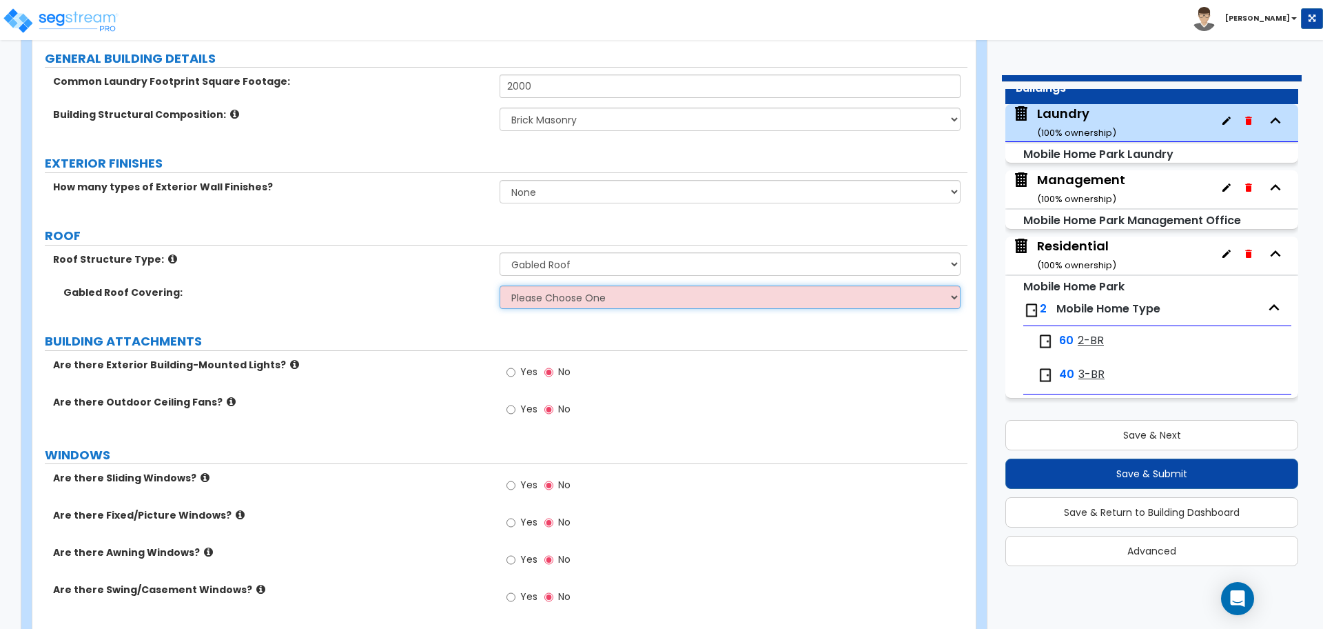
click at [681, 298] on select "Please Choose One Asphalt Shingle Clay Tile Wood Shingle Metal Shingle Standing…" at bounding box center [730, 296] width 460 height 23
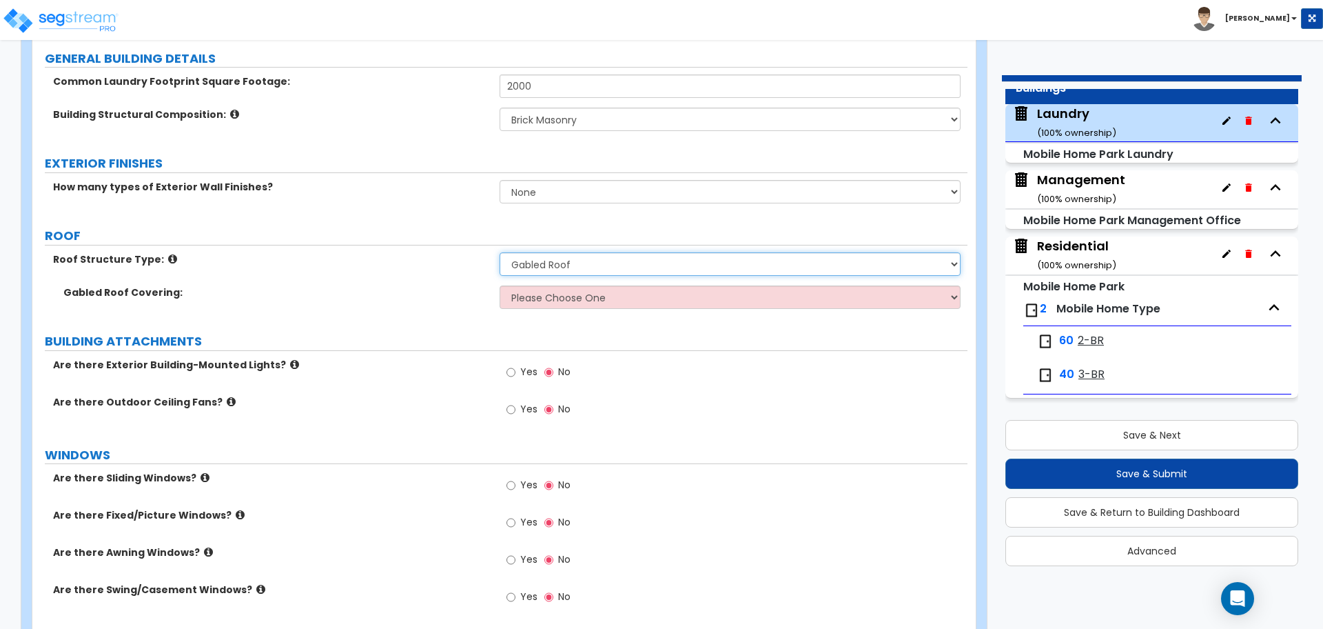
click at [663, 261] on select "Please Choose One Gabled Roof Flat Roof" at bounding box center [730, 263] width 460 height 23
click at [500, 252] on select "Please Choose One Gabled Roof Flat Roof" at bounding box center [730, 263] width 460 height 23
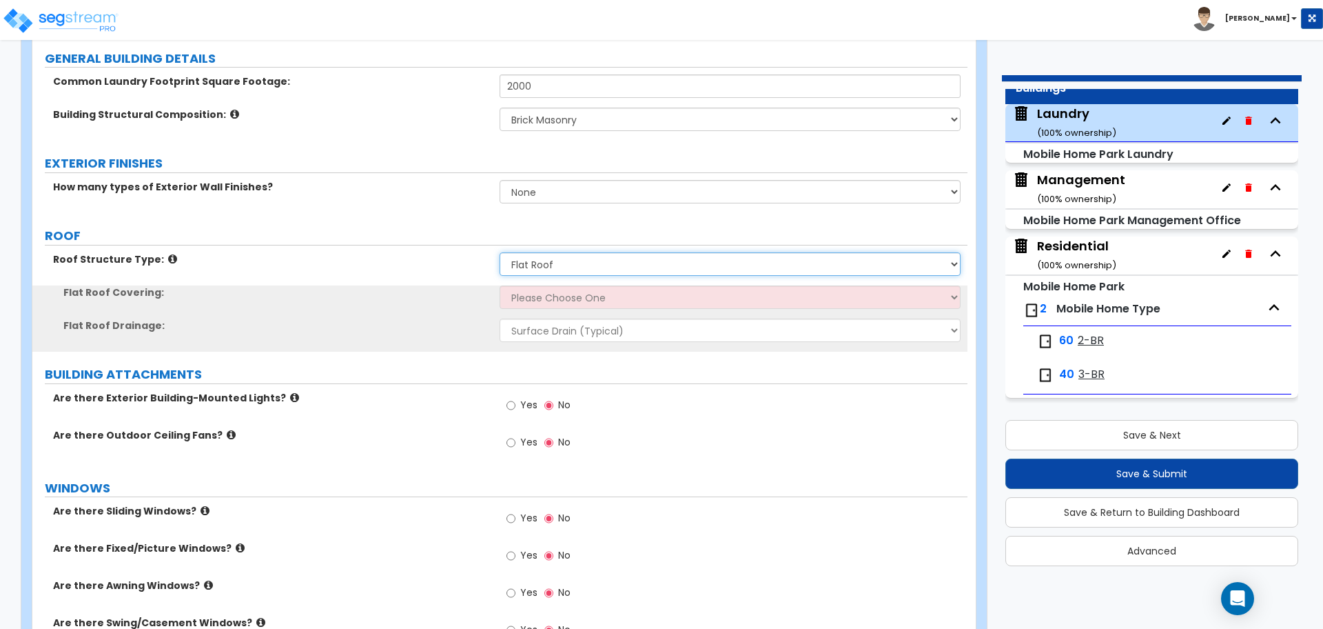
click at [638, 262] on select "Please Choose One Gabled Roof Flat Roof" at bounding box center [730, 263] width 460 height 23
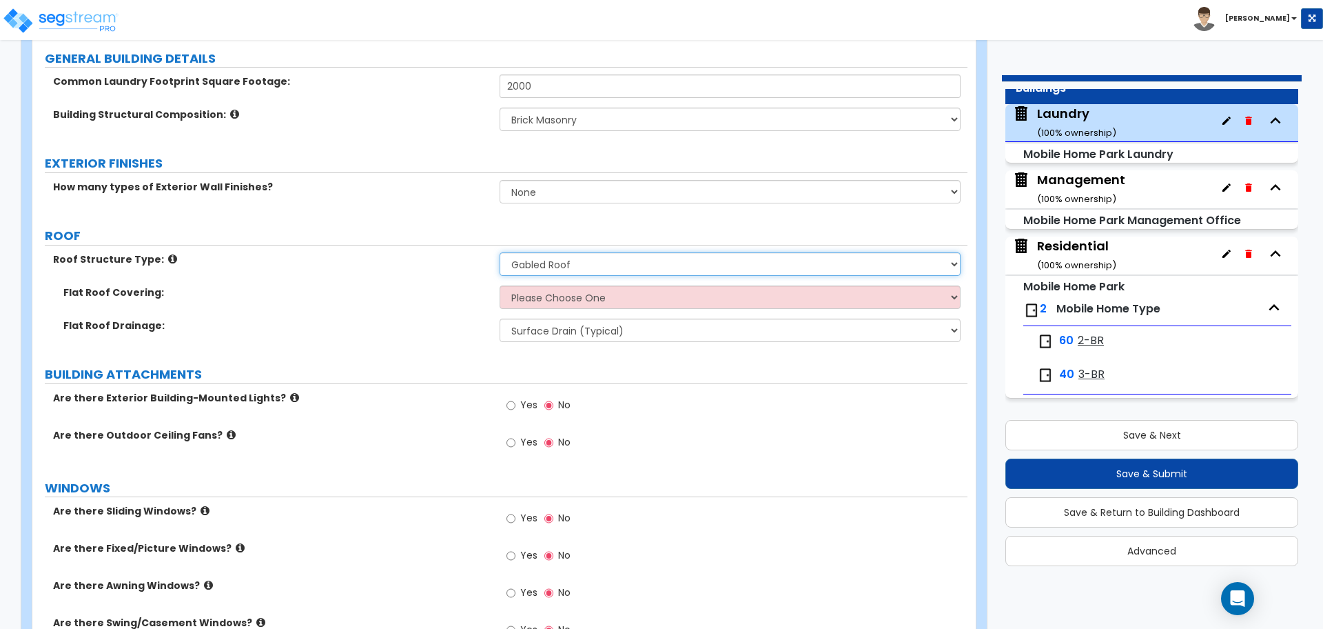
click at [500, 252] on select "Please Choose One Gabled Roof Flat Roof" at bounding box center [730, 263] width 460 height 23
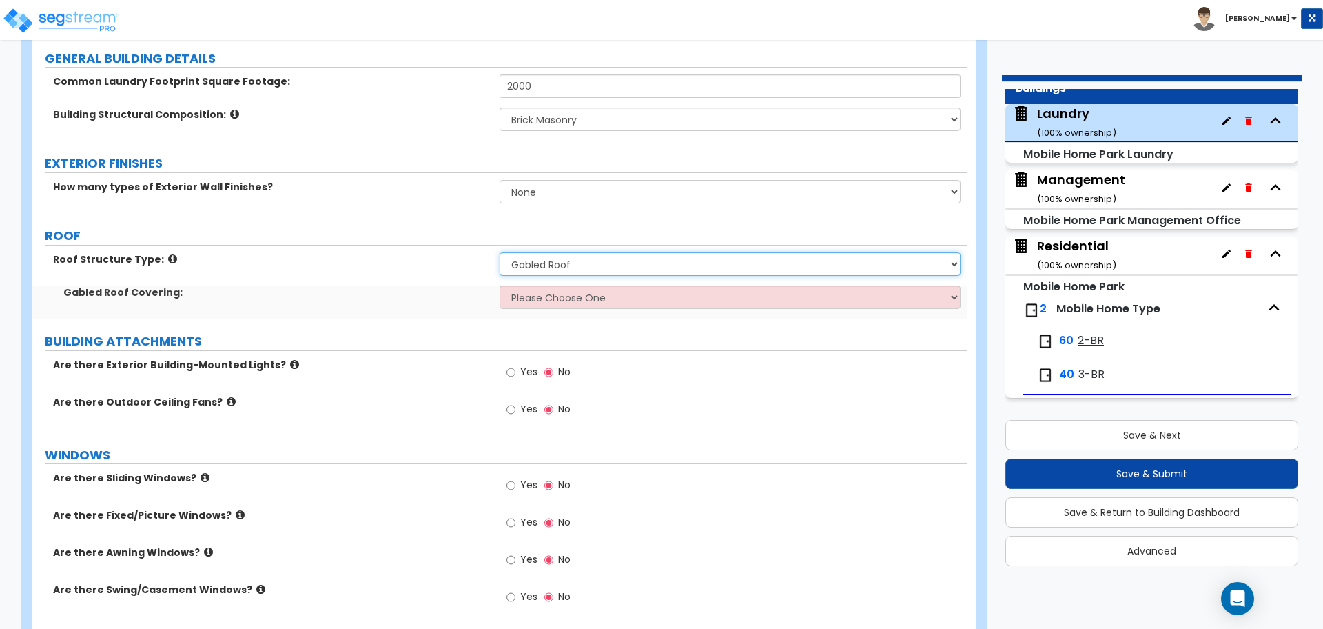
click at [638, 255] on select "Please Choose One Gabled Roof Flat Roof" at bounding box center [730, 263] width 460 height 23
select select "2"
click at [500, 252] on select "Please Choose One Gabled Roof Flat Roof" at bounding box center [730, 263] width 460 height 23
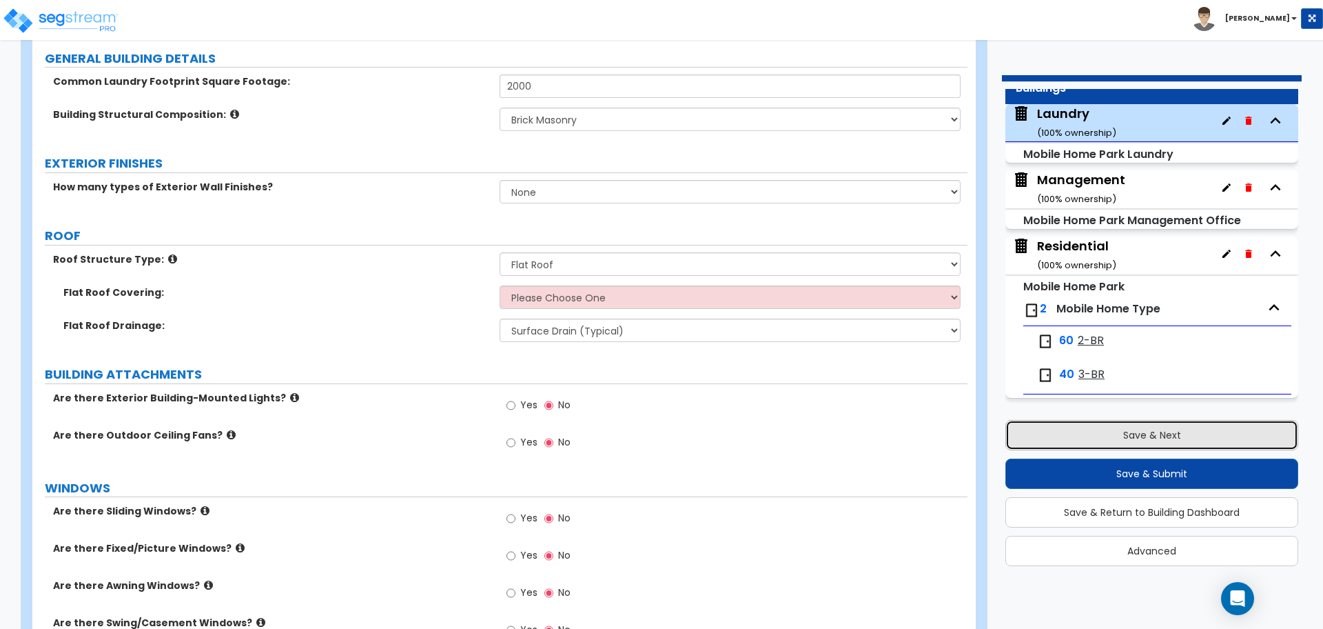
click at [1072, 429] on button "Save & Next" at bounding box center [1151, 435] width 293 height 30
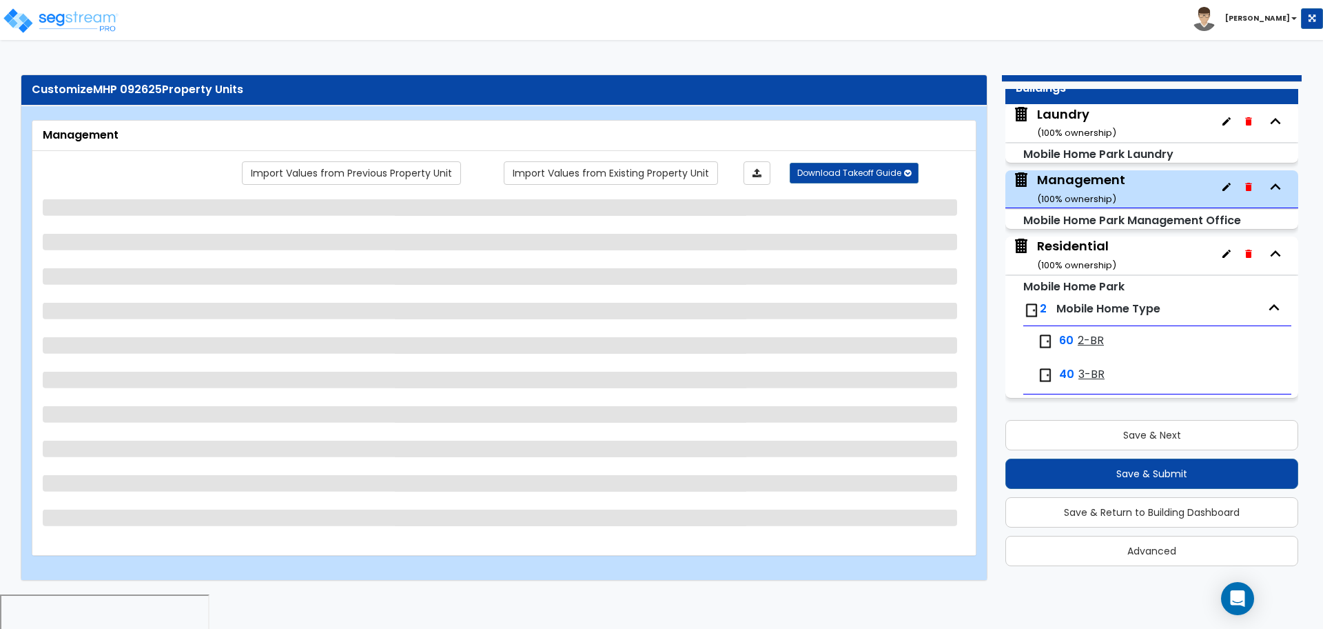
select select "3"
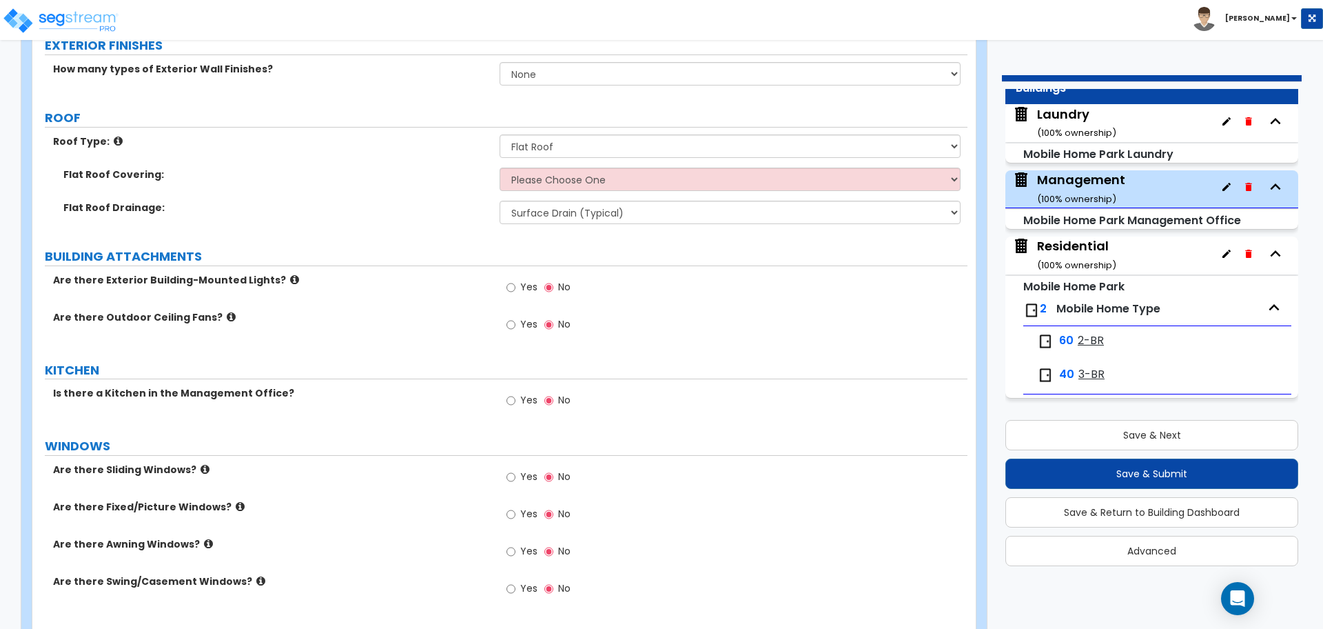
scroll to position [267, 0]
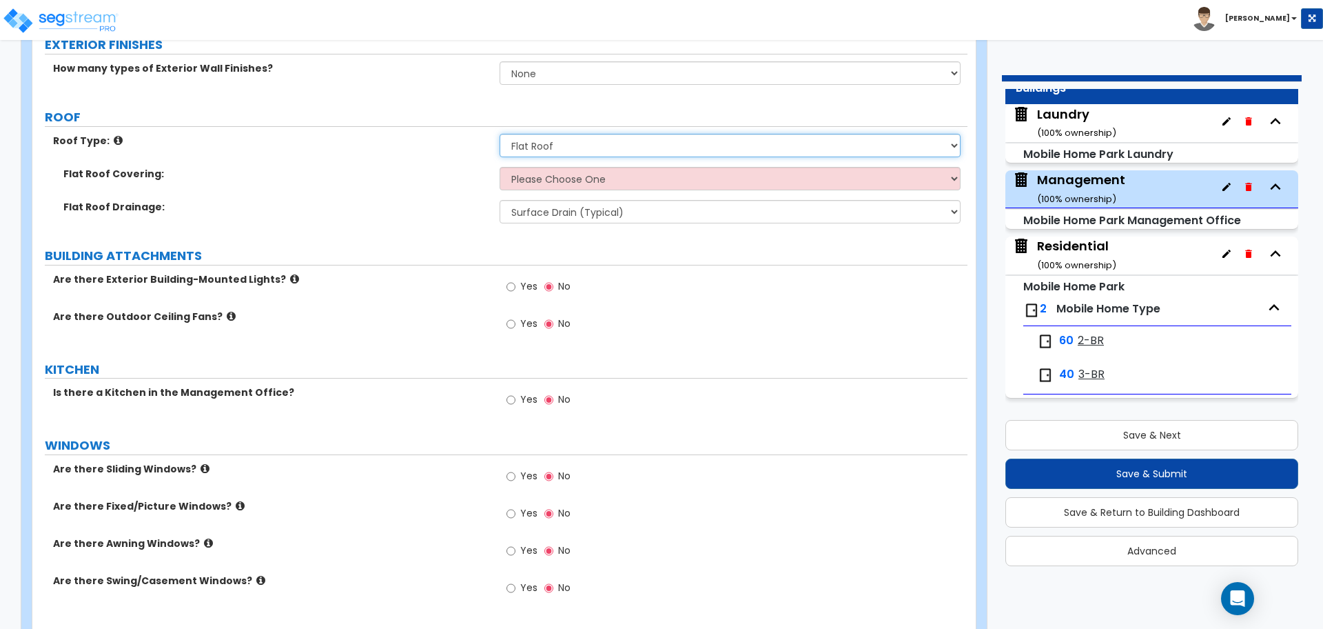
click at [583, 137] on select "Please Choose One Gabled Roof Flat Roof" at bounding box center [730, 145] width 460 height 23
click at [500, 134] on select "Please Choose One Gabled Roof Flat Roof" at bounding box center [730, 145] width 460 height 23
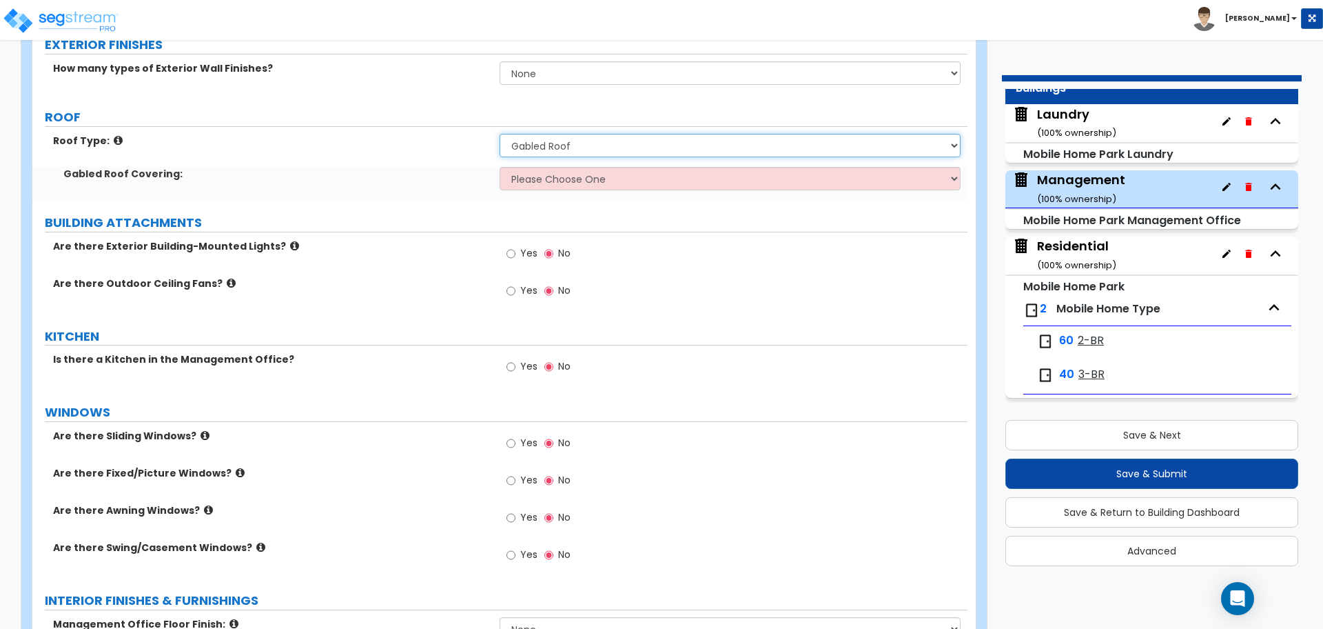
click at [625, 150] on select "Please Choose One Gabled Roof Flat Roof" at bounding box center [730, 145] width 460 height 23
select select "2"
click at [500, 134] on select "Please Choose One Gabled Roof Flat Roof" at bounding box center [730, 145] width 460 height 23
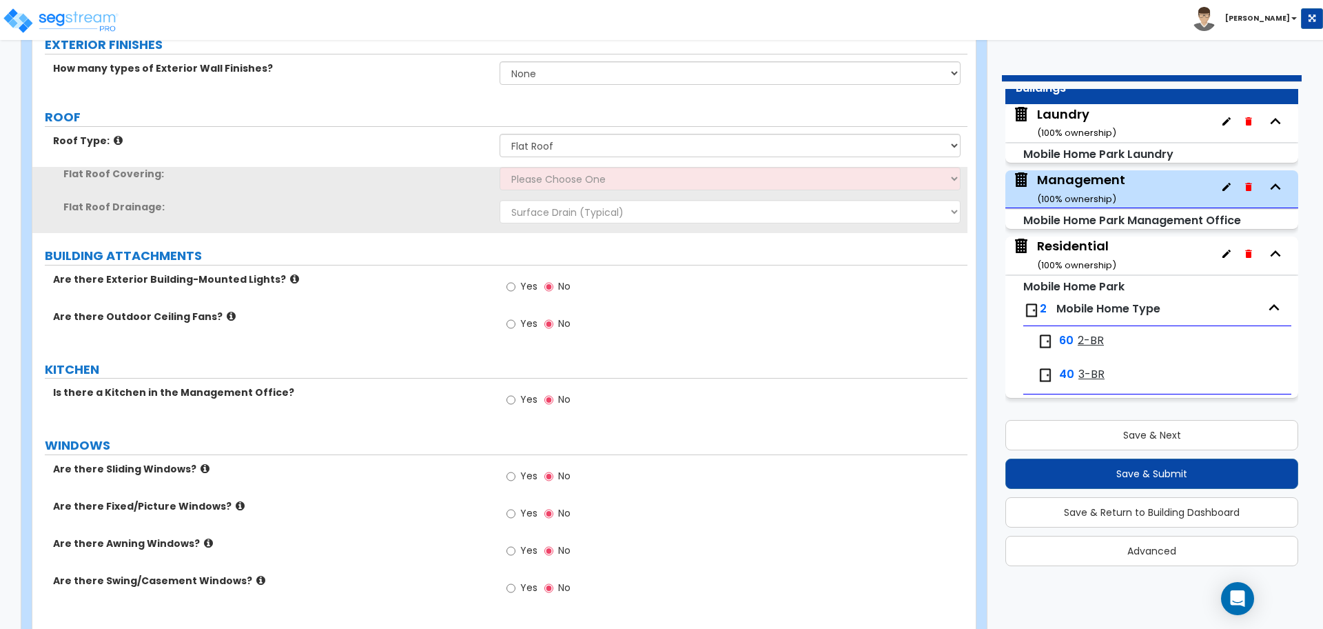
click at [1050, 252] on div "Residential ( 100 % ownership)" at bounding box center [1076, 254] width 79 height 35
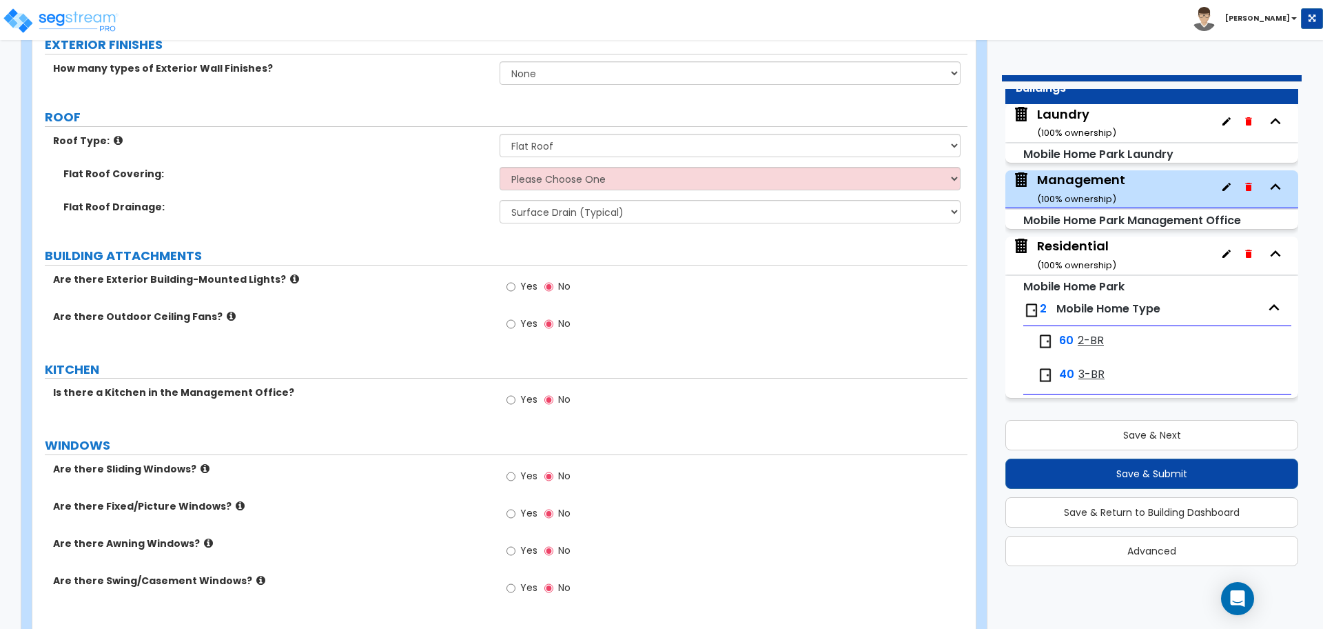
click at [1081, 247] on div "Residential ( 100 % ownership)" at bounding box center [1076, 254] width 79 height 35
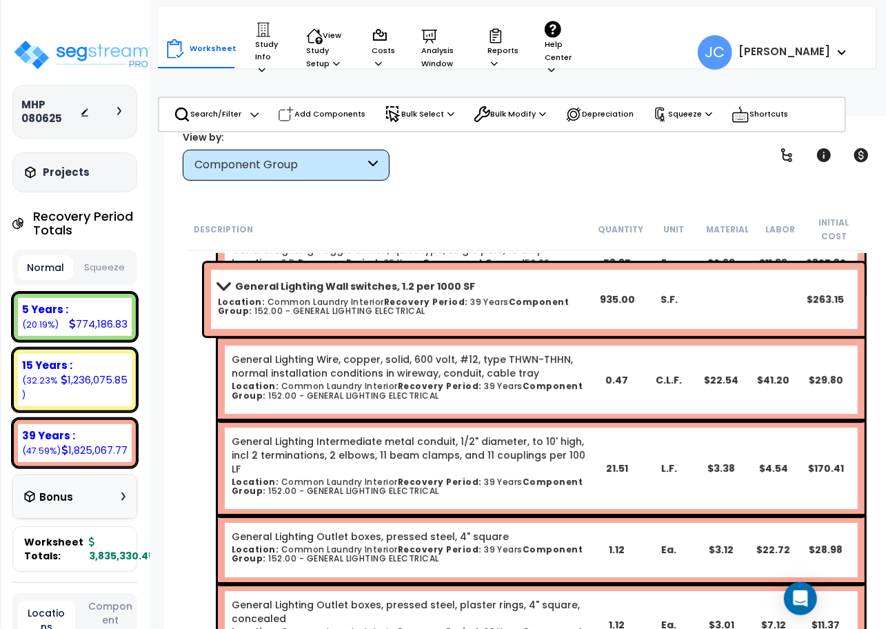
scroll to position [39375, 0]
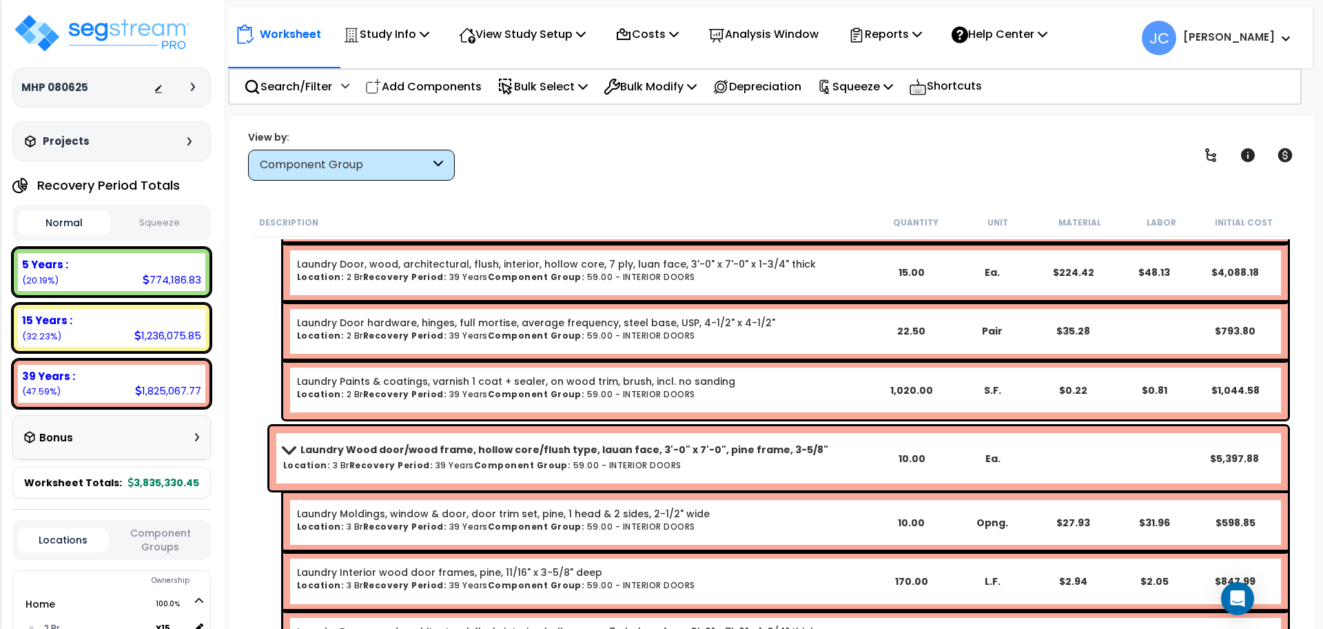
scroll to position [14096, 0]
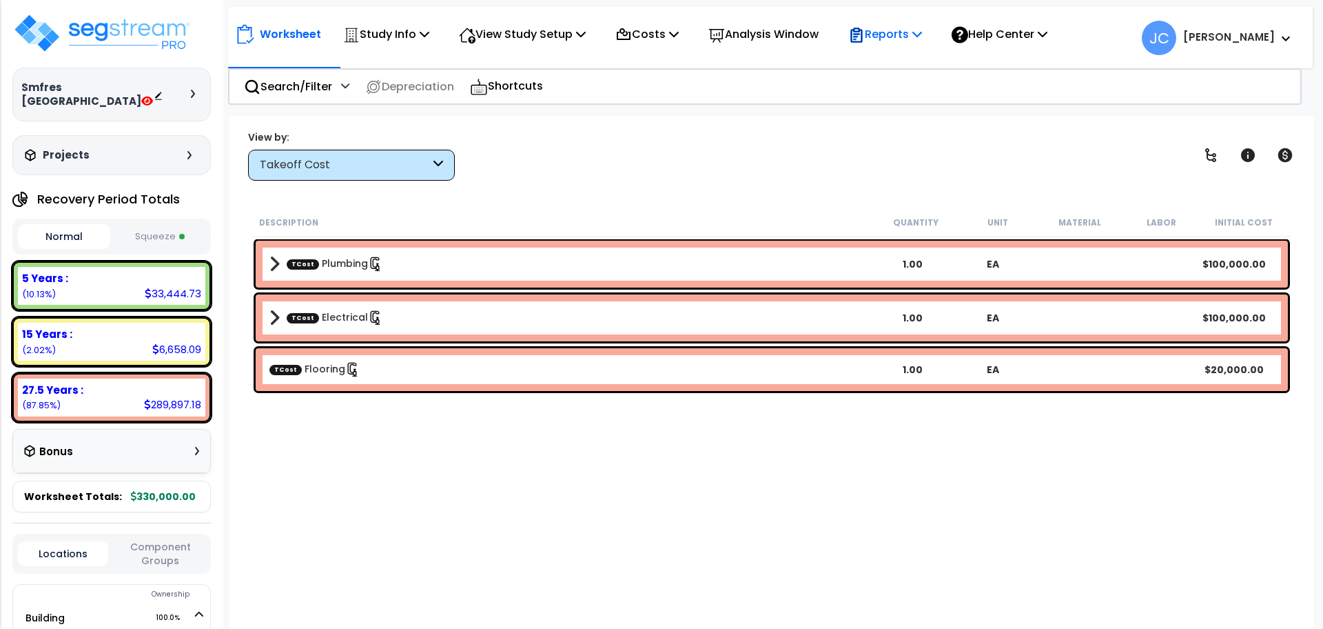
click at [922, 34] on p "Reports" at bounding box center [885, 34] width 74 height 19
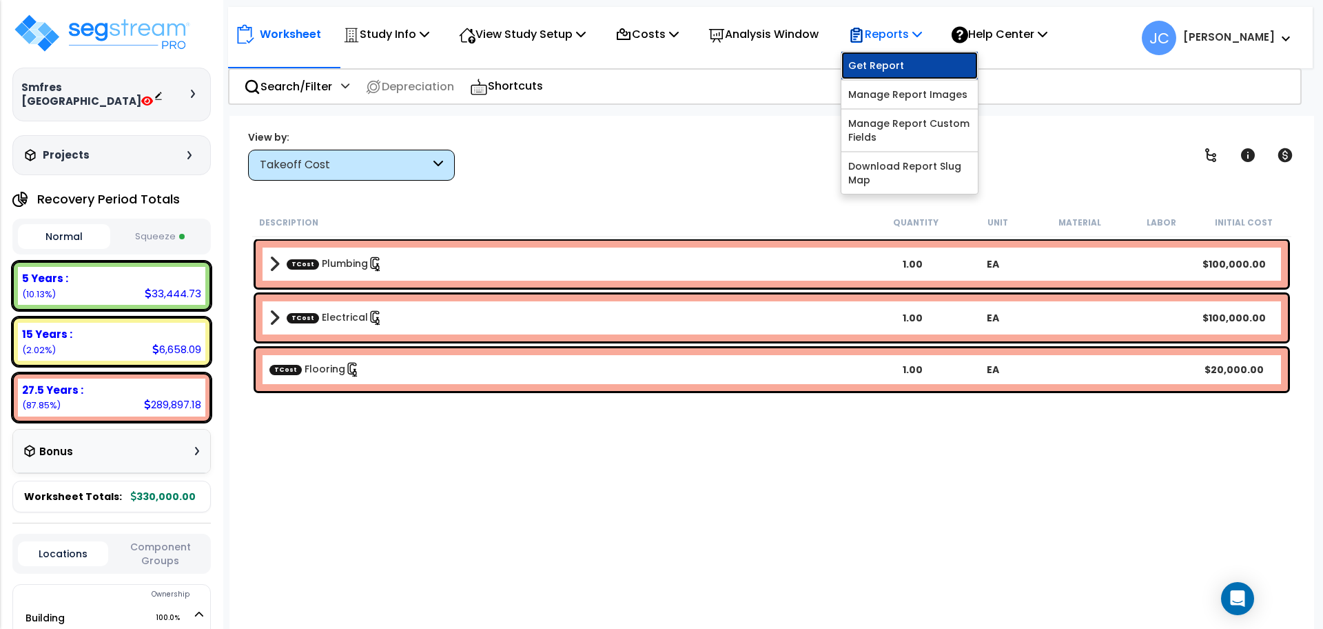
click at [911, 70] on link "Get Report" at bounding box center [909, 66] width 136 height 28
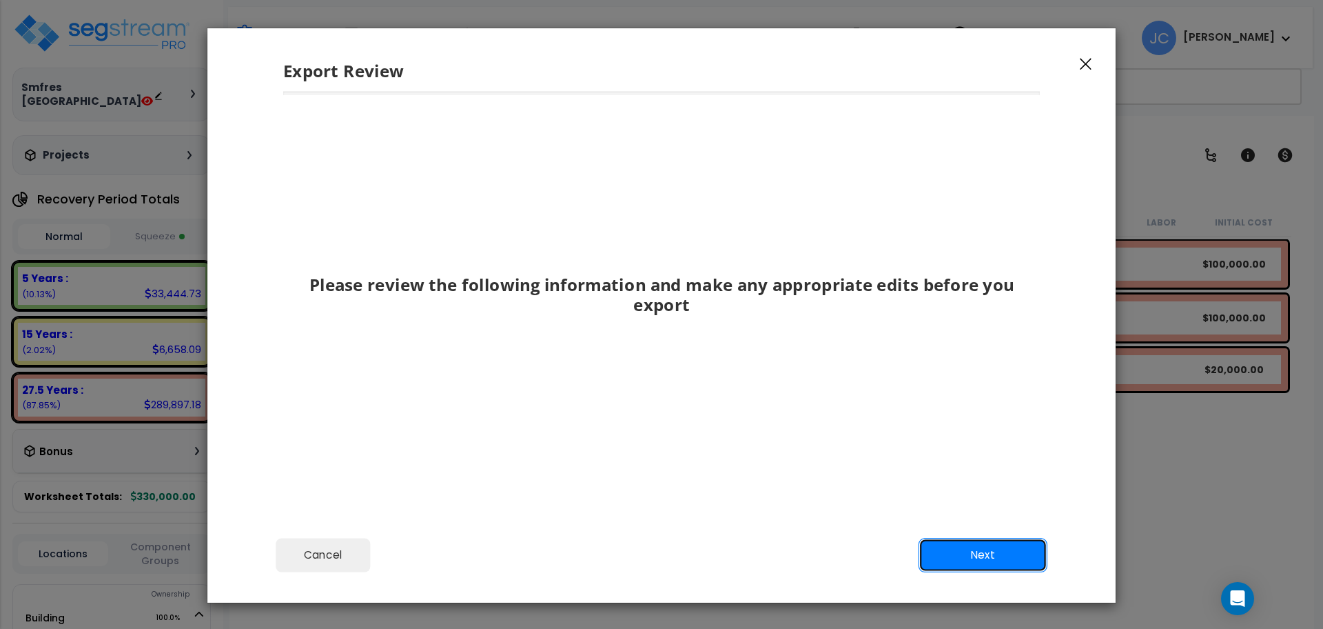
click at [956, 546] on button "Next" at bounding box center [983, 555] width 129 height 34
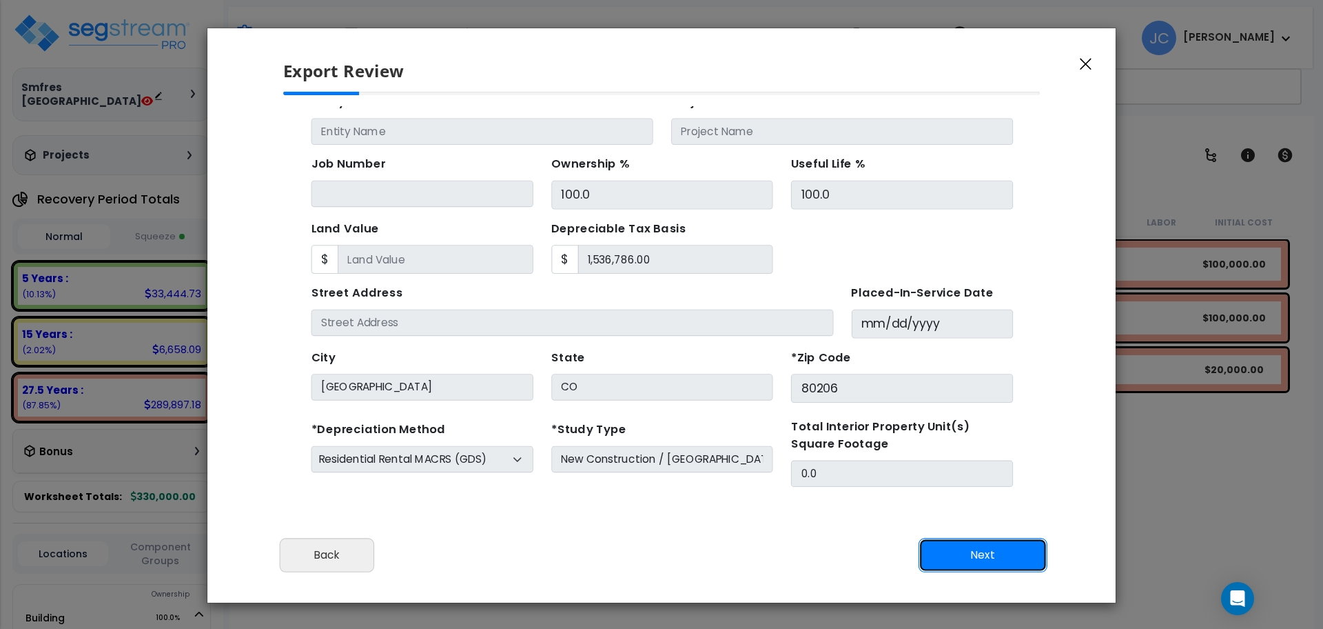
scroll to position [137, 0]
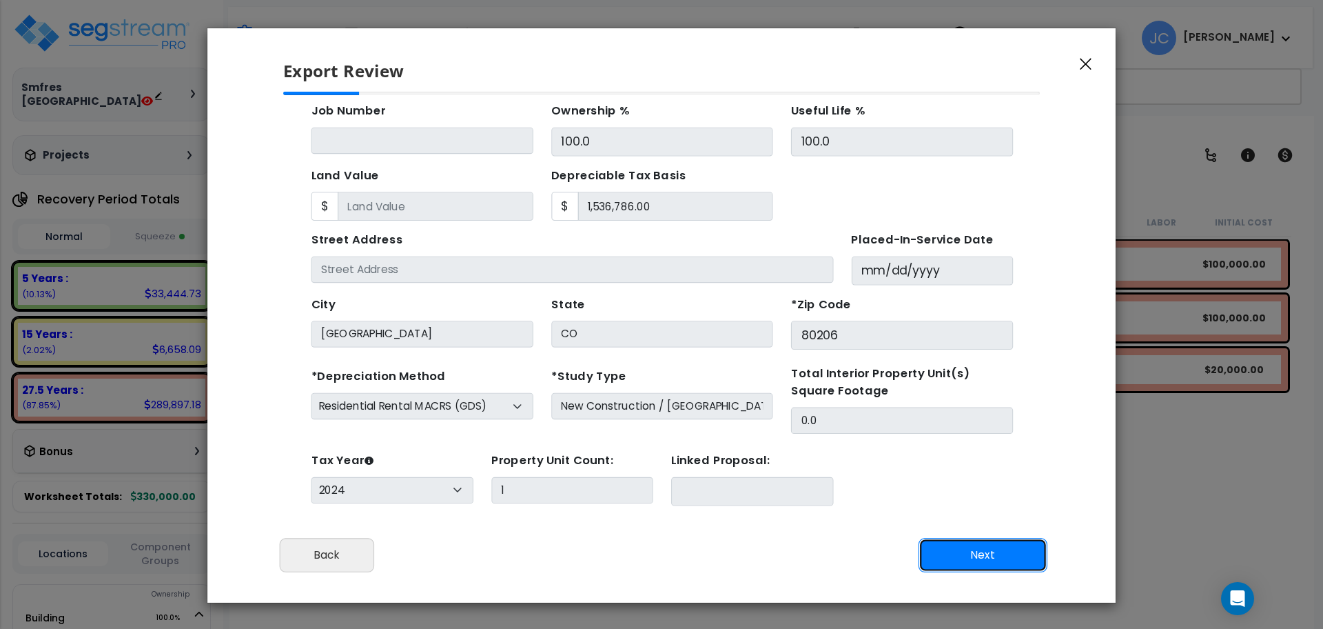
click at [932, 542] on button "Next" at bounding box center [983, 555] width 129 height 34
click at [958, 555] on button "Next" at bounding box center [983, 555] width 129 height 34
click at [959, 554] on button "Next" at bounding box center [983, 555] width 129 height 34
click at [950, 551] on button "Next" at bounding box center [983, 555] width 129 height 34
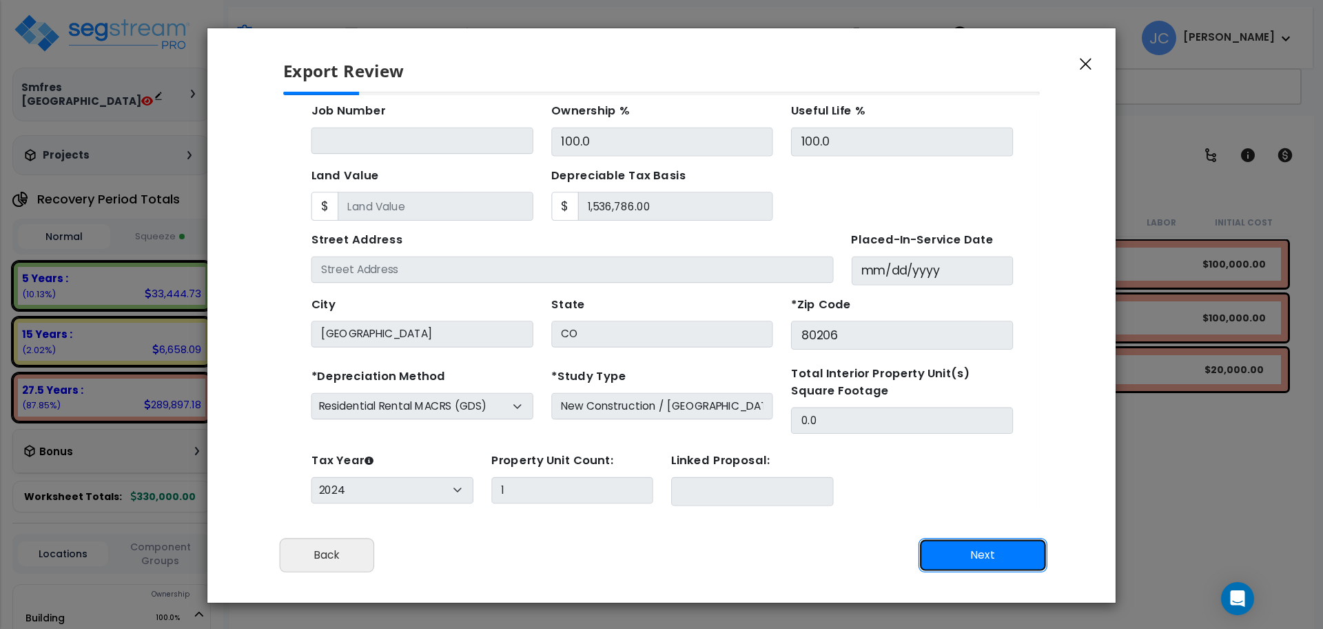
click at [950, 551] on button "Next" at bounding box center [983, 555] width 129 height 34
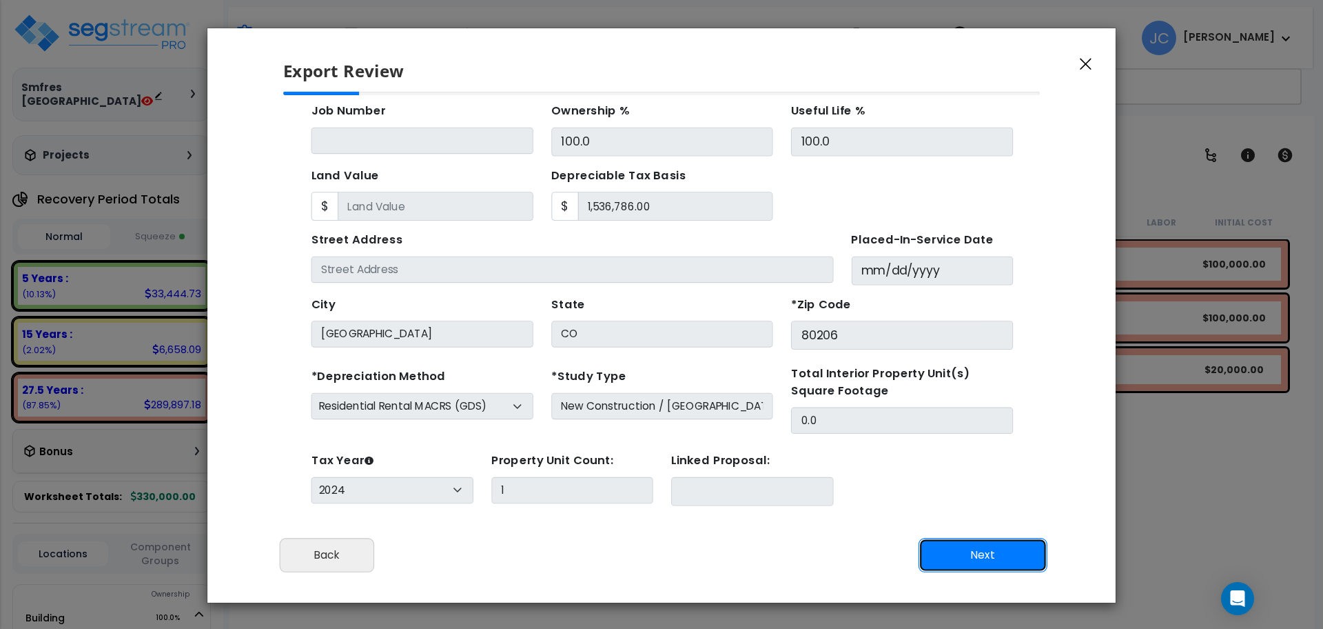
click at [950, 551] on button "Next" at bounding box center [983, 555] width 129 height 34
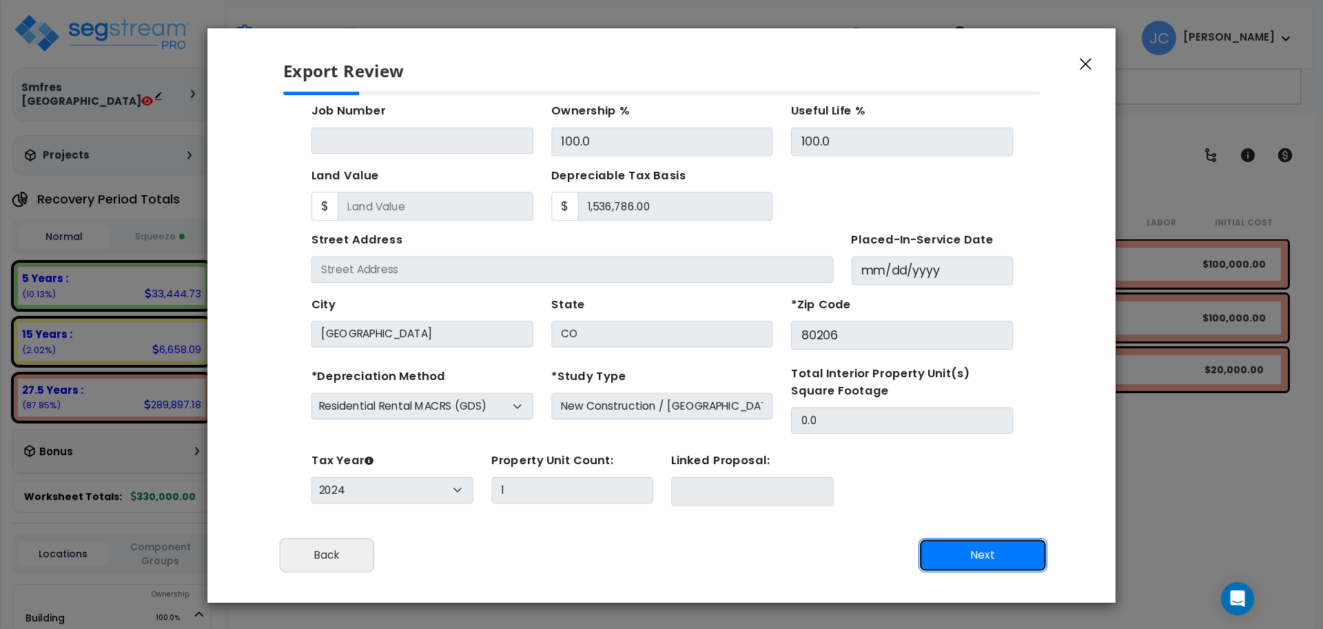
click at [950, 551] on button "Next" at bounding box center [983, 555] width 129 height 34
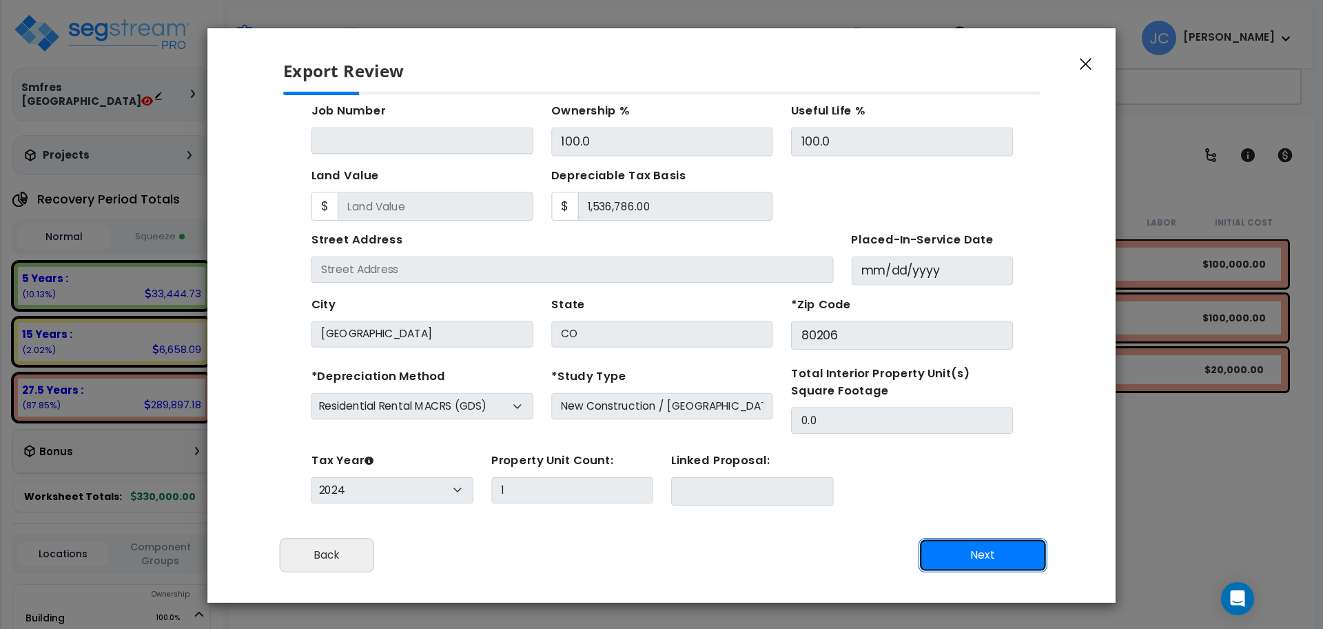
click at [950, 551] on button "Next" at bounding box center [983, 555] width 129 height 34
click at [347, 544] on button "Back" at bounding box center [327, 555] width 94 height 34
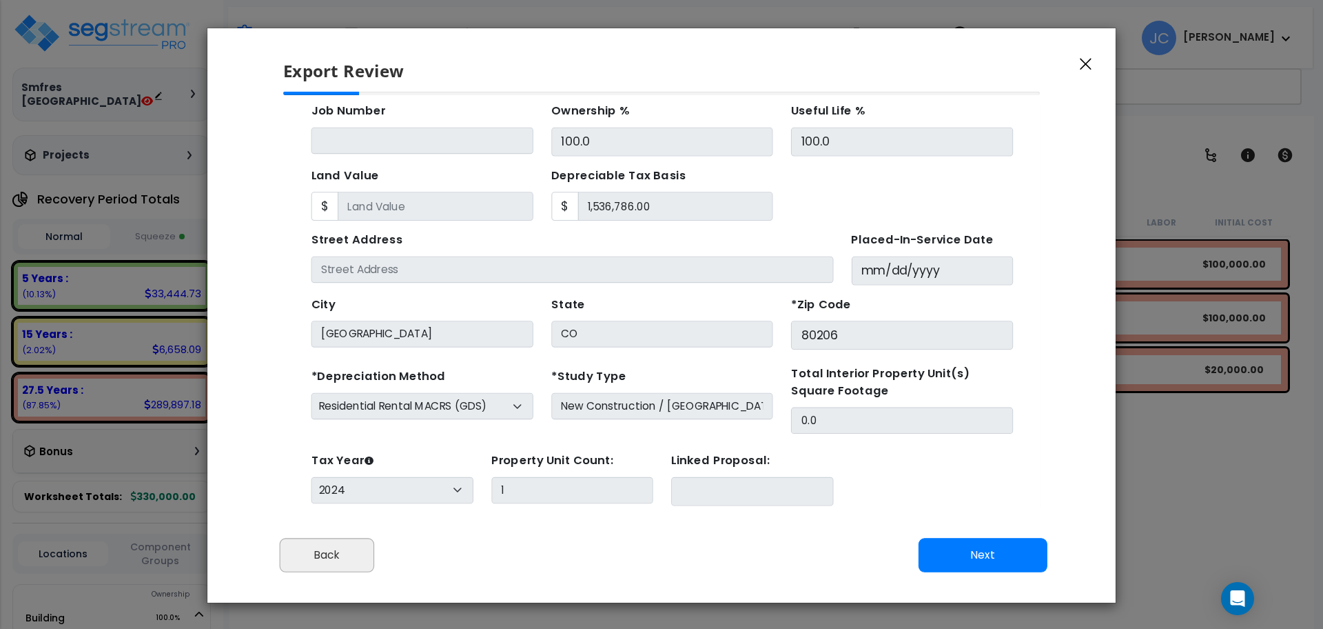
scroll to position [0, 0]
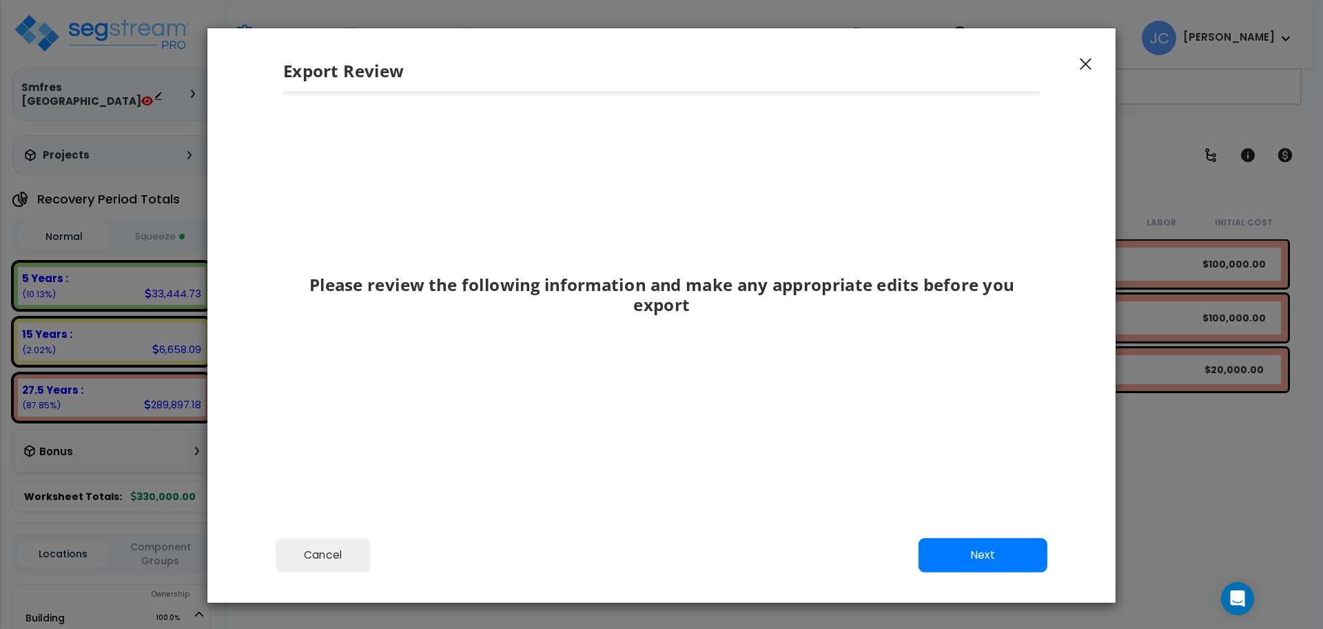
click at [977, 535] on div "Cancel Back Next Export Edit Images" at bounding box center [661, 564] width 908 height 75
click at [960, 557] on button "Next" at bounding box center [983, 555] width 129 height 34
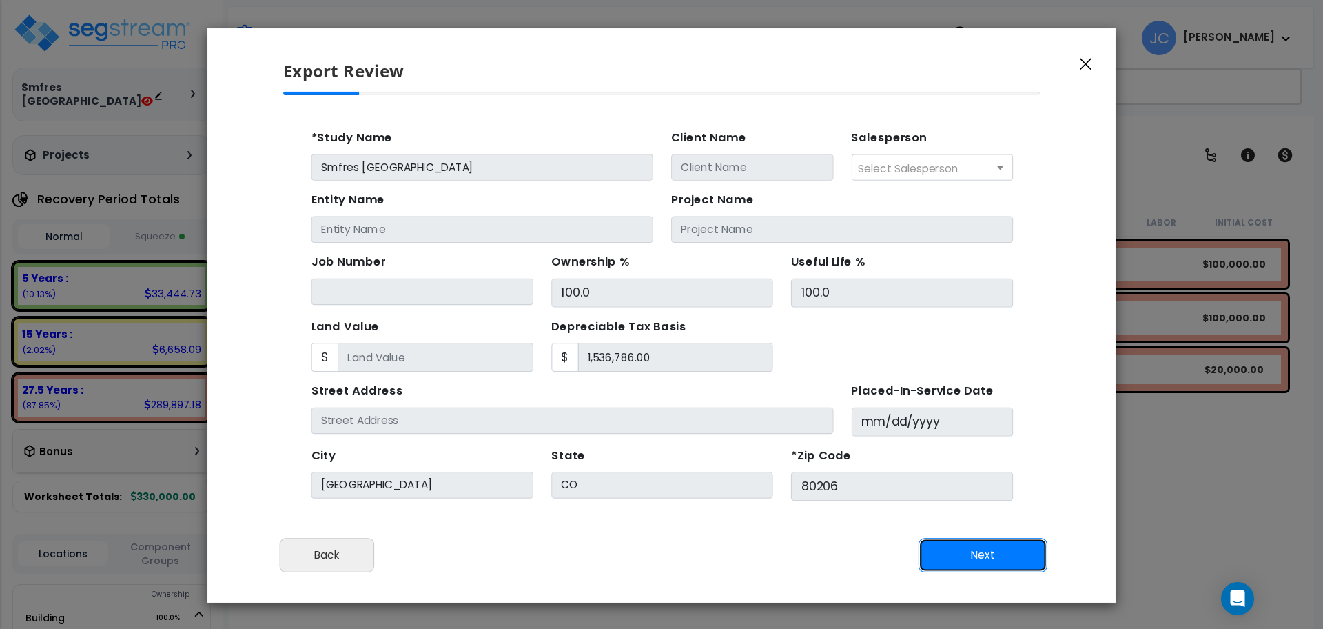
click at [974, 556] on button "Next" at bounding box center [983, 555] width 129 height 34
click at [1088, 65] on icon "button" at bounding box center [1086, 65] width 12 height 12
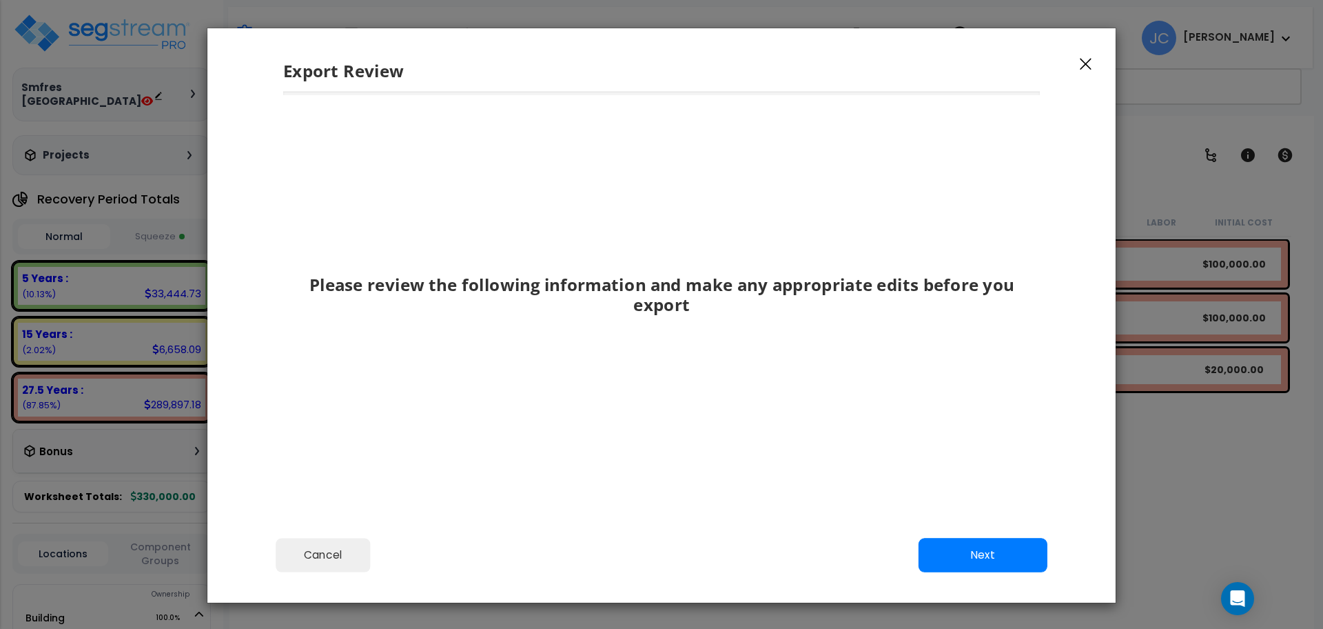
click at [1072, 71] on div "Export Review" at bounding box center [661, 59] width 908 height 63
click at [1083, 69] on icon "button" at bounding box center [1086, 64] width 12 height 12
click at [341, 557] on button "Cancel" at bounding box center [323, 555] width 94 height 34
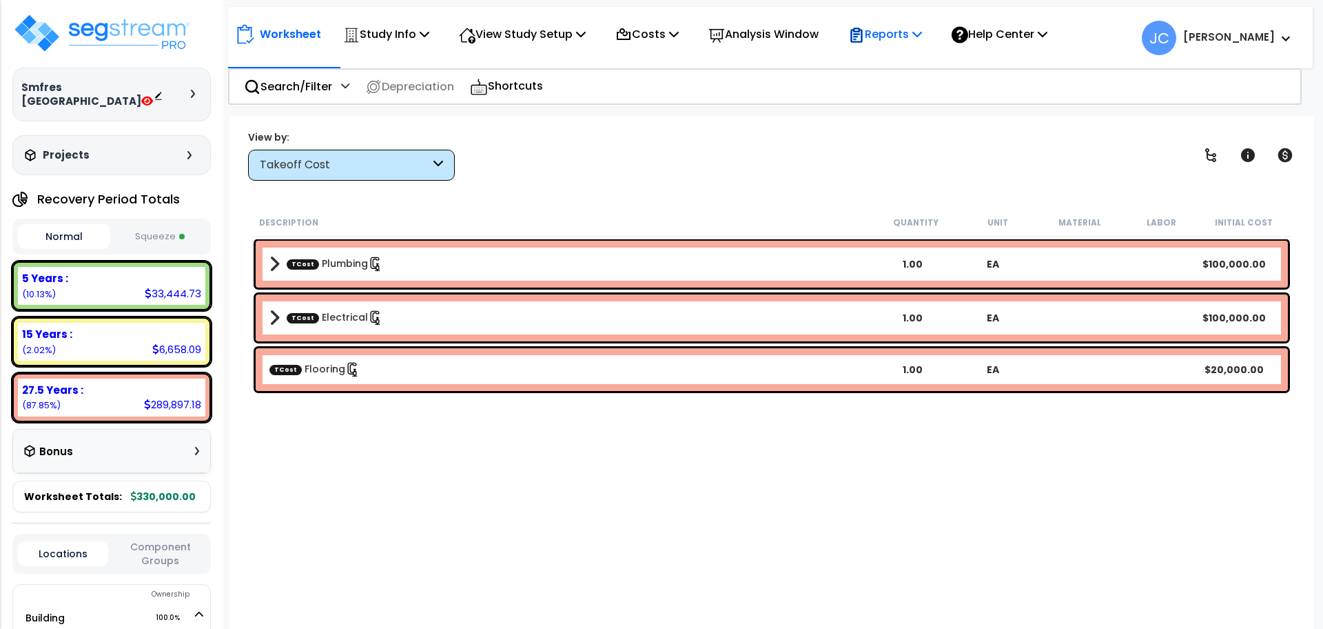
click at [912, 36] on p "Reports" at bounding box center [885, 34] width 74 height 19
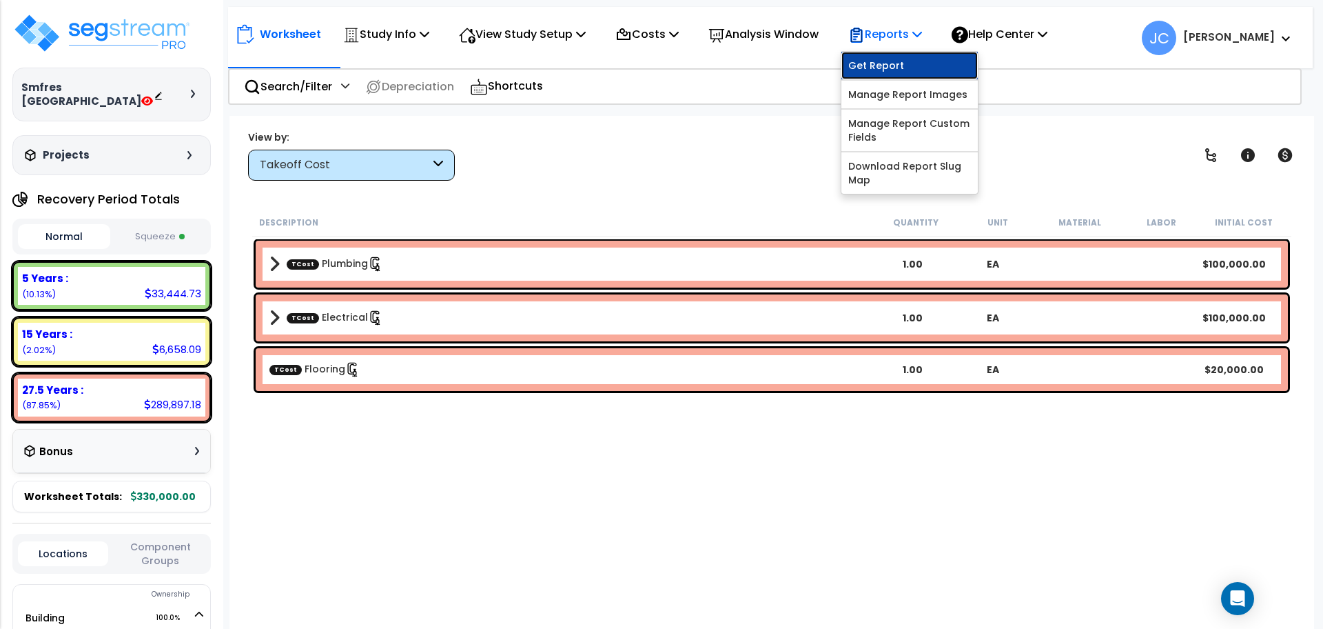
click at [900, 69] on link "Get Report" at bounding box center [909, 66] width 136 height 28
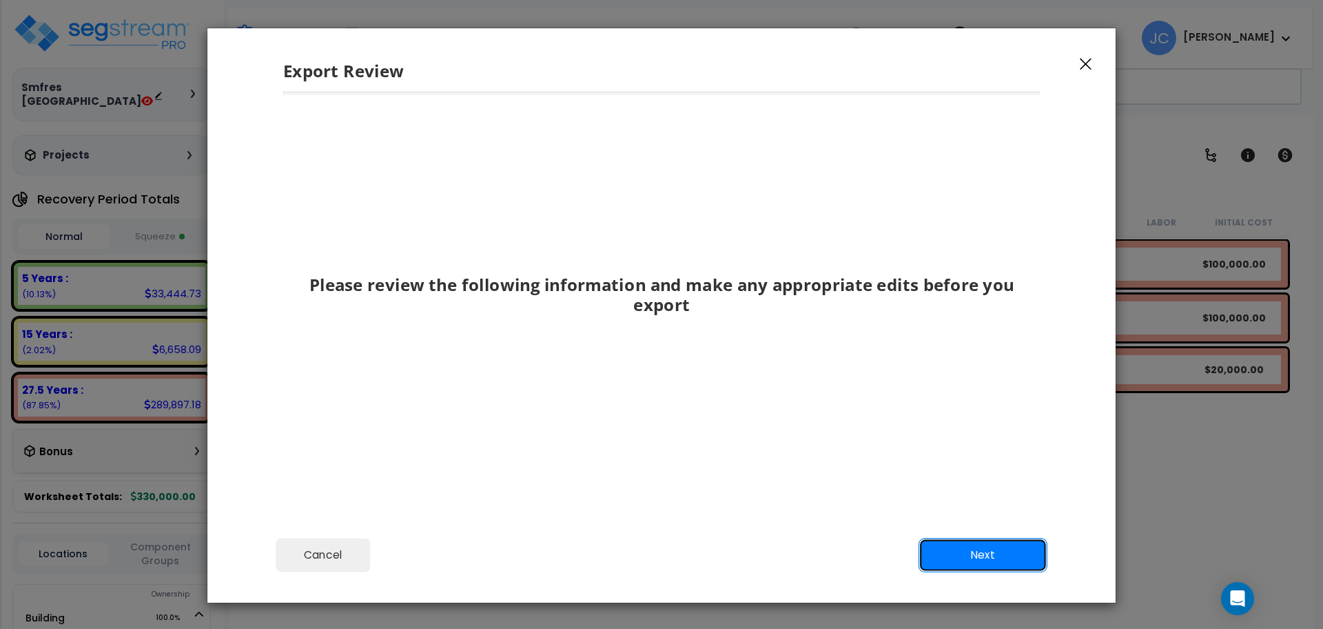
click at [923, 546] on button "Next" at bounding box center [983, 555] width 129 height 34
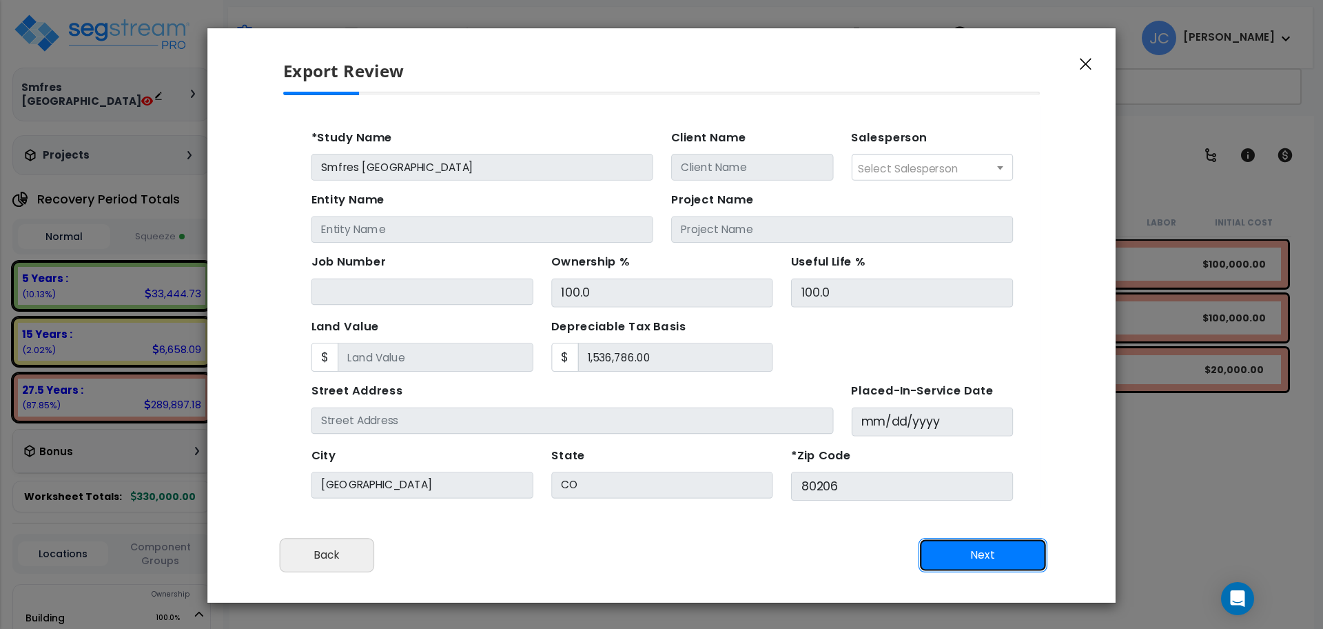
click at [923, 546] on button "Next" at bounding box center [983, 555] width 129 height 34
click at [945, 553] on button "Next" at bounding box center [983, 555] width 129 height 34
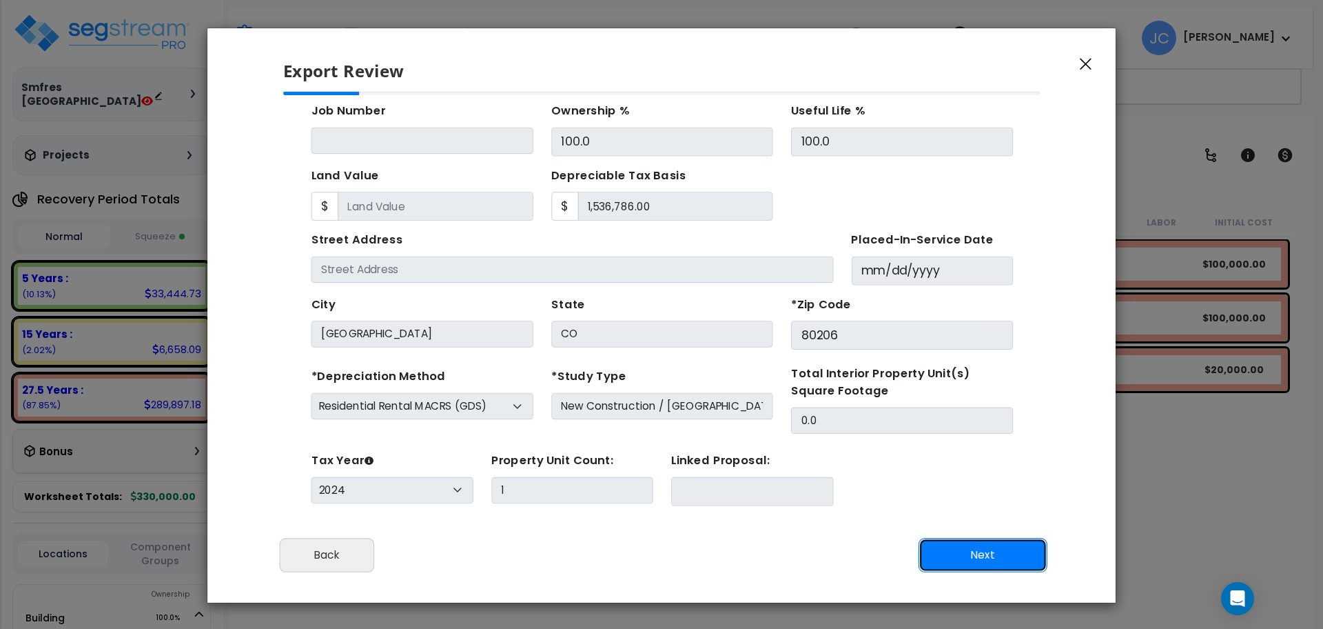
click at [972, 552] on button "Next" at bounding box center [983, 555] width 129 height 34
click at [952, 553] on button "Next" at bounding box center [983, 555] width 129 height 34
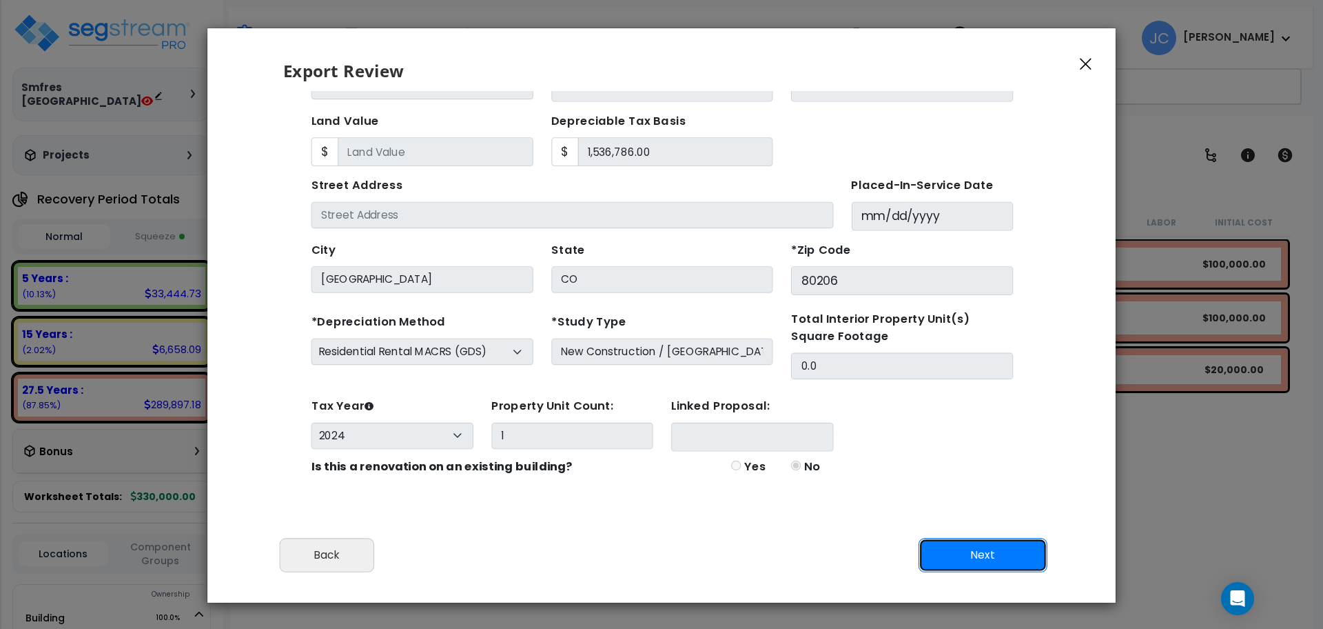
click at [952, 563] on button "Next" at bounding box center [983, 555] width 129 height 34
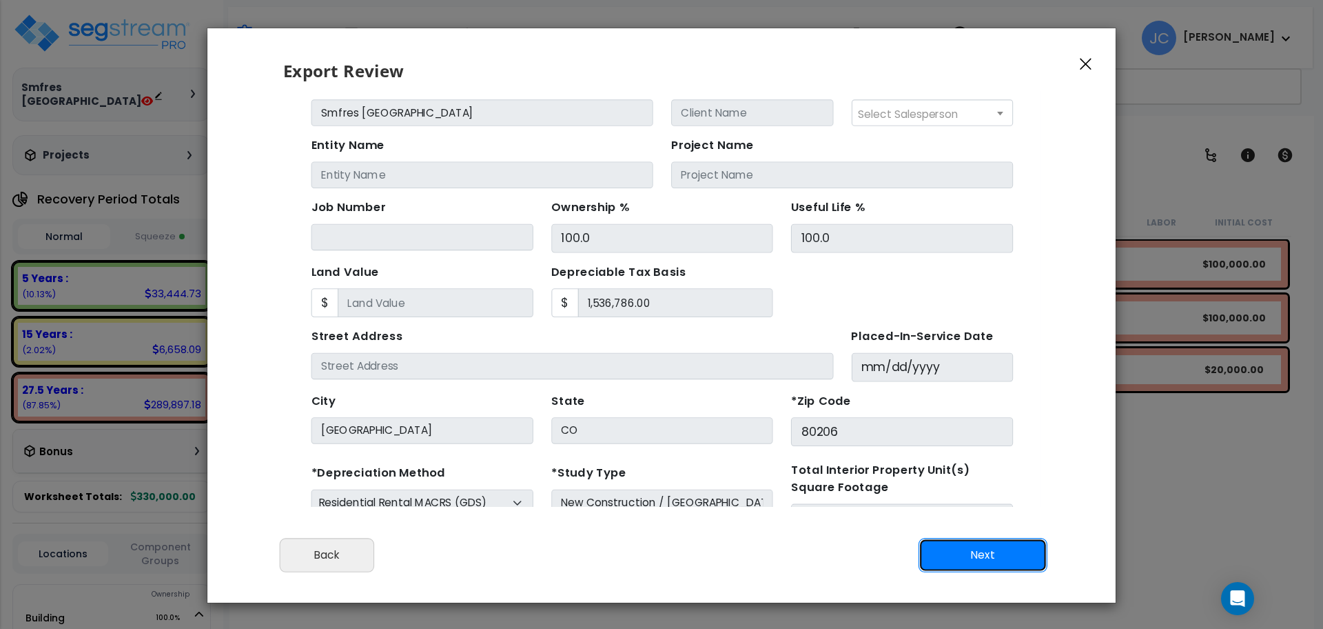
click at [945, 555] on button "Next" at bounding box center [983, 555] width 129 height 34
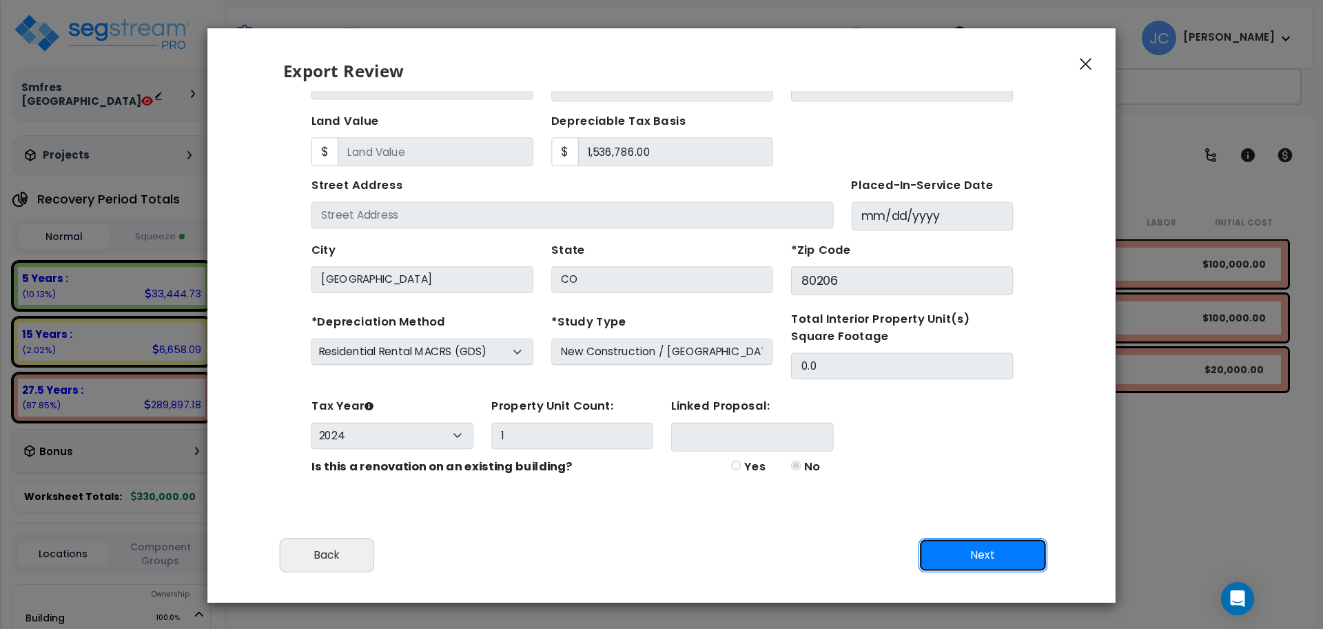
click at [970, 546] on button "Next" at bounding box center [983, 555] width 129 height 34
click at [1073, 72] on div "Export Review" at bounding box center [661, 59] width 908 height 63
click at [1083, 70] on button "button" at bounding box center [1086, 63] width 21 height 17
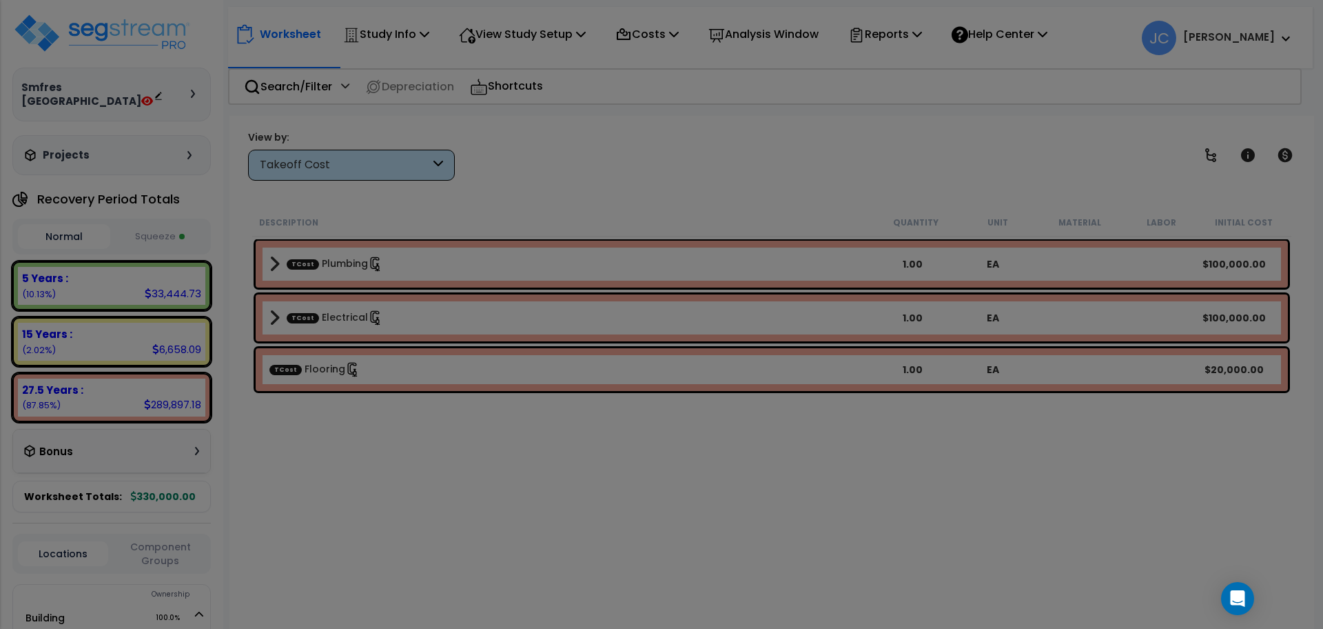
scroll to position [0, 0]
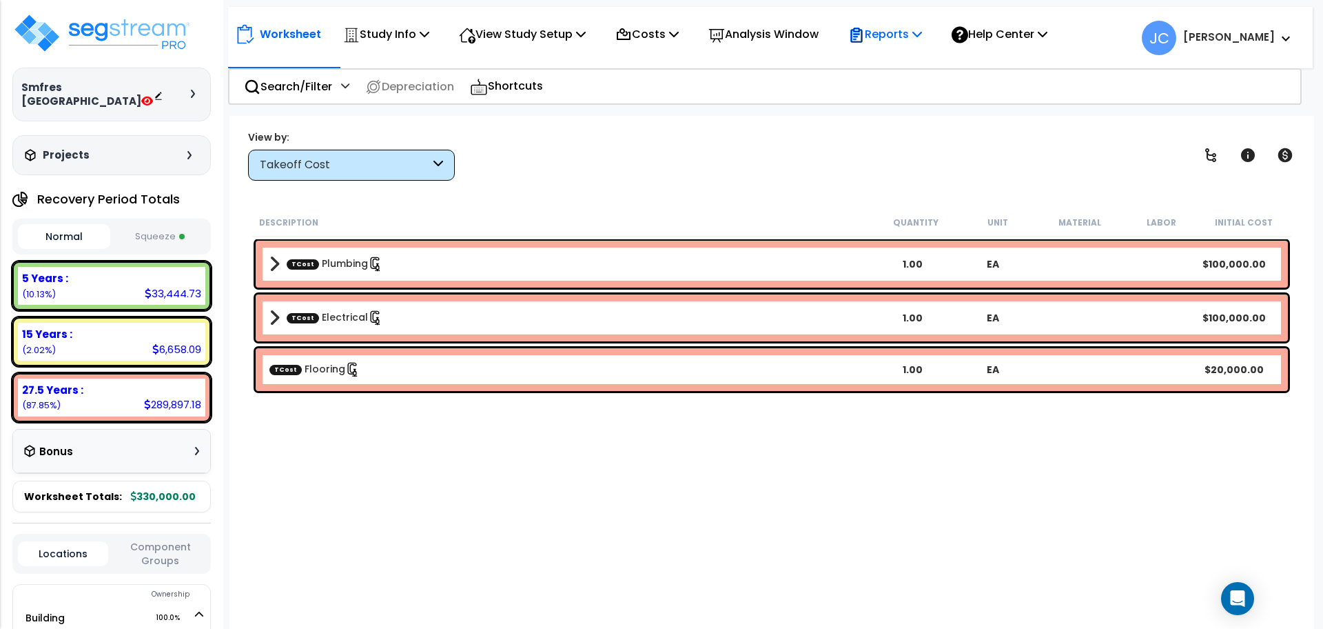
click at [906, 33] on p "Reports" at bounding box center [885, 34] width 74 height 19
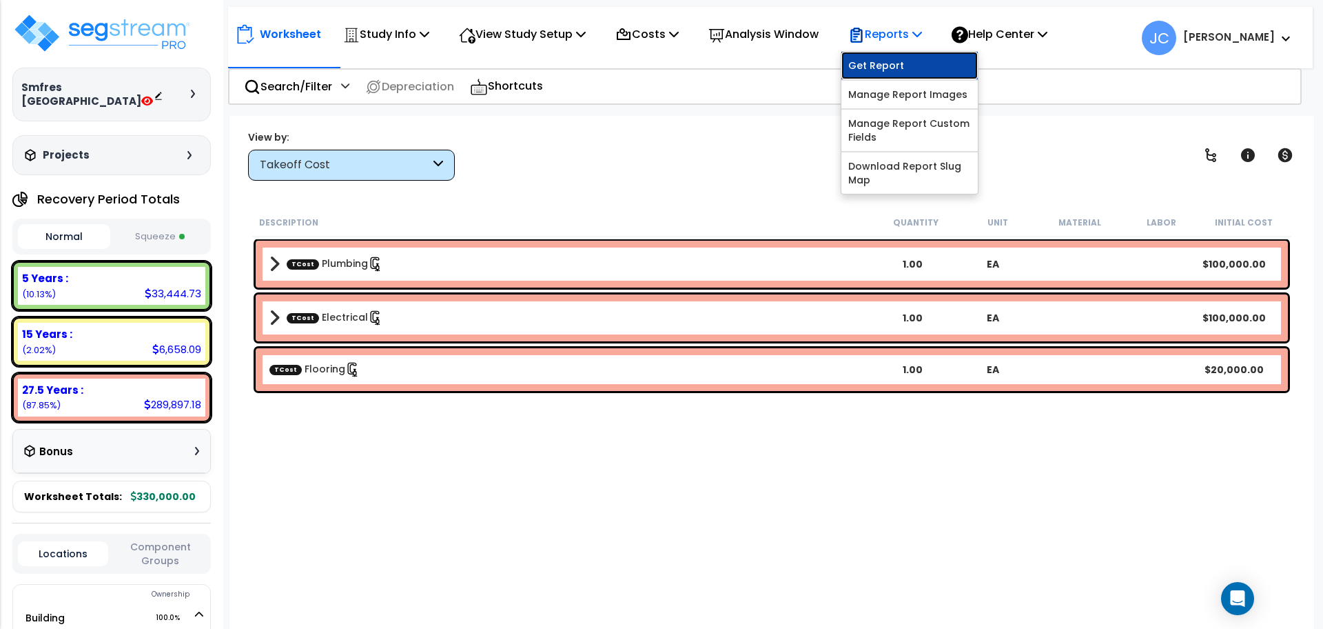
click at [905, 71] on link "Get Report" at bounding box center [909, 66] width 136 height 28
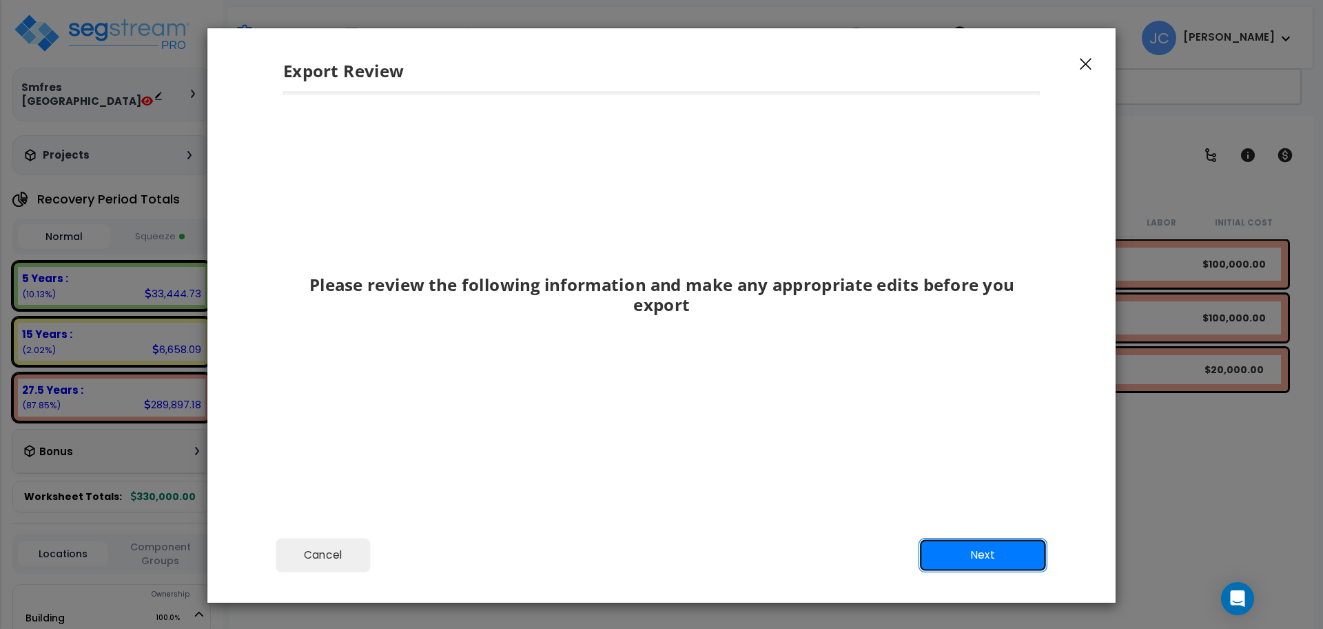
click at [952, 542] on button "Next" at bounding box center [983, 555] width 129 height 34
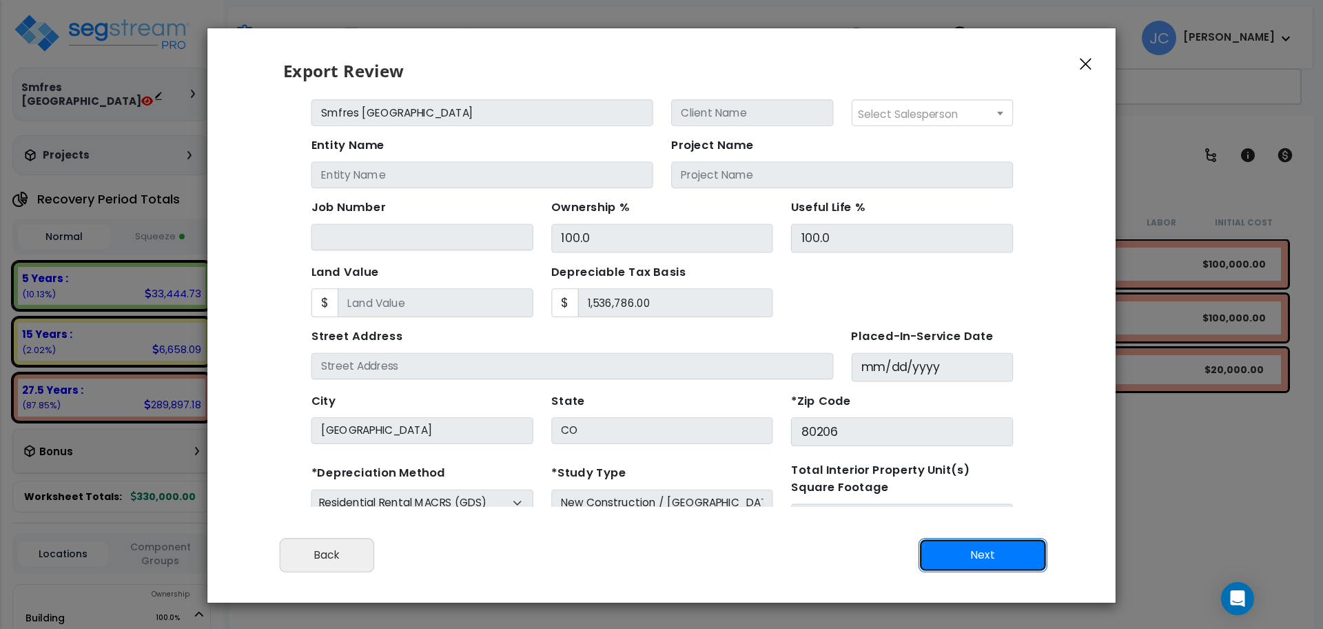
scroll to position [137, 0]
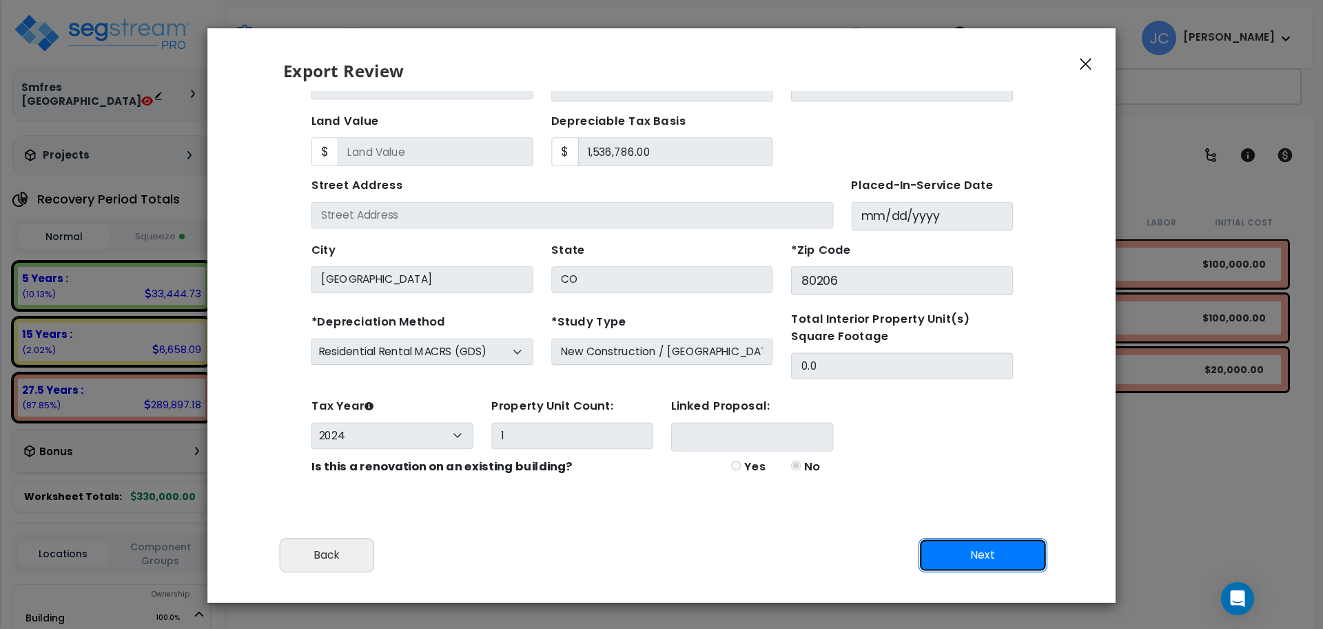
click at [930, 539] on button "Next" at bounding box center [983, 555] width 129 height 34
click at [957, 554] on button "Next" at bounding box center [983, 555] width 129 height 34
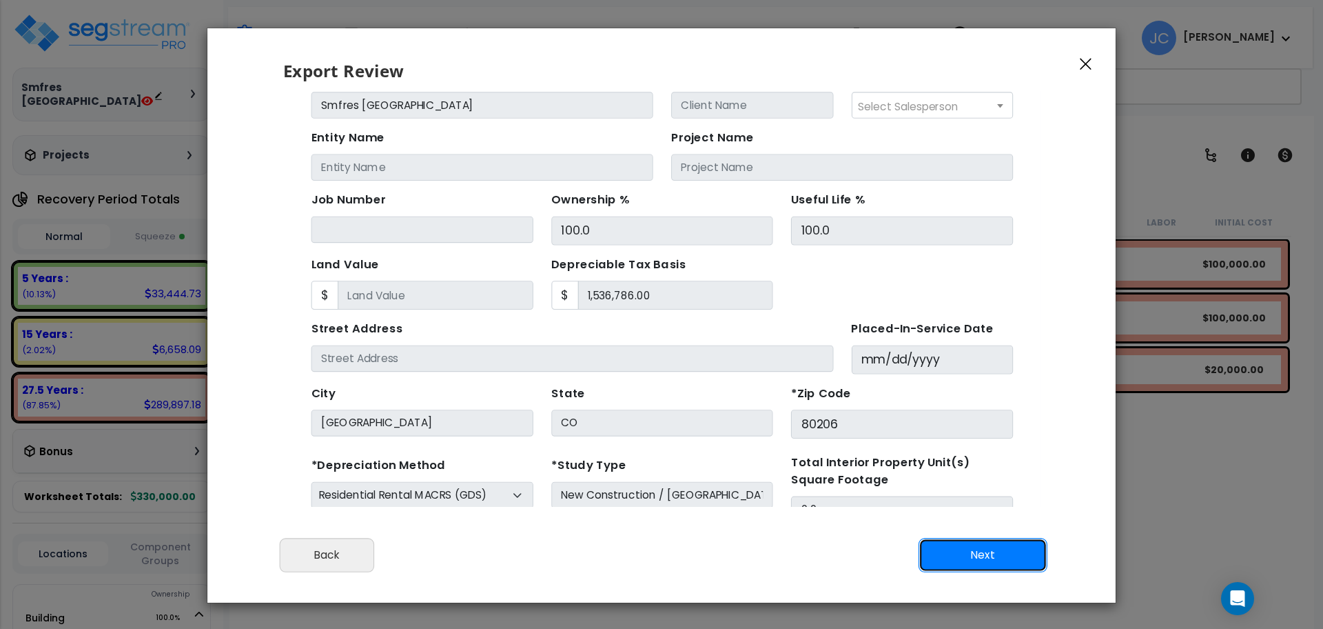
scroll to position [0, 0]
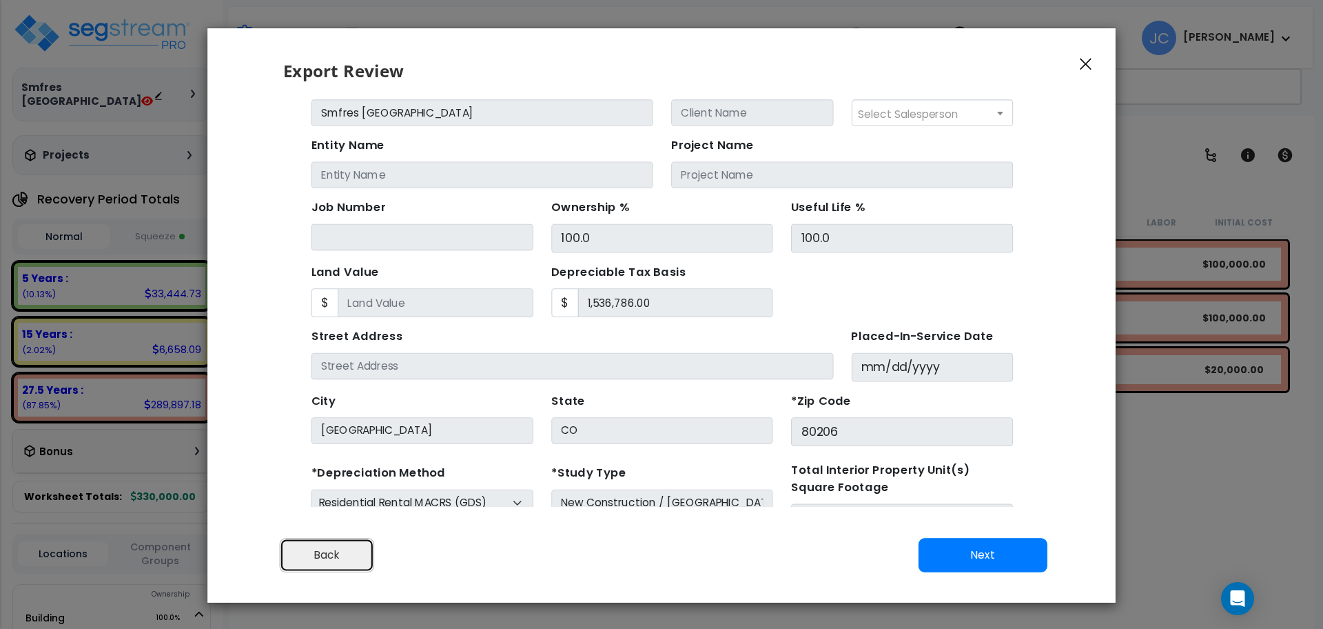
click at [365, 541] on button "Back" at bounding box center [327, 555] width 94 height 34
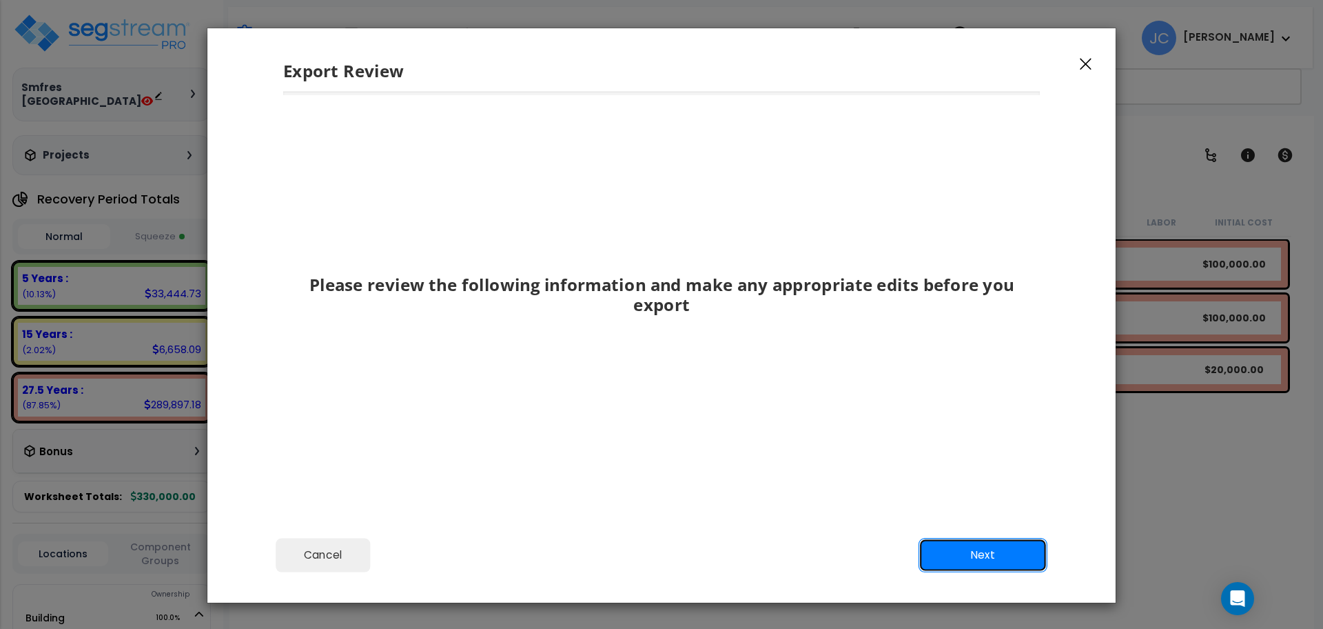
click at [961, 562] on button "Next" at bounding box center [983, 555] width 129 height 34
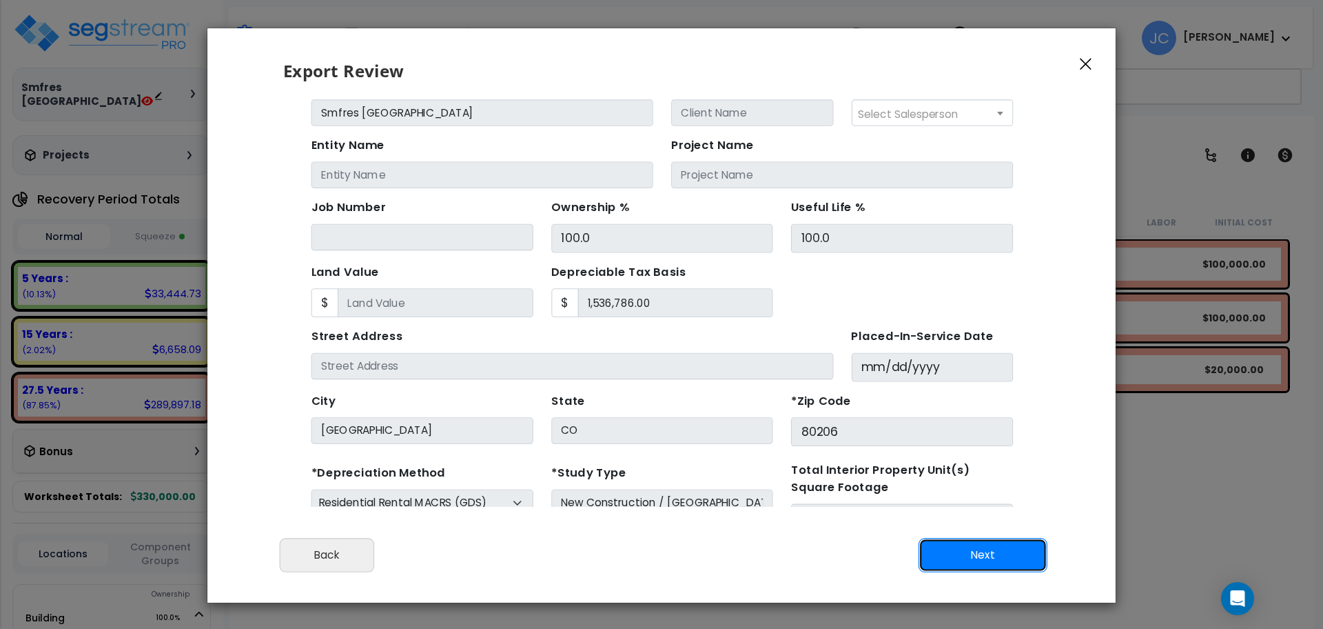
click at [942, 558] on button "Next" at bounding box center [983, 555] width 129 height 34
click at [972, 559] on button "Next" at bounding box center [983, 555] width 129 height 34
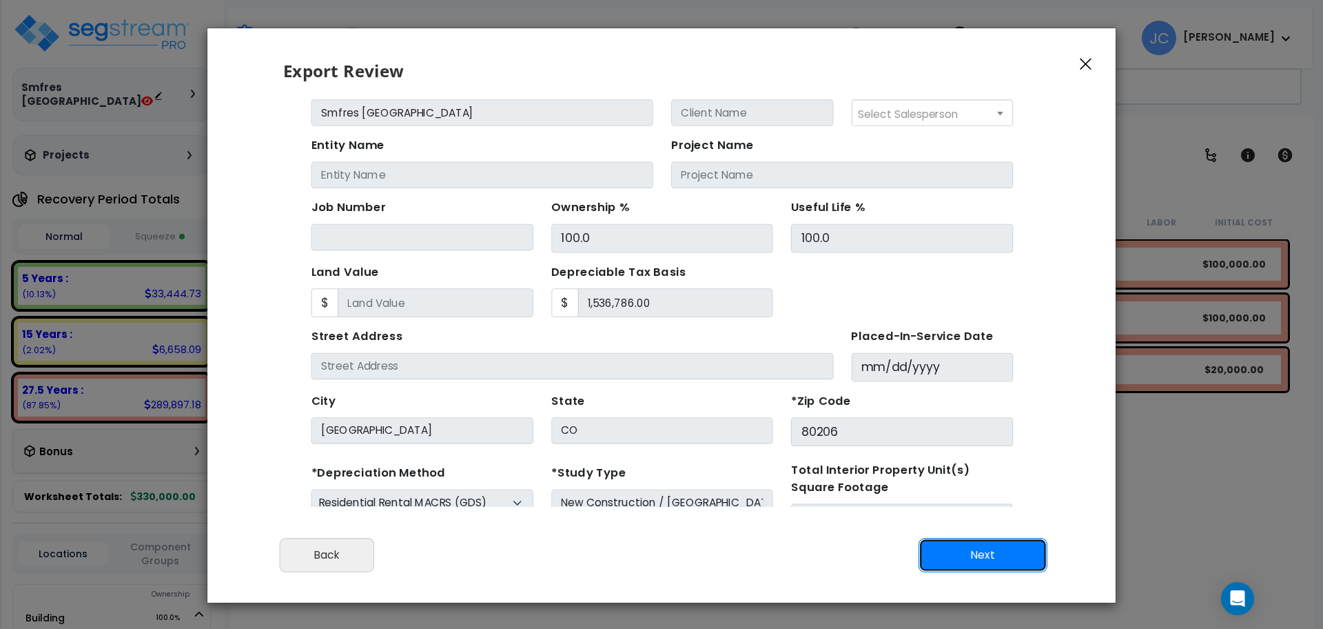
click at [971, 559] on button "Next" at bounding box center [983, 555] width 129 height 34
click at [970, 559] on button "Next" at bounding box center [983, 555] width 129 height 34
click at [988, 553] on button "Next" at bounding box center [983, 555] width 129 height 34
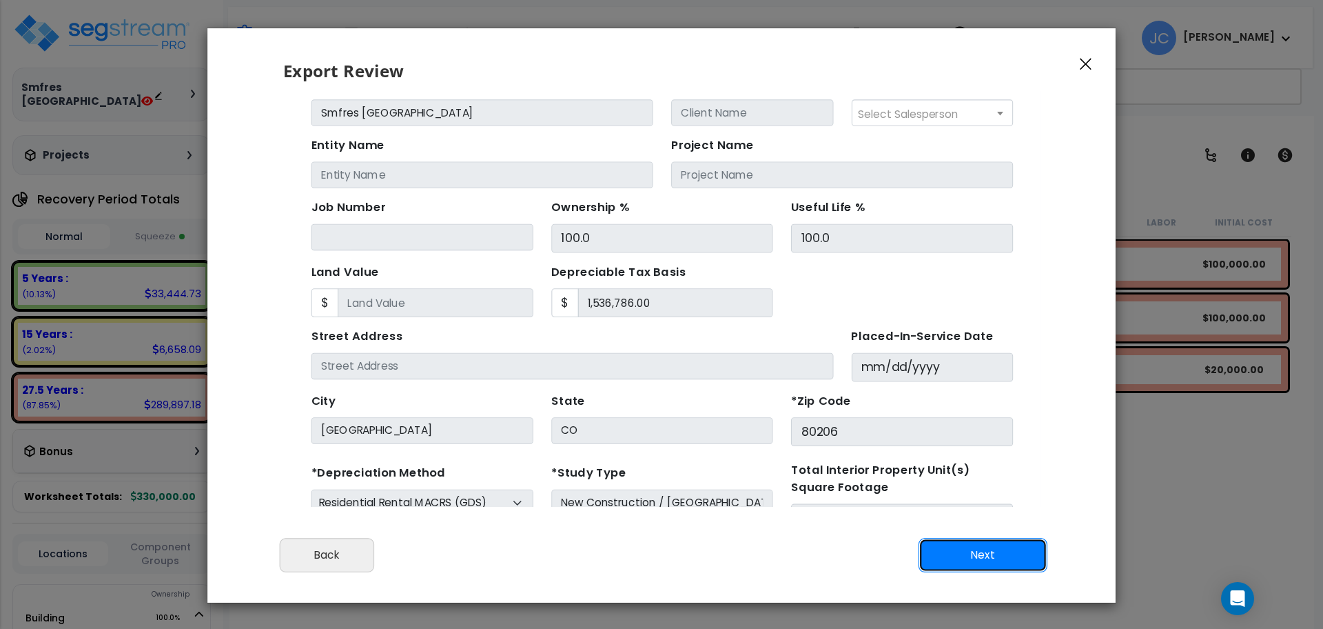
click at [988, 553] on button "Next" at bounding box center [983, 555] width 129 height 34
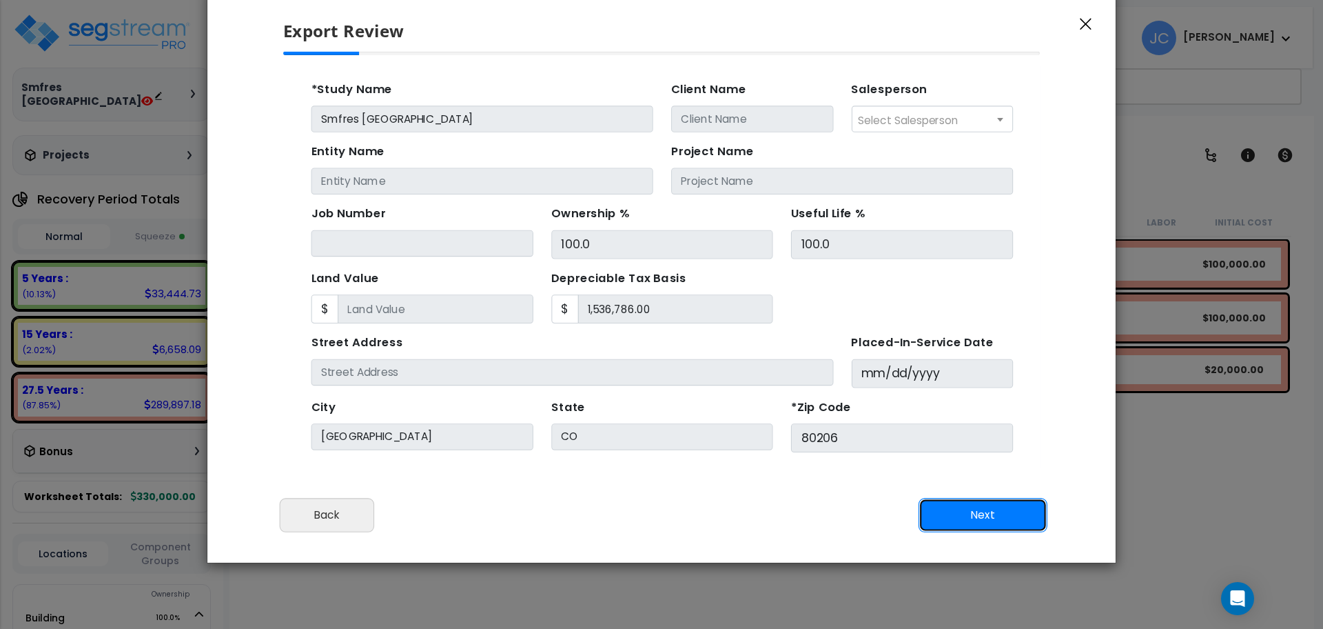
scroll to position [137, 0]
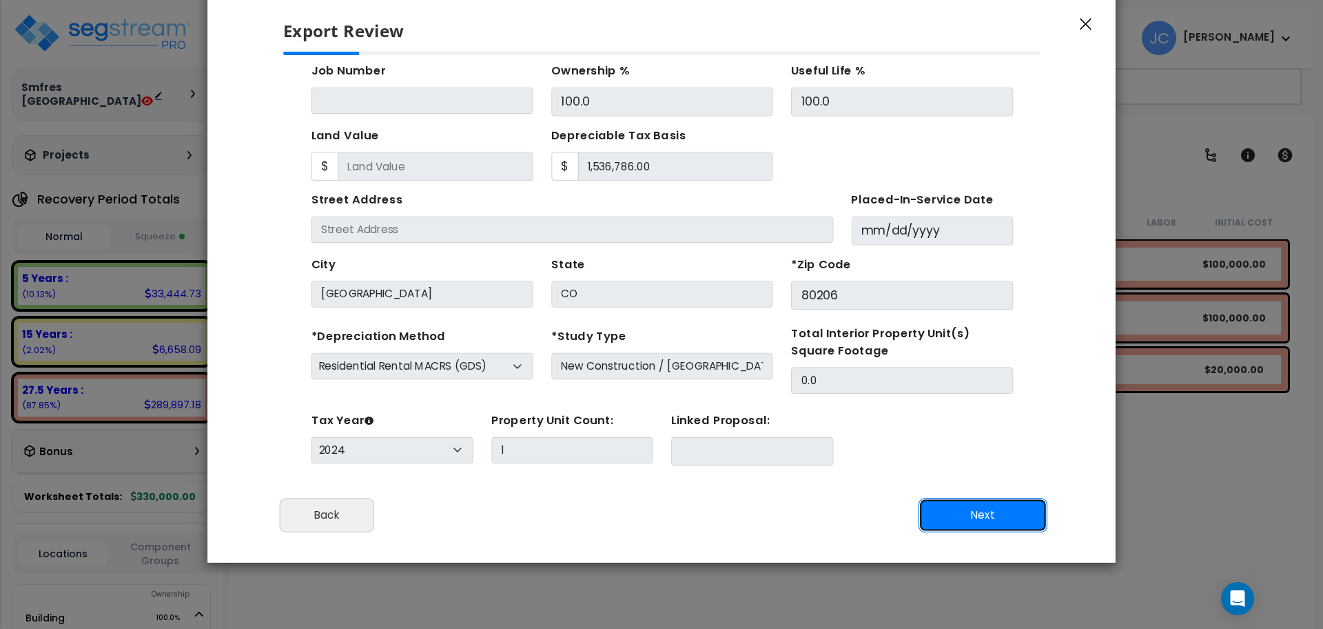
click at [976, 514] on button "Next" at bounding box center [983, 515] width 129 height 34
click at [340, 509] on button "Back" at bounding box center [327, 515] width 94 height 34
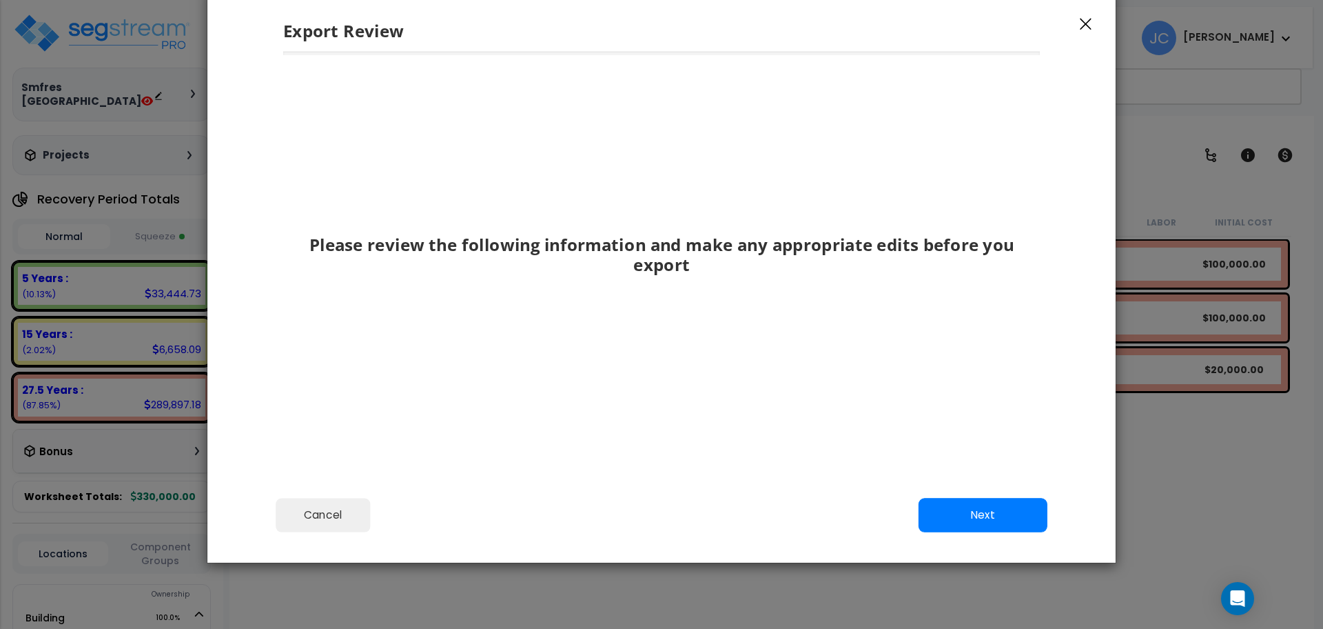
scroll to position [0, 0]
click at [968, 515] on button "Next" at bounding box center [983, 515] width 129 height 34
click at [967, 515] on button "Next" at bounding box center [983, 515] width 129 height 34
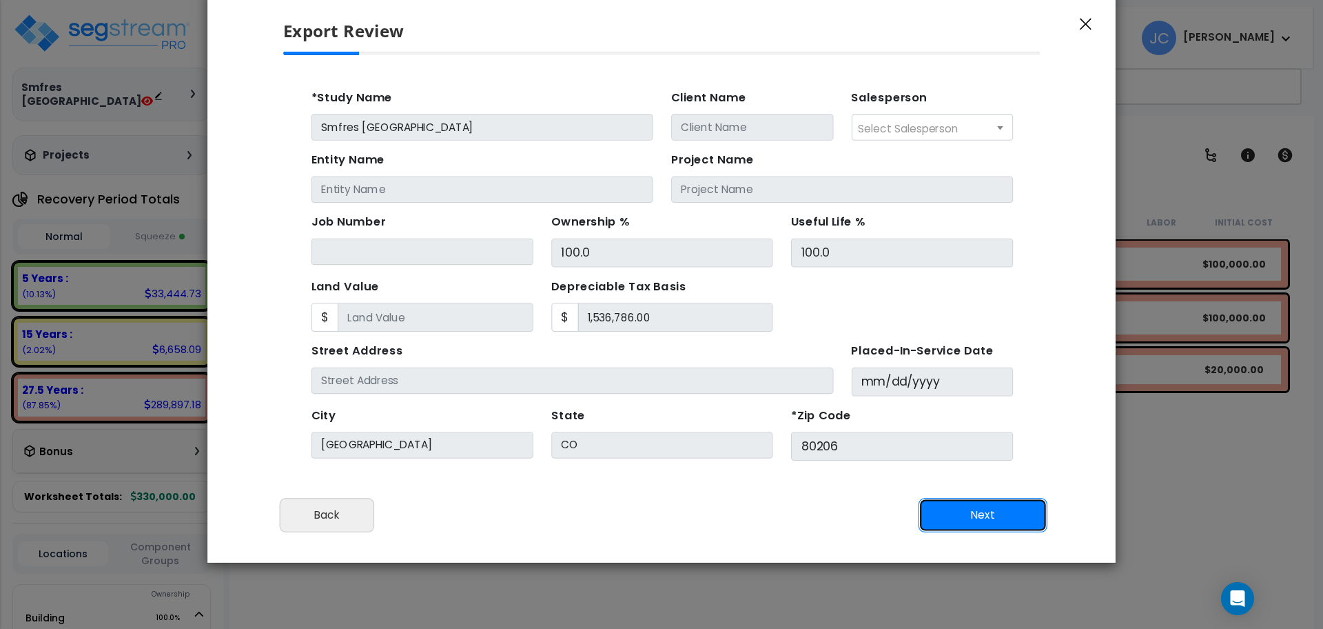
click at [967, 515] on button "Next" at bounding box center [983, 515] width 129 height 34
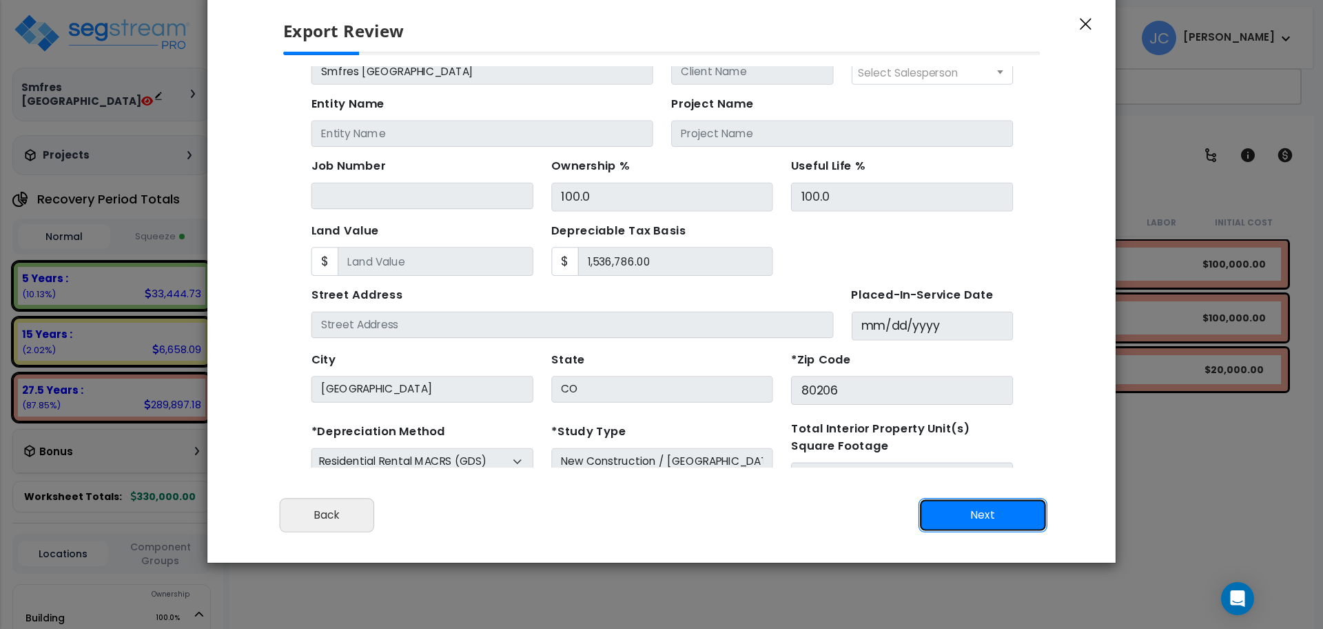
scroll to position [137, 0]
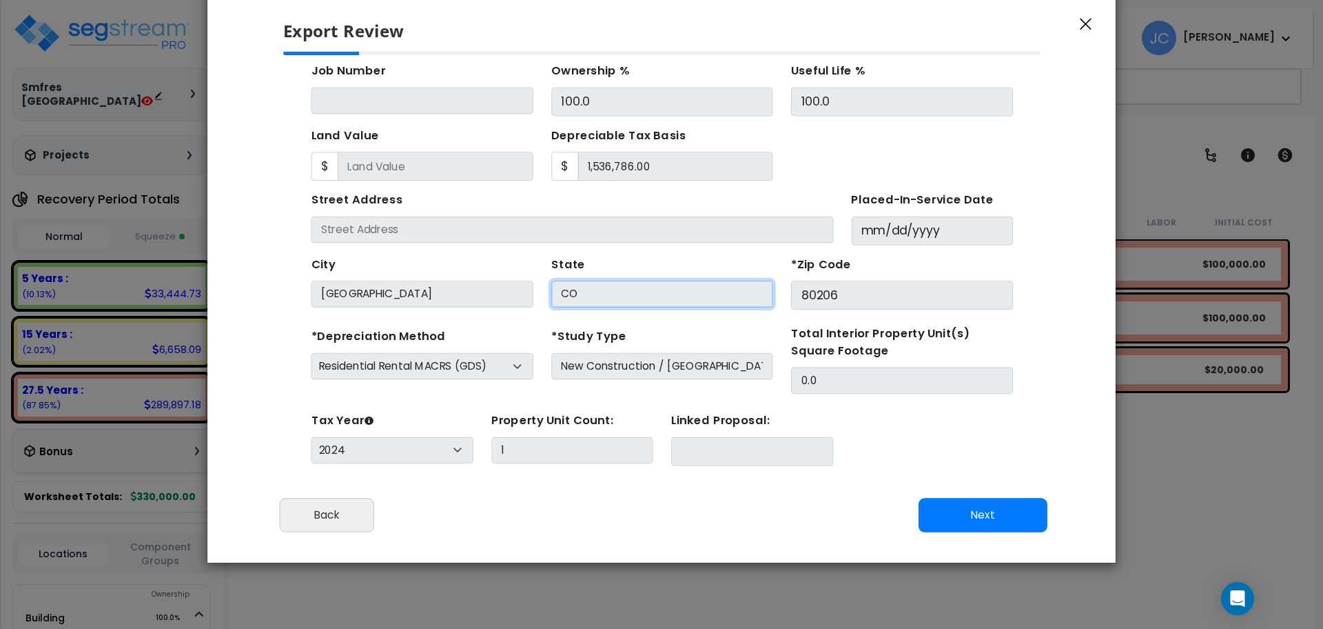
click at [646, 267] on input "CO" at bounding box center [628, 273] width 202 height 24
click at [630, 241] on div "State CO" at bounding box center [627, 262] width 218 height 52
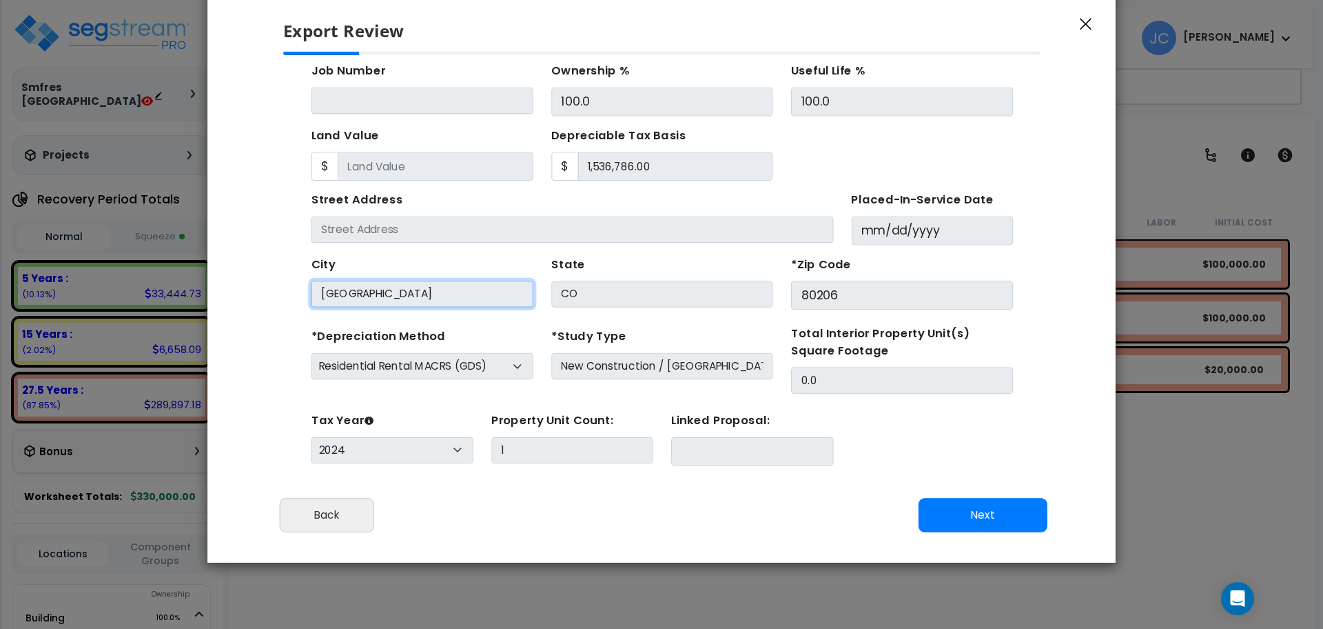
click at [483, 270] on input "[GEOGRAPHIC_DATA]" at bounding box center [409, 273] width 202 height 24
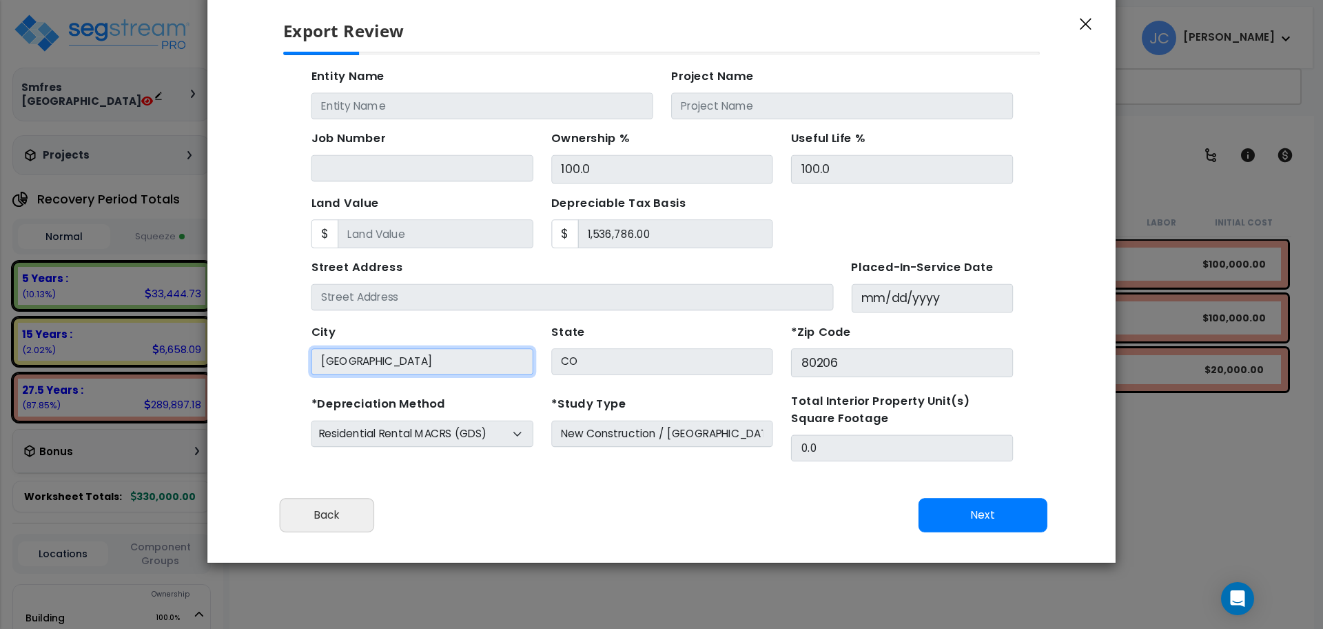
scroll to position [0, 0]
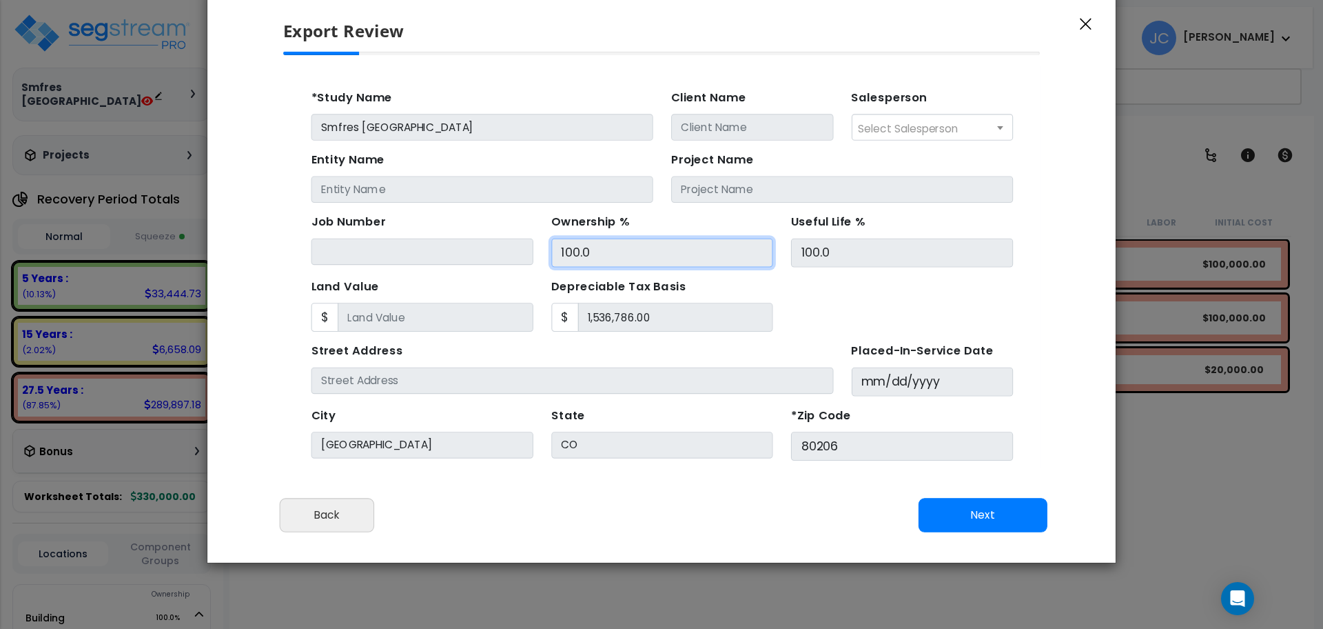
click at [586, 238] on input "100.0" at bounding box center [628, 236] width 202 height 26
click at [440, 219] on div "Job Number" at bounding box center [409, 222] width 202 height 50
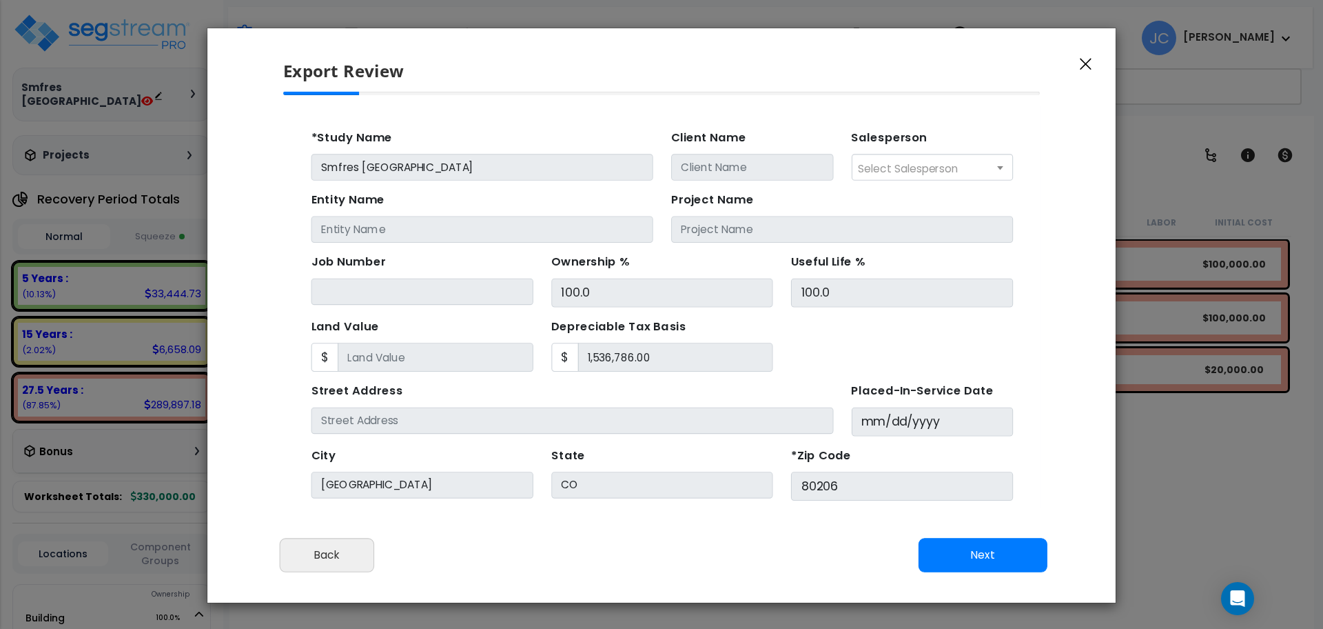
scroll to position [137, 0]
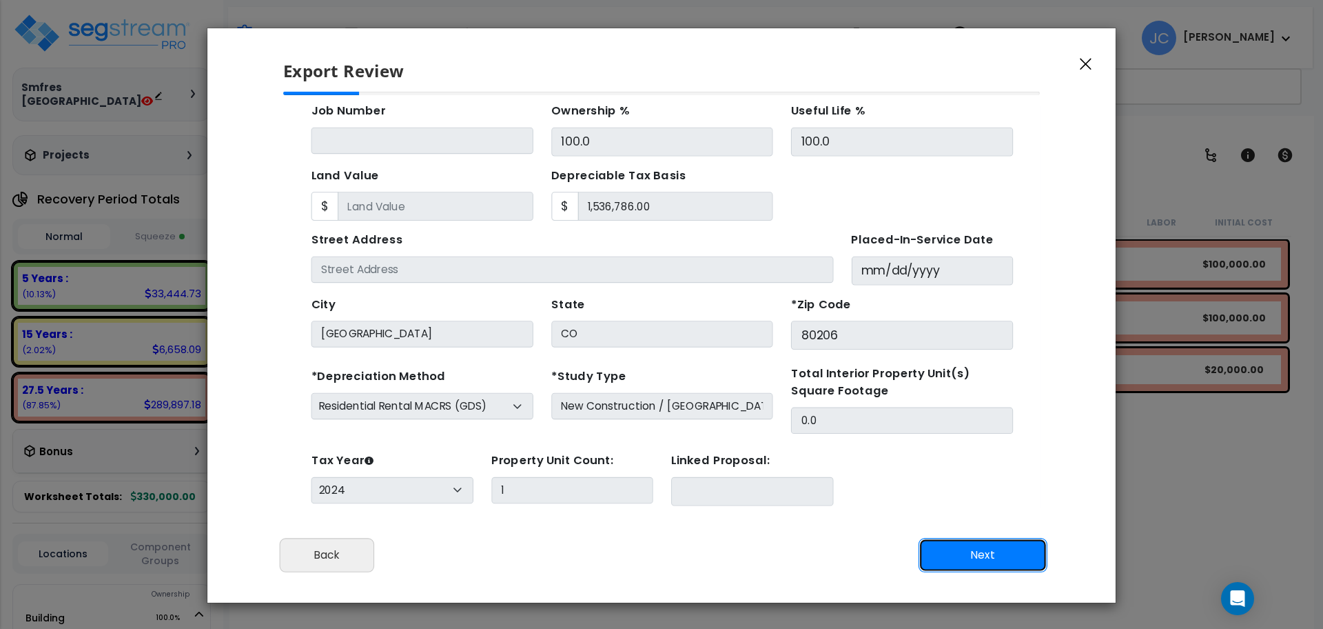
click at [976, 546] on button "Next" at bounding box center [983, 555] width 129 height 34
click at [1091, 62] on icon "button" at bounding box center [1086, 64] width 12 height 12
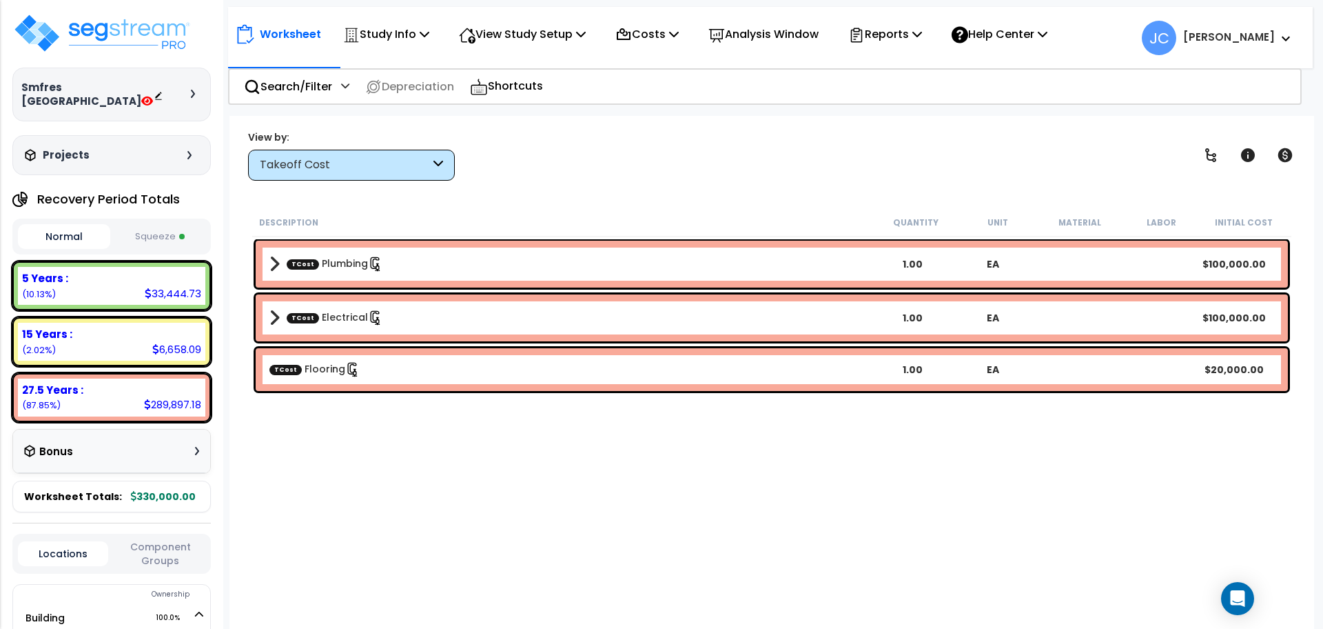
scroll to position [61, 0]
click at [899, 35] on p "Reports" at bounding box center [885, 34] width 74 height 19
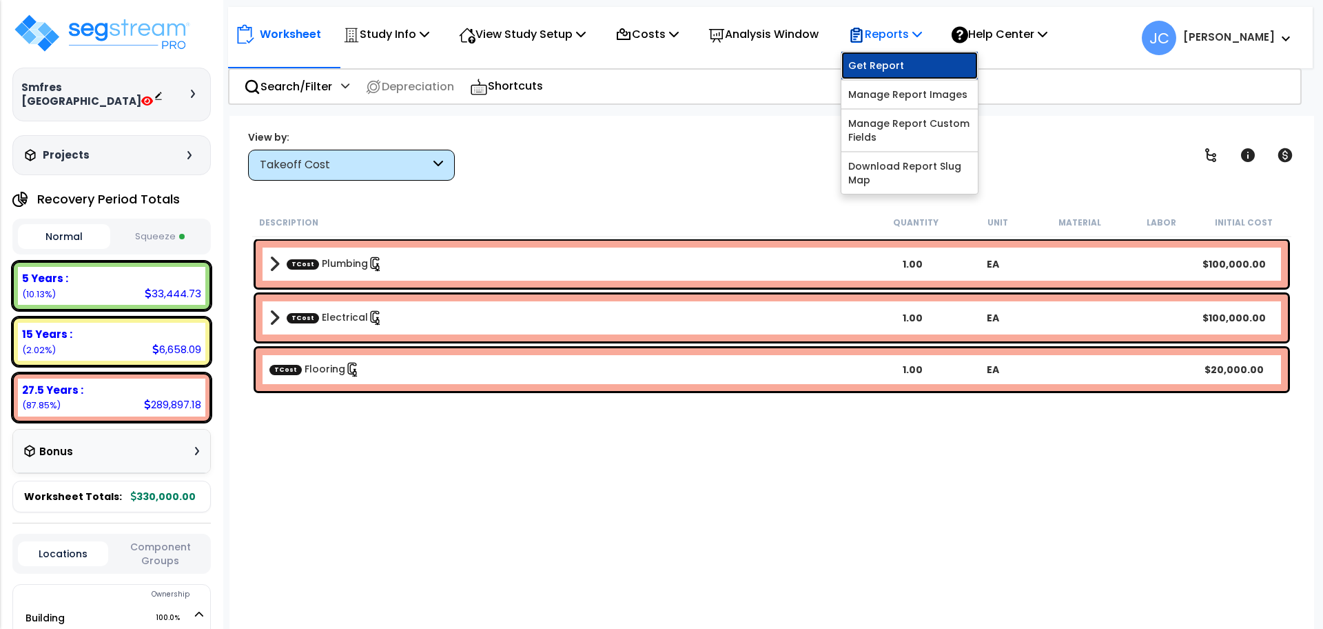
click at [906, 64] on link "Get Report" at bounding box center [909, 66] width 136 height 28
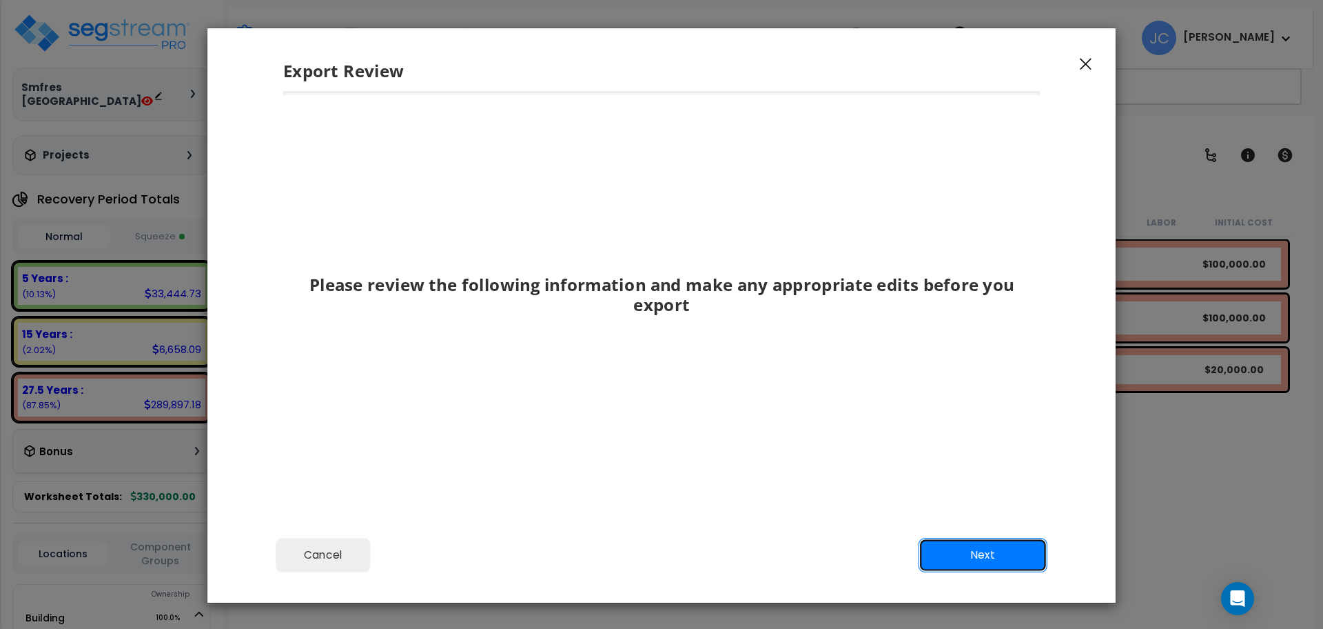
click at [998, 558] on button "Next" at bounding box center [983, 555] width 129 height 34
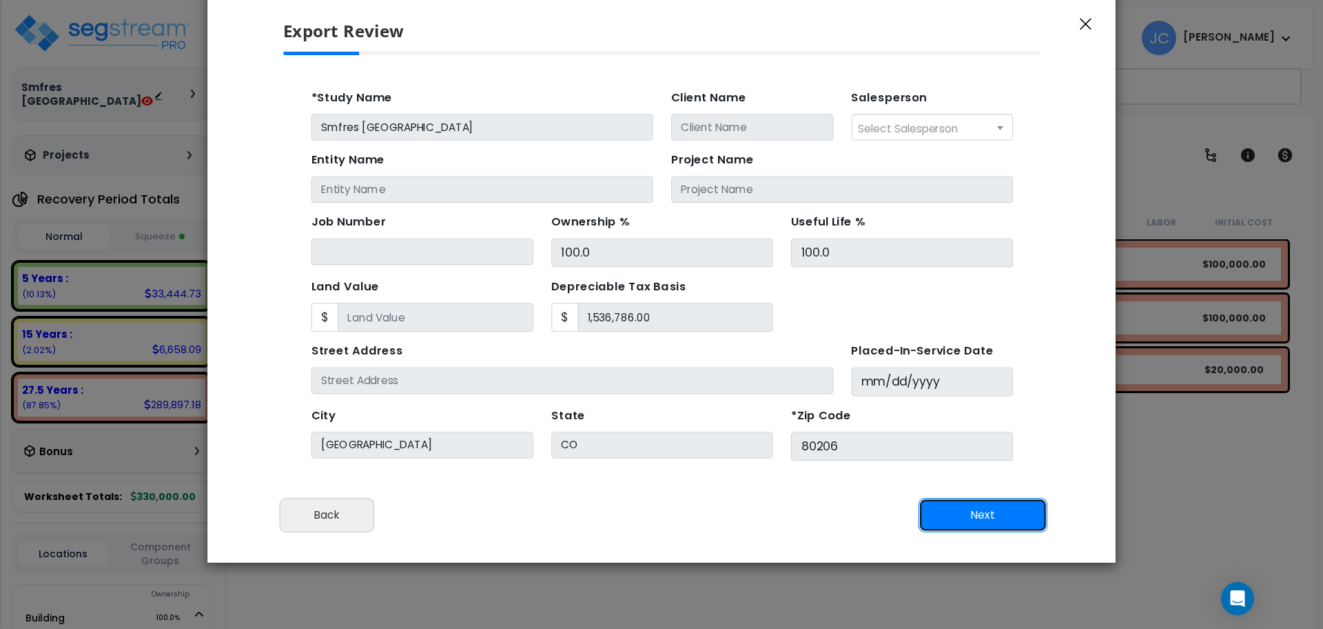
scroll to position [137, 0]
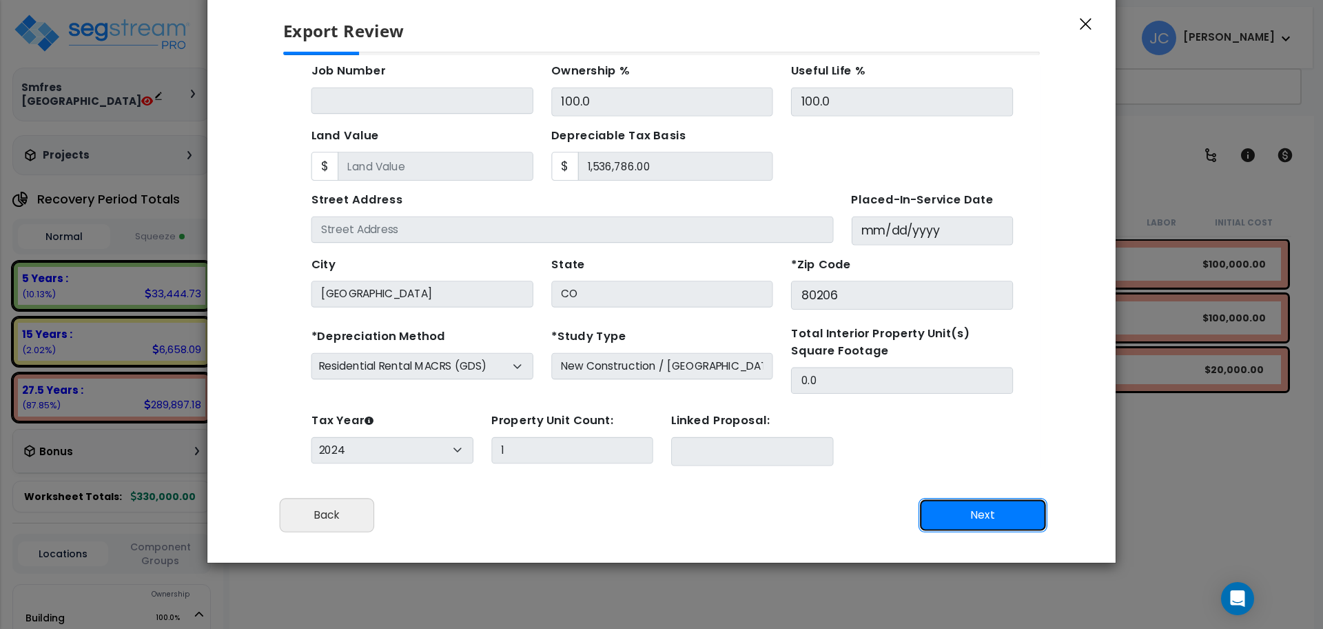
click at [993, 513] on button "Next" at bounding box center [983, 515] width 129 height 34
click at [992, 512] on button "Next" at bounding box center [983, 515] width 129 height 34
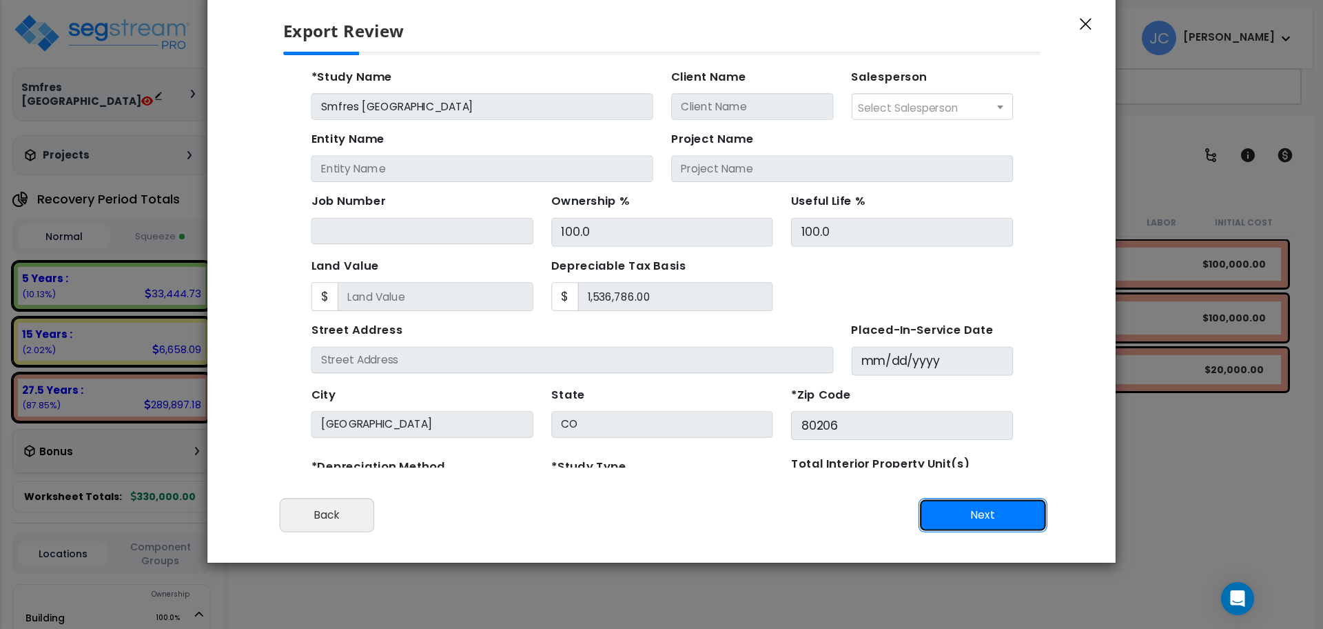
scroll to position [0, 0]
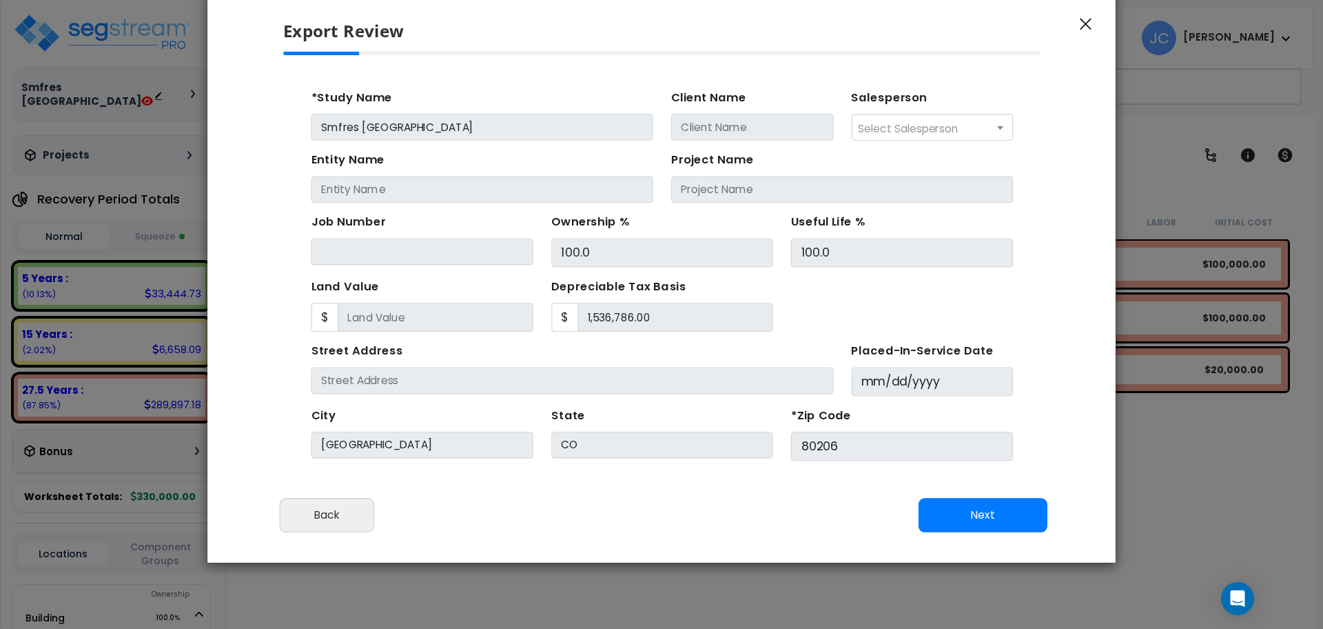
click at [1093, 27] on button "button" at bounding box center [1086, 23] width 21 height 17
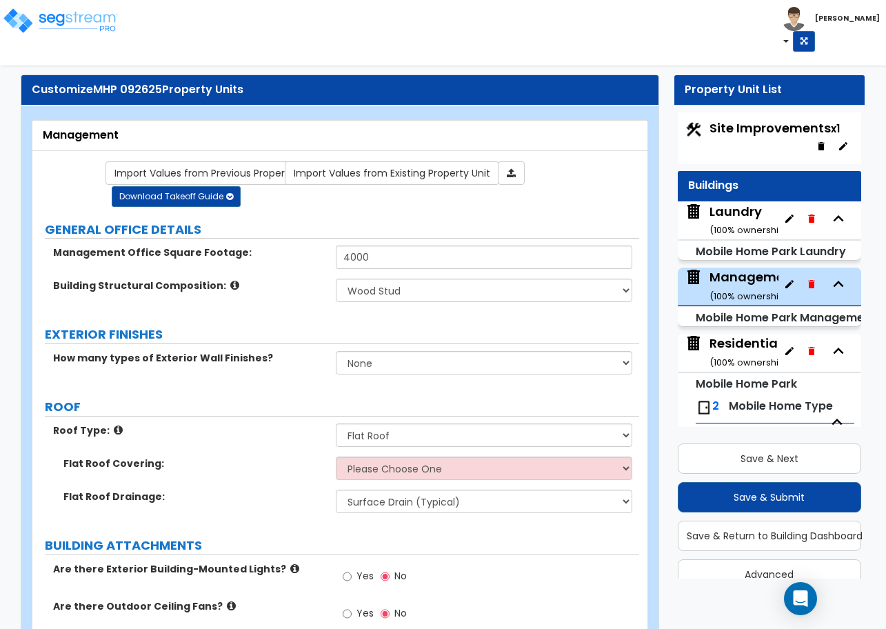
select select "3"
select select "2"
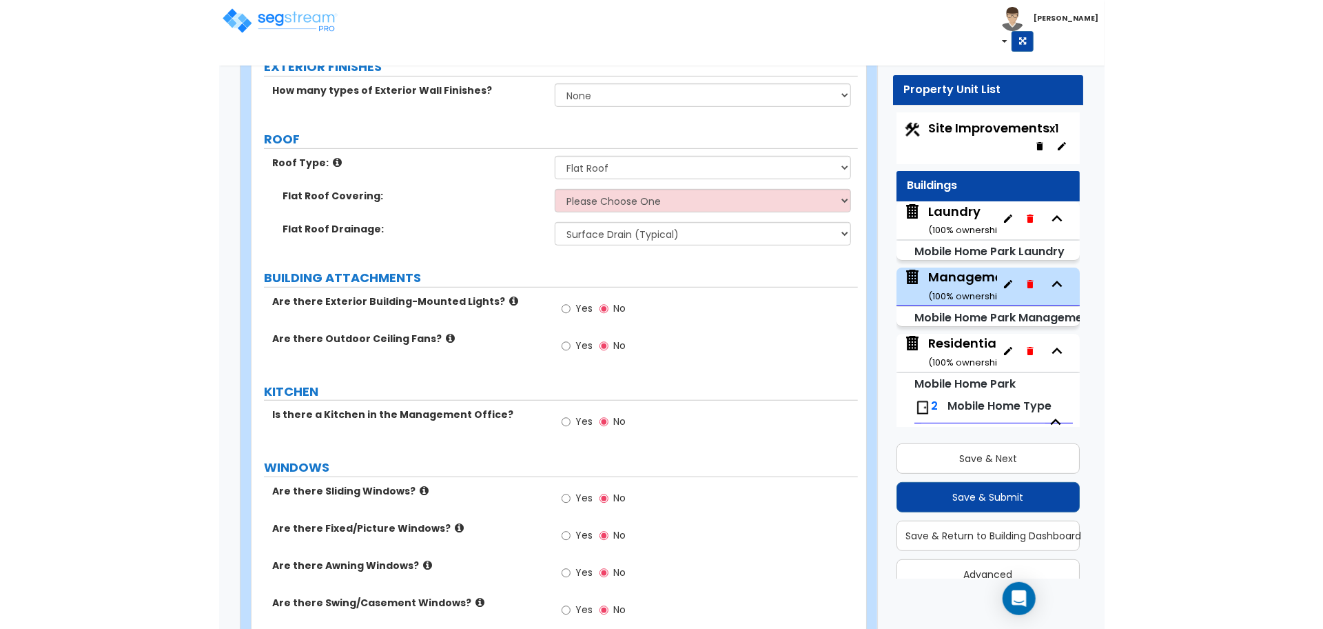
scroll to position [55, 0]
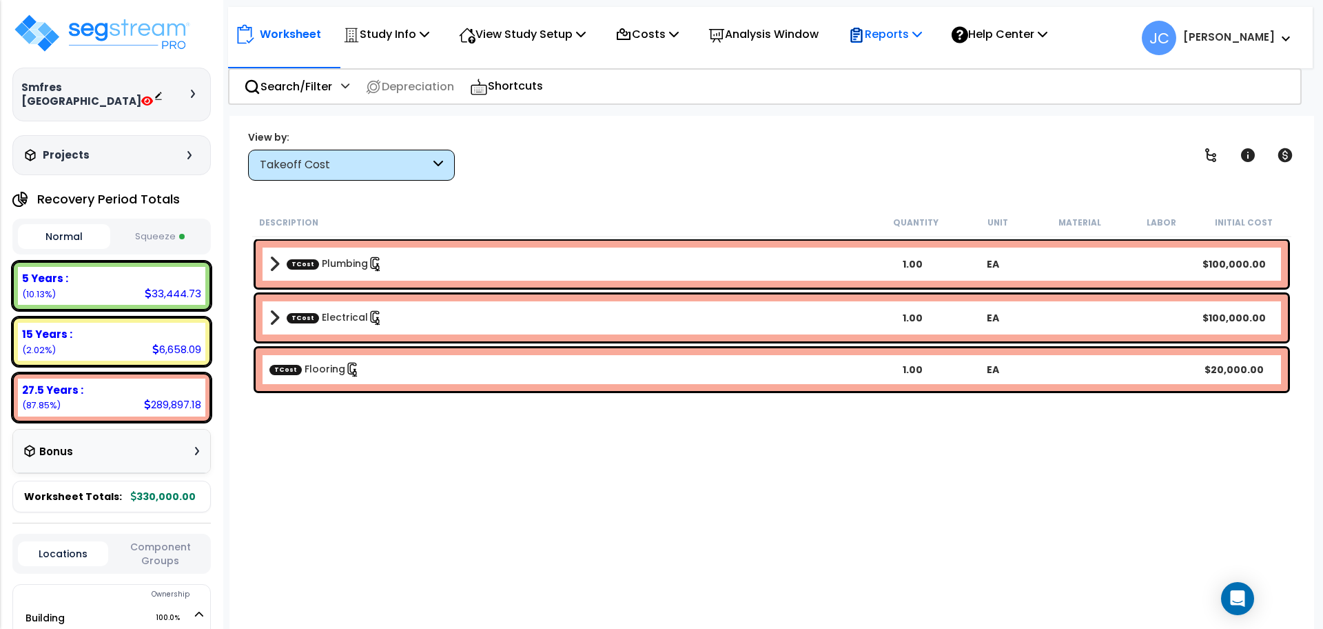
click at [904, 34] on p "Reports" at bounding box center [885, 34] width 74 height 19
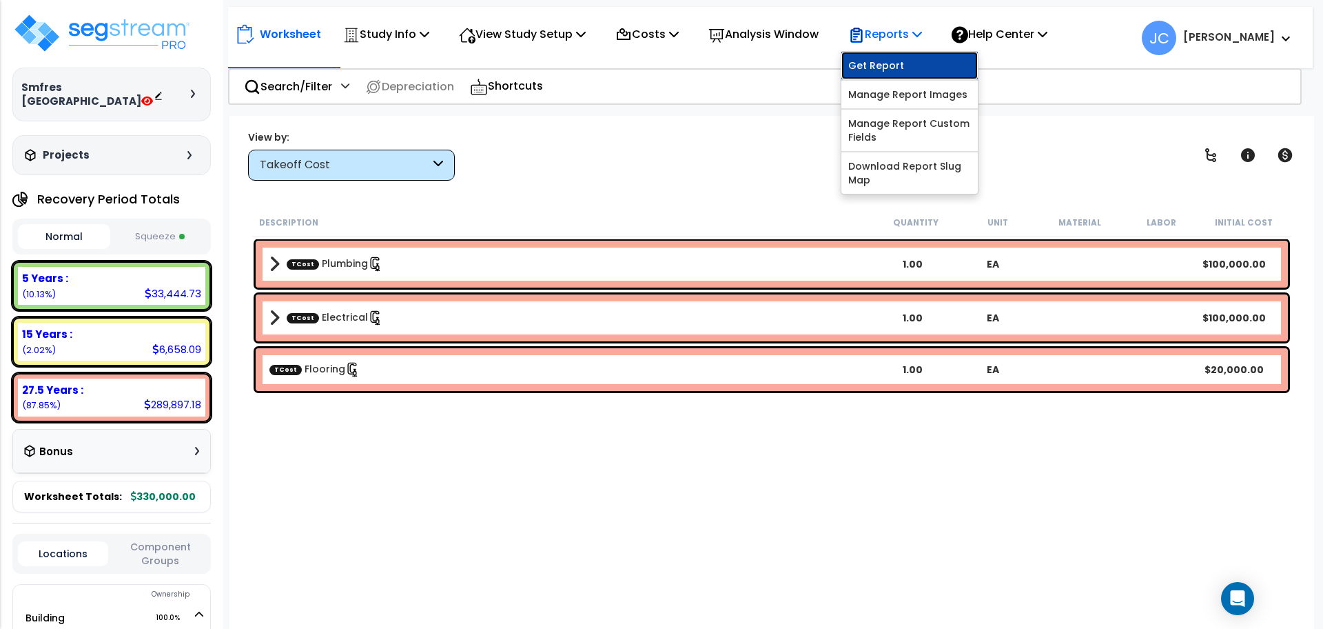
click at [904, 59] on link "Get Report" at bounding box center [909, 66] width 136 height 28
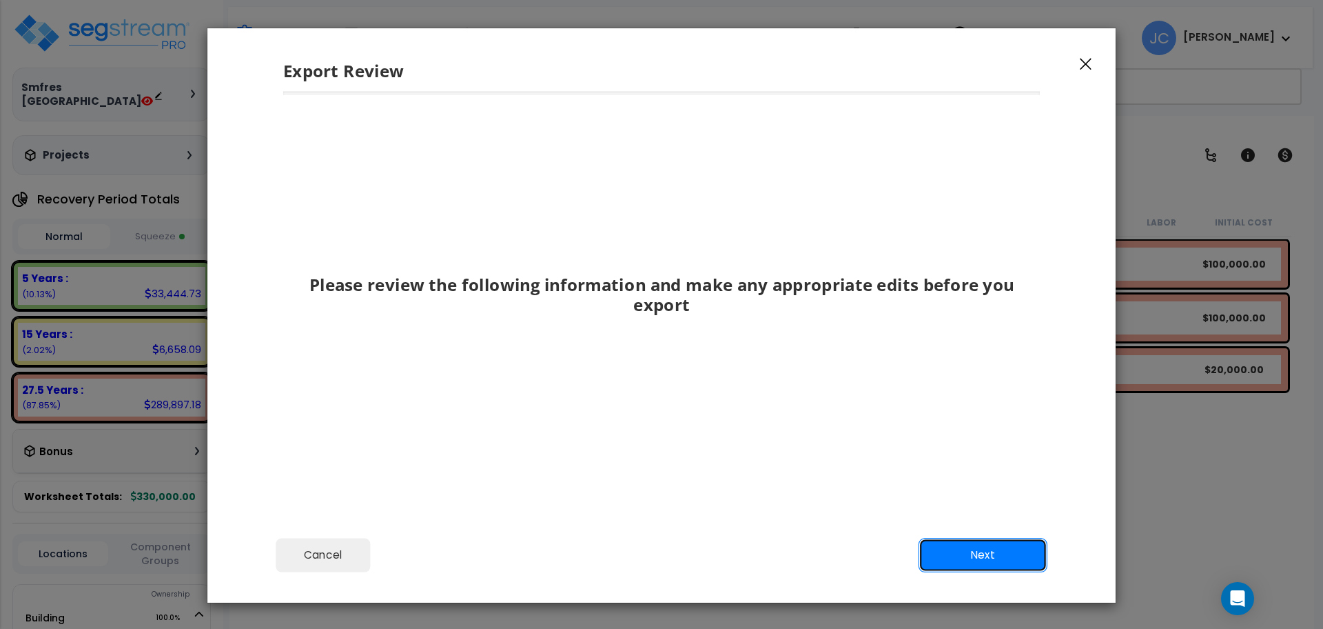
click at [994, 549] on button "Next" at bounding box center [983, 555] width 129 height 34
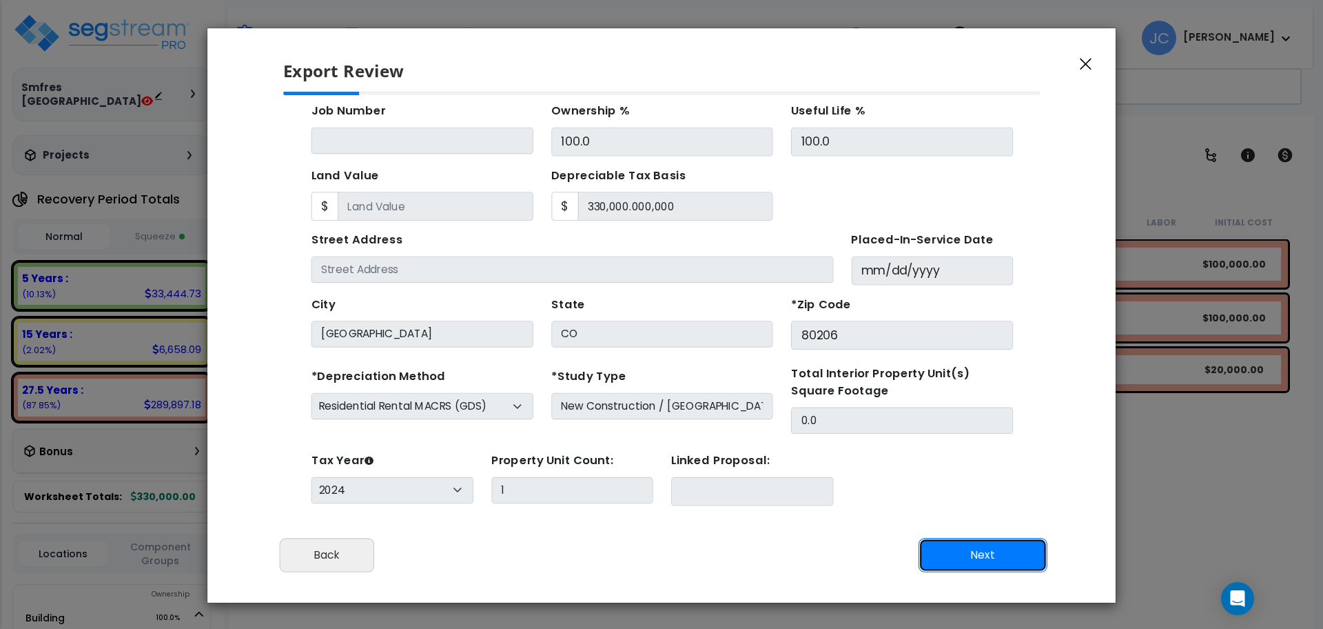
scroll to position [50, 0]
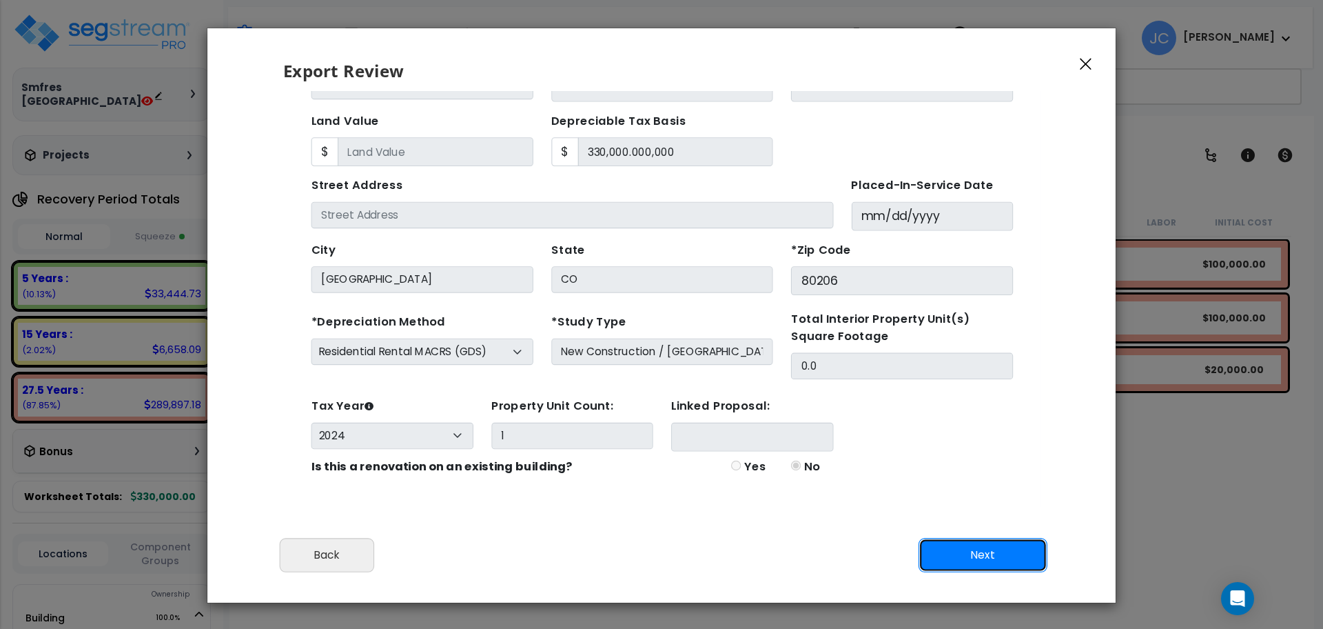
click at [981, 560] on button "Next" at bounding box center [983, 555] width 129 height 34
click at [962, 538] on button "Next" at bounding box center [983, 555] width 129 height 34
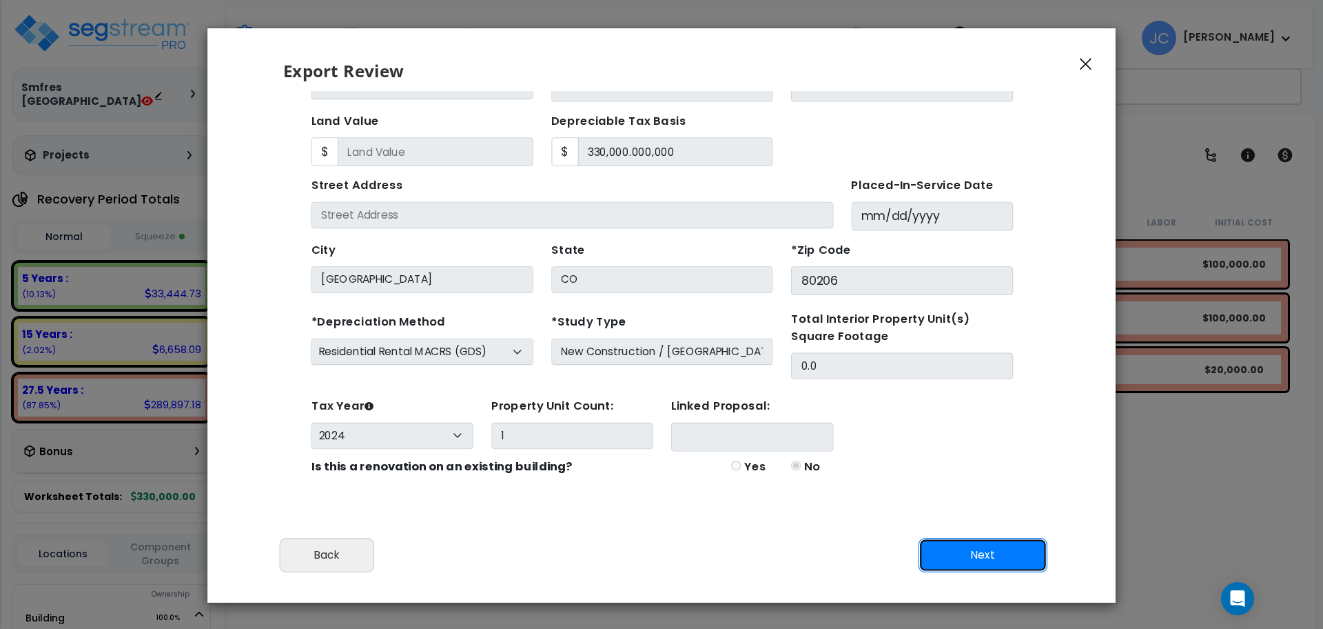
click at [962, 538] on button "Next" at bounding box center [983, 555] width 129 height 34
click at [1090, 60] on icon "button" at bounding box center [1086, 65] width 12 height 12
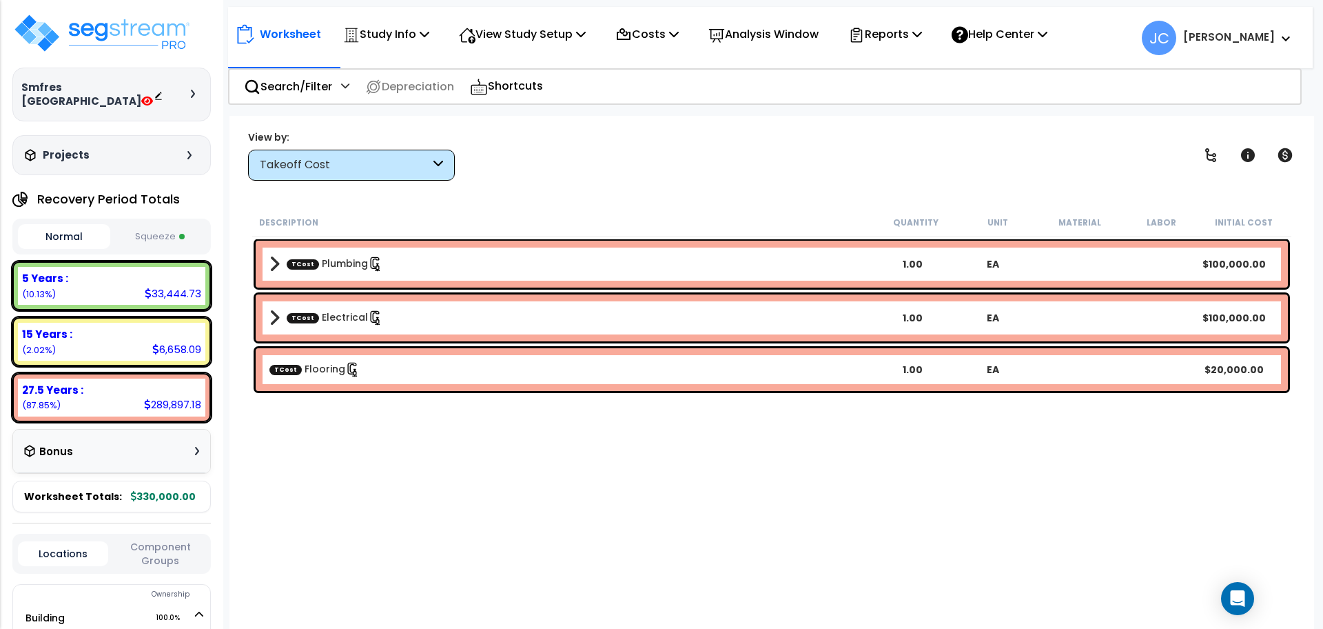
scroll to position [0, 0]
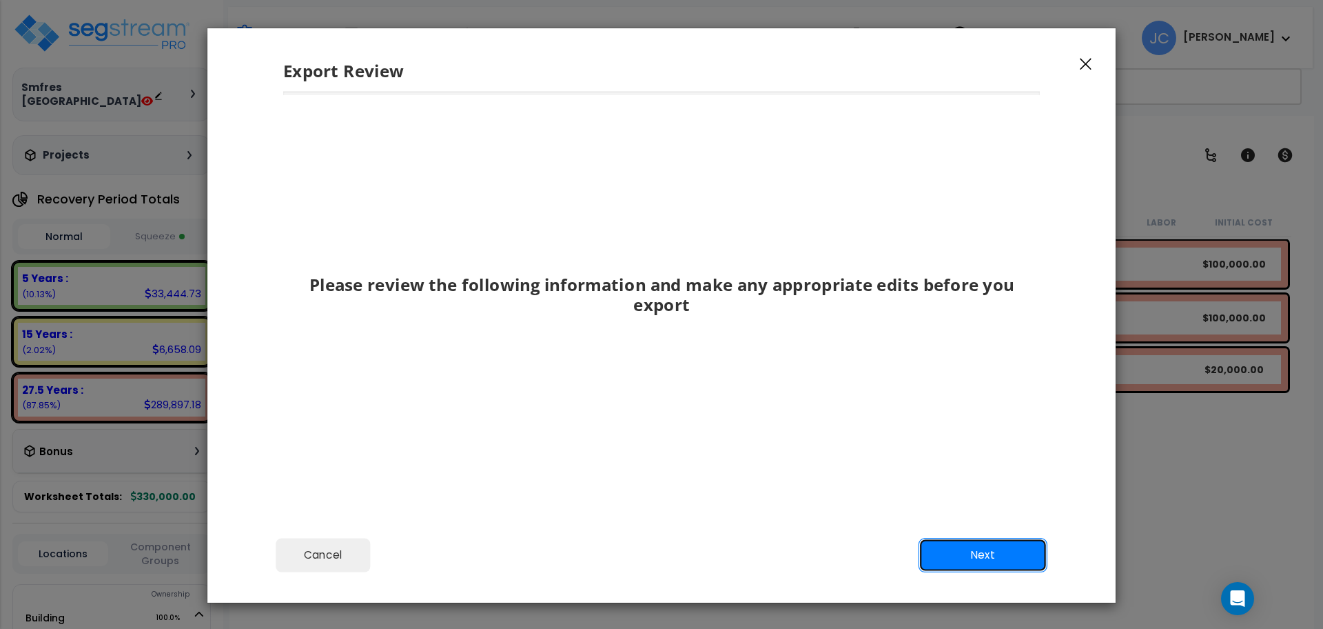
click at [937, 550] on button "Next" at bounding box center [983, 555] width 129 height 34
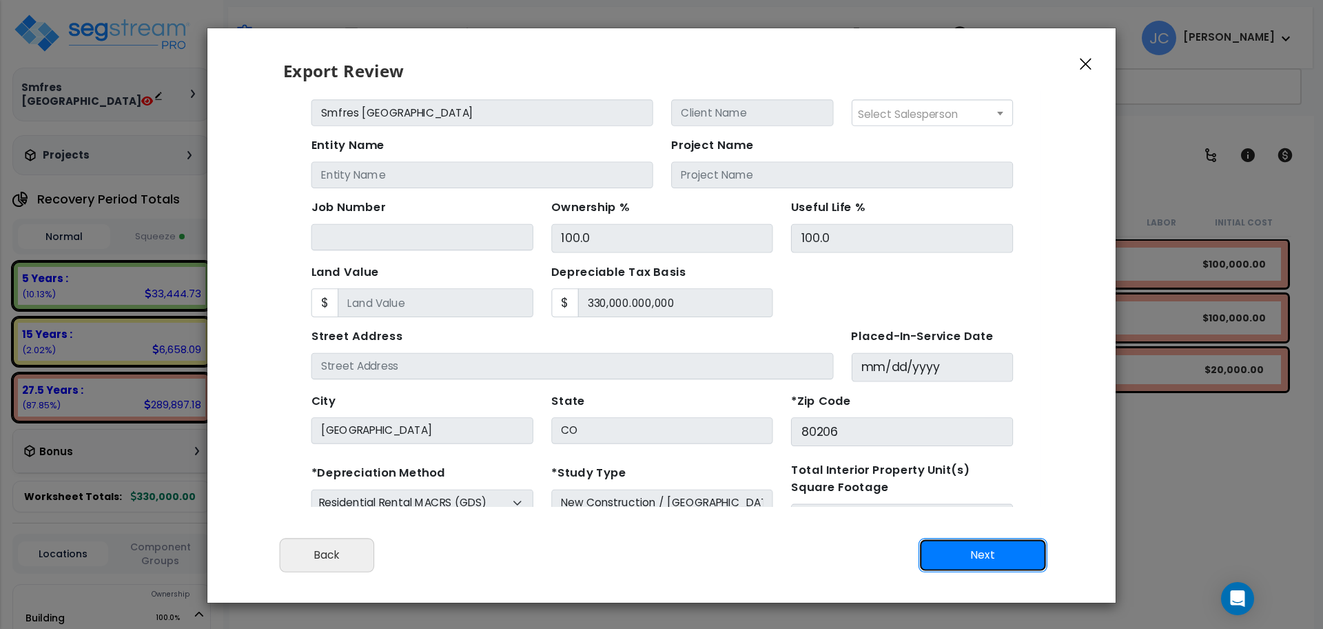
click at [937, 550] on button "Next" at bounding box center [983, 555] width 129 height 34
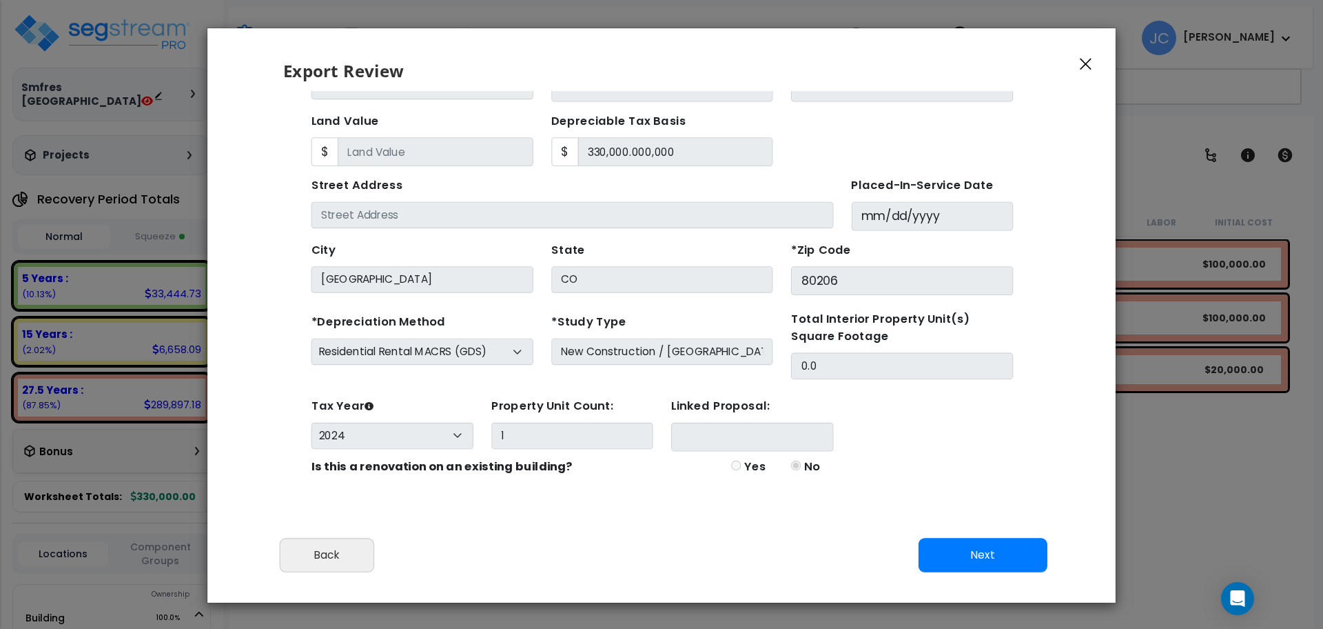
click at [1092, 68] on button "button" at bounding box center [1086, 63] width 21 height 17
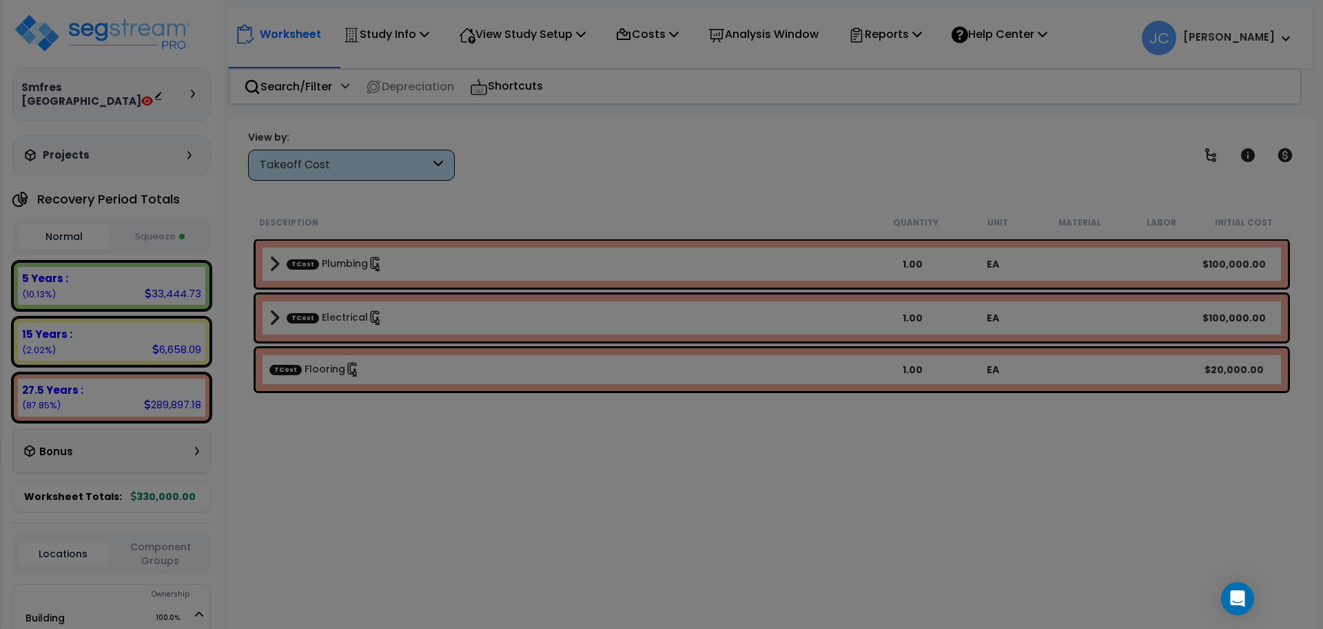
scroll to position [0, 0]
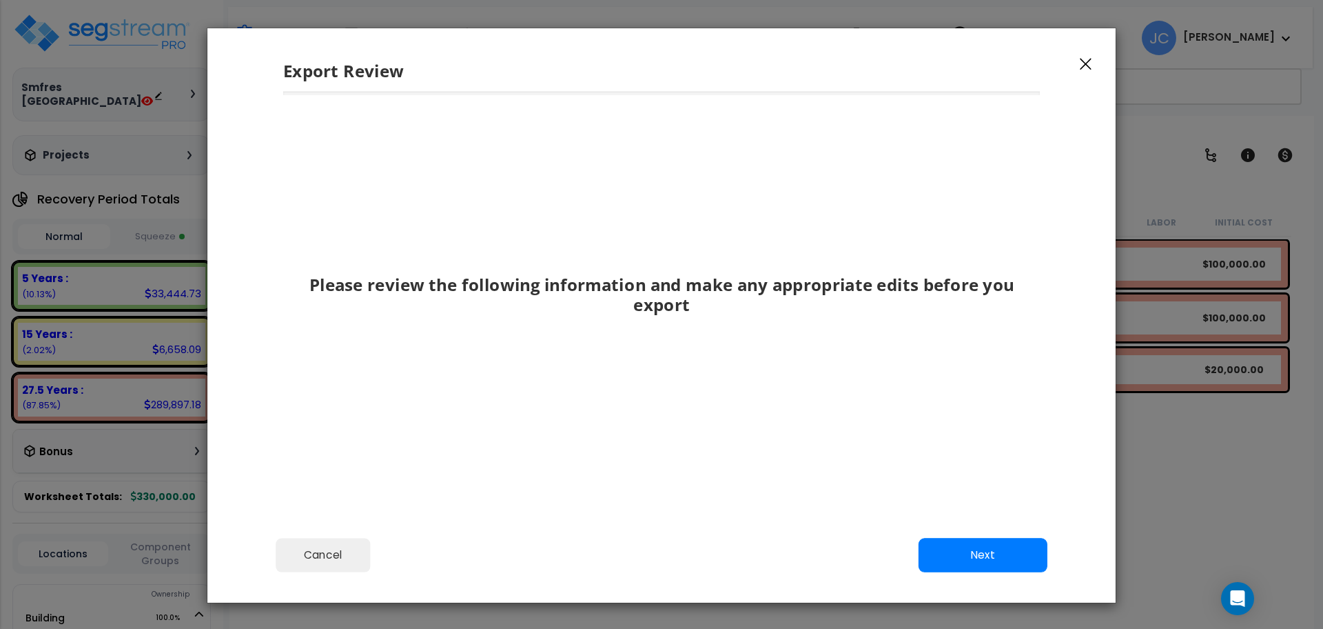
click at [1085, 61] on icon "button" at bounding box center [1086, 64] width 12 height 12
